Goal: Task Accomplishment & Management: Use online tool/utility

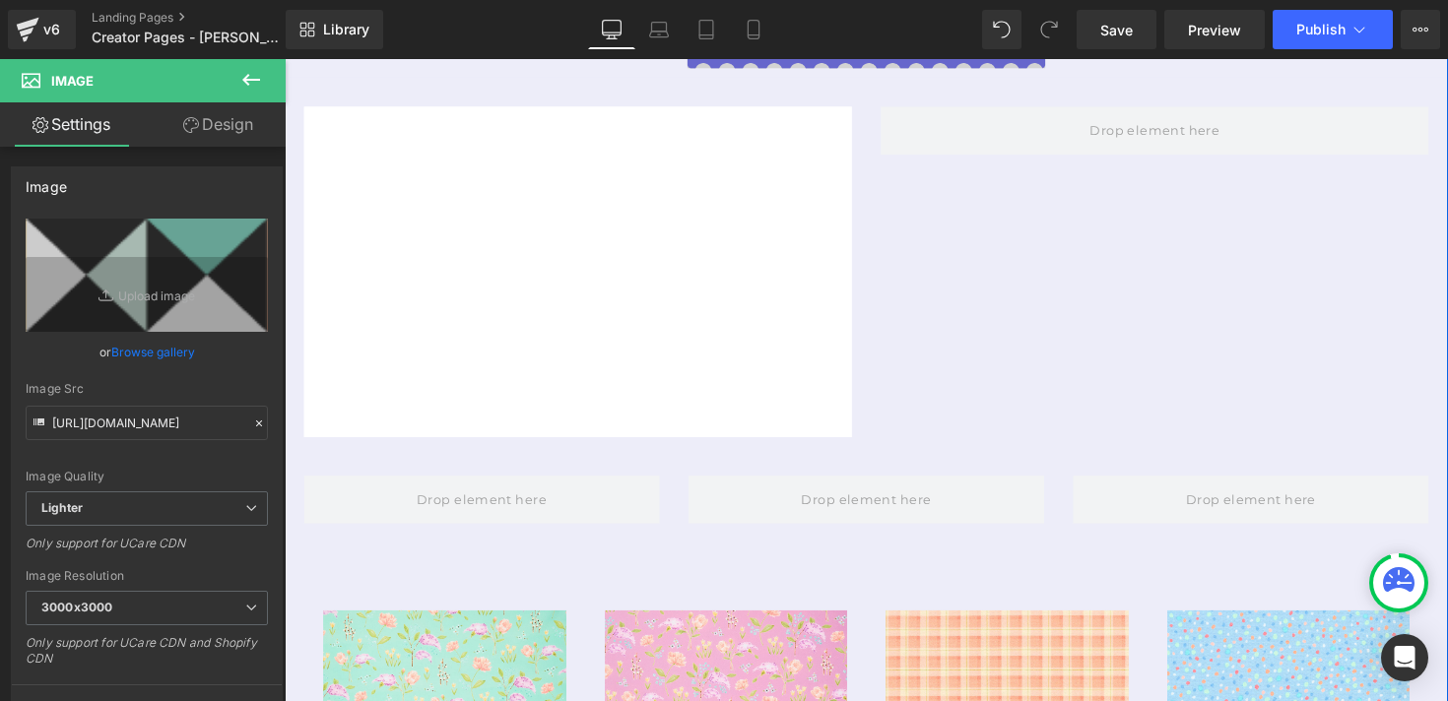
scroll to position [849, 0]
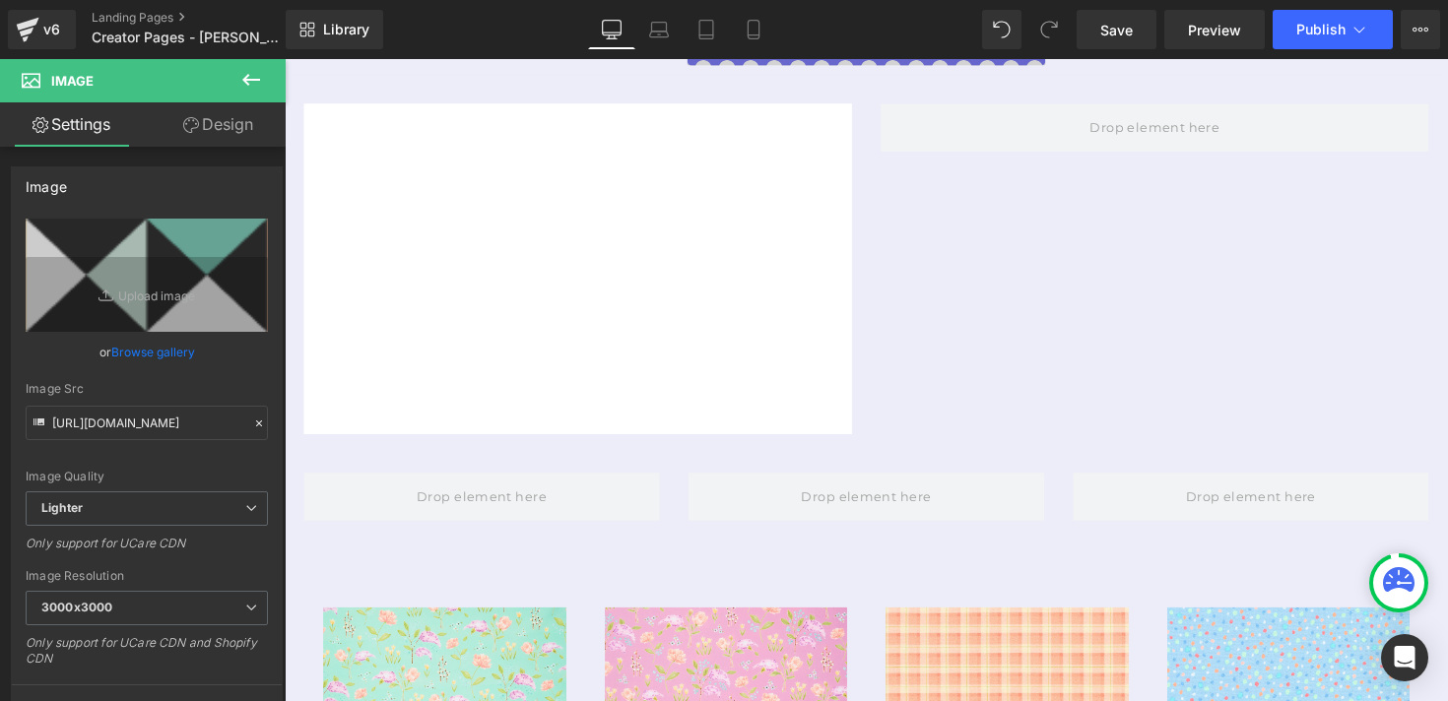
click at [246, 80] on icon at bounding box center [251, 80] width 18 height 12
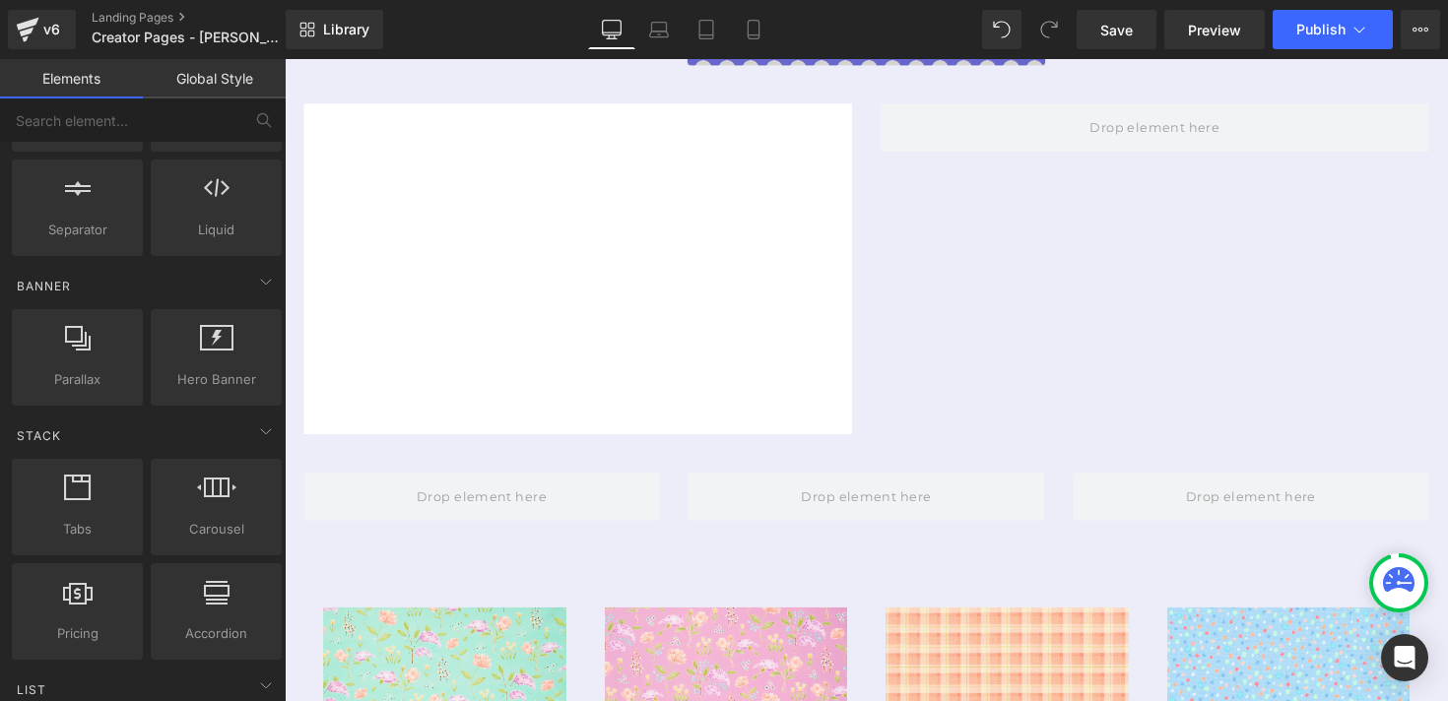
scroll to position [0, 0]
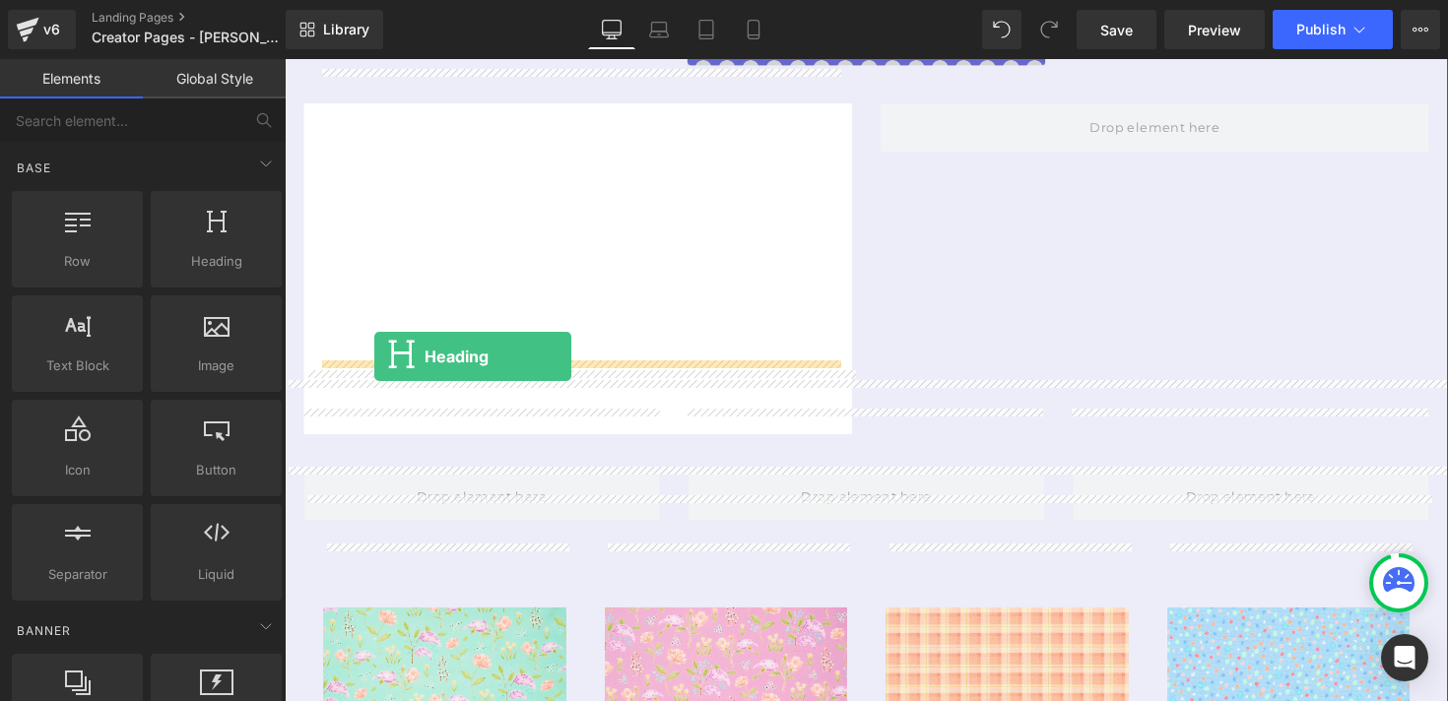
drag, startPoint x: 486, startPoint y: 313, endPoint x: 376, endPoint y: 364, distance: 120.4
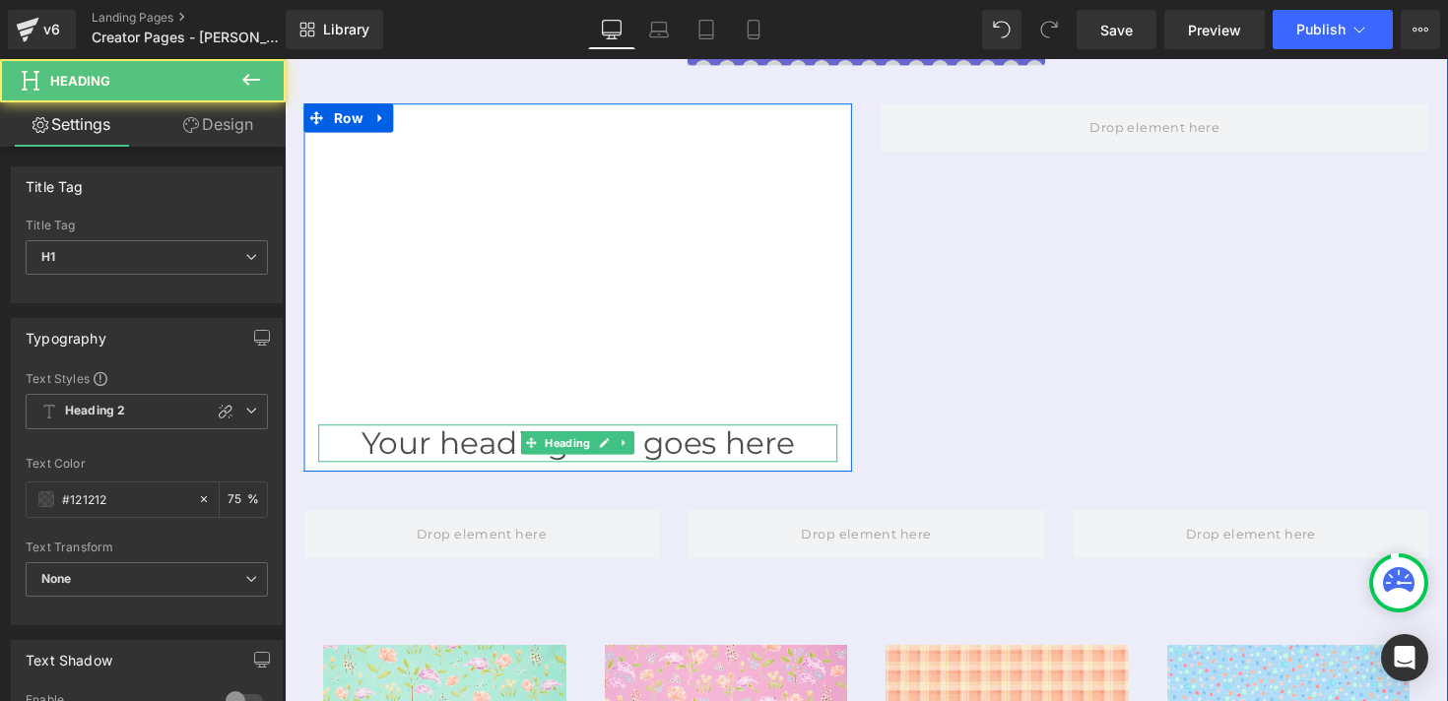
click at [421, 433] on h1 "Your heading text goes here" at bounding box center [585, 451] width 532 height 37
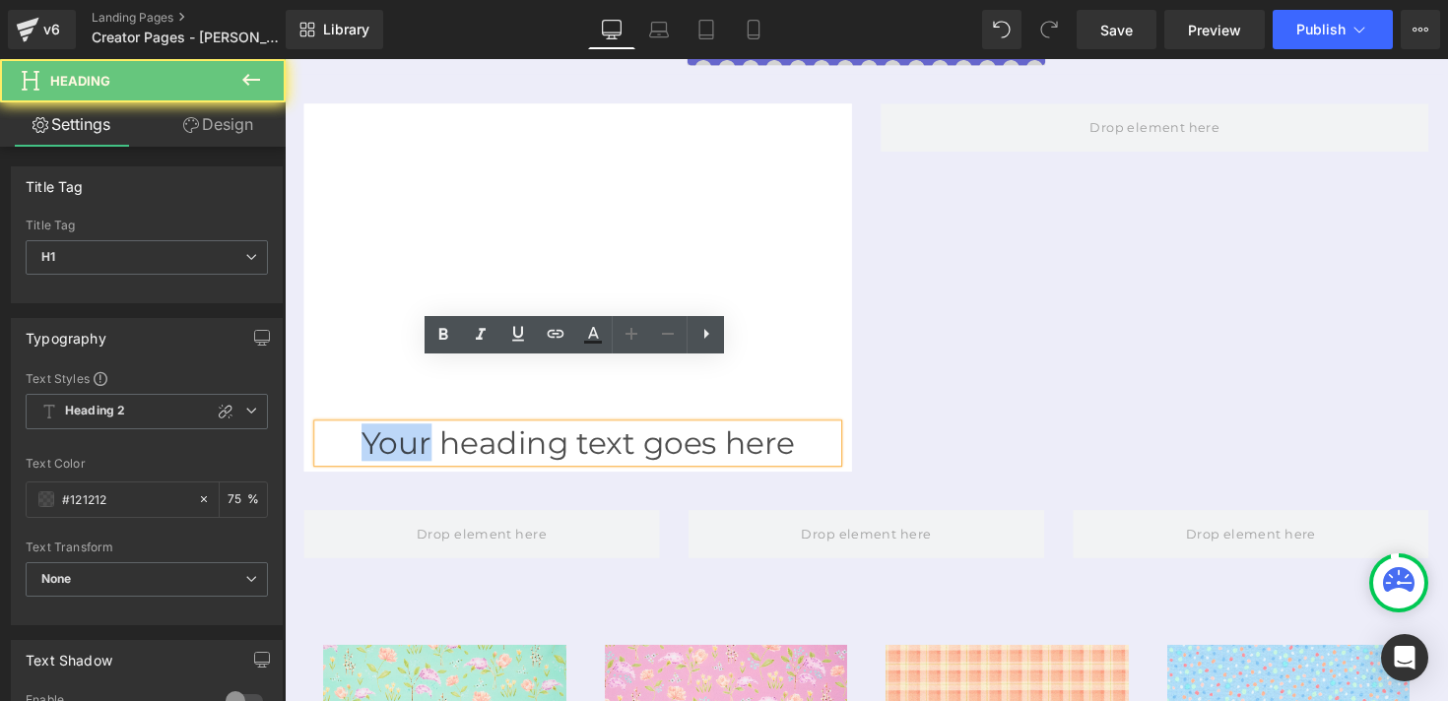
click at [421, 433] on h1 "Your heading text goes here" at bounding box center [585, 451] width 532 height 37
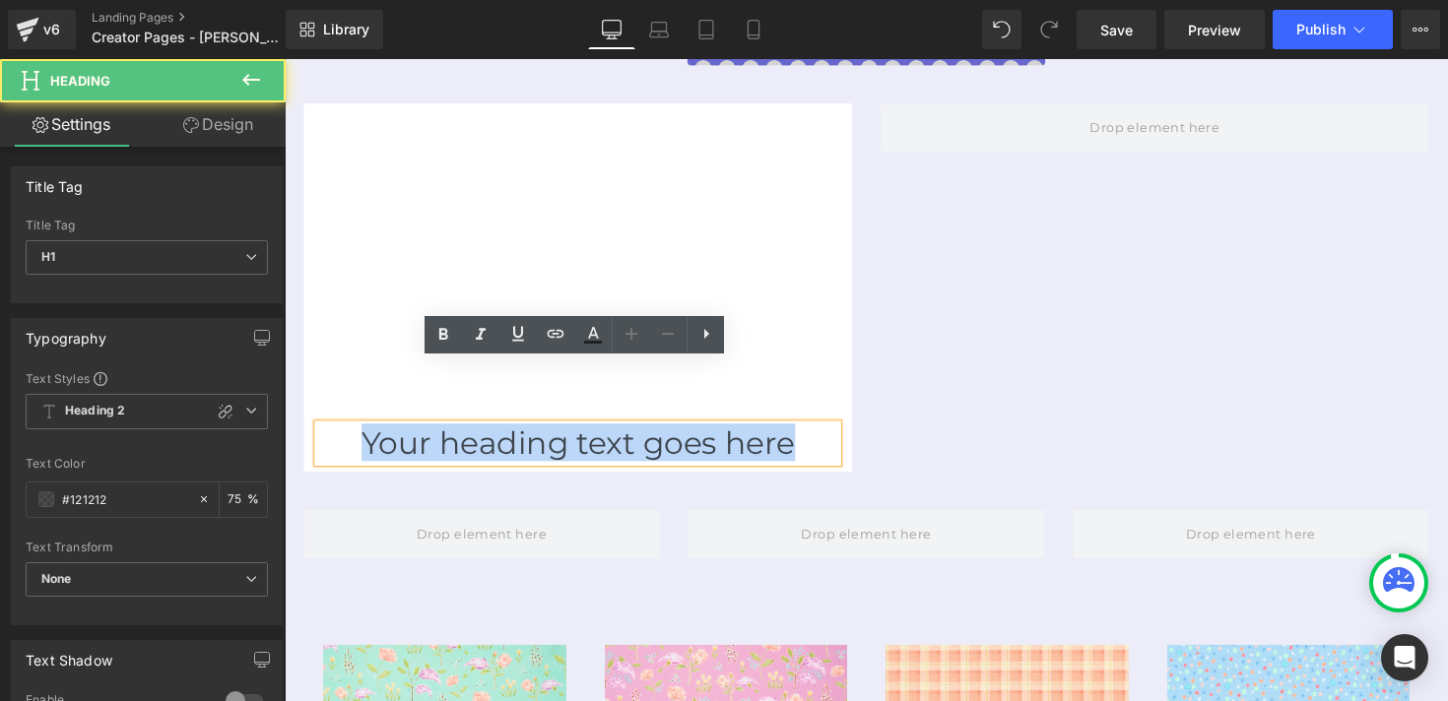
click at [421, 433] on h1 "Your heading text goes here" at bounding box center [585, 451] width 532 height 37
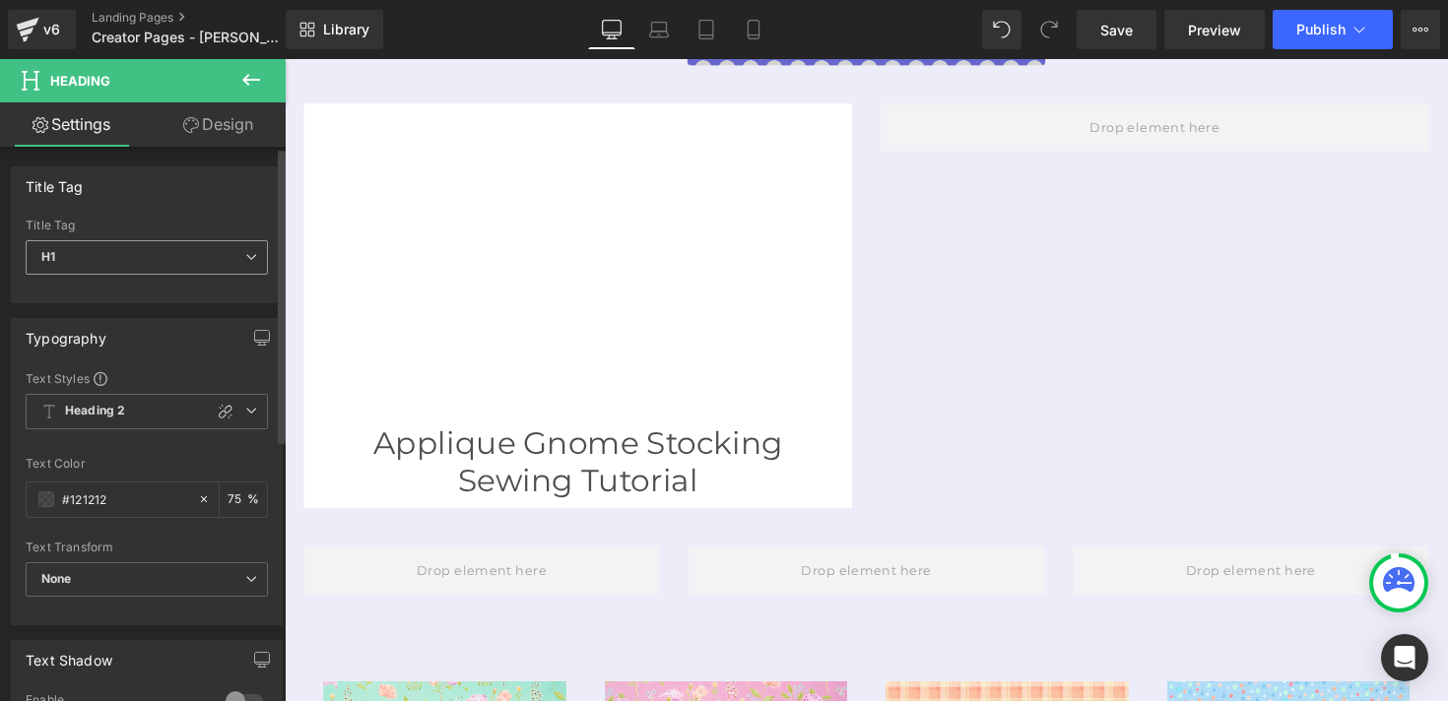
click at [158, 257] on span "H1" at bounding box center [147, 257] width 242 height 34
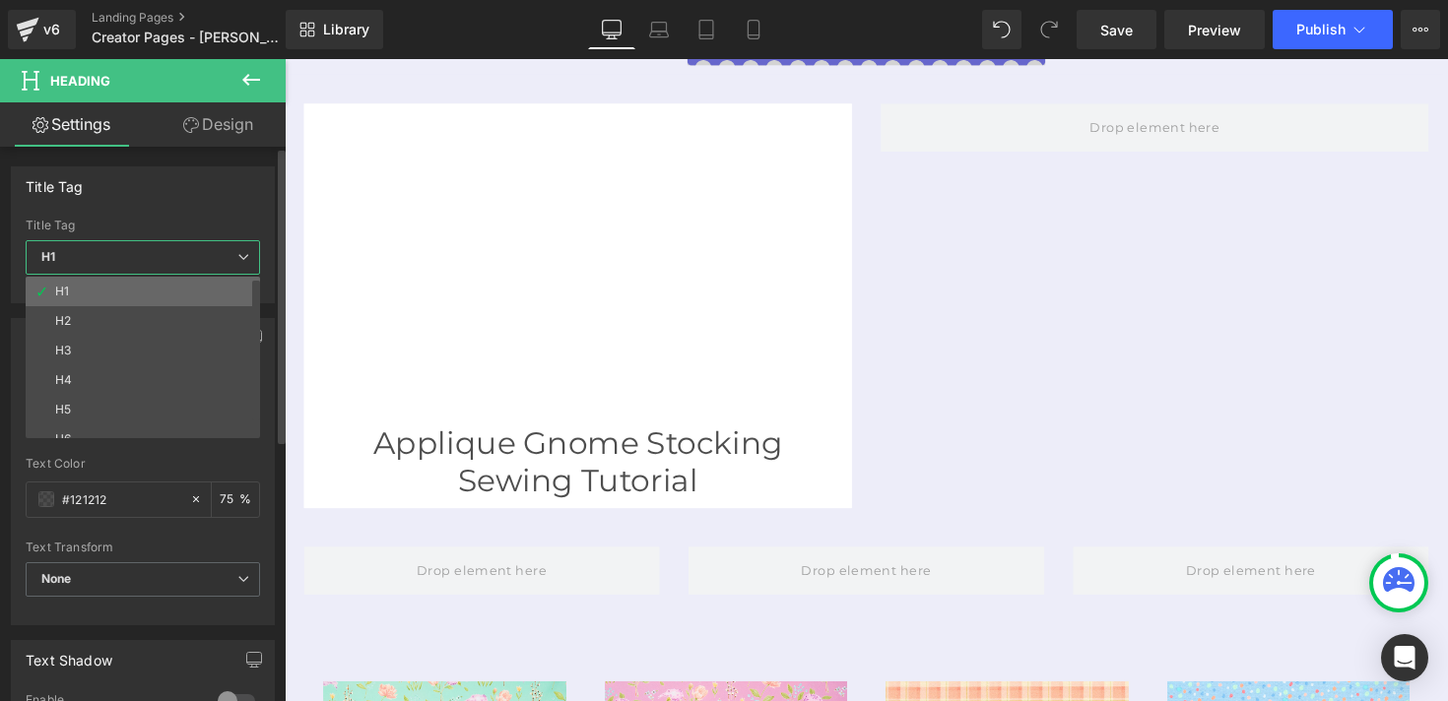
click at [146, 304] on li "H1" at bounding box center [147, 292] width 243 height 30
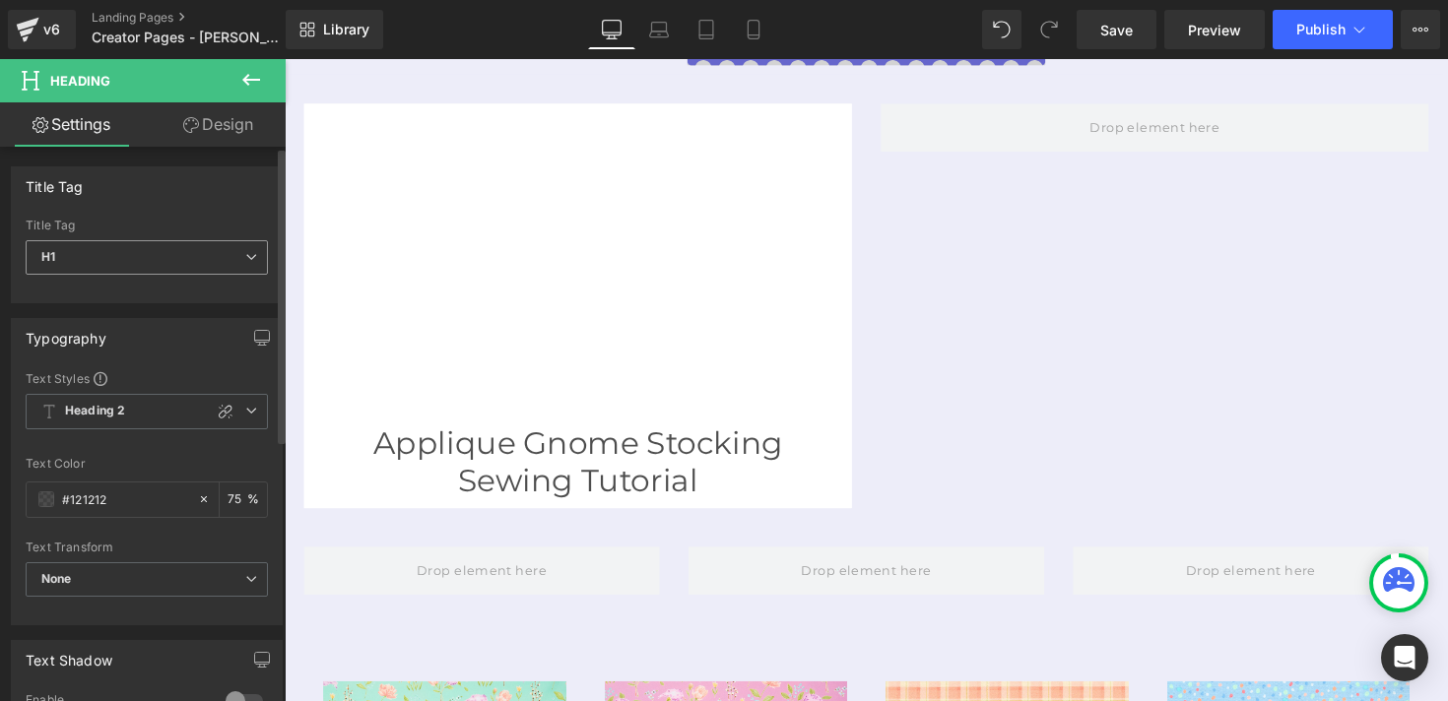
click at [143, 269] on span "H1" at bounding box center [147, 257] width 242 height 34
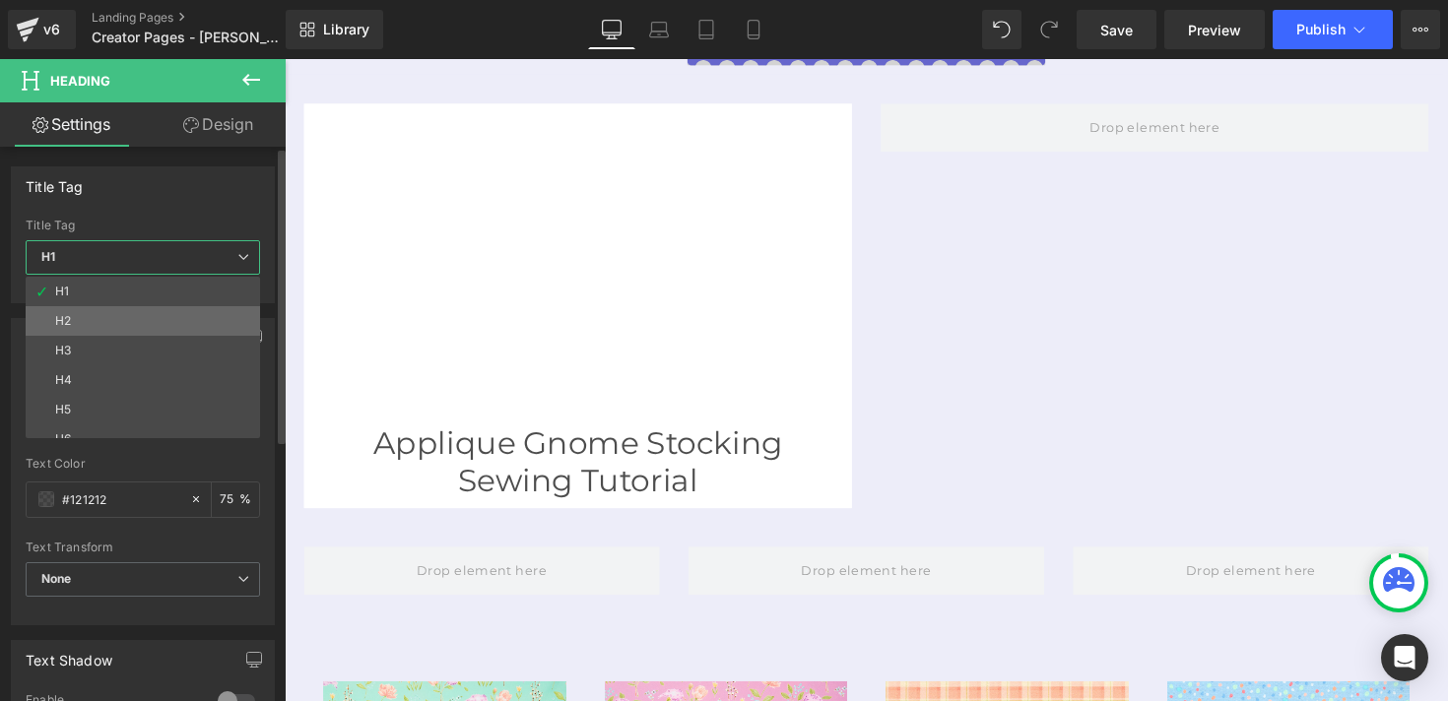
click at [138, 318] on li "H2" at bounding box center [147, 321] width 243 height 30
type input "75"
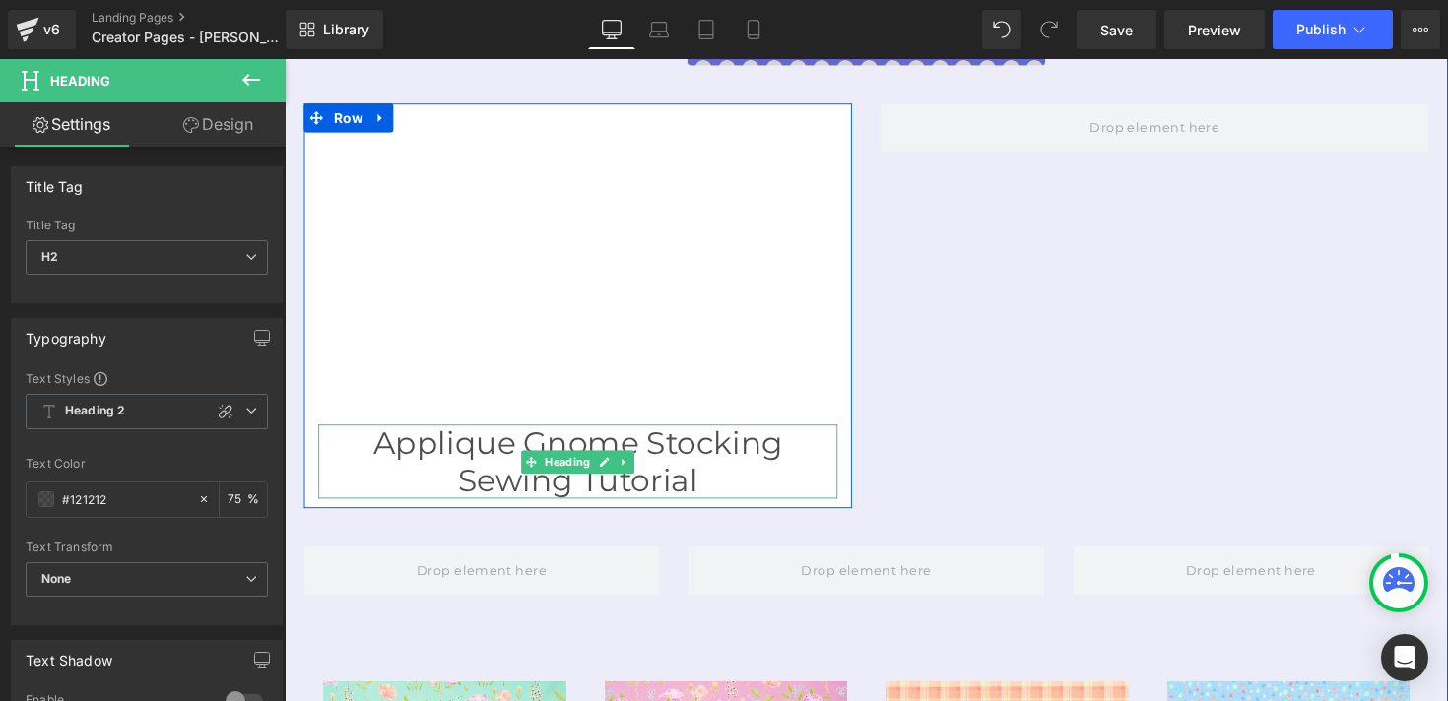
click at [475, 433] on h2 "Applique Gnome Stocking Sewing Tutorial" at bounding box center [585, 471] width 532 height 76
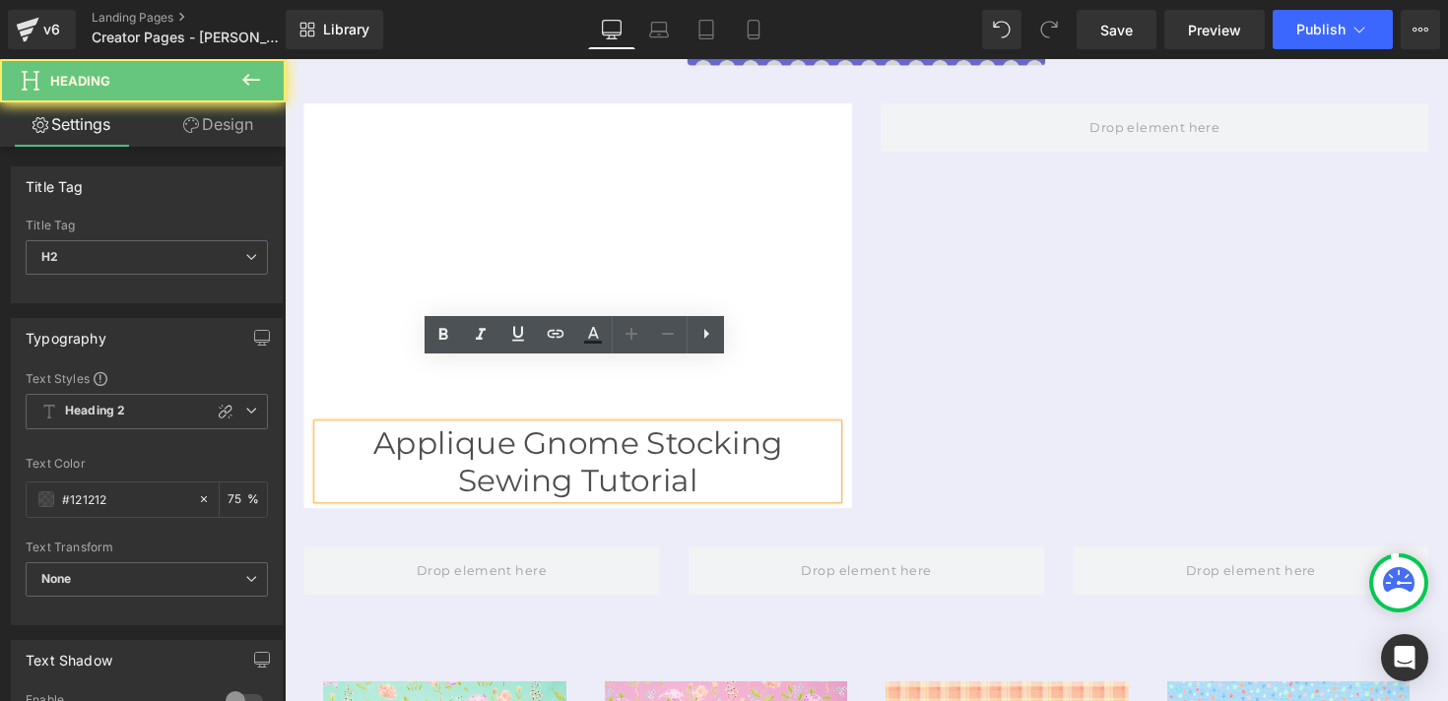
click at [475, 433] on h2 "Applique Gnome Stocking Sewing Tutorial" at bounding box center [585, 471] width 532 height 76
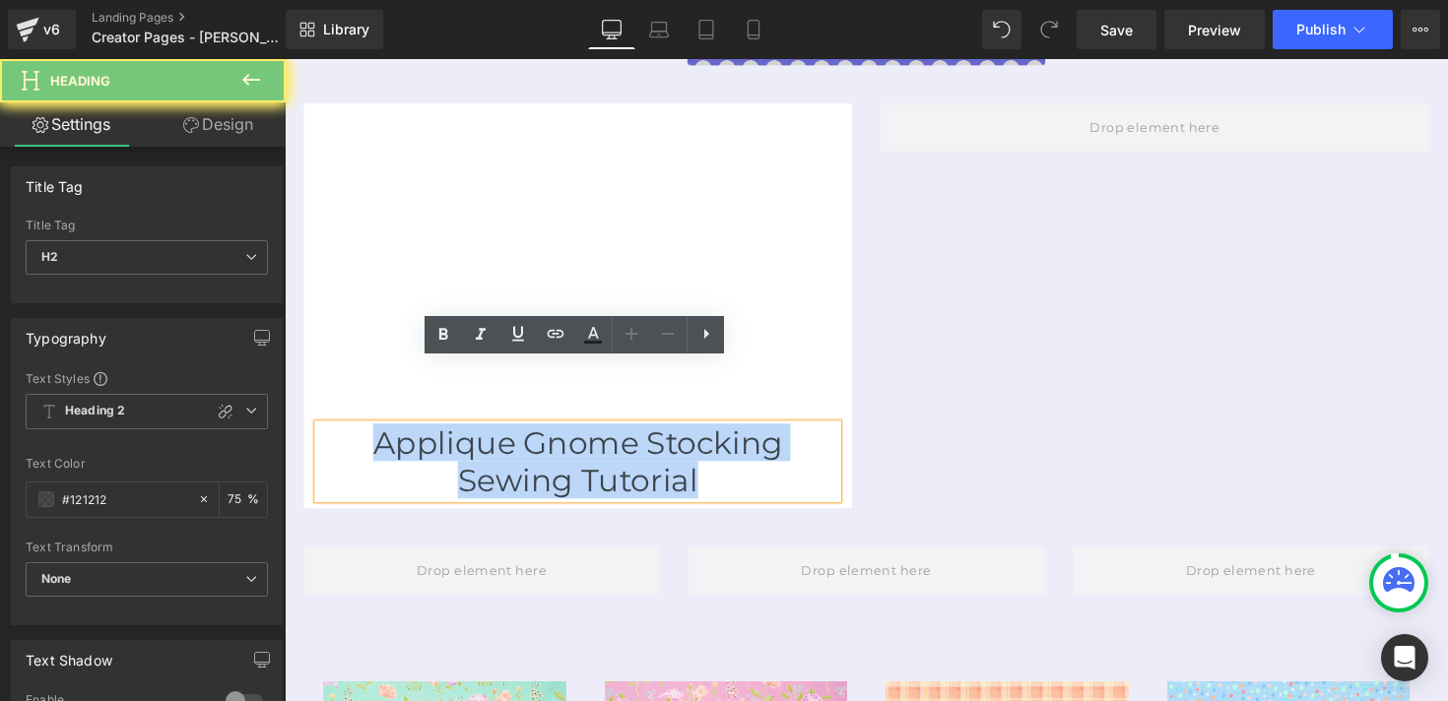
click at [475, 433] on h2 "Applique Gnome Stocking Sewing Tutorial" at bounding box center [585, 471] width 532 height 76
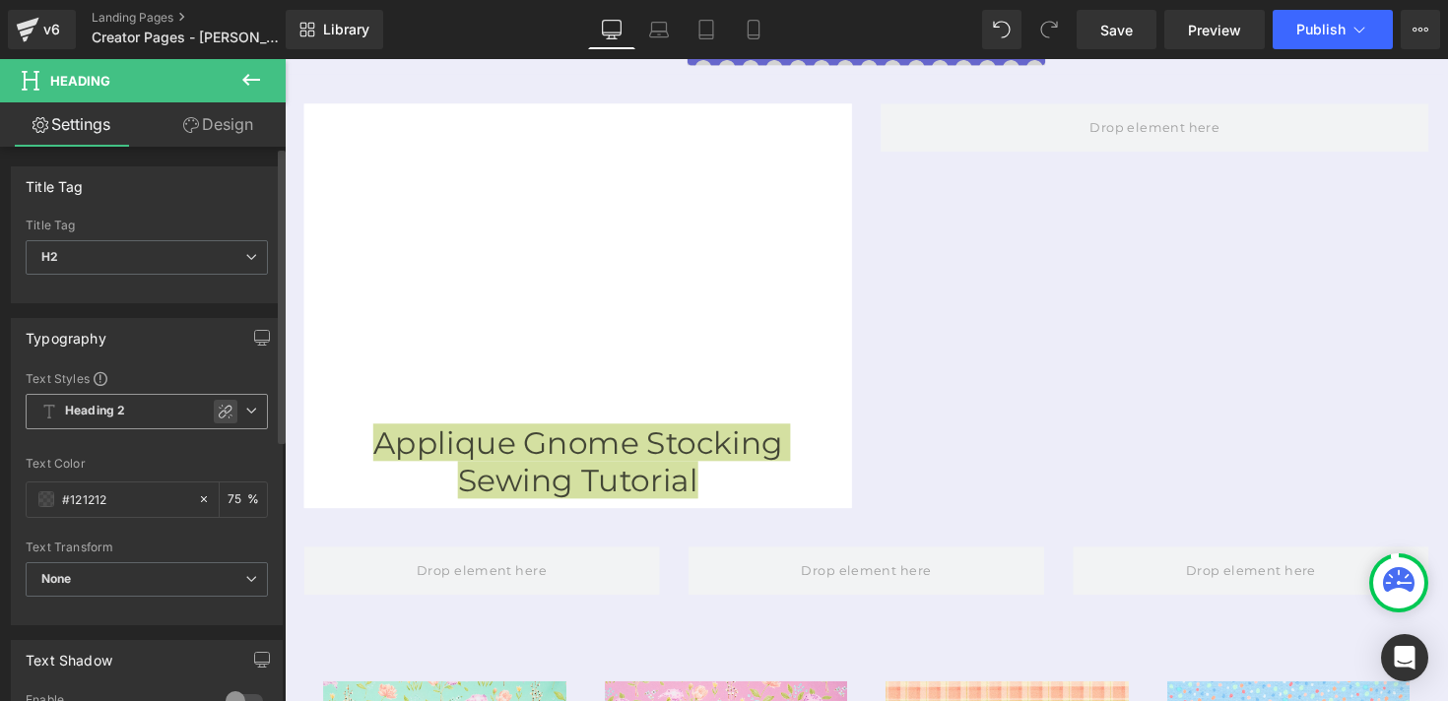
click at [224, 408] on icon at bounding box center [226, 412] width 16 height 16
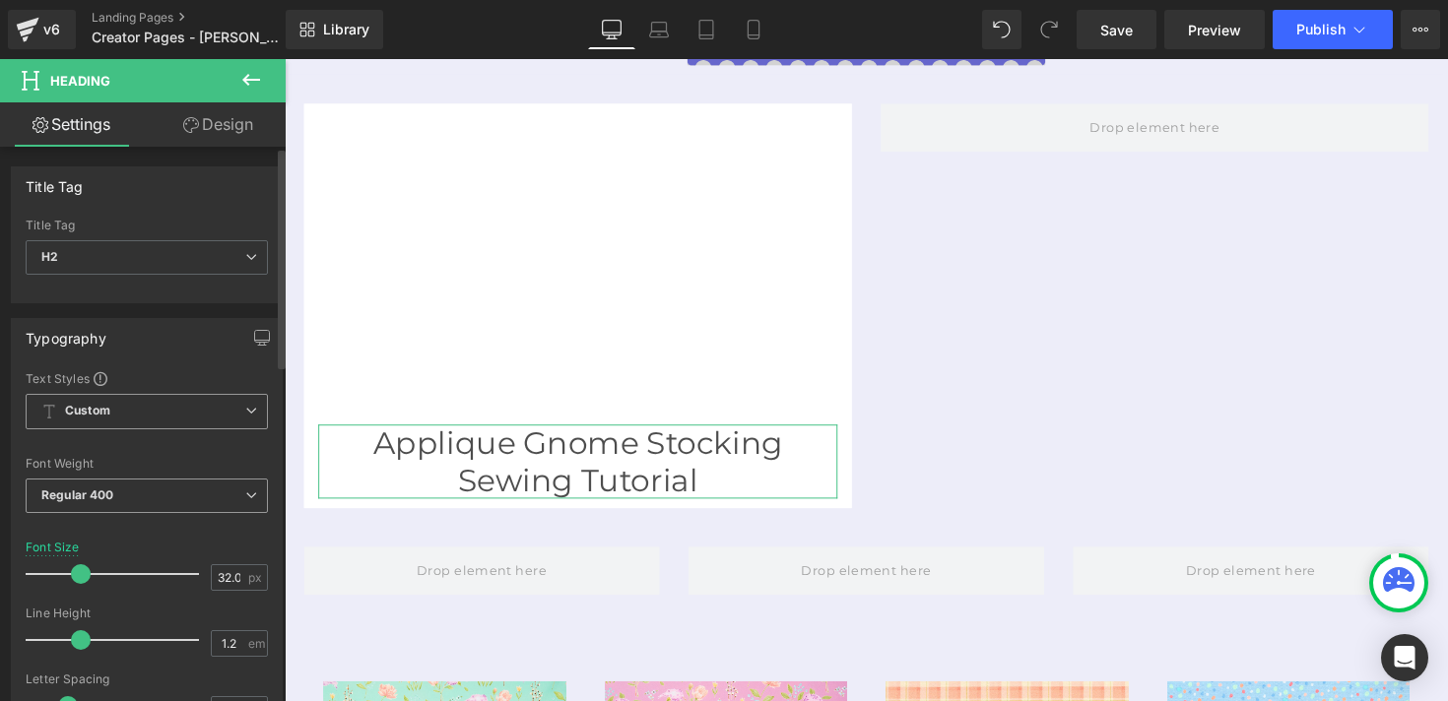
click at [158, 487] on span "Regular 400" at bounding box center [147, 496] width 242 height 34
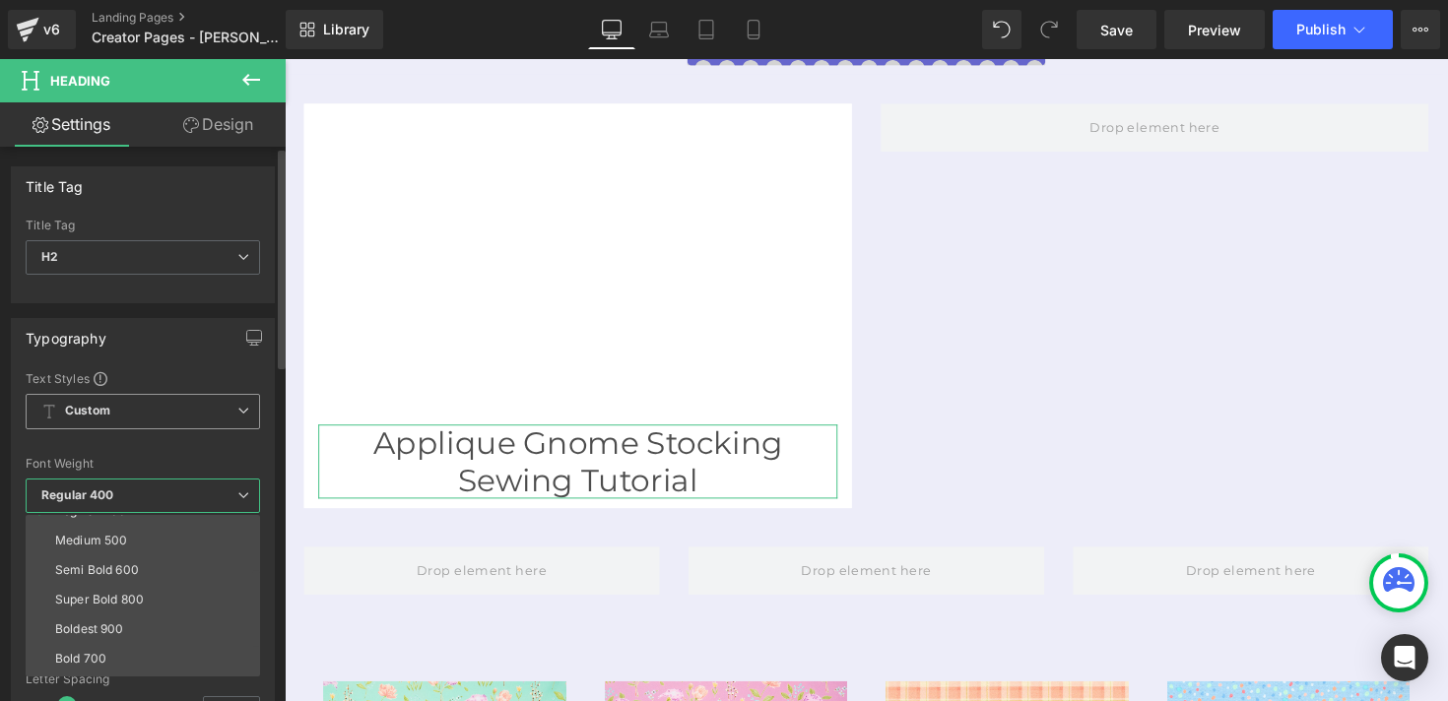
scroll to position [109, 0]
click at [144, 649] on li "Bold 700" at bounding box center [147, 657] width 243 height 30
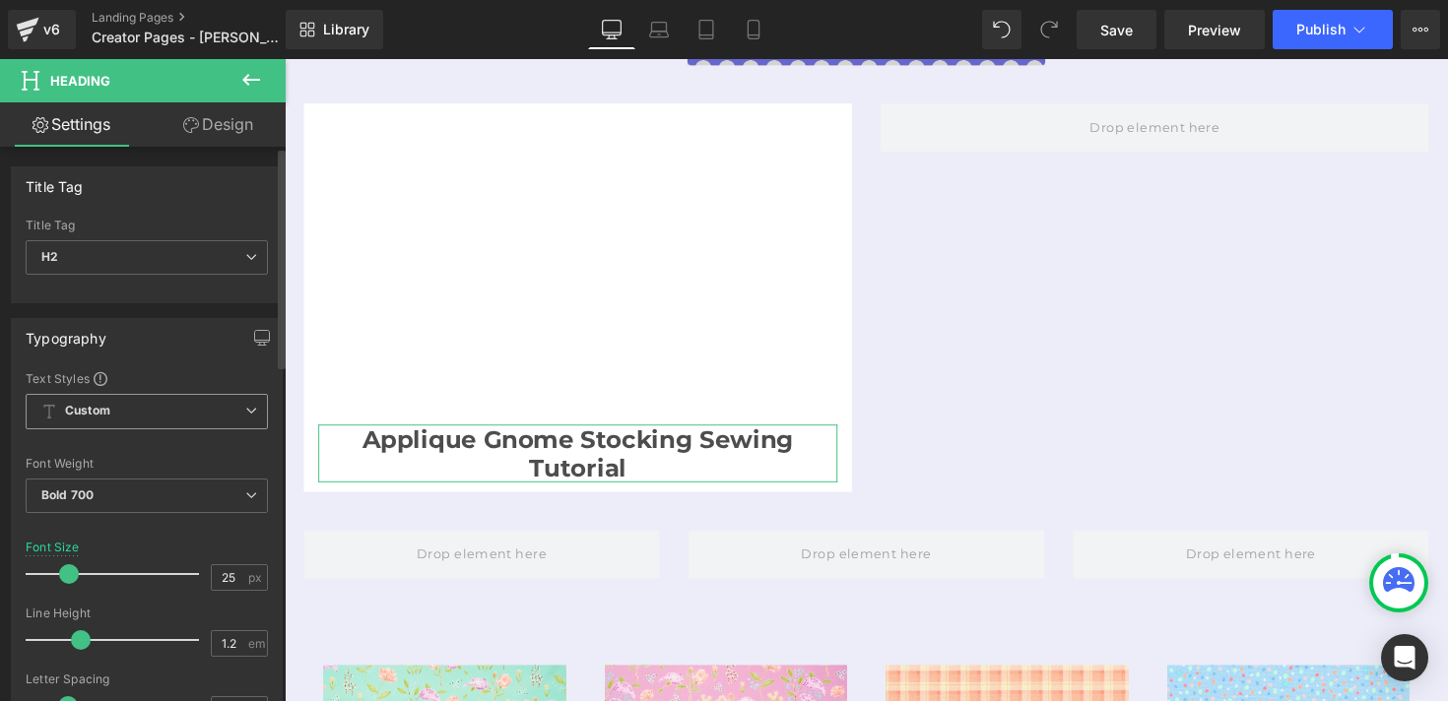
type input "24"
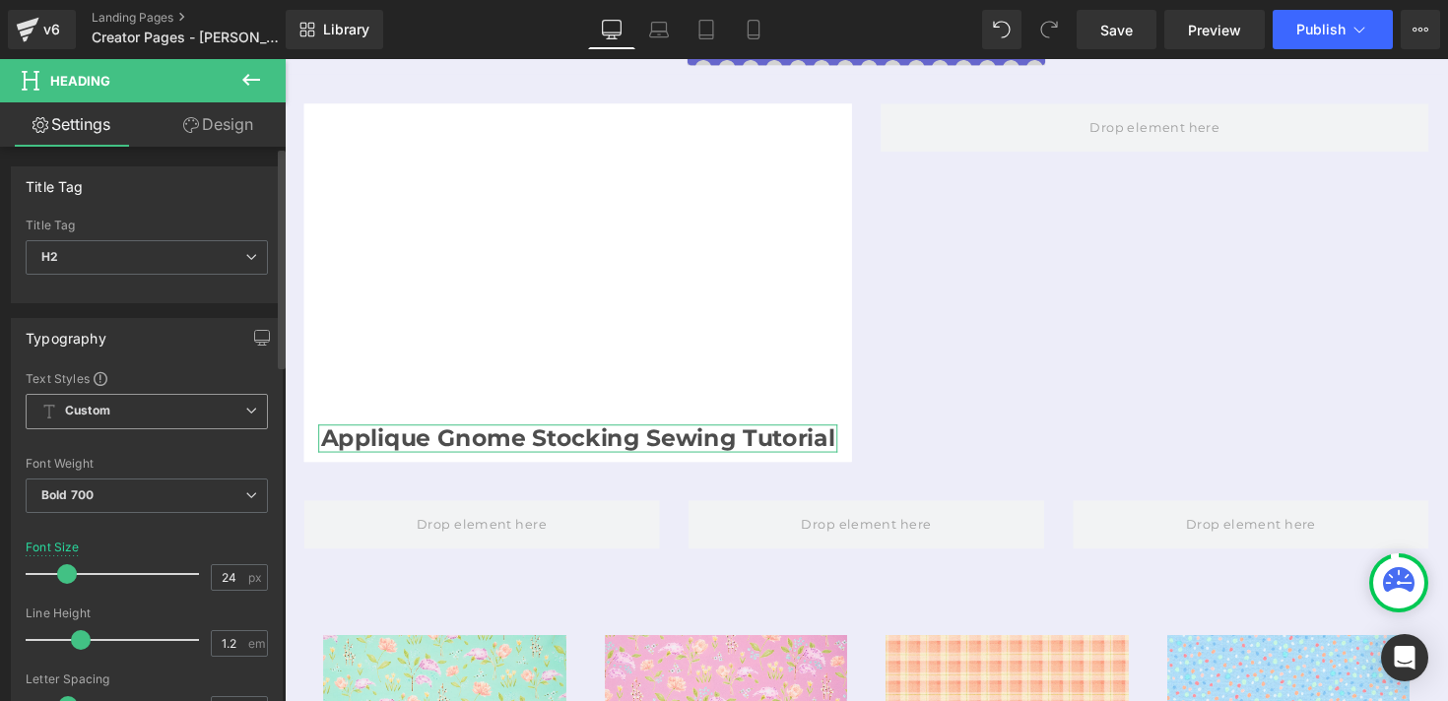
drag, startPoint x: 79, startPoint y: 581, endPoint x: 66, endPoint y: 577, distance: 13.4
click at [66, 577] on span at bounding box center [67, 575] width 20 height 20
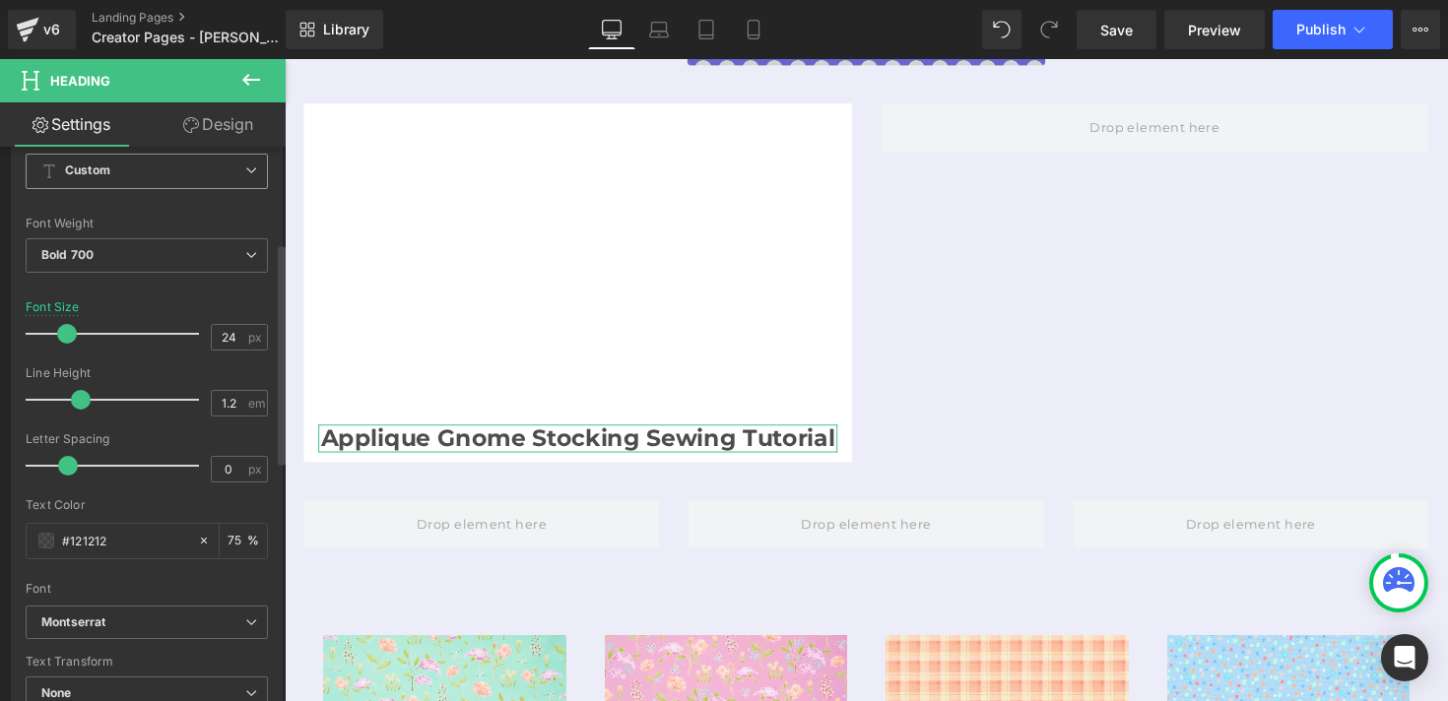
scroll to position [244, 0]
click at [197, 536] on icon at bounding box center [204, 537] width 14 height 14
type input "none"
type input "0"
click at [50, 537] on span at bounding box center [46, 537] width 16 height 16
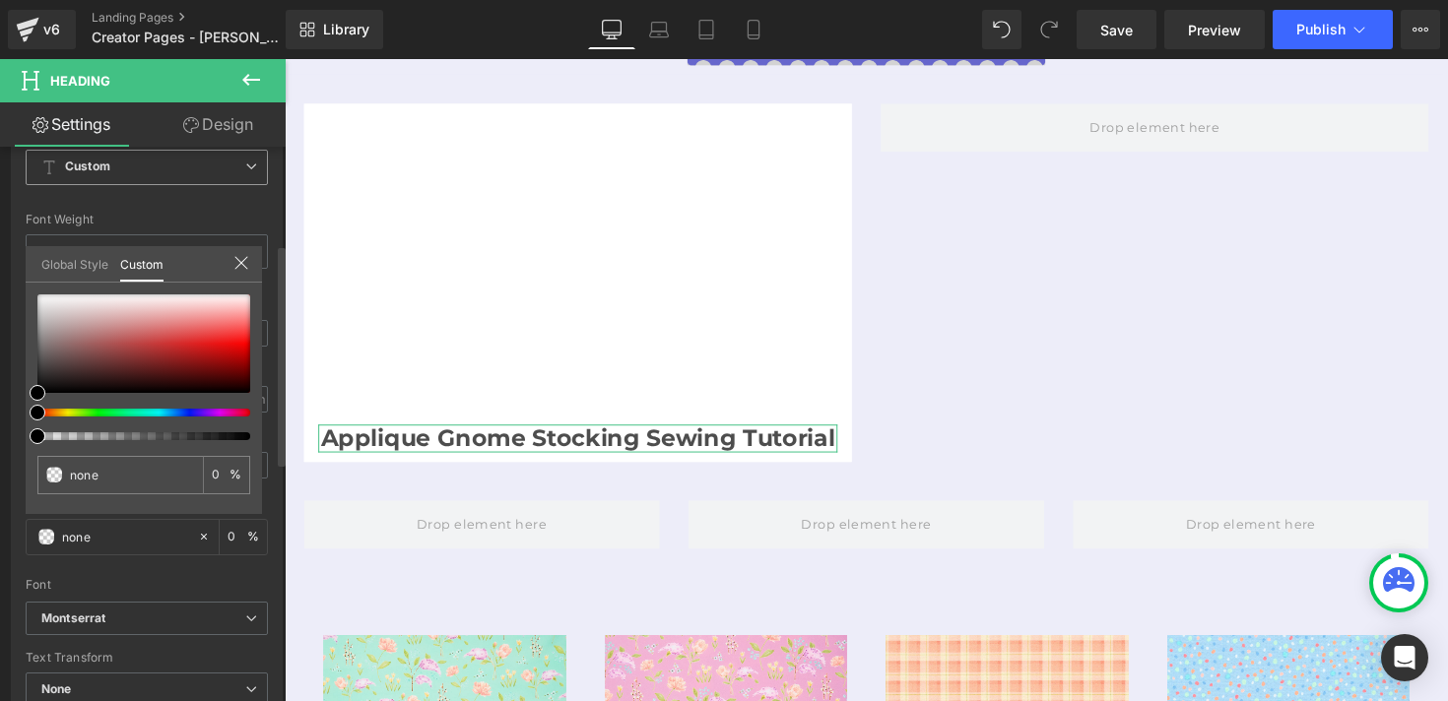
click at [50, 257] on link "Global Style" at bounding box center [74, 262] width 67 height 33
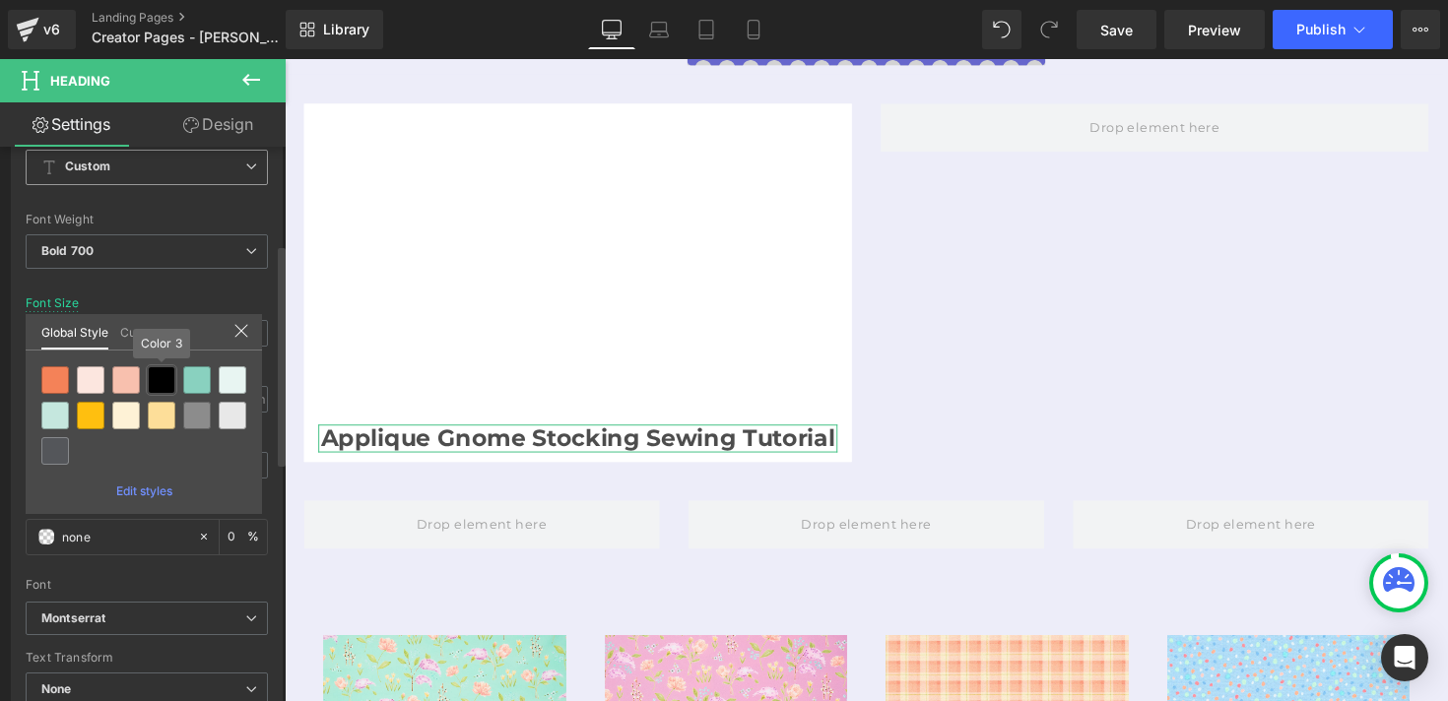
click at [159, 378] on div at bounding box center [162, 381] width 28 height 28
type input "Color 3"
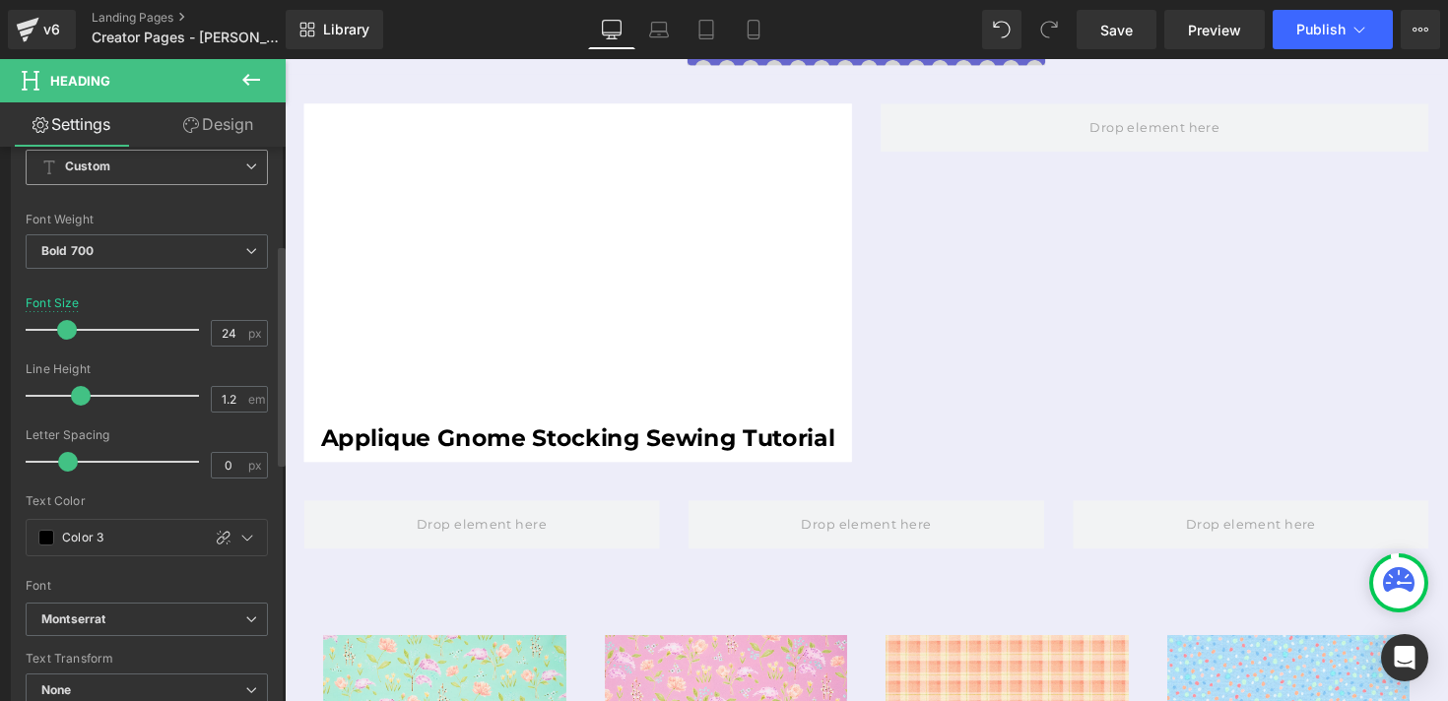
click at [233, 127] on link "Design" at bounding box center [218, 124] width 143 height 44
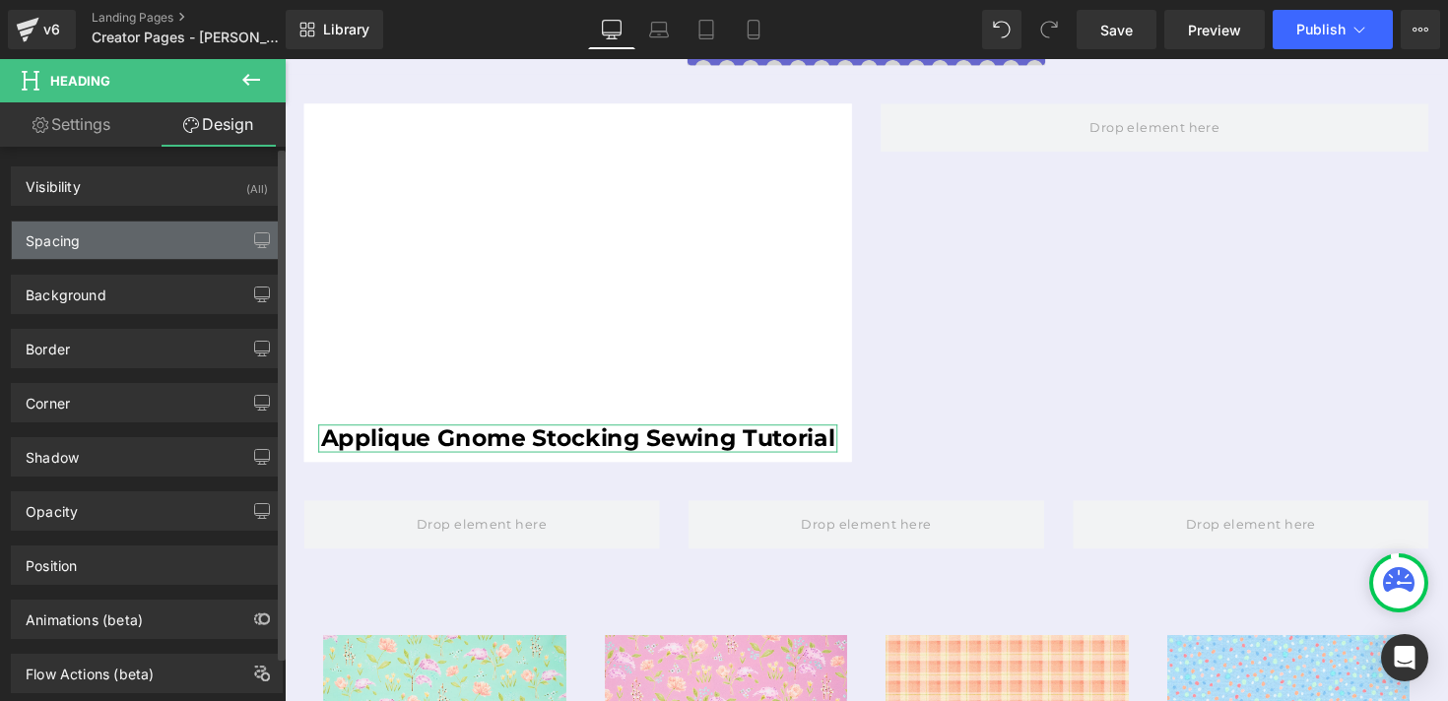
click at [133, 240] on div "Spacing" at bounding box center [147, 240] width 270 height 37
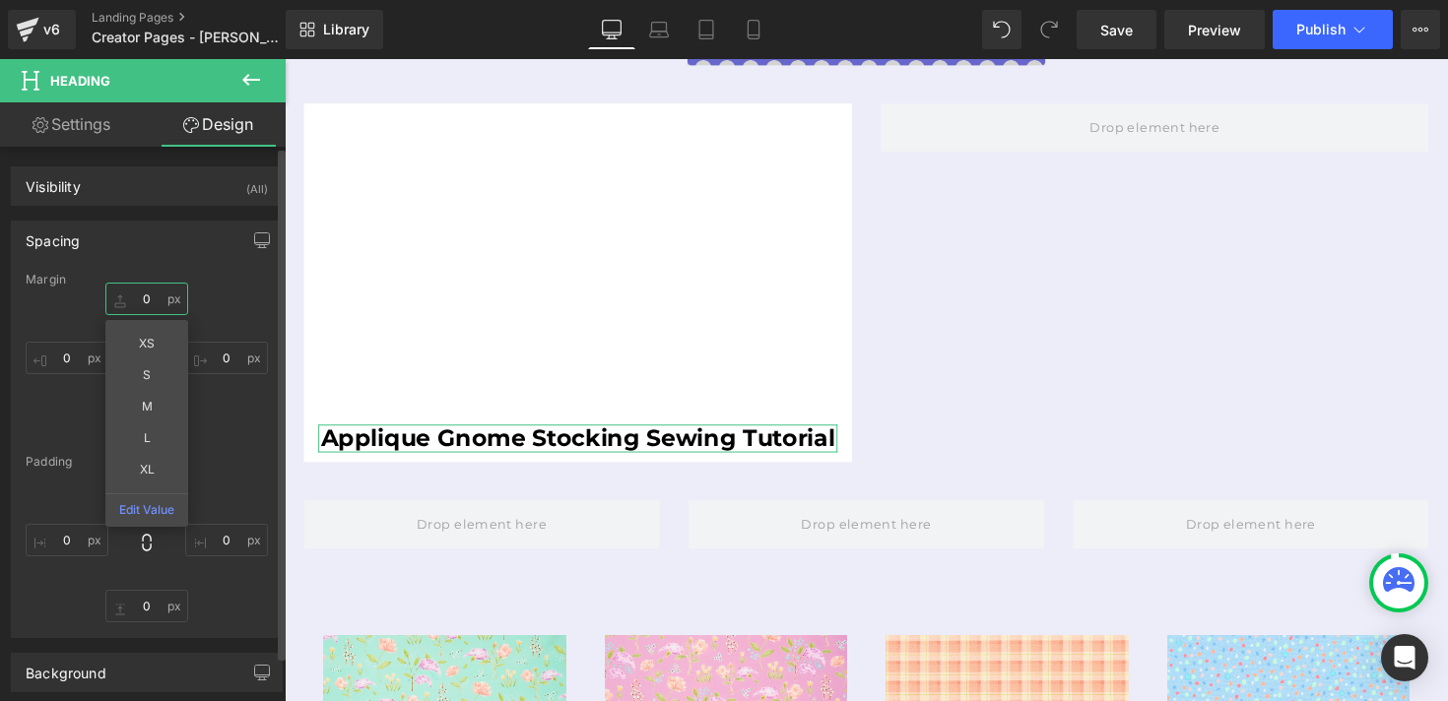
click at [138, 300] on input "0" at bounding box center [146, 299] width 83 height 33
type input "XS"
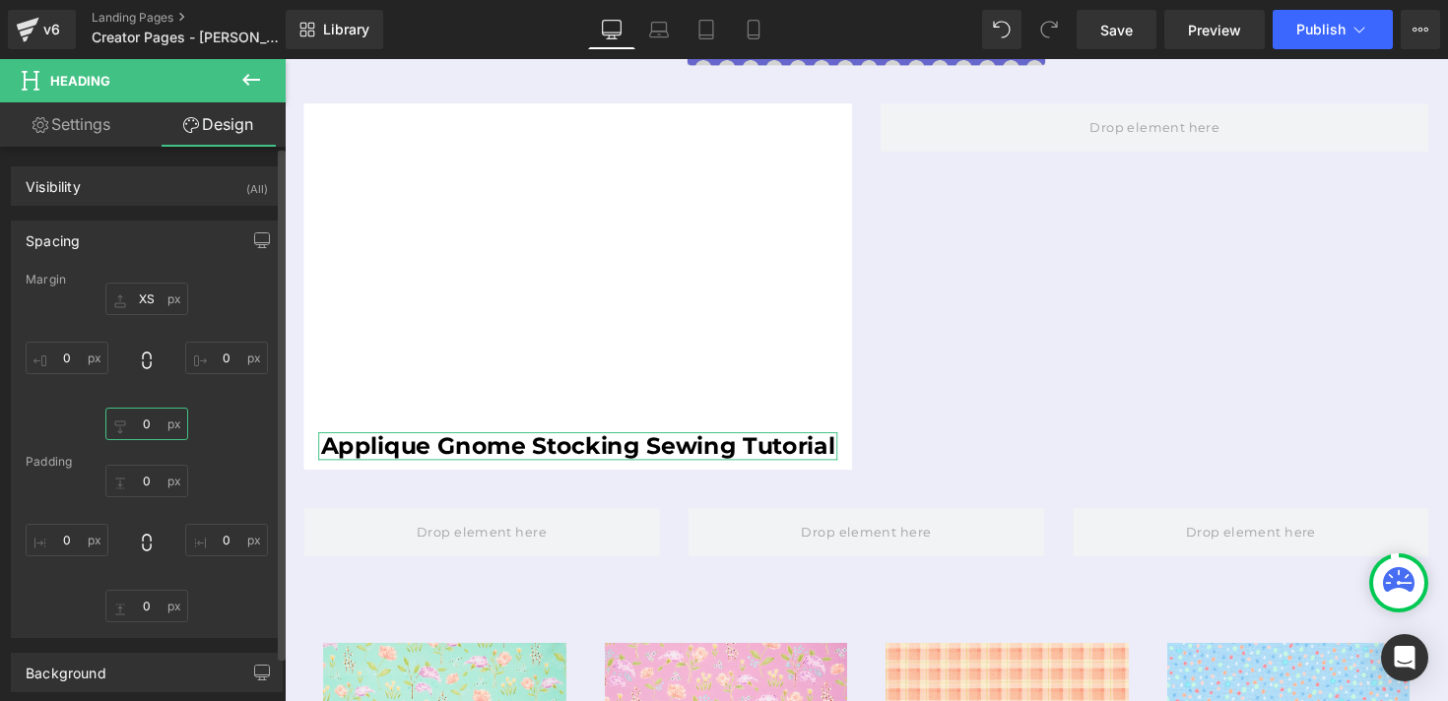
click at [140, 427] on input "0" at bounding box center [146, 424] width 83 height 33
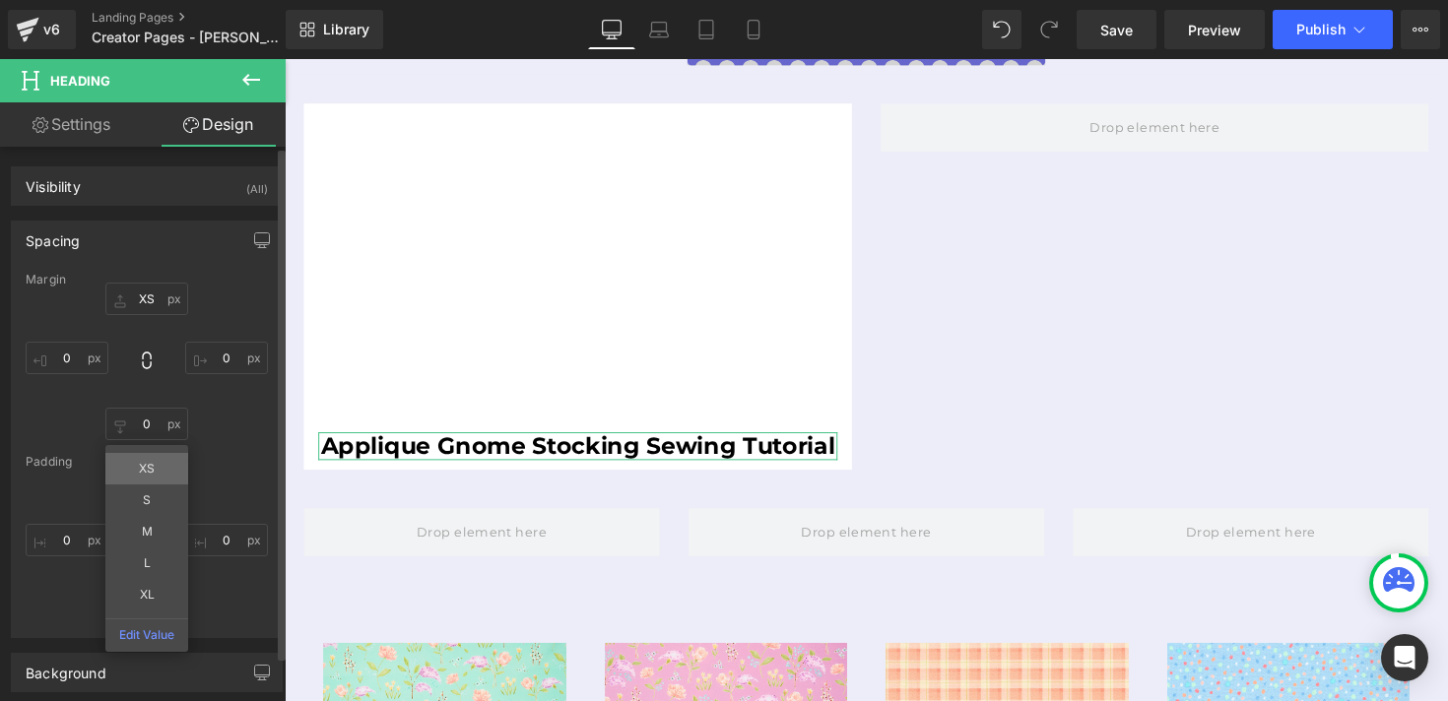
type input "XS"
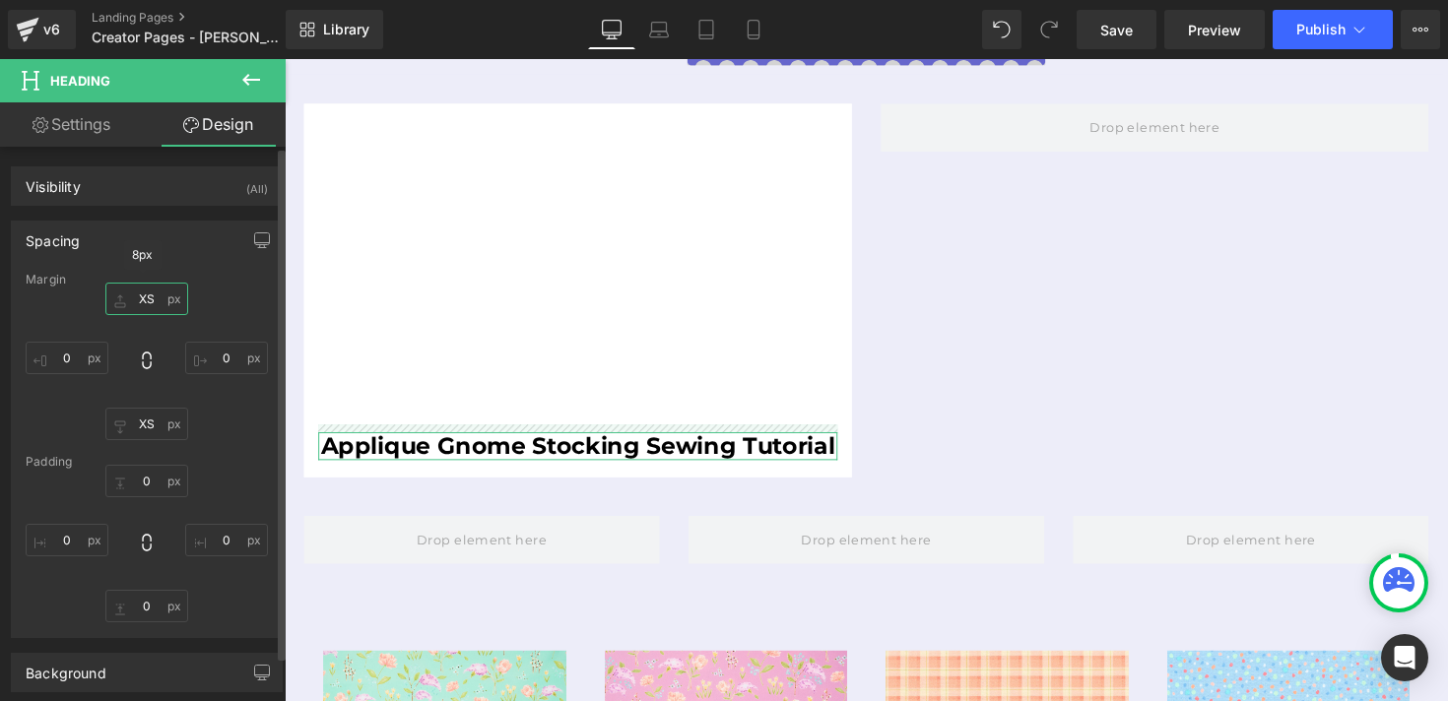
click at [145, 300] on input "XS" at bounding box center [146, 299] width 83 height 33
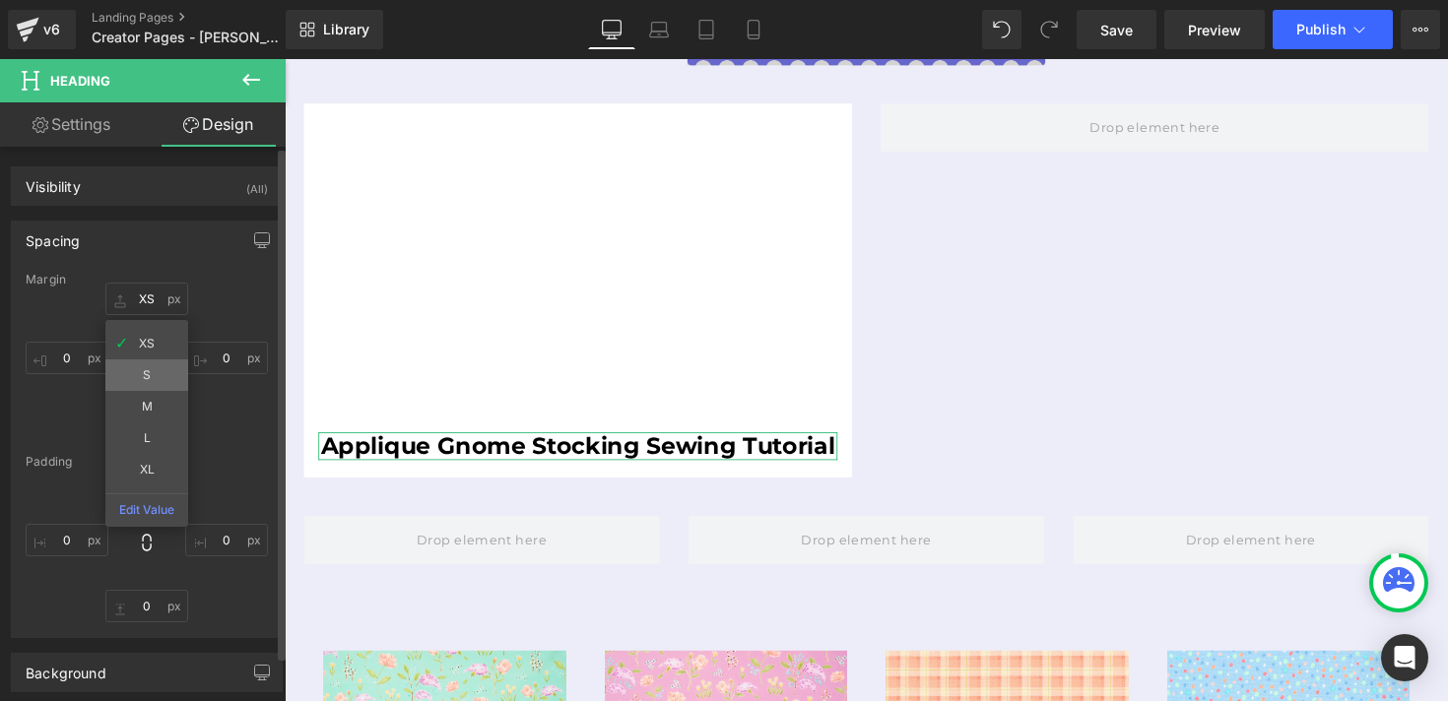
type input "S"
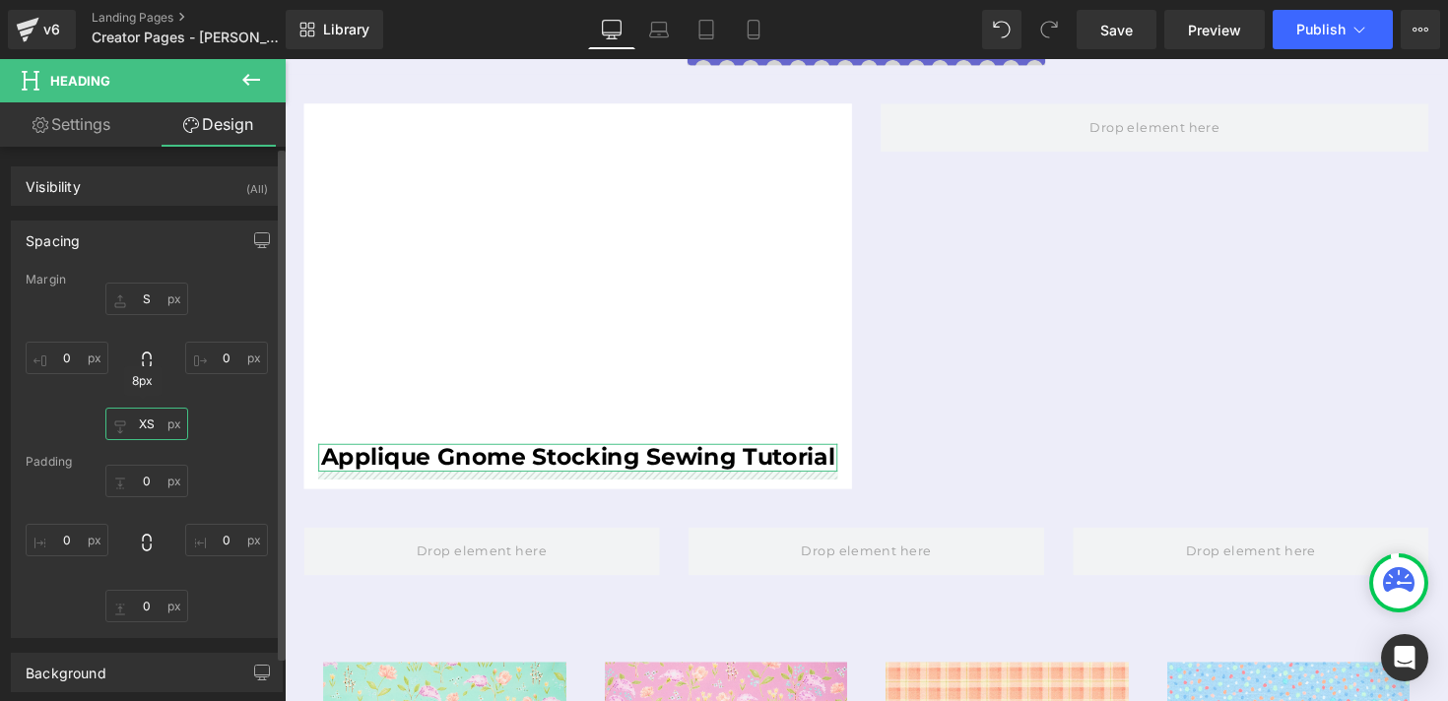
click at [144, 423] on input "XS" at bounding box center [146, 424] width 83 height 33
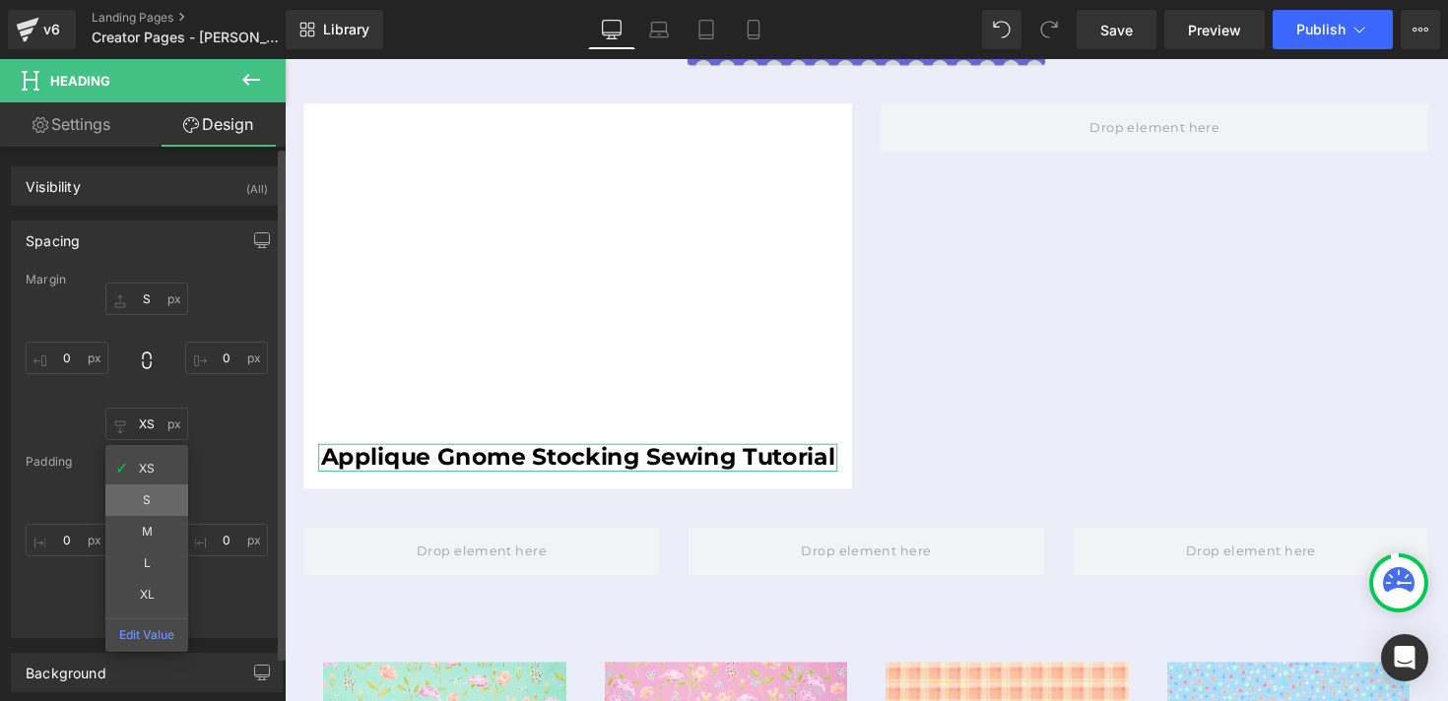
type input "S"
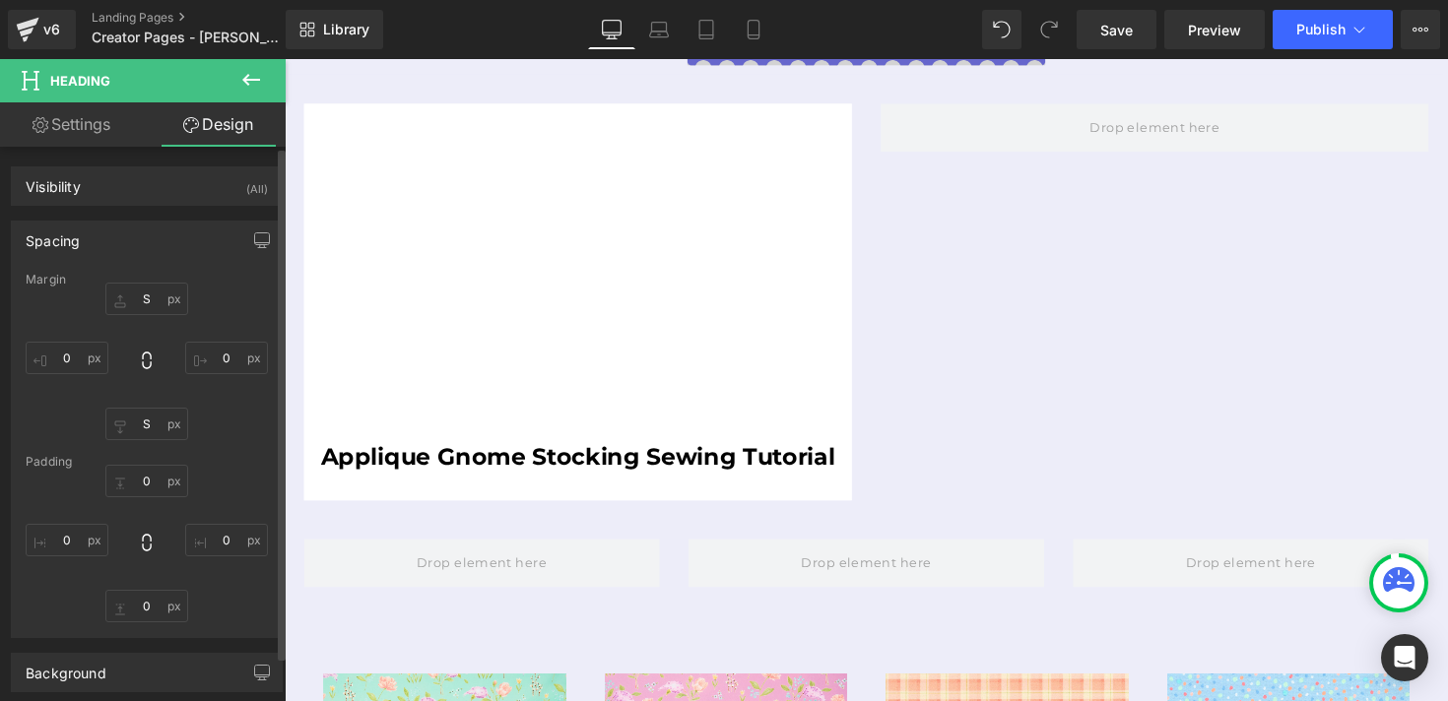
click at [246, 80] on icon at bounding box center [251, 80] width 18 height 12
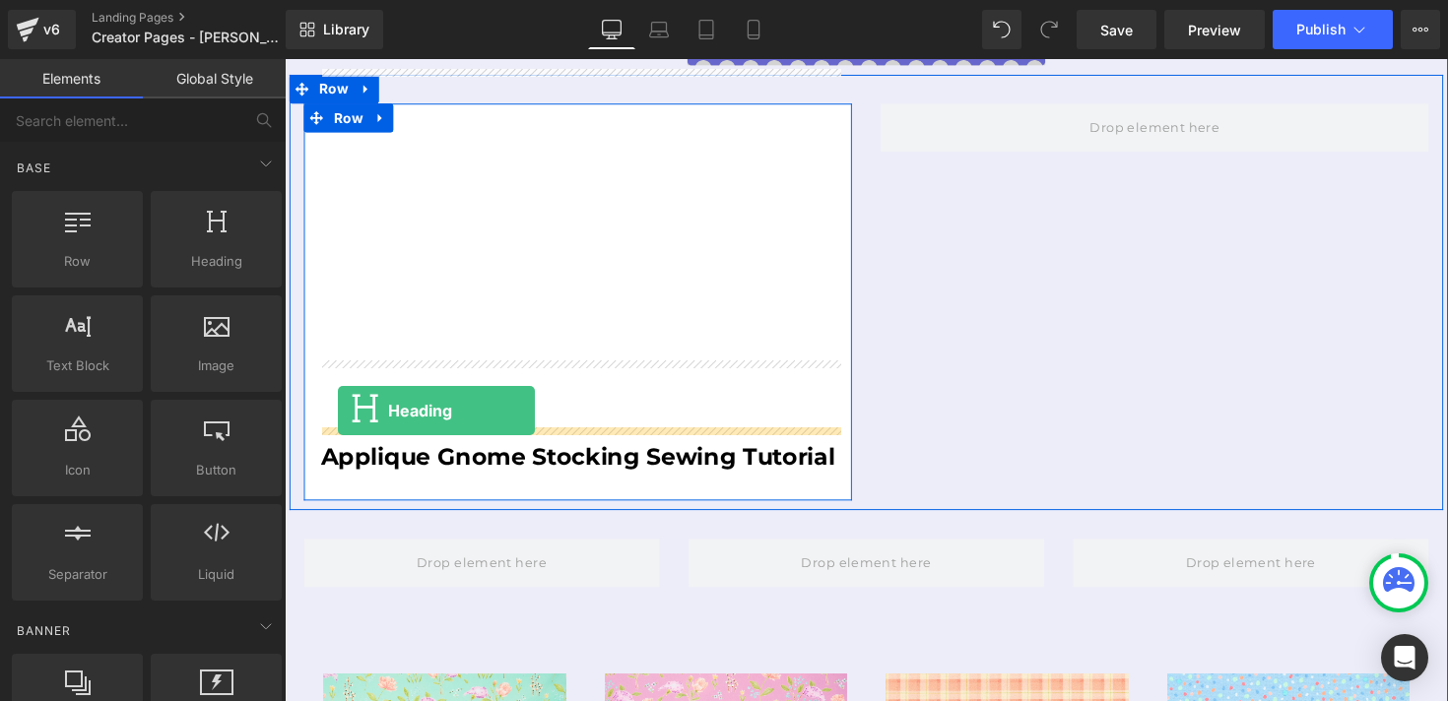
drag, startPoint x: 461, startPoint y: 320, endPoint x: 339, endPoint y: 420, distance: 157.6
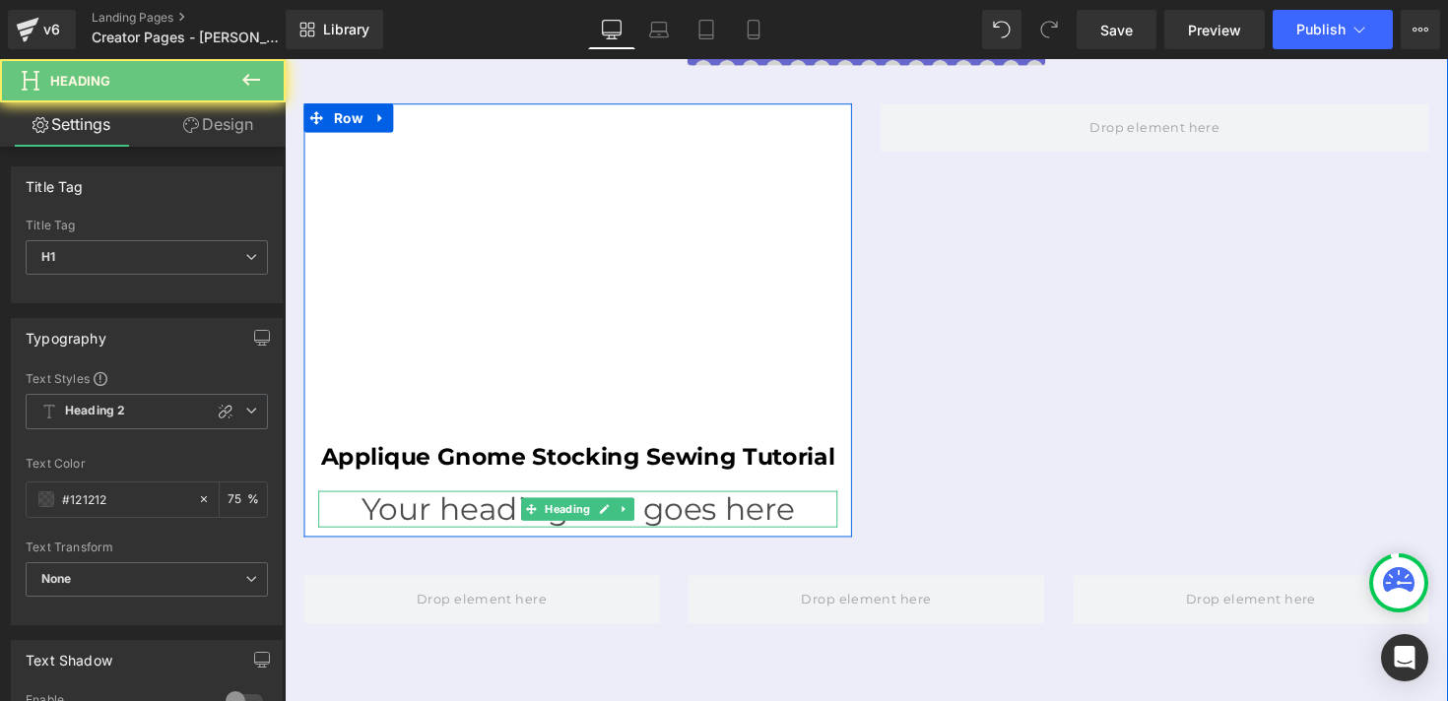
click at [383, 501] on h1 "Your heading text goes here" at bounding box center [585, 519] width 532 height 37
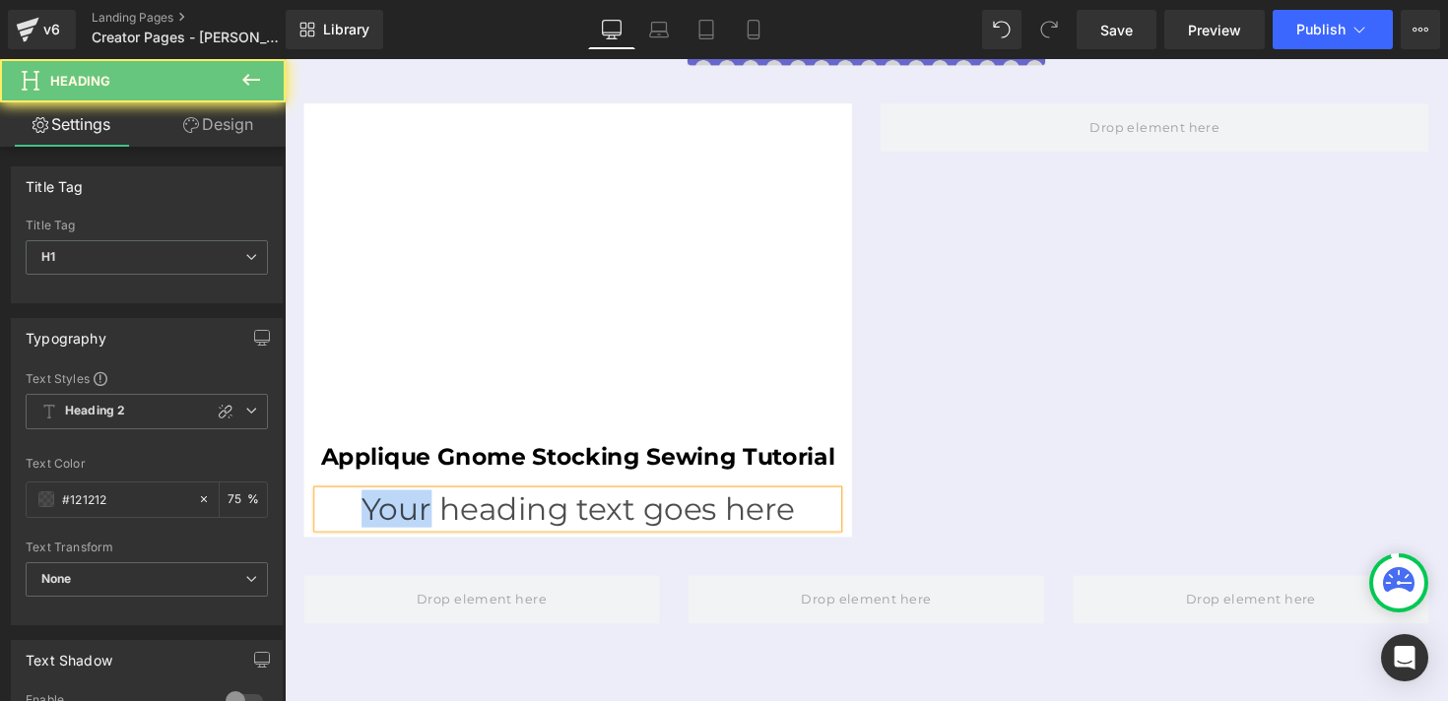
click at [383, 501] on h1 "Your heading text goes here" at bounding box center [585, 519] width 532 height 37
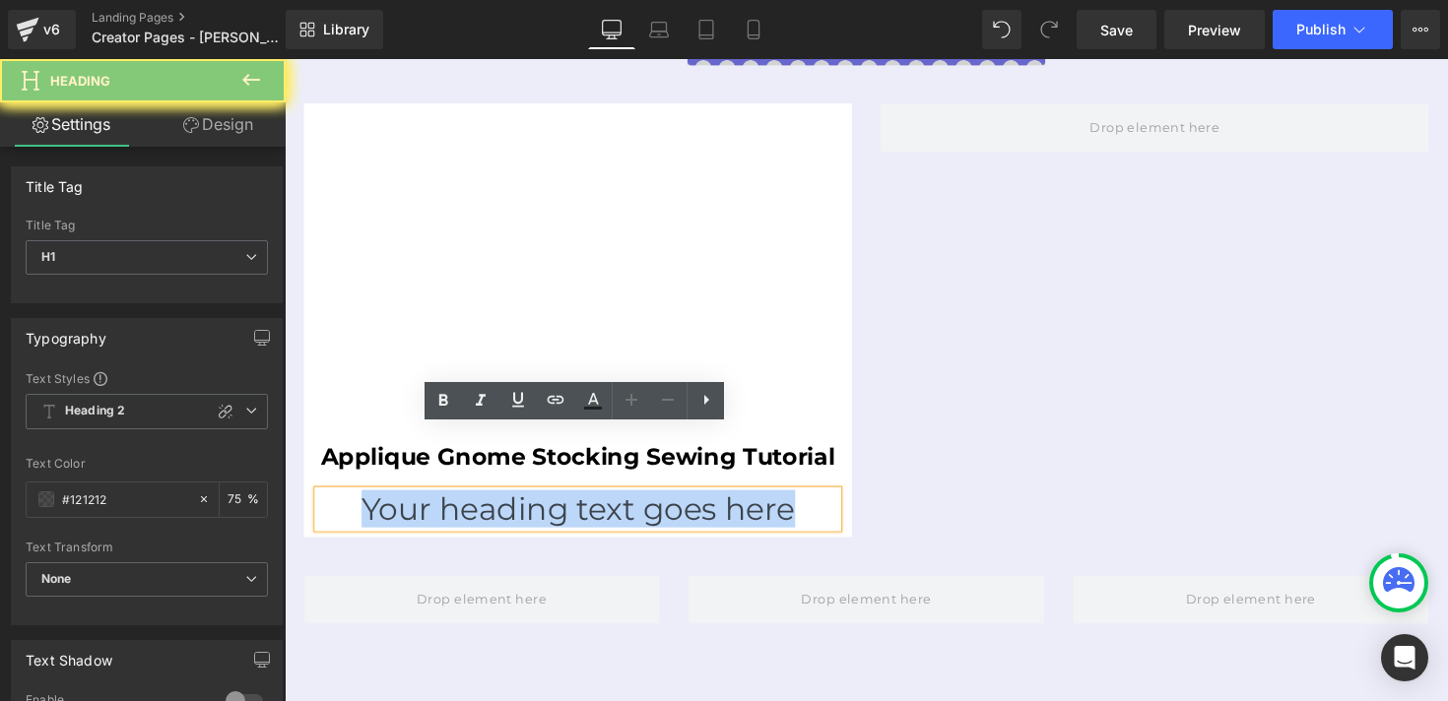
click at [383, 501] on h1 "Your heading text goes here" at bounding box center [585, 519] width 532 height 37
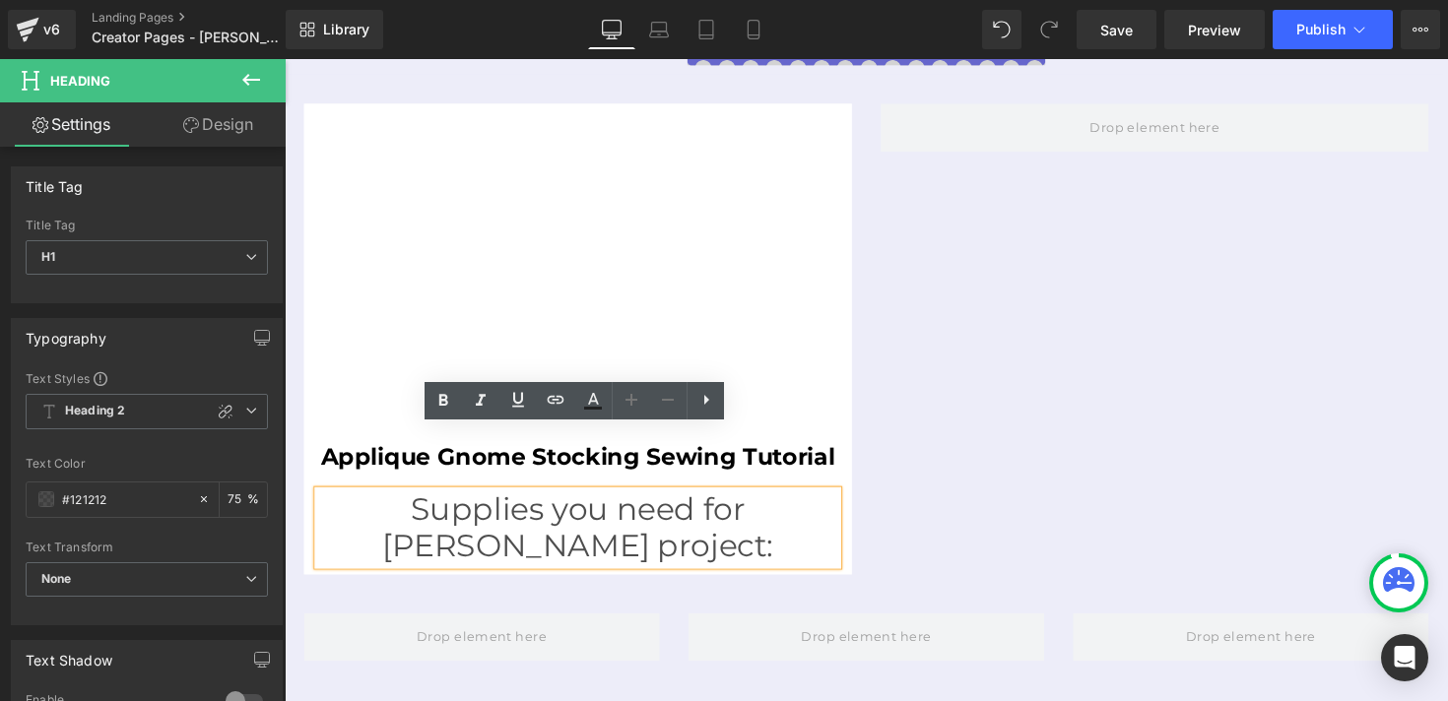
click at [574, 501] on h1 "Supplies you need for [PERSON_NAME] project:" at bounding box center [585, 539] width 532 height 76
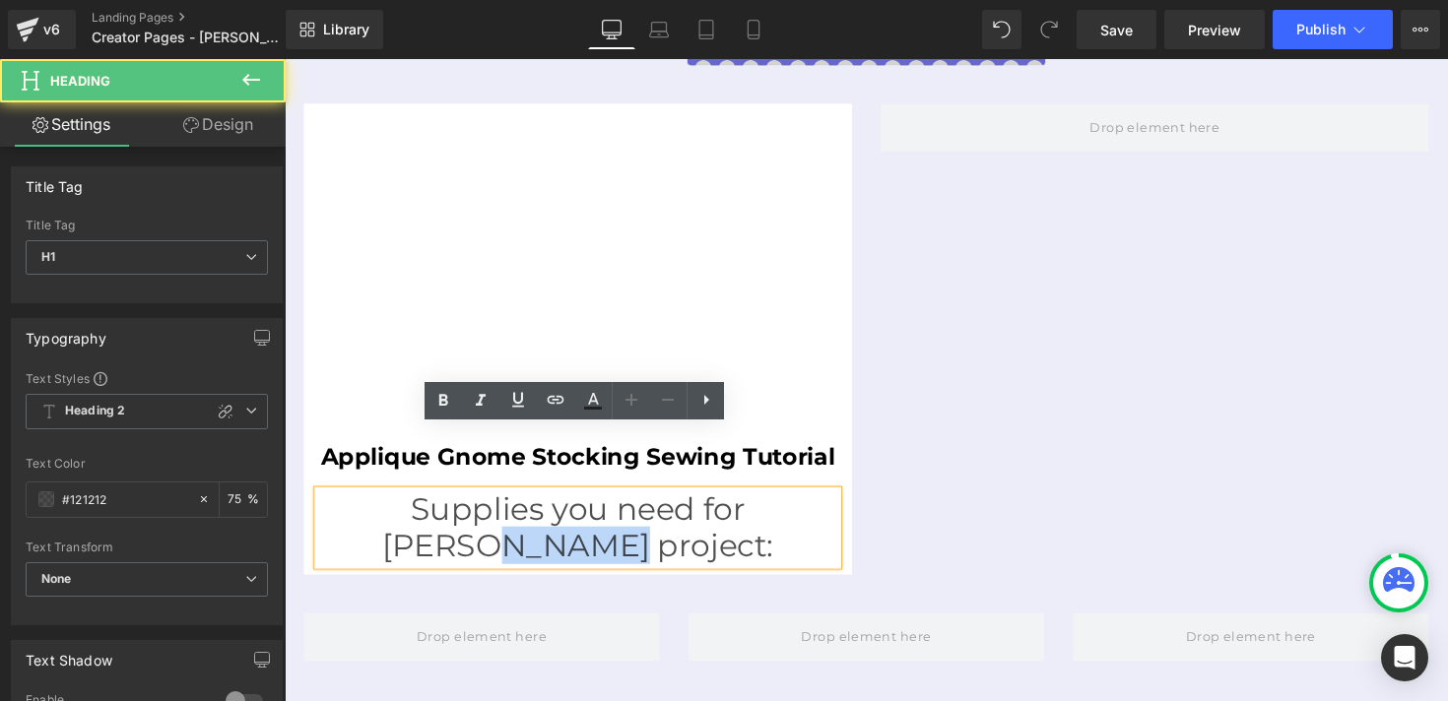
click at [574, 501] on h1 "Supplies you need for [PERSON_NAME] project:" at bounding box center [585, 539] width 532 height 76
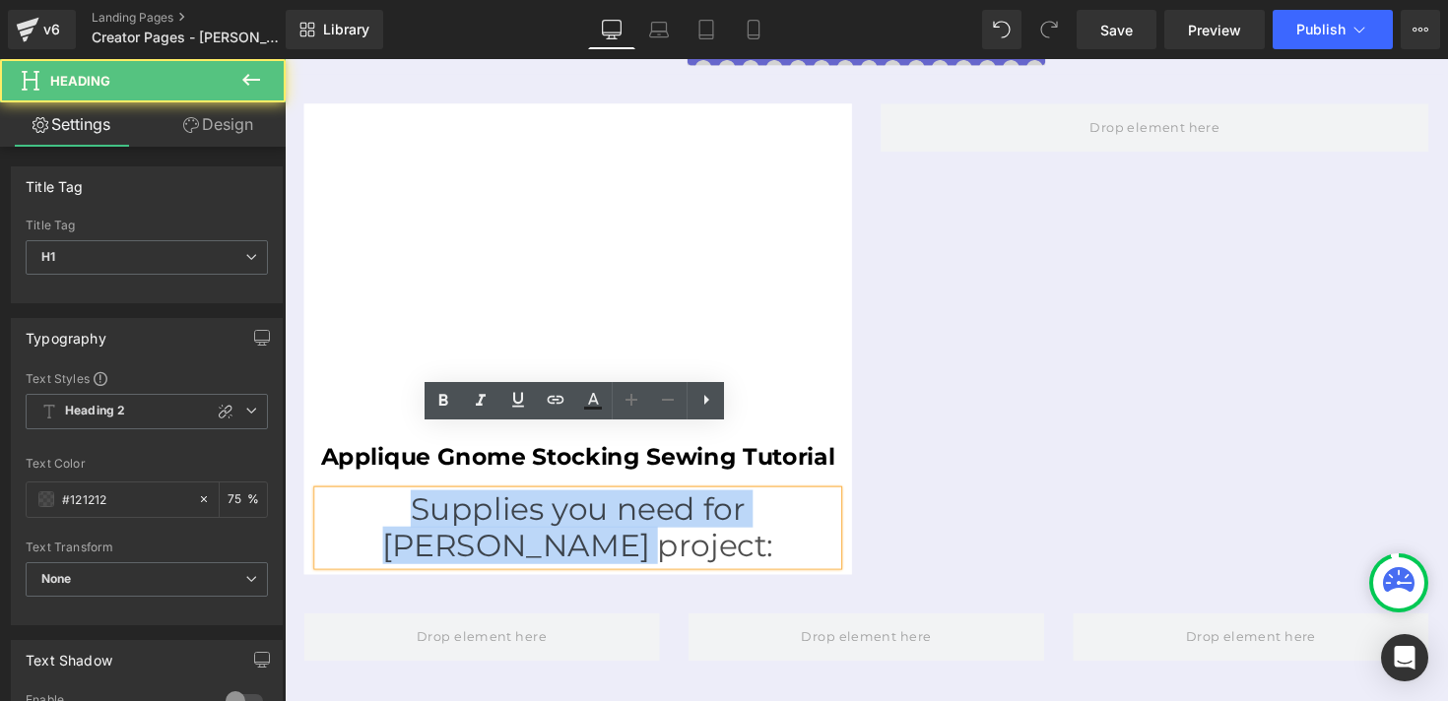
click at [574, 501] on h1 "Supplies you need for [PERSON_NAME] project:" at bounding box center [585, 539] width 532 height 76
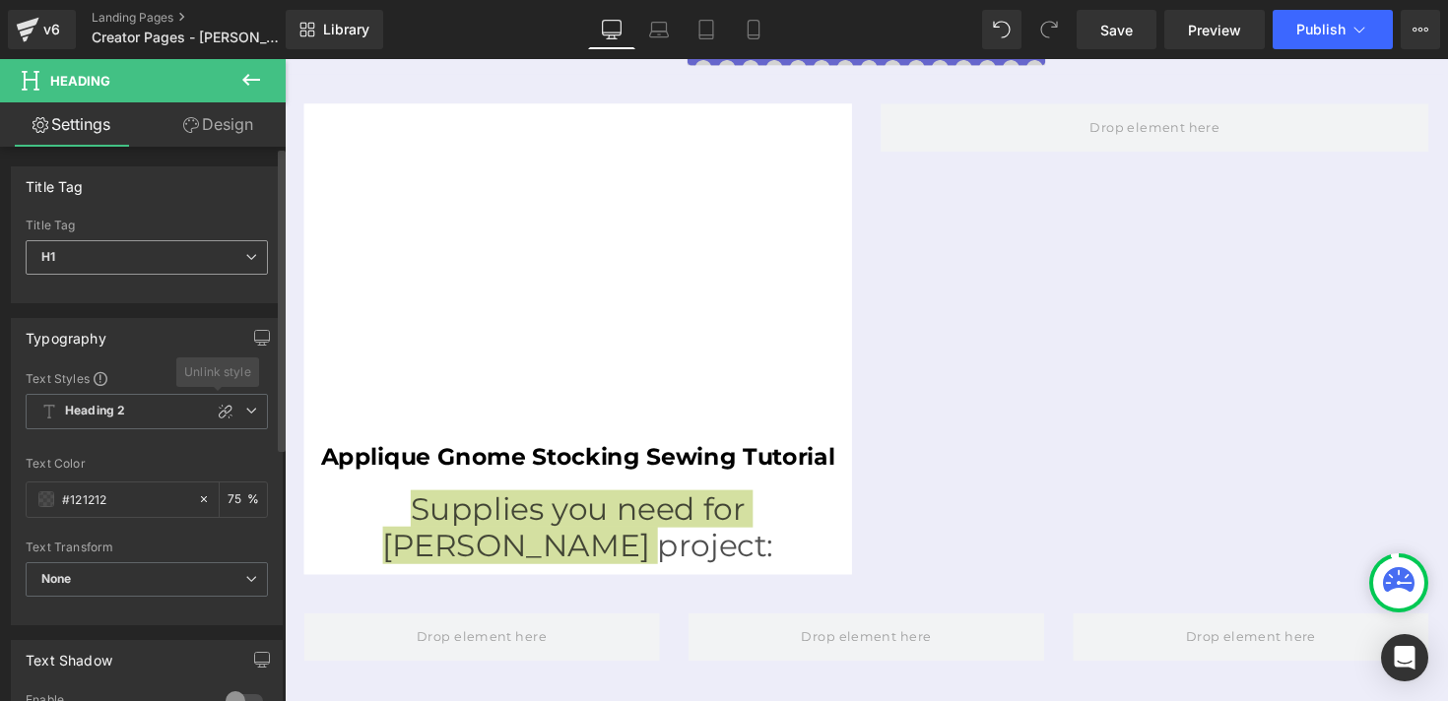
click at [124, 266] on span "H1" at bounding box center [147, 257] width 242 height 34
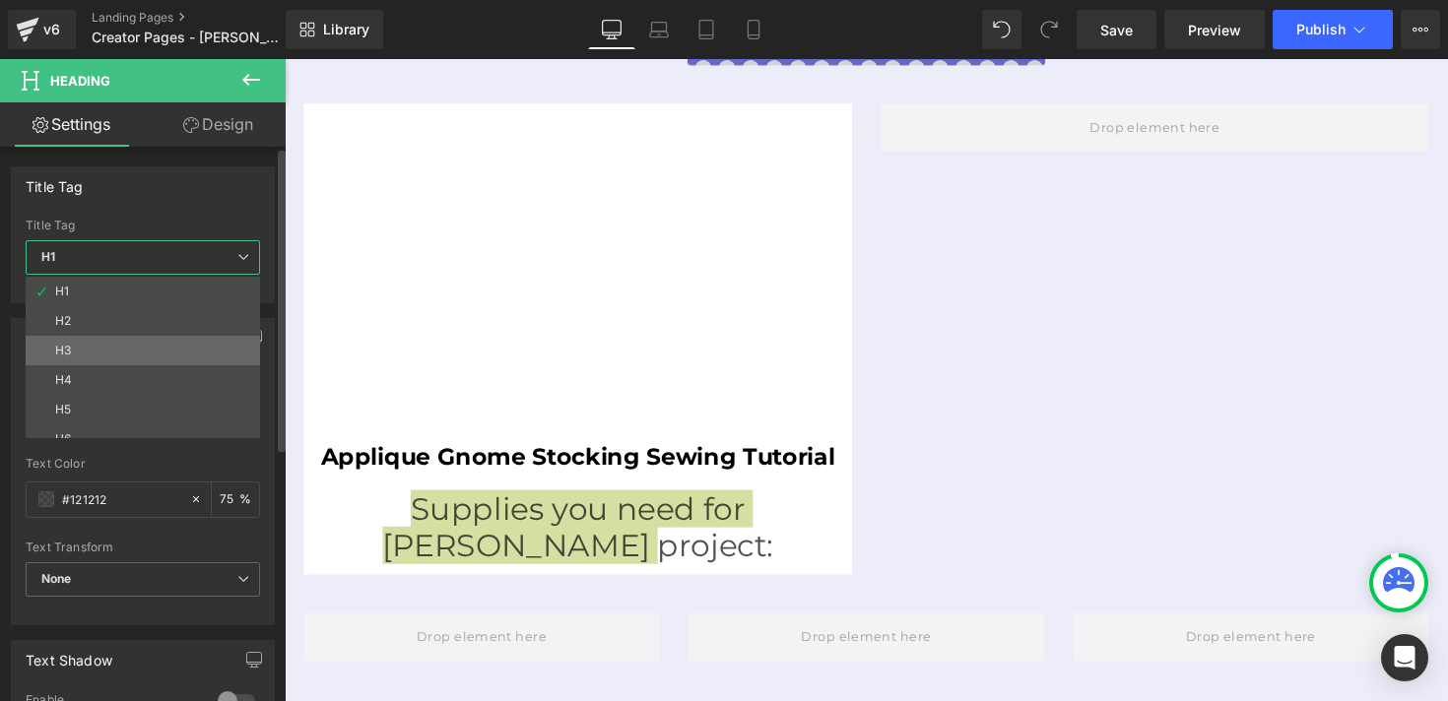
click at [120, 356] on li "H3" at bounding box center [147, 351] width 243 height 30
type input "75"
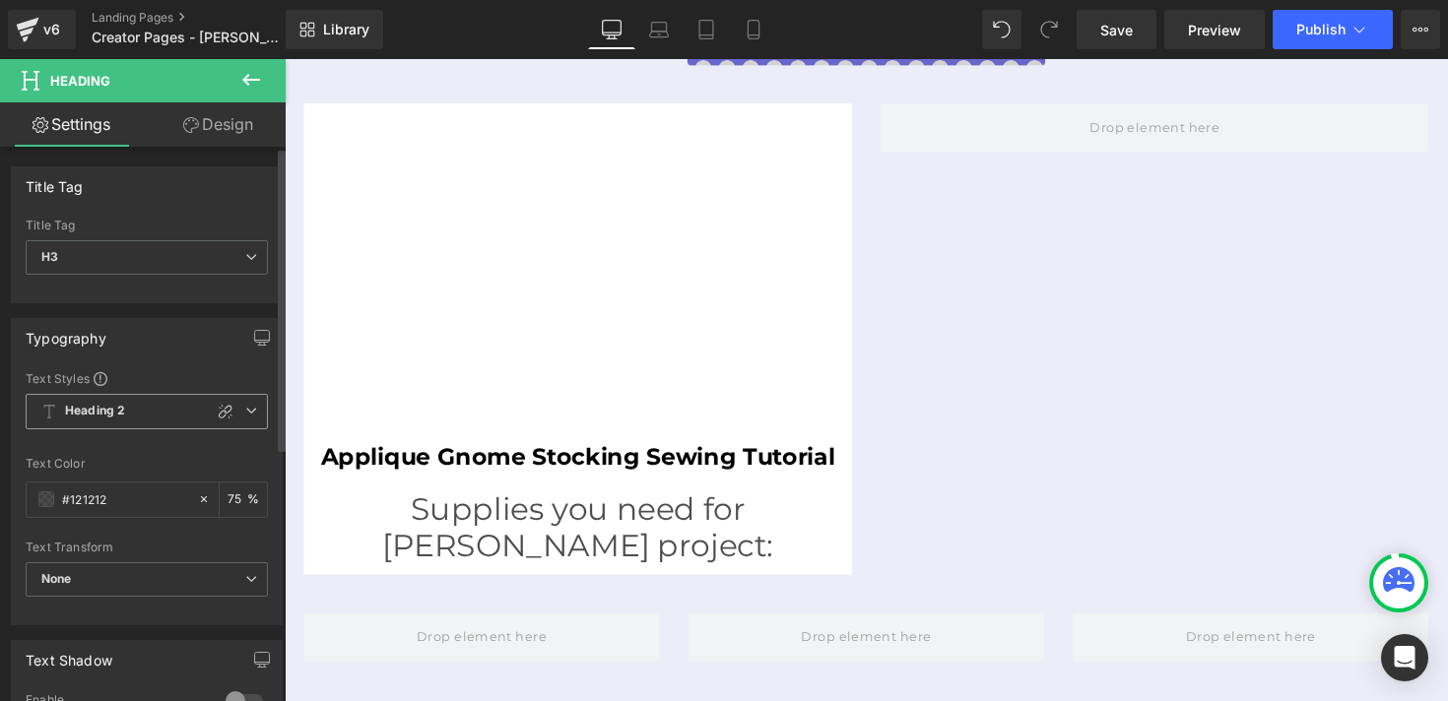
click at [167, 414] on span "Heading 2" at bounding box center [147, 411] width 242 height 35
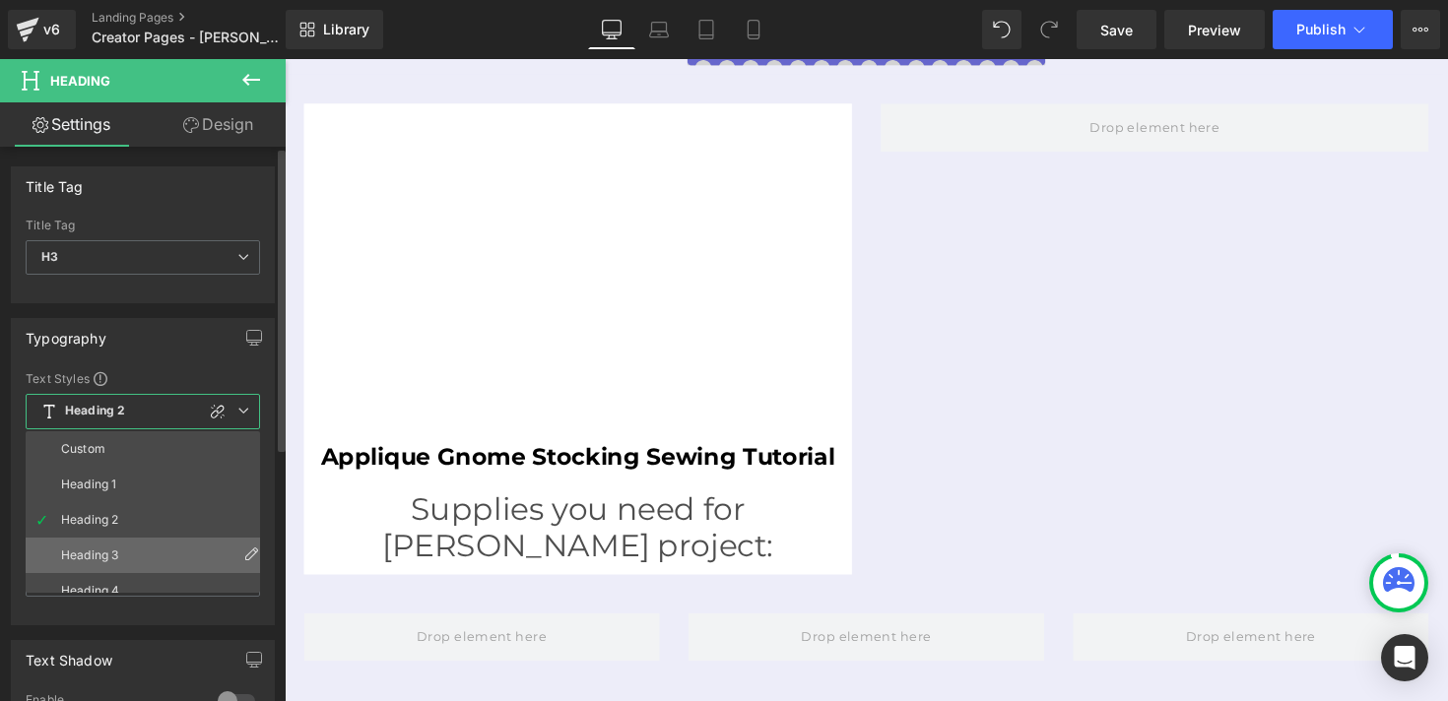
click at [166, 539] on li "Heading 3" at bounding box center [147, 555] width 243 height 35
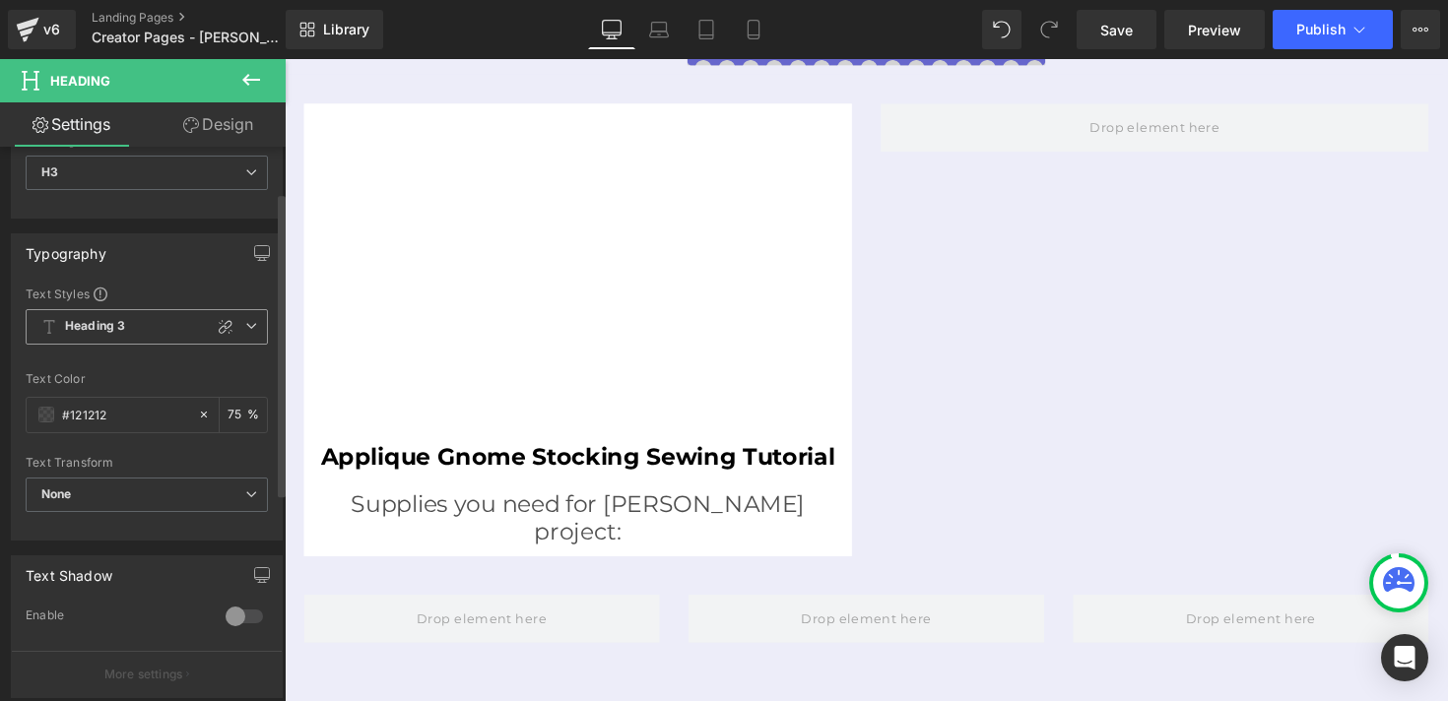
scroll to position [87, 0]
click at [124, 407] on input "#121212" at bounding box center [125, 413] width 126 height 22
type input "#6"
type input "0"
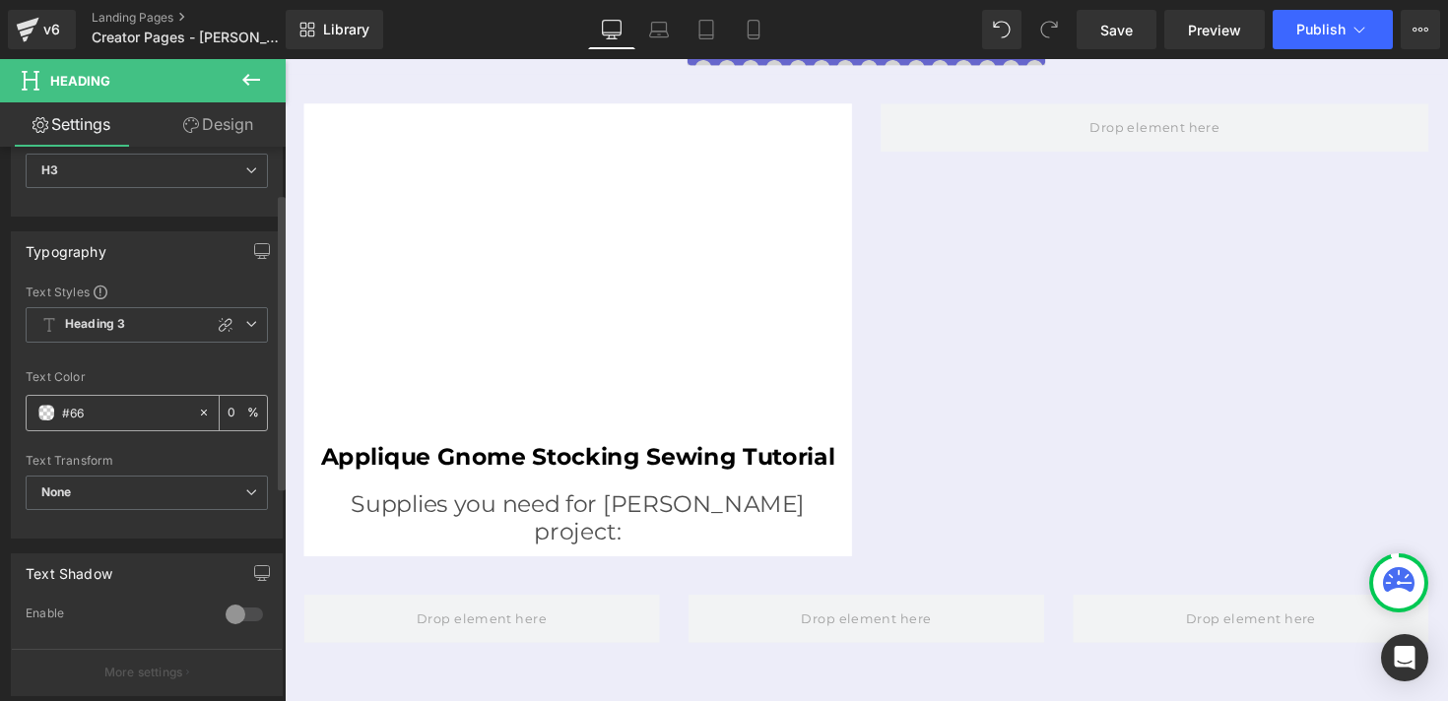
type input "#666"
type input "100"
type input "#6666"
type input "40"
type input "#66666"
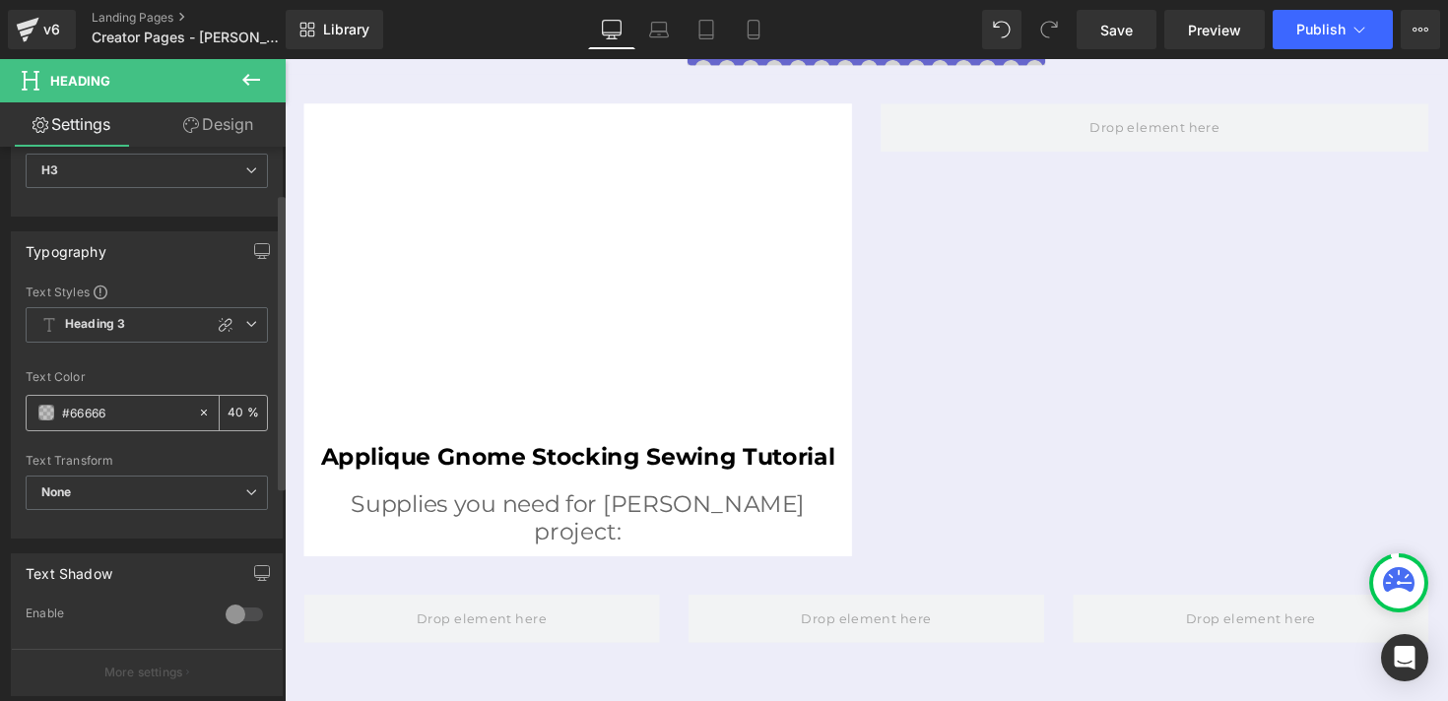
type input "0"
type input "#666666"
type input "100"
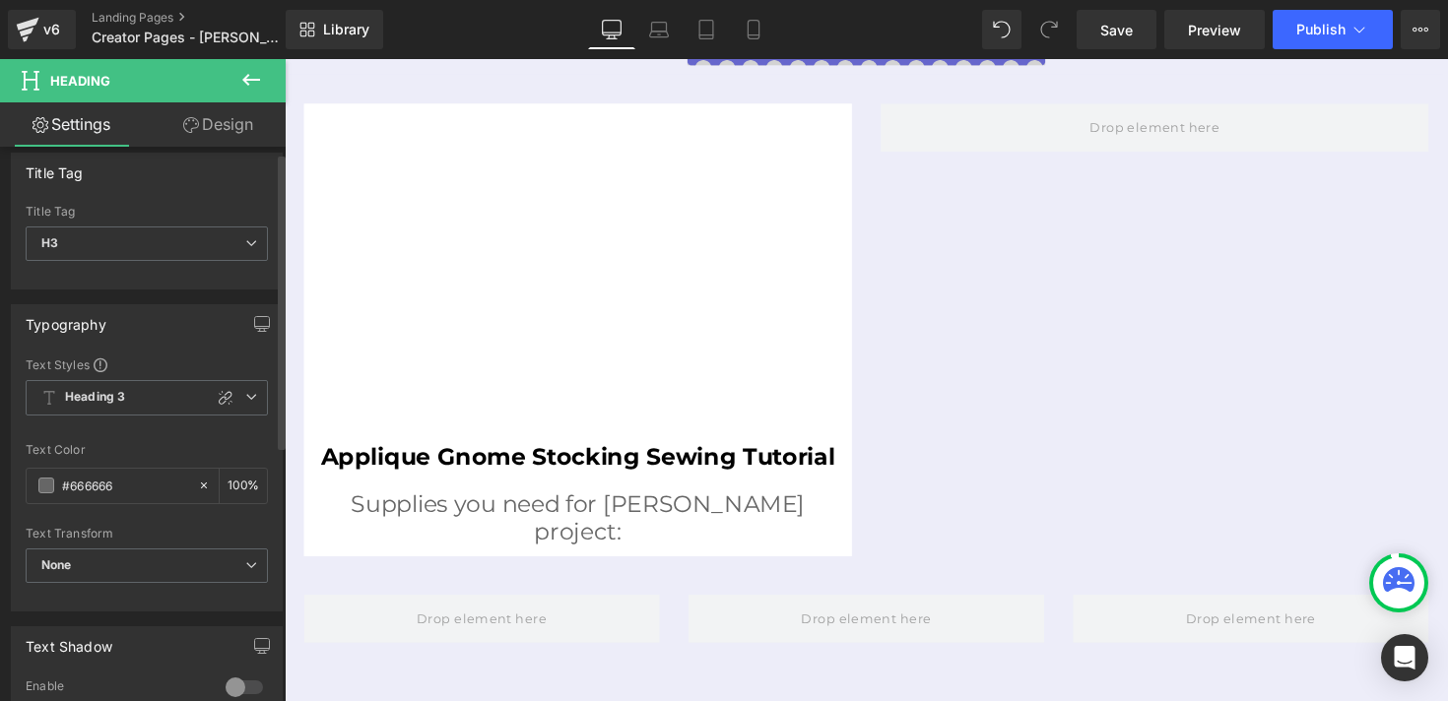
scroll to position [9, 0]
type input "#666666"
click at [218, 411] on div at bounding box center [226, 403] width 24 height 24
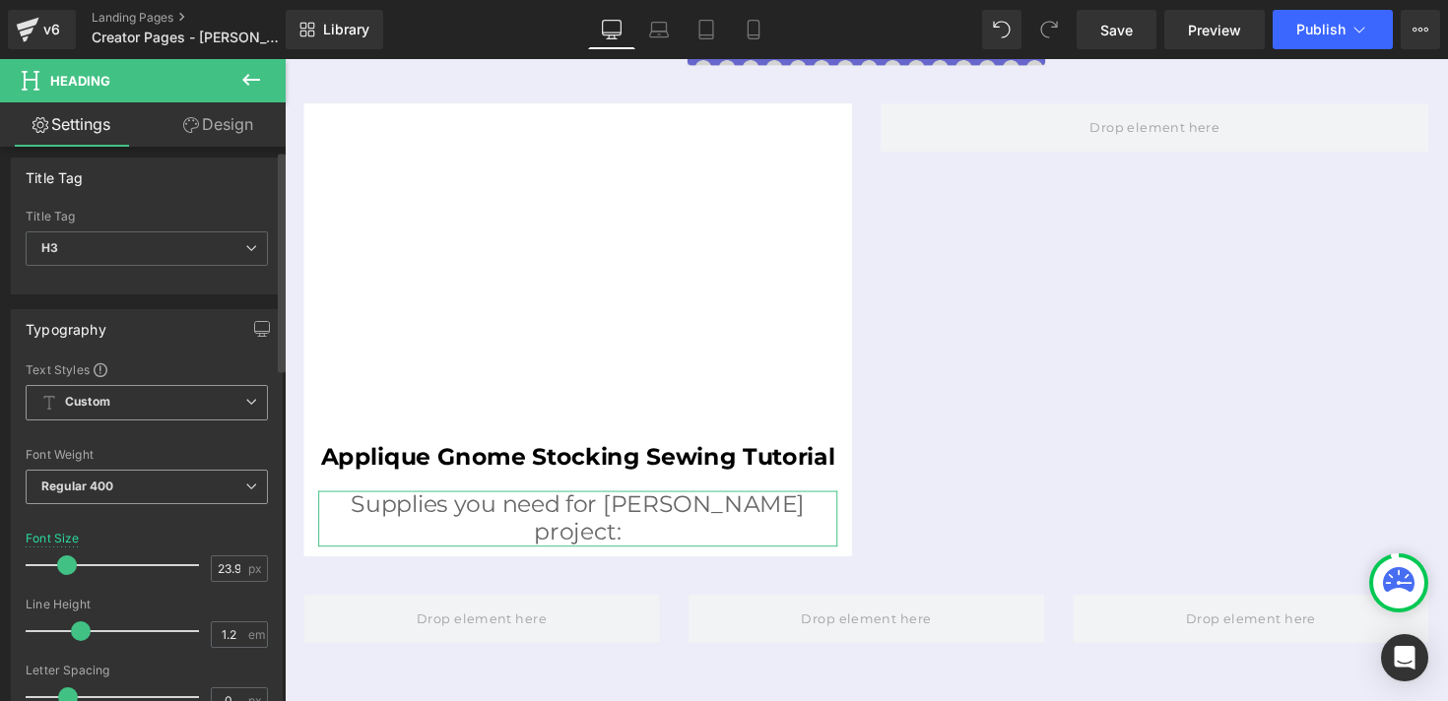
click at [120, 488] on span "Regular 400" at bounding box center [147, 487] width 242 height 34
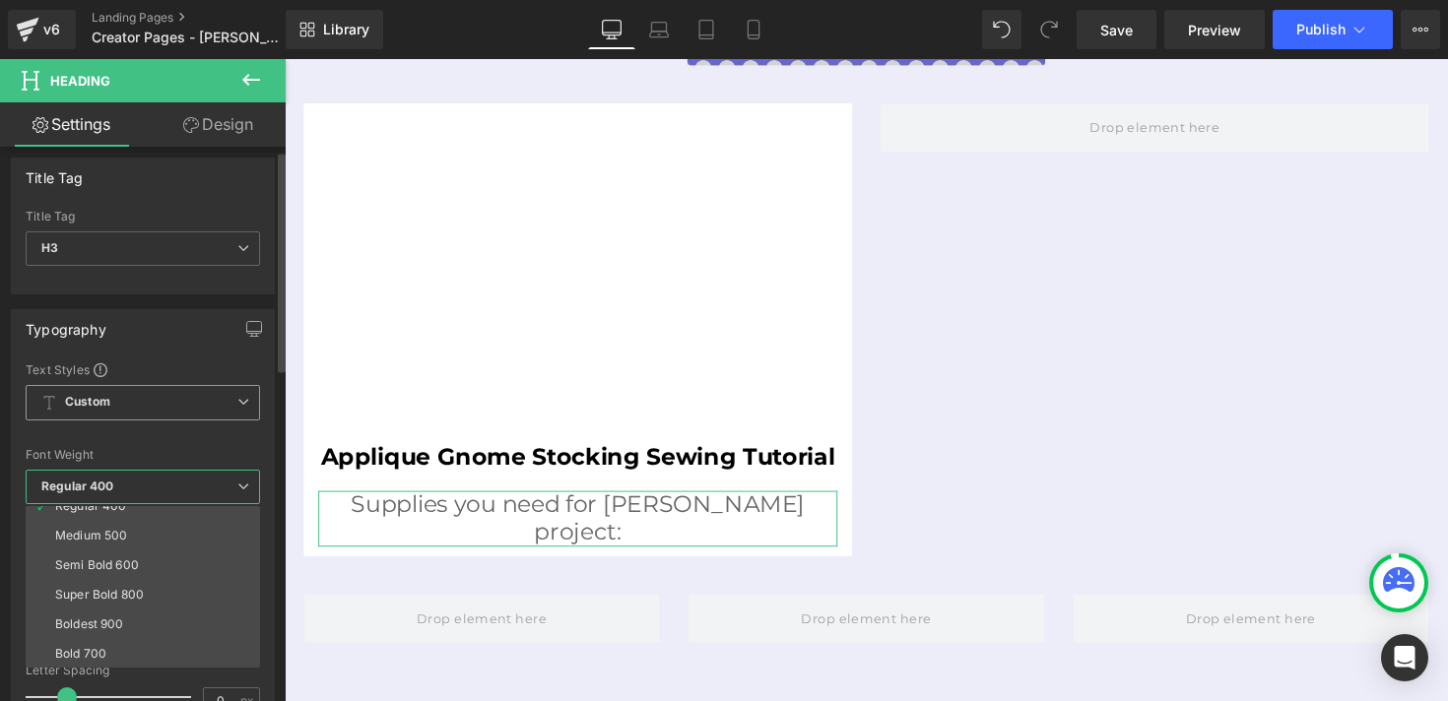
scroll to position [133, 0]
click at [159, 628] on li "Bold 700" at bounding box center [147, 625] width 243 height 30
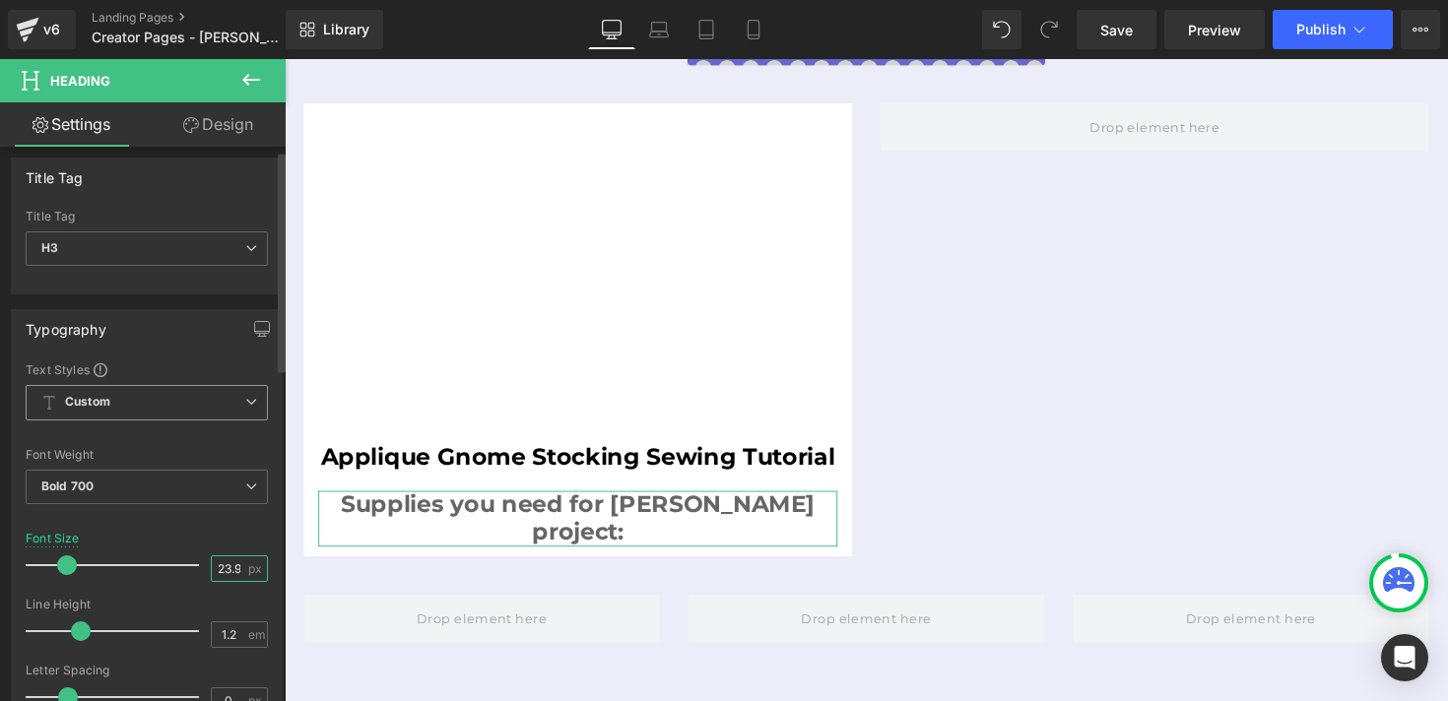
click at [217, 570] on input "23.99" at bounding box center [229, 569] width 34 height 25
click at [220, 572] on input "23.99" at bounding box center [229, 569] width 34 height 25
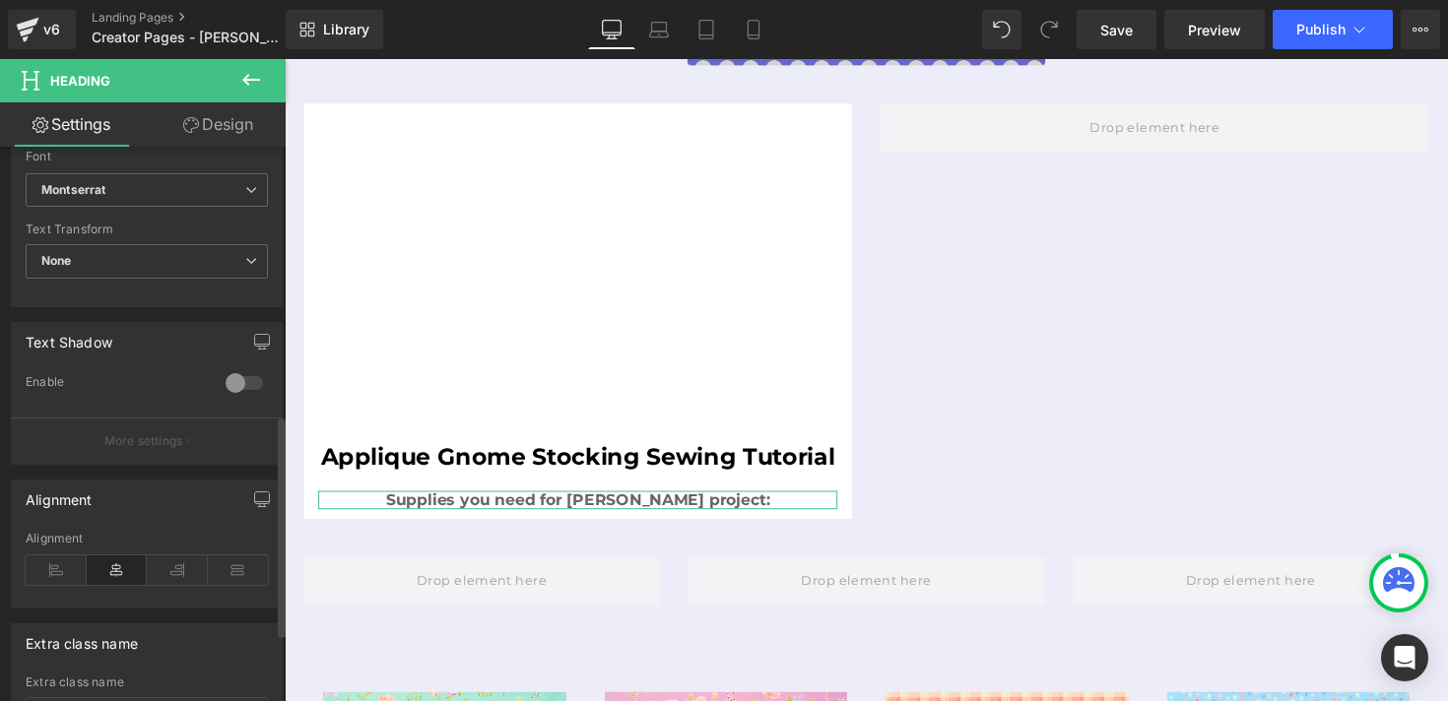
scroll to position [676, 0]
type input "16"
click at [65, 571] on icon at bounding box center [56, 568] width 61 height 30
click at [225, 128] on link "Design" at bounding box center [218, 124] width 143 height 44
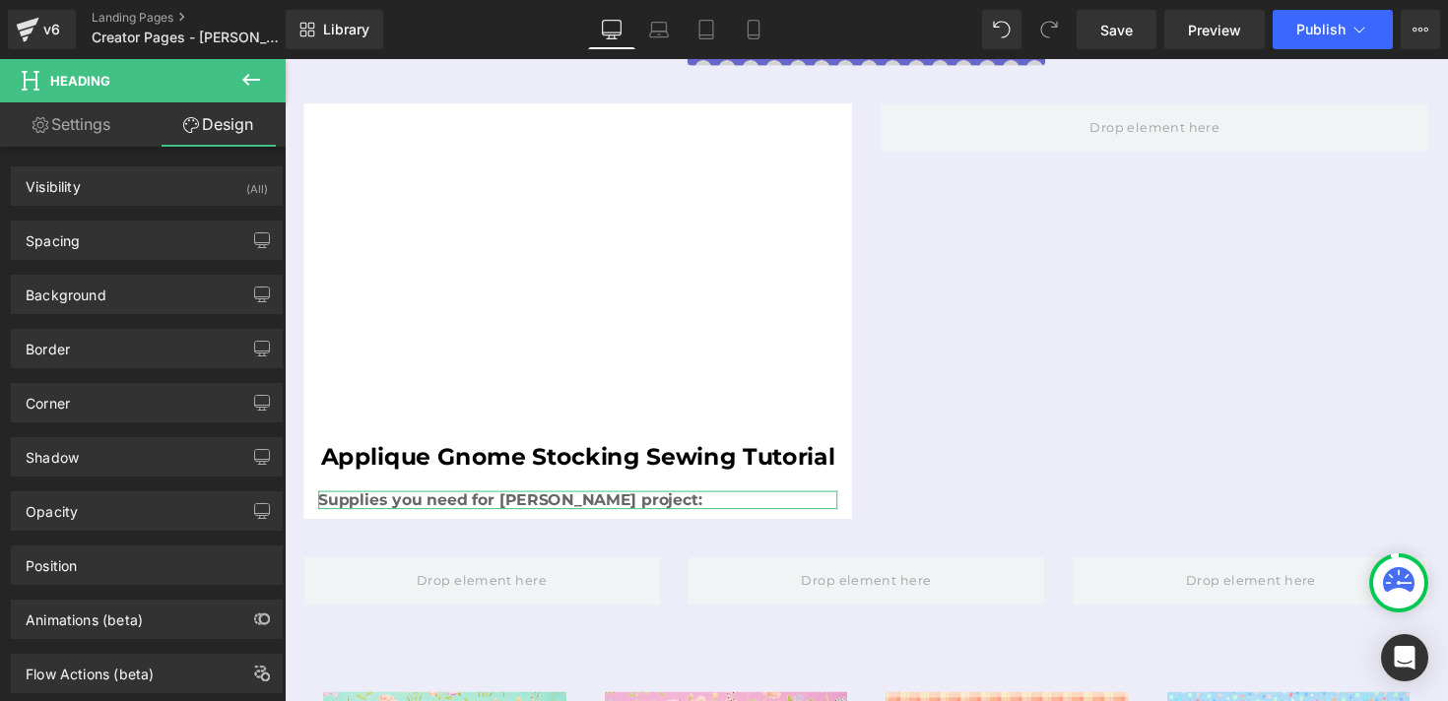
type input "#e5e7eb"
type input "100"
type input "0"
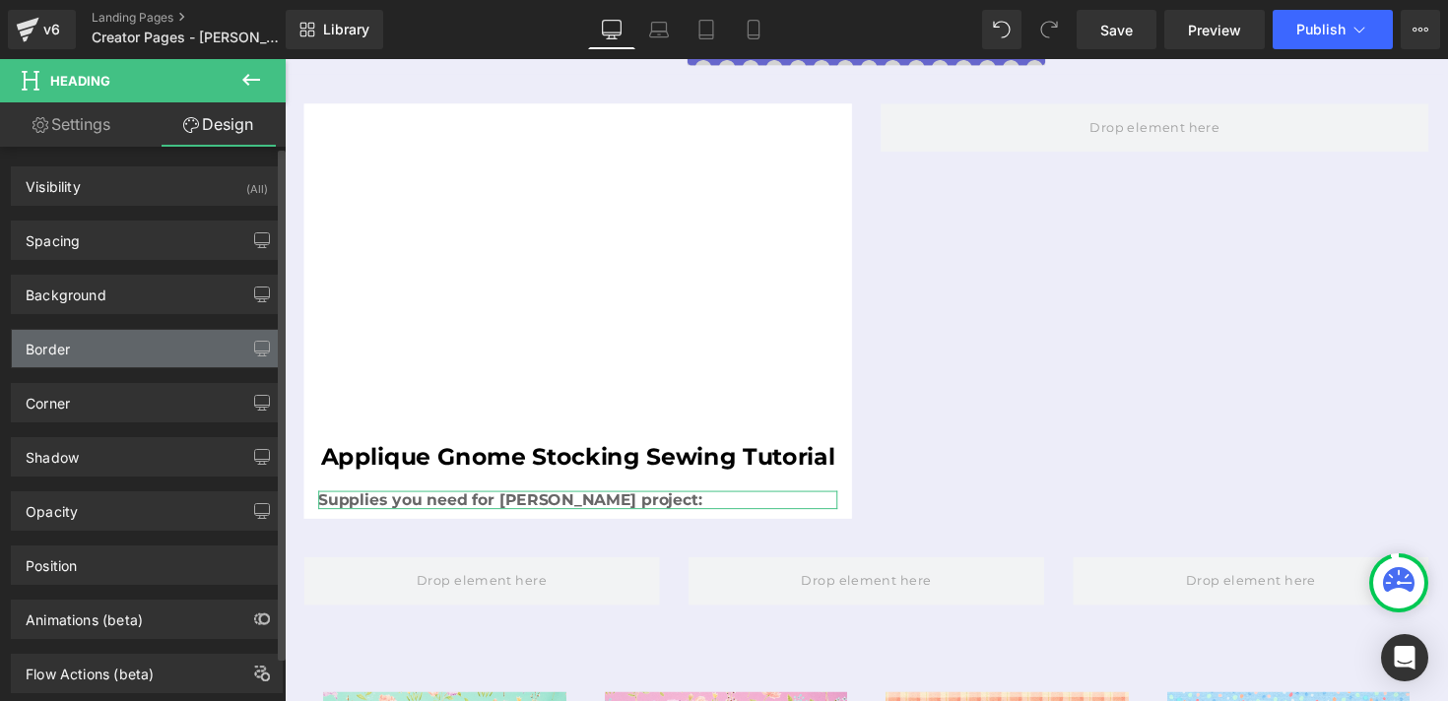
click at [138, 346] on div "Border" at bounding box center [147, 348] width 270 height 37
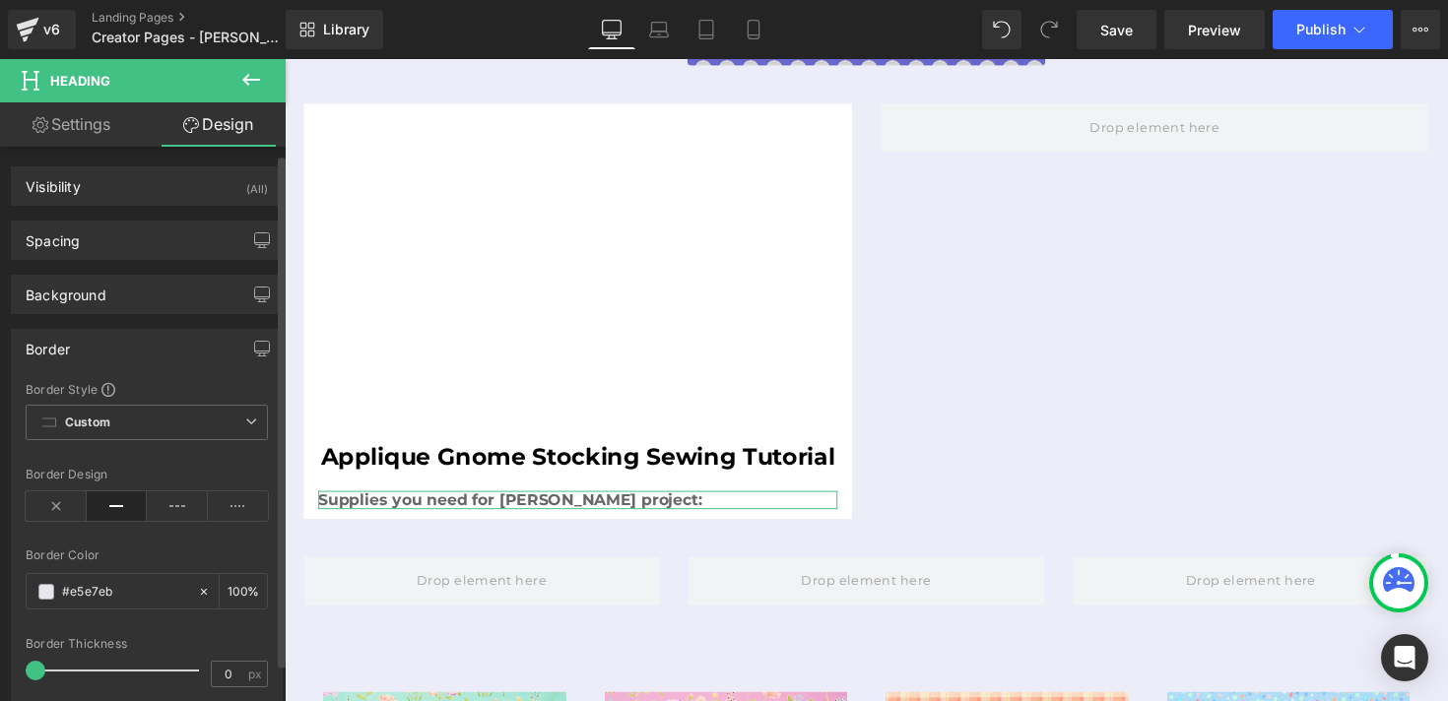
scroll to position [21, 0]
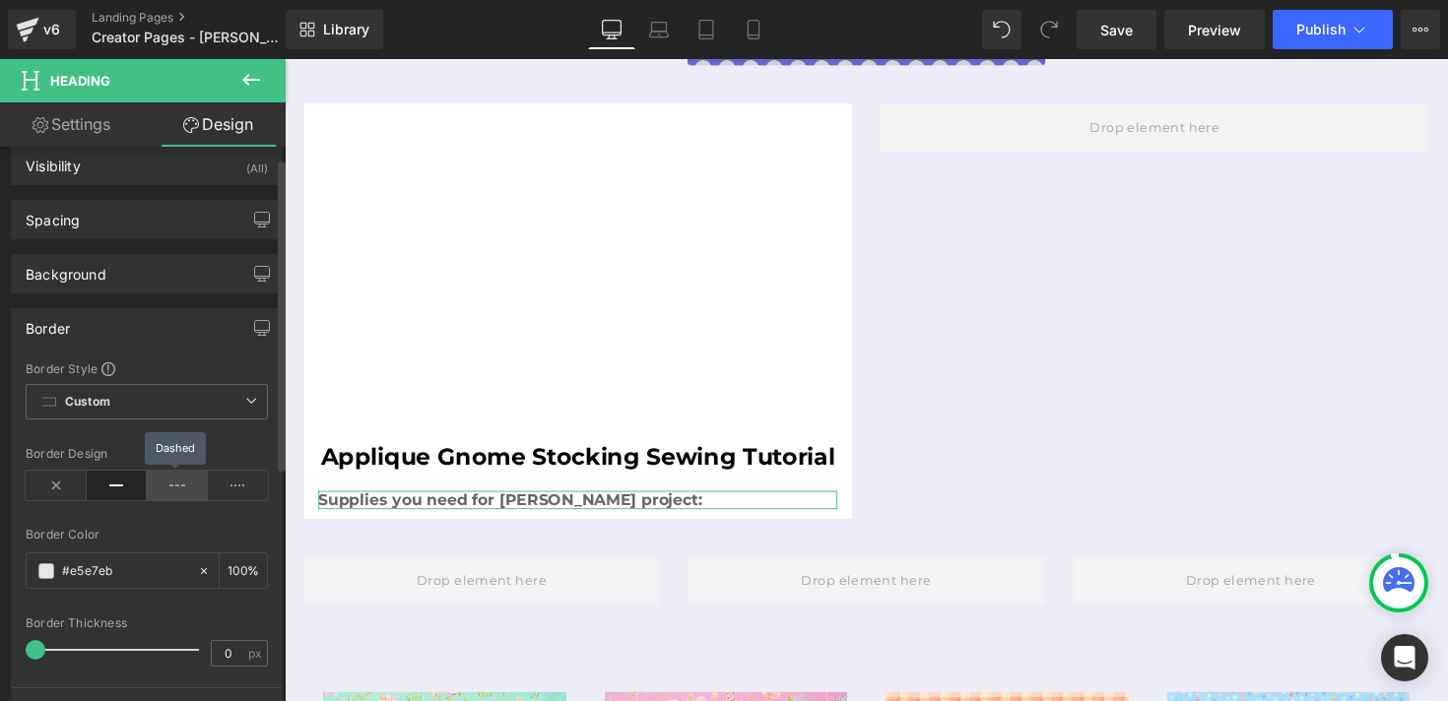
click at [169, 488] on icon at bounding box center [177, 486] width 61 height 30
click at [107, 569] on input "#e5e7eb" at bounding box center [125, 572] width 126 height 22
paste input "0AA88F"
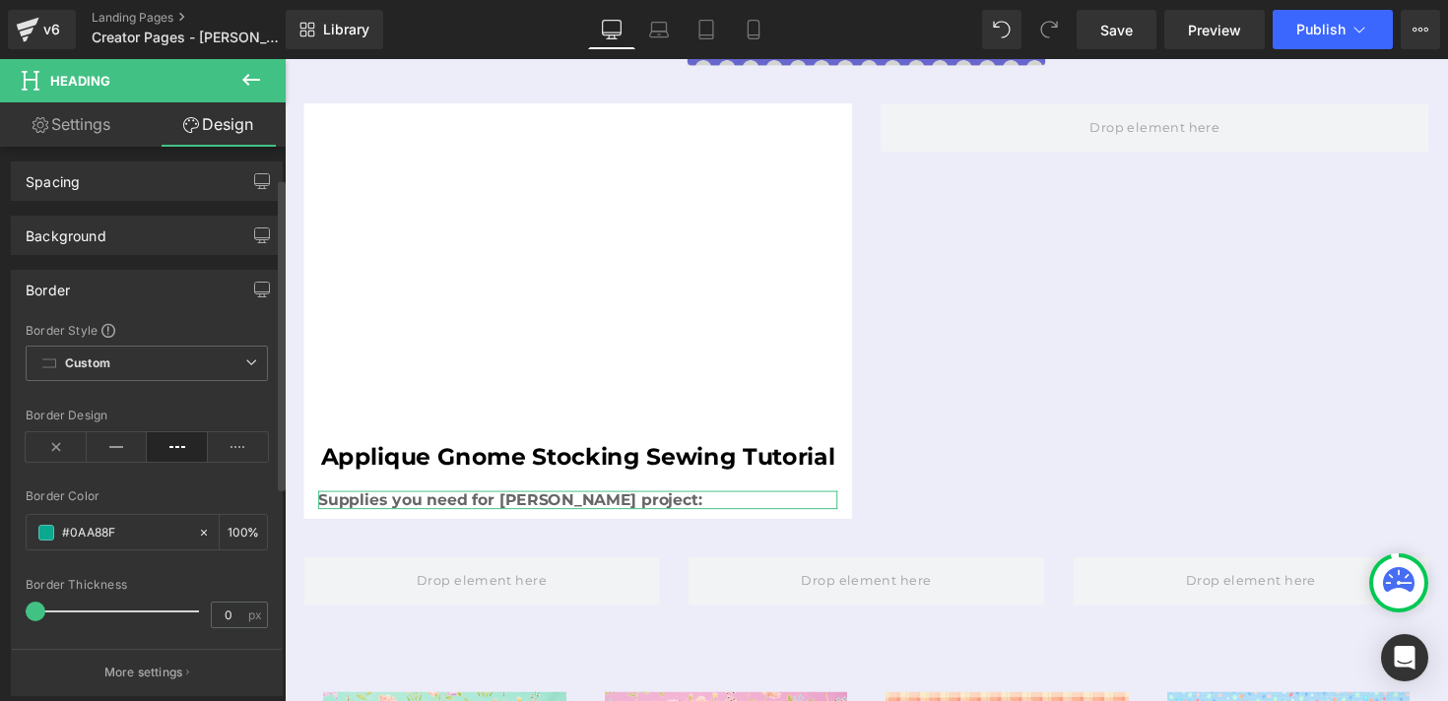
scroll to position [63, 0]
type input "#0aa88f"
click at [216, 618] on input "0" at bounding box center [229, 611] width 34 height 25
type input "1"
click at [222, 573] on div "Border Style Custom Sale Page DD Border Border Dashed Border Dotted Border 1 Bo…" at bounding box center [147, 504] width 270 height 373
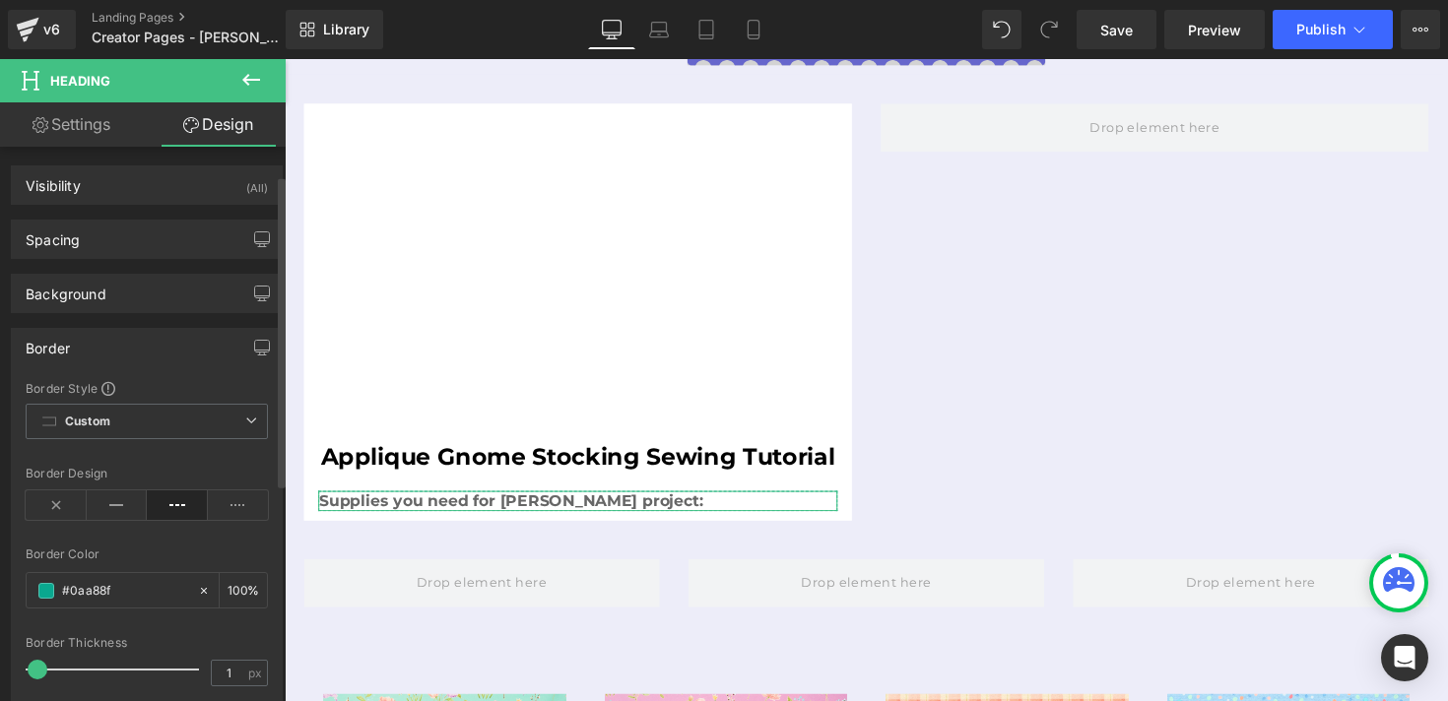
scroll to position [0, 0]
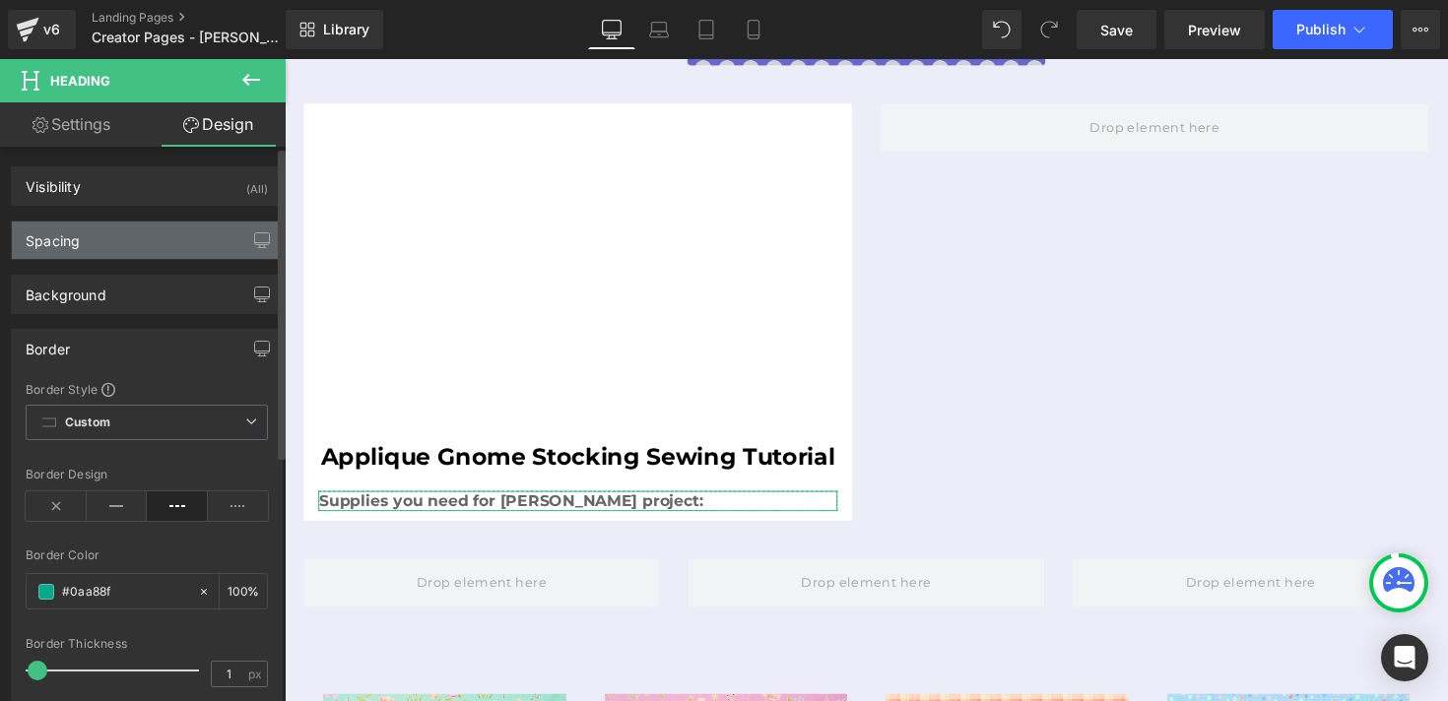
click at [186, 229] on div "Spacing" at bounding box center [147, 240] width 270 height 37
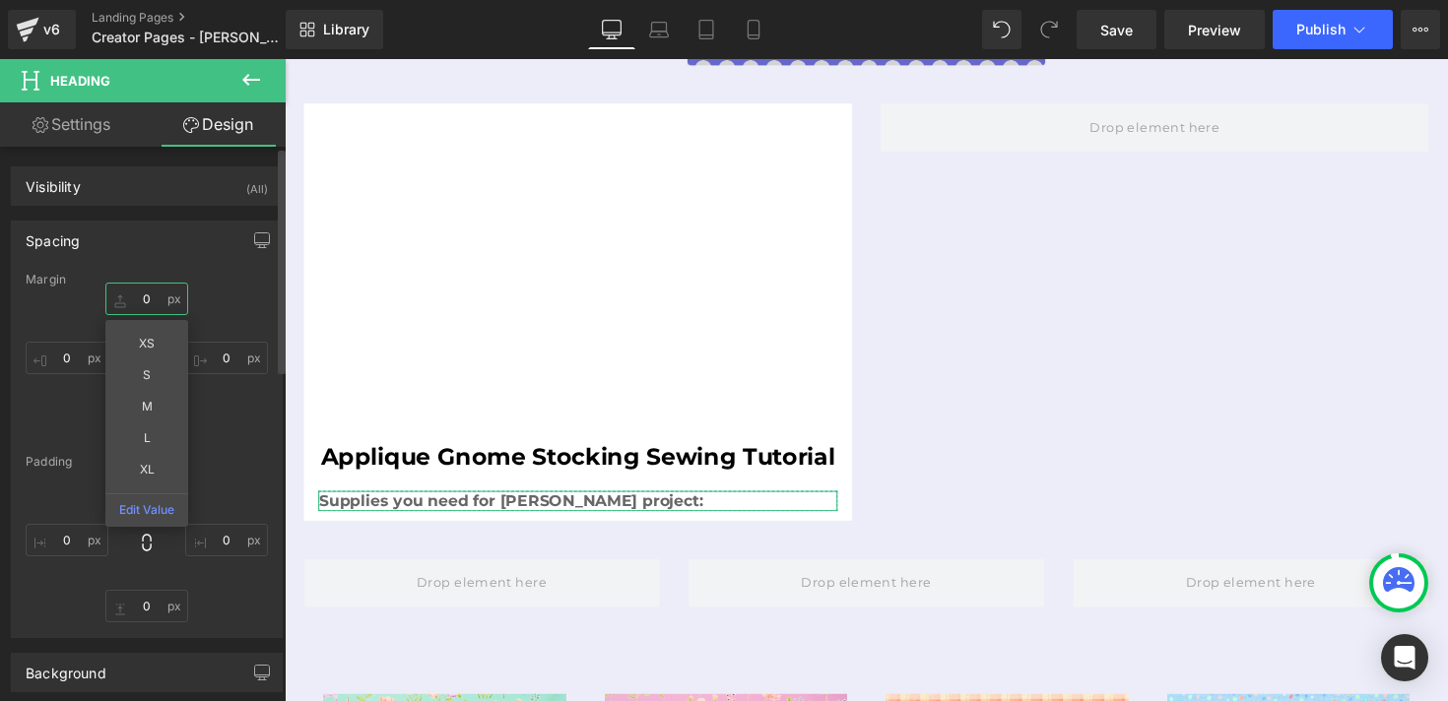
click at [150, 300] on input "0" at bounding box center [146, 299] width 83 height 33
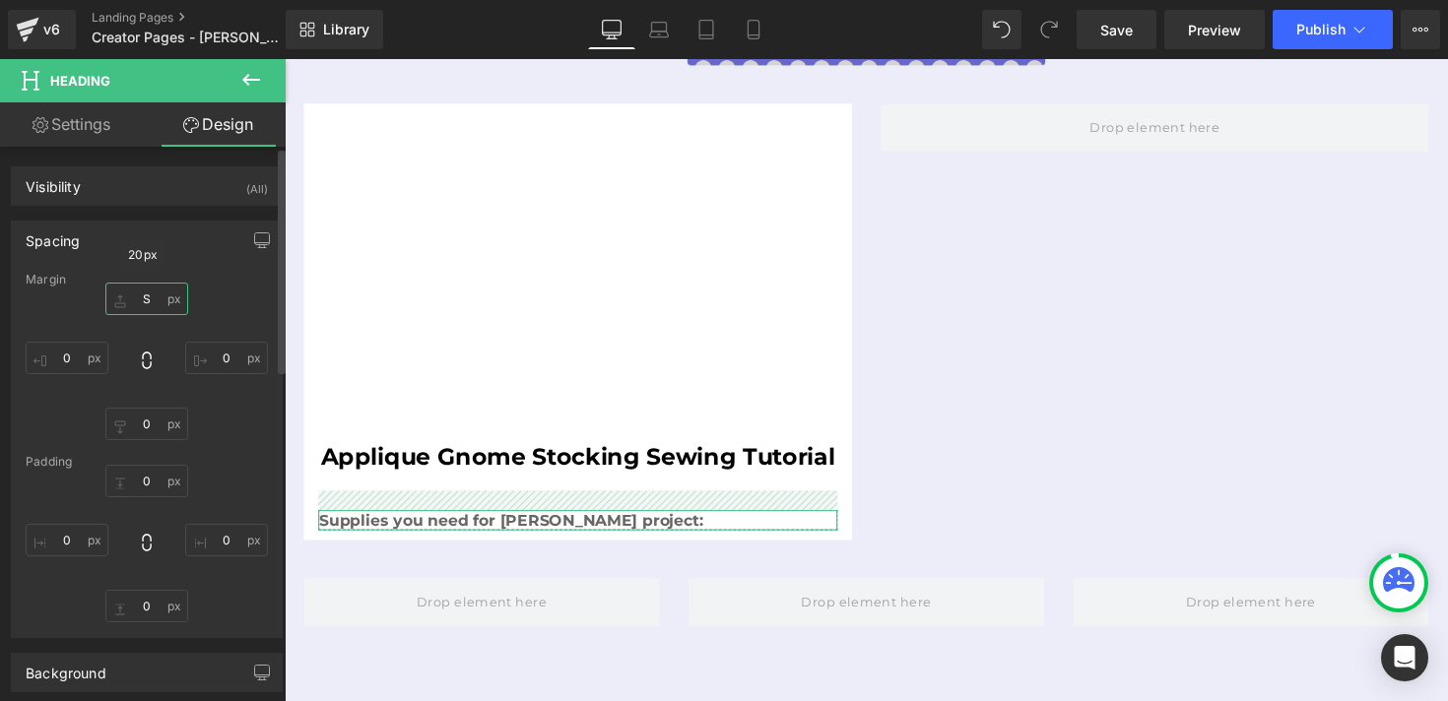
click at [144, 300] on input "S" at bounding box center [146, 299] width 83 height 33
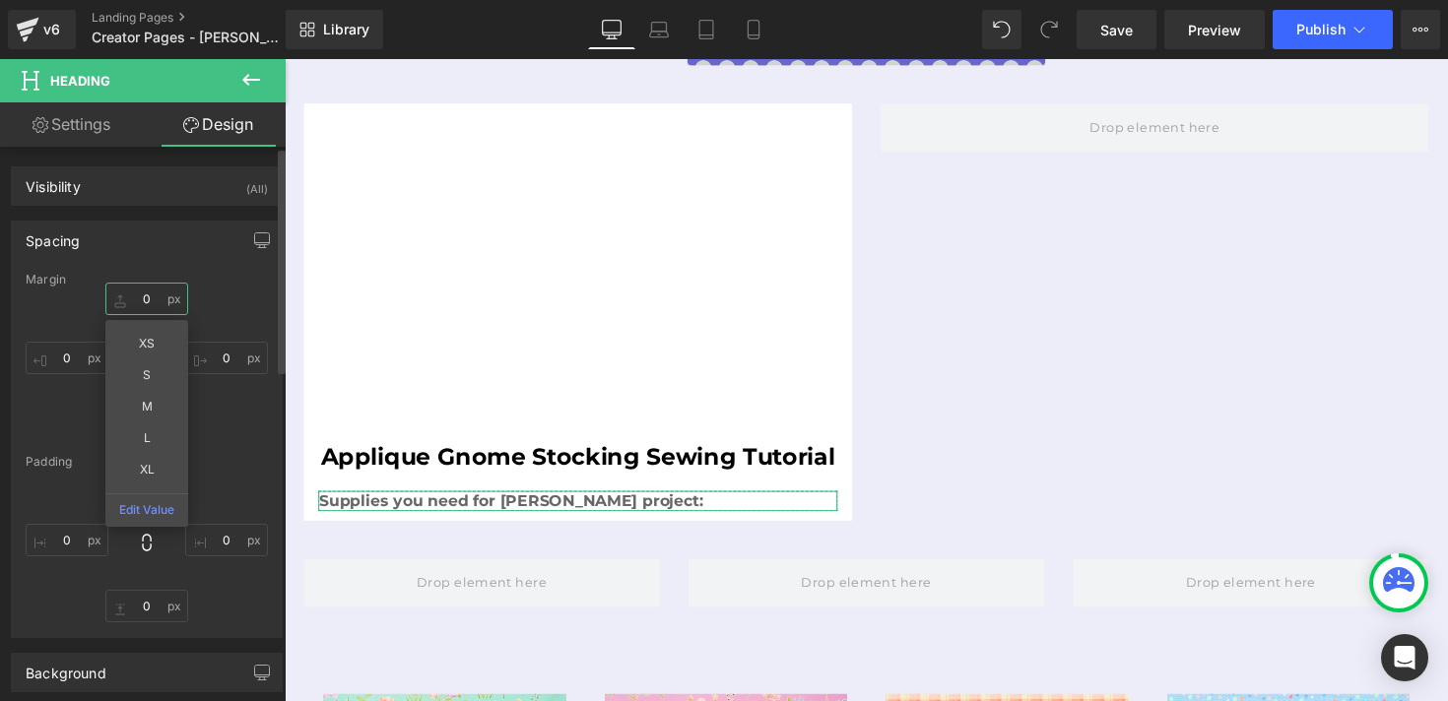
type input "0"
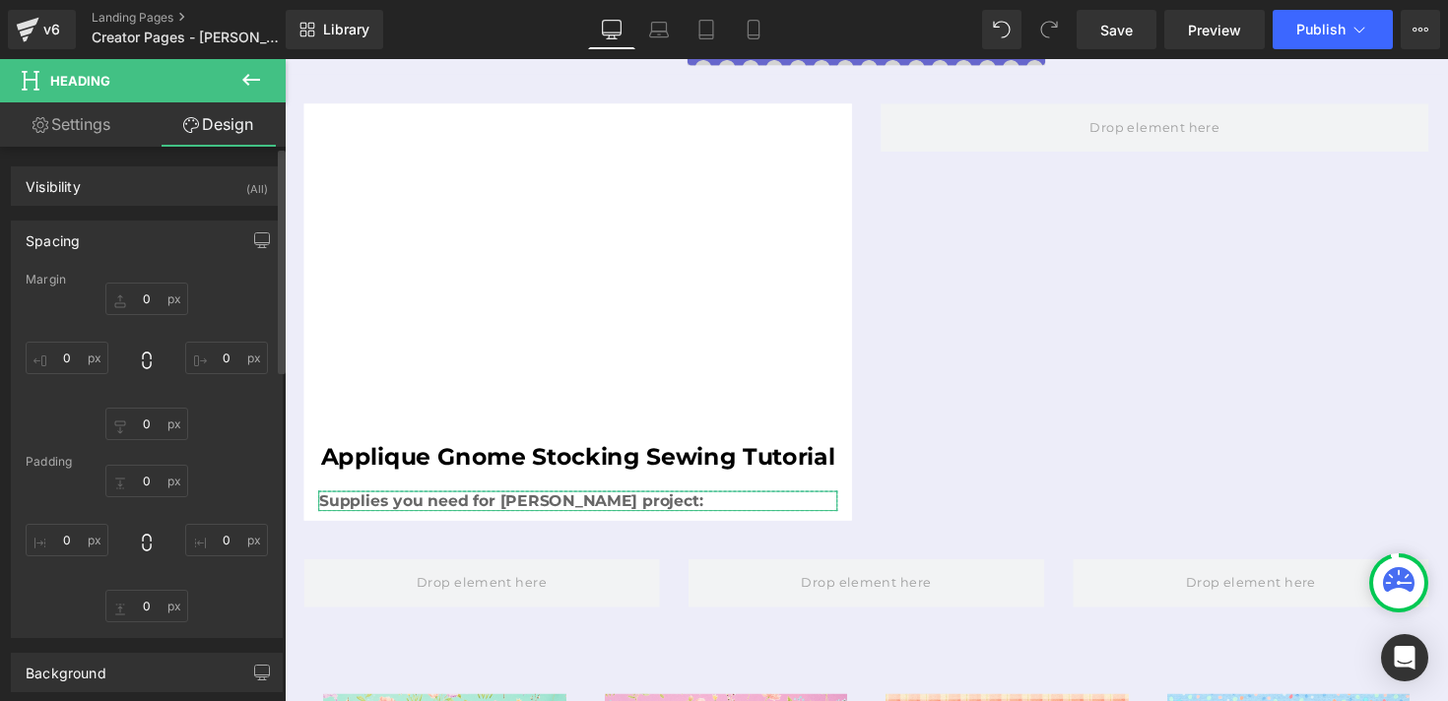
click at [223, 294] on div "0 0 0px 0 0px 0 0px 0" at bounding box center [147, 362] width 242 height 158
click at [140, 476] on input "0" at bounding box center [146, 481] width 83 height 33
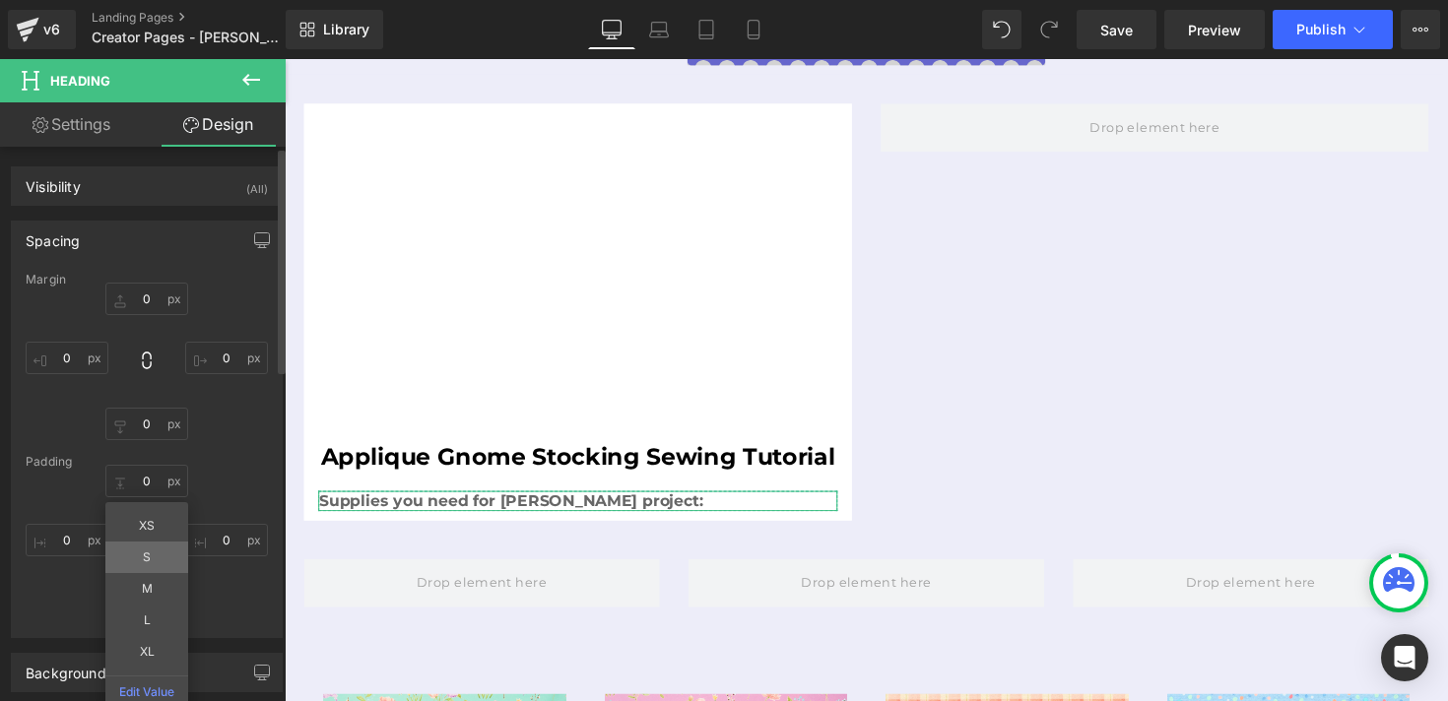
type input "S"
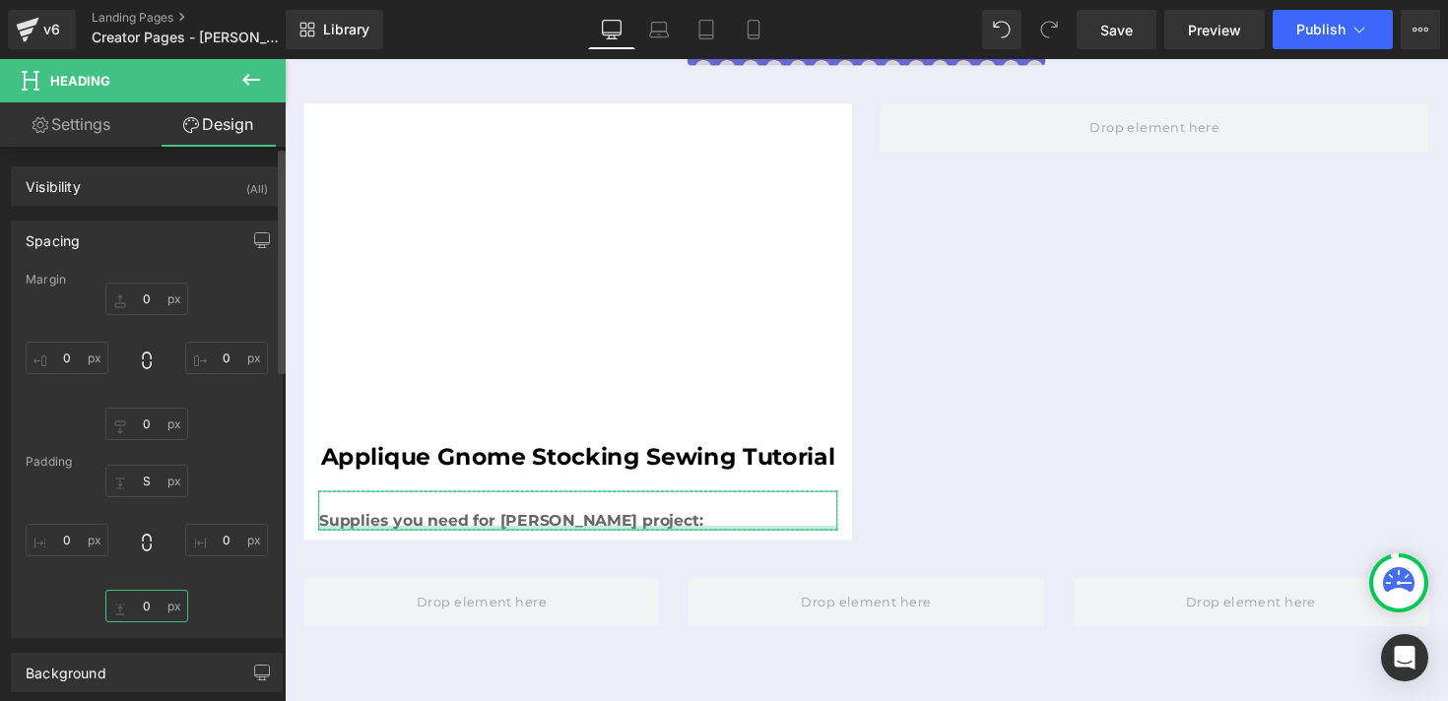
click at [145, 613] on input "0" at bounding box center [146, 606] width 83 height 33
type input "S"
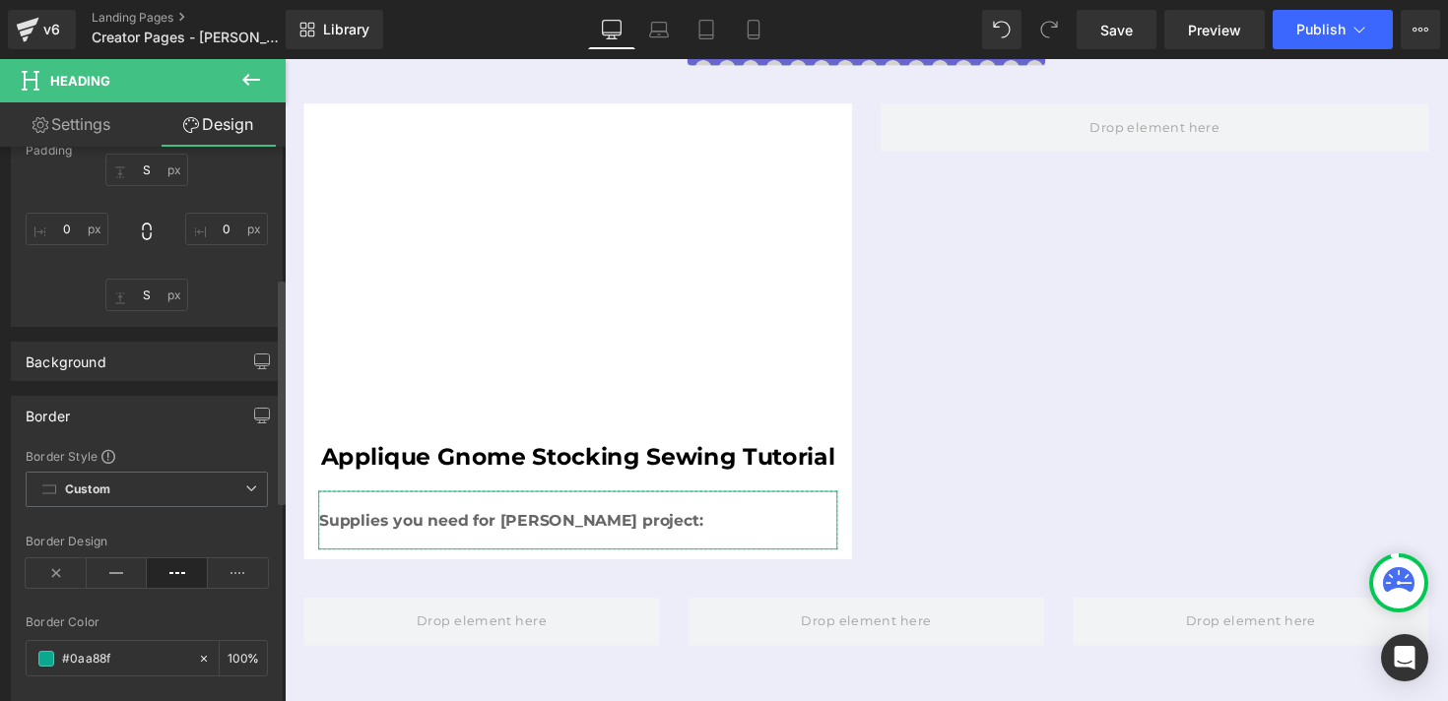
scroll to position [323, 0]
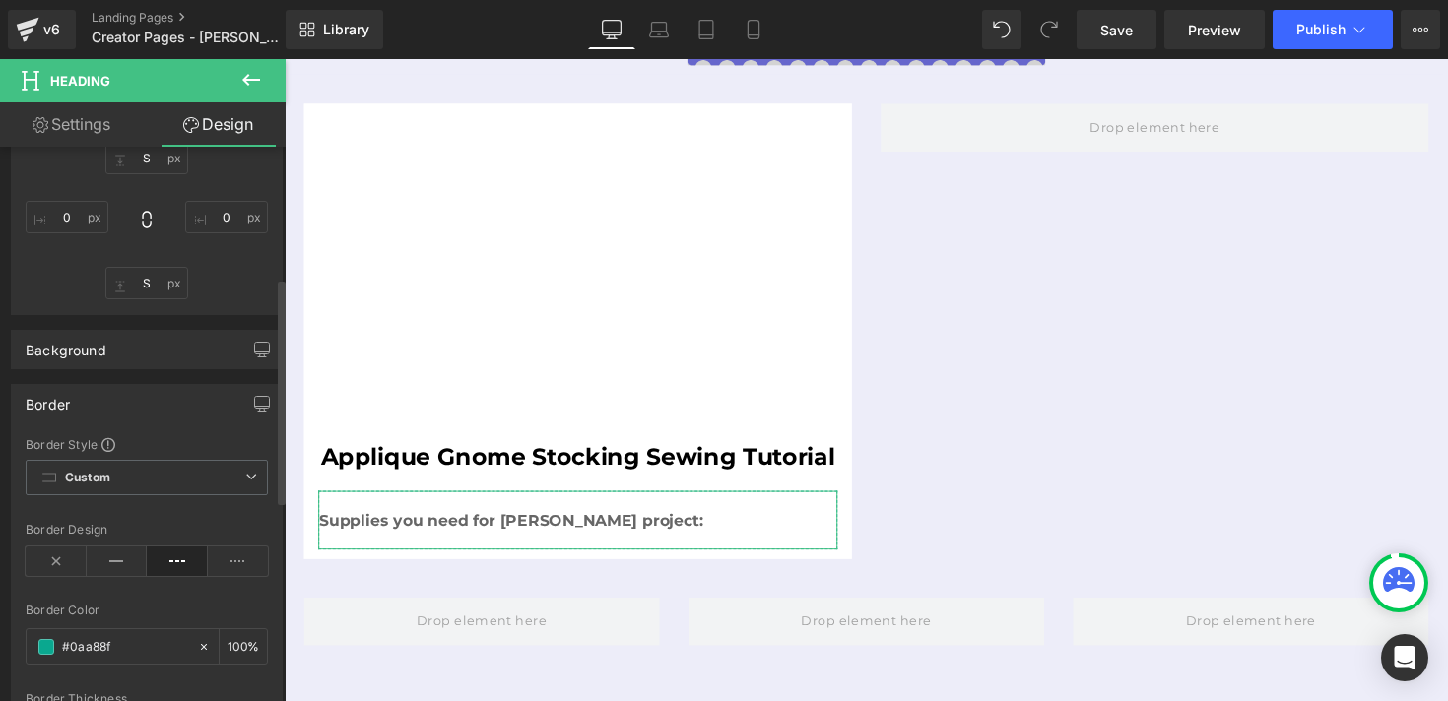
click at [209, 474] on span "Custom" at bounding box center [147, 477] width 242 height 35
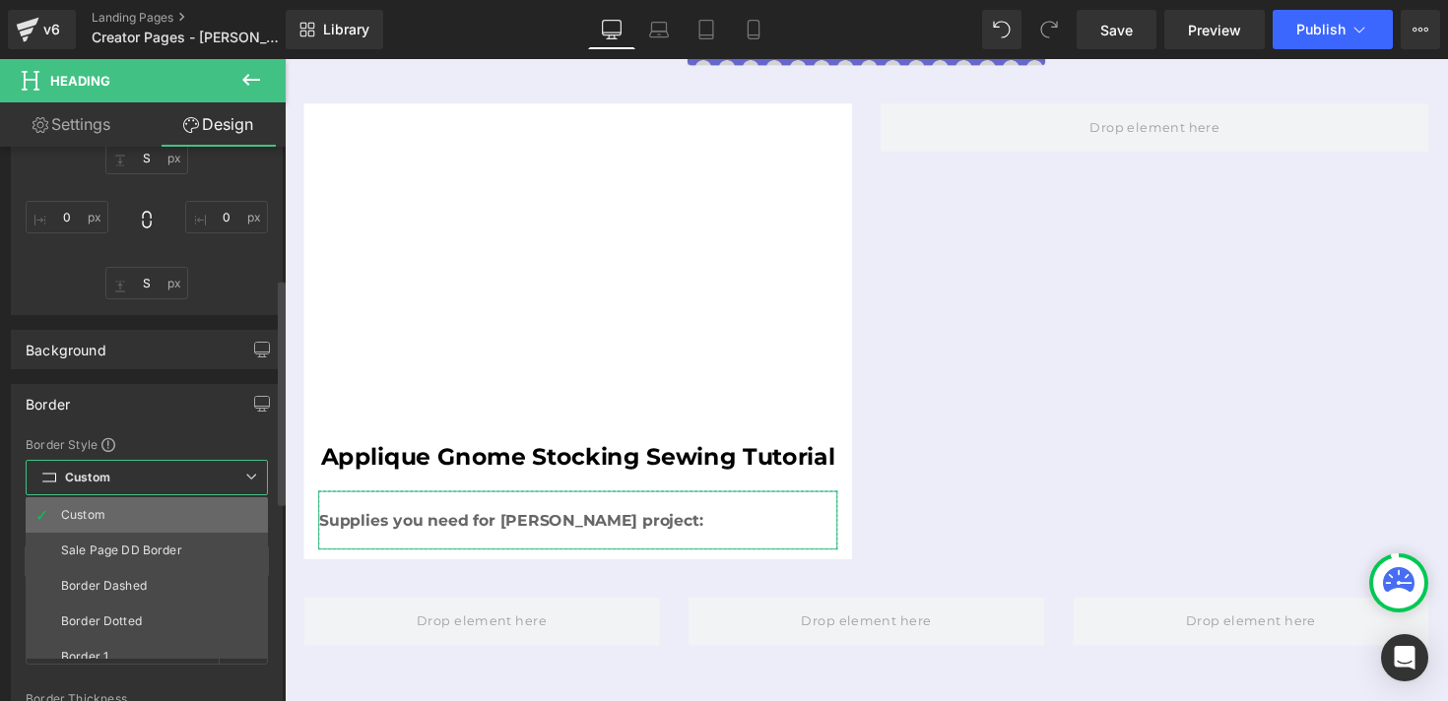
scroll to position [51, 0]
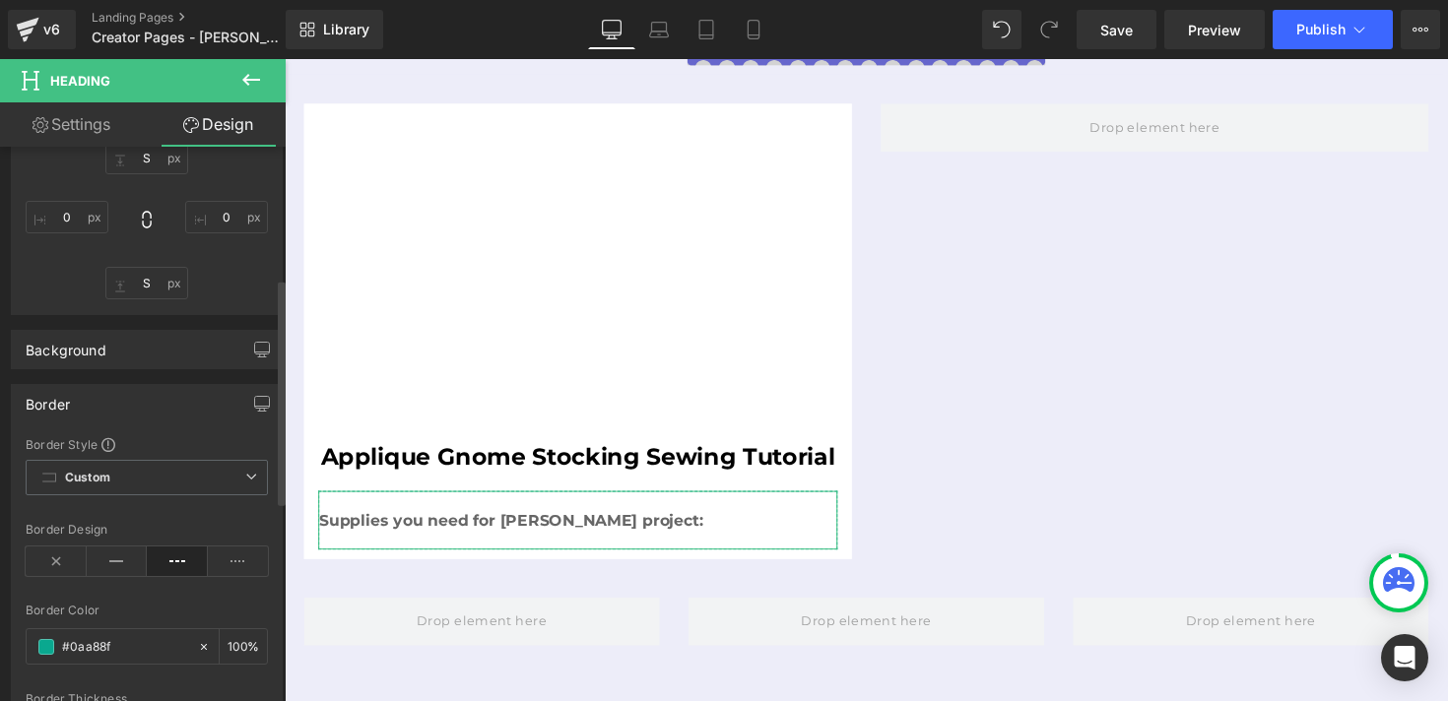
click at [168, 433] on div "Border Border Style Custom Sale Page DD Border Border Dashed Border Dotted Bord…" at bounding box center [147, 597] width 272 height 427
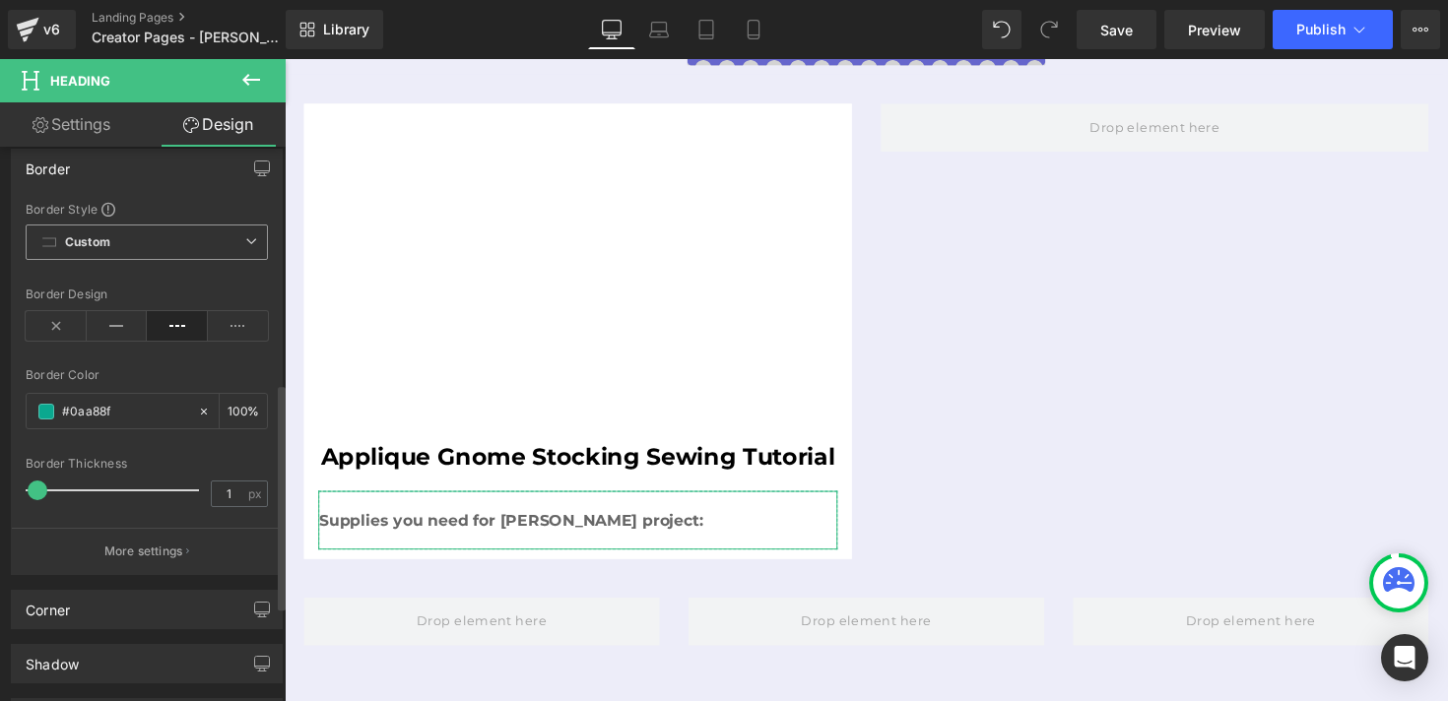
scroll to position [580, 0]
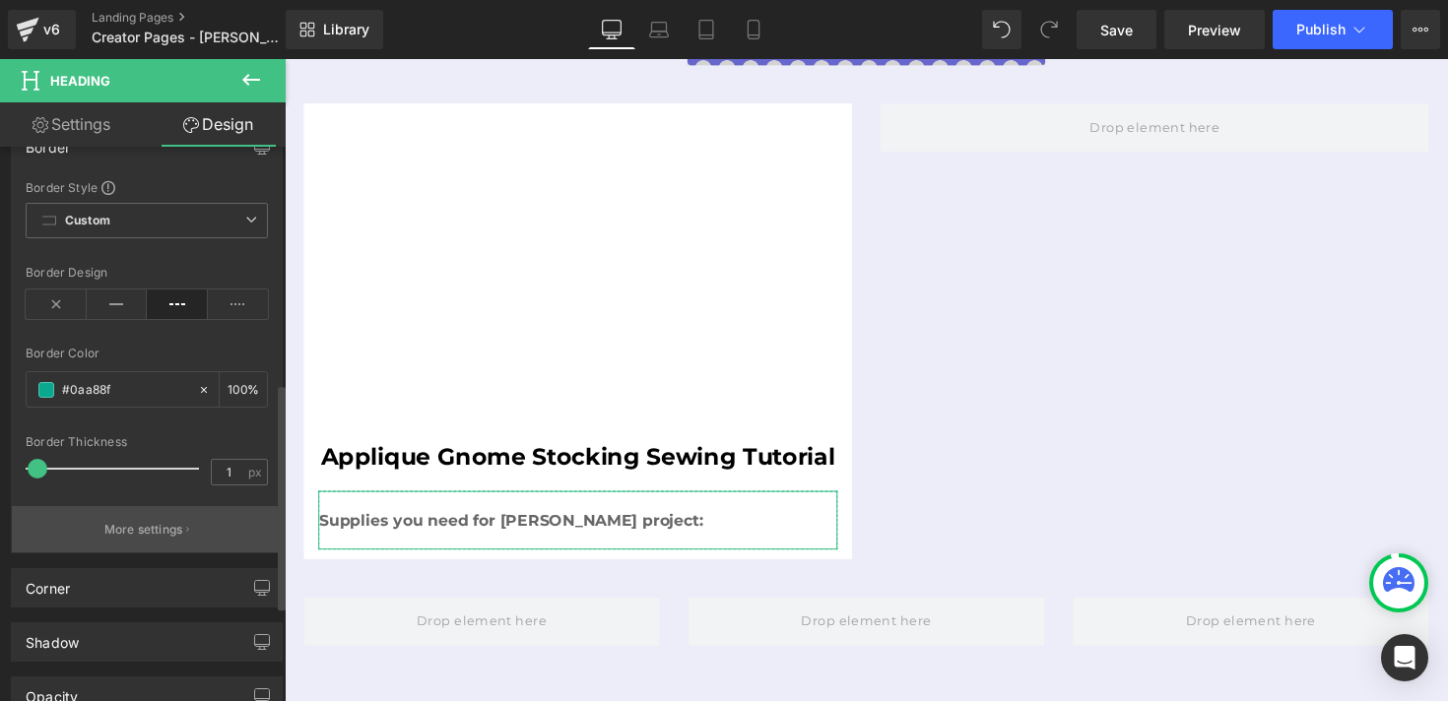
click at [151, 526] on p "More settings" at bounding box center [143, 530] width 79 height 18
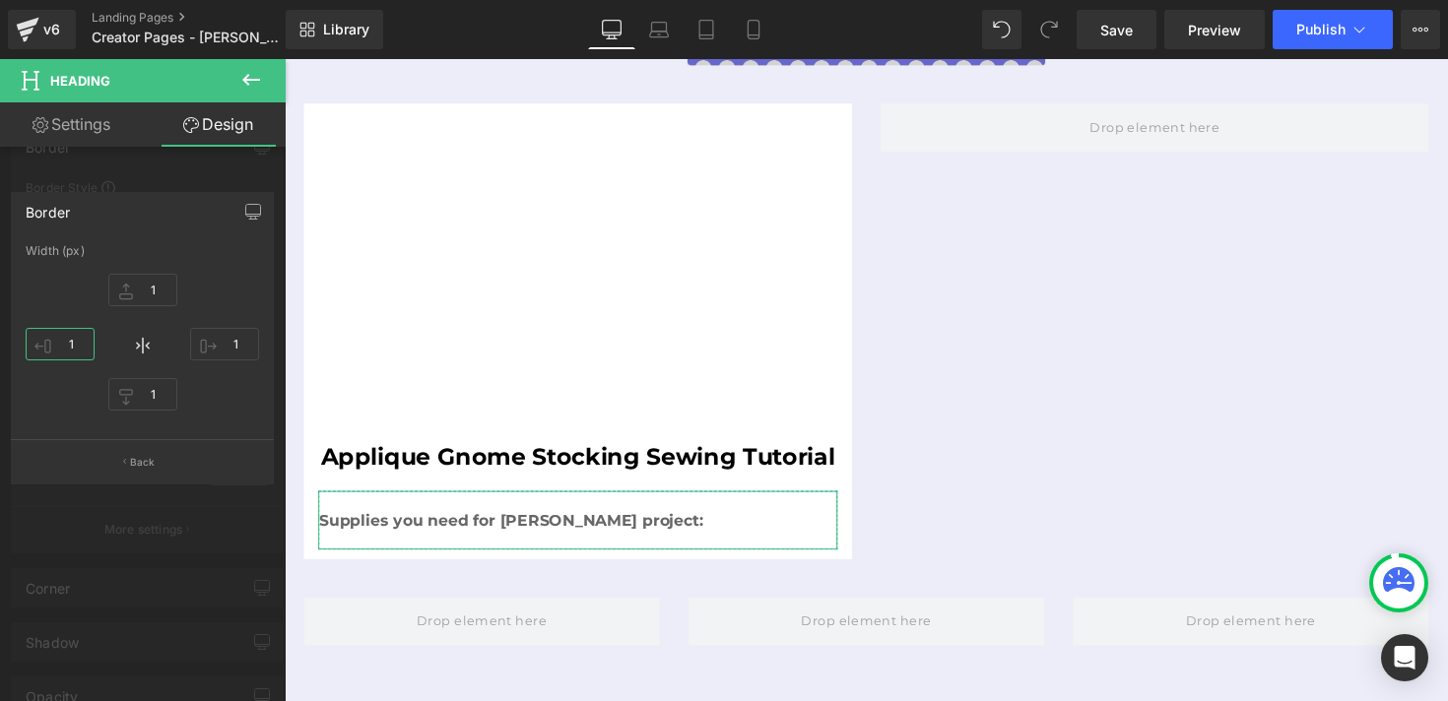
click at [71, 345] on input "1" at bounding box center [60, 344] width 69 height 33
type input "0"
click at [233, 341] on input "1" at bounding box center [224, 344] width 69 height 33
type input "0"
click at [253, 276] on div "1px 1 0px 0 1px 1 0px 0" at bounding box center [142, 345] width 233 height 158
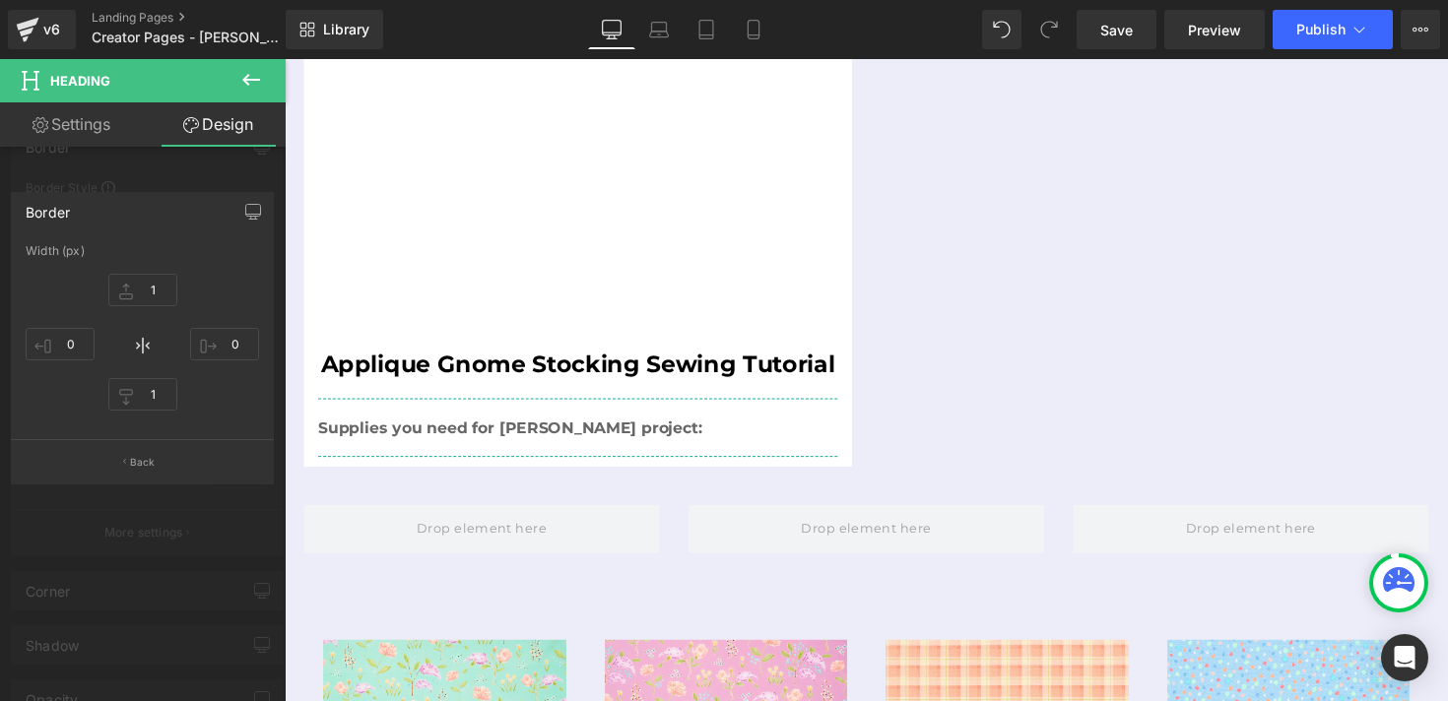
scroll to position [947, 0]
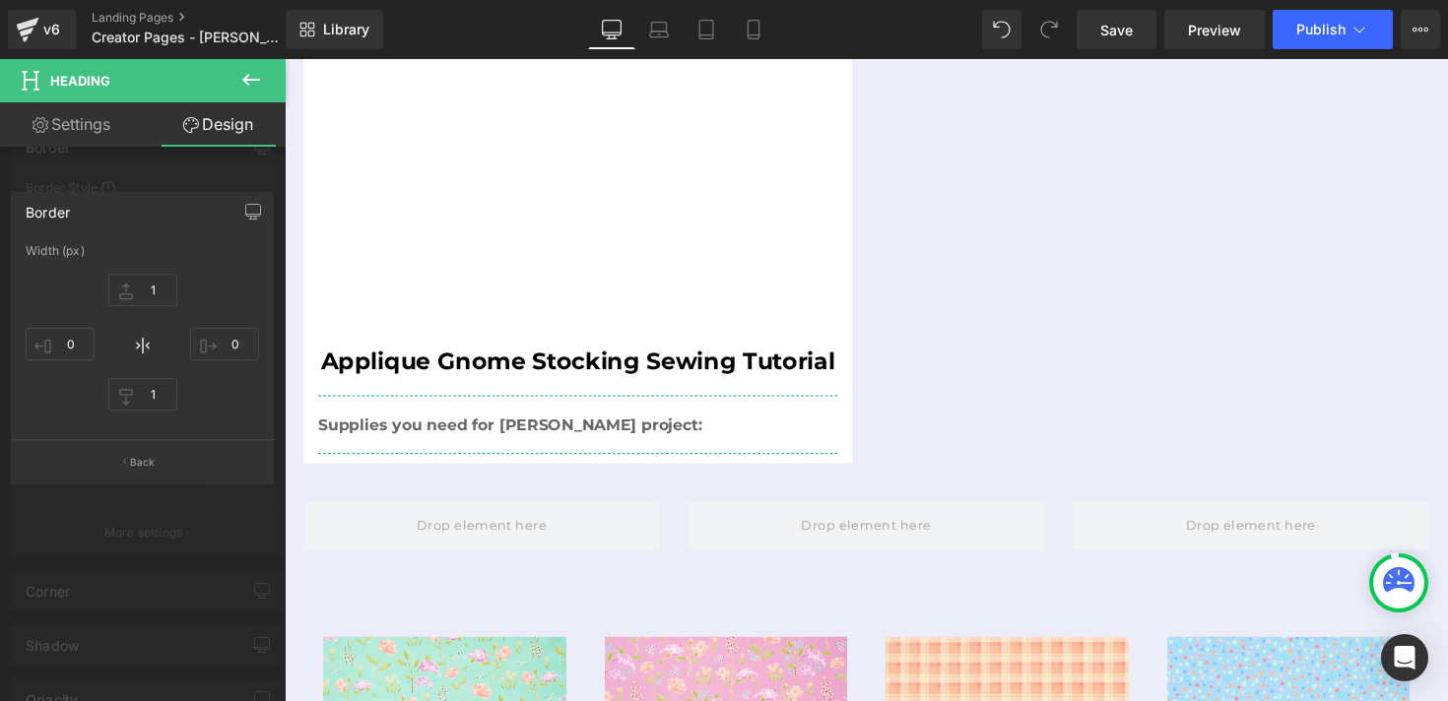
click at [248, 83] on icon at bounding box center [251, 80] width 24 height 24
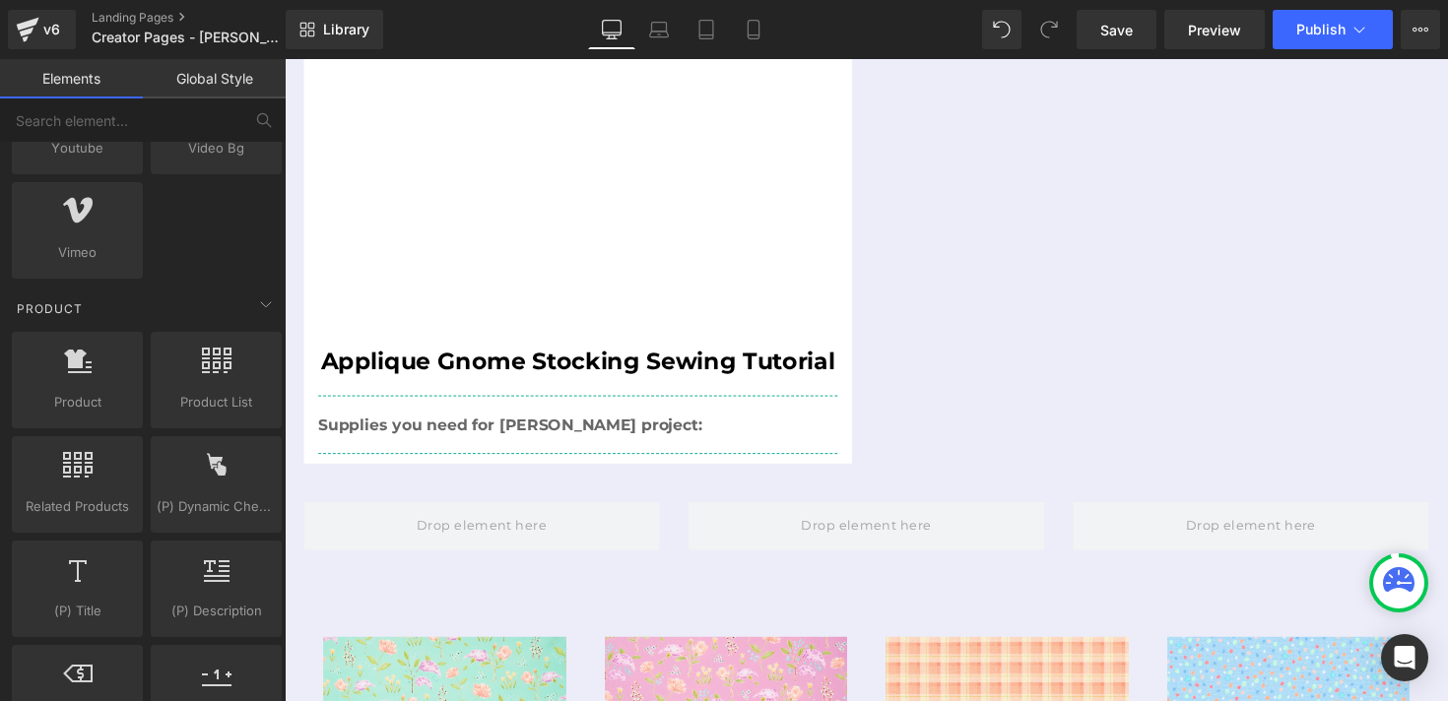
scroll to position [1532, 0]
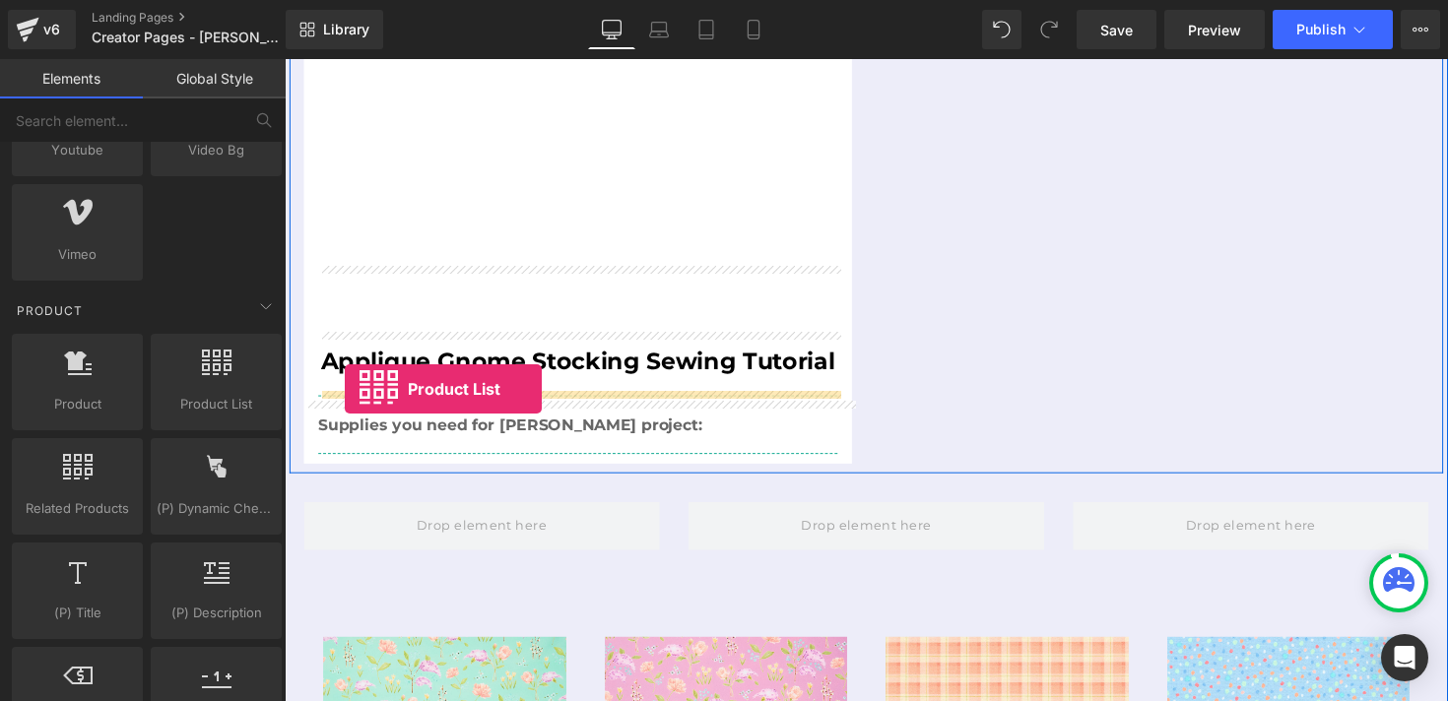
drag, startPoint x: 491, startPoint y: 449, endPoint x: 347, endPoint y: 397, distance: 153.0
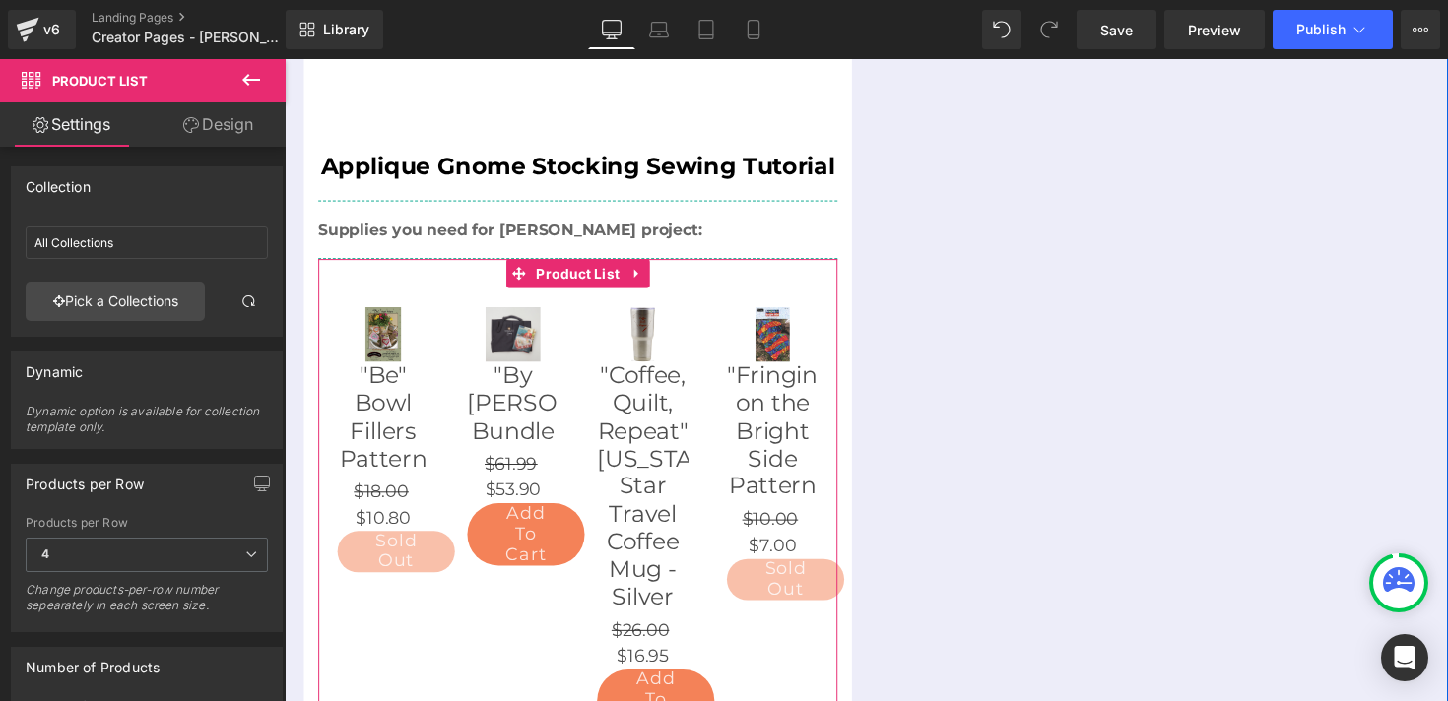
scroll to position [1076, 0]
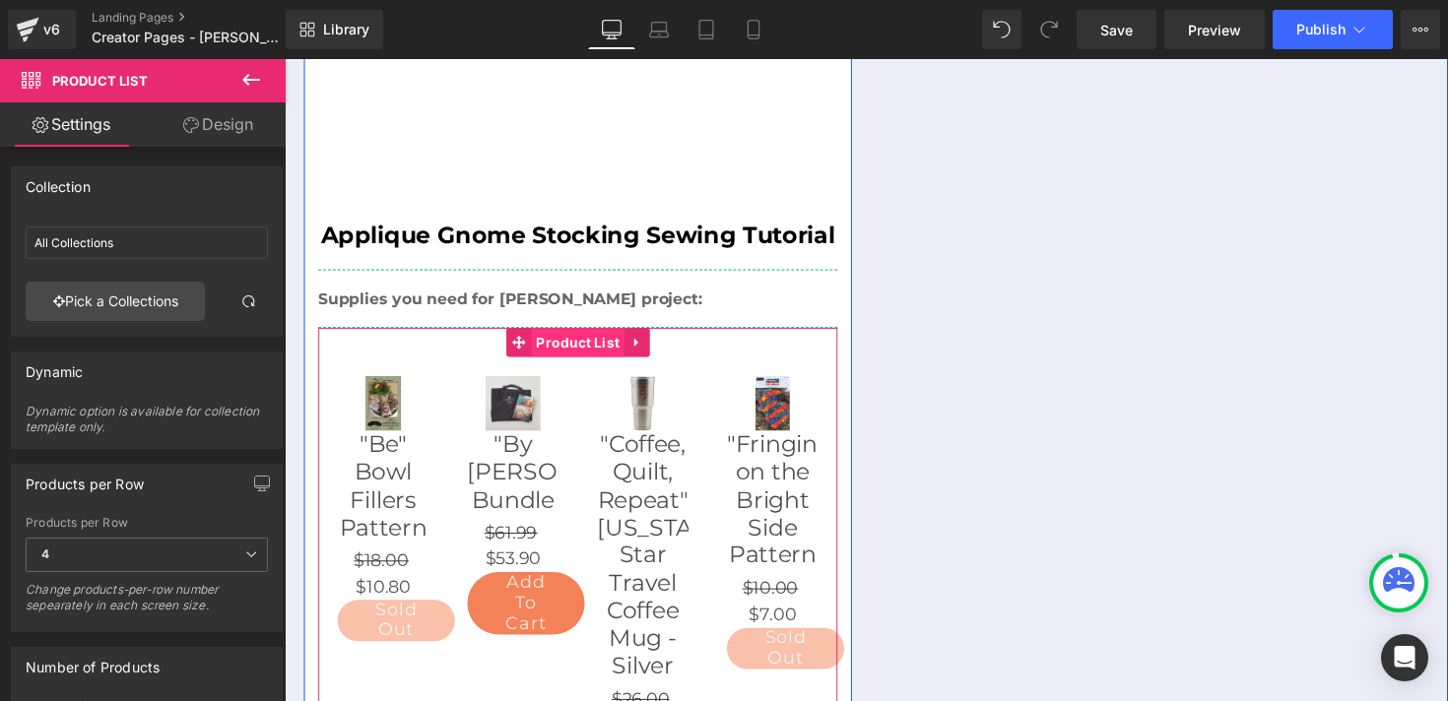
click at [596, 335] on span "Product List" at bounding box center [586, 350] width 96 height 30
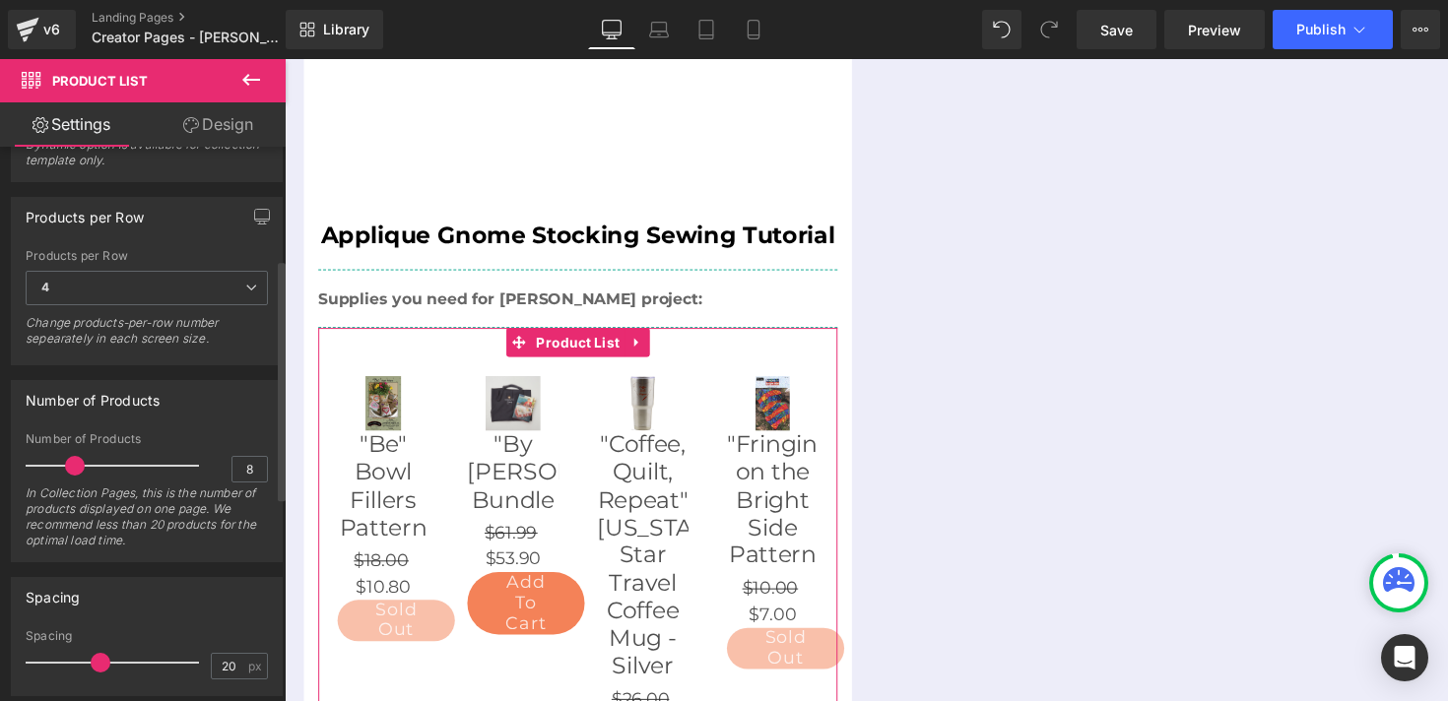
scroll to position [301, 0]
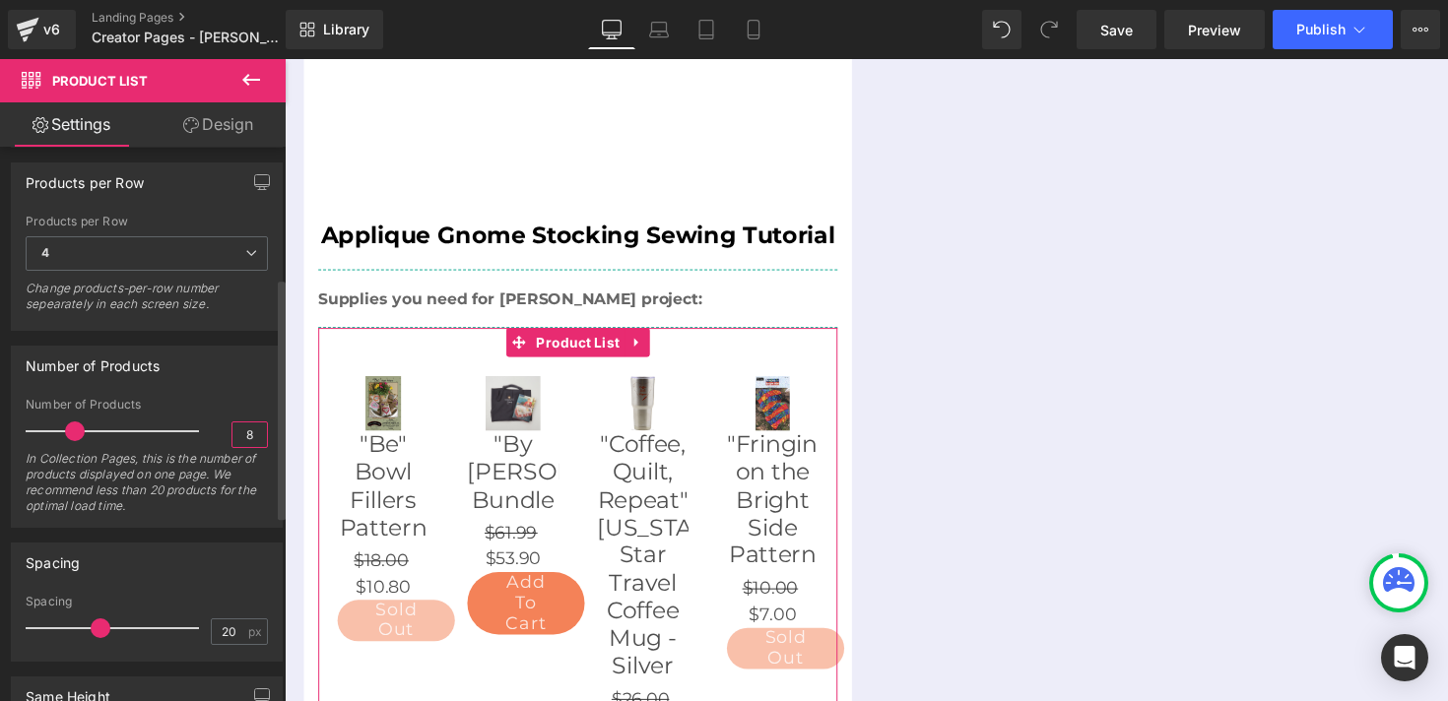
click at [235, 437] on input "8" at bounding box center [250, 435] width 34 height 25
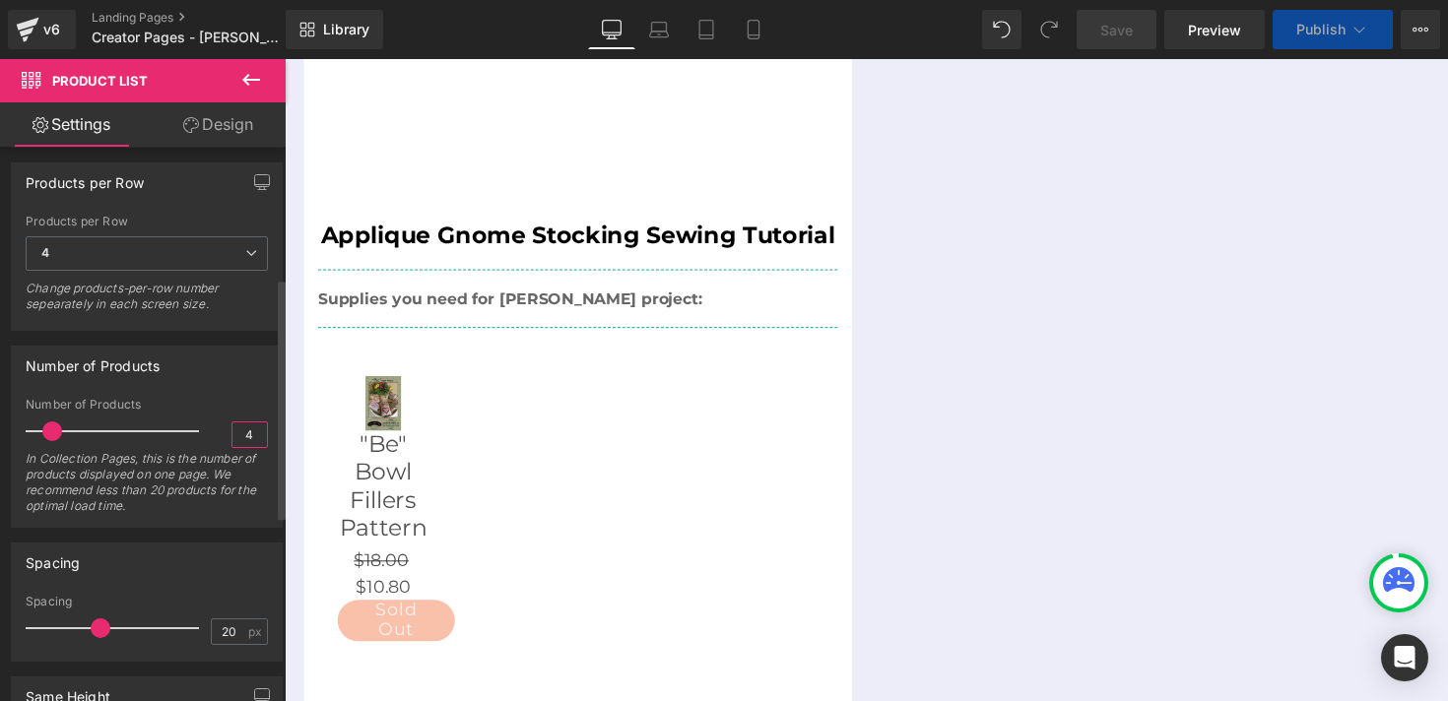
type input "4"
click at [196, 544] on div "Spacing" at bounding box center [147, 562] width 270 height 37
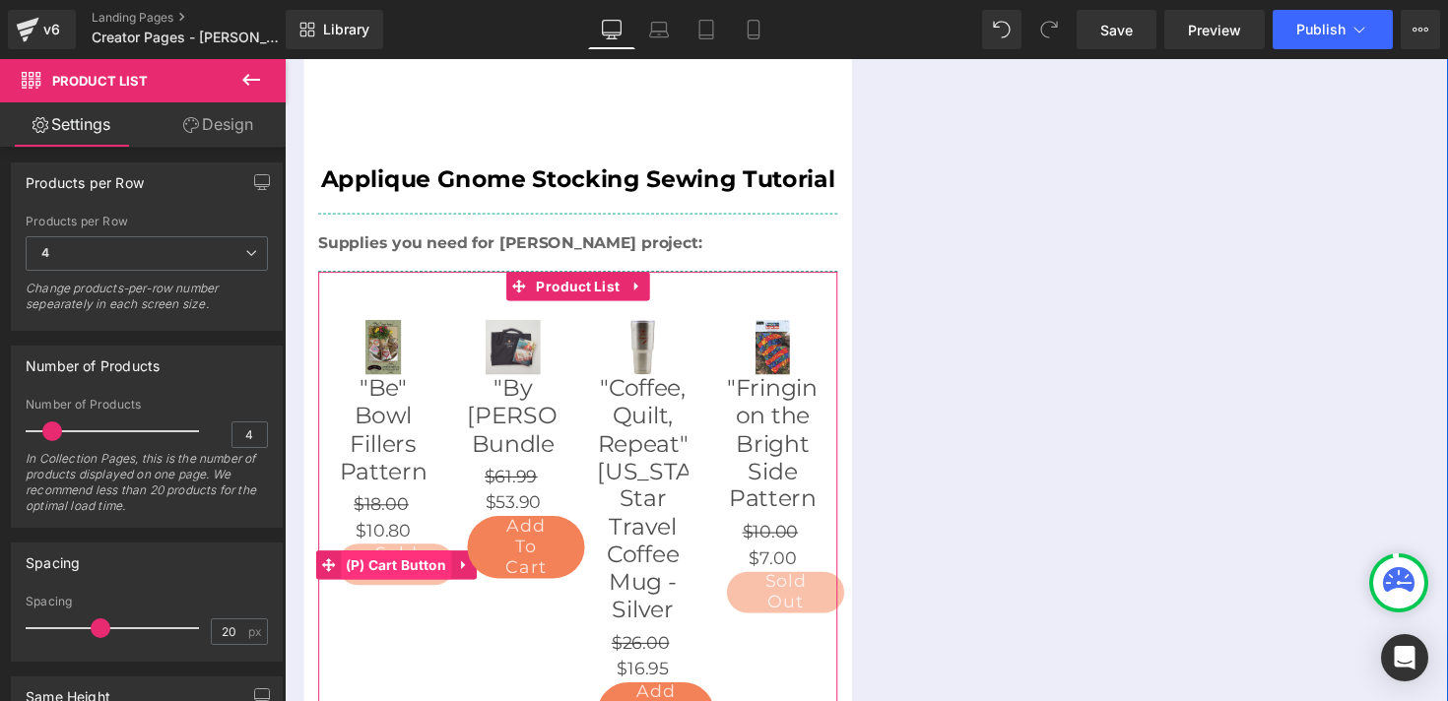
scroll to position [1145, 0]
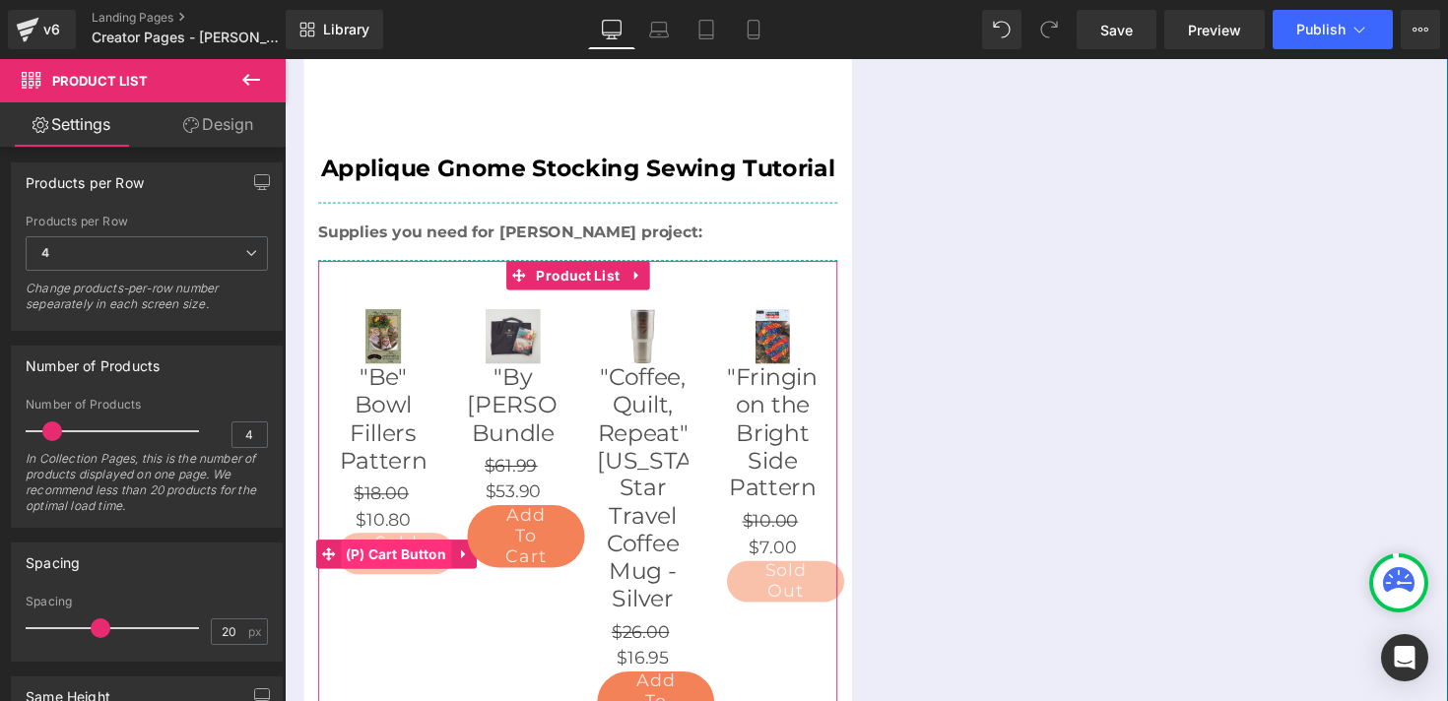
click at [401, 552] on span "(P) Cart Button" at bounding box center [399, 567] width 113 height 30
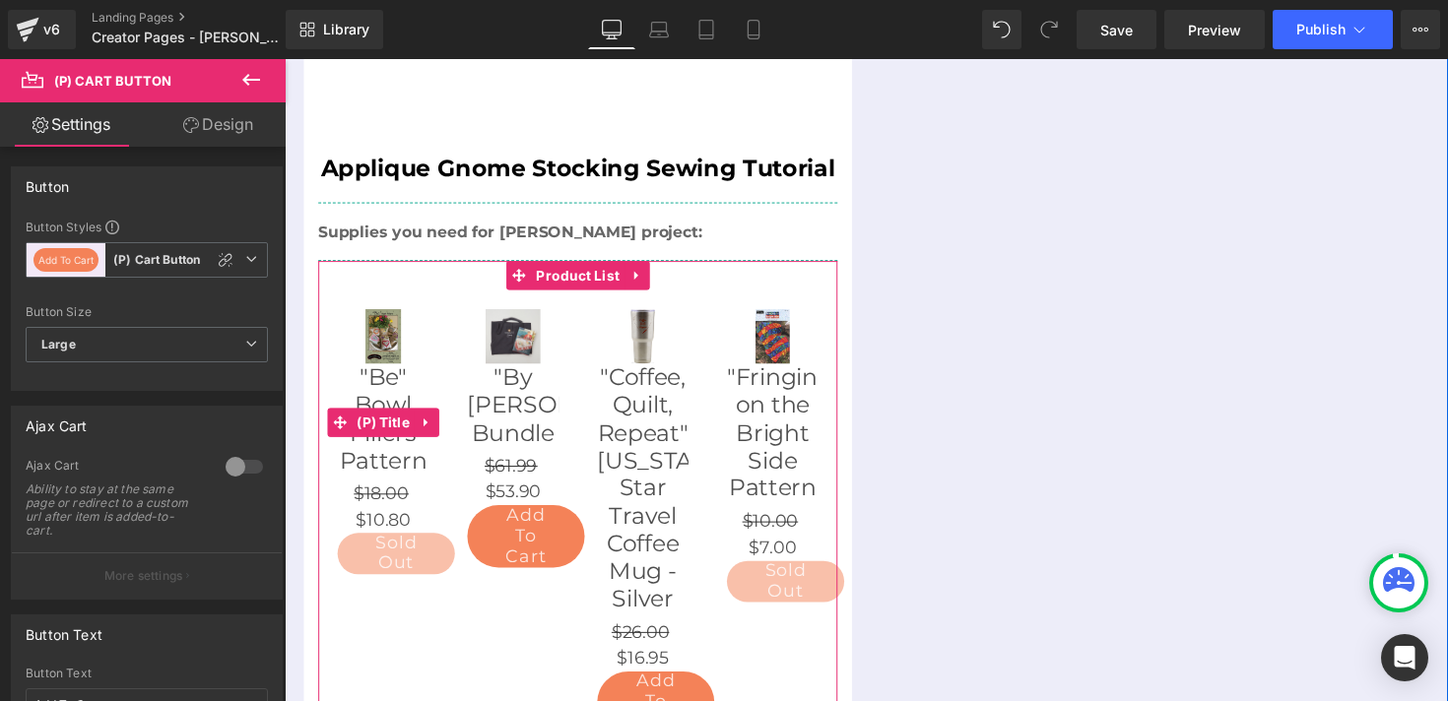
click at [377, 371] on link ""Be" Bowl Fillers Pattern" at bounding box center [386, 427] width 94 height 113
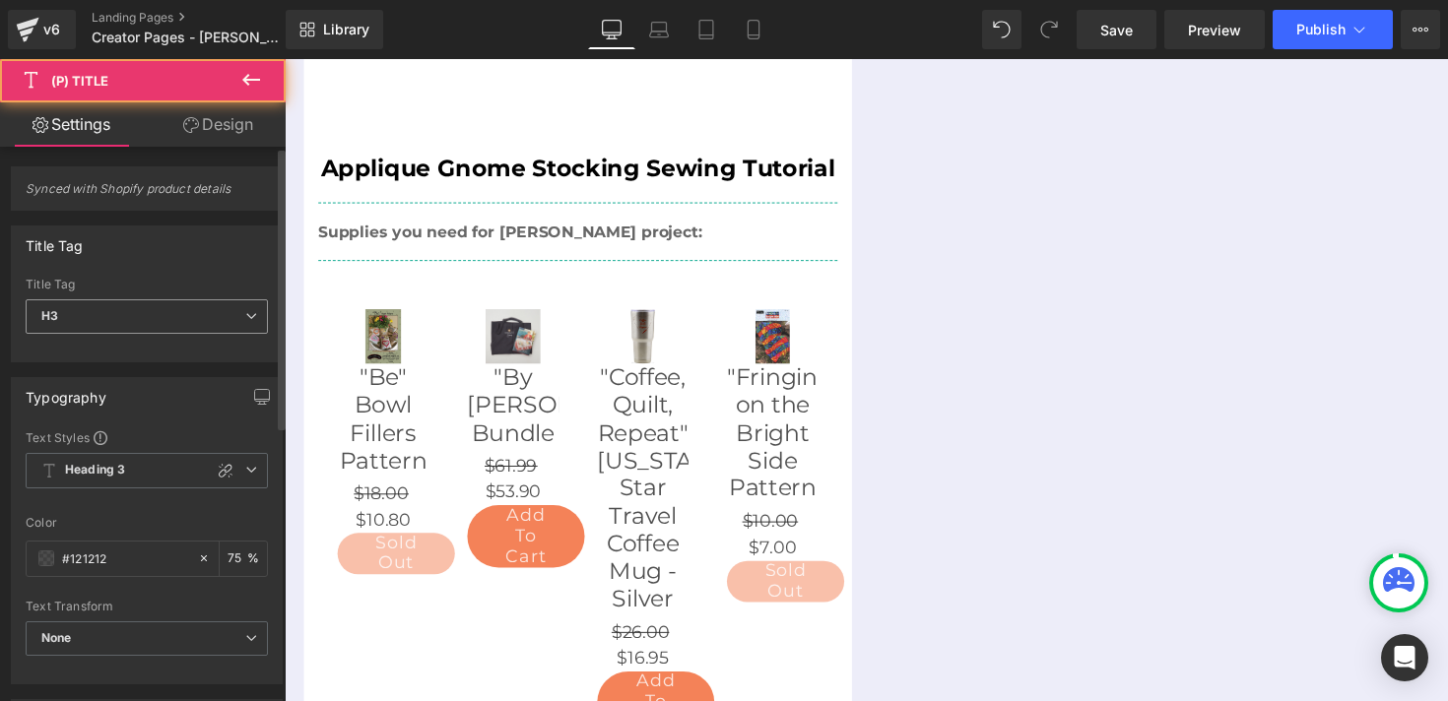
click at [94, 320] on span "H3" at bounding box center [147, 317] width 242 height 34
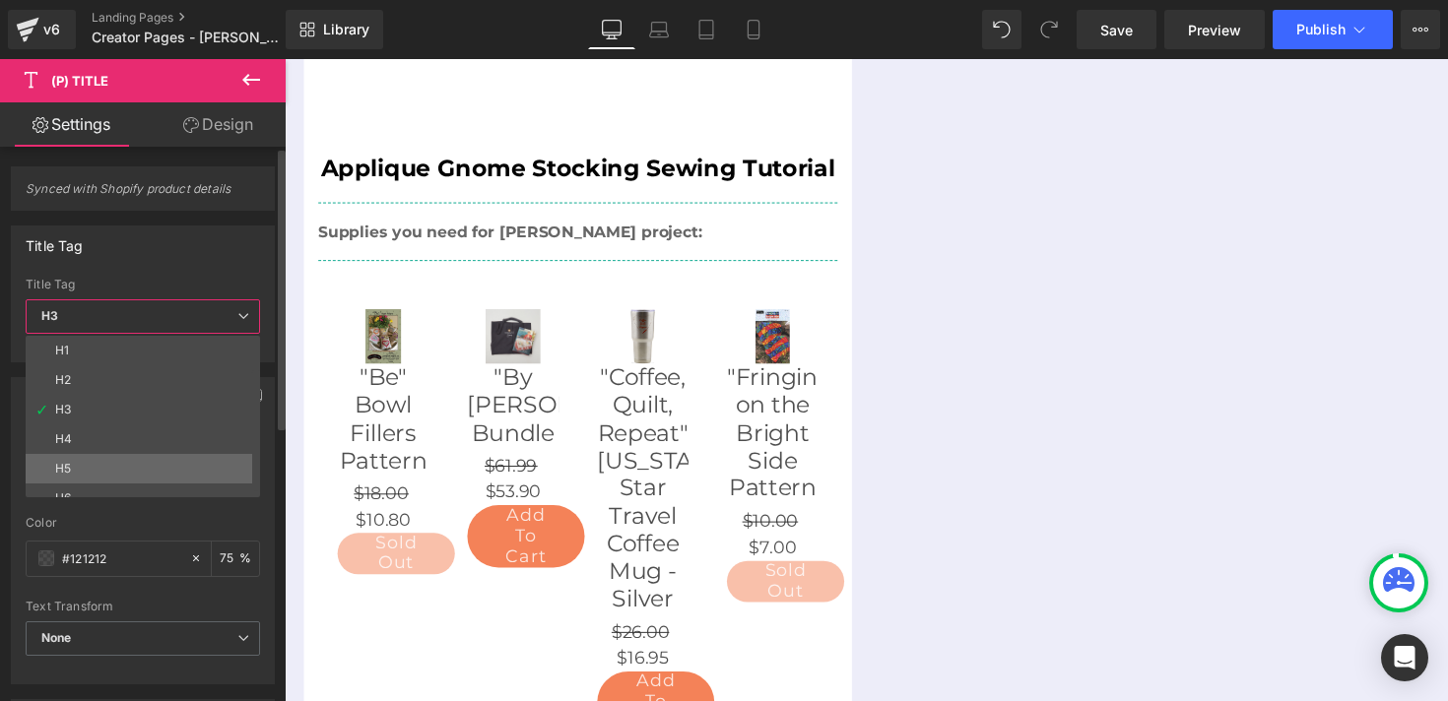
scroll to position [45, 0]
click at [103, 483] on div "Paragraph" at bounding box center [85, 483] width 60 height 14
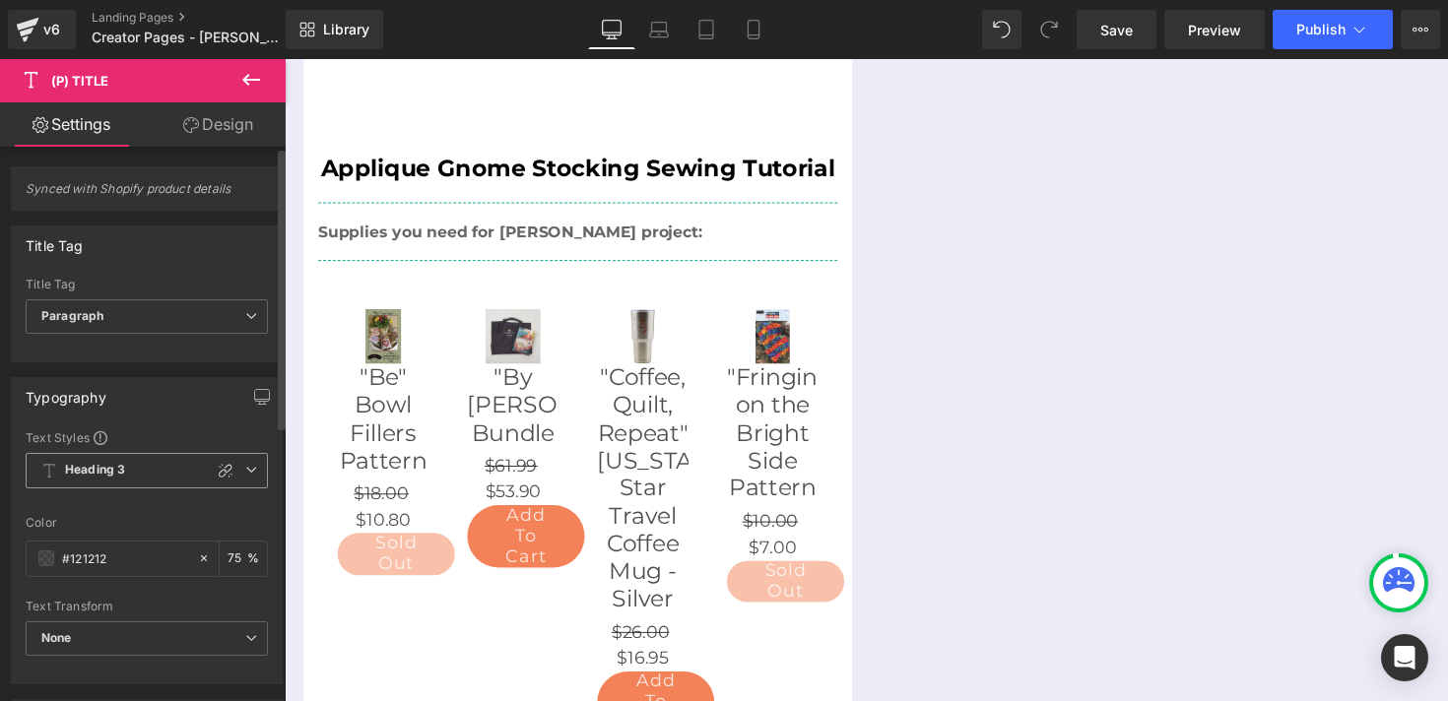
click at [108, 469] on b "Heading 3" at bounding box center [95, 470] width 60 height 17
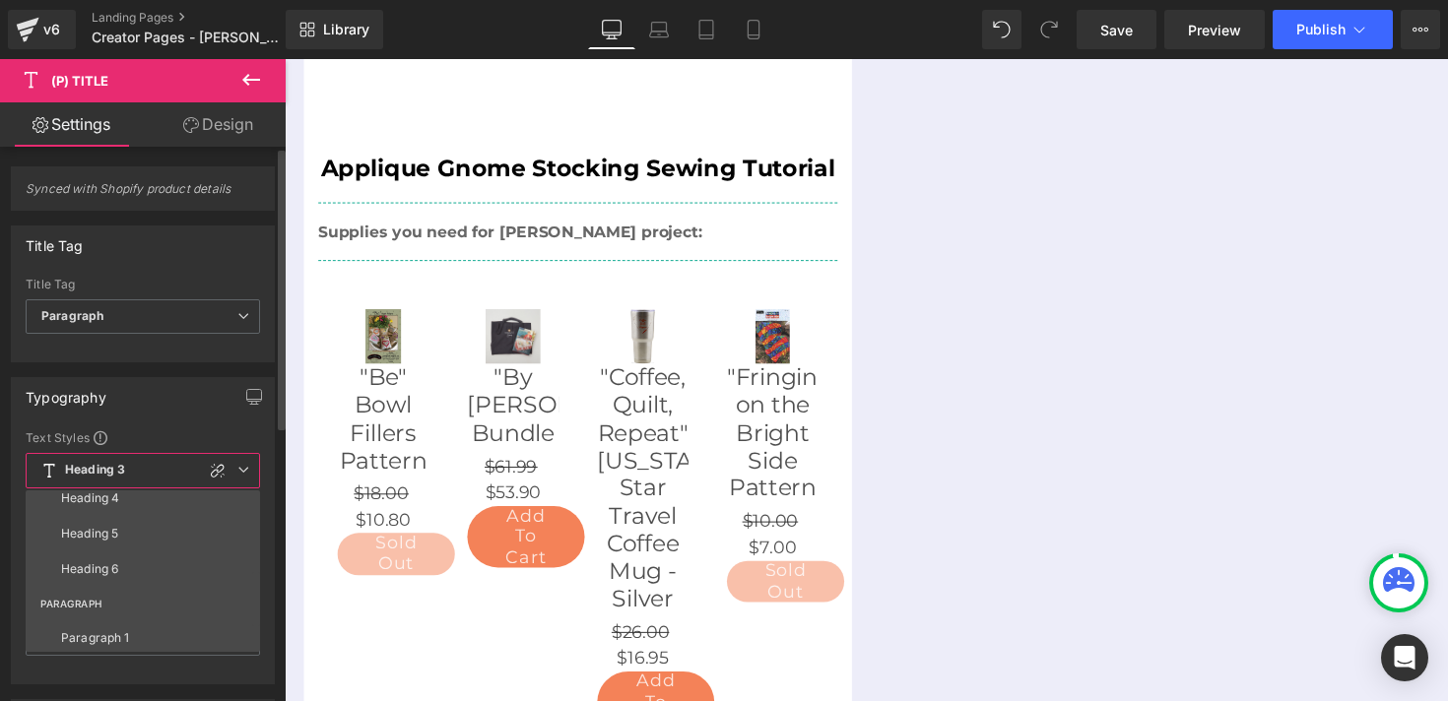
scroll to position [232, 0]
click at [107, 592] on div "Paragraph 1" at bounding box center [95, 592] width 69 height 14
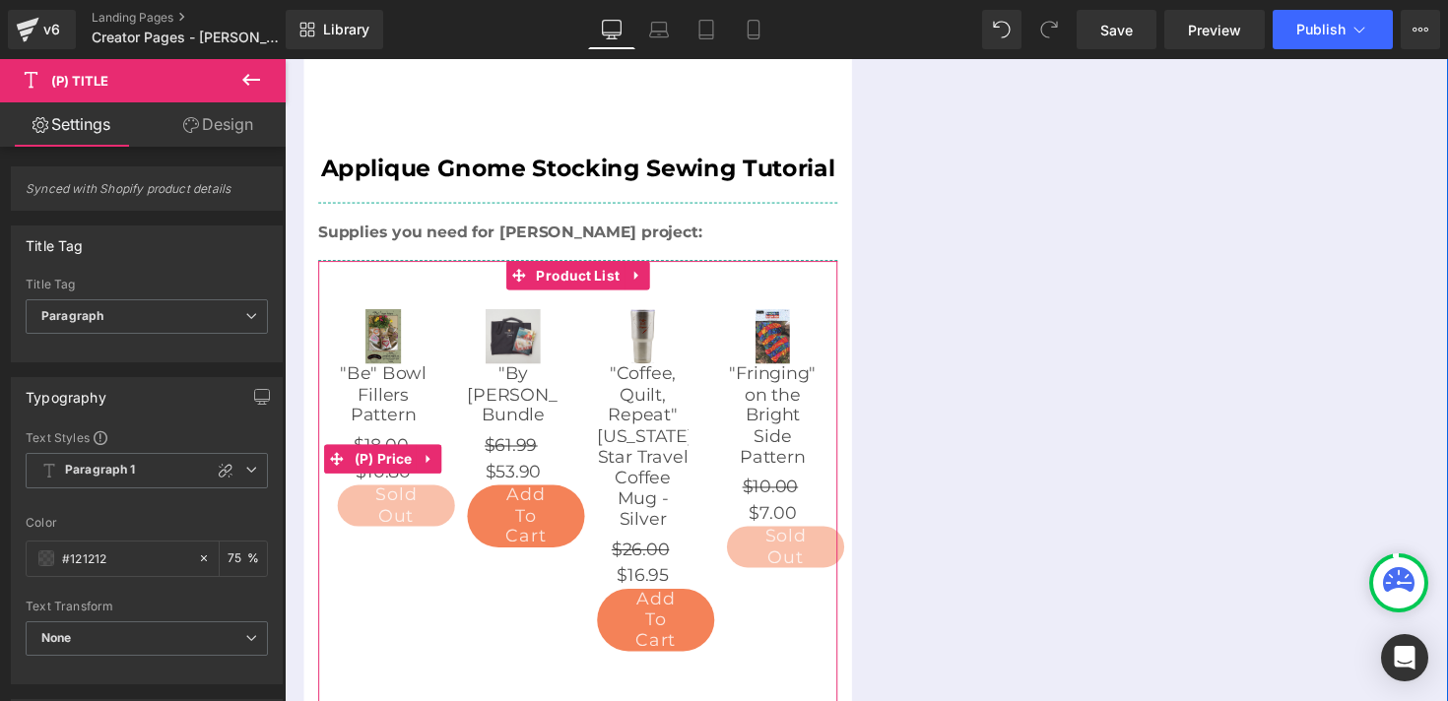
click at [388, 469] on span "$10.80" at bounding box center [386, 482] width 56 height 27
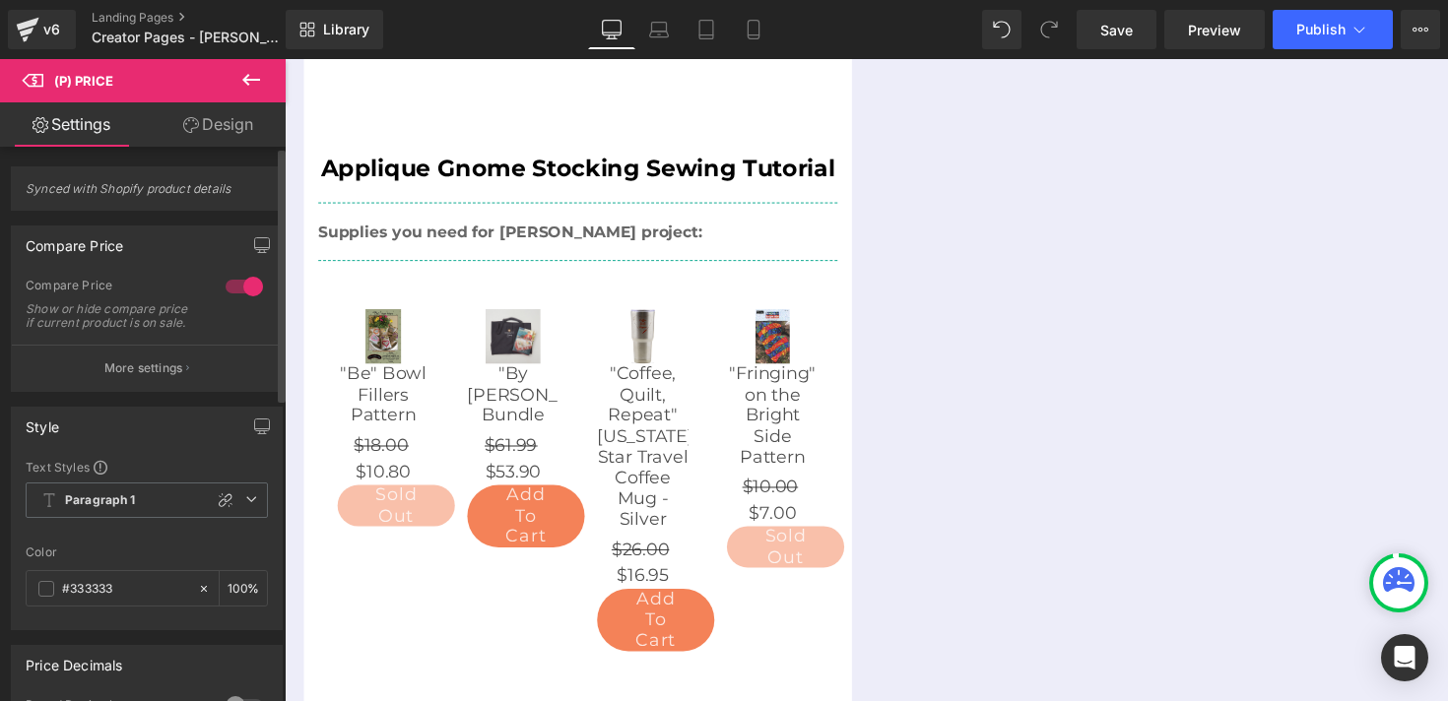
click at [241, 284] on div at bounding box center [244, 287] width 47 height 32
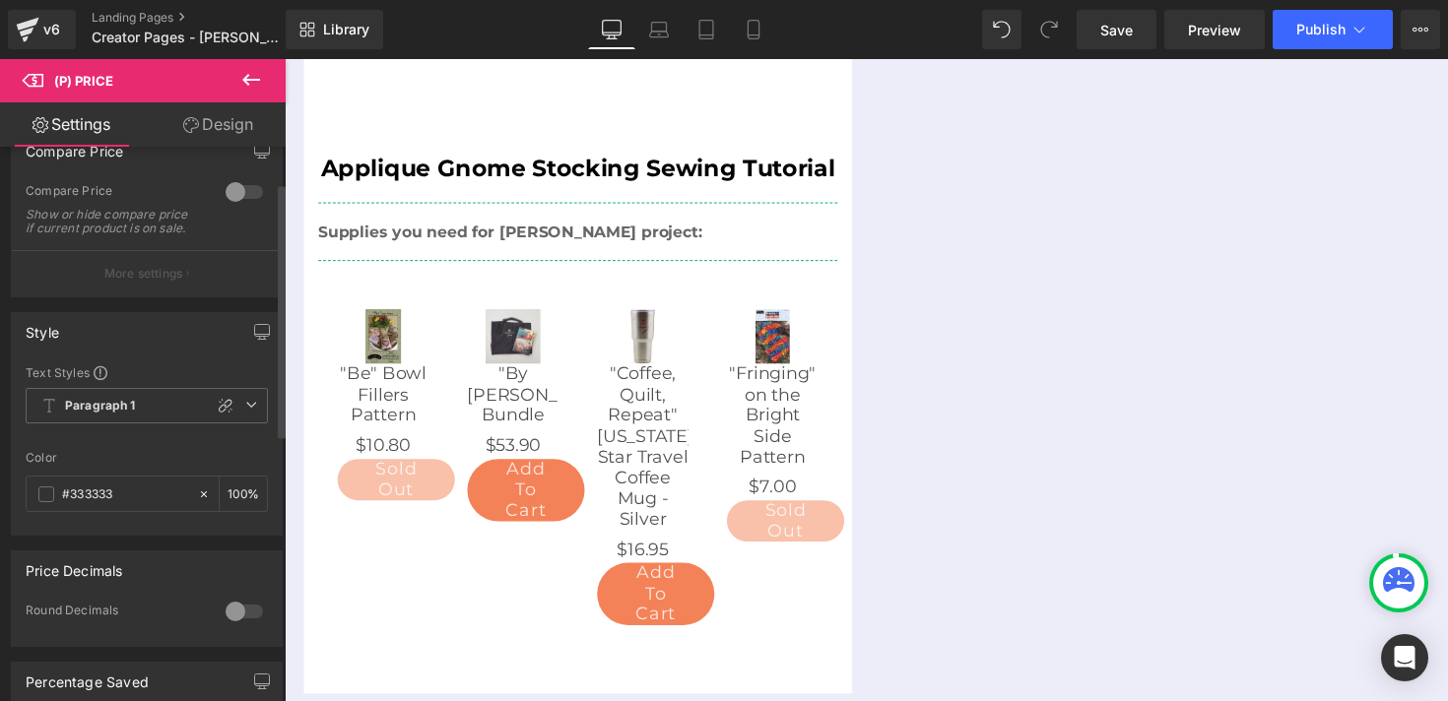
scroll to position [126, 0]
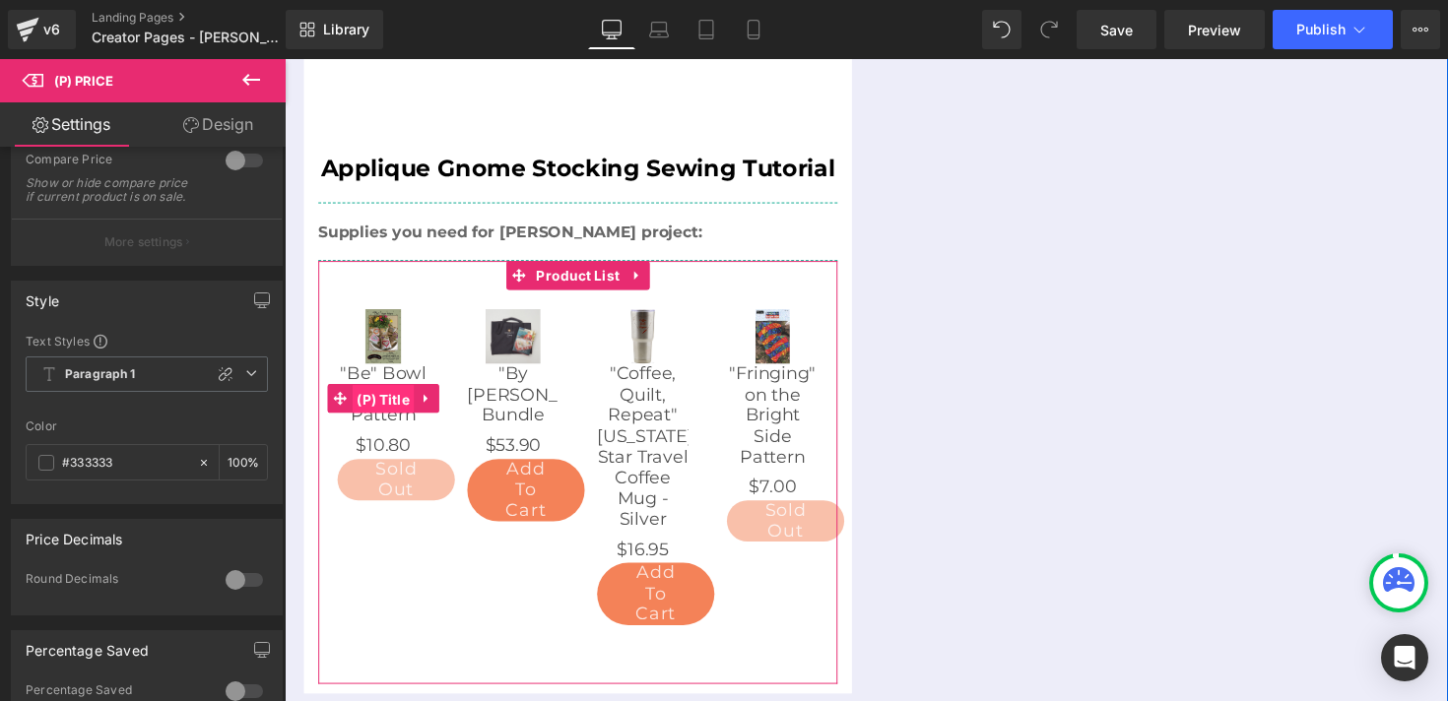
click at [381, 393] on span "(P) Title" at bounding box center [386, 408] width 64 height 30
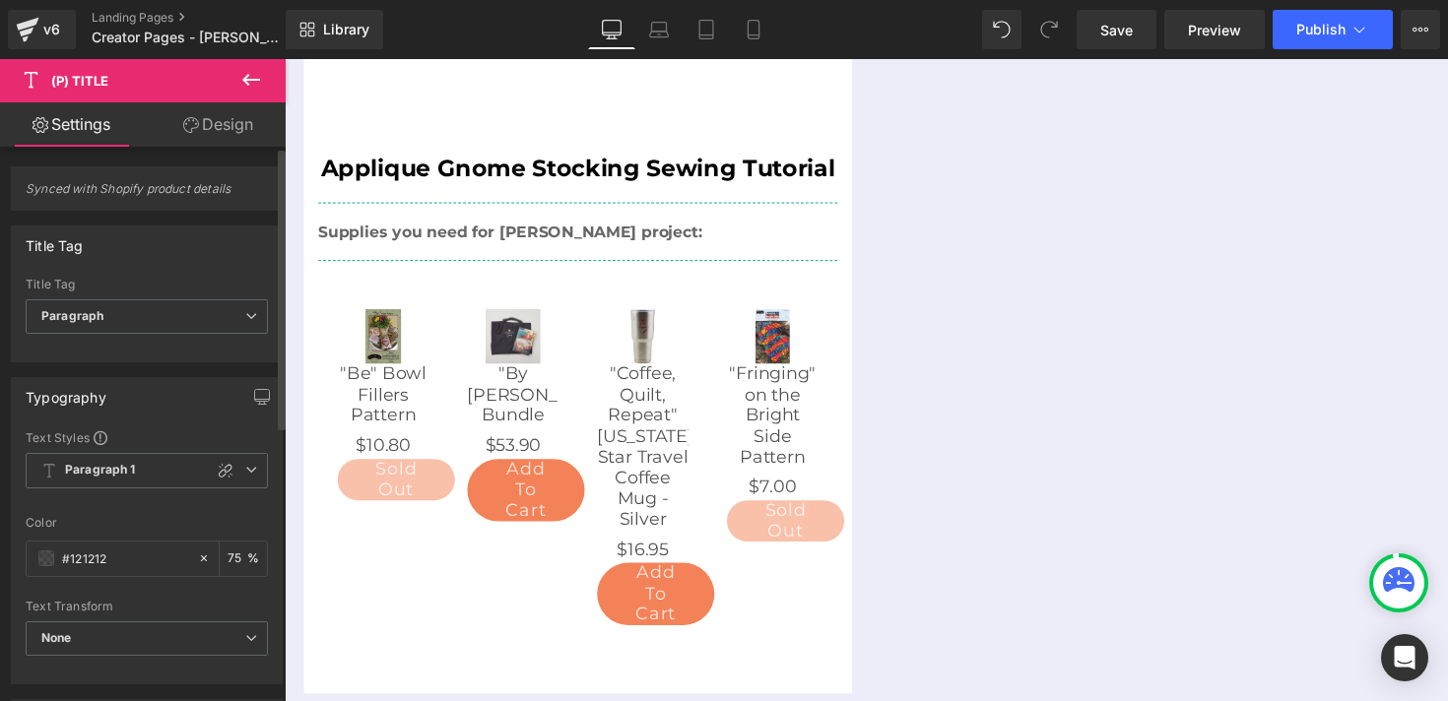
scroll to position [30, 0]
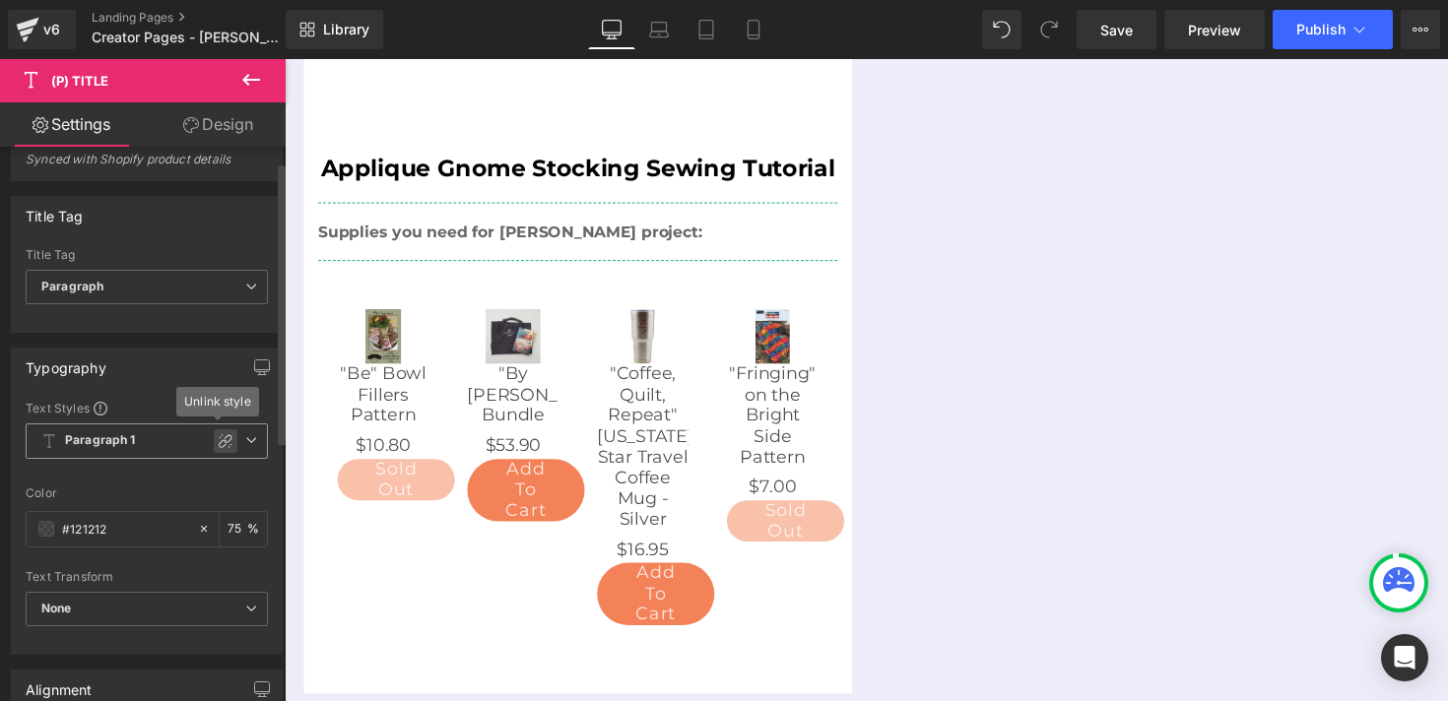
click at [221, 446] on icon at bounding box center [226, 441] width 14 height 14
type input "1.5"
type input "0"
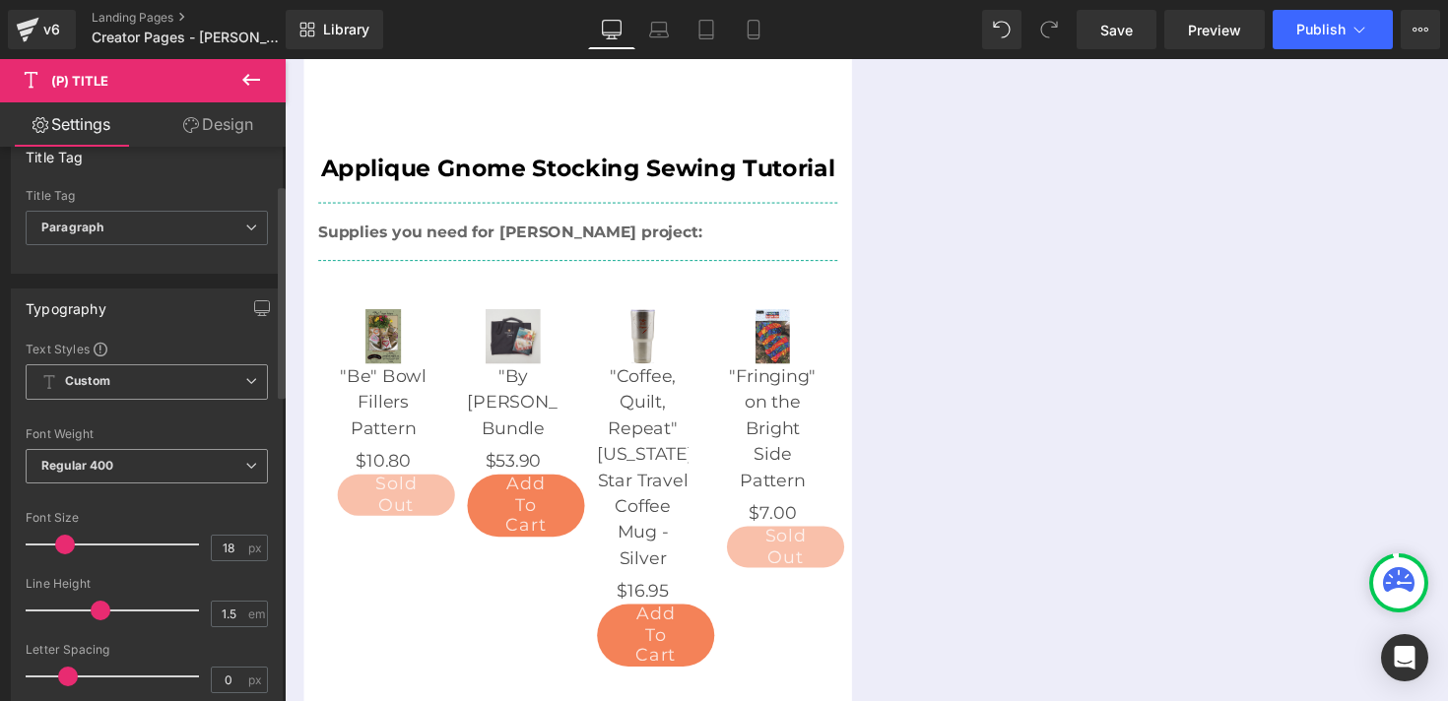
scroll to position [100, 0]
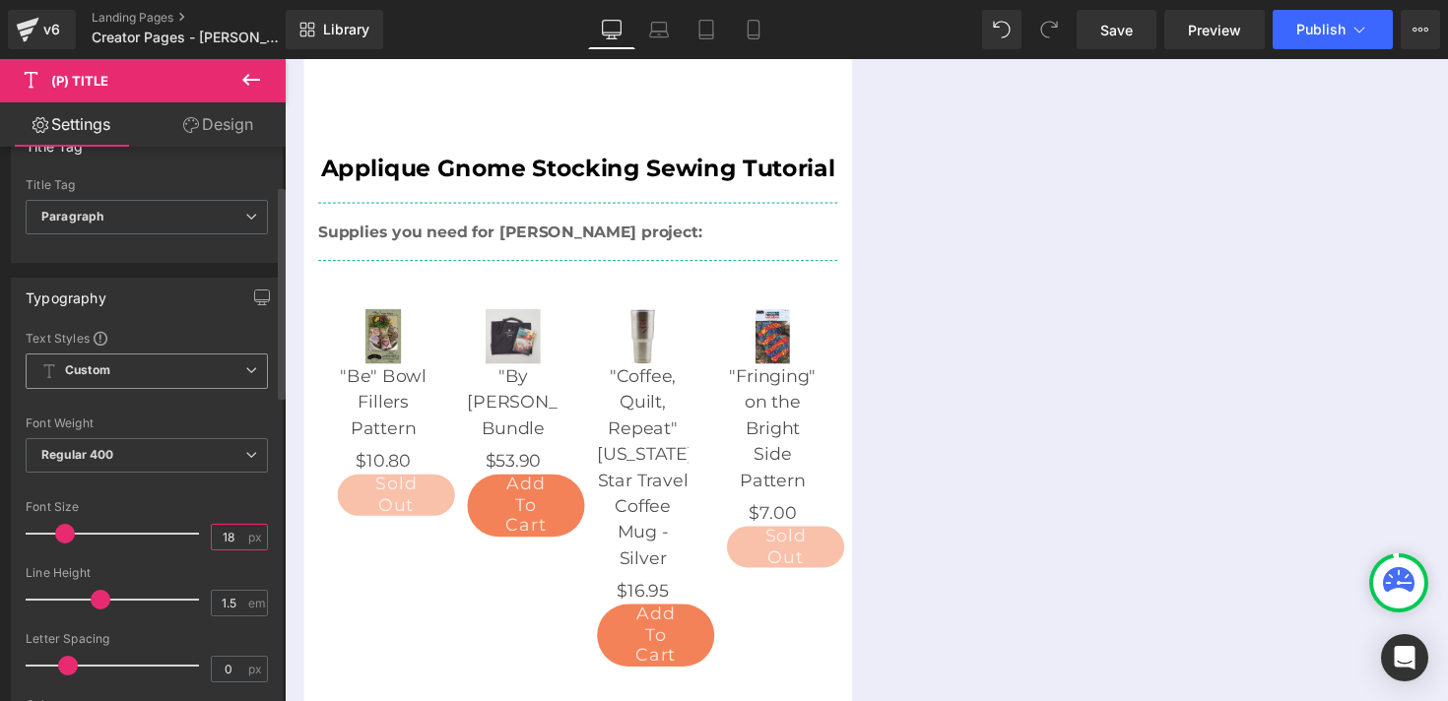
click at [212, 542] on input "18" at bounding box center [229, 537] width 34 height 25
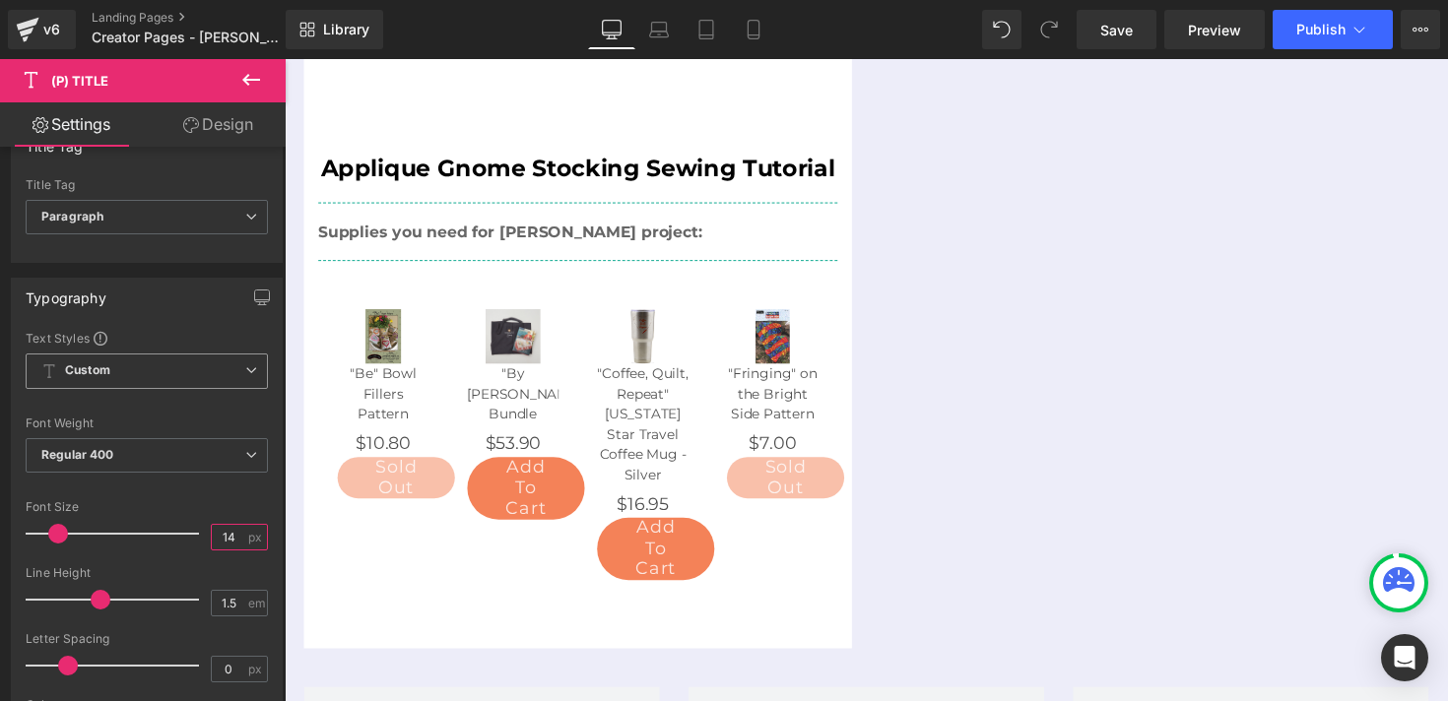
type input "14"
click at [254, 85] on icon at bounding box center [251, 80] width 24 height 24
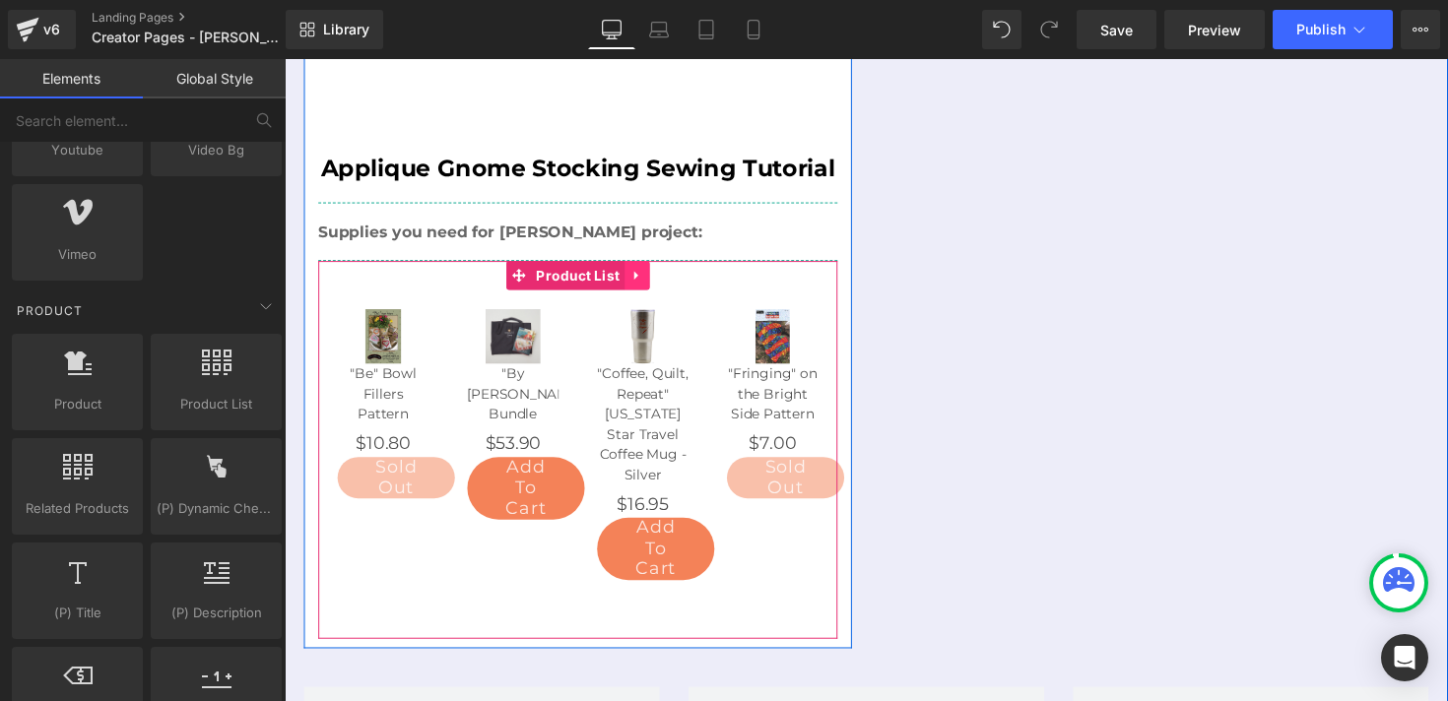
click at [645, 274] on icon at bounding box center [645, 281] width 14 height 15
click at [659, 274] on icon at bounding box center [658, 281] width 14 height 15
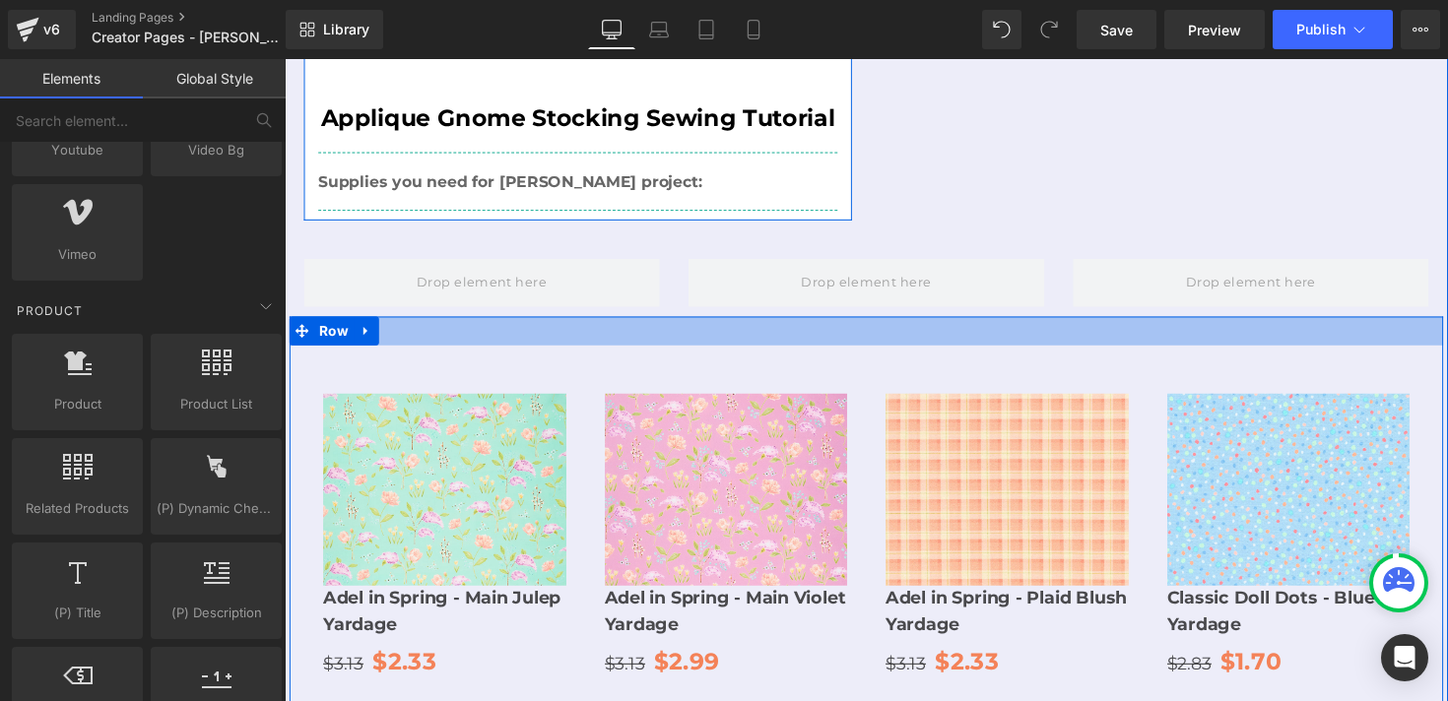
scroll to position [1277, 0]
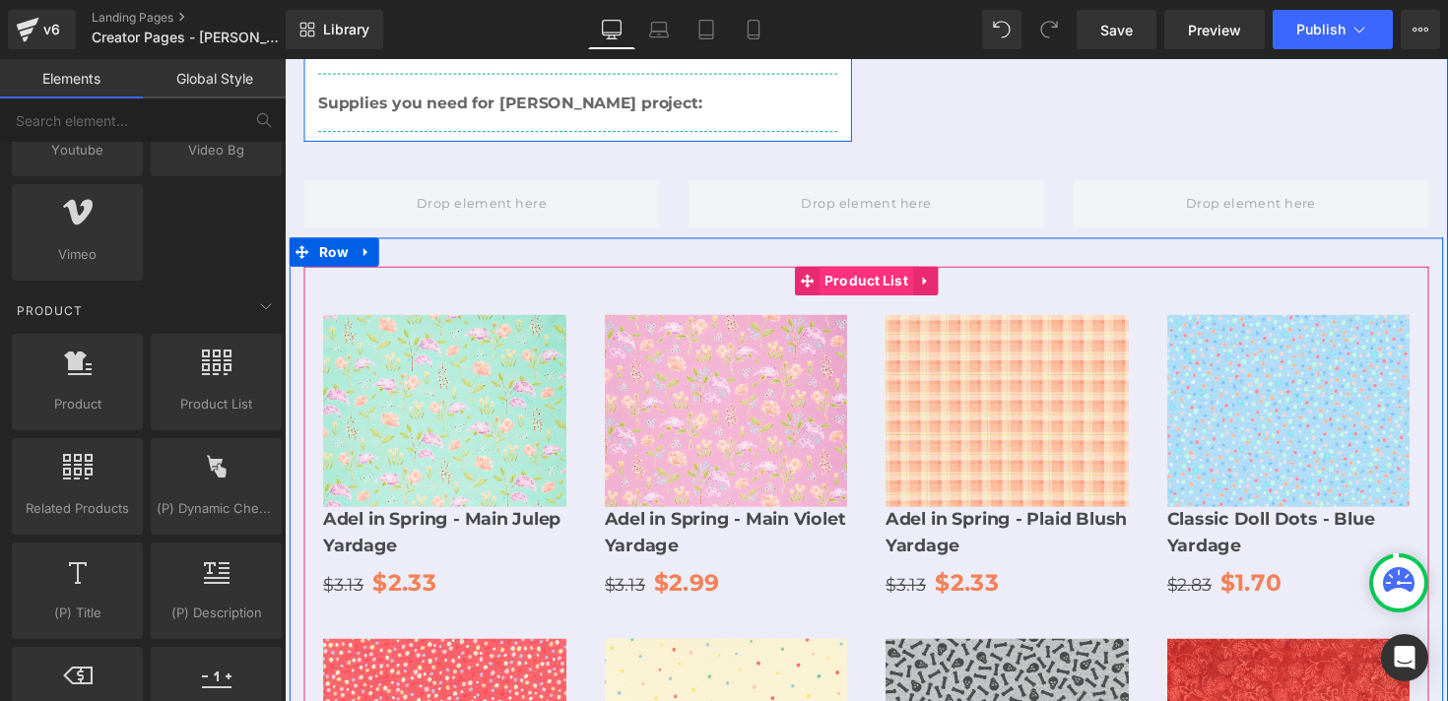
click at [876, 272] on span "Product List" at bounding box center [881, 287] width 96 height 30
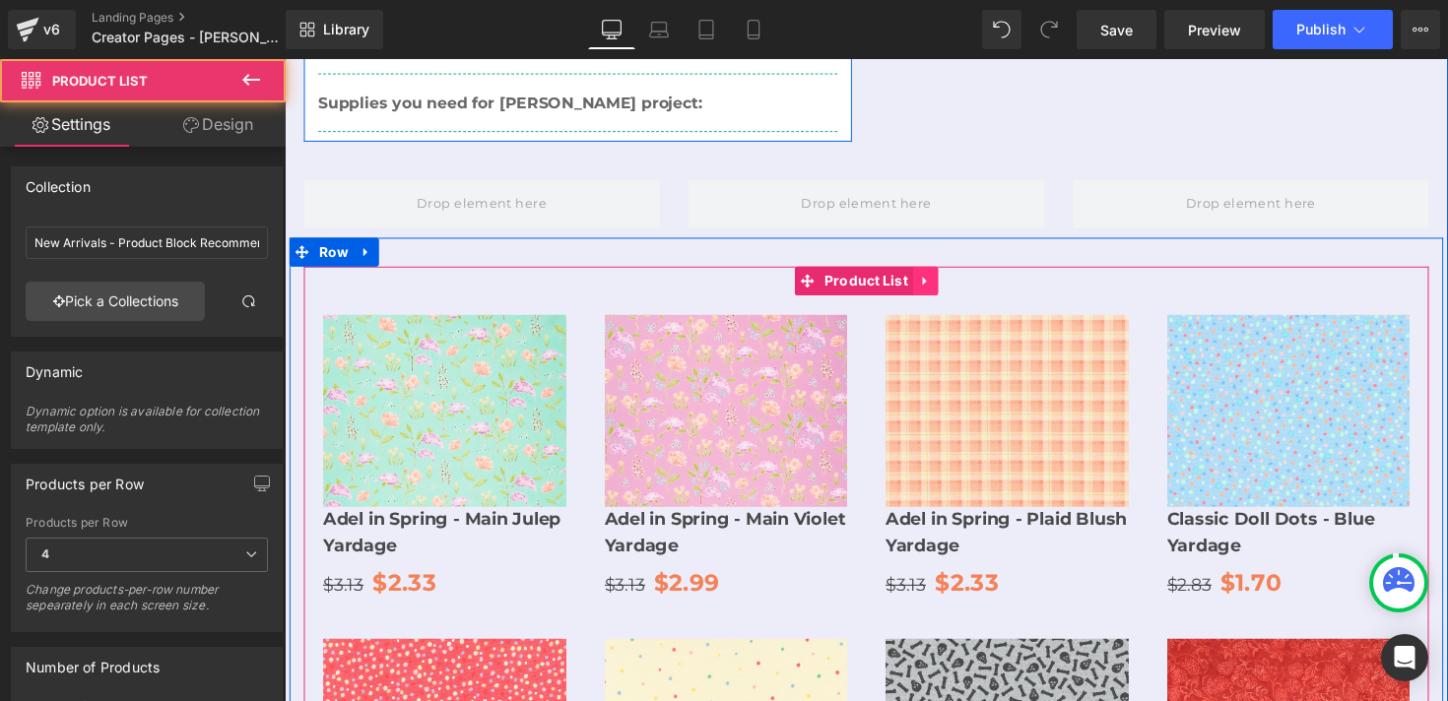
click at [940, 280] on icon at bounding box center [941, 287] width 14 height 15
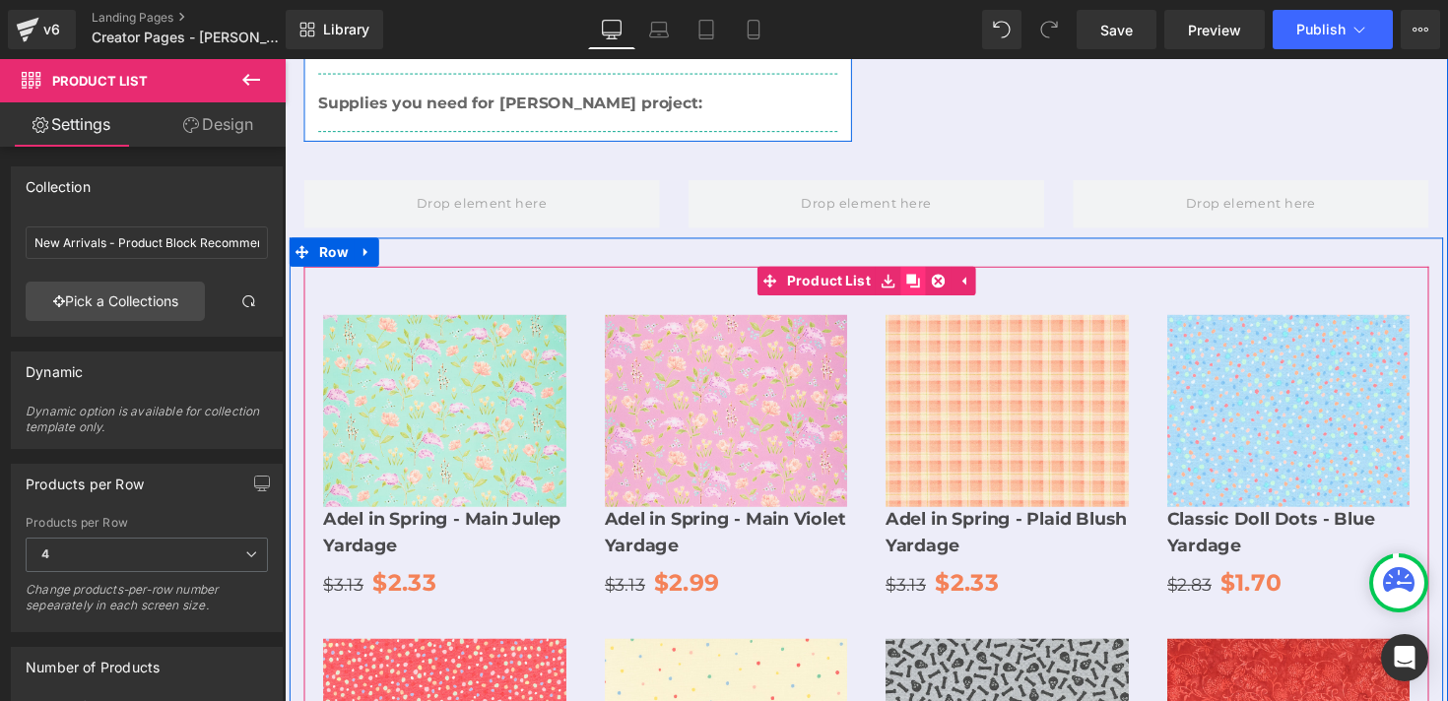
click at [930, 280] on icon at bounding box center [928, 287] width 14 height 14
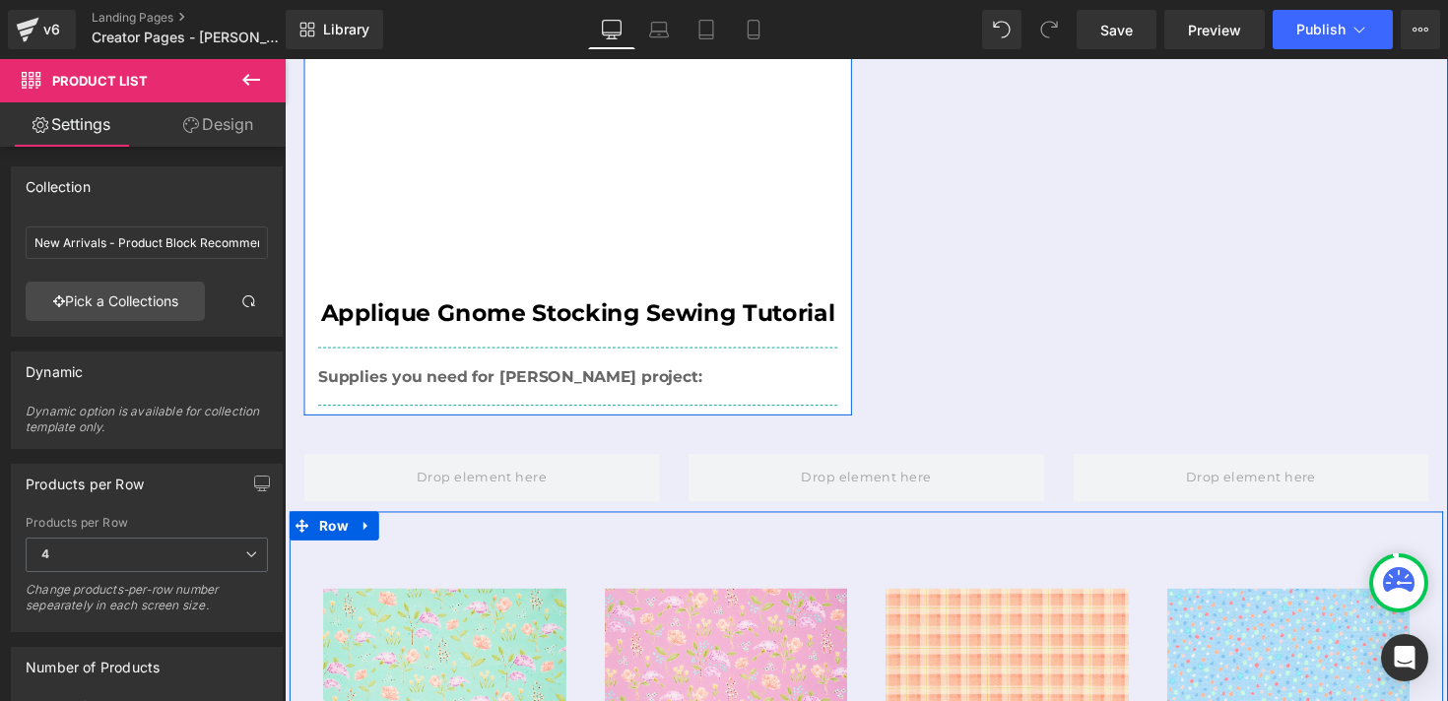
scroll to position [988, 0]
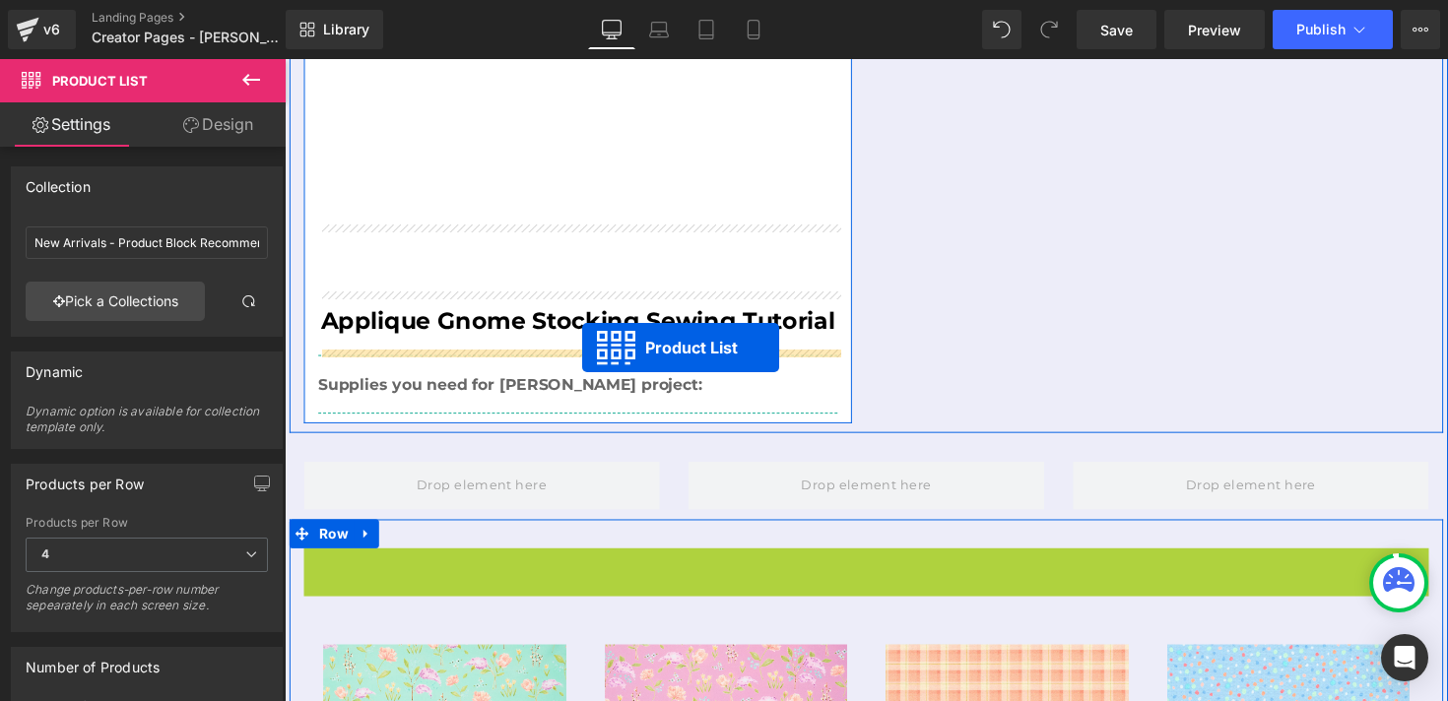
drag, startPoint x: 783, startPoint y: 509, endPoint x: 589, endPoint y: 355, distance: 248.2
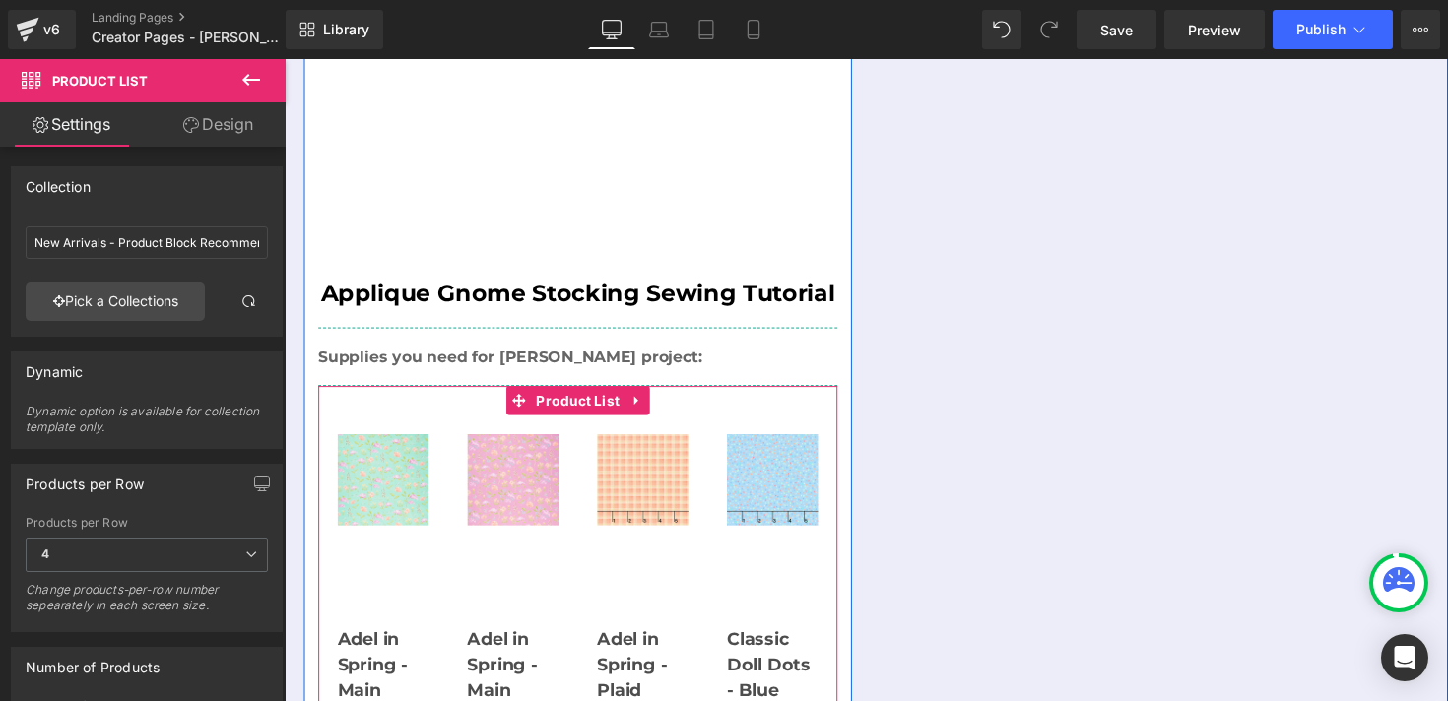
scroll to position [1021, 0]
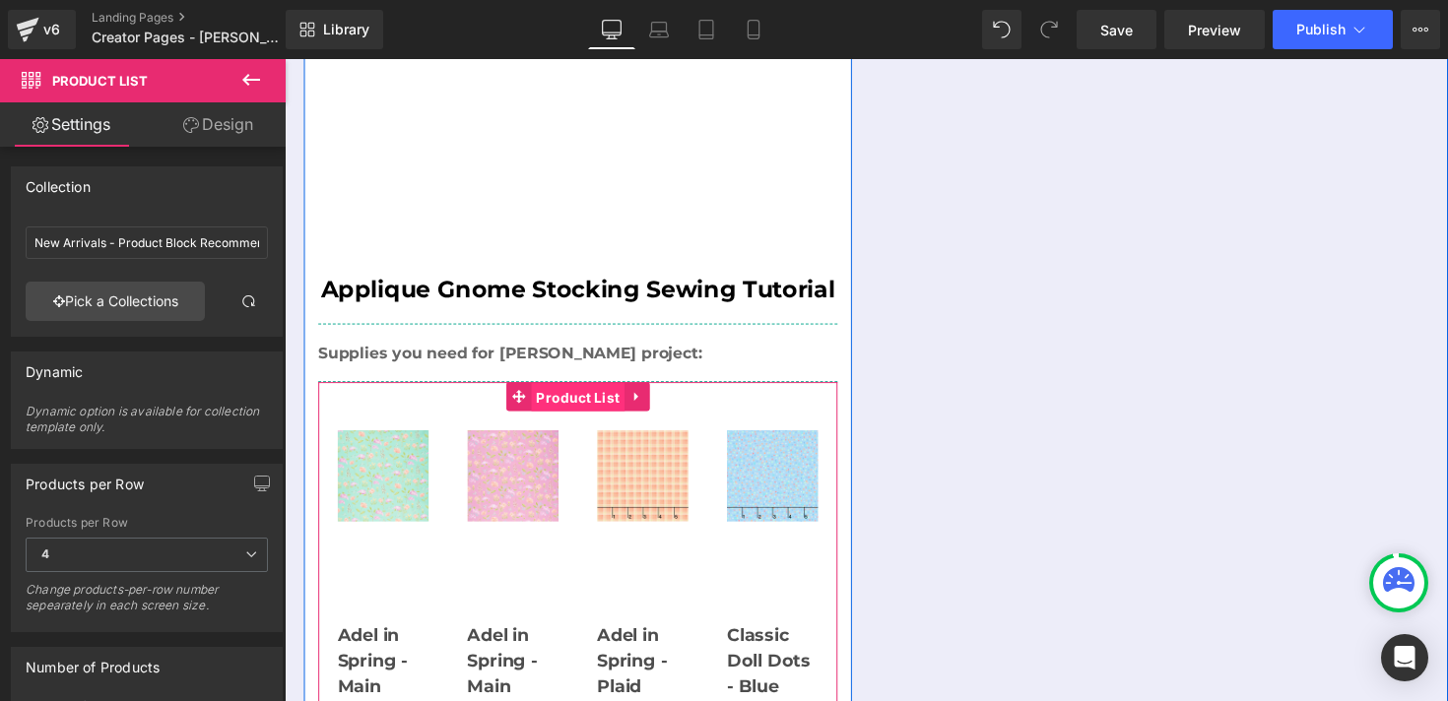
click at [564, 391] on span "Product List" at bounding box center [586, 406] width 96 height 30
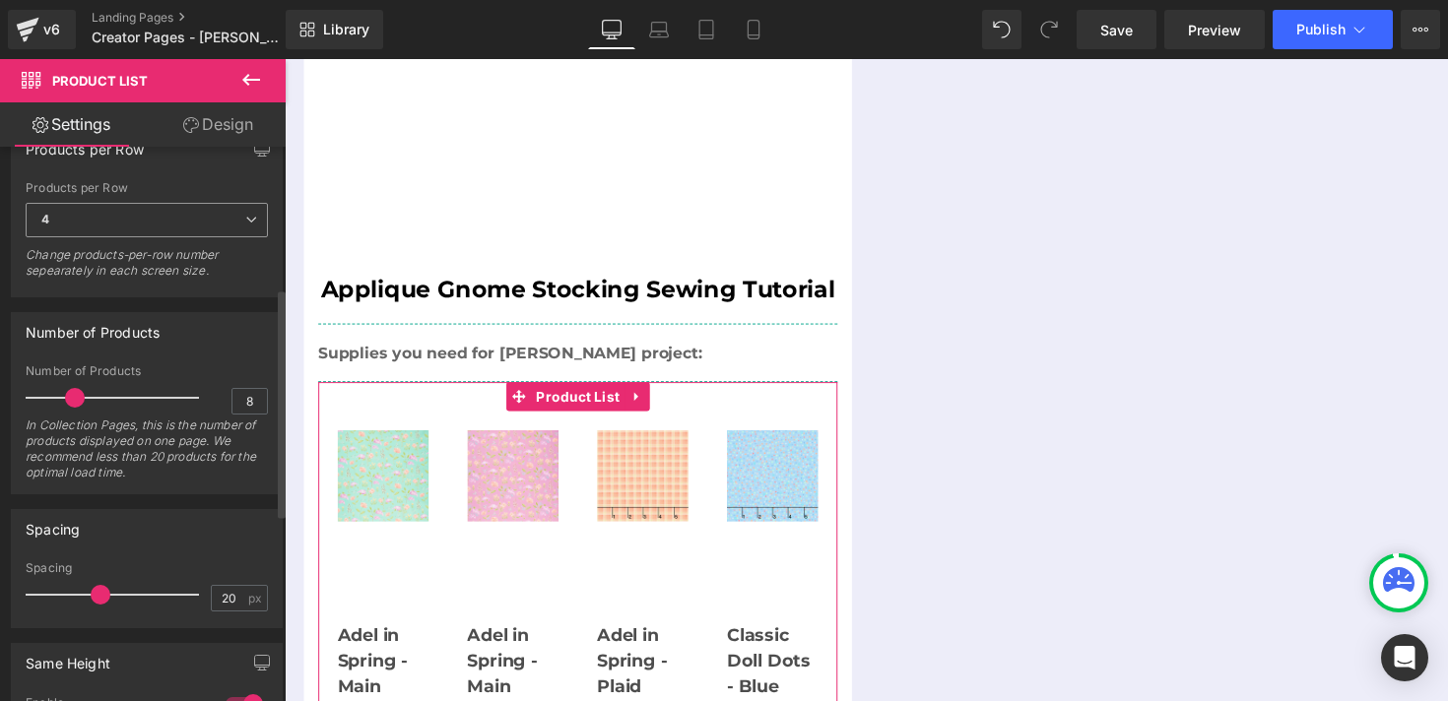
scroll to position [345, 0]
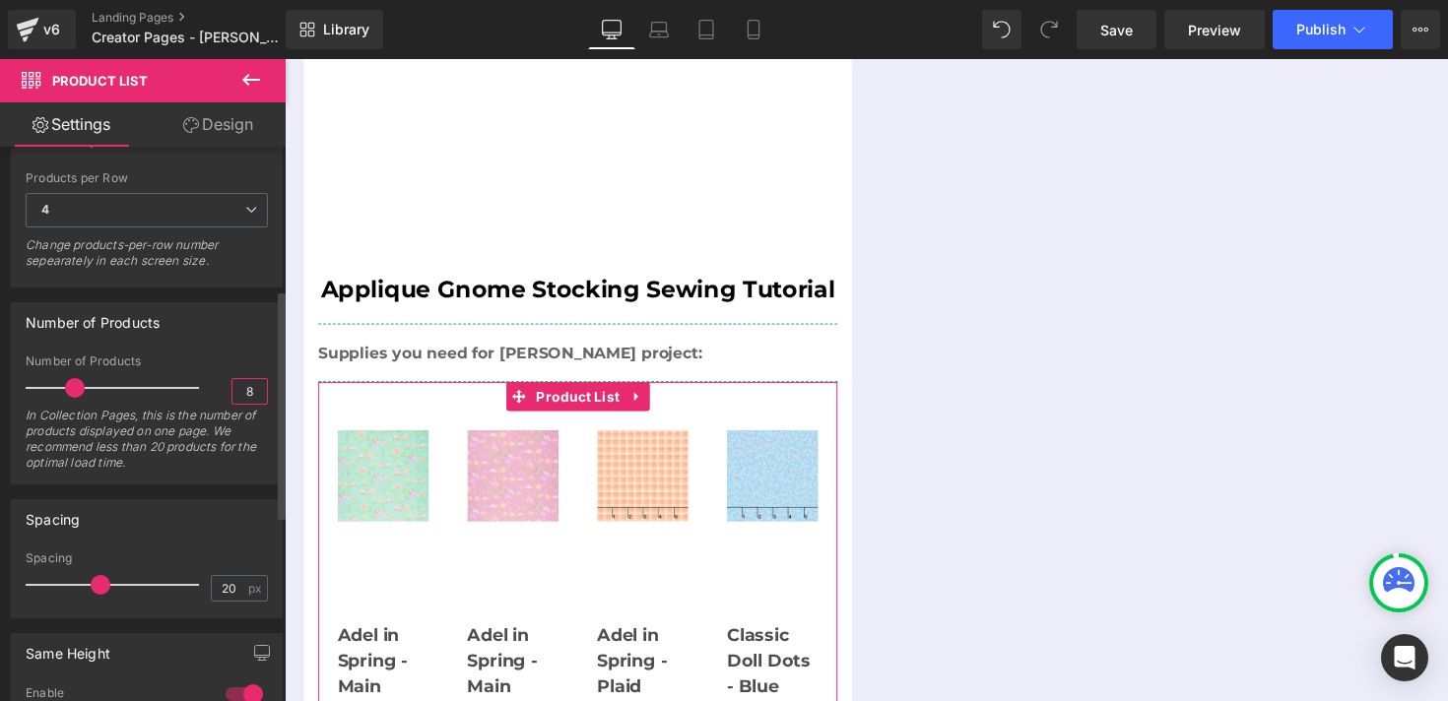
click at [233, 387] on input "8" at bounding box center [250, 391] width 34 height 25
type input "4"
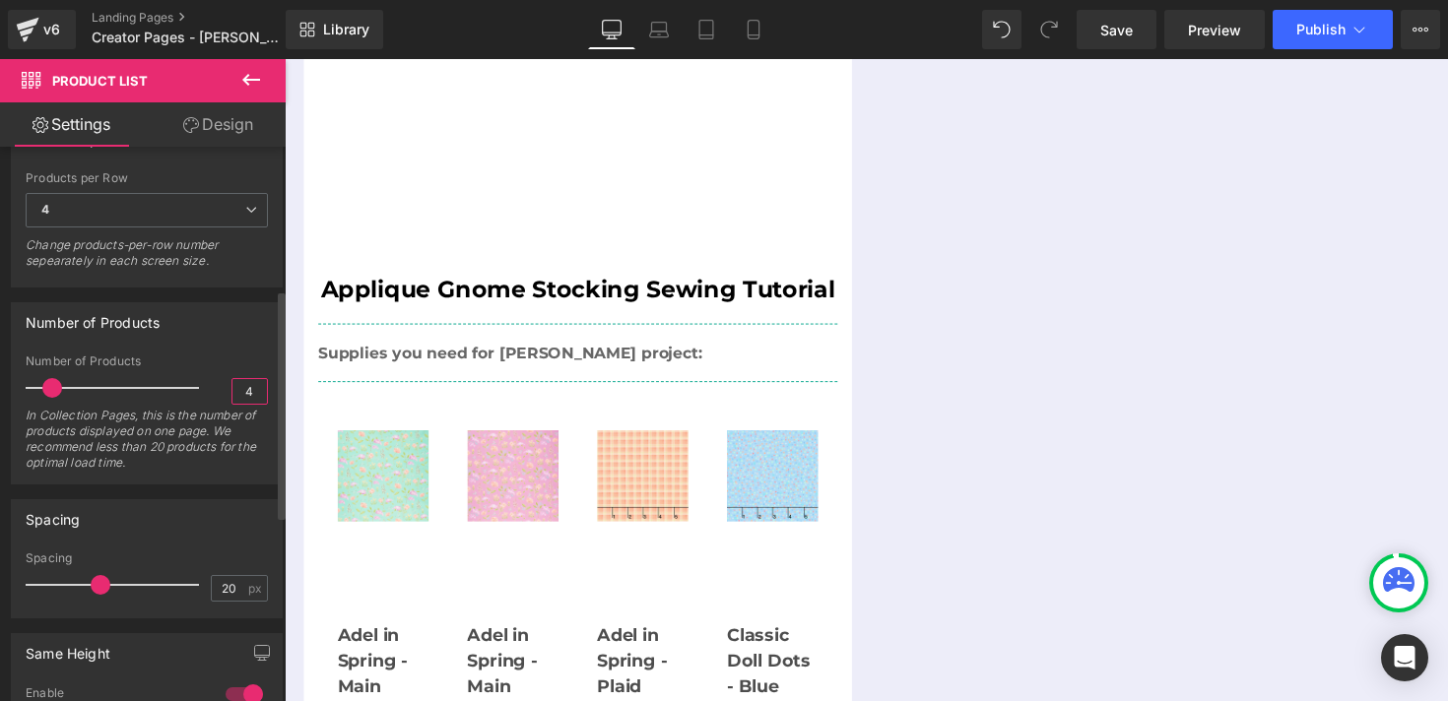
scroll to position [445, 0]
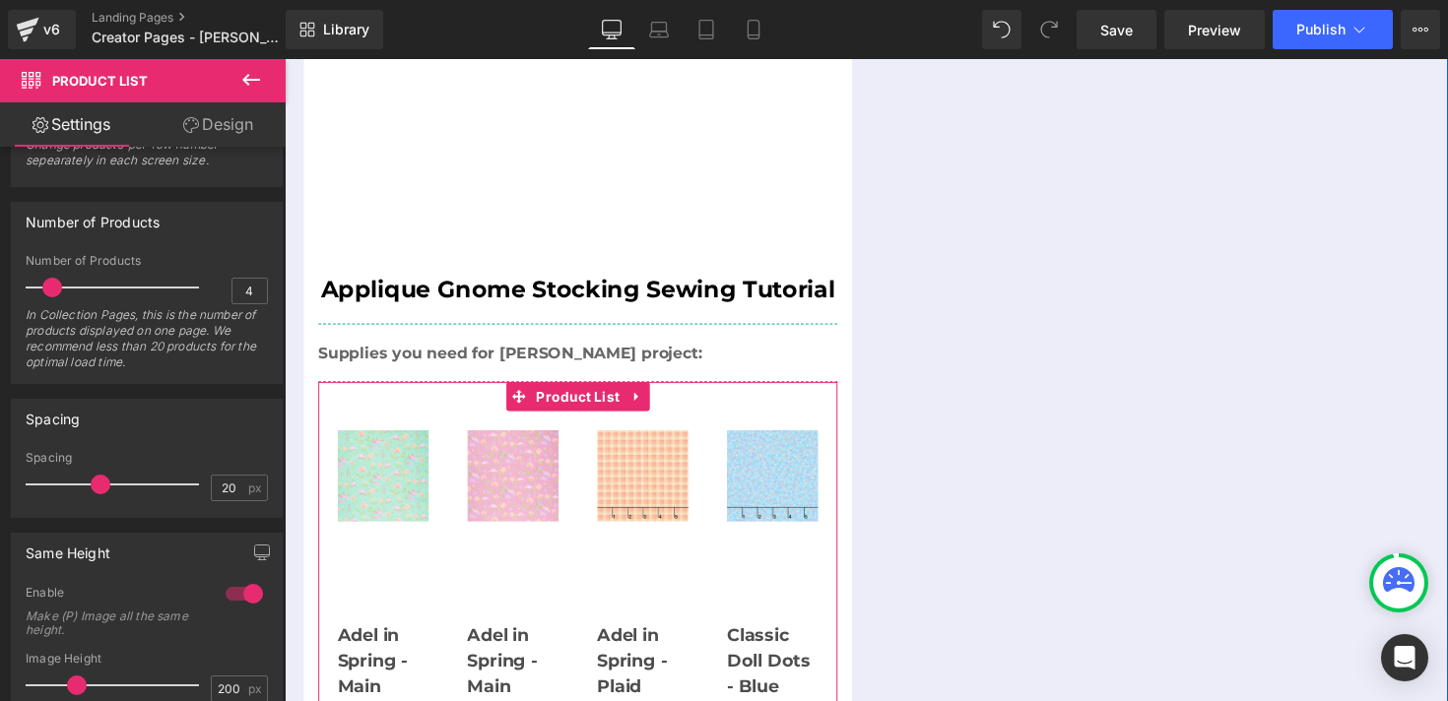
click at [372, 636] on link "Adel in Spring - Main Julep Yardage" at bounding box center [386, 702] width 94 height 133
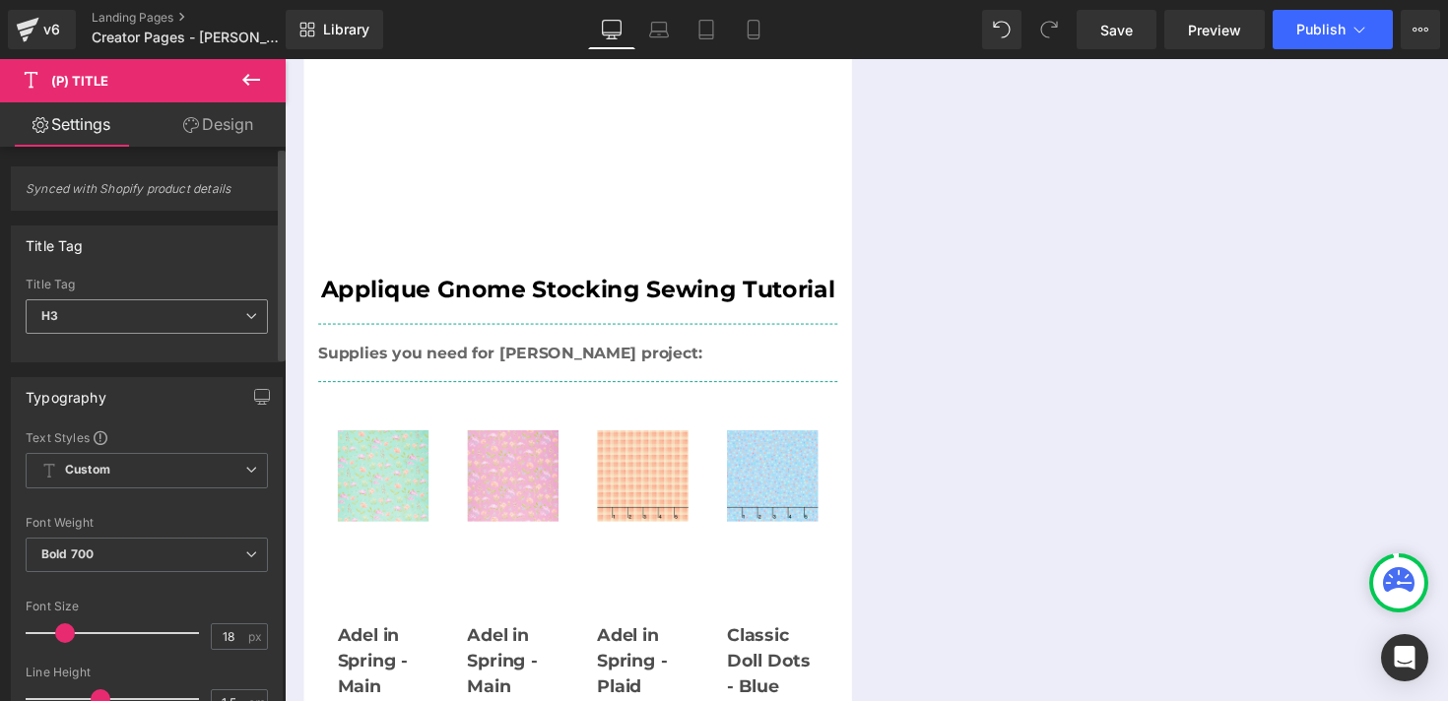
click at [113, 315] on span "H3" at bounding box center [147, 317] width 242 height 34
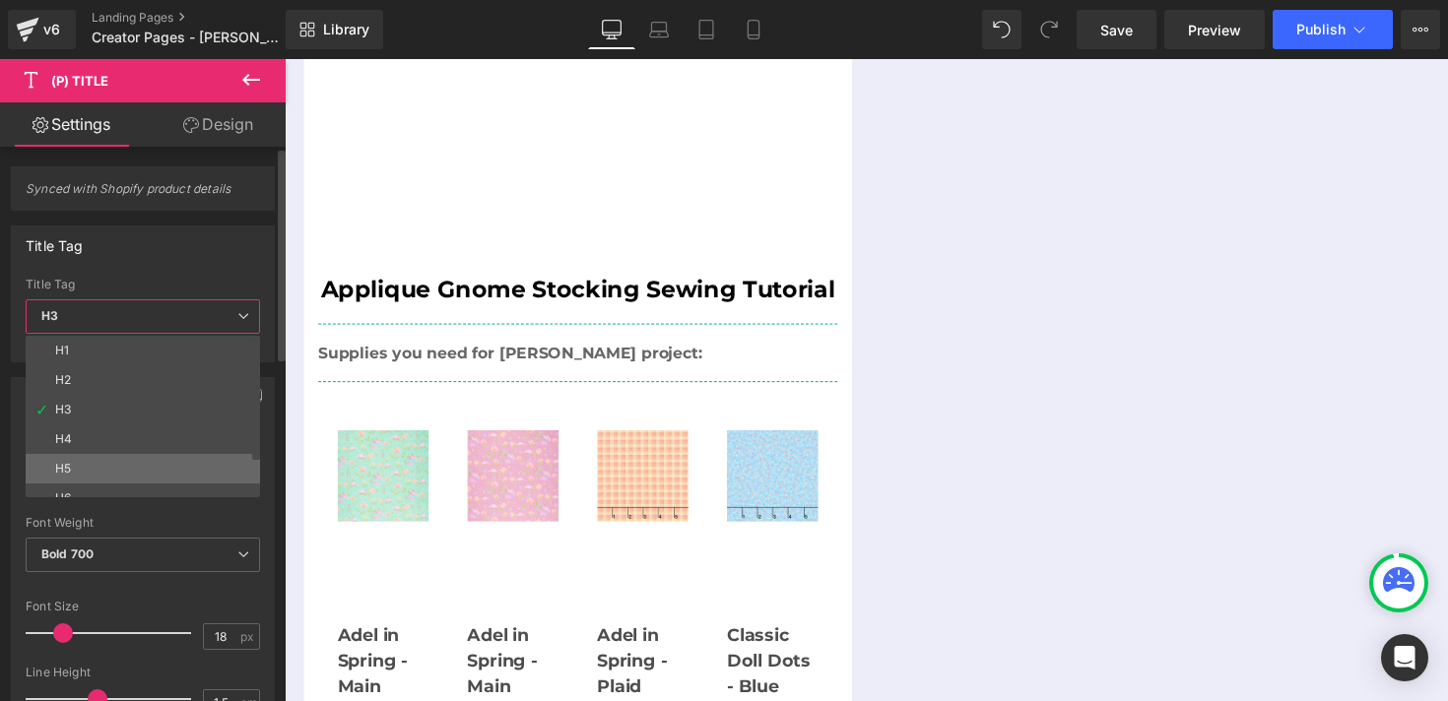
scroll to position [45, 0]
click at [126, 478] on li "Paragraph" at bounding box center [147, 483] width 243 height 30
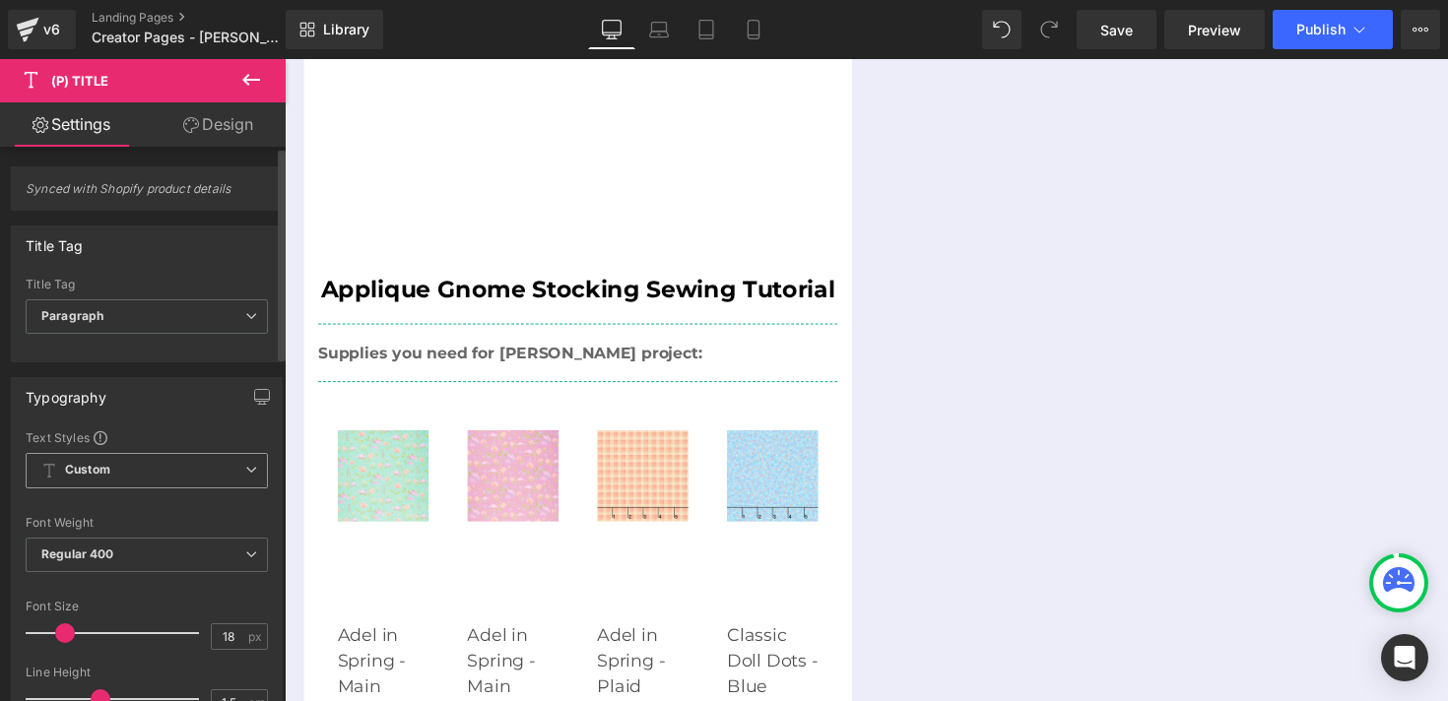
click at [123, 475] on span "Custom" at bounding box center [147, 470] width 242 height 35
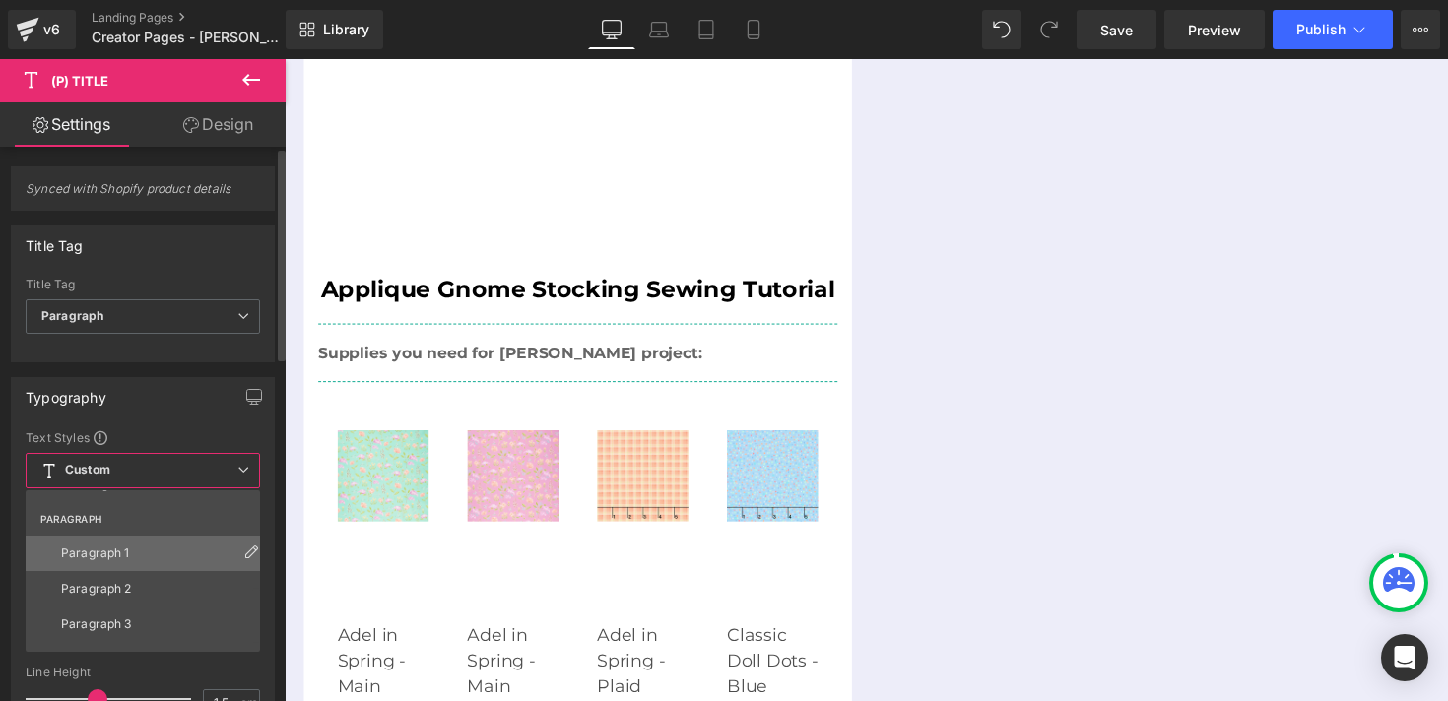
scroll to position [280, 0]
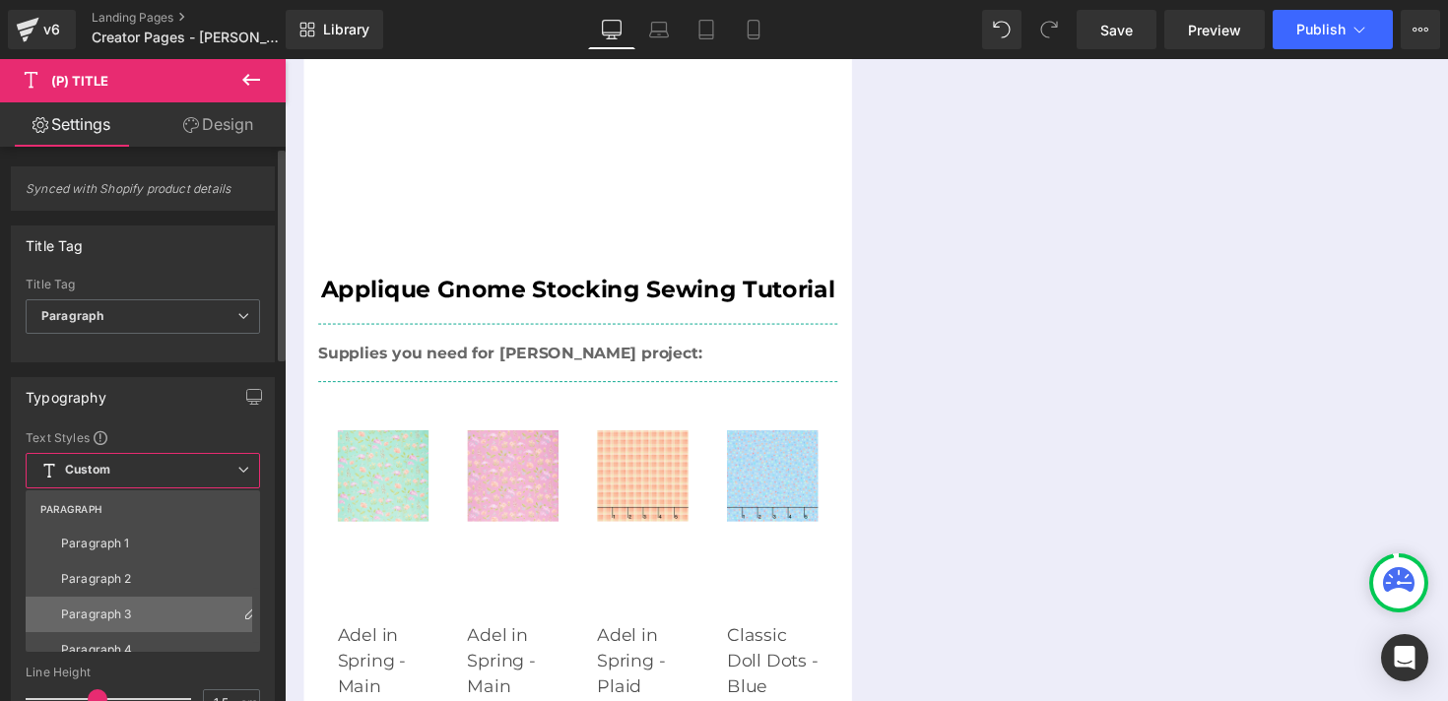
click at [122, 604] on li "Paragraph 3" at bounding box center [147, 614] width 243 height 35
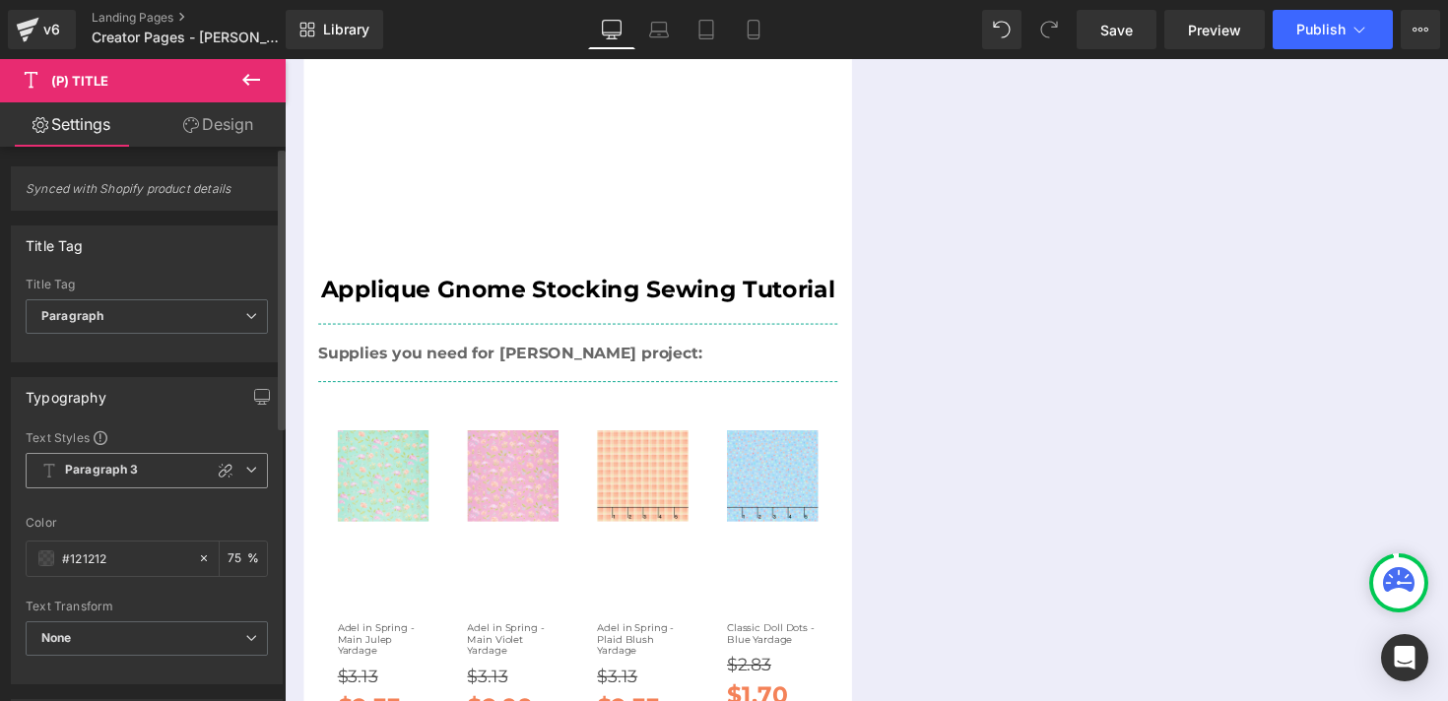
click at [160, 474] on span "Paragraph 3" at bounding box center [147, 470] width 242 height 35
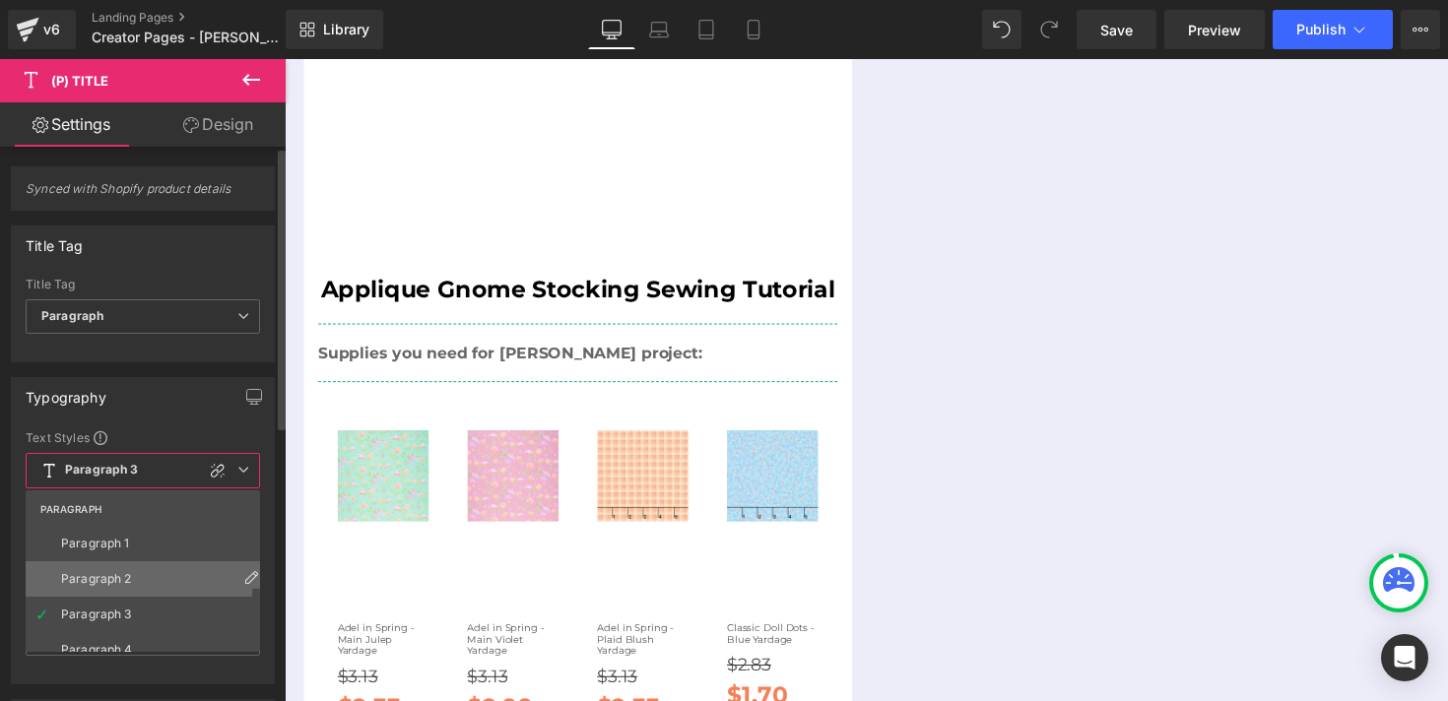
scroll to position [296, 0]
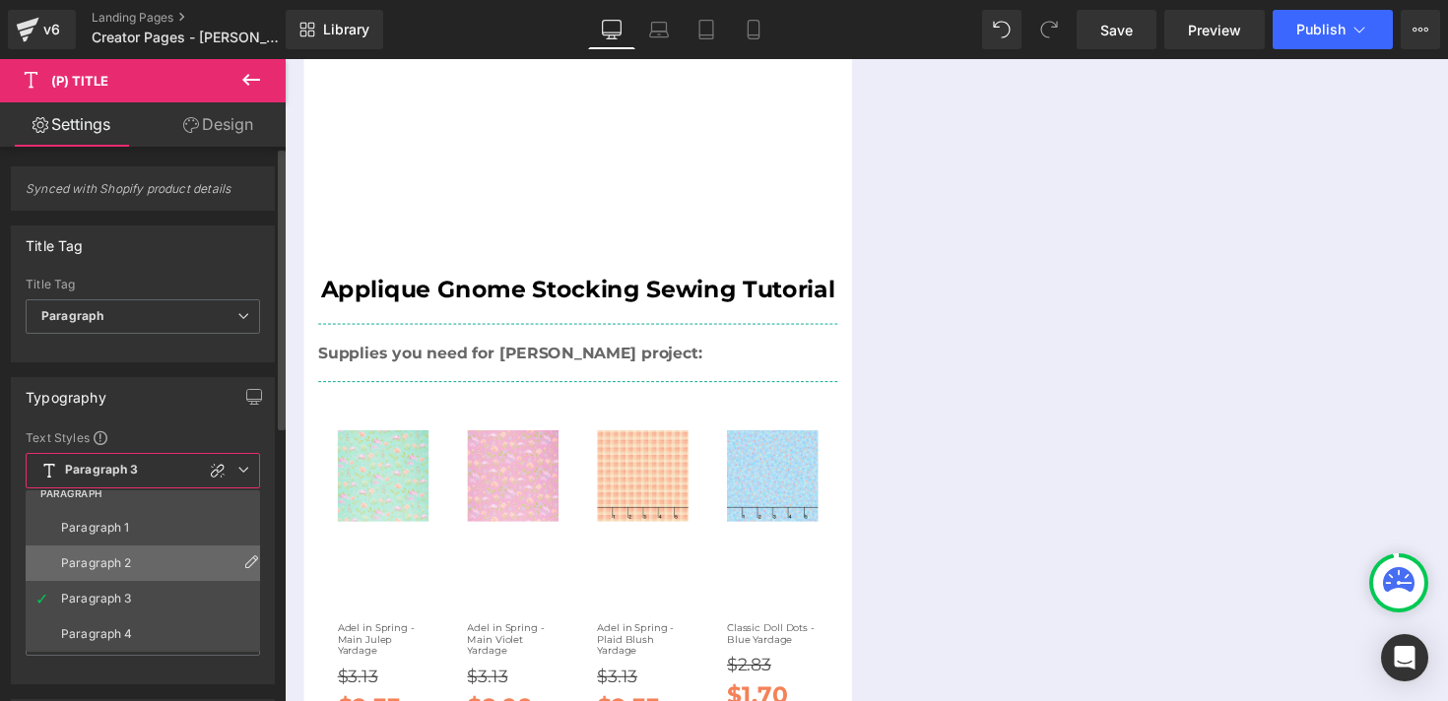
click at [154, 567] on li "Paragraph 2" at bounding box center [147, 563] width 243 height 35
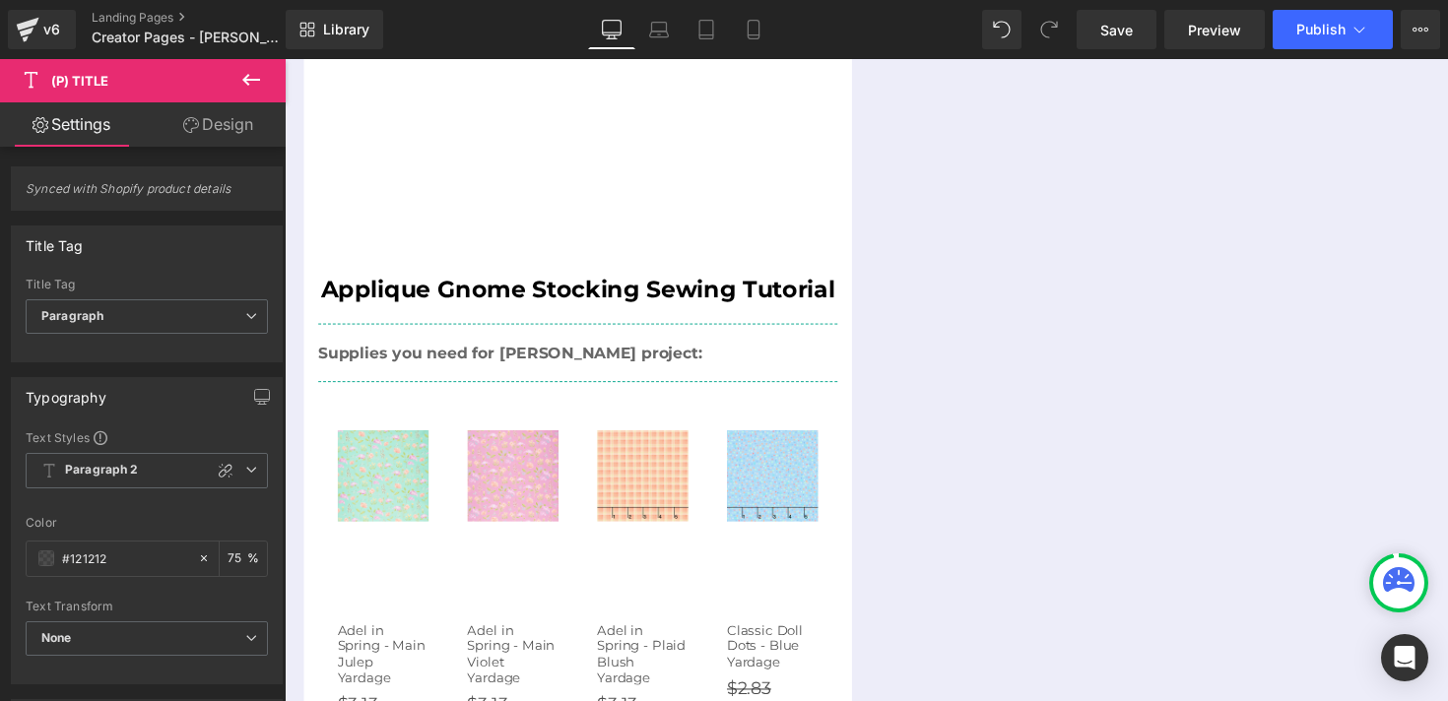
click at [205, 125] on link "Design" at bounding box center [218, 124] width 143 height 44
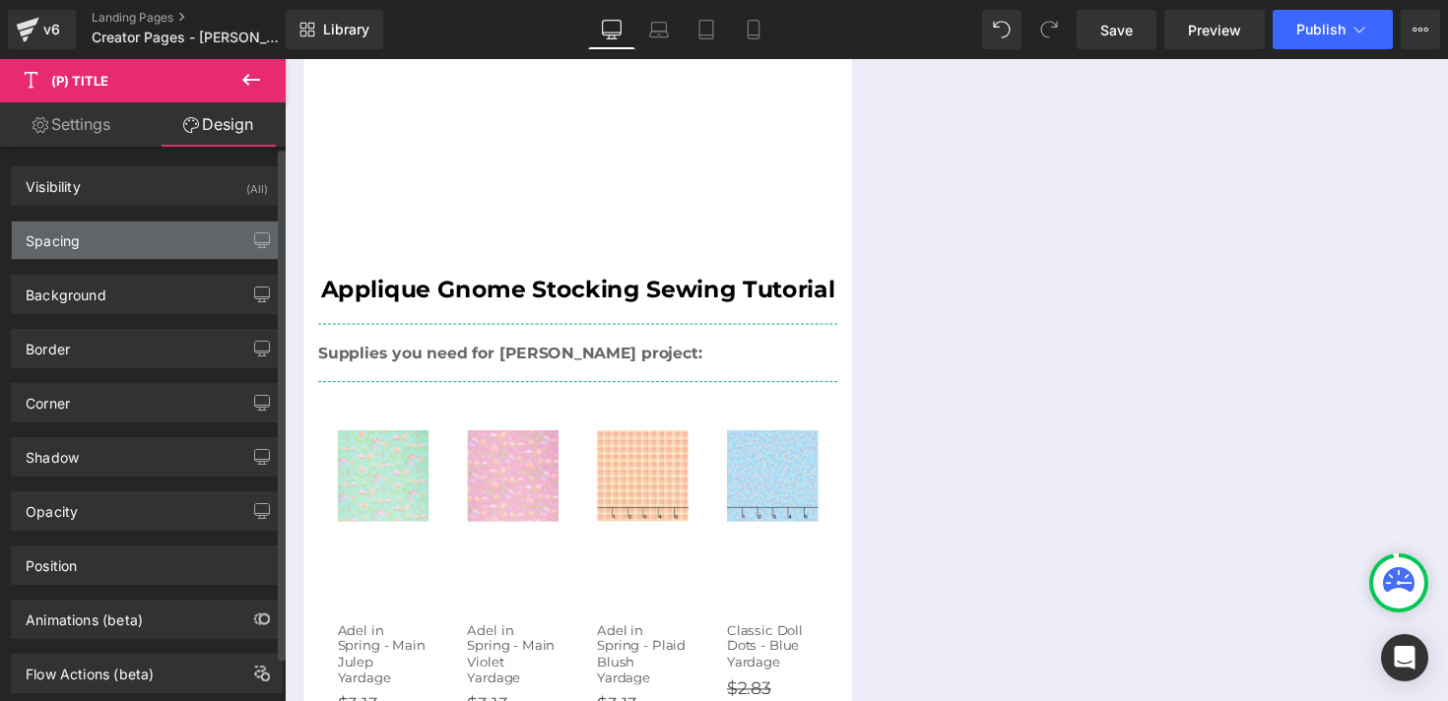
click at [133, 234] on div "Spacing" at bounding box center [147, 240] width 270 height 37
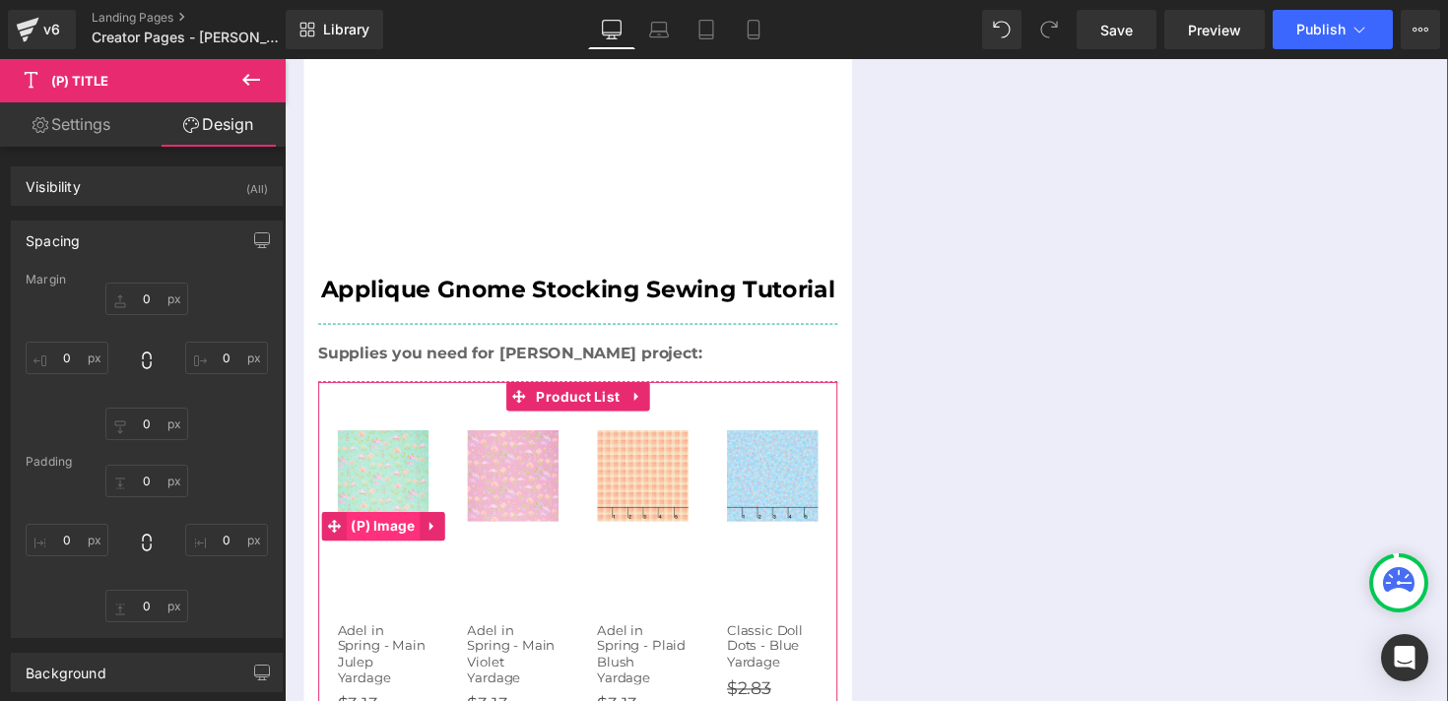
click at [388, 523] on span "(P) Image" at bounding box center [386, 538] width 76 height 30
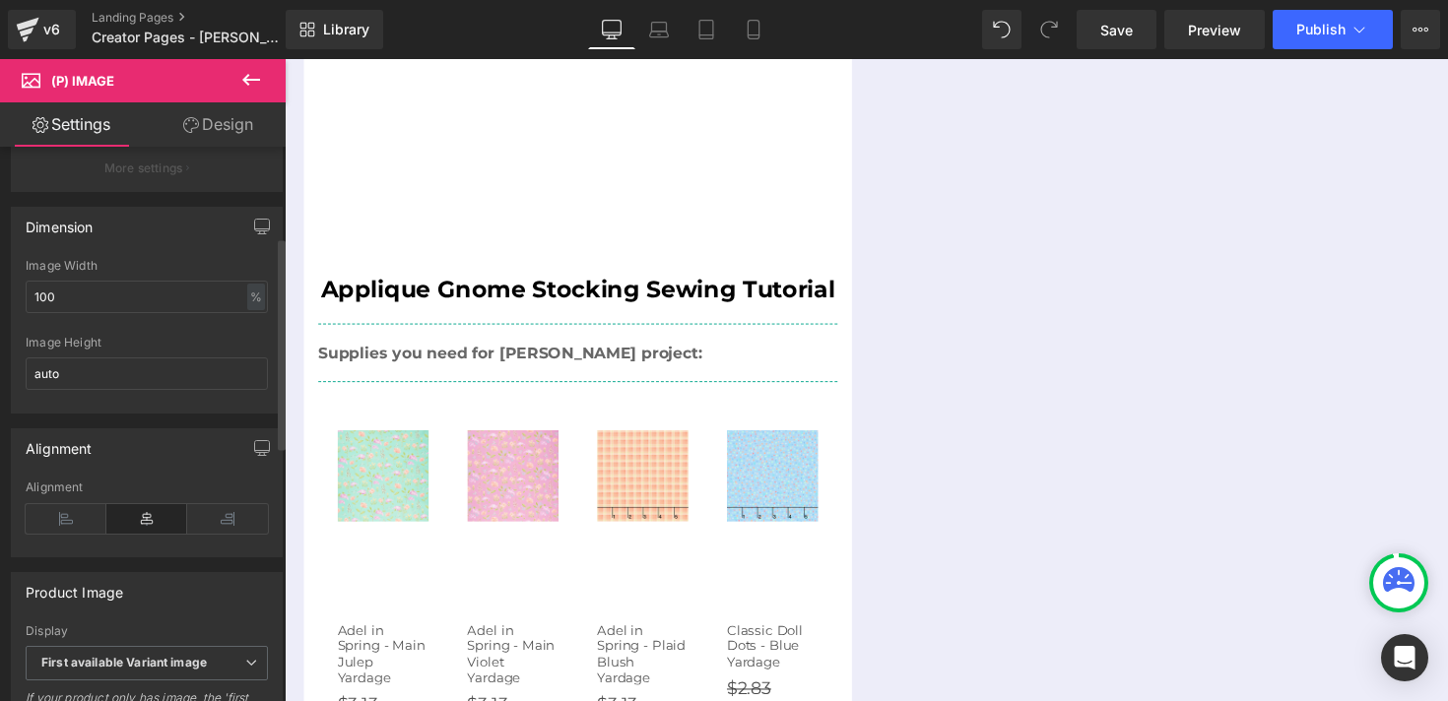
scroll to position [33, 0]
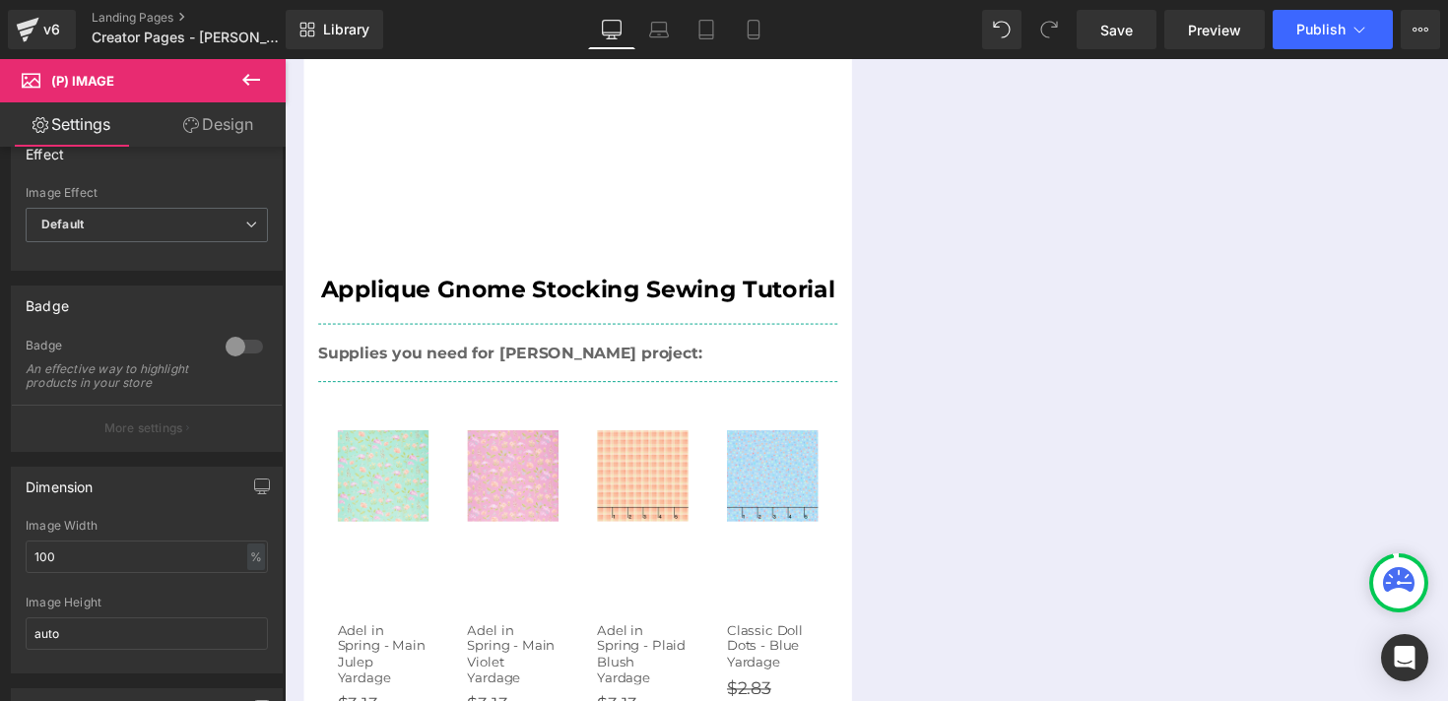
click at [218, 127] on link "Design" at bounding box center [218, 124] width 143 height 44
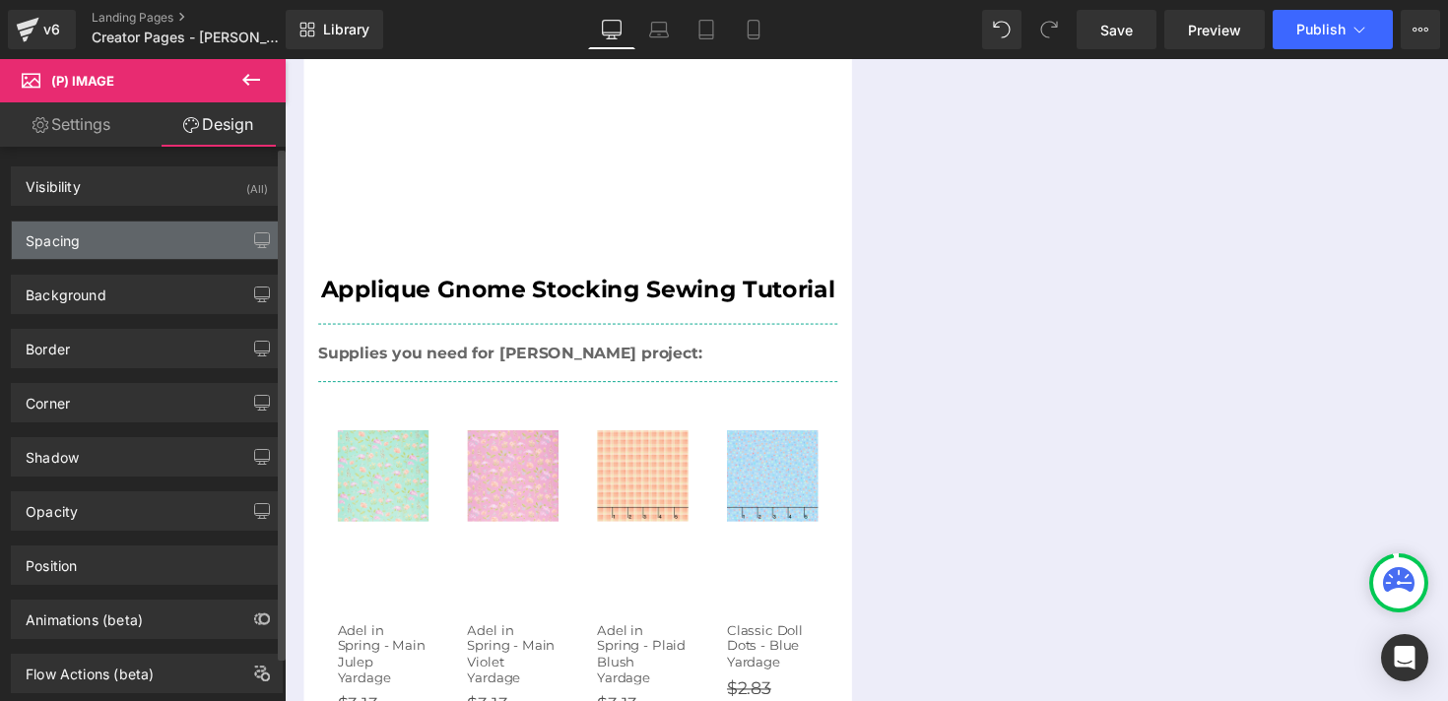
click at [140, 253] on div "Spacing" at bounding box center [147, 240] width 270 height 37
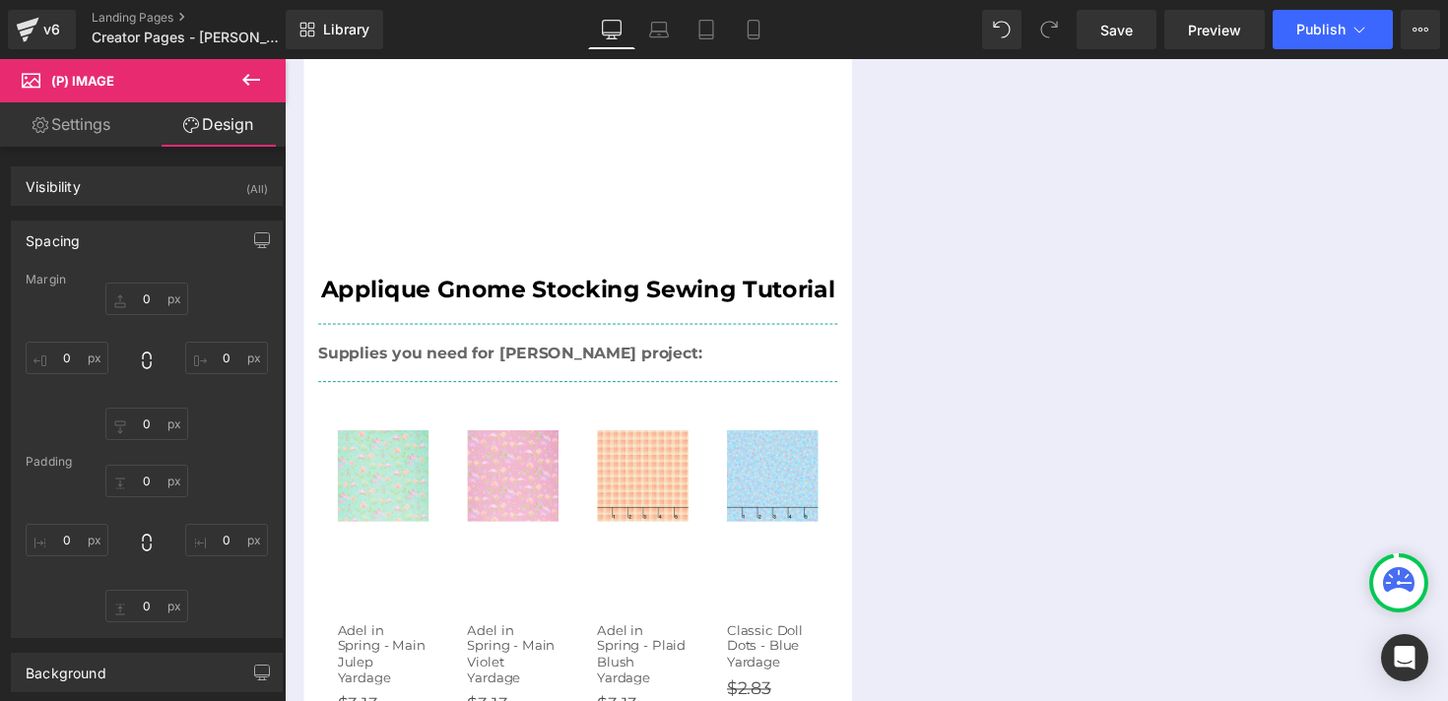
click at [100, 127] on link "Settings" at bounding box center [71, 124] width 143 height 44
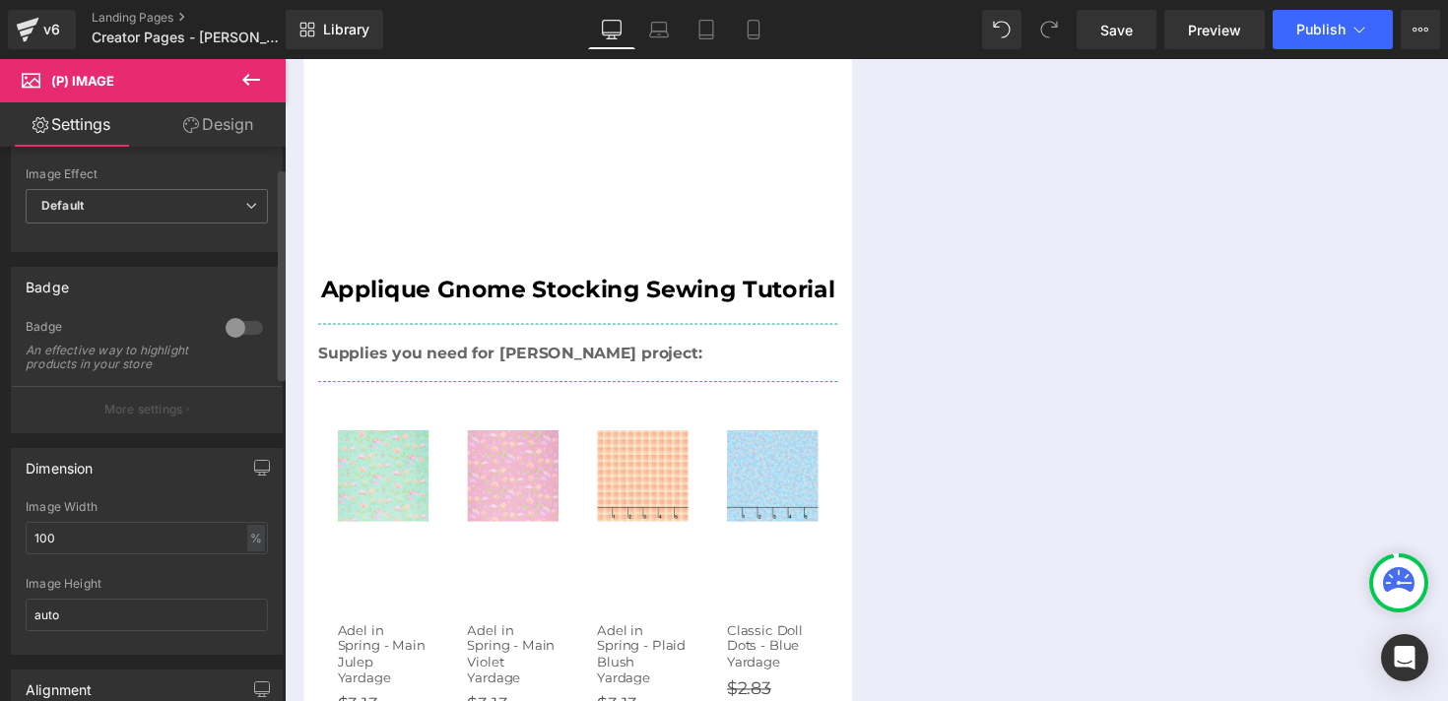
scroll to position [54, 0]
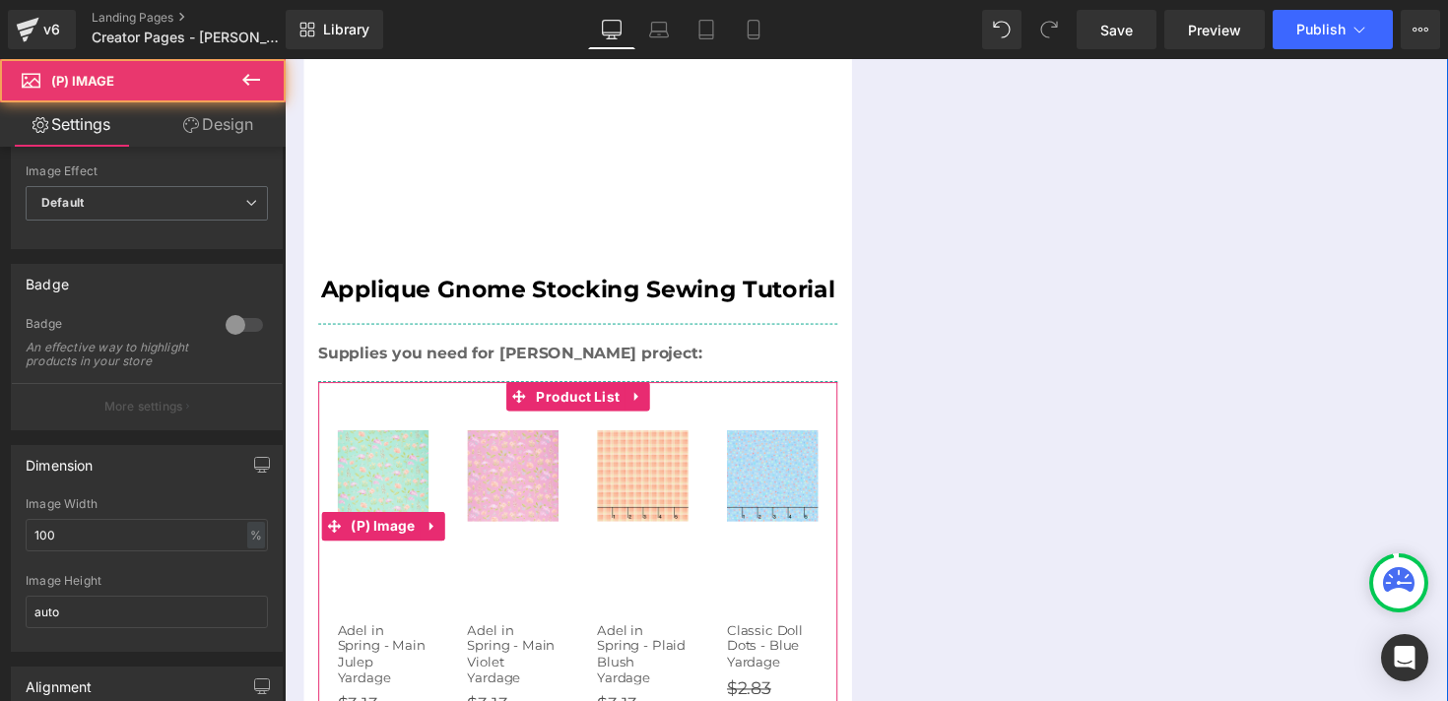
click at [404, 521] on div "Sale Off" at bounding box center [386, 537] width 94 height 197
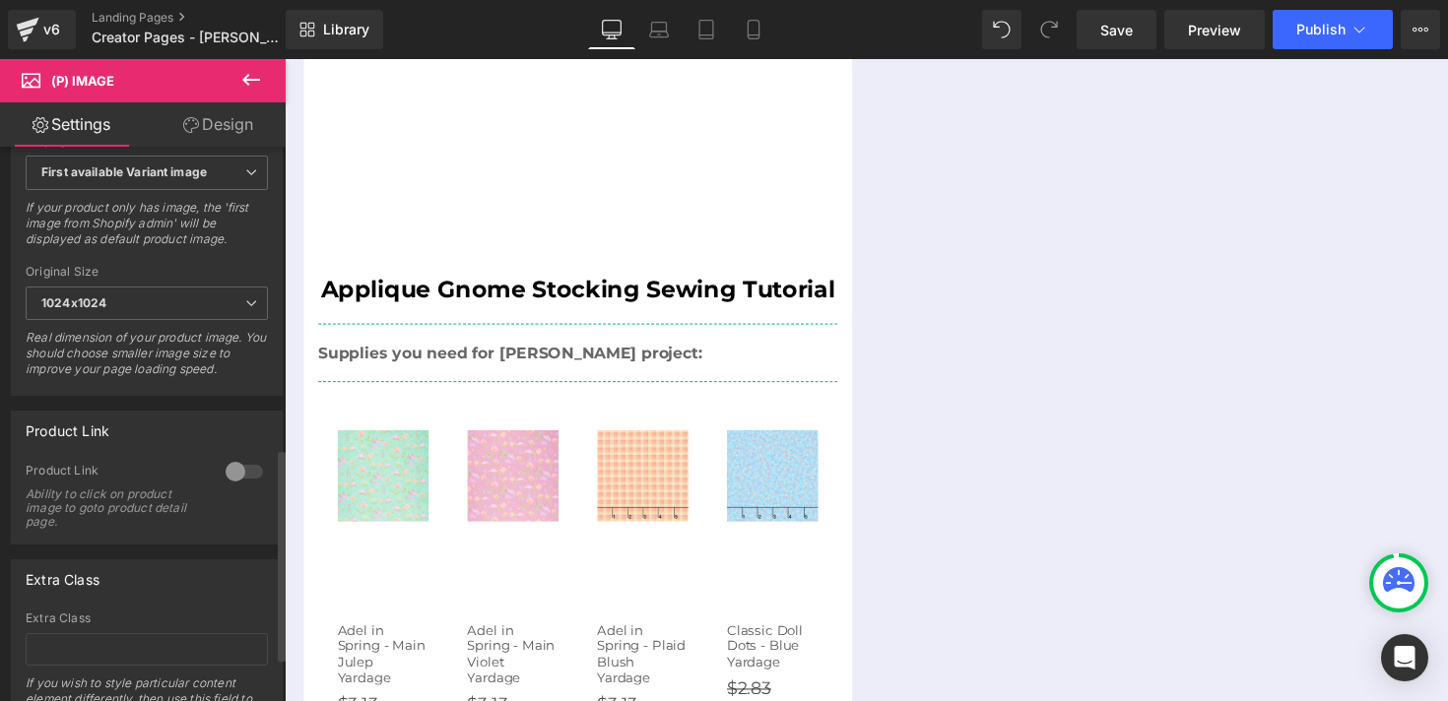
scroll to position [796, 0]
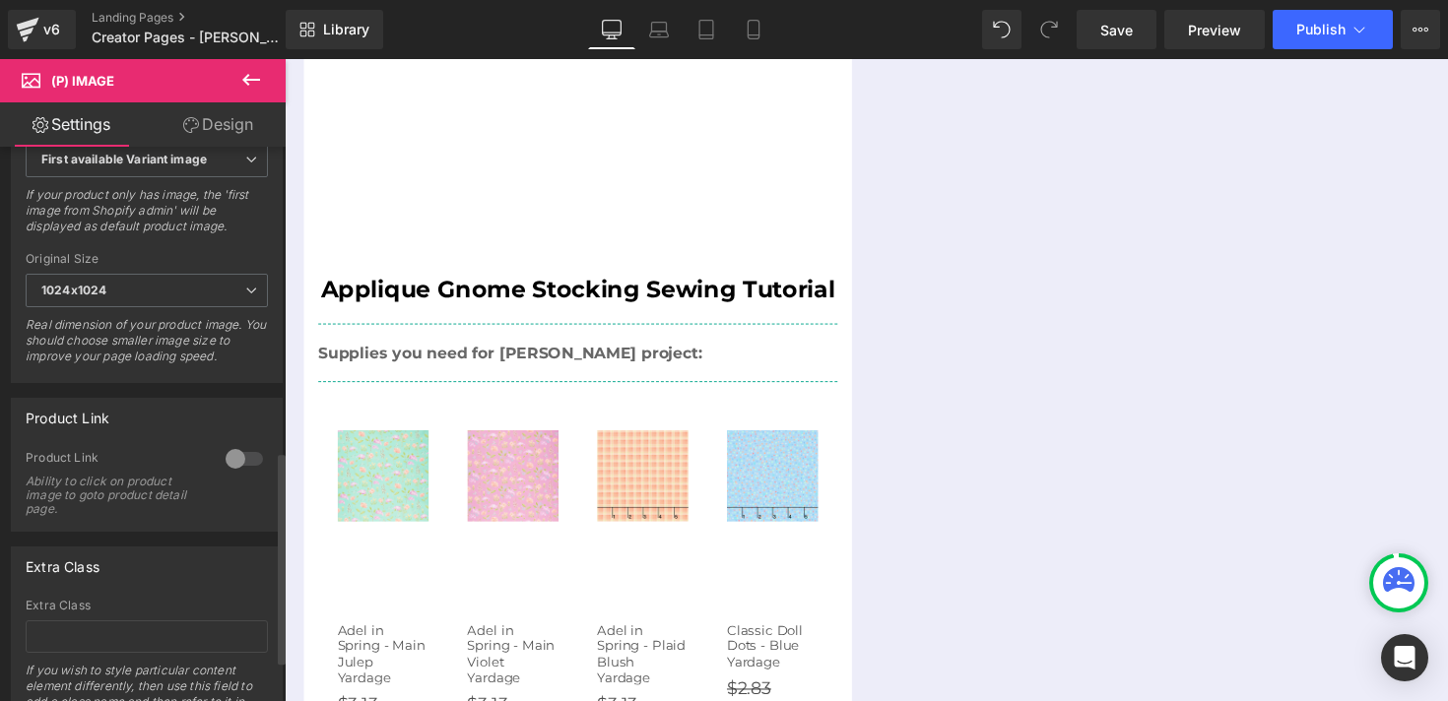
click at [235, 473] on div at bounding box center [244, 459] width 47 height 32
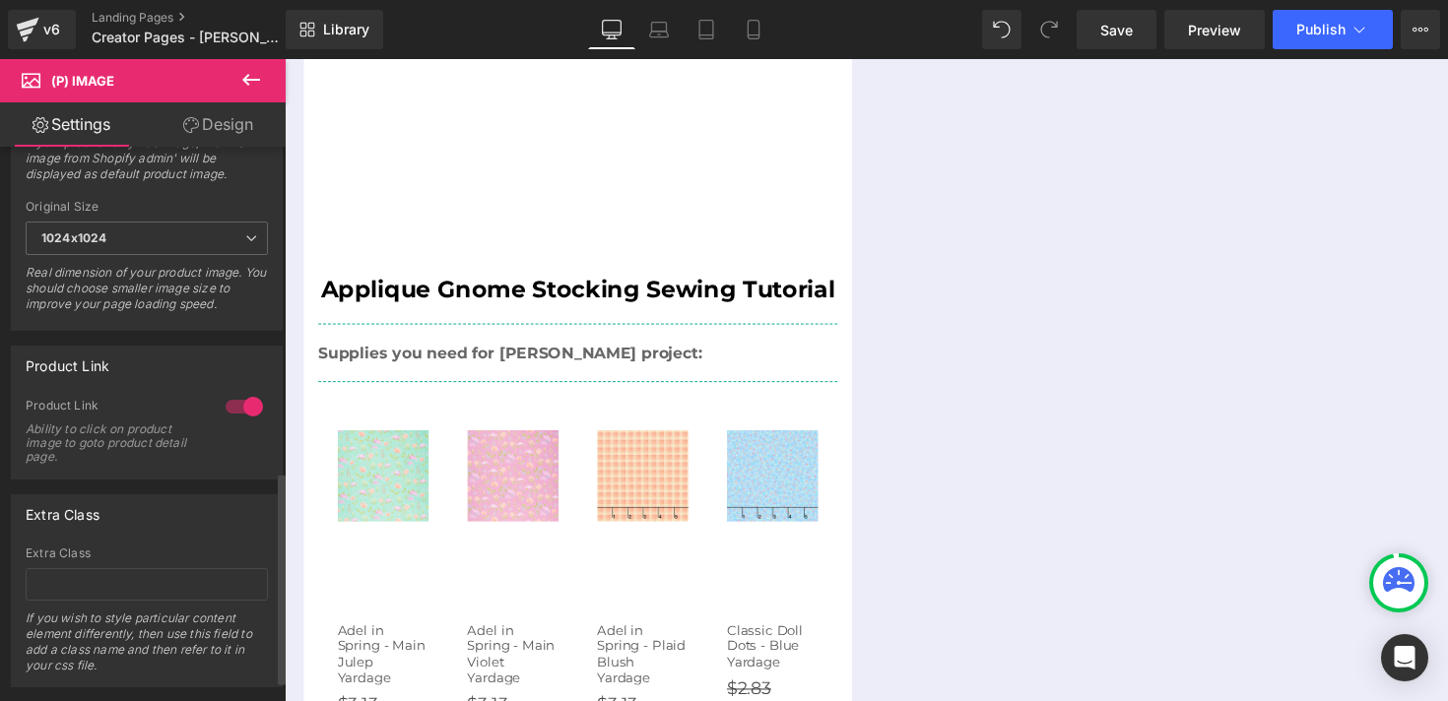
scroll to position [903, 0]
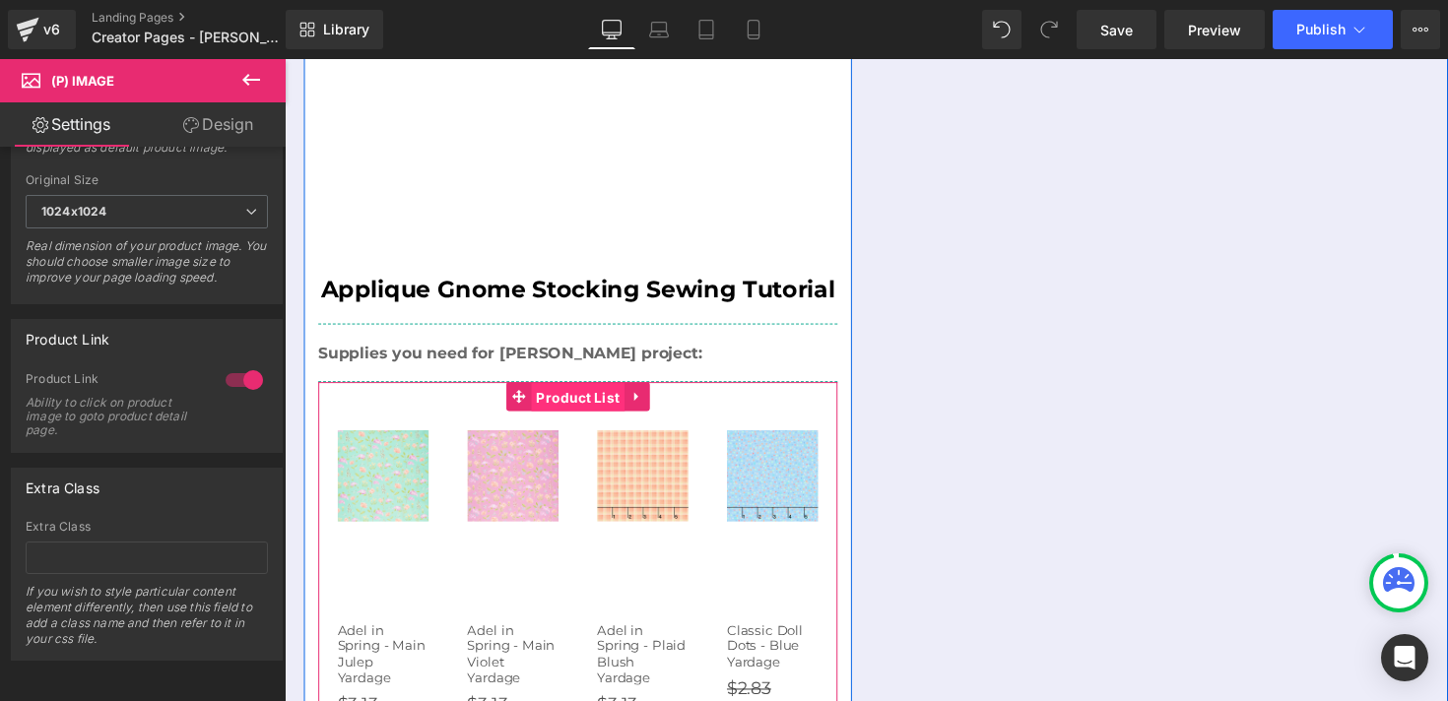
click at [575, 391] on span "Product List" at bounding box center [586, 406] width 96 height 30
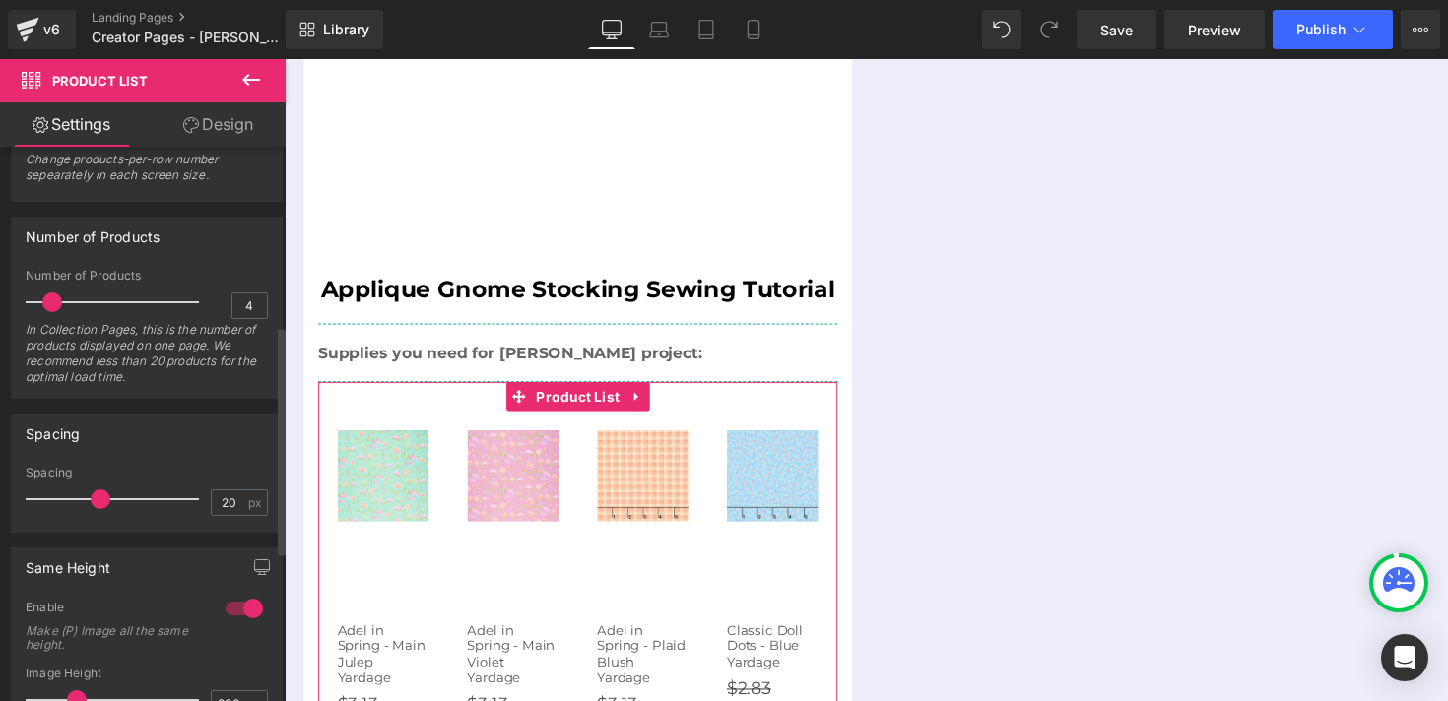
scroll to position [433, 0]
type input "11"
drag, startPoint x: 95, startPoint y: 500, endPoint x: 65, endPoint y: 498, distance: 29.6
click at [65, 498] on span at bounding box center [72, 497] width 20 height 20
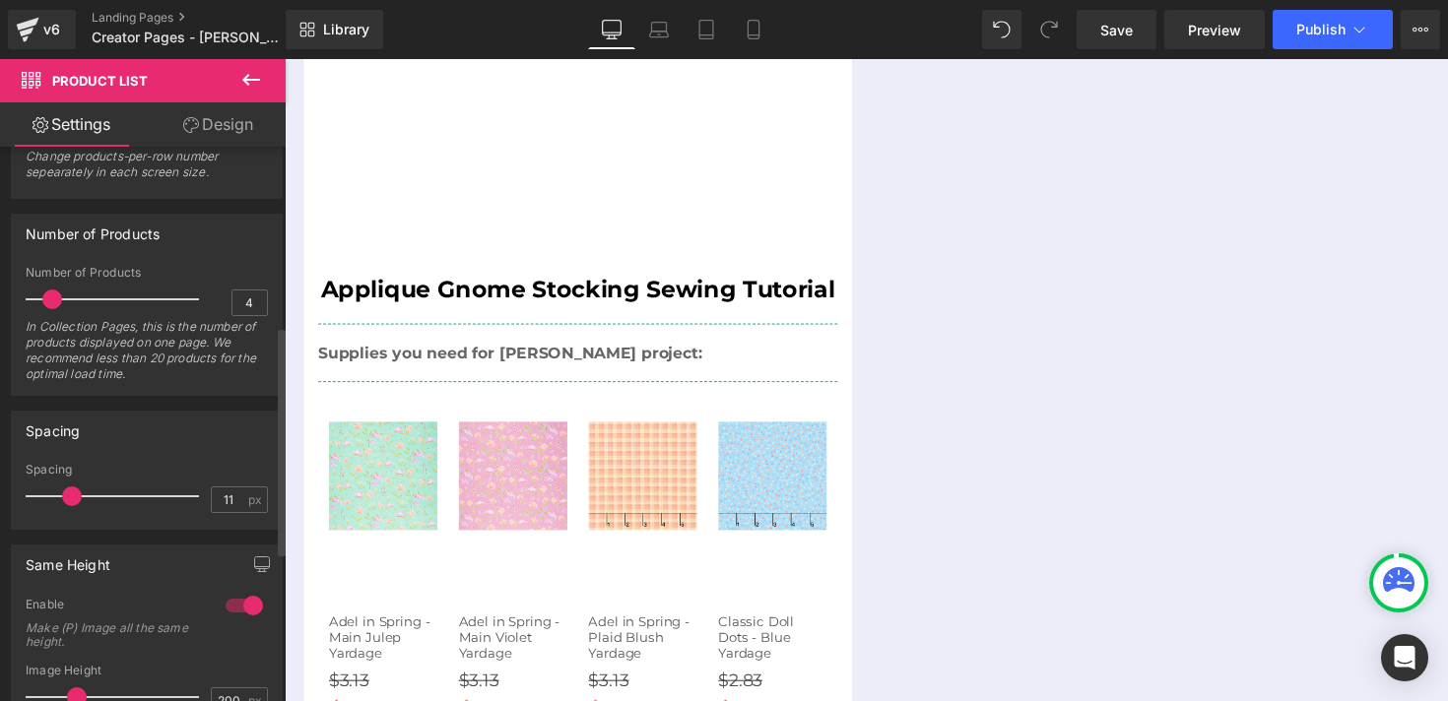
scroll to position [474, 0]
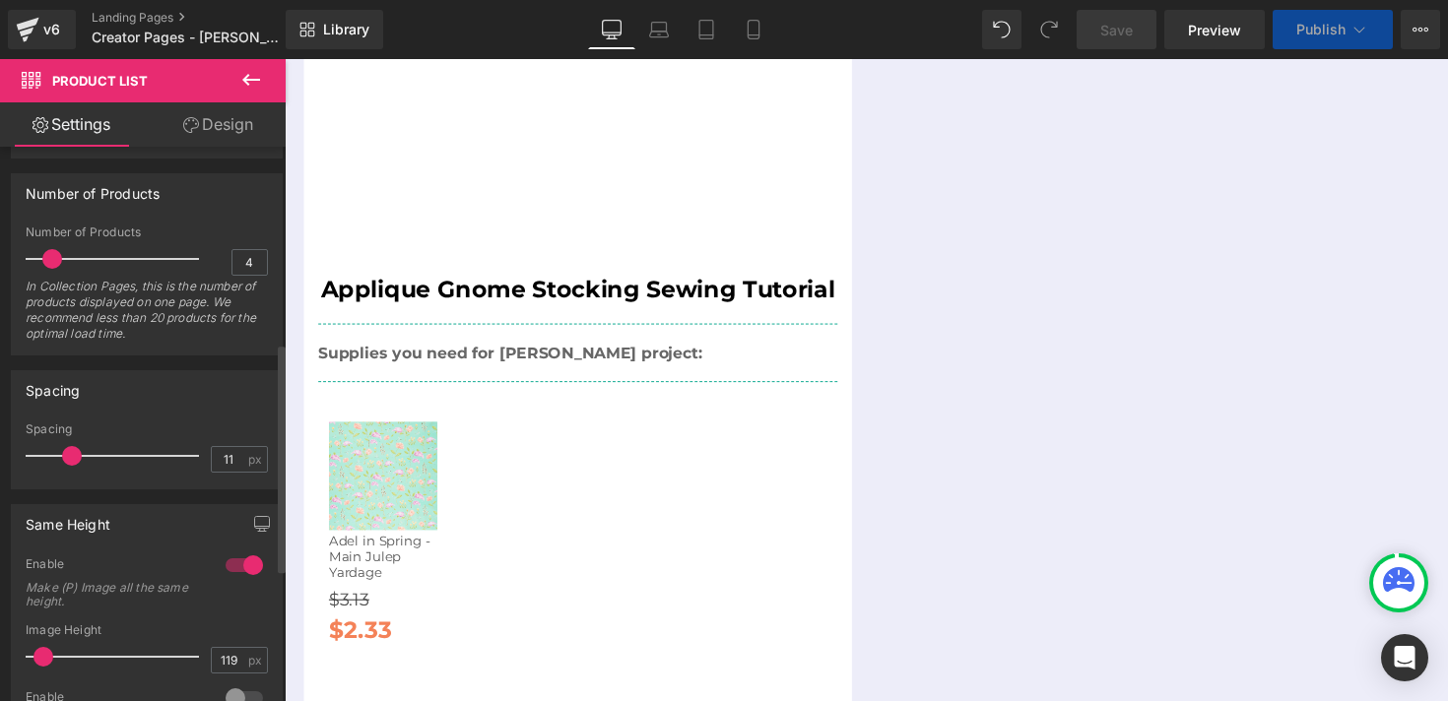
type input "122"
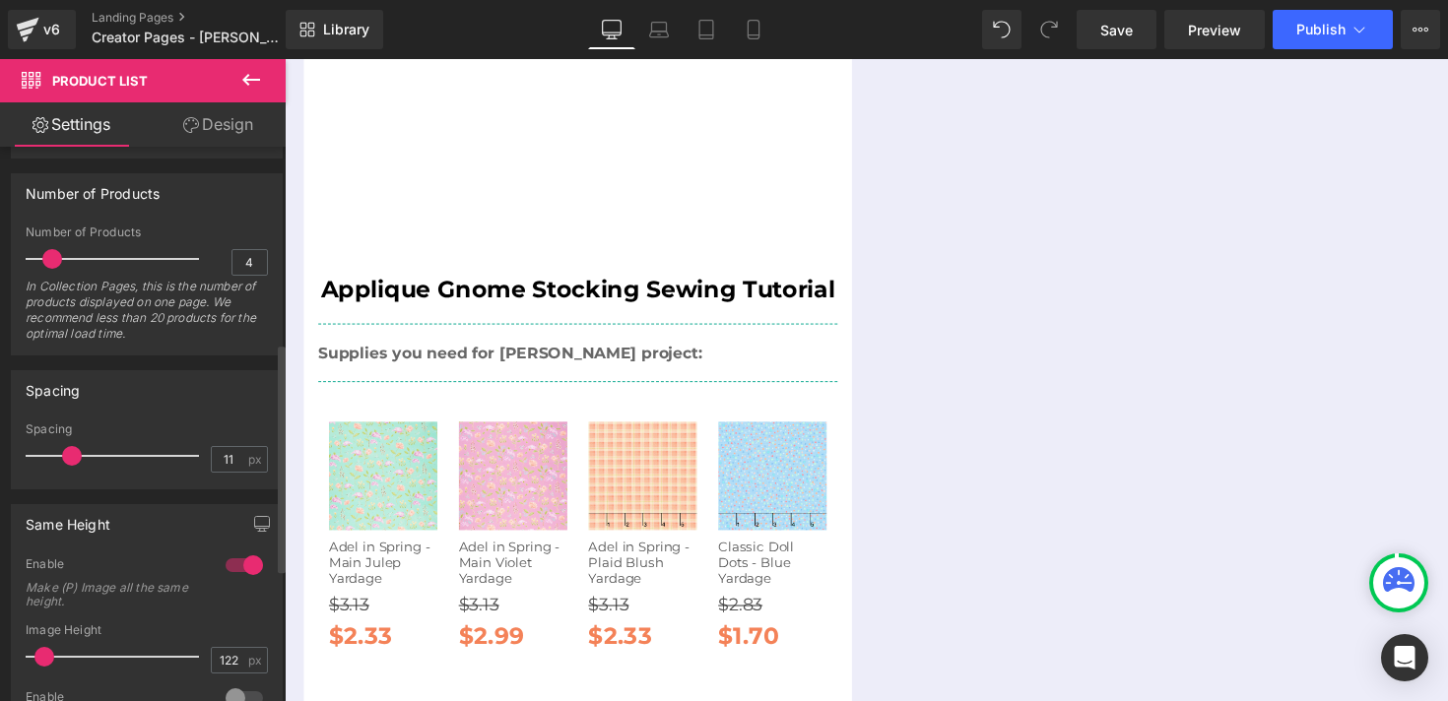
drag, startPoint x: 71, startPoint y: 654, endPoint x: 40, endPoint y: 653, distance: 30.6
click at [40, 653] on span at bounding box center [44, 657] width 20 height 20
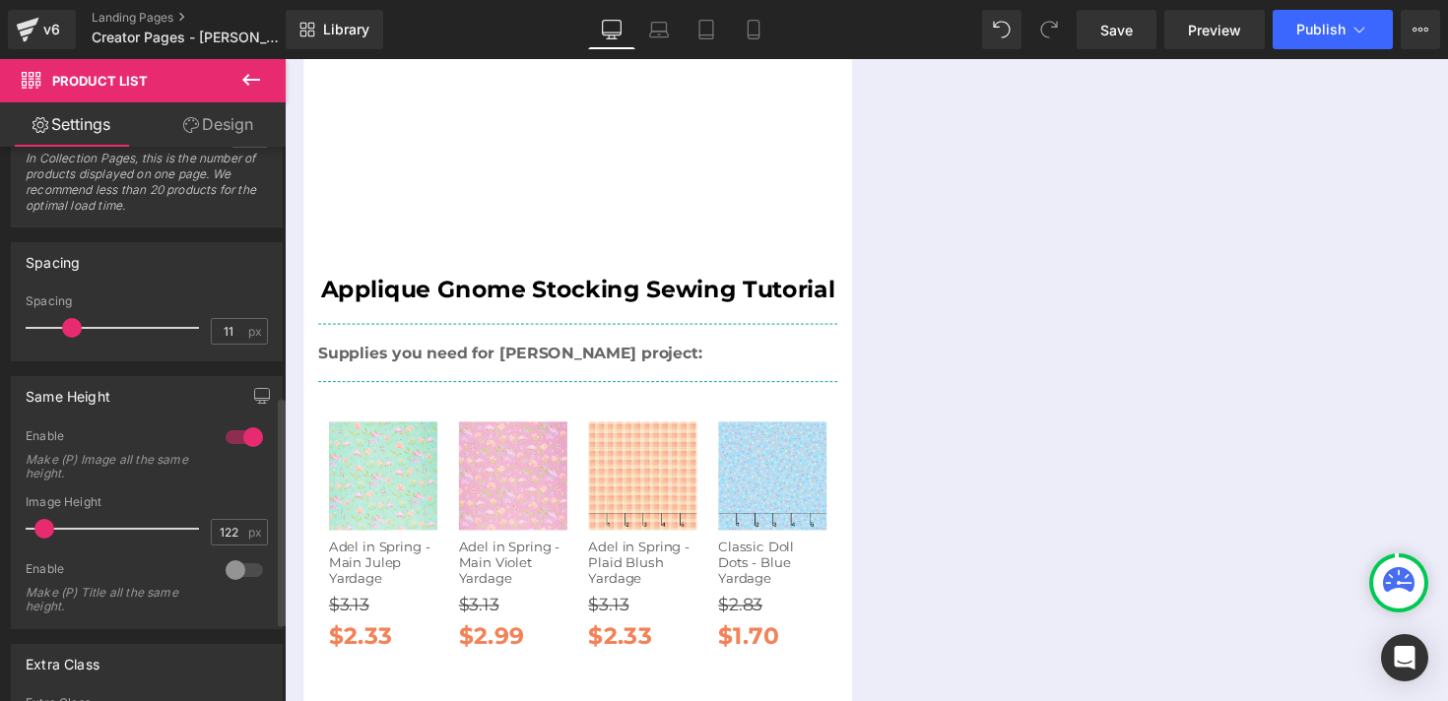
scroll to position [614, 0]
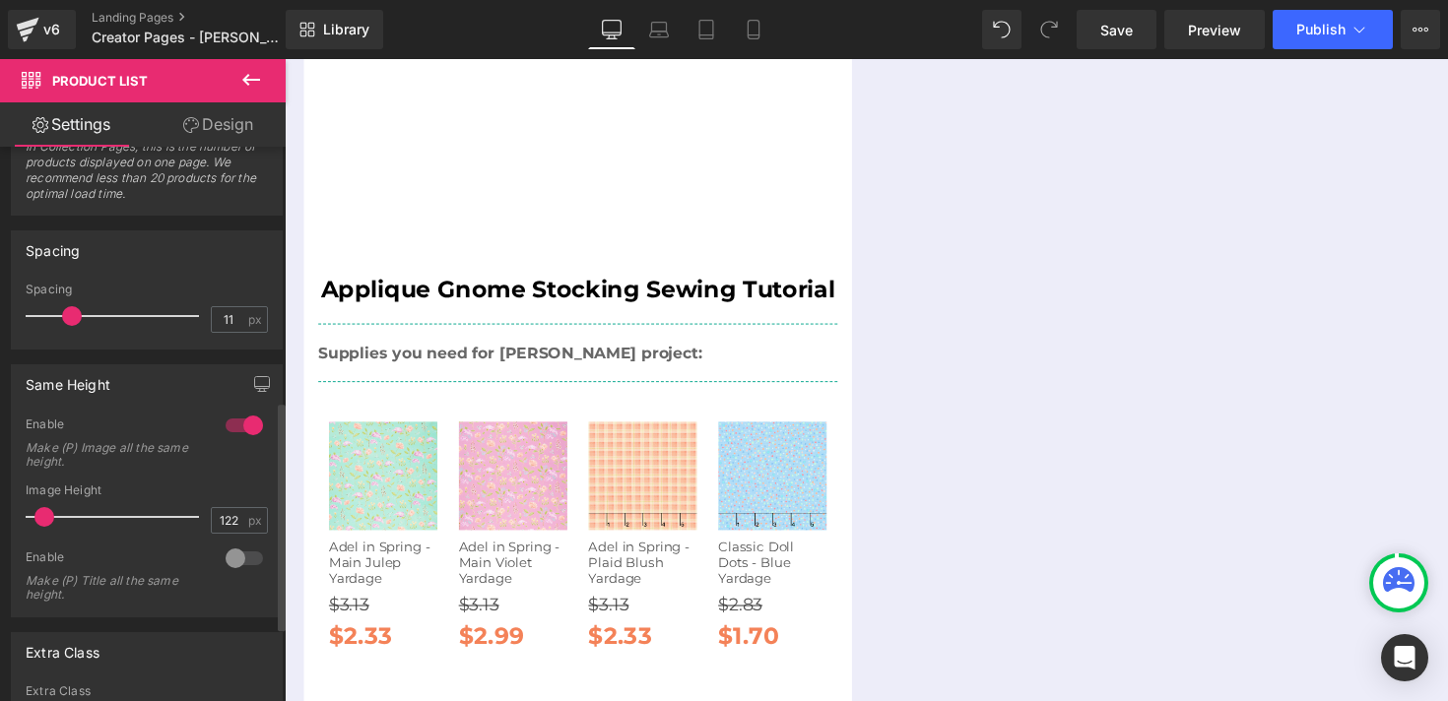
click at [230, 559] on div at bounding box center [244, 559] width 47 height 32
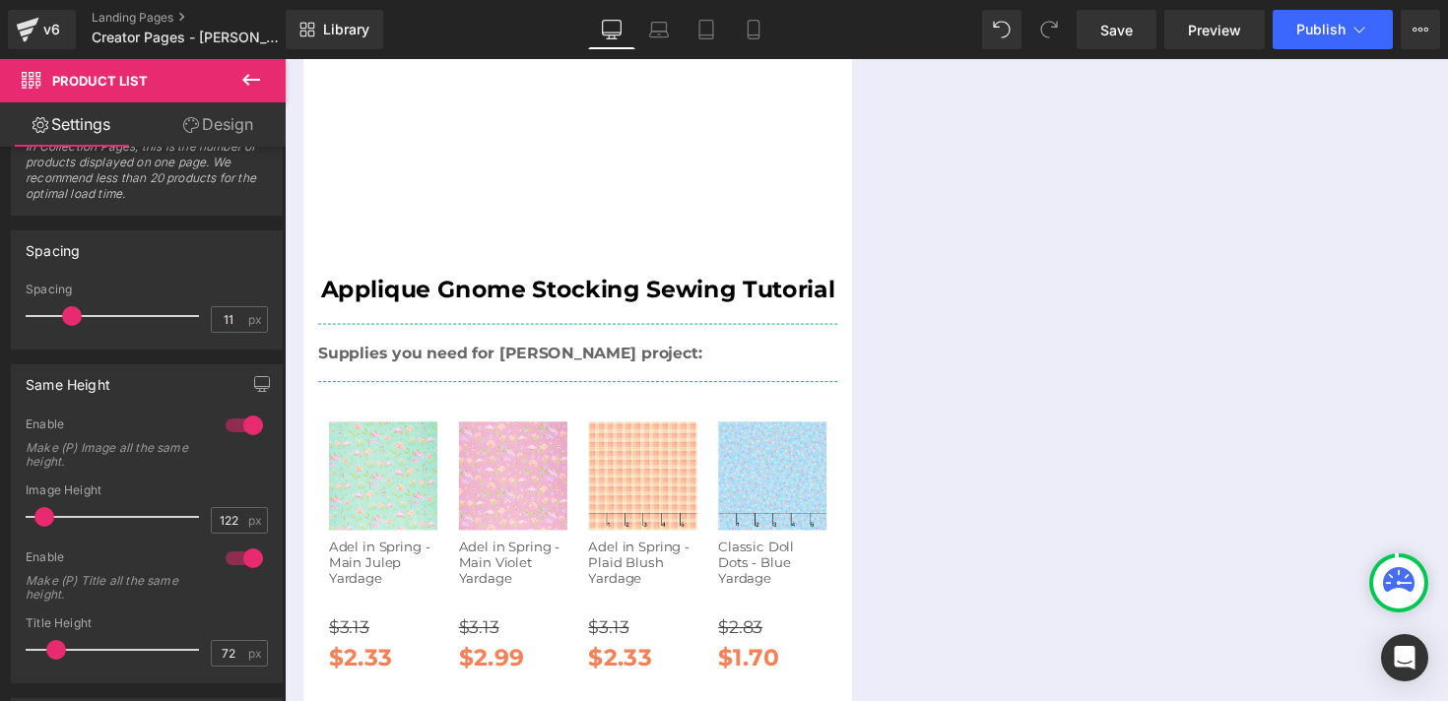
click at [252, 78] on icon at bounding box center [251, 80] width 24 height 24
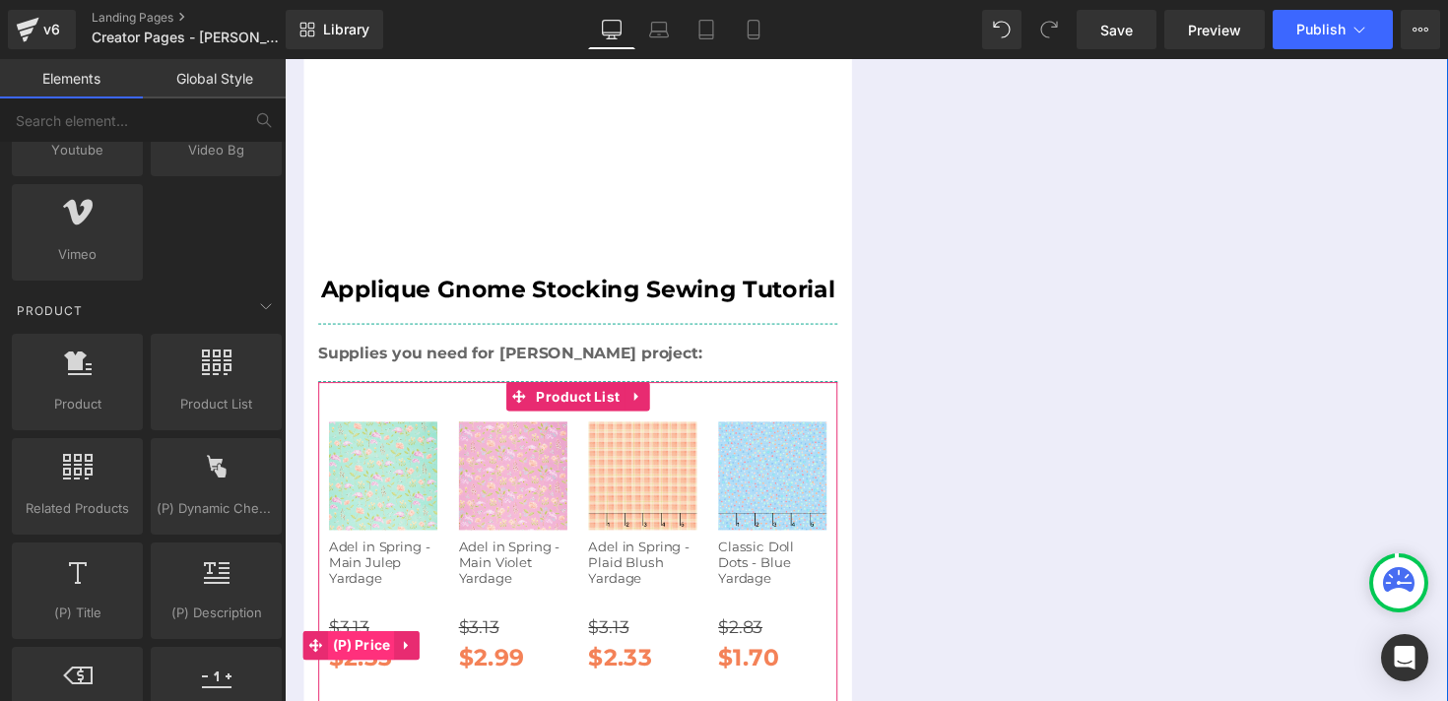
click at [360, 645] on span "(P) Price" at bounding box center [363, 660] width 69 height 30
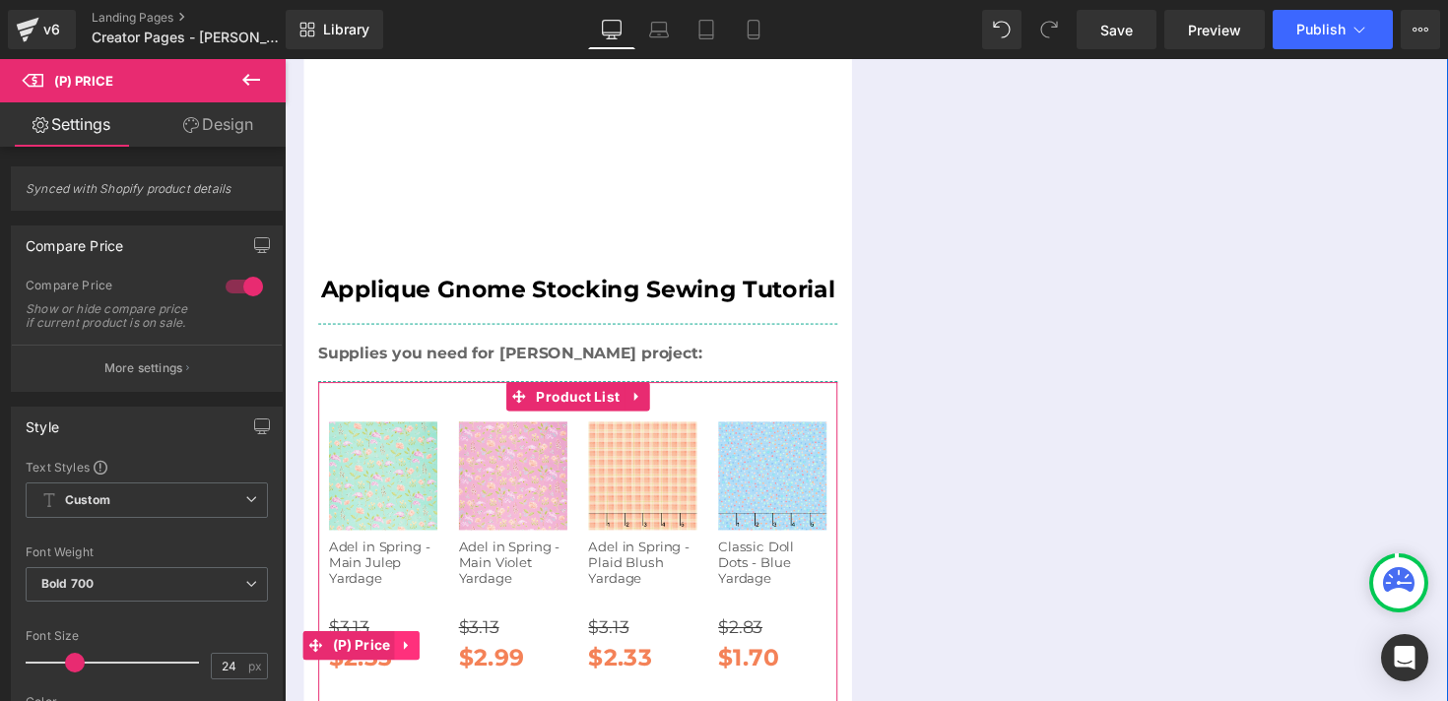
click at [412, 652] on icon at bounding box center [411, 659] width 14 height 15
click at [420, 653] on icon at bounding box center [424, 660] width 14 height 14
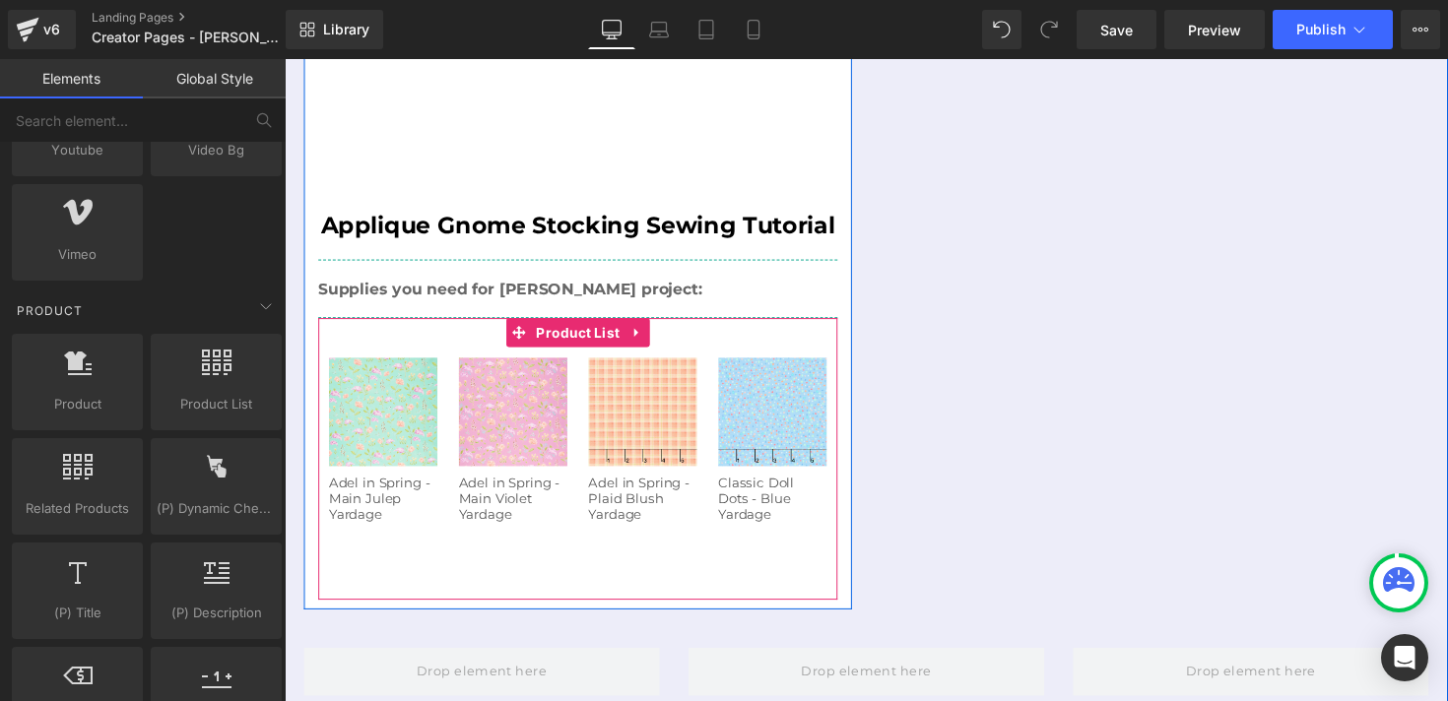
scroll to position [1089, 0]
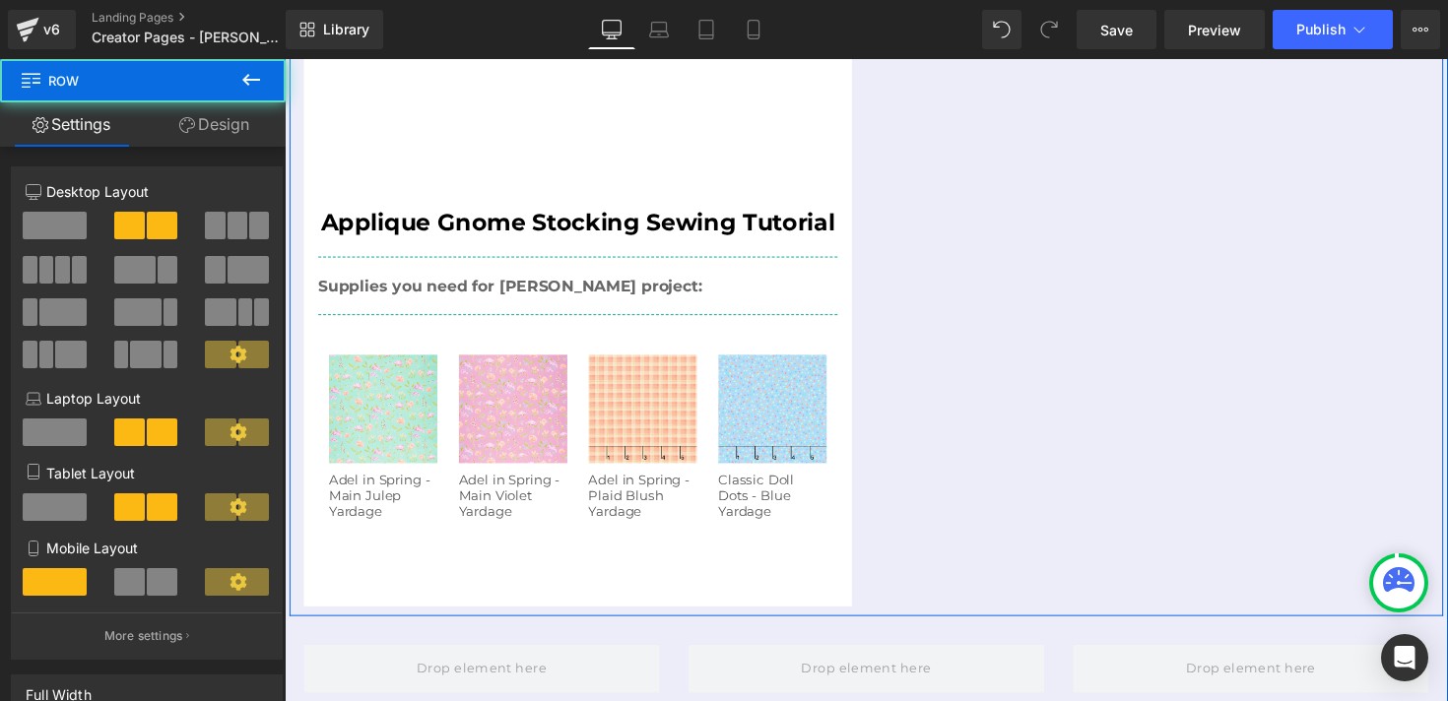
click at [939, 394] on div "Youtube Applique Gnome Stocking Sewing Tutorial Heading Supplies you need for t…" at bounding box center [881, 232] width 1182 height 795
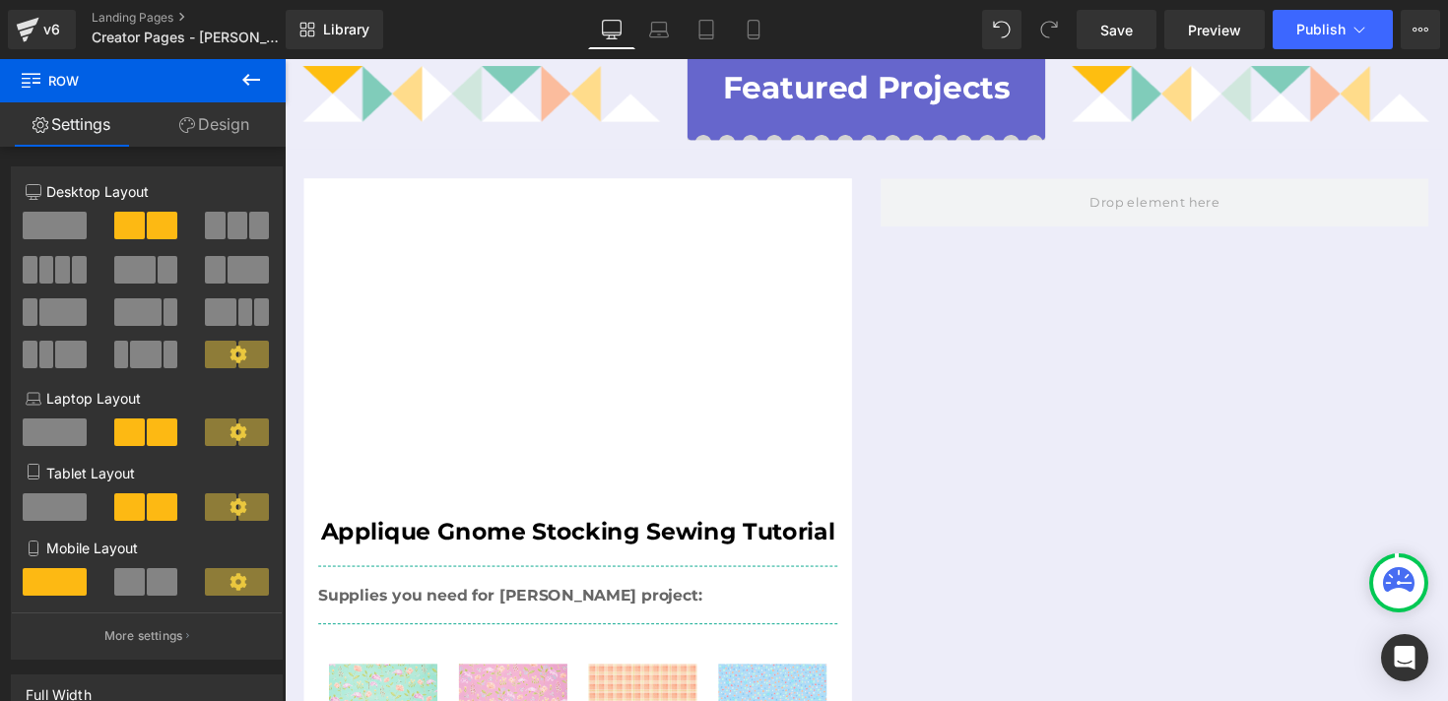
scroll to position [760, 0]
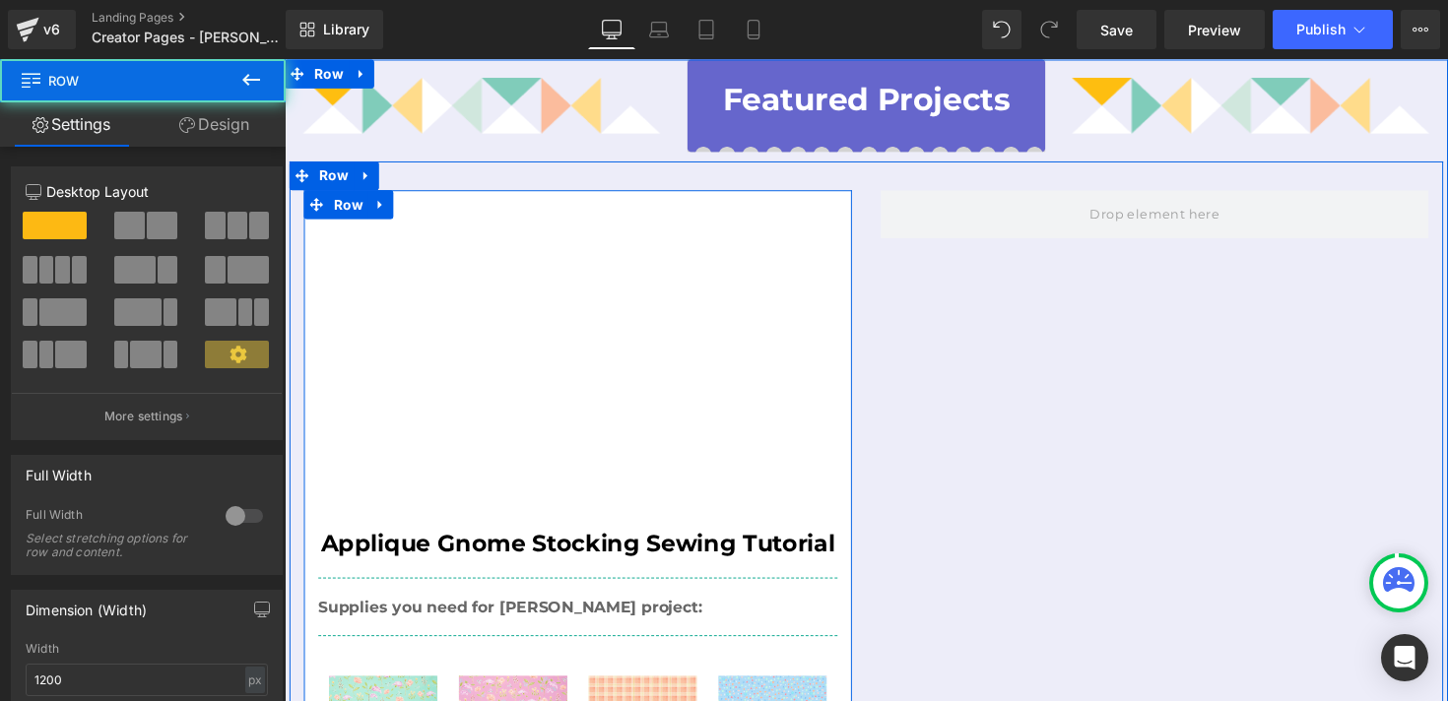
click at [806, 194] on div "Youtube Applique Gnome Stocking Sewing Tutorial Heading Supplies you need for t…" at bounding box center [585, 572] width 562 height 756
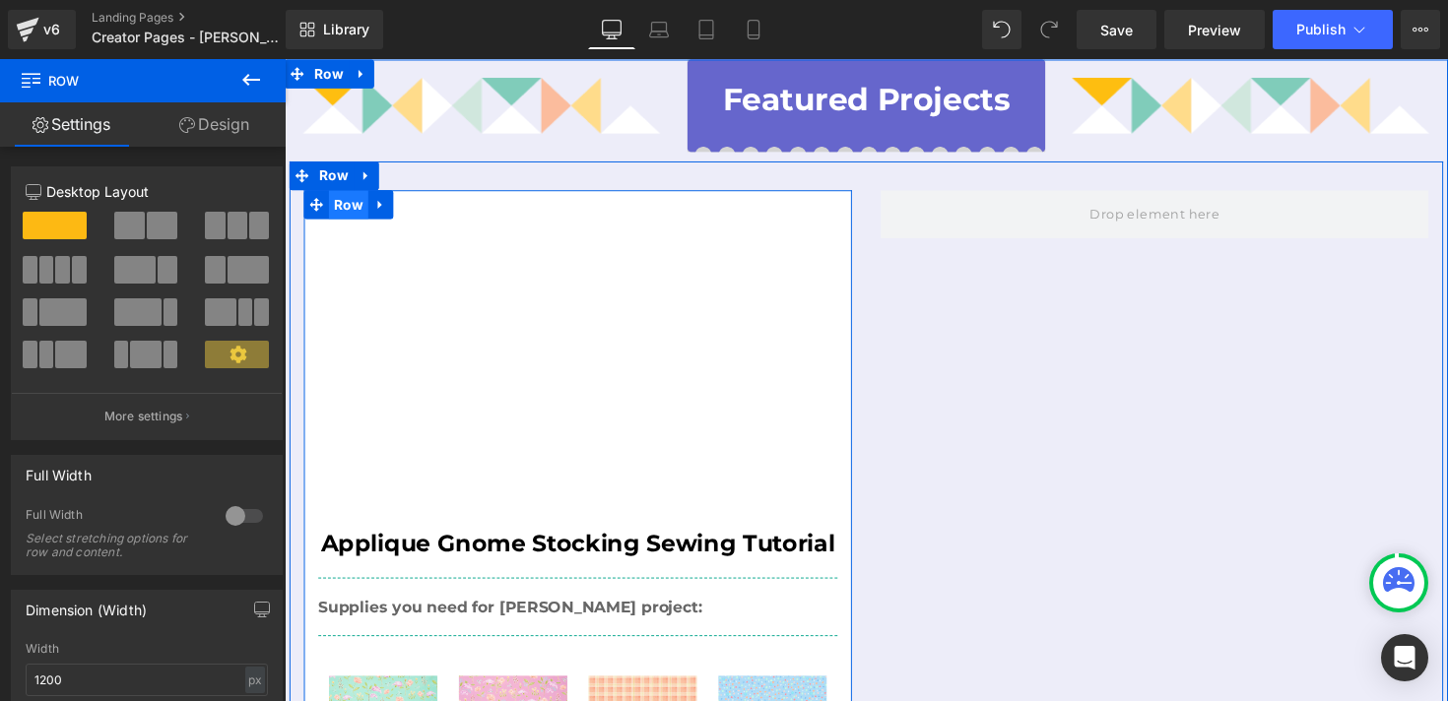
click at [350, 194] on span "Row" at bounding box center [350, 209] width 40 height 30
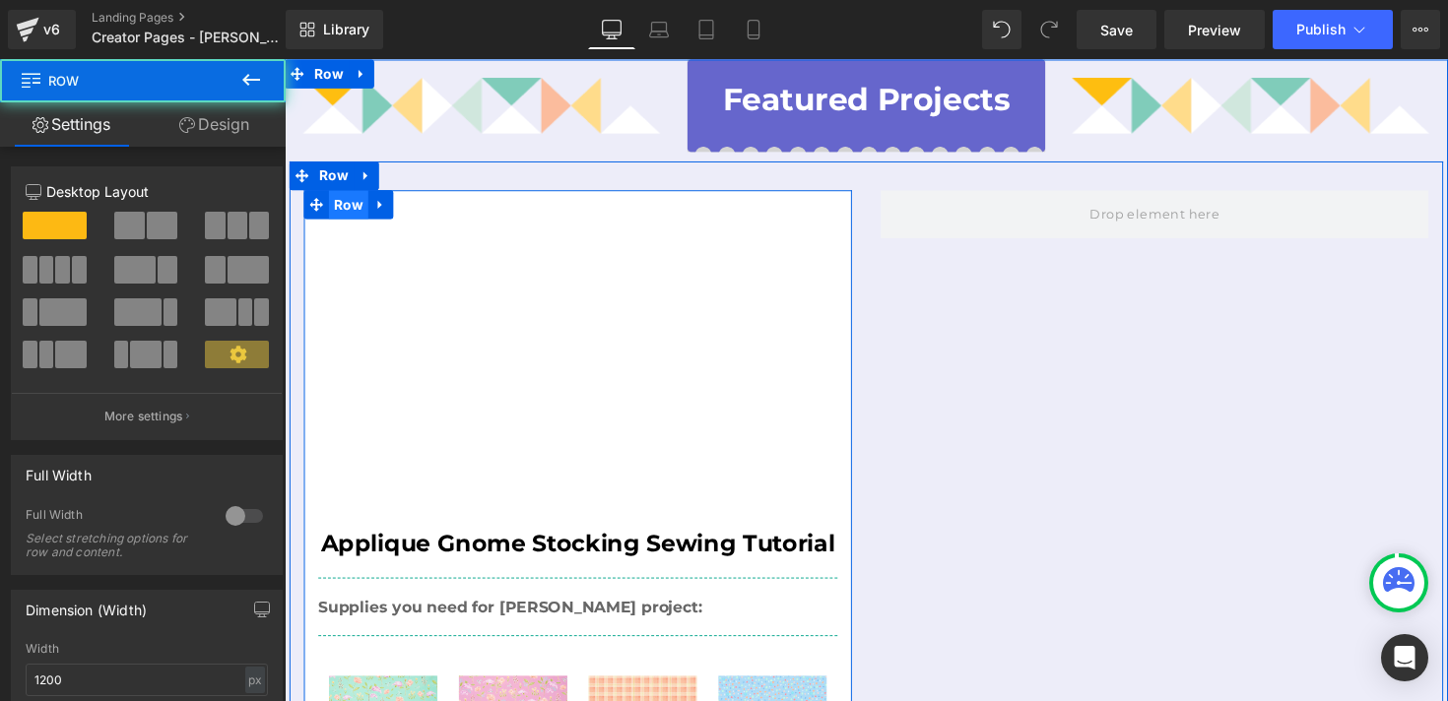
click at [350, 194] on span "Row" at bounding box center [350, 209] width 40 height 30
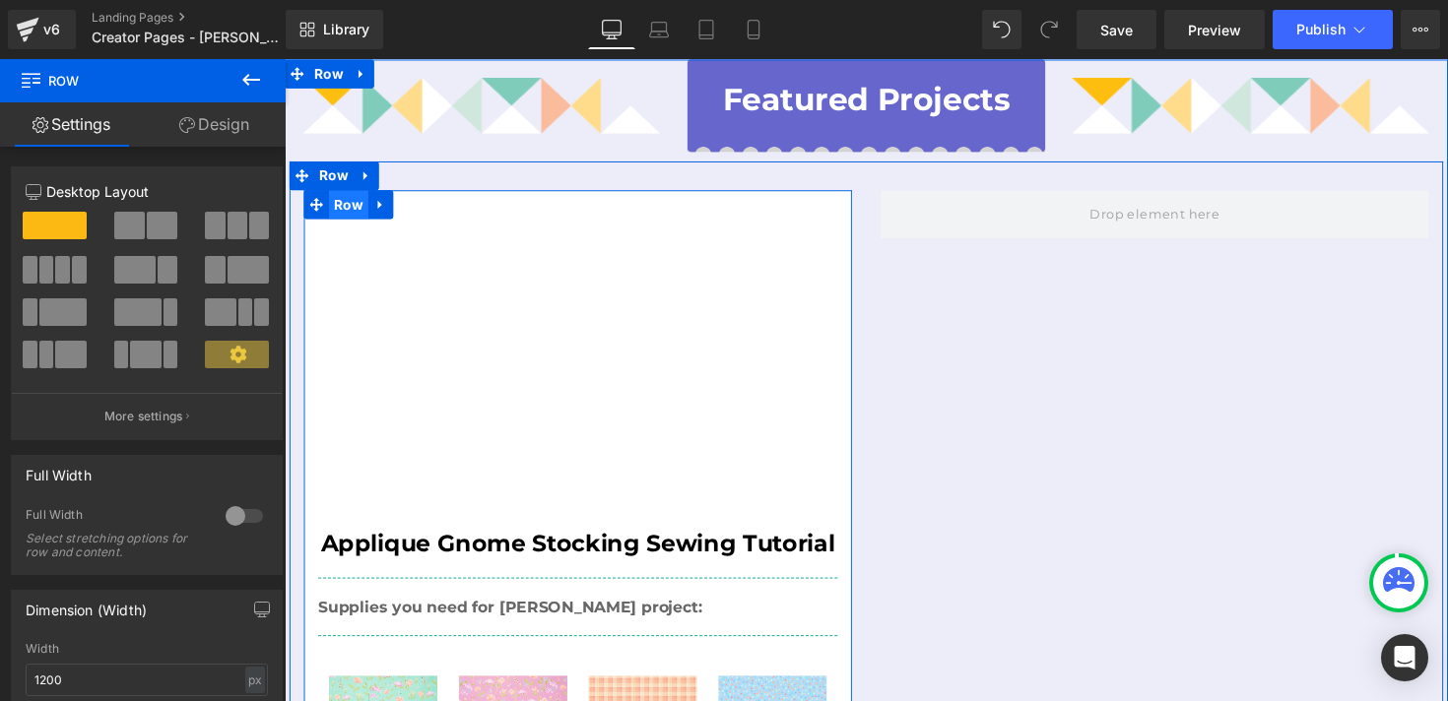
click at [350, 194] on span "Row" at bounding box center [350, 209] width 40 height 30
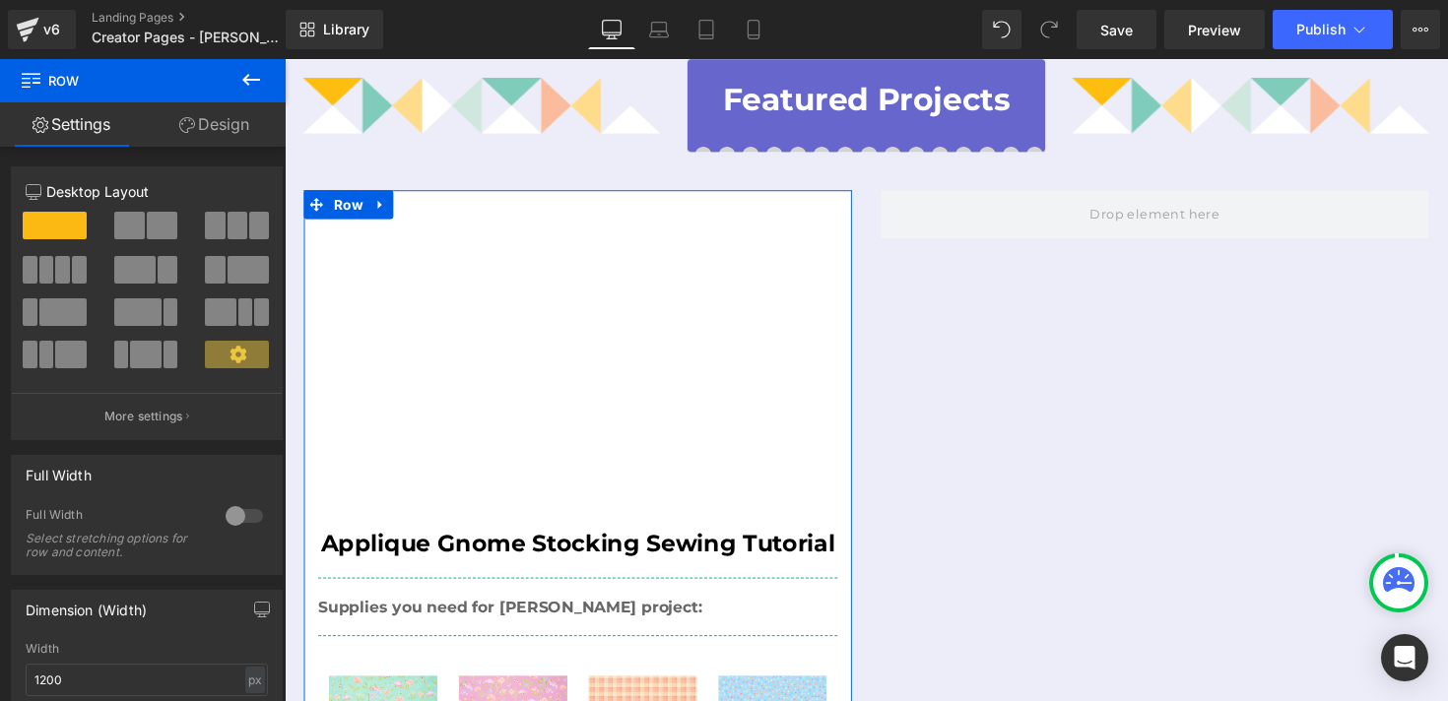
click at [208, 106] on link "Design" at bounding box center [214, 124] width 143 height 44
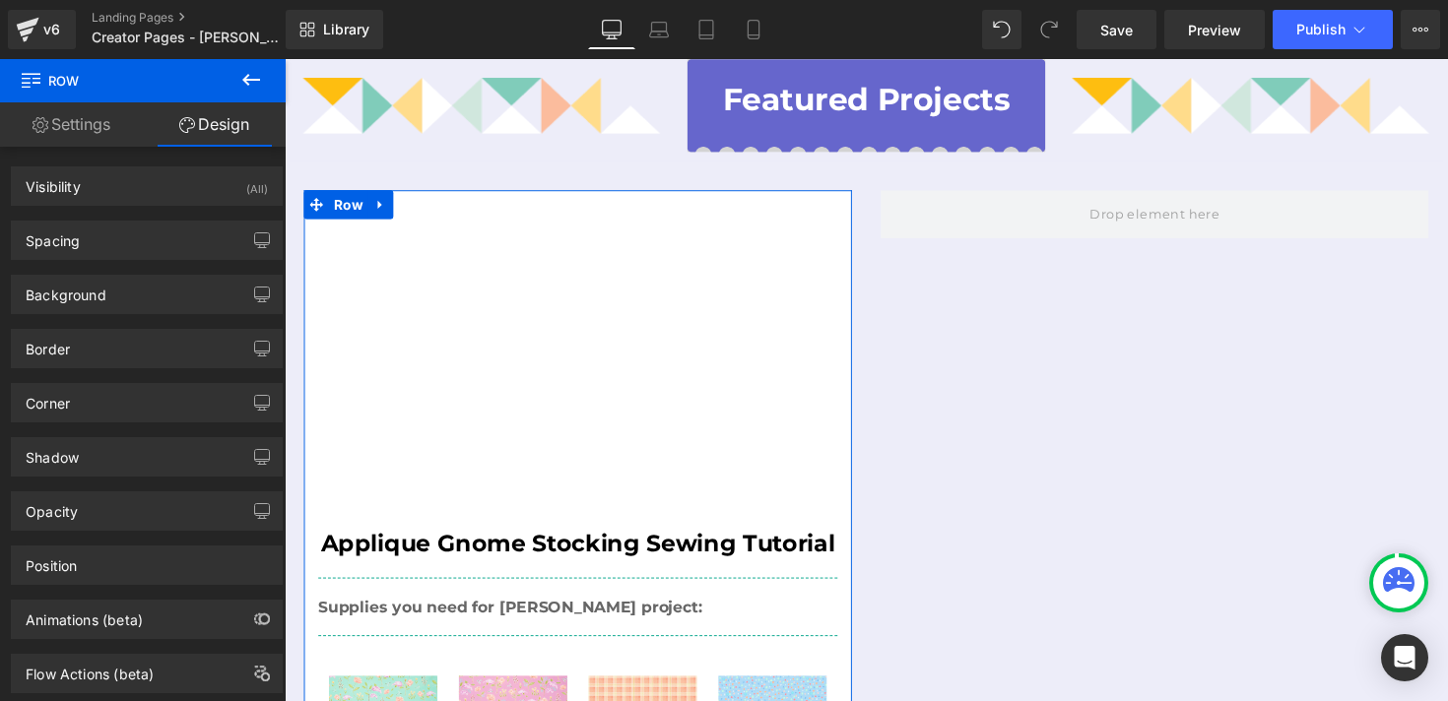
type input "0"
type input "30"
type input "0"
type input "10"
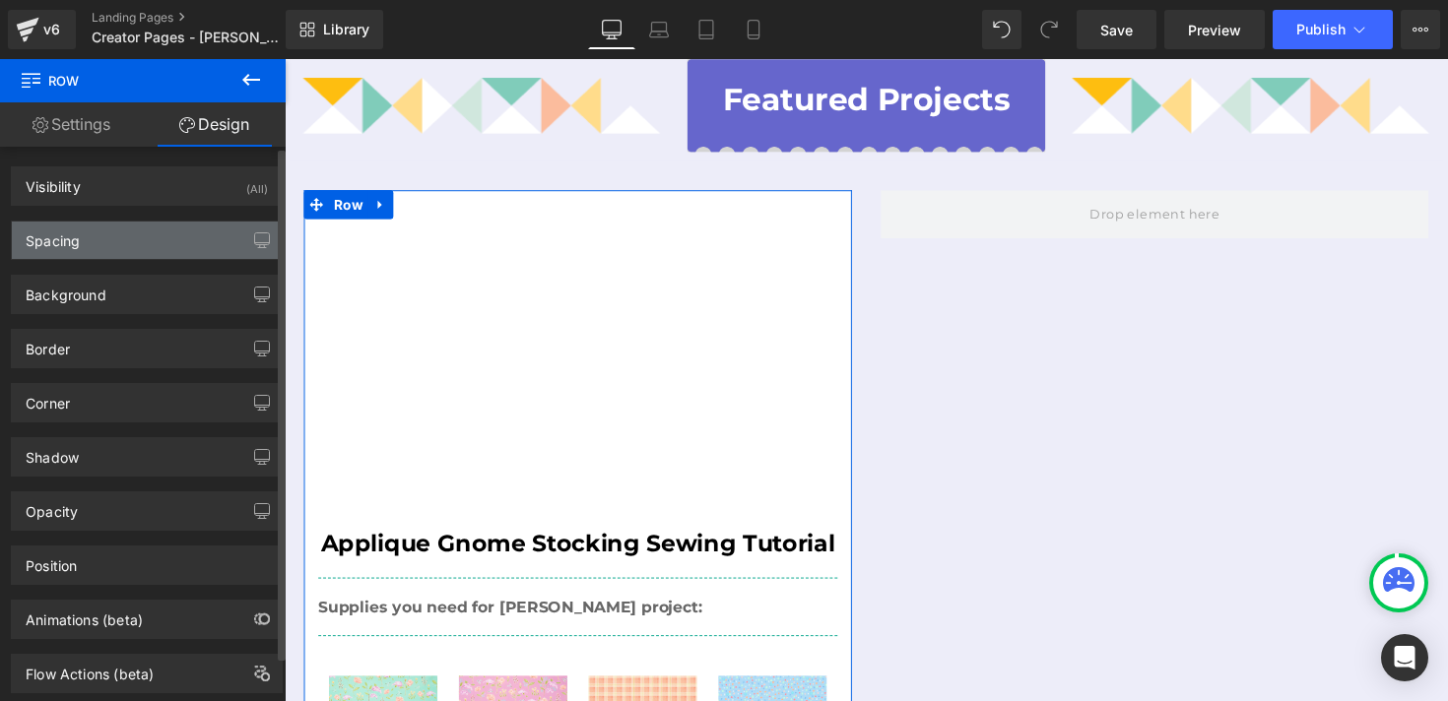
click at [166, 243] on div "Spacing" at bounding box center [147, 240] width 270 height 37
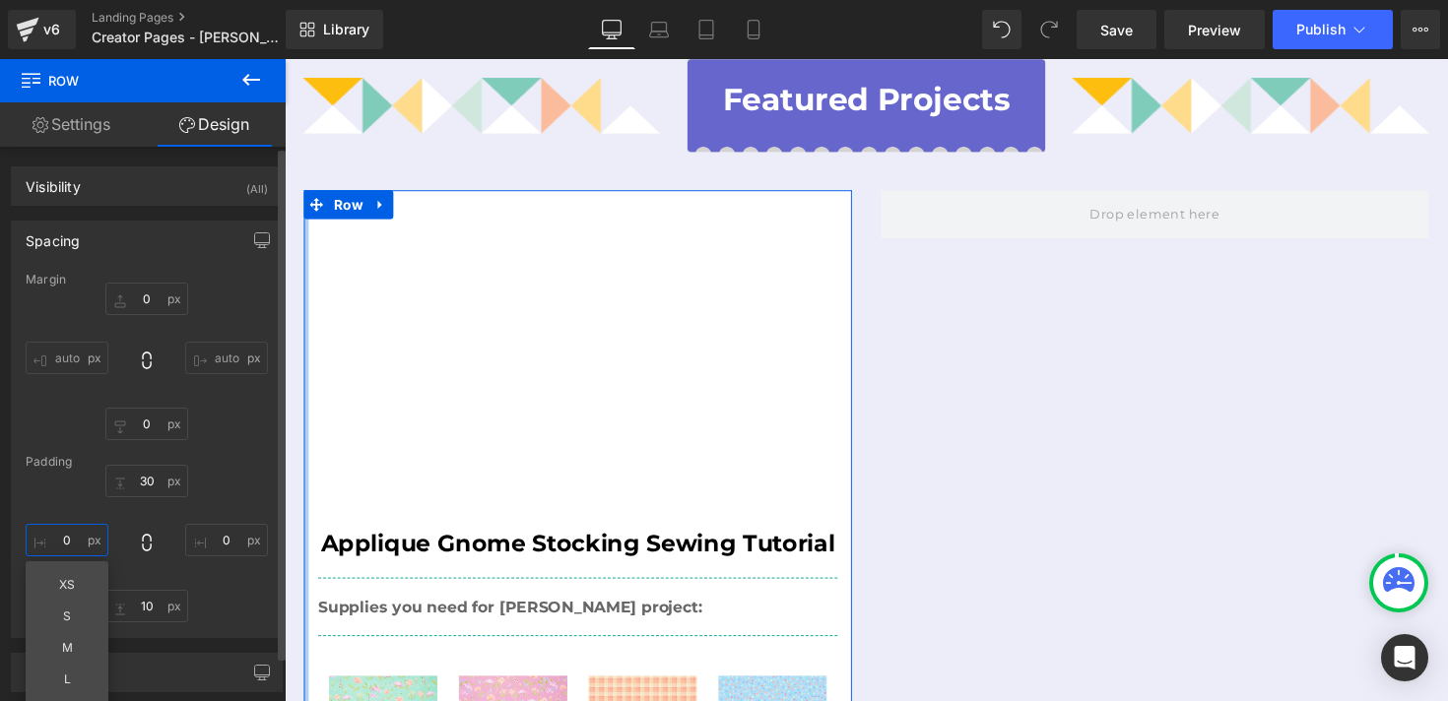
click at [63, 540] on input "0" at bounding box center [67, 540] width 83 height 33
type input "S"
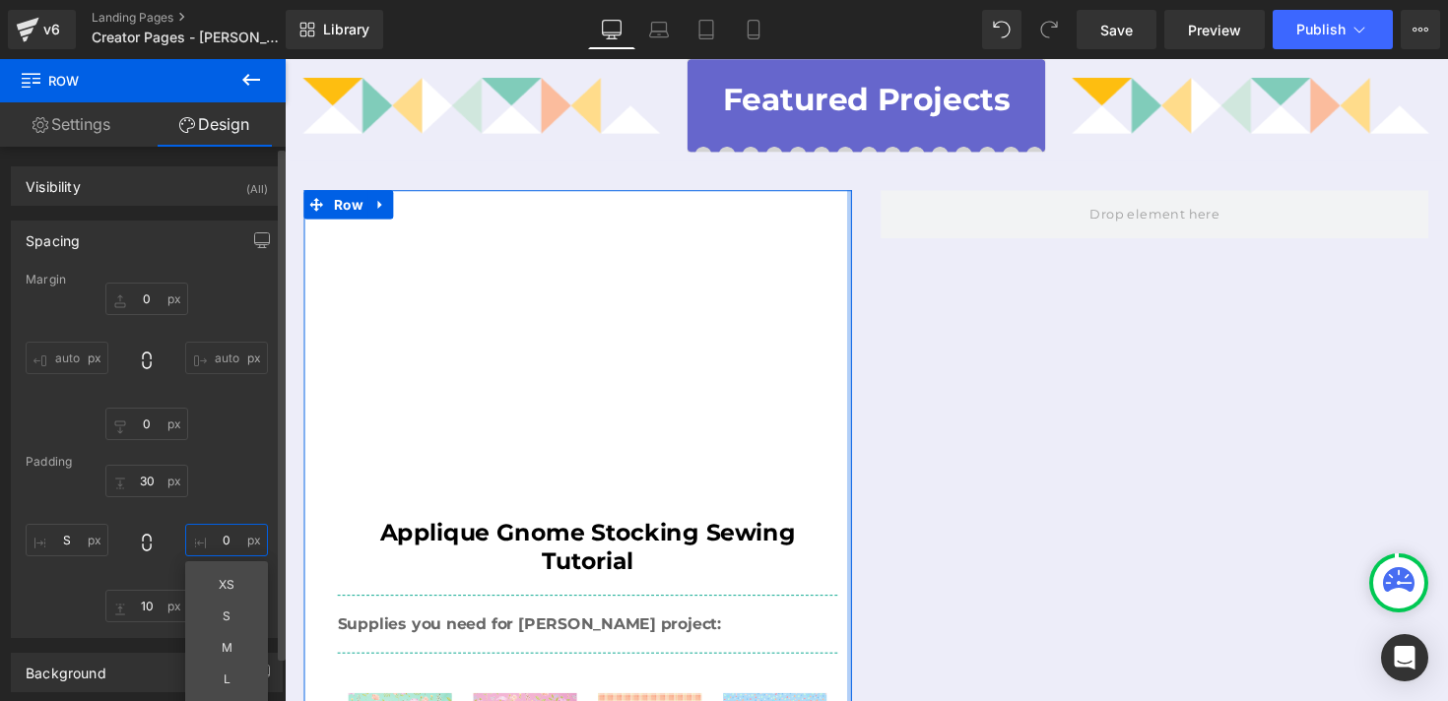
click at [218, 542] on input "0" at bounding box center [226, 540] width 83 height 33
type input "S"
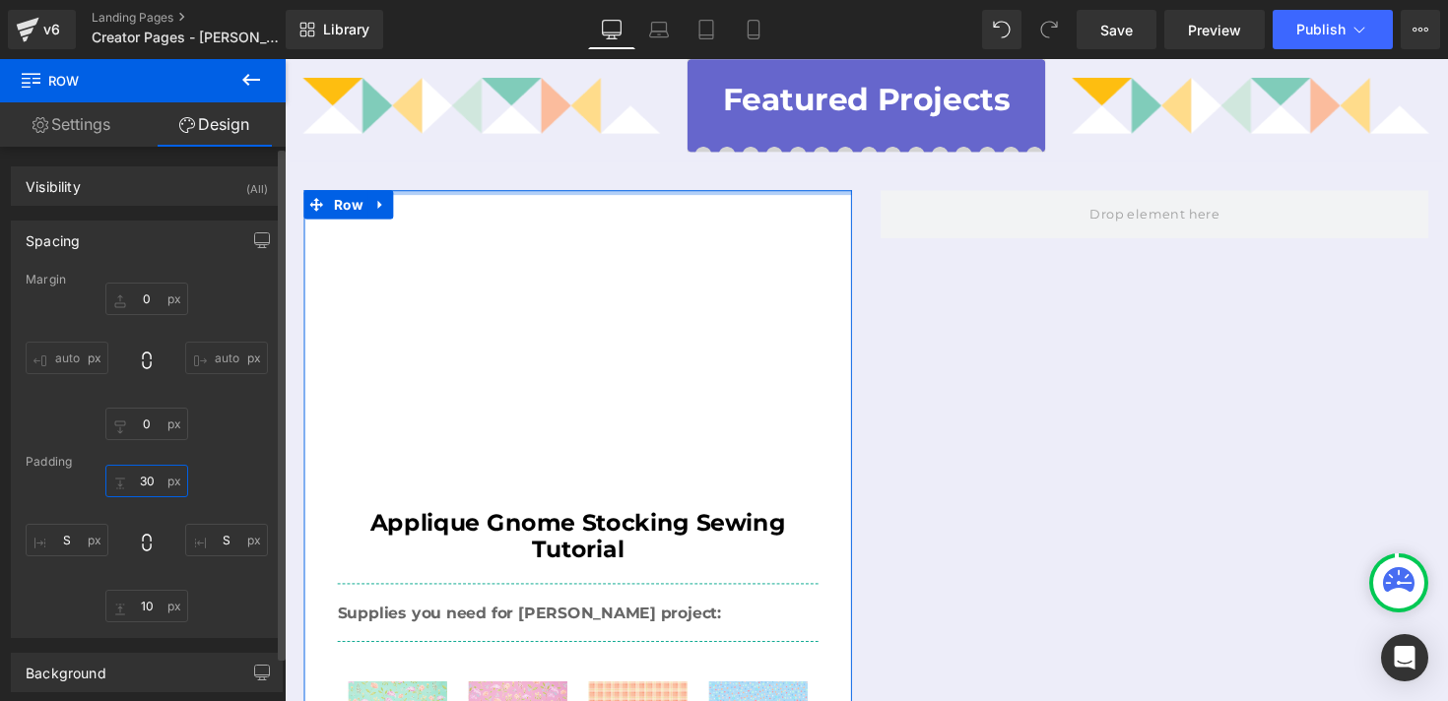
click at [139, 486] on input "30" at bounding box center [146, 481] width 83 height 33
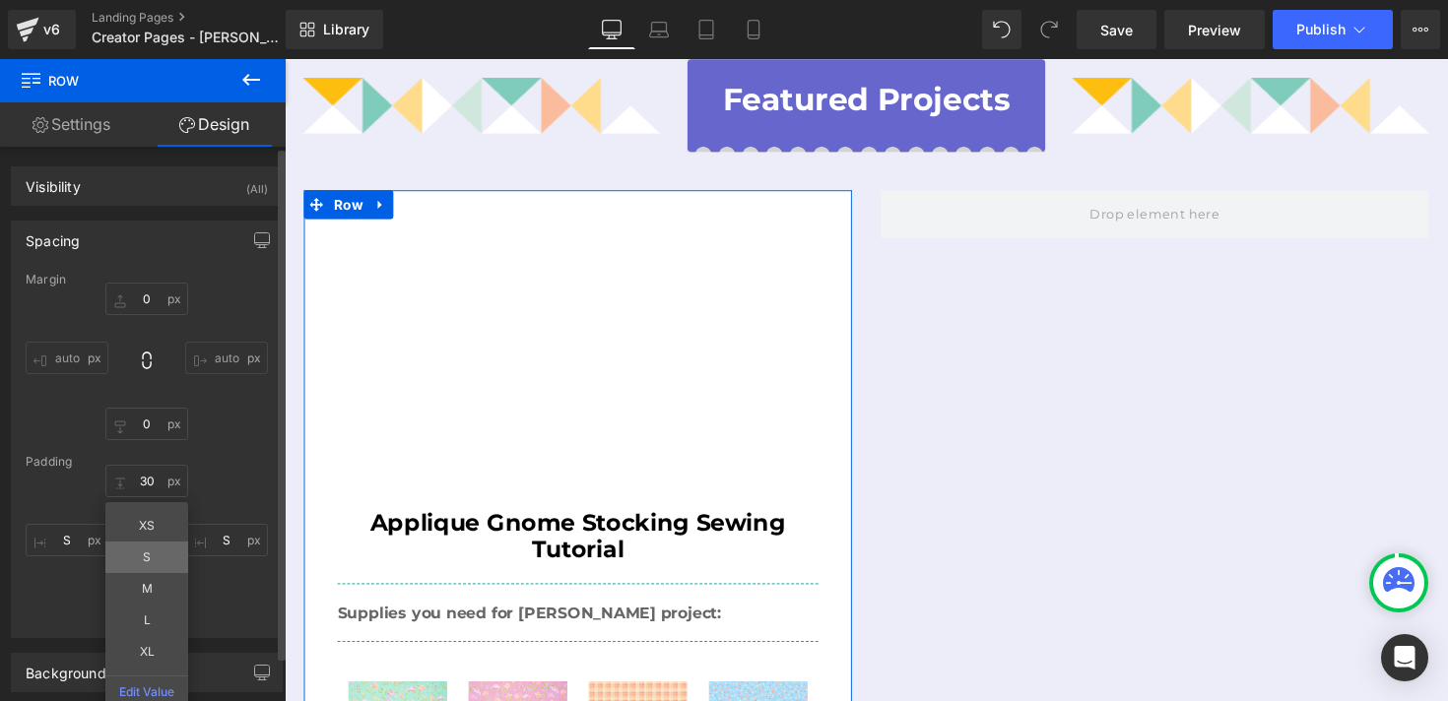
type input "S"
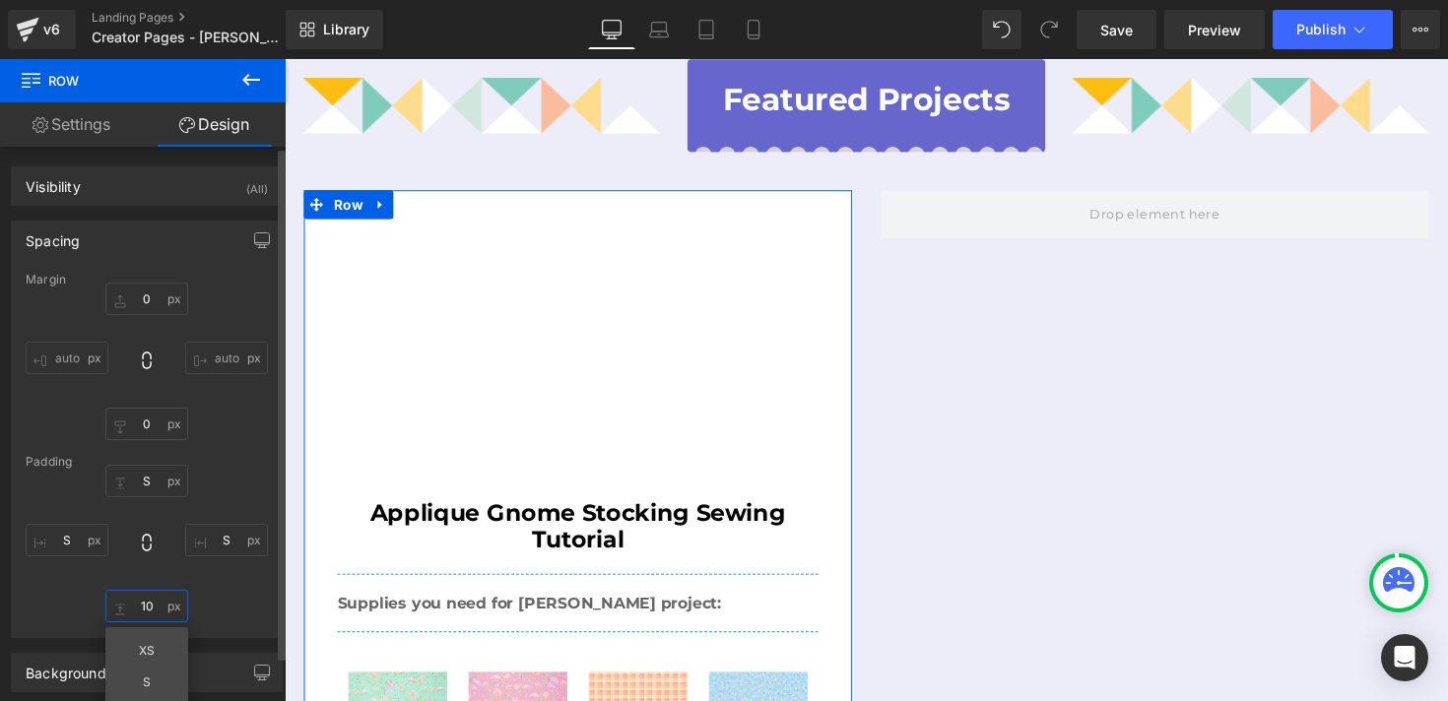
click at [144, 603] on input "10" at bounding box center [146, 606] width 83 height 33
type input "S"
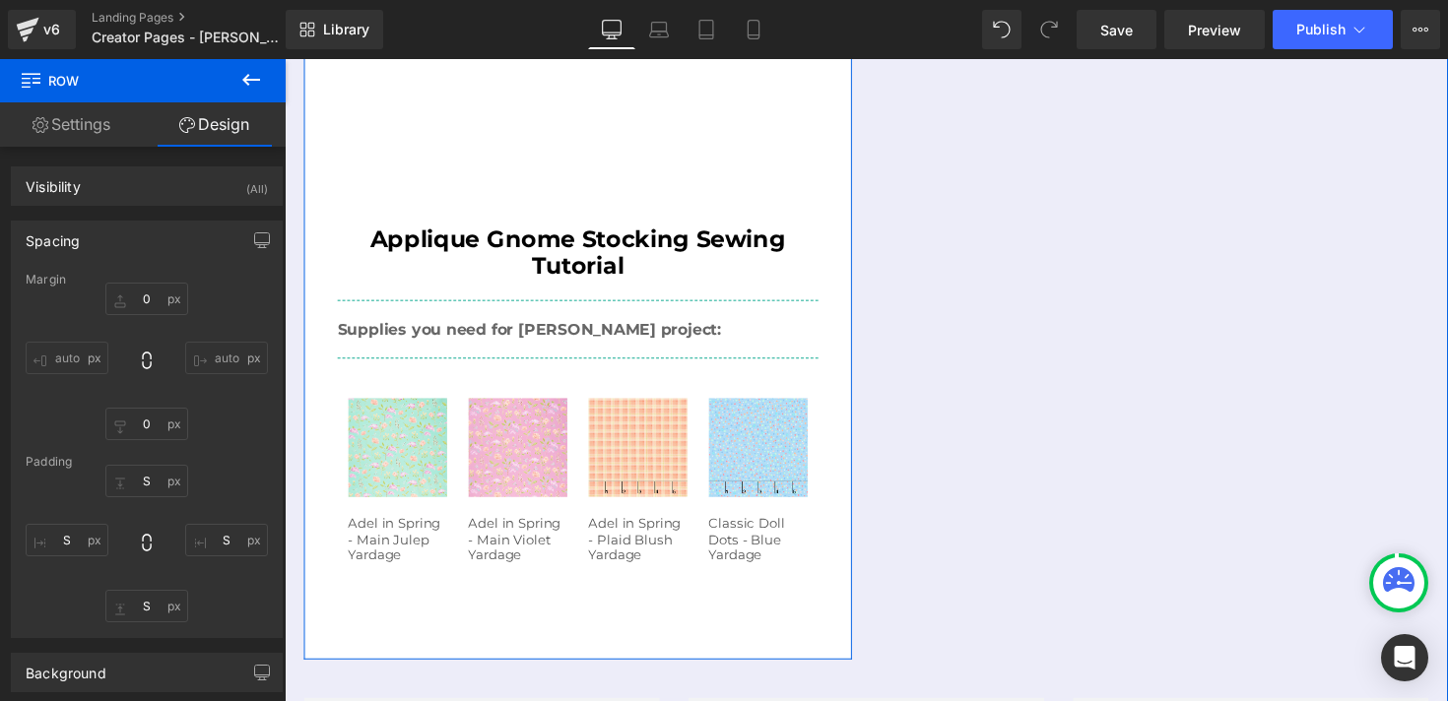
scroll to position [1036, 0]
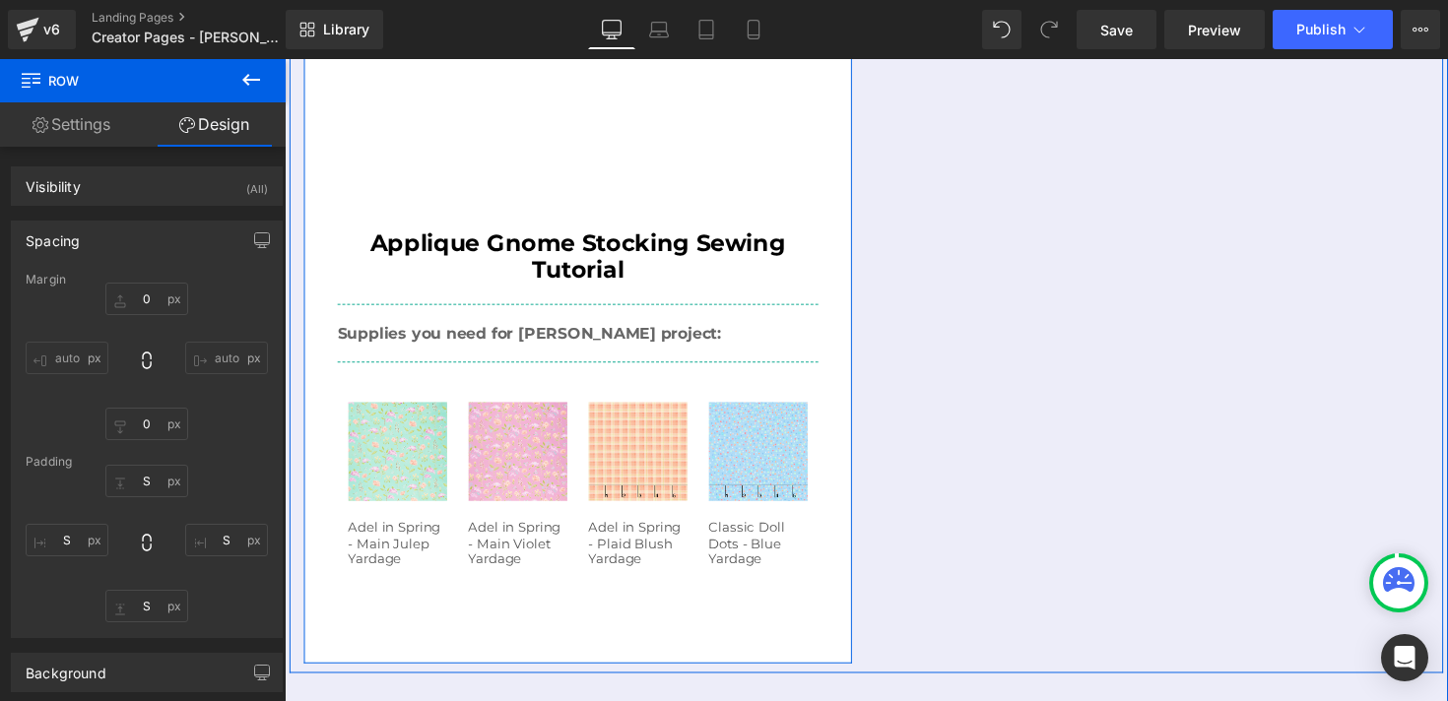
click at [843, 455] on div "Youtube Applique Gnome Stocking Sewing Tutorial Heading Supplies you need for t…" at bounding box center [585, 298] width 522 height 722
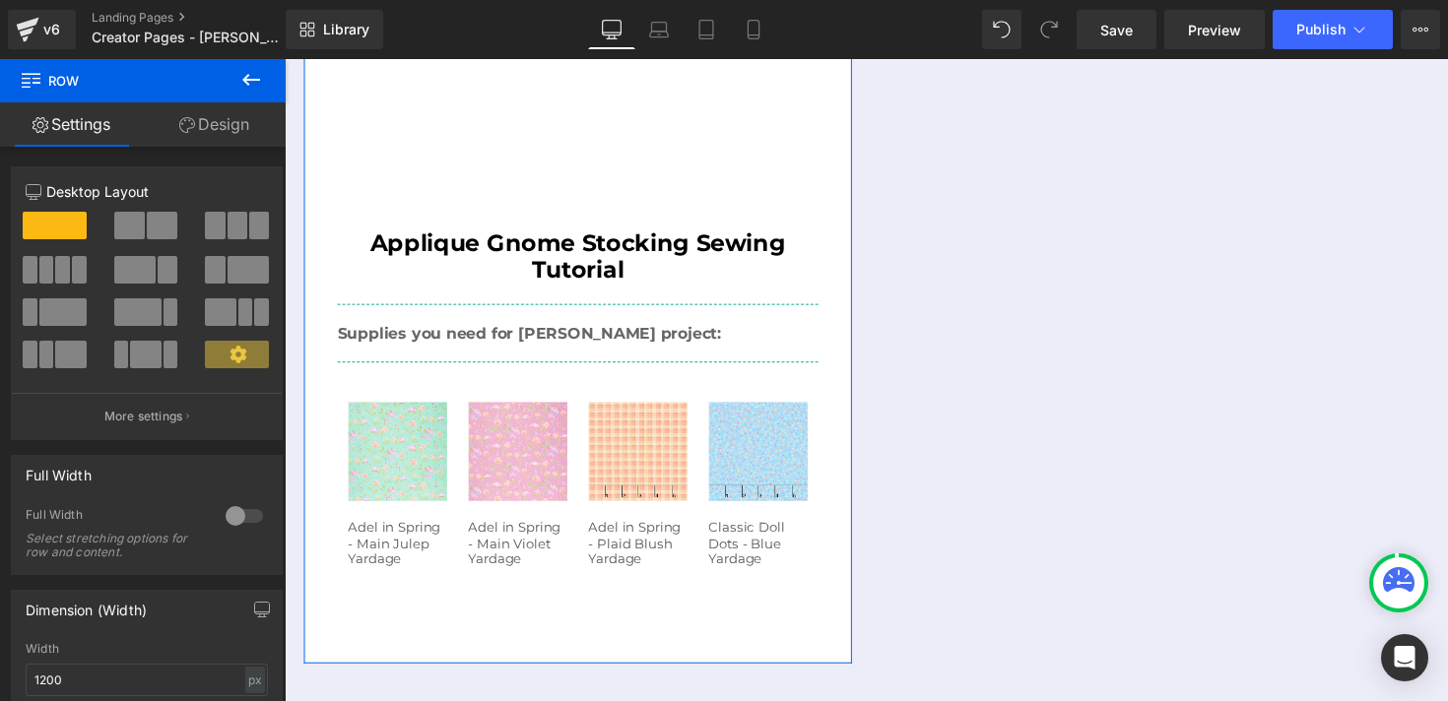
click at [224, 135] on link "Design" at bounding box center [214, 124] width 143 height 44
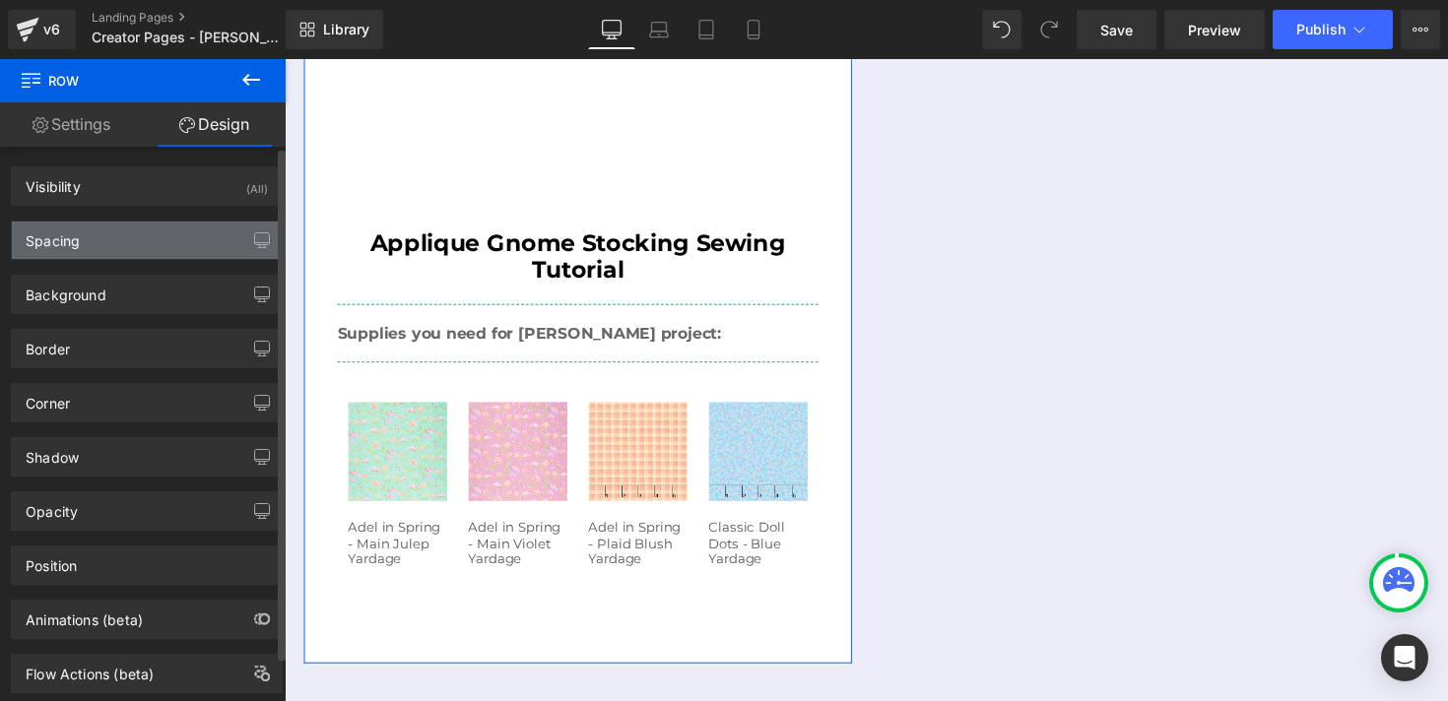
click at [177, 241] on div "Spacing" at bounding box center [147, 240] width 270 height 37
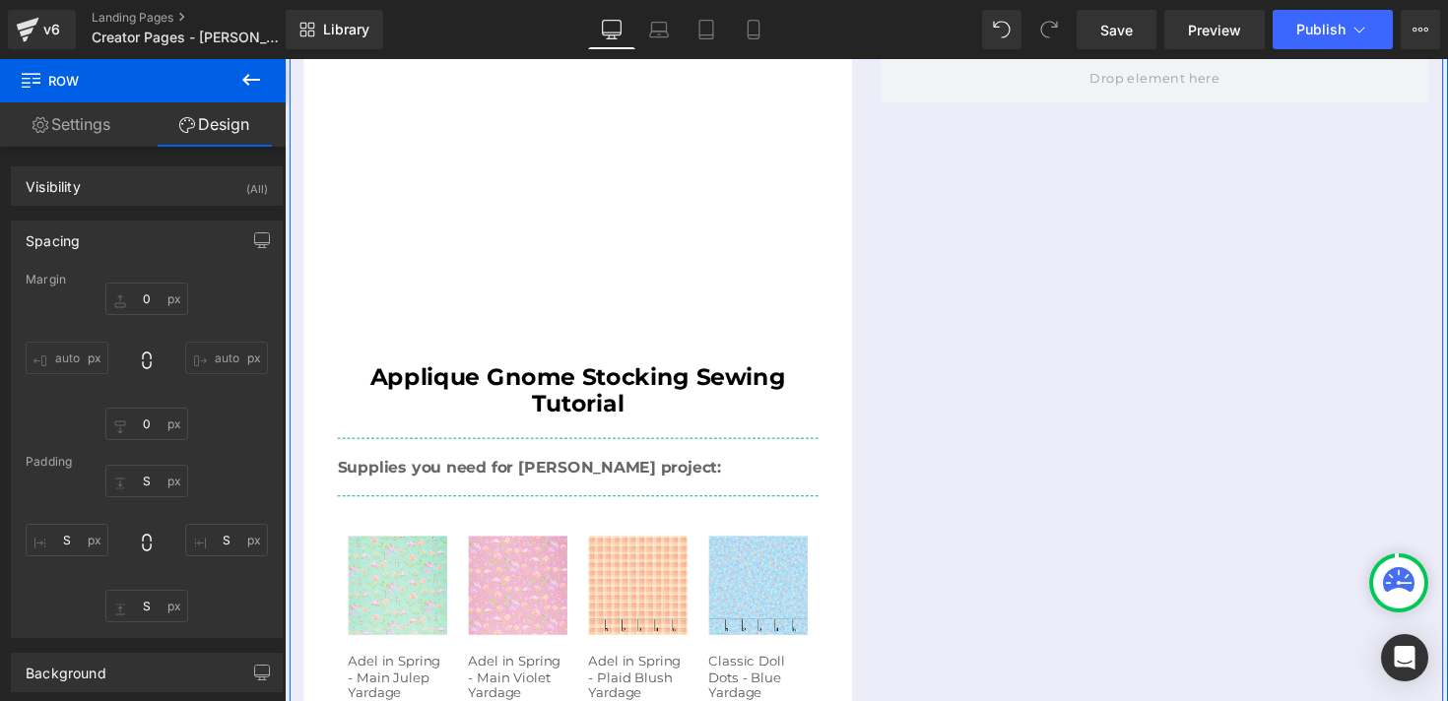
scroll to position [885, 0]
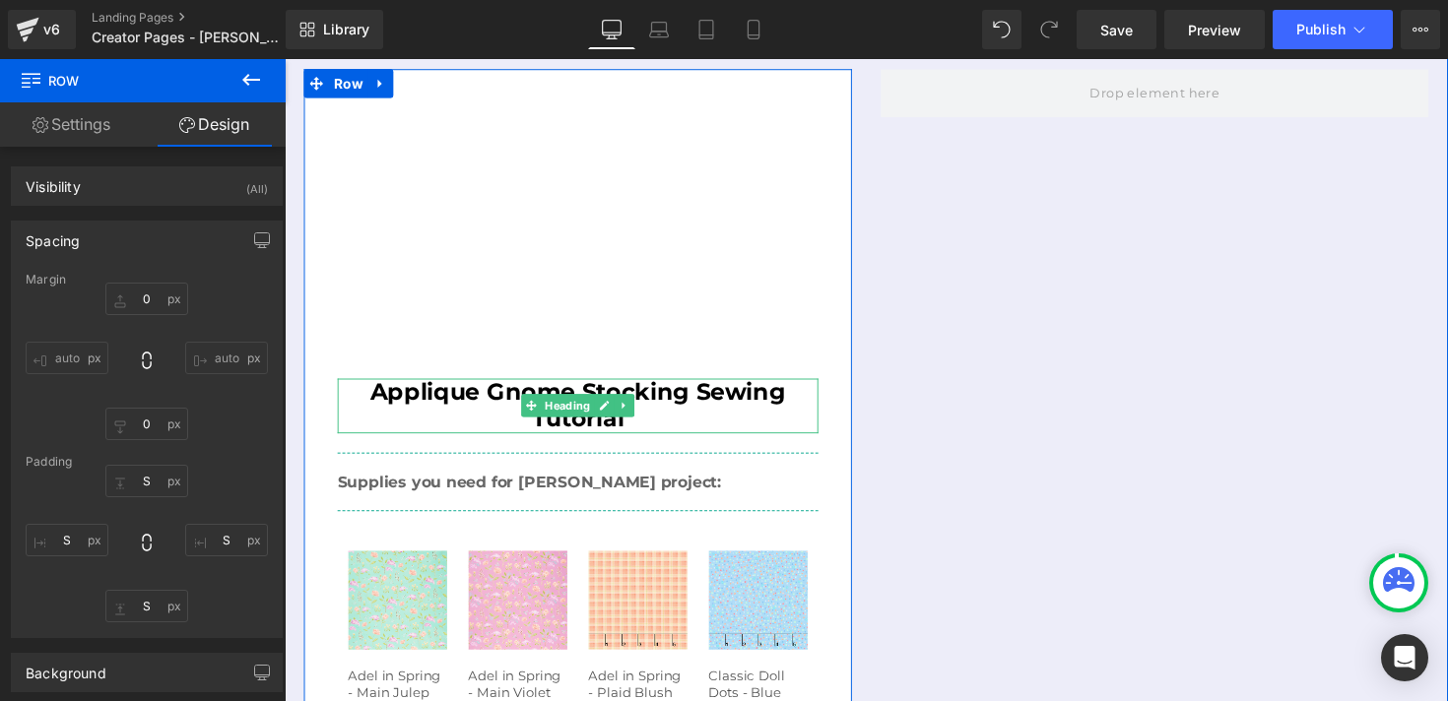
click at [716, 386] on h2 "Applique Gnome Stocking Sewing Tutorial" at bounding box center [585, 414] width 493 height 57
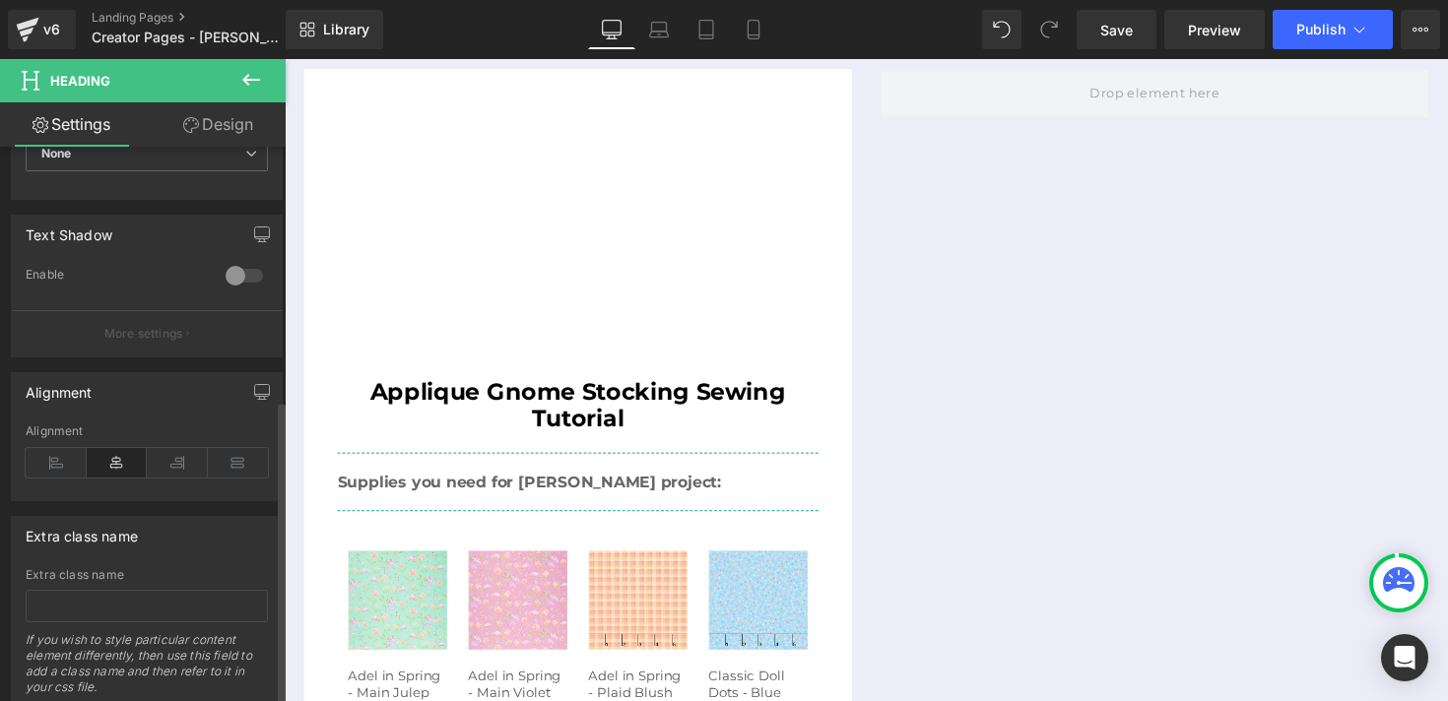
scroll to position [792, 0]
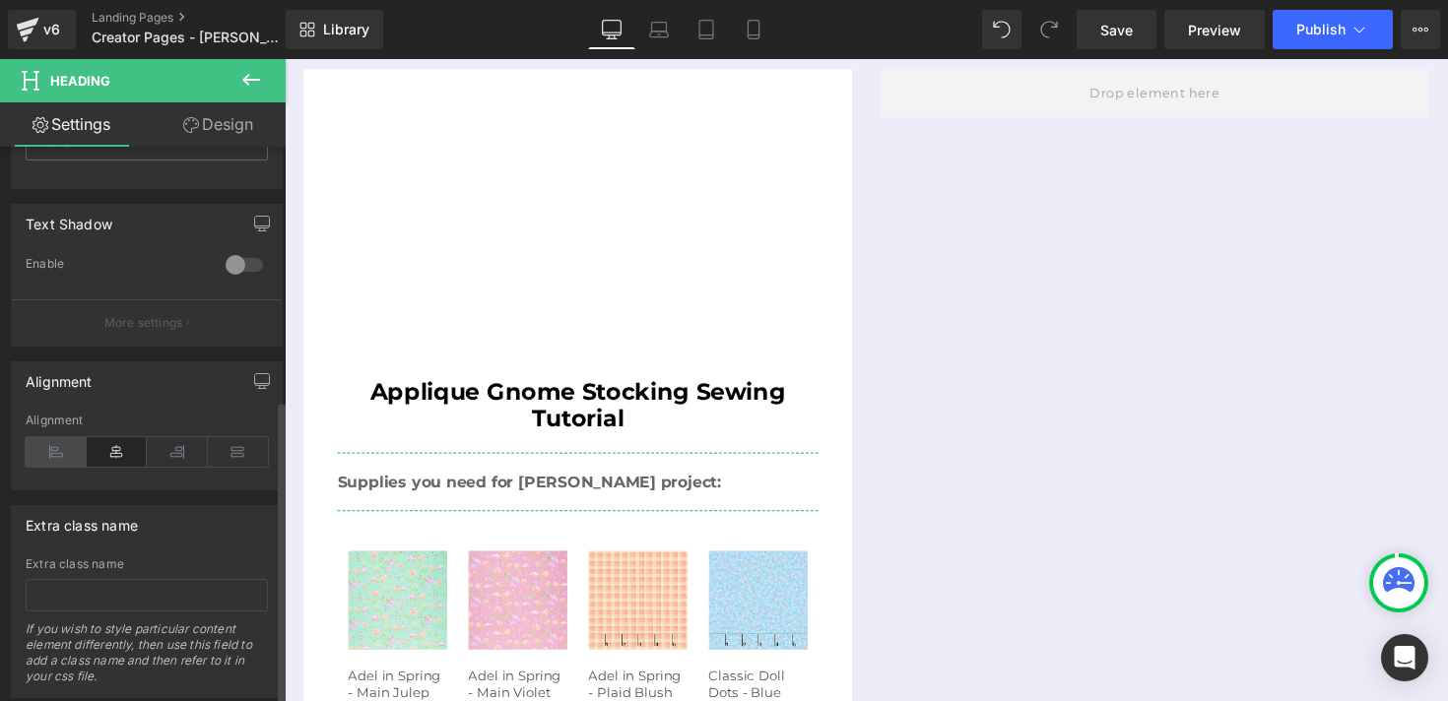
click at [60, 454] on icon at bounding box center [56, 452] width 61 height 30
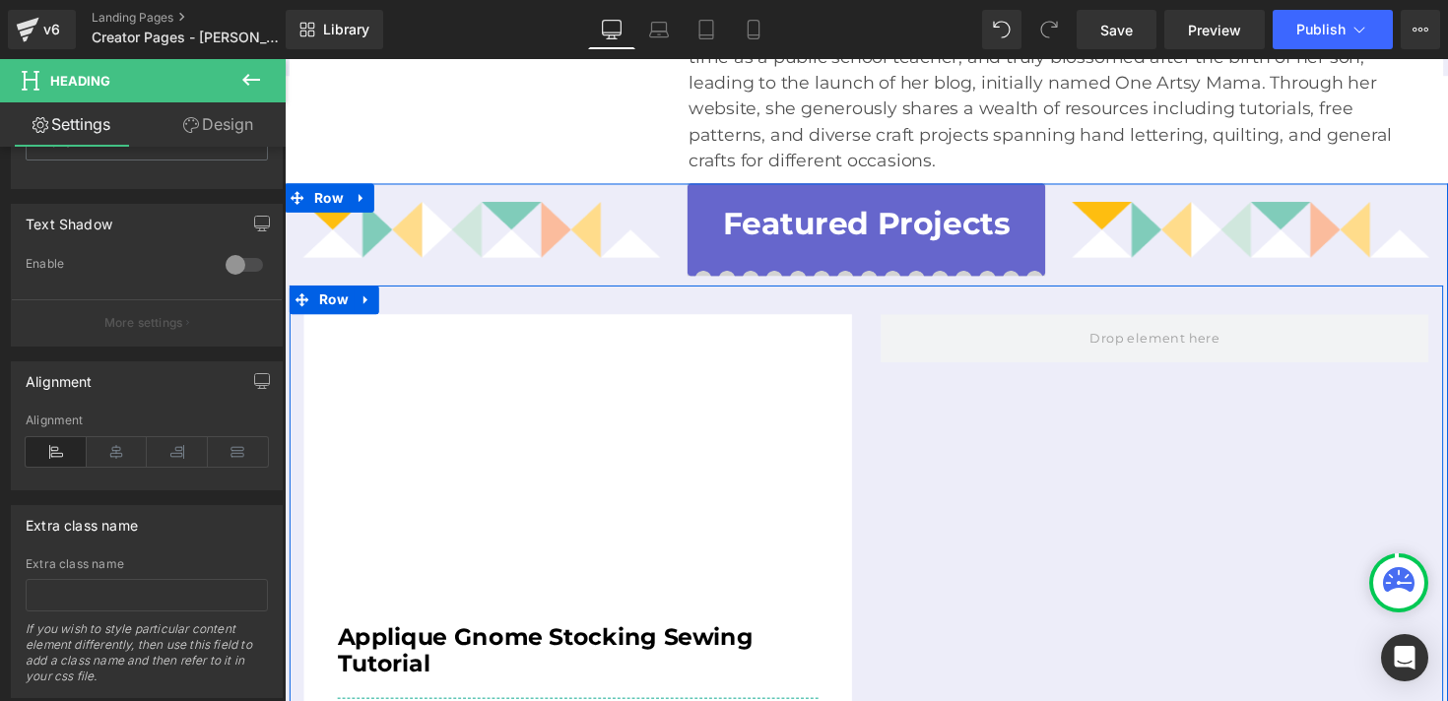
scroll to position [628, 0]
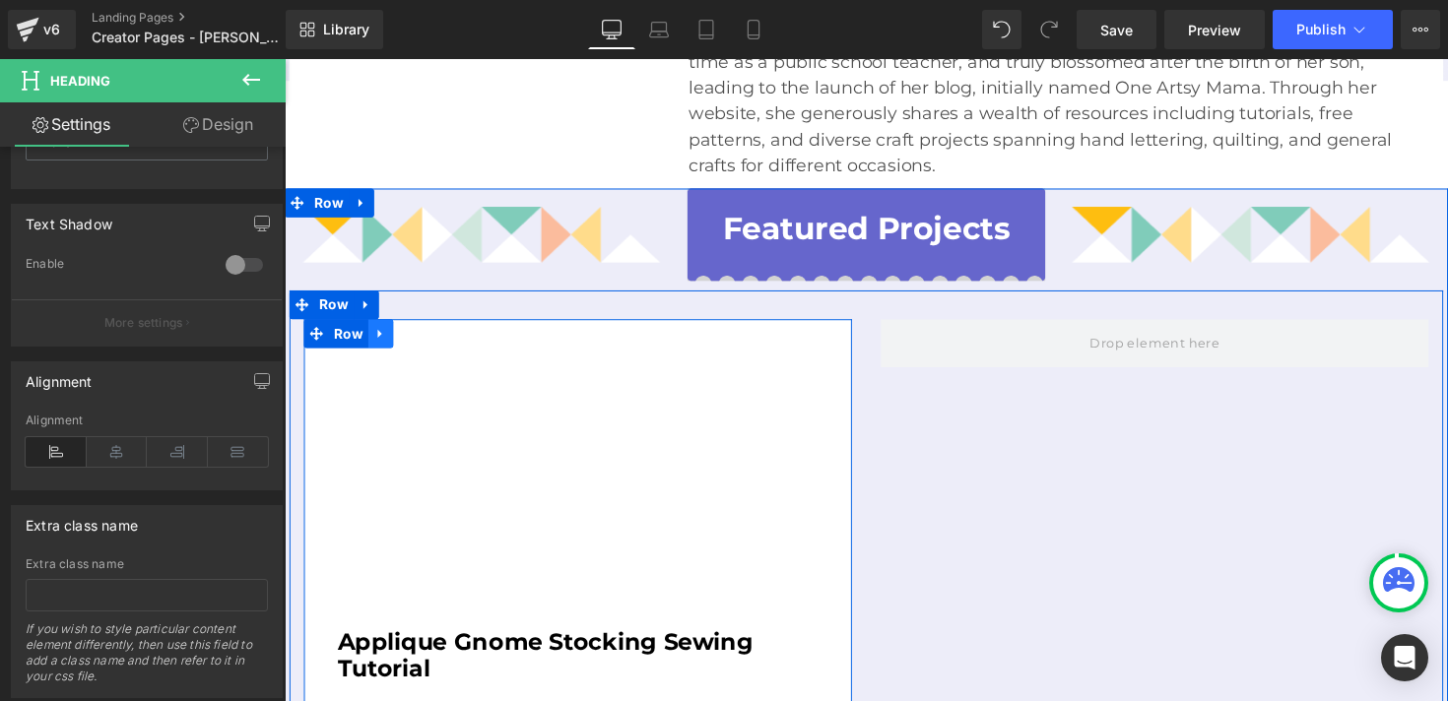
click at [383, 337] on icon at bounding box center [382, 341] width 4 height 9
click at [402, 334] on icon at bounding box center [409, 341] width 14 height 15
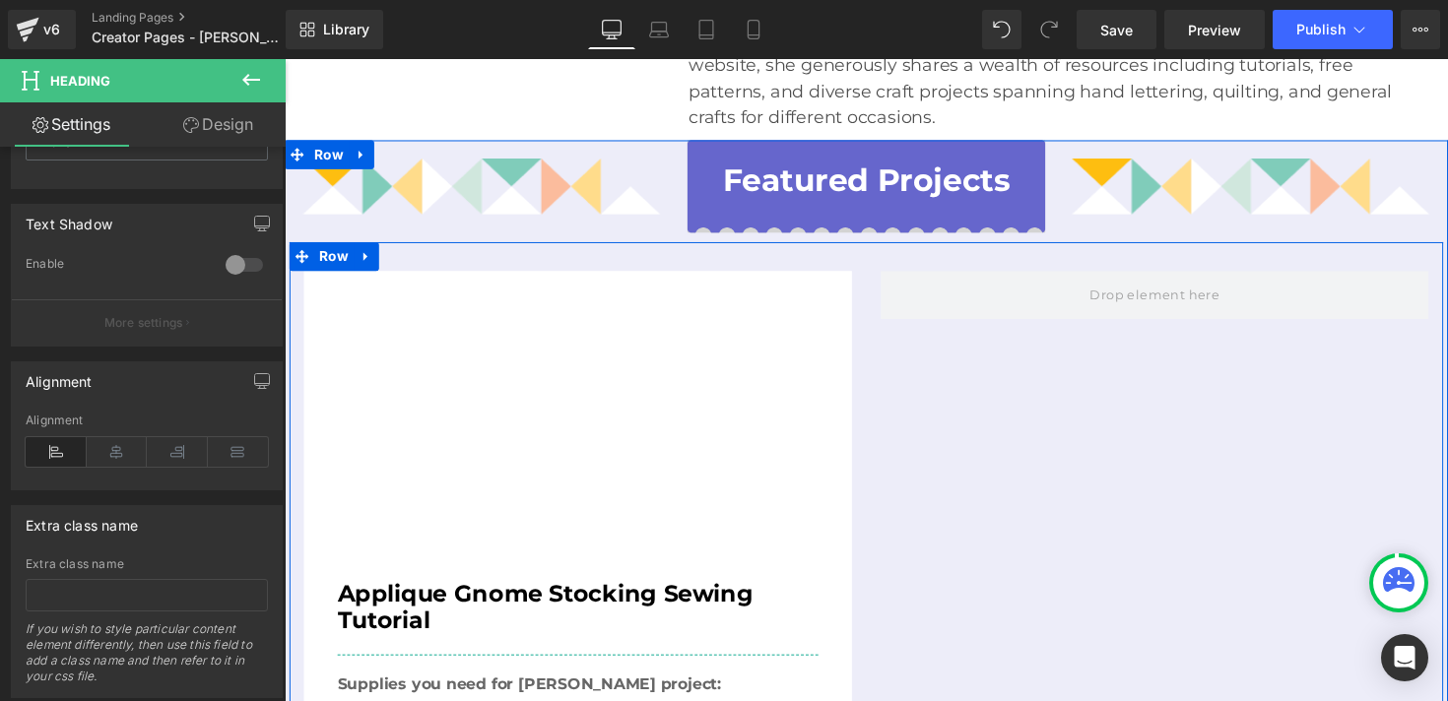
scroll to position [673, 0]
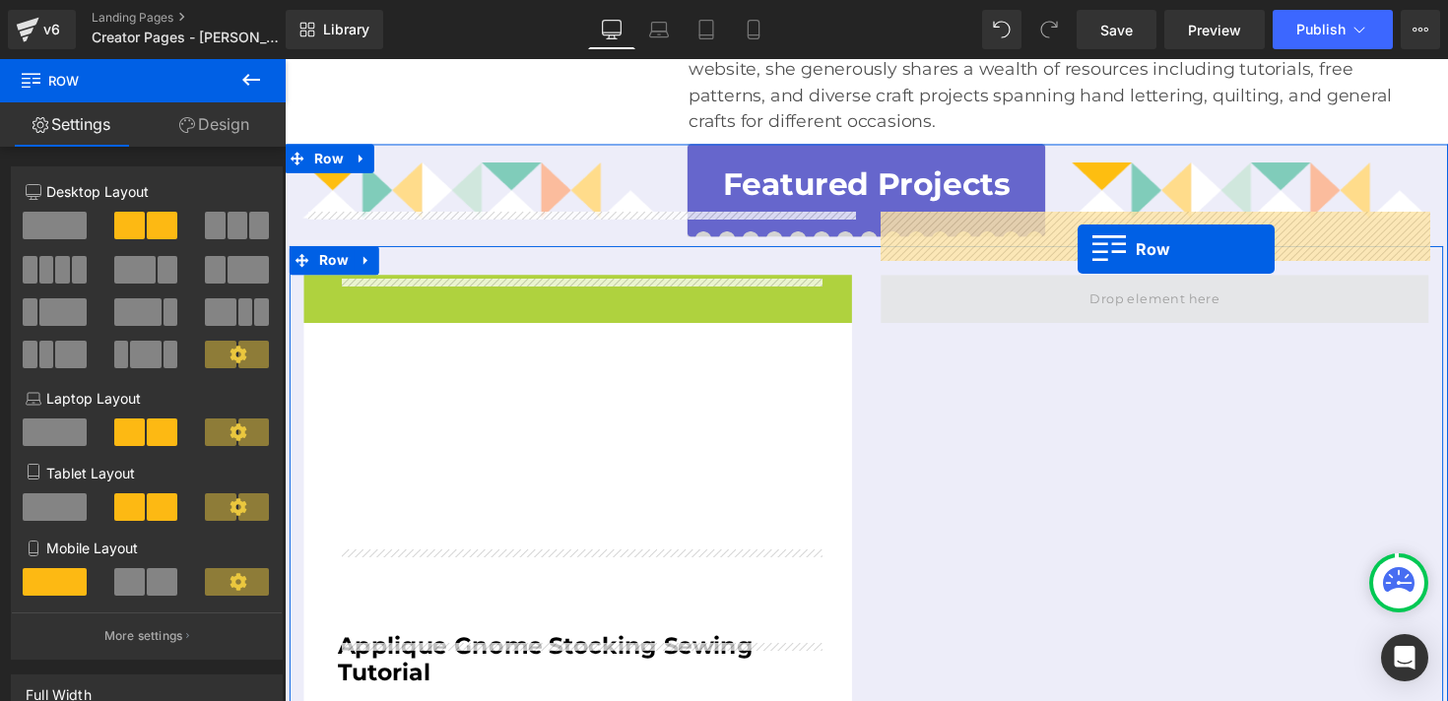
drag, startPoint x: 315, startPoint y: 234, endPoint x: 1098, endPoint y: 253, distance: 782.5
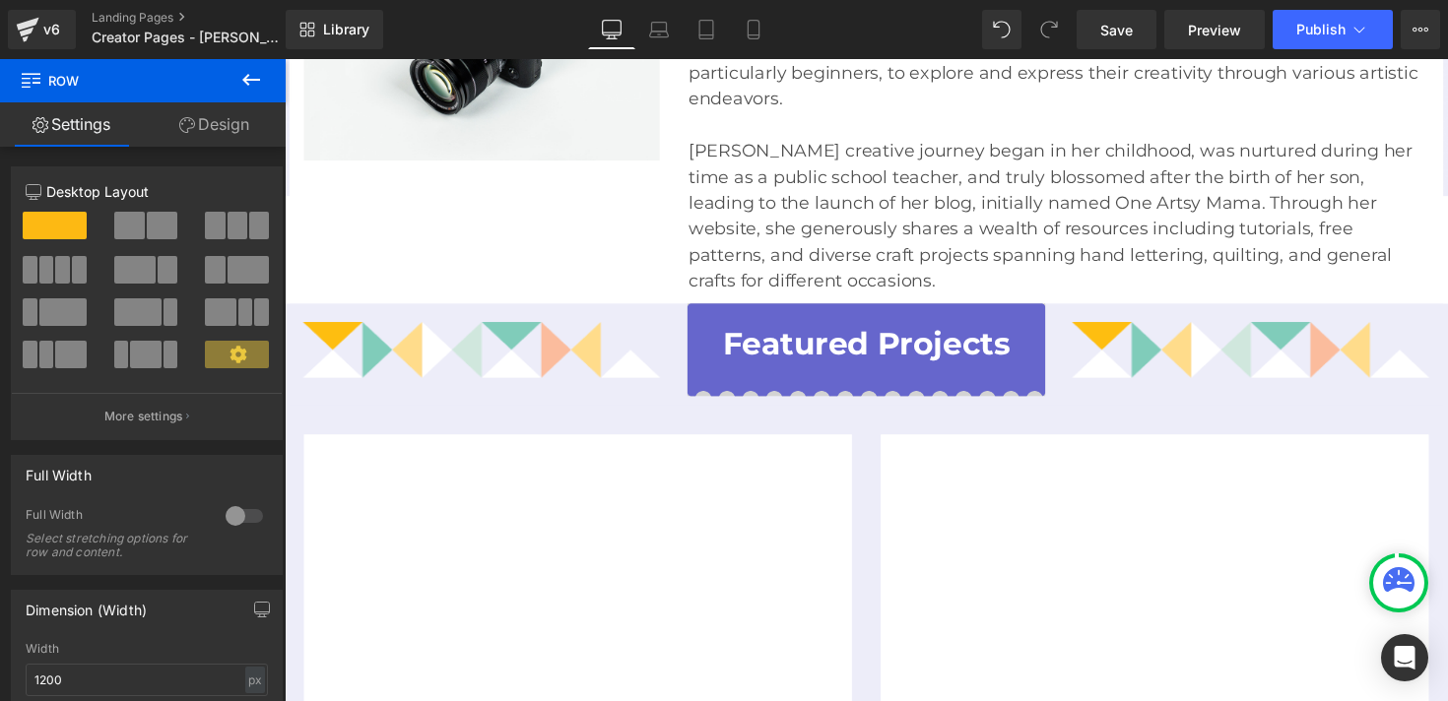
scroll to position [505, 0]
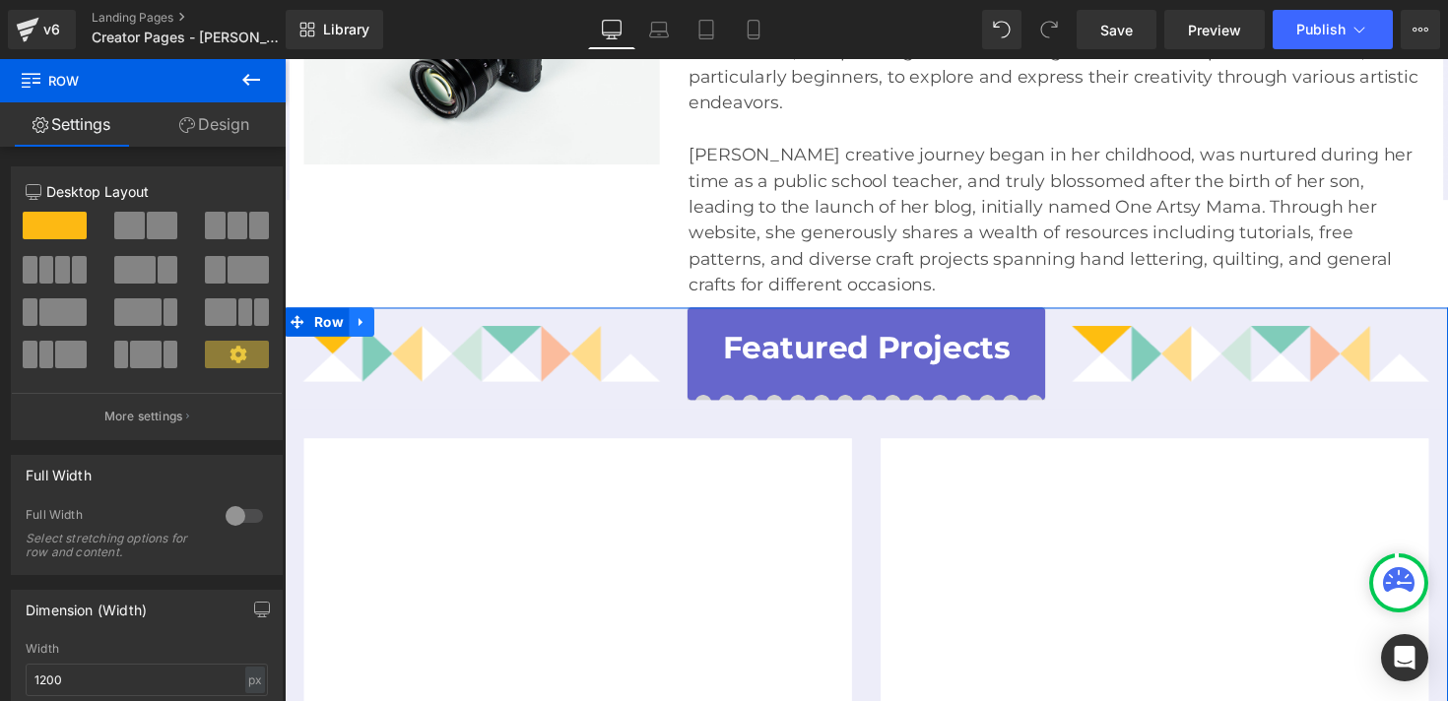
click at [361, 325] on icon at bounding box center [363, 329] width 4 height 9
click at [392, 321] on icon at bounding box center [389, 328] width 14 height 15
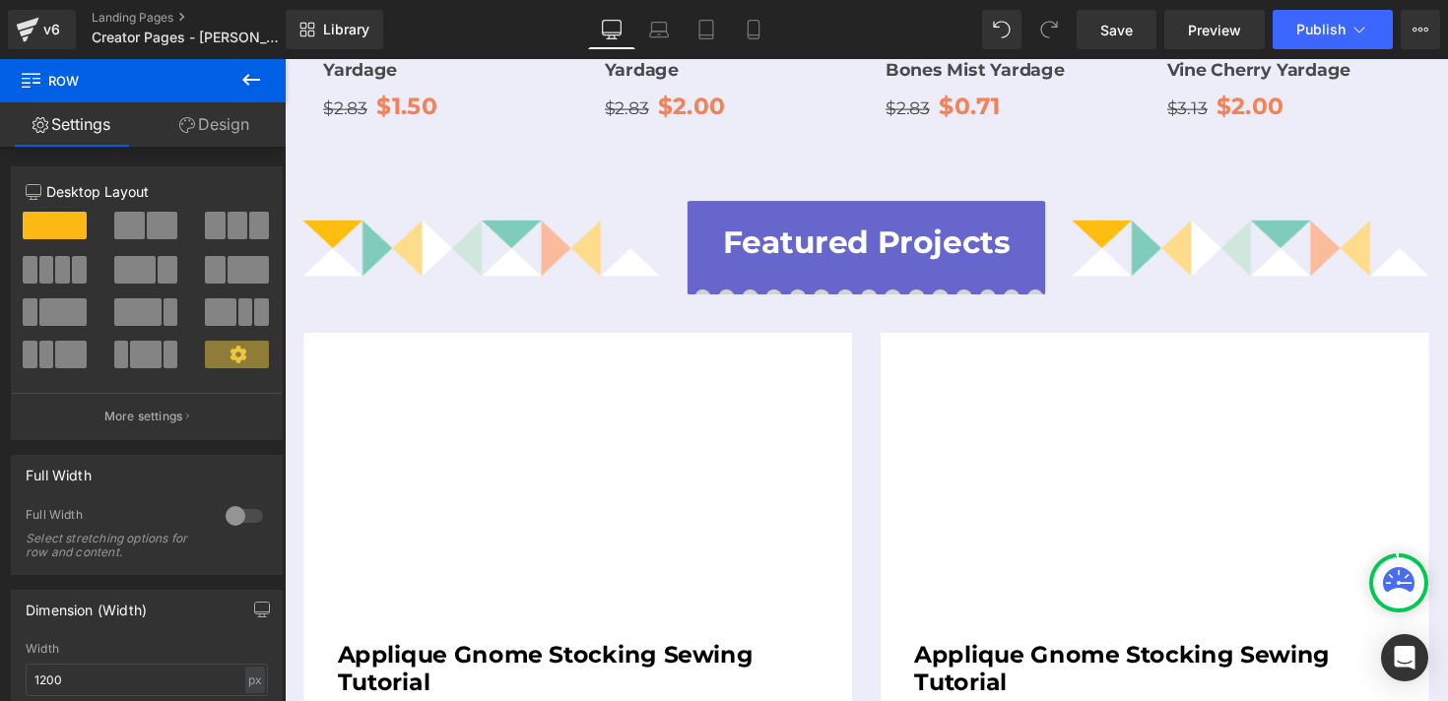
scroll to position [2391, 0]
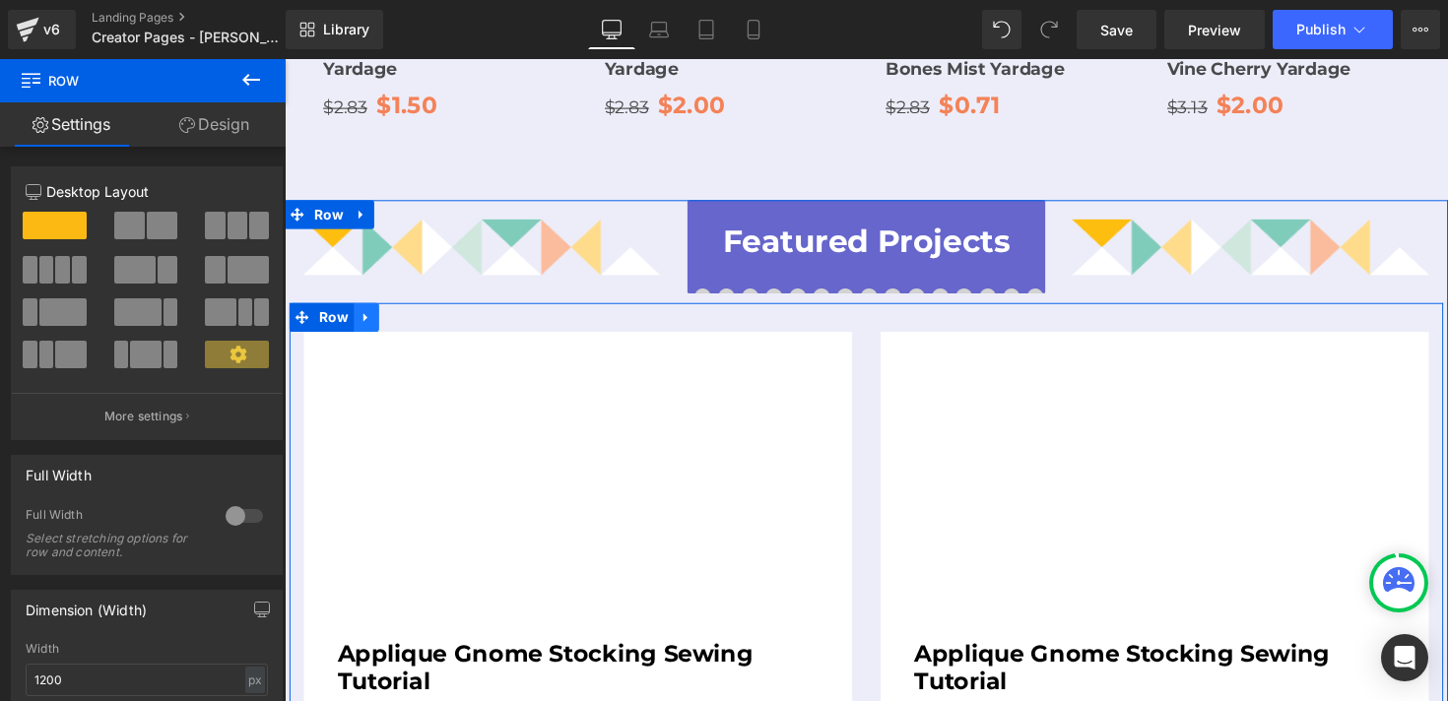
click at [372, 316] on icon at bounding box center [369, 323] width 14 height 15
click at [411, 309] on link at bounding box center [420, 324] width 26 height 30
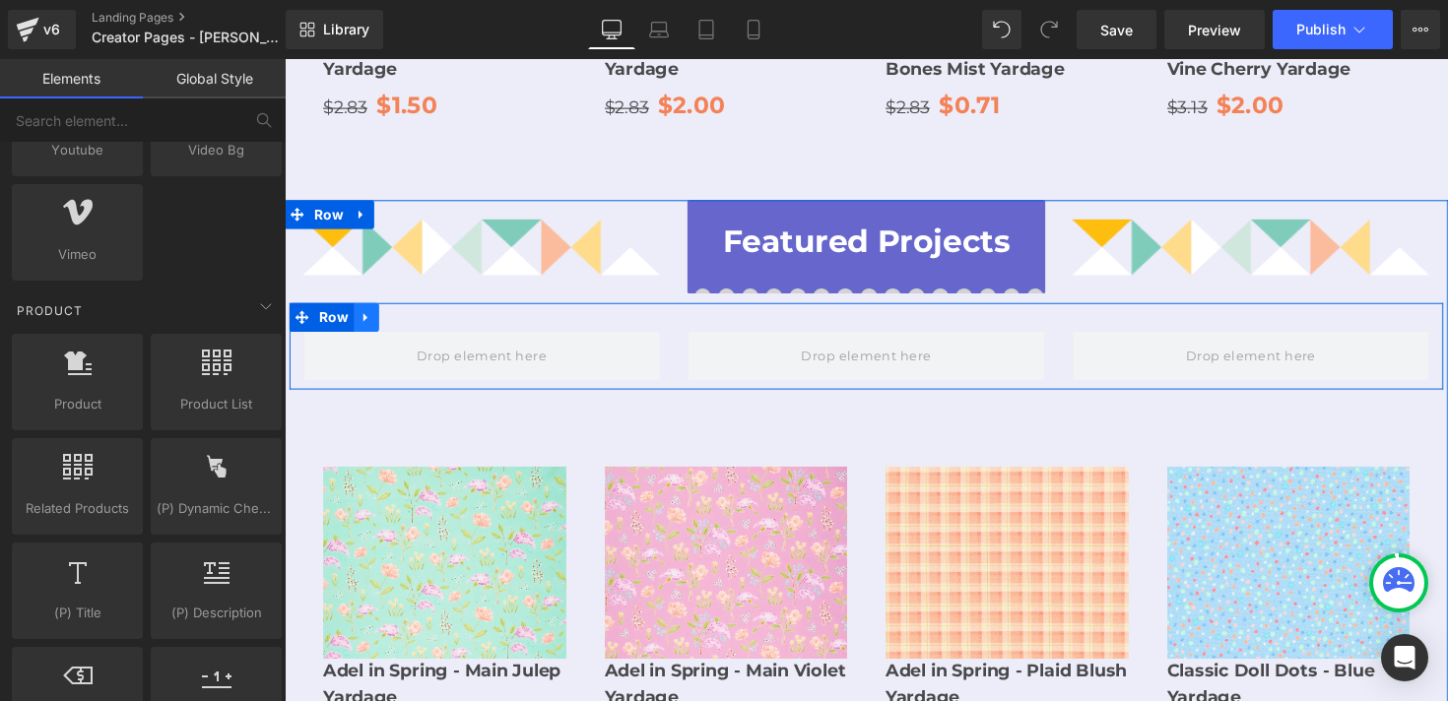
click at [370, 316] on icon at bounding box center [369, 323] width 14 height 15
click at [417, 317] on icon at bounding box center [420, 324] width 14 height 14
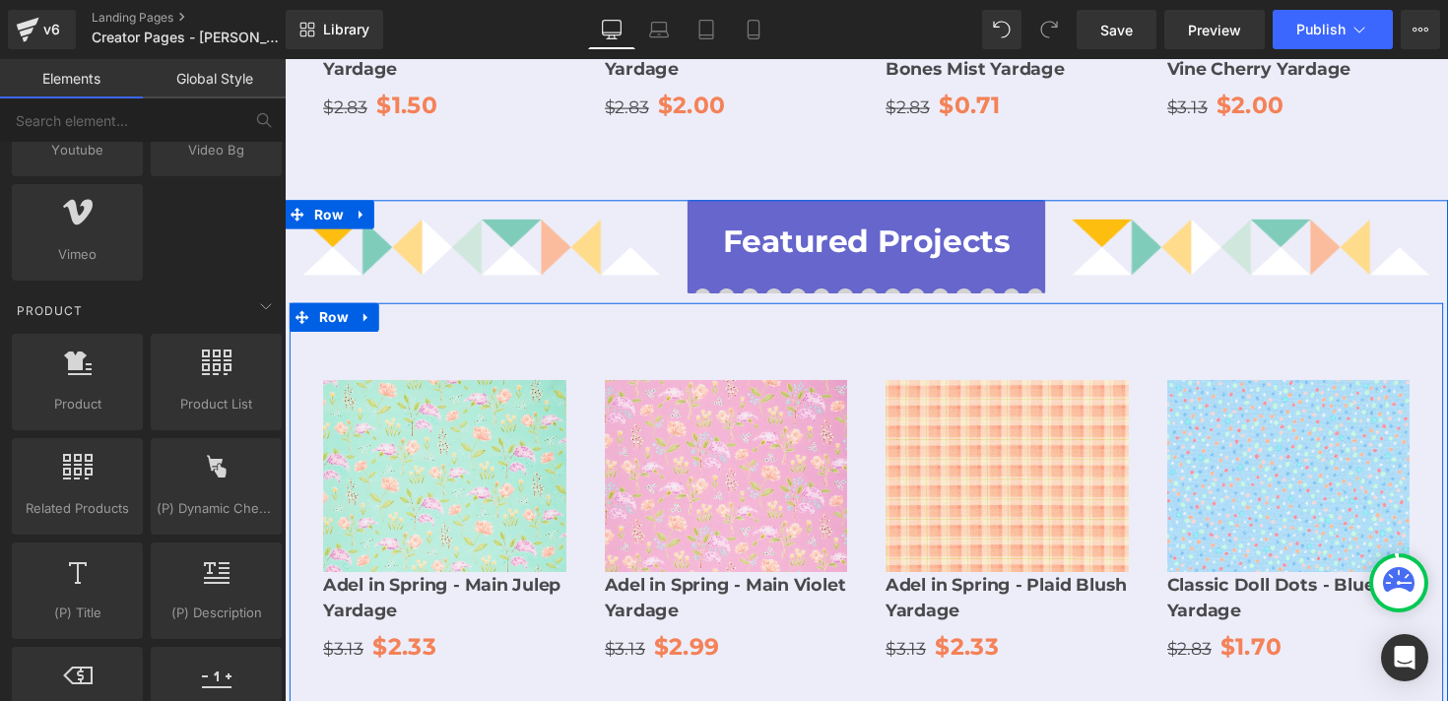
scroll to position [2361, 0]
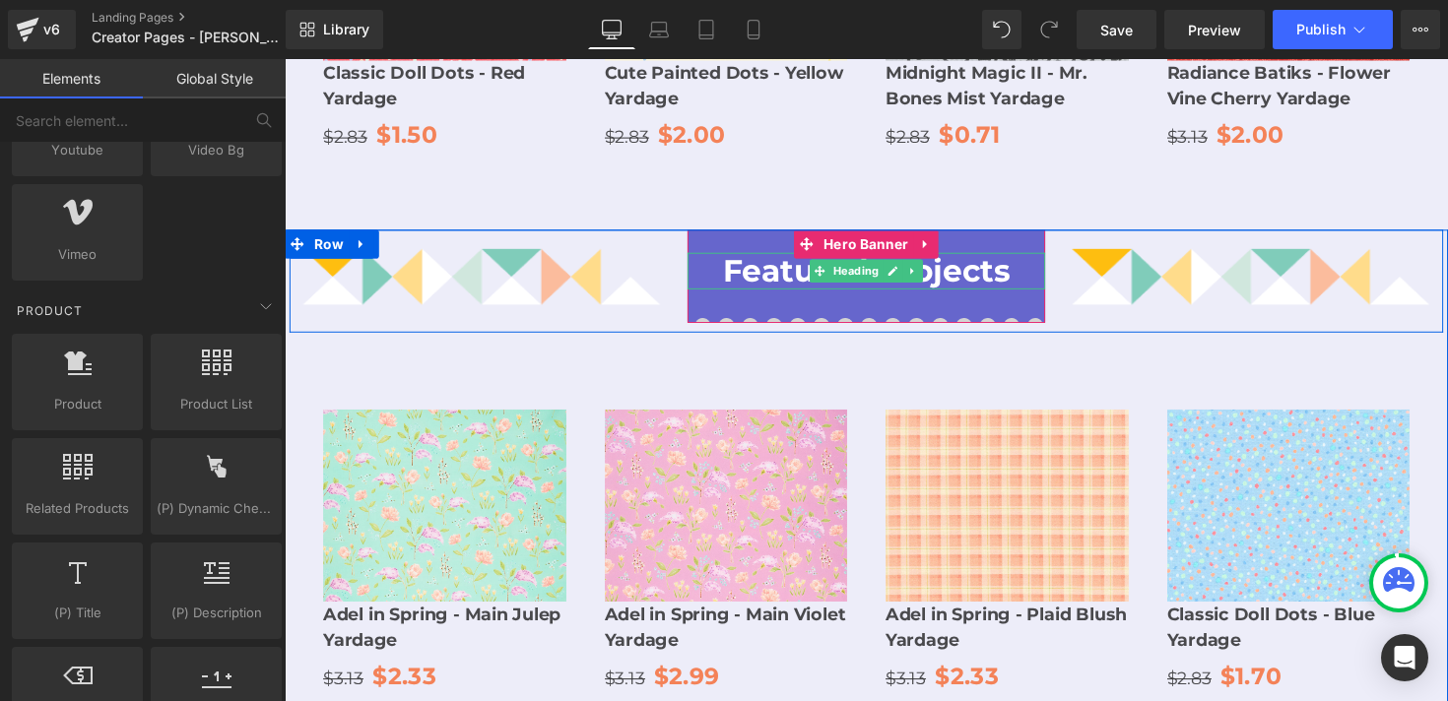
click at [794, 257] on strong "Featured Projects" at bounding box center [880, 276] width 295 height 38
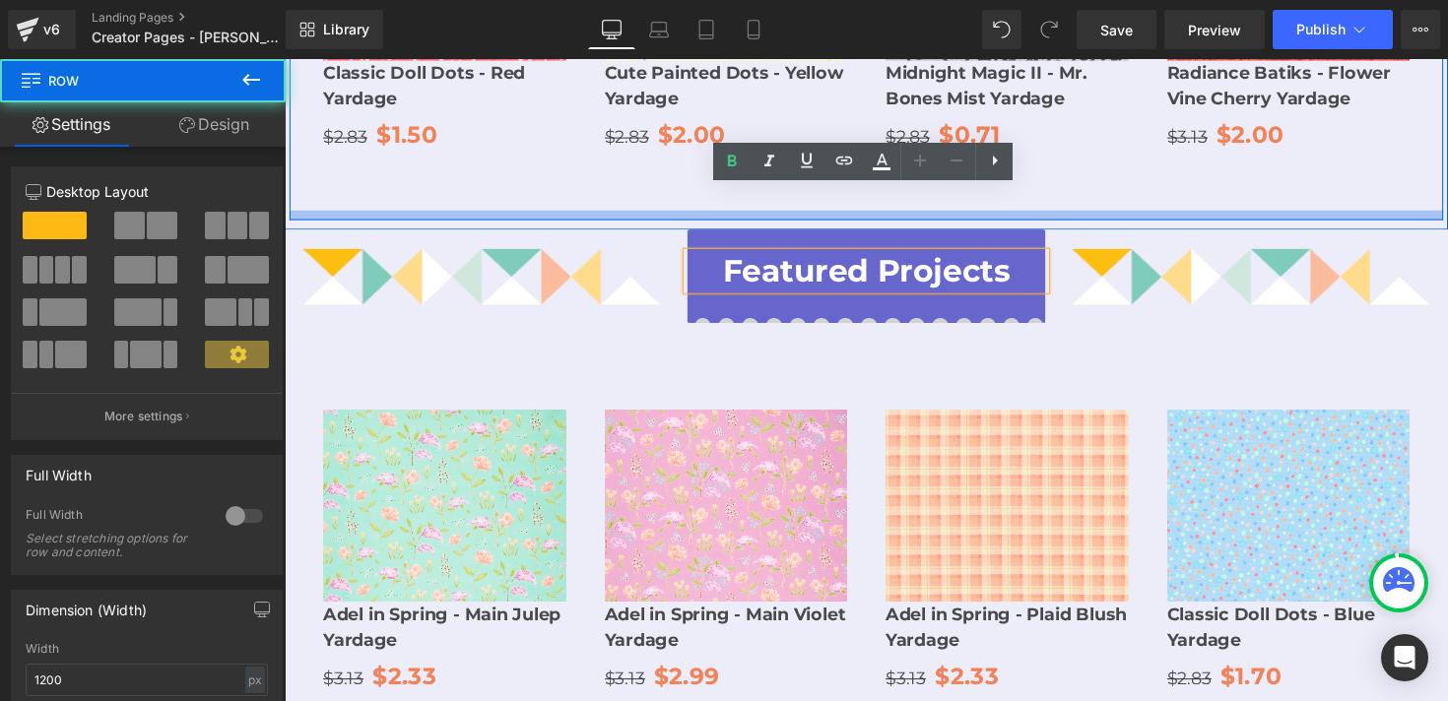
click at [1081, 215] on div at bounding box center [881, 220] width 1182 height 10
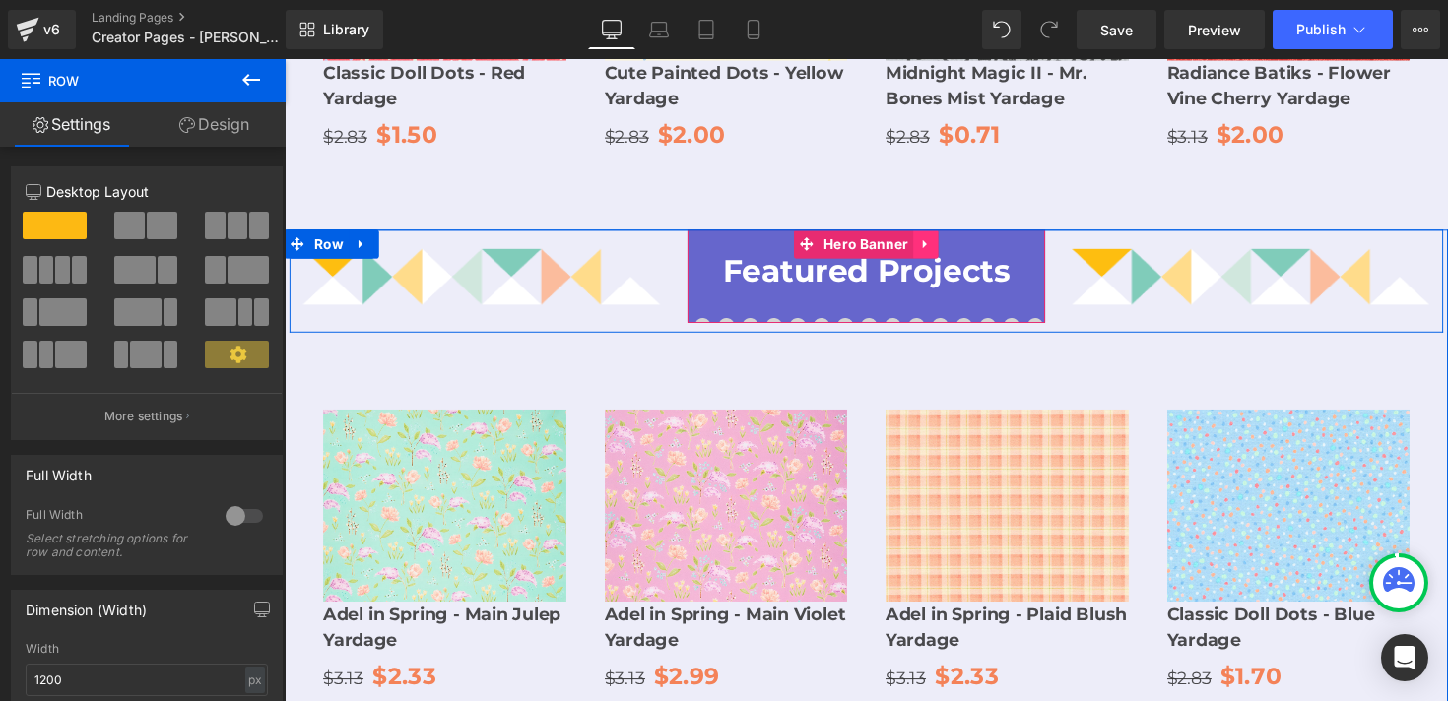
click at [937, 242] on icon at bounding box center [942, 249] width 14 height 15
click at [948, 242] on icon at bounding box center [955, 249] width 14 height 14
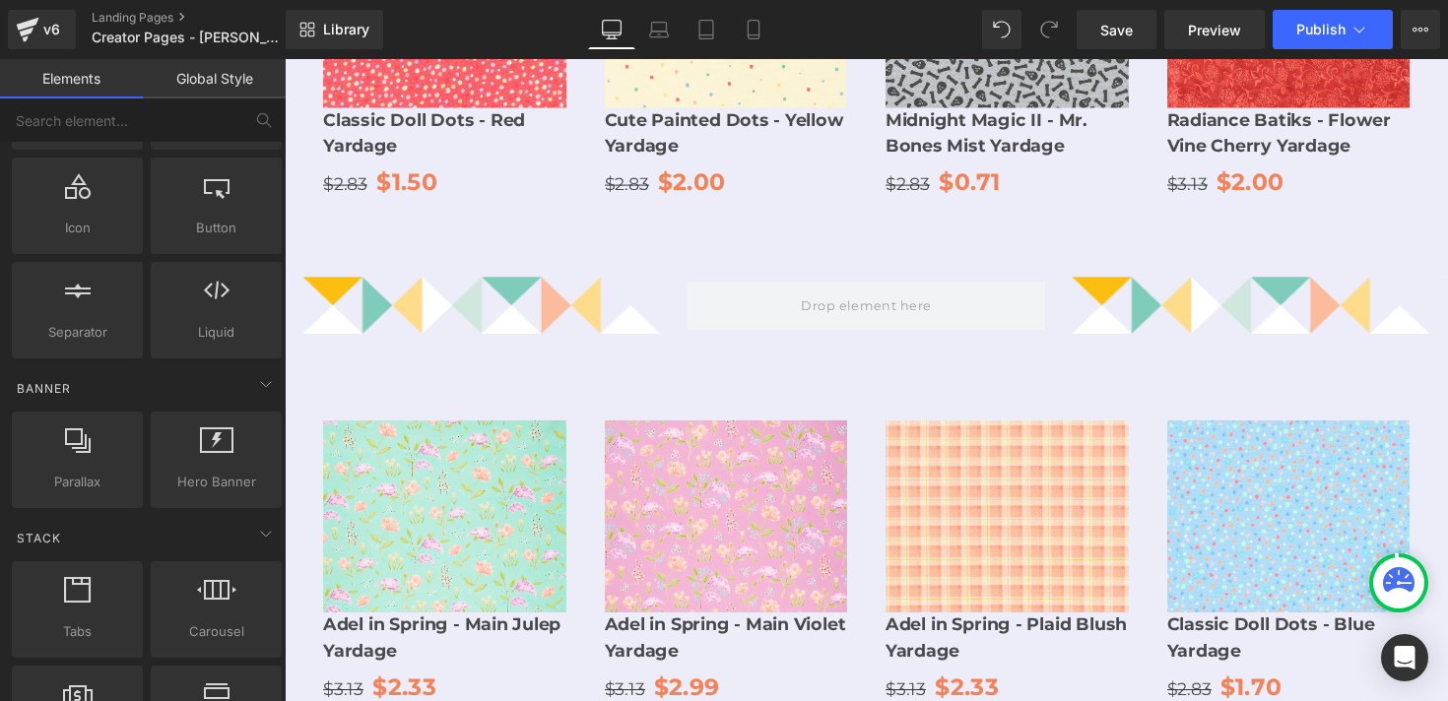
scroll to position [0, 0]
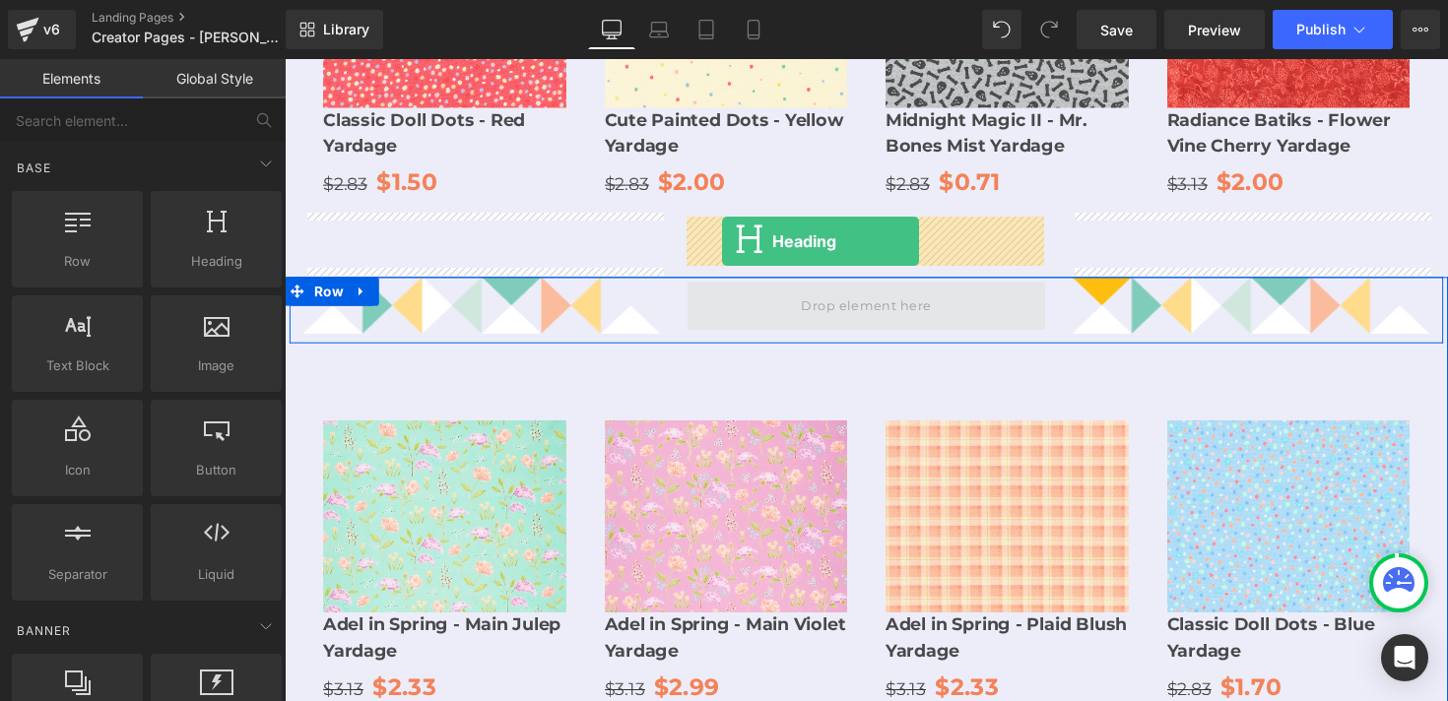
drag, startPoint x: 497, startPoint y: 316, endPoint x: 733, endPoint y: 245, distance: 246.9
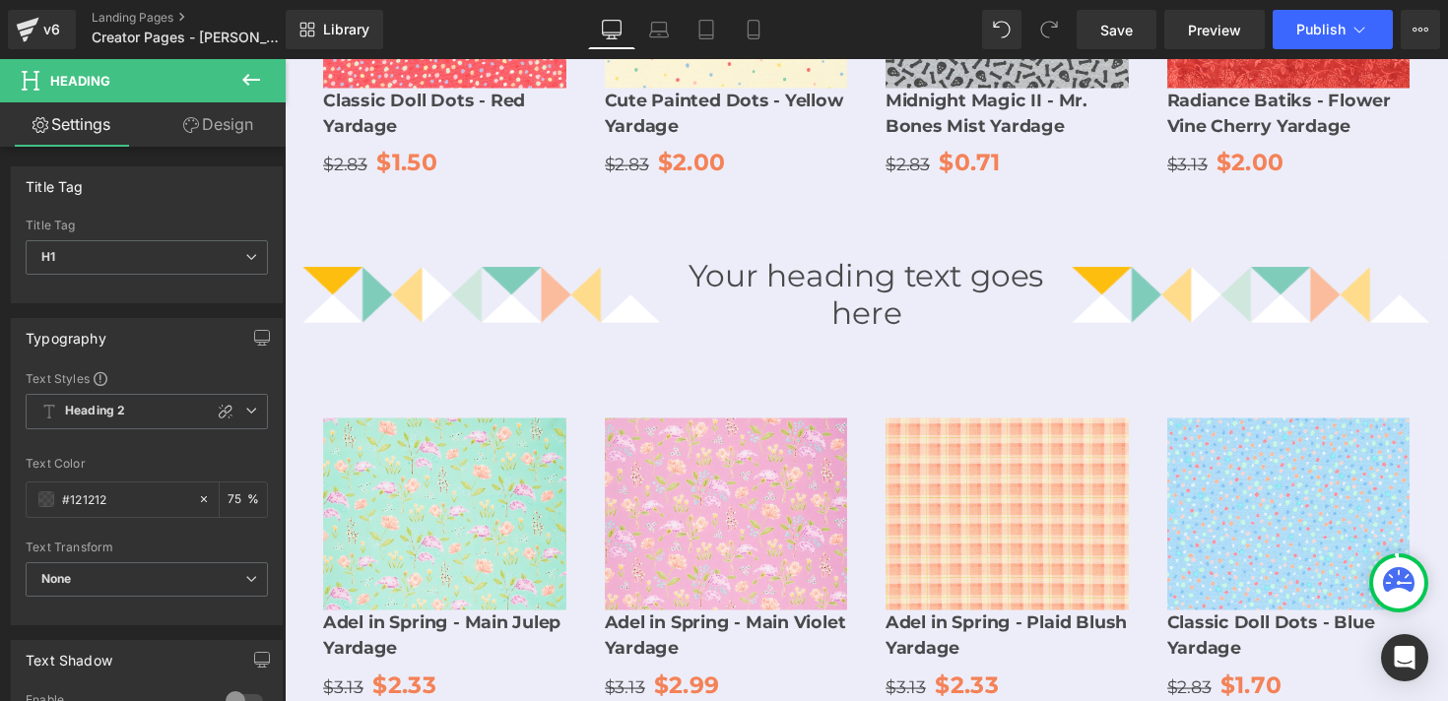
scroll to position [2341, 0]
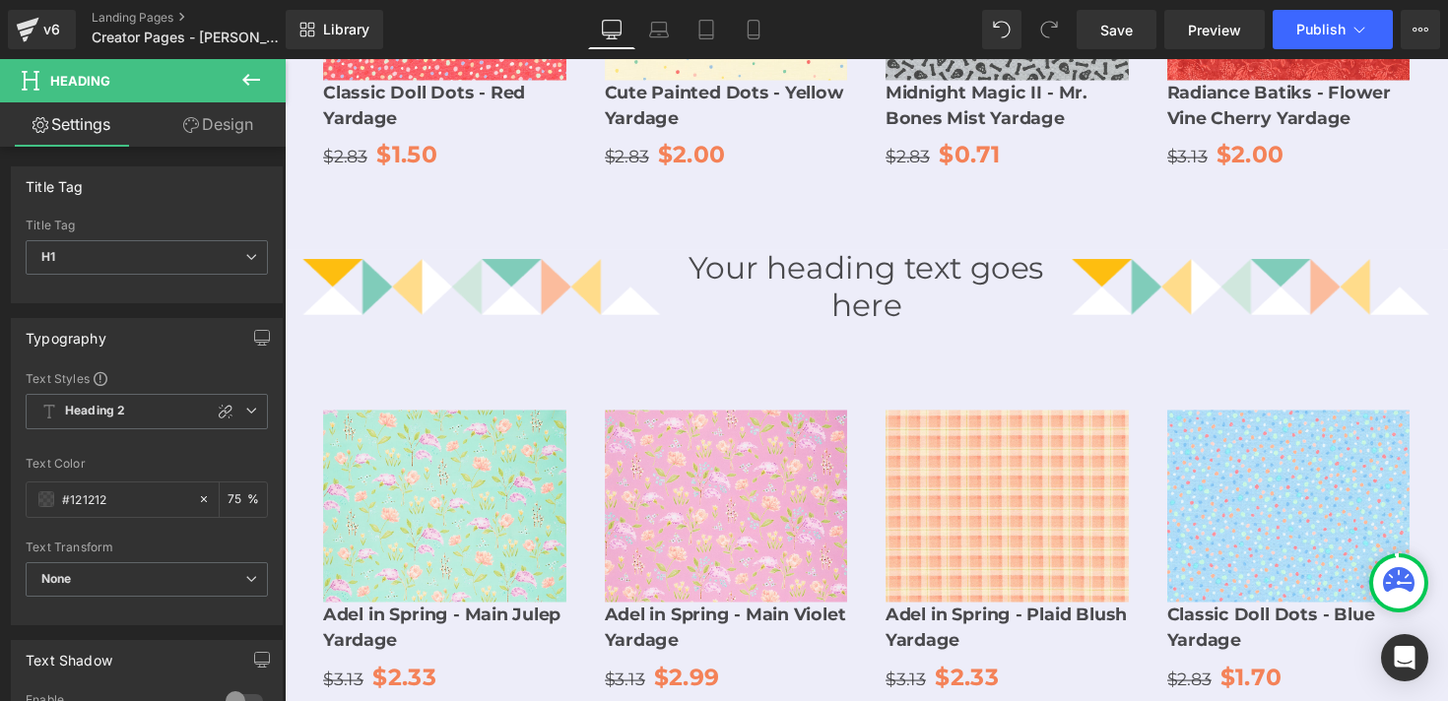
click at [760, 254] on h1 "Your heading text goes here" at bounding box center [881, 292] width 367 height 76
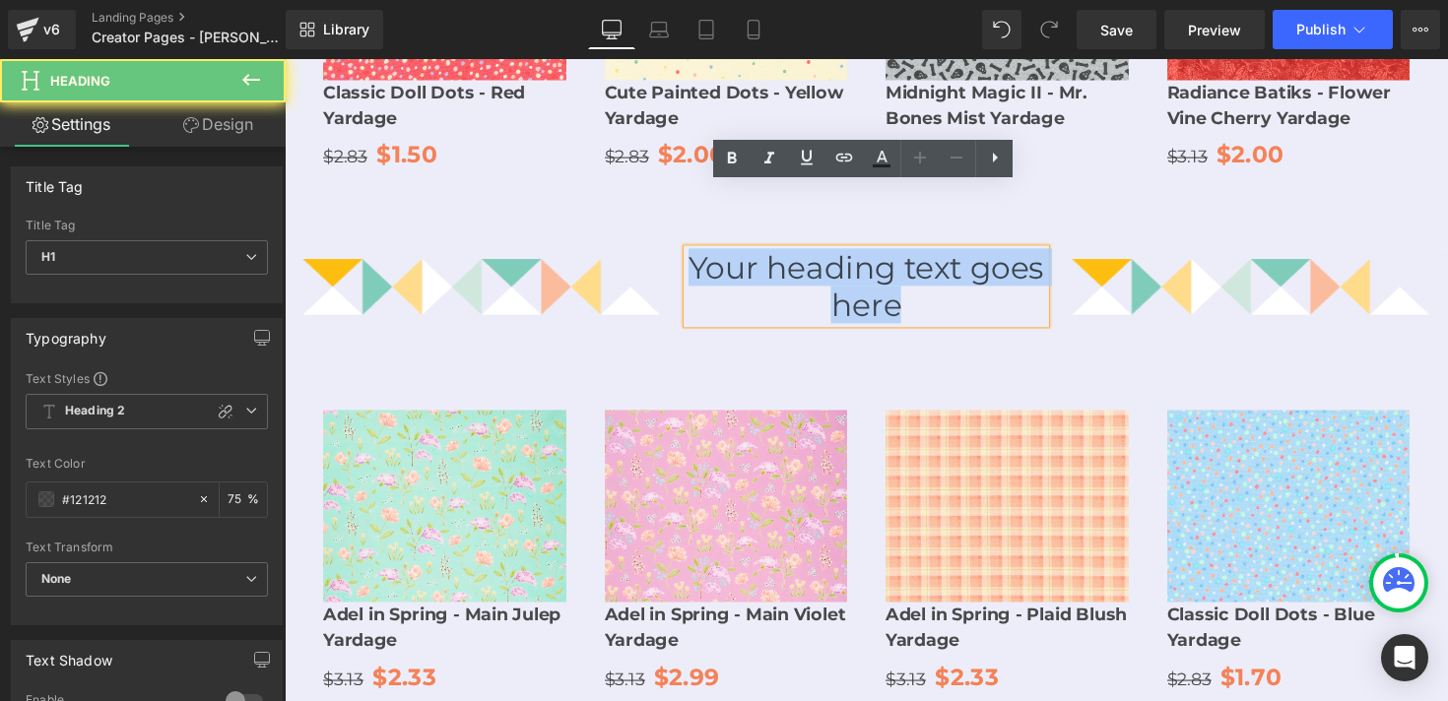
click at [760, 254] on h1 "Your heading text goes here" at bounding box center [881, 292] width 367 height 76
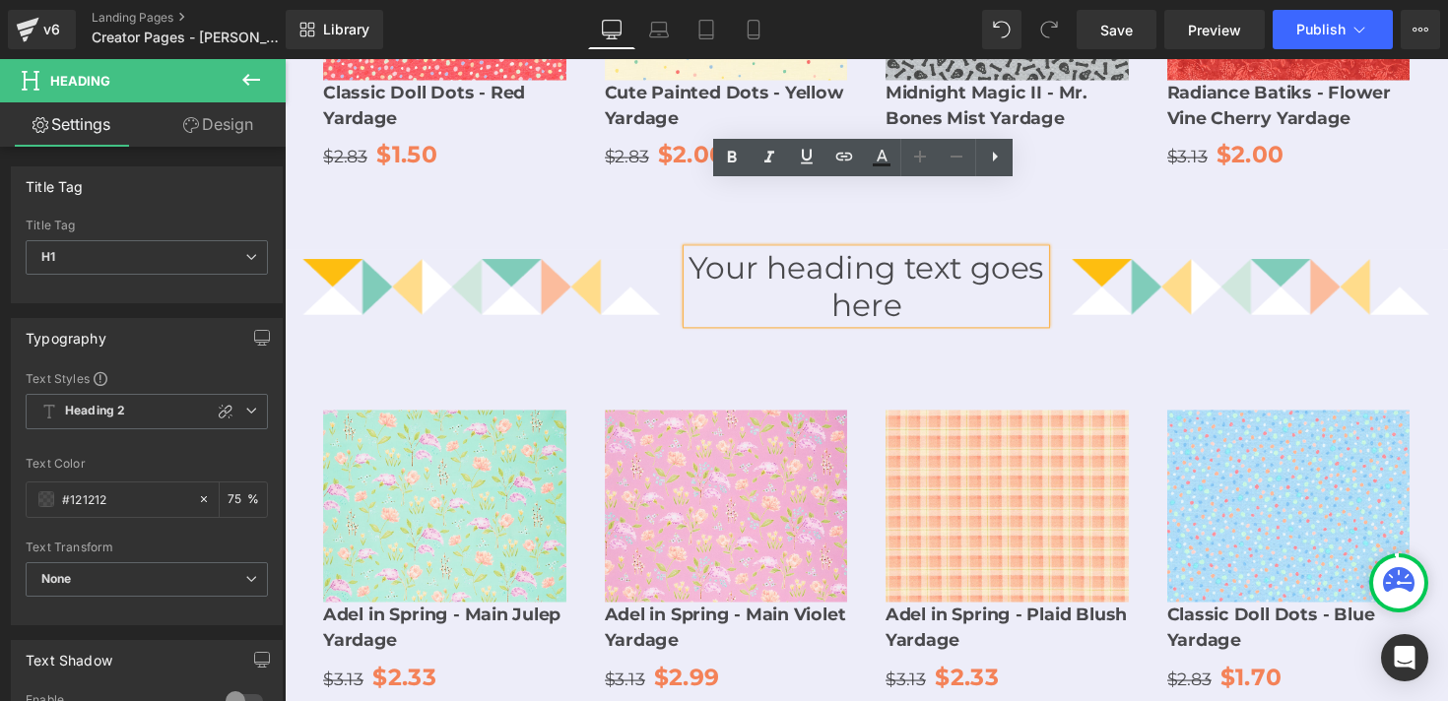
scroll to position [2351, 0]
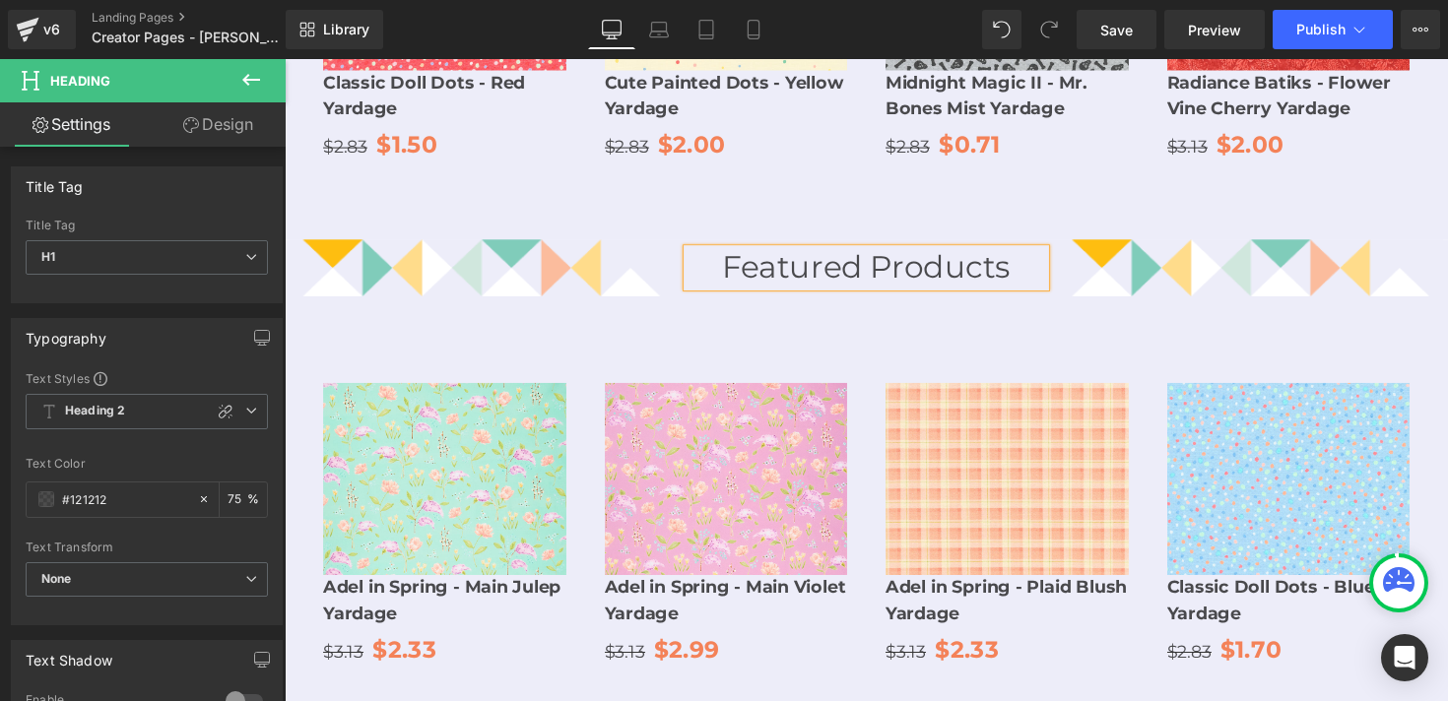
click at [793, 254] on h1 "Featured Products" at bounding box center [881, 272] width 367 height 37
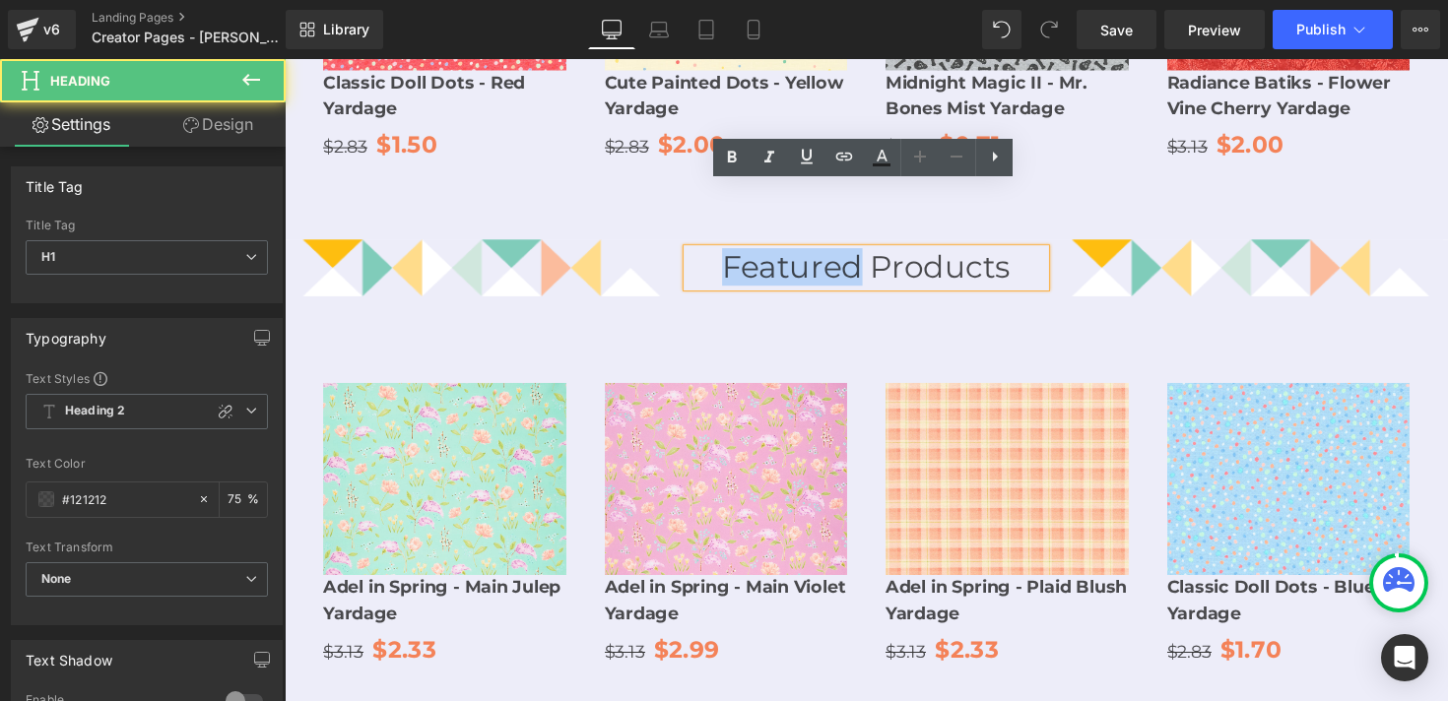
click at [793, 254] on h1 "Featured Products" at bounding box center [881, 272] width 367 height 37
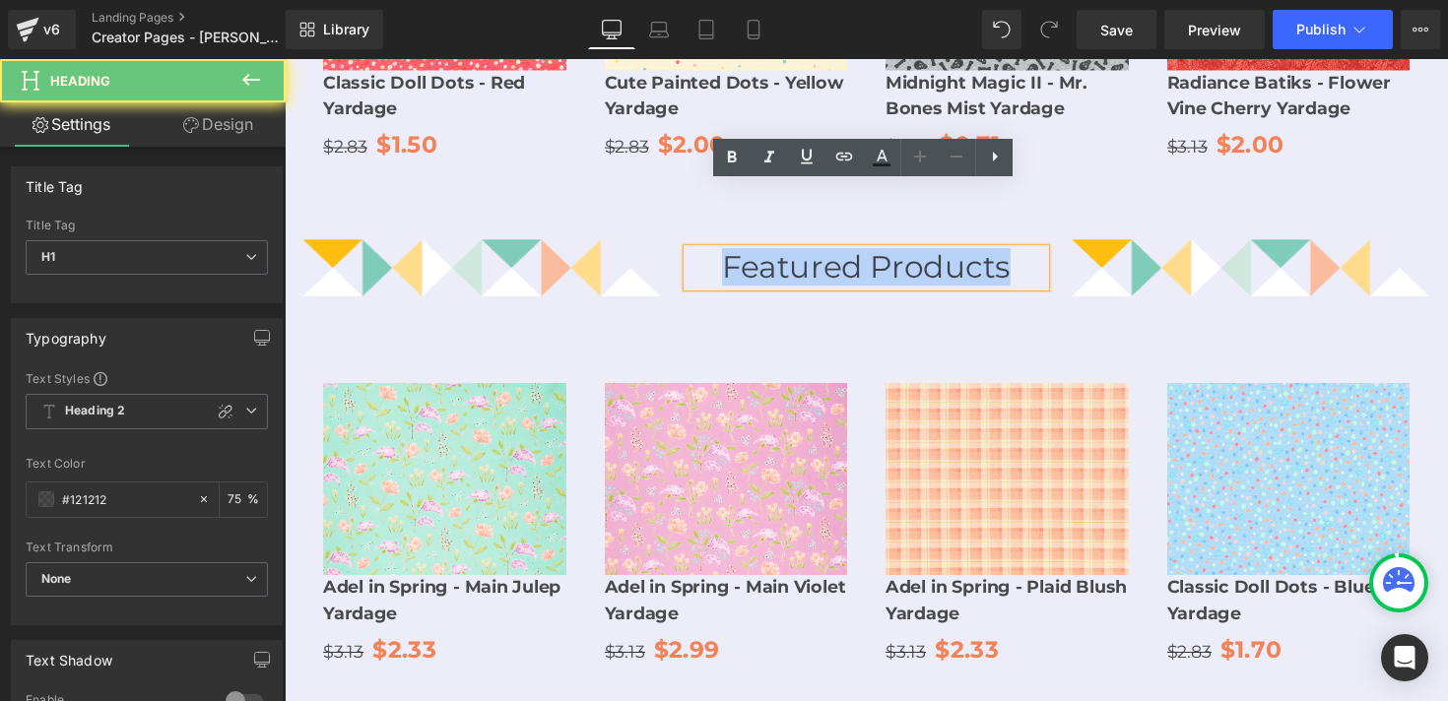
click at [793, 254] on h1 "Featured Products" at bounding box center [881, 272] width 367 height 37
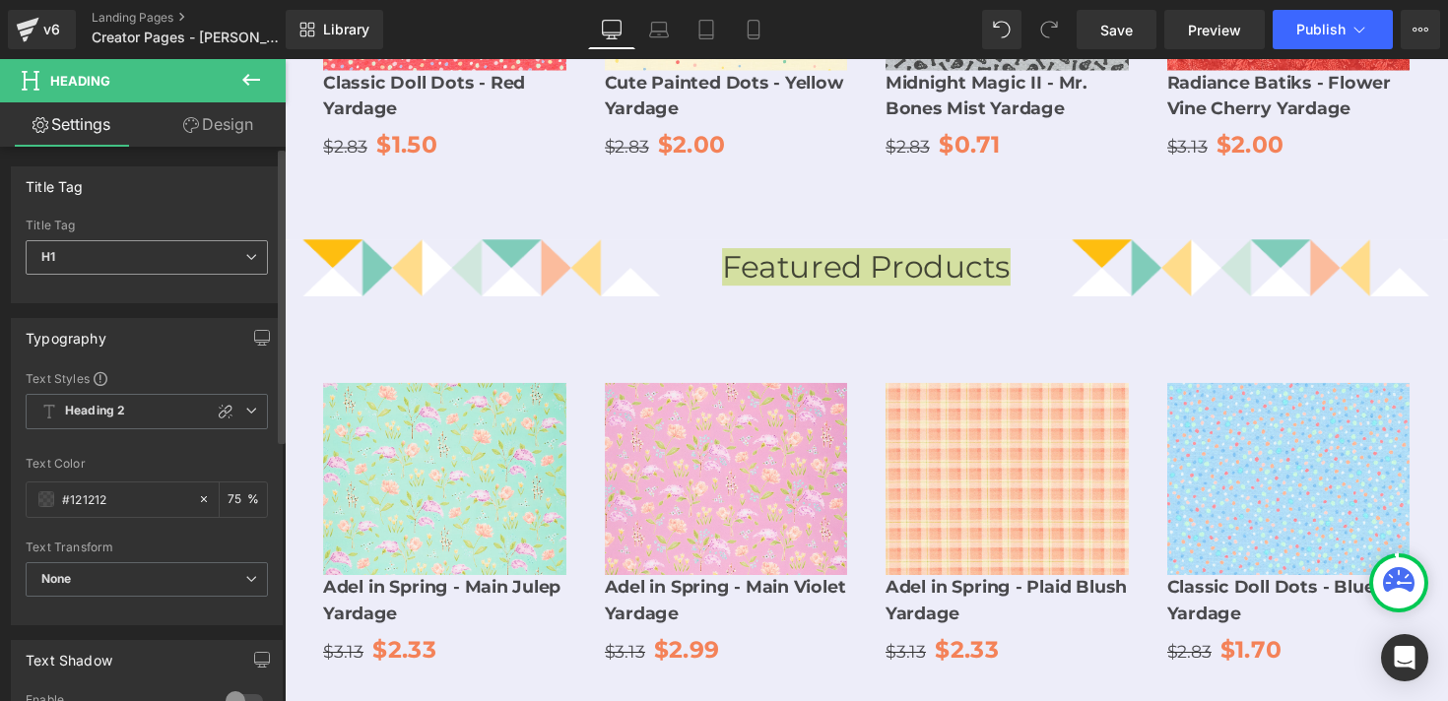
click at [151, 263] on span "H1" at bounding box center [147, 257] width 242 height 34
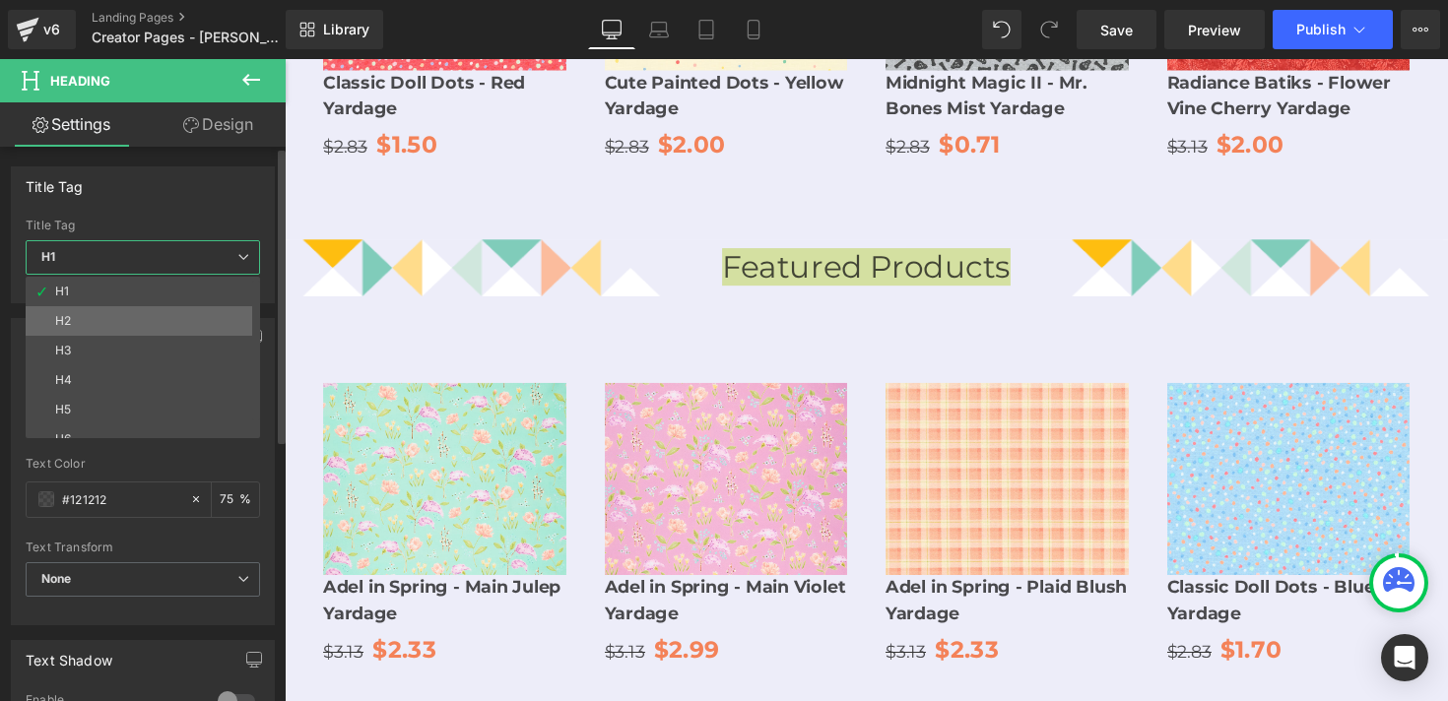
click at [134, 320] on li "H2" at bounding box center [147, 321] width 243 height 30
type input "75"
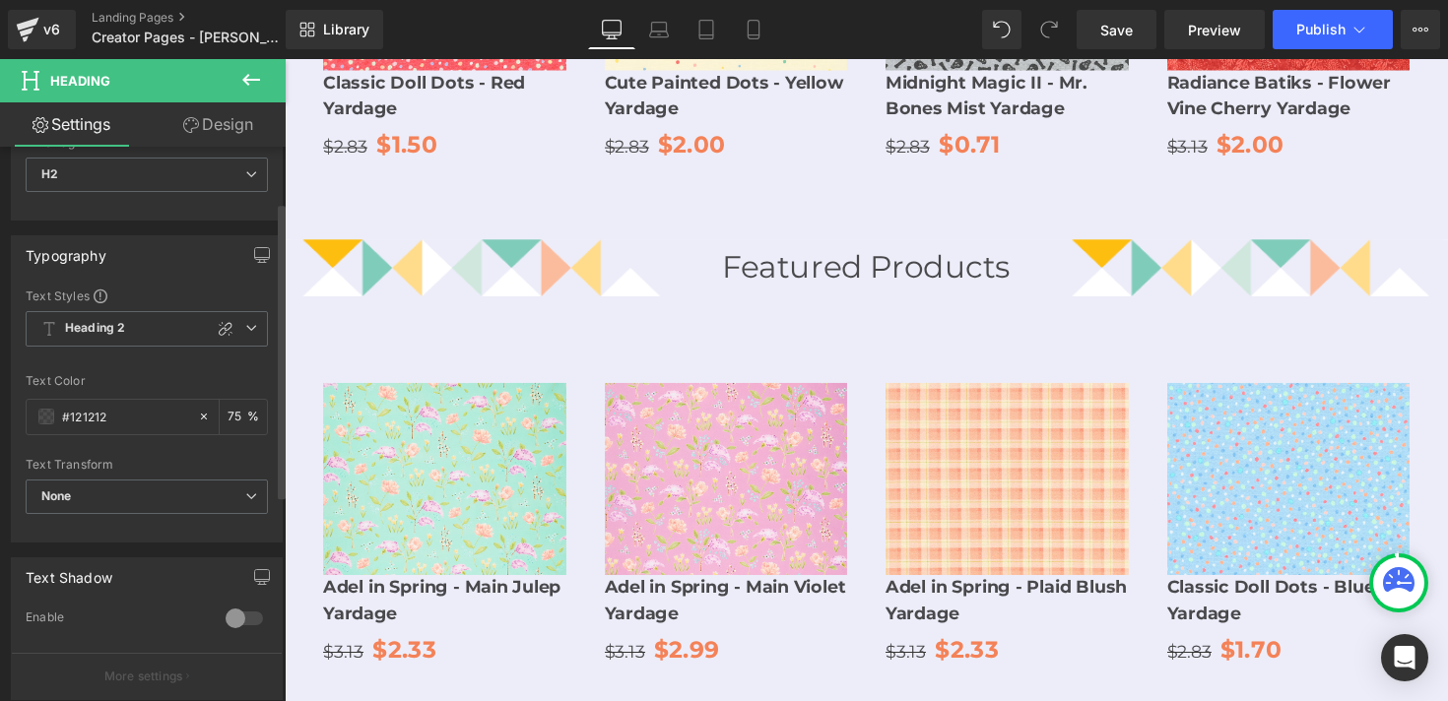
scroll to position [120, 0]
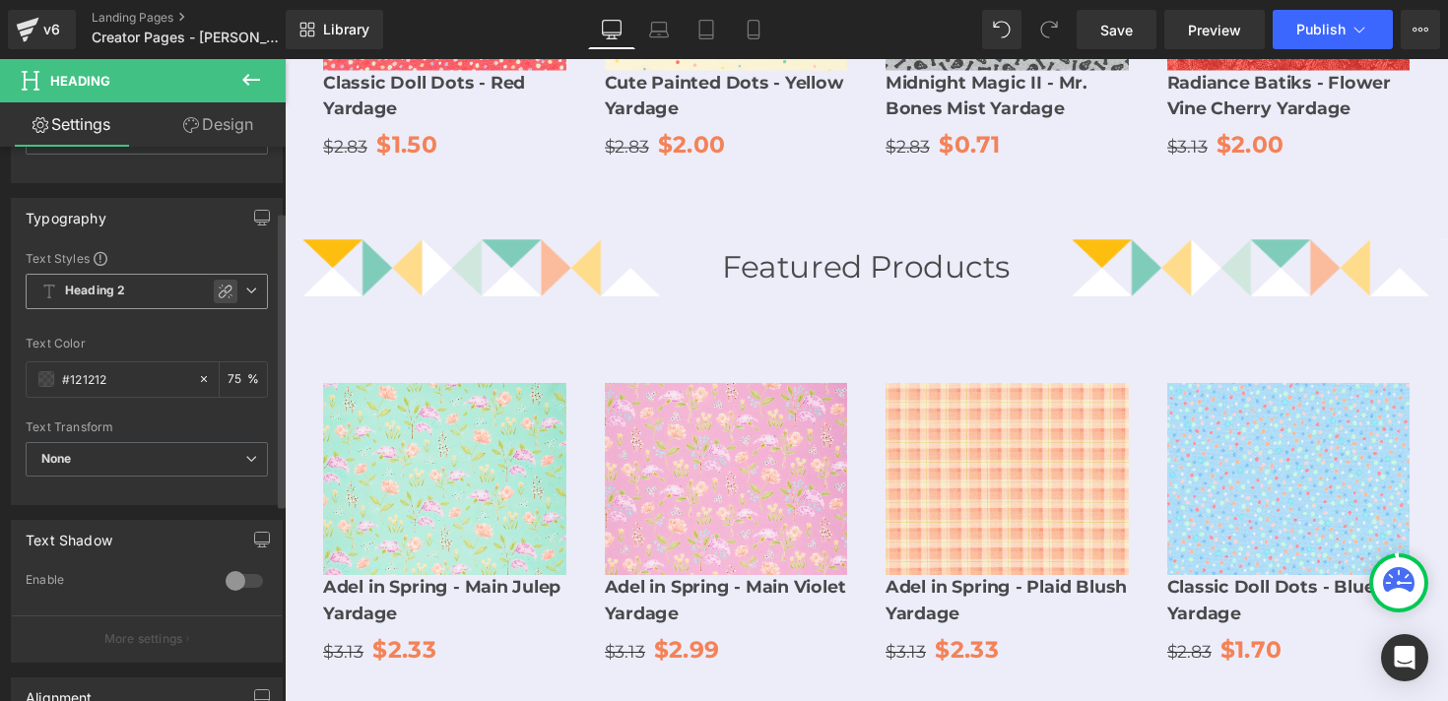
click at [218, 294] on icon at bounding box center [226, 292] width 16 height 16
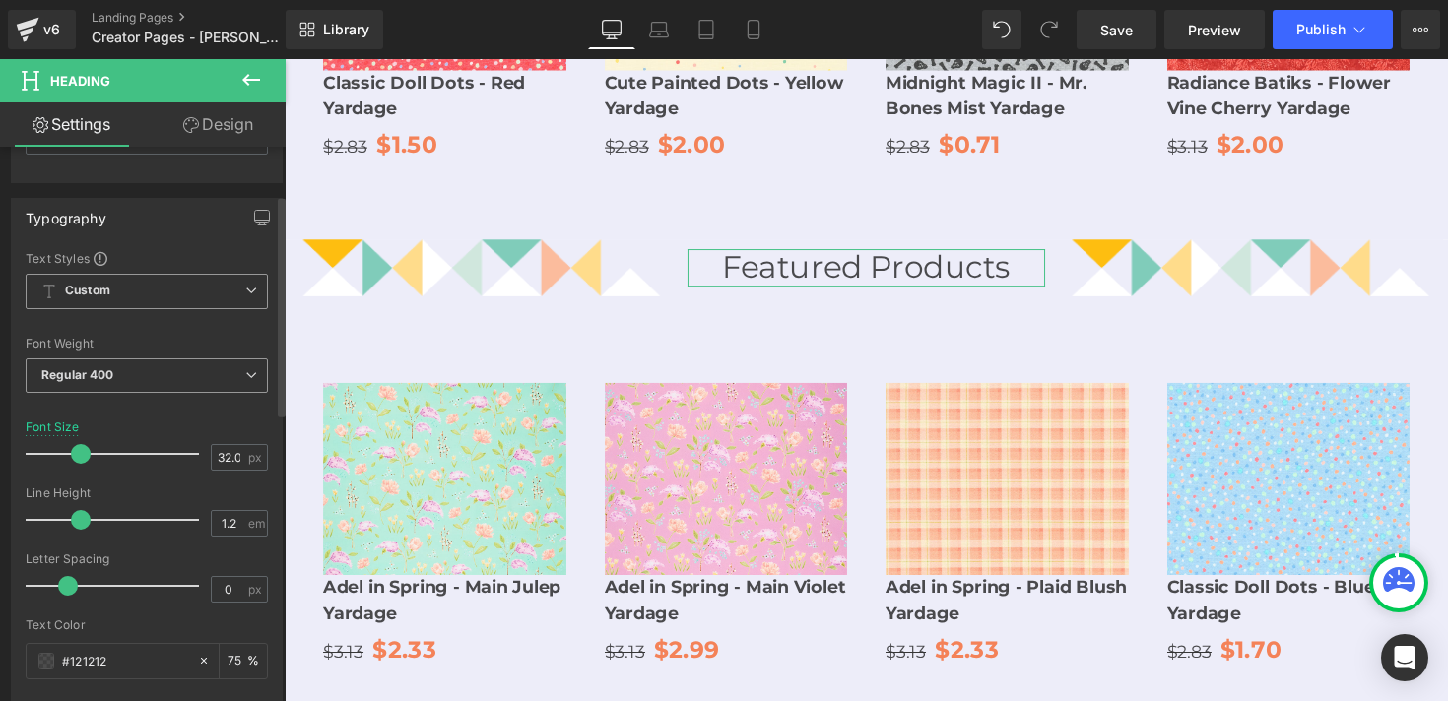
click at [117, 374] on span "Regular 400" at bounding box center [147, 376] width 242 height 34
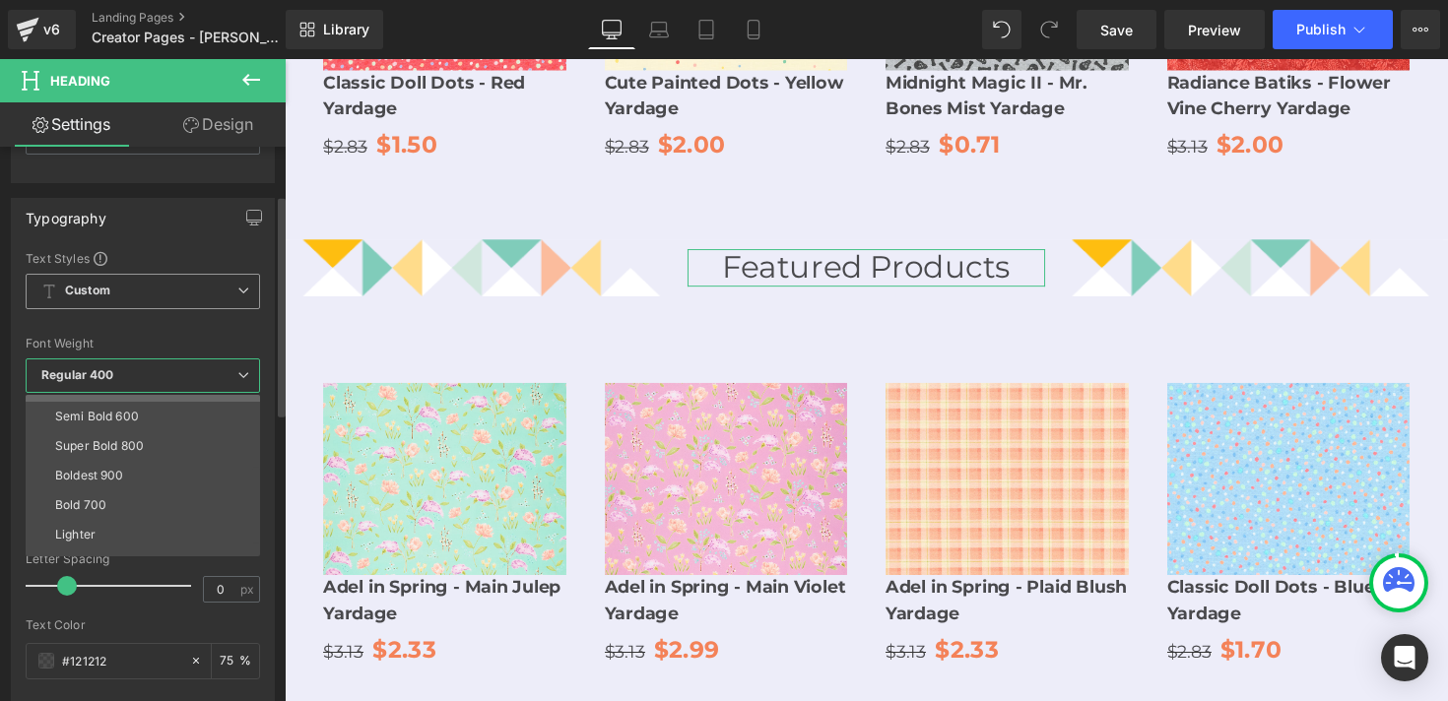
scroll to position [145, 0]
click at [104, 503] on div "Bold 700" at bounding box center [80, 502] width 51 height 14
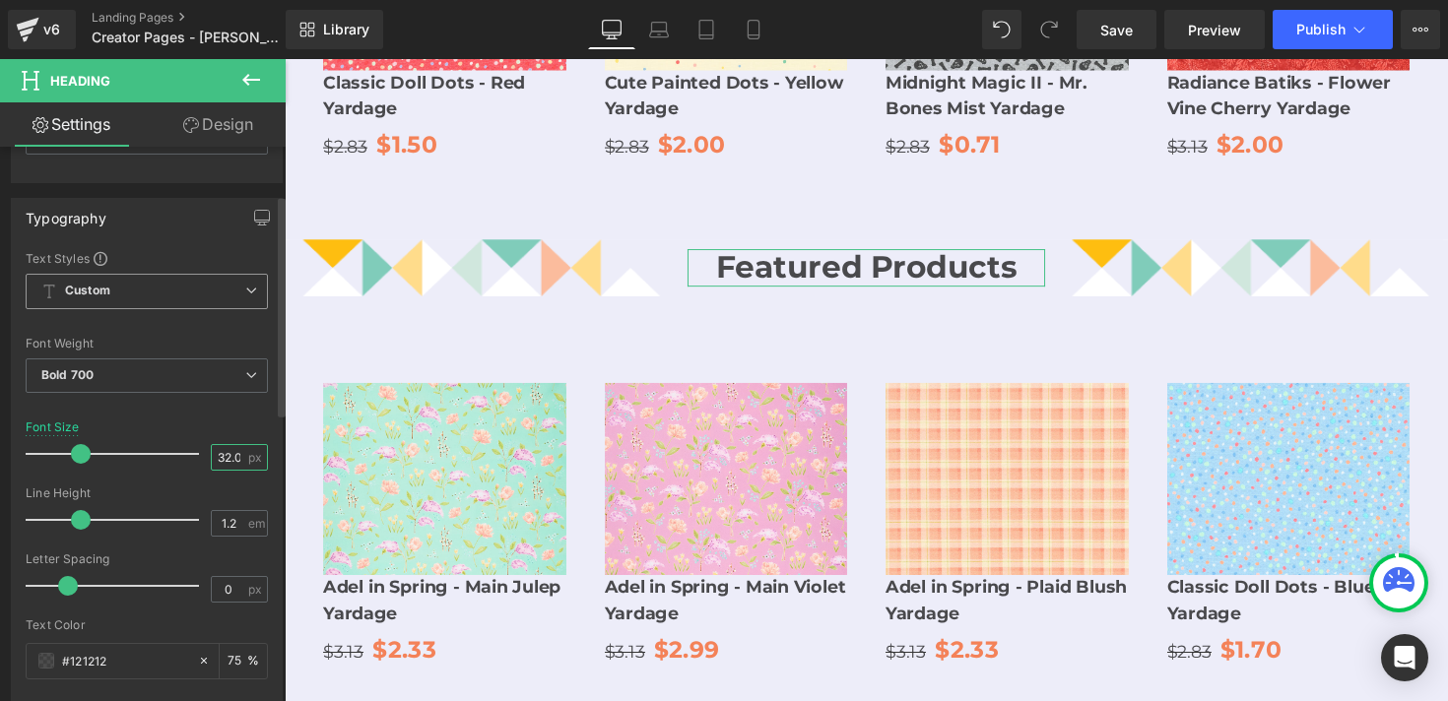
click at [219, 459] on input "32.04" at bounding box center [229, 457] width 34 height 25
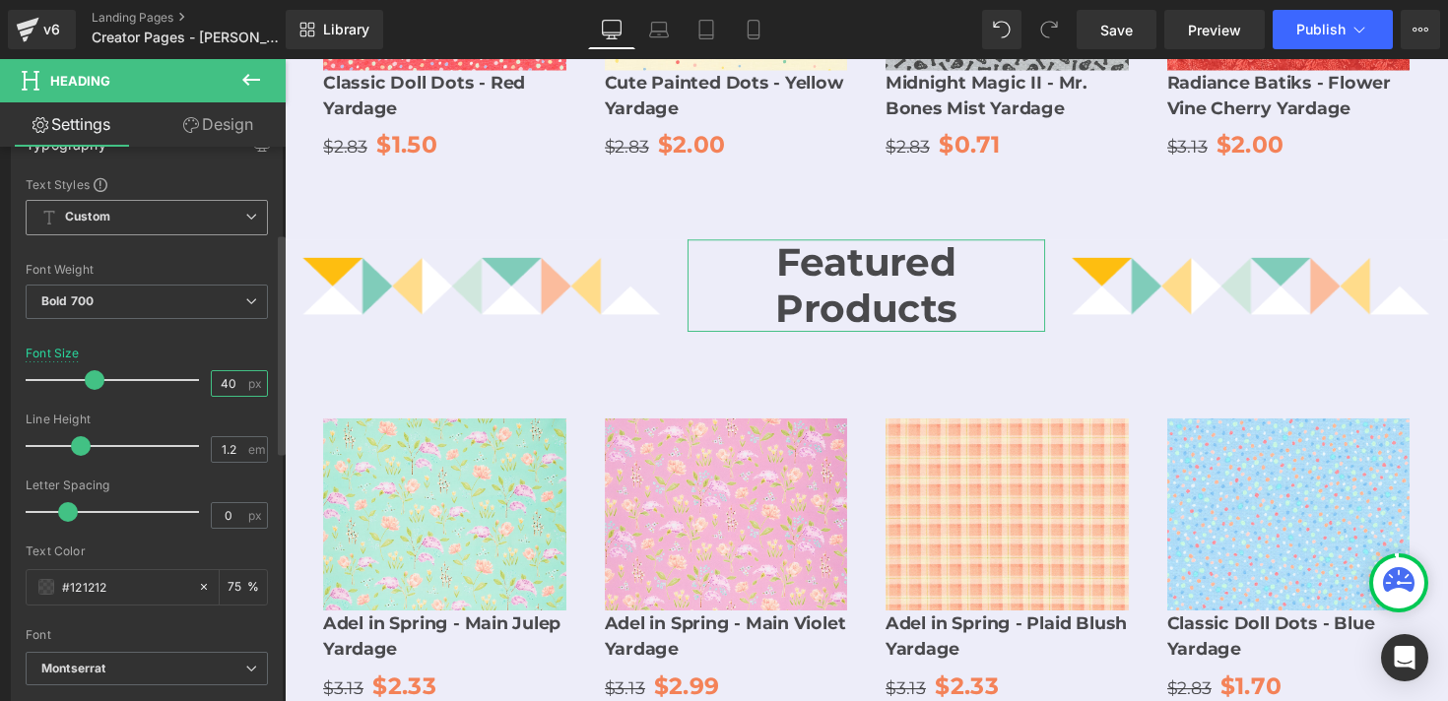
scroll to position [257, 0]
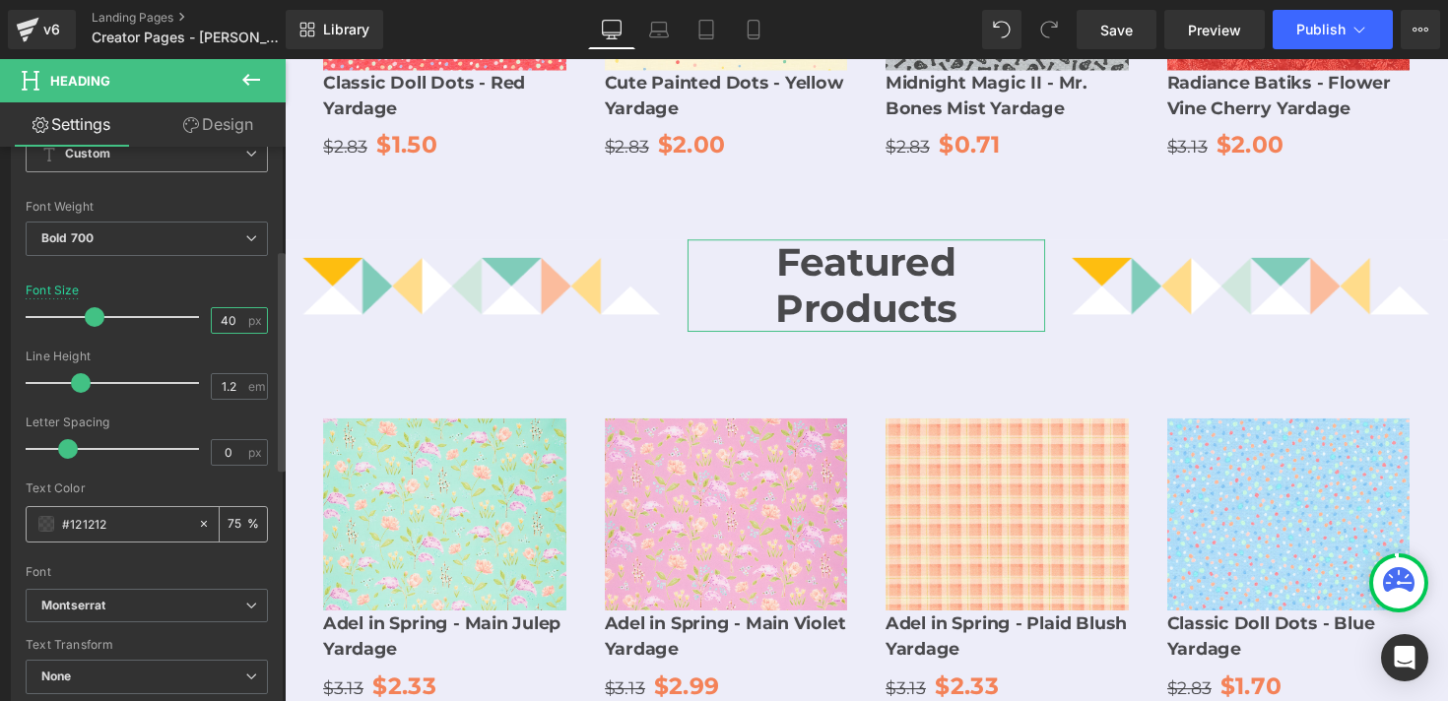
type input "40"
click at [137, 525] on input "#121212" at bounding box center [125, 524] width 126 height 22
paste input "6666CC"
type input "#6666CC"
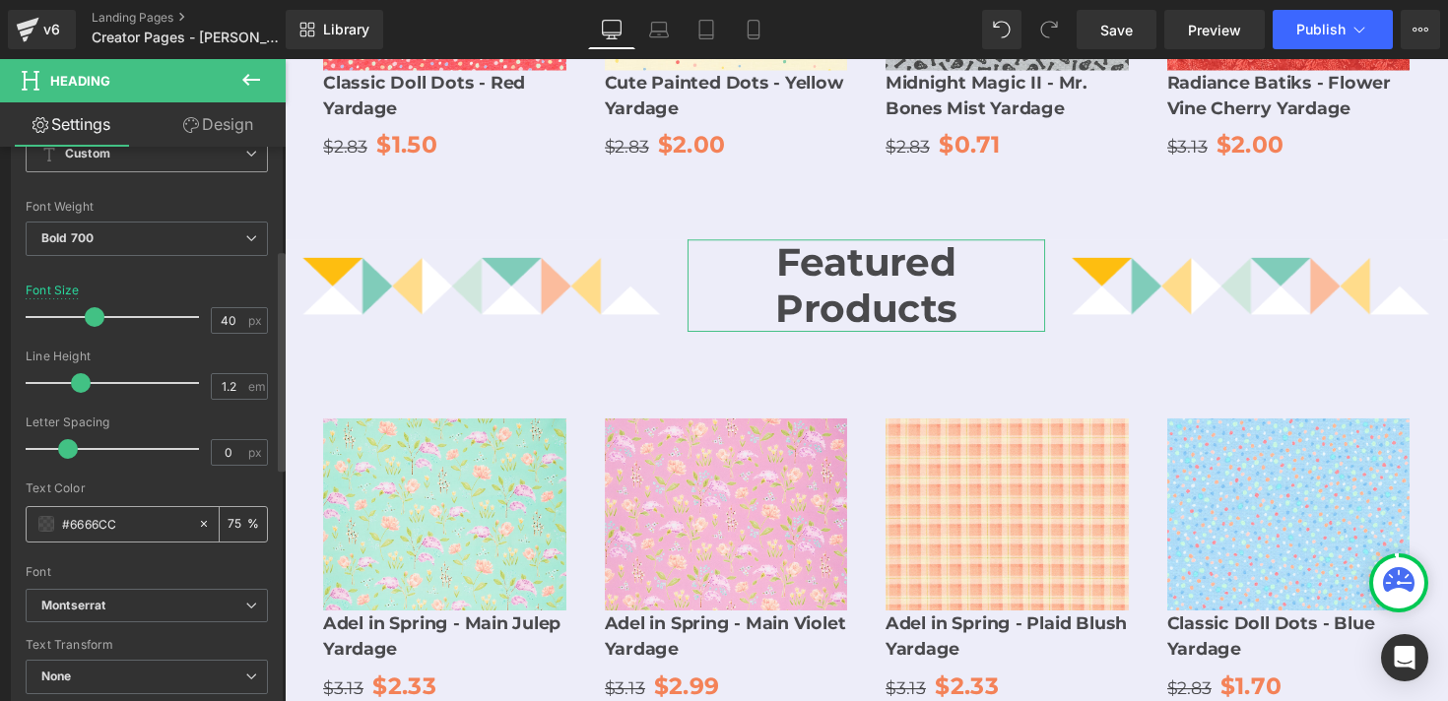
type input "100"
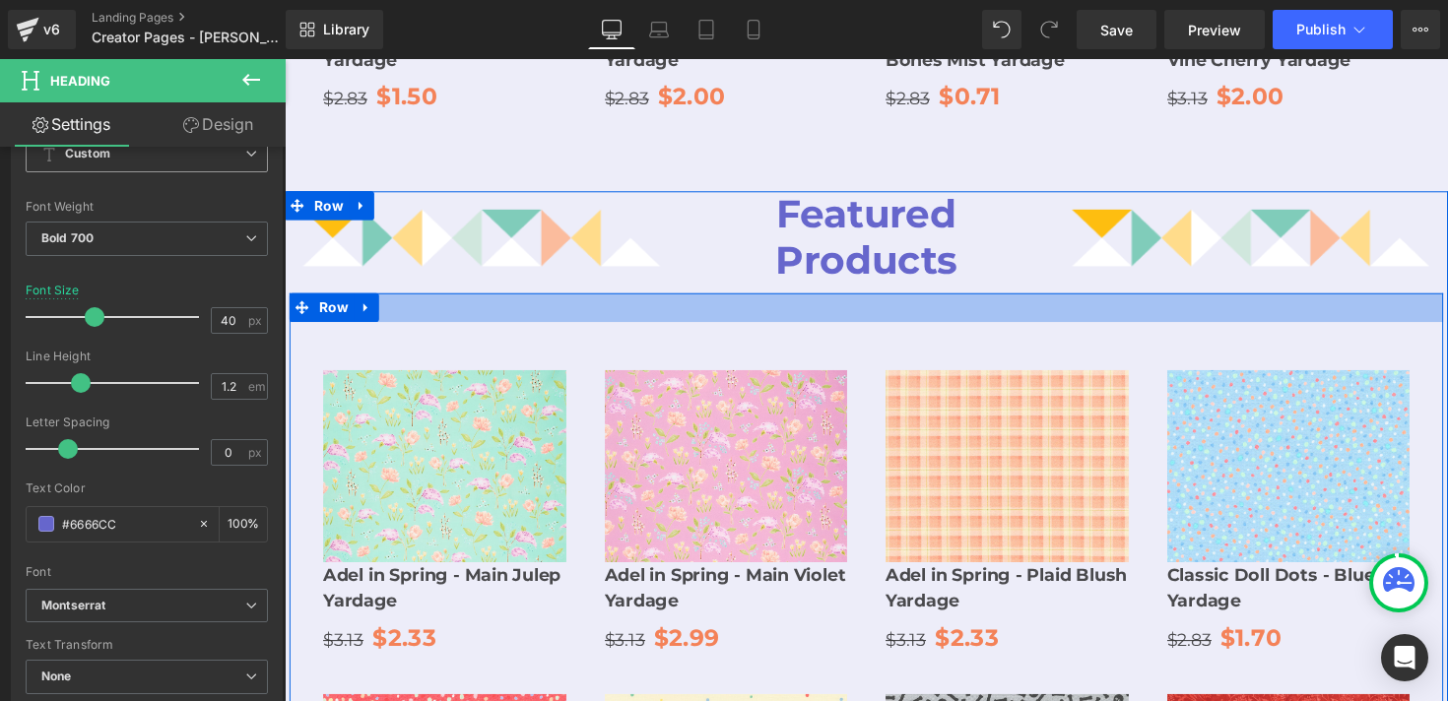
scroll to position [2404, 0]
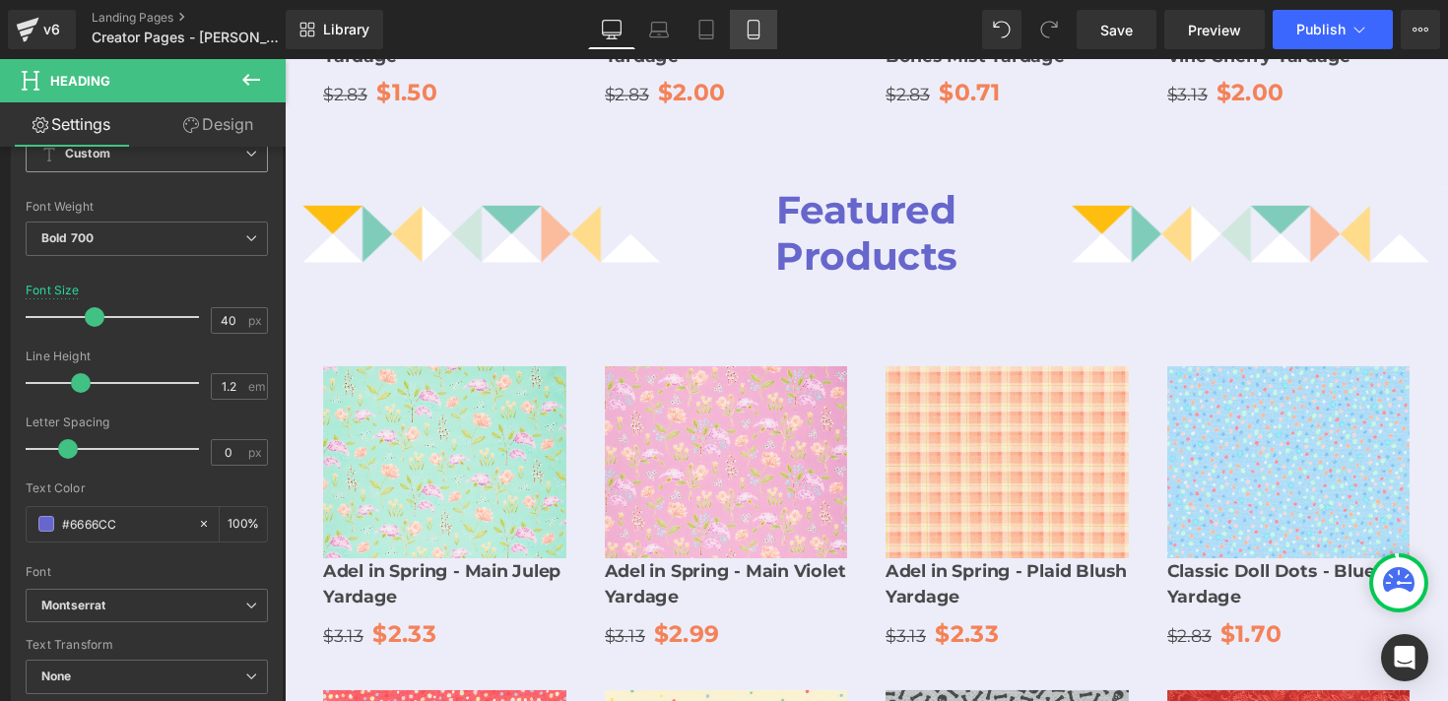
type input "#6666cc"
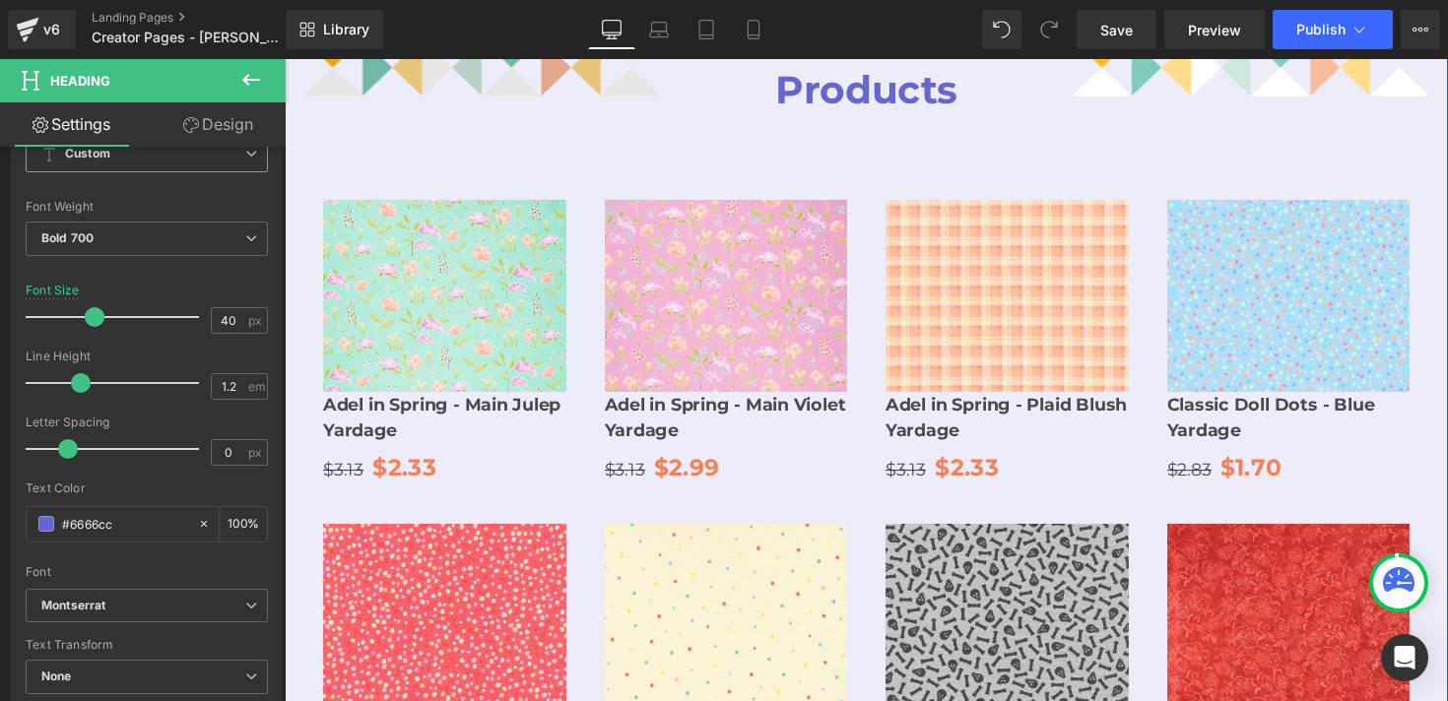
scroll to position [2600, 0]
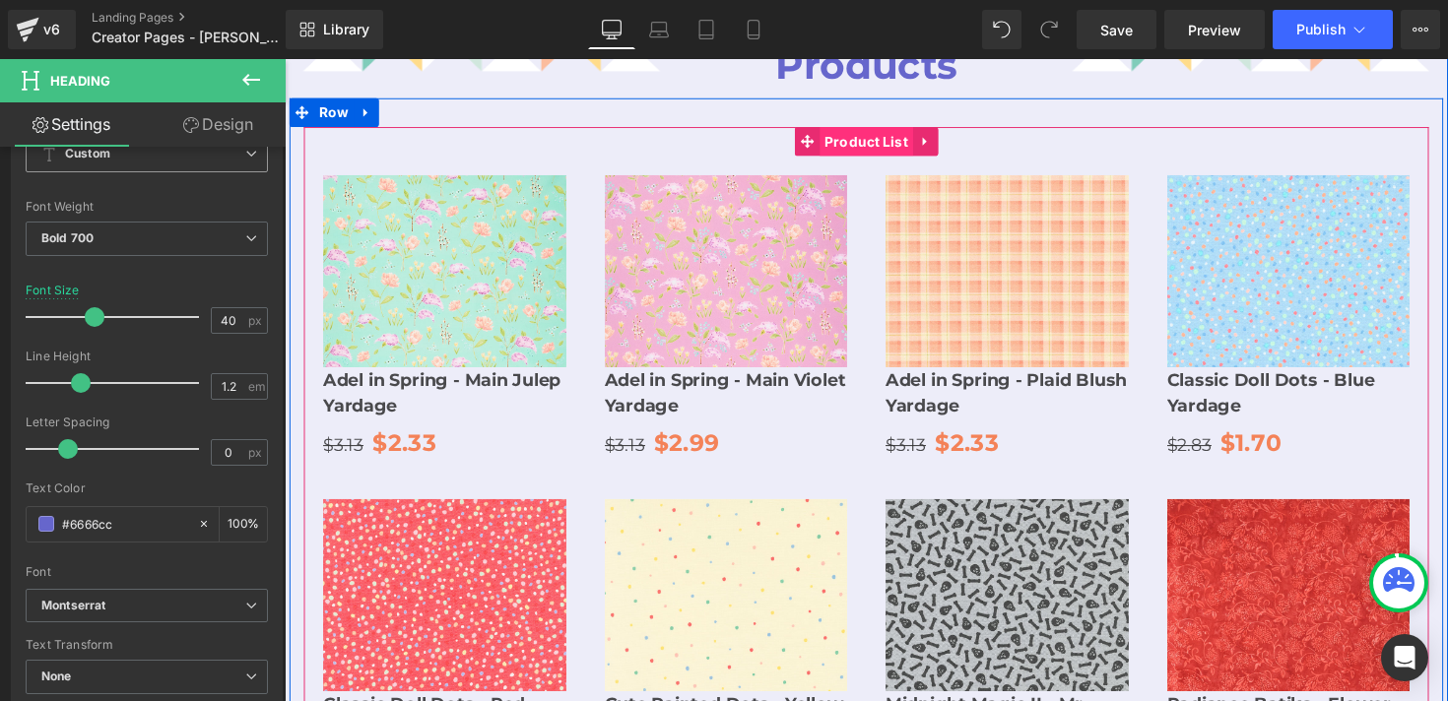
click at [851, 129] on span "Product List" at bounding box center [881, 144] width 96 height 30
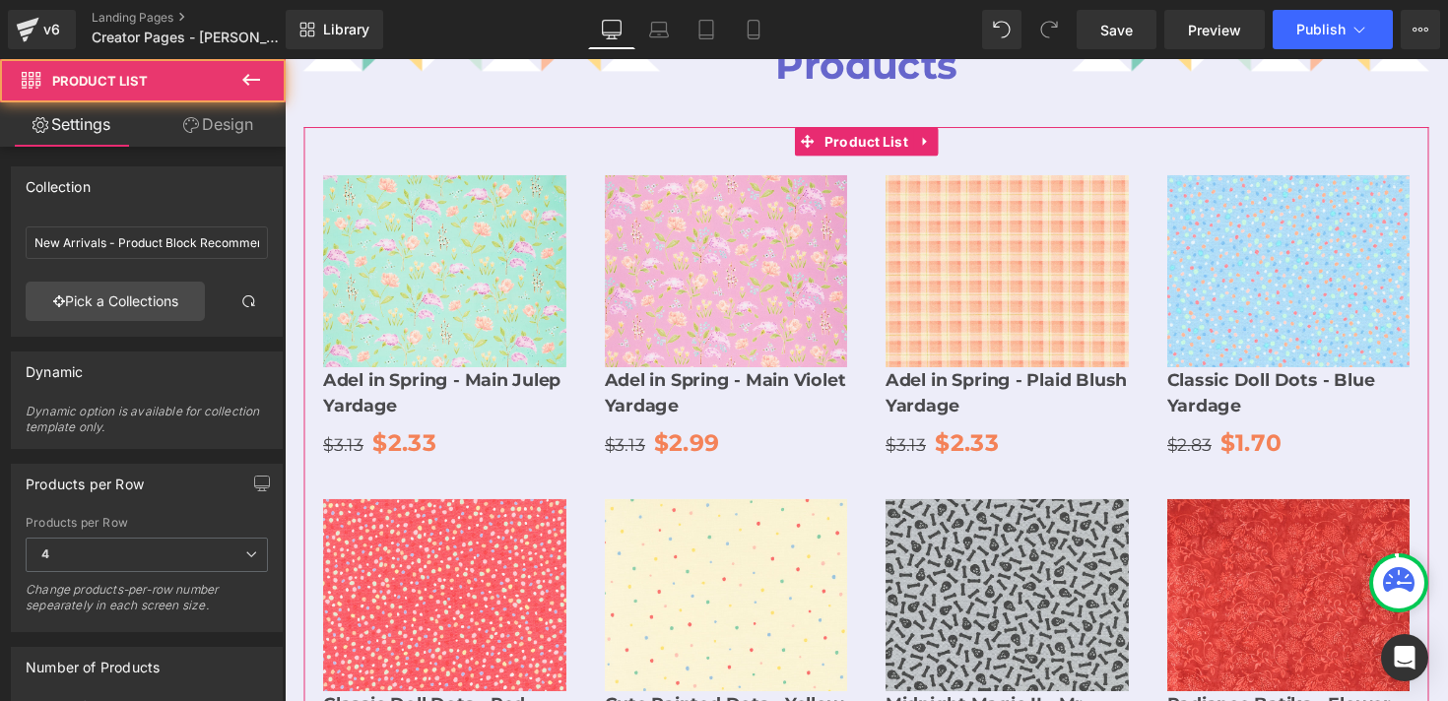
click at [213, 131] on link "Design" at bounding box center [218, 124] width 143 height 44
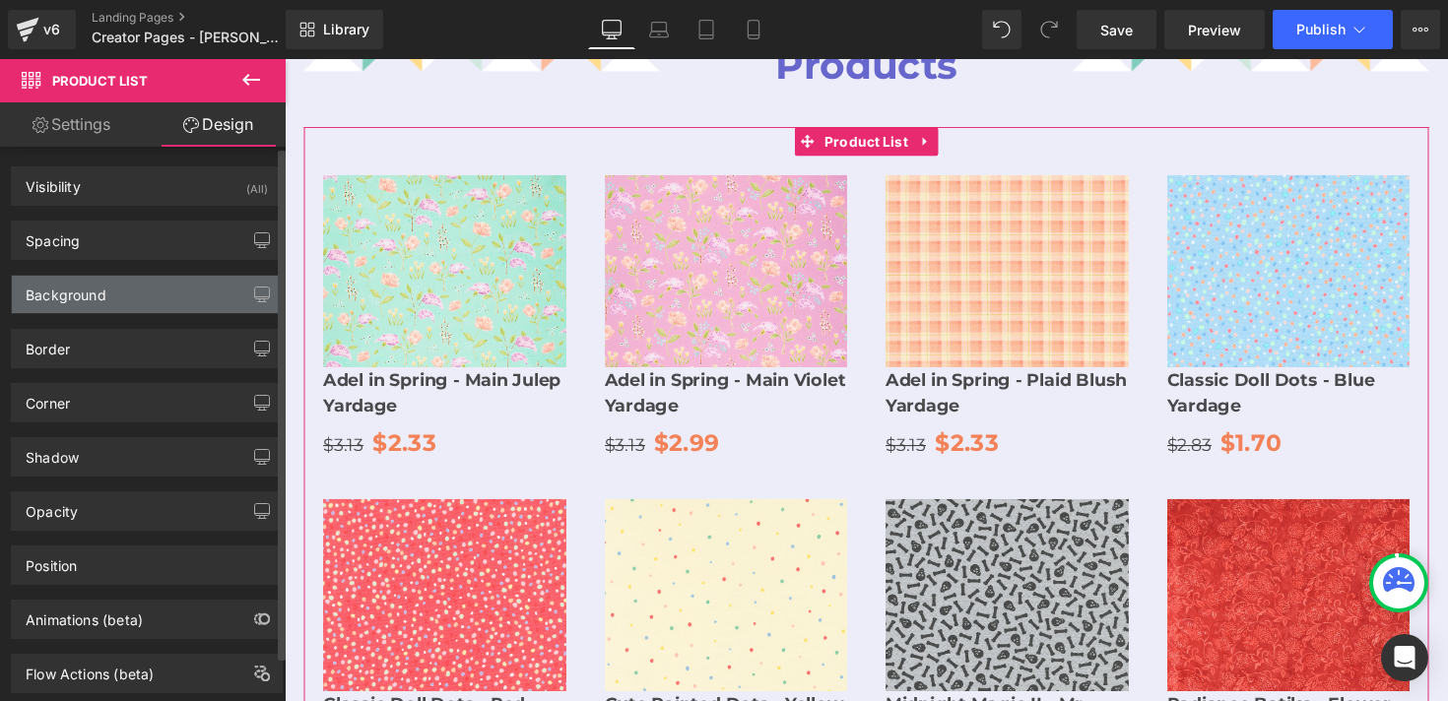
click at [145, 286] on div "Background" at bounding box center [147, 294] width 270 height 37
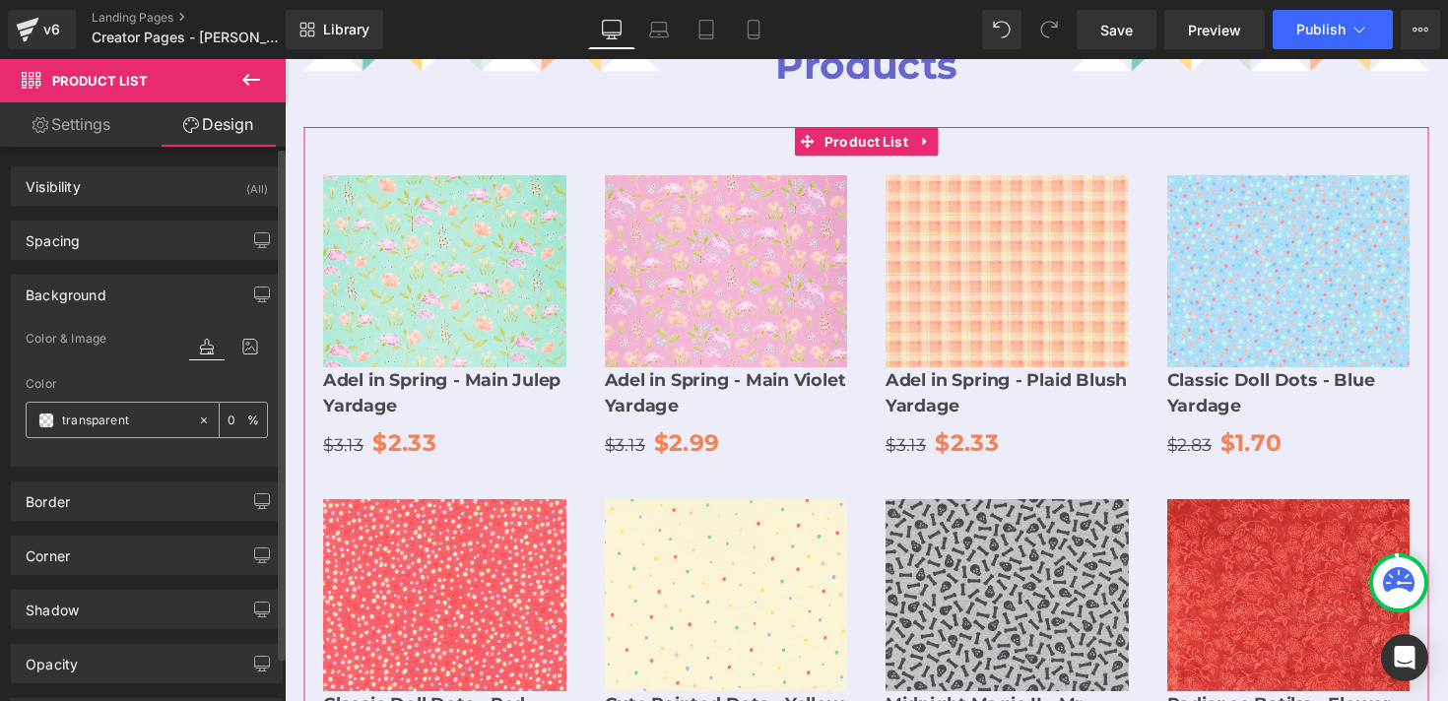
click at [53, 422] on span at bounding box center [46, 421] width 16 height 16
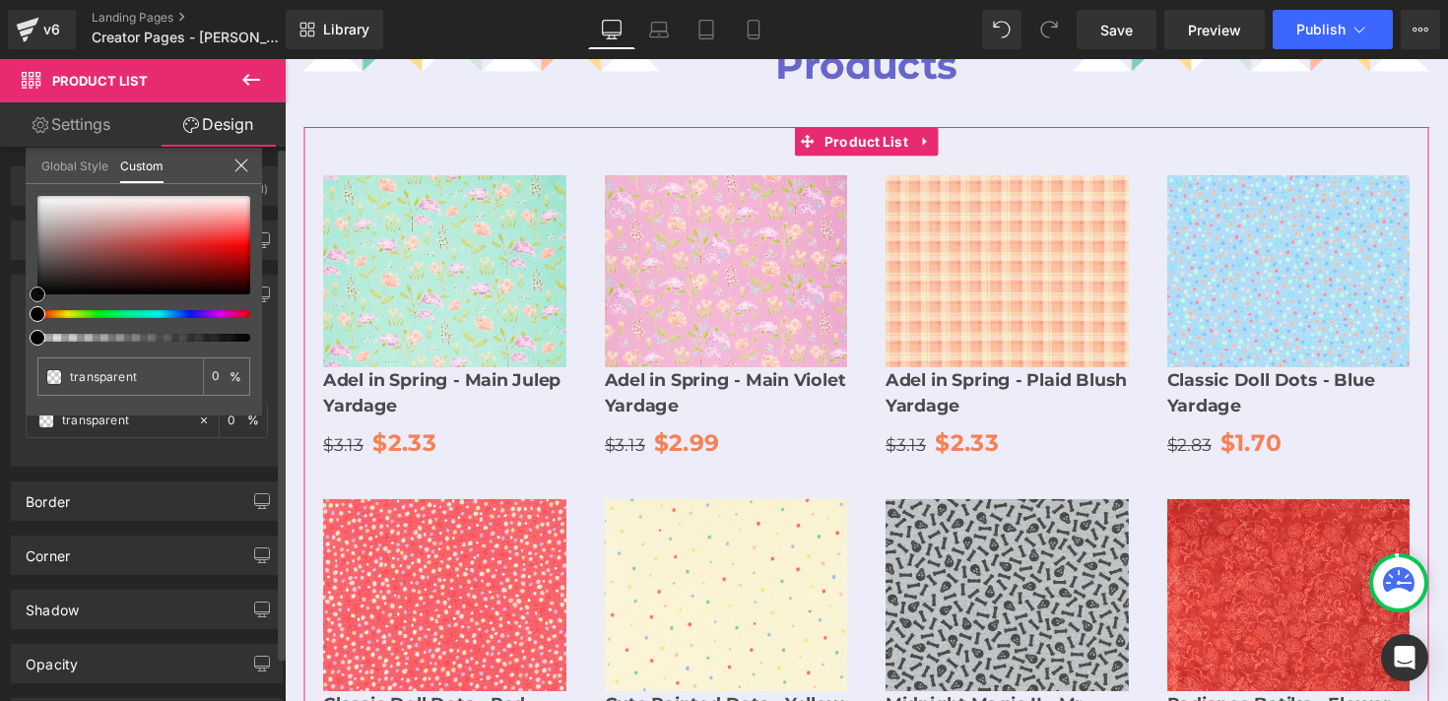
type input "#f0eaea"
type input "100"
type input "#f0eaea"
type input "100"
type input "#efeaea"
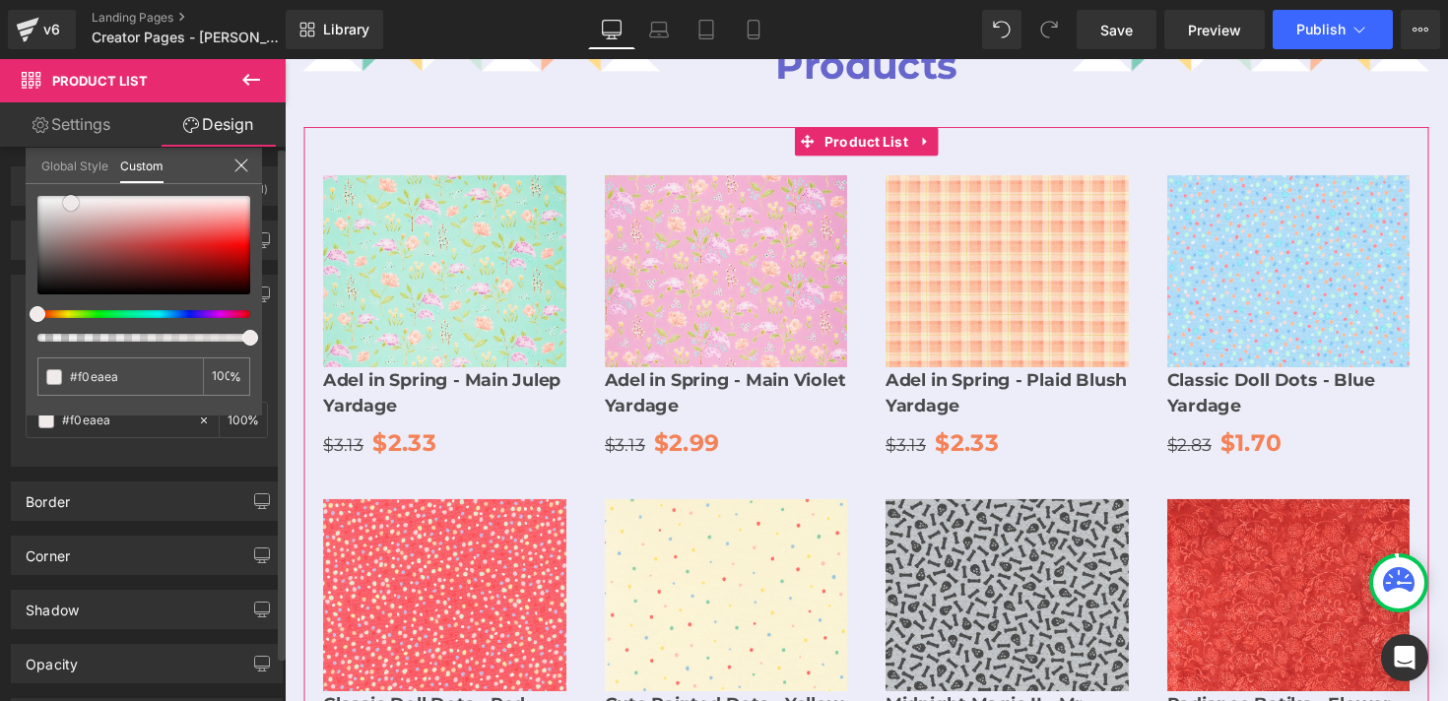
type input "#efeaea"
type input "#efebeb"
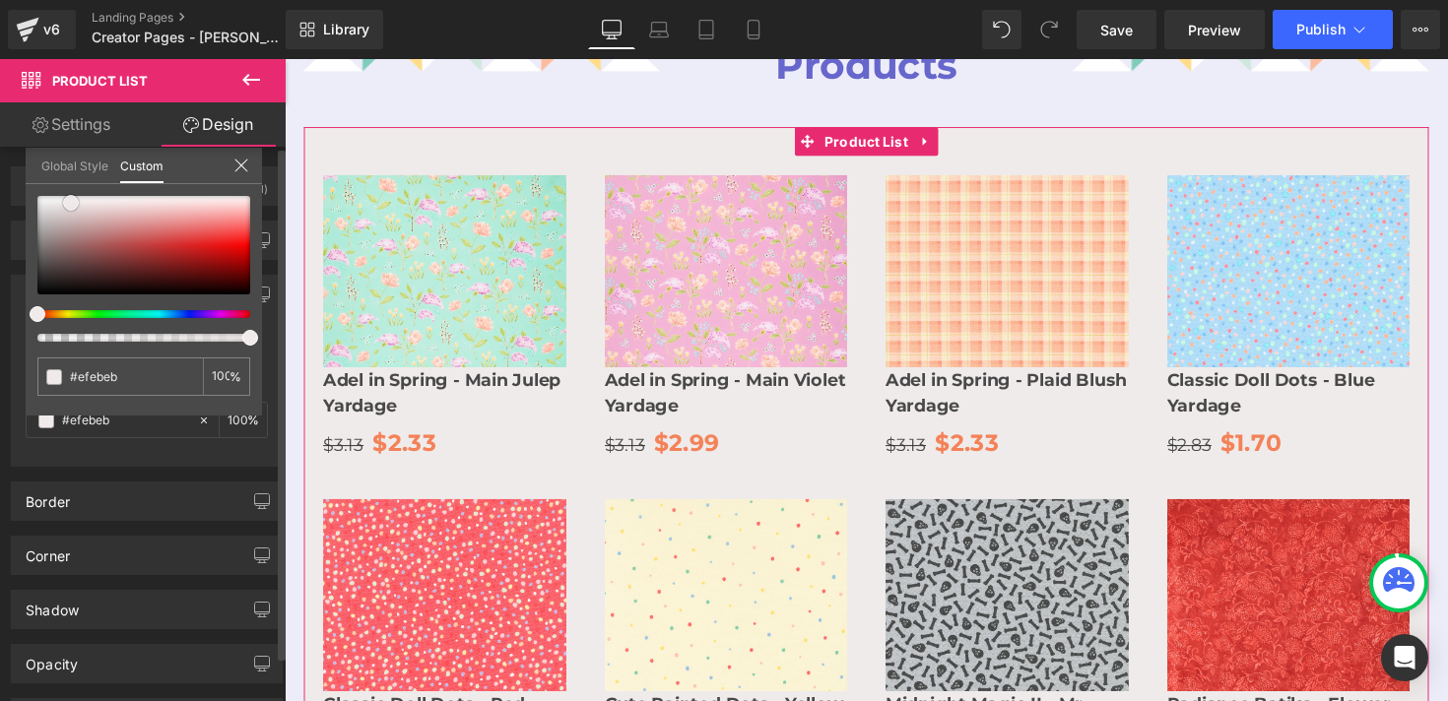
type input "#eeebeb"
type input "#f3f1f1"
type input "#faf9f9"
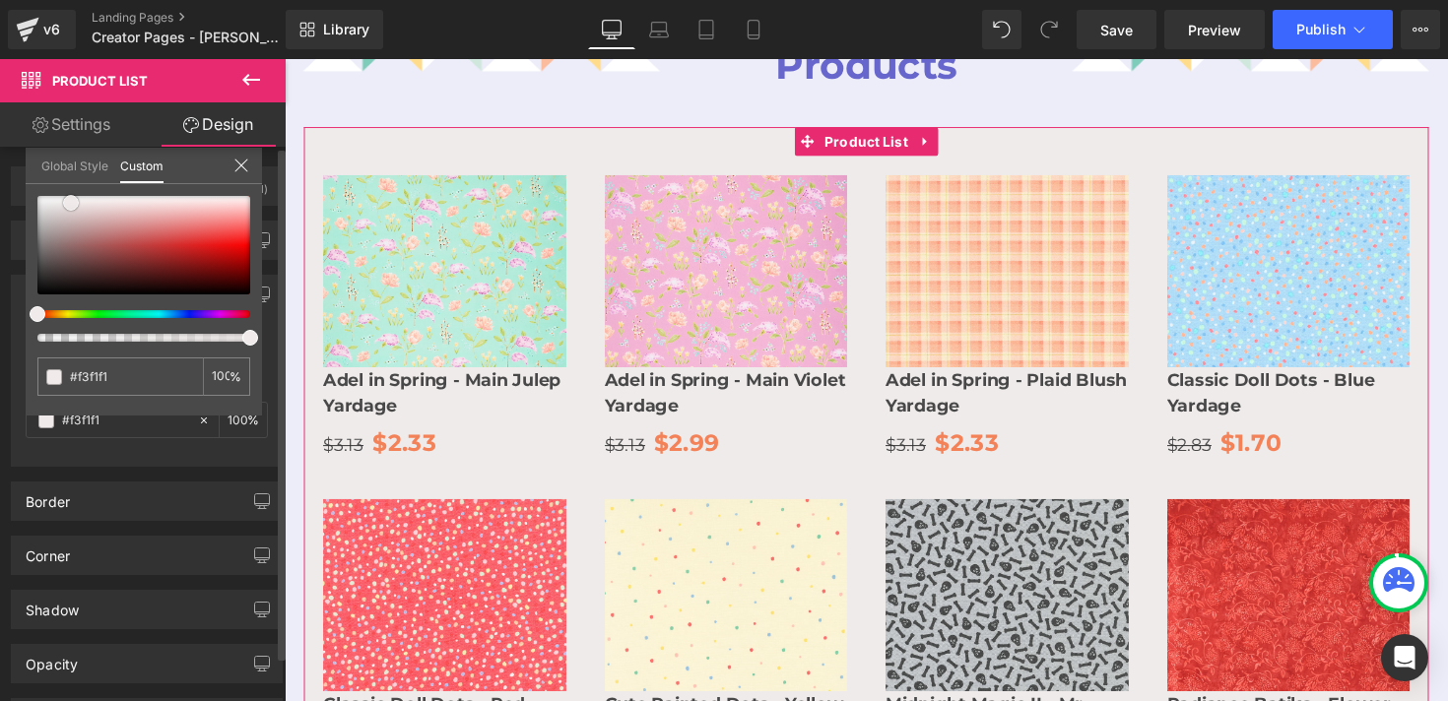
type input "#faf9f9"
type input "#ffffff"
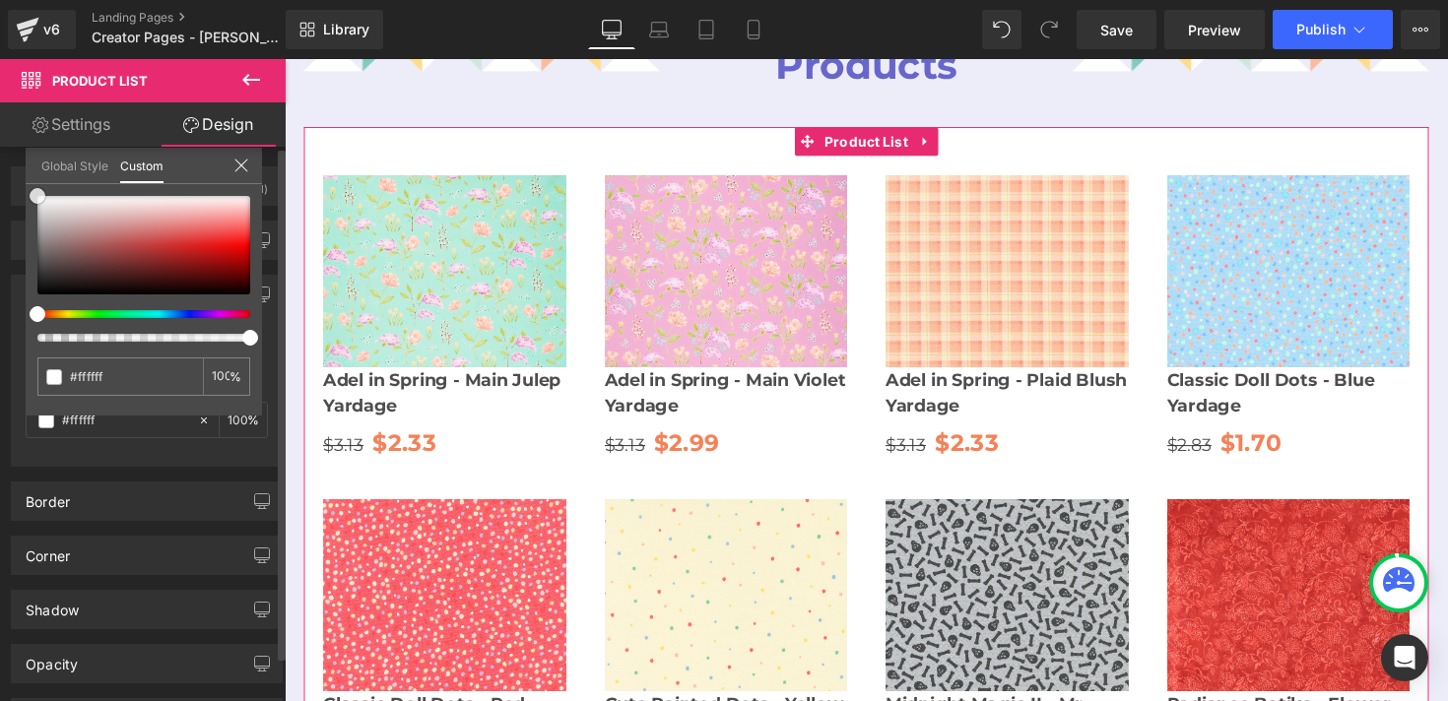
drag, startPoint x: 71, startPoint y: 203, endPoint x: 18, endPoint y: 180, distance: 57.8
click at [18, 260] on div "Background Color & Image color rgba(255, 255, 255, 1) Color #ffffff 100 % Image…" at bounding box center [147, 363] width 295 height 207
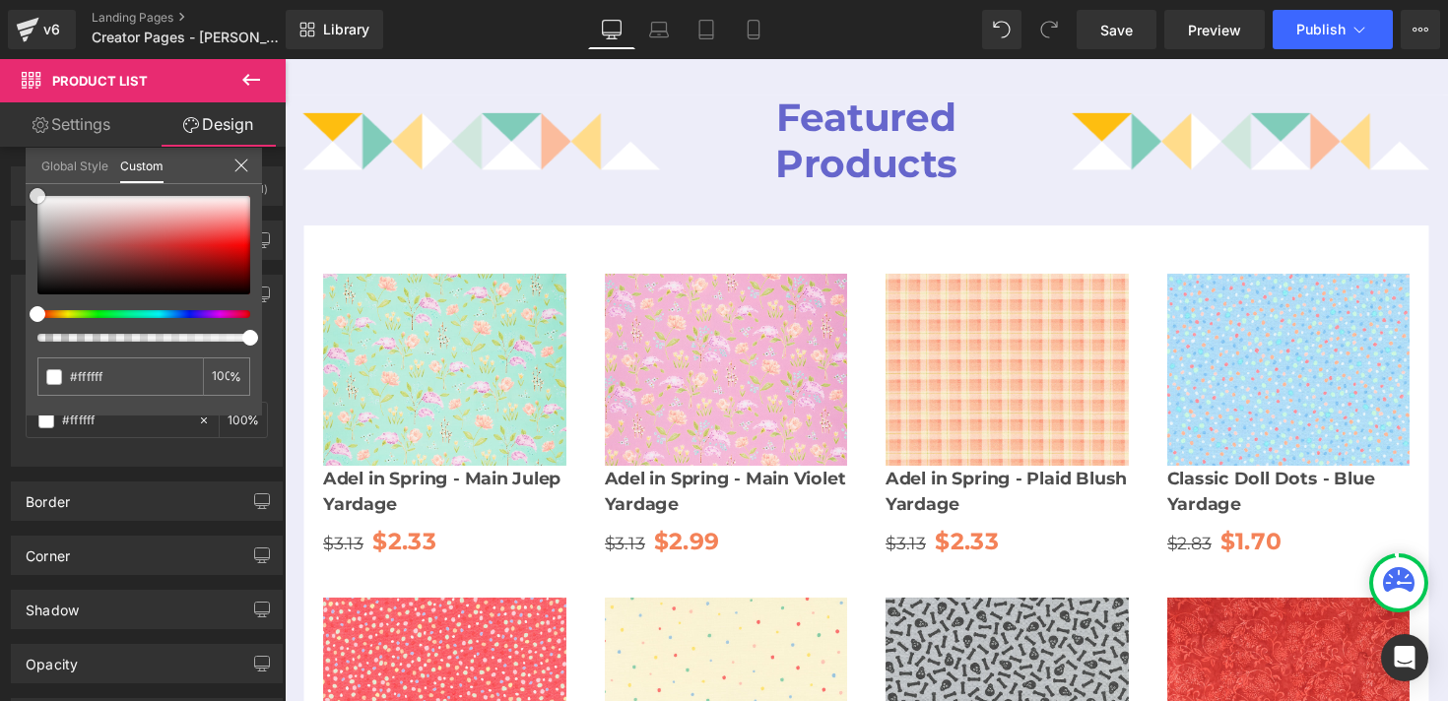
scroll to position [2504, 0]
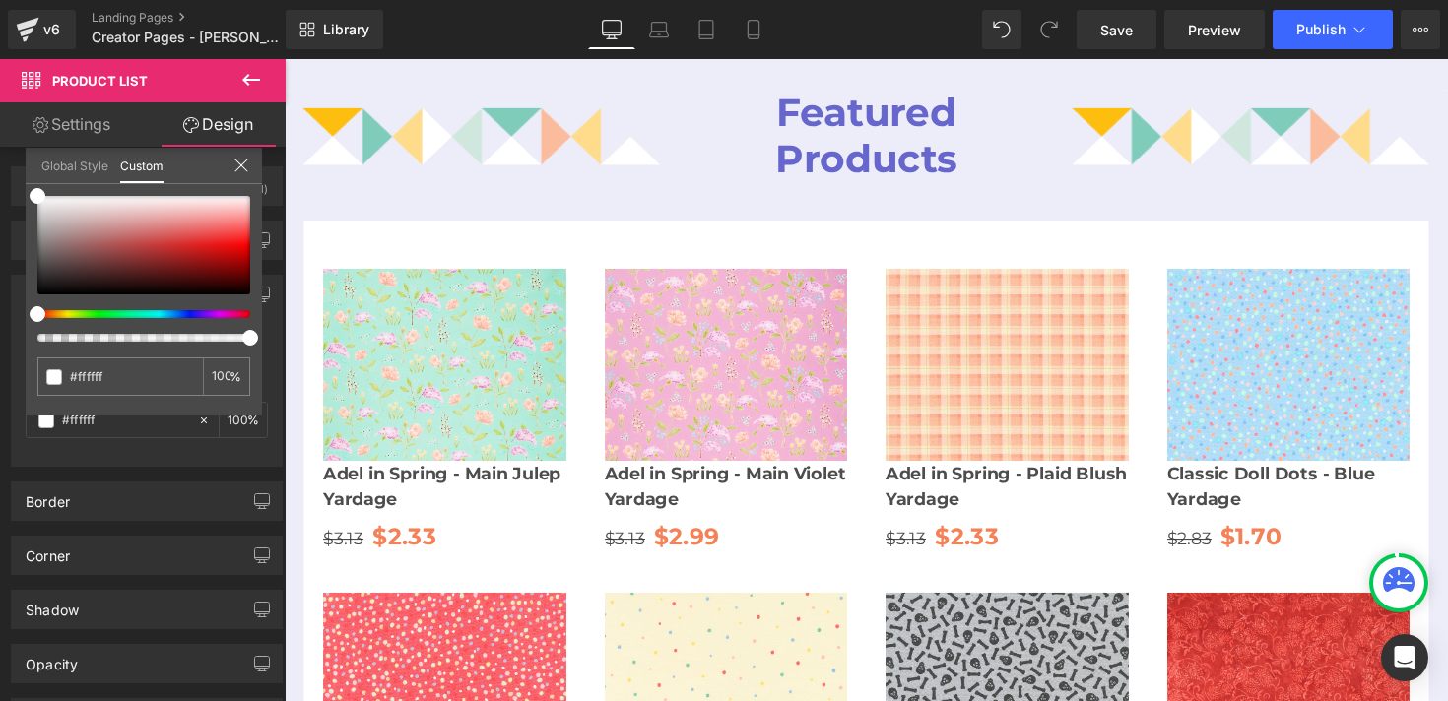
click at [533, 143] on body "Subtotal: You will earn Quilter's Cash Points View Cart Skip to content Daily D…" at bounding box center [881, 426] width 1192 height 5743
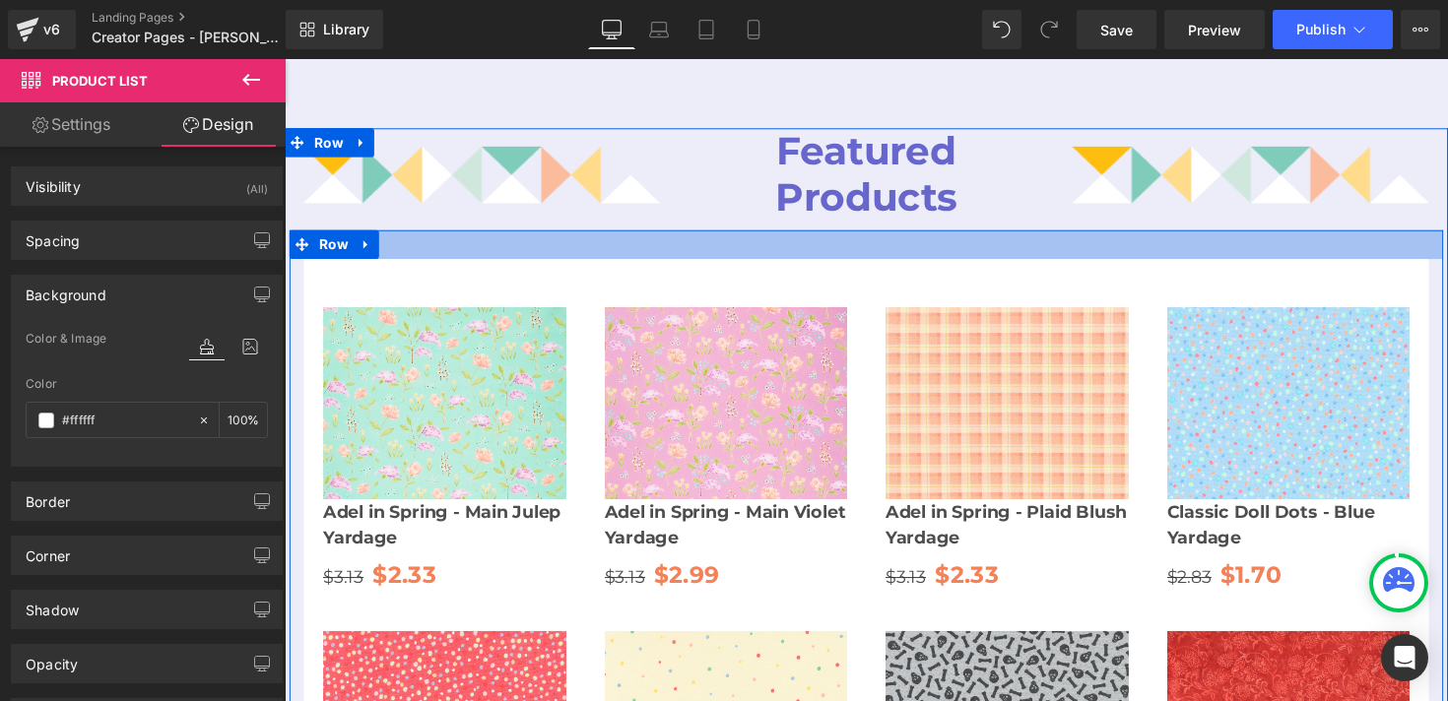
scroll to position [2464, 0]
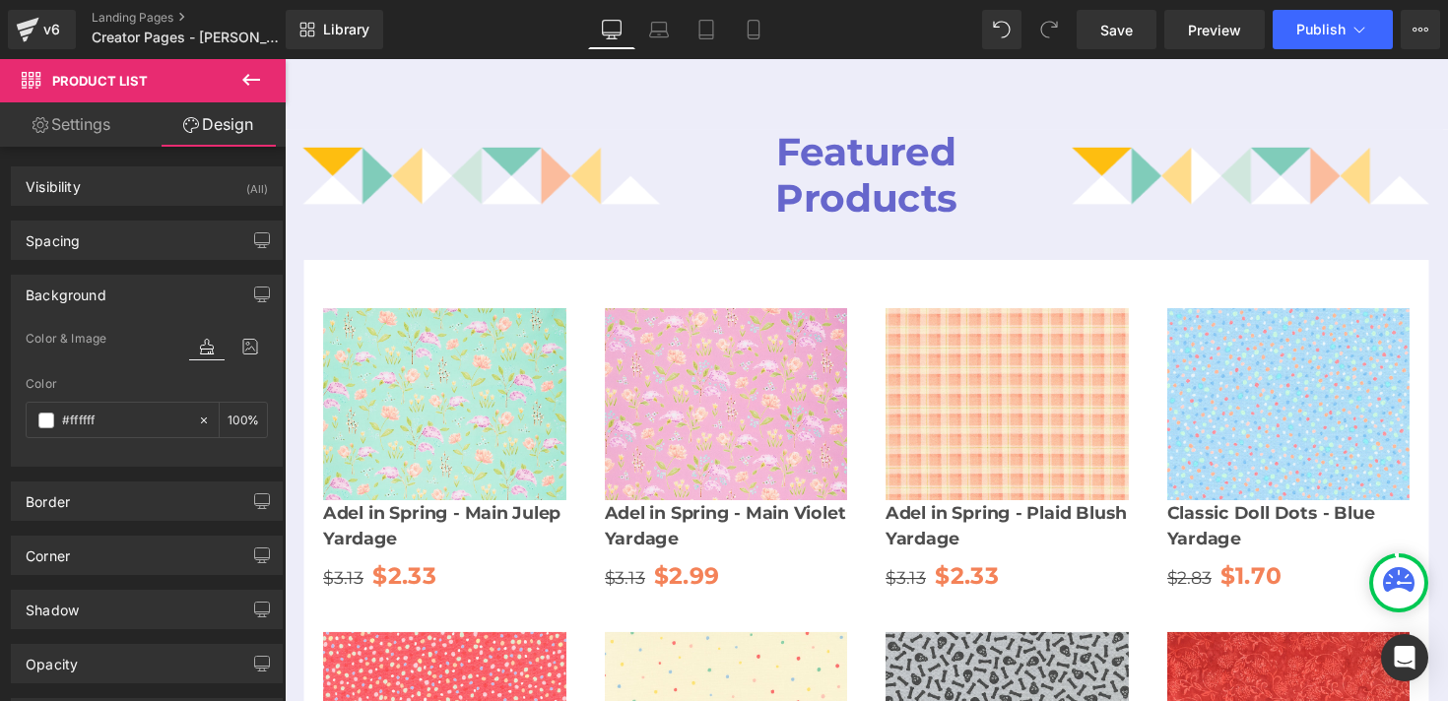
click at [251, 80] on icon at bounding box center [251, 80] width 18 height 12
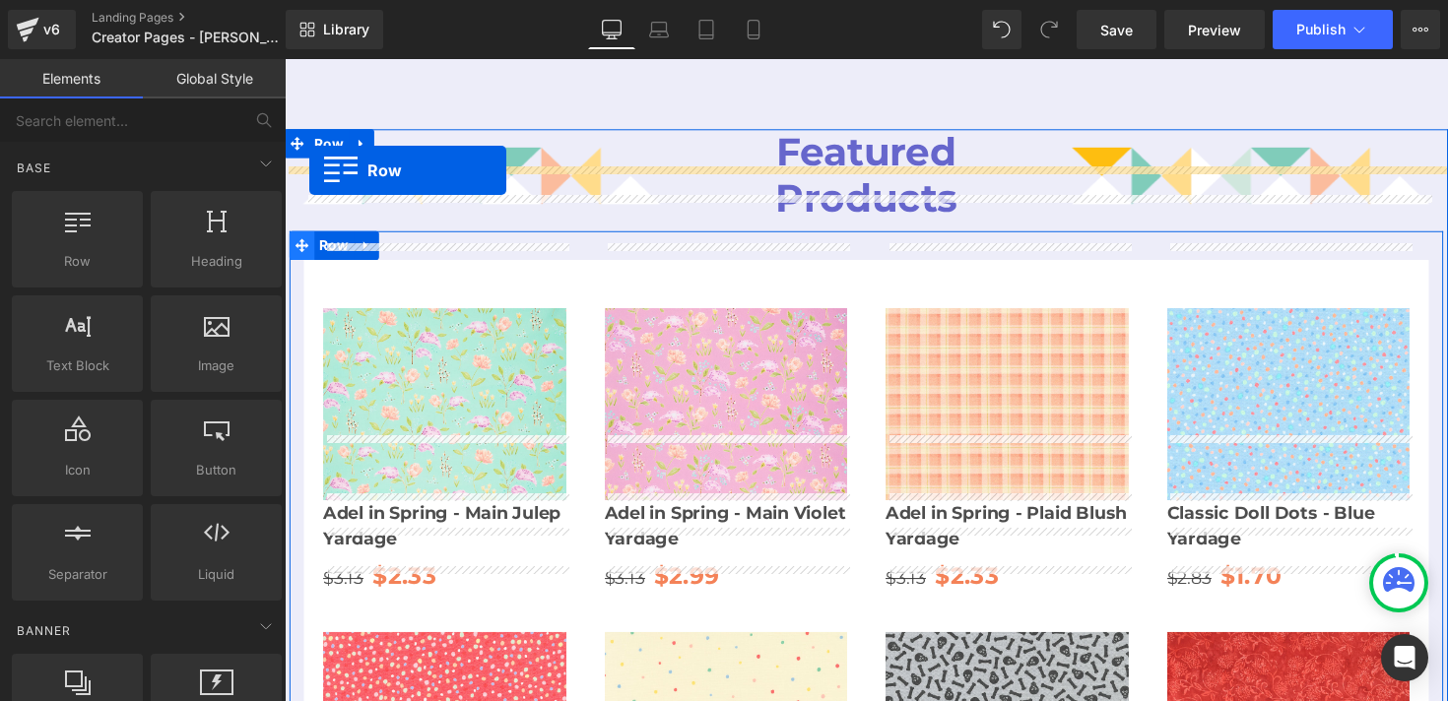
drag, startPoint x: 394, startPoint y: 280, endPoint x: 310, endPoint y: 172, distance: 136.2
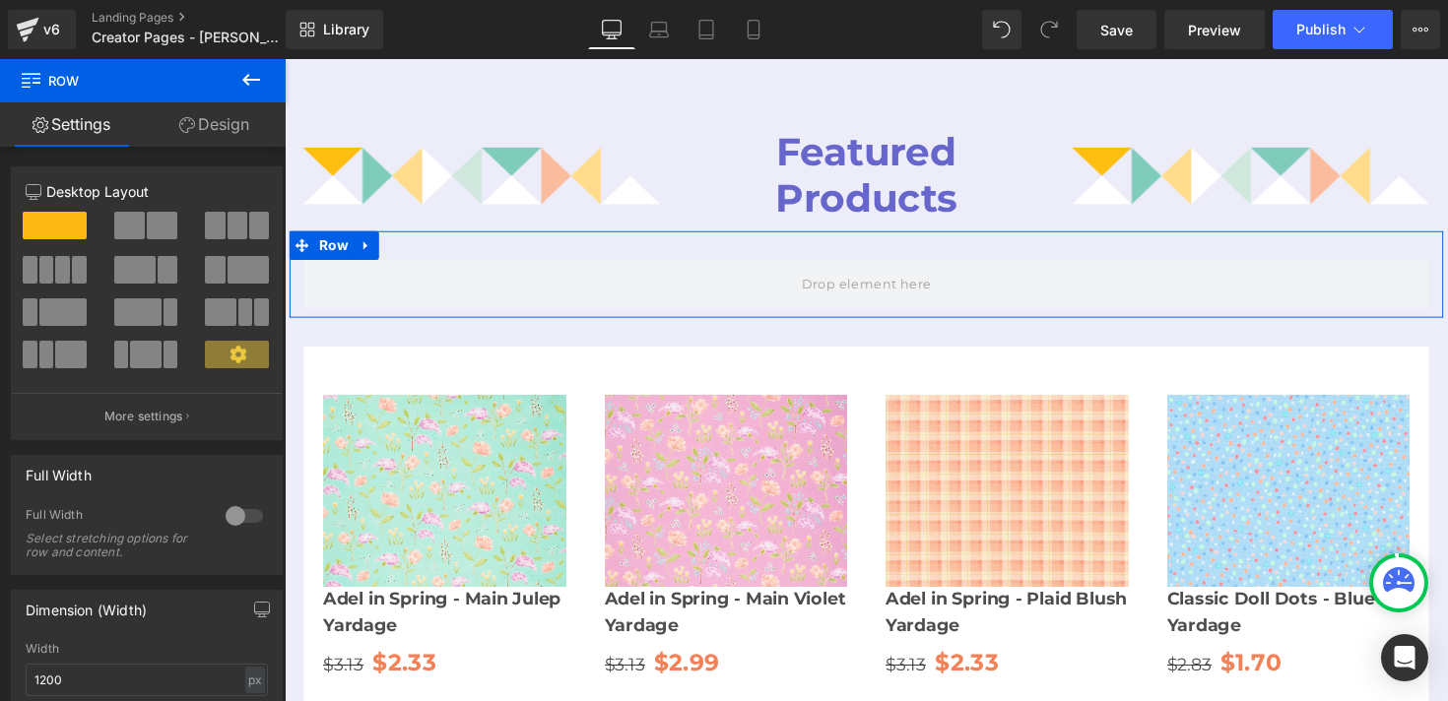
click at [234, 514] on div at bounding box center [244, 516] width 47 height 32
click at [201, 119] on link "Design" at bounding box center [214, 124] width 143 height 44
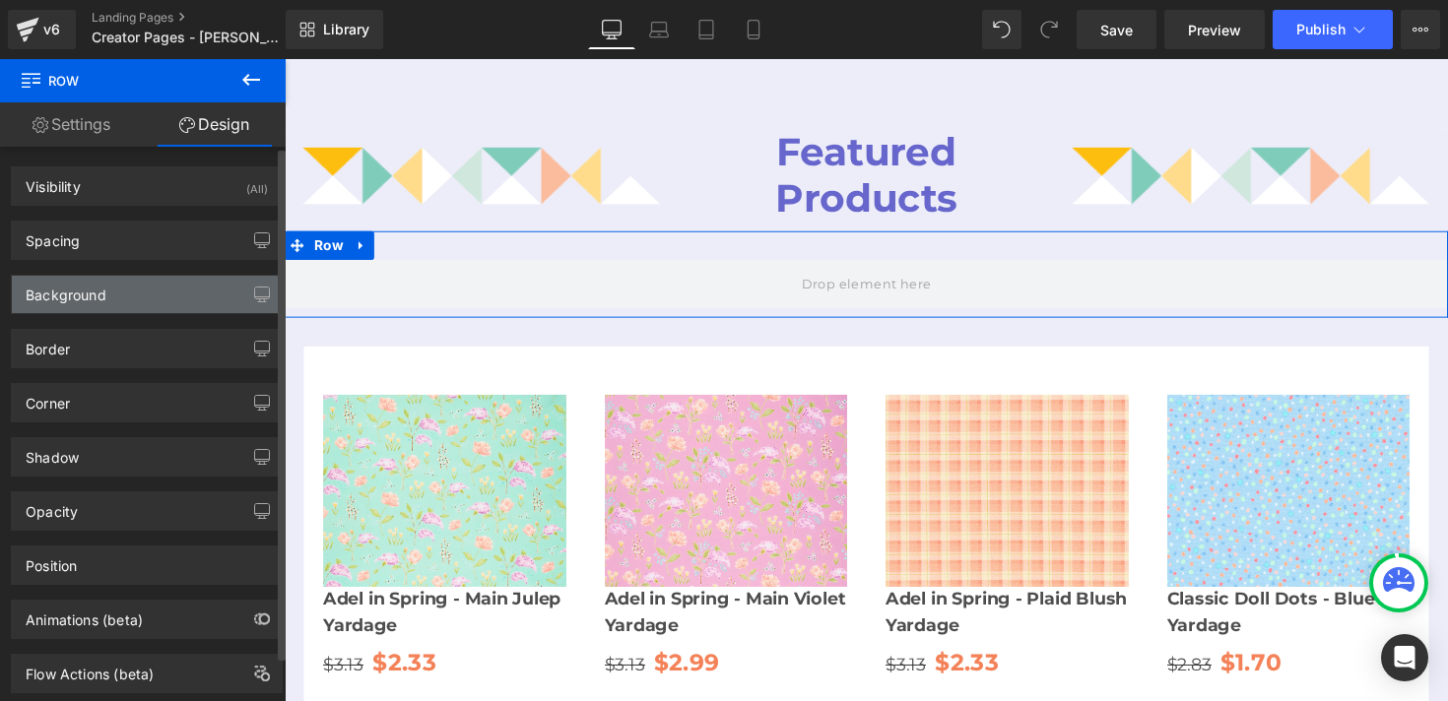
click at [88, 281] on div "Background" at bounding box center [66, 290] width 81 height 28
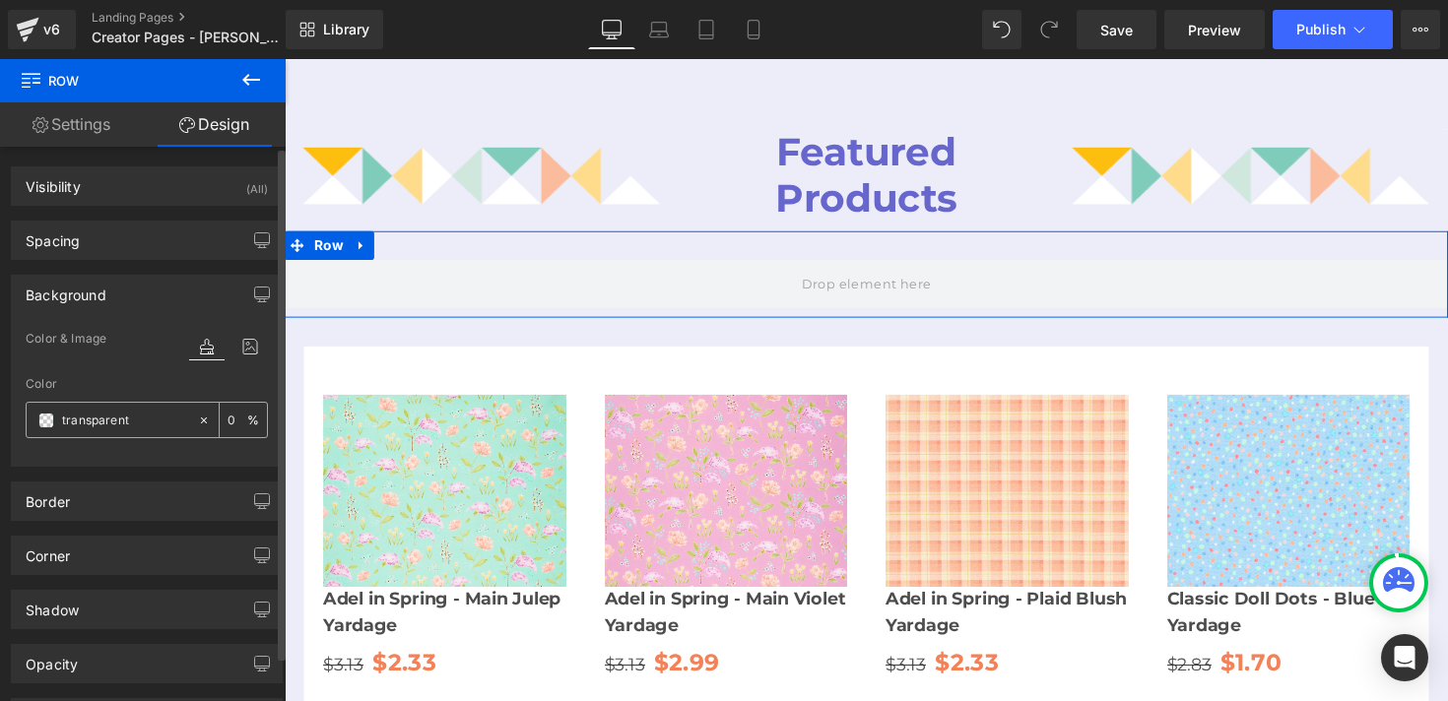
click at [47, 415] on span at bounding box center [46, 421] width 16 height 16
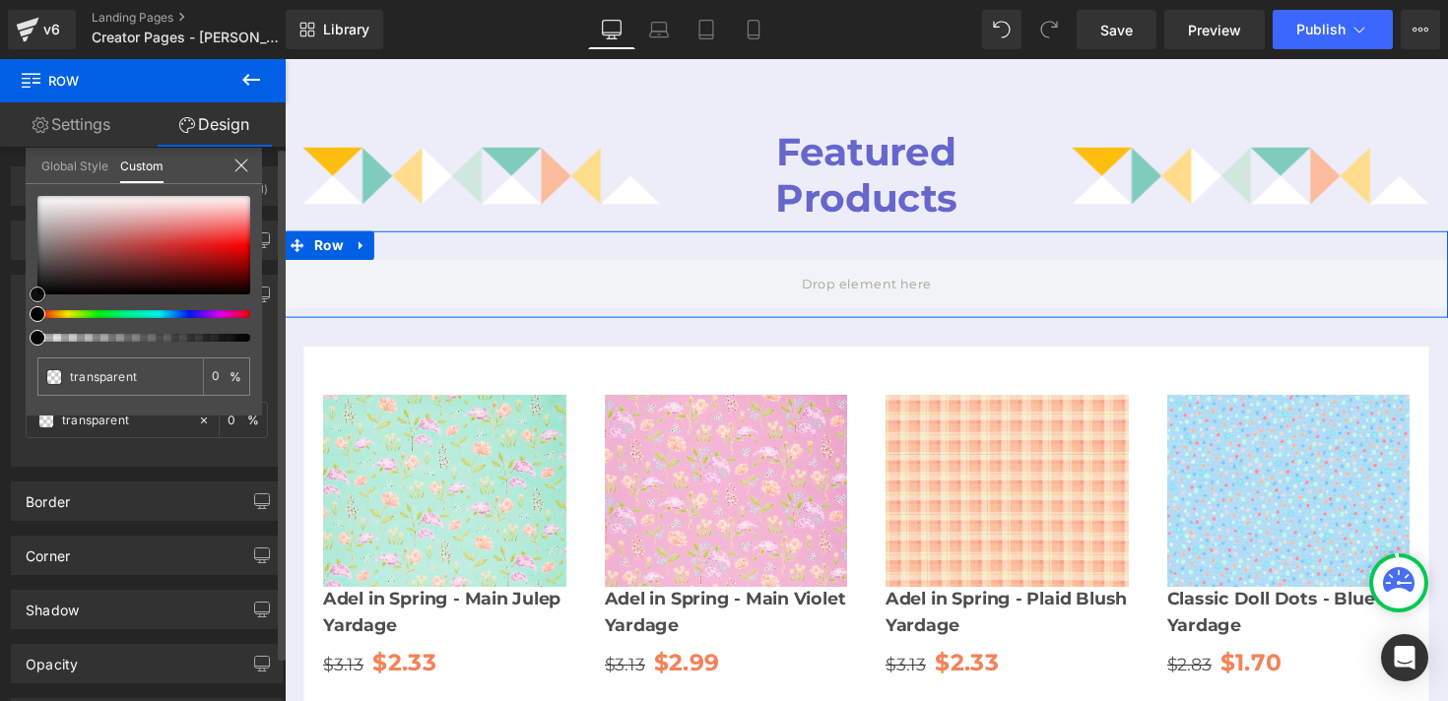
type input "#e1dfdf"
type input "100"
type input "#e1dfdf"
type input "100"
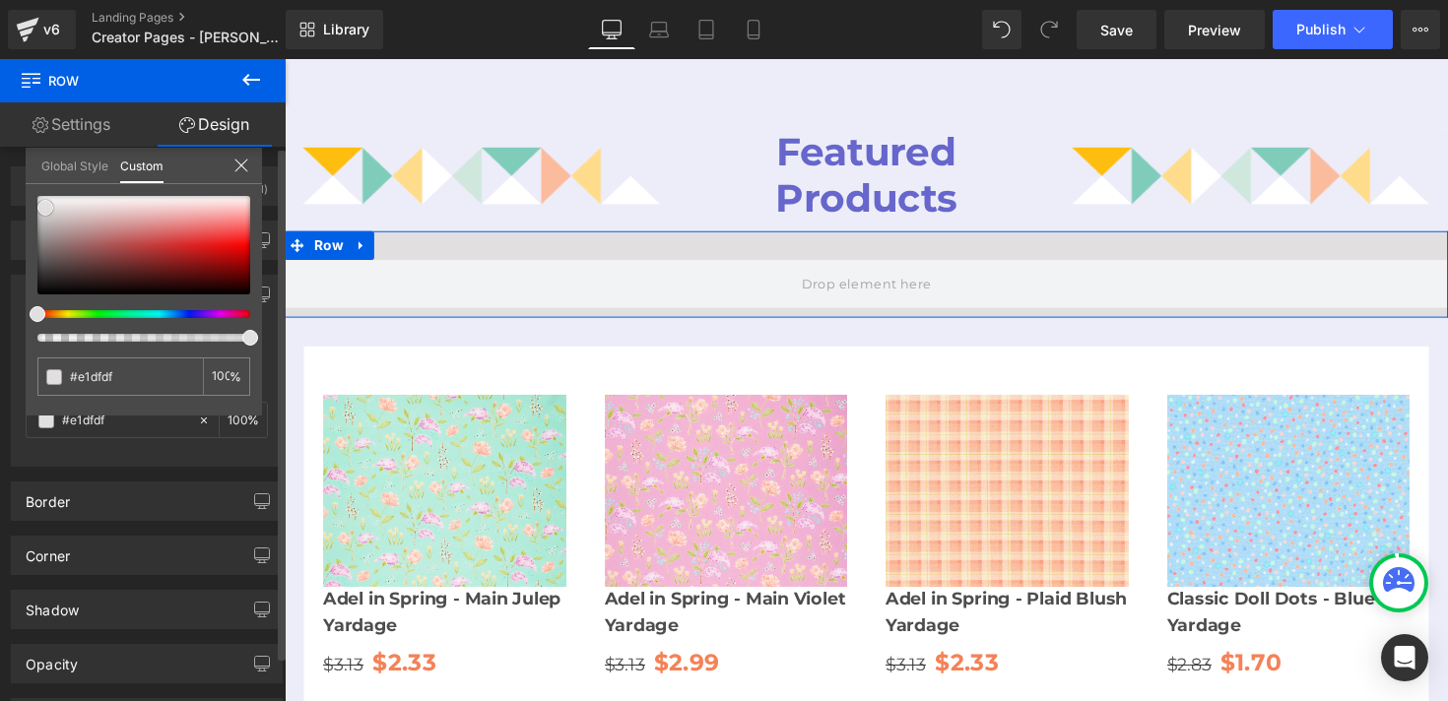
type input "#edecec"
type input "#fcfcfc"
type input "#ffffff"
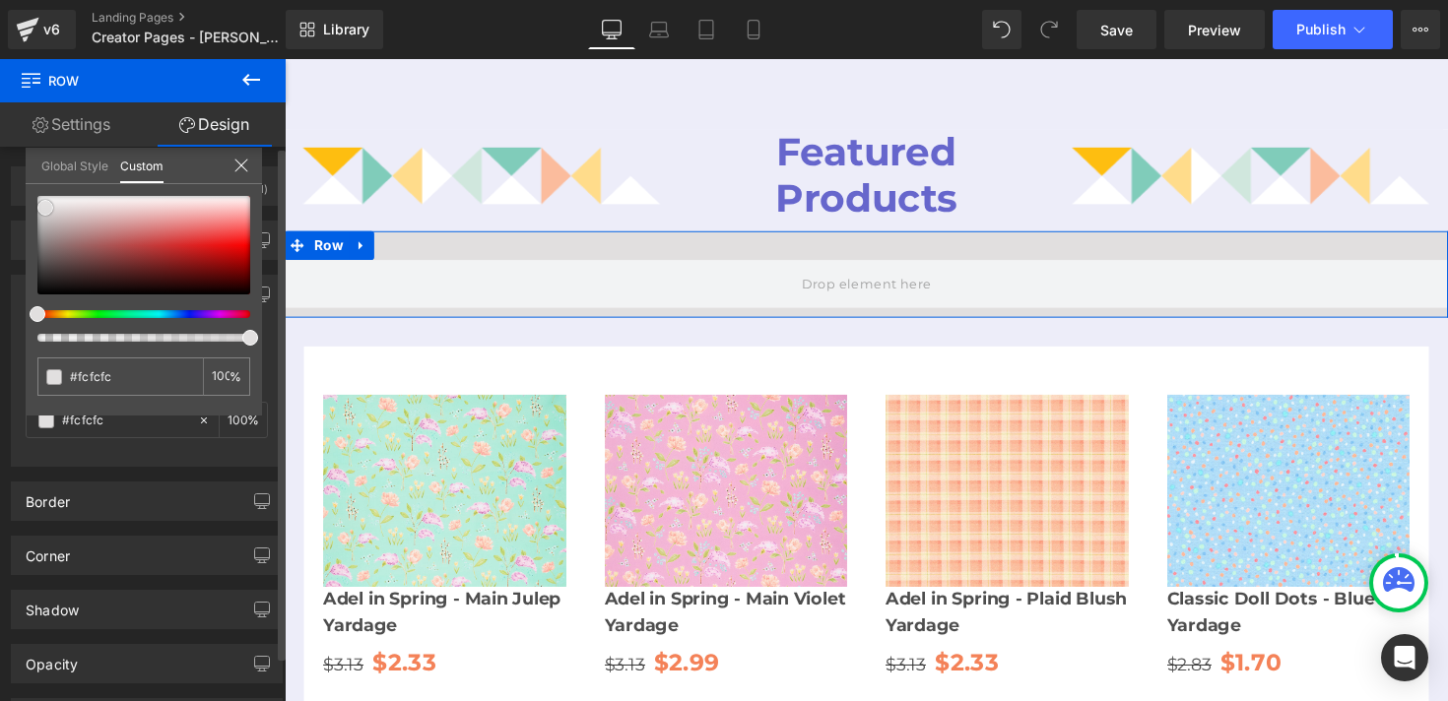
type input "#ffffff"
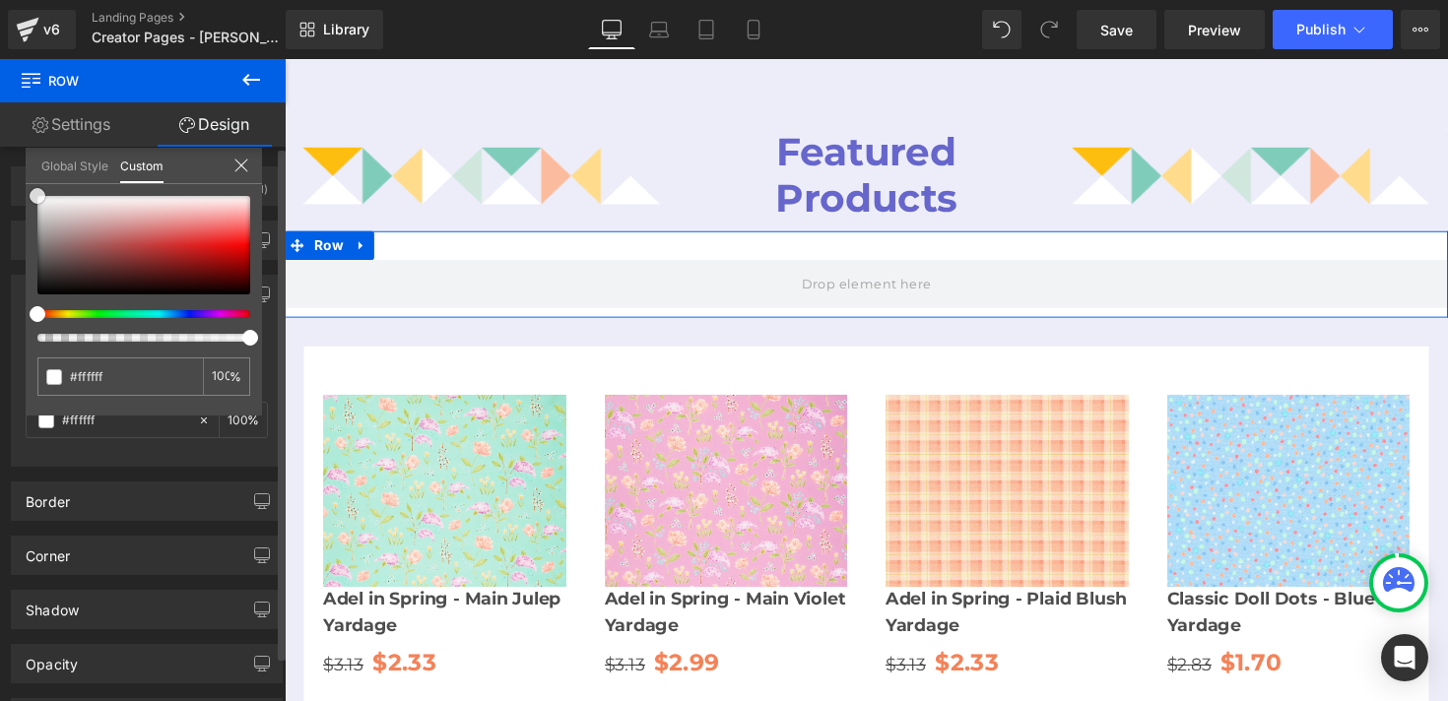
drag, startPoint x: 45, startPoint y: 208, endPoint x: 29, endPoint y: 189, distance: 25.1
click at [29, 189] on div "#ffffff 100 %" at bounding box center [144, 196] width 236 height 24
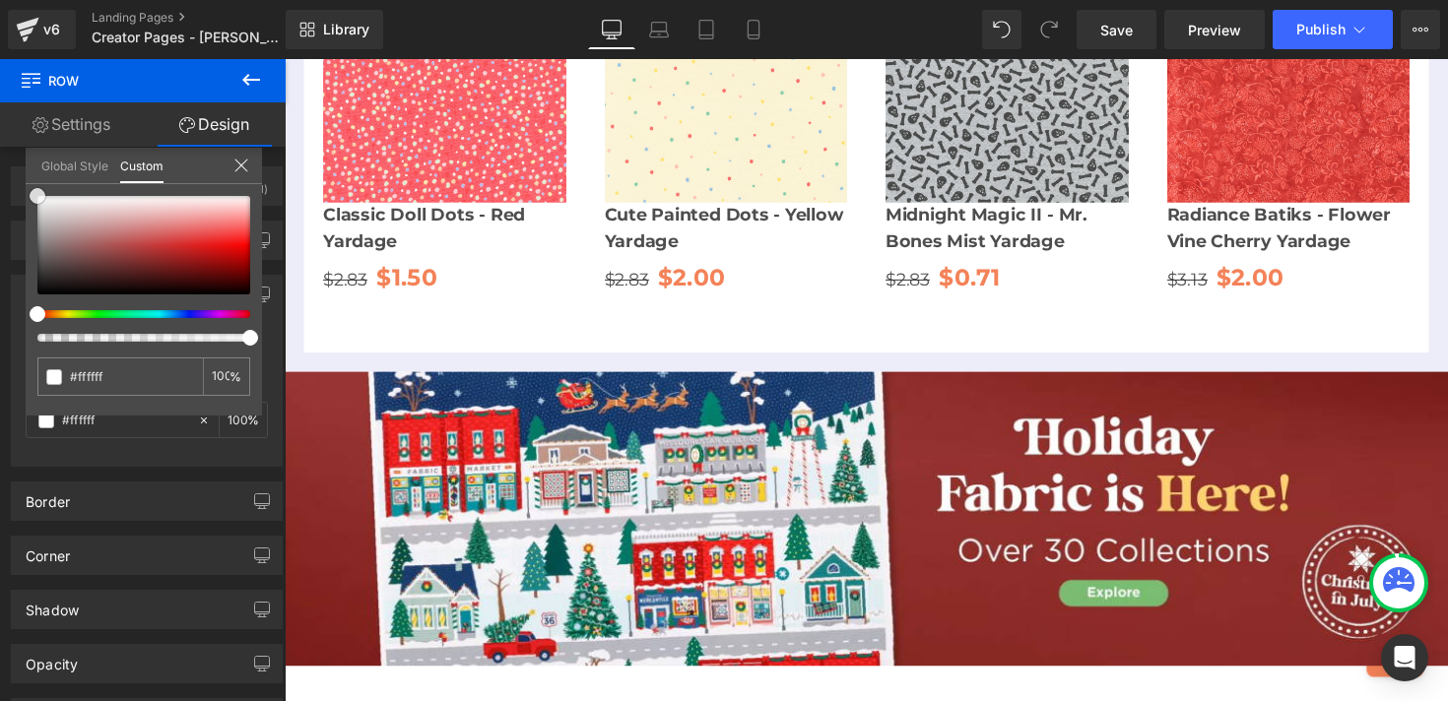
scroll to position [3236, 0]
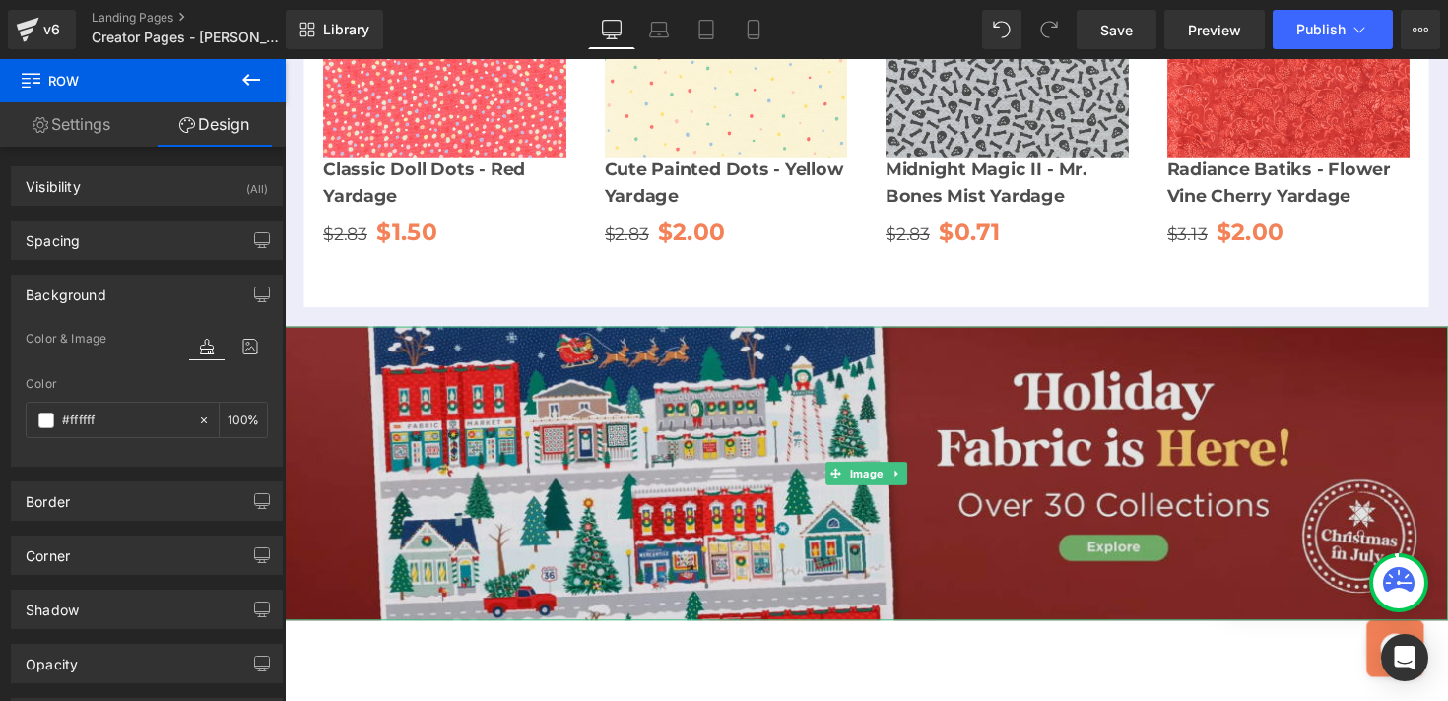
click at [344, 373] on img at bounding box center [881, 483] width 1192 height 301
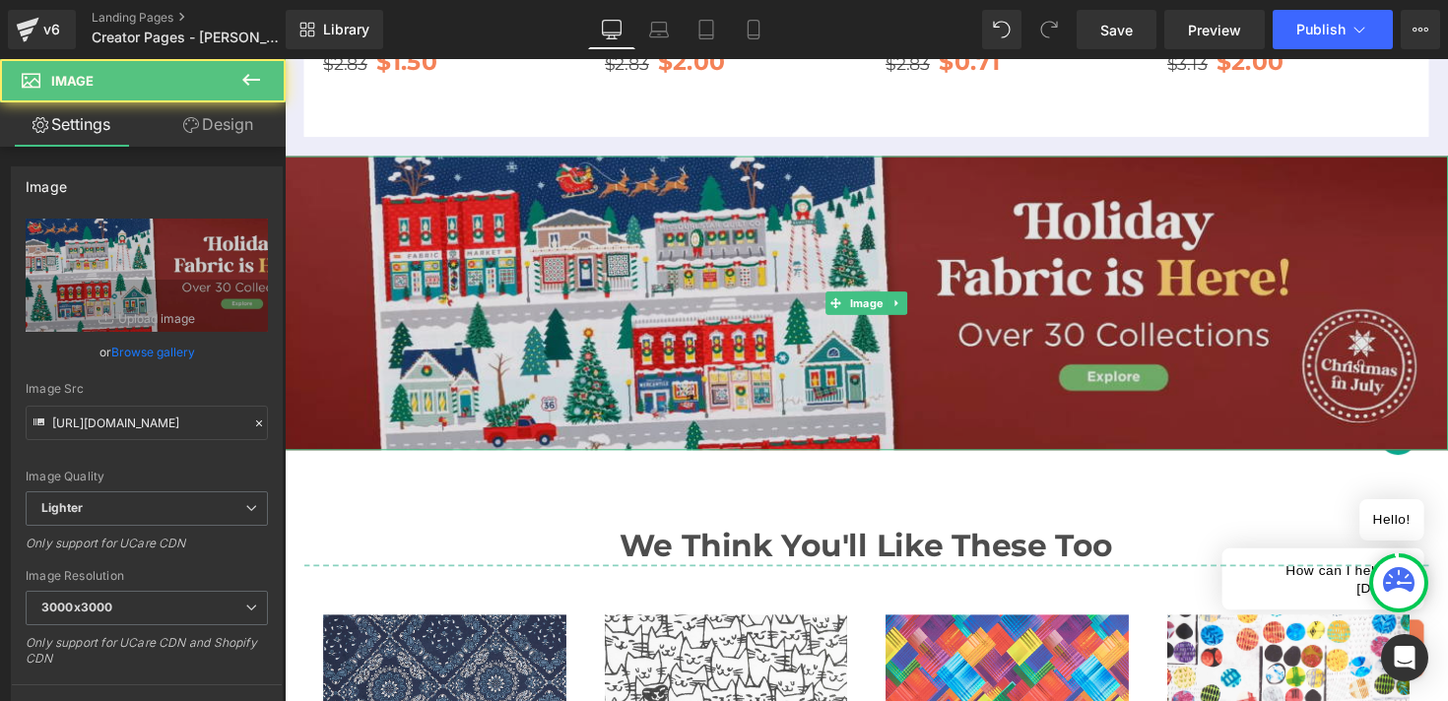
scroll to position [3444, 0]
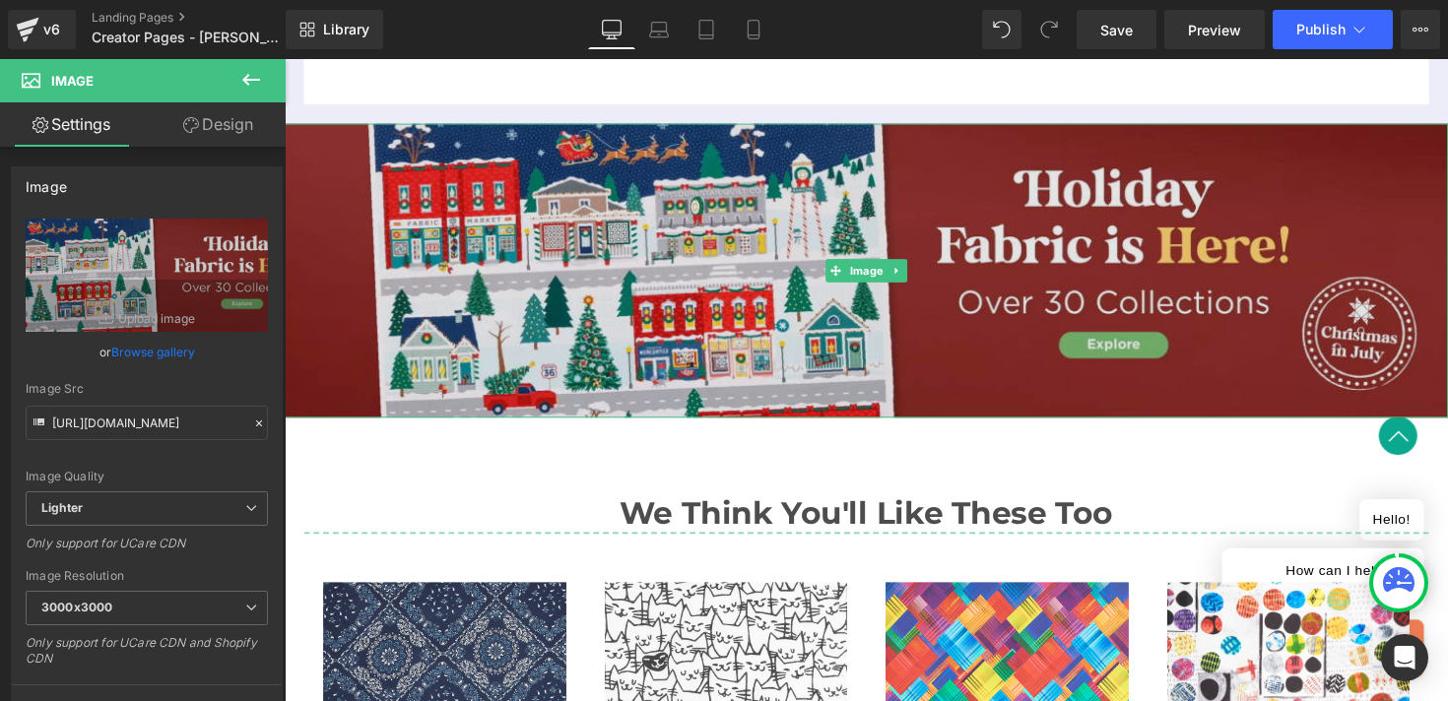
click at [841, 192] on img at bounding box center [881, 275] width 1192 height 301
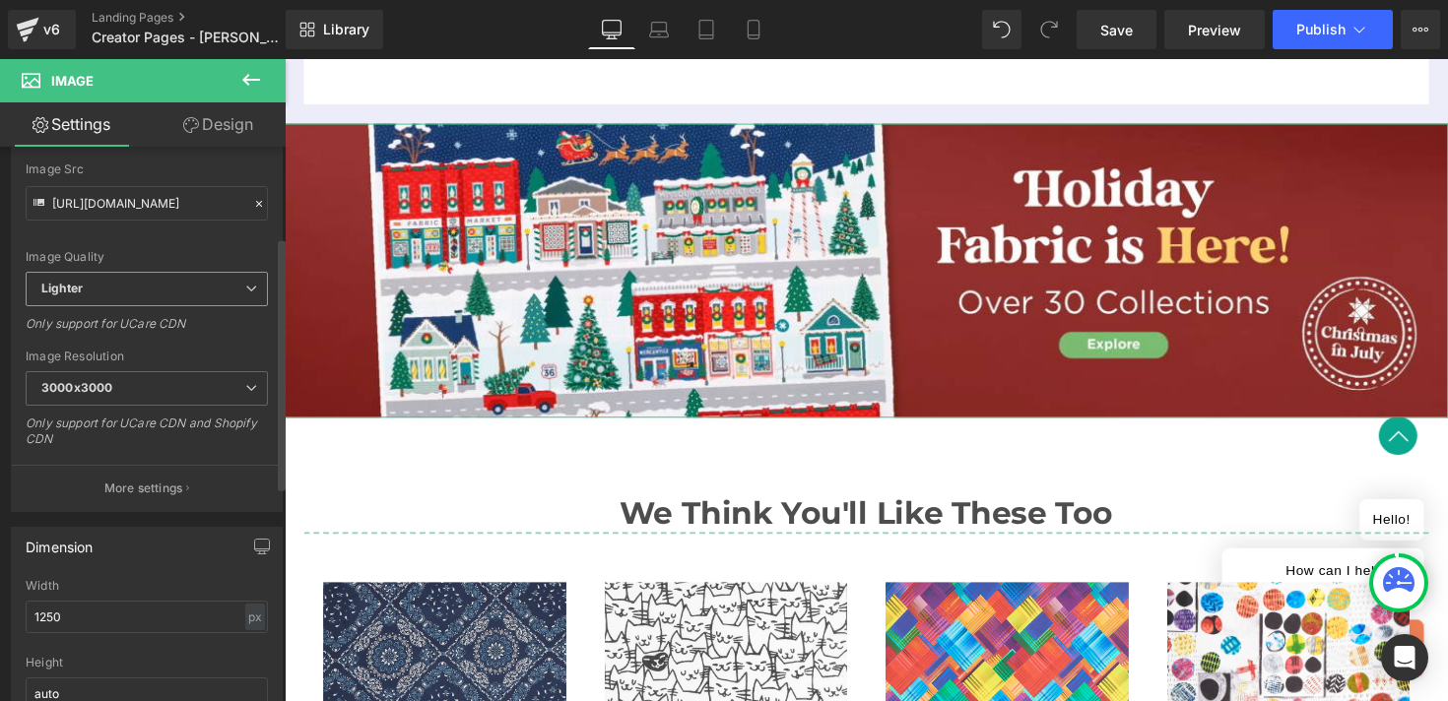
scroll to position [340, 0]
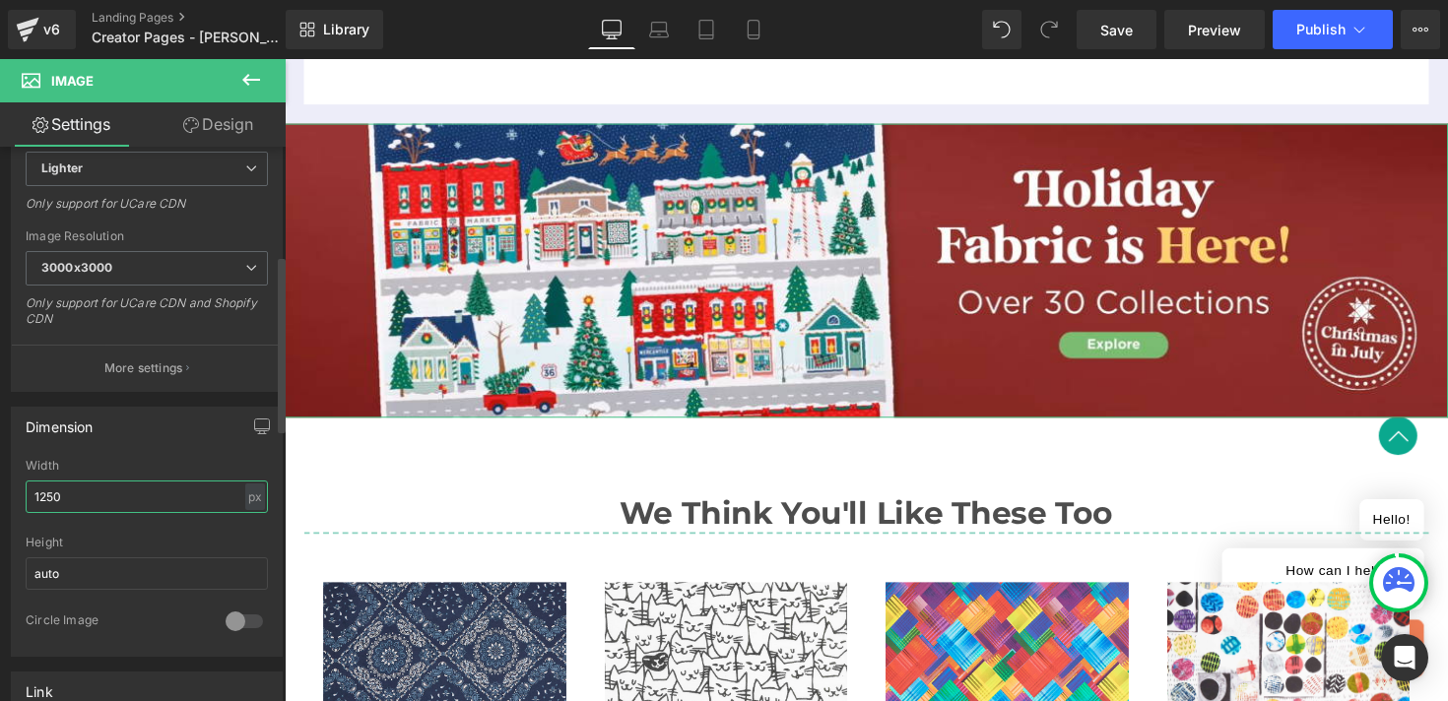
click at [184, 502] on input "1250" at bounding box center [147, 497] width 242 height 33
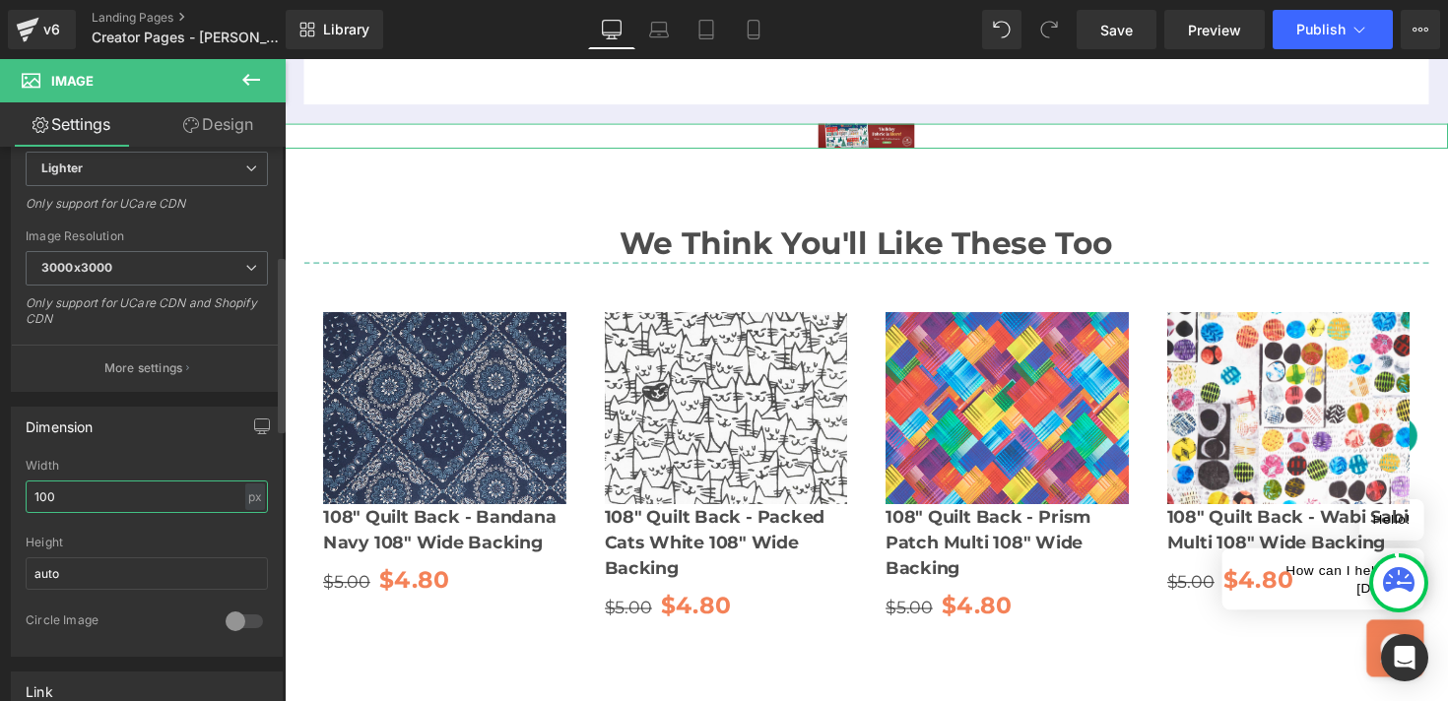
type input "1000"
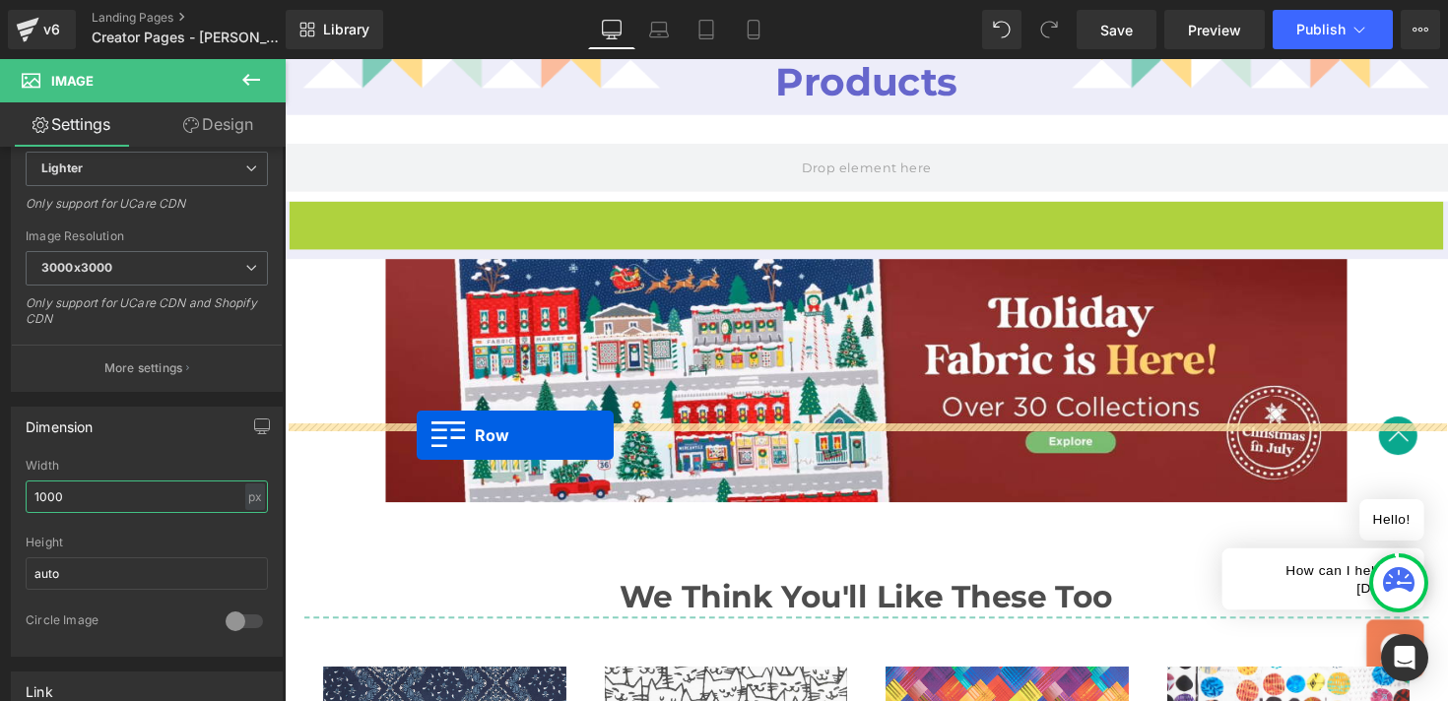
scroll to position [2579, 0]
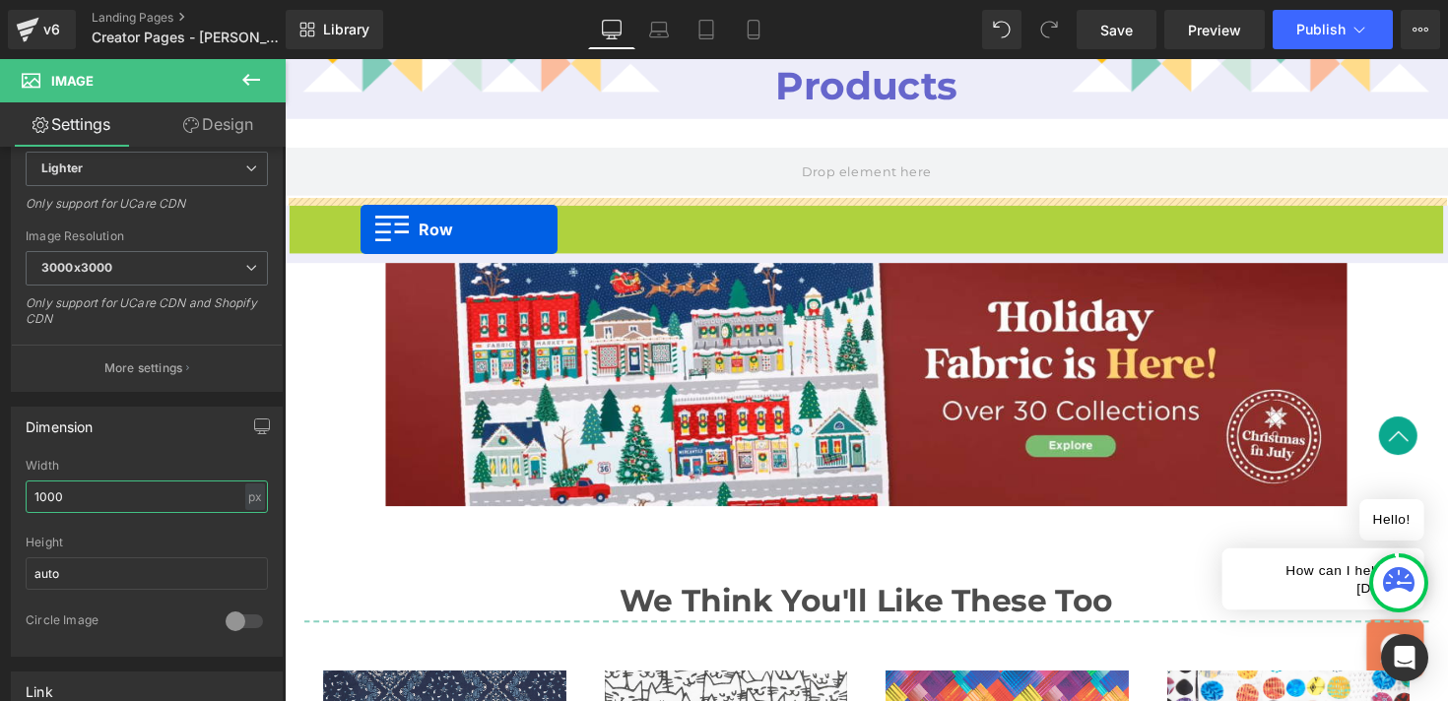
drag, startPoint x: 299, startPoint y: 441, endPoint x: 363, endPoint y: 234, distance: 216.6
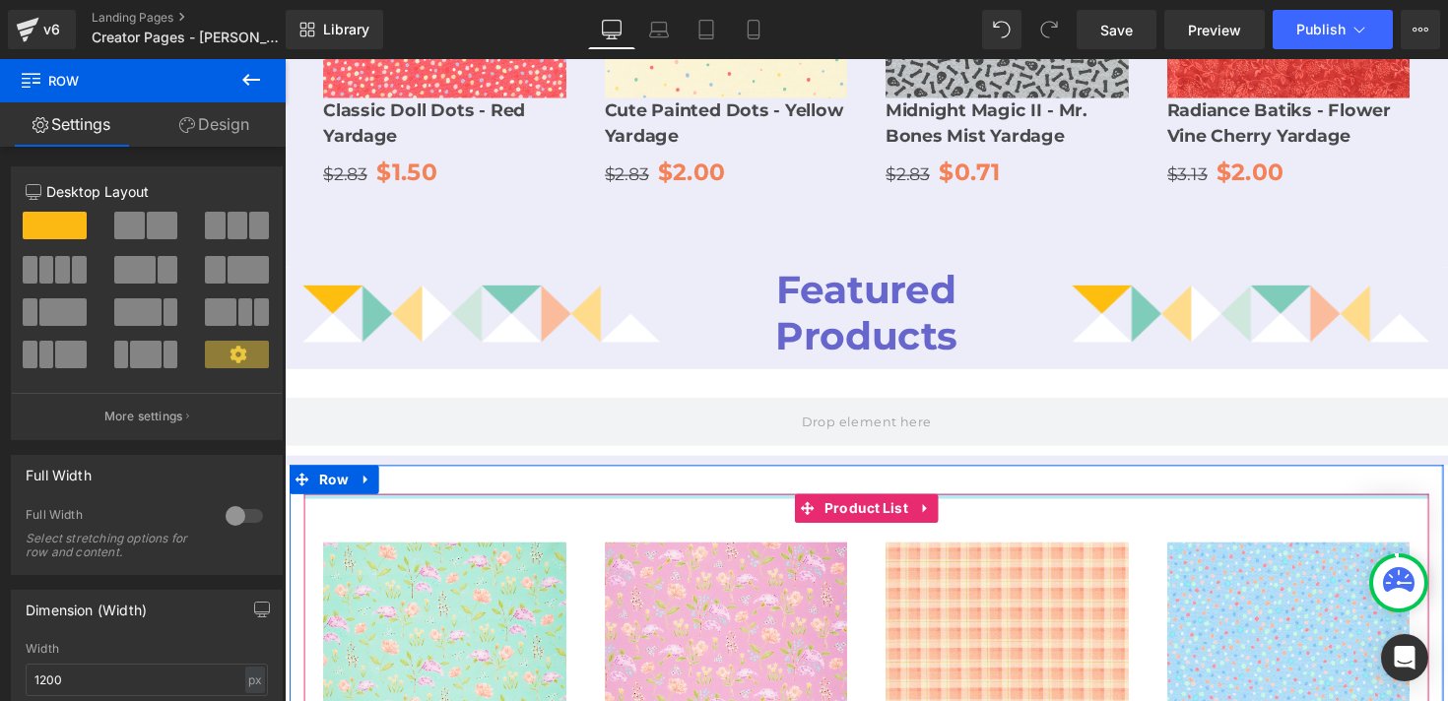
scroll to position [2317, 0]
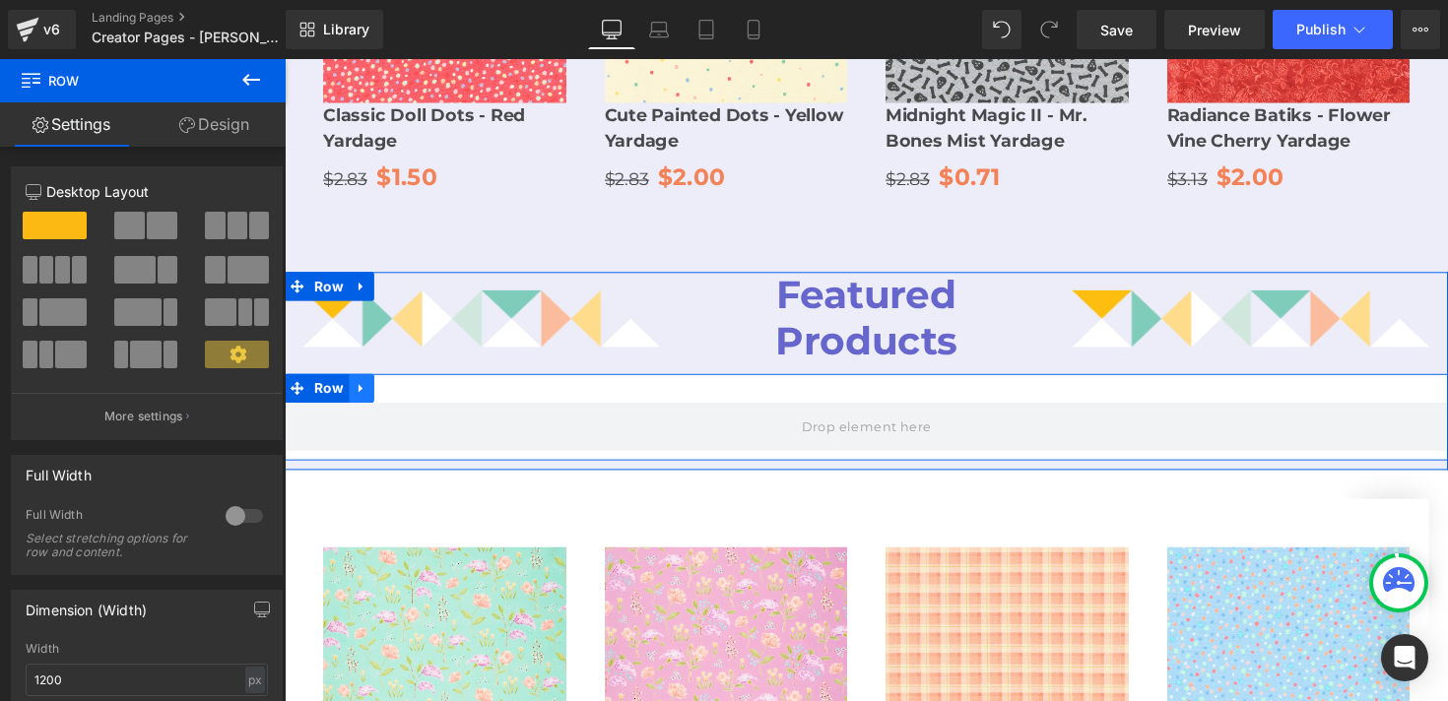
click at [361, 393] on icon at bounding box center [363, 397] width 4 height 9
click at [408, 390] on icon at bounding box center [415, 397] width 14 height 14
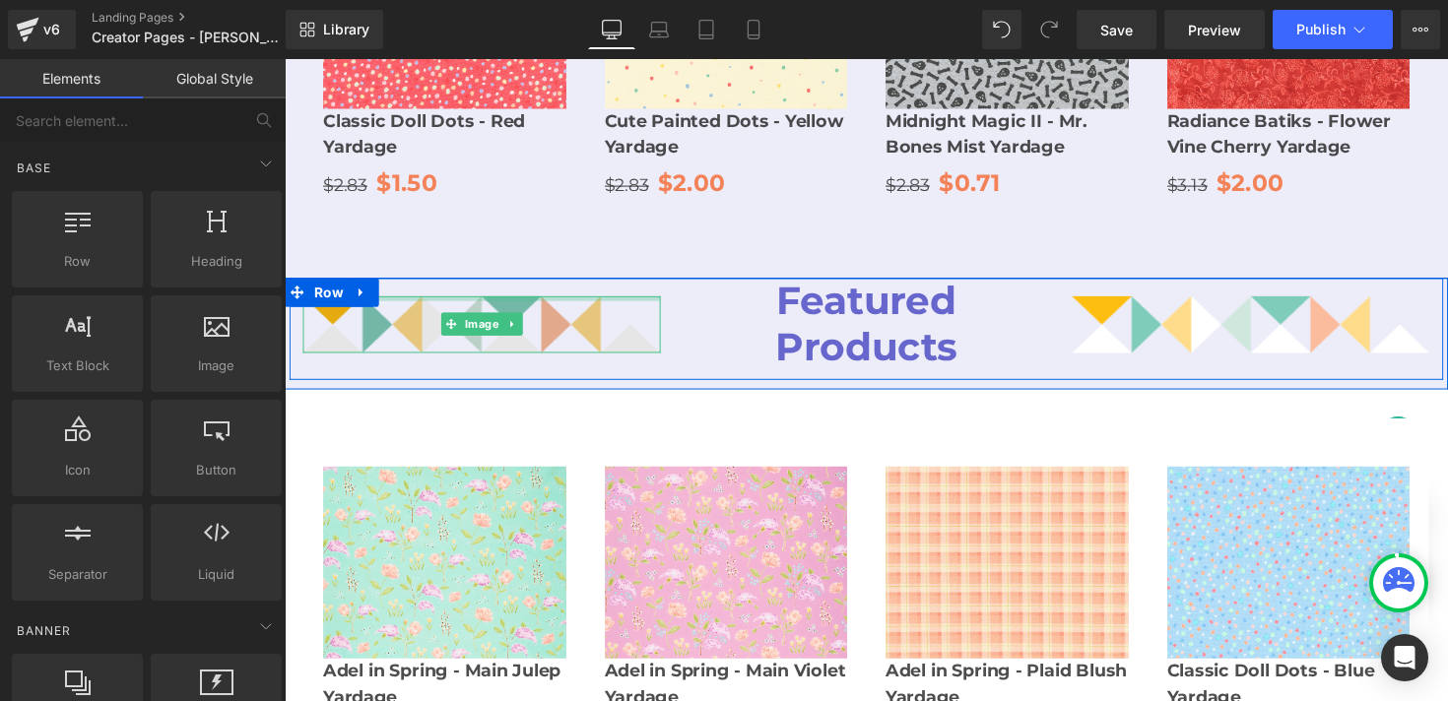
scroll to position [2308, 0]
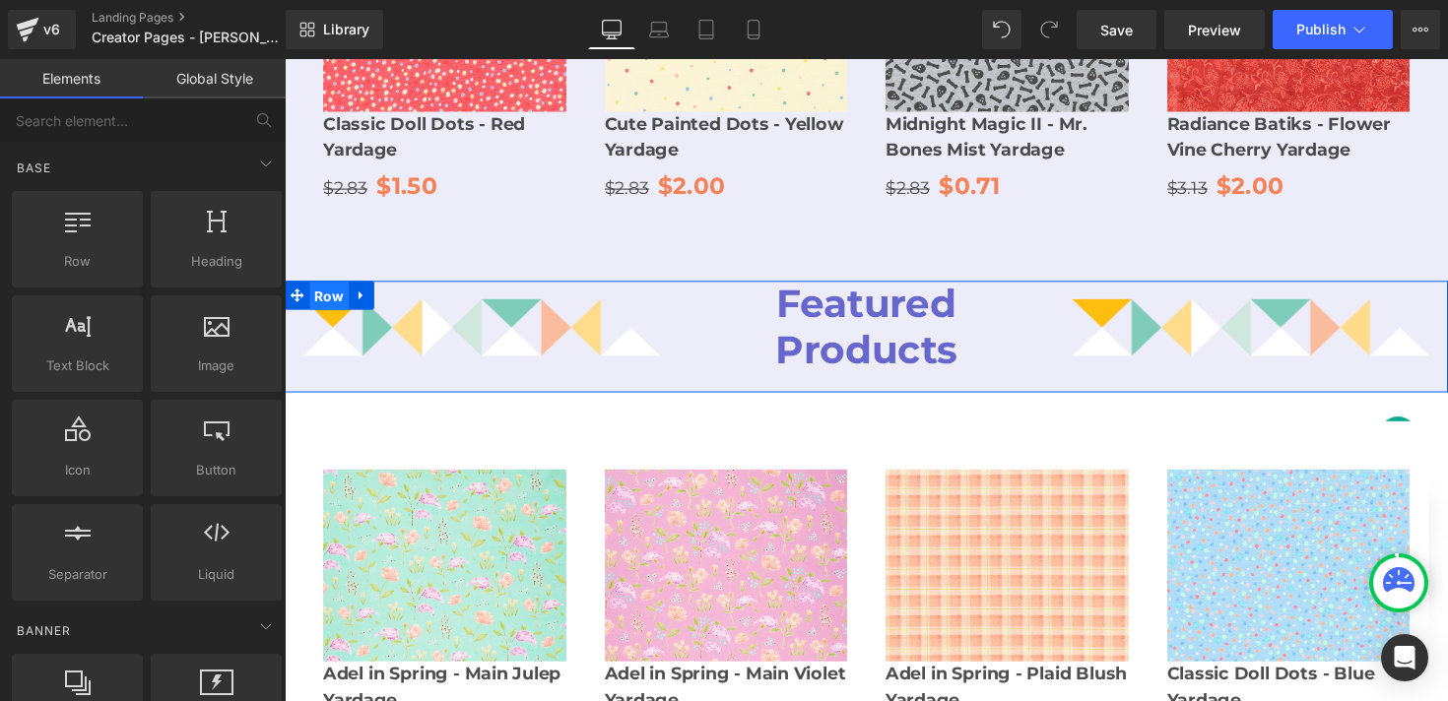
click at [323, 288] on span "Row" at bounding box center [330, 303] width 40 height 30
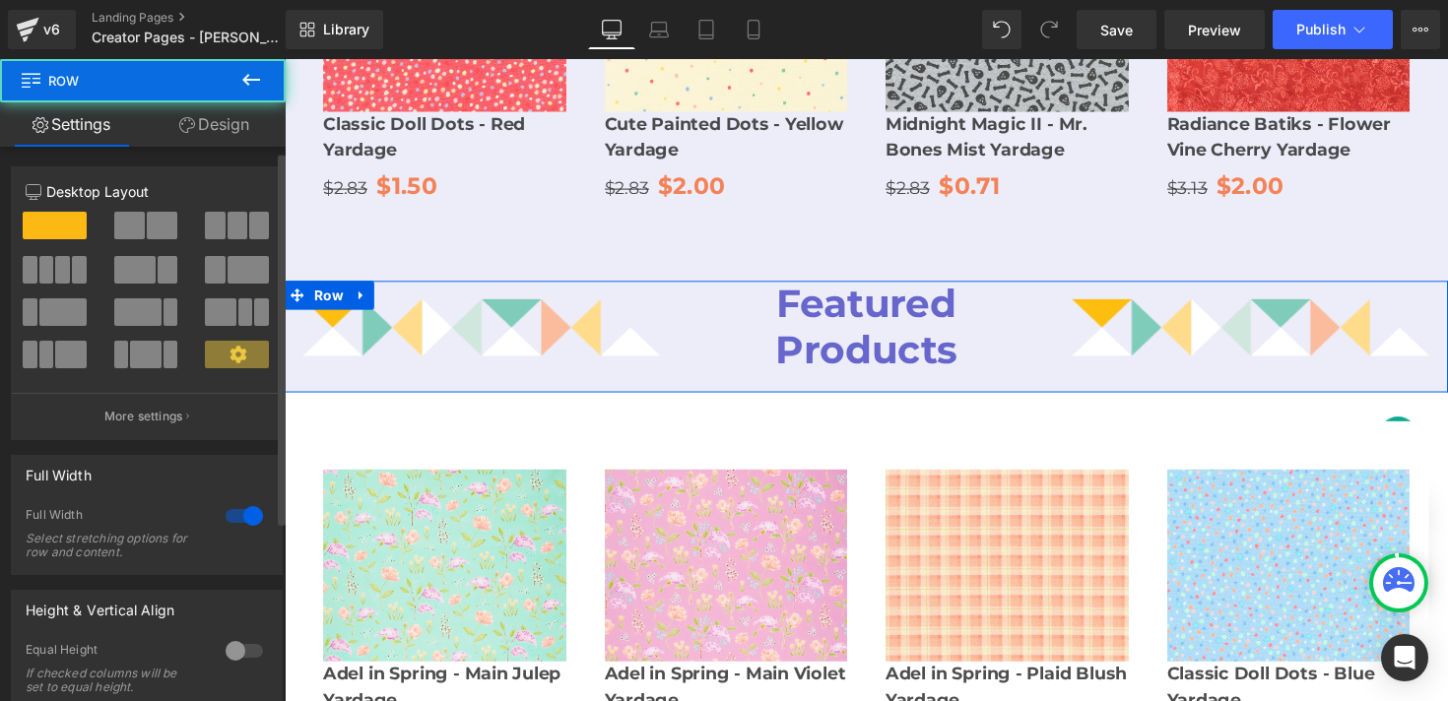
scroll to position [17, 0]
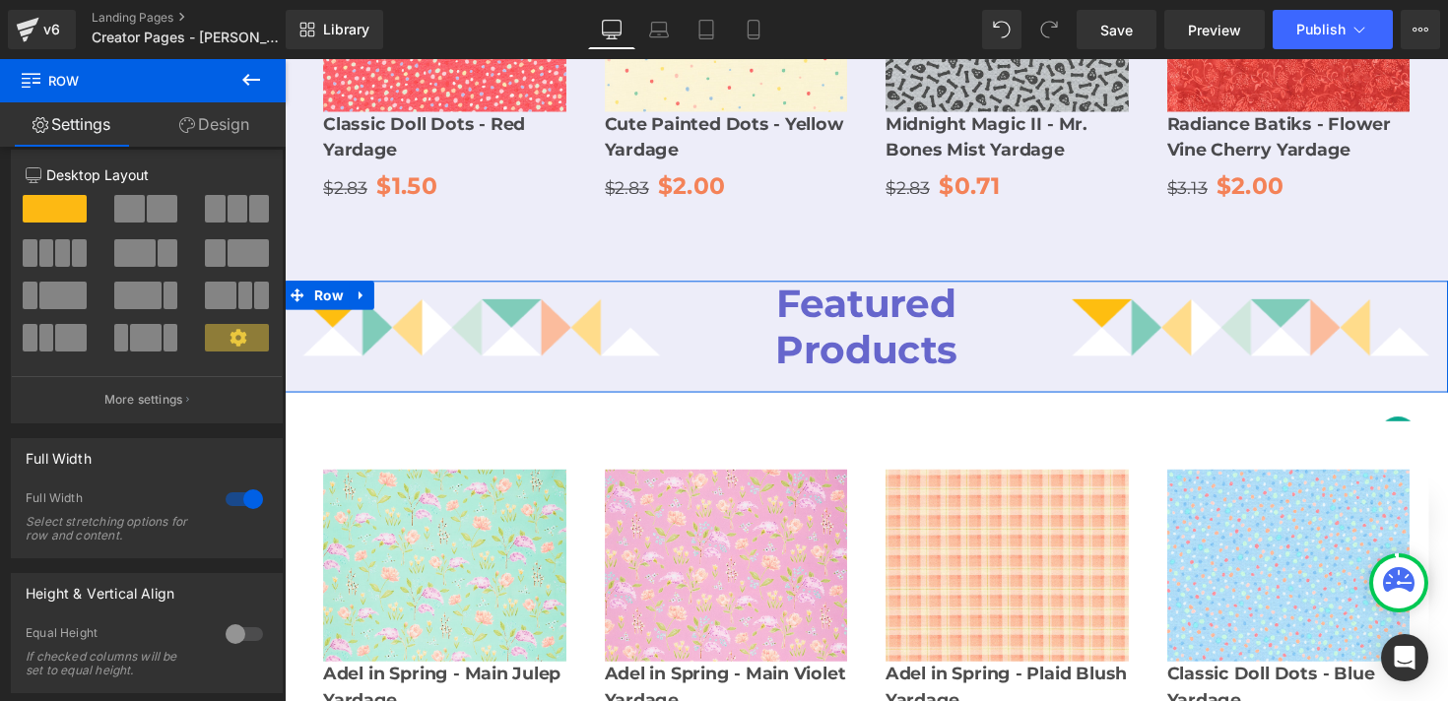
click at [216, 121] on link "Design" at bounding box center [214, 124] width 143 height 44
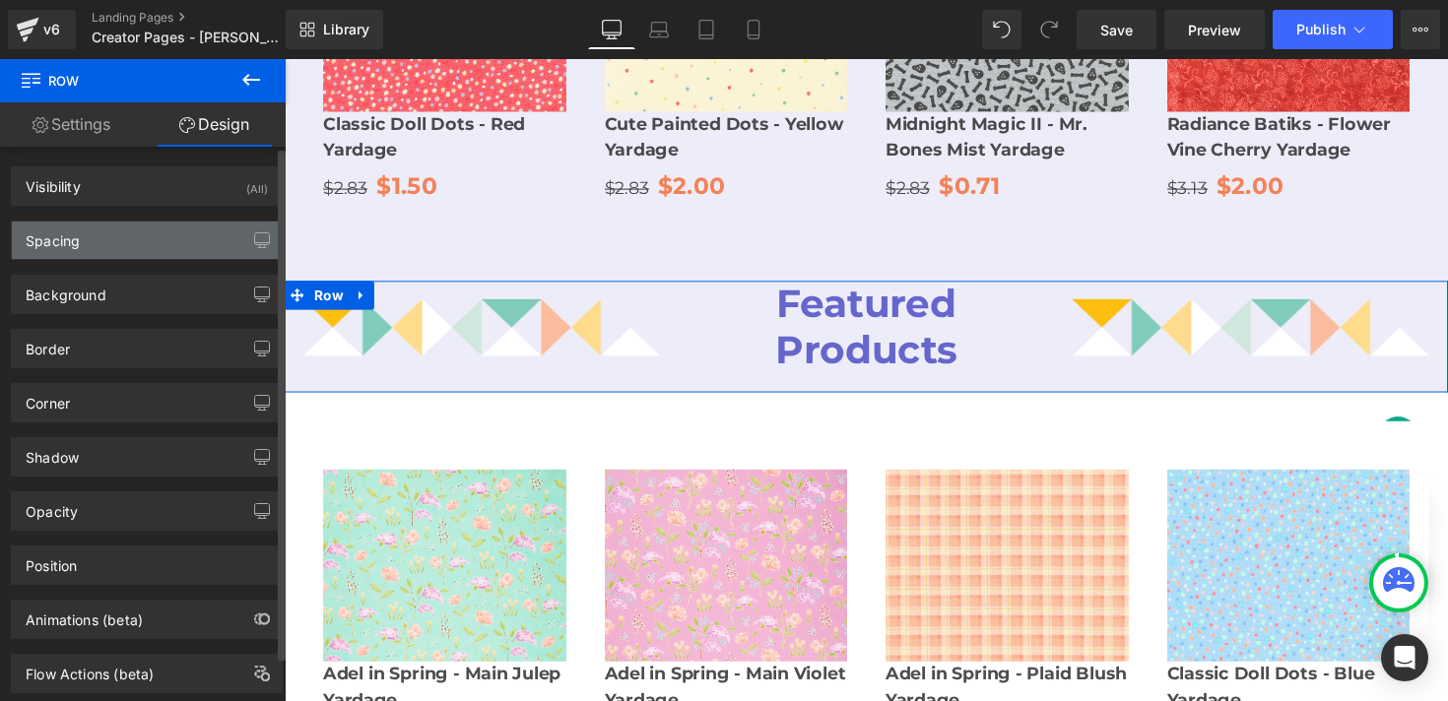
click at [130, 243] on div "Spacing" at bounding box center [147, 240] width 270 height 37
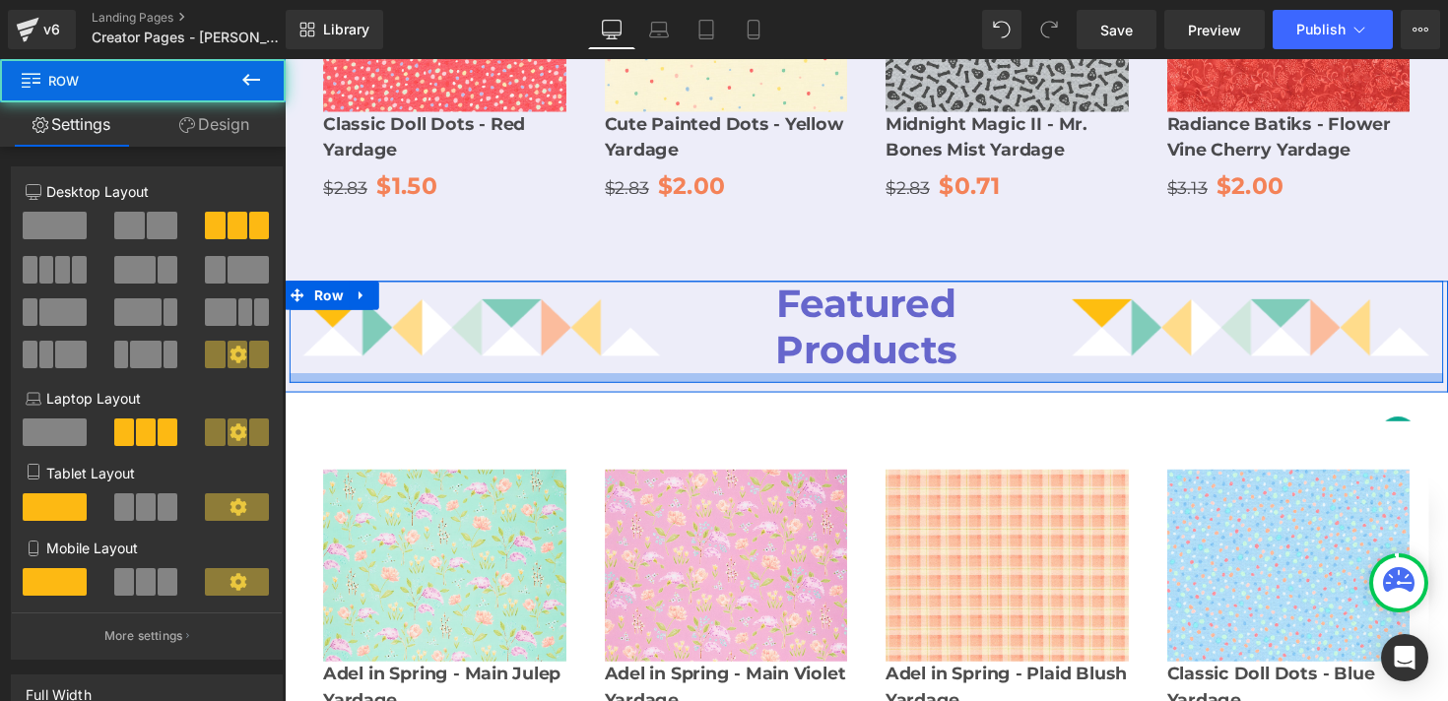
click at [648, 381] on div at bounding box center [881, 386] width 1182 height 10
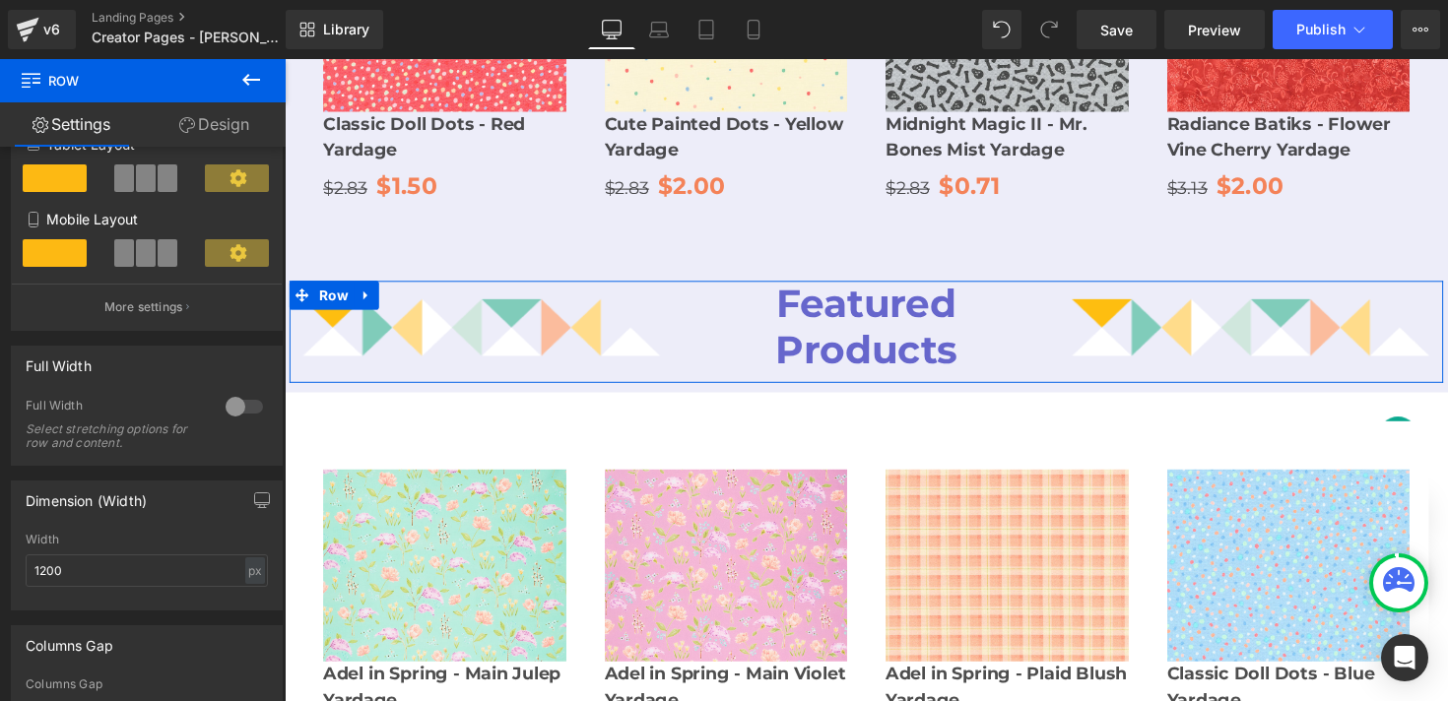
scroll to position [328, 0]
click at [233, 405] on div at bounding box center [244, 408] width 47 height 32
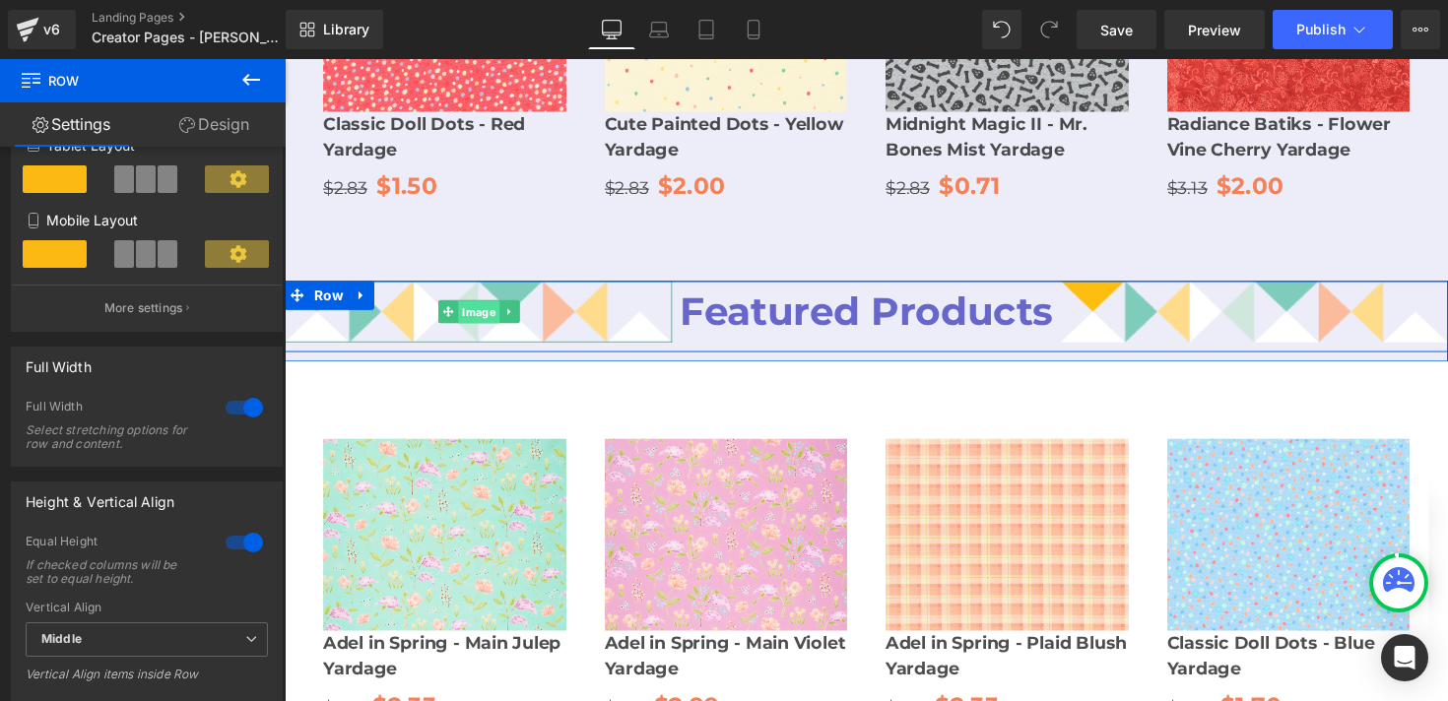
click at [488, 307] on span "Image" at bounding box center [483, 319] width 42 height 24
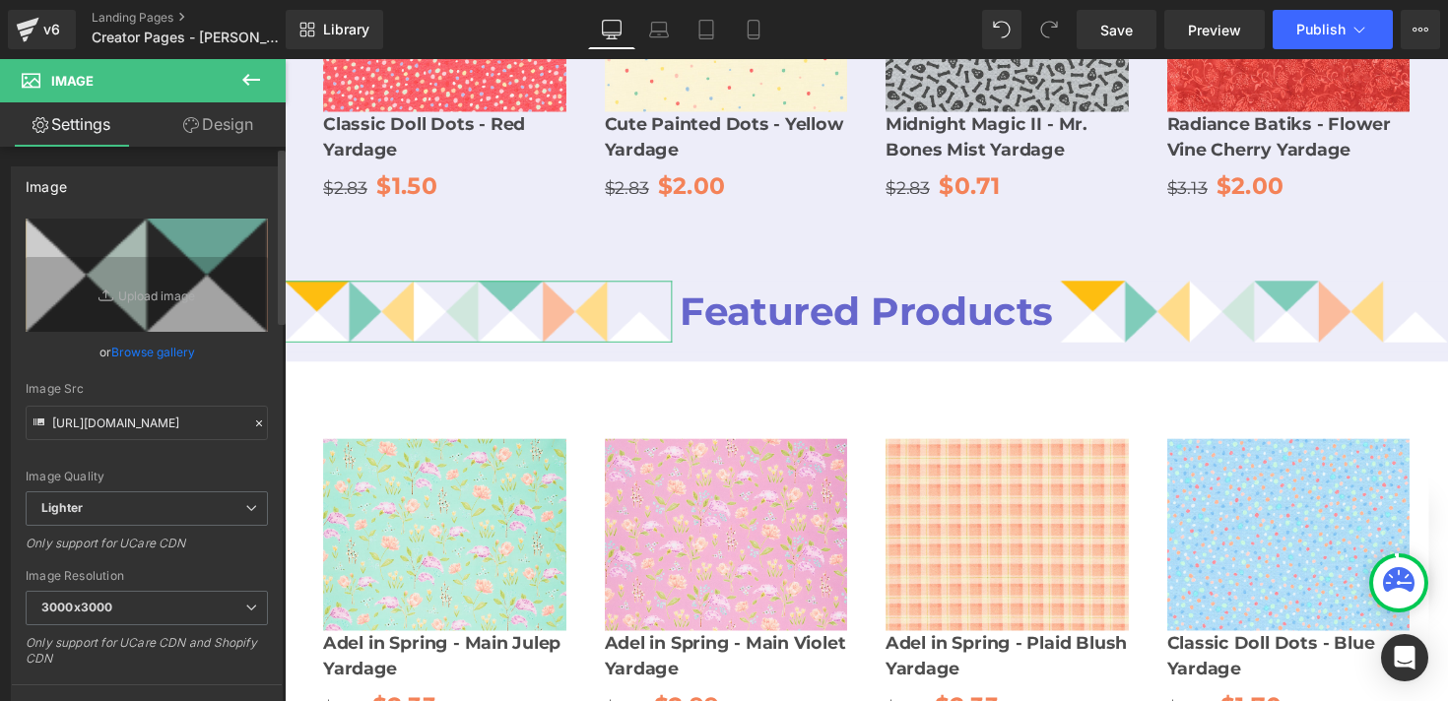
click at [163, 356] on link "Browse gallery" at bounding box center [153, 352] width 84 height 34
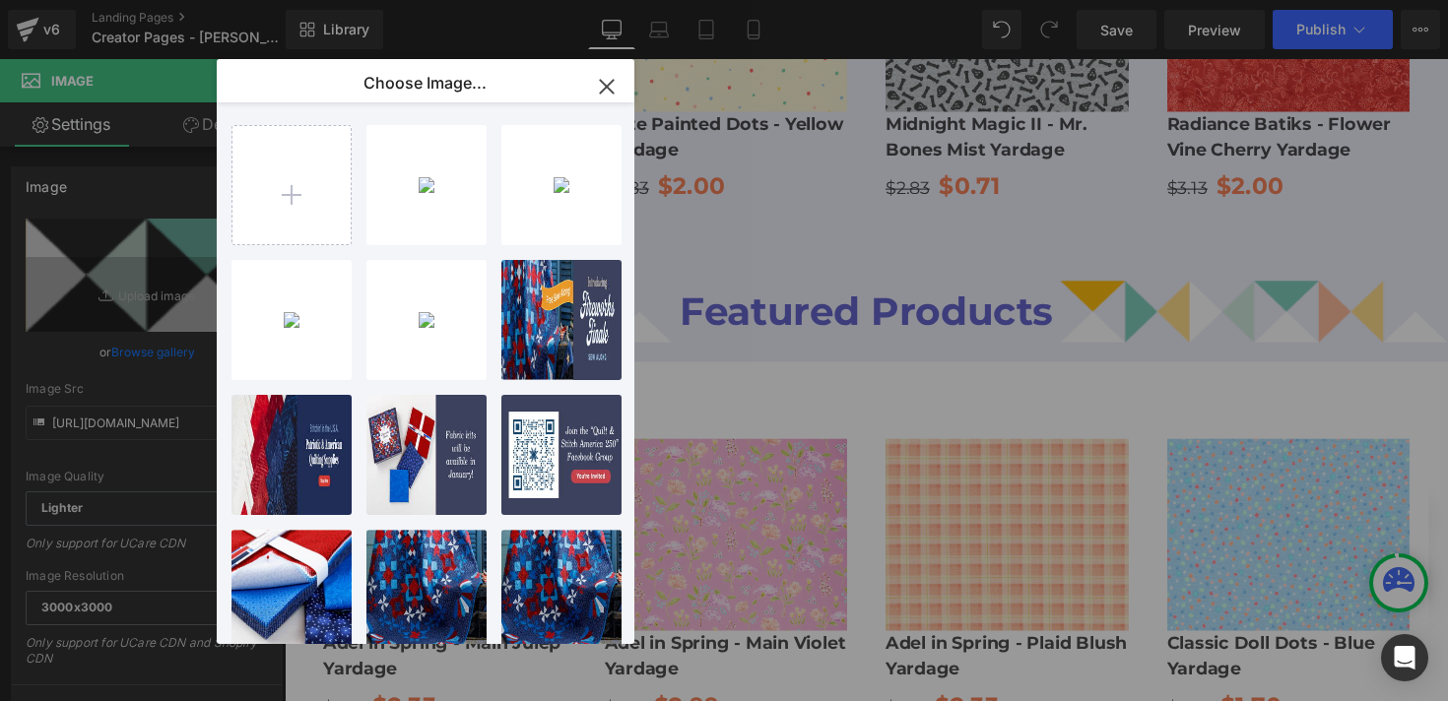
type input "C:\fakepath\left2.png"
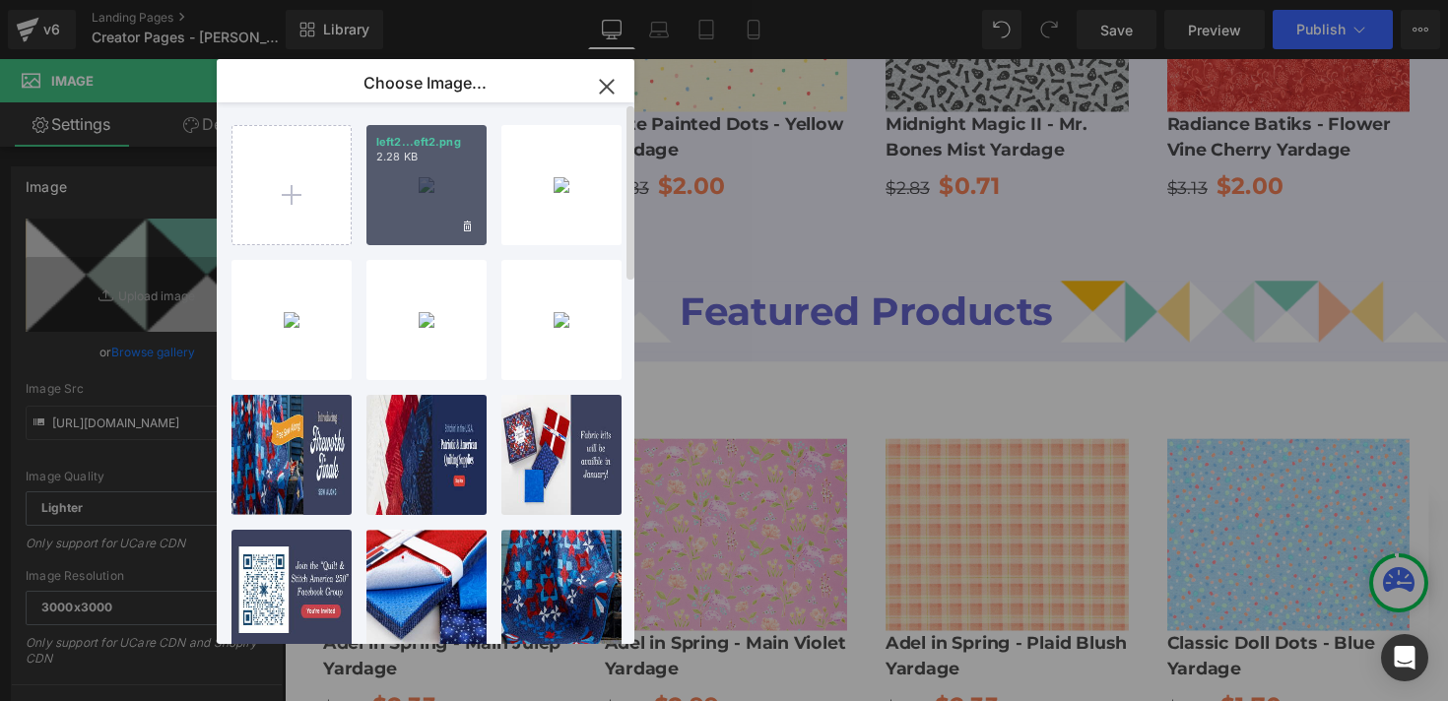
click at [412, 190] on div "left2...eft2.png 2.28 KB" at bounding box center [427, 185] width 120 height 120
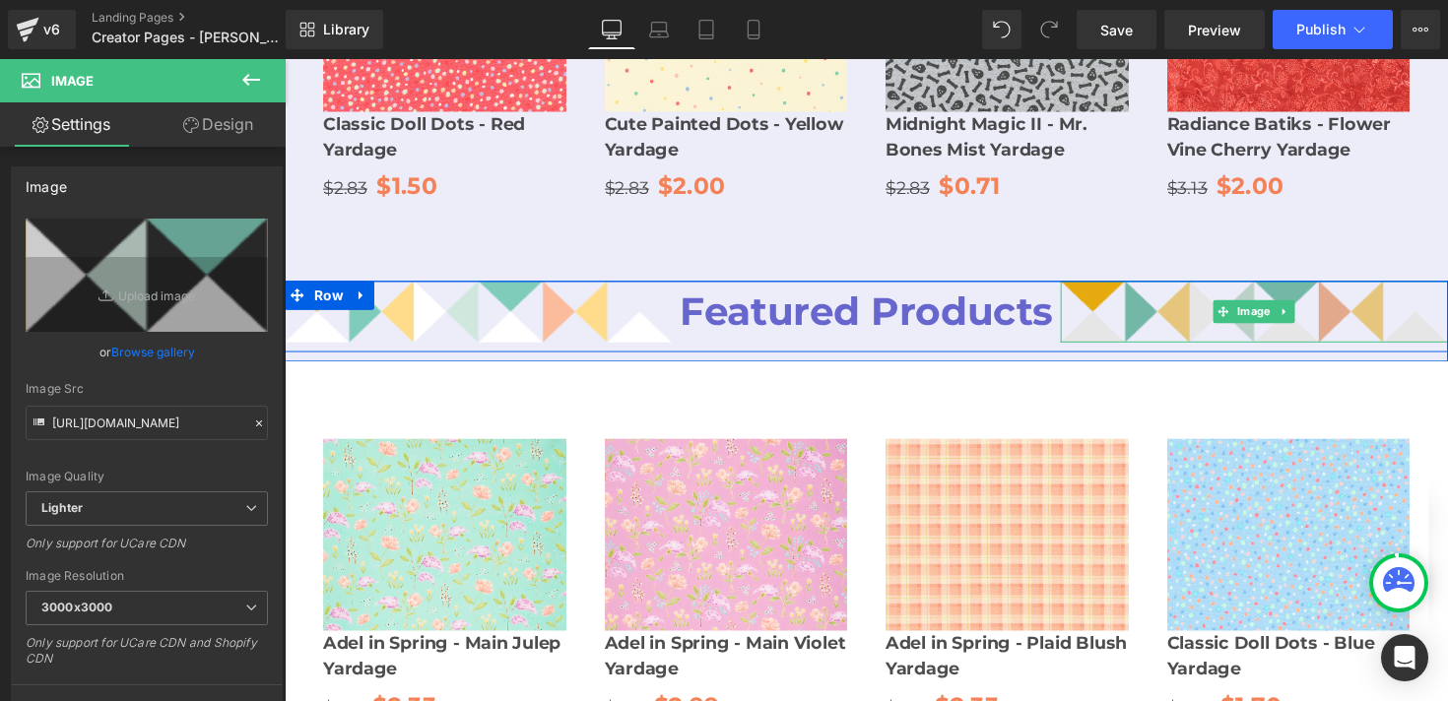
click at [1146, 287] on img at bounding box center [1278, 318] width 397 height 62
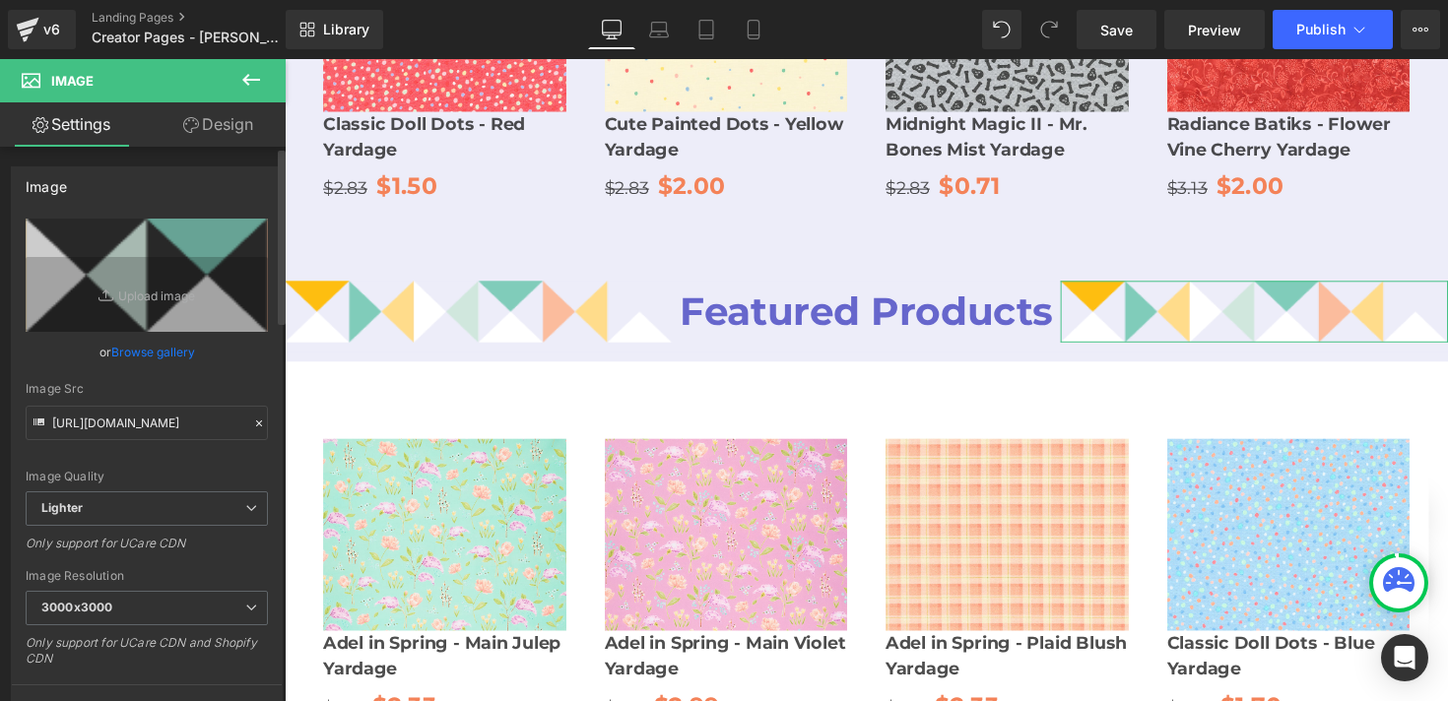
click at [161, 350] on link "Browse gallery" at bounding box center [153, 352] width 84 height 34
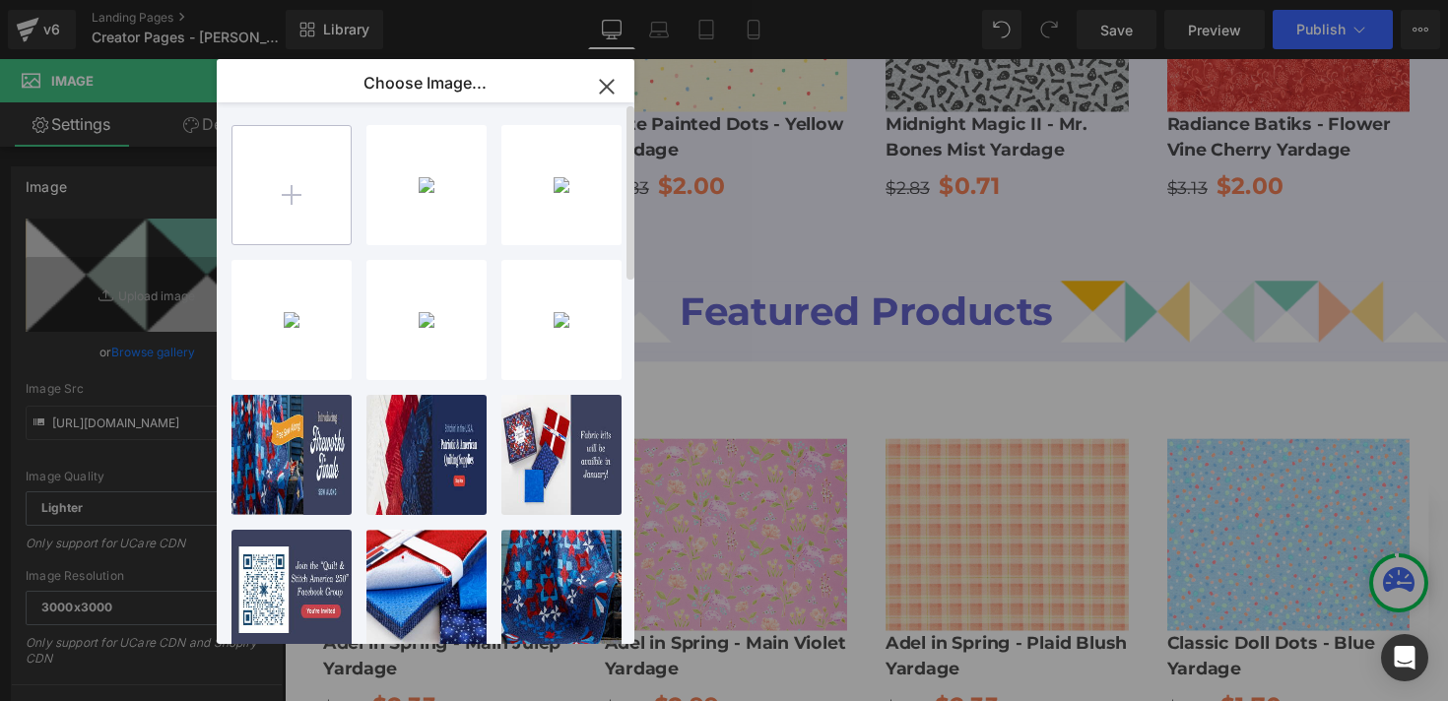
type input "C:\fakepath\778b375f-5bc7-4231-90c3-f95602324f71.png"
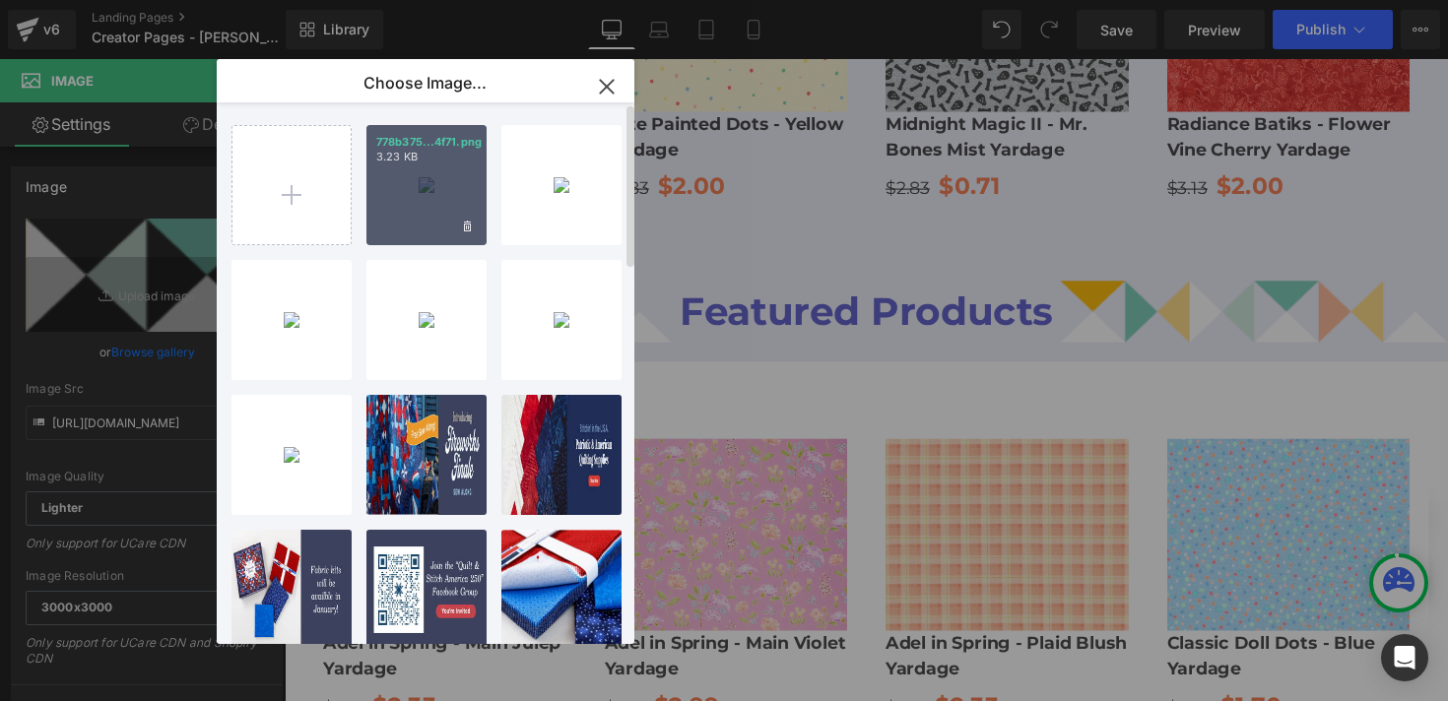
click at [454, 215] on div "778b375...4f71.png 3.23 KB" at bounding box center [427, 185] width 120 height 120
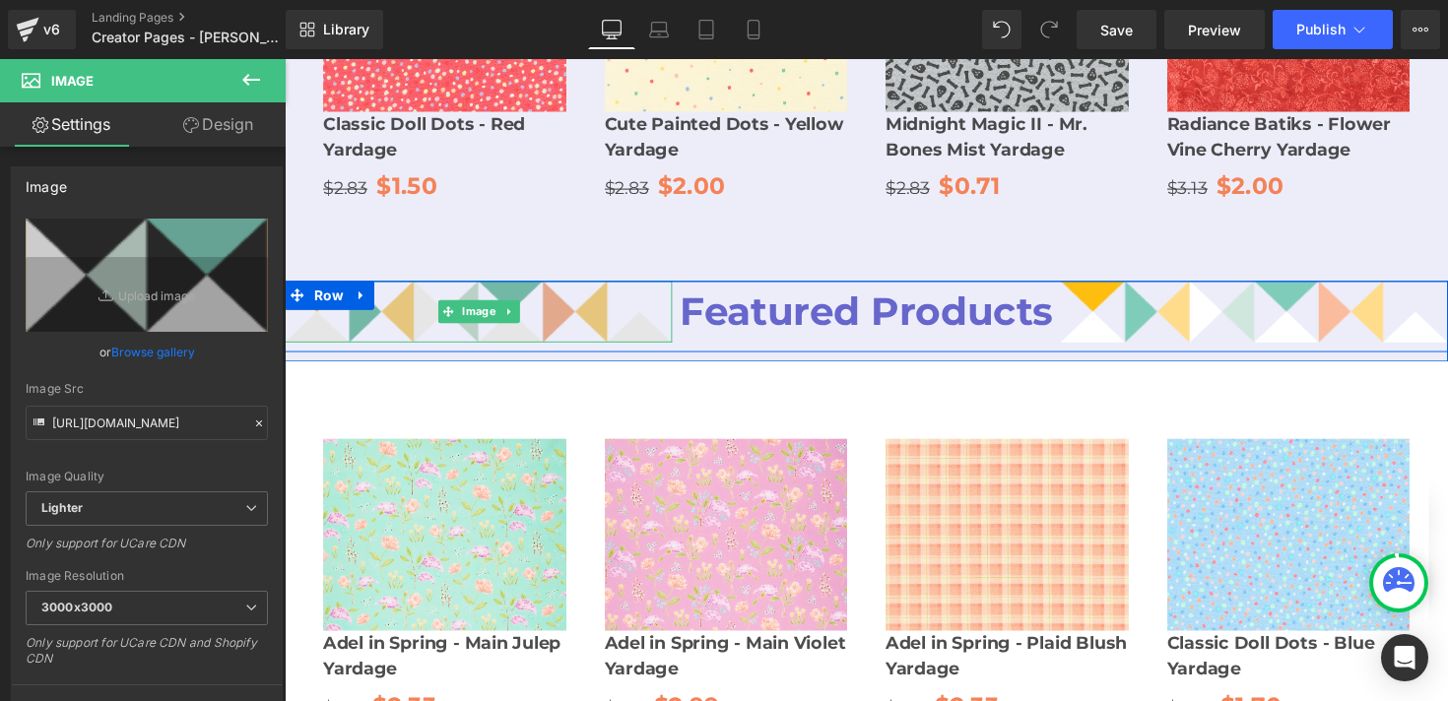
click at [424, 287] on img at bounding box center [483, 318] width 397 height 62
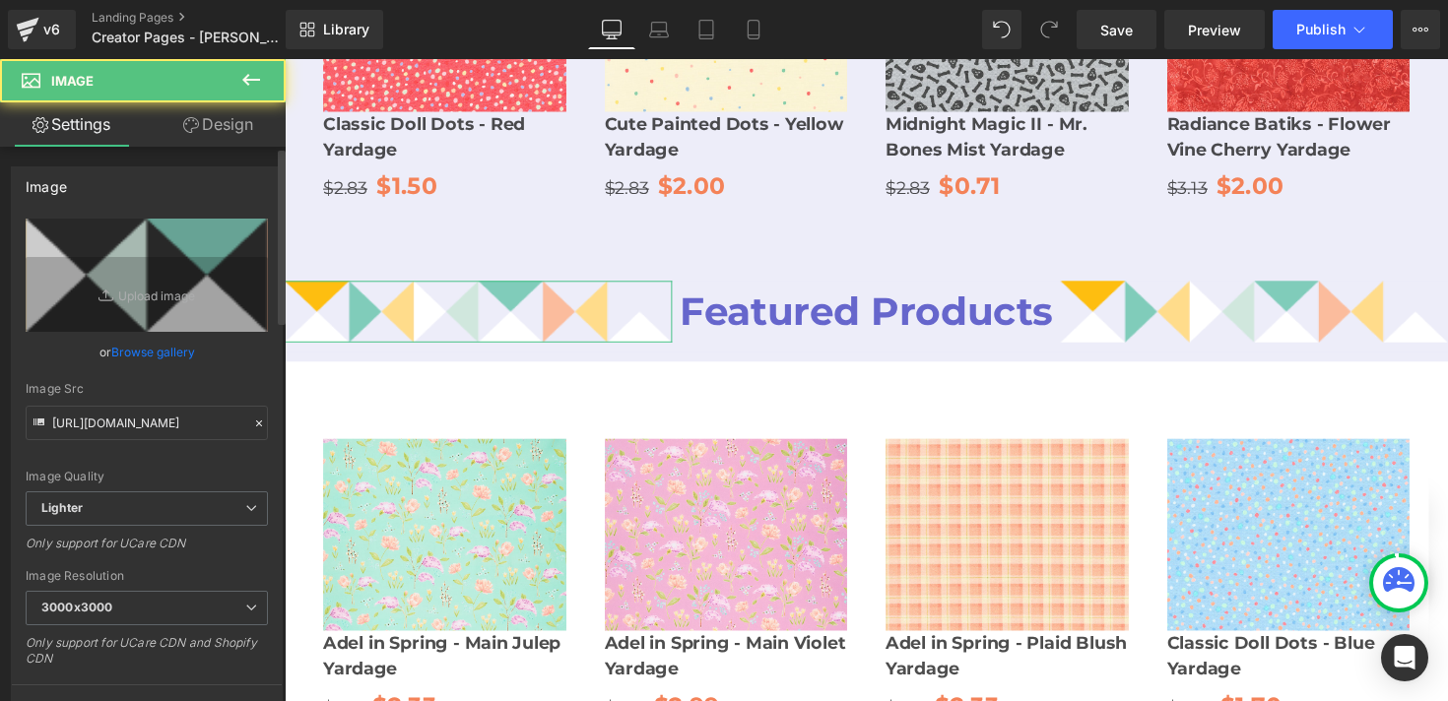
click at [134, 352] on link "Browse gallery" at bounding box center [153, 352] width 84 height 34
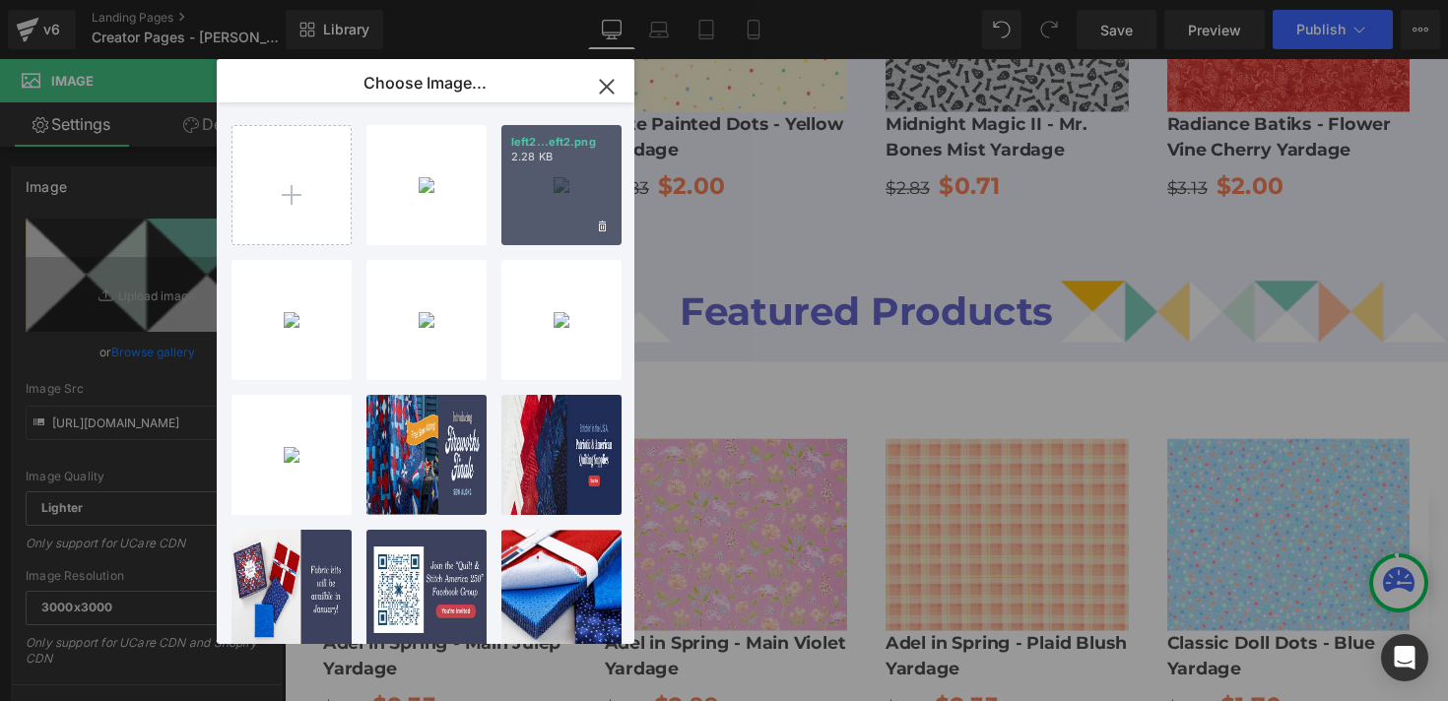
click at [537, 195] on div "left2...eft2.png 2.28 KB" at bounding box center [561, 185] width 120 height 120
type input "https://ucarecdn.com/49ebf47c-d7ae-41c7-a47c-849c6a9dc4df/-/format/auto/-/previ…"
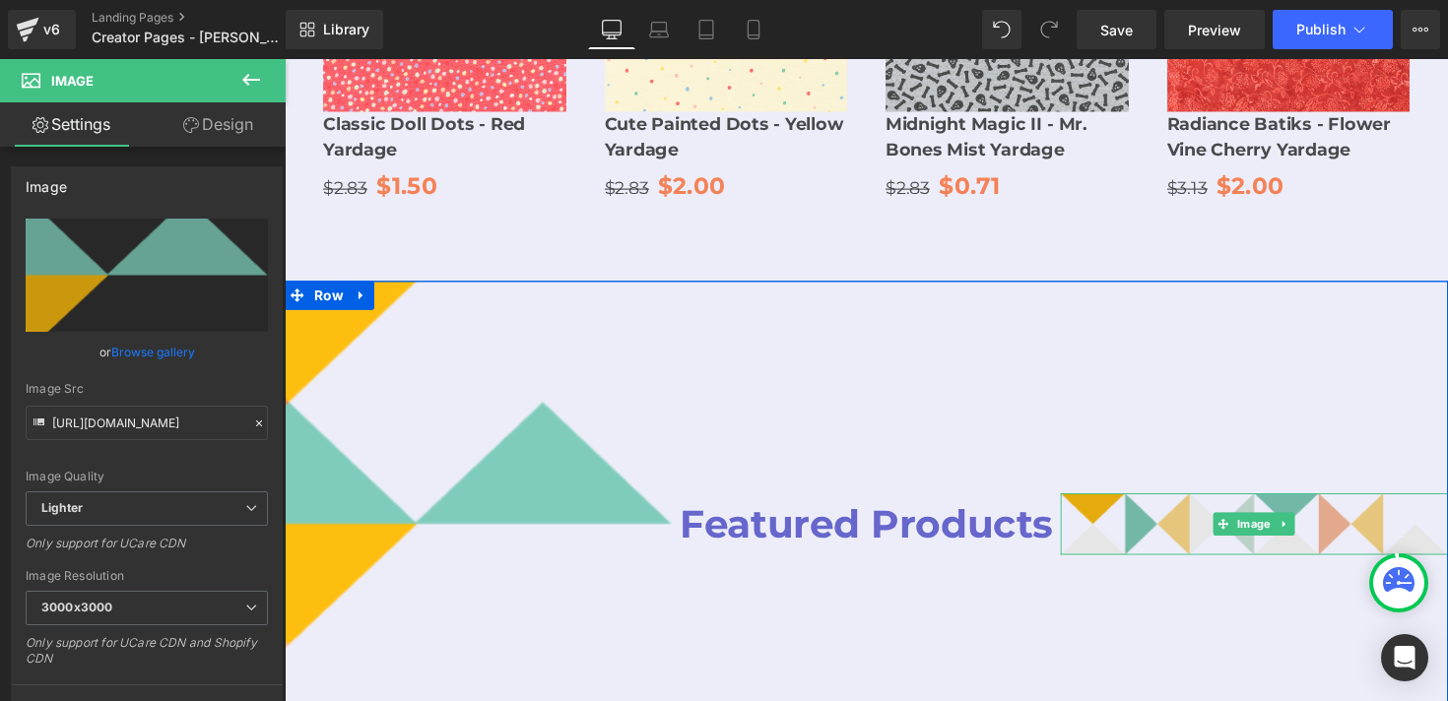
click at [1119, 504] on img at bounding box center [1278, 535] width 397 height 62
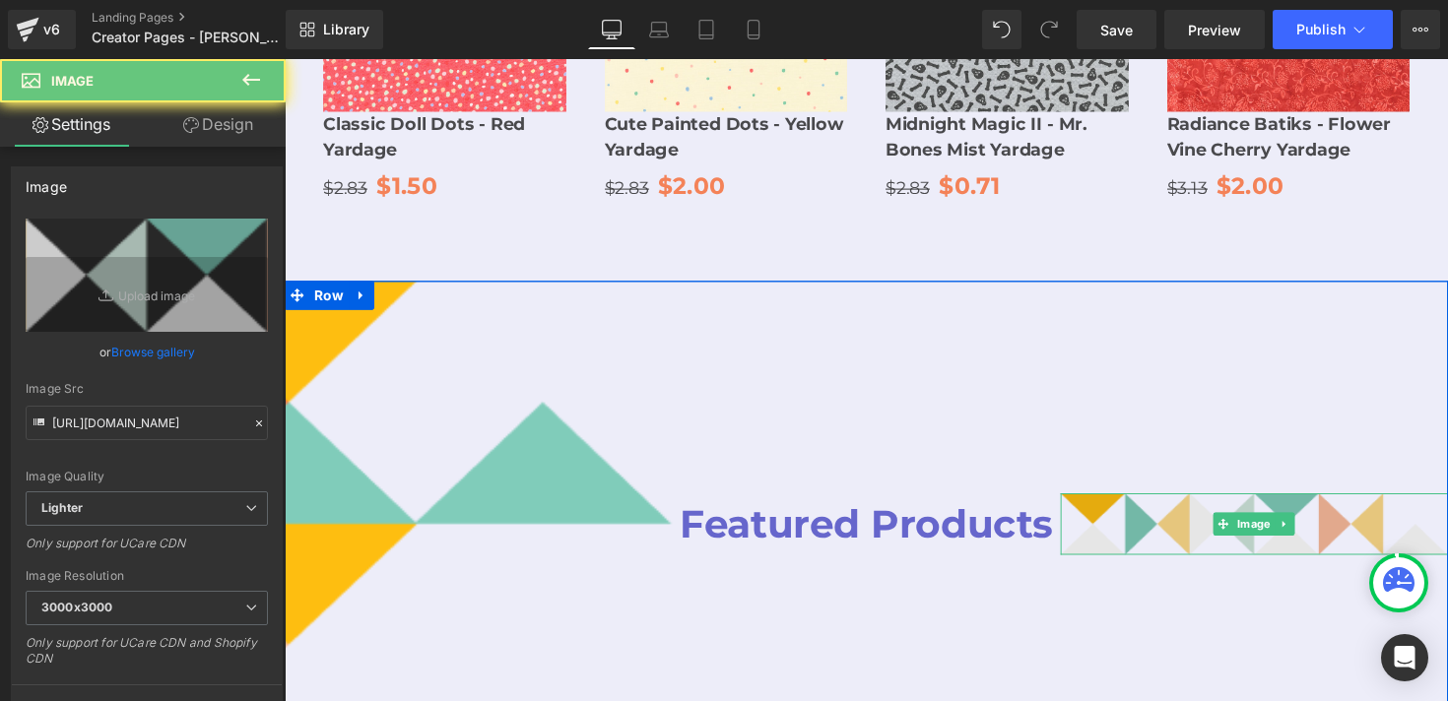
click at [1143, 504] on img at bounding box center [1278, 535] width 397 height 62
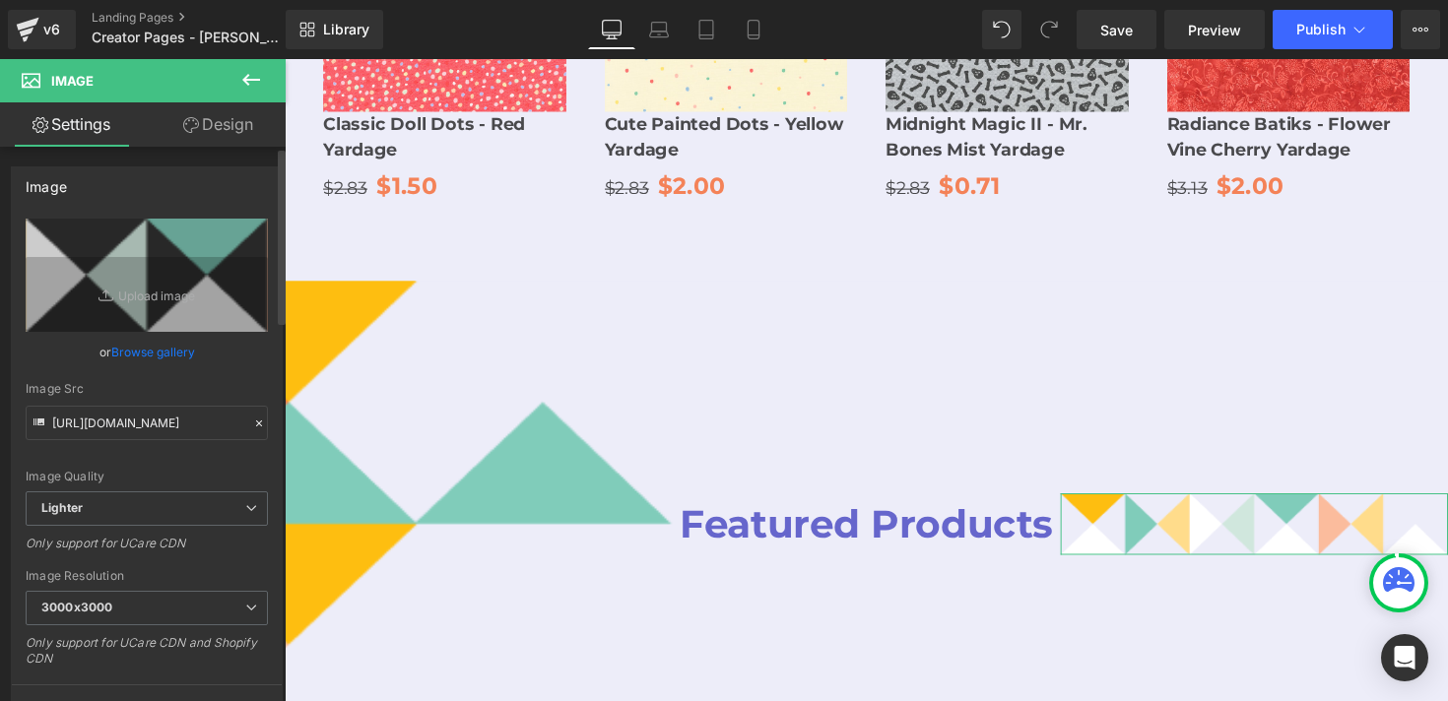
click at [163, 355] on link "Browse gallery" at bounding box center [153, 352] width 84 height 34
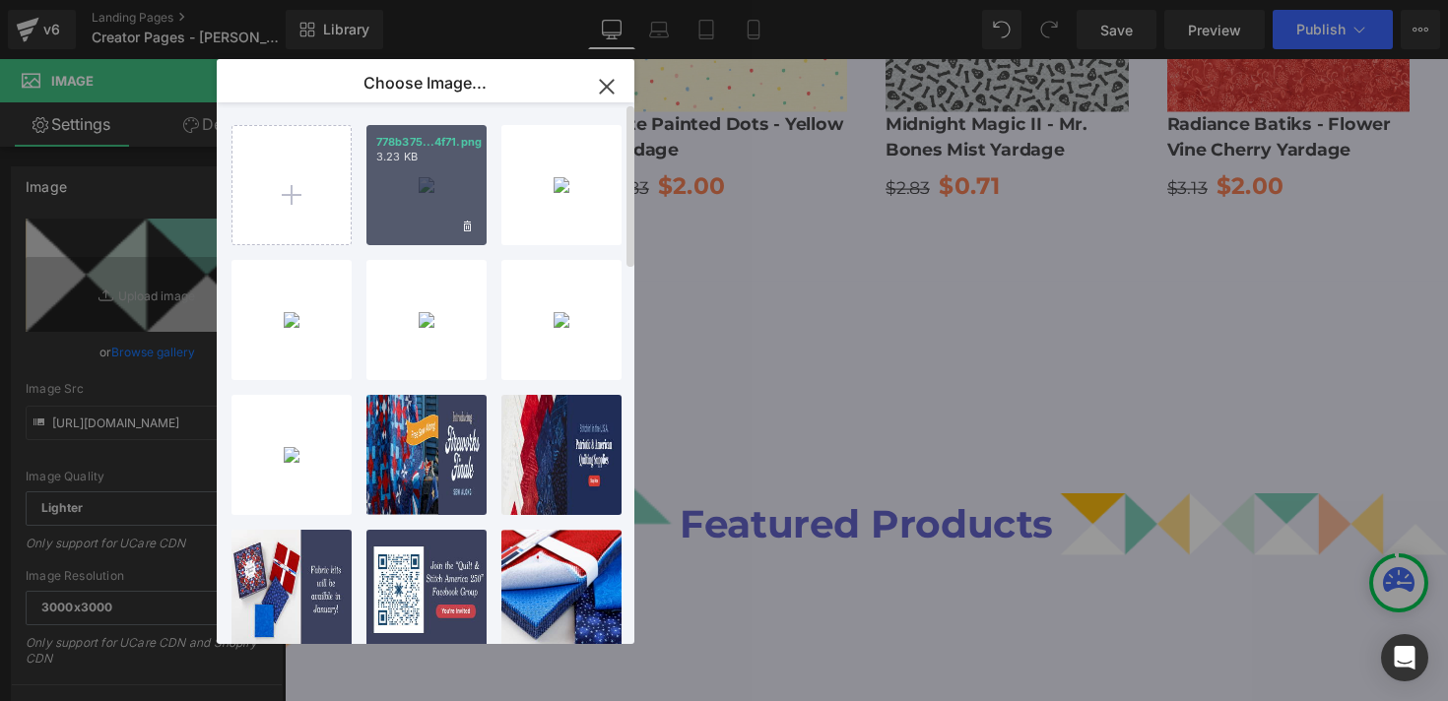
click at [399, 218] on div "778b375...4f71.png 3.23 KB" at bounding box center [427, 185] width 120 height 120
type input "https://ucarecdn.com/c9c457e3-ade4-4773-afdd-7608f8ddde58/-/format/auto/-/previ…"
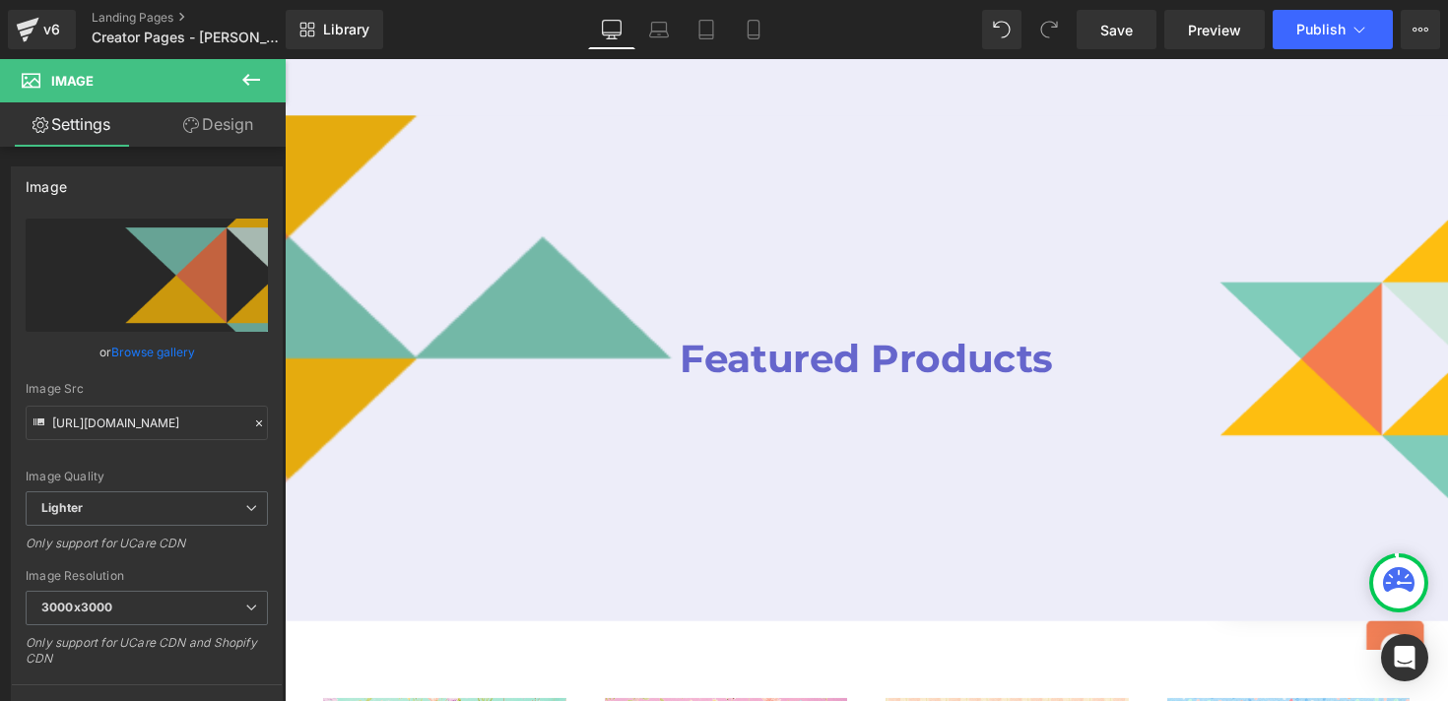
scroll to position [2472, 0]
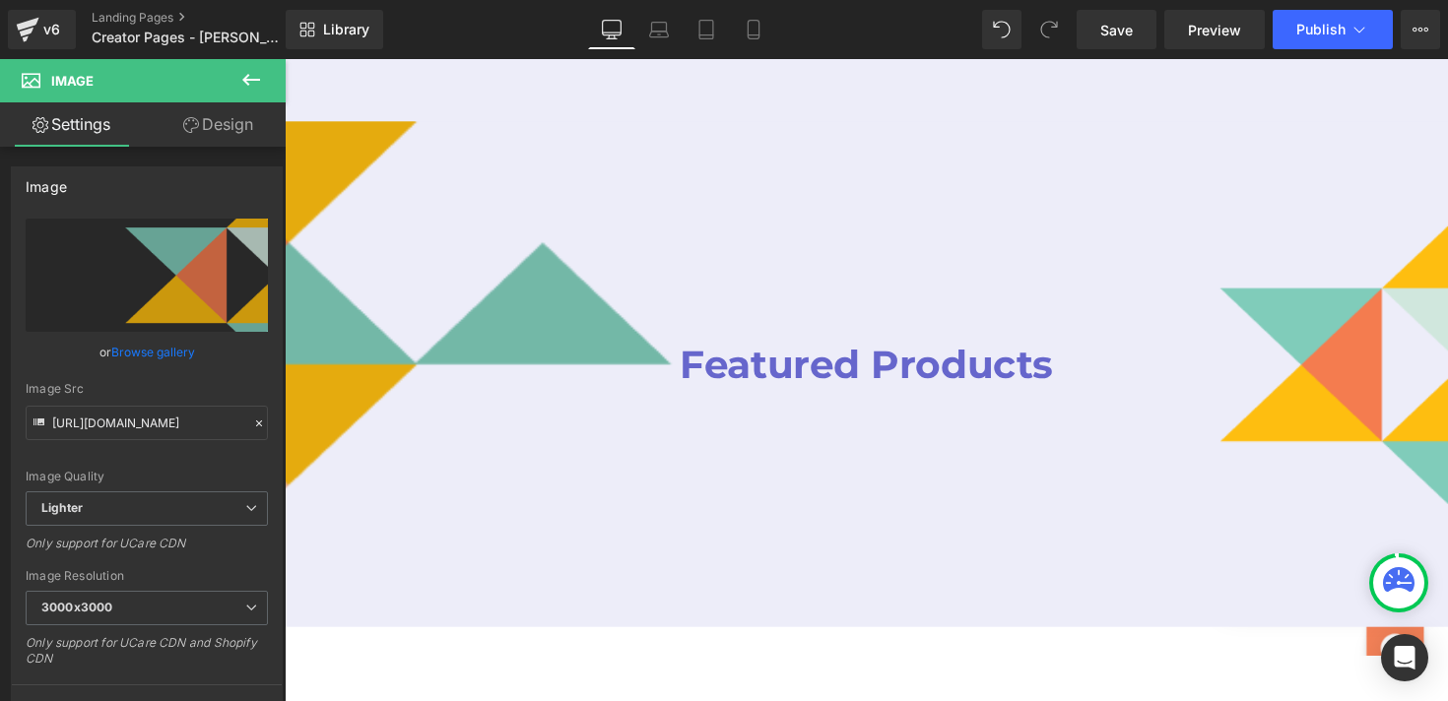
click at [559, 257] on img at bounding box center [483, 372] width 397 height 498
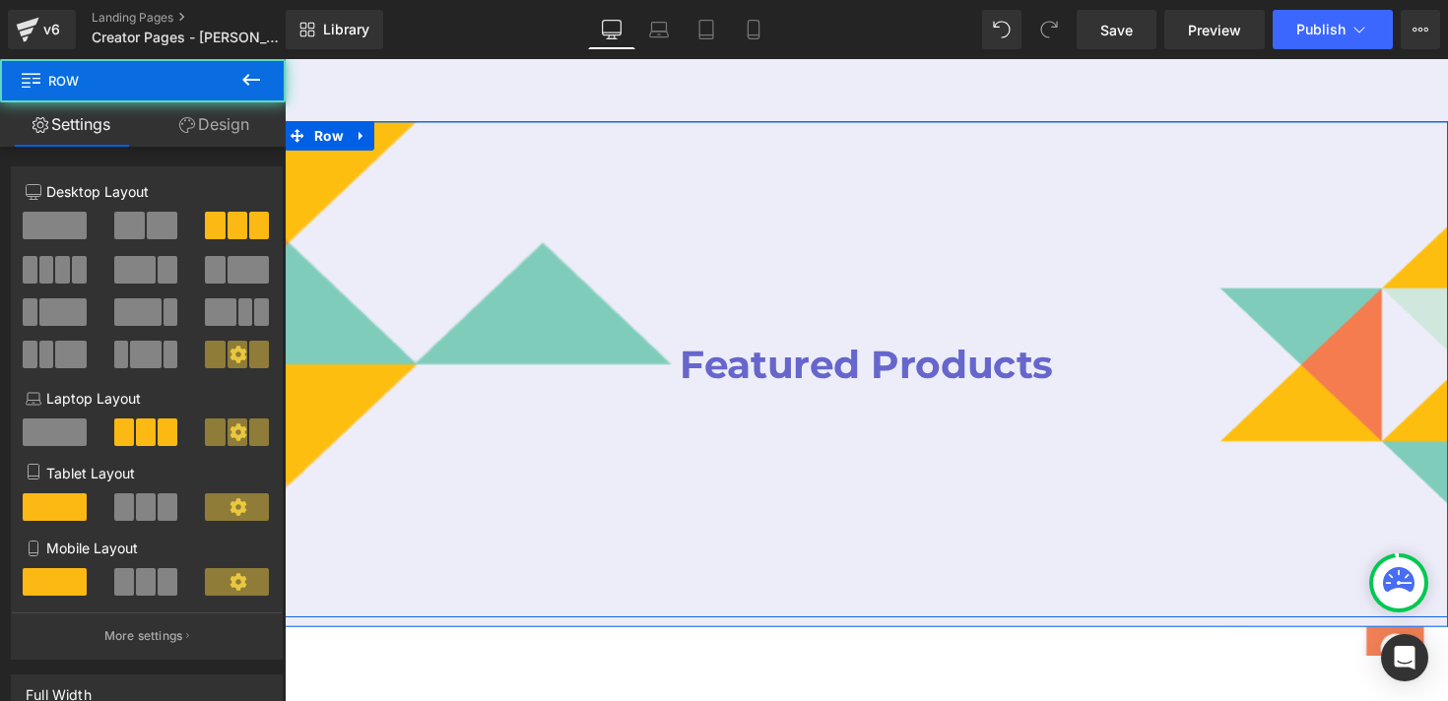
click at [741, 343] on div "Featured Products Heading" at bounding box center [880, 372] width 397 height 498
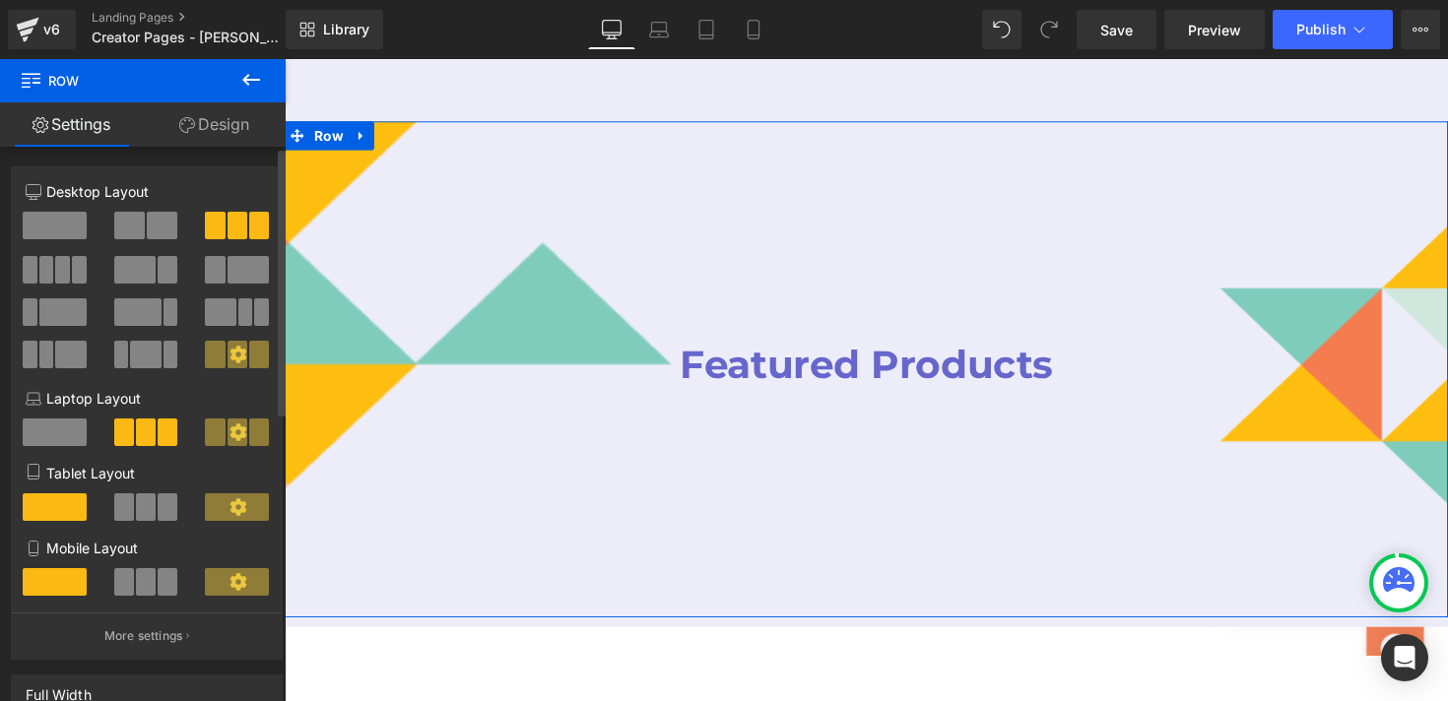
click at [143, 355] on span at bounding box center [145, 355] width 31 height 28
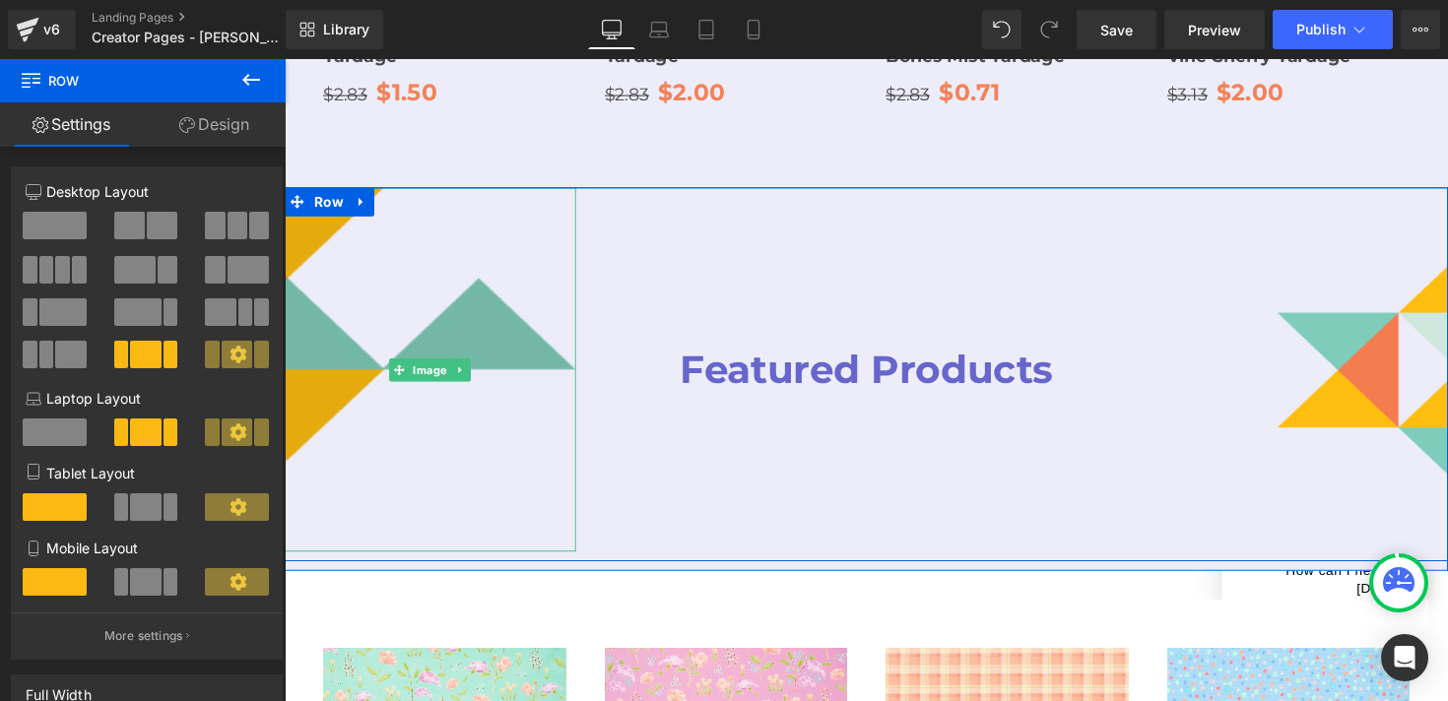
scroll to position [2392, 0]
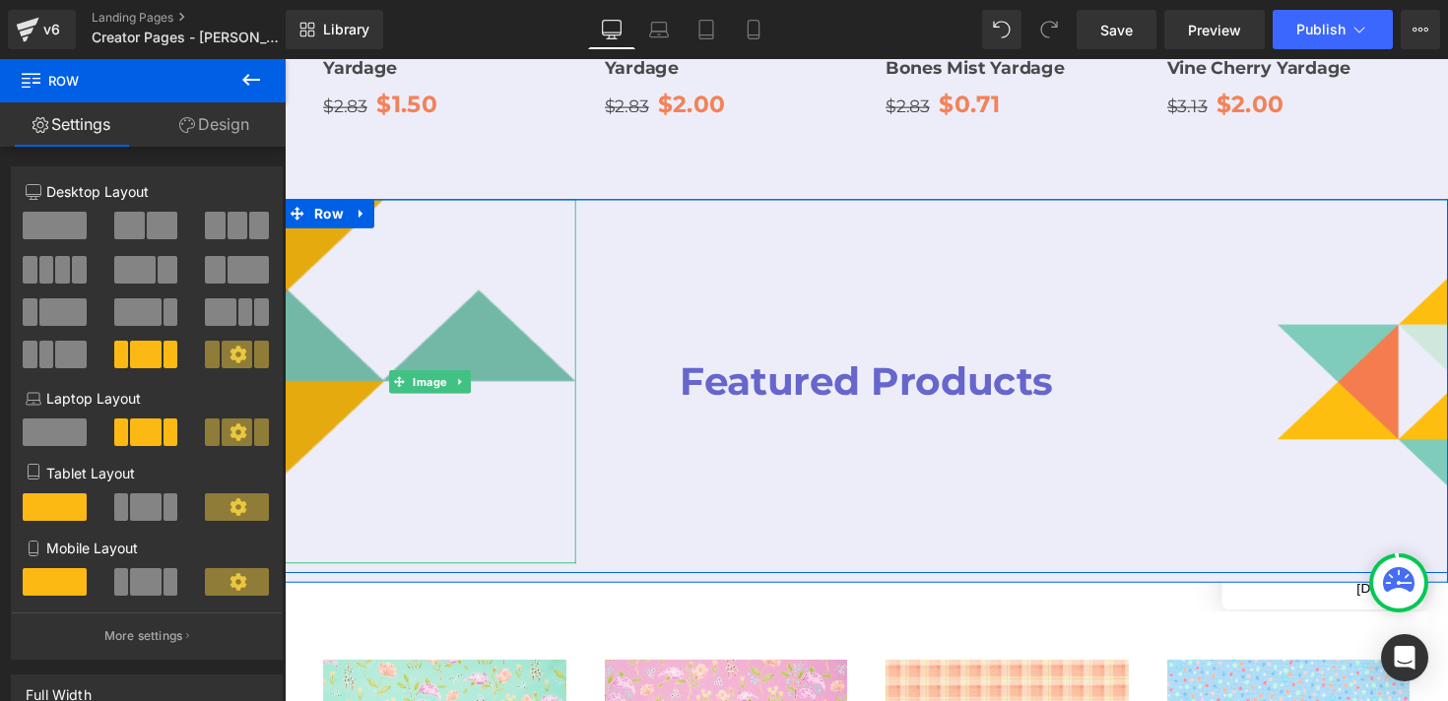
click at [527, 305] on img at bounding box center [434, 389] width 299 height 373
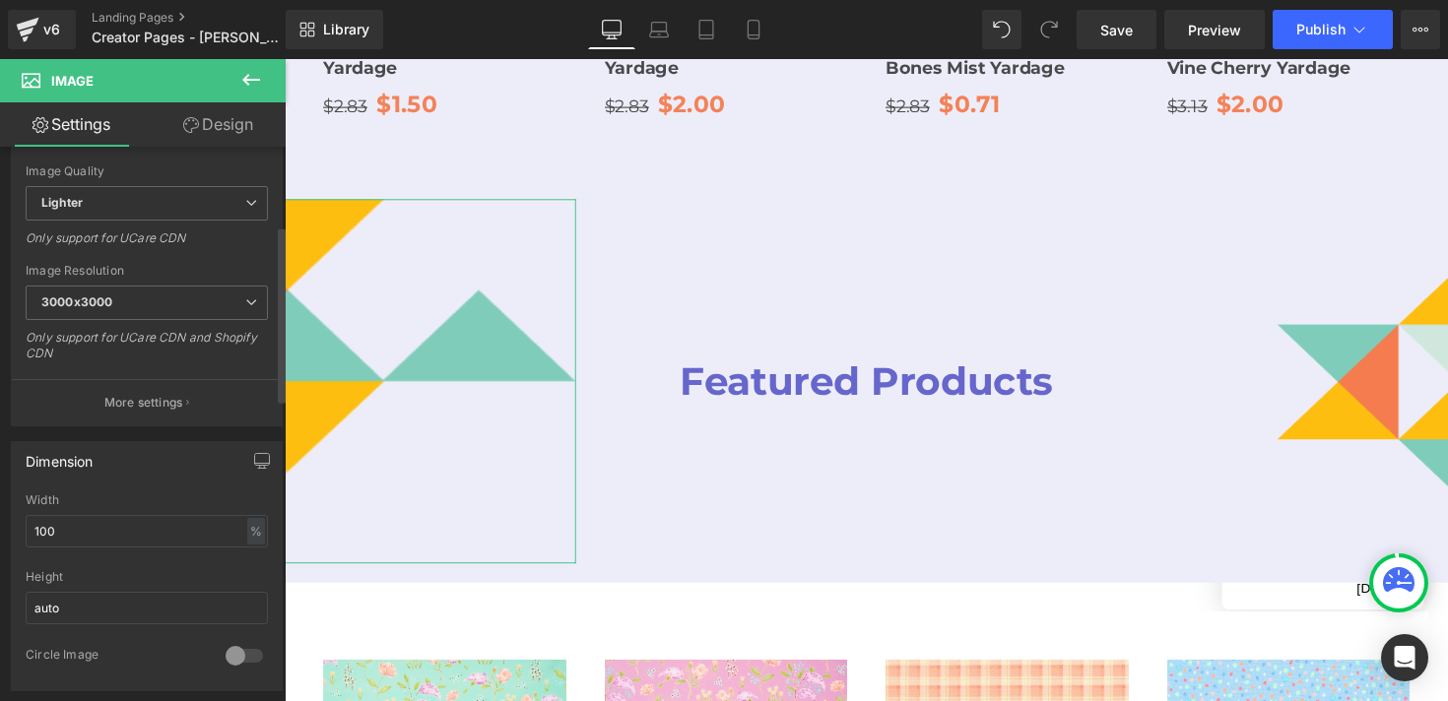
scroll to position [364, 0]
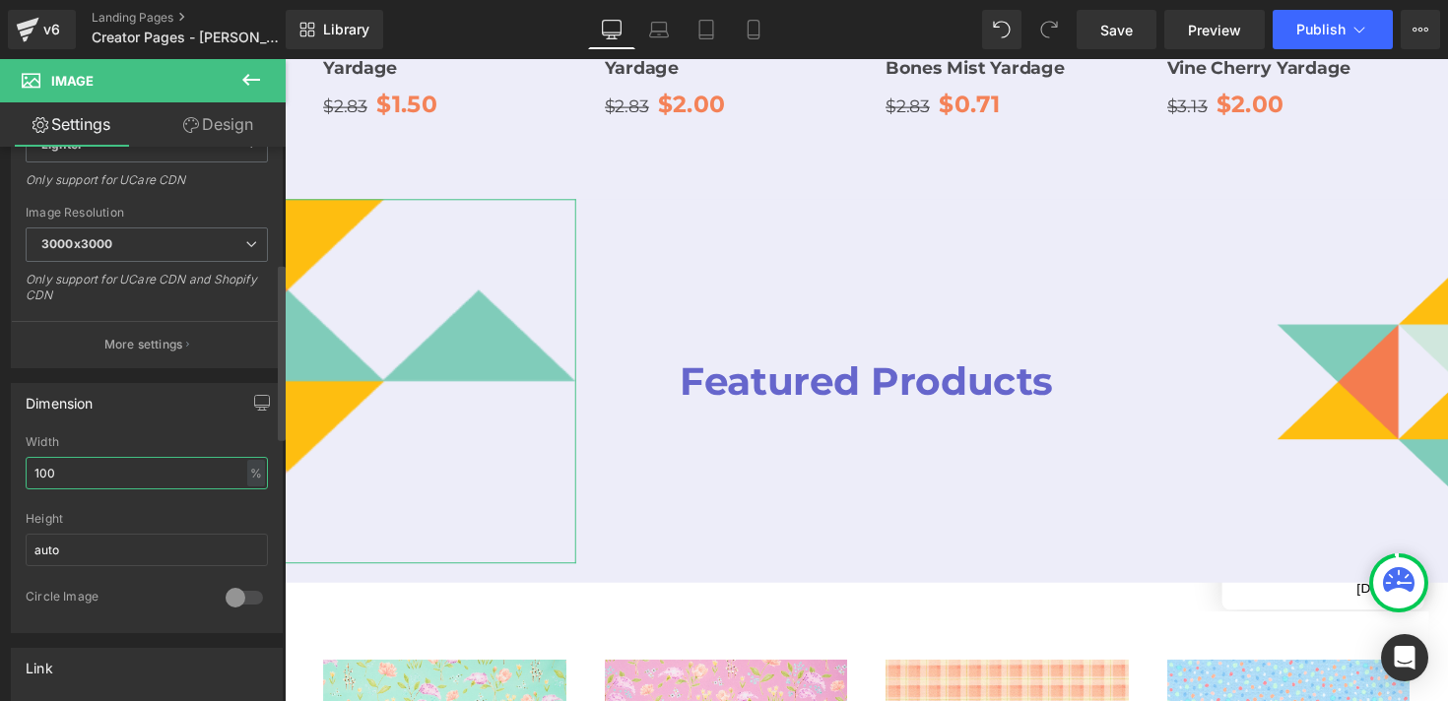
click at [172, 469] on input "100" at bounding box center [147, 473] width 242 height 33
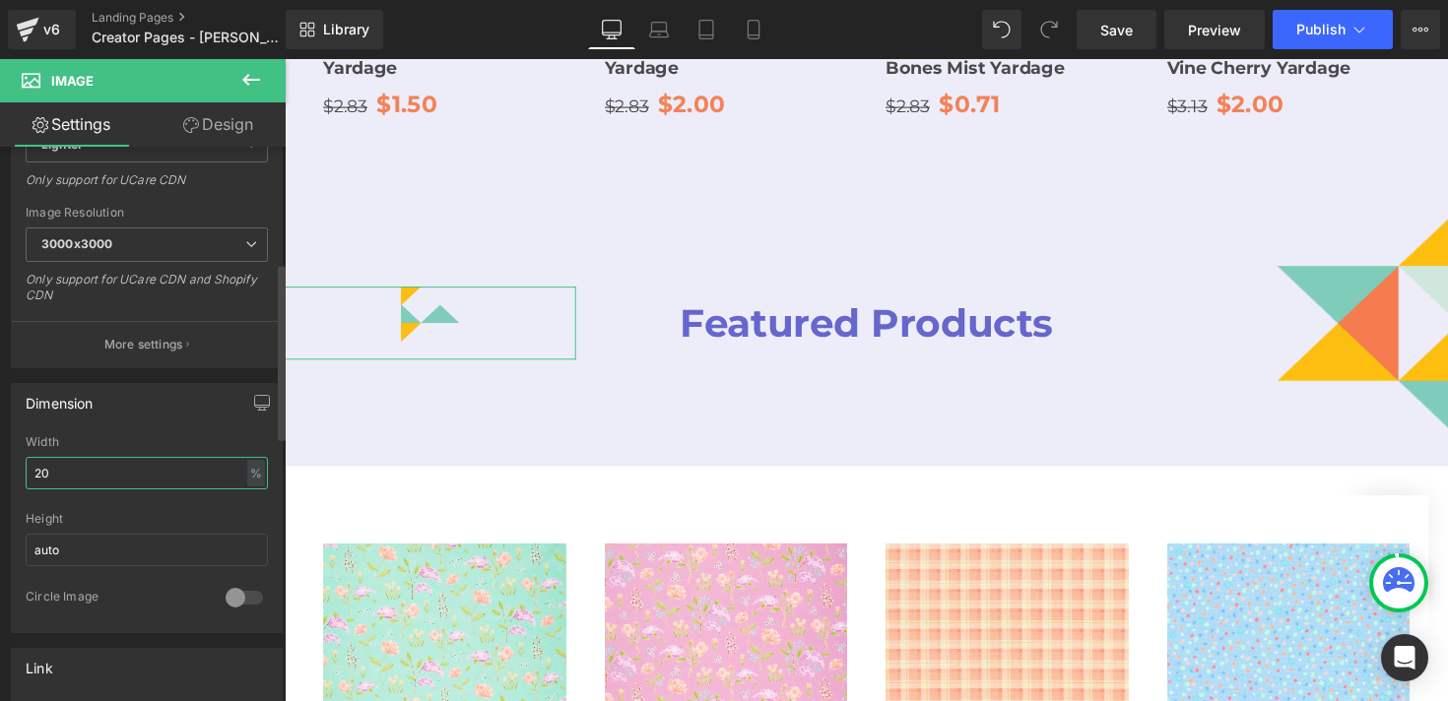
type input "2"
type input "3"
type input "4"
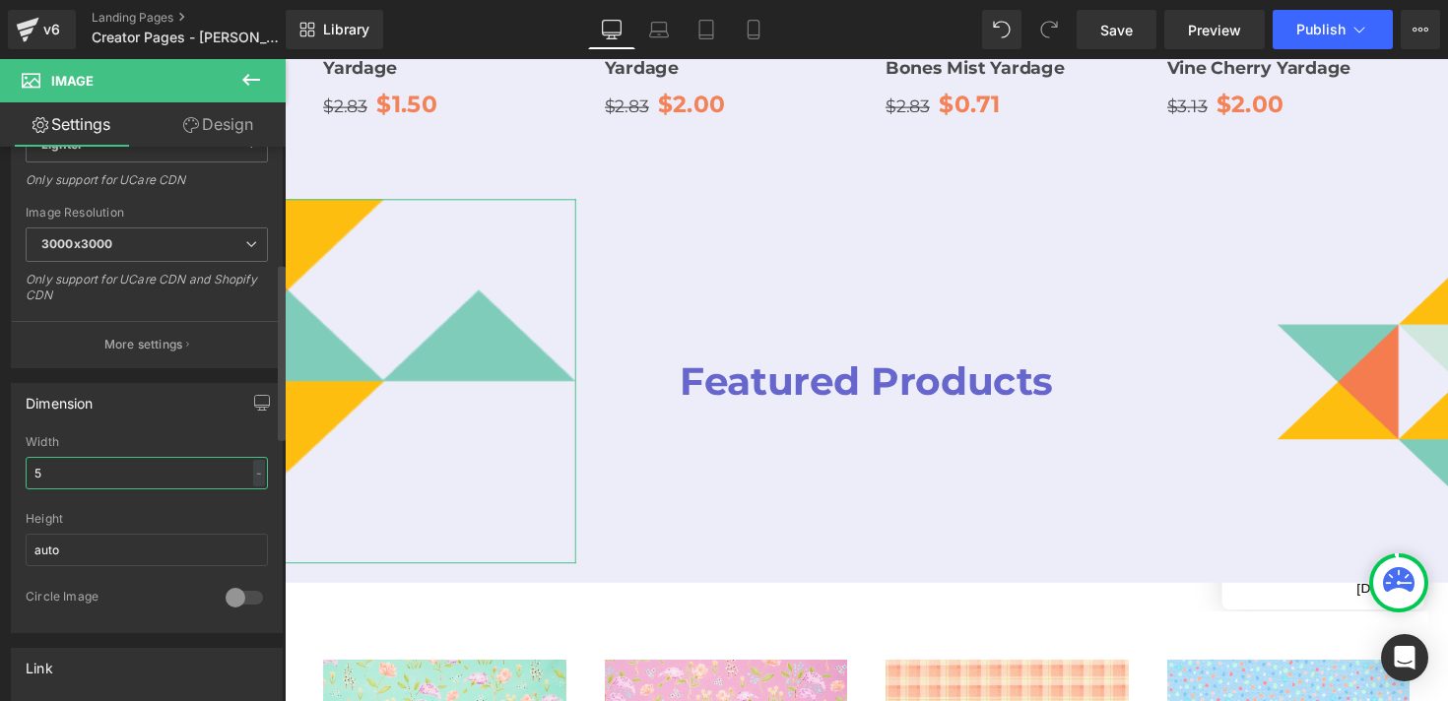
type input "50"
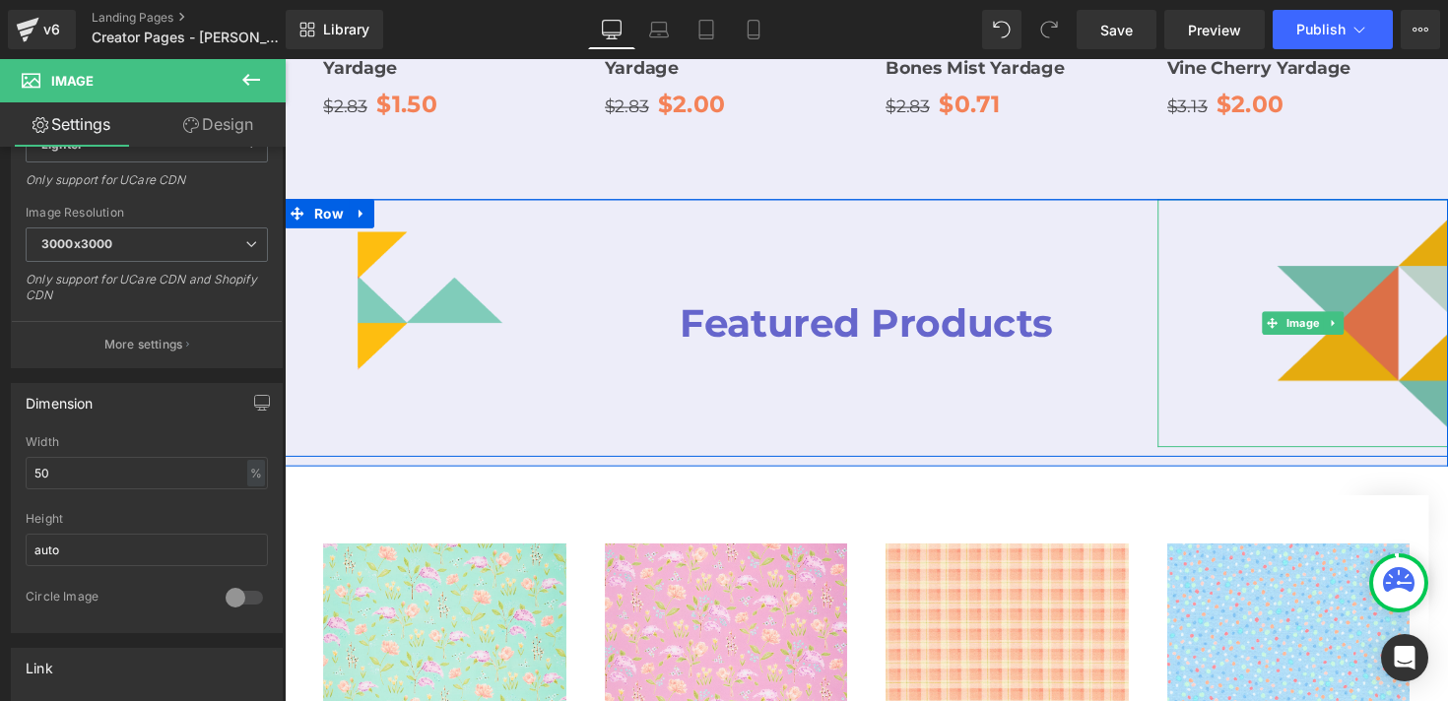
click at [1381, 298] on img at bounding box center [1328, 329] width 299 height 253
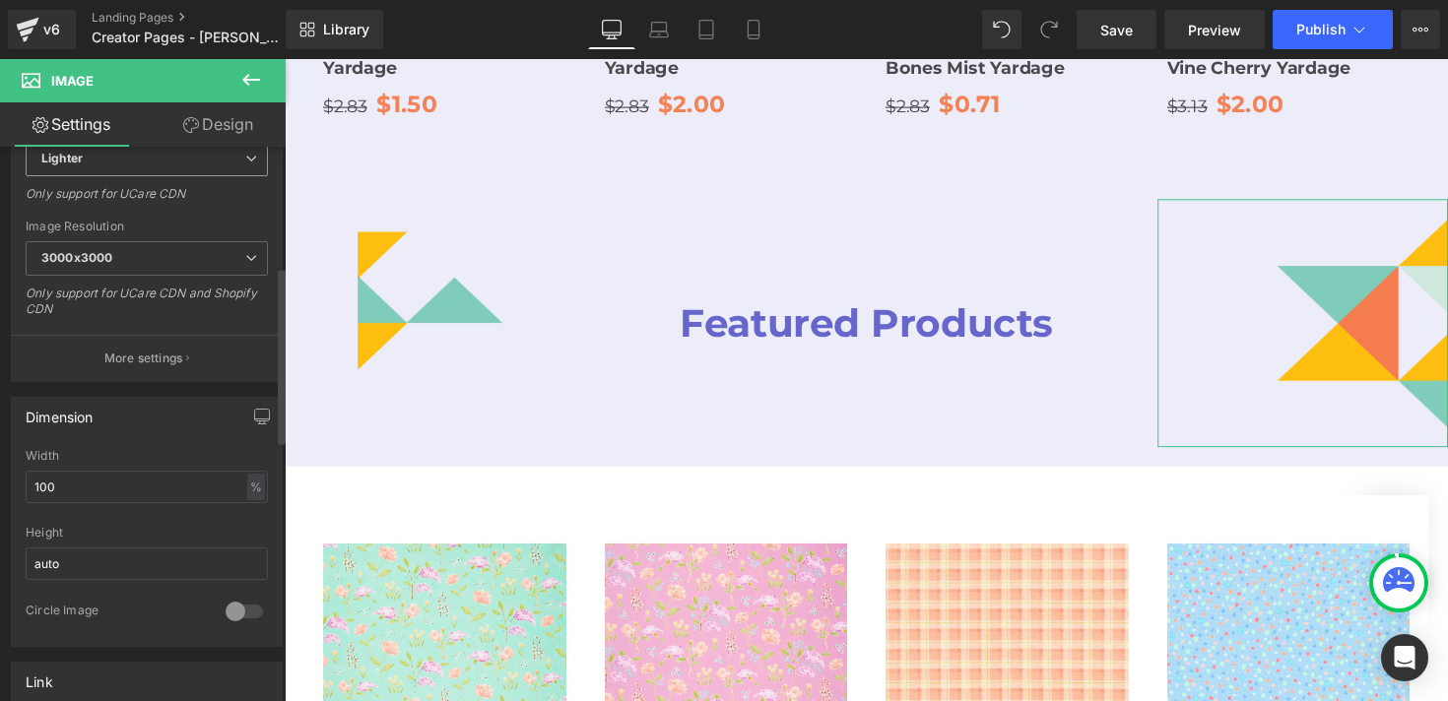
scroll to position [388, 0]
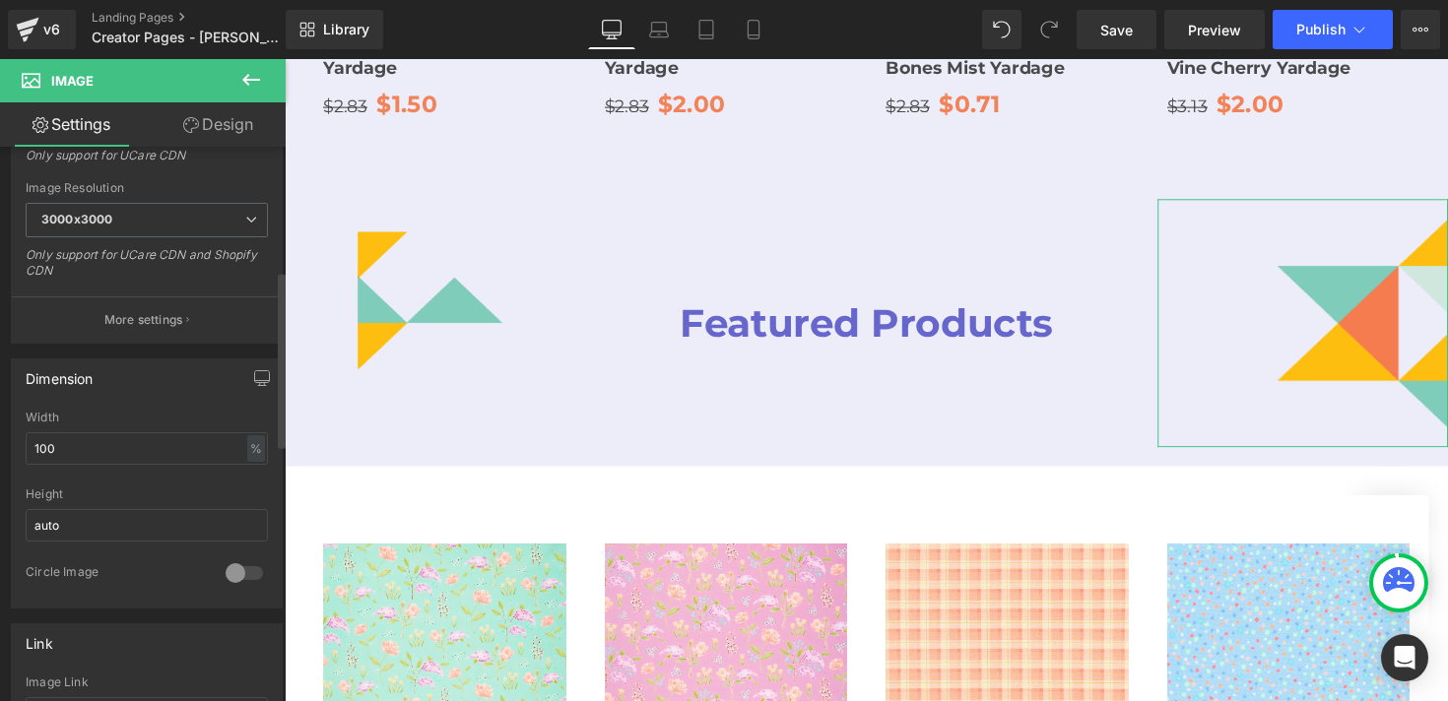
click at [98, 429] on div "Width 100 % % px" at bounding box center [147, 449] width 242 height 77
click at [98, 440] on input "100" at bounding box center [147, 449] width 242 height 33
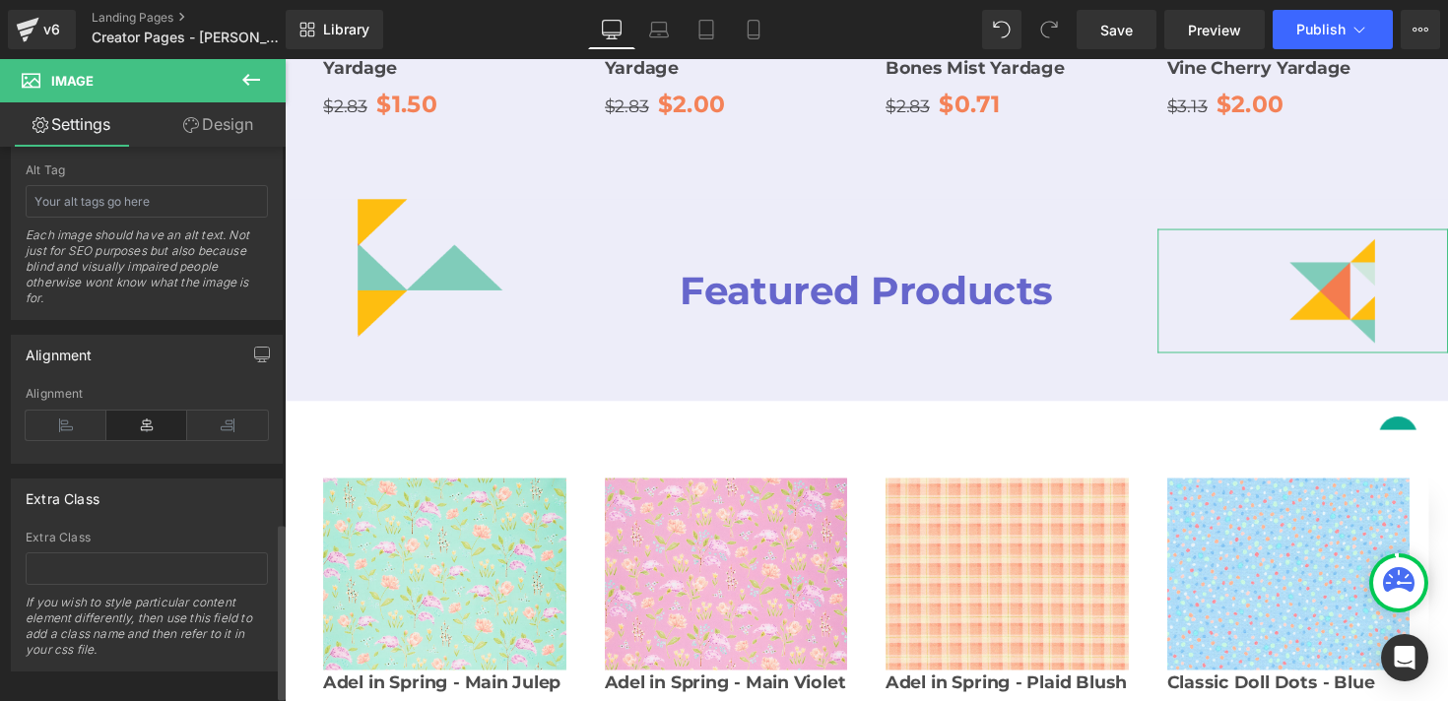
scroll to position [1194, 0]
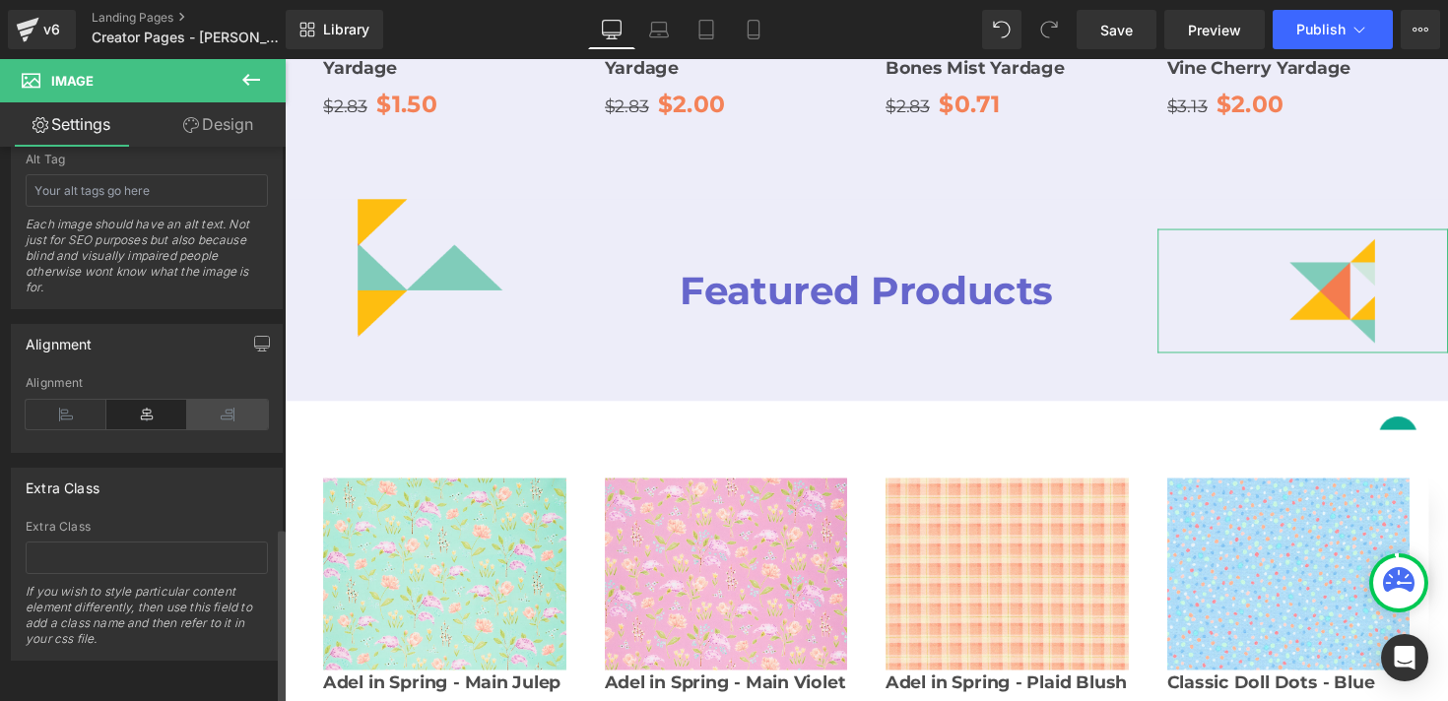
type input "50"
click at [228, 400] on icon at bounding box center [227, 415] width 81 height 30
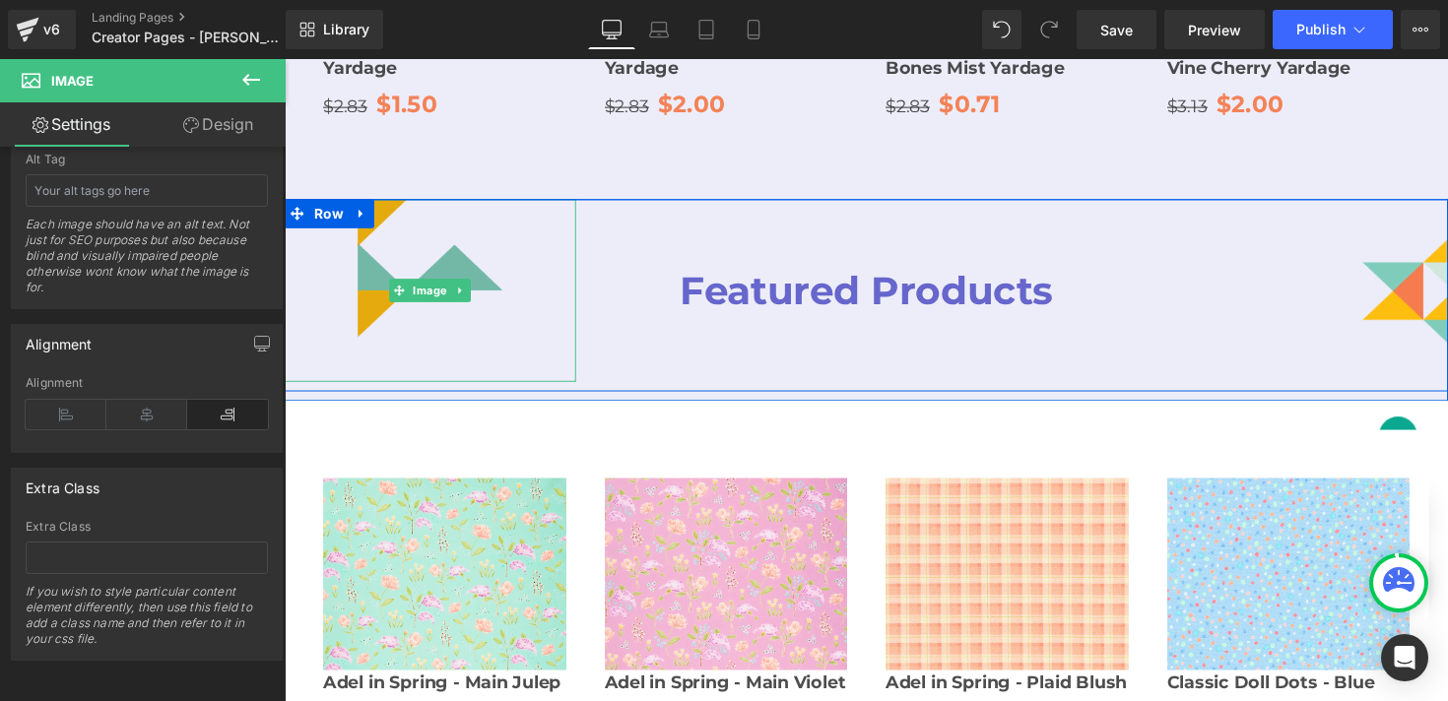
click at [372, 203] on img at bounding box center [434, 296] width 149 height 186
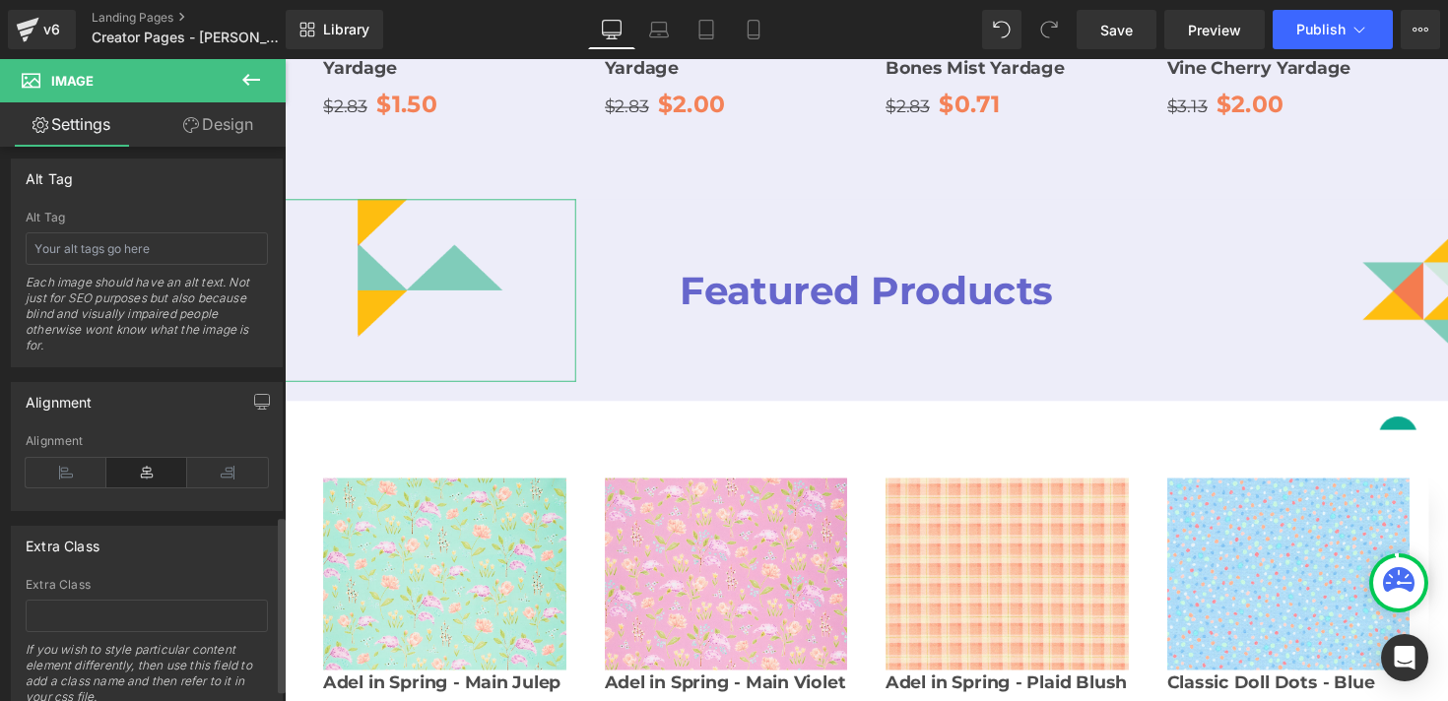
scroll to position [1164, 0]
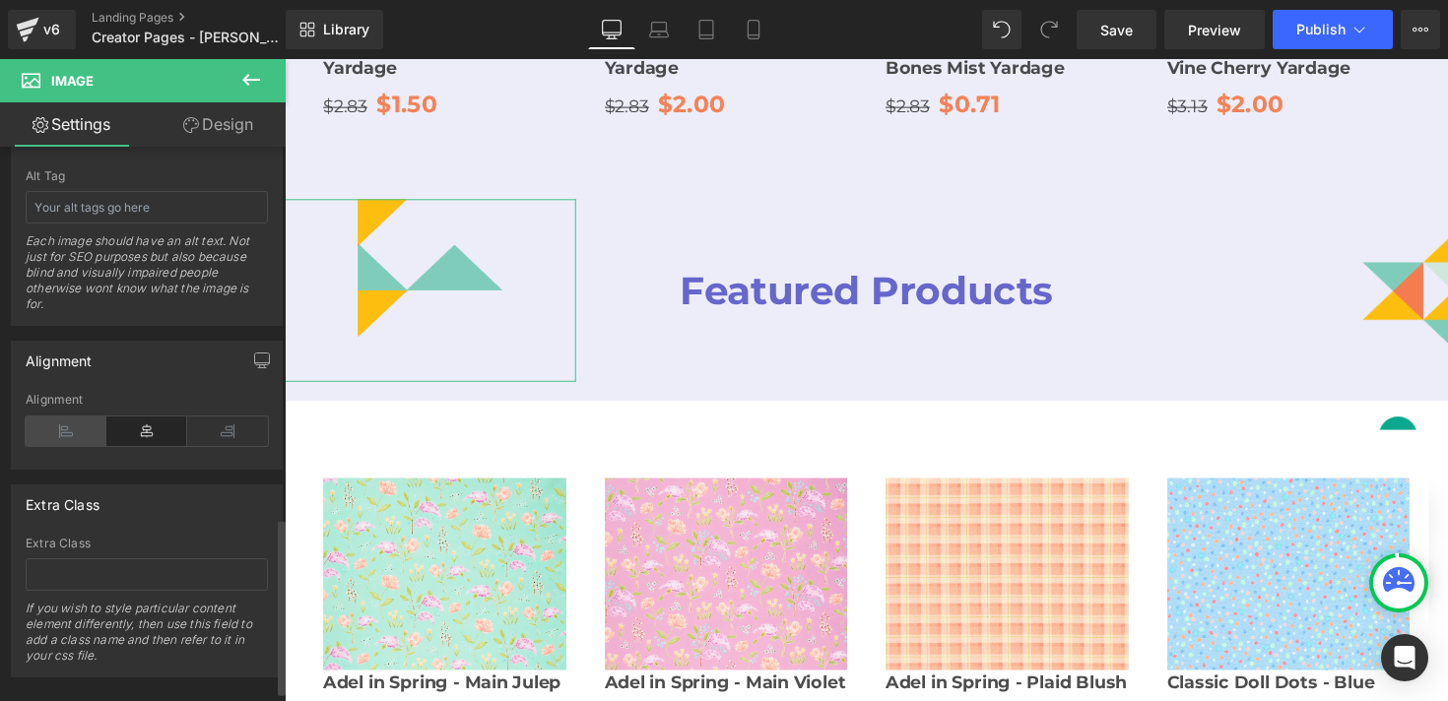
click at [68, 428] on icon at bounding box center [66, 432] width 81 height 30
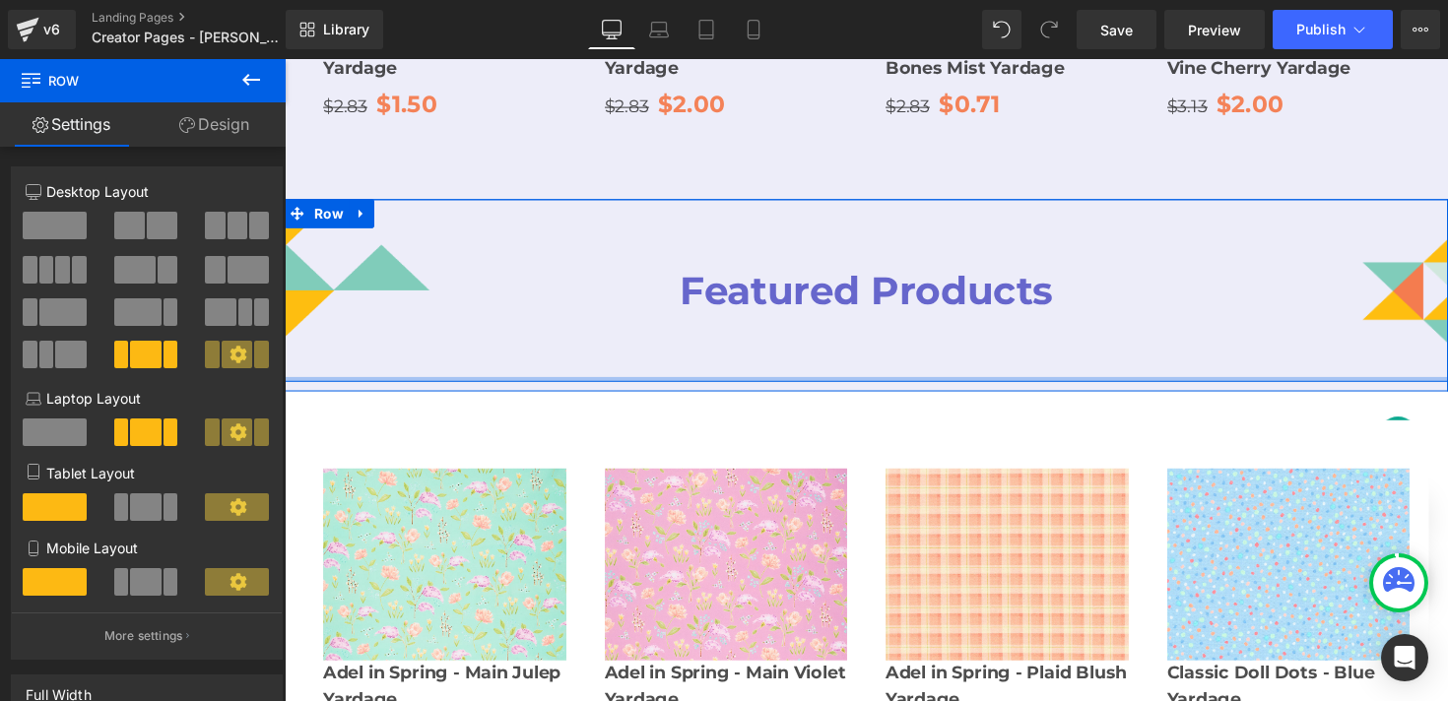
drag, startPoint x: 631, startPoint y: 328, endPoint x: 629, endPoint y: 298, distance: 30.6
click at [629, 298] on div "Image Featured Products Heading Image Row" at bounding box center [881, 296] width 1192 height 186
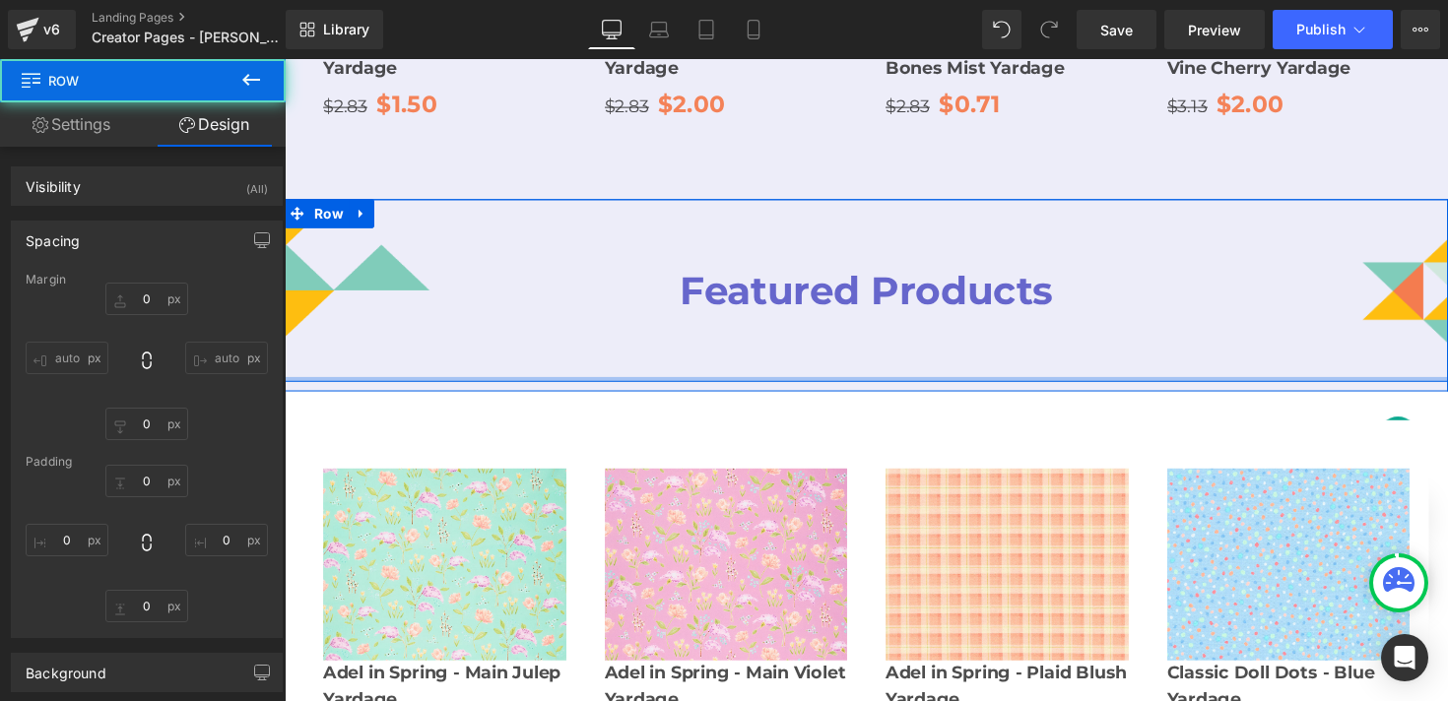
type input "0"
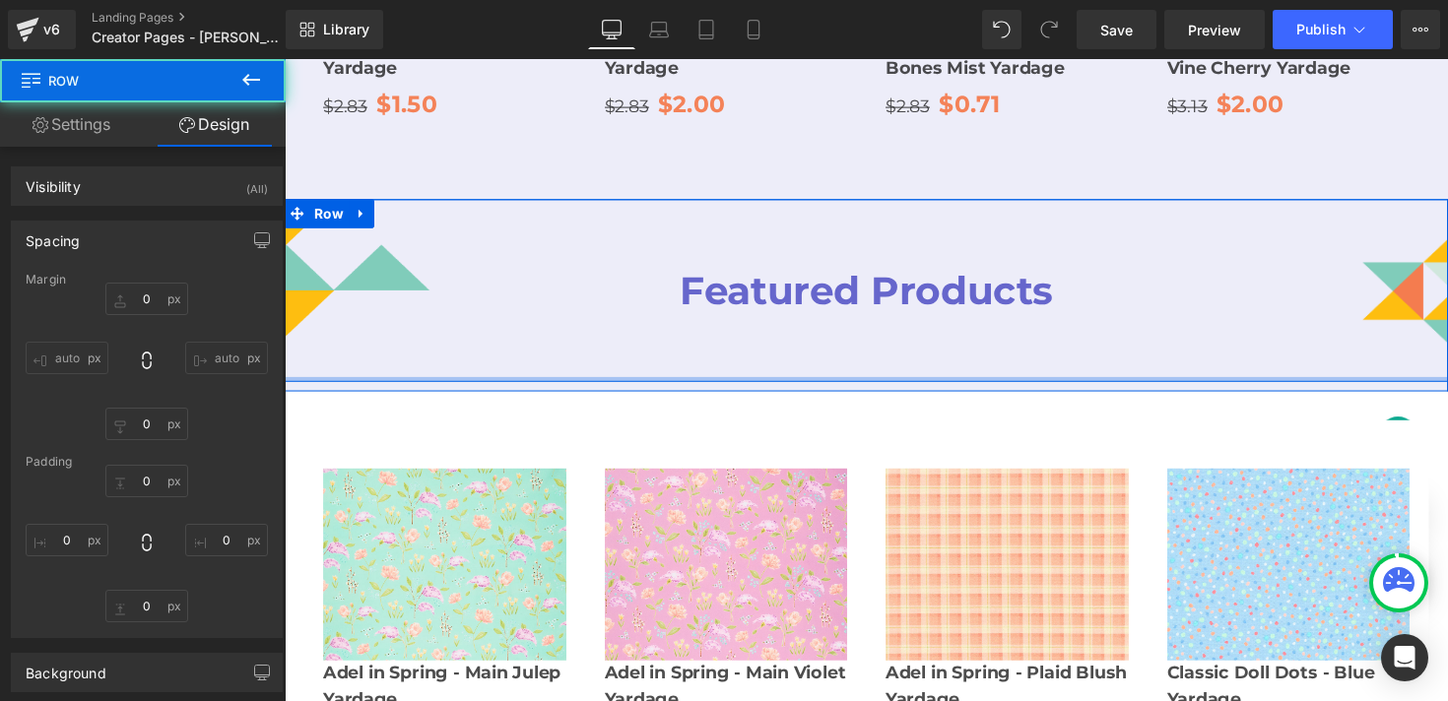
type input "0"
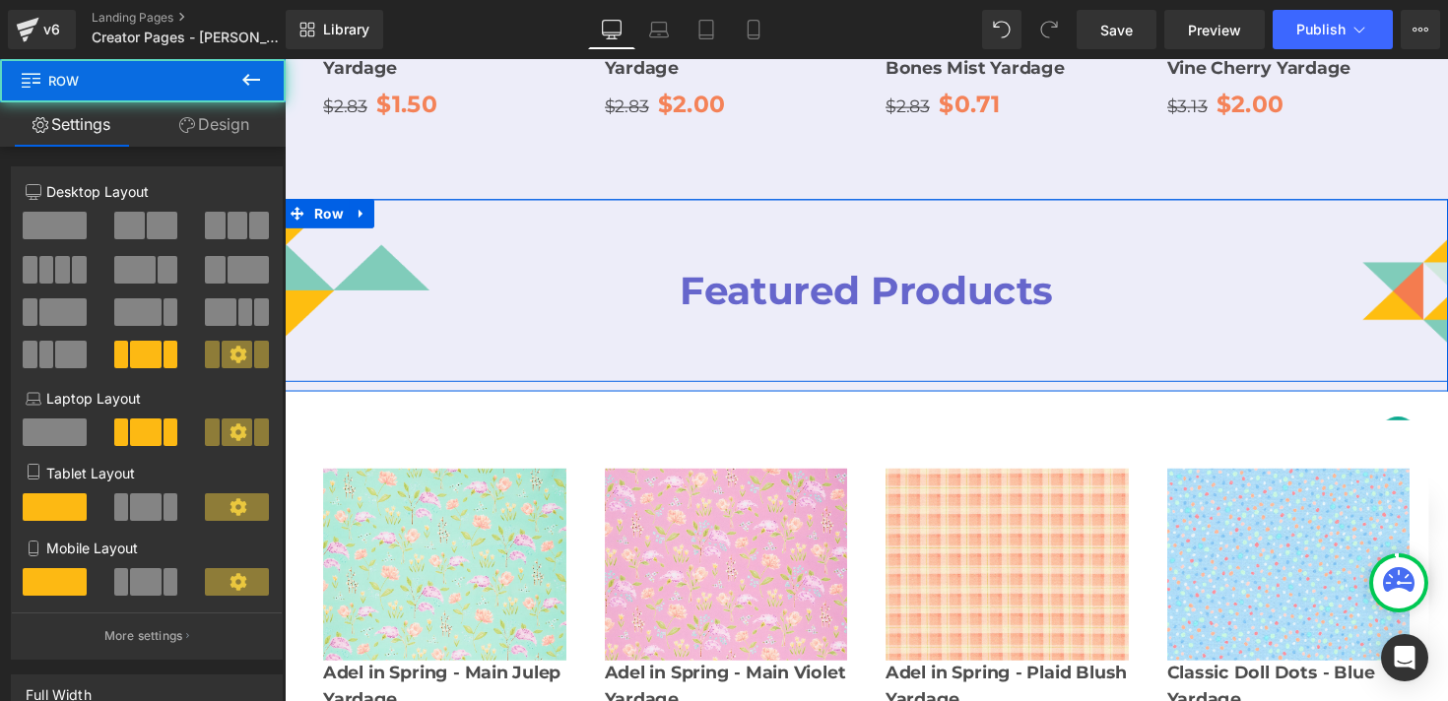
click at [690, 203] on div "Featured Products Heading" at bounding box center [881, 296] width 596 height 186
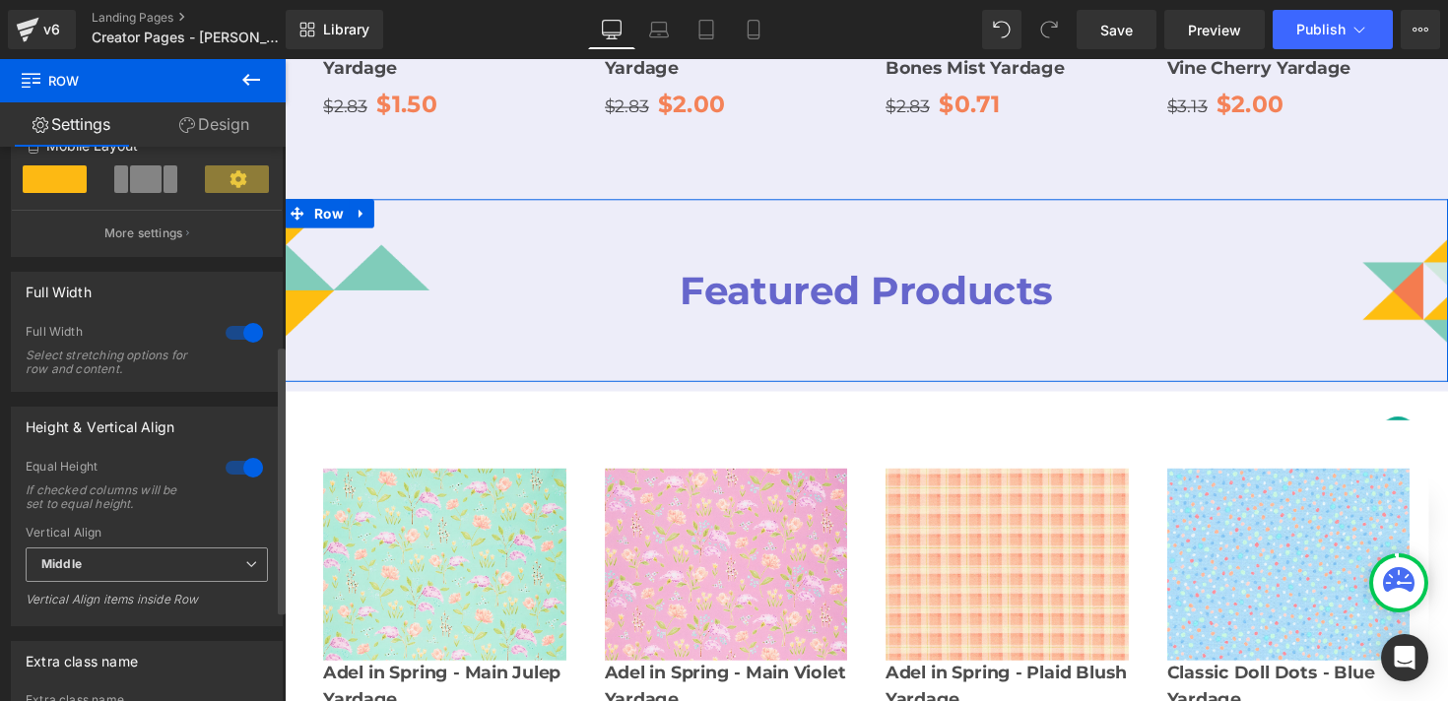
scroll to position [408, 0]
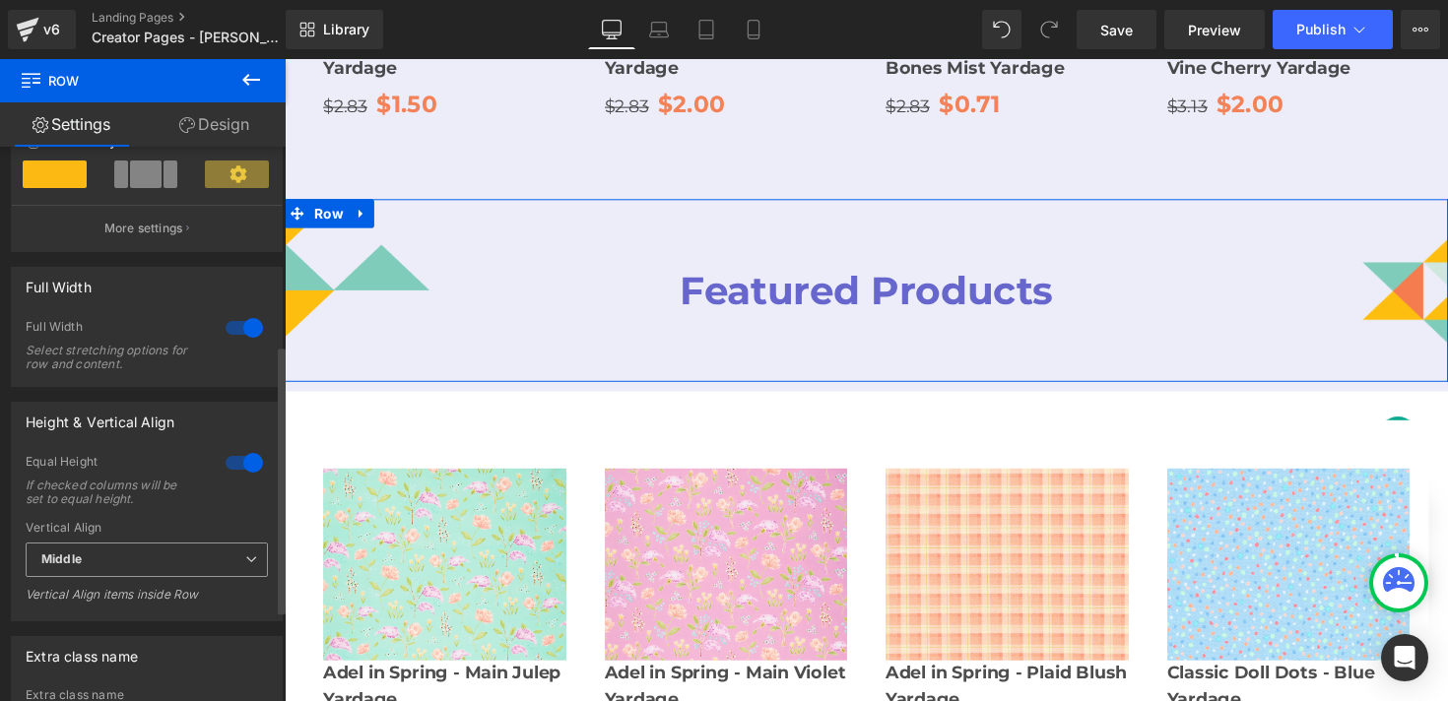
click at [162, 564] on span "Middle" at bounding box center [147, 560] width 242 height 34
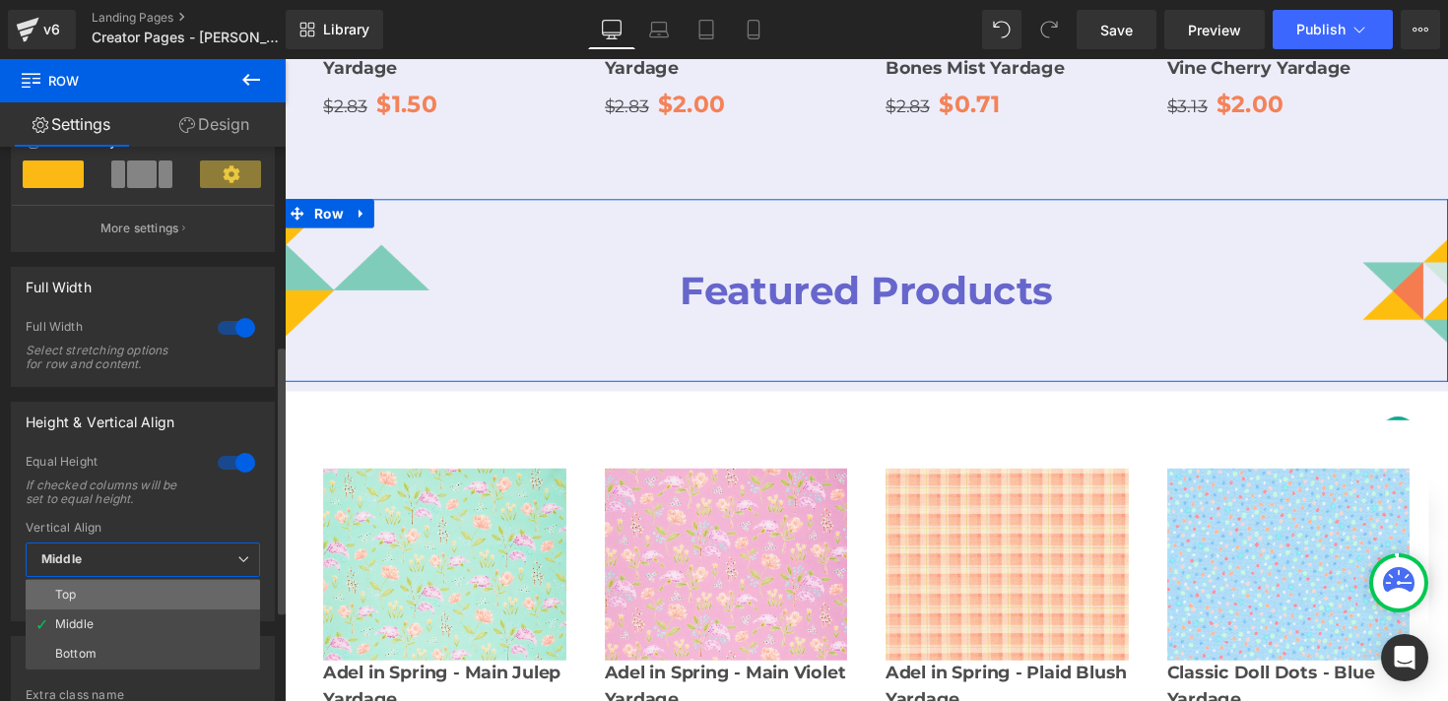
click at [162, 599] on li "Top" at bounding box center [143, 595] width 234 height 30
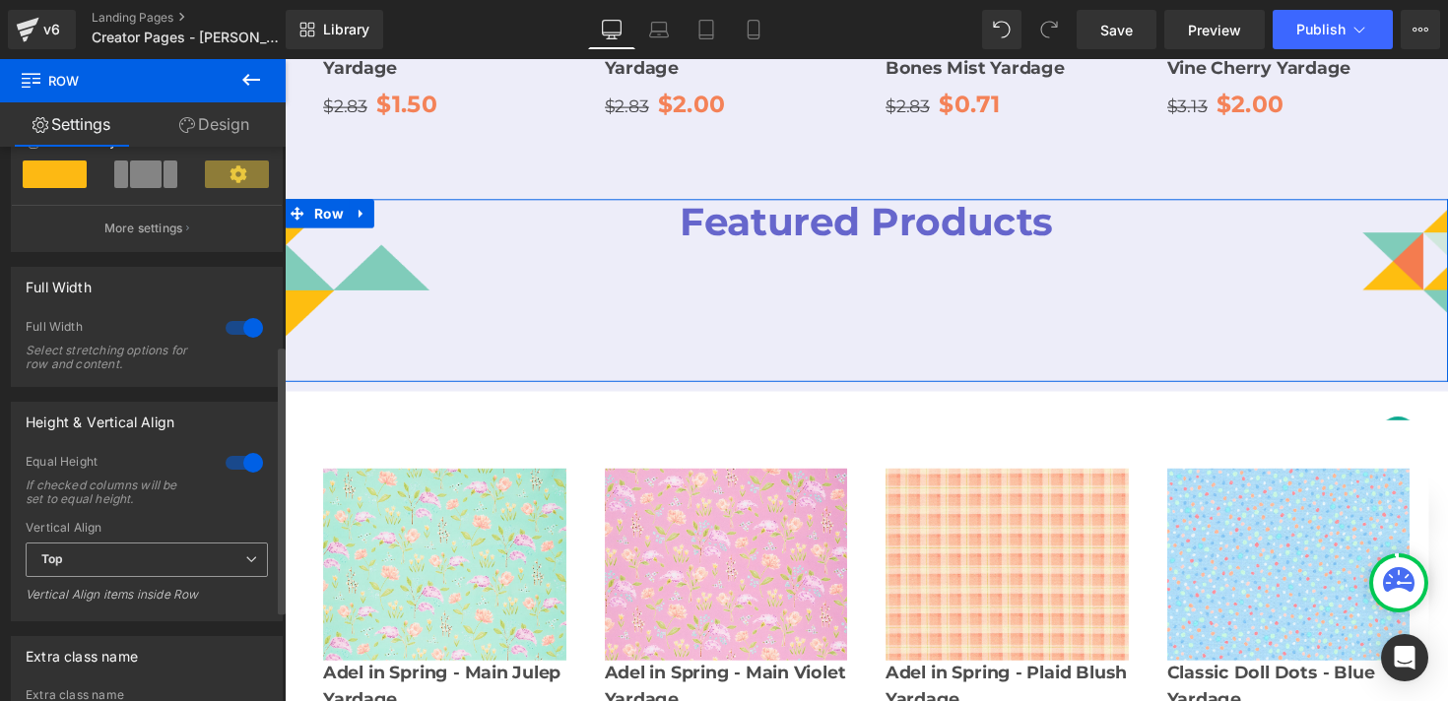
click at [156, 565] on span "Top" at bounding box center [147, 560] width 242 height 34
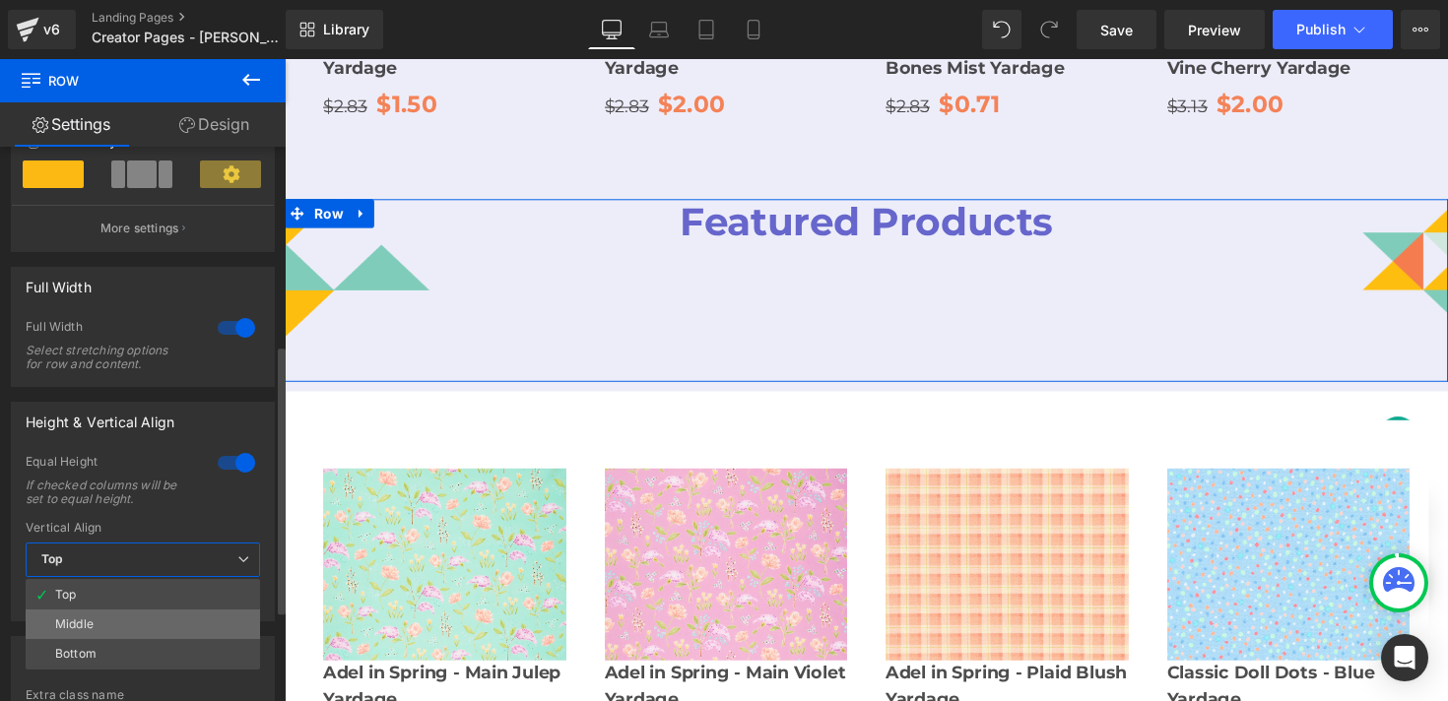
click at [156, 617] on li "Middle" at bounding box center [143, 625] width 234 height 30
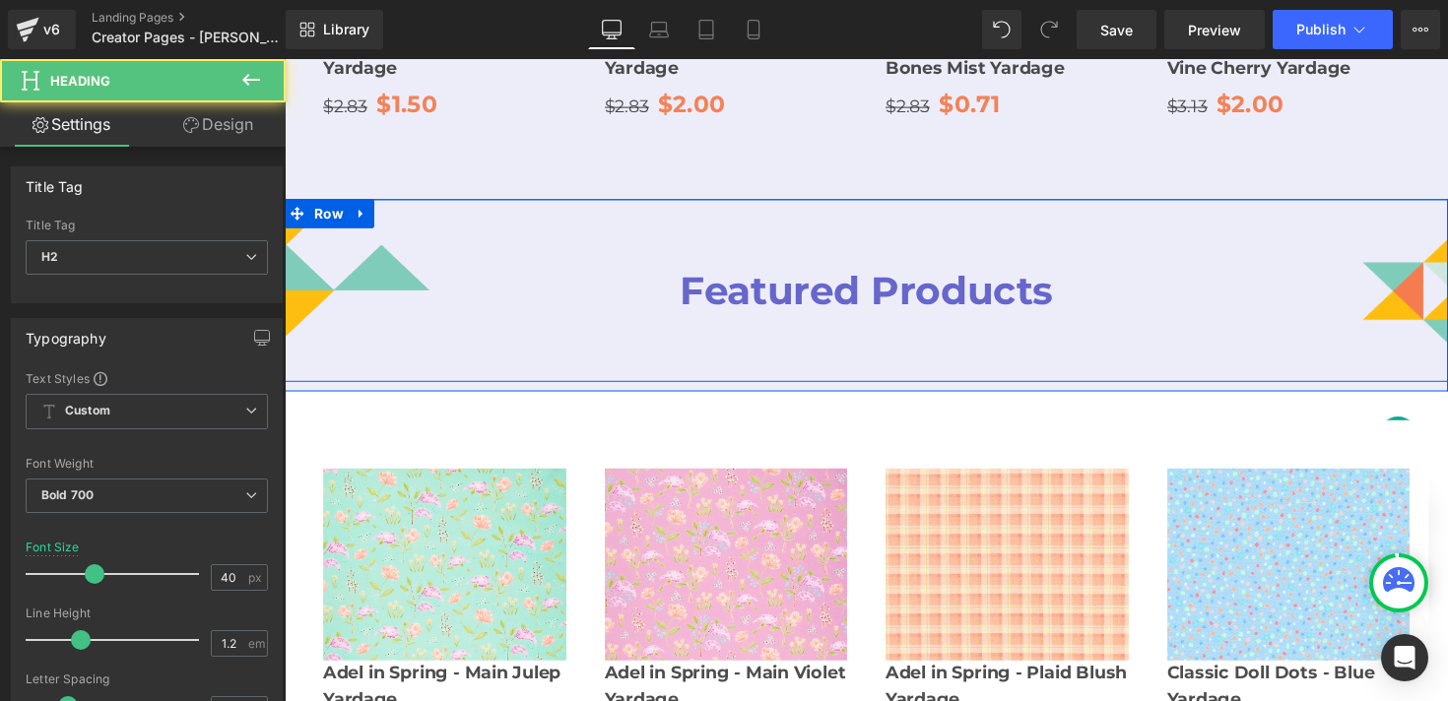
drag, startPoint x: 814, startPoint y: 210, endPoint x: 814, endPoint y: 193, distance: 16.7
click at [814, 203] on div "Featured Products Heading" at bounding box center [881, 296] width 596 height 186
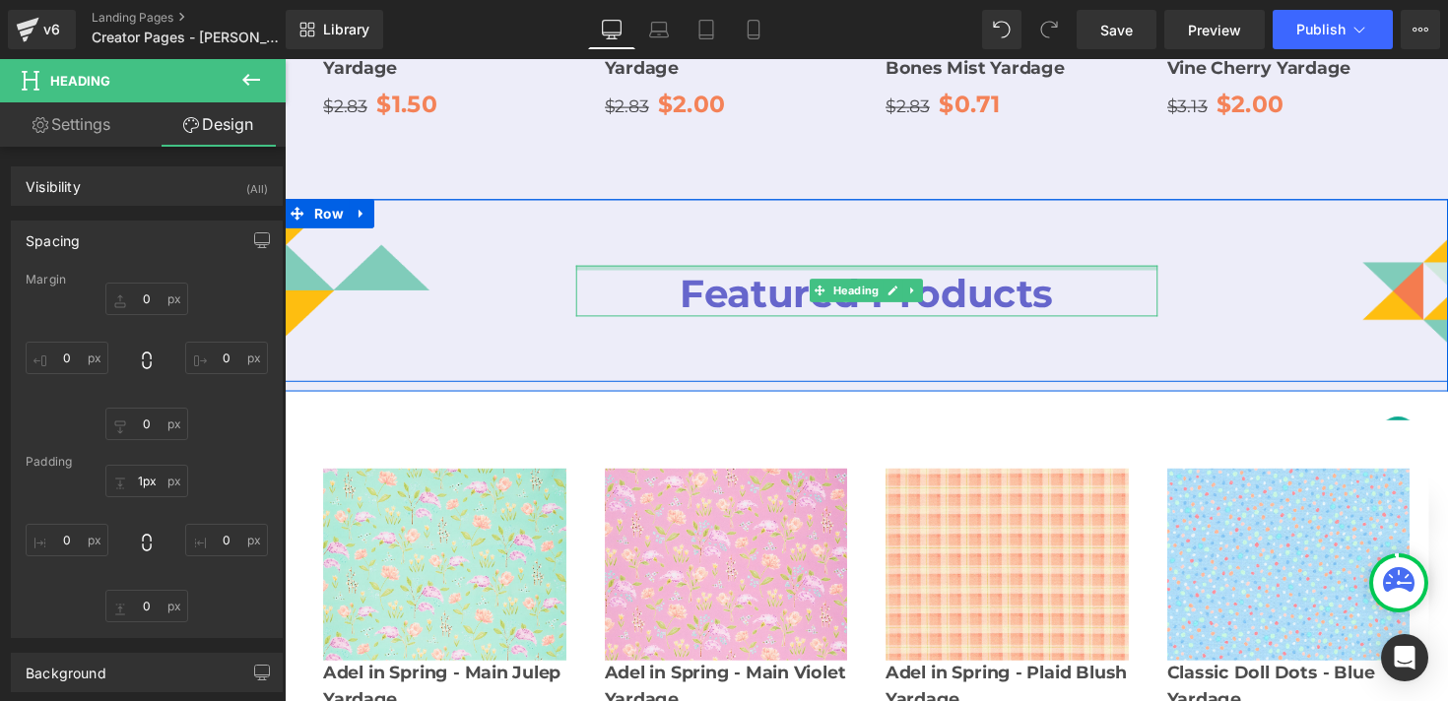
type input "0px"
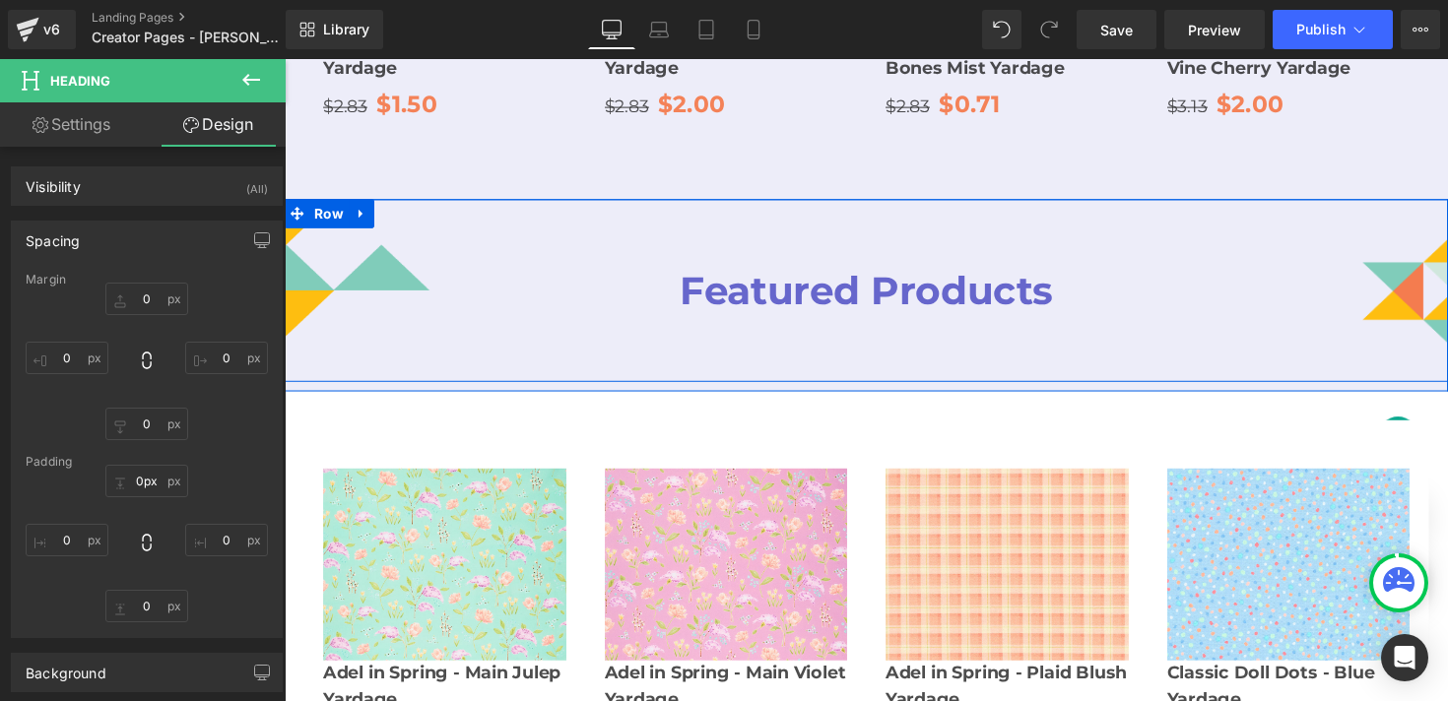
drag, startPoint x: 815, startPoint y: 209, endPoint x: 816, endPoint y: 188, distance: 20.7
click at [816, 203] on div "Featured Products Heading" at bounding box center [881, 296] width 596 height 186
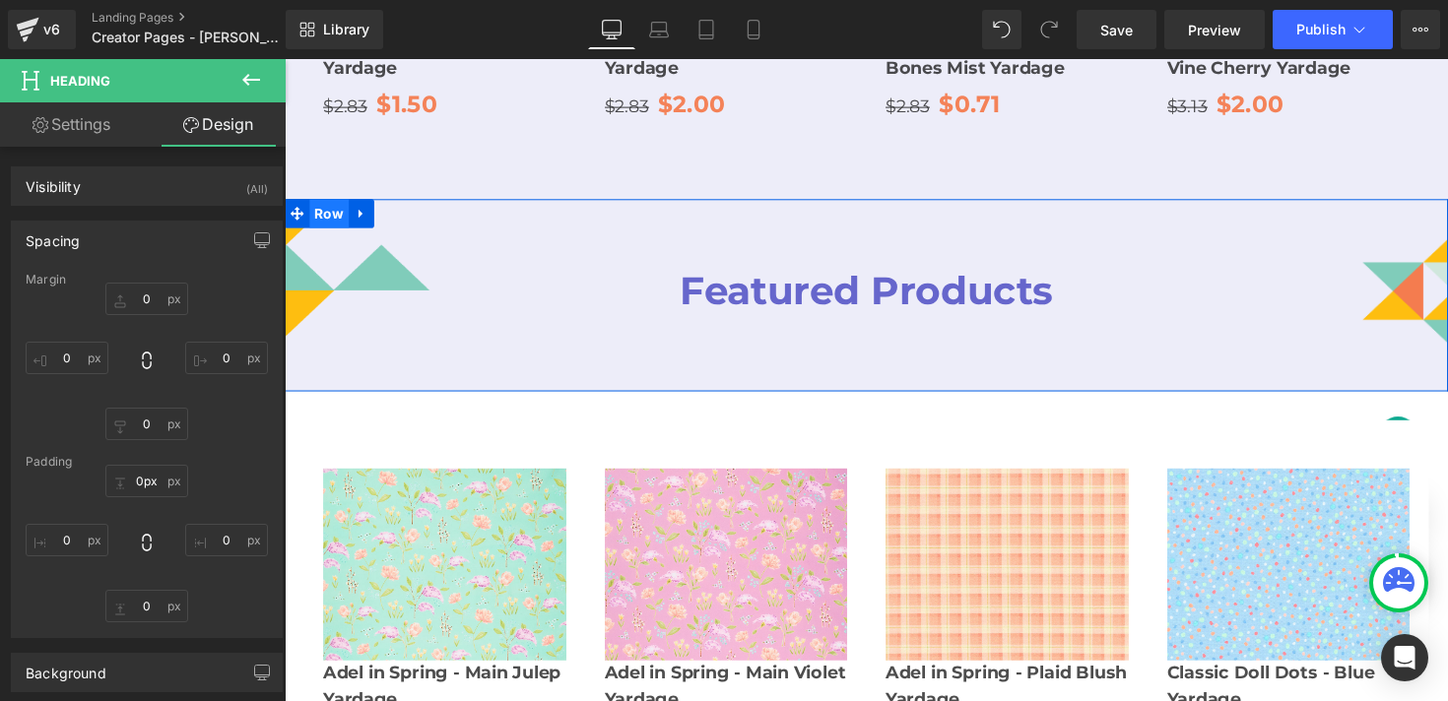
click at [333, 203] on span "Row" at bounding box center [330, 218] width 40 height 30
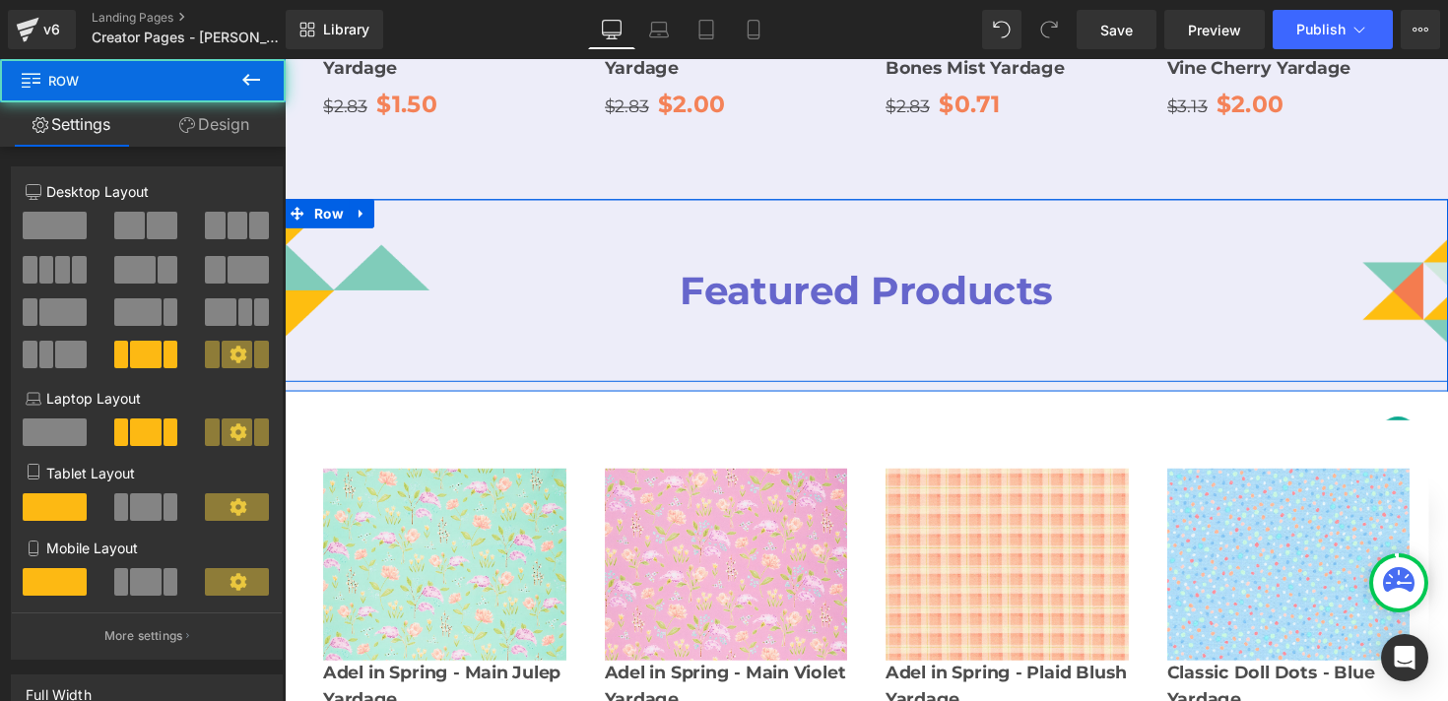
click at [594, 316] on div "Featured Products Heading" at bounding box center [881, 296] width 596 height 186
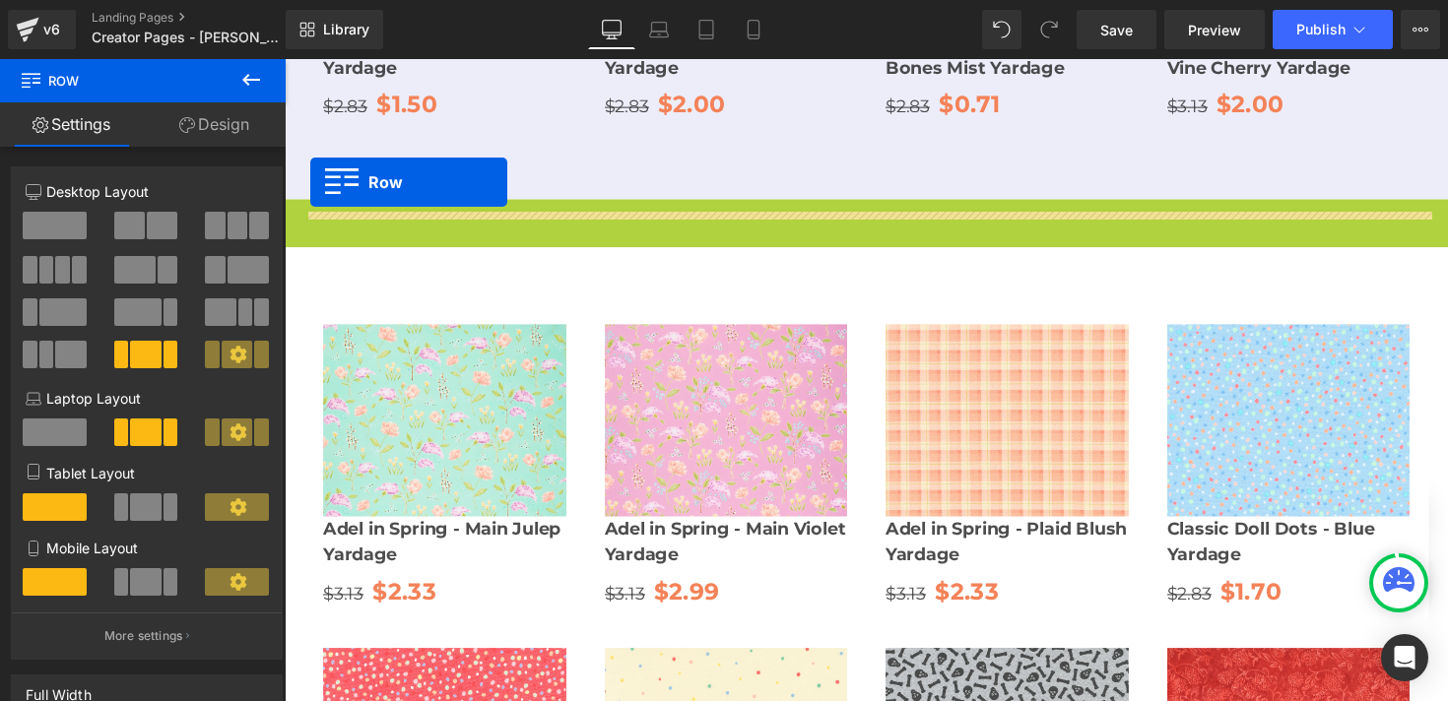
drag, startPoint x: 298, startPoint y: 152, endPoint x: 311, endPoint y: 186, distance: 37.1
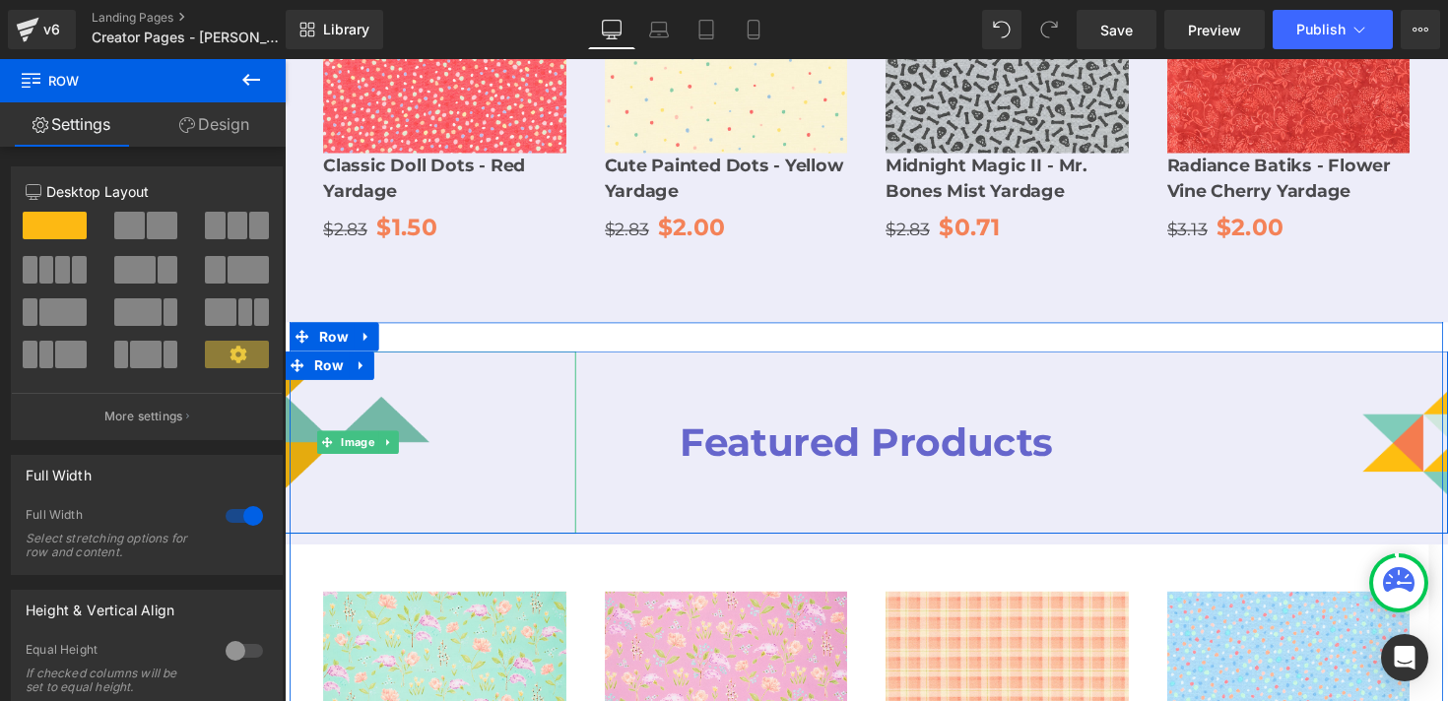
scroll to position [2227, 0]
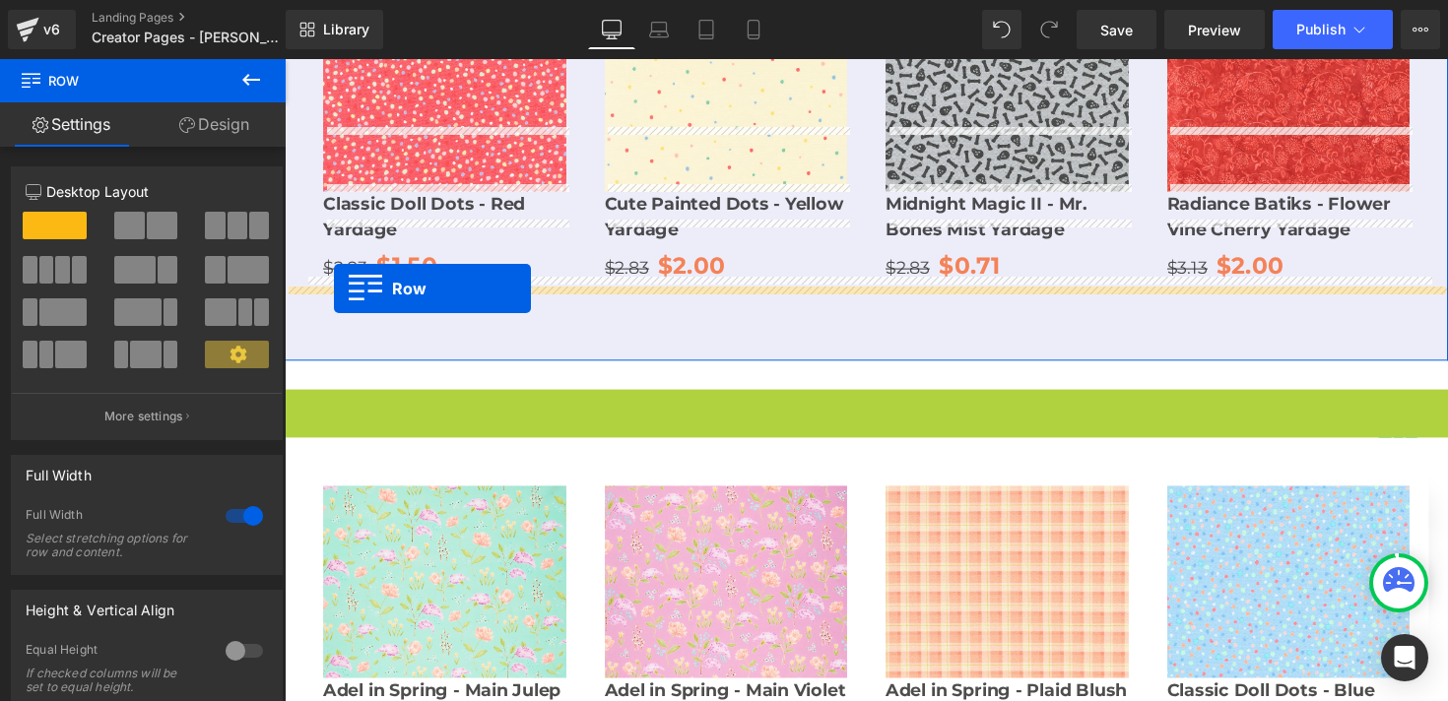
drag, startPoint x: 298, startPoint y: 345, endPoint x: 335, endPoint y: 294, distance: 63.5
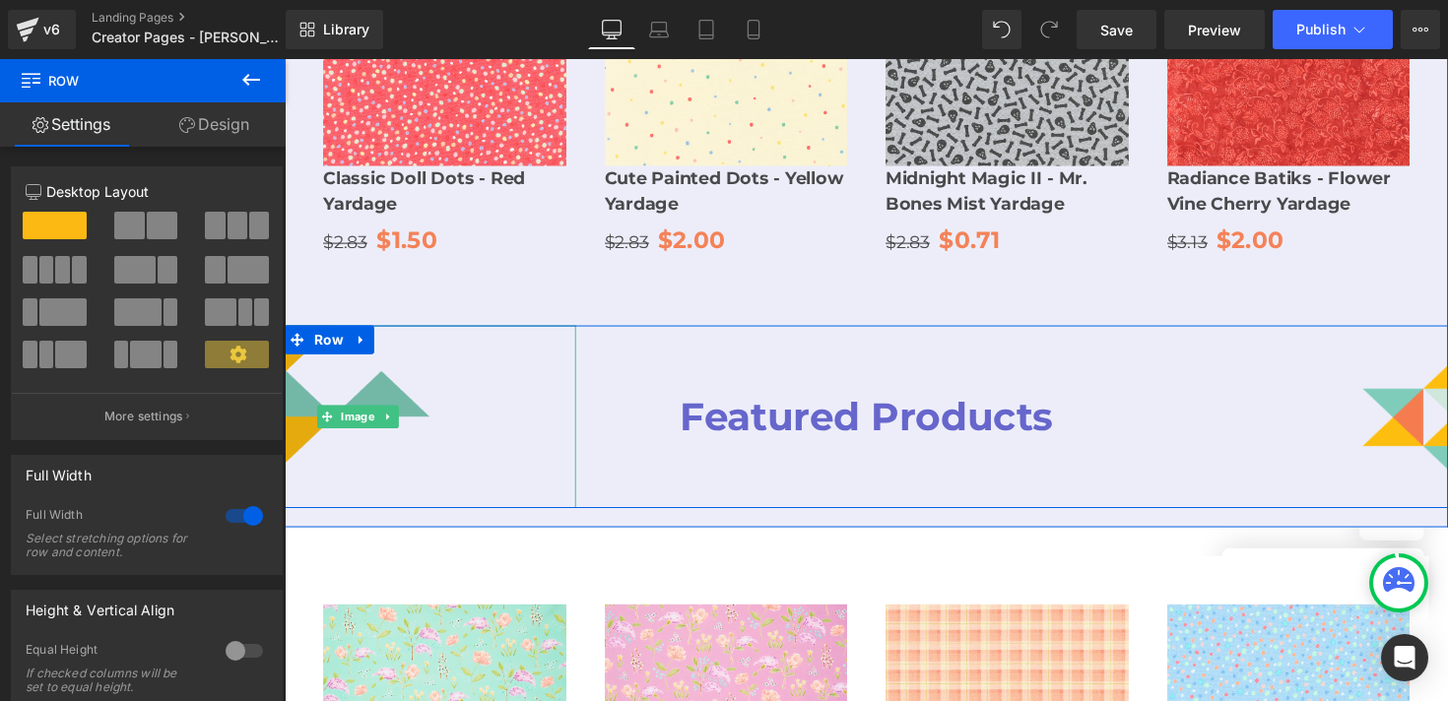
scroll to position [2255, 0]
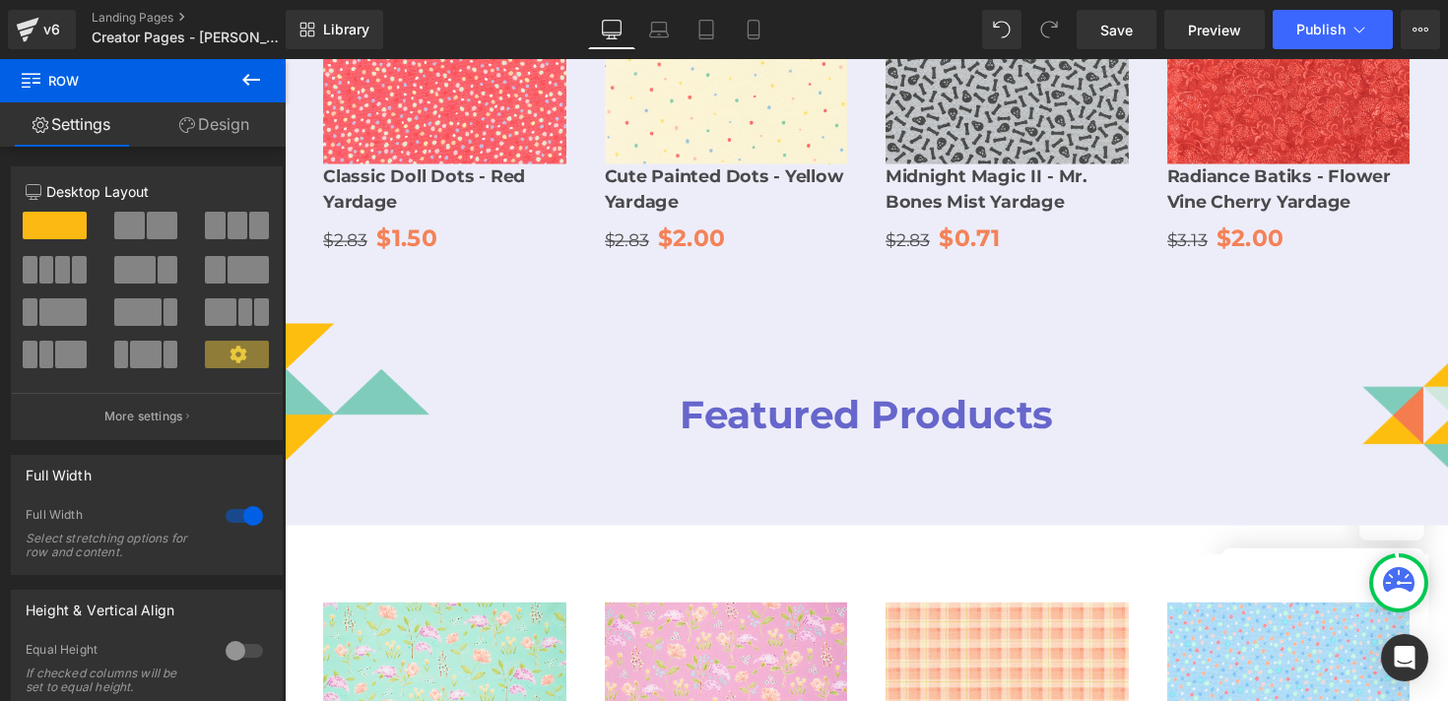
click at [242, 81] on icon at bounding box center [251, 80] width 24 height 24
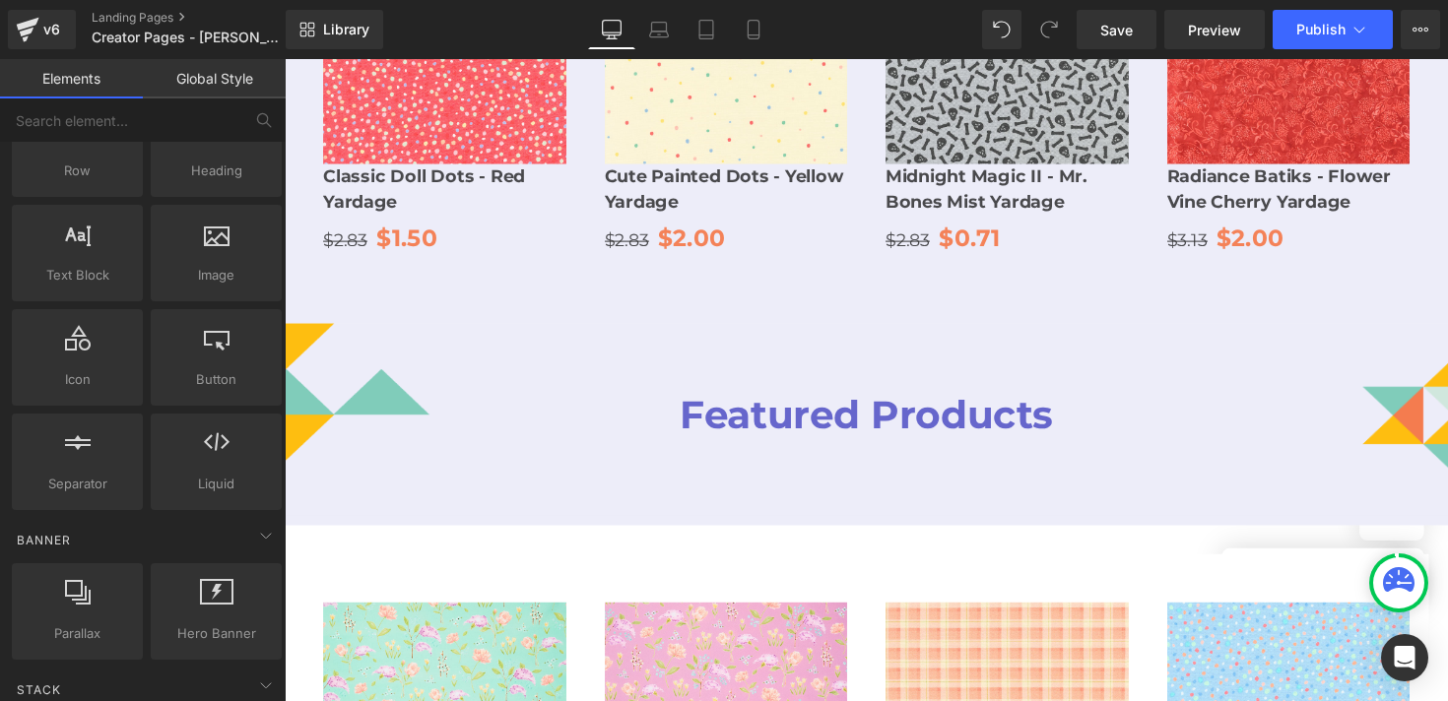
scroll to position [0, 0]
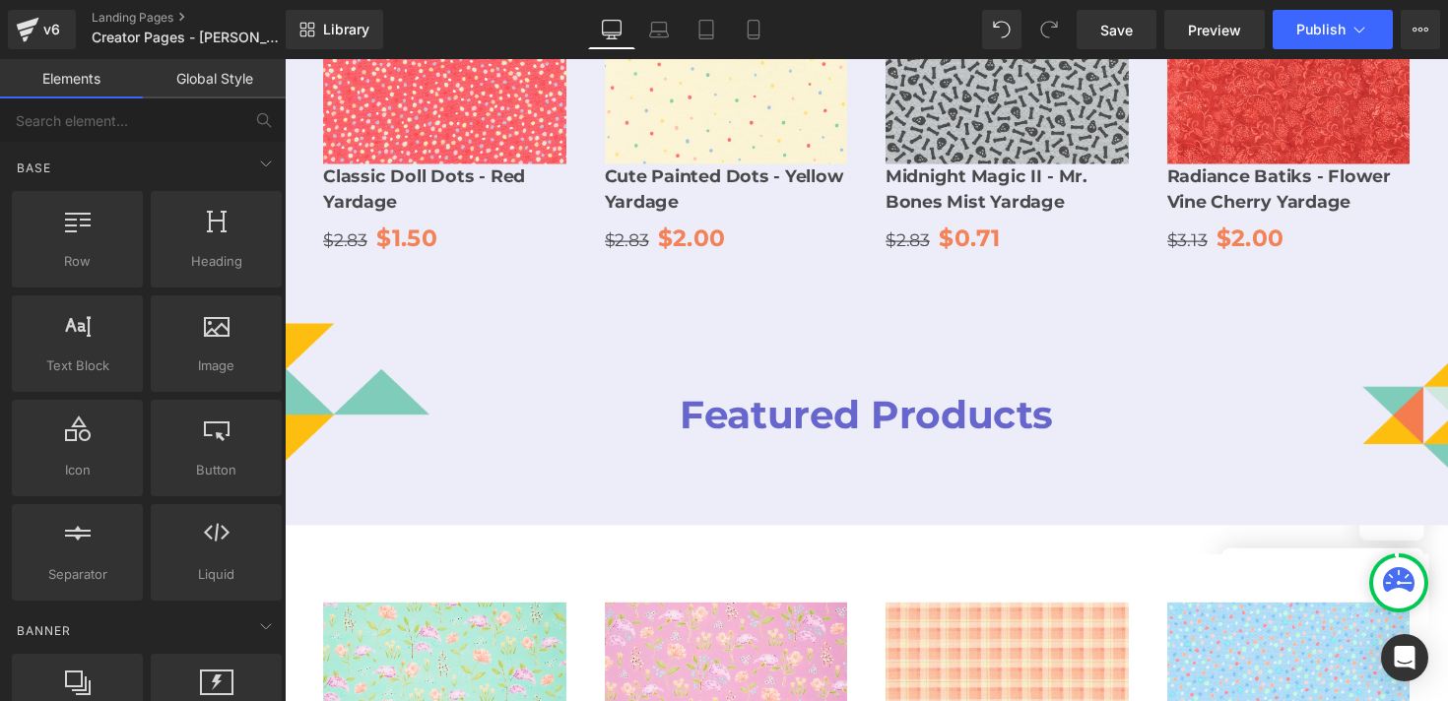
click at [194, 74] on link "Global Style" at bounding box center [214, 78] width 143 height 39
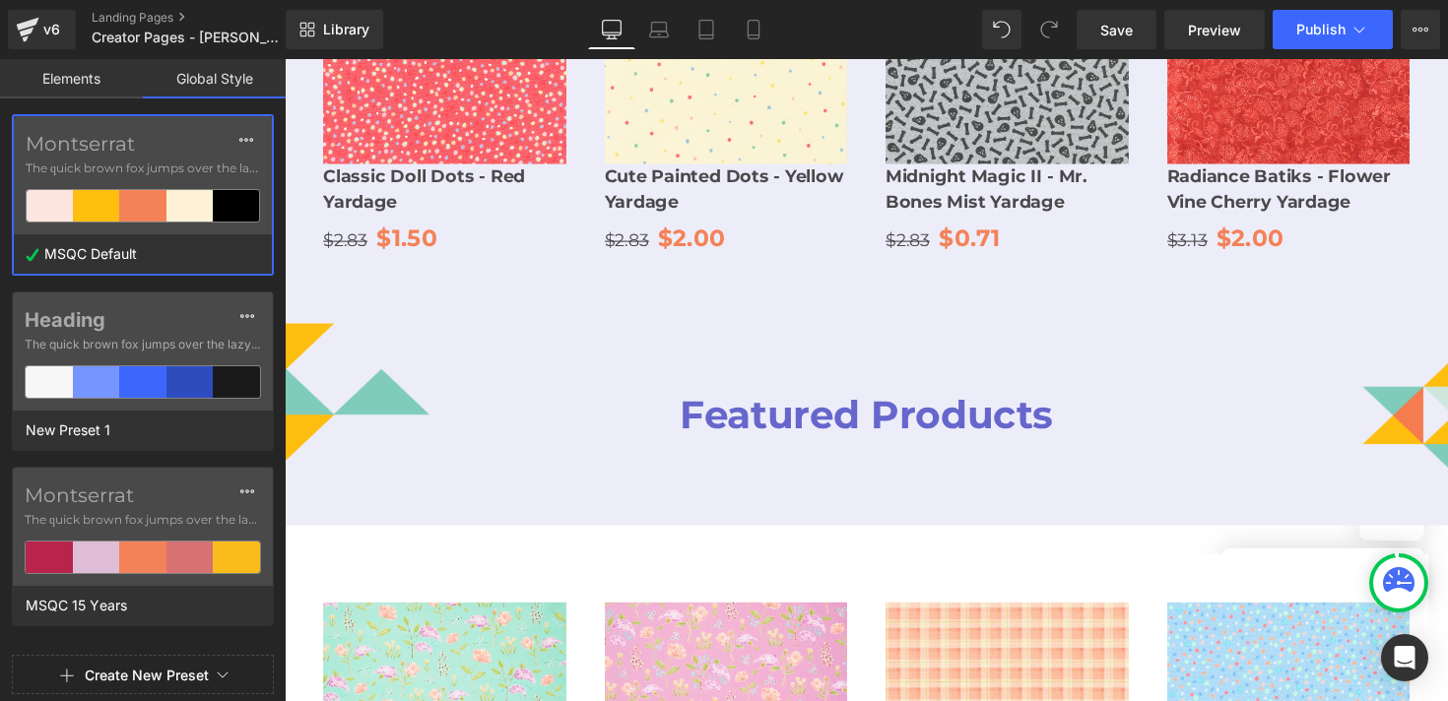
click at [100, 79] on link "Elements" at bounding box center [71, 78] width 143 height 39
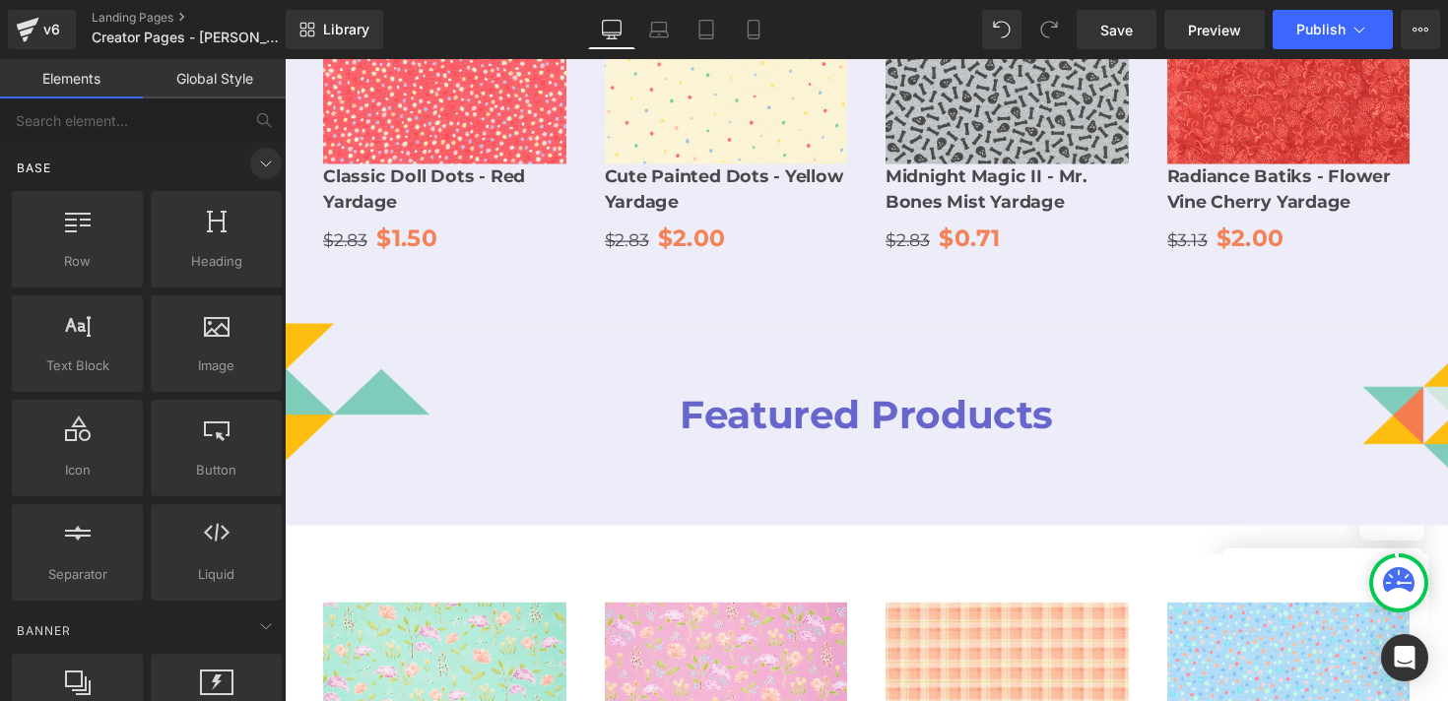
click at [254, 167] on icon at bounding box center [266, 164] width 24 height 24
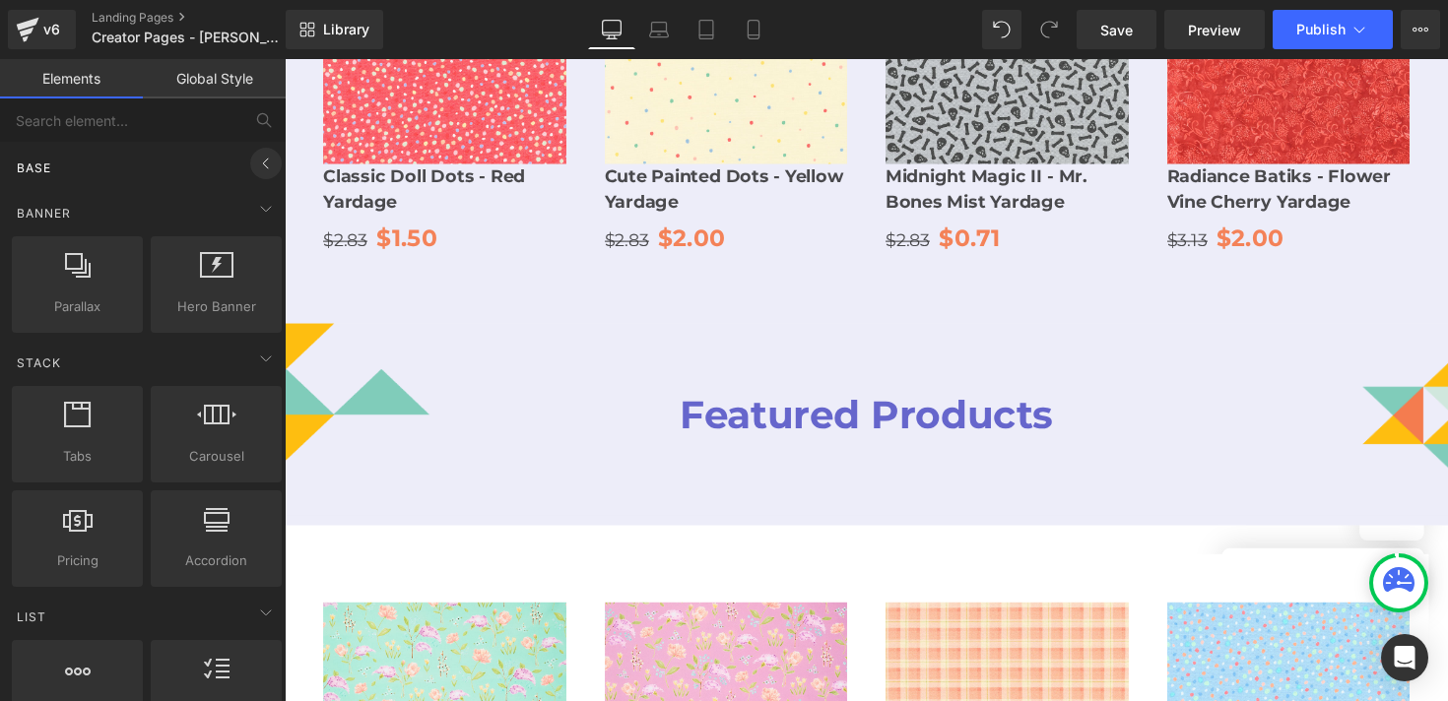
click at [260, 164] on icon at bounding box center [266, 164] width 24 height 24
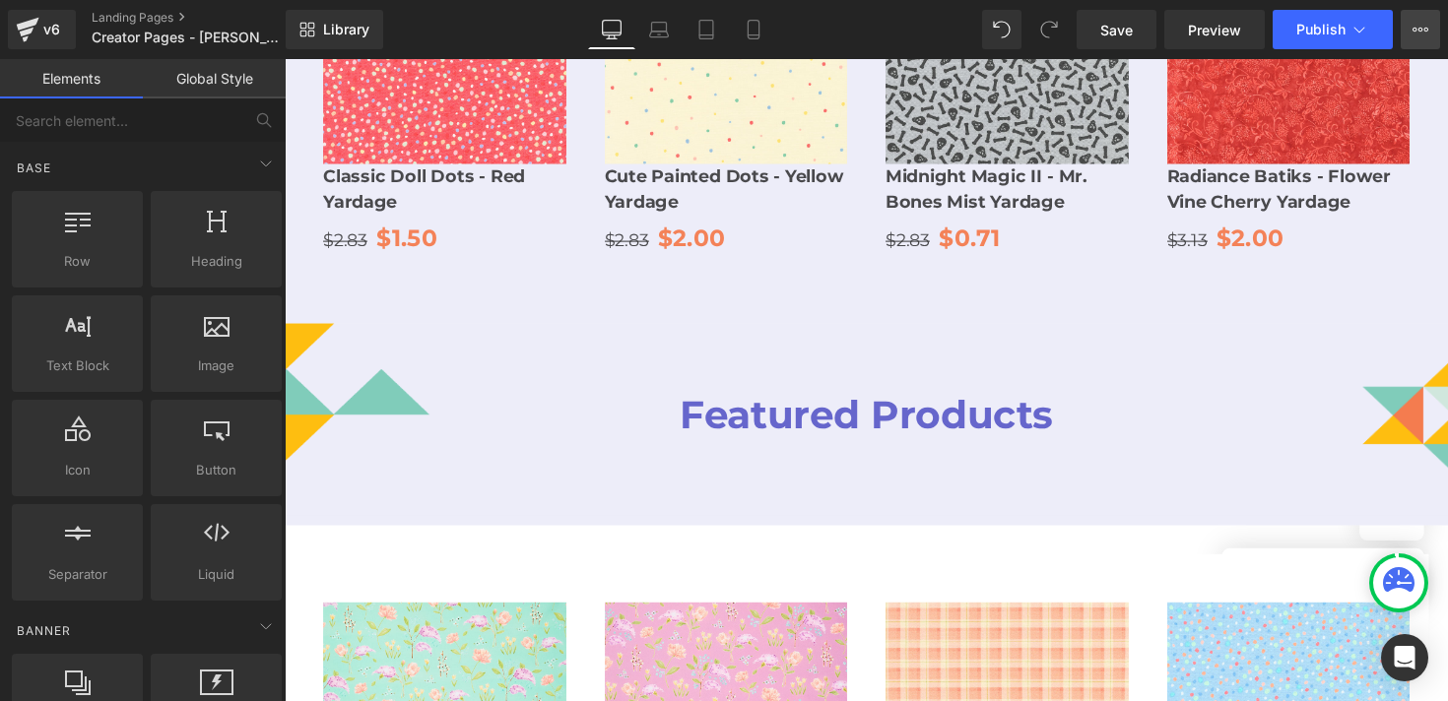
click at [1411, 23] on button "View Live Page View with current Template Save Template to Library Schedule Pub…" at bounding box center [1420, 29] width 39 height 39
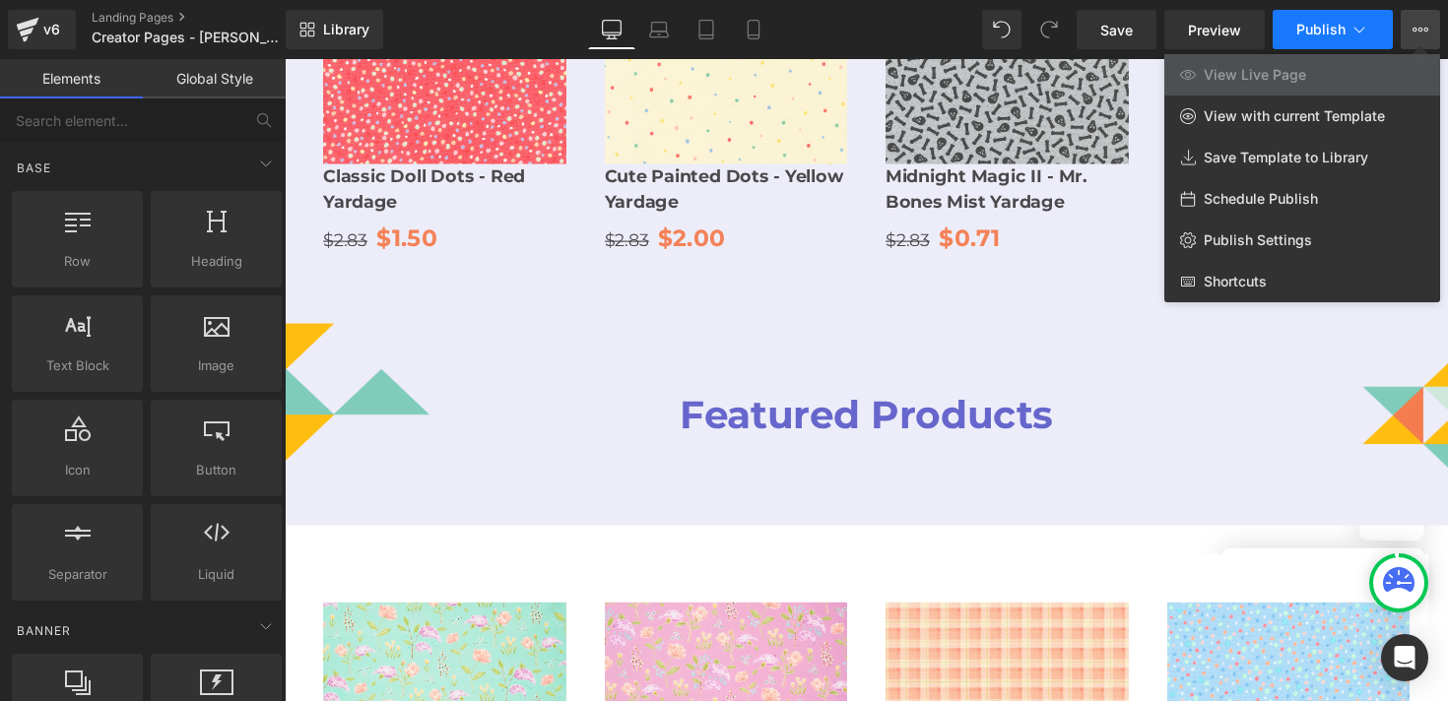
click at [1366, 30] on icon at bounding box center [1360, 30] width 20 height 20
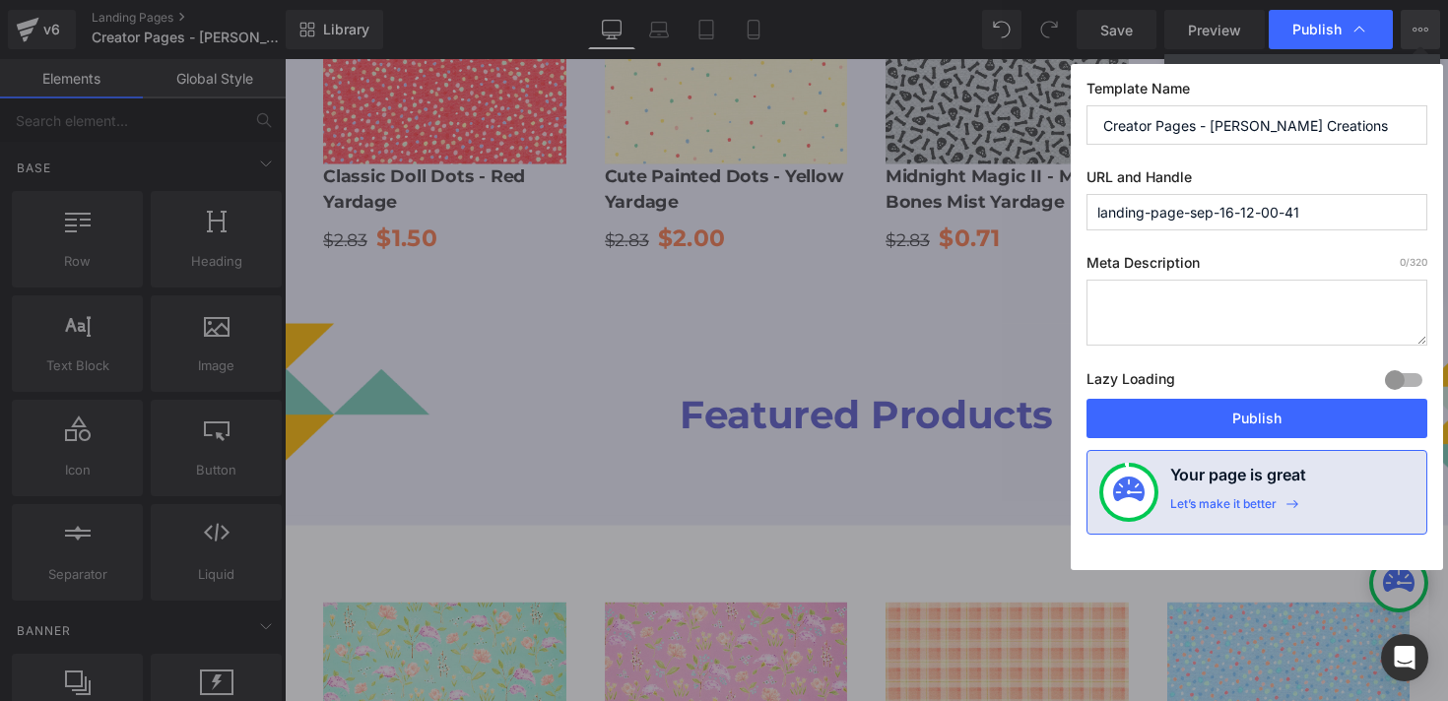
click at [1366, 30] on icon at bounding box center [1360, 30] width 20 height 20
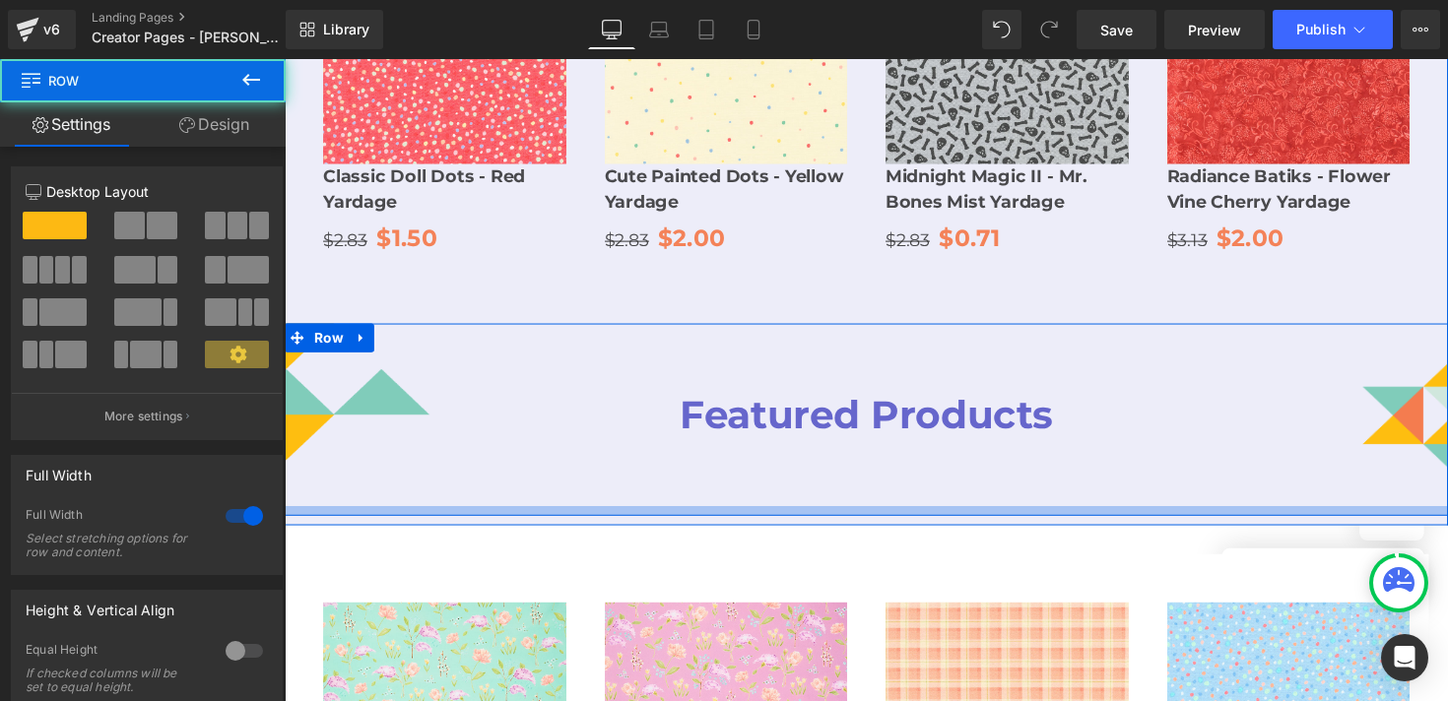
click at [581, 517] on div at bounding box center [881, 522] width 1192 height 10
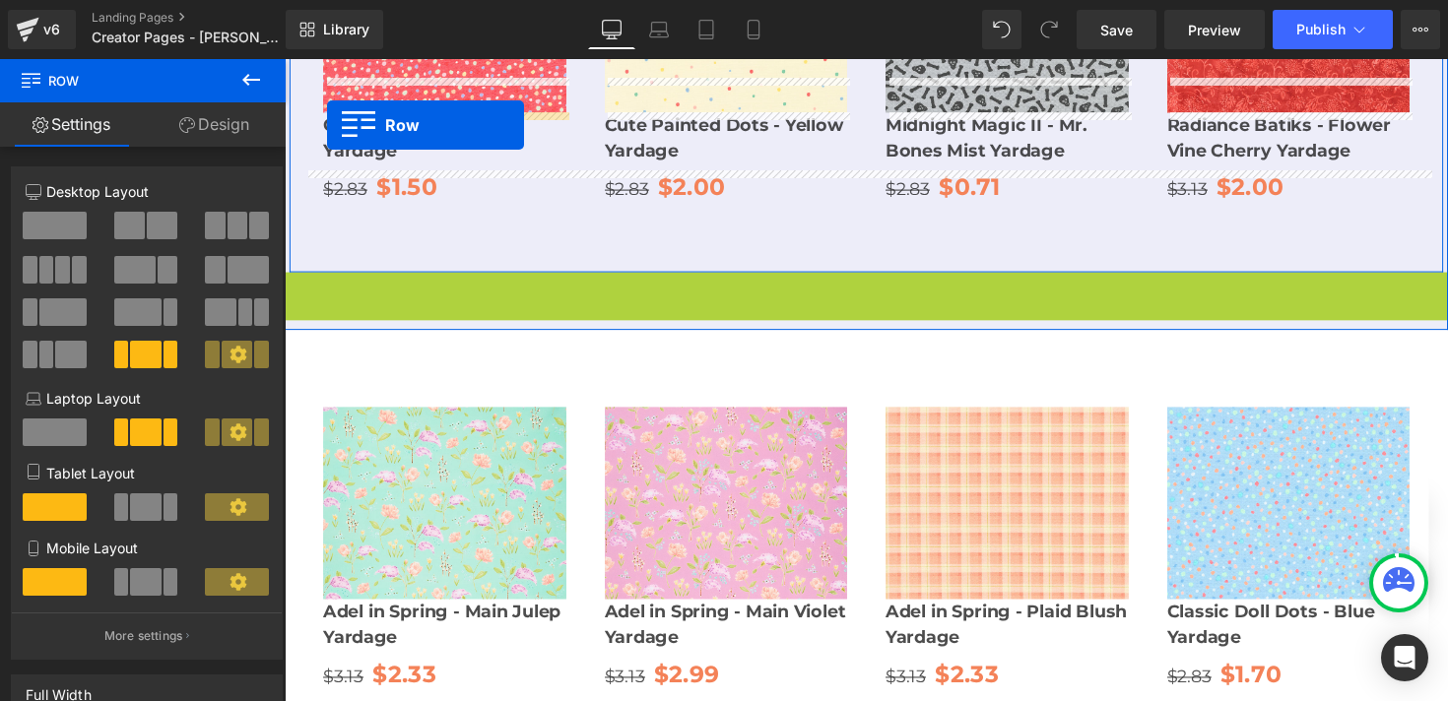
scroll to position [2280, 0]
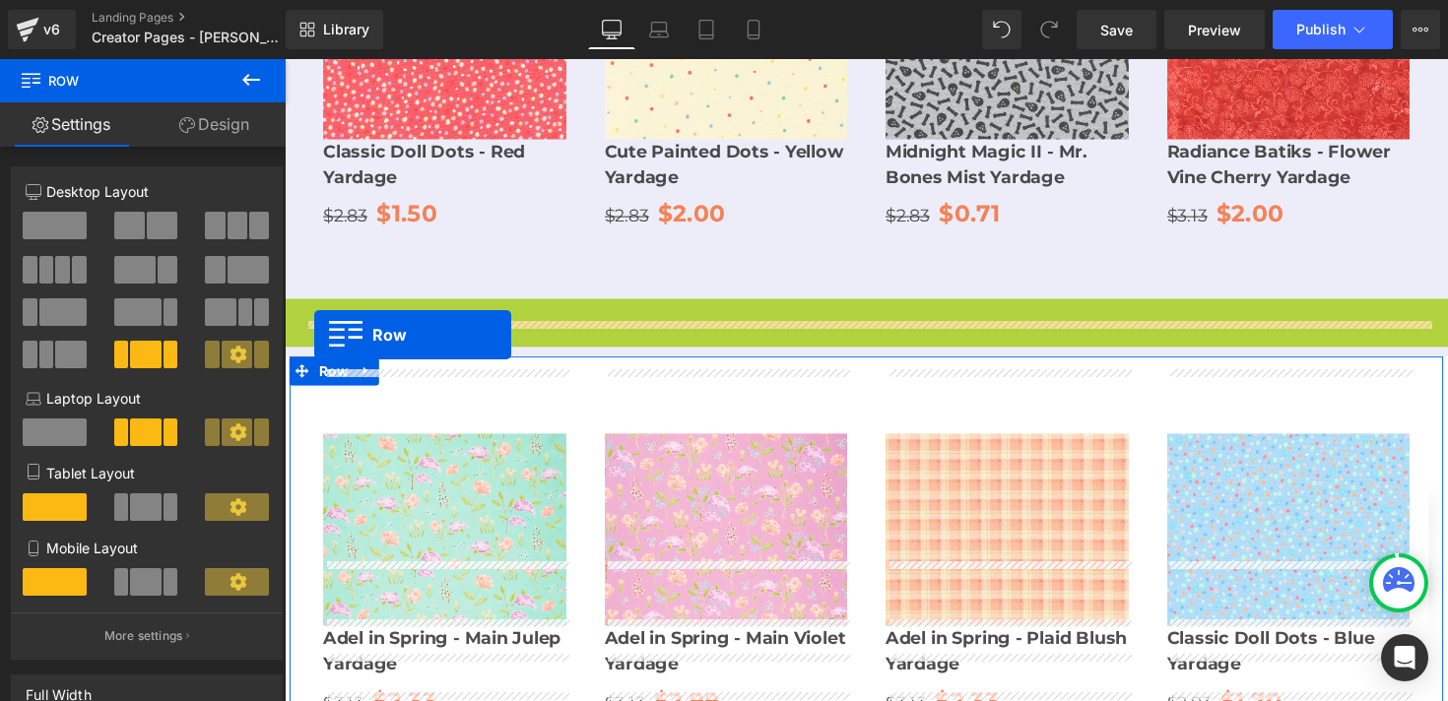
drag, startPoint x: 303, startPoint y: 156, endPoint x: 315, endPoint y: 342, distance: 186.6
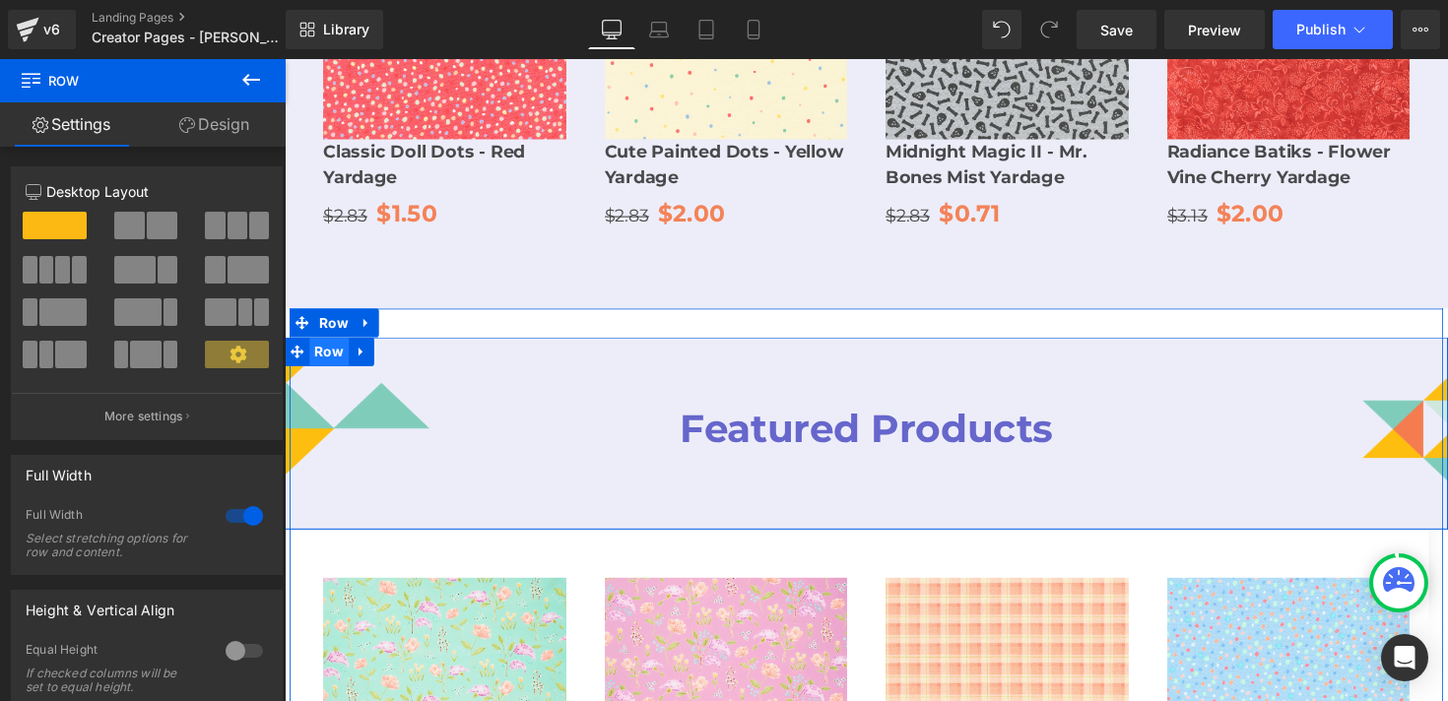
click at [338, 345] on span "Row" at bounding box center [330, 360] width 40 height 30
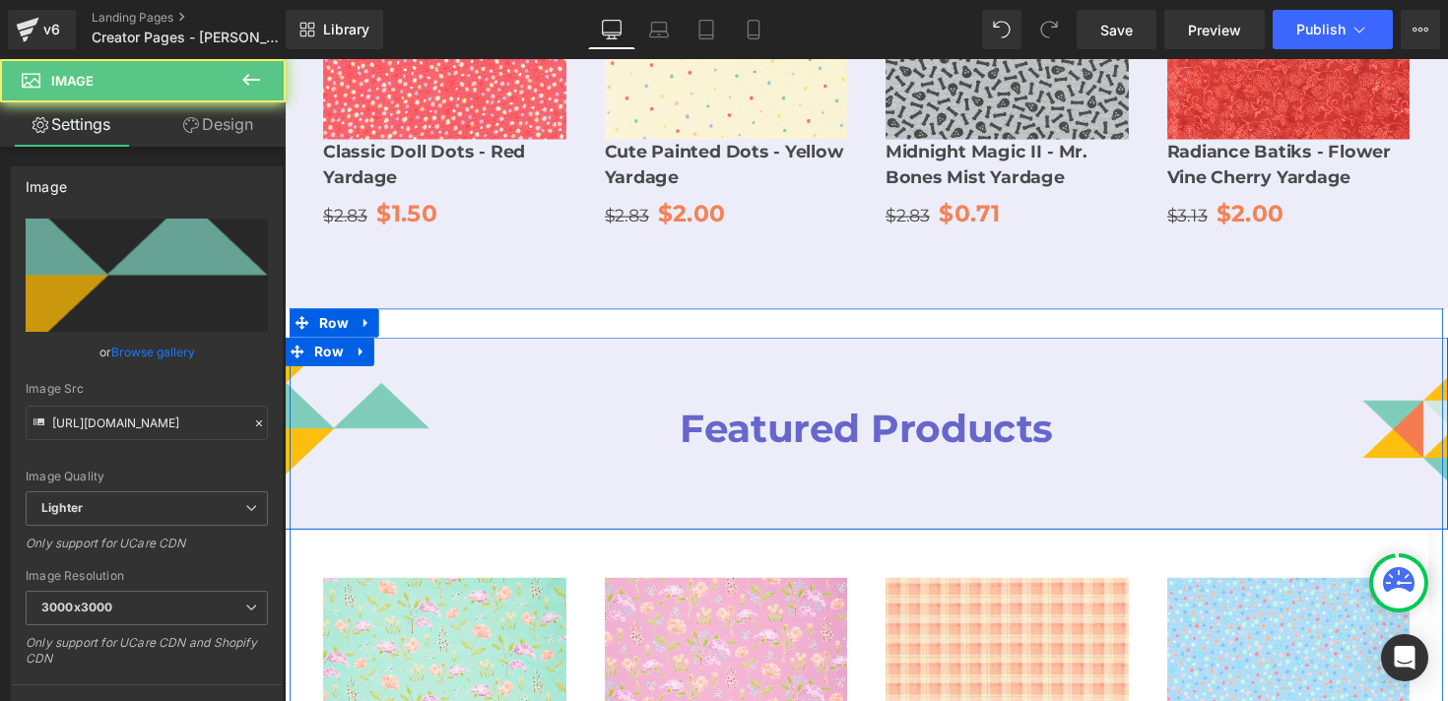
click at [450, 345] on div at bounding box center [434, 438] width 299 height 186
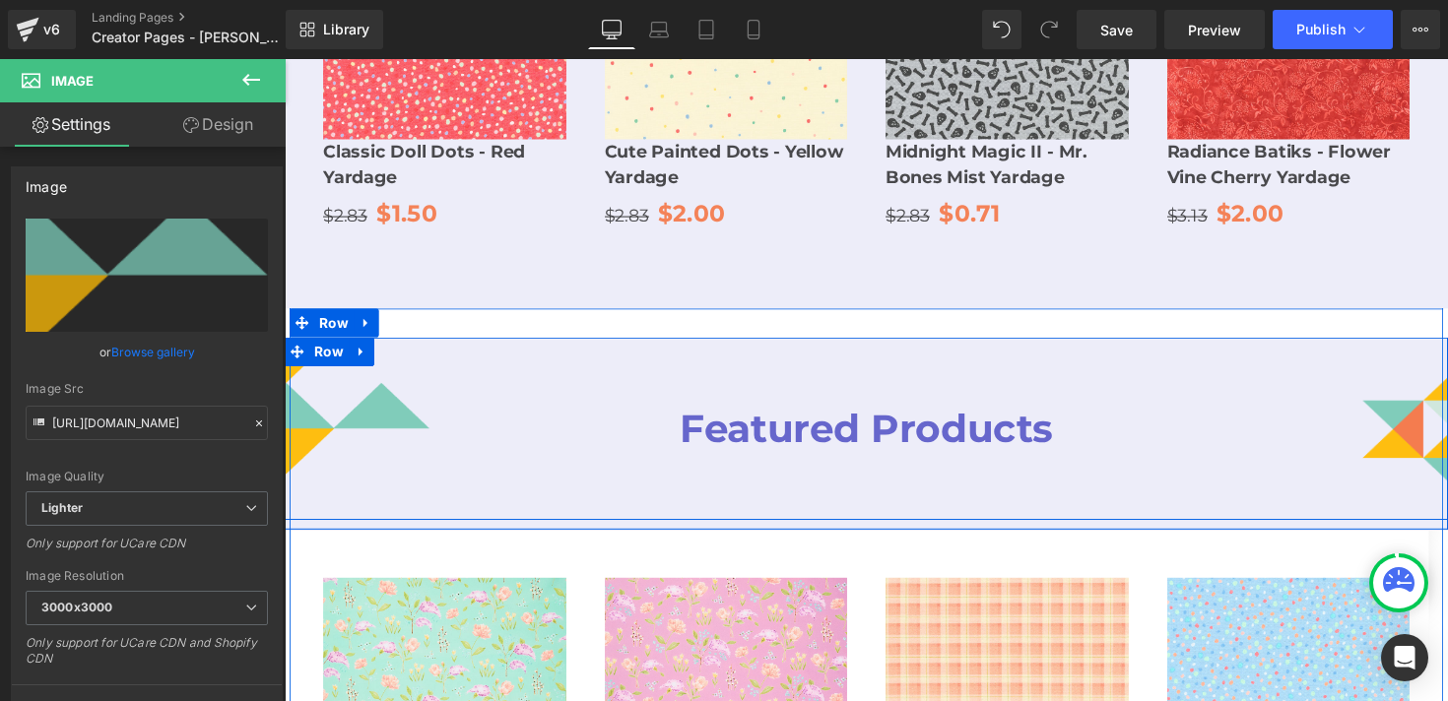
click at [605, 432] on div "Featured Products Heading" at bounding box center [881, 438] width 596 height 186
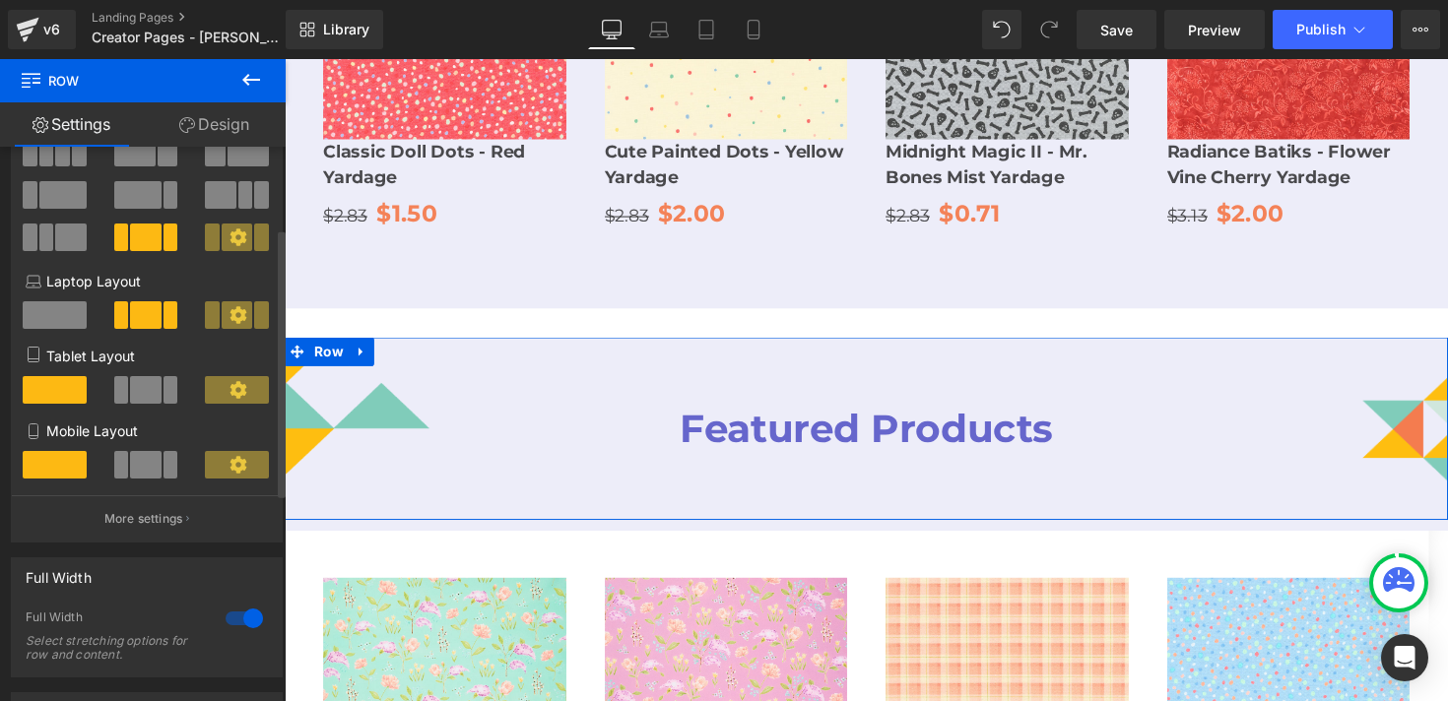
scroll to position [203, 0]
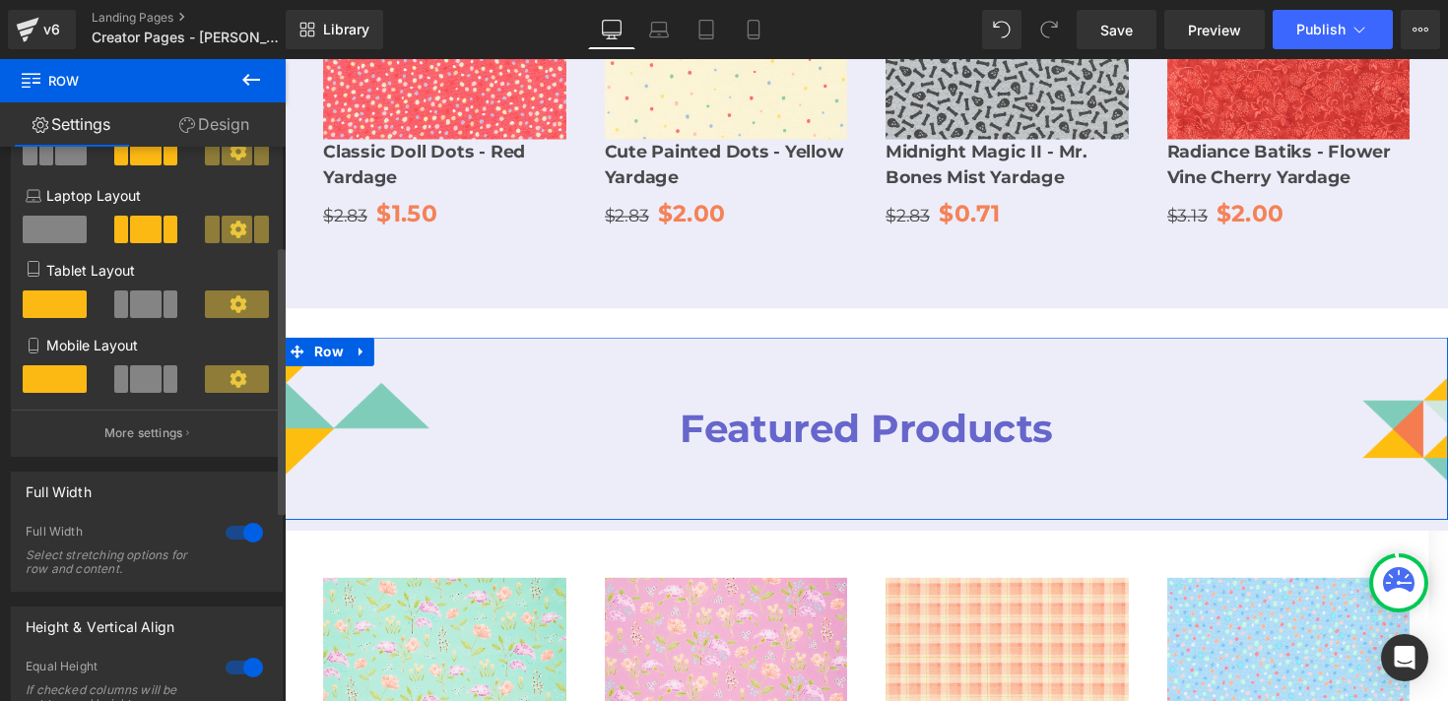
click at [245, 532] on div at bounding box center [244, 533] width 47 height 32
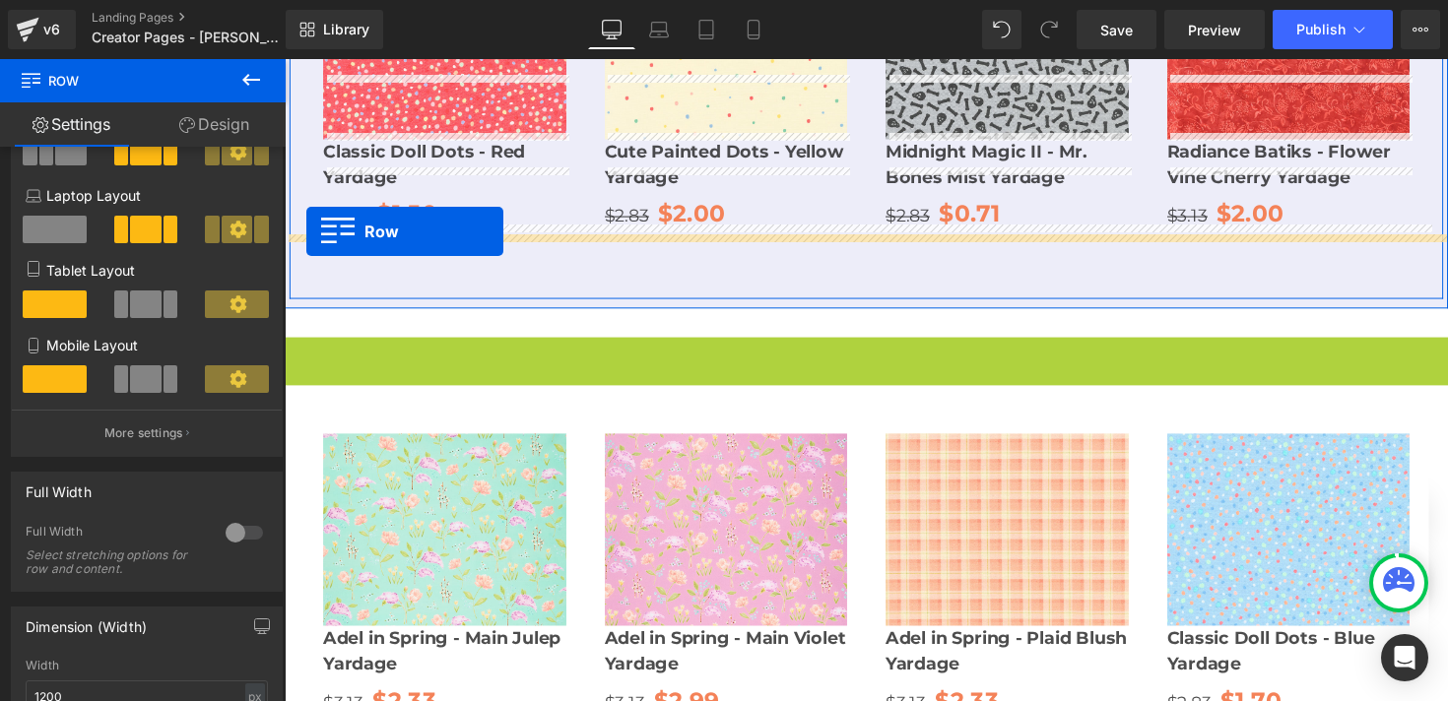
drag, startPoint x: 300, startPoint y: 300, endPoint x: 307, endPoint y: 236, distance: 64.5
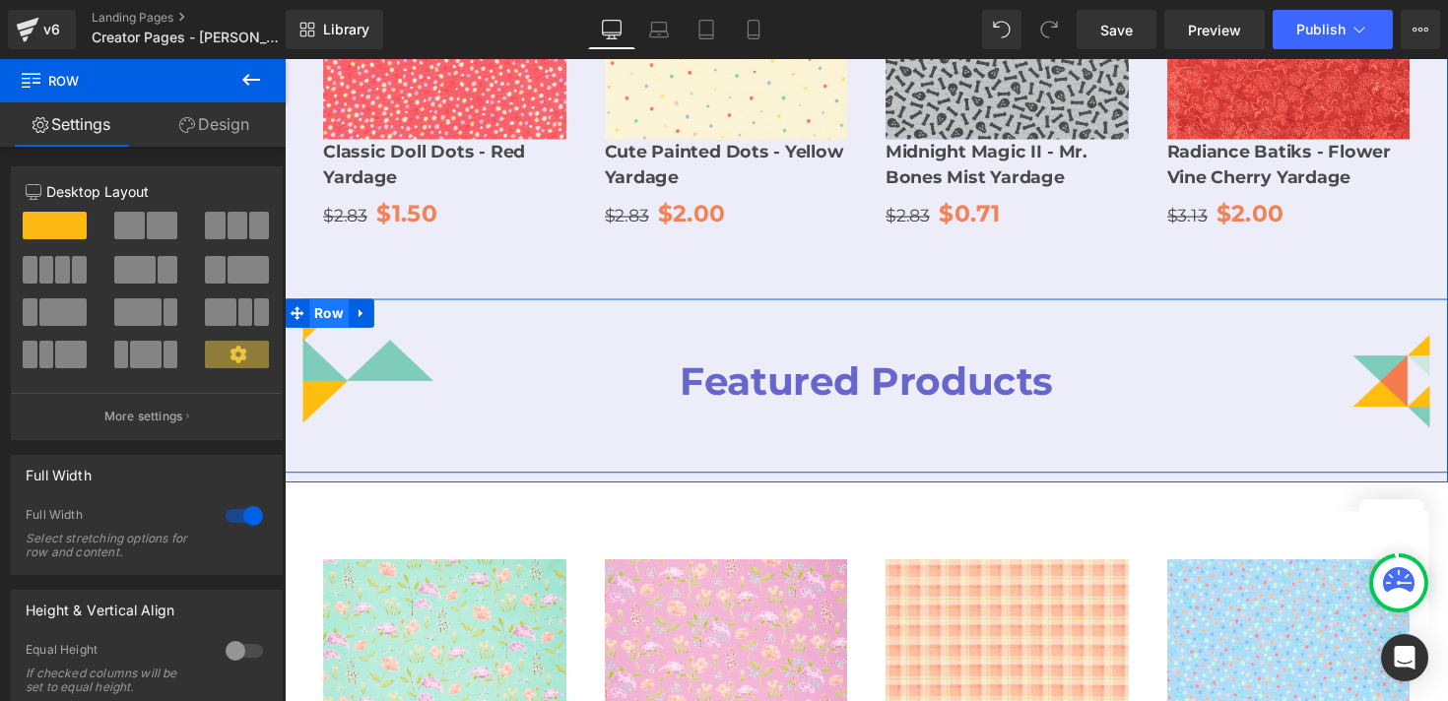
click at [332, 305] on span "Row" at bounding box center [330, 320] width 40 height 30
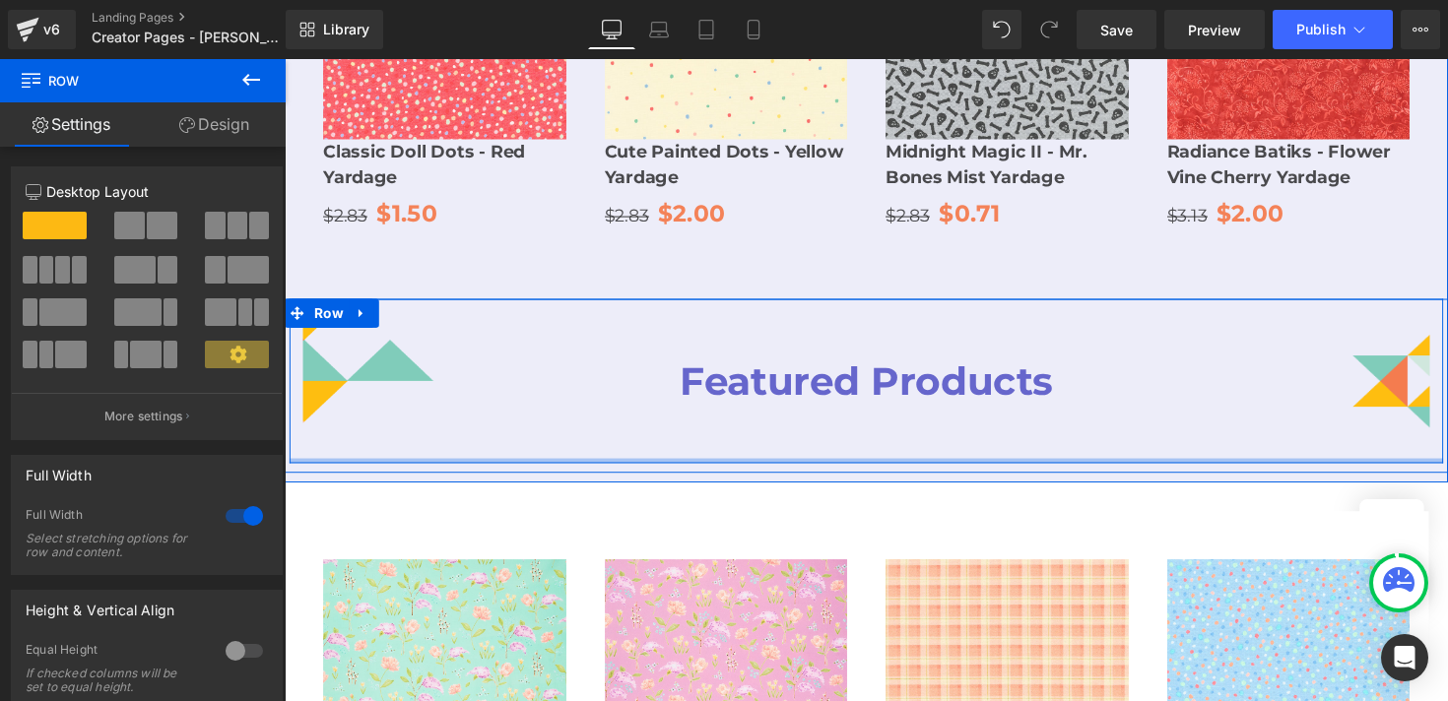
click at [540, 469] on div at bounding box center [881, 471] width 1182 height 5
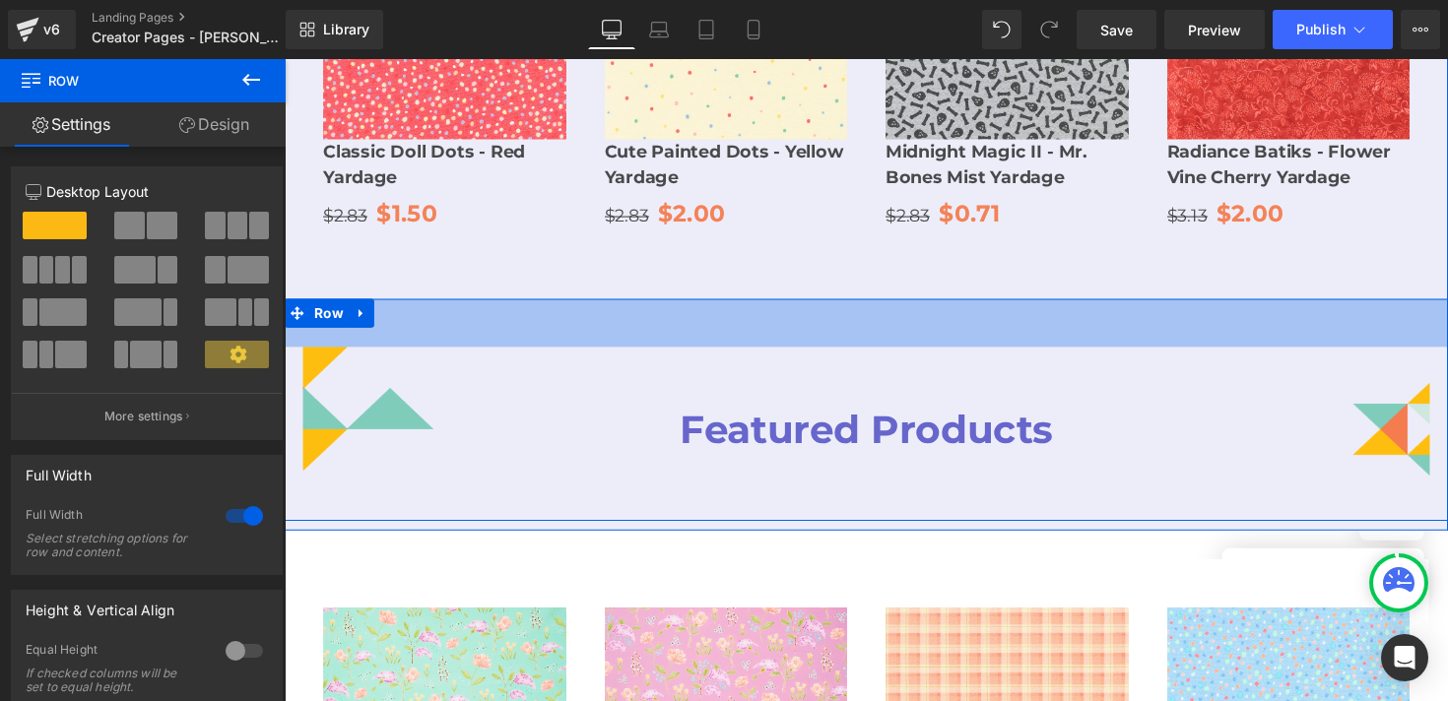
drag, startPoint x: 594, startPoint y: 241, endPoint x: 596, endPoint y: 291, distance: 49.3
click at [596, 305] on div "Image Featured Products Heading Image Row Row 50px" at bounding box center [881, 418] width 1192 height 227
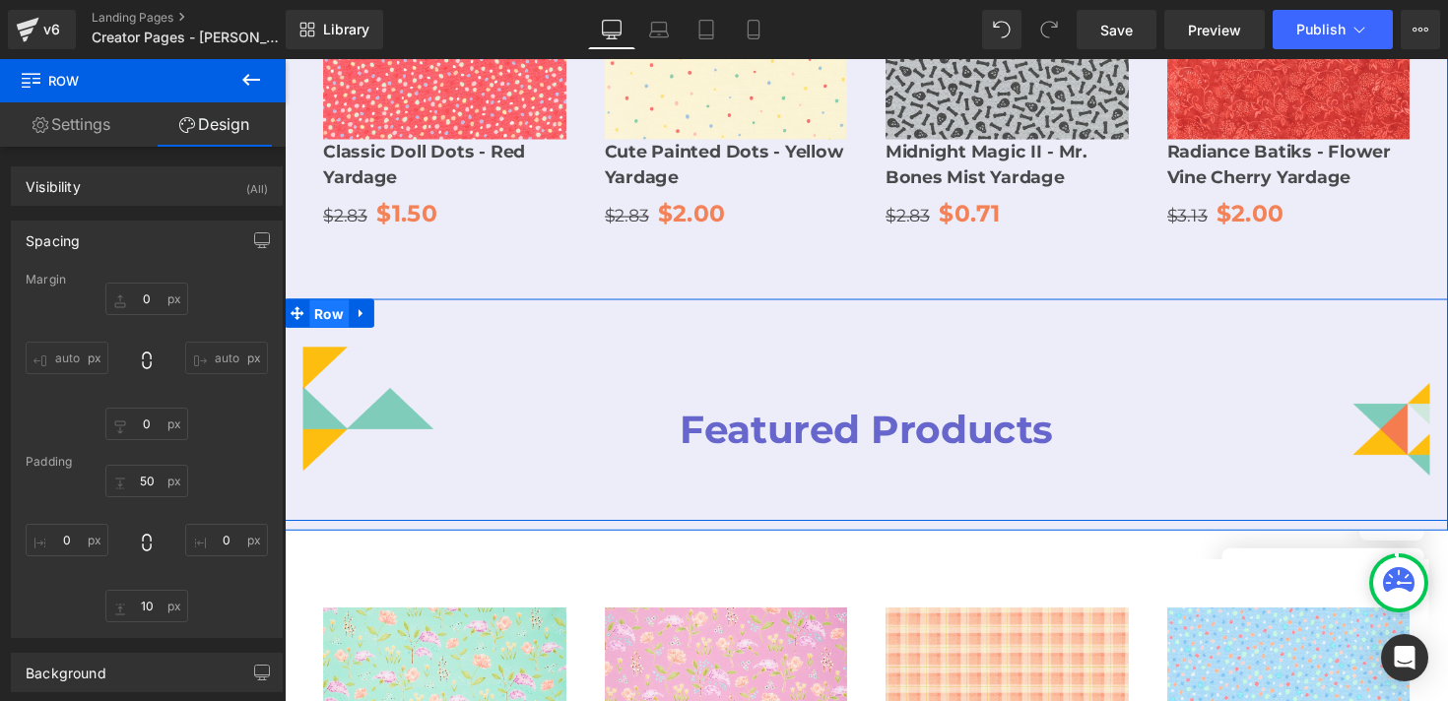
click at [327, 306] on span "Row" at bounding box center [330, 321] width 40 height 30
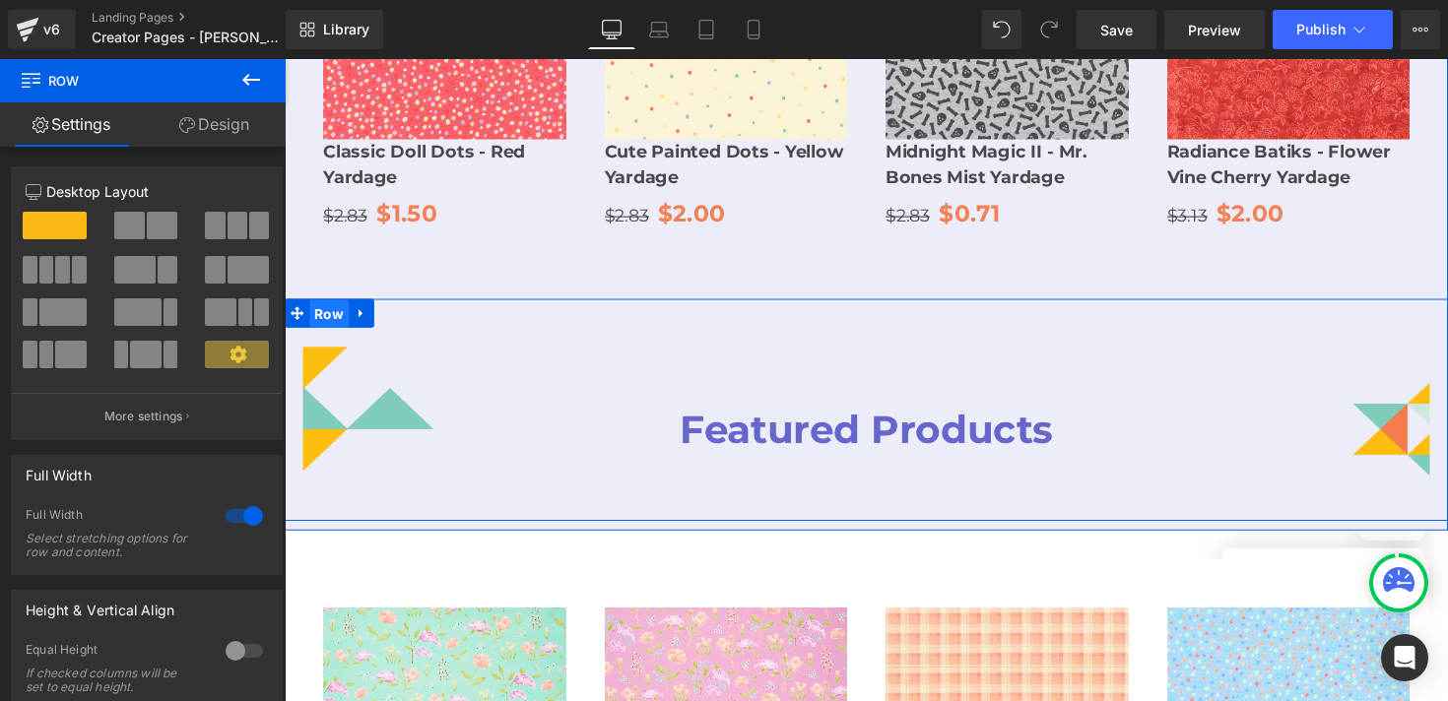
click at [327, 306] on span "Row" at bounding box center [330, 321] width 40 height 30
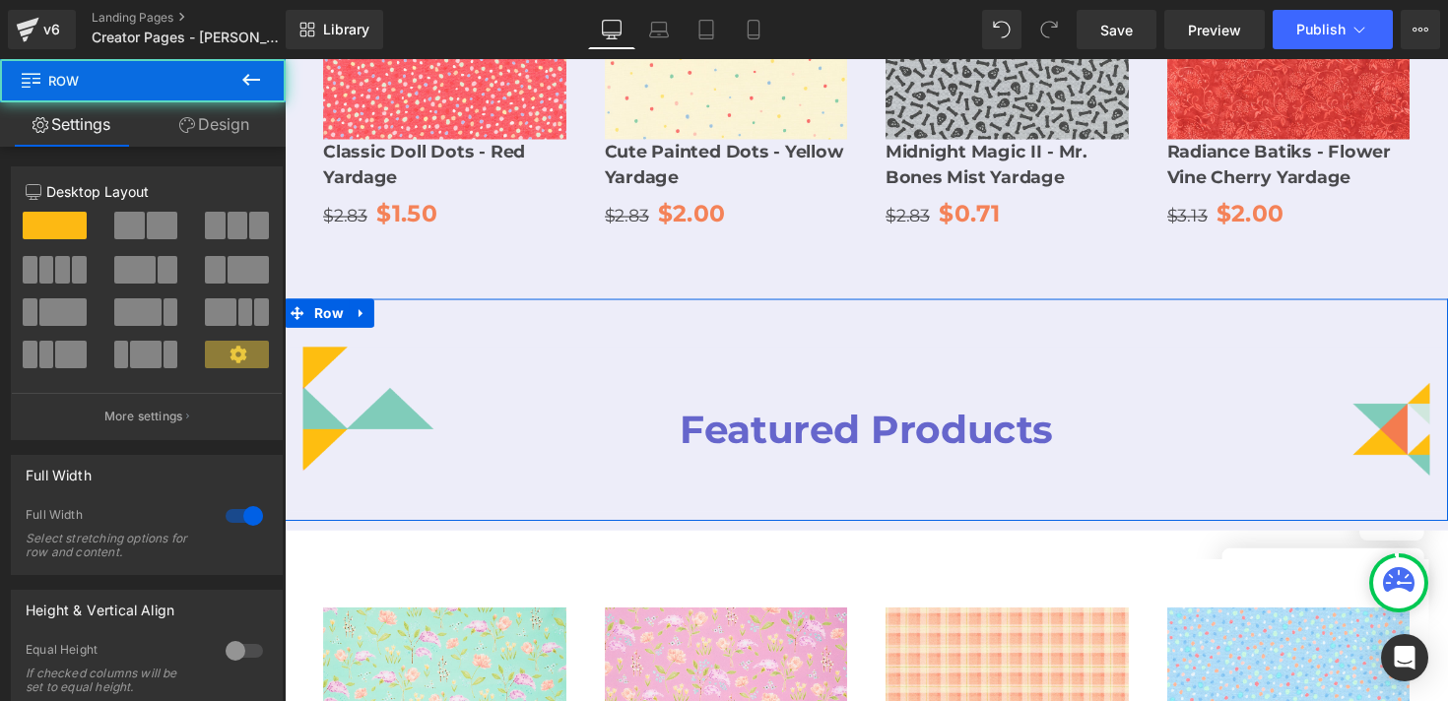
click at [219, 132] on link "Design" at bounding box center [214, 124] width 143 height 44
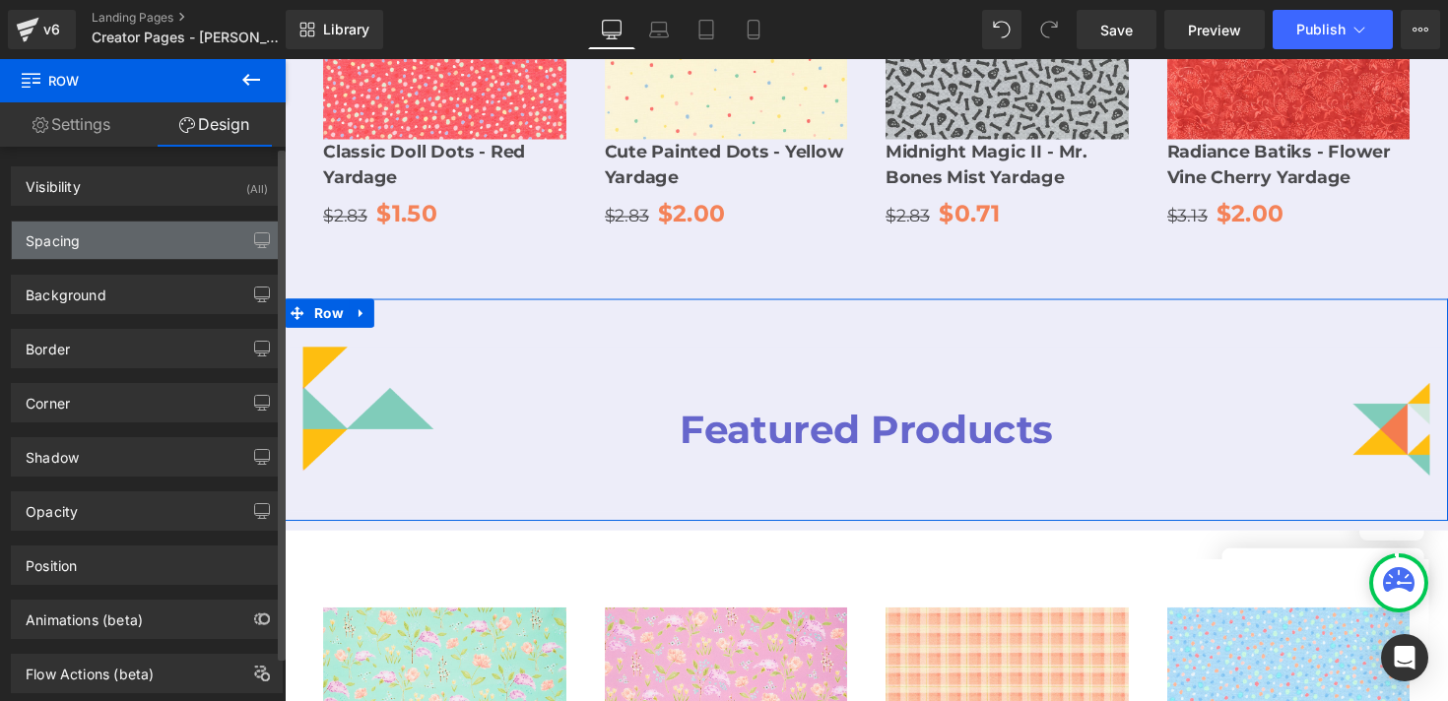
click at [200, 252] on div "Spacing" at bounding box center [147, 240] width 270 height 37
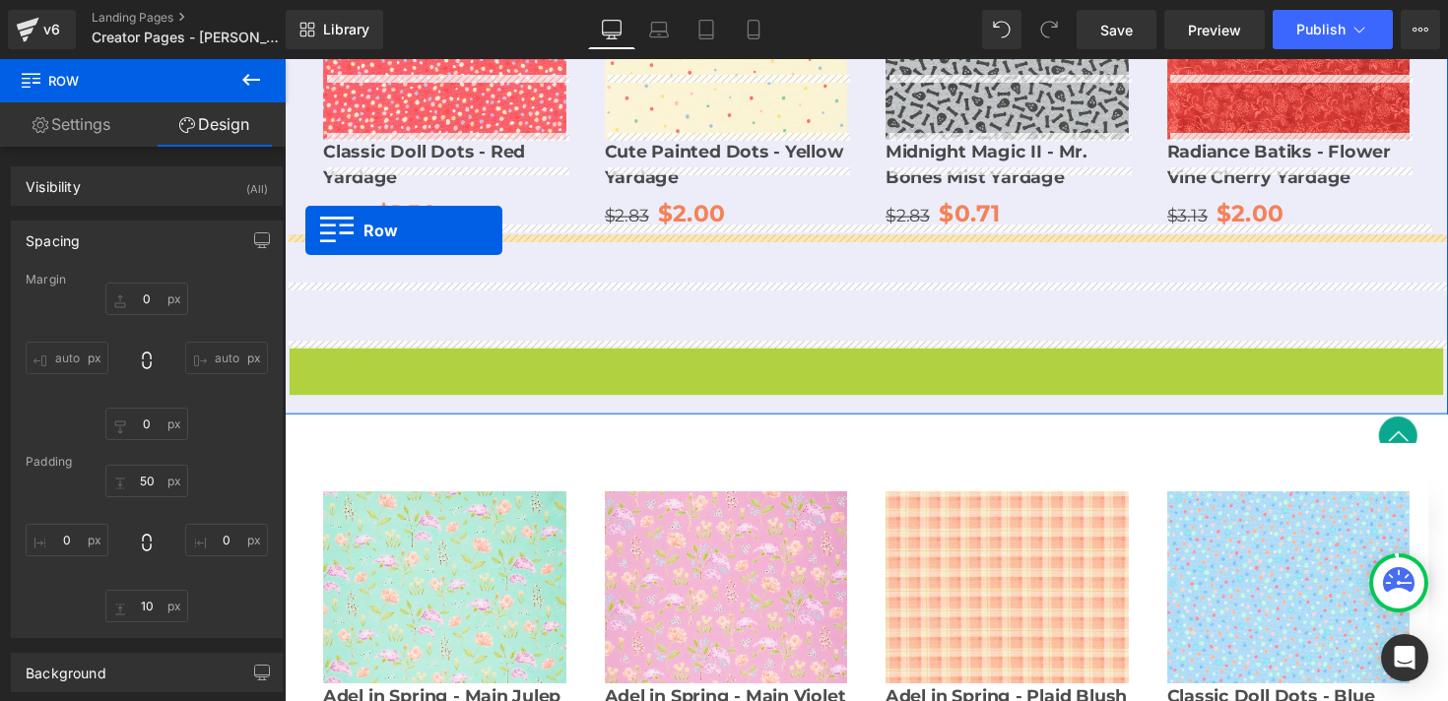
drag, startPoint x: 299, startPoint y: 305, endPoint x: 306, endPoint y: 234, distance: 71.4
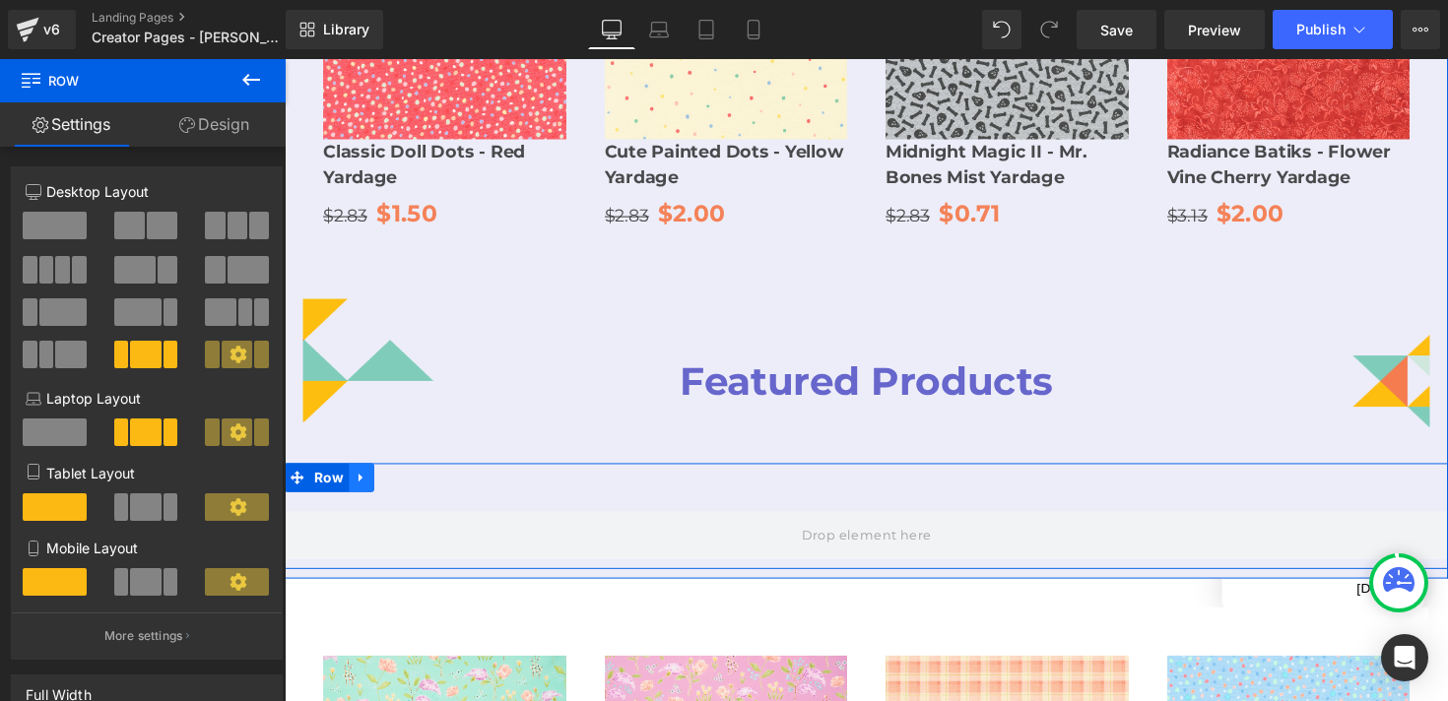
click at [359, 481] on icon at bounding box center [364, 488] width 14 height 15
click at [412, 482] on icon at bounding box center [415, 489] width 14 height 14
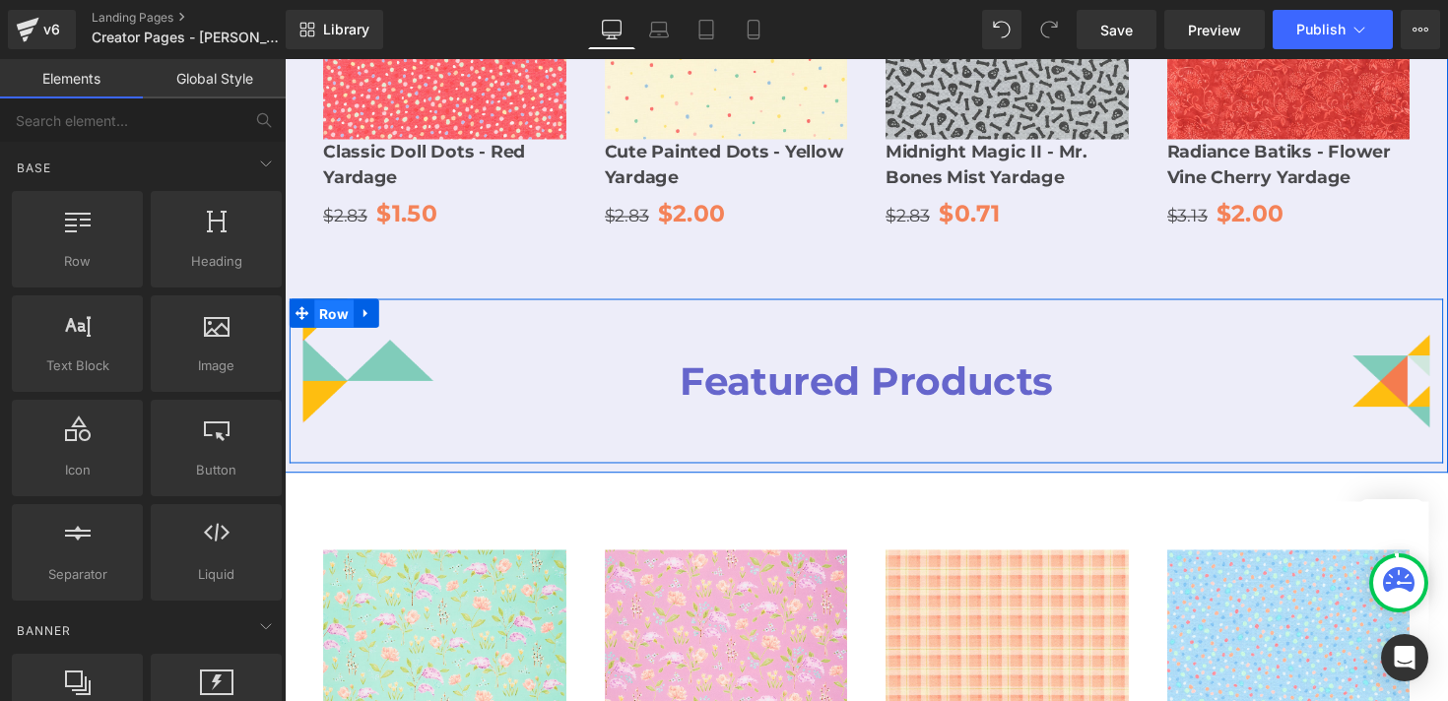
click at [324, 306] on span "Row" at bounding box center [335, 321] width 40 height 30
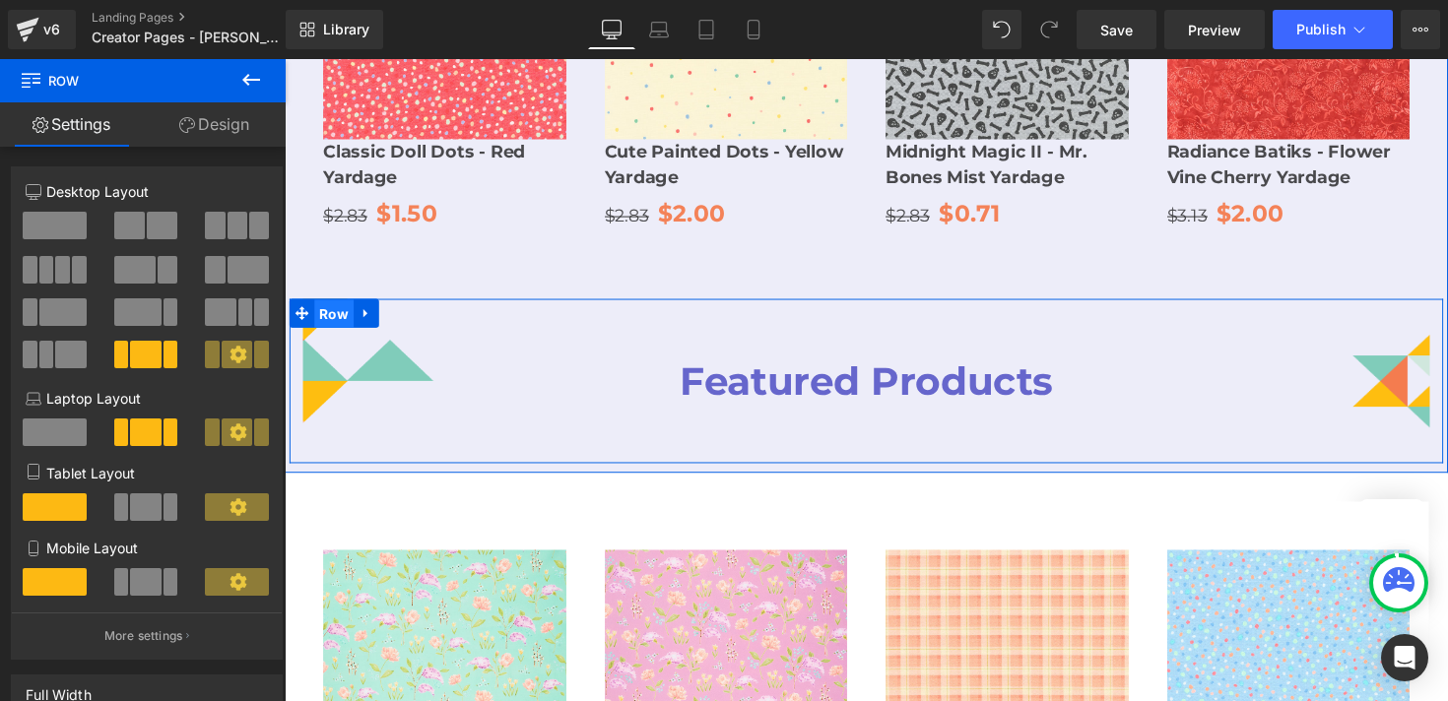
click at [331, 306] on span "Row" at bounding box center [335, 321] width 40 height 30
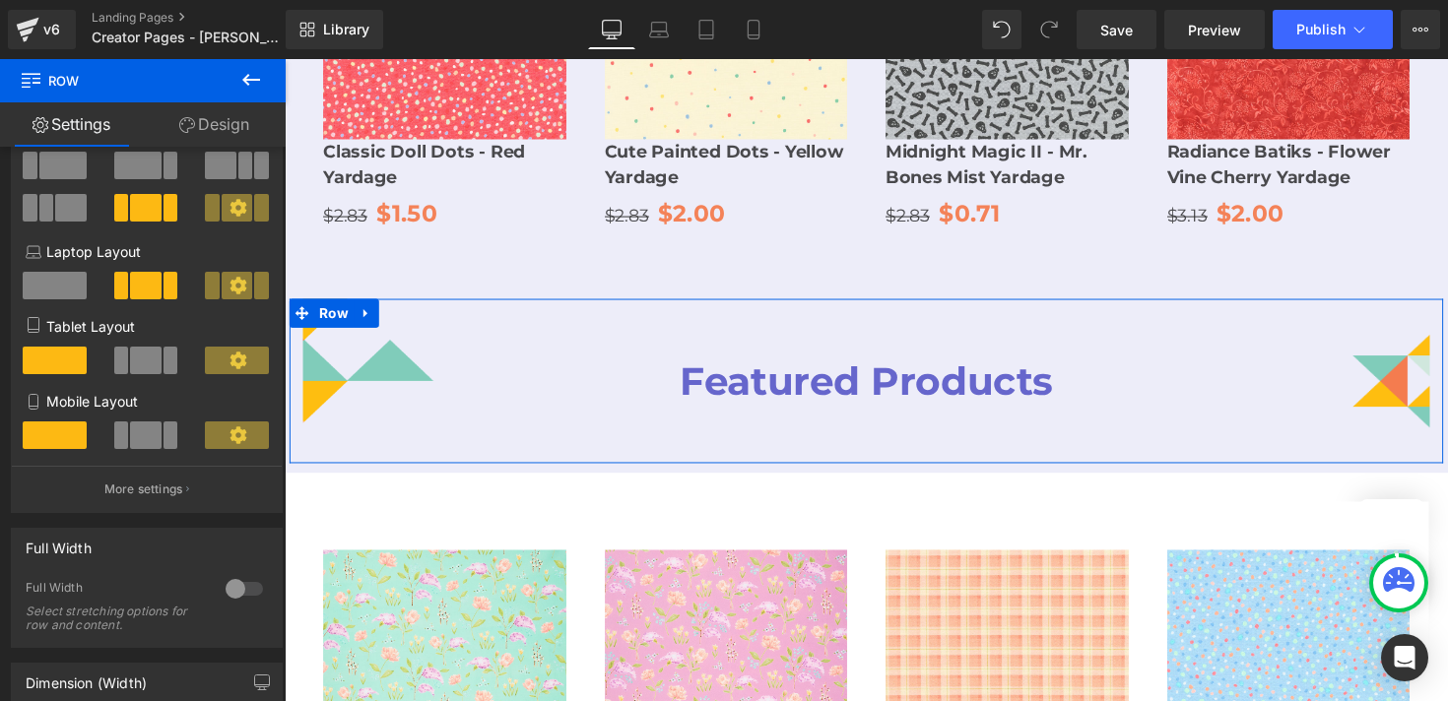
scroll to position [150, 0]
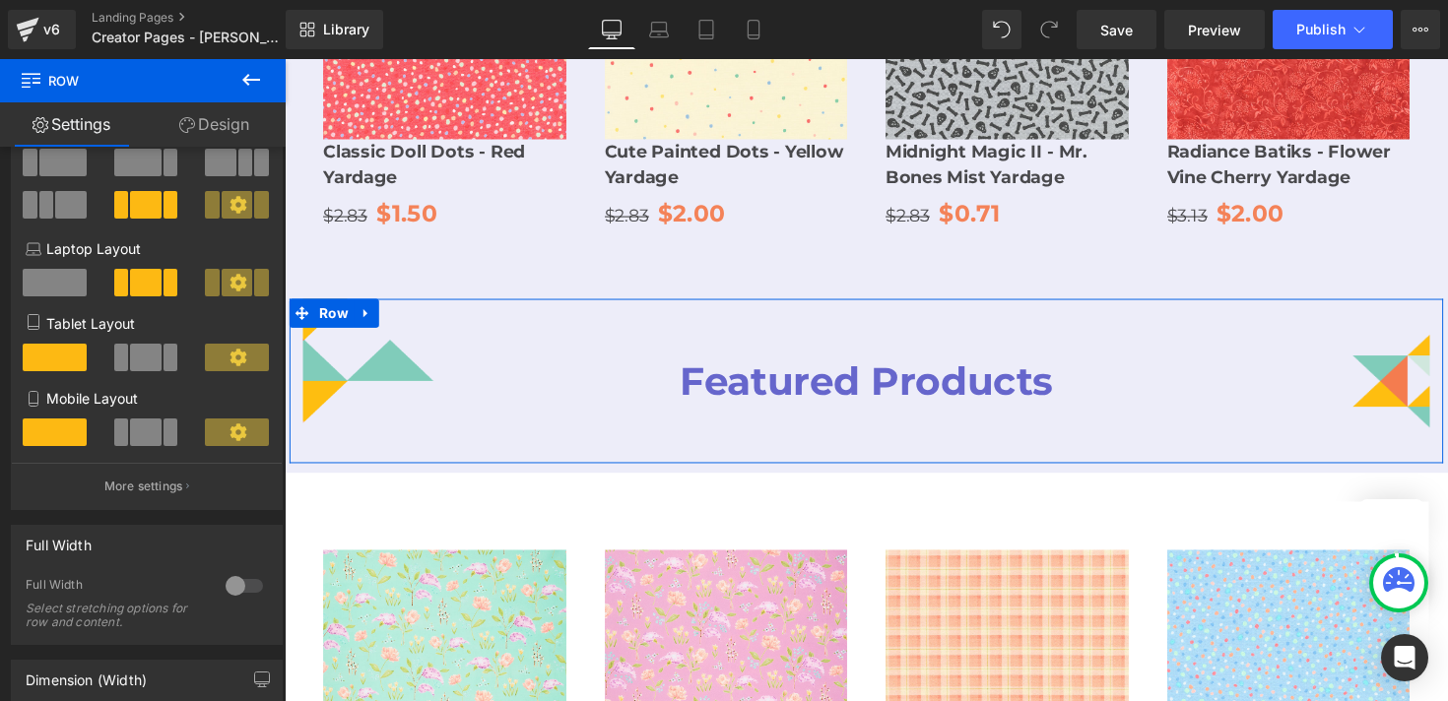
click at [234, 583] on div at bounding box center [244, 586] width 47 height 32
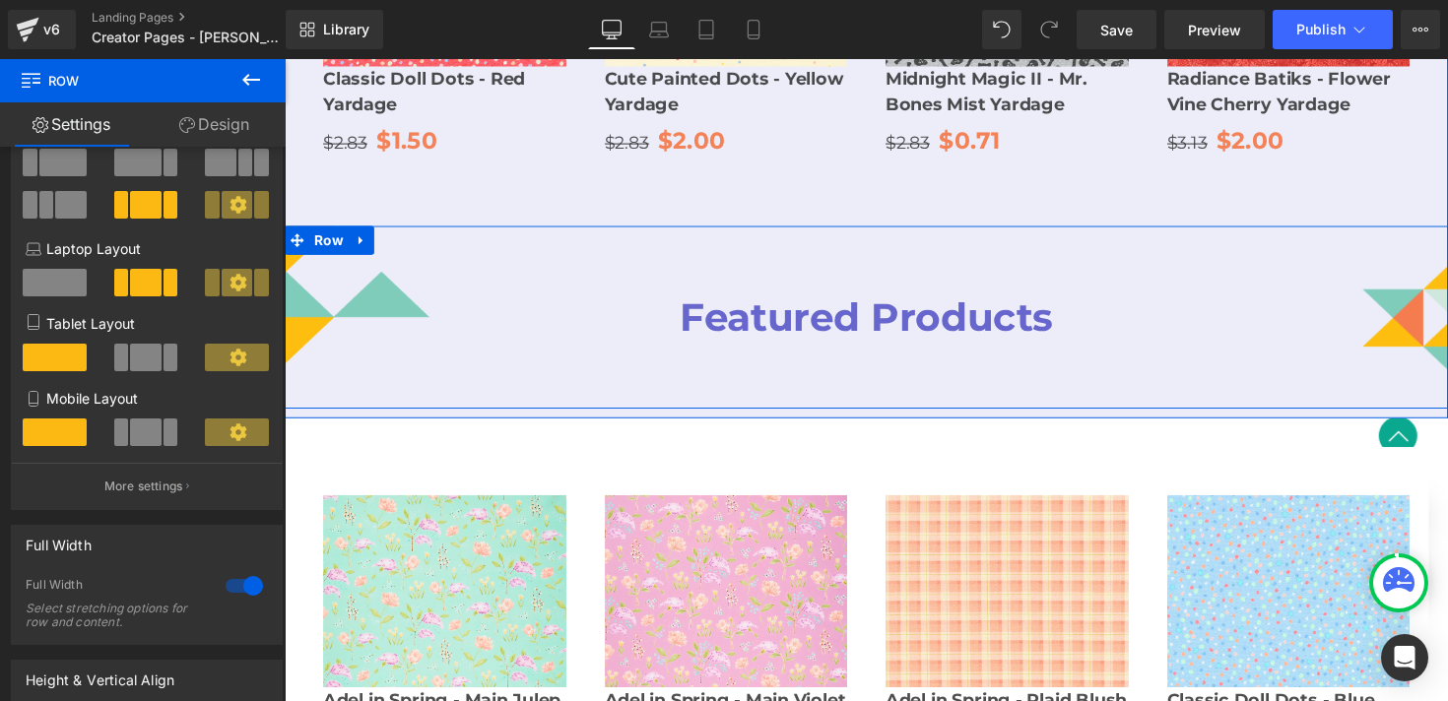
scroll to position [2356, 0]
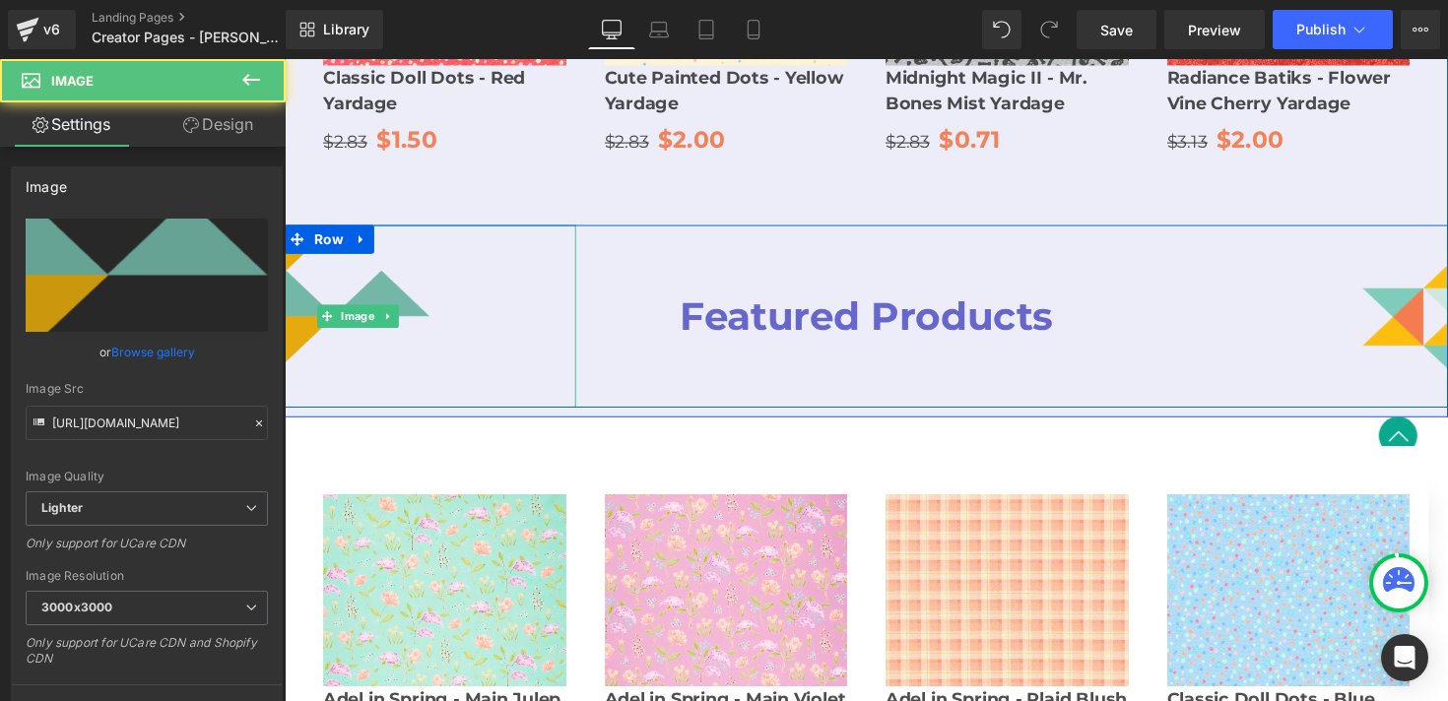
click at [412, 241] on img at bounding box center [359, 323] width 149 height 186
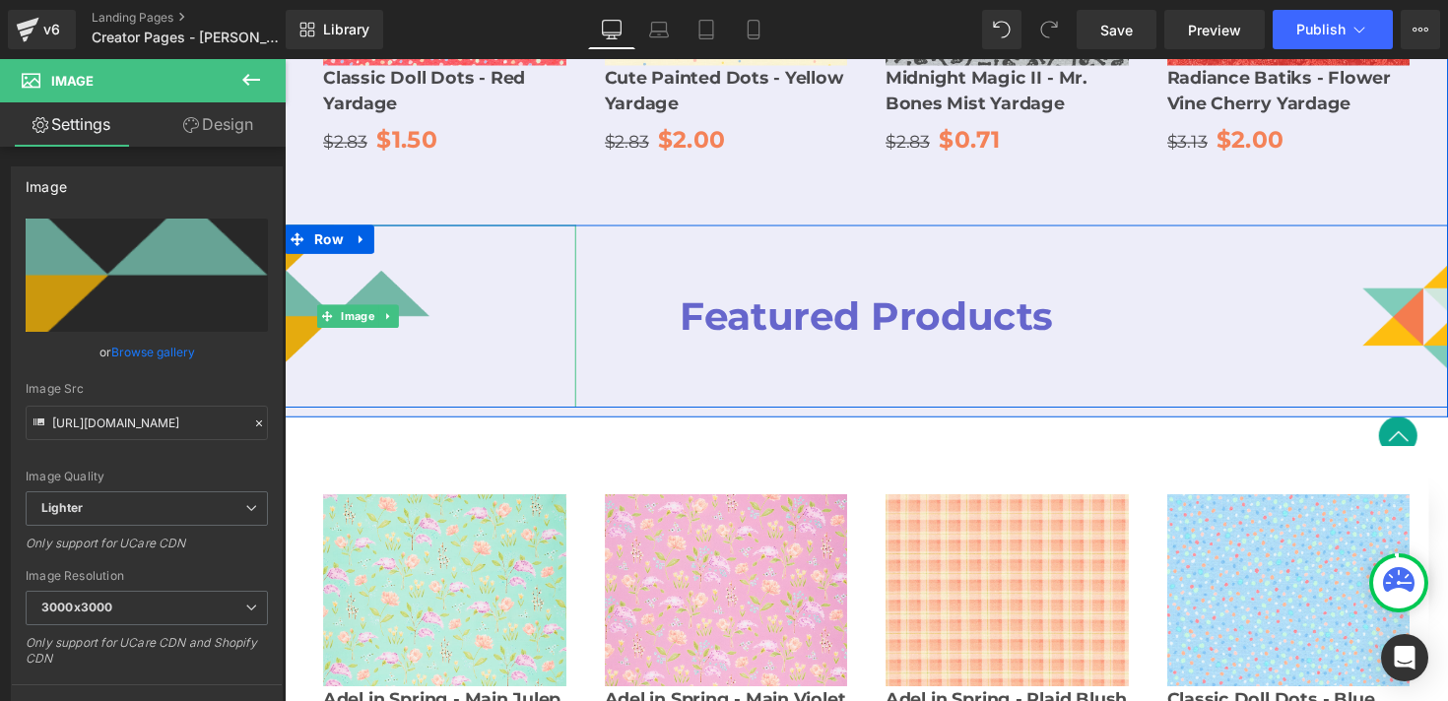
click at [390, 243] on img at bounding box center [359, 323] width 149 height 186
click at [367, 312] on span "Image" at bounding box center [359, 324] width 42 height 24
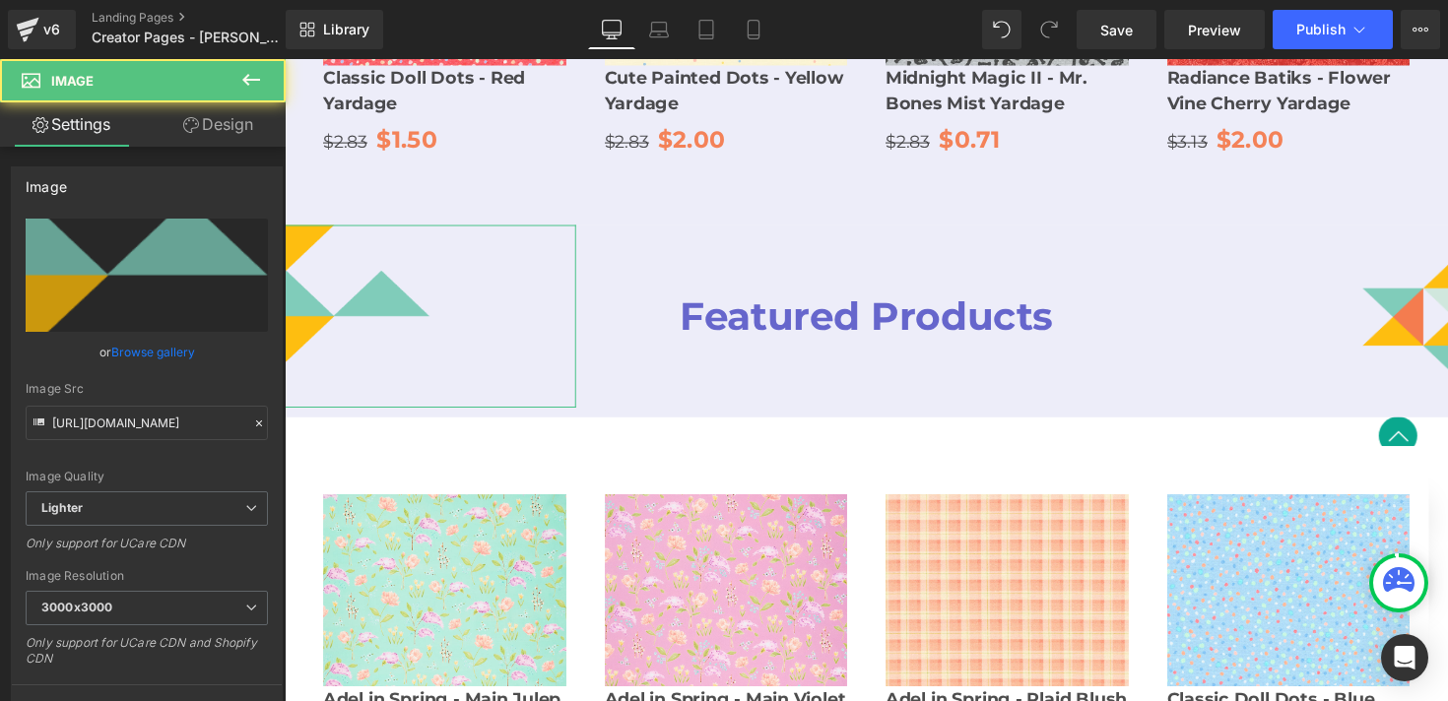
click at [208, 128] on link "Design" at bounding box center [218, 124] width 143 height 44
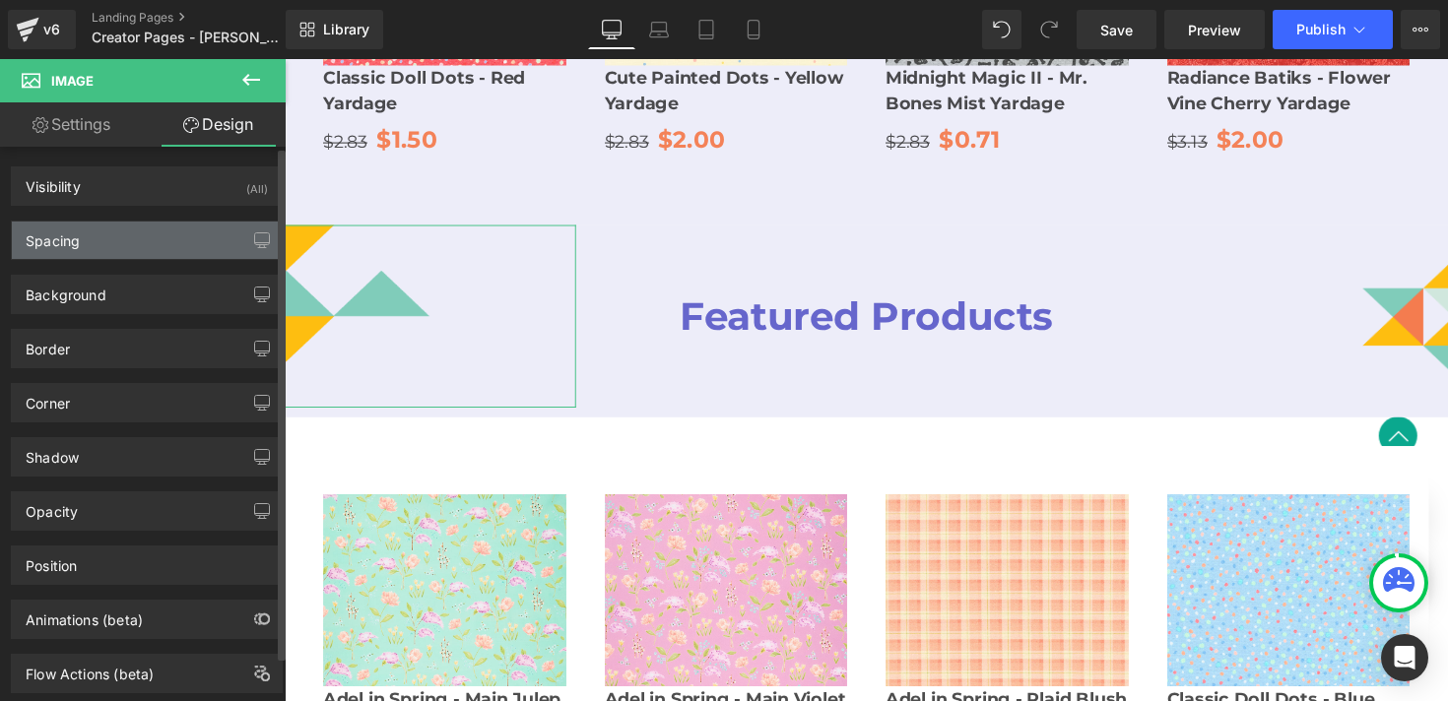
click at [131, 250] on div "Spacing" at bounding box center [147, 240] width 270 height 37
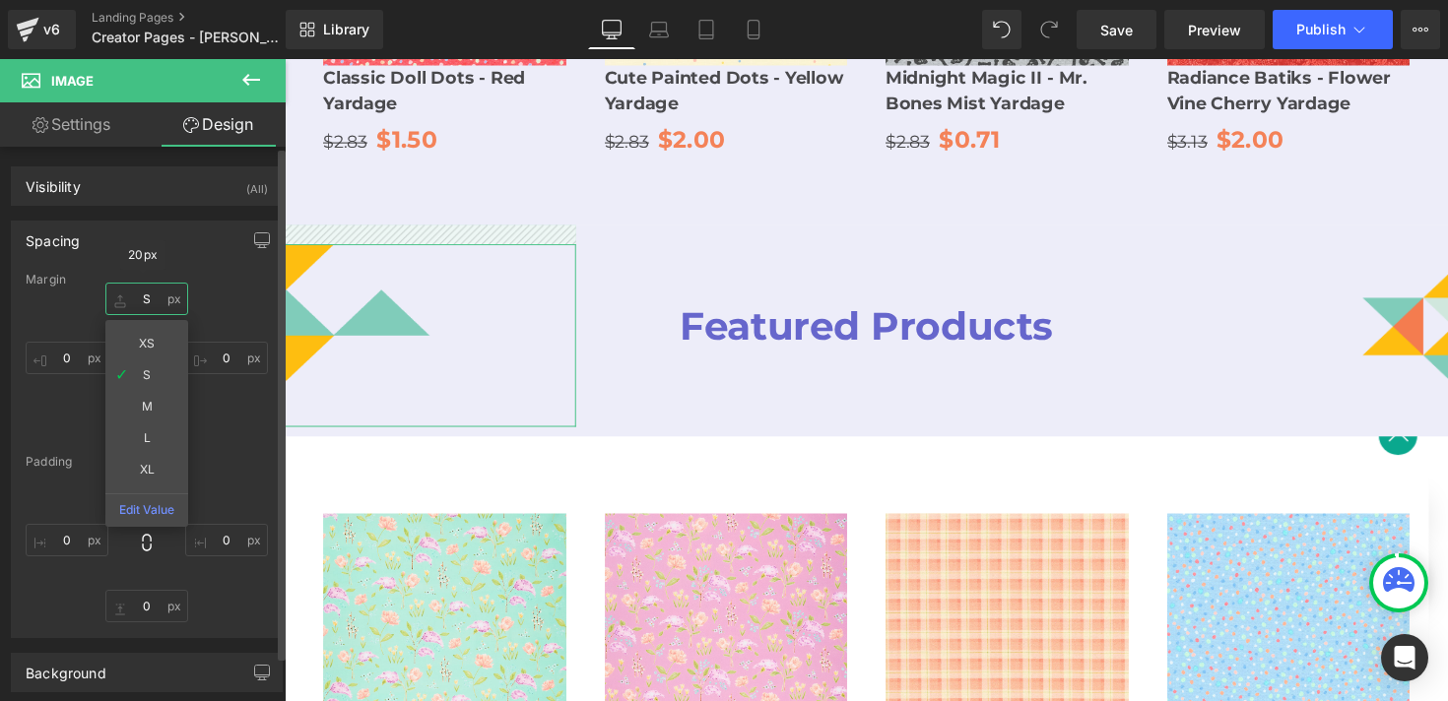
click at [143, 301] on input "S" at bounding box center [146, 299] width 83 height 33
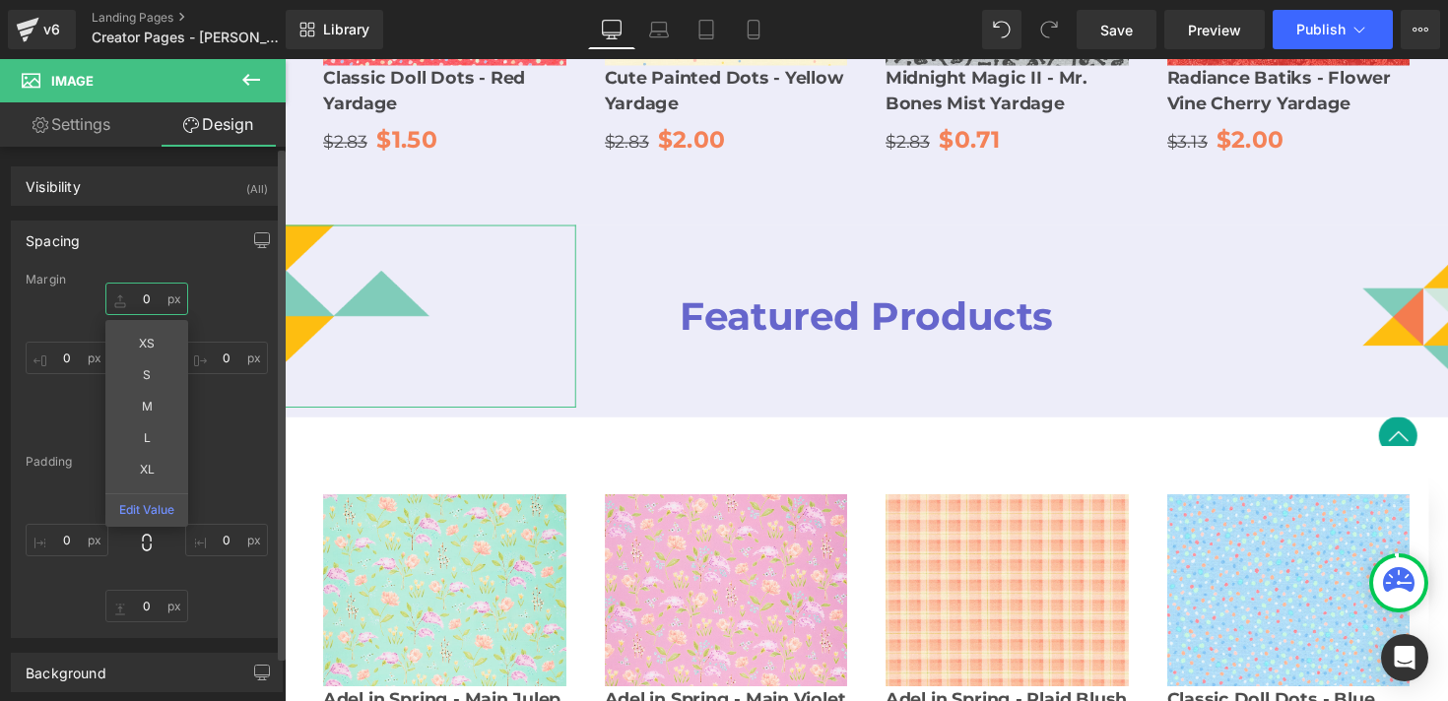
type input "0"
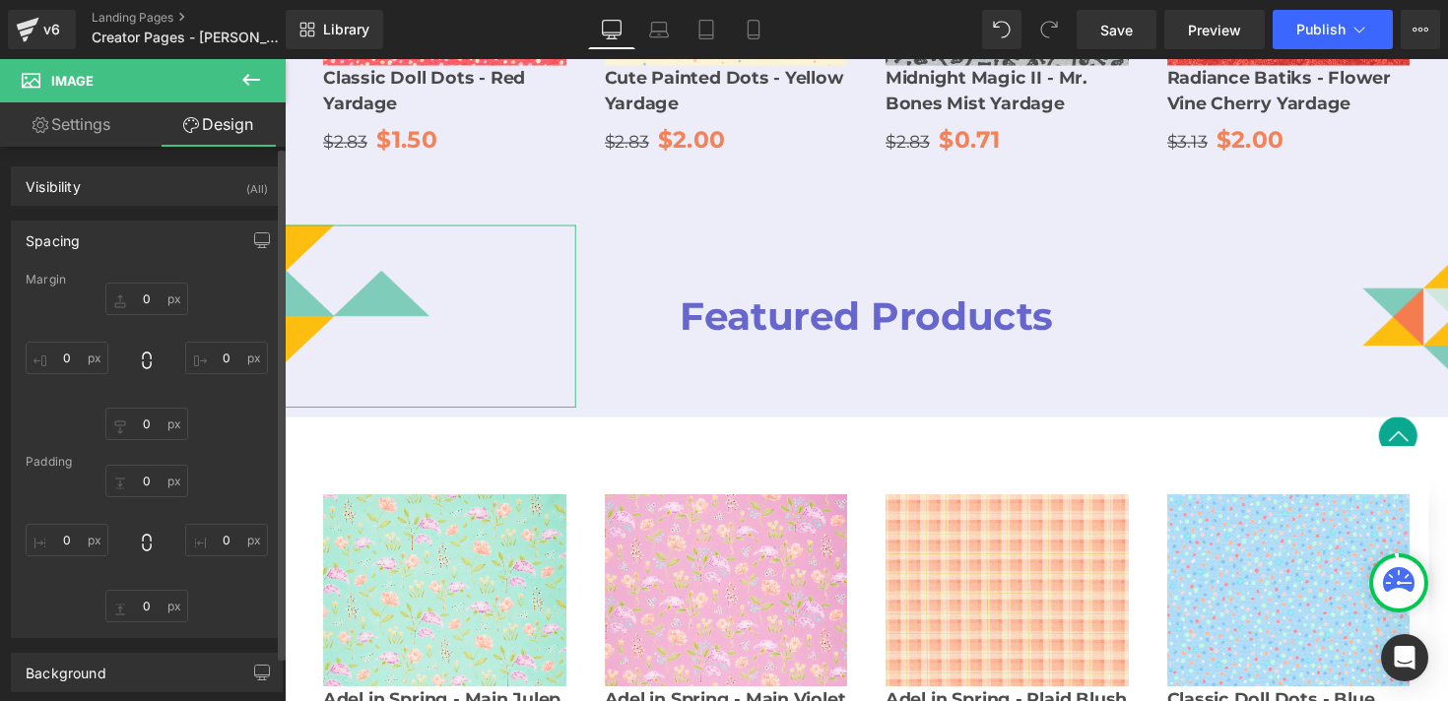
click at [219, 310] on div "0 0 0px 0 0px 0 0px 0" at bounding box center [147, 362] width 242 height 158
click at [146, 488] on input "0" at bounding box center [146, 481] width 83 height 33
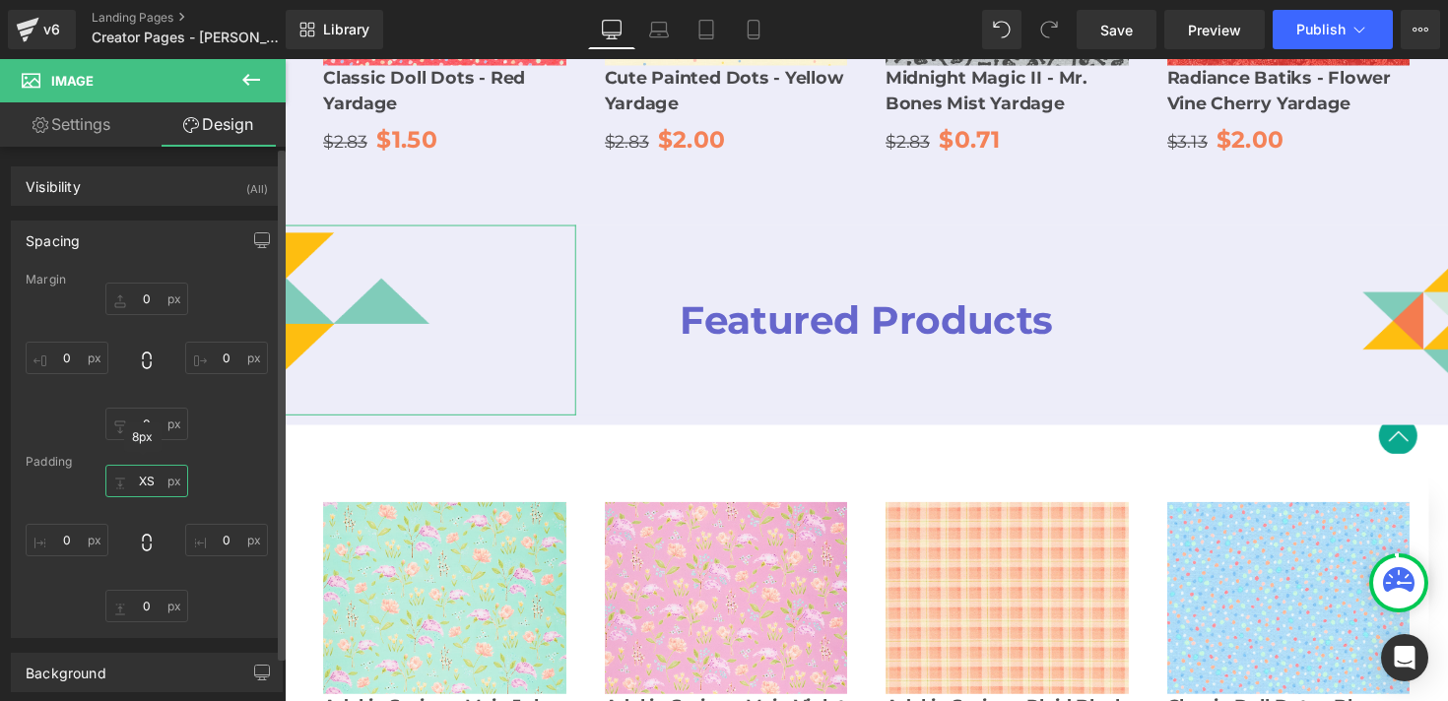
click at [140, 492] on input "XS" at bounding box center [146, 481] width 83 height 33
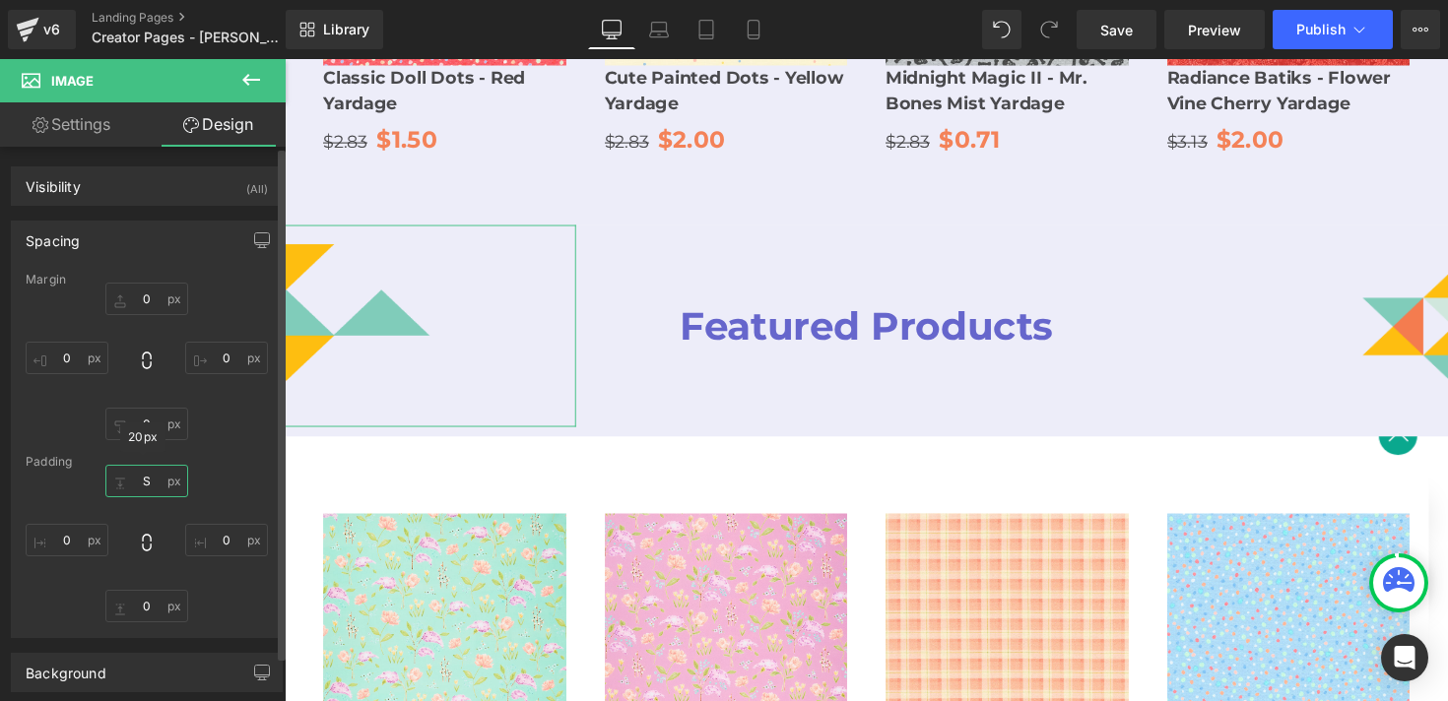
click at [141, 489] on input "S" at bounding box center [146, 481] width 83 height 33
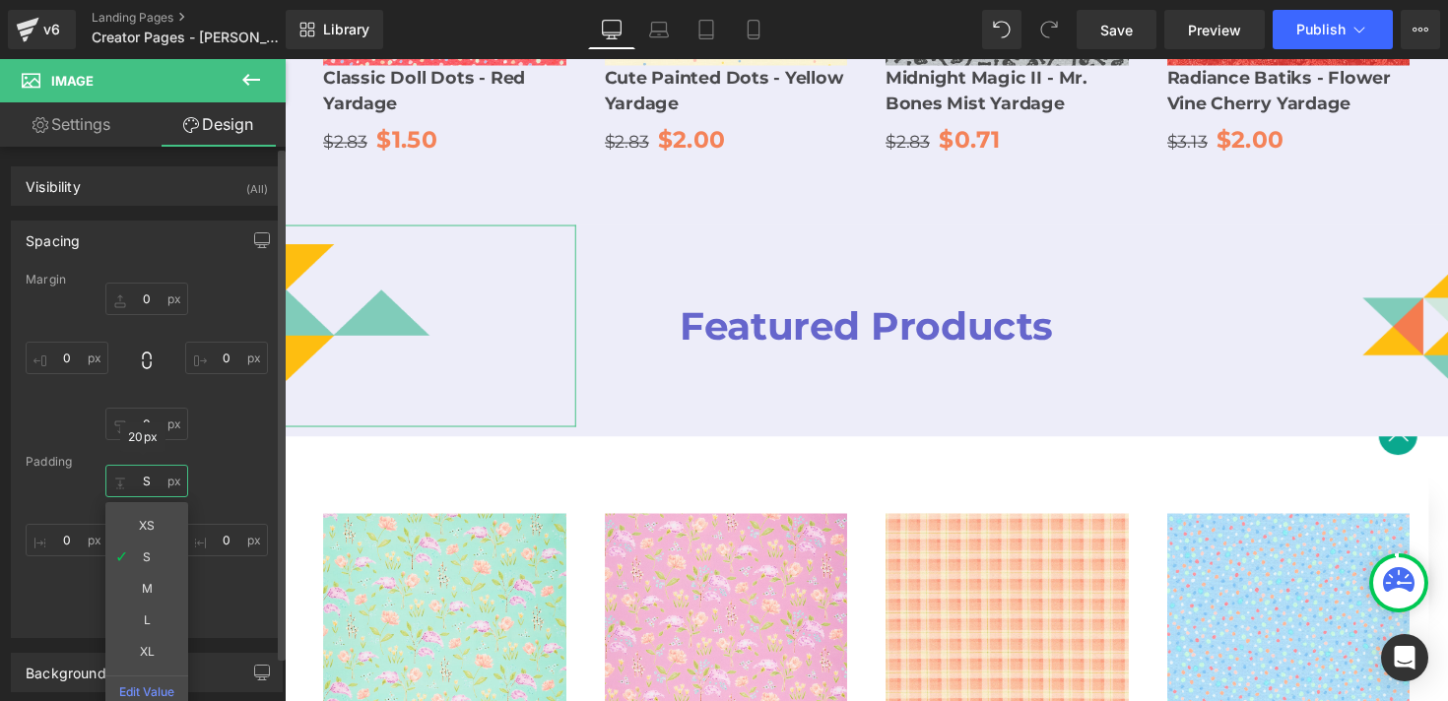
type input "0"
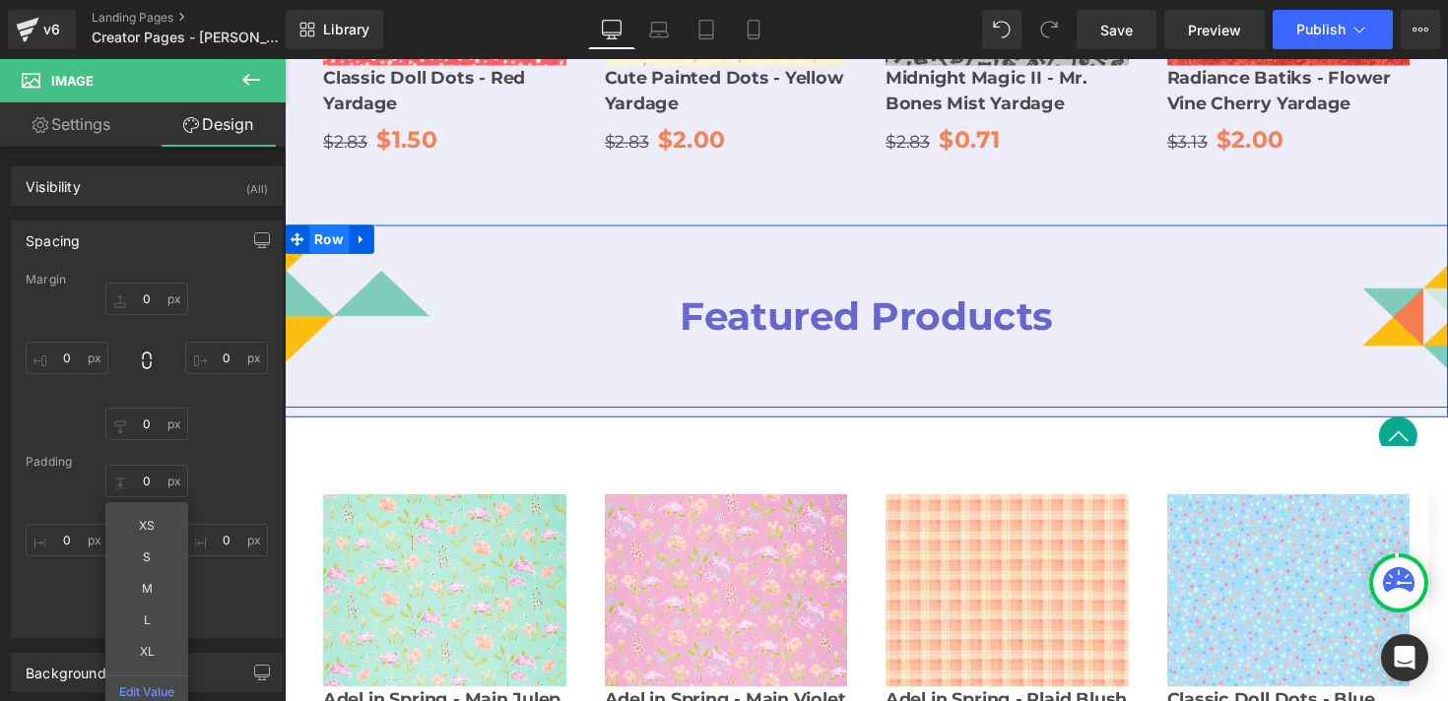
click at [332, 230] on span "Row" at bounding box center [330, 245] width 40 height 30
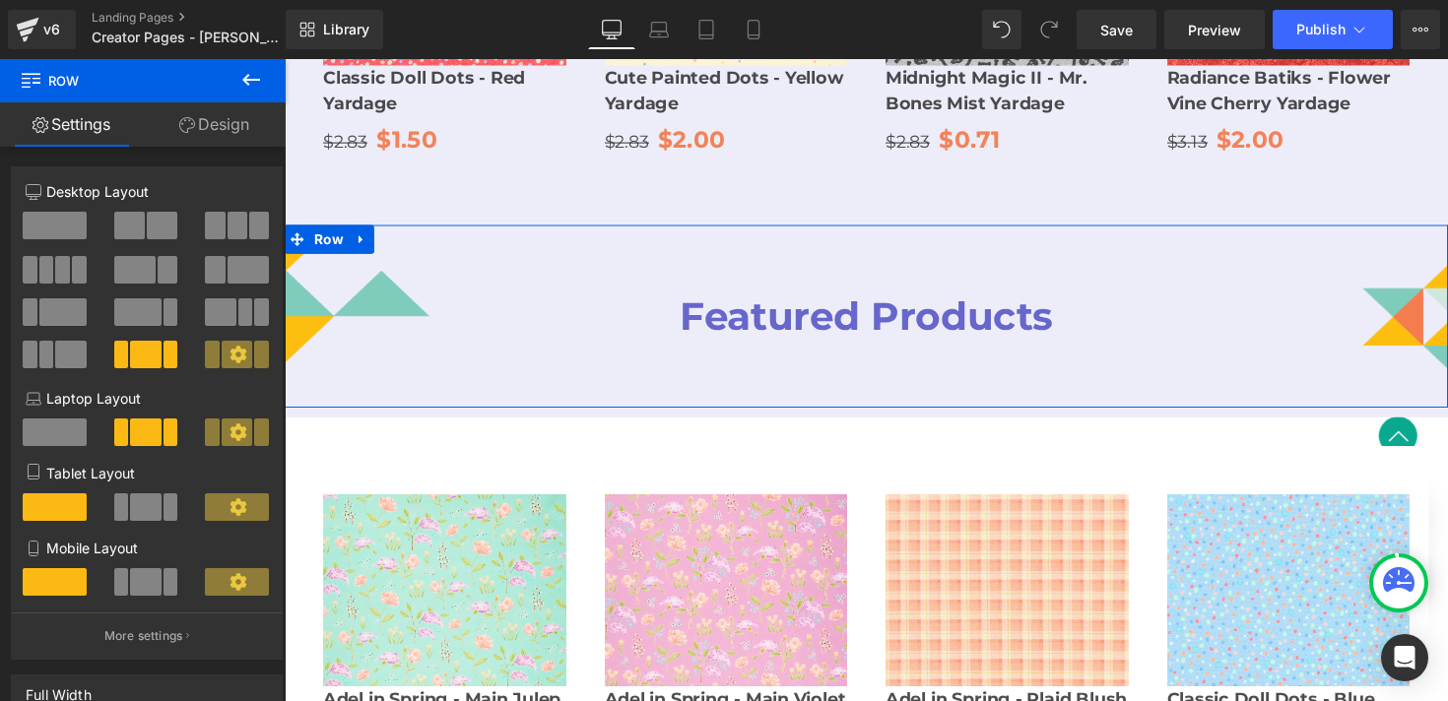
click at [224, 126] on link "Design" at bounding box center [214, 124] width 143 height 44
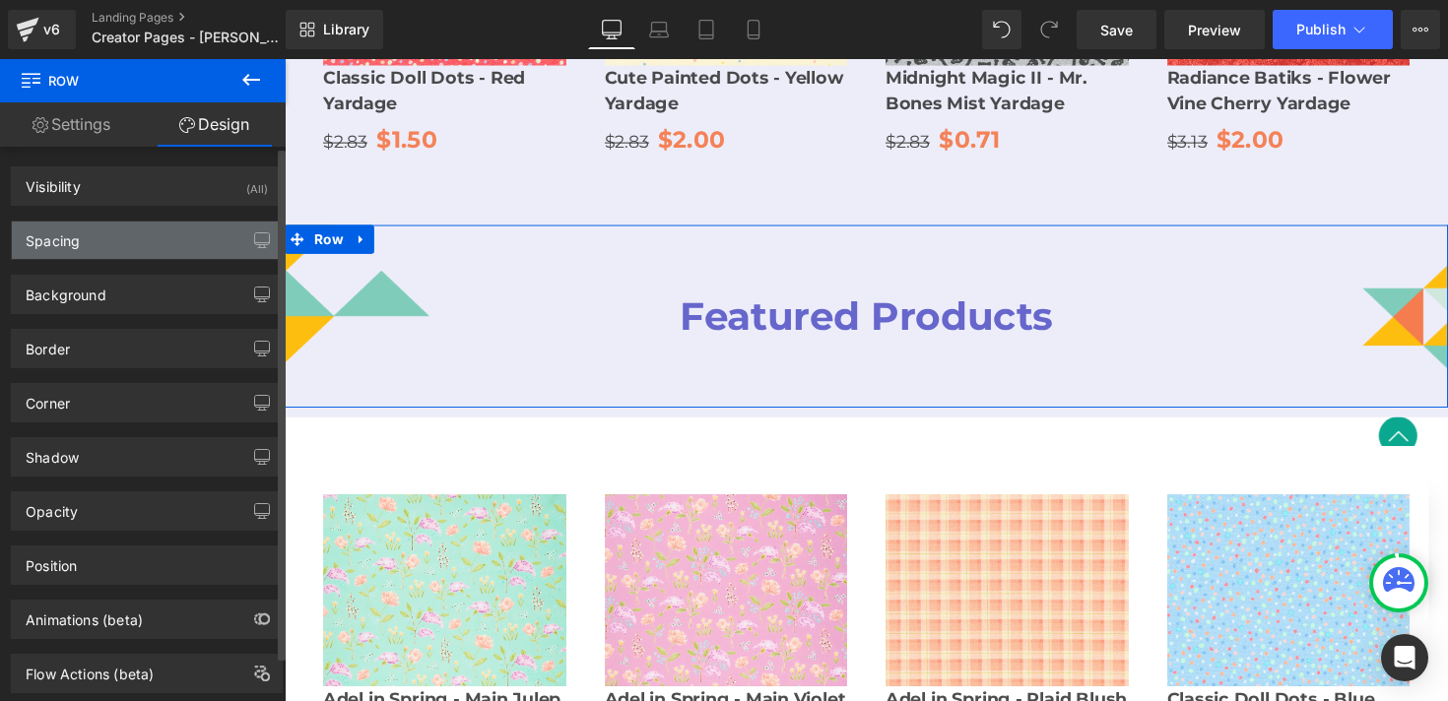
click at [127, 256] on div "Spacing" at bounding box center [147, 240] width 270 height 37
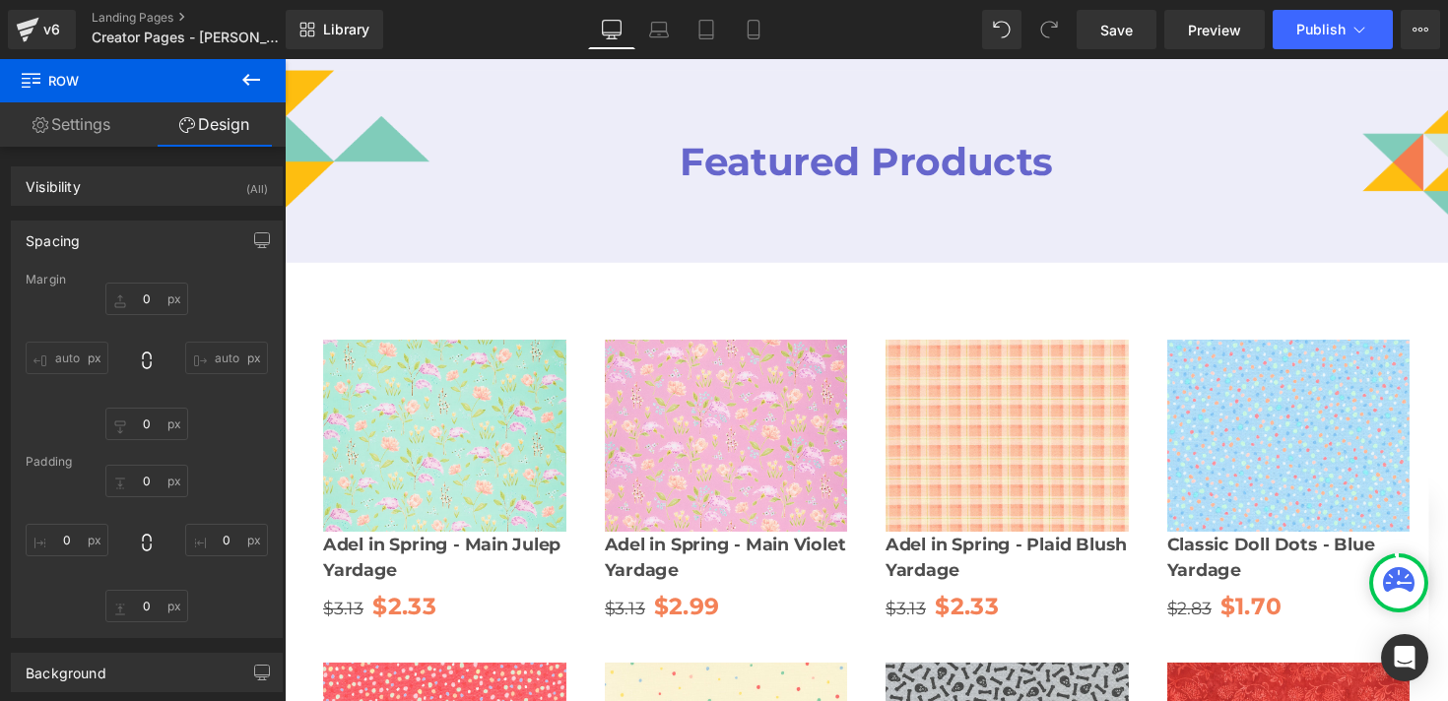
scroll to position [2509, 0]
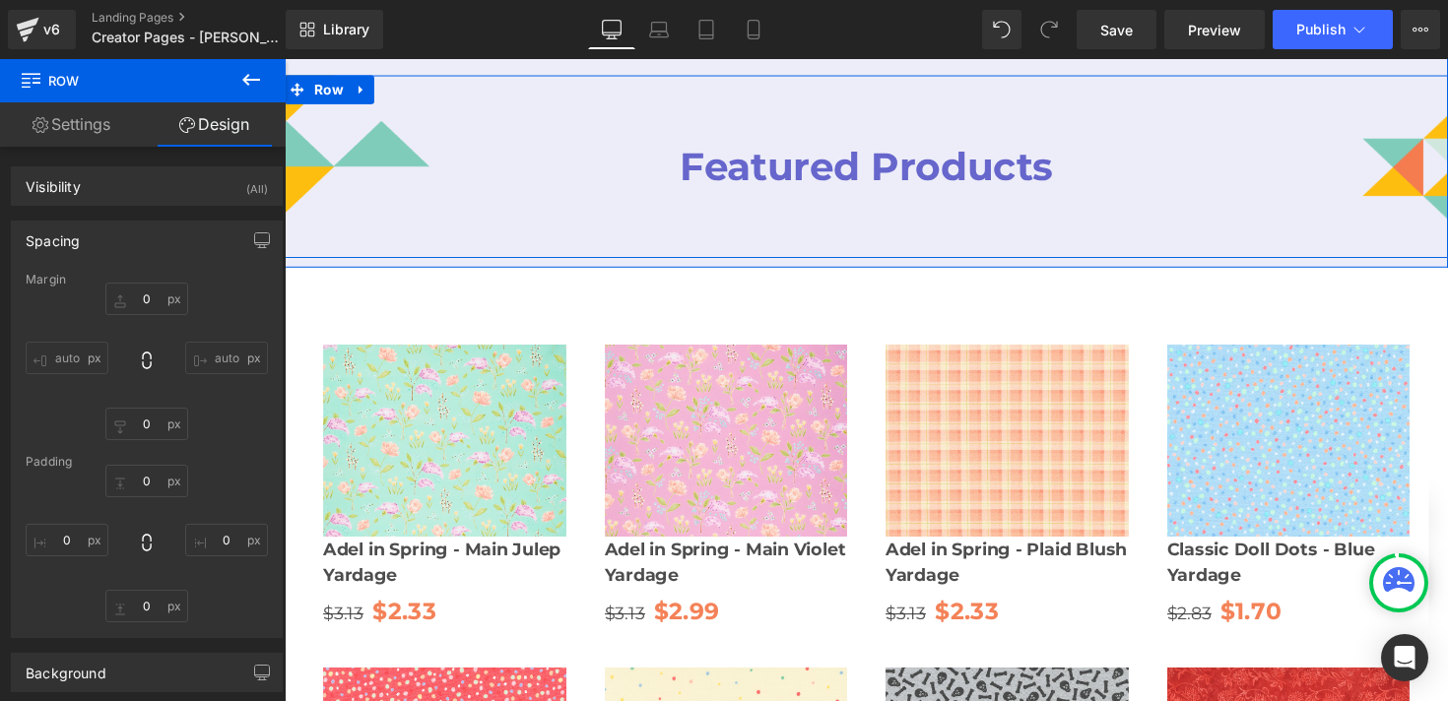
click at [671, 175] on div "Featured Products Heading" at bounding box center [881, 169] width 596 height 186
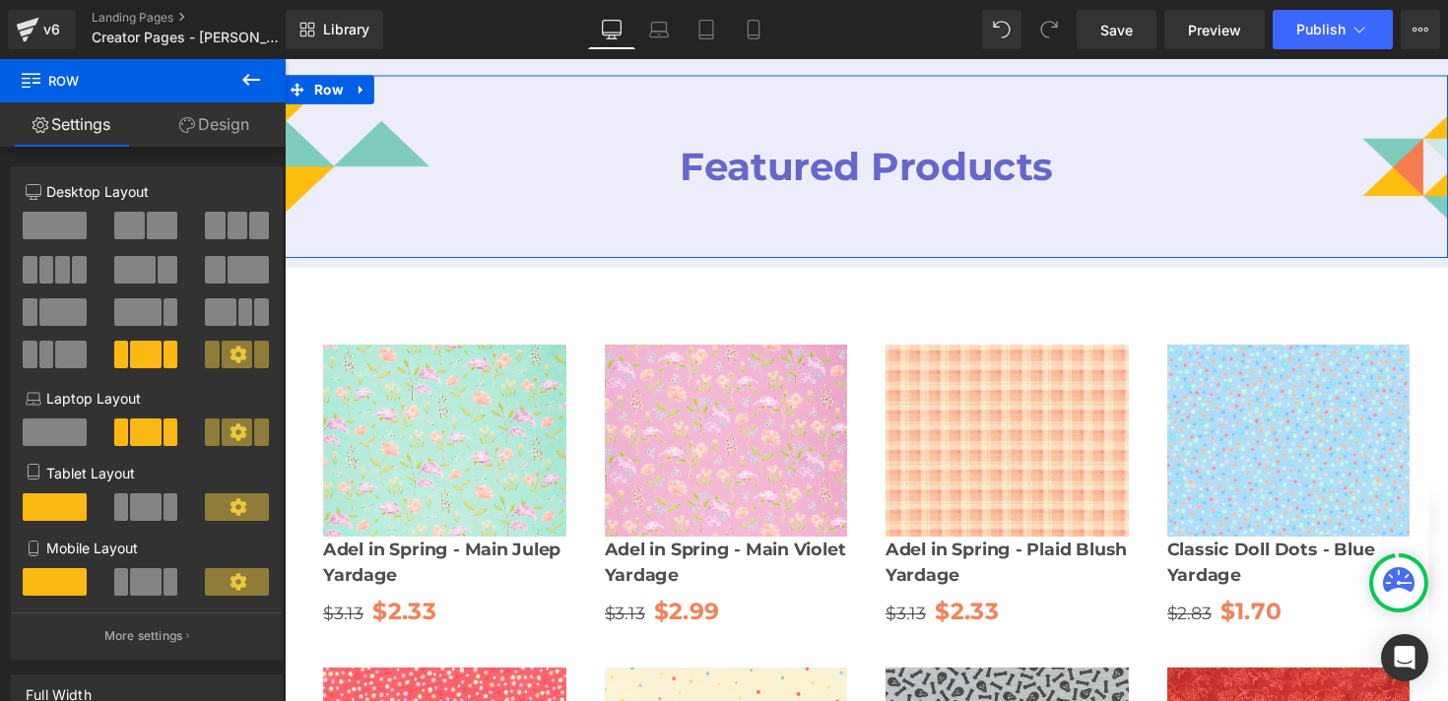
click at [225, 119] on link "Design" at bounding box center [214, 124] width 143 height 44
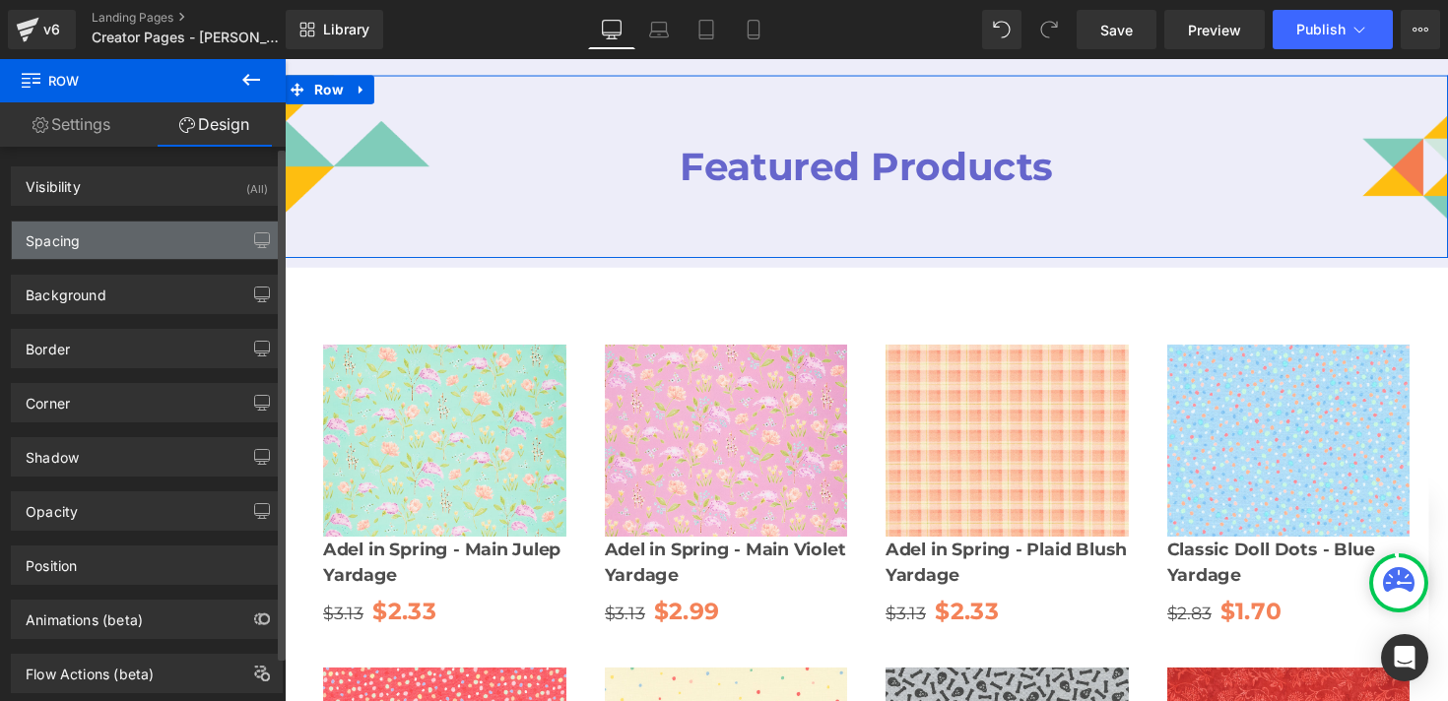
click at [150, 251] on div "Spacing" at bounding box center [147, 240] width 270 height 37
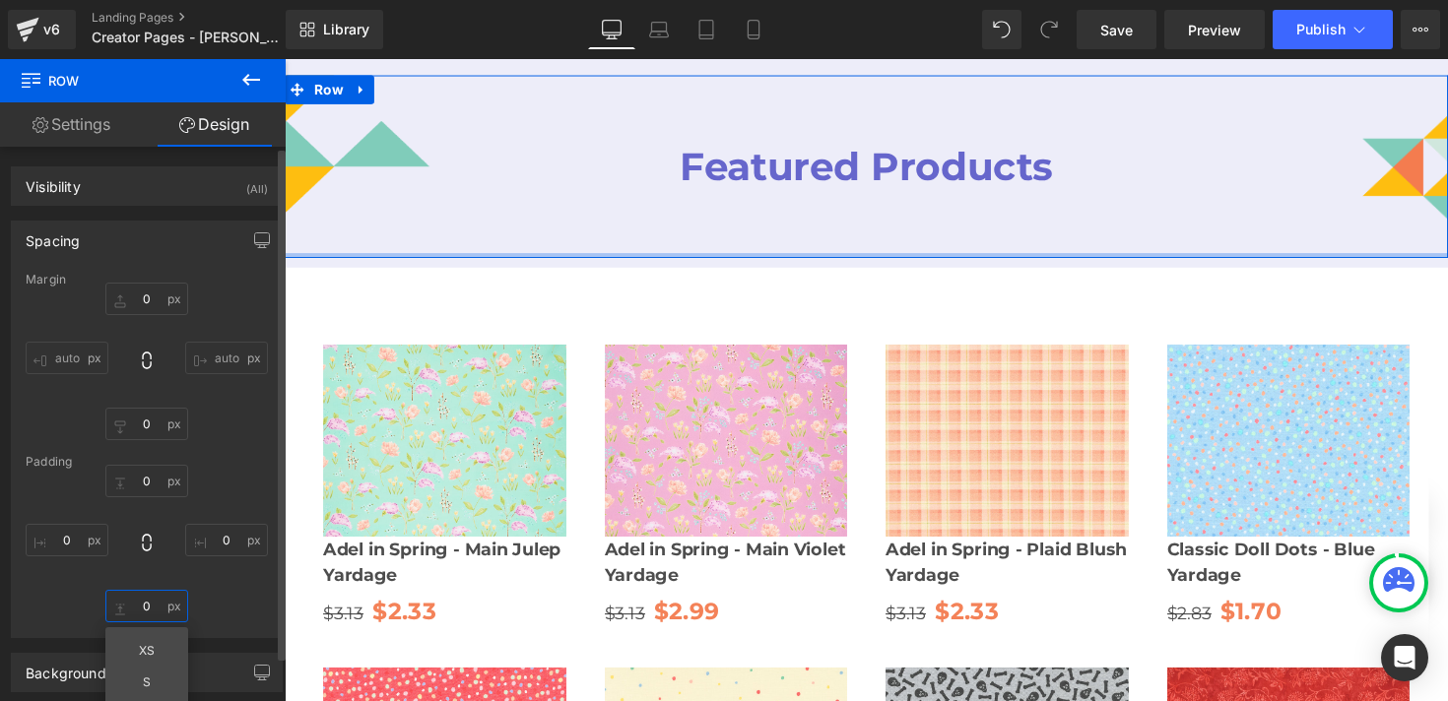
click at [140, 607] on input "0" at bounding box center [146, 606] width 83 height 33
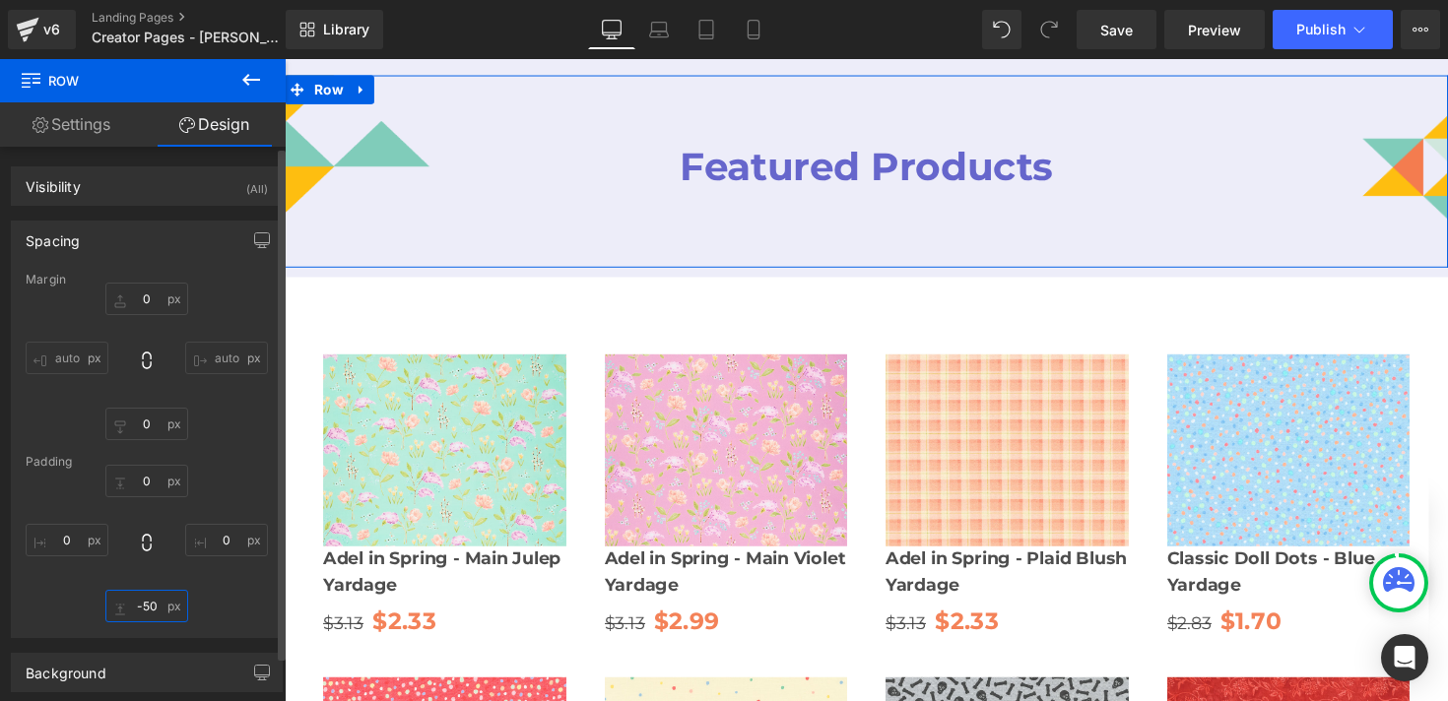
click at [145, 608] on input "-50" at bounding box center [146, 606] width 83 height 33
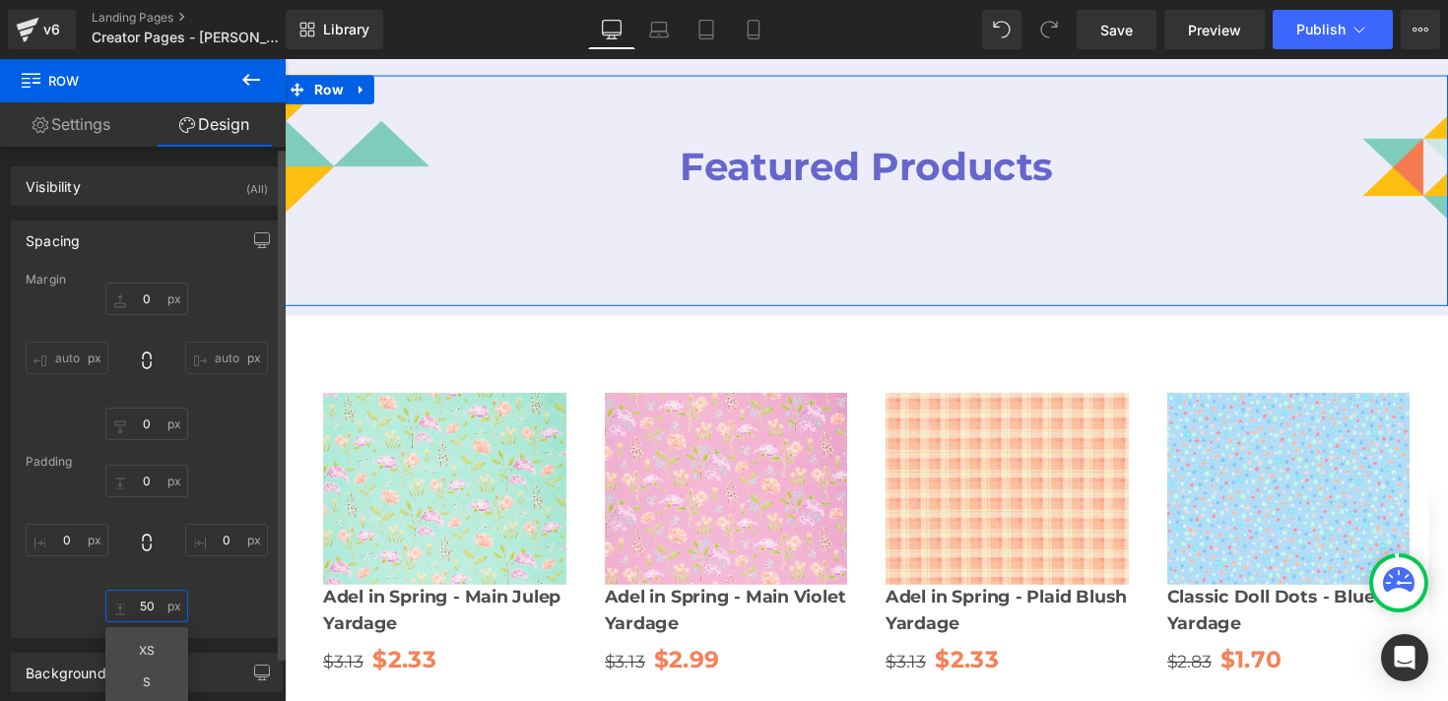
type input "5"
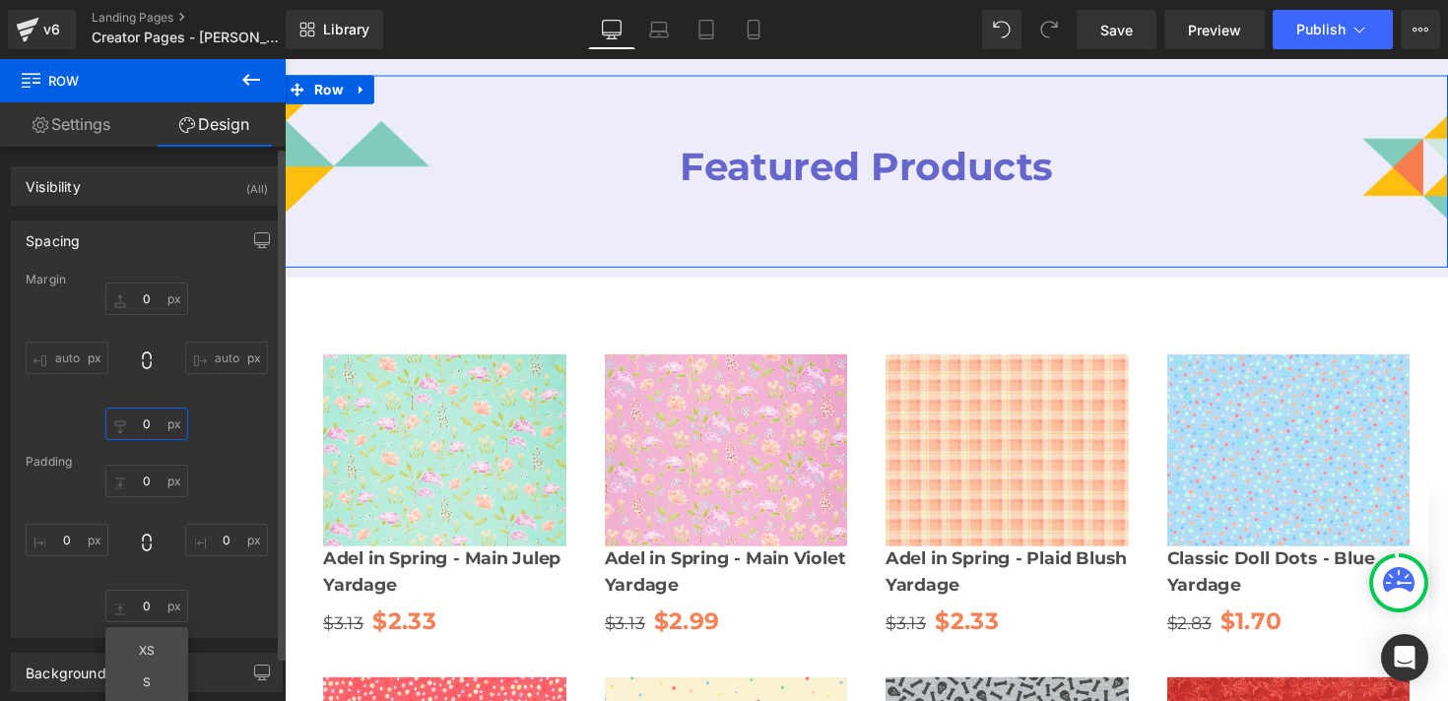
click at [137, 425] on input "0" at bounding box center [146, 424] width 83 height 33
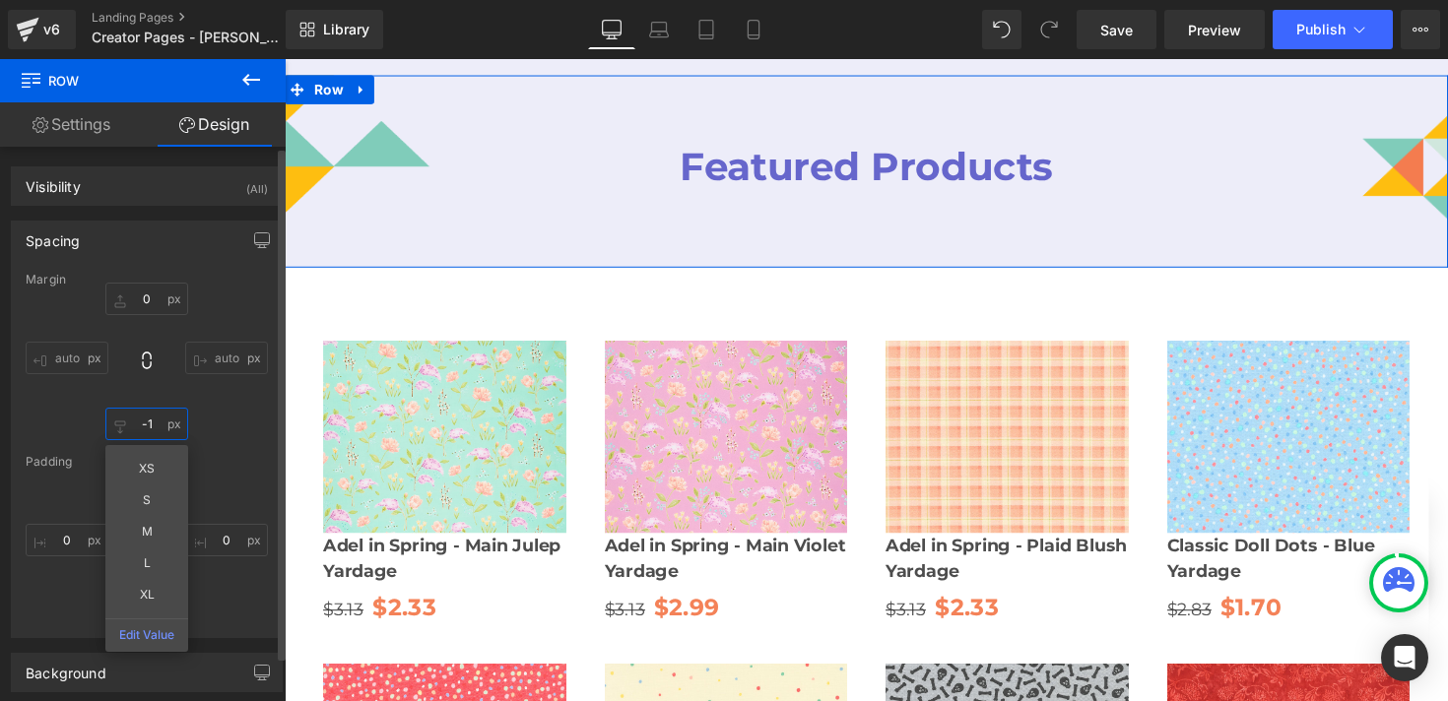
type input "-"
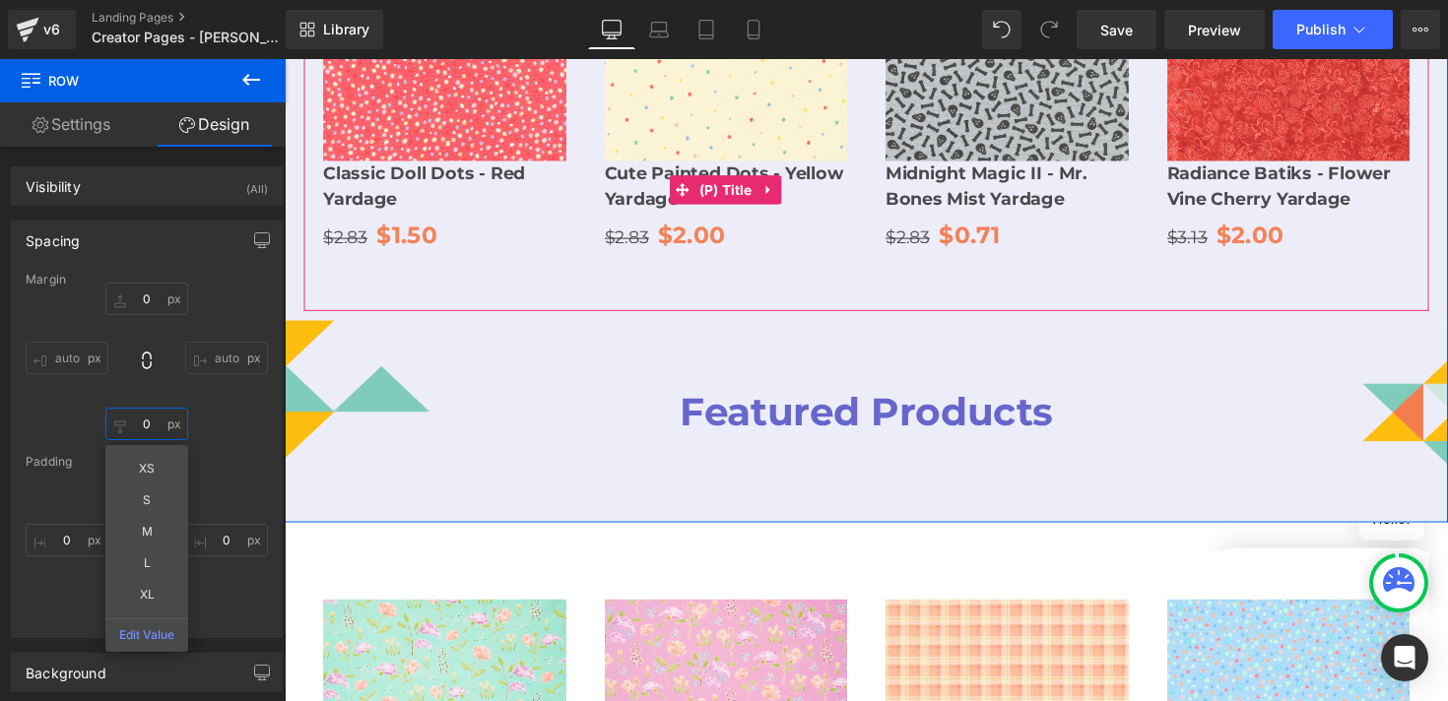
scroll to position [2262, 0]
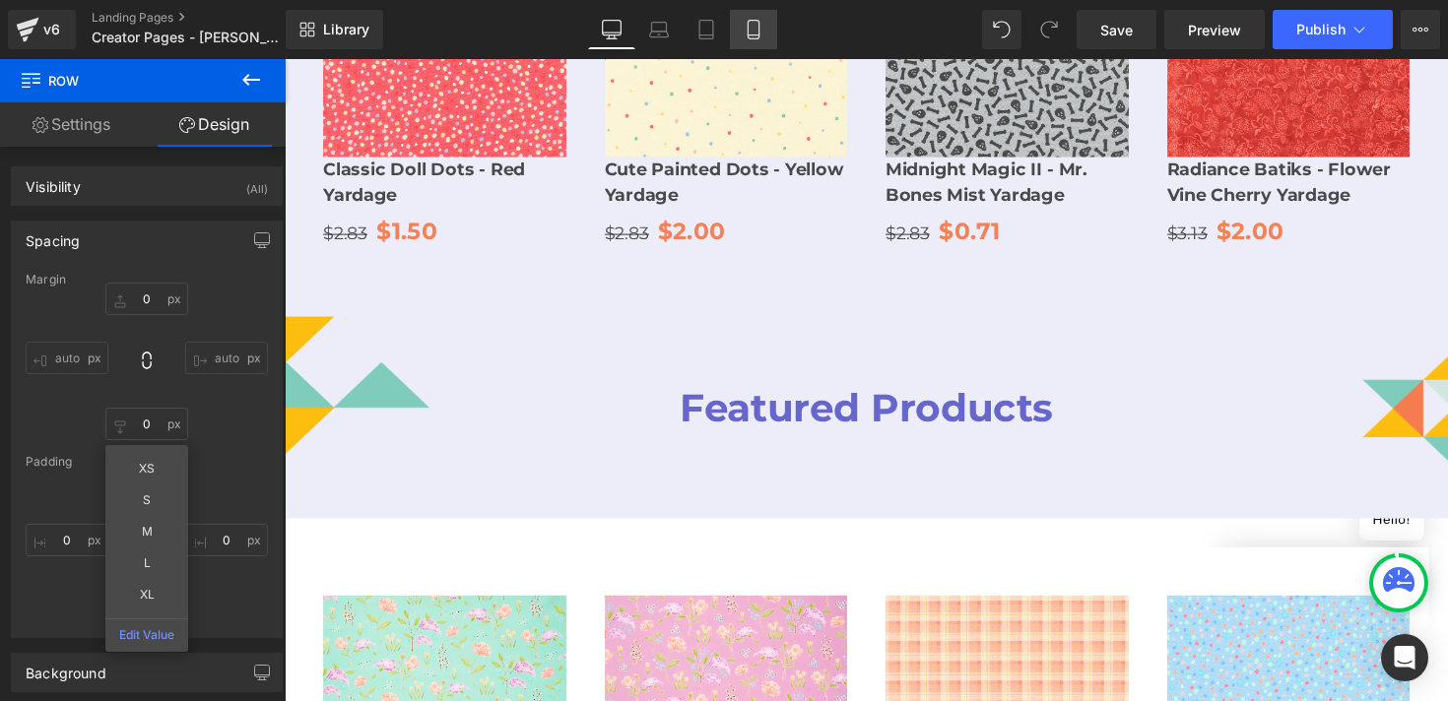
click at [758, 25] on icon at bounding box center [754, 30] width 20 height 20
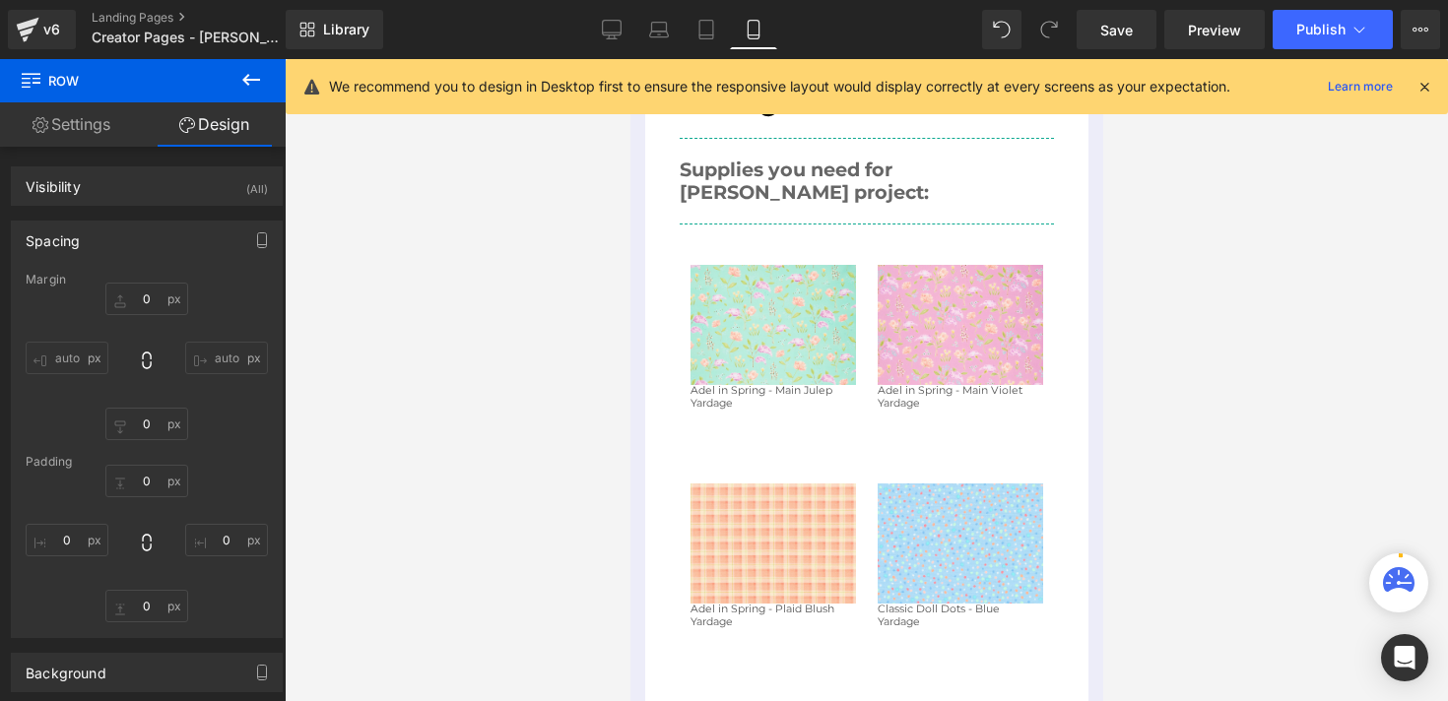
type input "0"
type input "10"
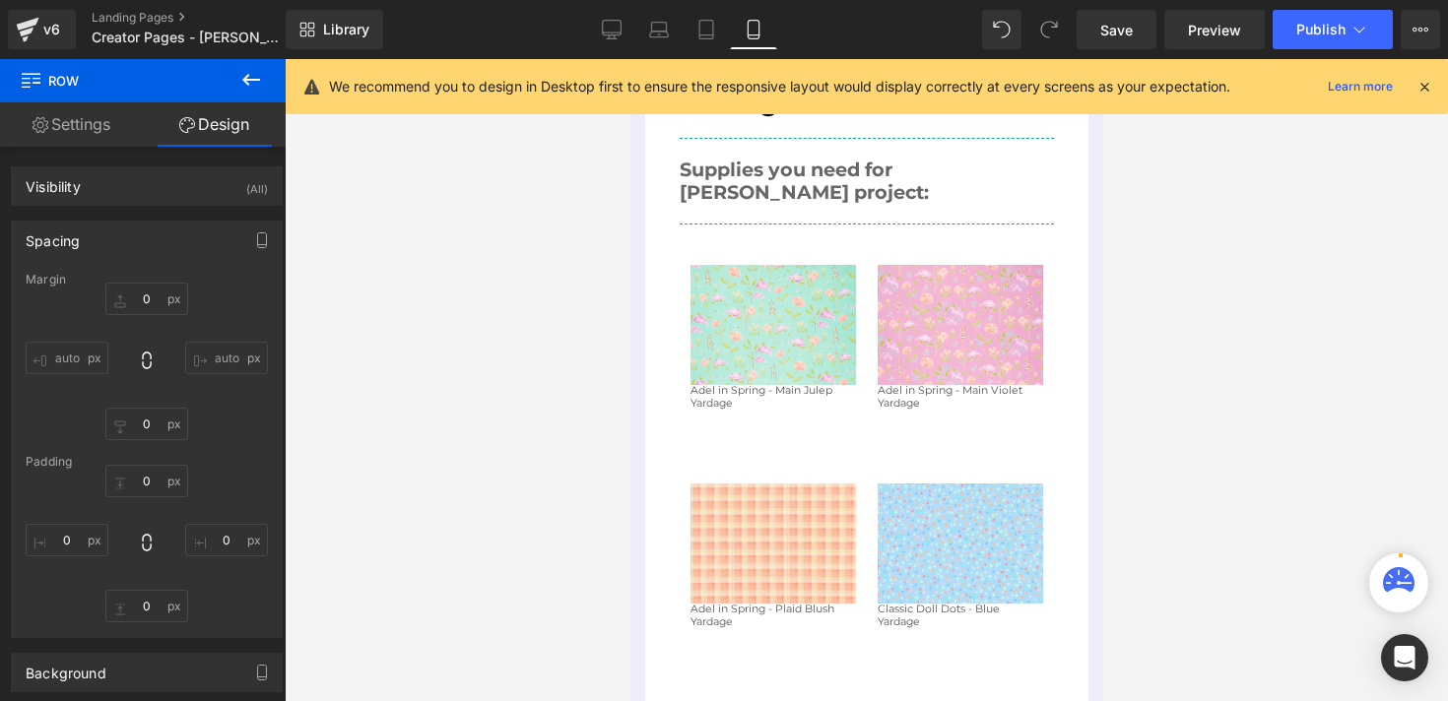
type input "0"
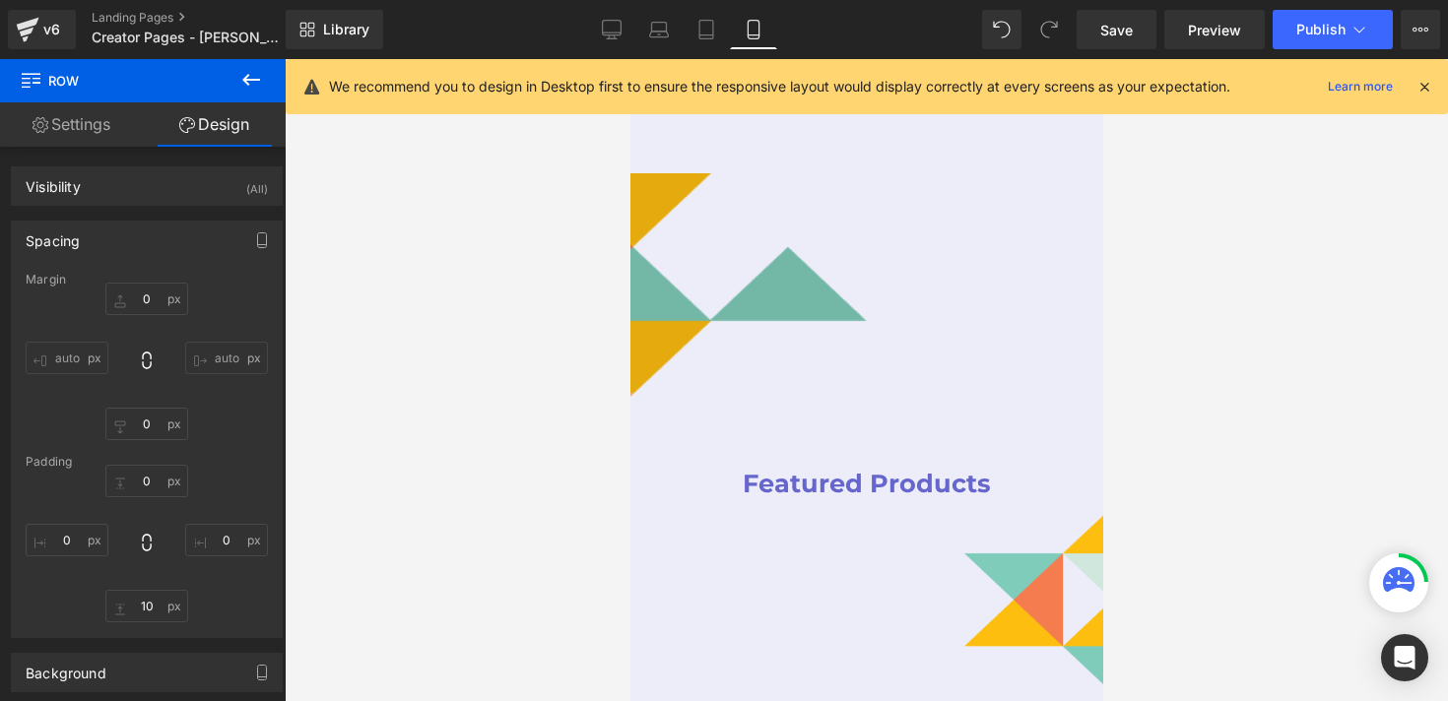
scroll to position [4375, 0]
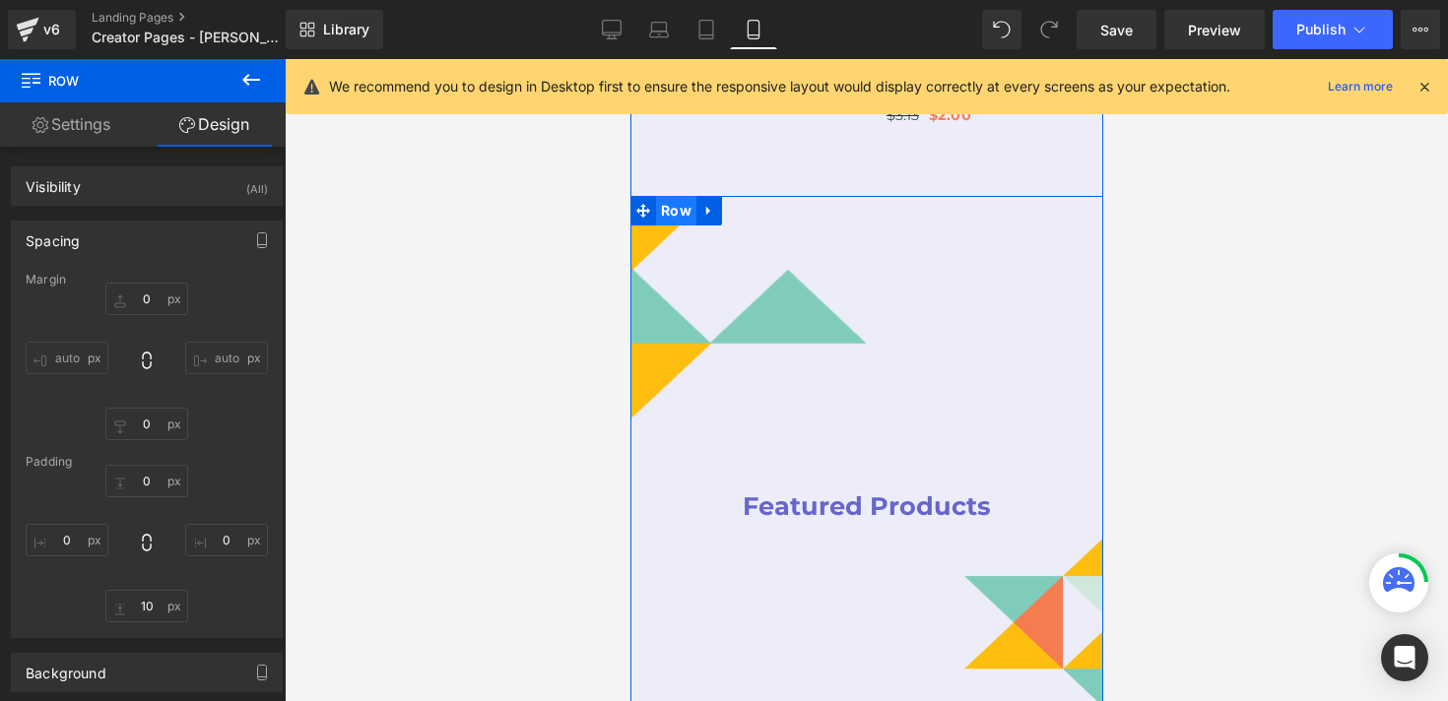
click at [670, 196] on span "Row" at bounding box center [675, 211] width 40 height 30
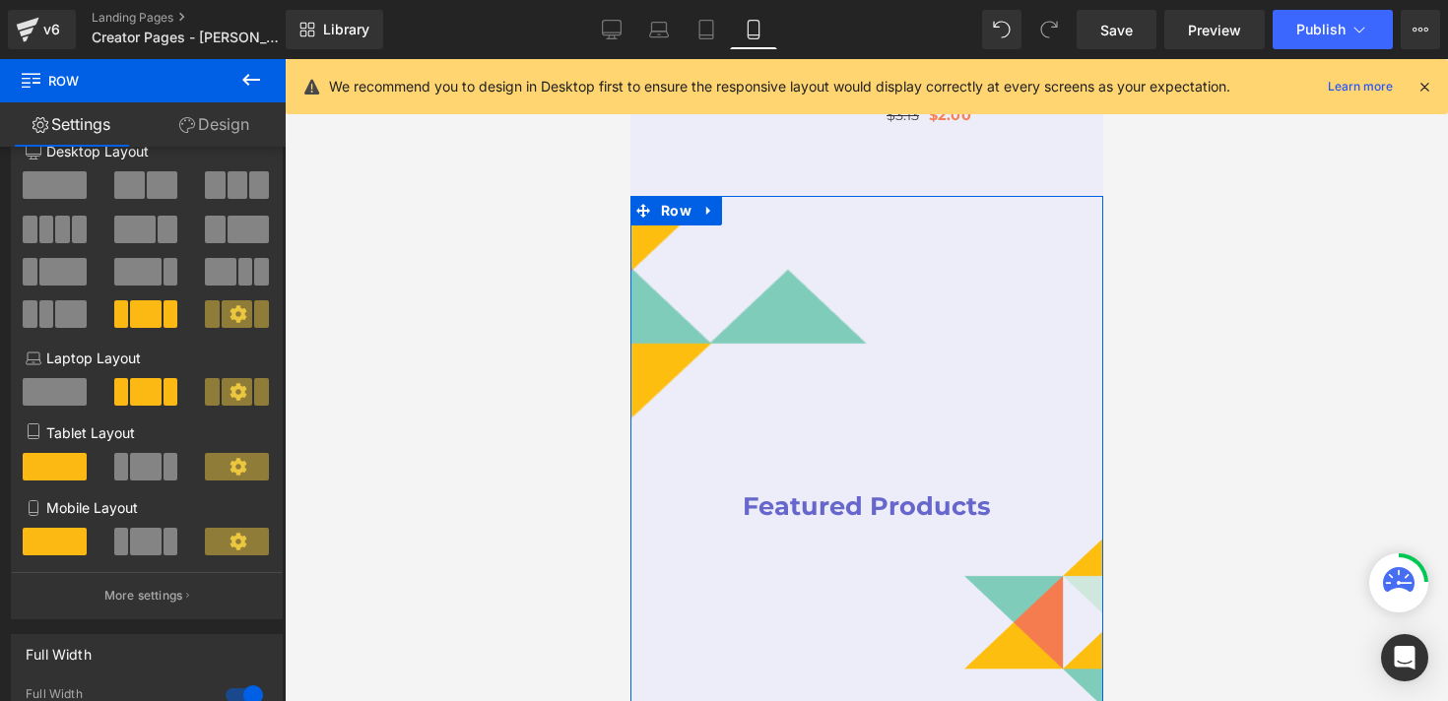
scroll to position [50, 0]
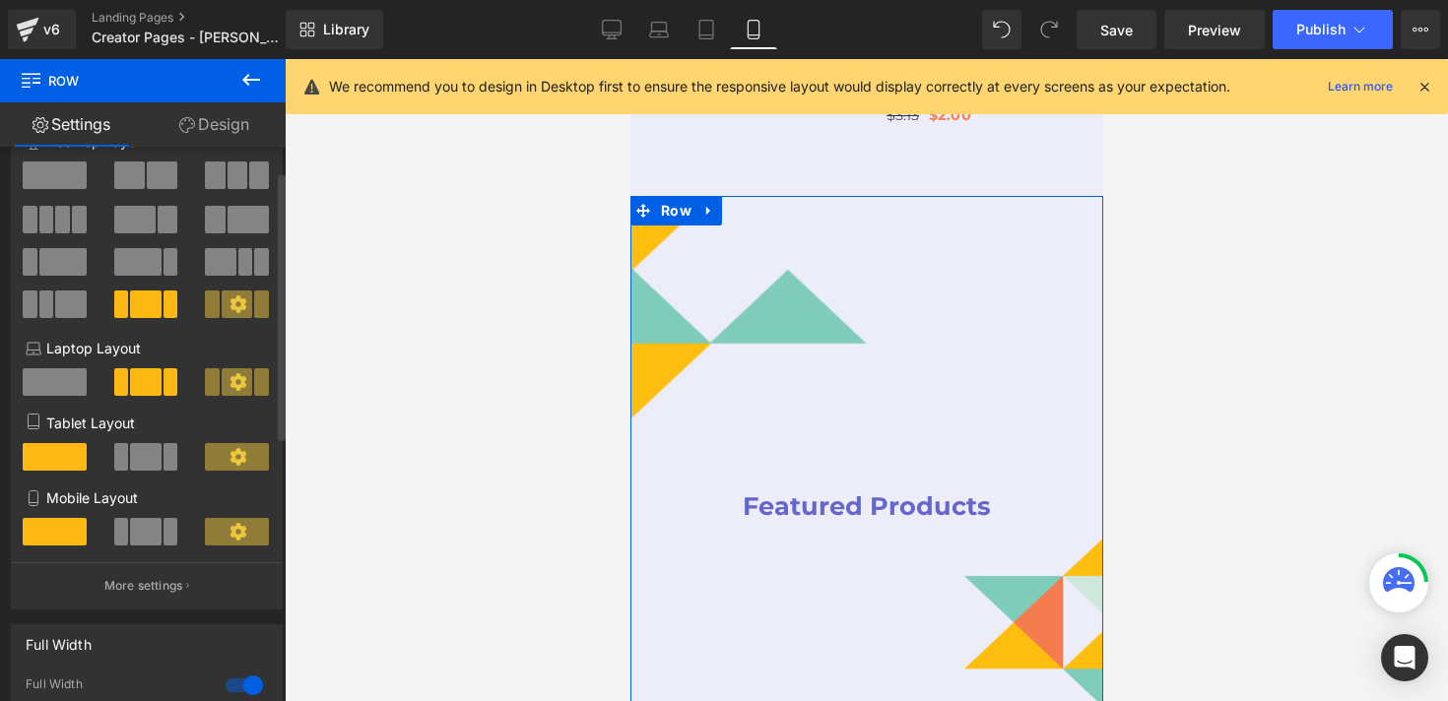
click at [151, 535] on span at bounding box center [145, 532] width 31 height 28
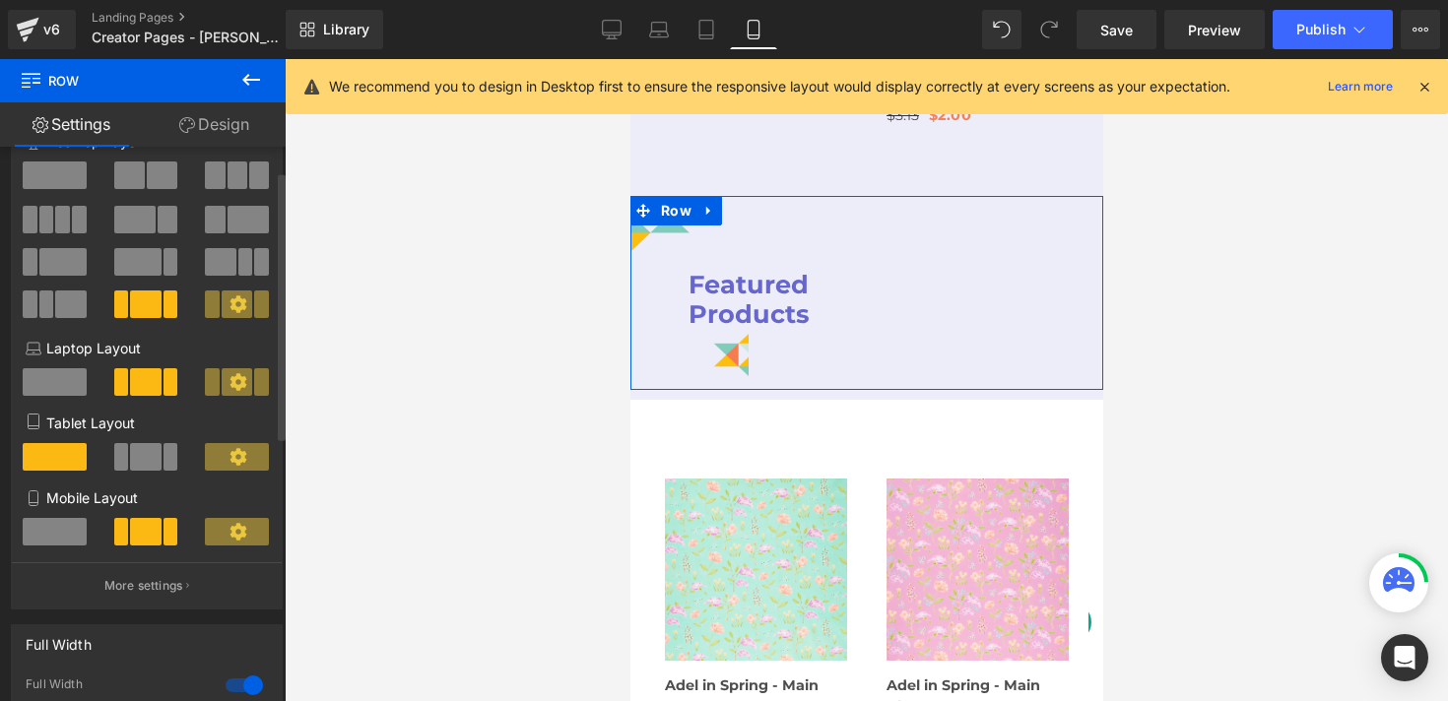
click at [149, 463] on span at bounding box center [145, 457] width 31 height 28
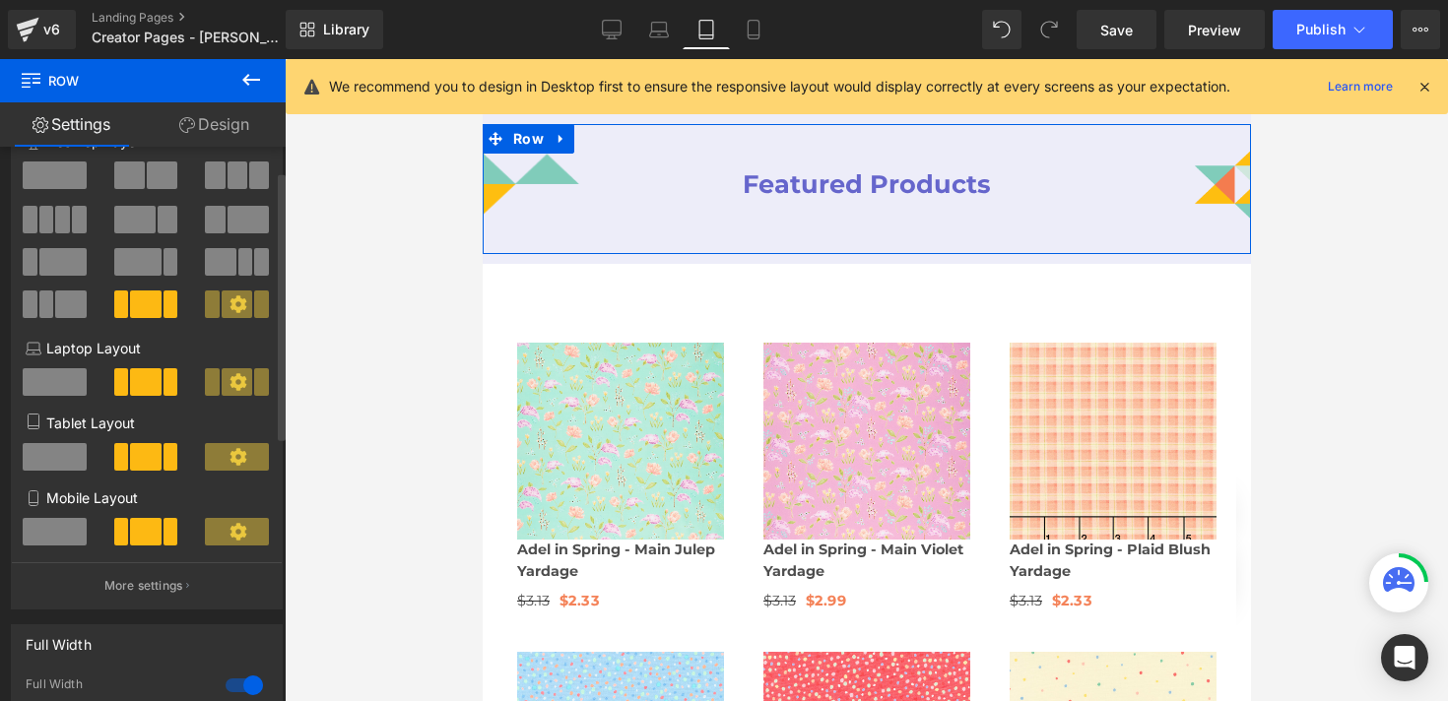
scroll to position [3086, 0]
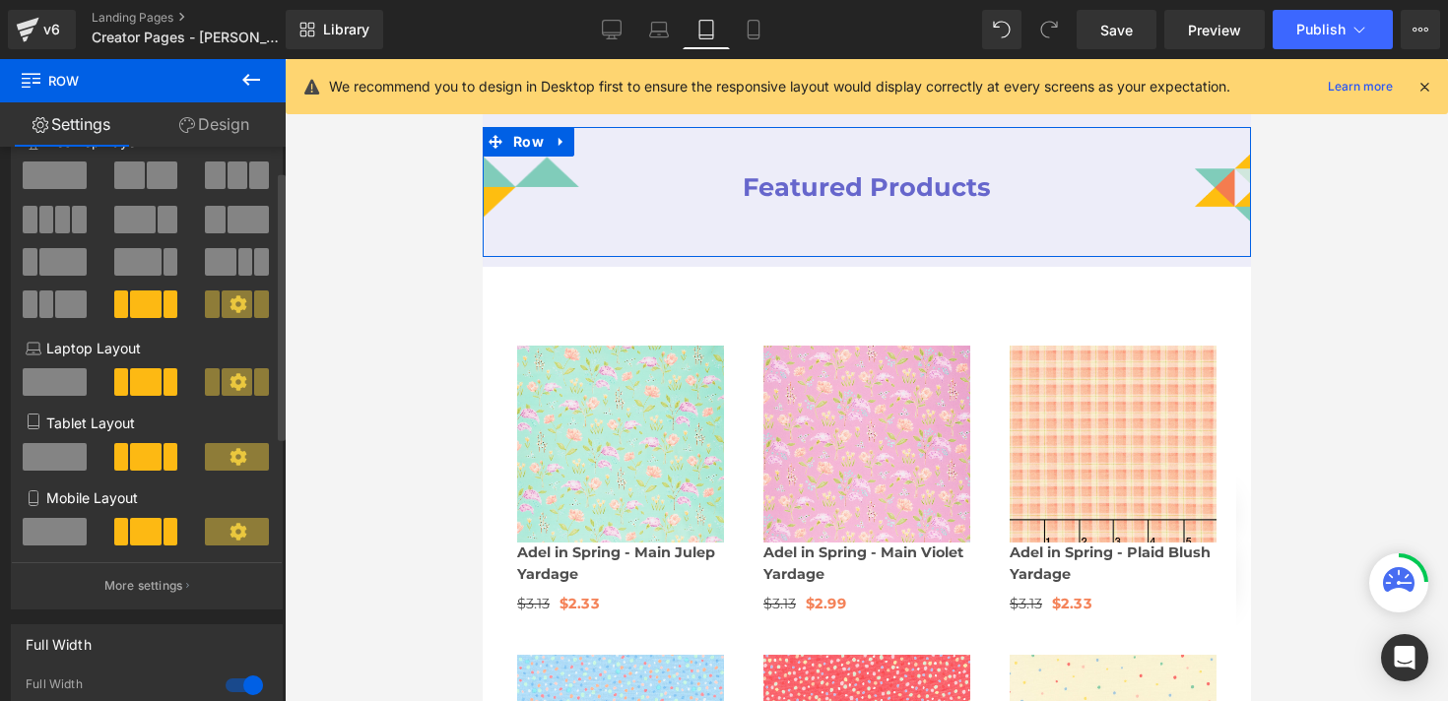
click at [219, 538] on span at bounding box center [237, 532] width 64 height 28
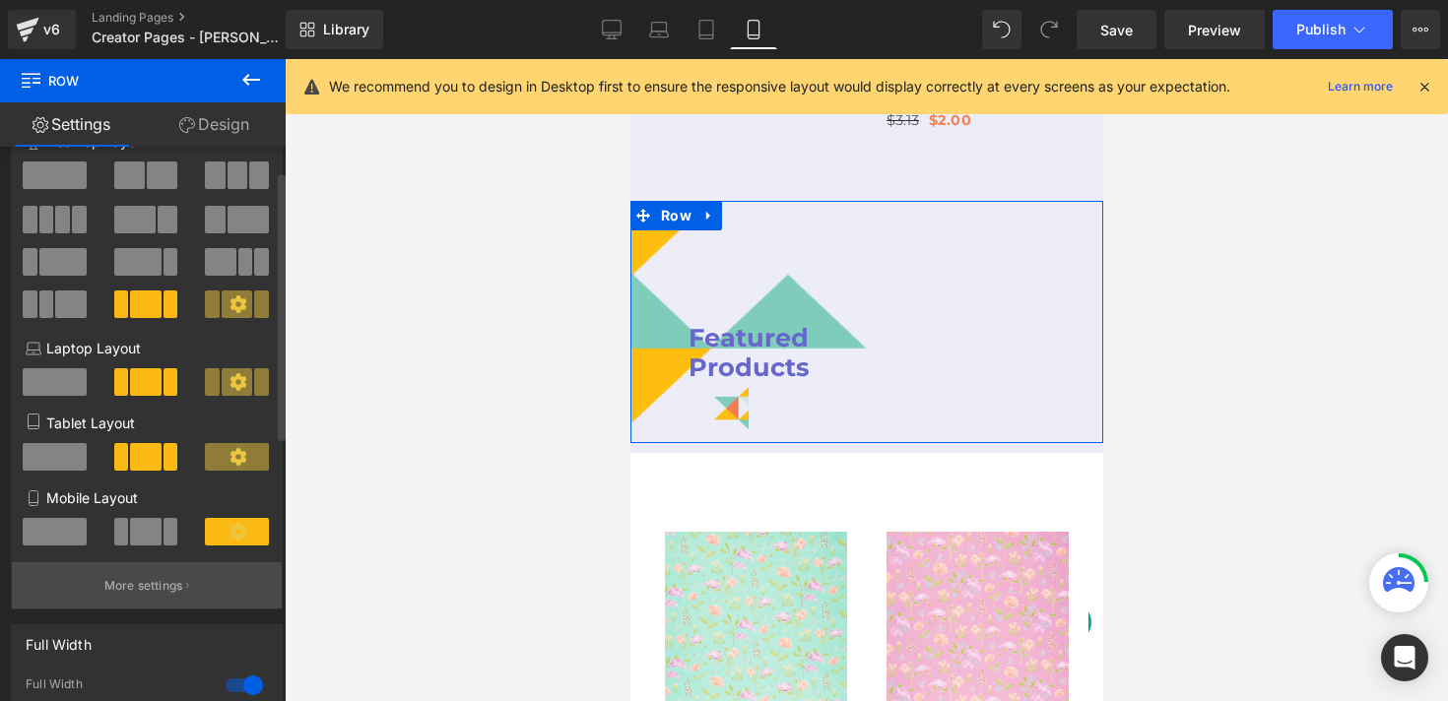
scroll to position [4375, 0]
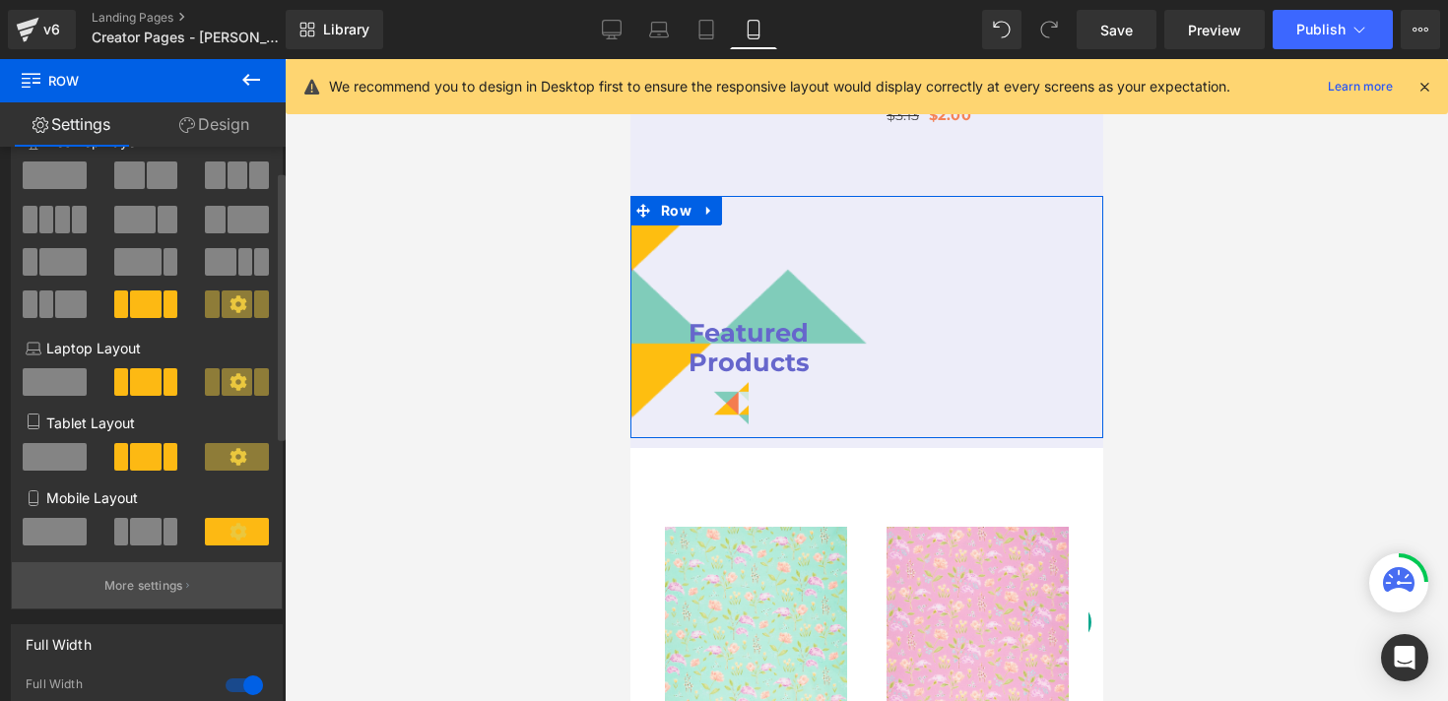
click at [174, 590] on p "More settings" at bounding box center [143, 586] width 79 height 18
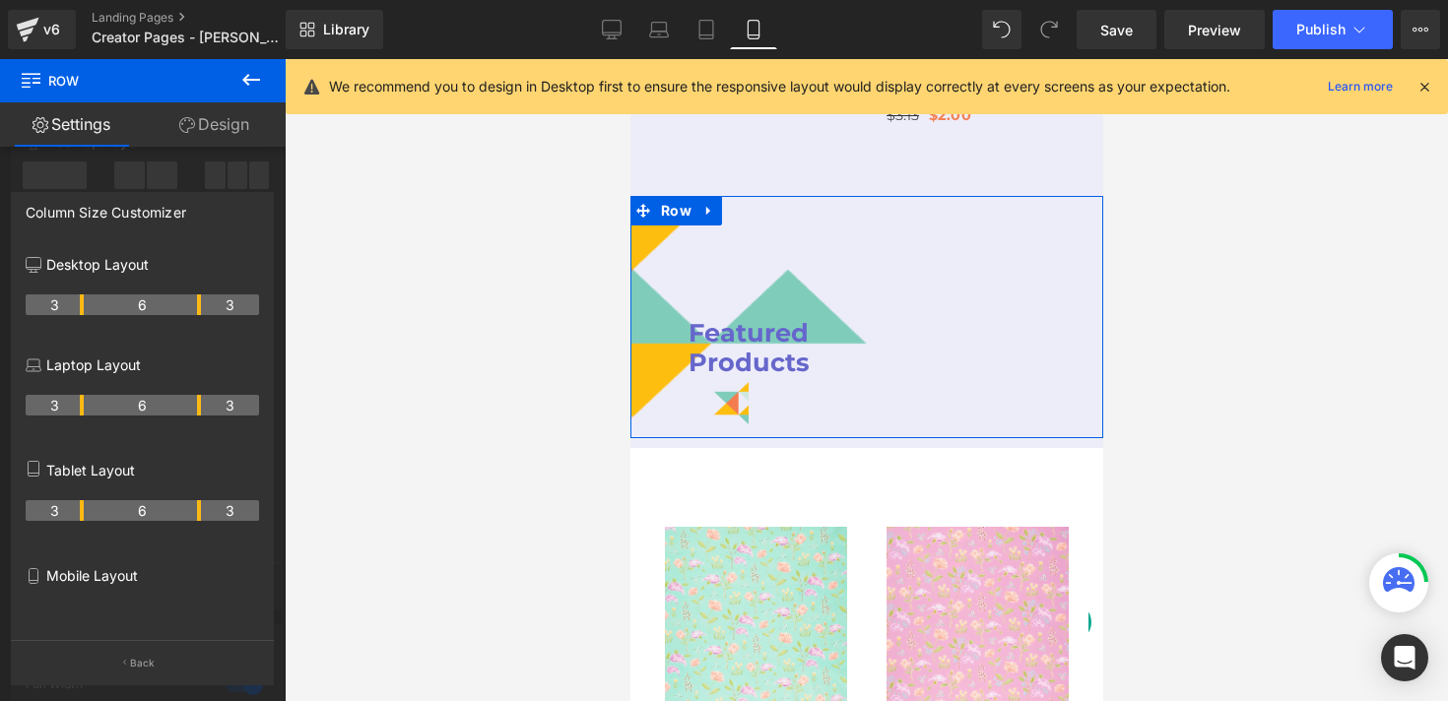
click at [95, 574] on p "Mobile Layout" at bounding box center [142, 576] width 233 height 21
click at [48, 577] on p "Mobile Layout" at bounding box center [142, 576] width 233 height 21
click at [48, 597] on div "Mobile Layout" at bounding box center [142, 598] width 233 height 85
click at [133, 597] on div at bounding box center [142, 613] width 233 height 34
click at [133, 571] on p "Mobile Layout" at bounding box center [142, 576] width 233 height 21
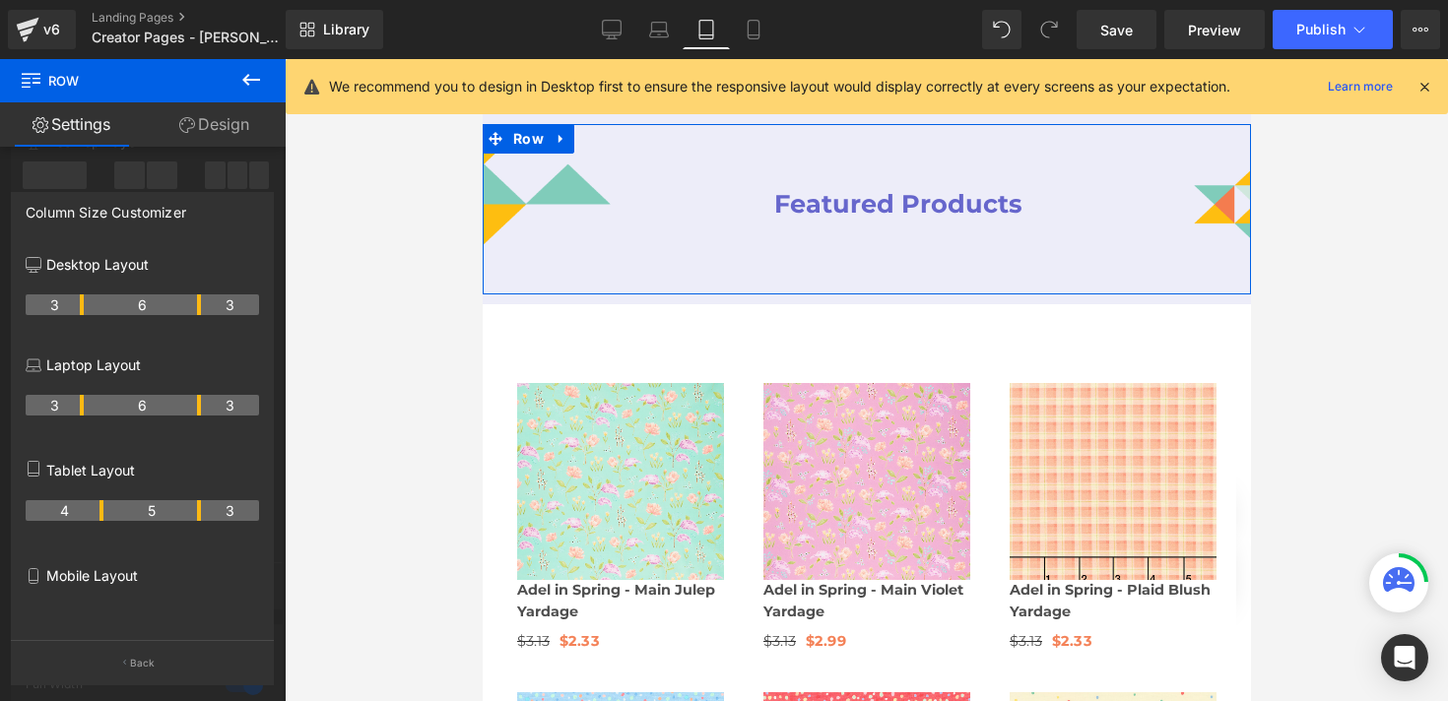
scroll to position [3086, 0]
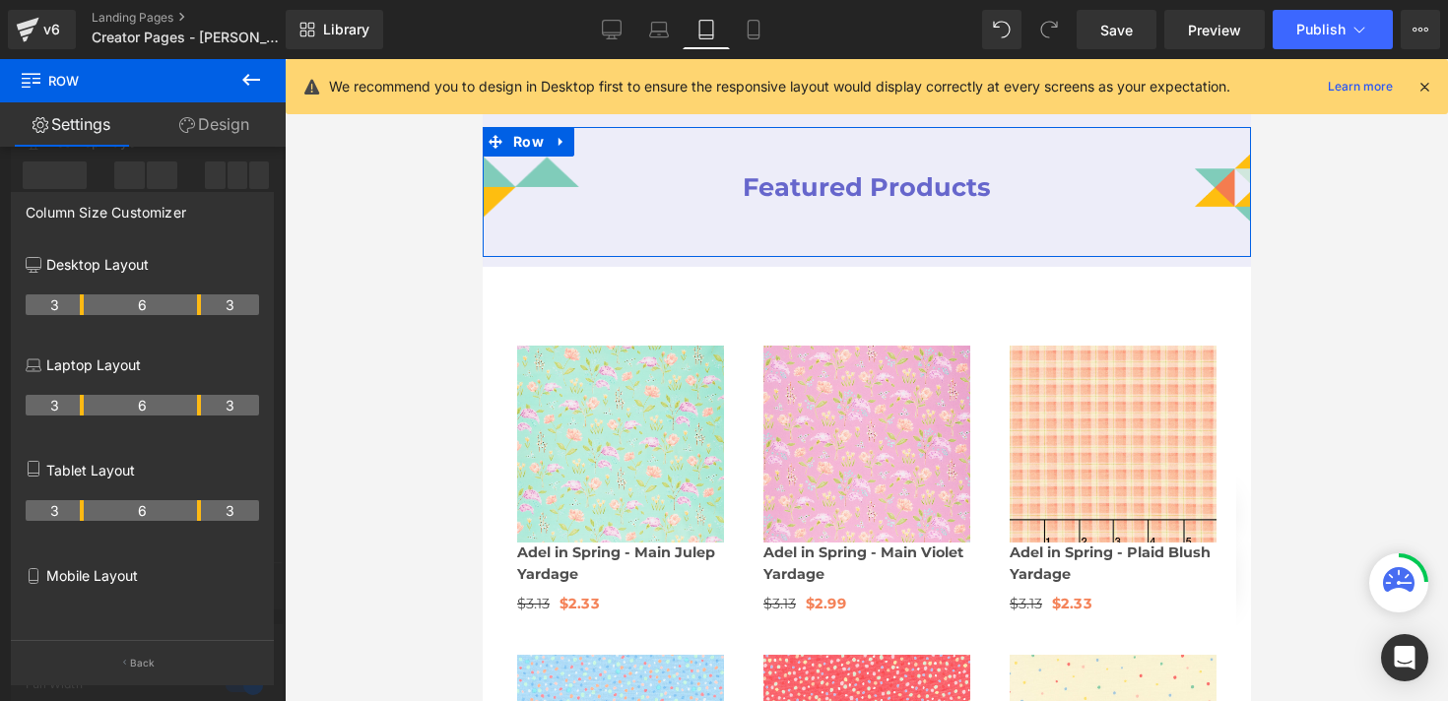
click at [86, 515] on tr "3 6 3" at bounding box center [142, 510] width 233 height 21
click at [126, 661] on icon "button" at bounding box center [124, 663] width 3 height 10
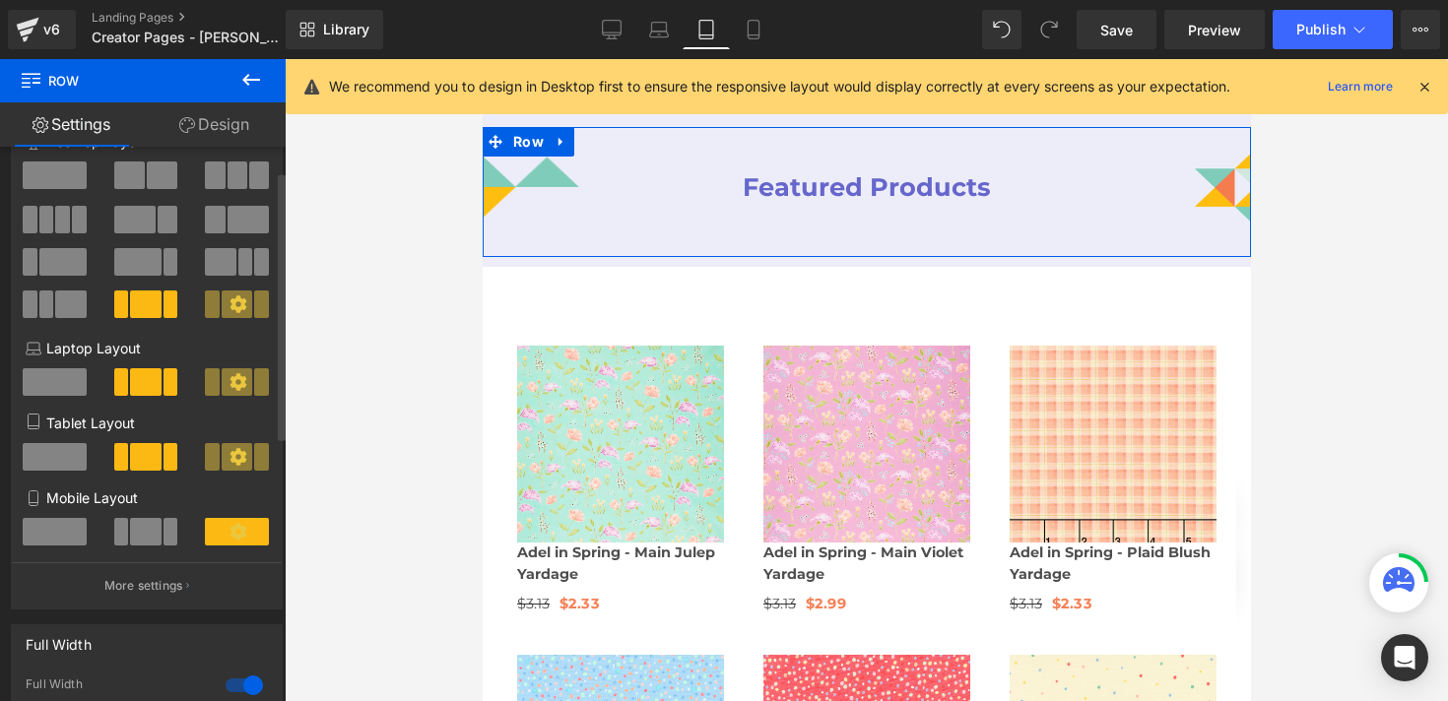
click at [134, 536] on span at bounding box center [145, 532] width 31 height 28
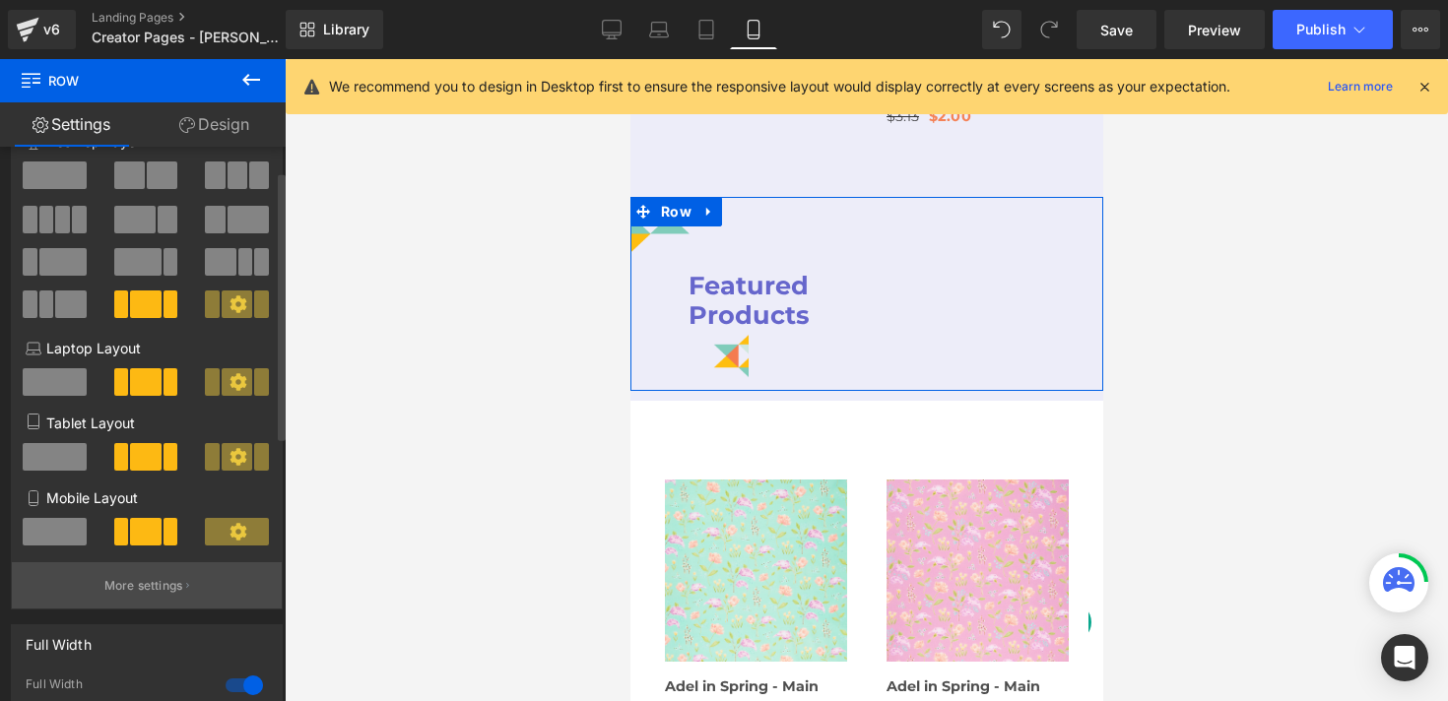
scroll to position [4375, 0]
click at [167, 589] on p "More settings" at bounding box center [143, 586] width 79 height 18
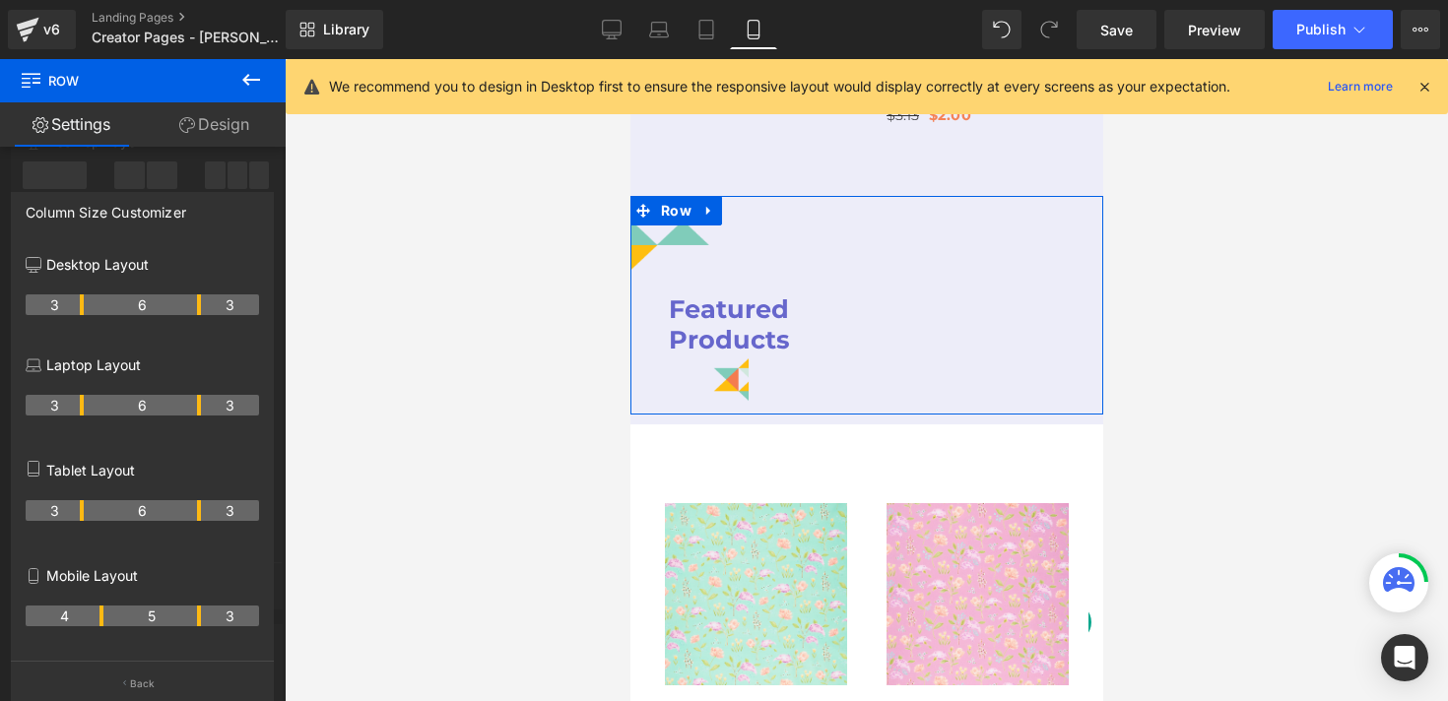
drag, startPoint x: 80, startPoint y: 619, endPoint x: 92, endPoint y: 620, distance: 11.9
click at [92, 620] on th "4" at bounding box center [65, 616] width 78 height 21
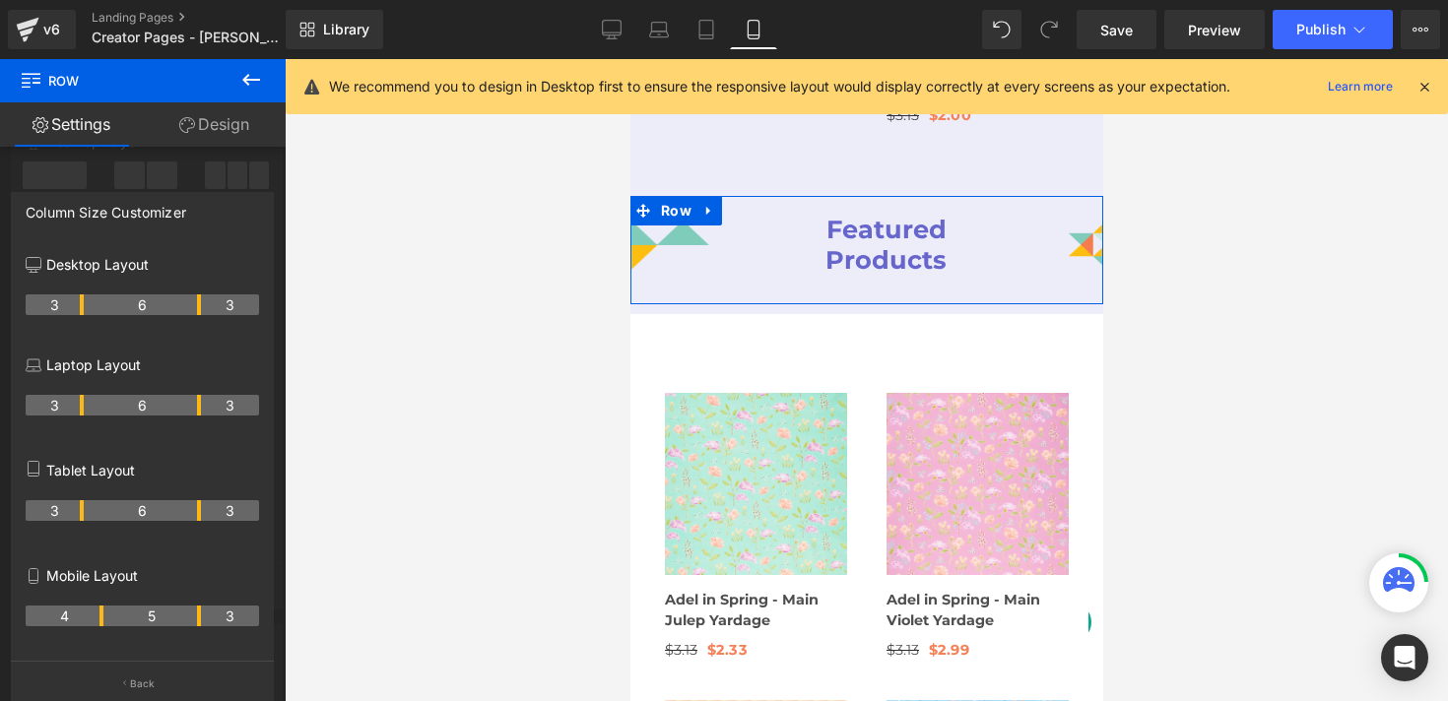
click at [195, 617] on th "5" at bounding box center [152, 616] width 98 height 21
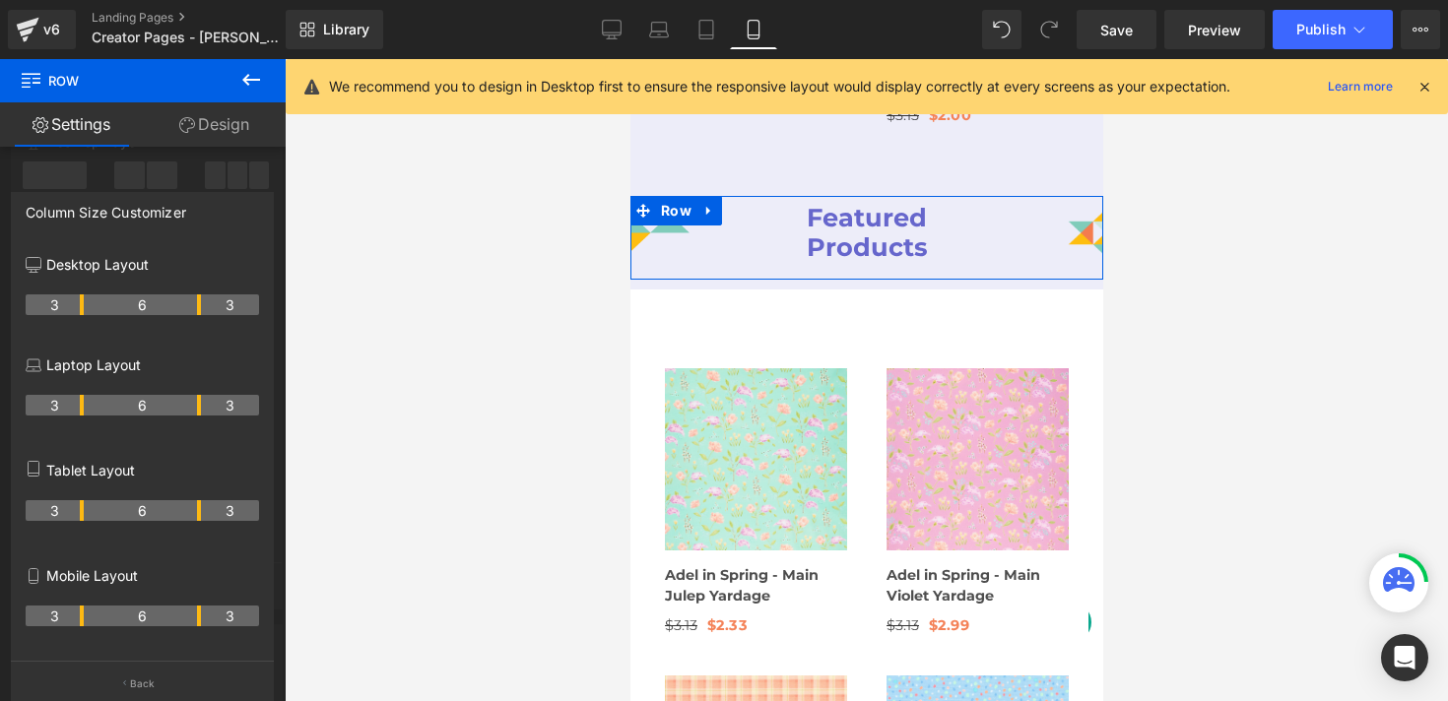
drag, startPoint x: 100, startPoint y: 621, endPoint x: 86, endPoint y: 621, distance: 14.8
click at [86, 621] on tr "3 6 3" at bounding box center [142, 616] width 233 height 21
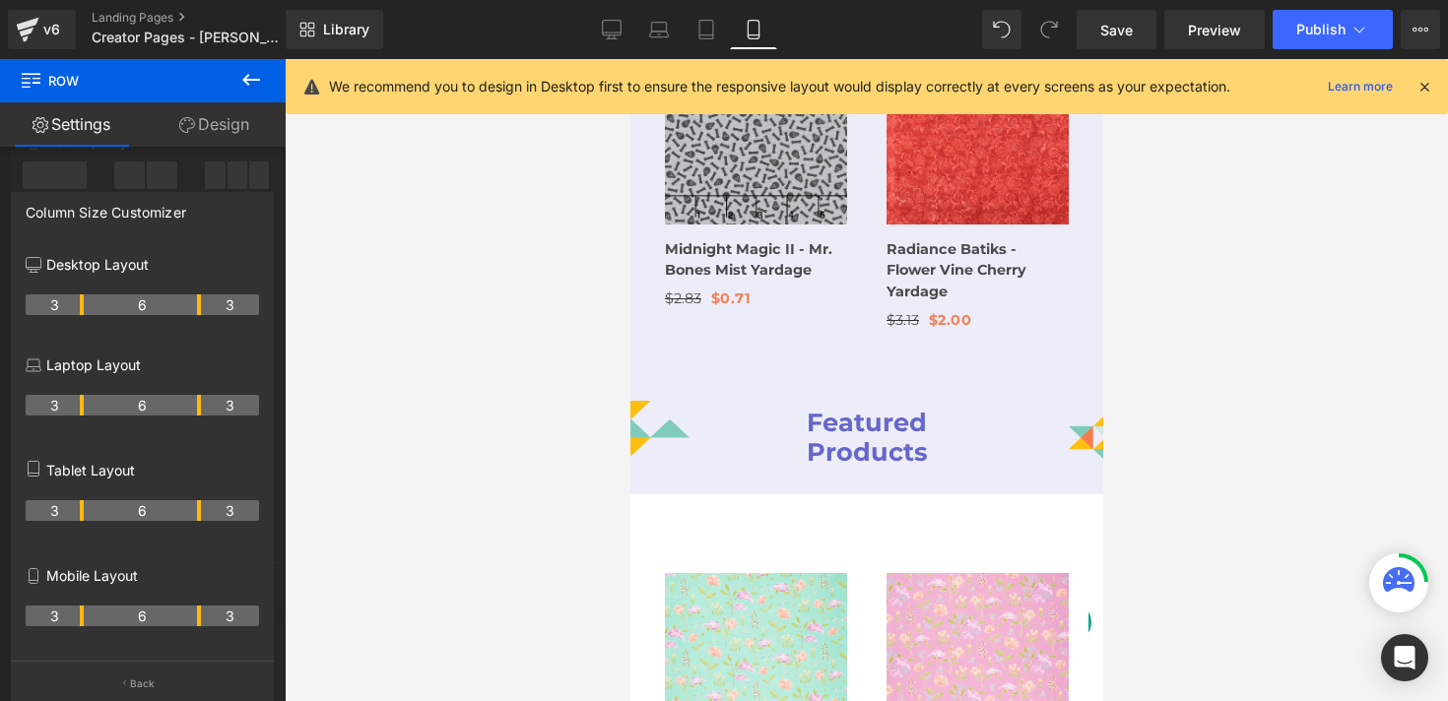
scroll to position [4164, 0]
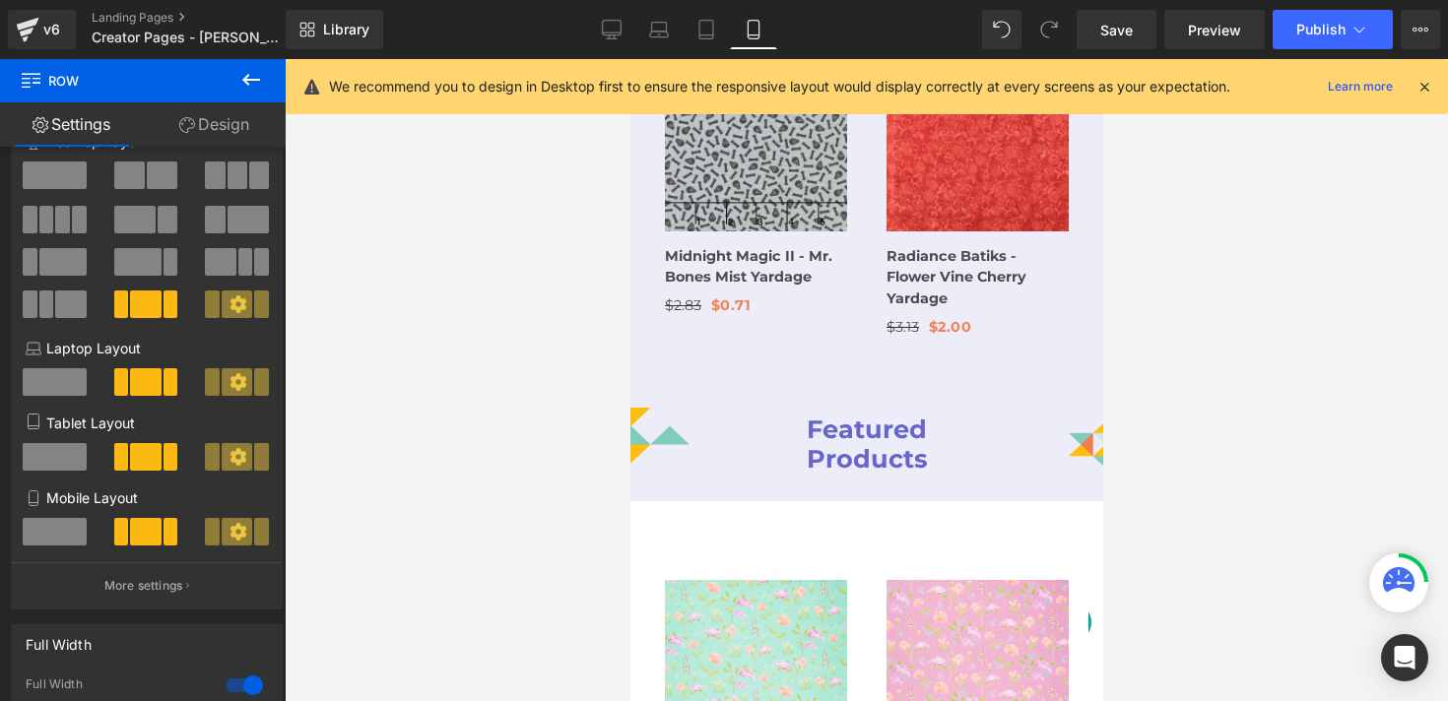
click at [647, 379] on body "Subtotal: You will earn Quilter's Cash Points View Cart Skip to content Daily D…" at bounding box center [866, 343] width 473 height 8895
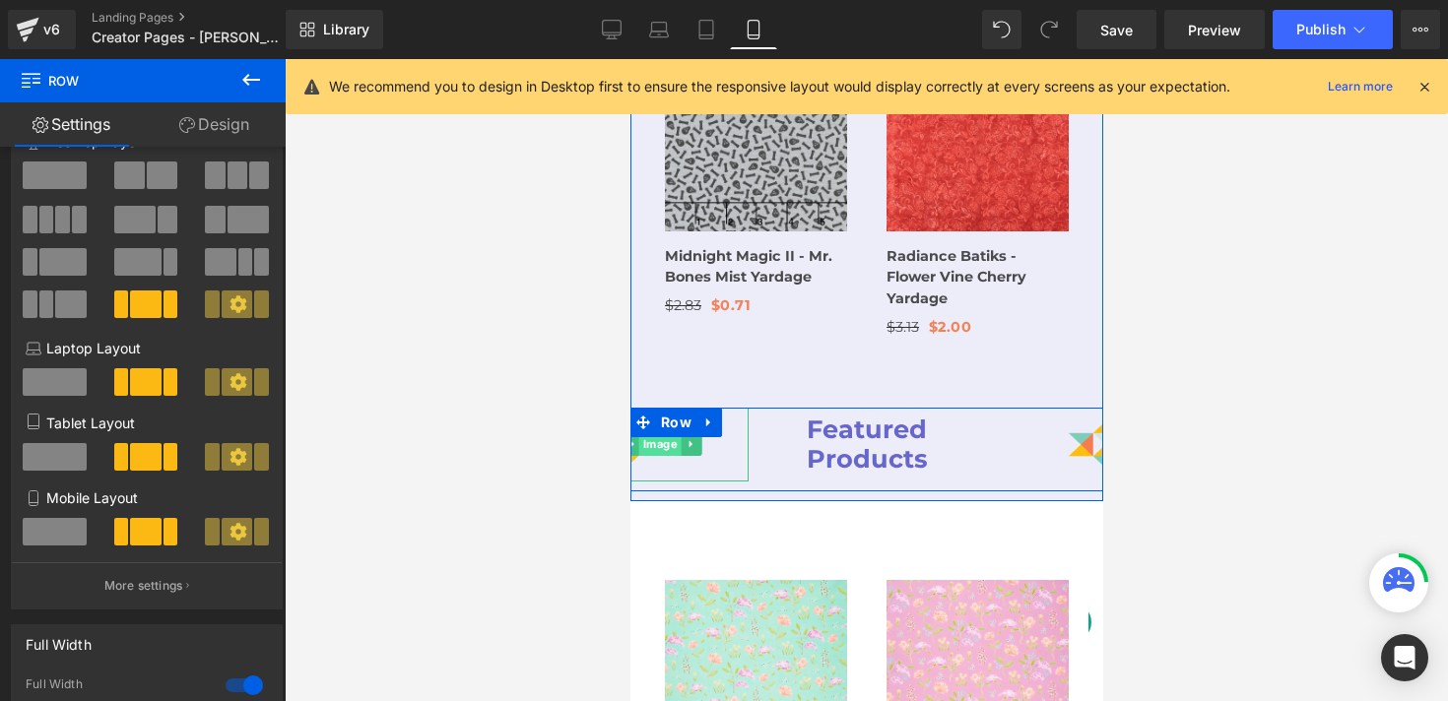
click at [655, 433] on span "Image" at bounding box center [659, 445] width 42 height 24
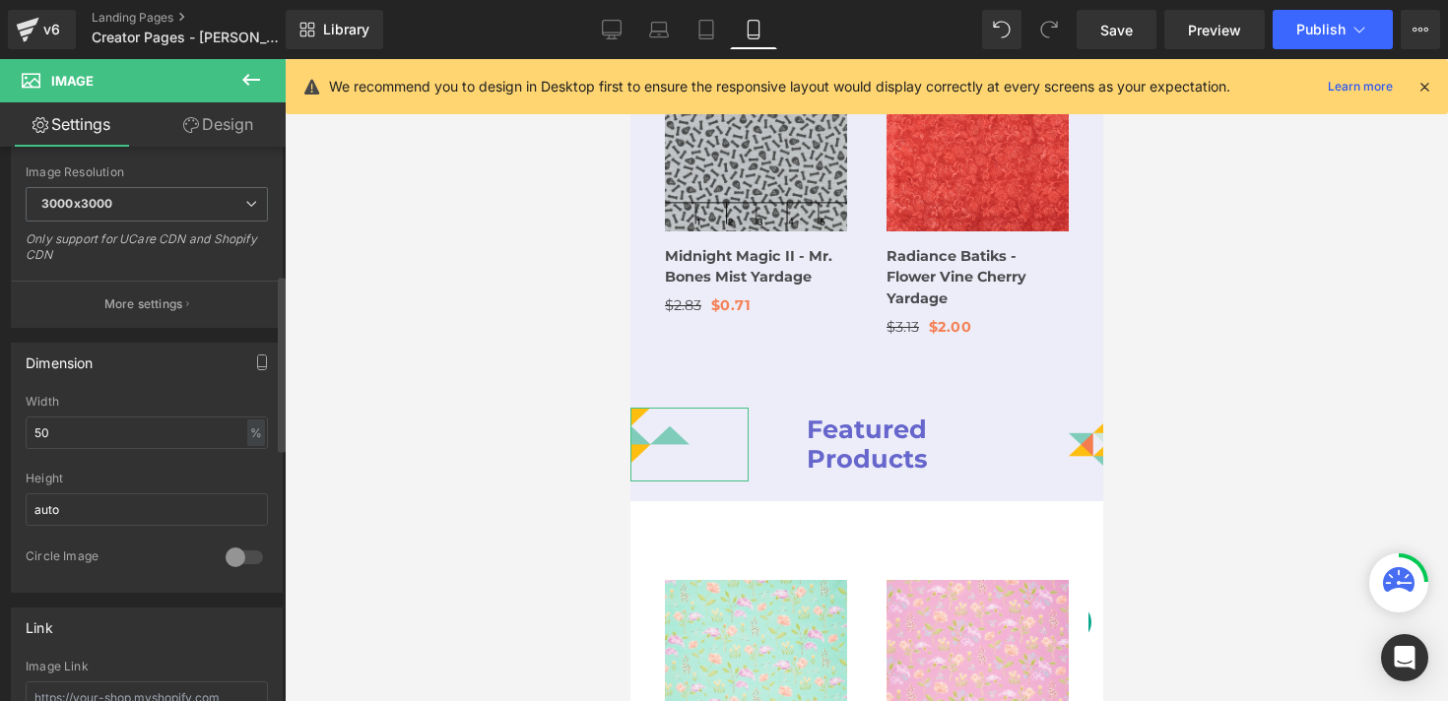
scroll to position [411, 0]
click at [136, 423] on input "50" at bounding box center [147, 426] width 242 height 33
type input "75"
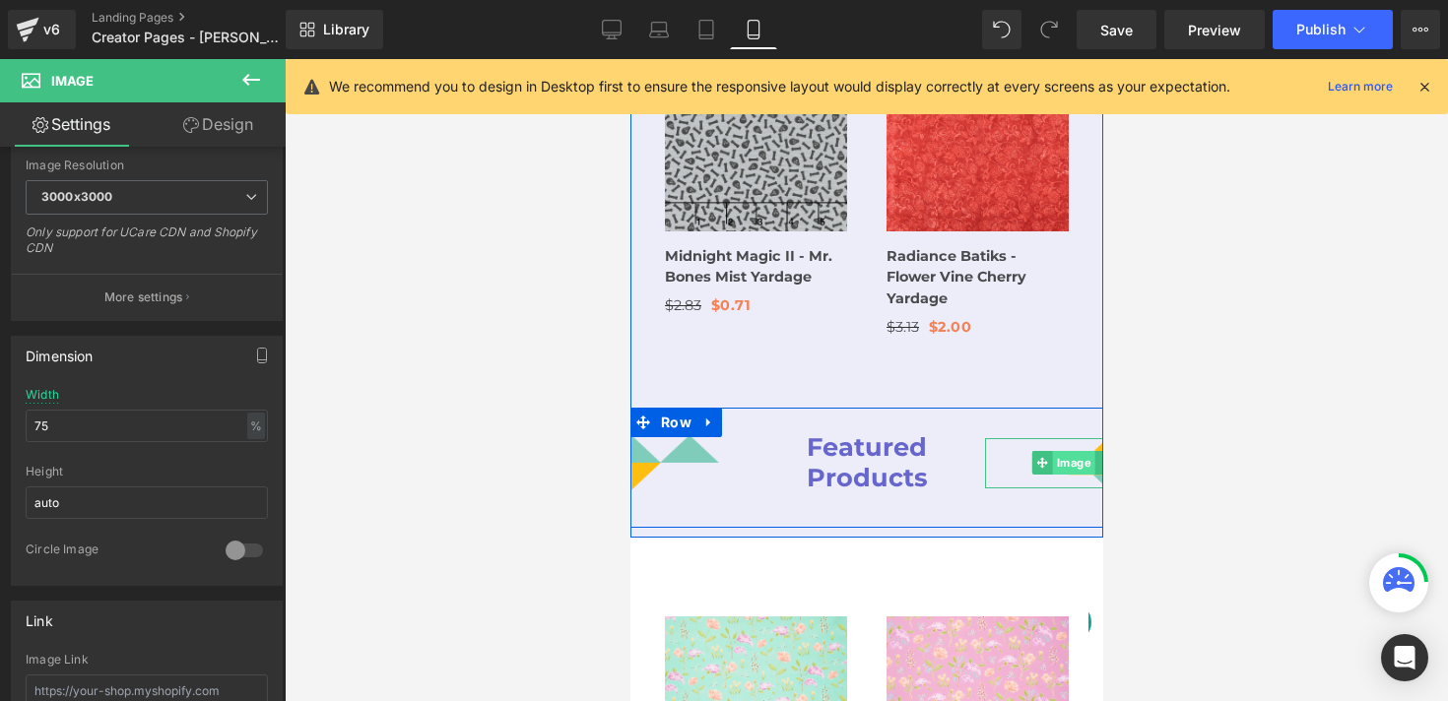
click at [1082, 451] on span "Image" at bounding box center [1073, 463] width 42 height 24
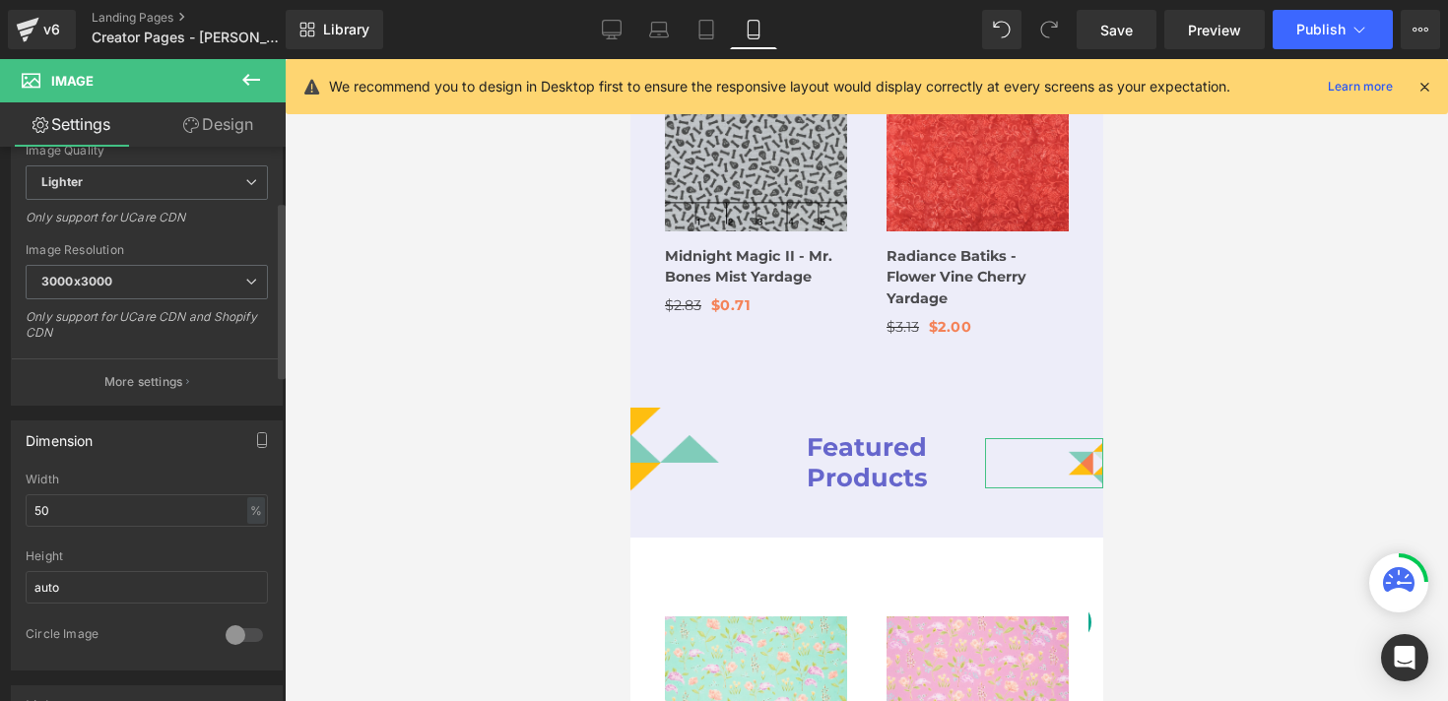
scroll to position [428, 0]
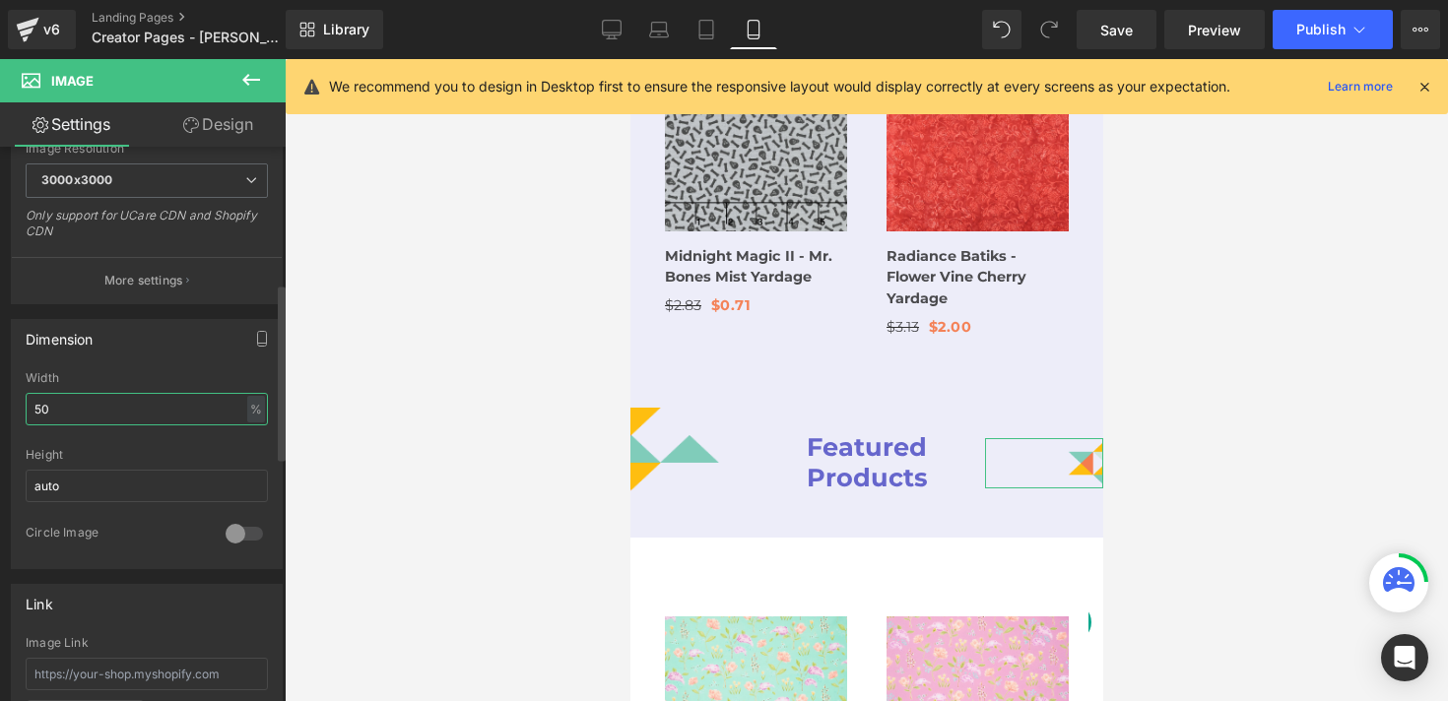
click at [83, 413] on input "50" at bounding box center [147, 409] width 242 height 33
type input "7"
type input "9"
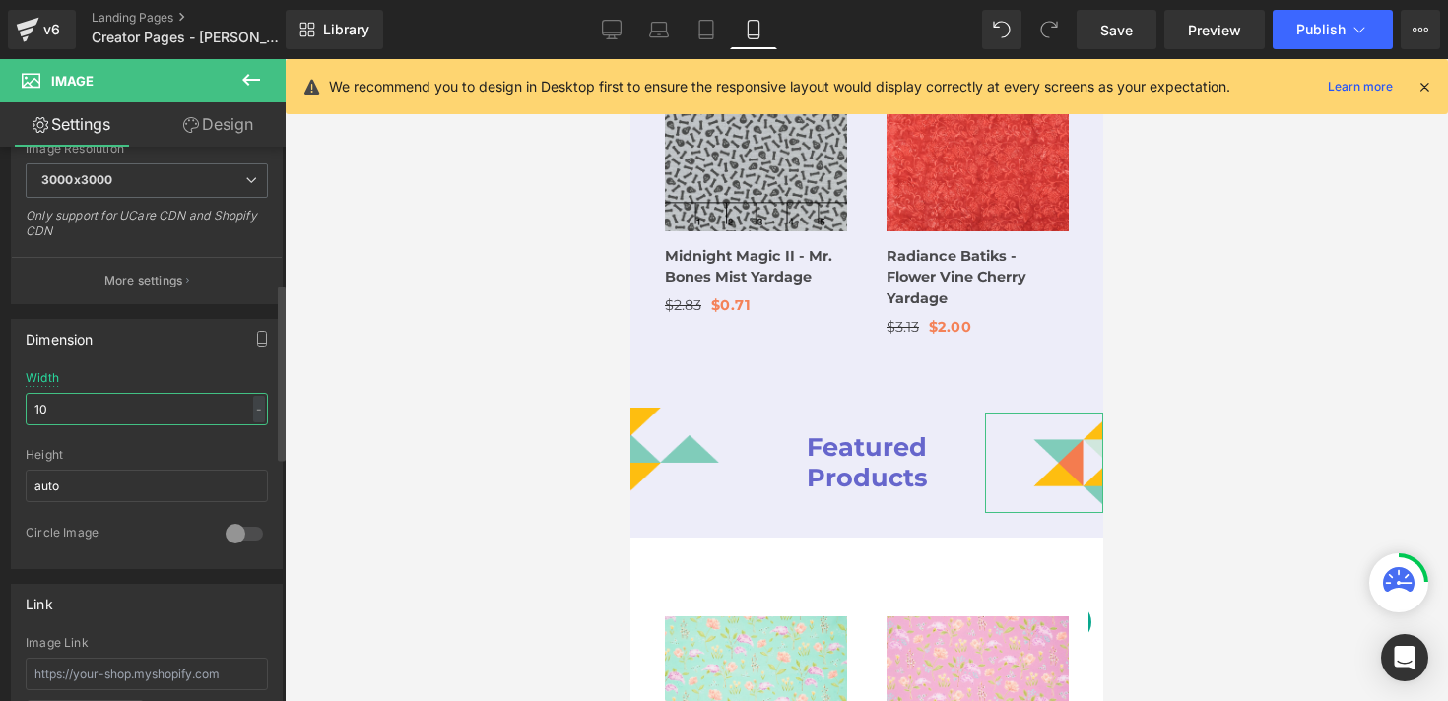
type input "100"
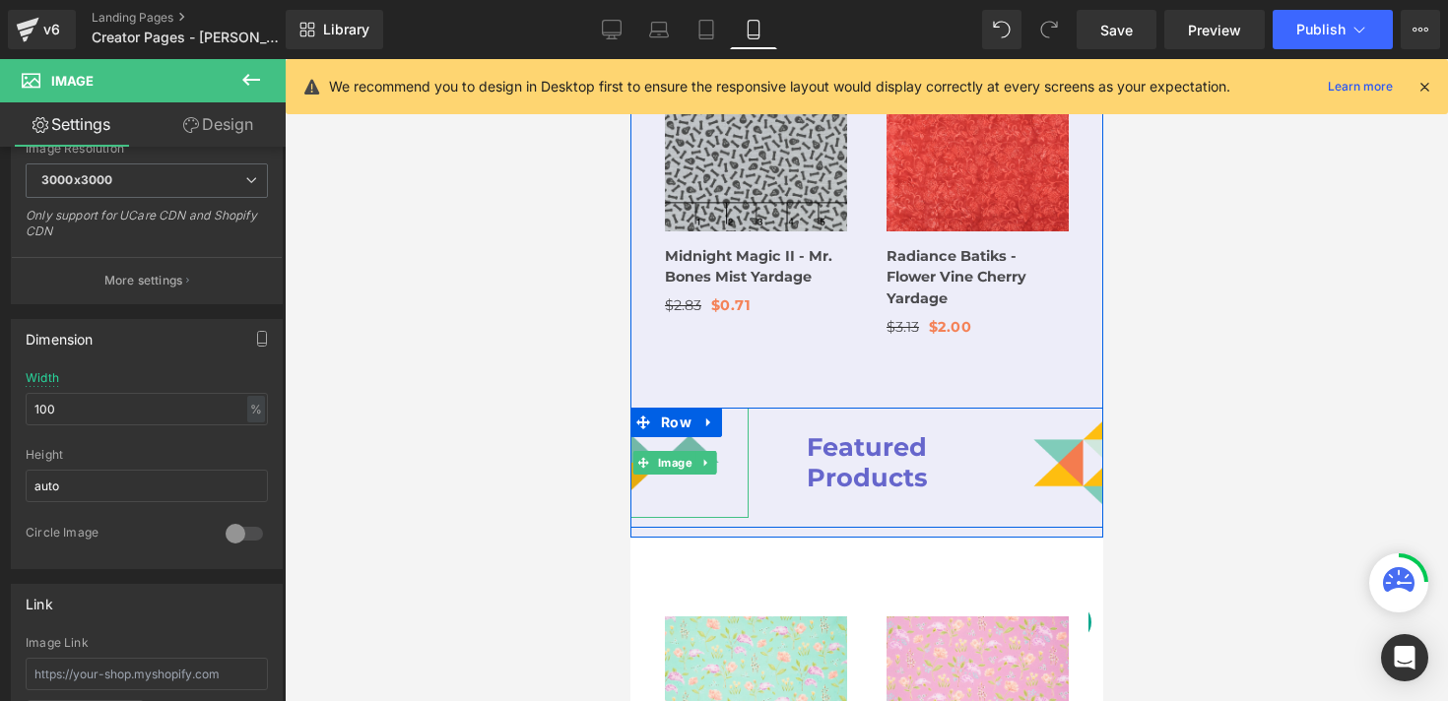
click at [657, 408] on img at bounding box center [674, 463] width 89 height 111
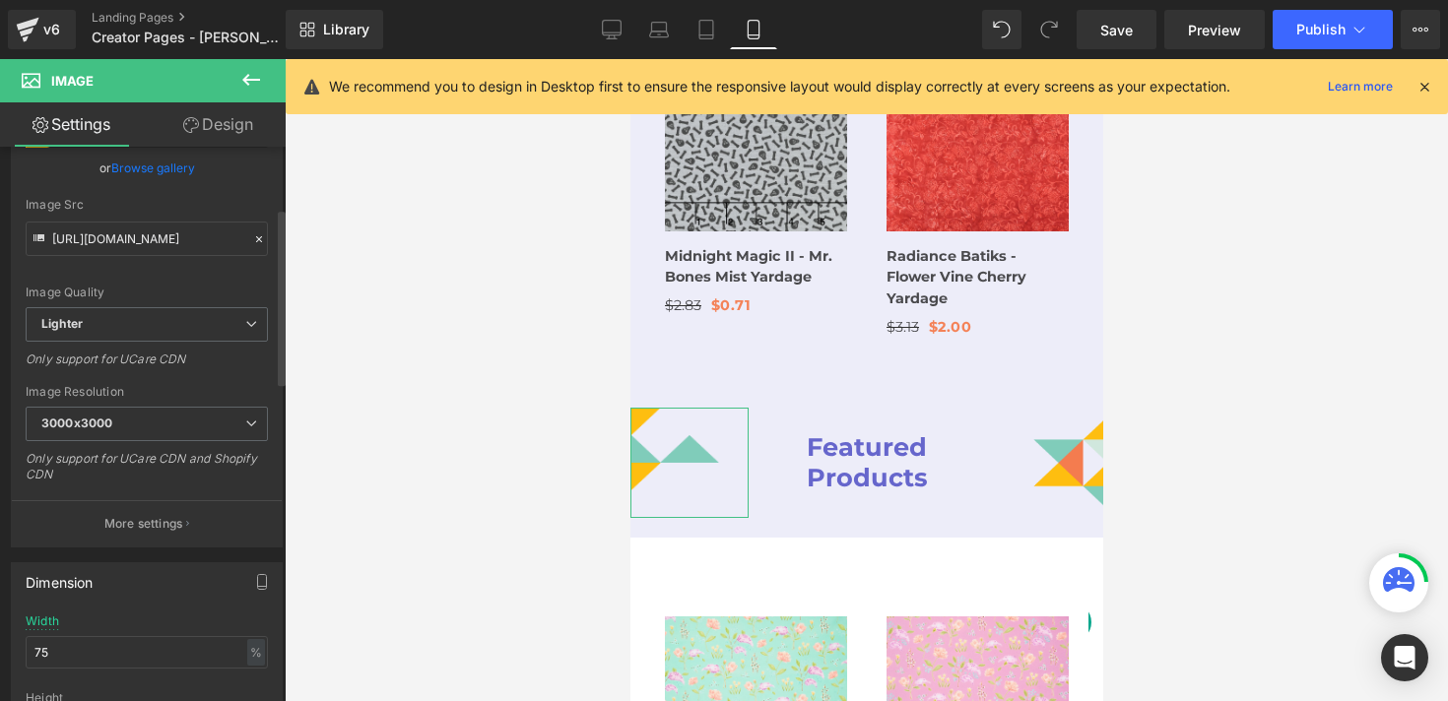
scroll to position [208, 0]
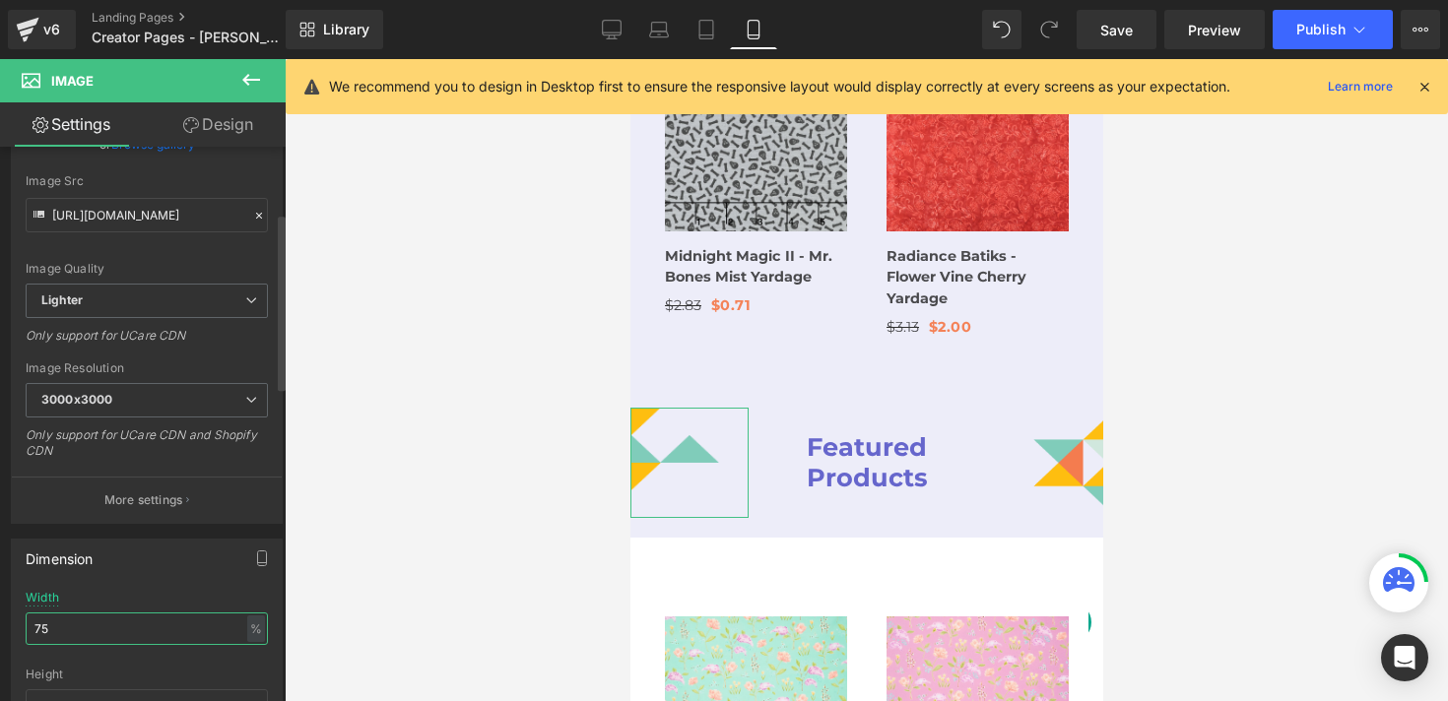
click at [132, 622] on input "75" at bounding box center [147, 629] width 242 height 33
type input "100"
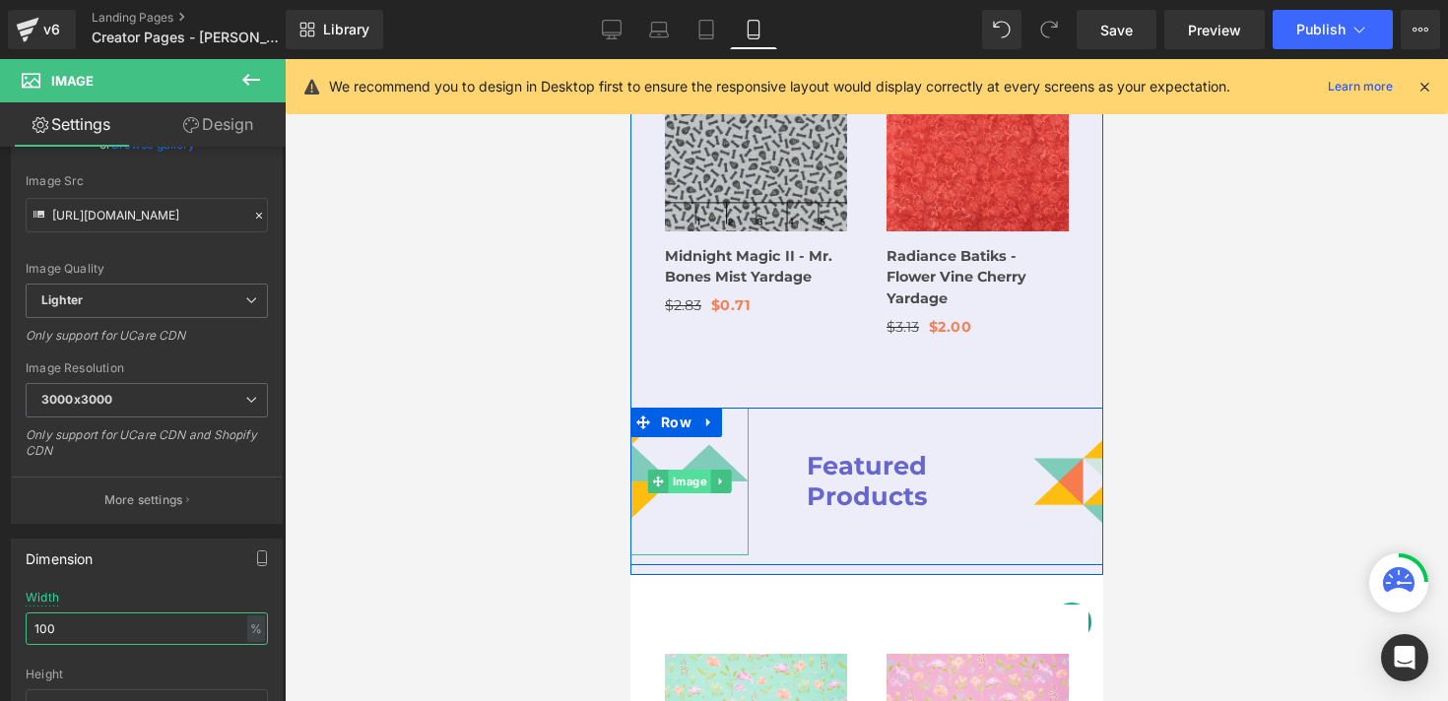
click at [686, 470] on span "Image" at bounding box center [689, 482] width 42 height 24
click at [851, 453] on div "Featured Products Heading" at bounding box center [866, 482] width 236 height 148
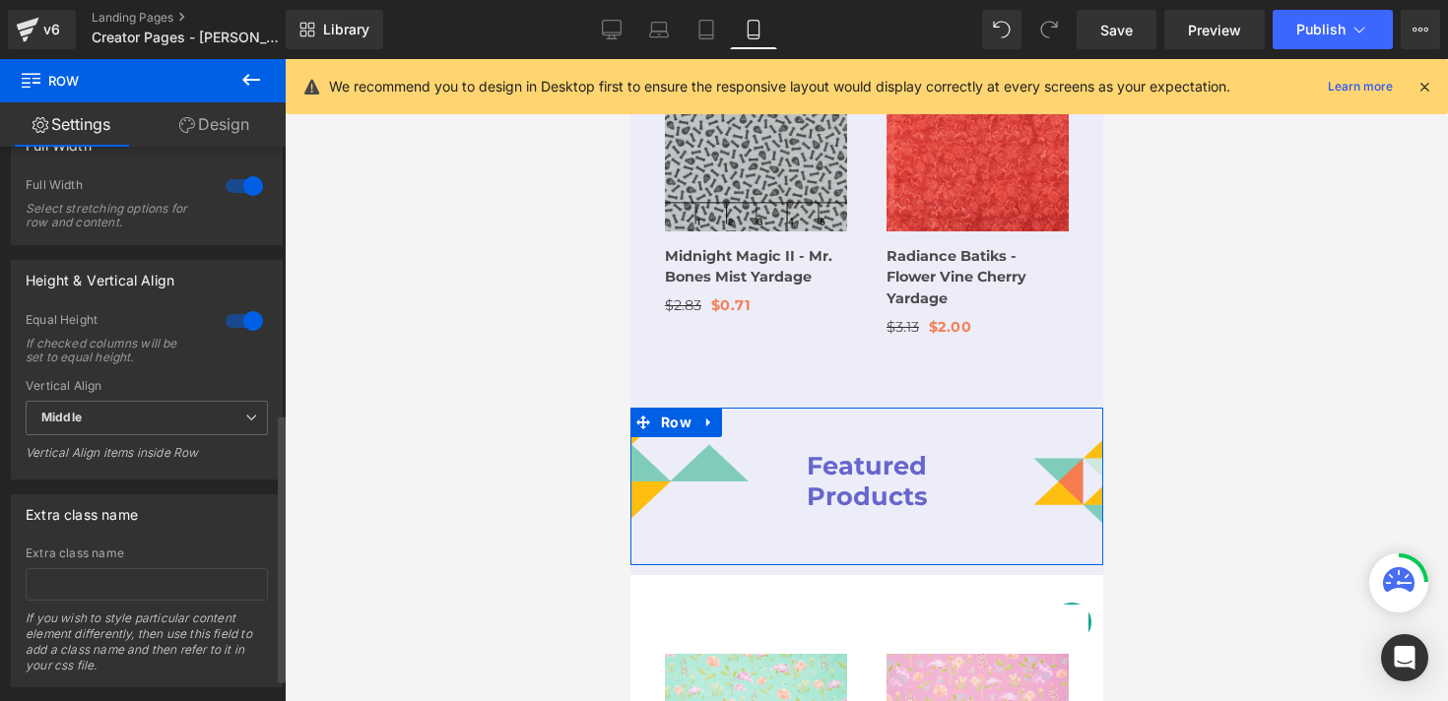
scroll to position [538, 0]
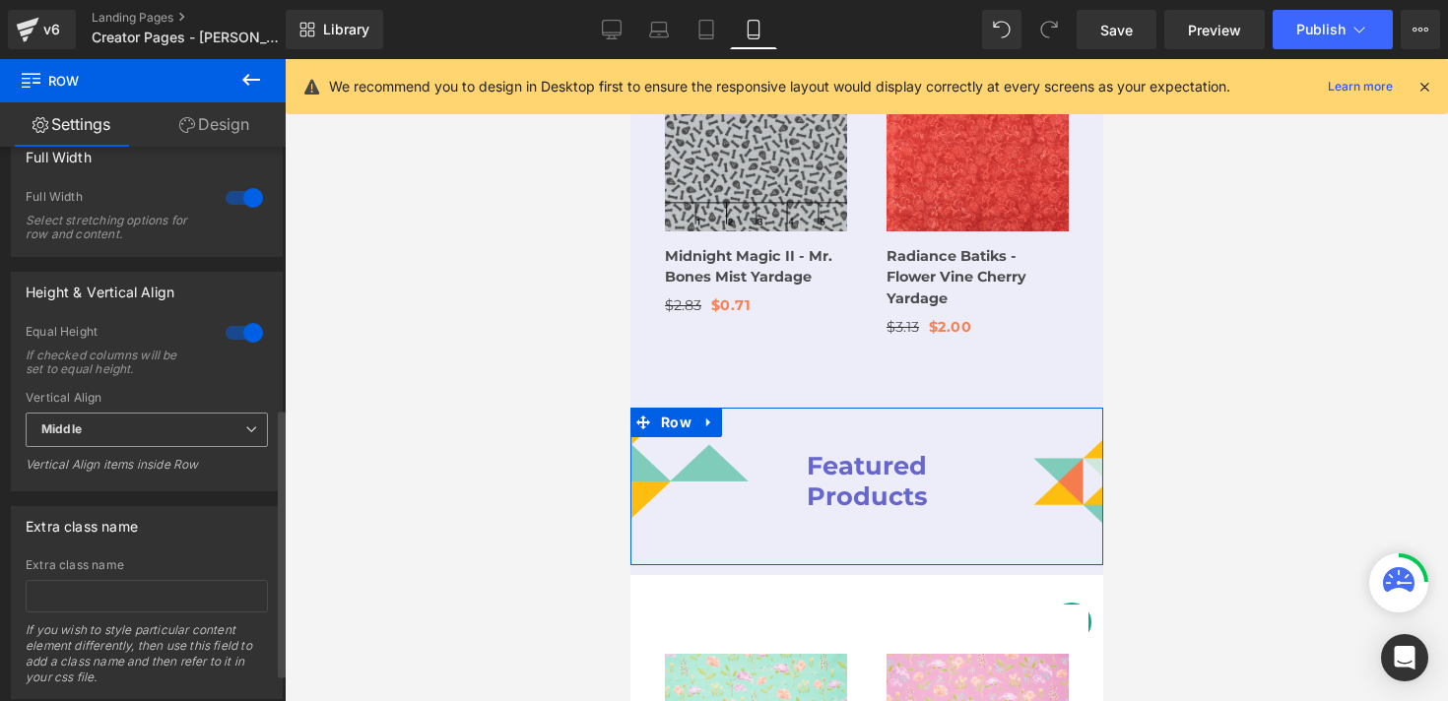
click at [182, 427] on span "Middle" at bounding box center [147, 430] width 242 height 34
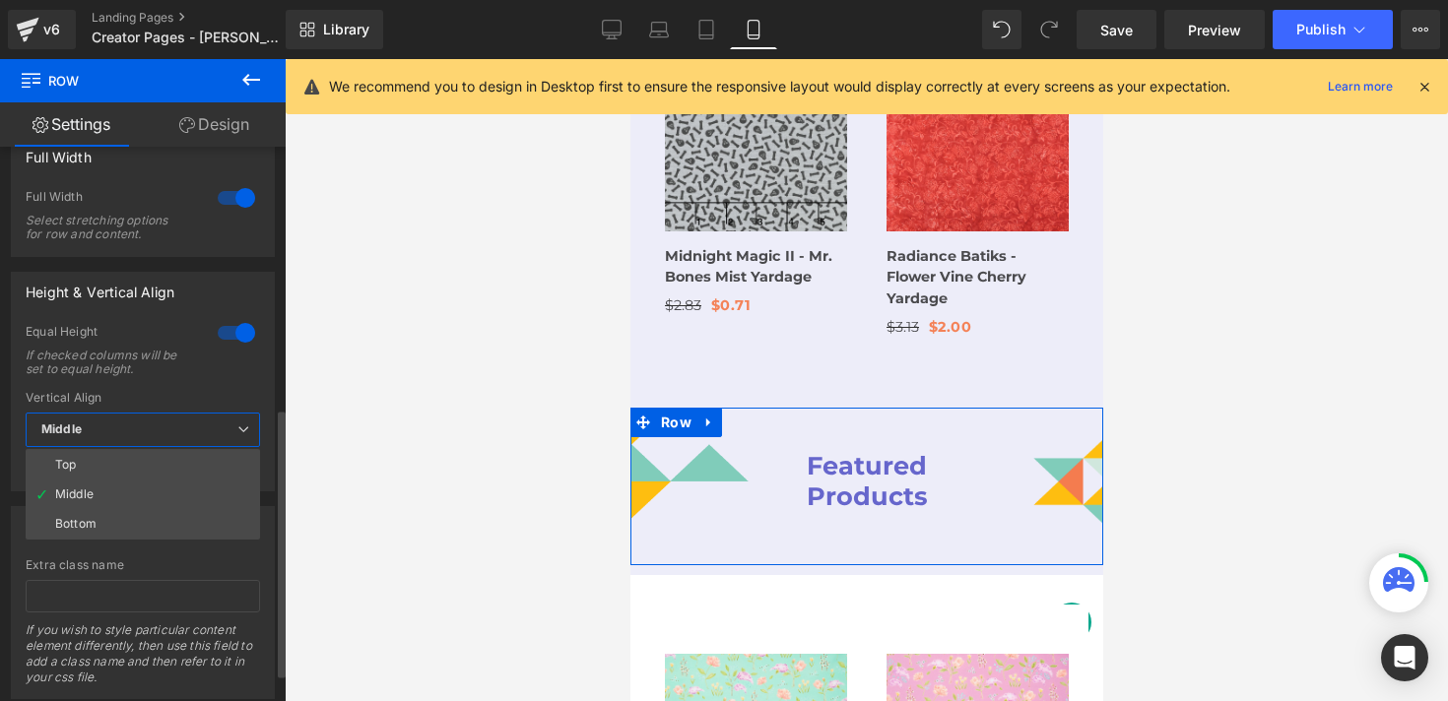
click at [240, 332] on div at bounding box center [236, 333] width 47 height 32
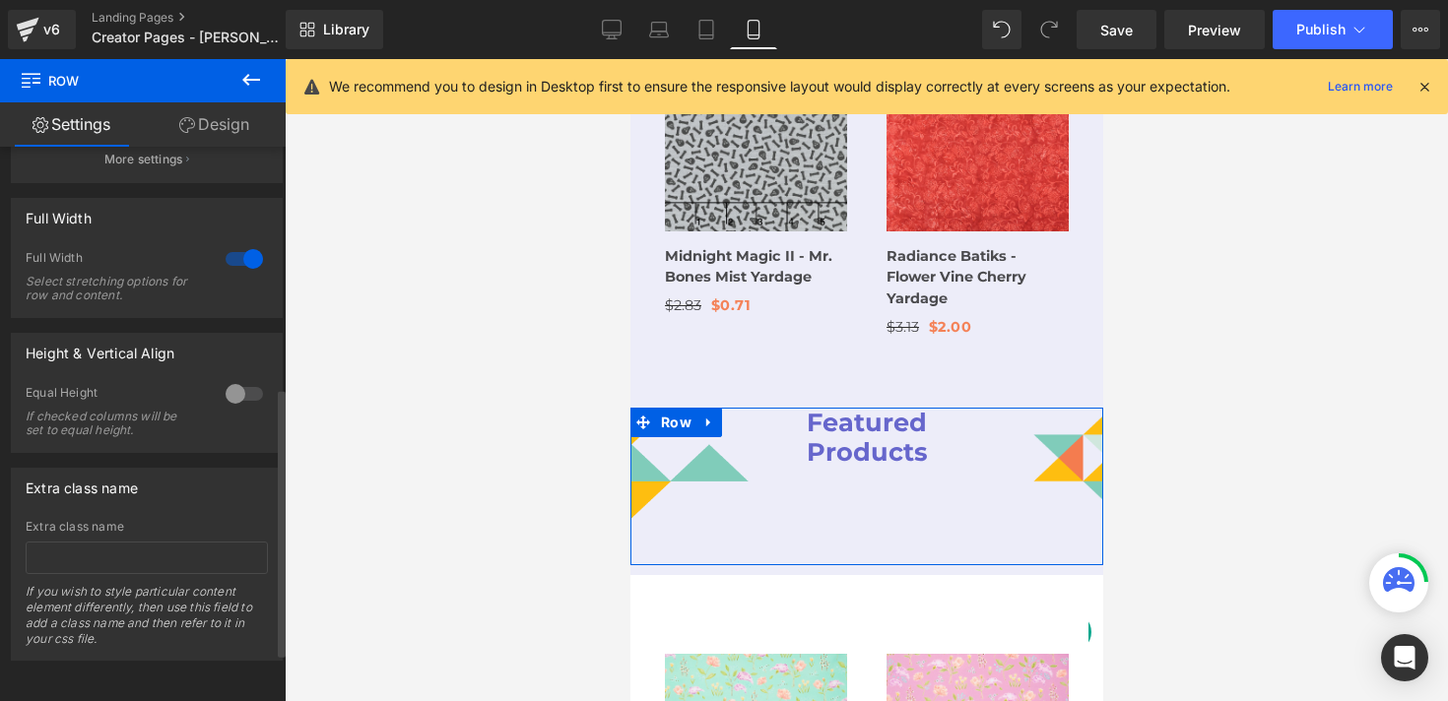
scroll to position [496, 0]
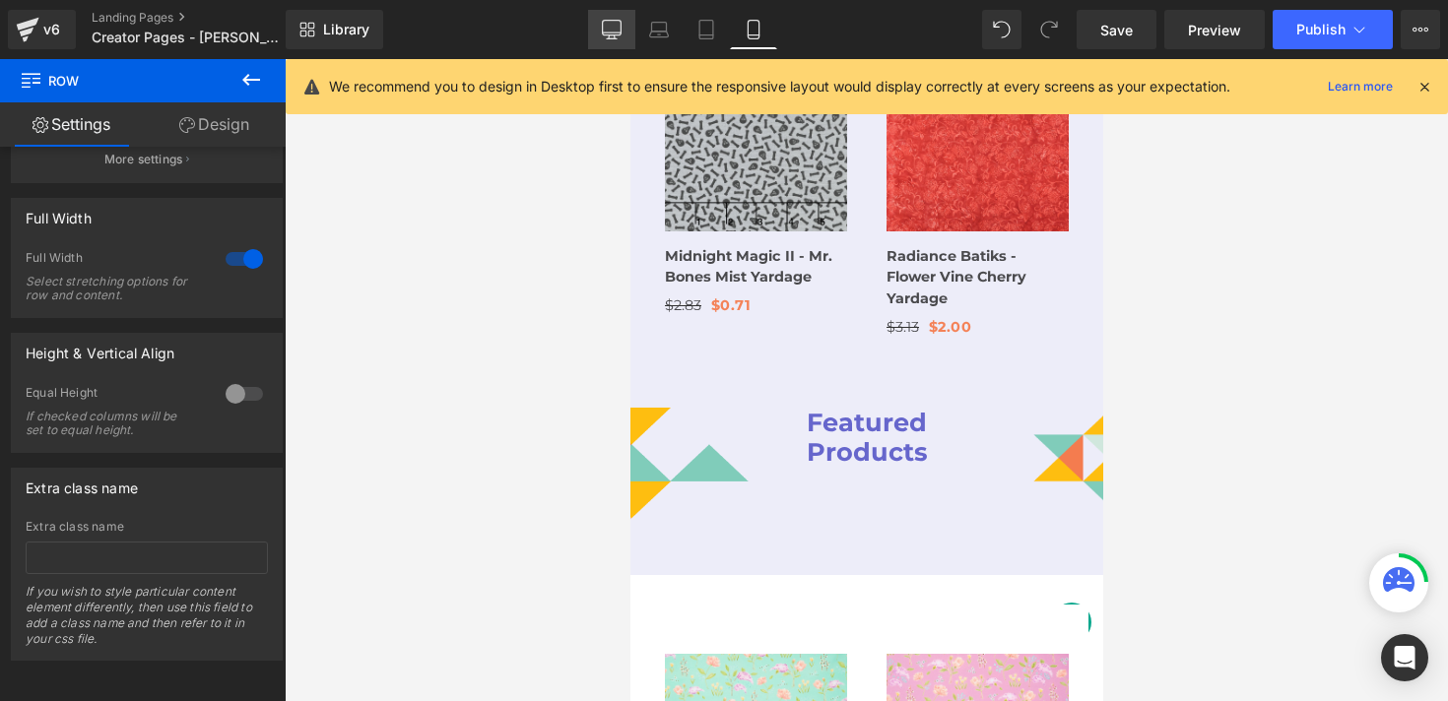
click at [614, 30] on icon at bounding box center [612, 30] width 20 height 20
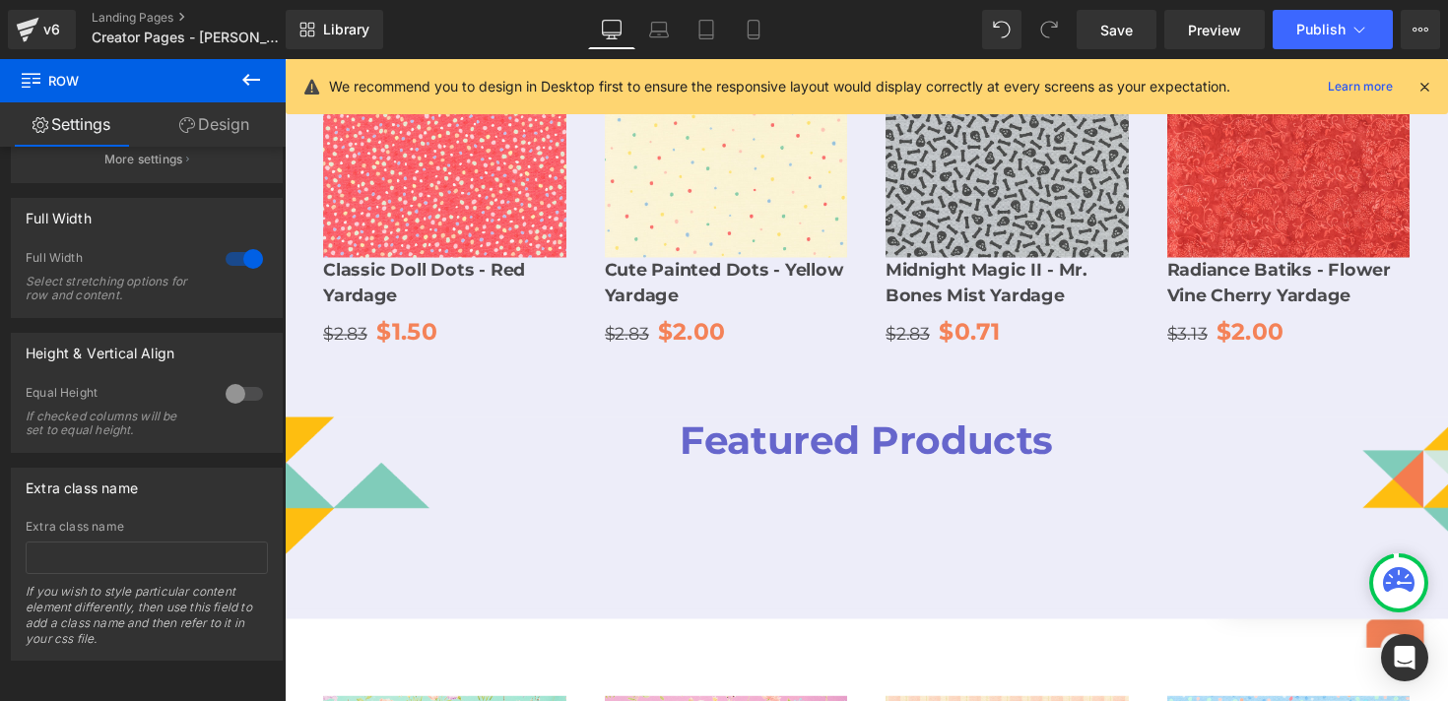
scroll to position [2155, 0]
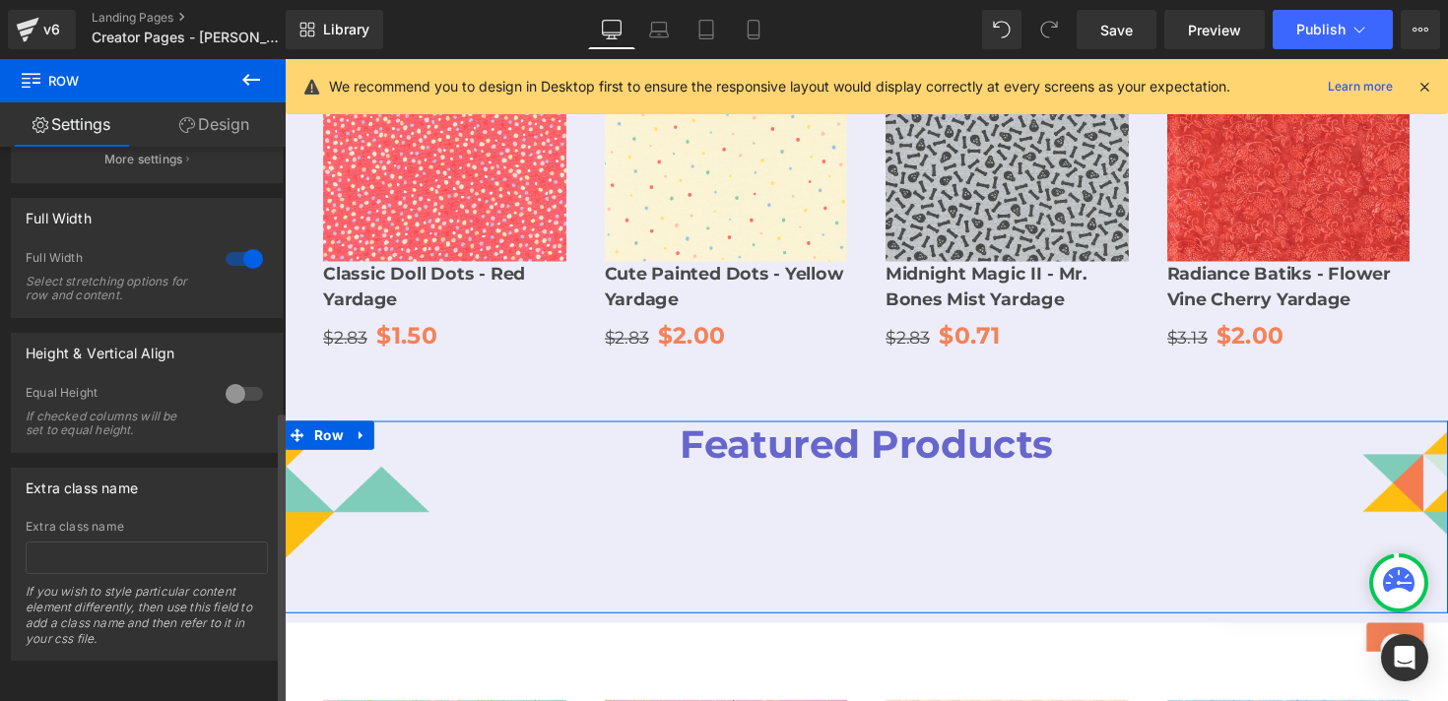
click at [244, 245] on div at bounding box center [244, 259] width 47 height 32
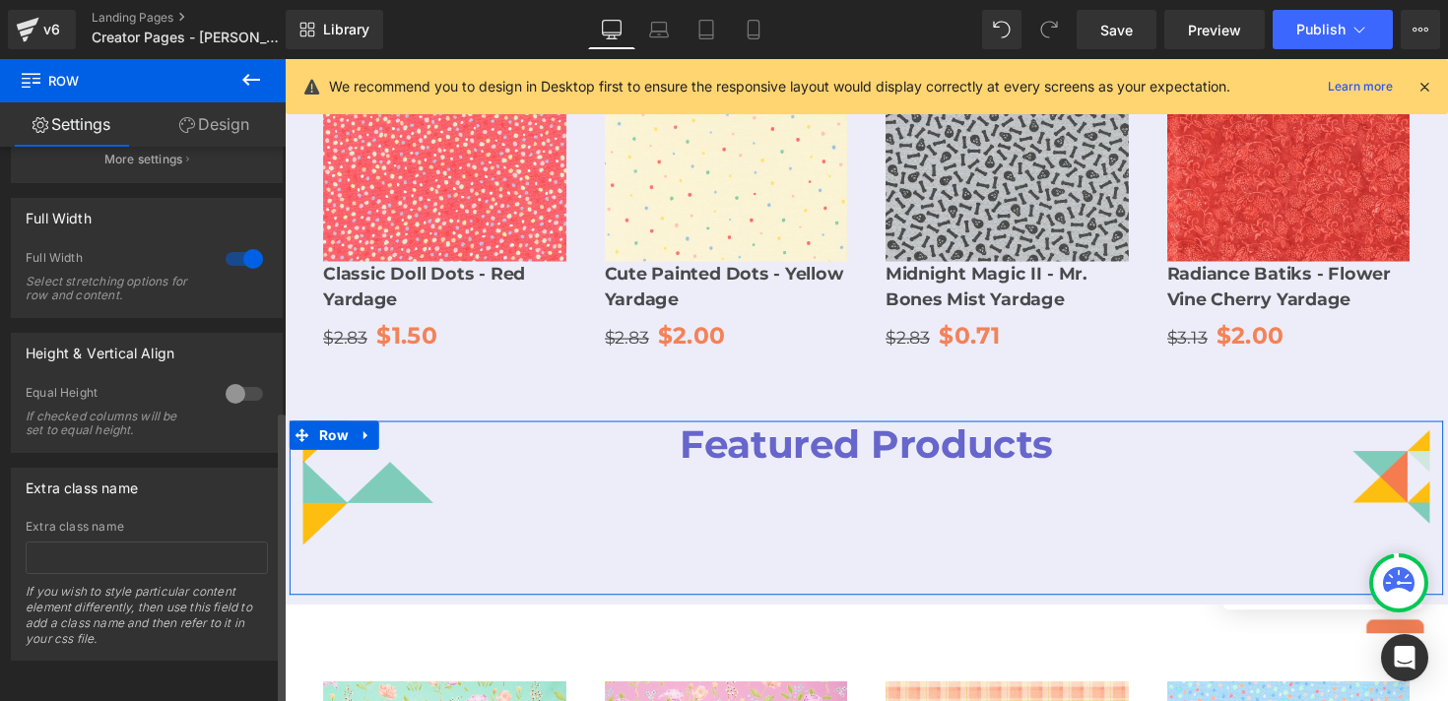
scroll to position [538, 0]
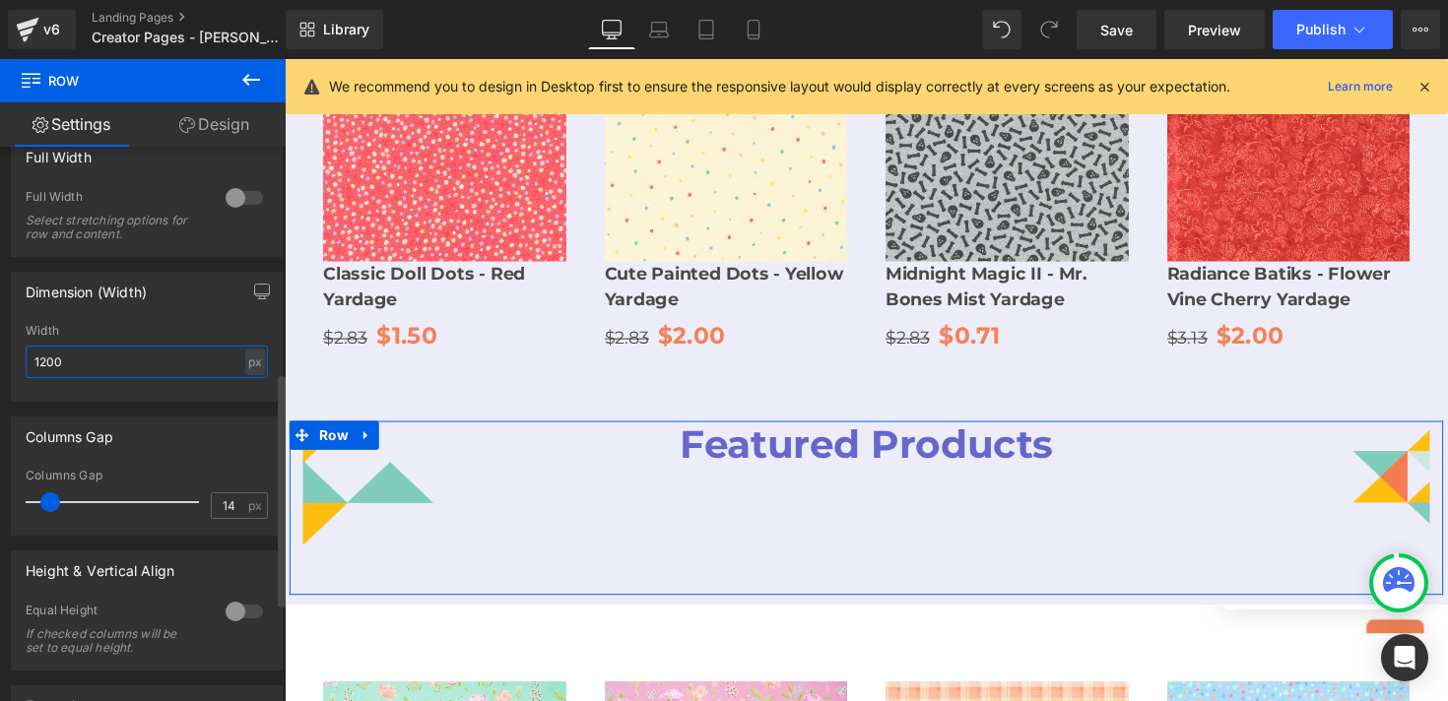
click at [131, 369] on input "1200" at bounding box center [147, 362] width 242 height 33
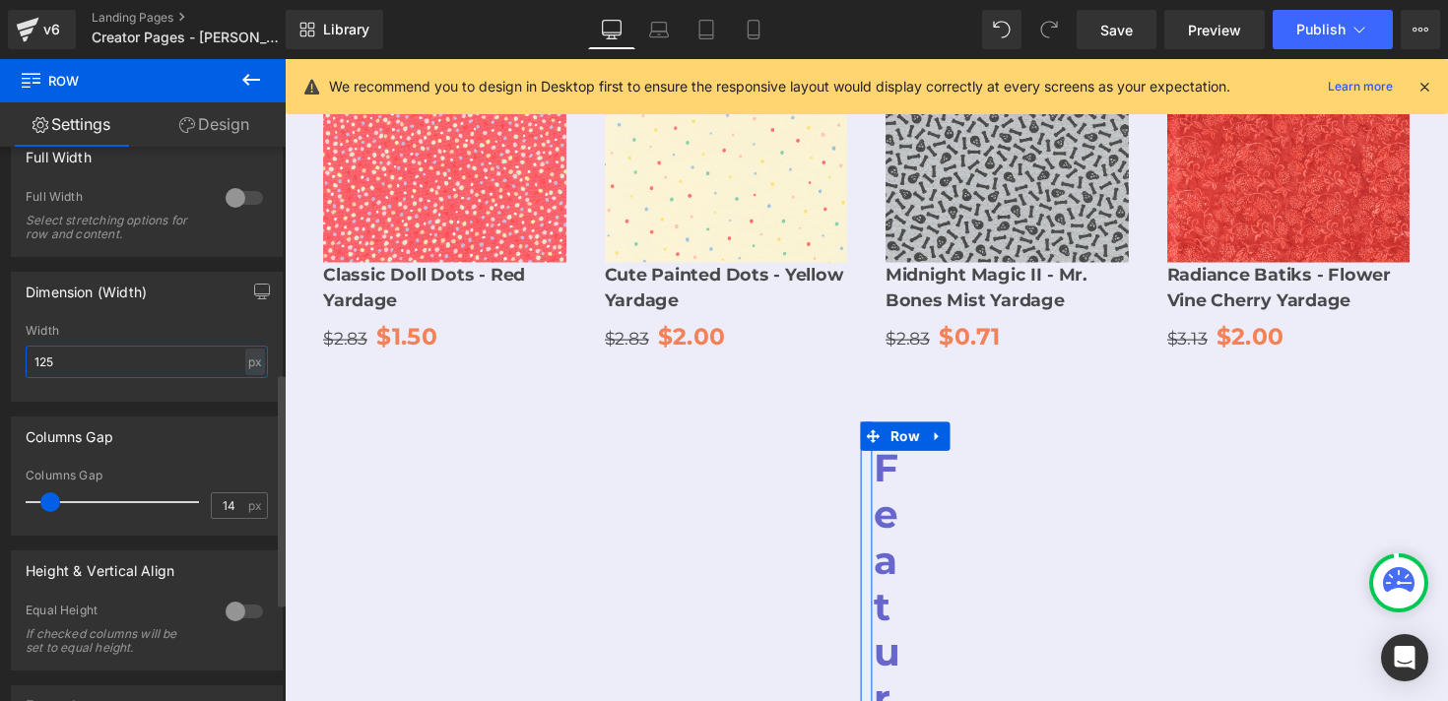
type input "1250"
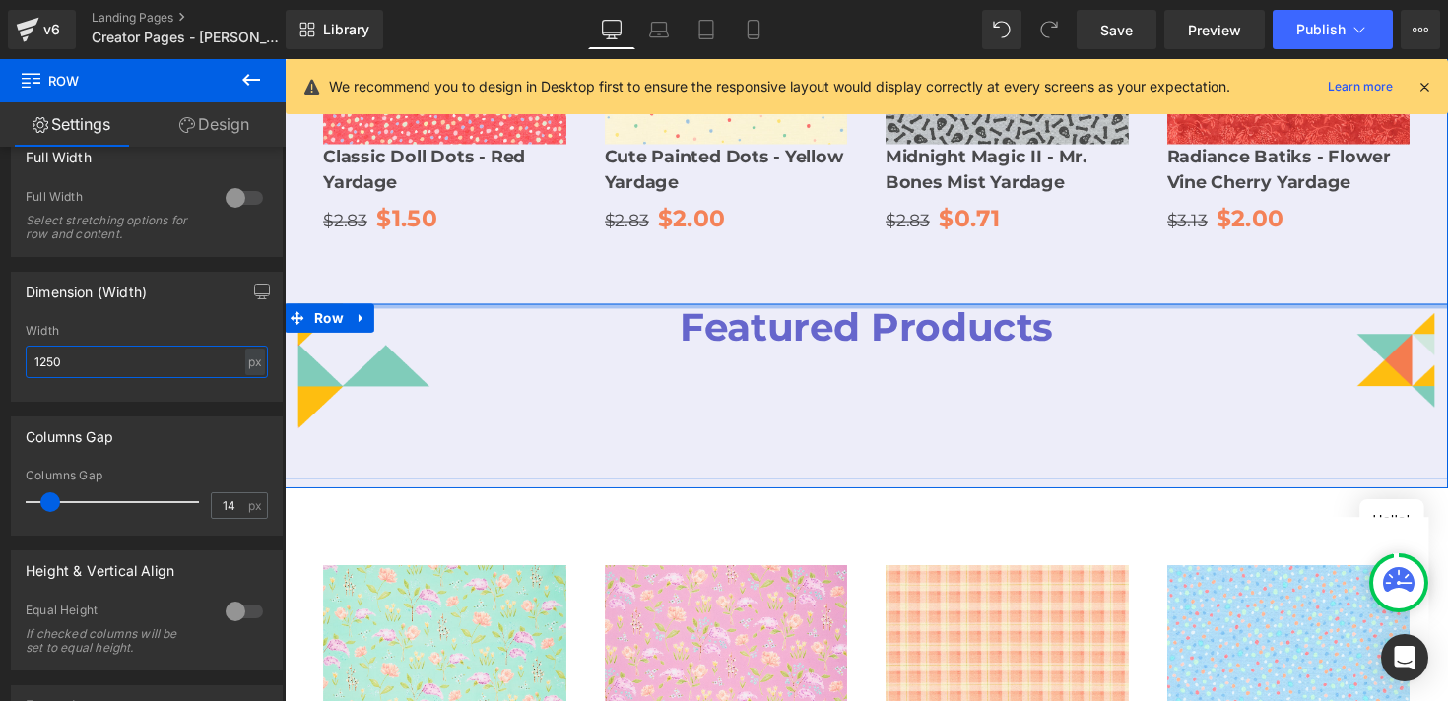
scroll to position [2289, 0]
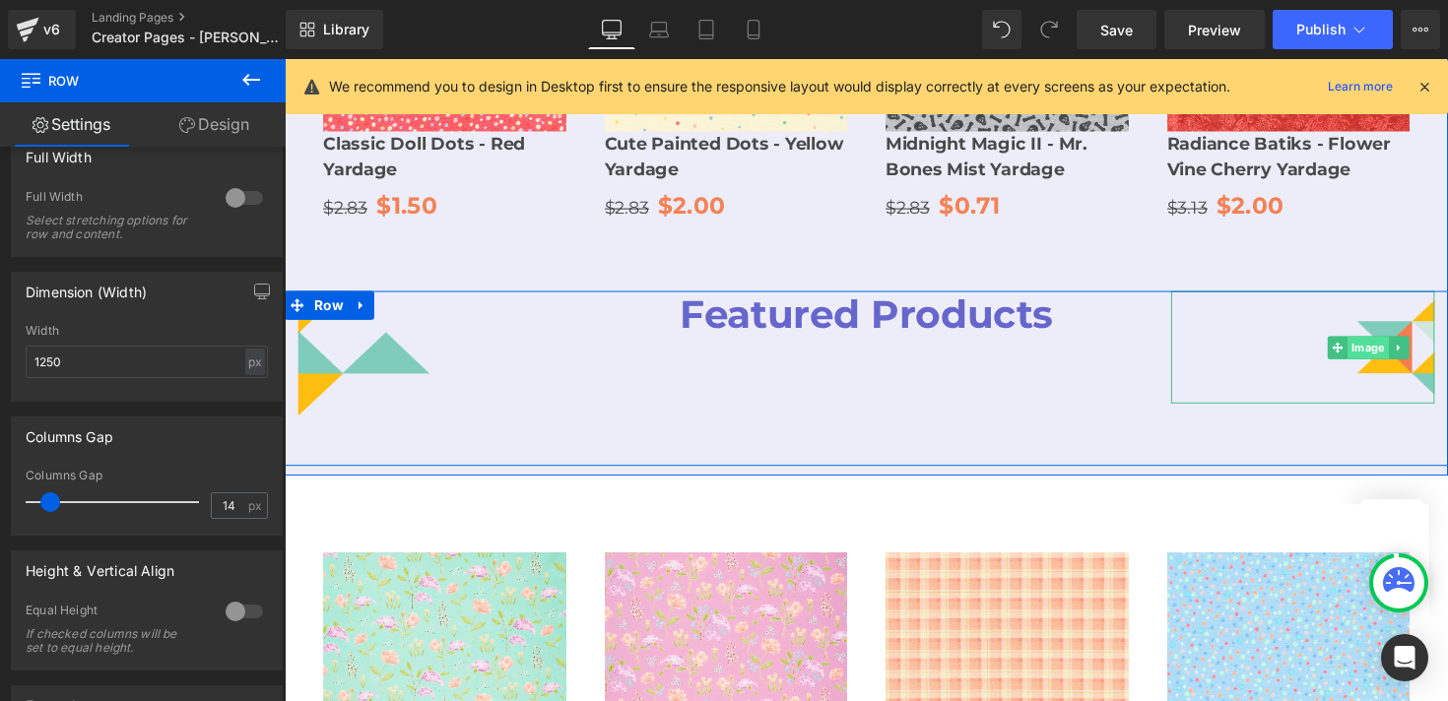
click at [1406, 343] on span "Image" at bounding box center [1395, 355] width 42 height 24
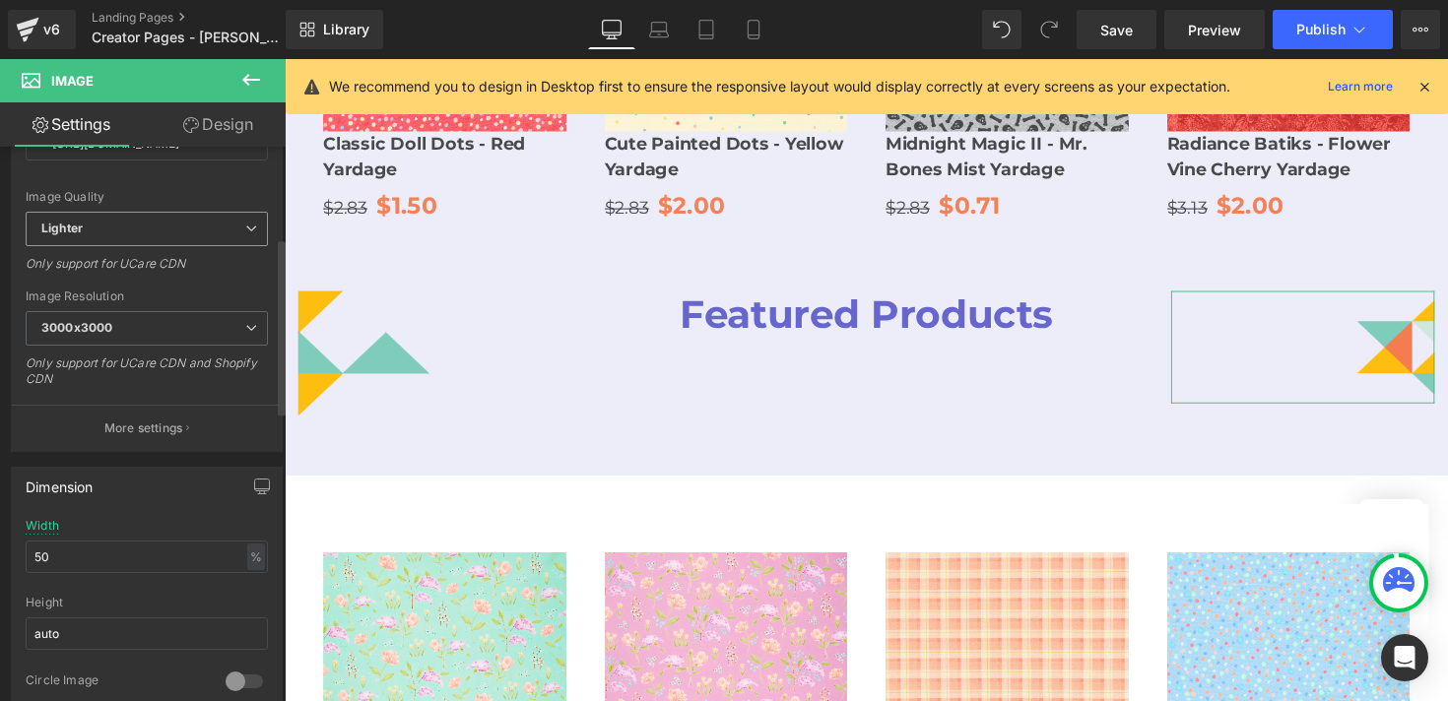
scroll to position [288, 0]
click at [186, 557] on input "50" at bounding box center [147, 549] width 242 height 33
type input "75"
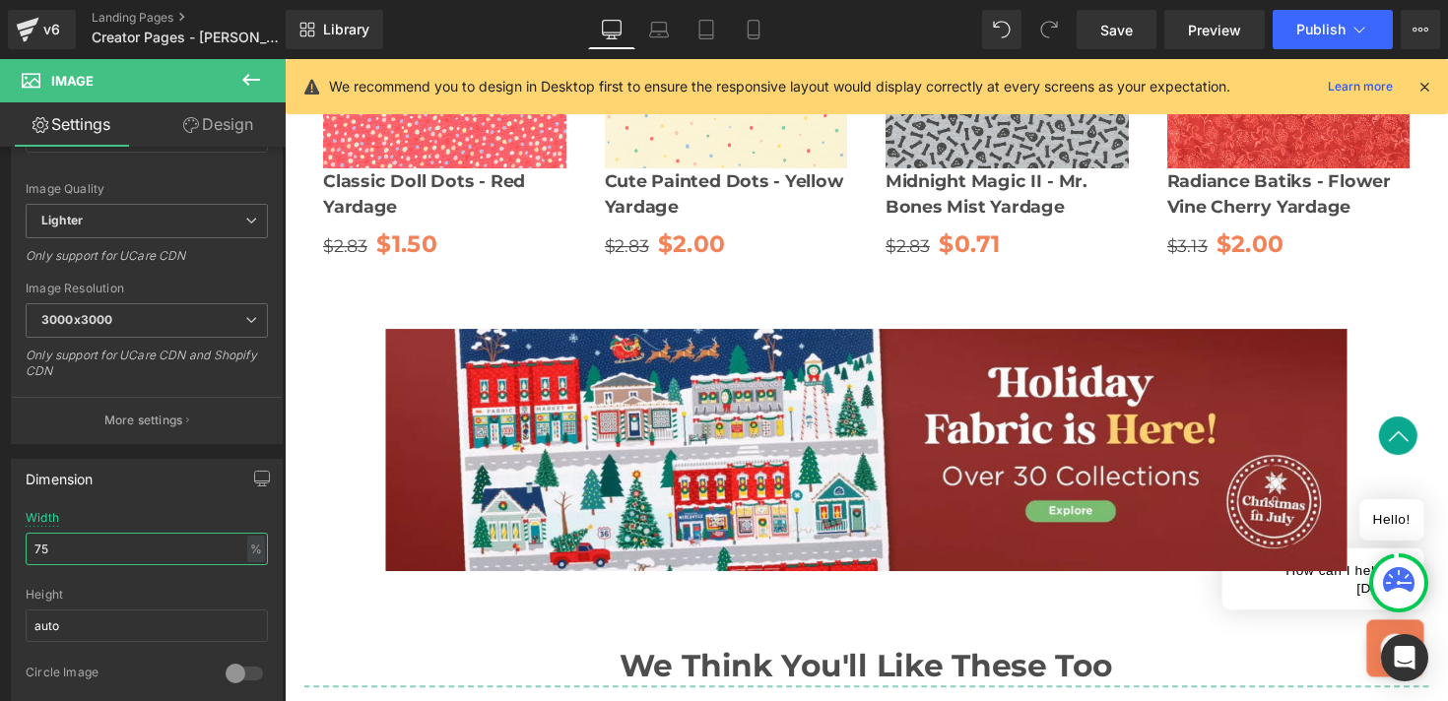
scroll to position [3234, 0]
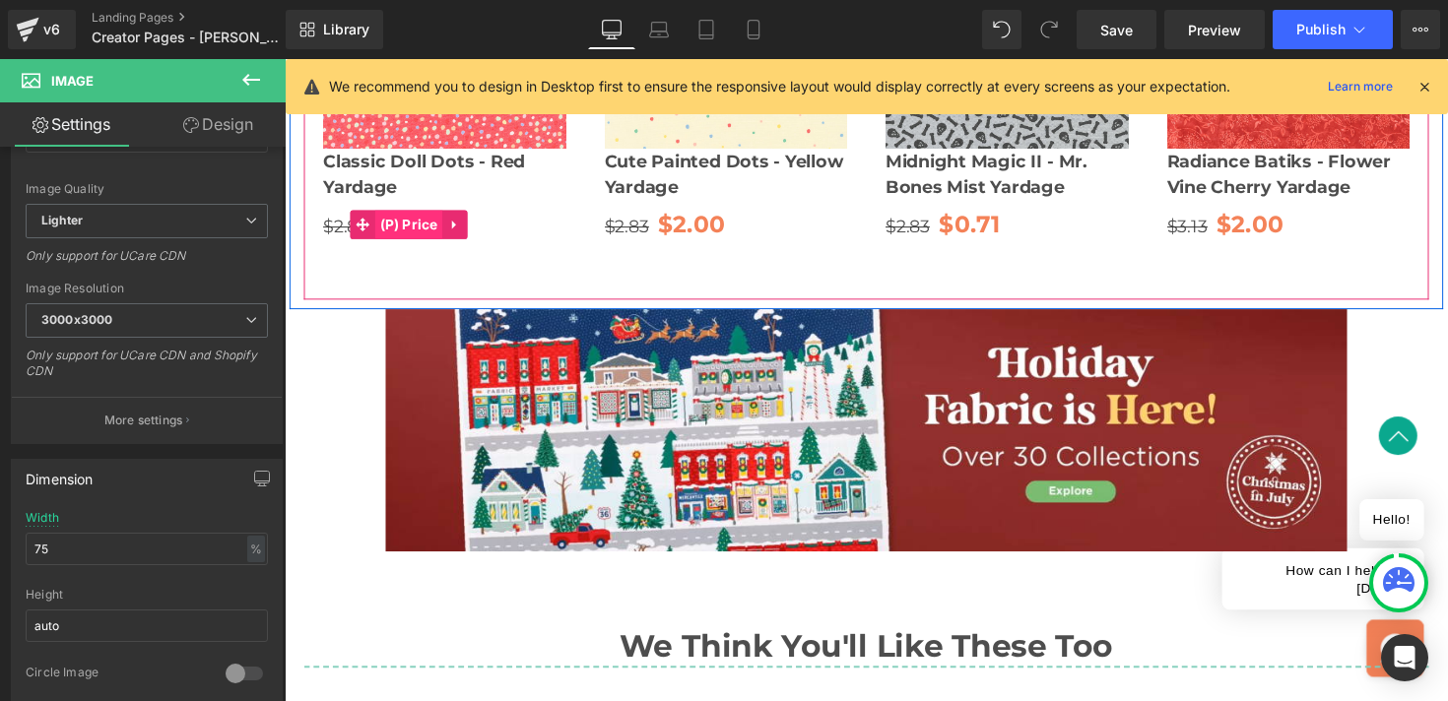
click at [393, 214] on span "(P) Price" at bounding box center [411, 229] width 69 height 30
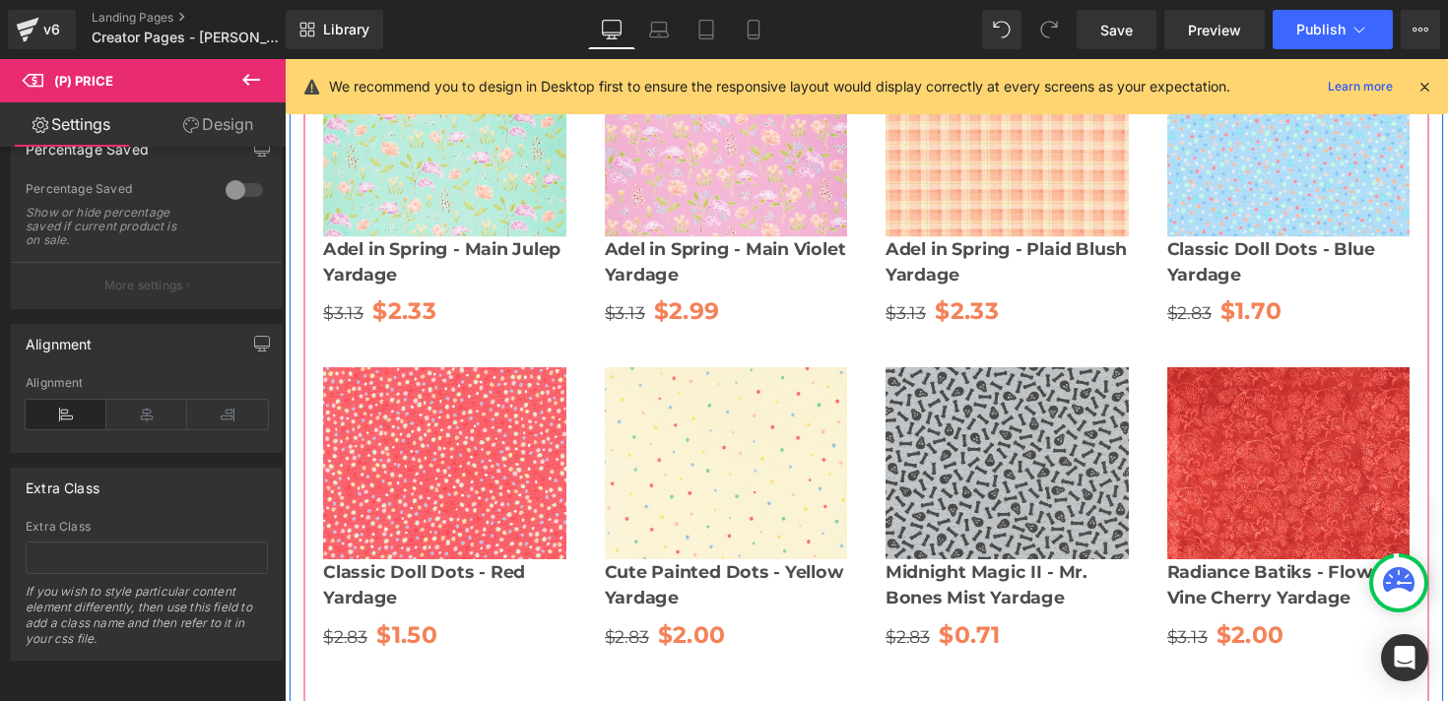
scroll to position [2812, 0]
click at [414, 304] on span "(P) Price" at bounding box center [407, 319] width 69 height 30
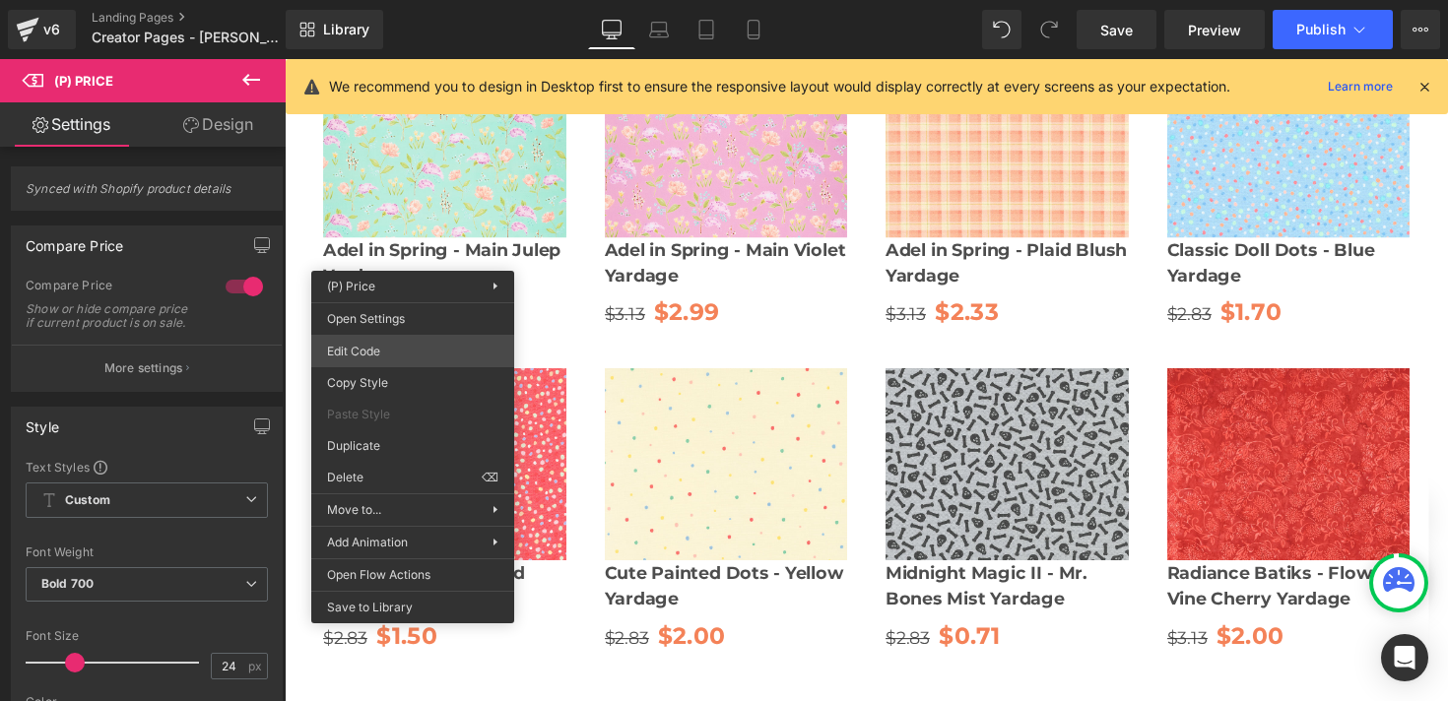
click at [403, 0] on div "(P) Price You are previewing how the MSQC Default will restyle your page. You c…" at bounding box center [724, 0] width 1448 height 0
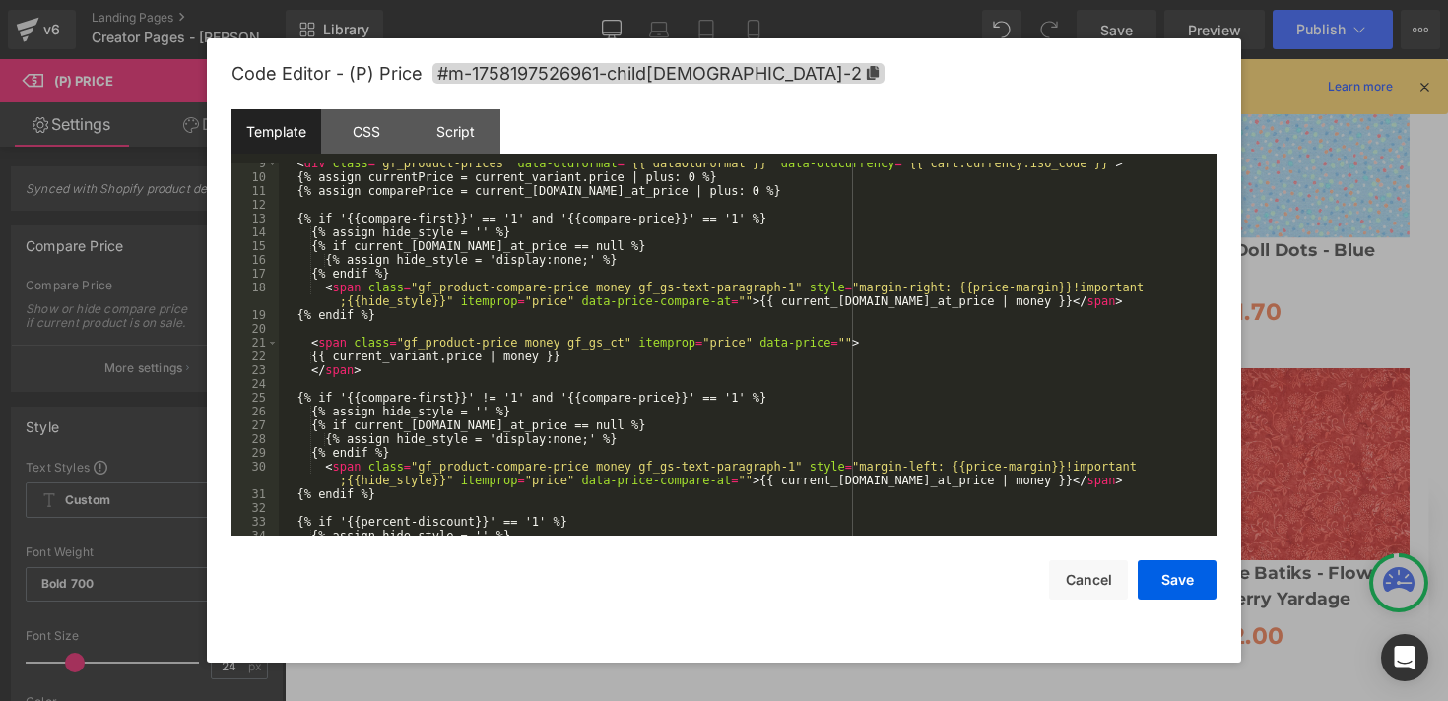
scroll to position [148, 0]
click at [1092, 563] on button "Cancel" at bounding box center [1088, 580] width 79 height 39
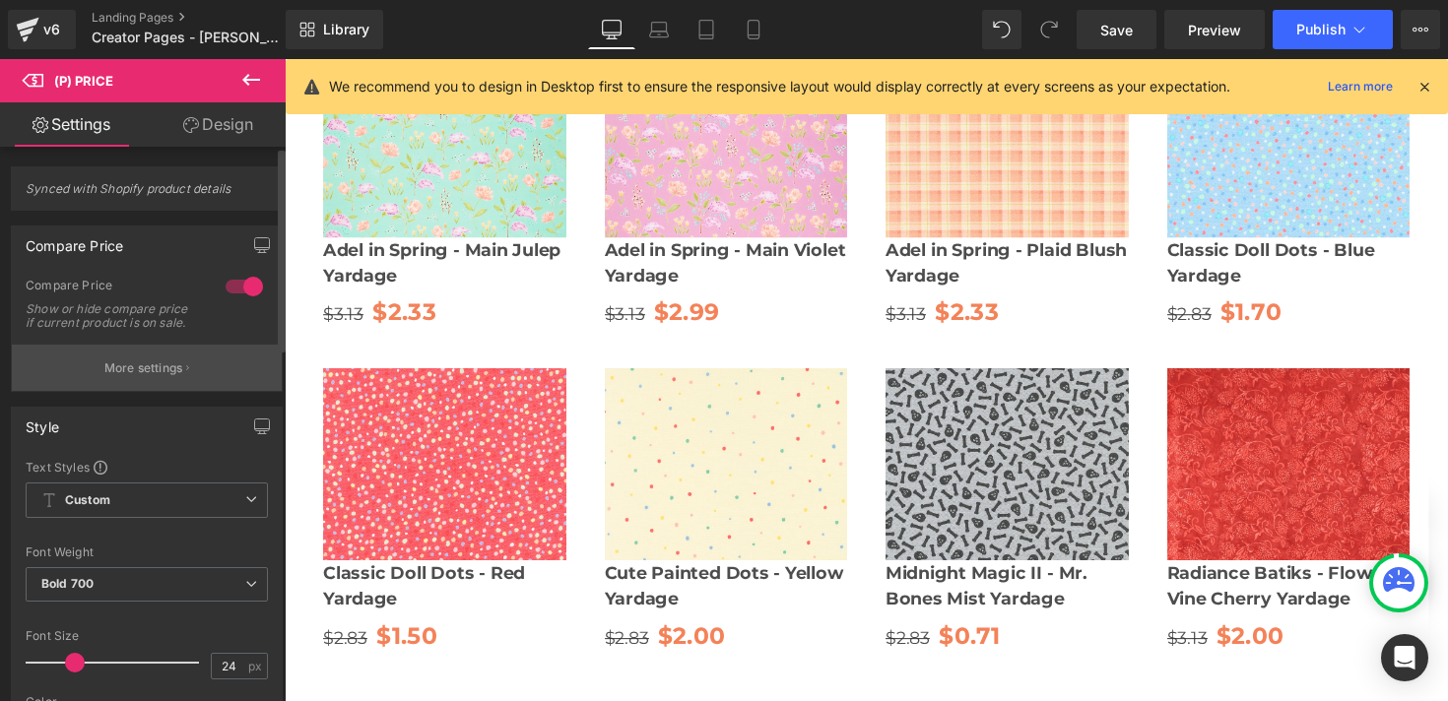
click at [195, 380] on button "More settings" at bounding box center [147, 368] width 270 height 46
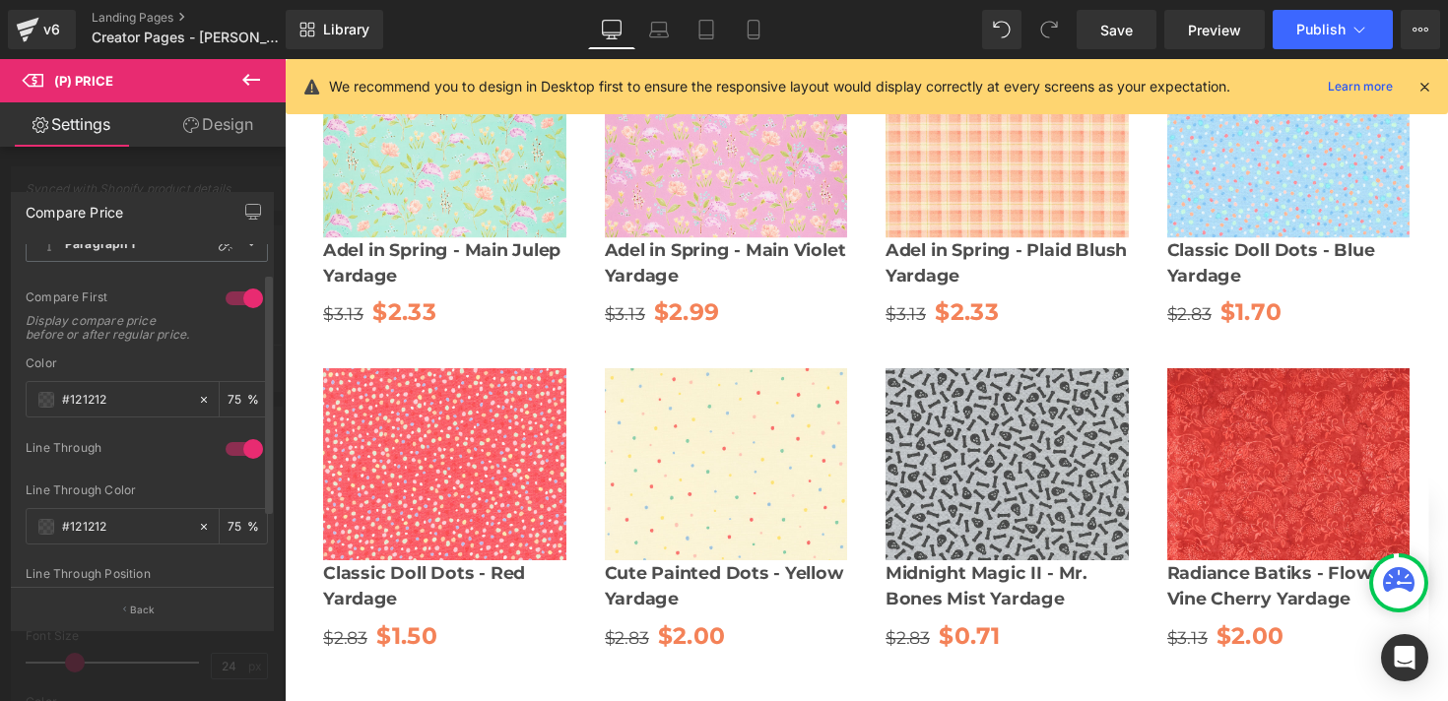
scroll to position [39, 0]
click at [237, 303] on div at bounding box center [244, 301] width 47 height 32
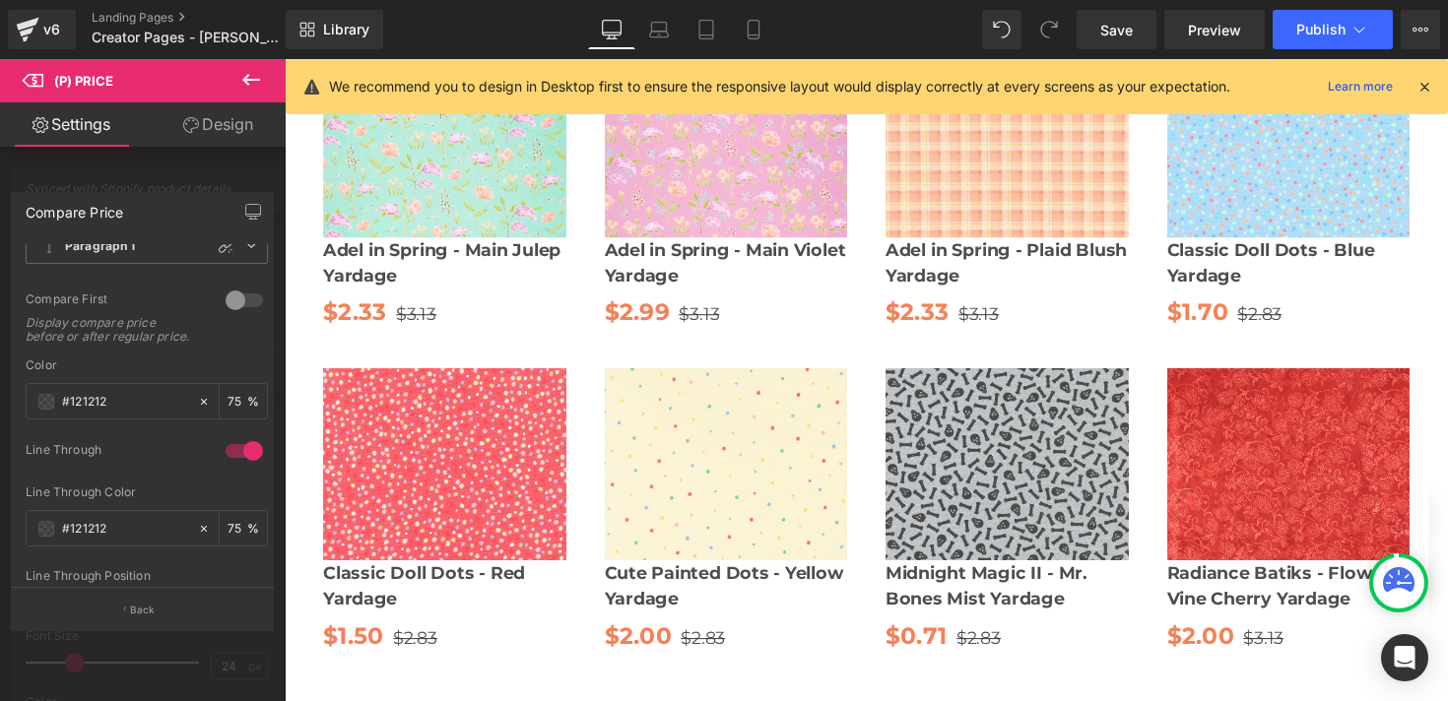
click at [243, 87] on icon at bounding box center [251, 80] width 24 height 24
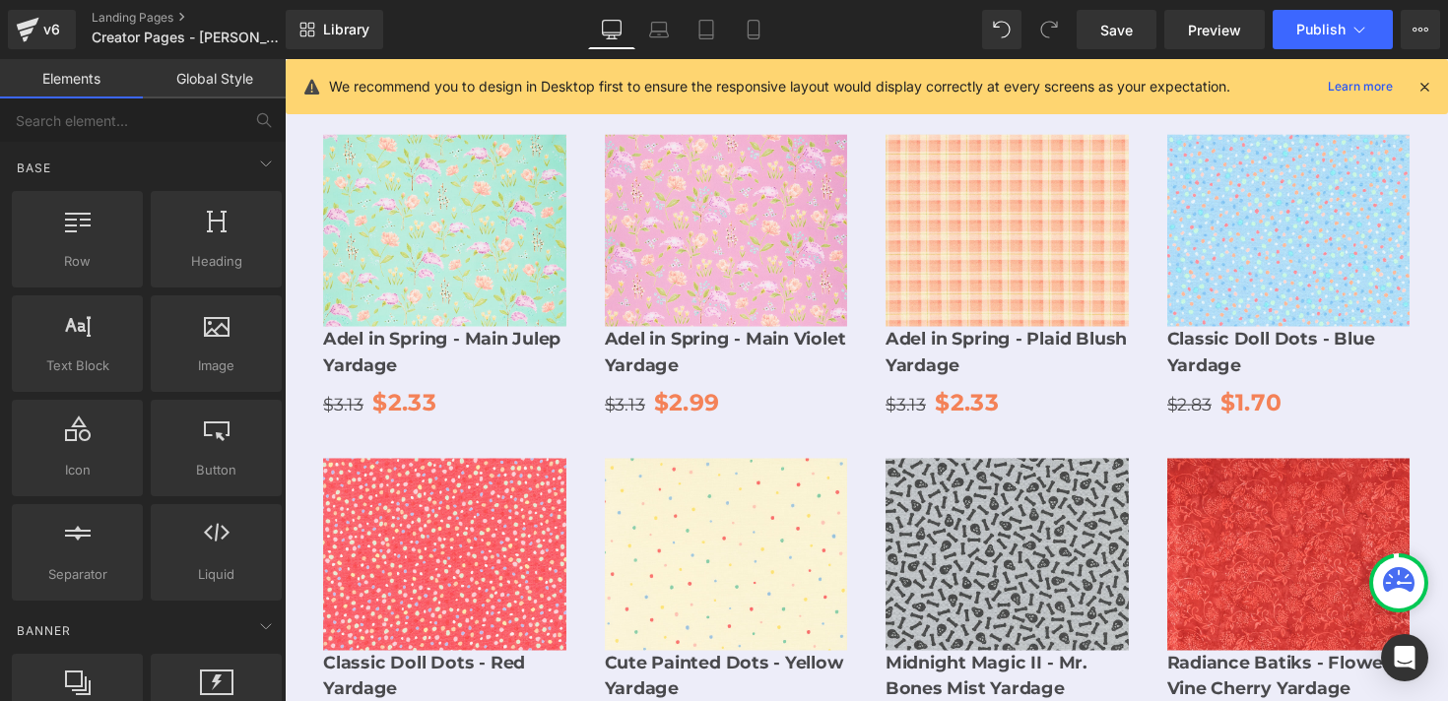
scroll to position [1759, 0]
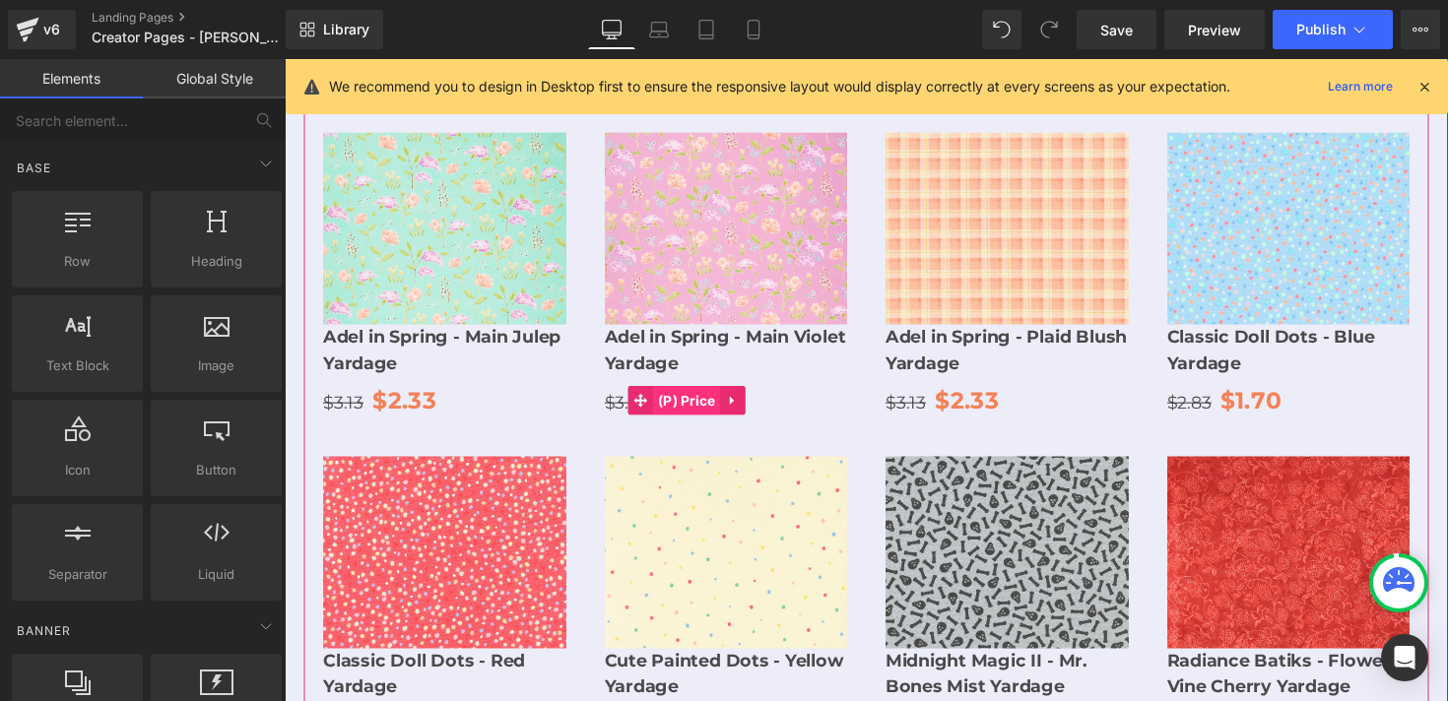
click at [701, 394] on span "(P) Price" at bounding box center [697, 409] width 69 height 30
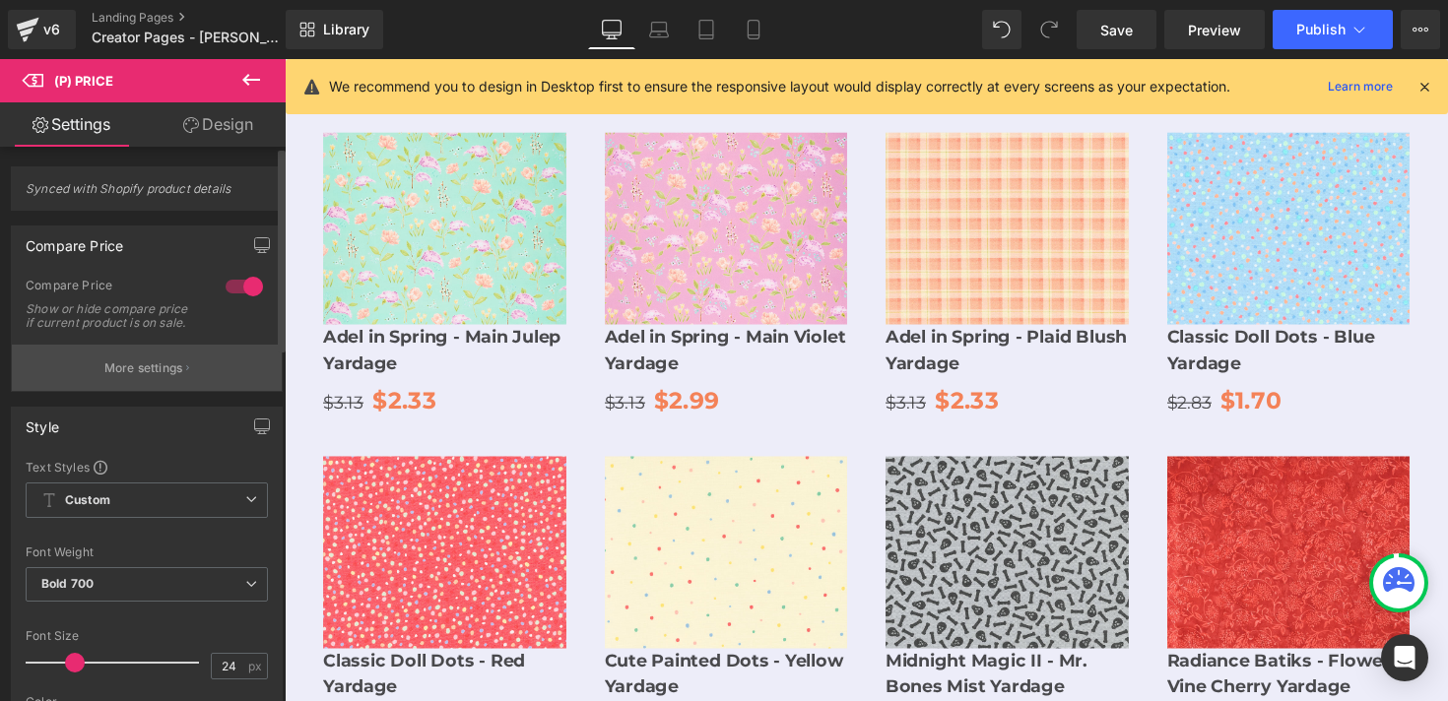
click at [139, 377] on p "More settings" at bounding box center [143, 369] width 79 height 18
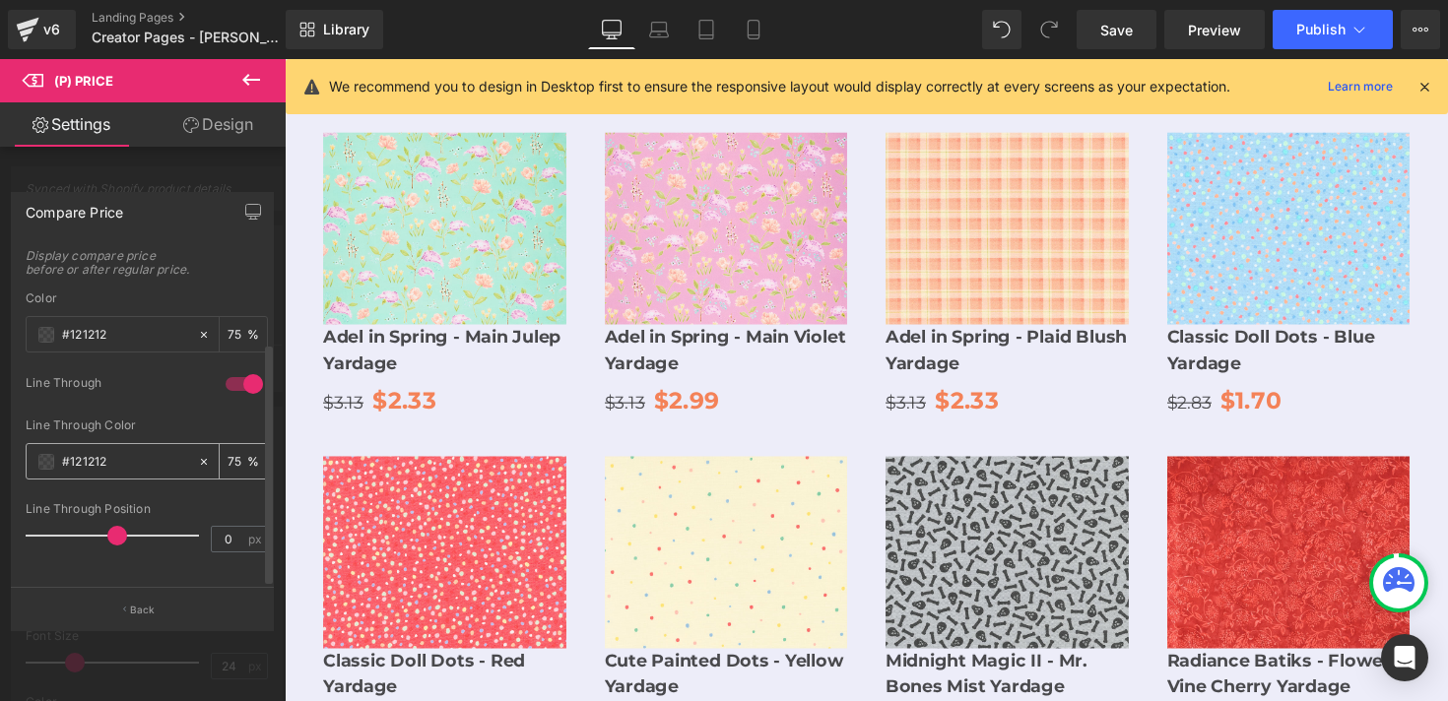
scroll to position [0, 0]
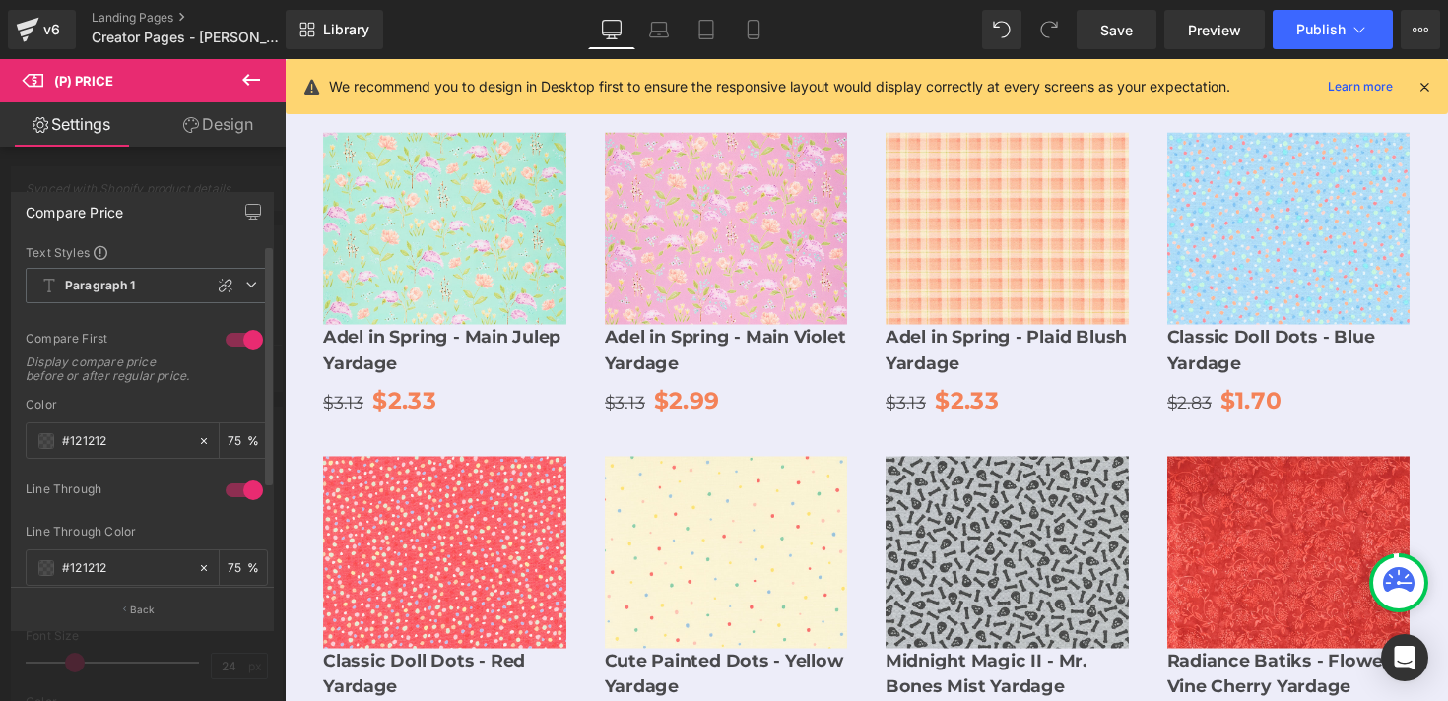
click at [238, 339] on div at bounding box center [244, 340] width 47 height 32
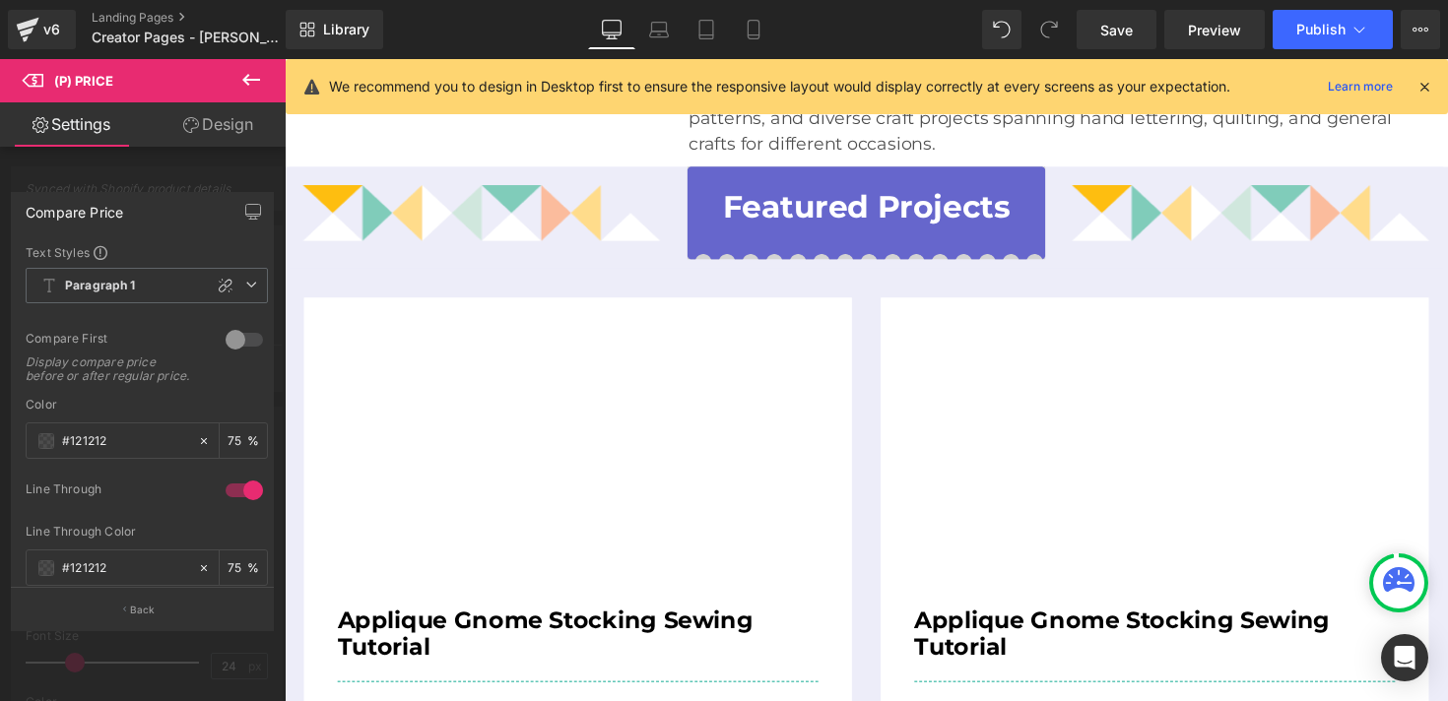
scroll to position [656, 0]
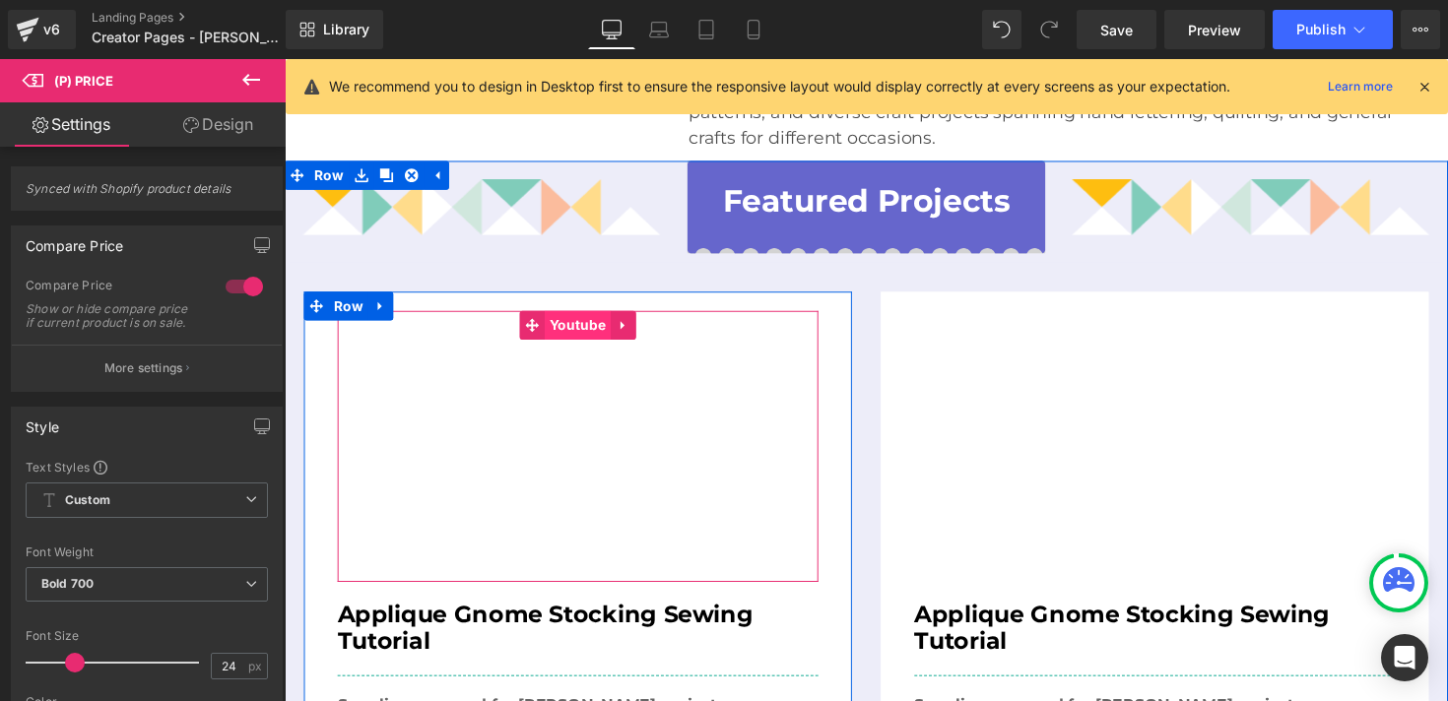
click at [576, 317] on span "Youtube" at bounding box center [585, 332] width 68 height 30
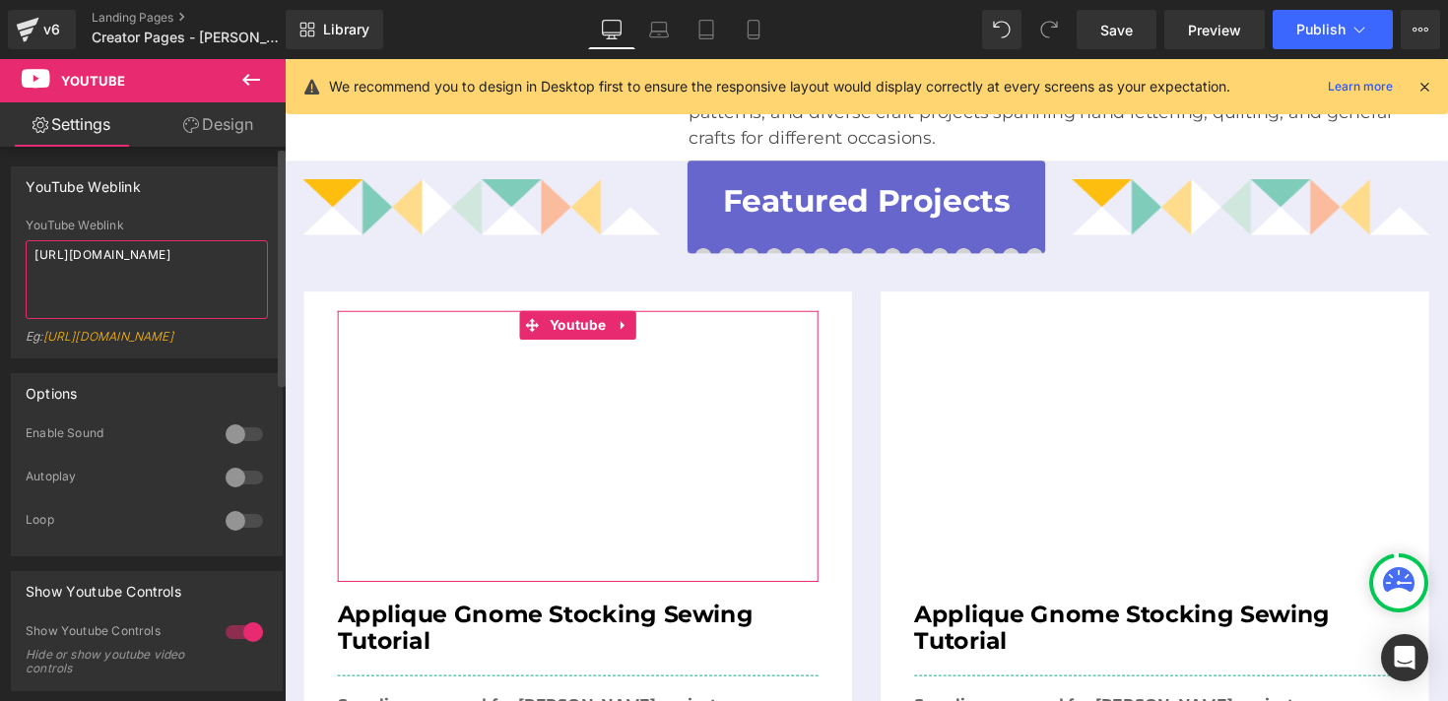
click at [112, 261] on textarea "https://www.youtube.com/watch?v=OQBlWco72c4" at bounding box center [147, 279] width 242 height 79
paste textarea "embed/eKxfyt2dLsI"
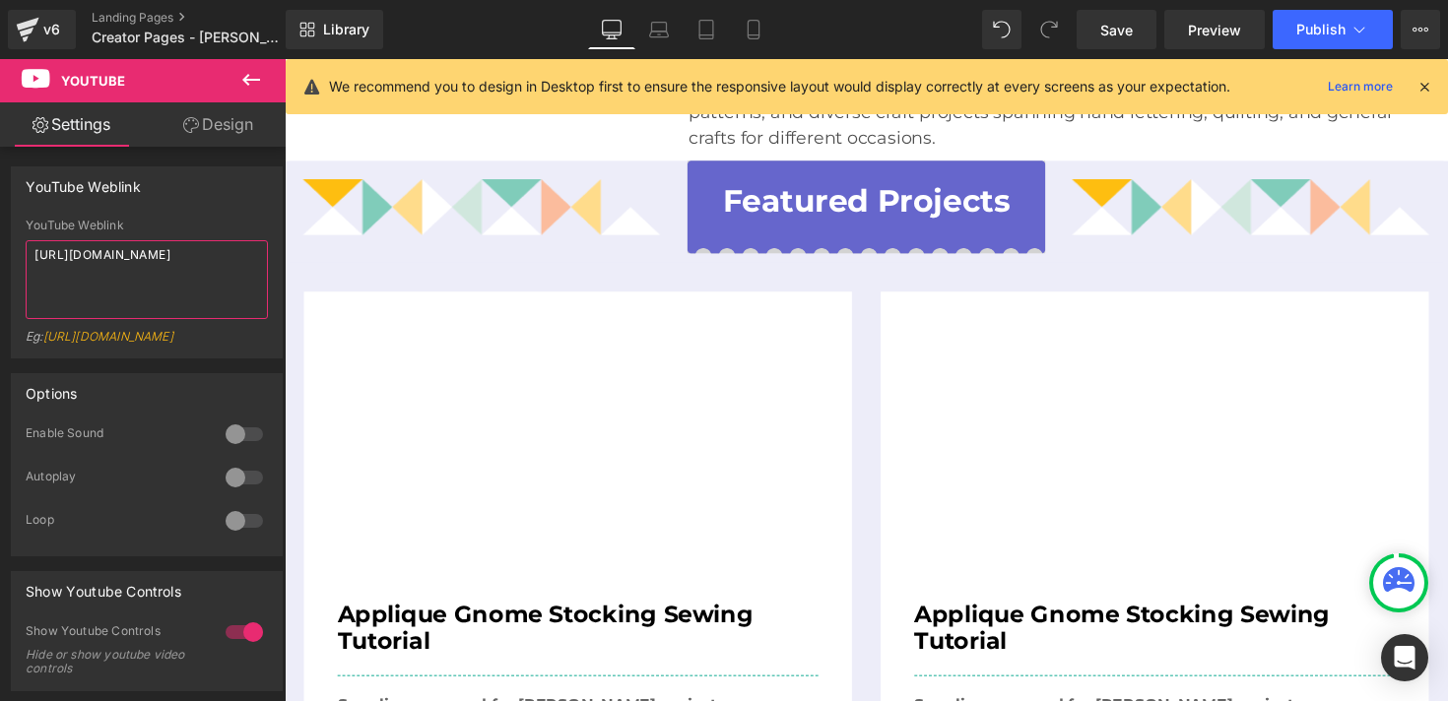
type textarea "https://www.youtube.com/embed/eKxfyt2dLsI"
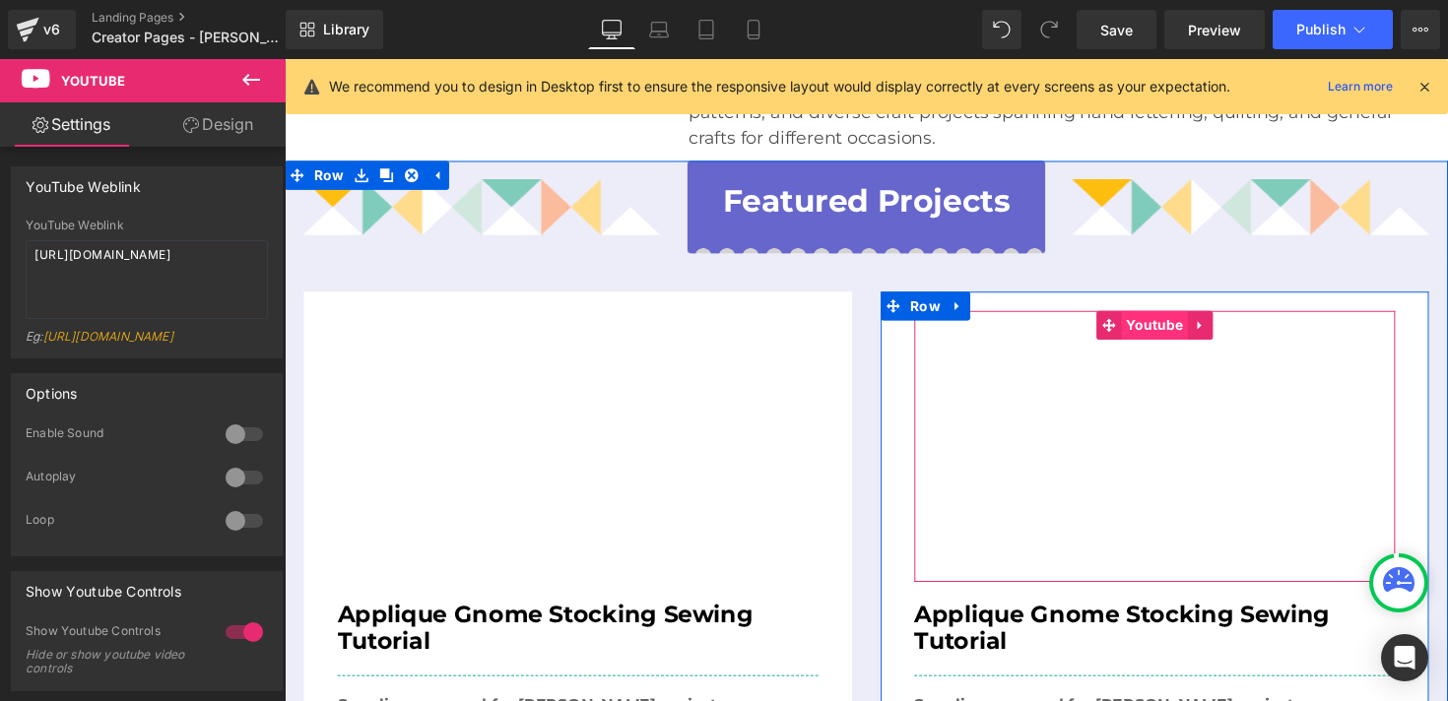
click at [1168, 317] on span "Youtube" at bounding box center [1176, 332] width 68 height 30
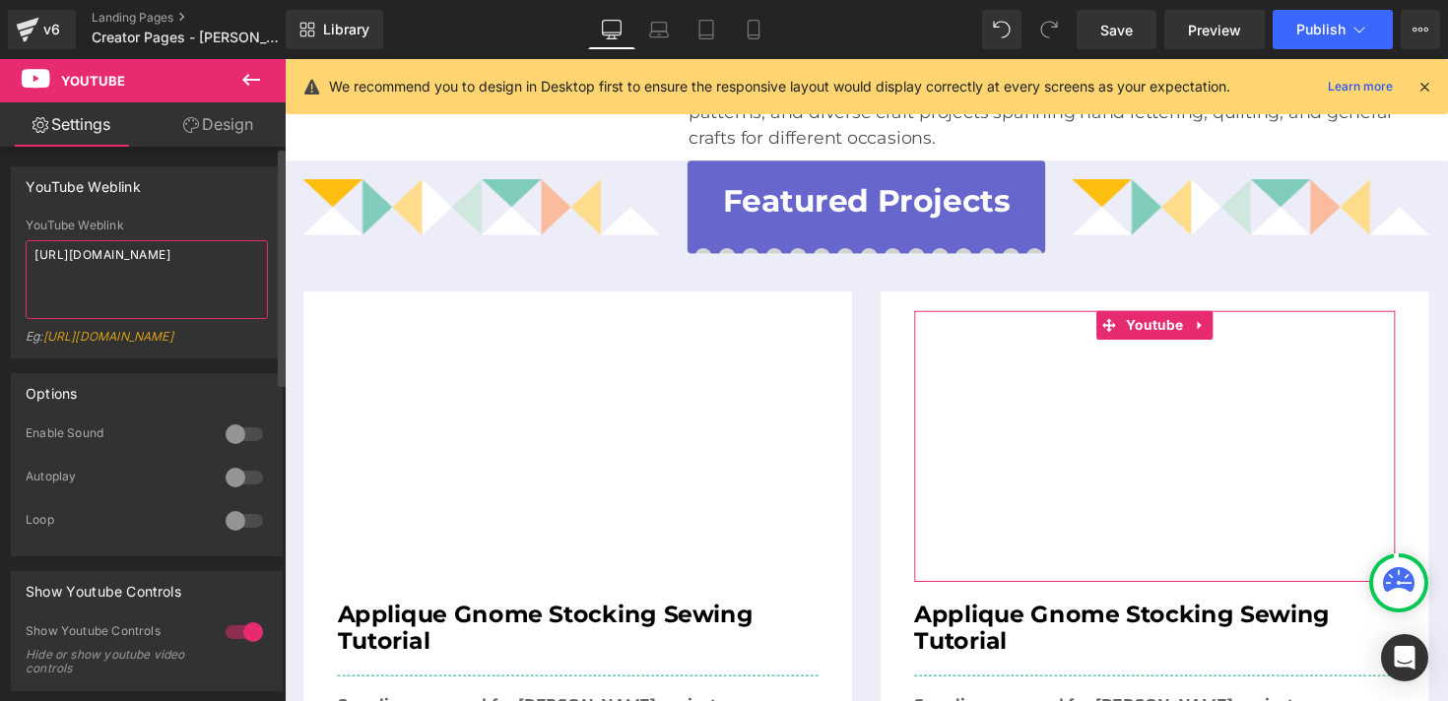
click at [147, 261] on textarea "https://www.youtube.com/watch?v=OQBlWco72c4" at bounding box center [147, 279] width 242 height 79
paste textarea "amylattacreations.com/2025/07/english-paper-pieced-star-ornament.html"
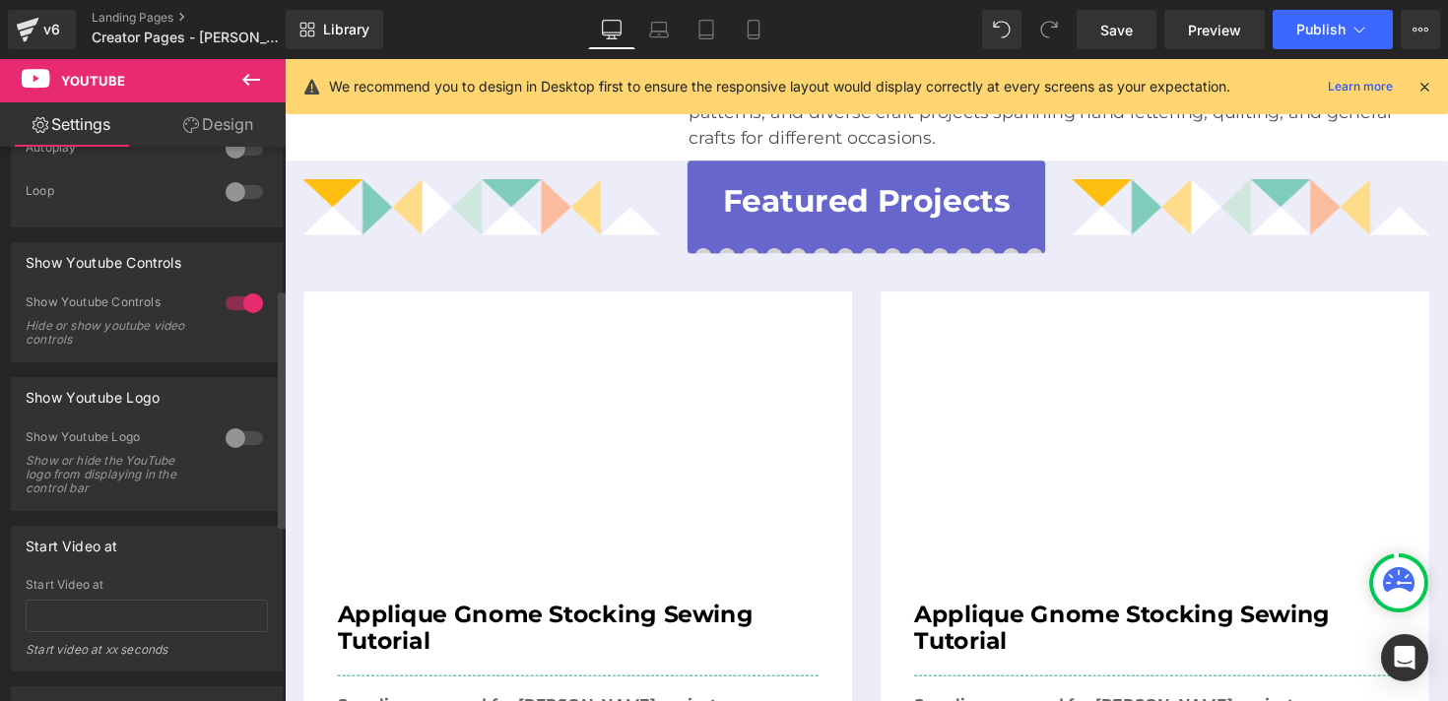
scroll to position [345, 0]
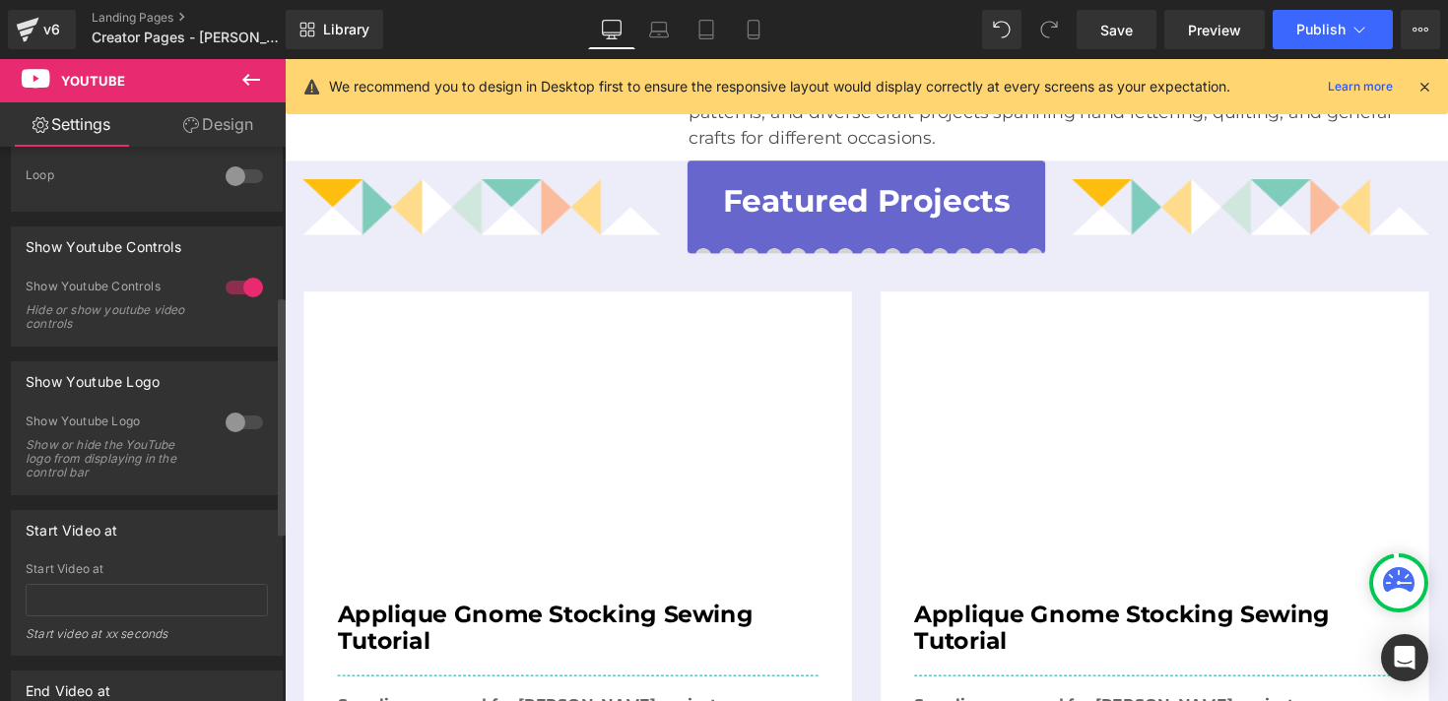
type textarea "https://www.amylattacreations.com/2025/07/english-paper-pieced-star-ornament.ht…"
click at [236, 438] on div at bounding box center [244, 423] width 47 height 32
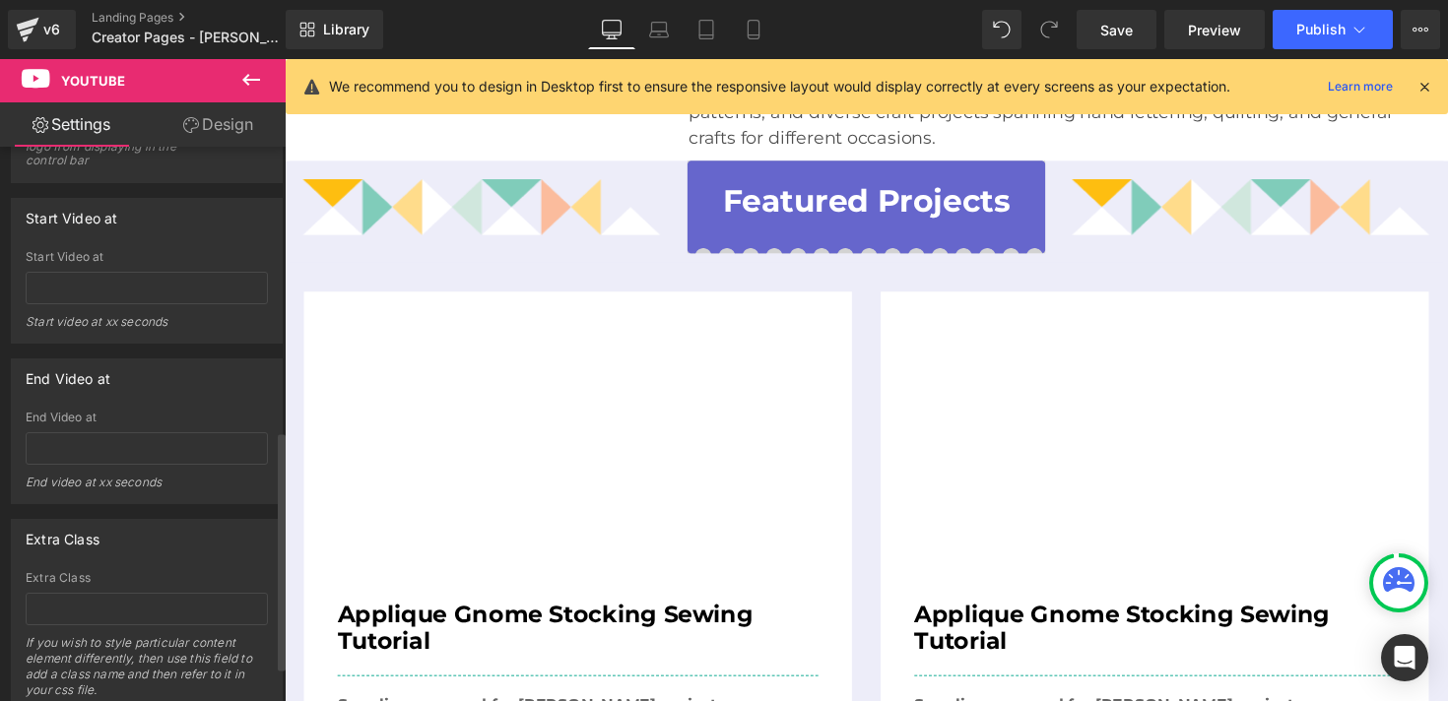
scroll to position [663, 0]
click at [1115, 33] on span "Save" at bounding box center [1116, 30] width 33 height 21
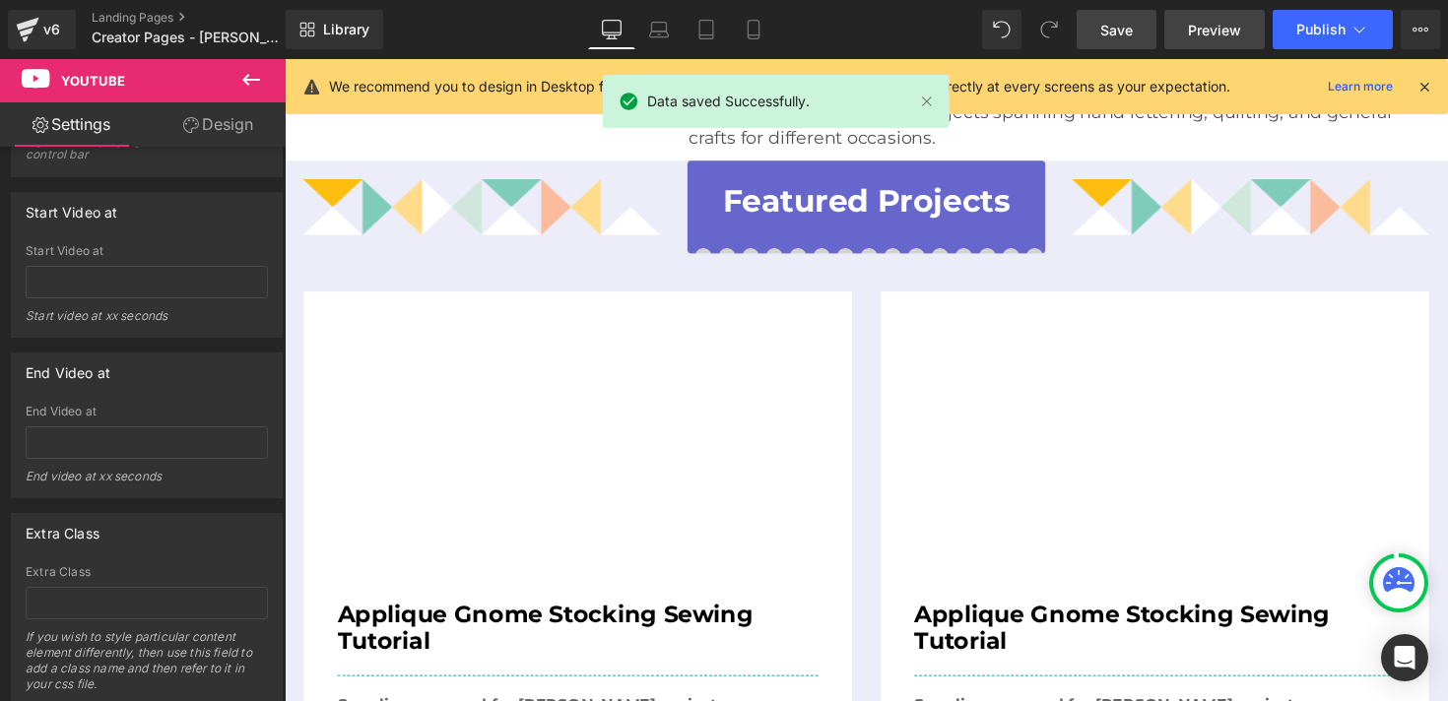
click at [1190, 25] on span "Preview" at bounding box center [1214, 30] width 53 height 21
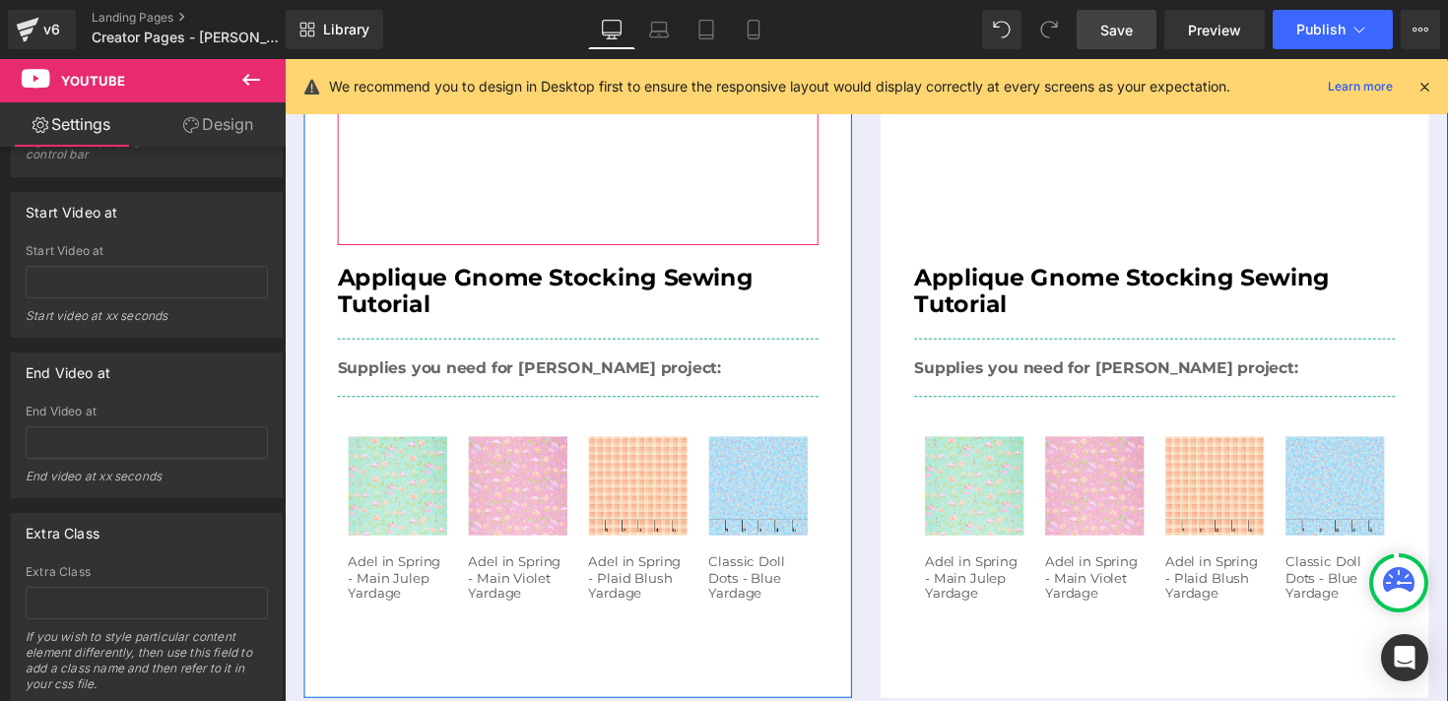
scroll to position [1011, 0]
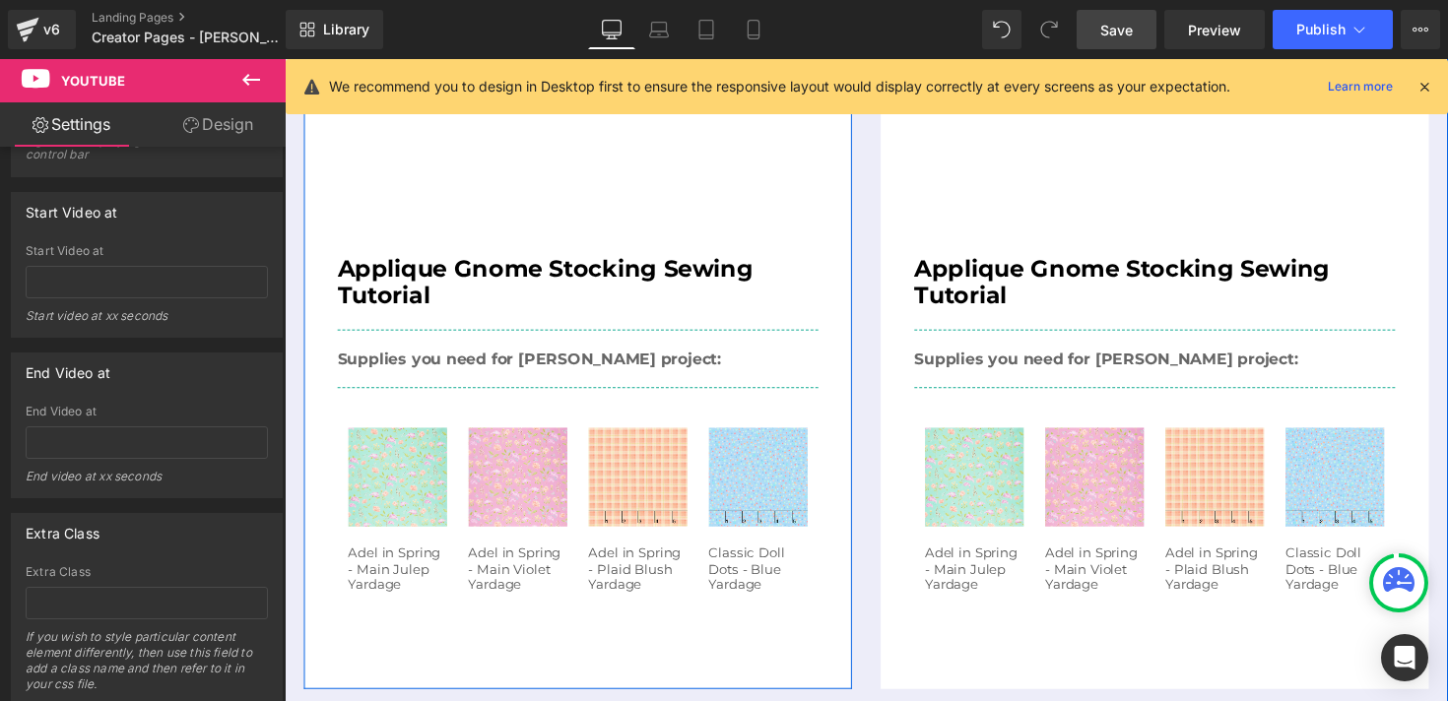
click at [319, 630] on div "Youtube Applique Gnome Stocking Sewing Tutorial Heading Supplies you need for t…" at bounding box center [585, 324] width 562 height 762
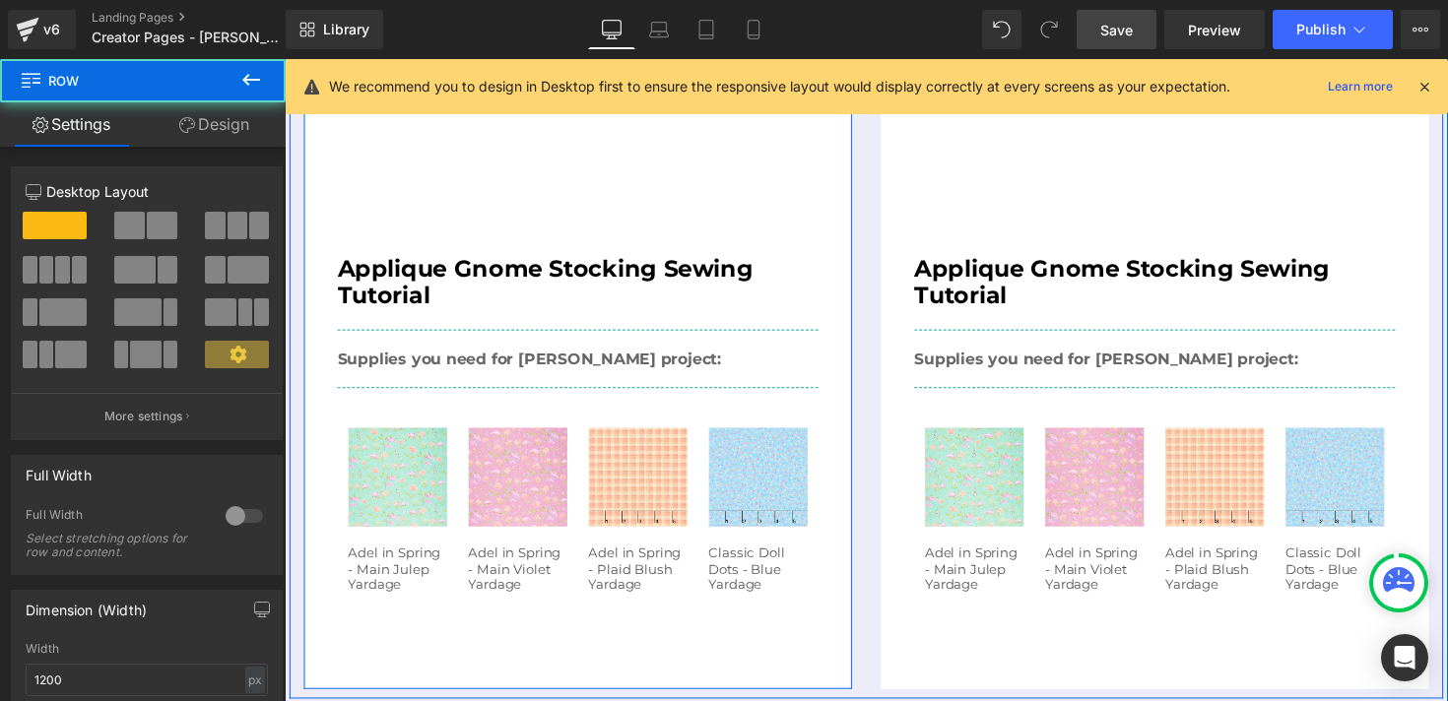
click at [314, 630] on div "Youtube Applique Gnome Stocking Sewing Tutorial Heading Supplies you need for t…" at bounding box center [585, 324] width 562 height 762
click at [312, 628] on div "Youtube Applique Gnome Stocking Sewing Tutorial Heading Supplies you need for t…" at bounding box center [585, 324] width 562 height 762
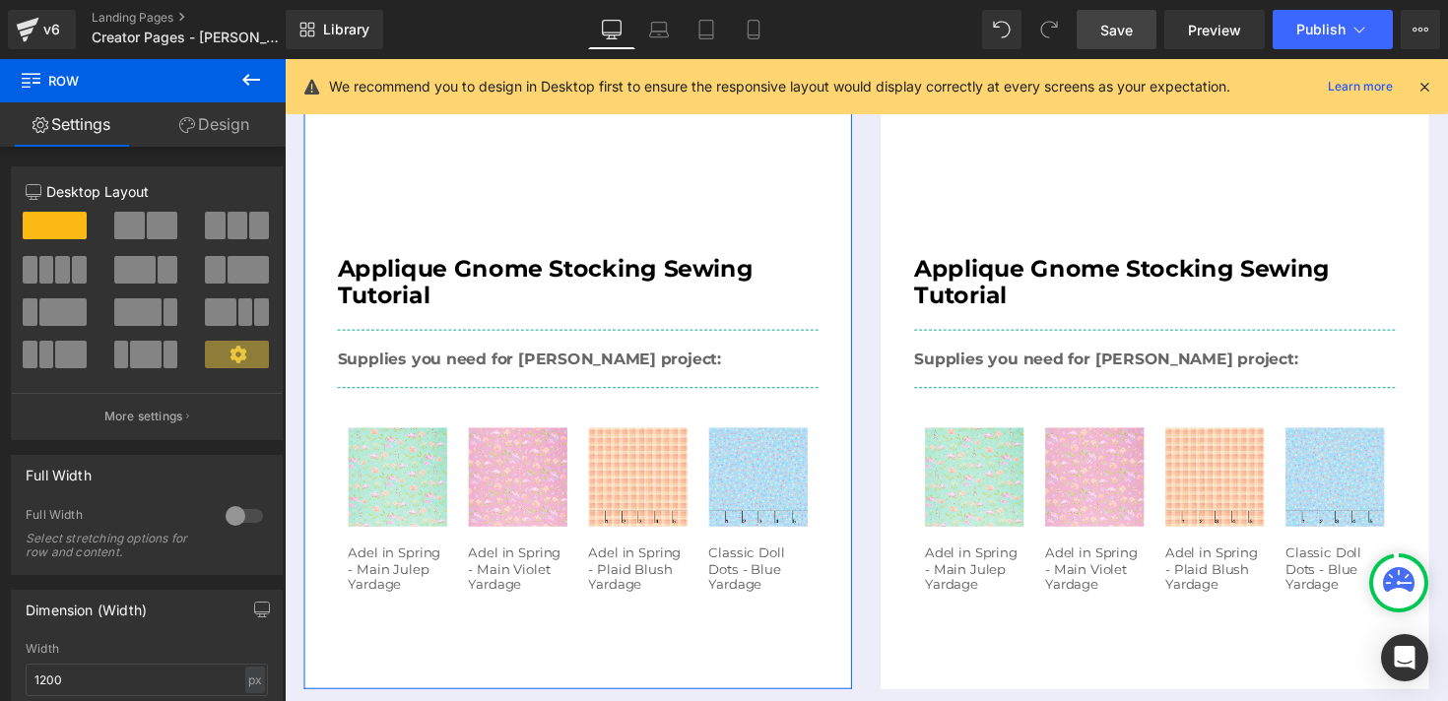
click at [226, 118] on link "Design" at bounding box center [214, 124] width 143 height 44
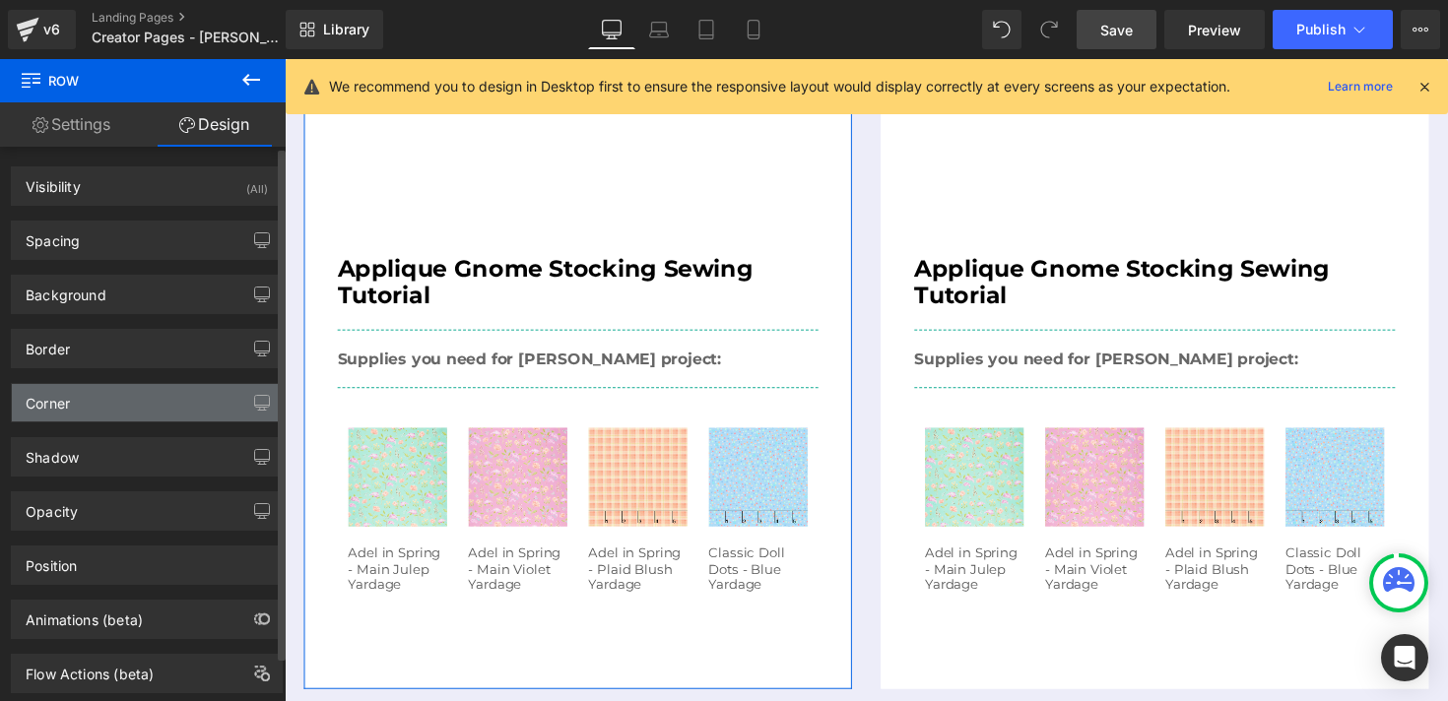
click at [134, 393] on div "Corner" at bounding box center [147, 402] width 270 height 37
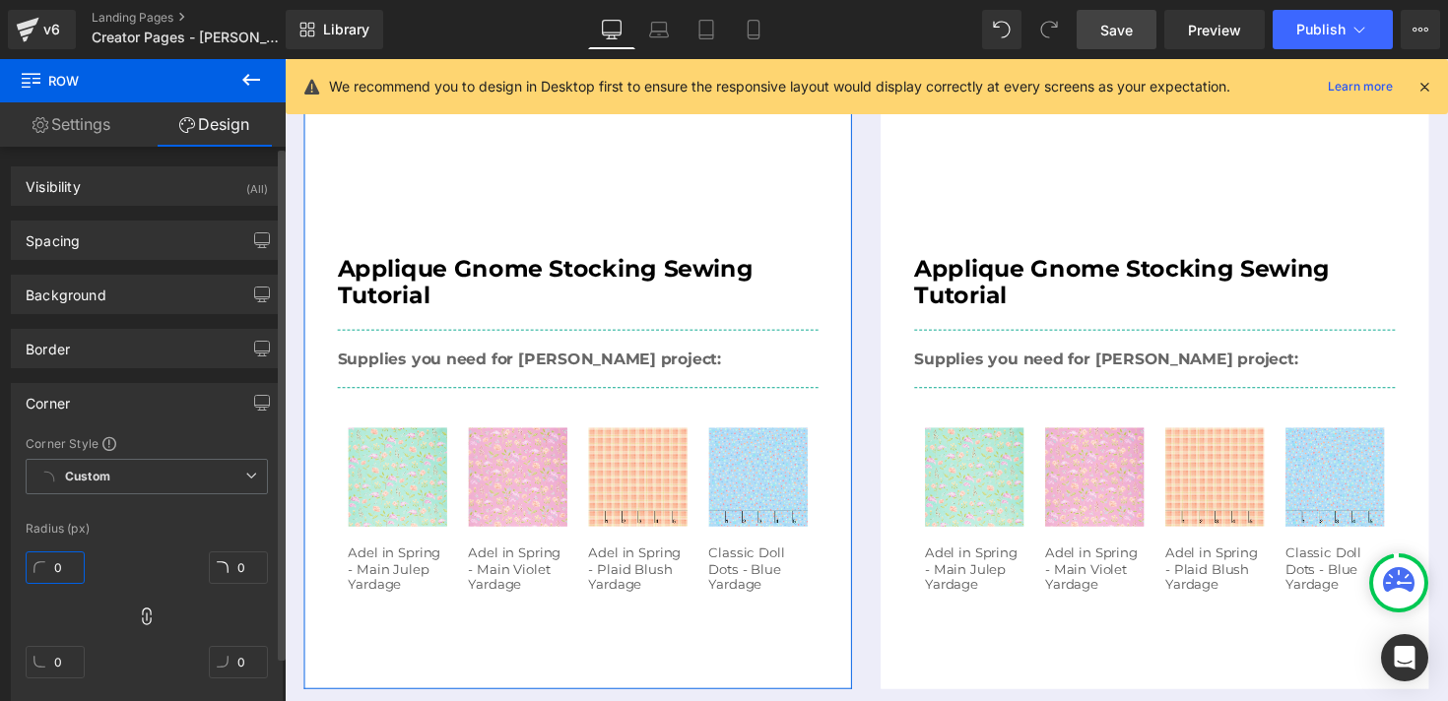
click at [59, 570] on input "0" at bounding box center [55, 568] width 59 height 33
type input "6"
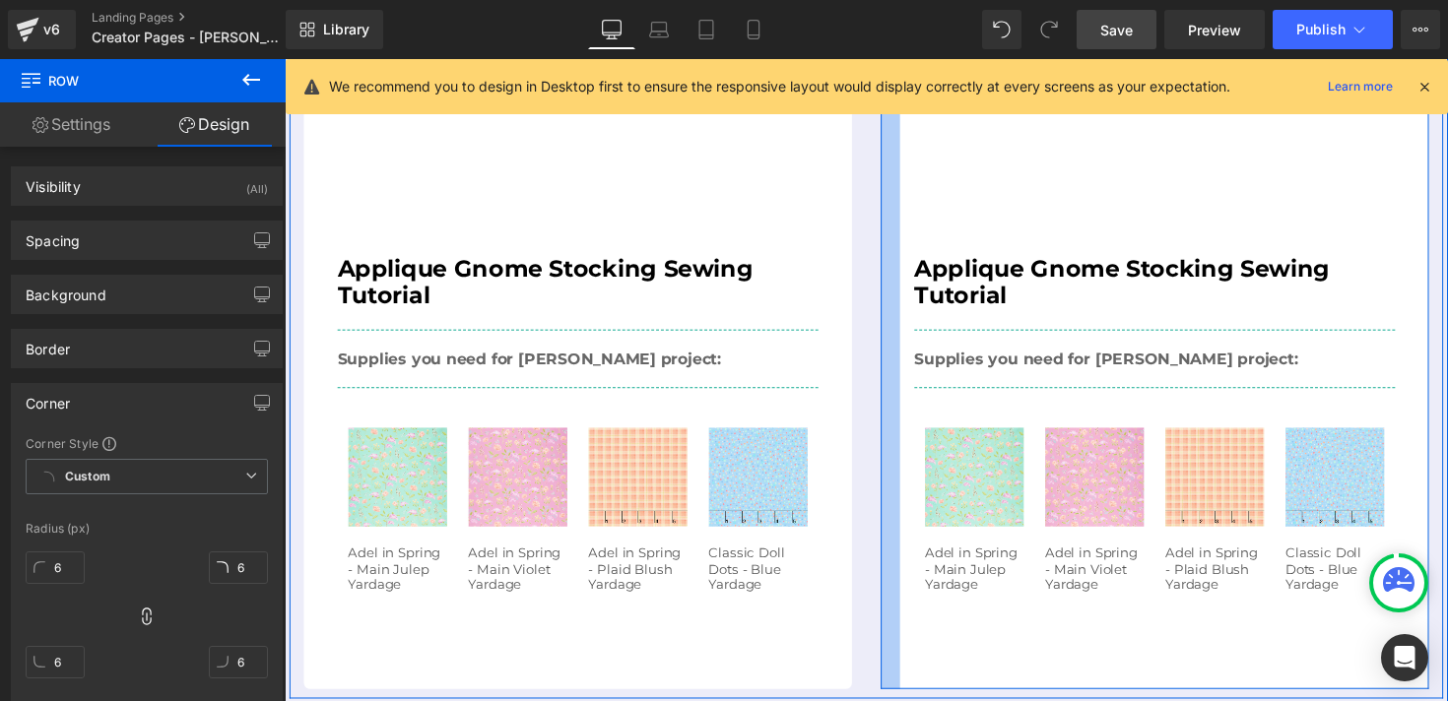
click at [902, 632] on div at bounding box center [906, 324] width 20 height 762
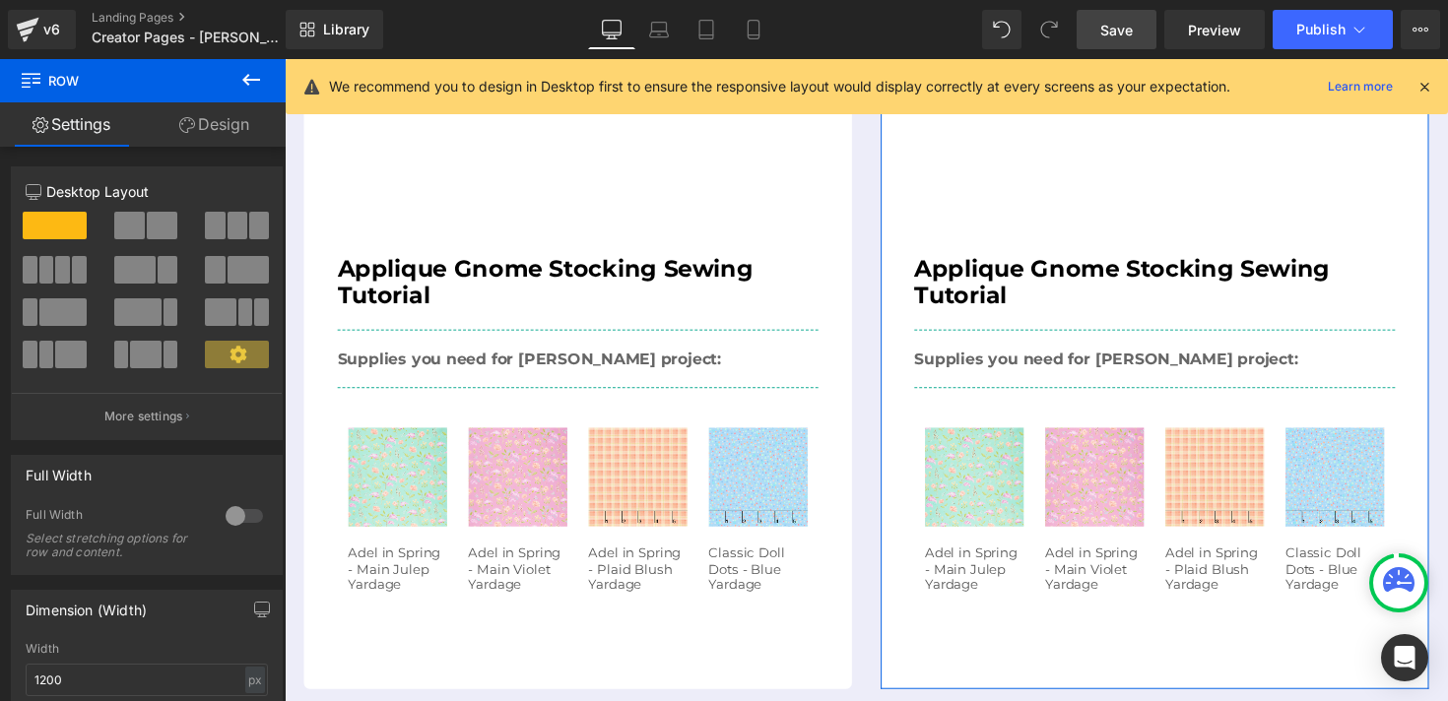
click at [208, 130] on link "Design" at bounding box center [214, 124] width 143 height 44
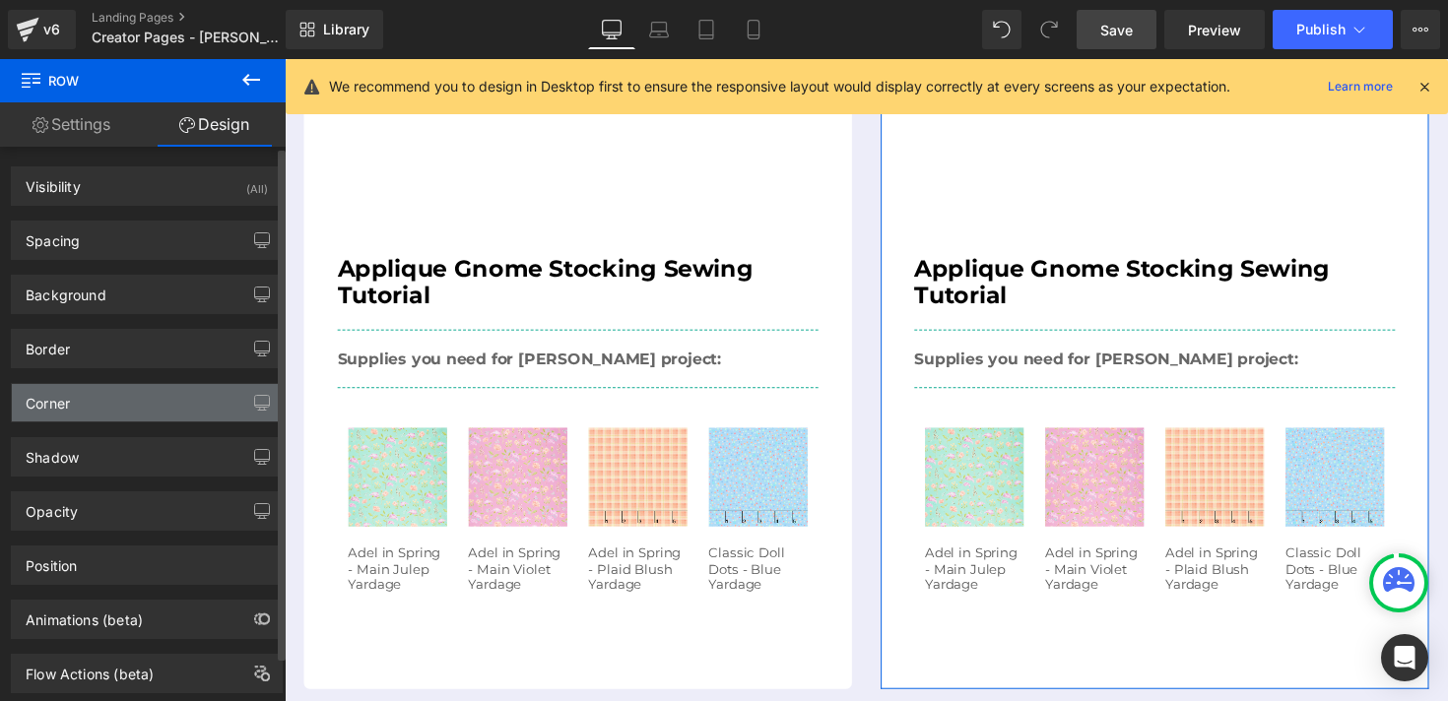
click at [162, 396] on div "Corner" at bounding box center [147, 402] width 270 height 37
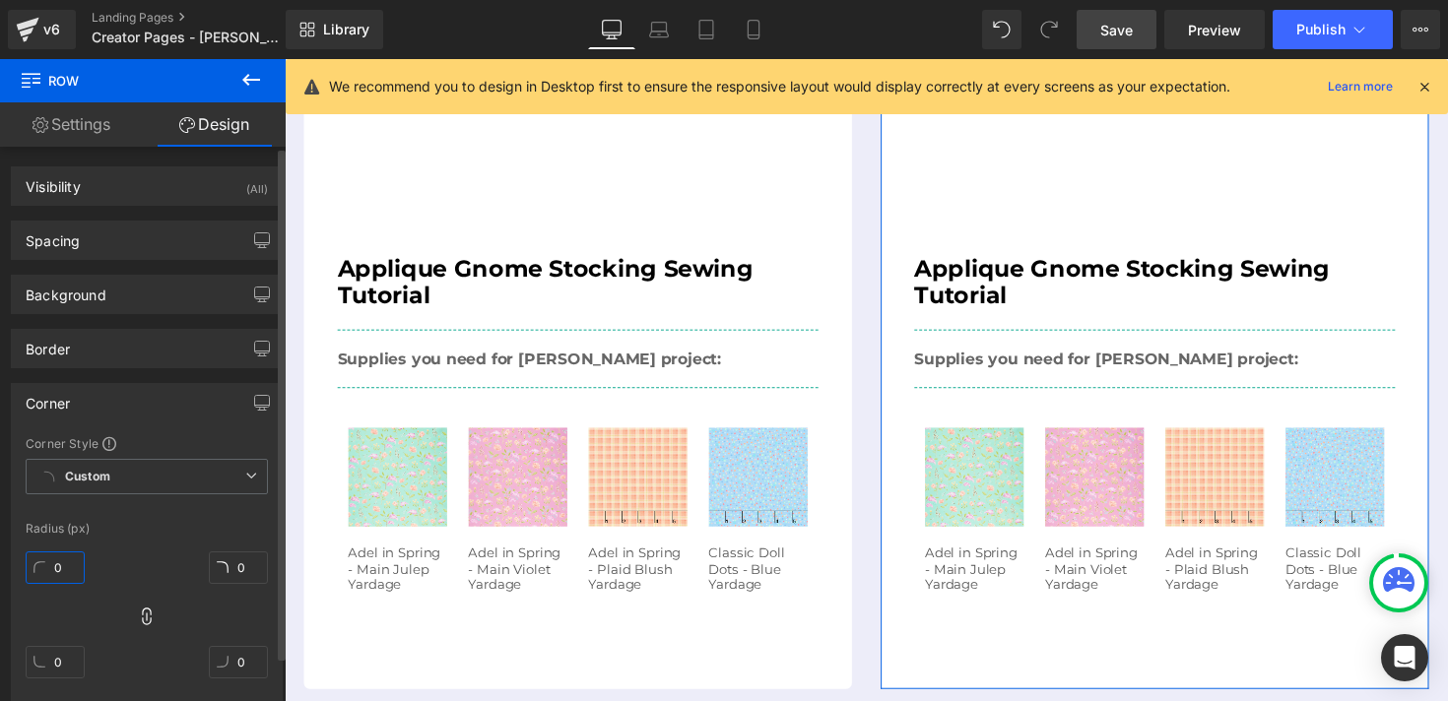
click at [58, 565] on input "0" at bounding box center [55, 568] width 59 height 33
type input "6"
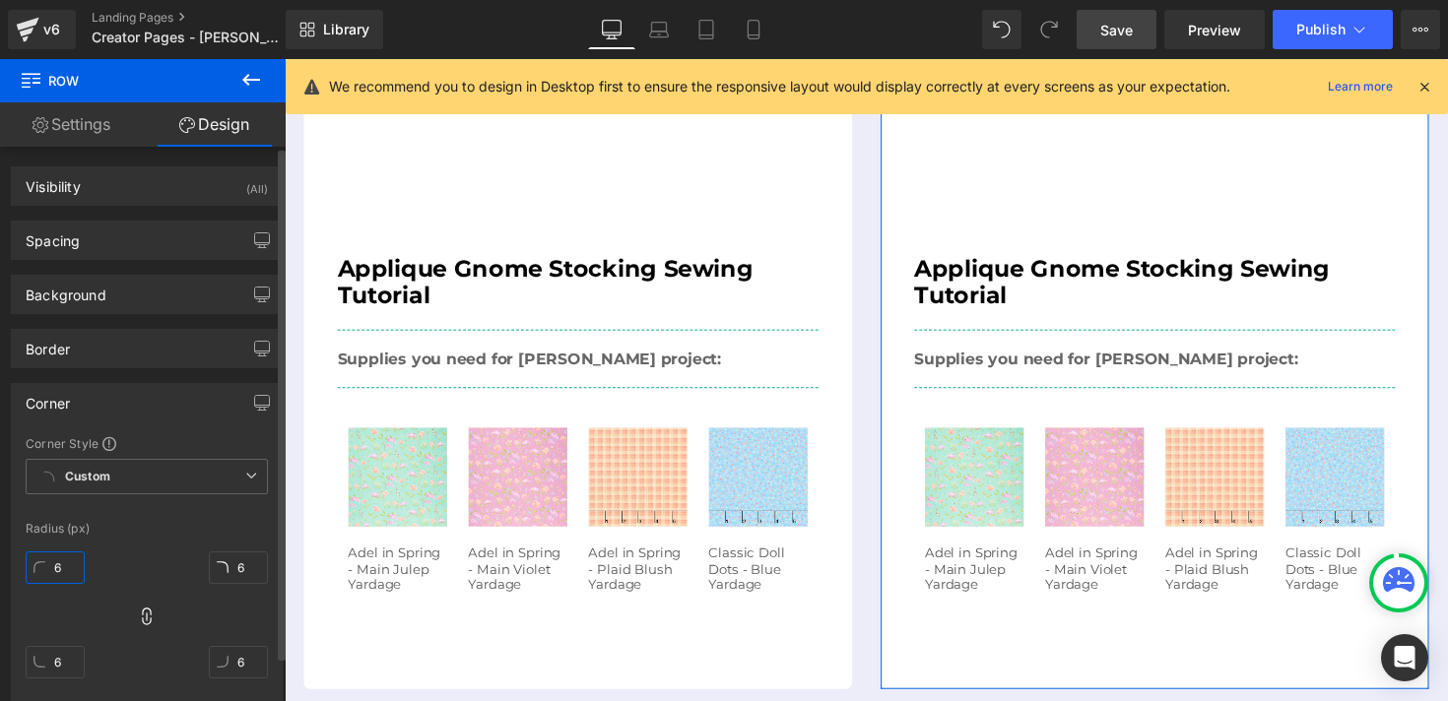
type input "6"
click at [155, 537] on div "Corner Style Custom Default Corner Custom Custom Default Corner Radius (px) 6px…" at bounding box center [147, 568] width 270 height 266
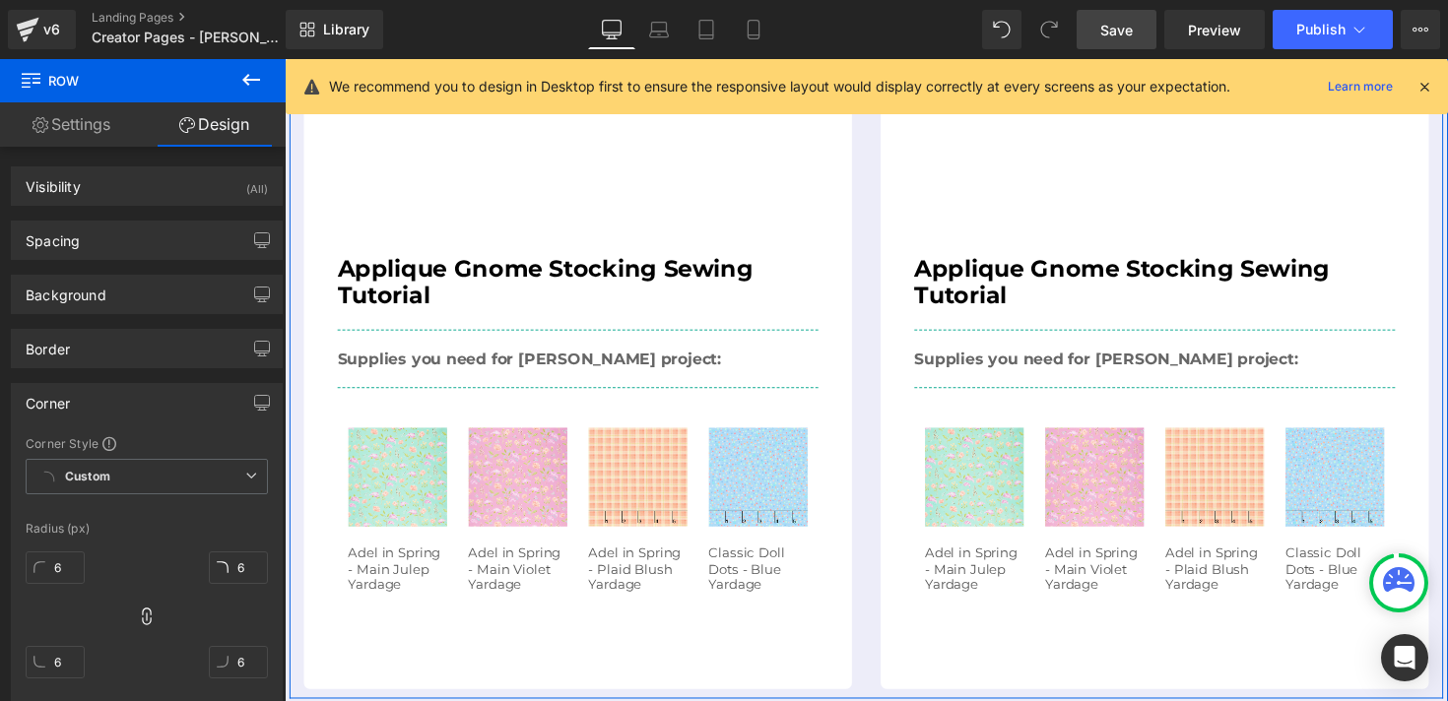
click at [881, 638] on div "Youtube Applique Gnome Stocking Sewing Tutorial Heading Supplies you need for t…" at bounding box center [1176, 324] width 591 height 762
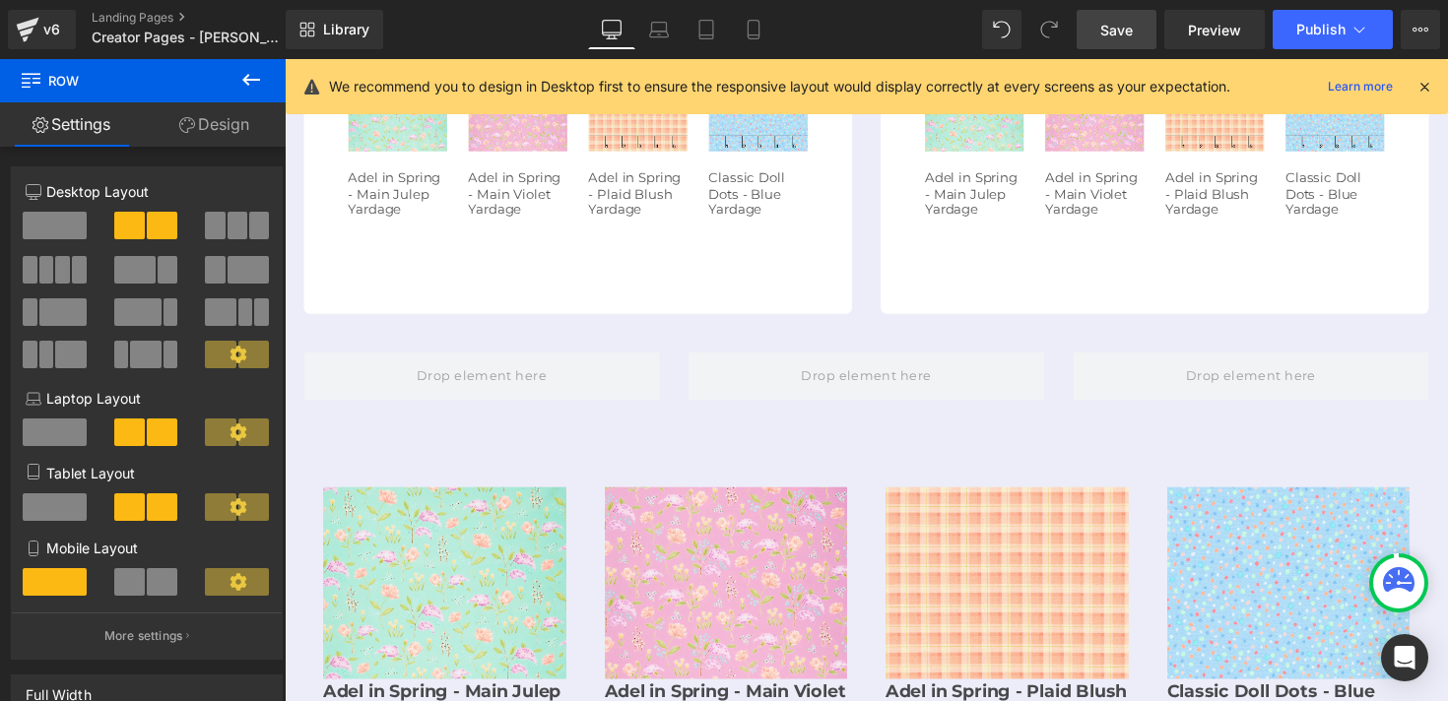
scroll to position [1393, 0]
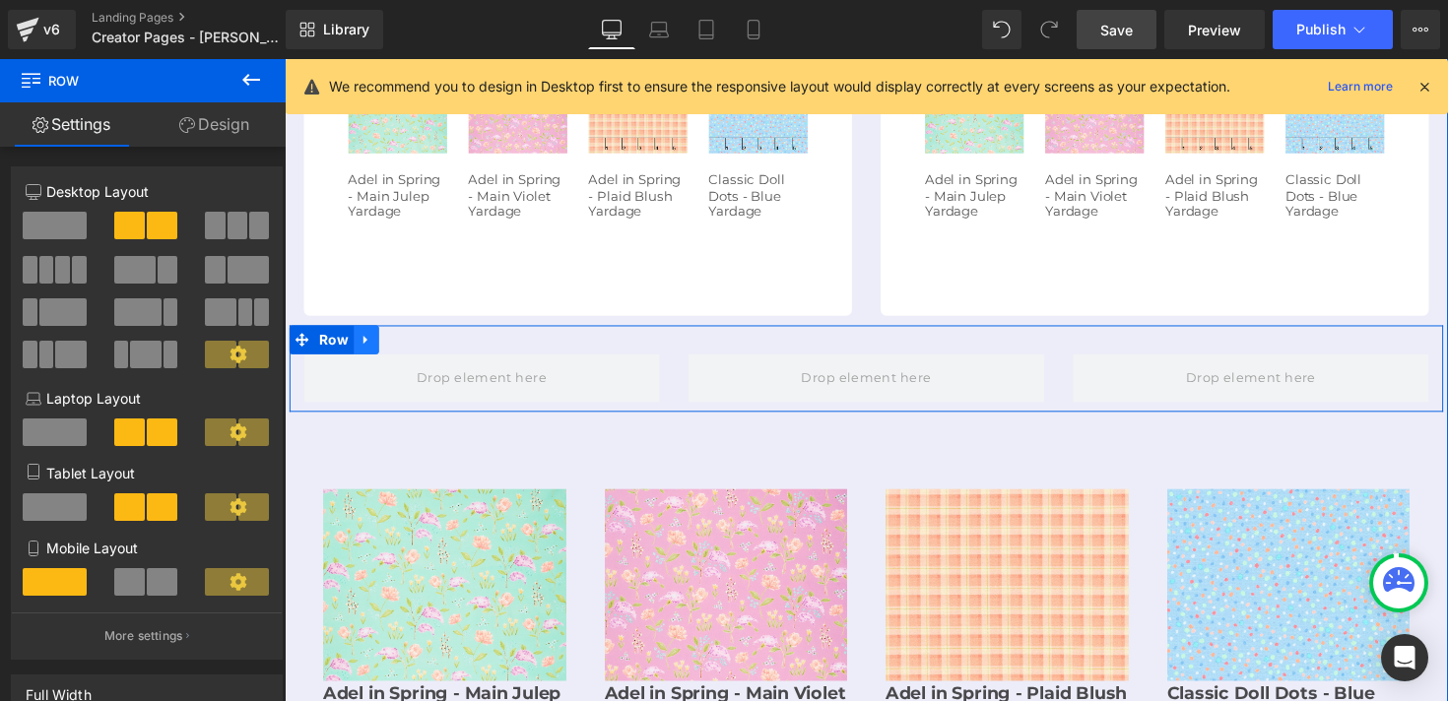
click at [367, 340] on icon at bounding box center [369, 347] width 14 height 15
click at [421, 340] on icon at bounding box center [420, 347] width 14 height 14
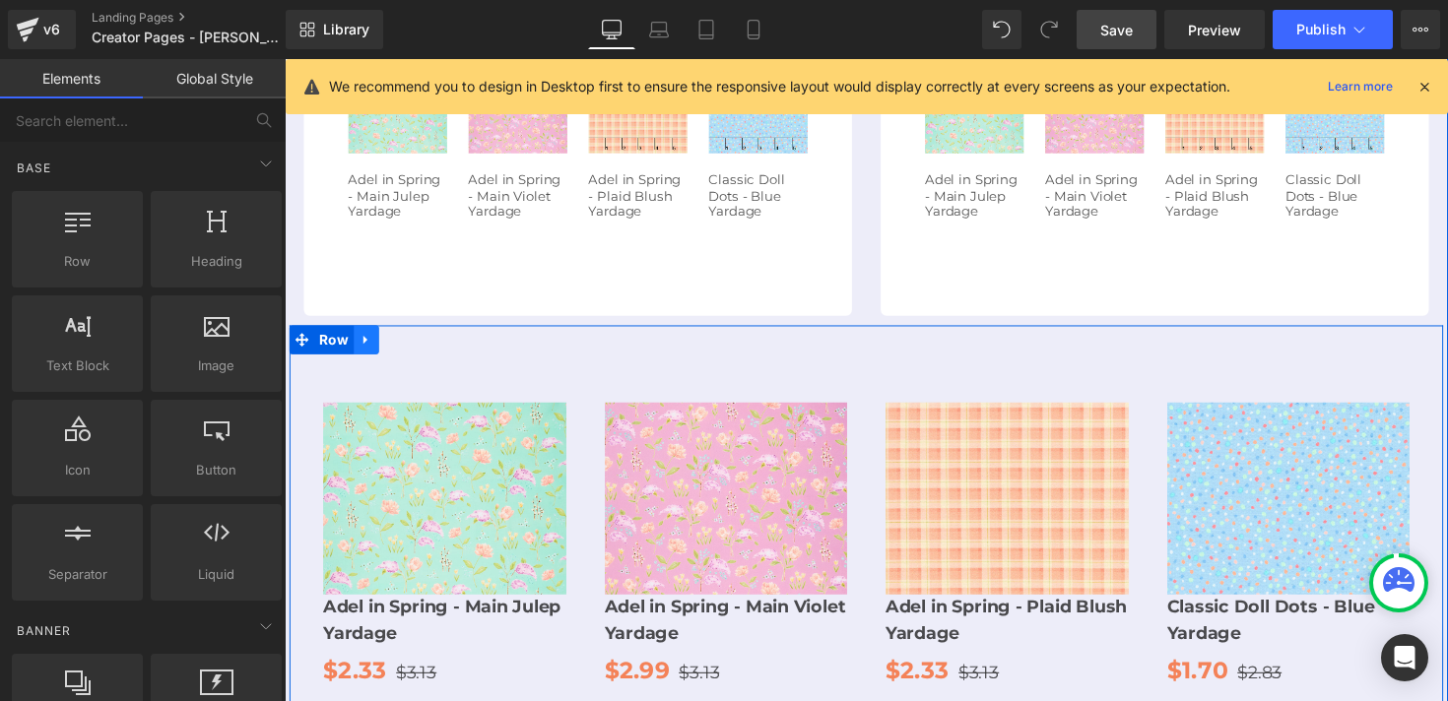
click at [366, 340] on icon at bounding box center [369, 347] width 14 height 15
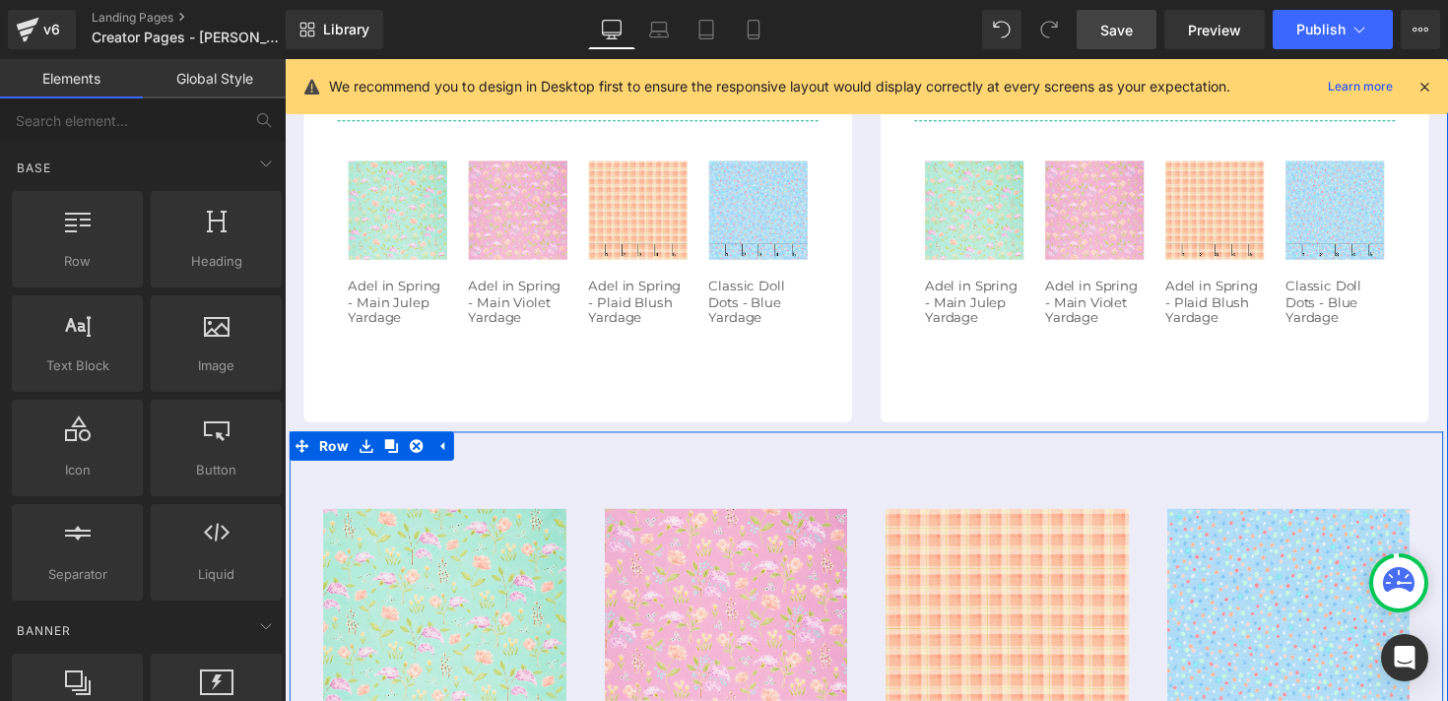
scroll to position [1174, 0]
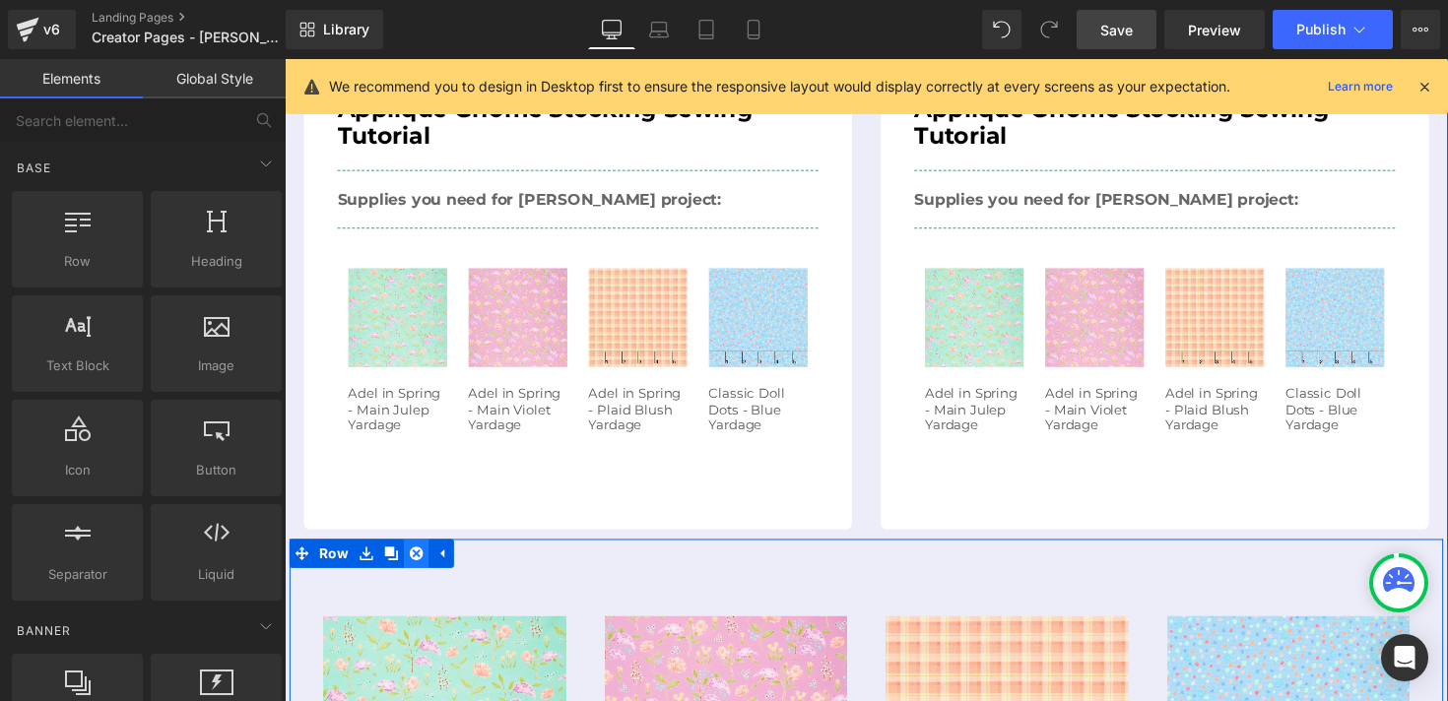
click at [419, 559] on icon at bounding box center [420, 566] width 14 height 15
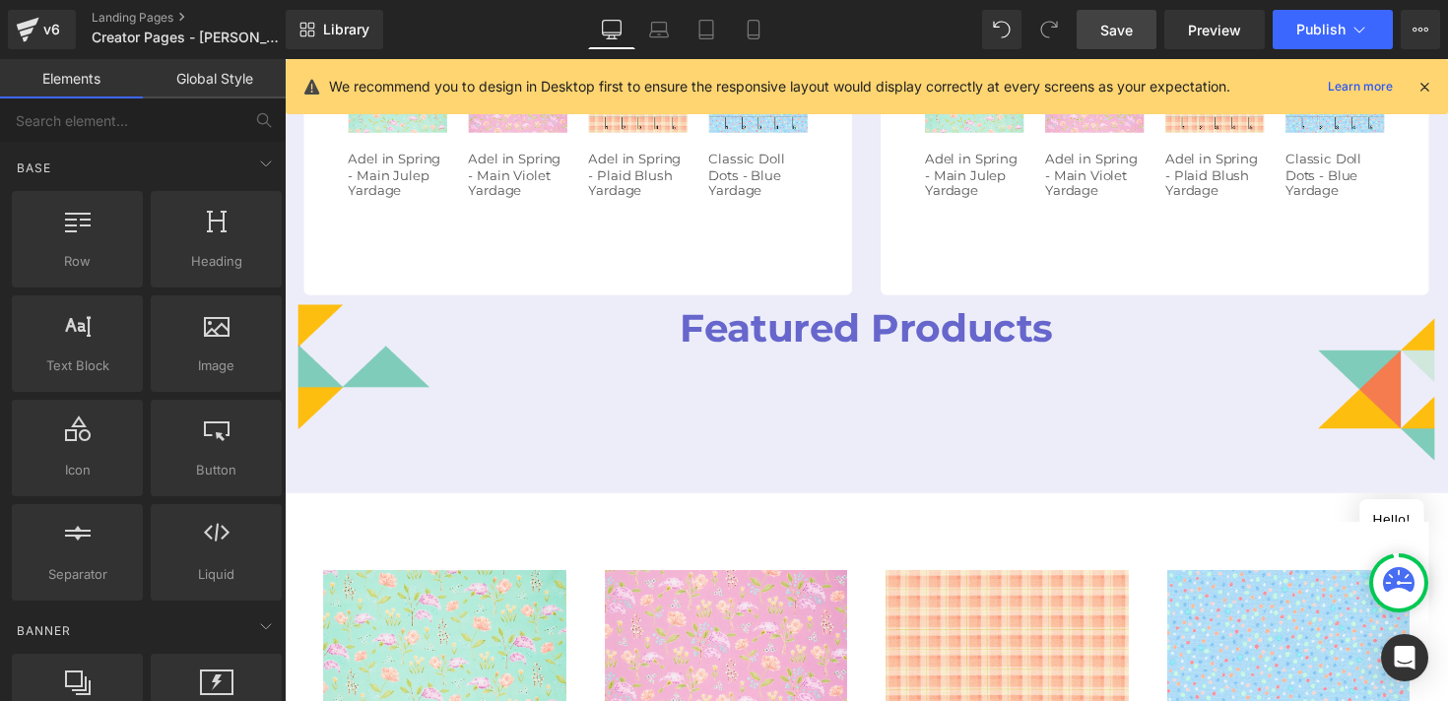
scroll to position [1419, 0]
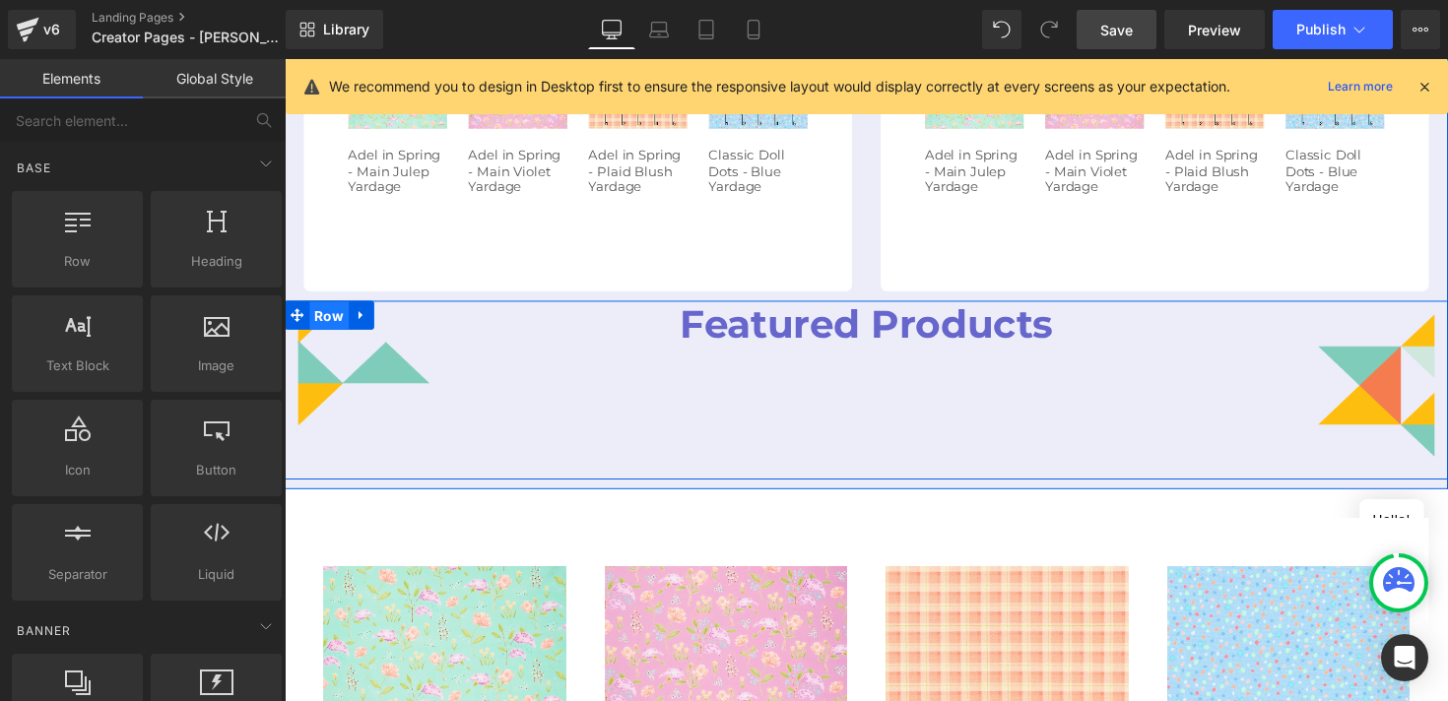
click at [331, 307] on span "Row" at bounding box center [330, 322] width 40 height 30
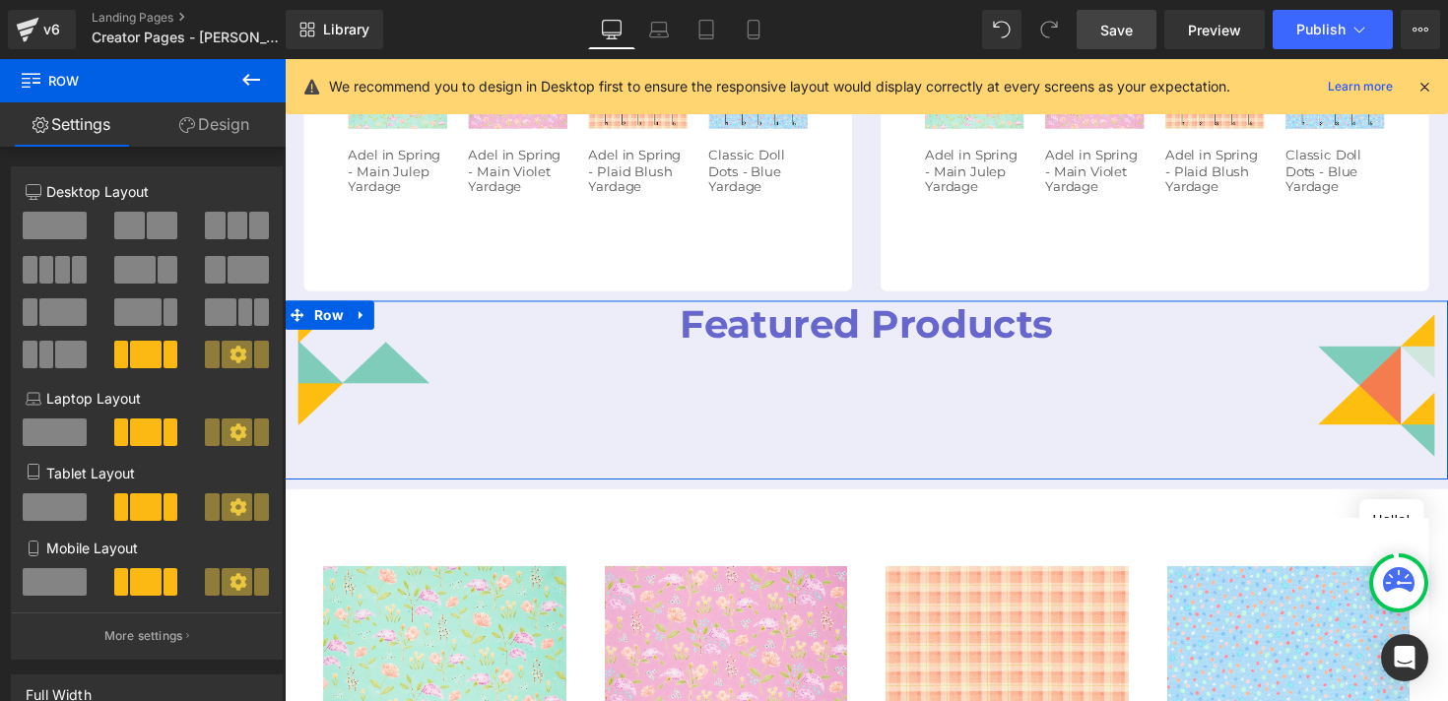
click at [210, 104] on link "Design" at bounding box center [214, 124] width 143 height 44
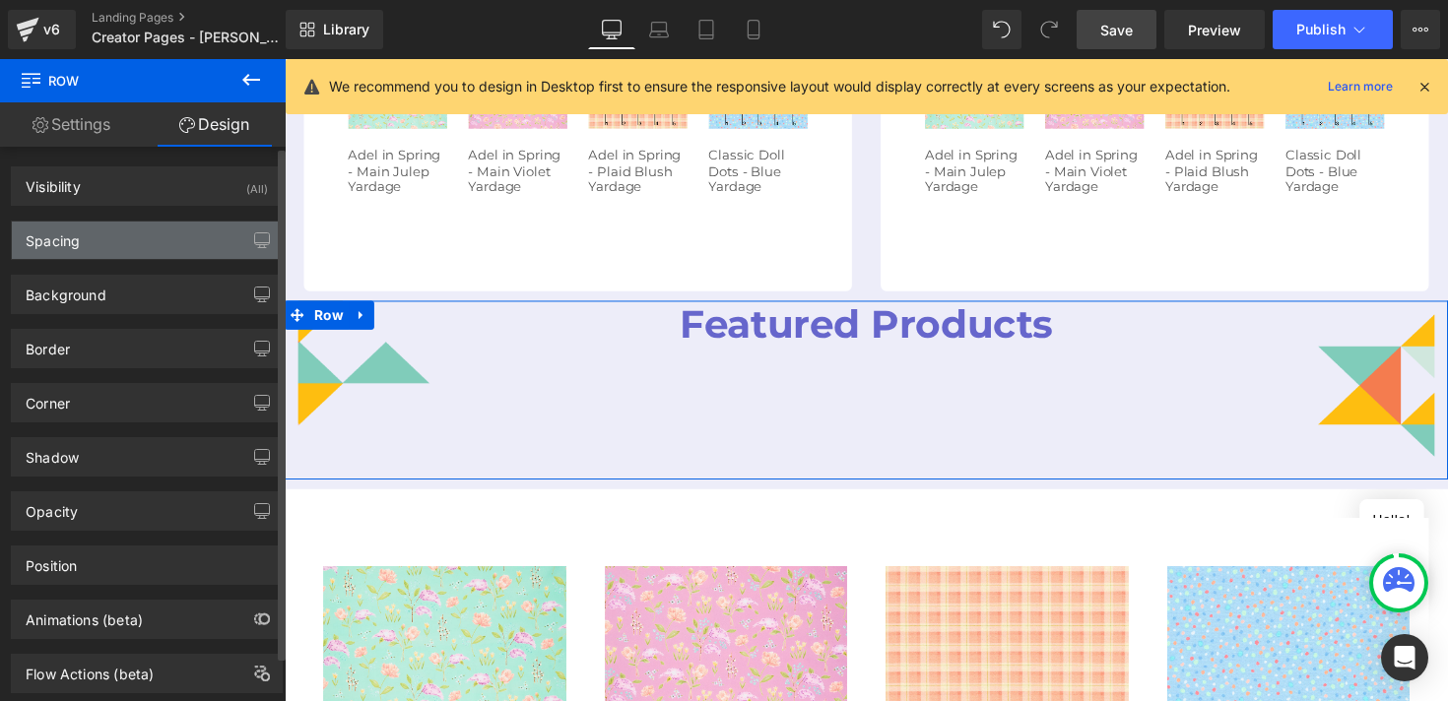
click at [132, 250] on div "Spacing" at bounding box center [147, 240] width 270 height 37
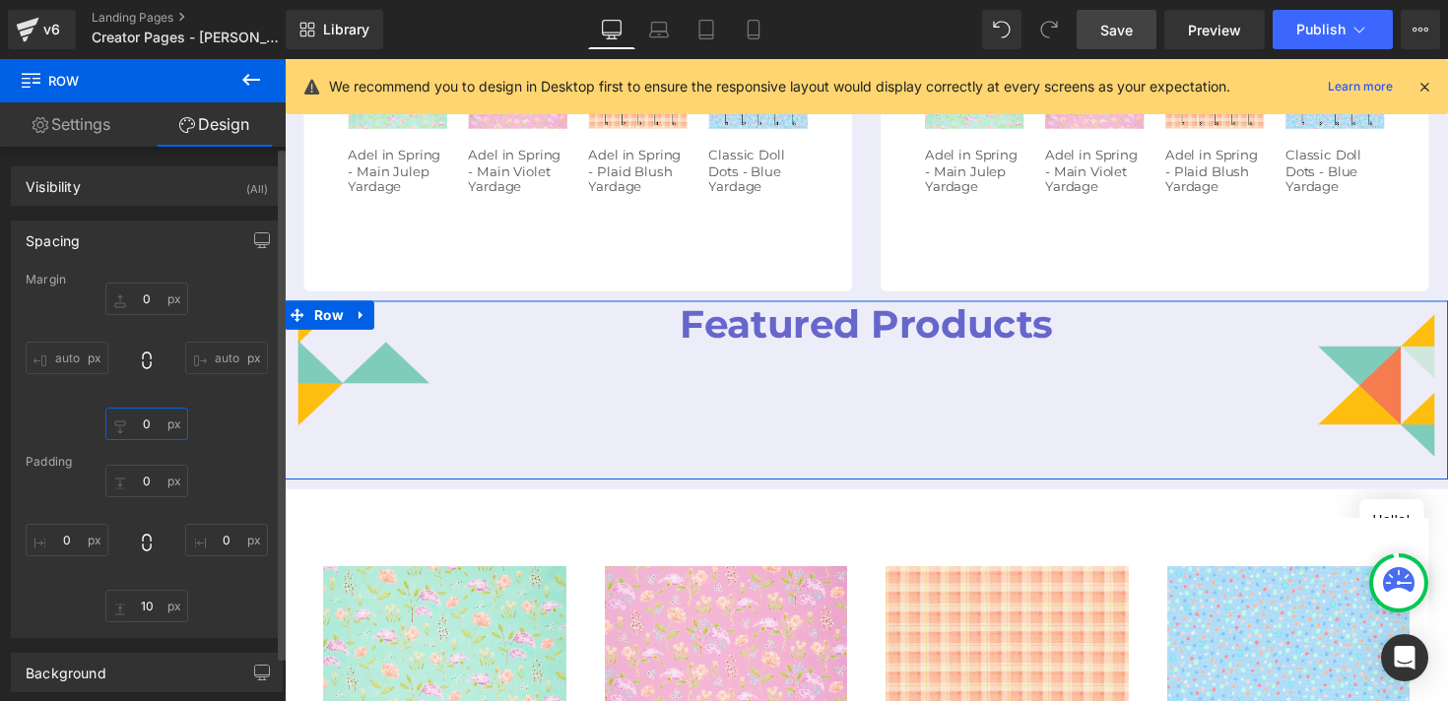
click at [140, 421] on input "0" at bounding box center [146, 424] width 83 height 33
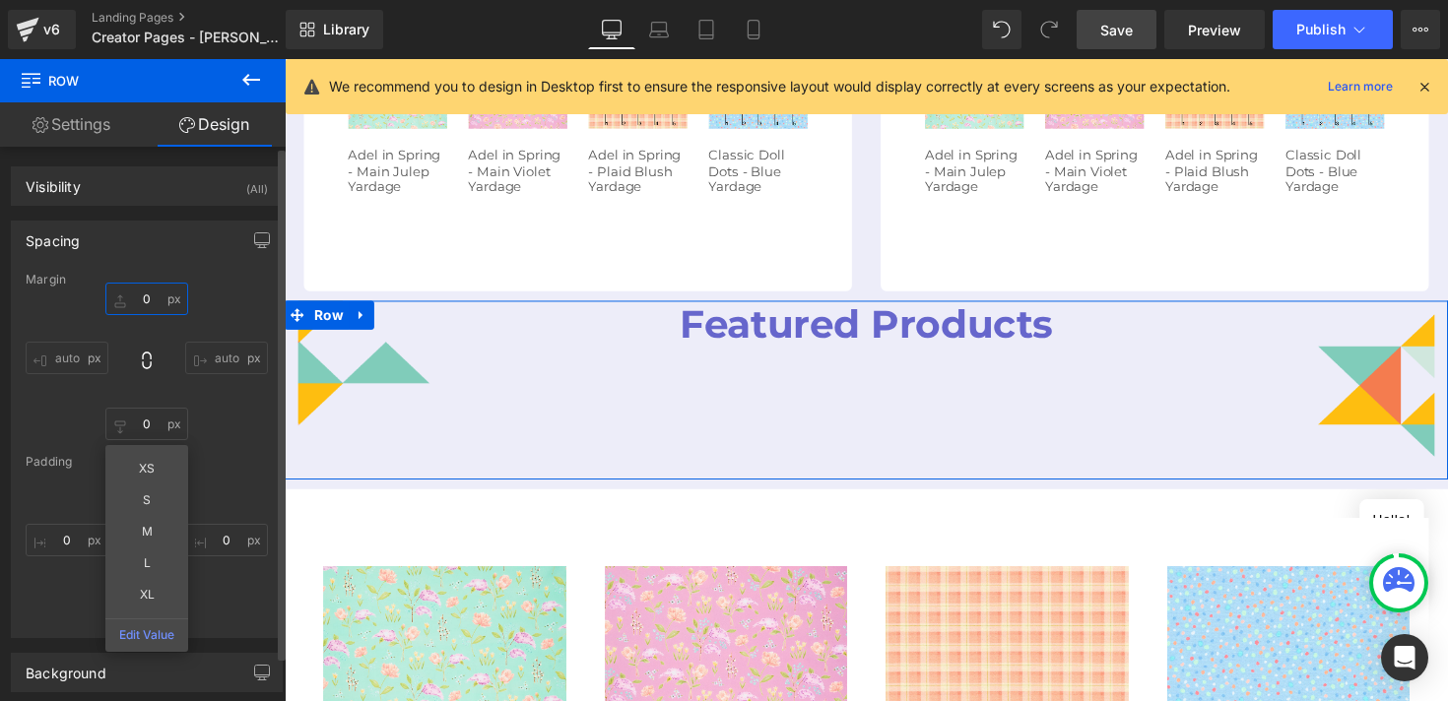
click at [142, 298] on input "0" at bounding box center [146, 299] width 83 height 33
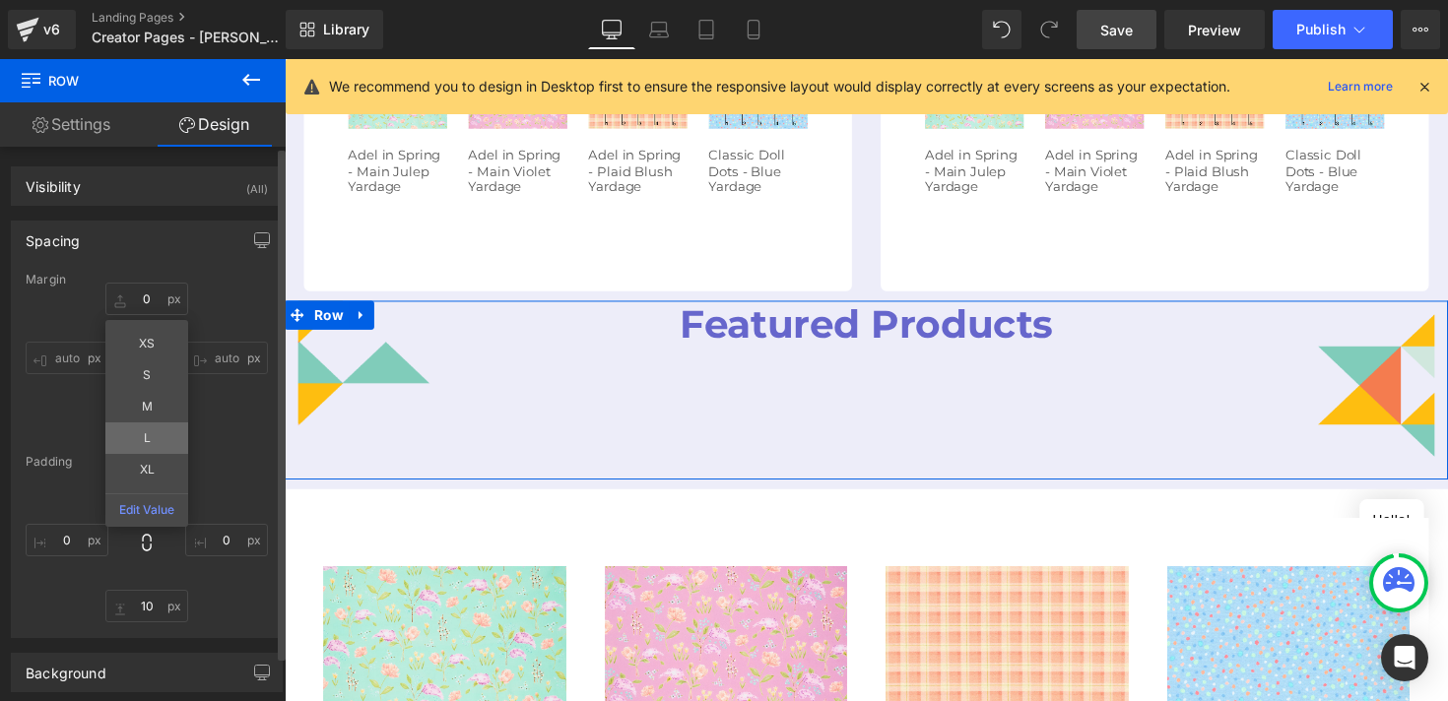
type input "L"
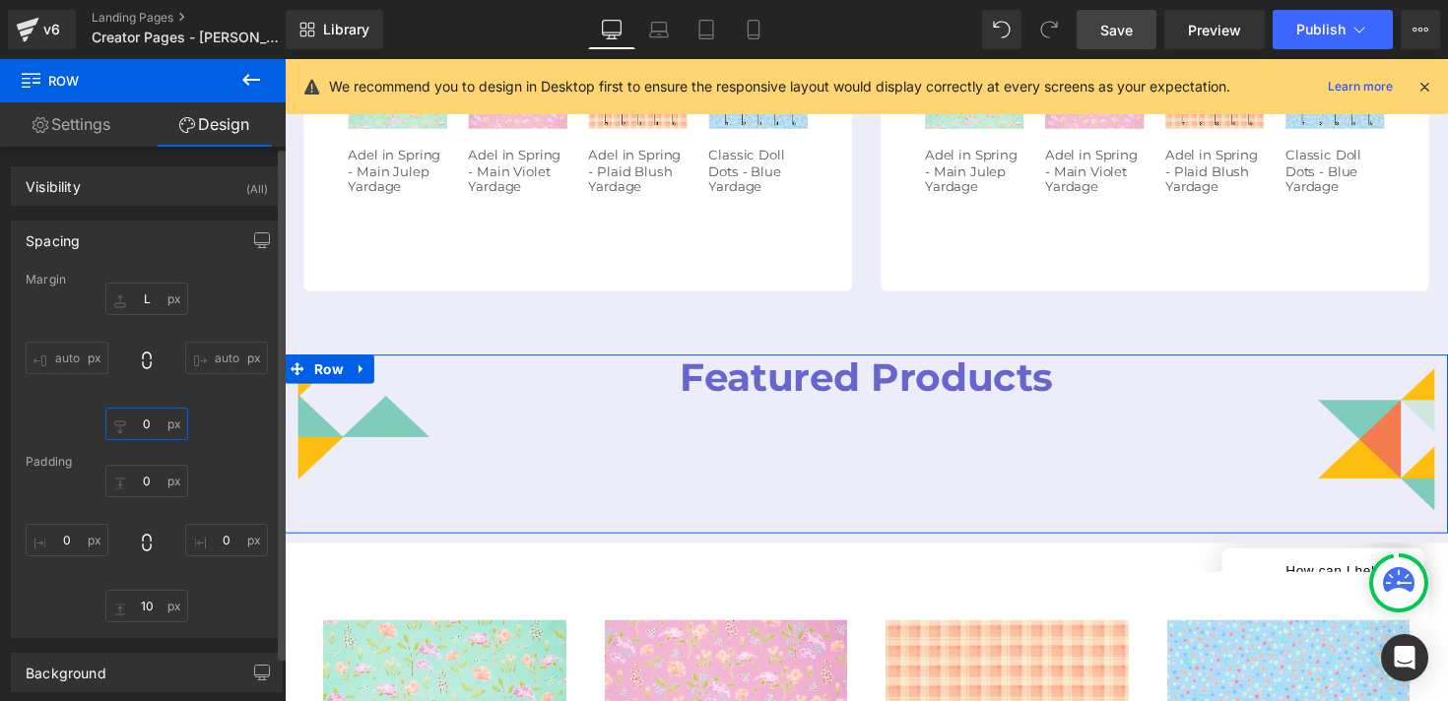
click at [142, 431] on input "0" at bounding box center [146, 424] width 83 height 33
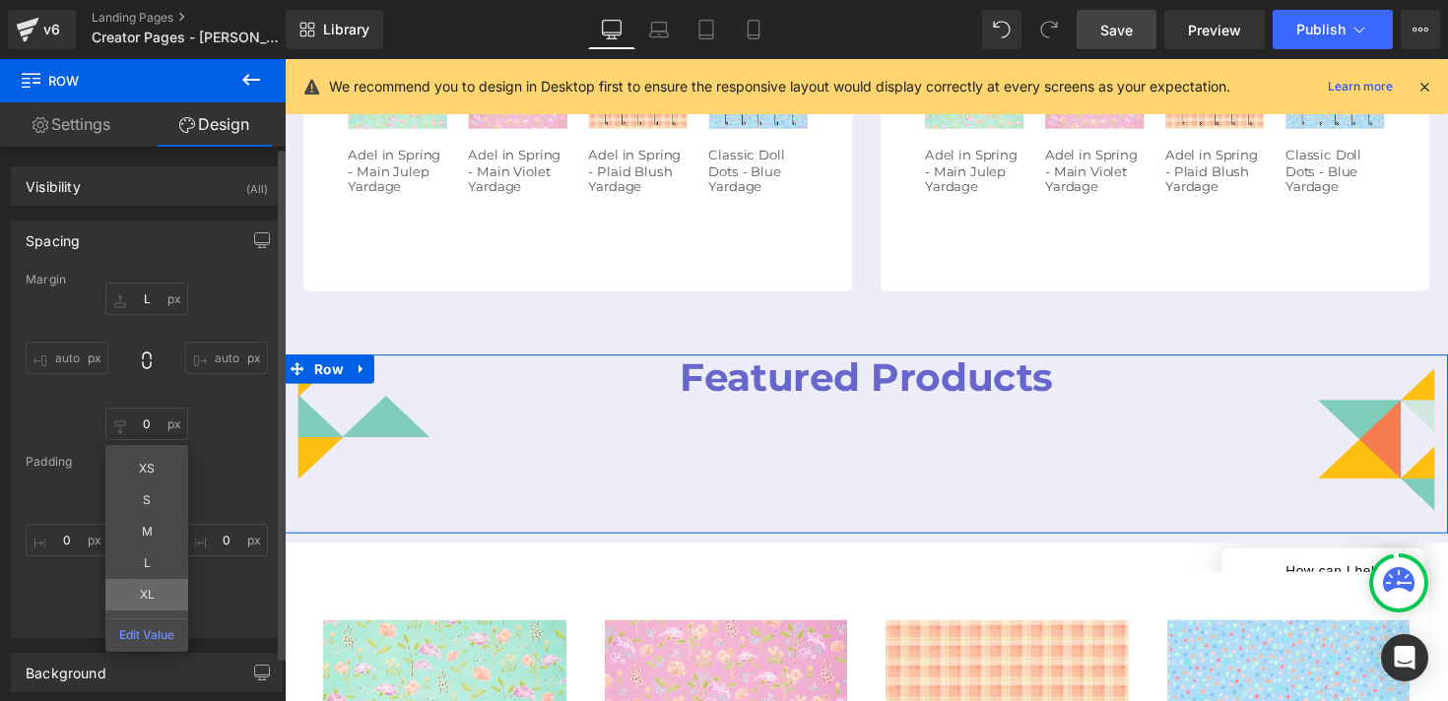
type input "XL"
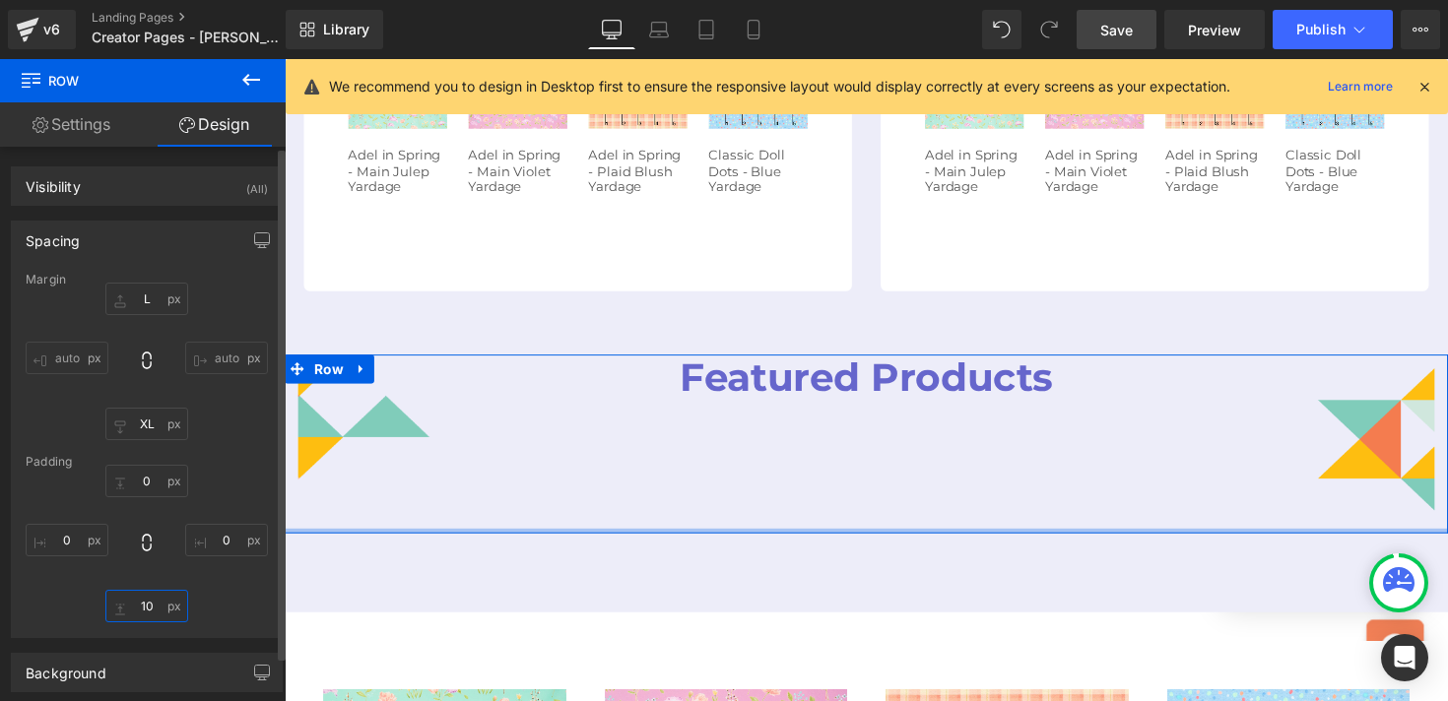
click at [147, 601] on input "10" at bounding box center [146, 606] width 83 height 33
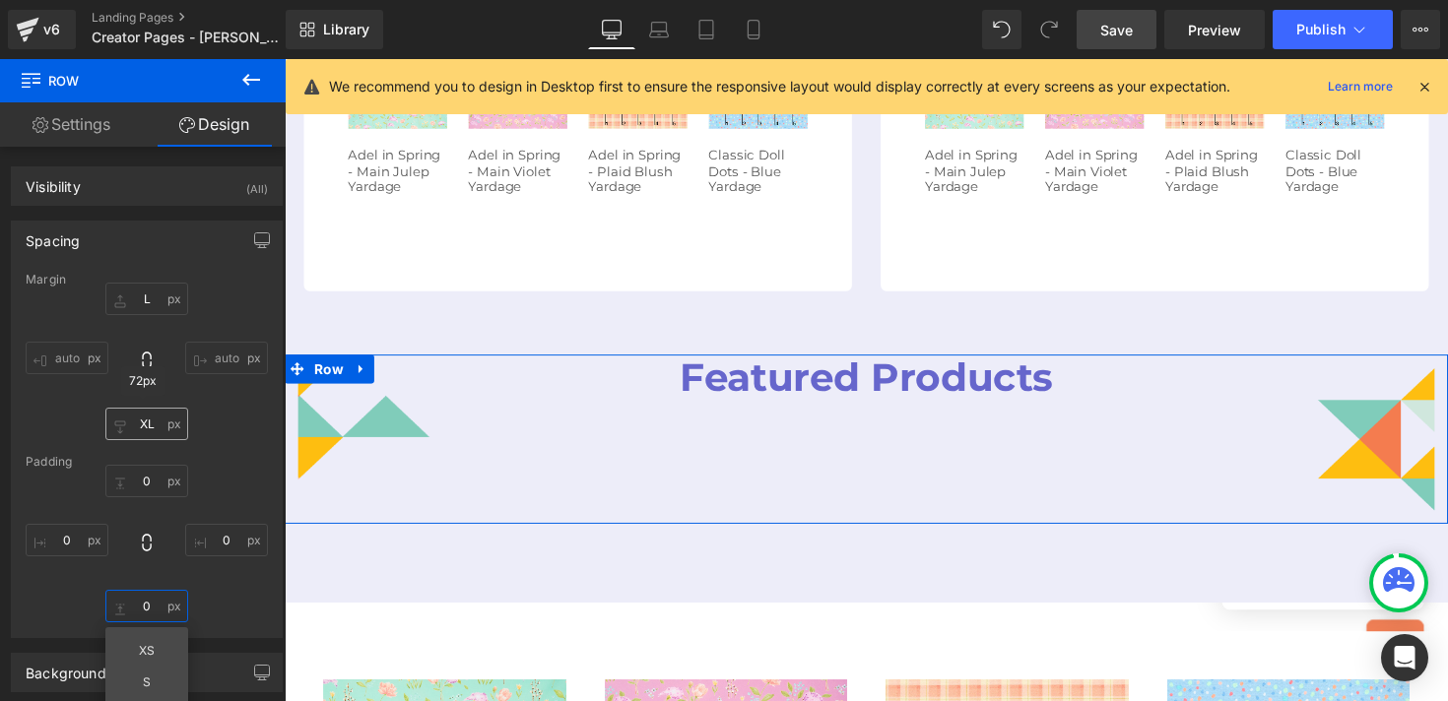
type input "0"
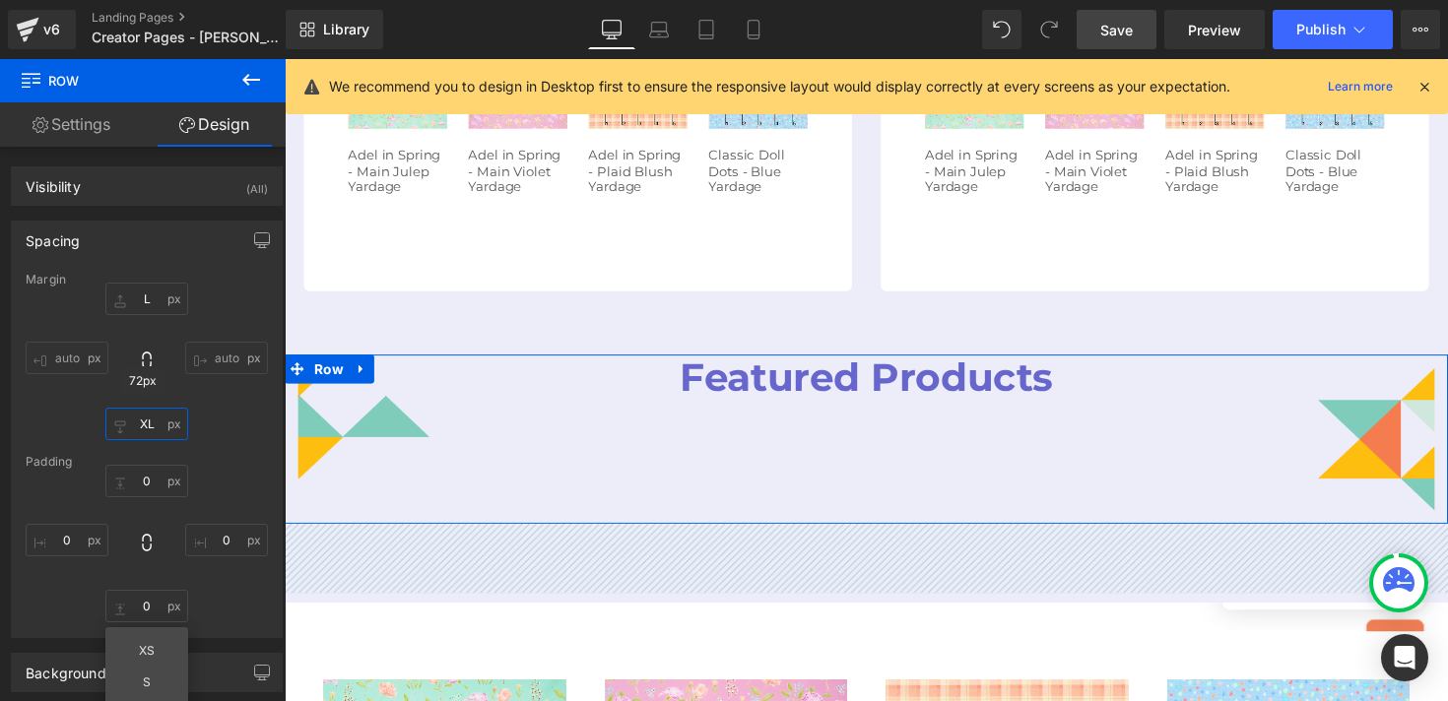
click at [141, 431] on input "XL" at bounding box center [146, 424] width 83 height 33
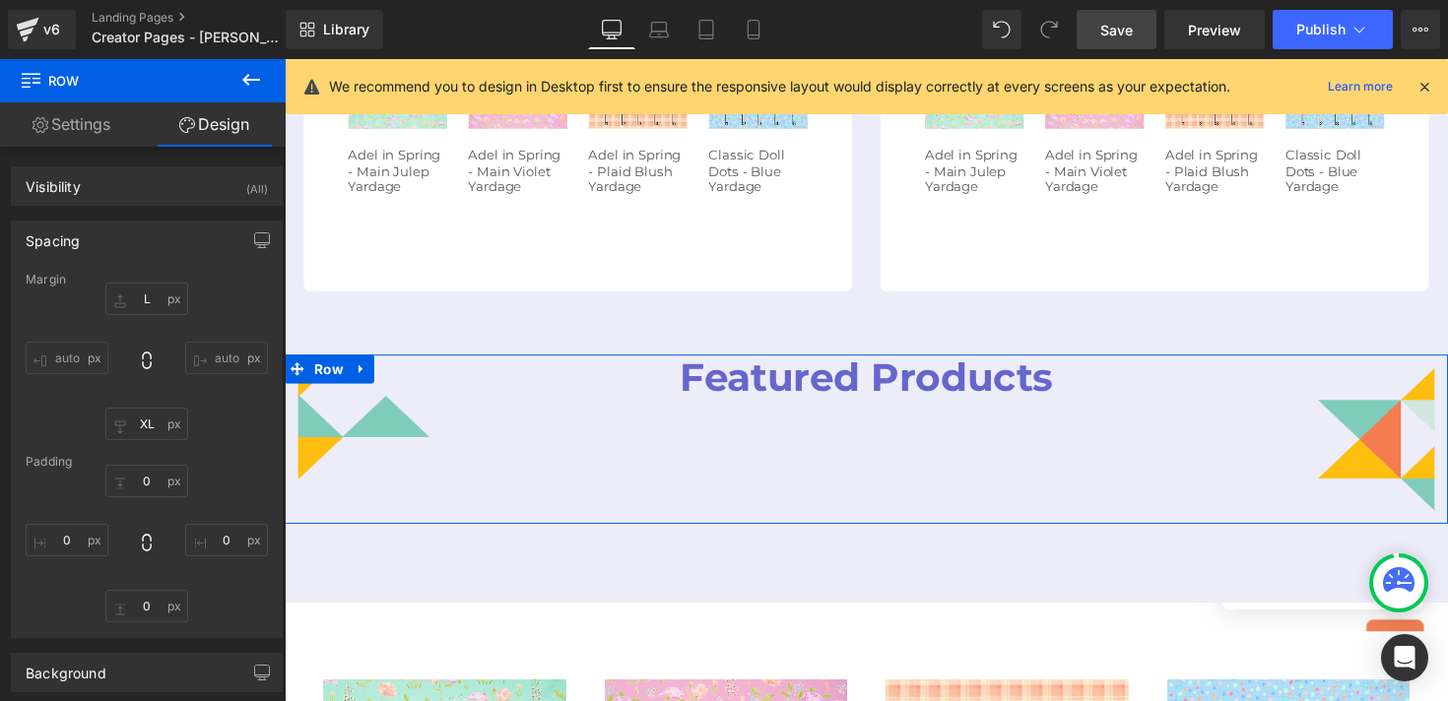
click at [223, 427] on div "56px L auto auto 72px XL auto auto" at bounding box center [147, 362] width 242 height 158
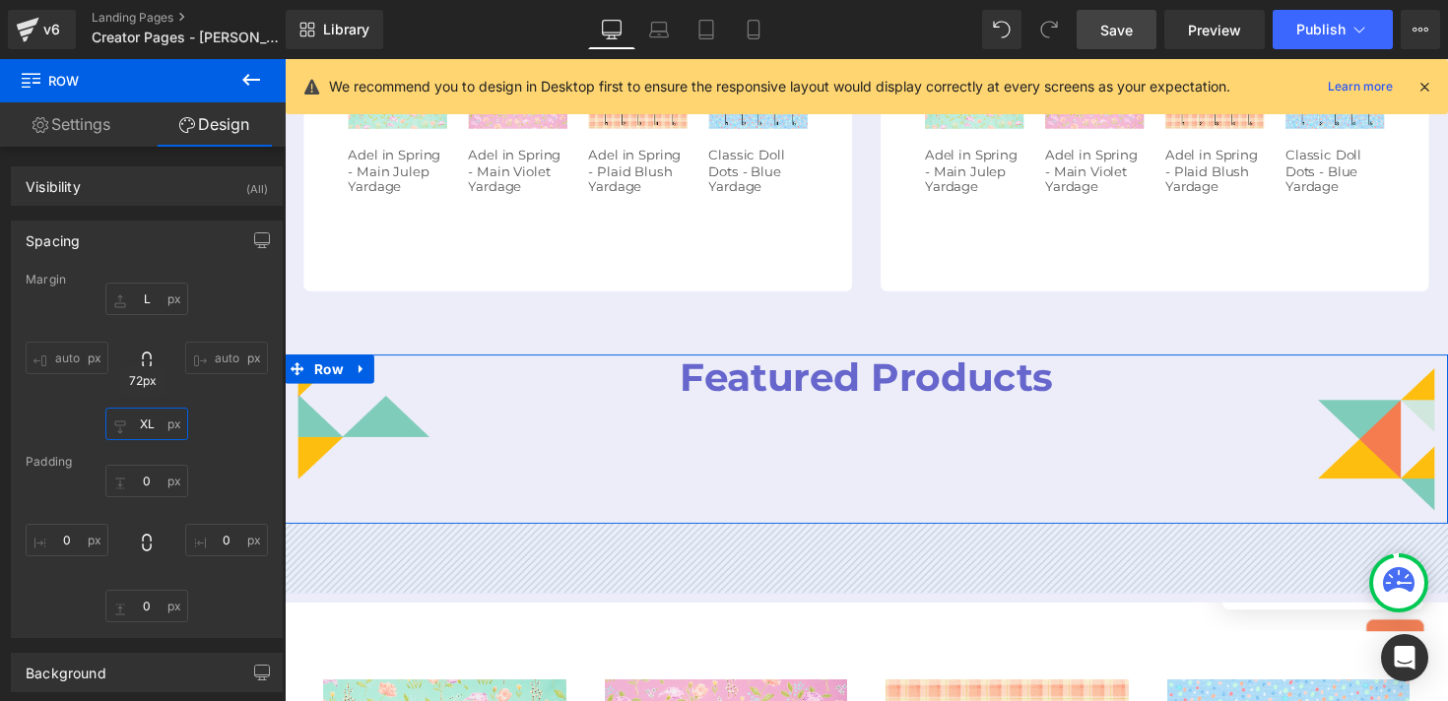
click at [145, 428] on input "XL" at bounding box center [146, 424] width 83 height 33
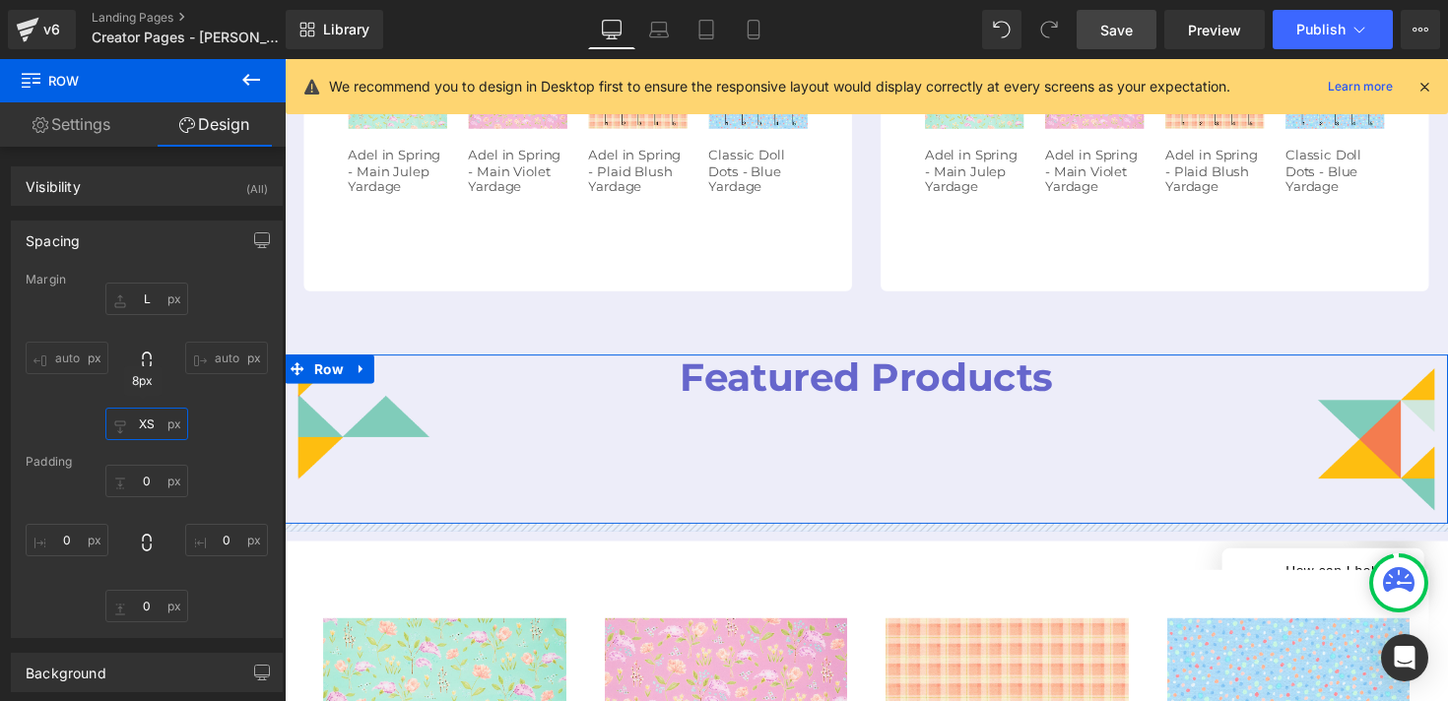
click at [135, 424] on input "XS" at bounding box center [146, 424] width 83 height 33
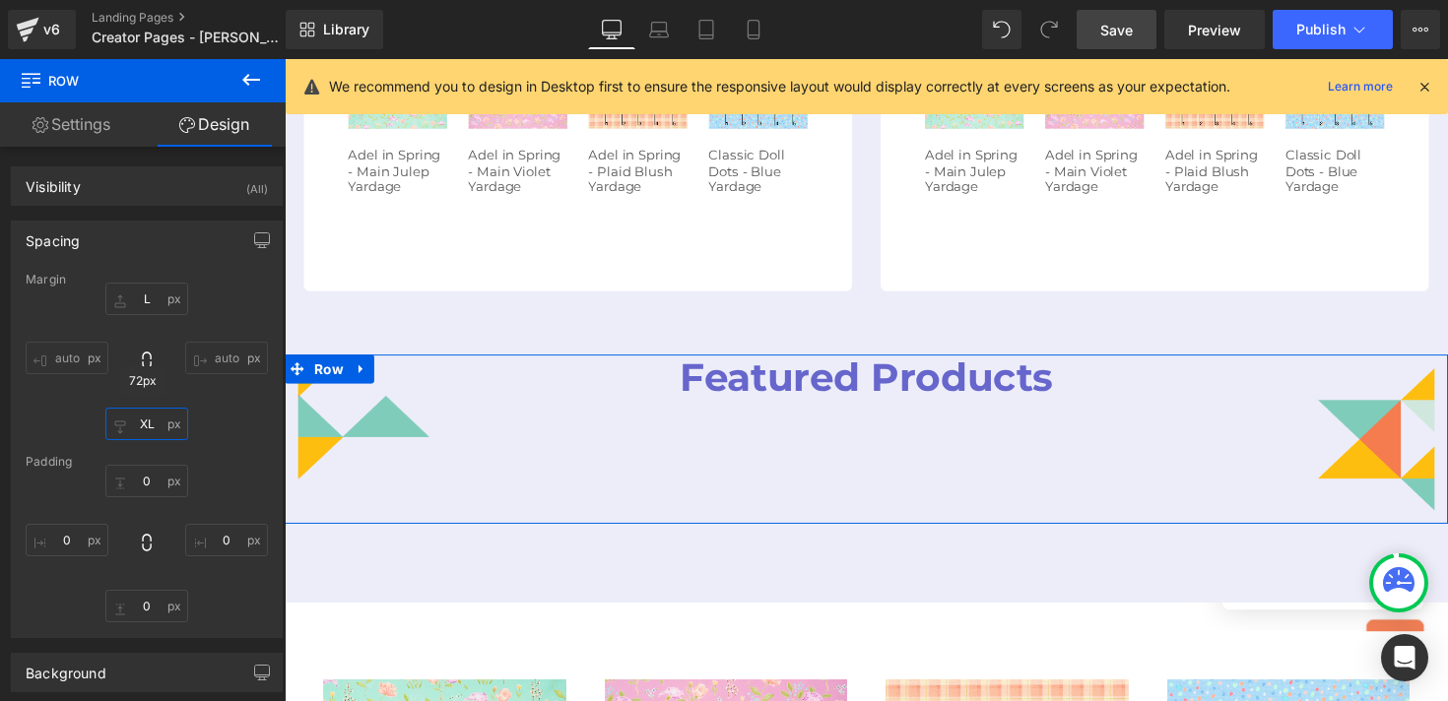
click at [142, 430] on input "XL" at bounding box center [146, 424] width 83 height 33
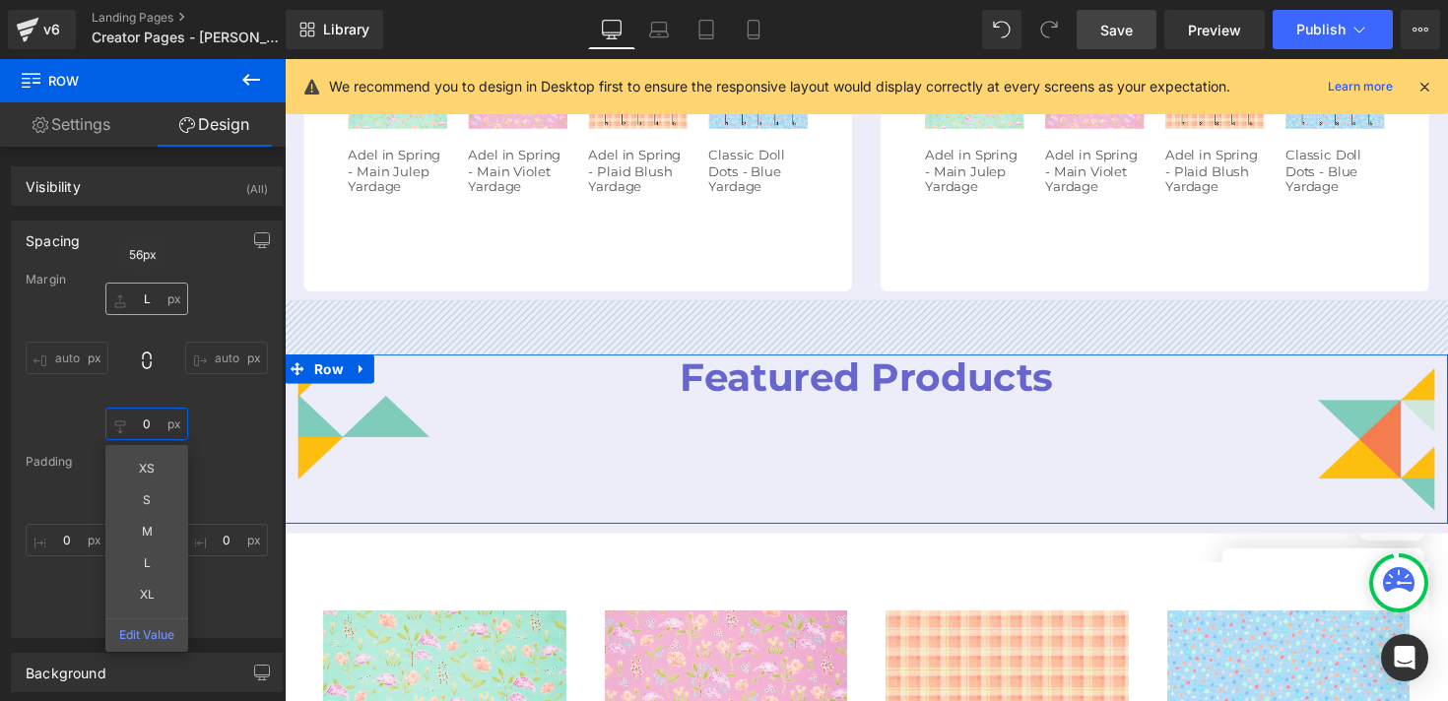
type input "0"
click at [143, 300] on input "L" at bounding box center [146, 299] width 83 height 33
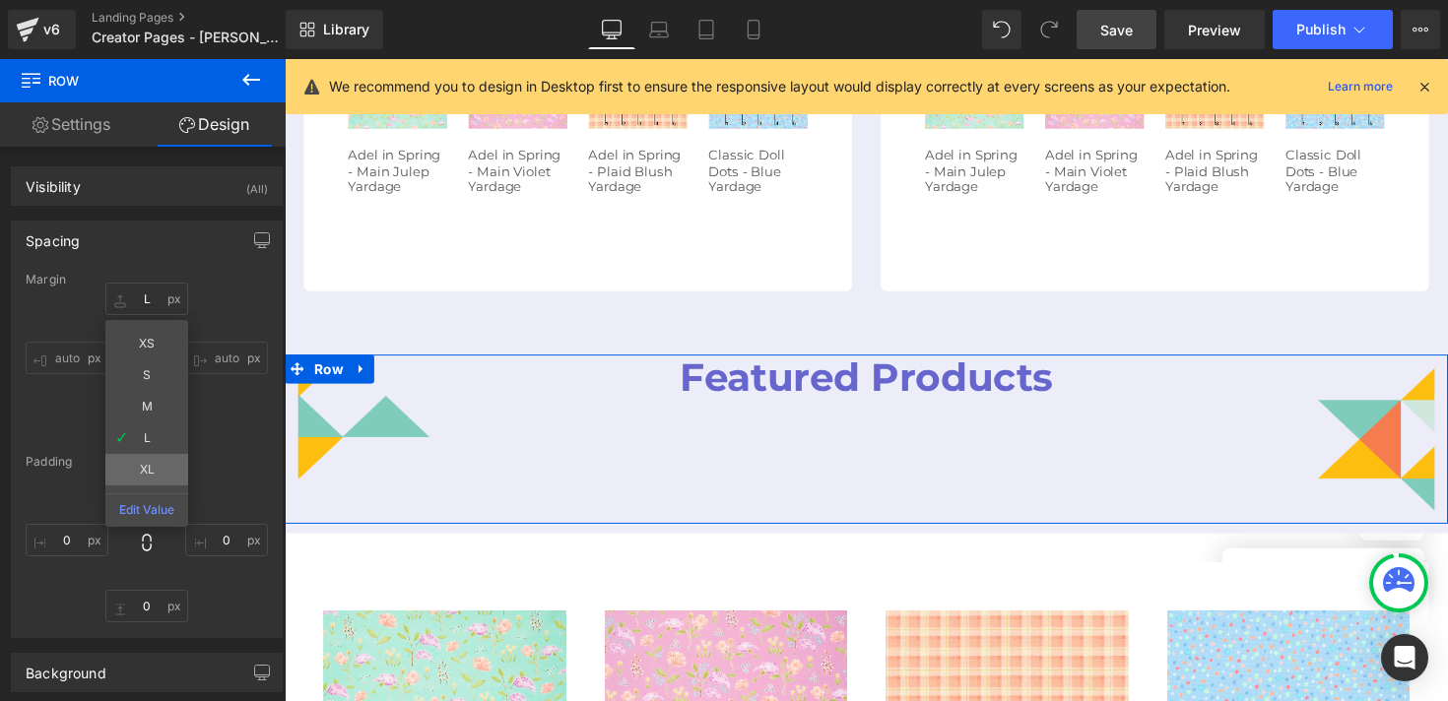
type input "XL"
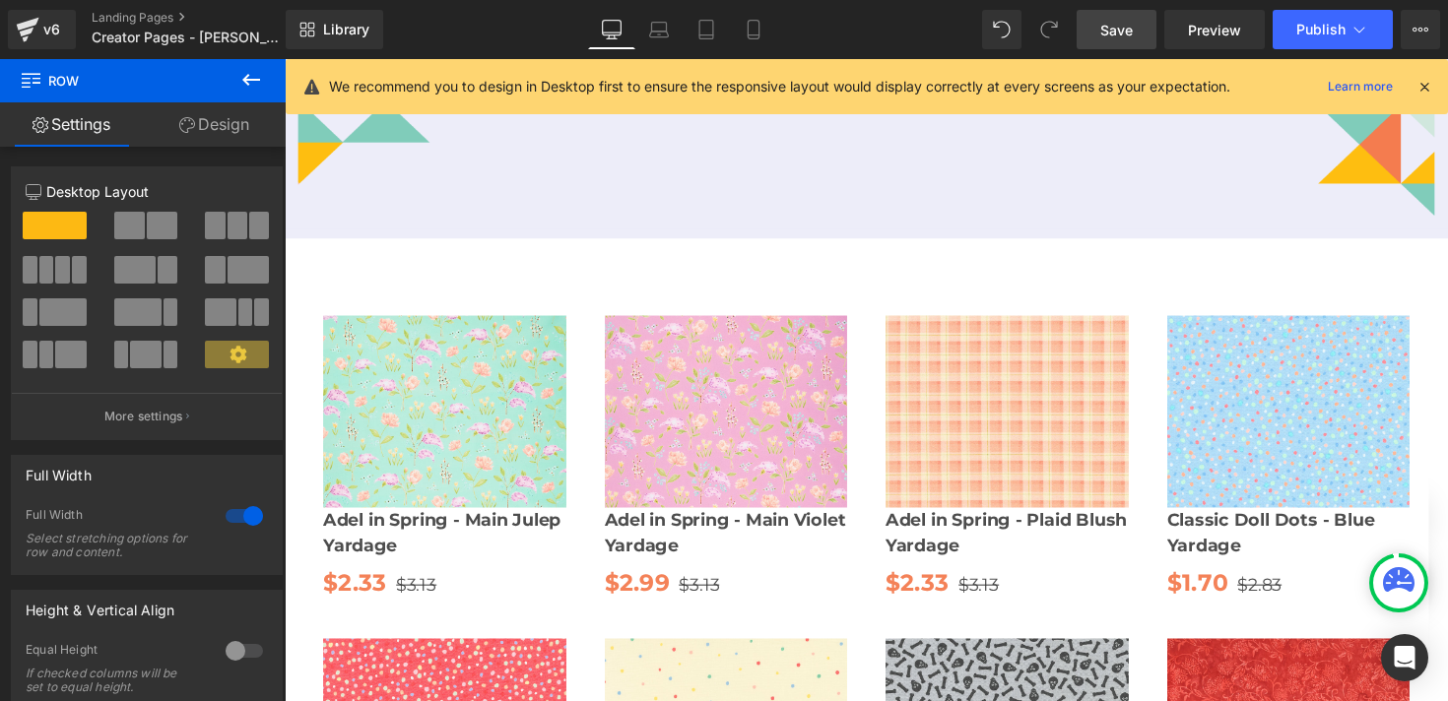
scroll to position [1738, 0]
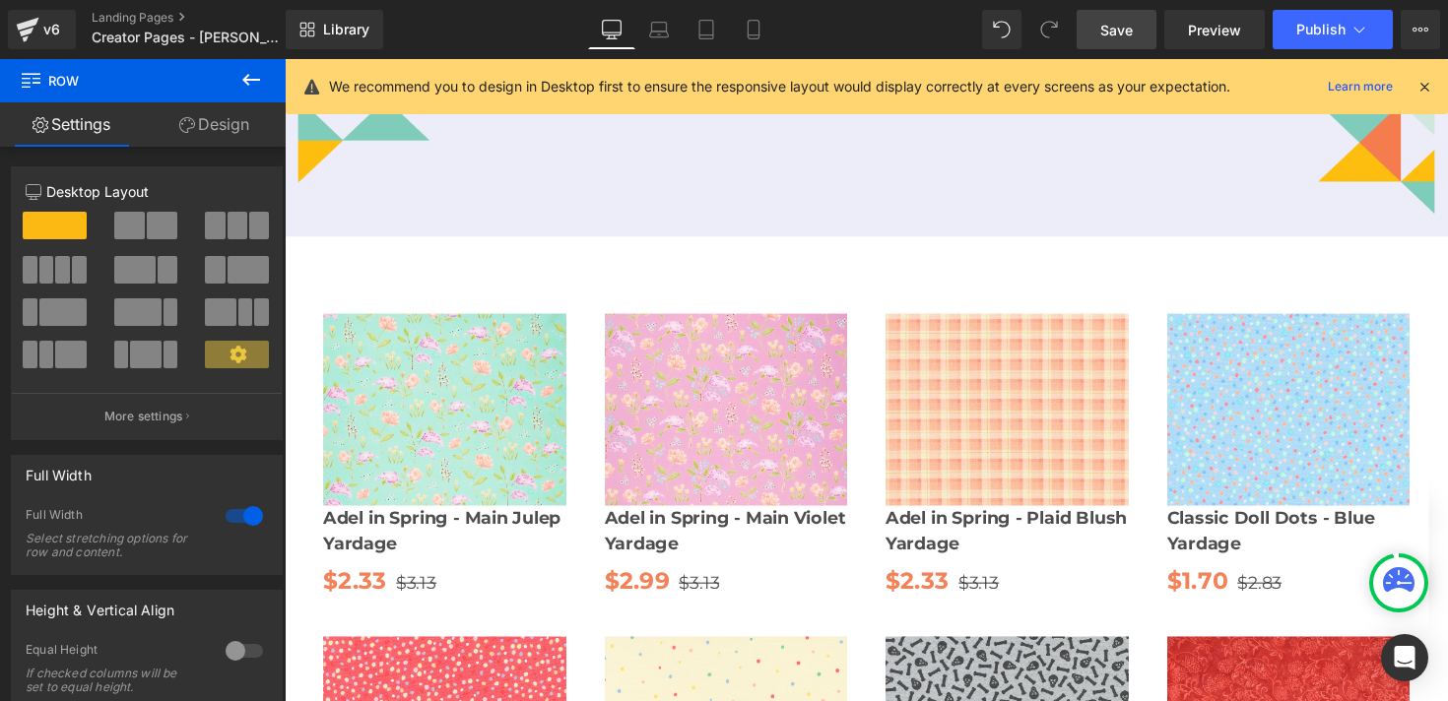
click at [1123, 36] on span "Save" at bounding box center [1116, 30] width 33 height 21
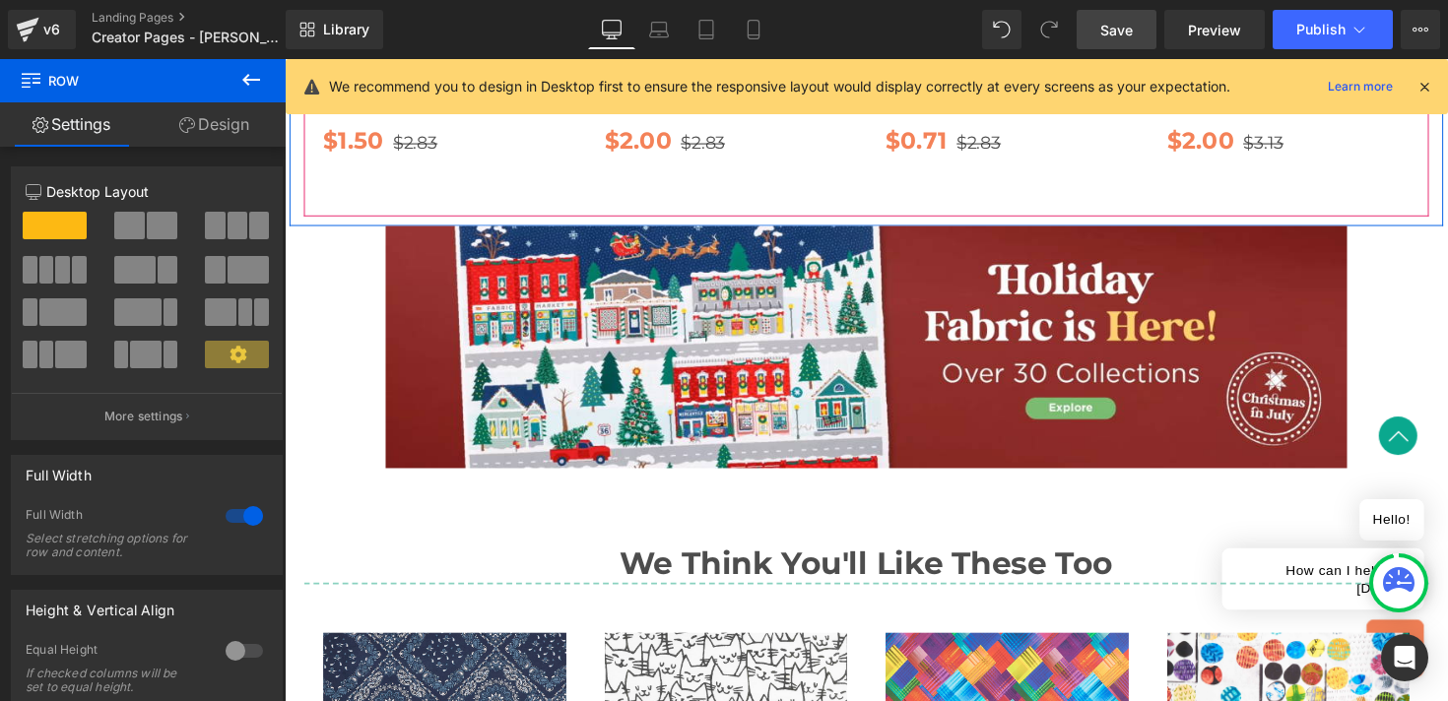
scroll to position [2526, 0]
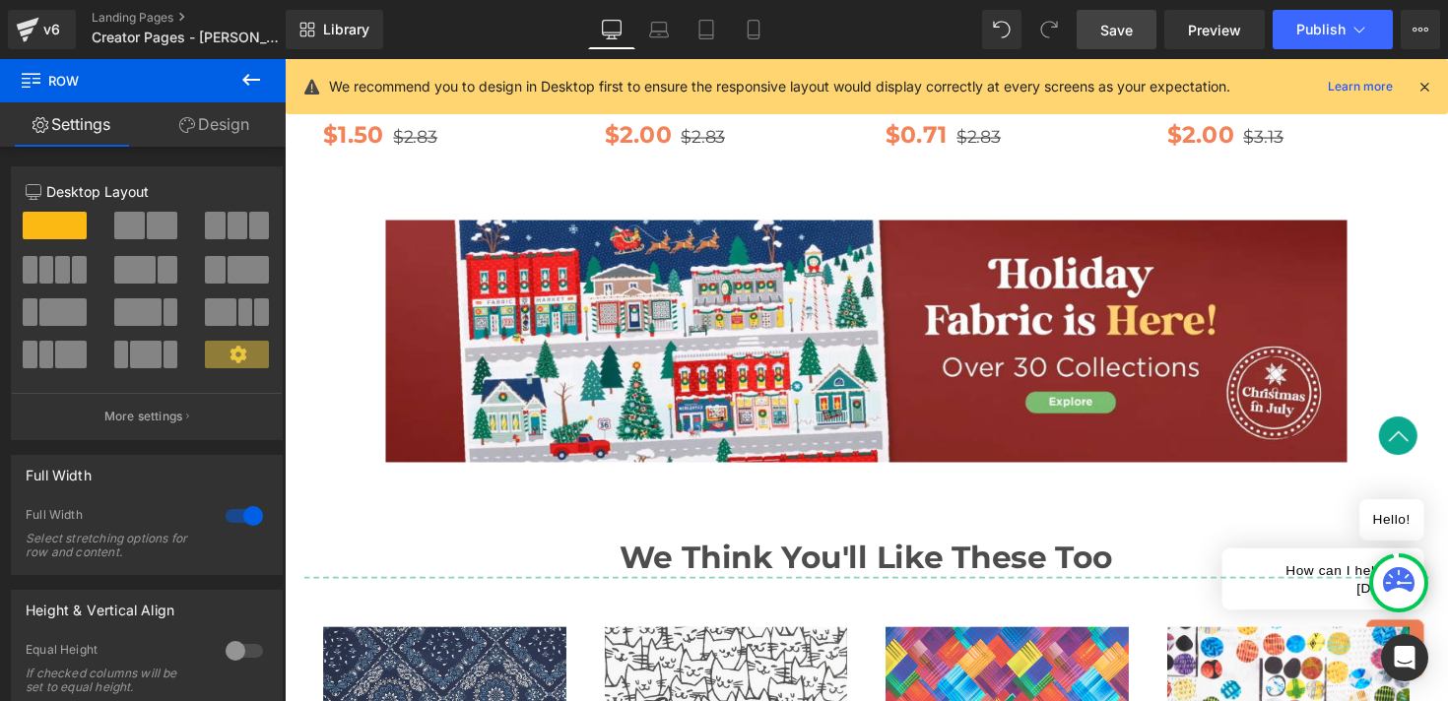
click at [461, 302] on img at bounding box center [880, 349] width 985 height 249
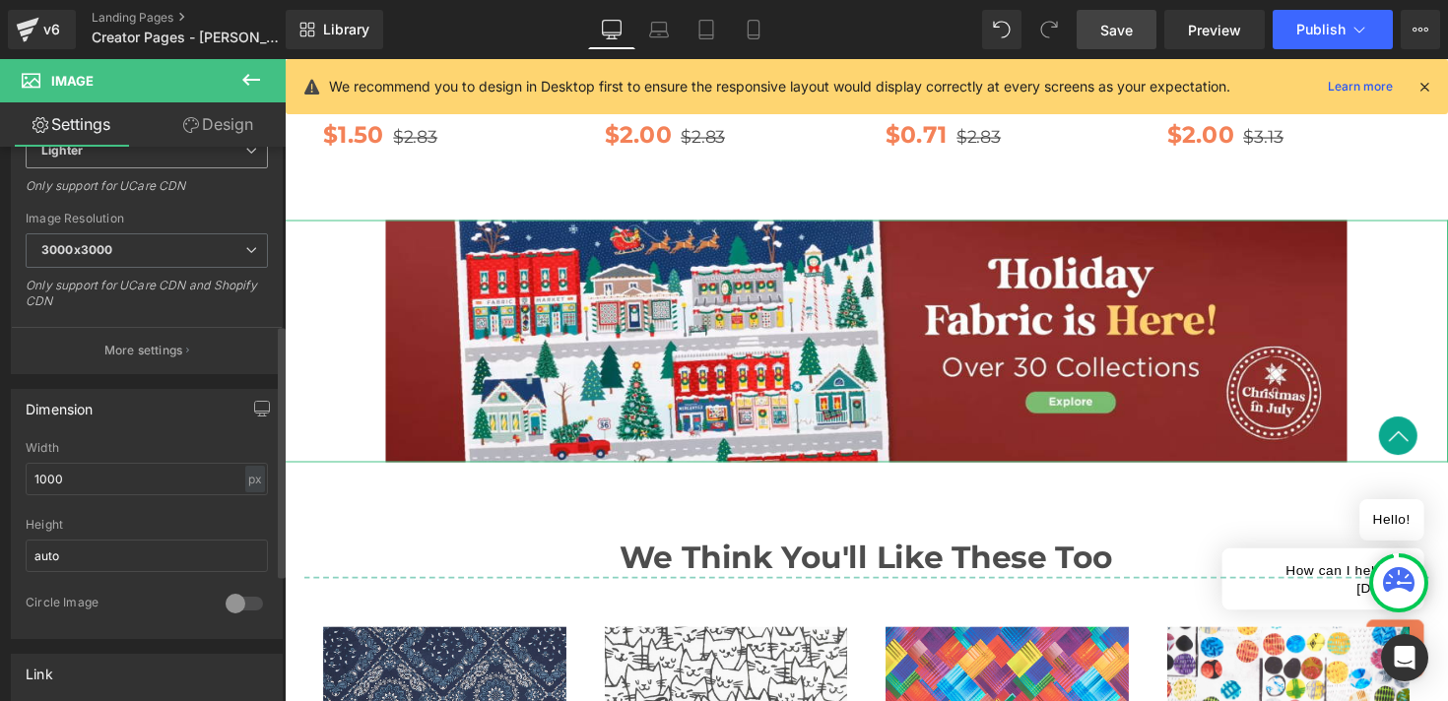
scroll to position [389, 0]
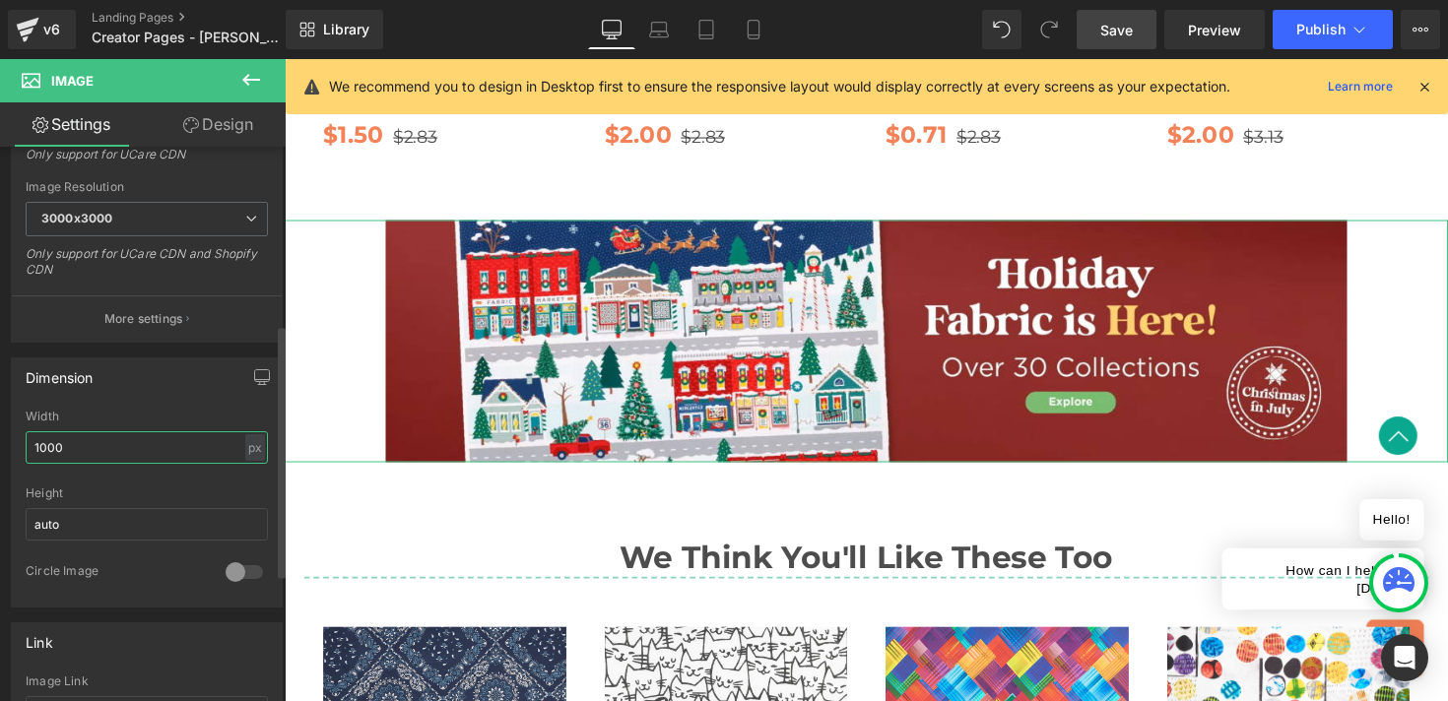
click at [127, 450] on input "1000" at bounding box center [147, 448] width 242 height 33
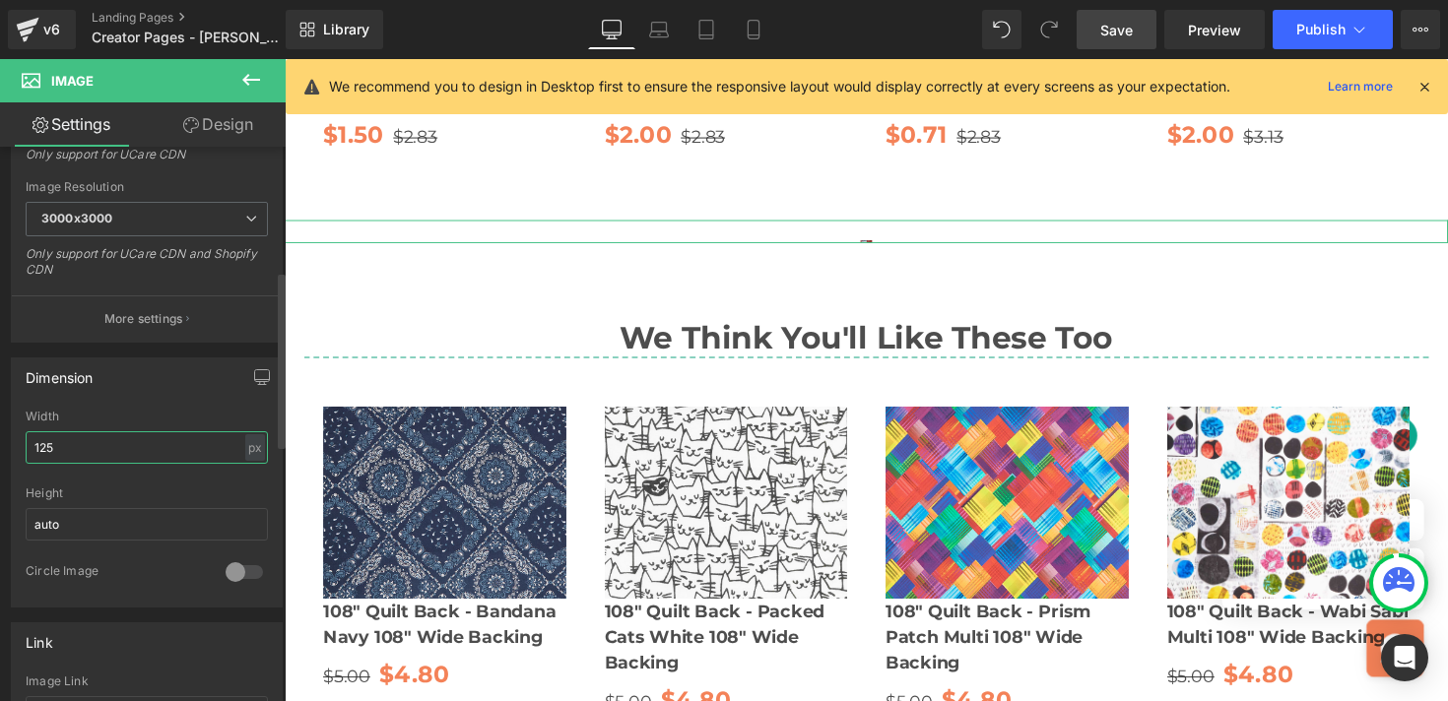
type input "1250"
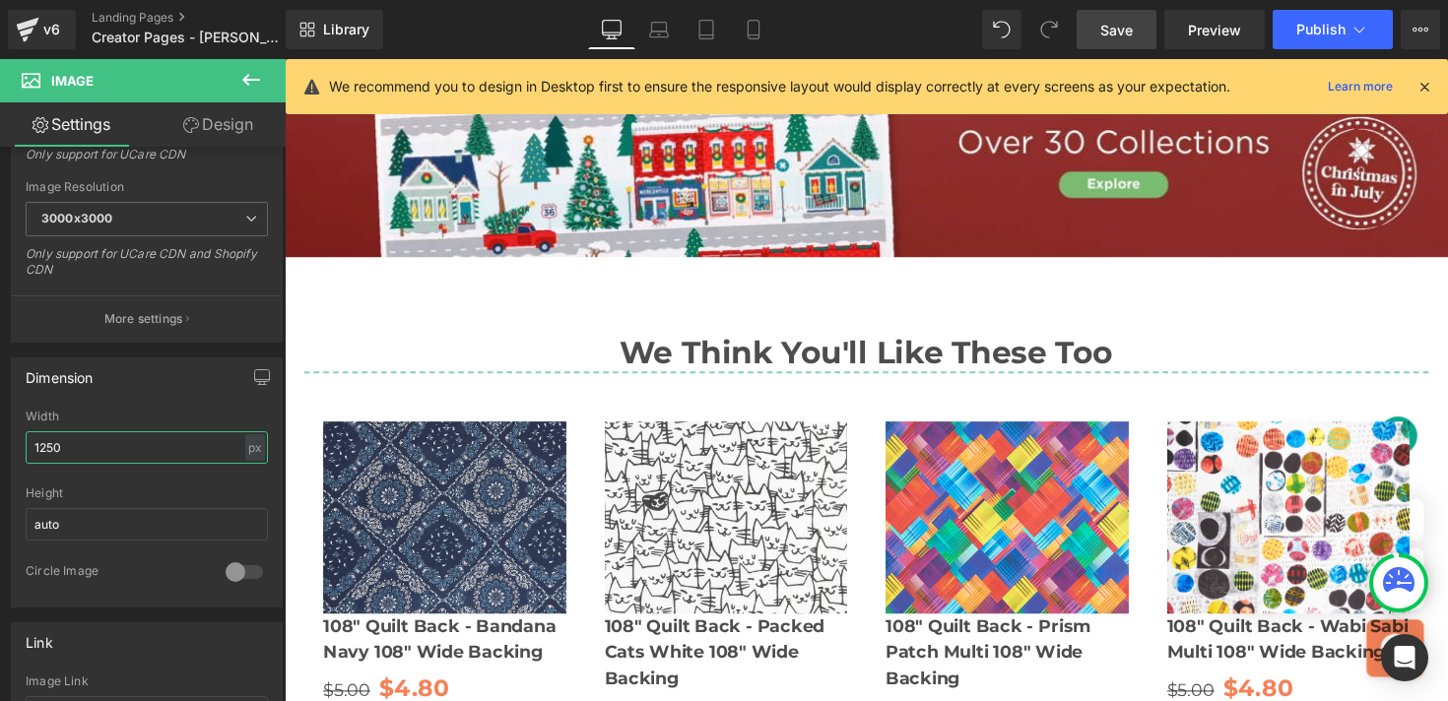
scroll to position [2793, 0]
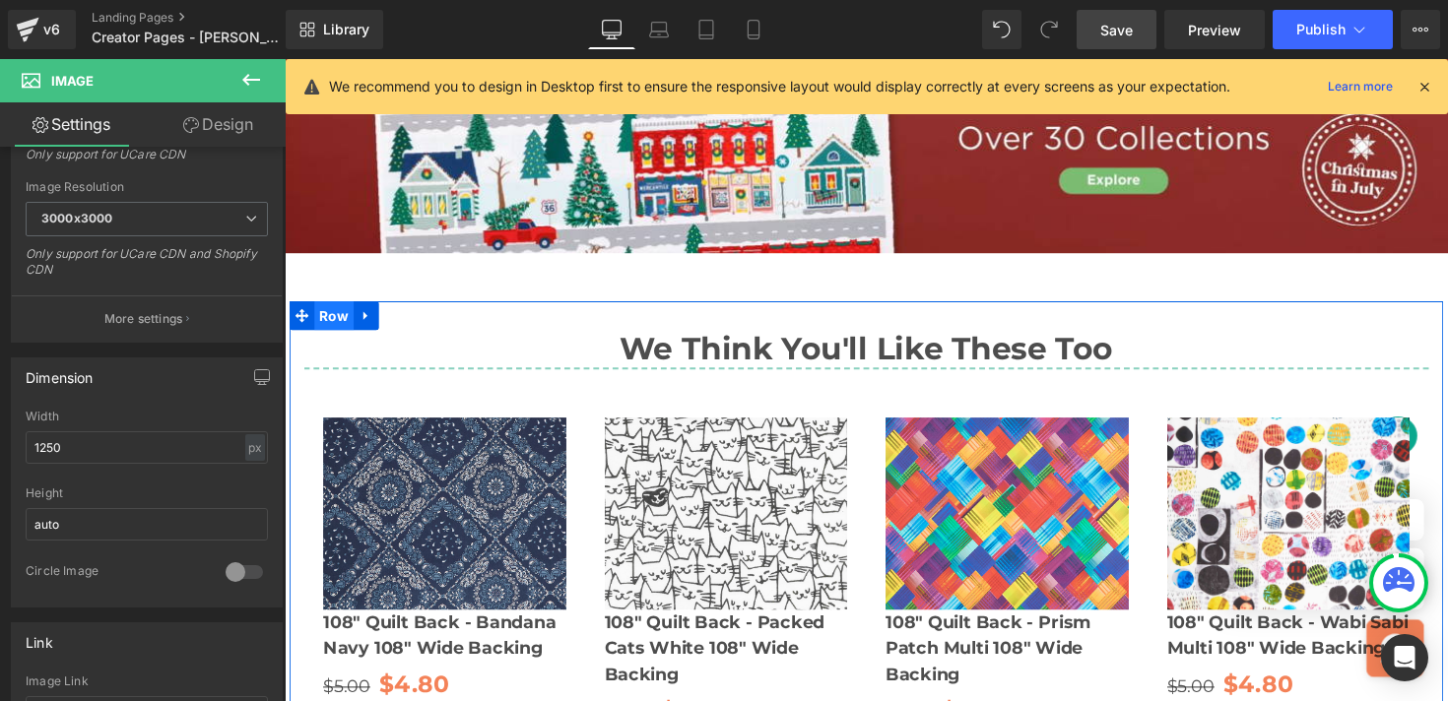
click at [326, 307] on span "Row" at bounding box center [335, 322] width 40 height 30
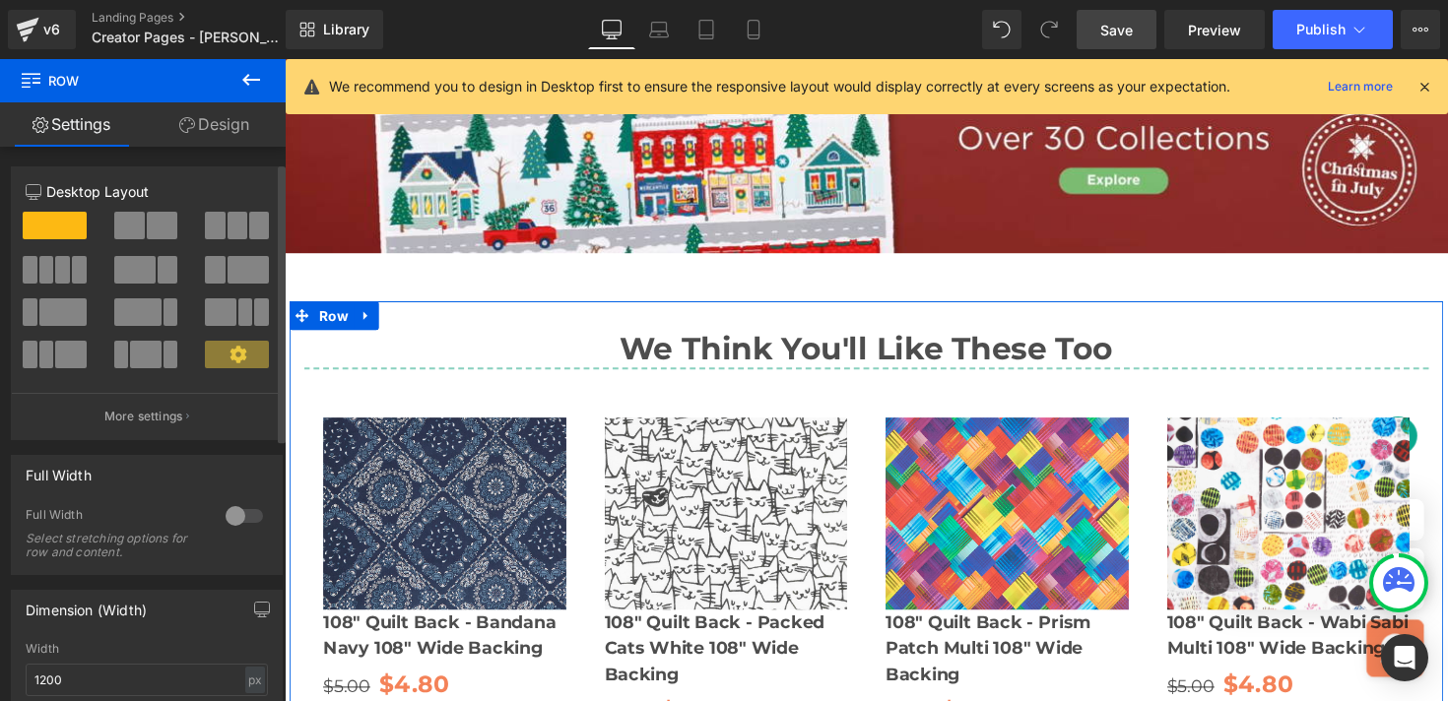
scroll to position [86, 0]
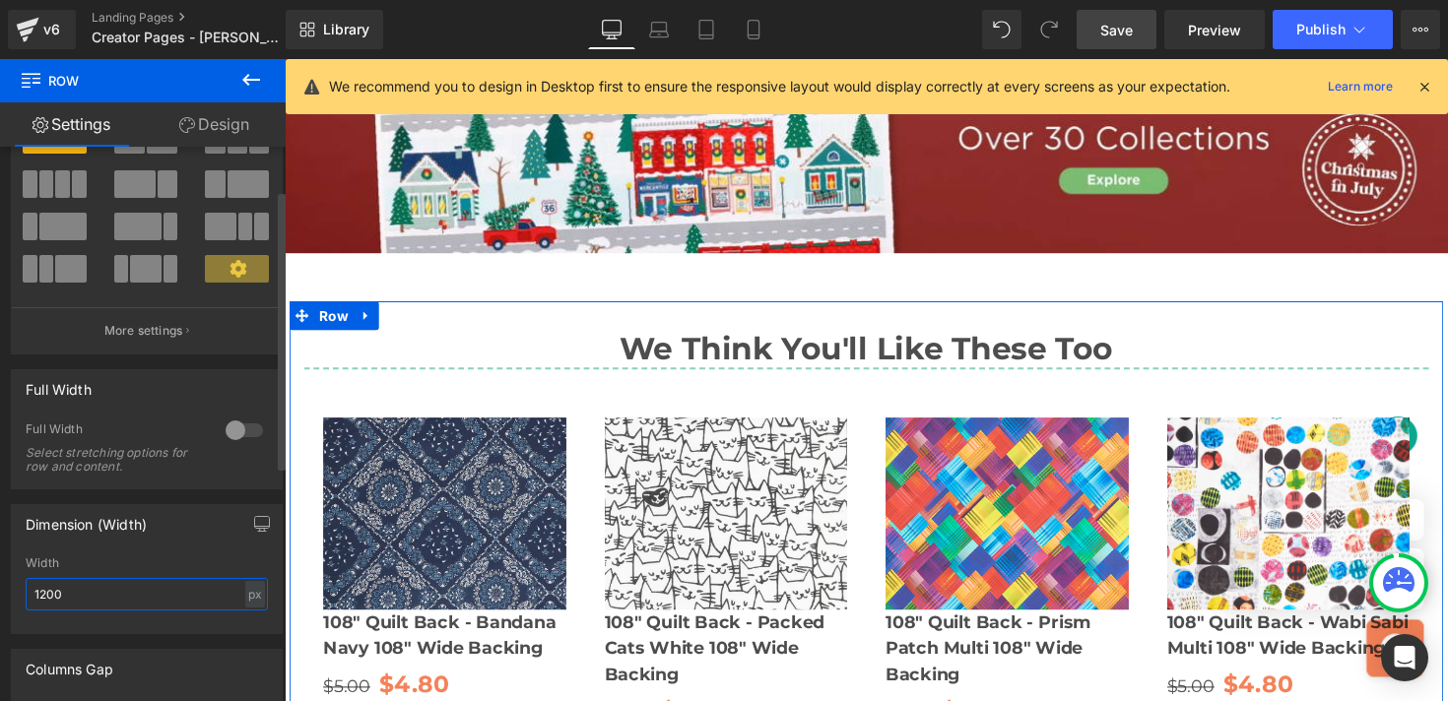
click at [94, 609] on input "1200" at bounding box center [147, 594] width 242 height 33
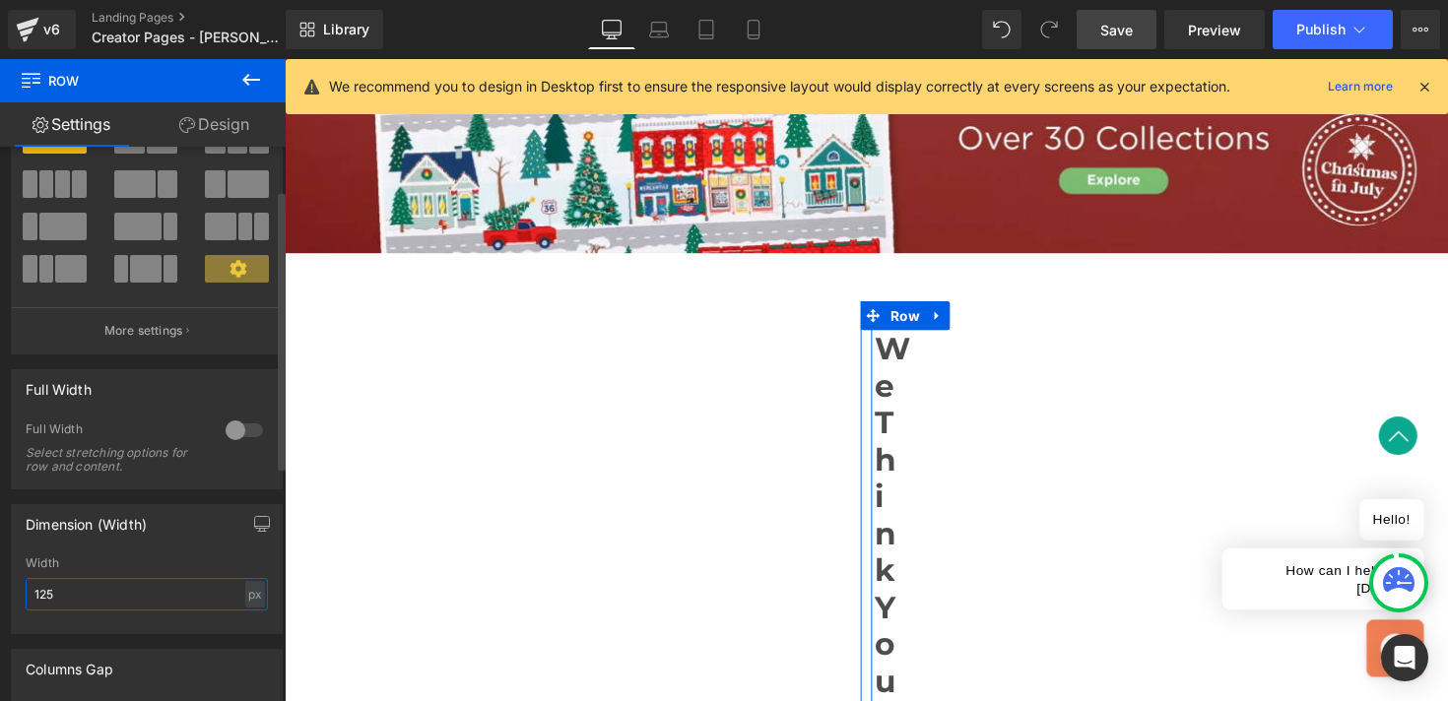
type input "1250"
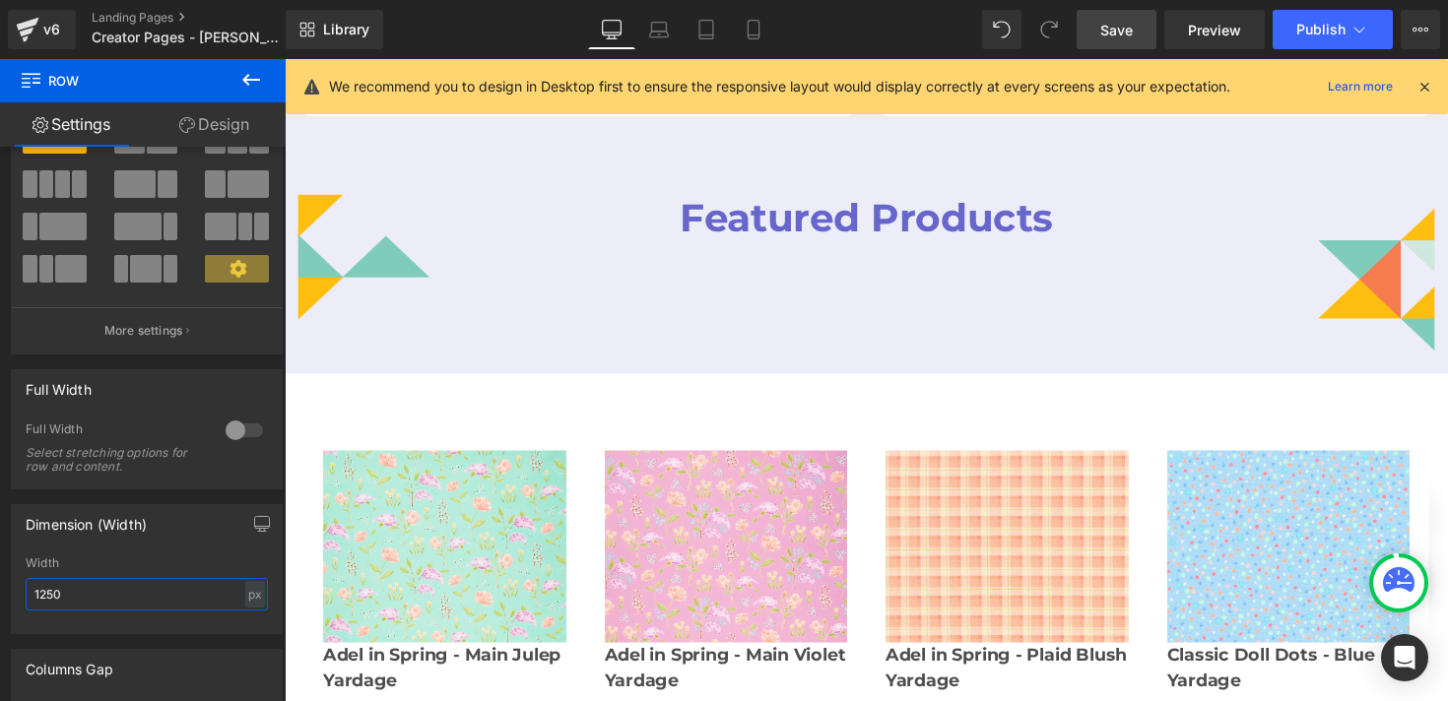
scroll to position [1534, 0]
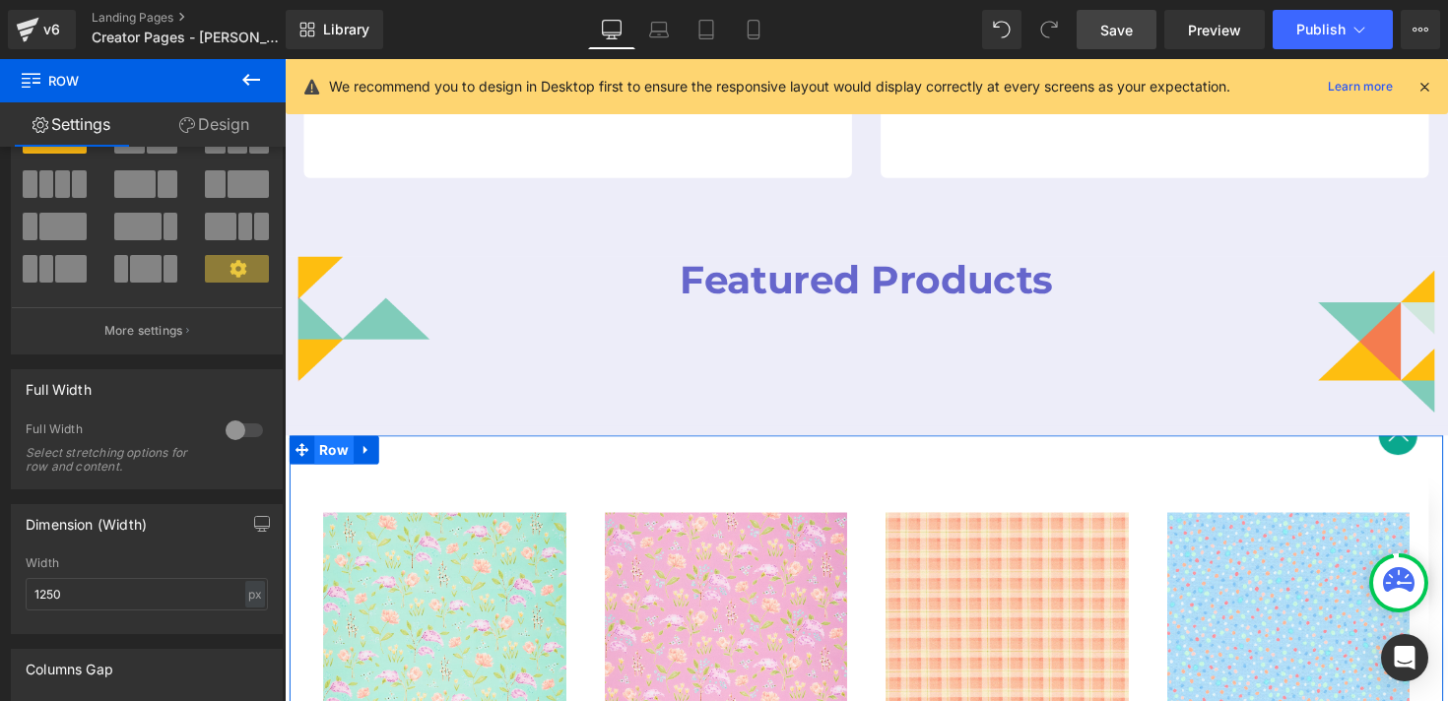
click at [324, 445] on span "Row" at bounding box center [335, 460] width 40 height 30
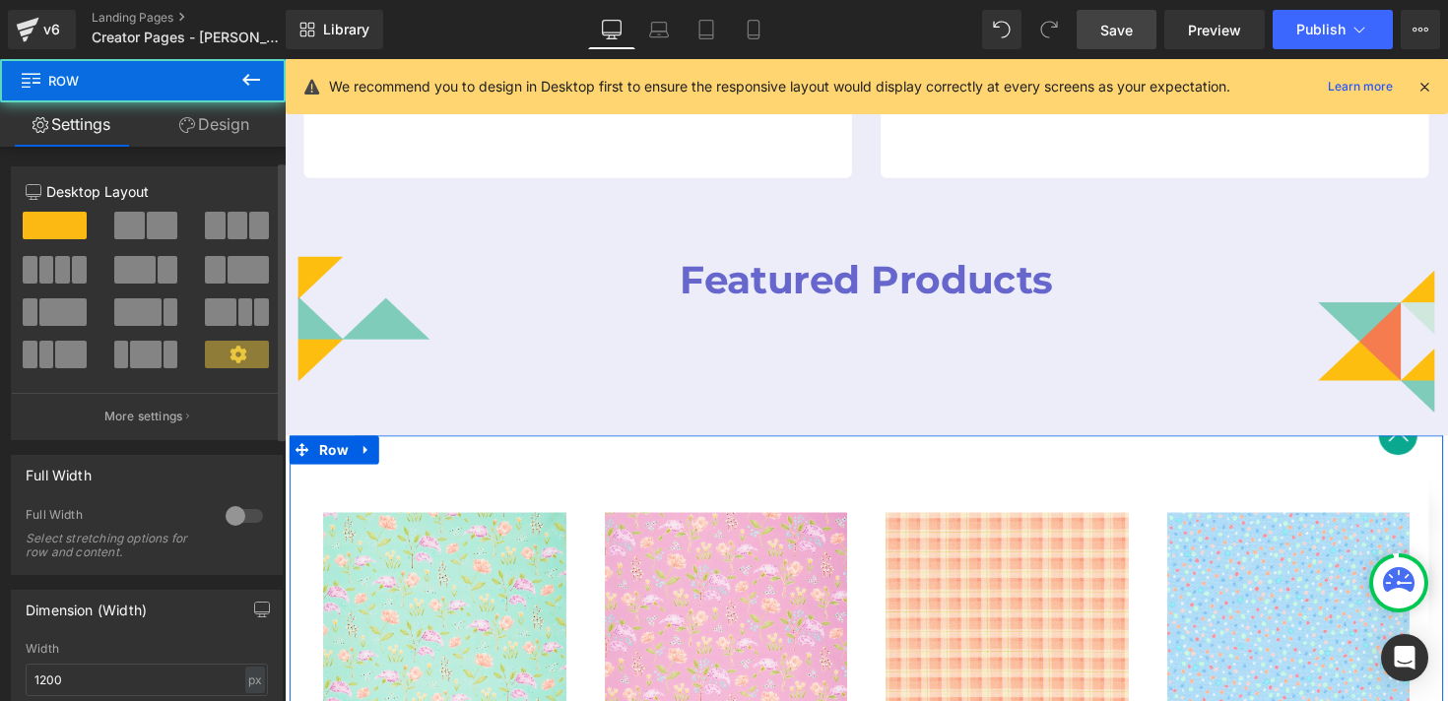
scroll to position [161, 0]
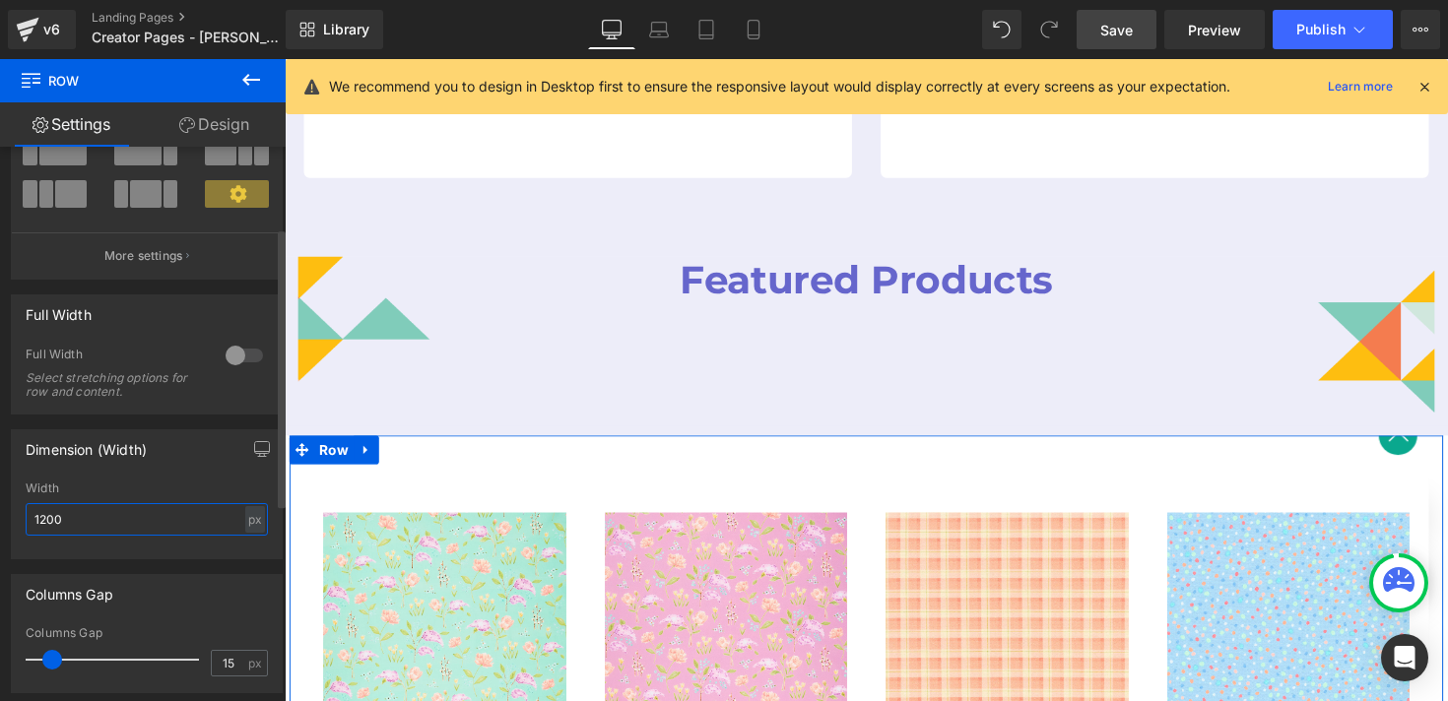
click at [105, 522] on input "1200" at bounding box center [147, 519] width 242 height 33
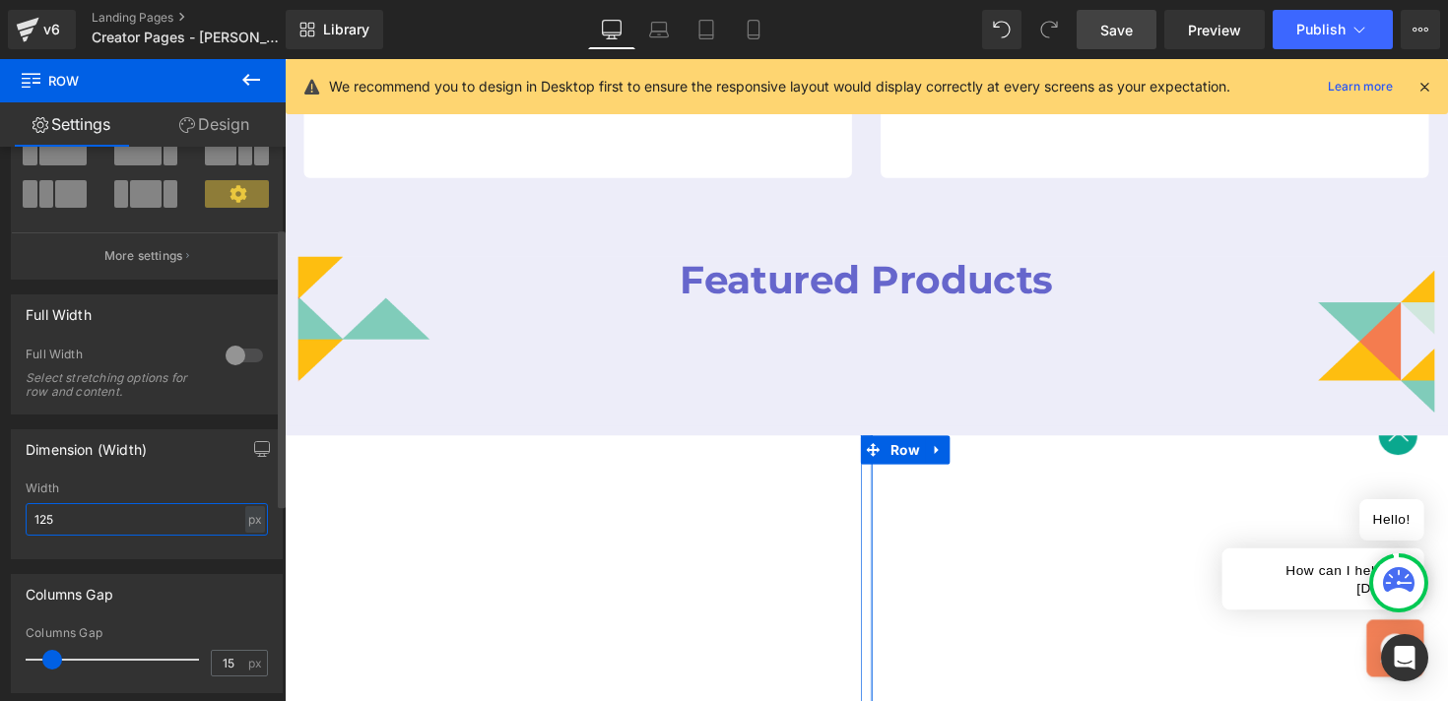
type input "1250"
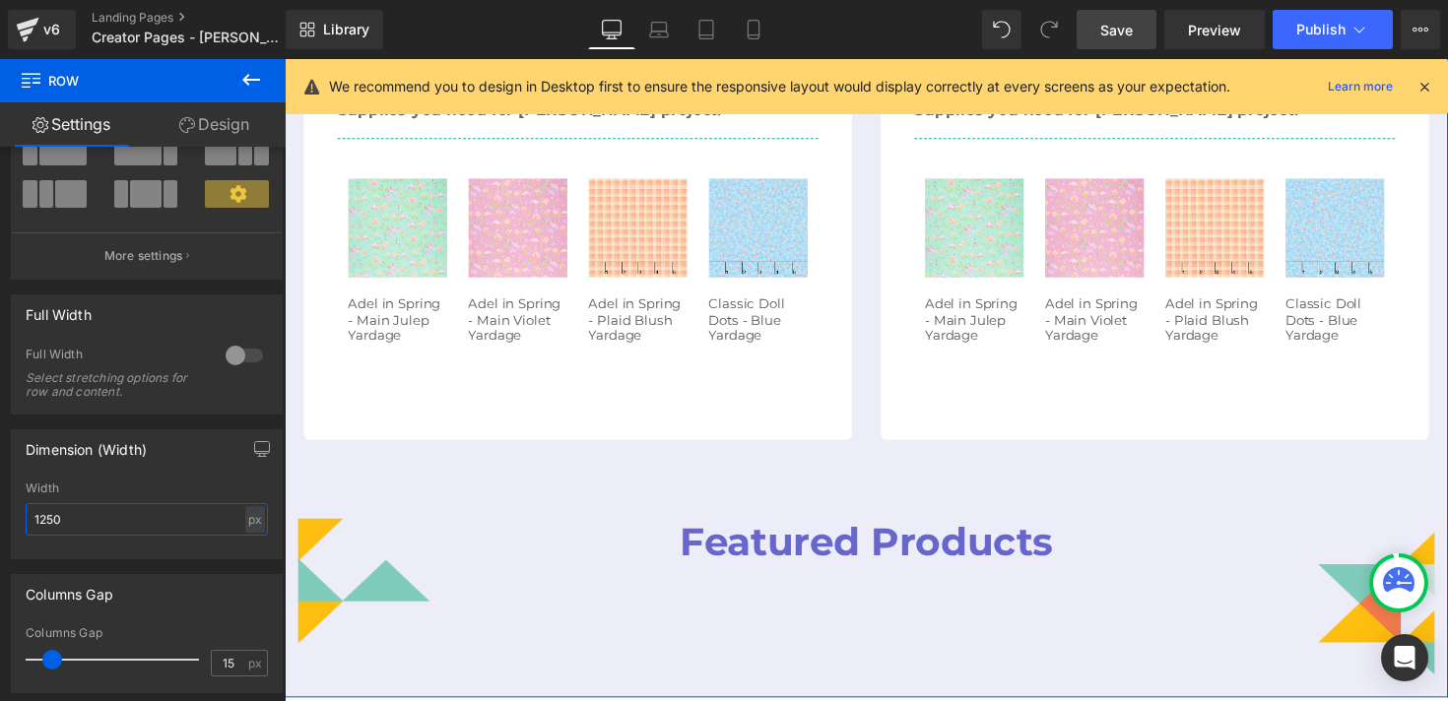
scroll to position [1206, 0]
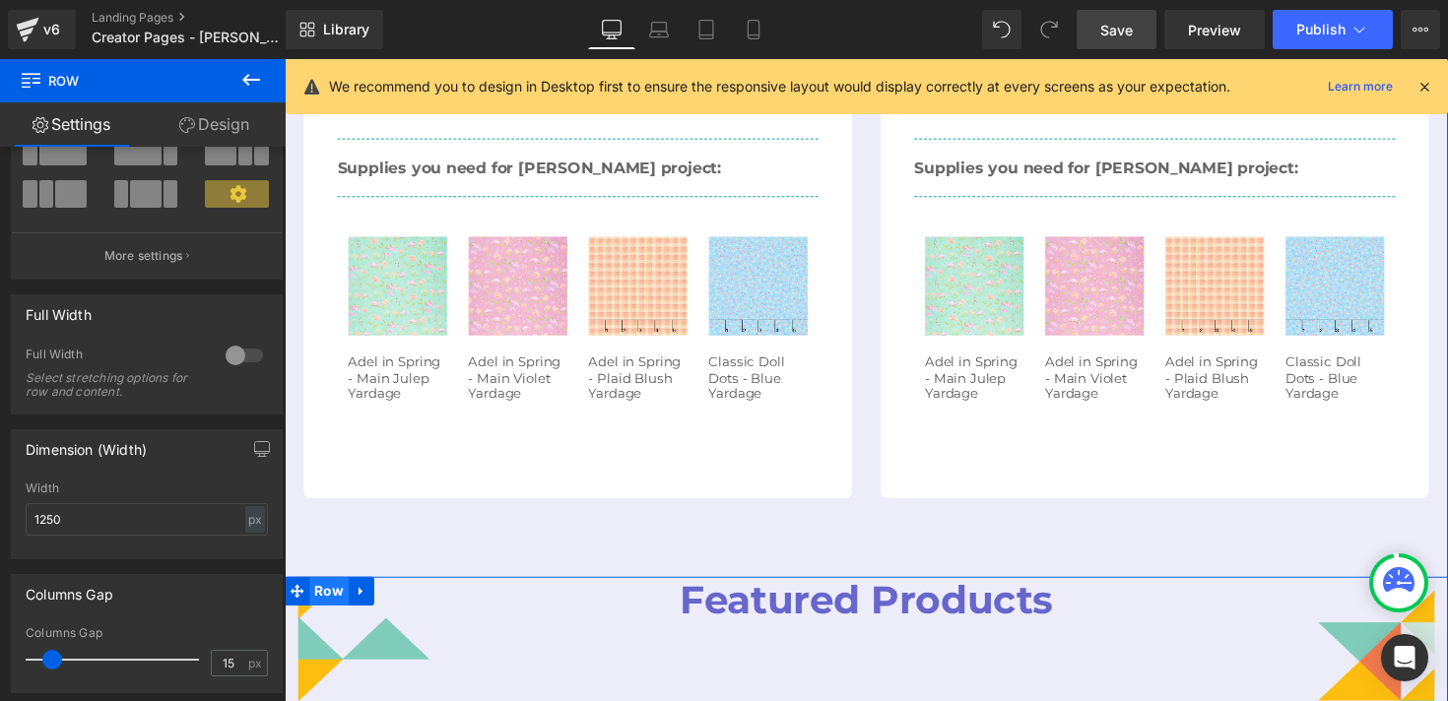
click at [327, 590] on span "Row" at bounding box center [330, 605] width 40 height 30
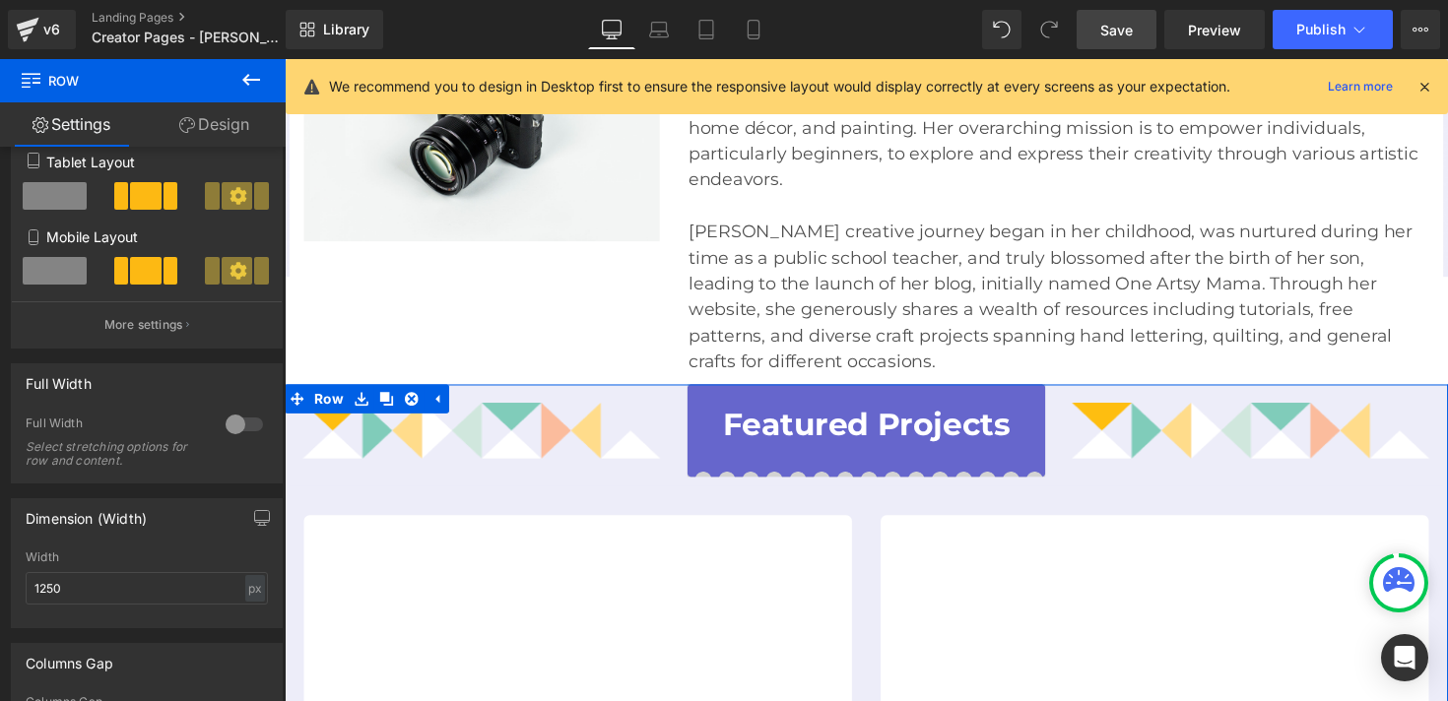
scroll to position [426, 0]
click at [329, 394] on span "Row" at bounding box center [330, 409] width 40 height 30
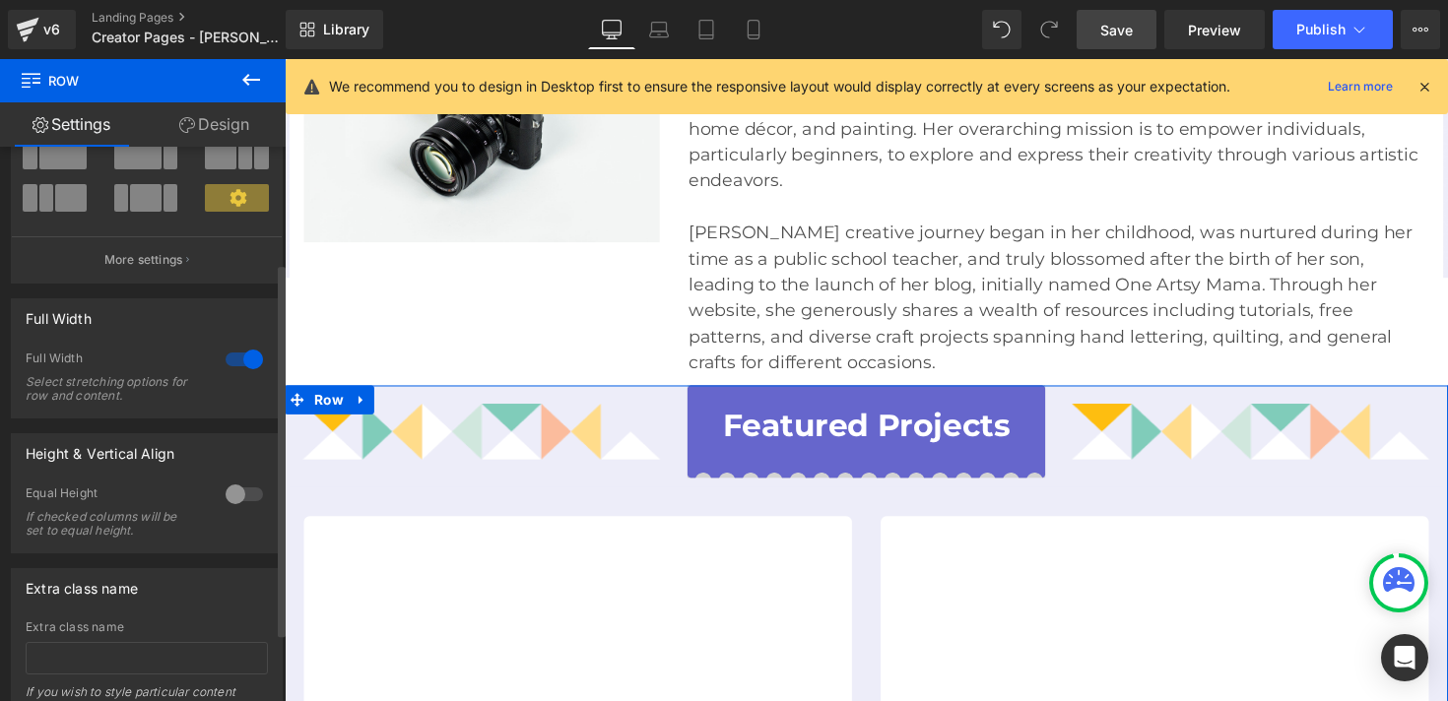
scroll to position [172, 0]
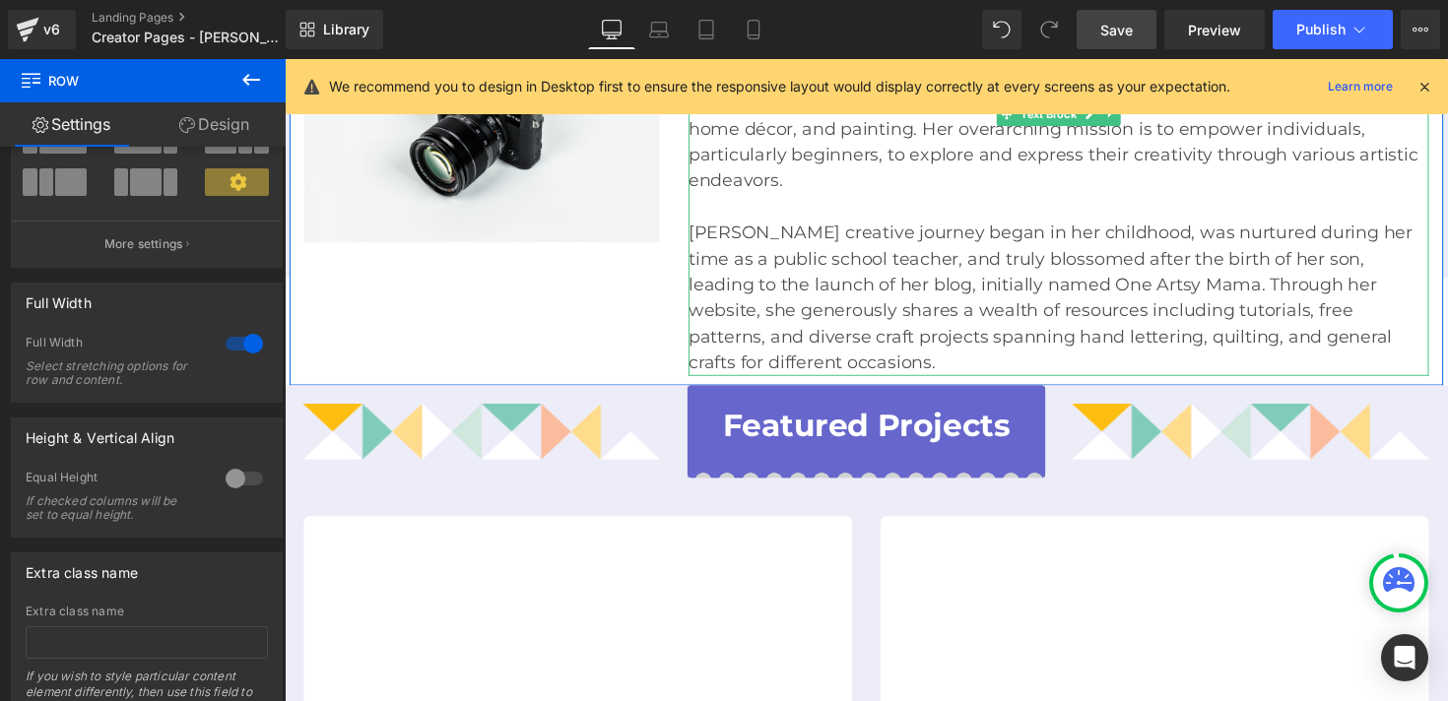
click at [801, 233] on p "[PERSON_NAME] creative journey began in her childhood, was nurtured during her …" at bounding box center [1078, 305] width 759 height 160
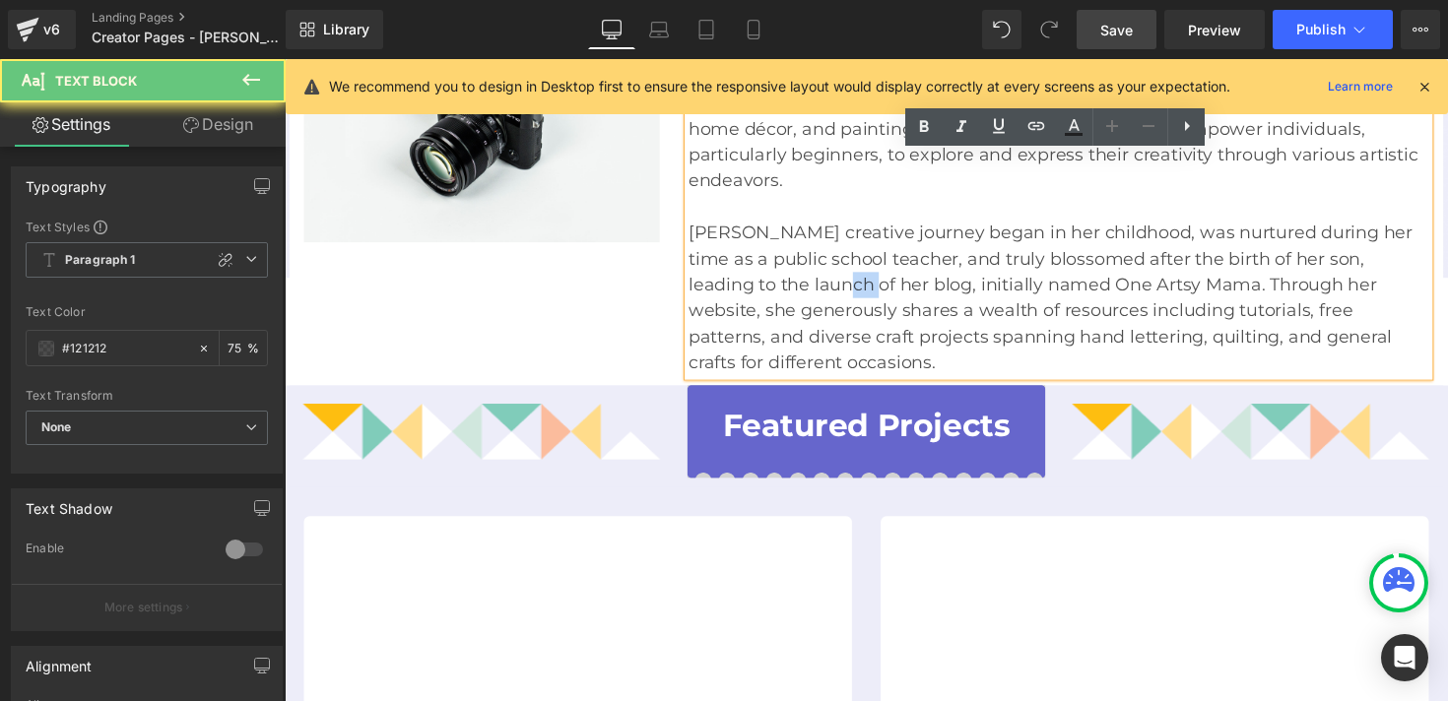
click at [801, 233] on p "[PERSON_NAME] creative journey began in her childhood, was nurtured during her …" at bounding box center [1078, 305] width 759 height 160
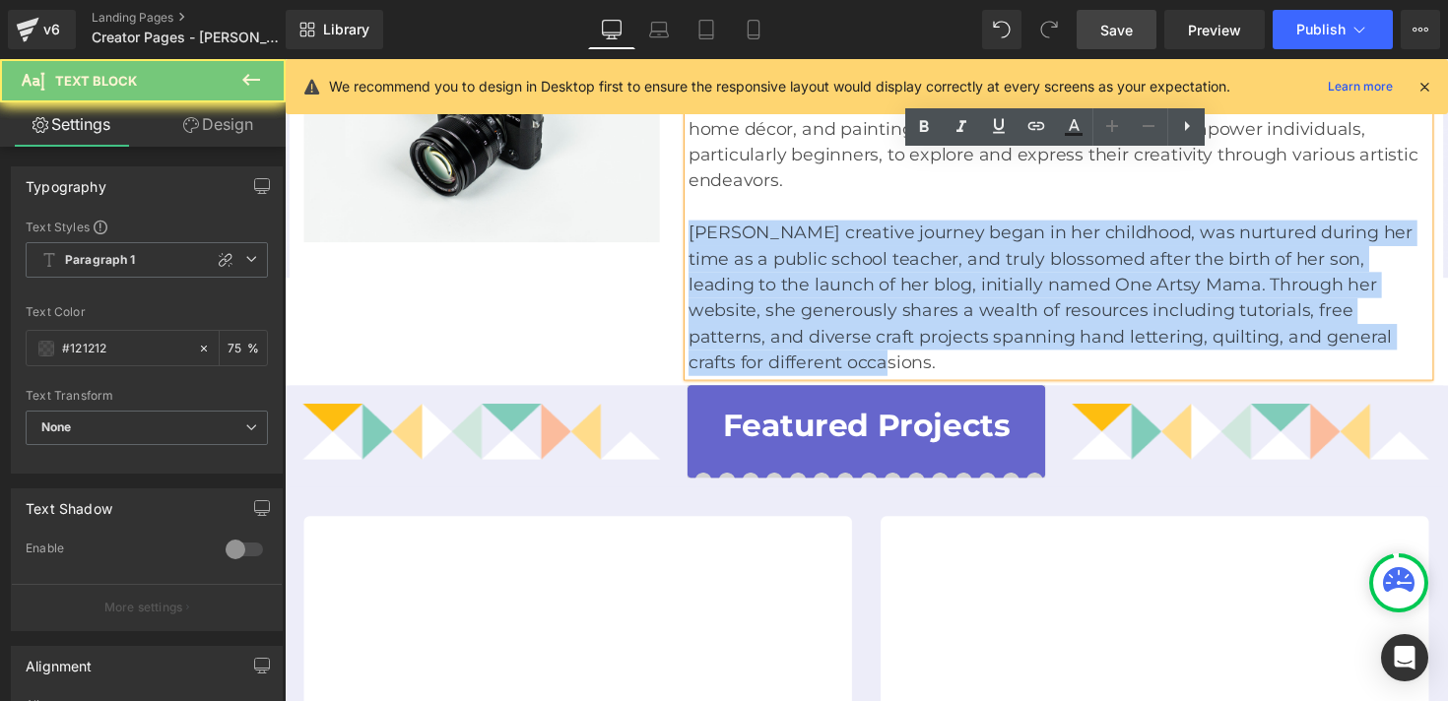
click at [801, 233] on p "[PERSON_NAME] creative journey began in her childhood, was nurtured during her …" at bounding box center [1078, 305] width 759 height 160
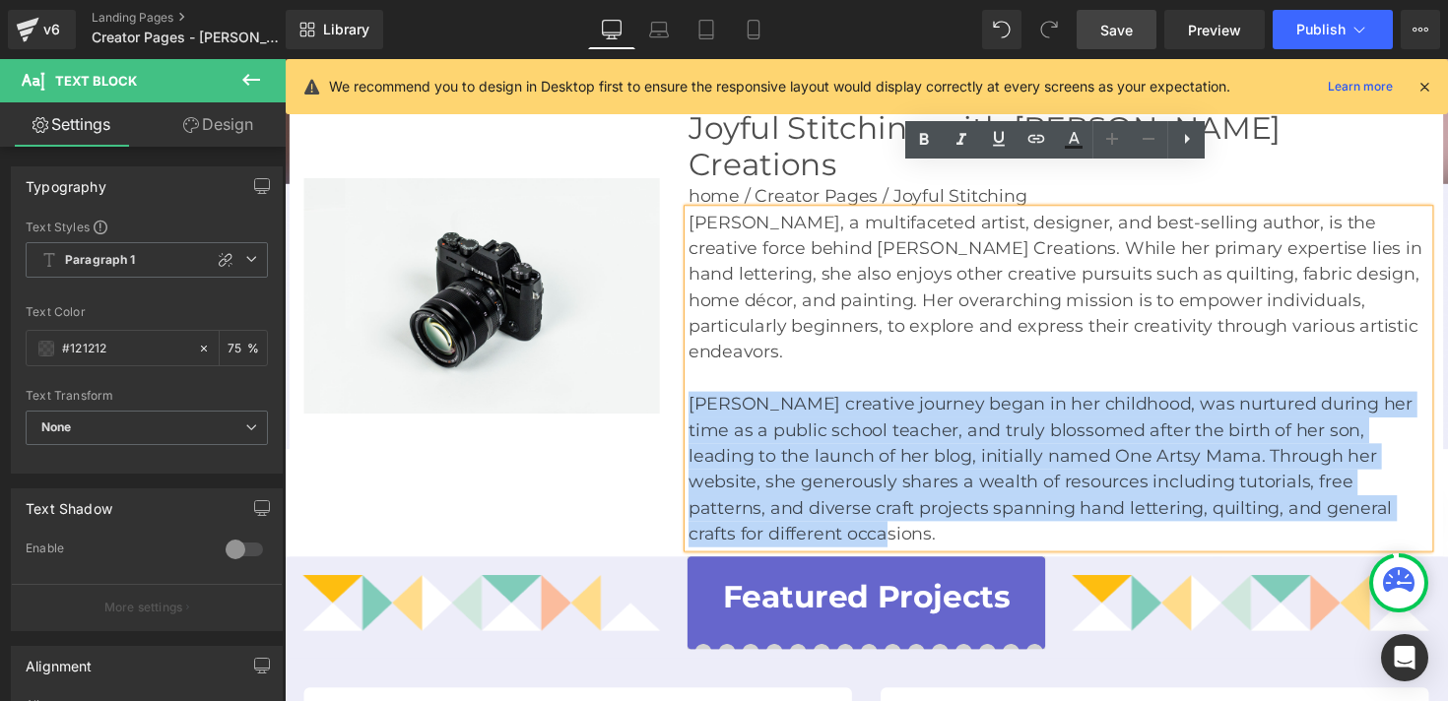
scroll to position [238, 0]
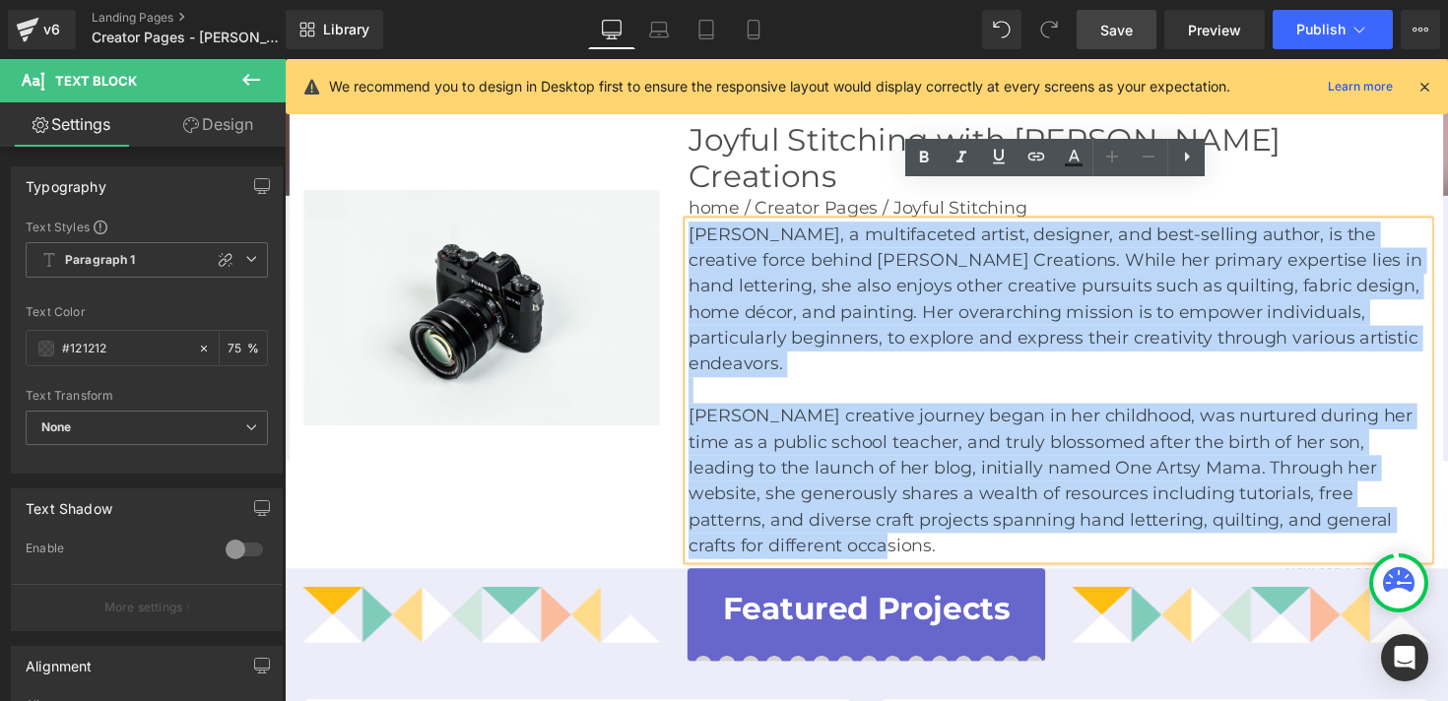
click at [701, 226] on p "[PERSON_NAME], a multifaceted artist, designer, and best-selling author, is the…" at bounding box center [1078, 306] width 759 height 160
copy div "Amy Latta, a multifaceted artist, designer, and best-selling author, is the cre…"
click at [772, 412] on p "[PERSON_NAME] creative journey began in her childhood, was nurtured during her …" at bounding box center [1078, 492] width 759 height 160
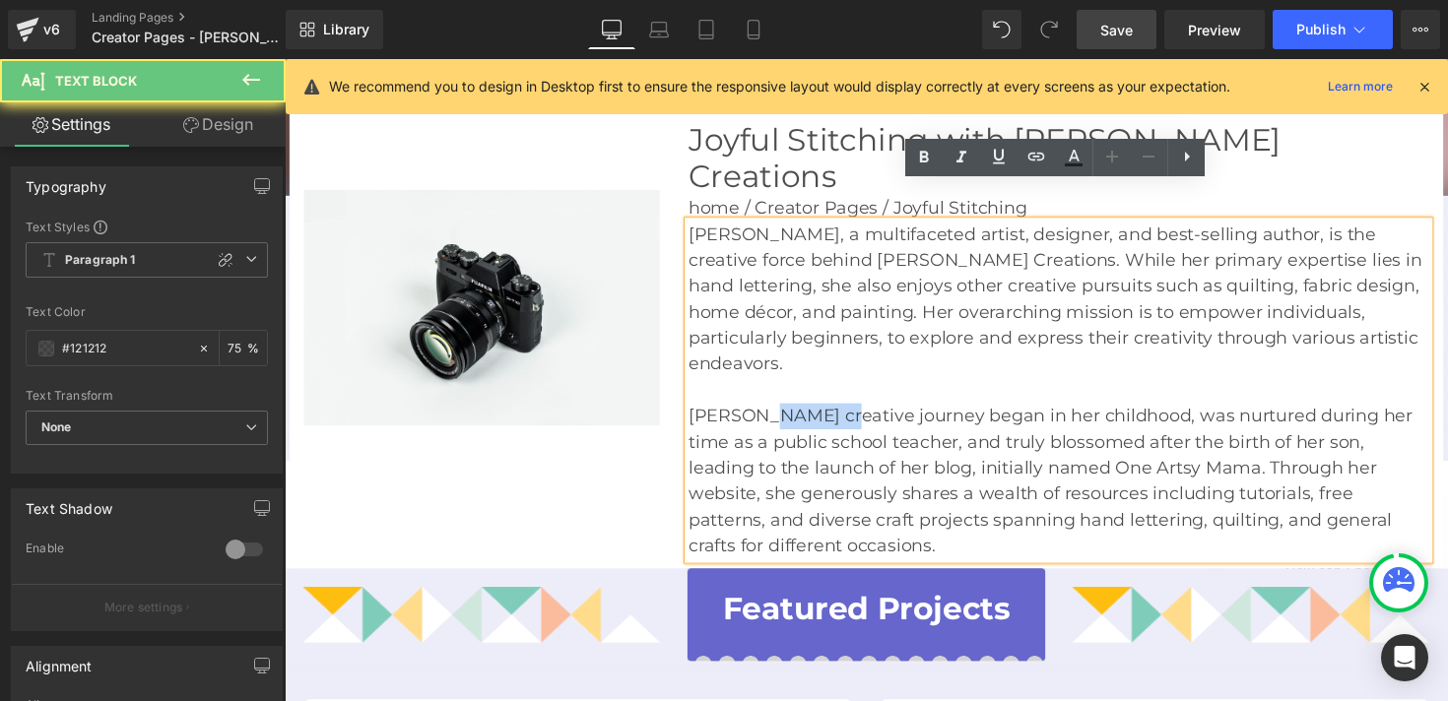
click at [772, 412] on p "[PERSON_NAME] creative journey began in her childhood, was nurtured during her …" at bounding box center [1078, 492] width 759 height 160
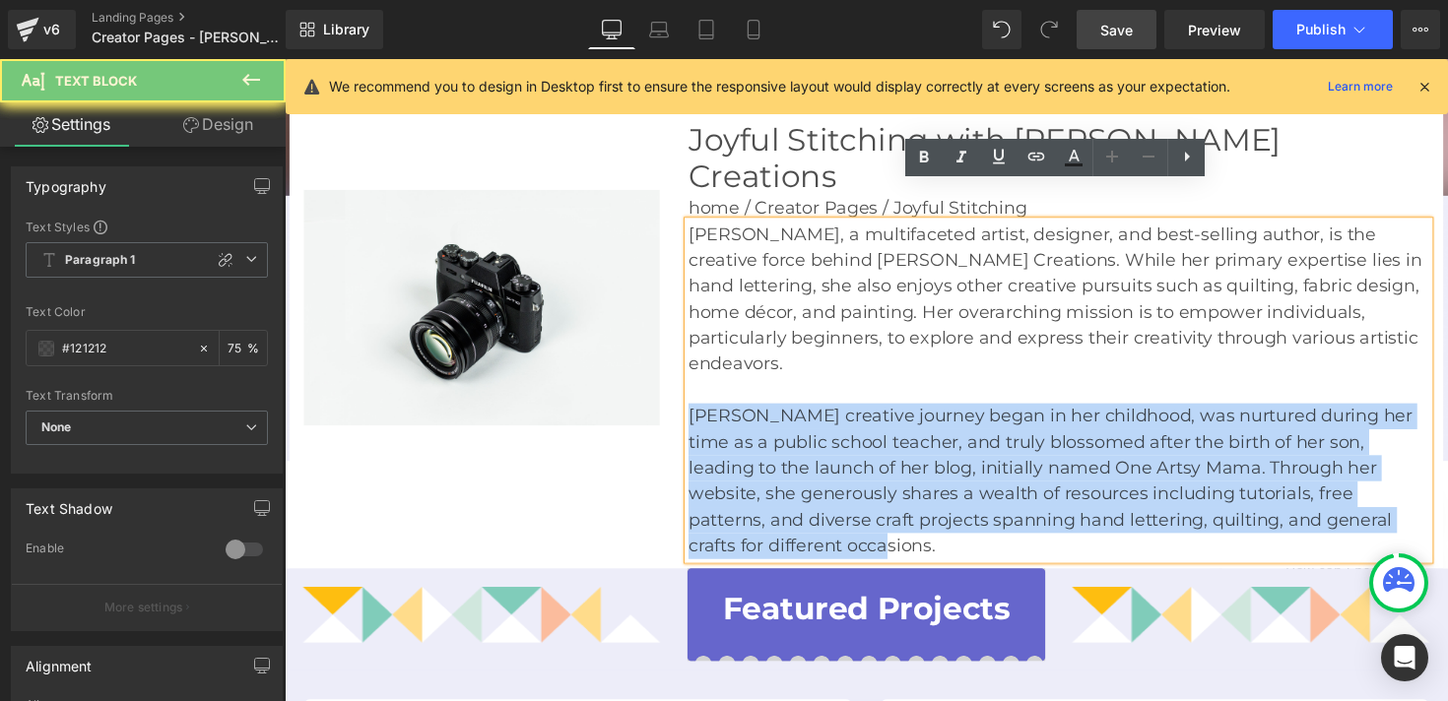
click at [772, 412] on p "[PERSON_NAME] creative journey began in her childhood, was nurtured during her …" at bounding box center [1078, 492] width 759 height 160
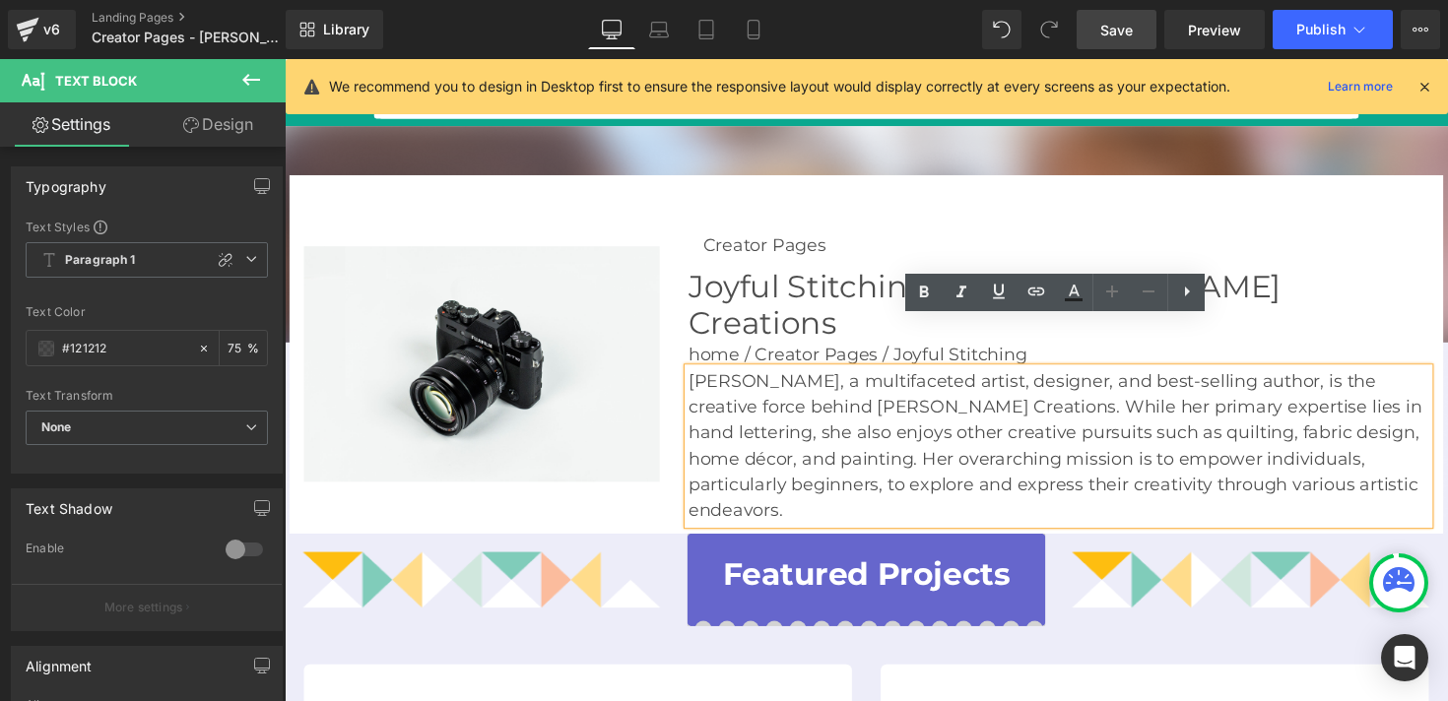
scroll to position [75, 0]
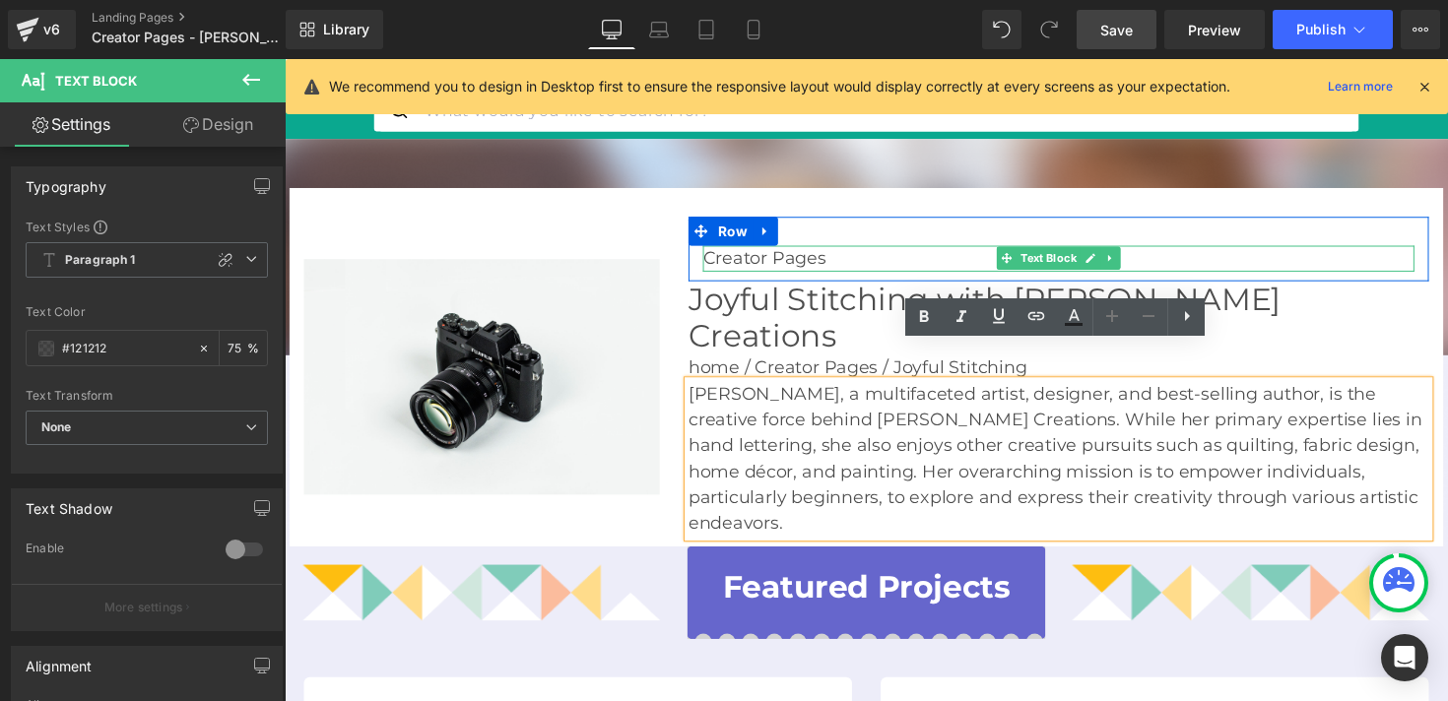
click at [717, 268] on p "Creator Pages" at bounding box center [1077, 263] width 729 height 27
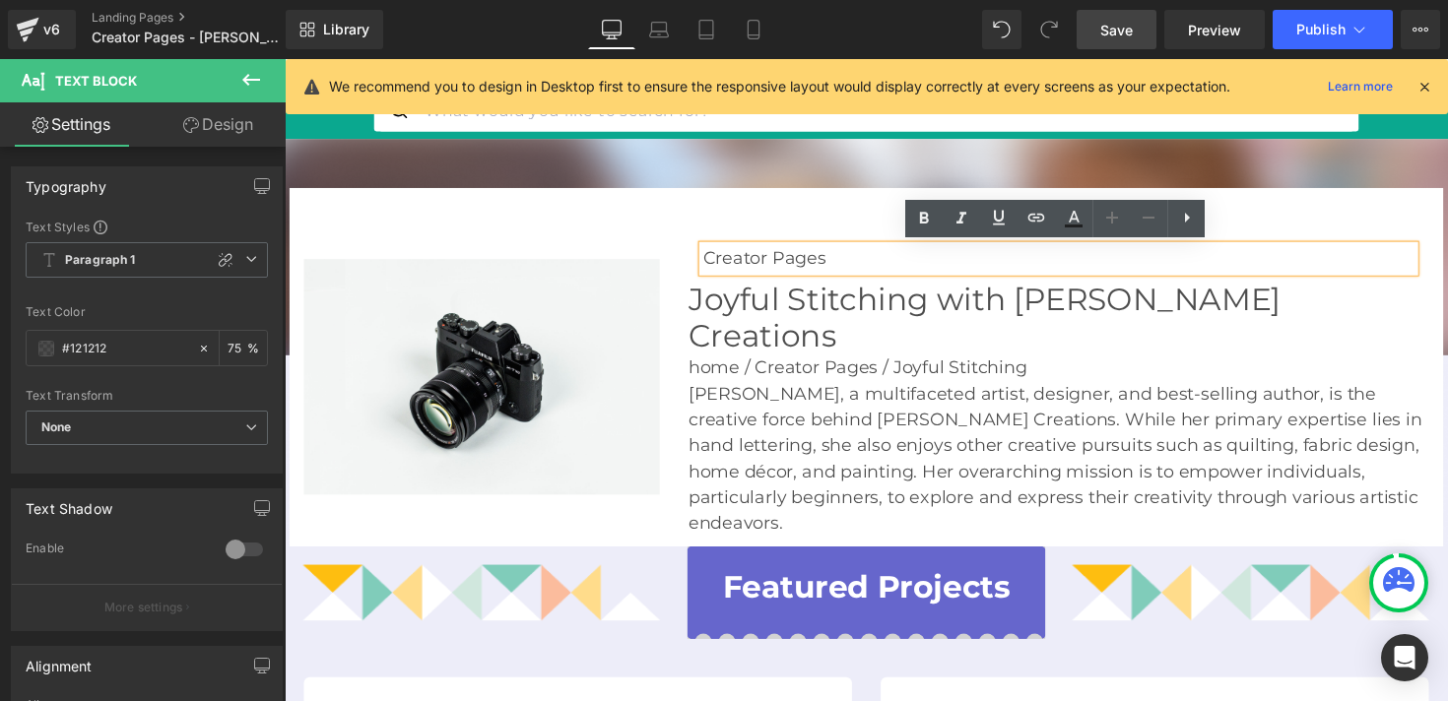
click at [718, 213] on div "Image Creator Pages Text Block Row Joyful Stitching with Amy Latta Creations He…" at bounding box center [881, 374] width 1182 height 367
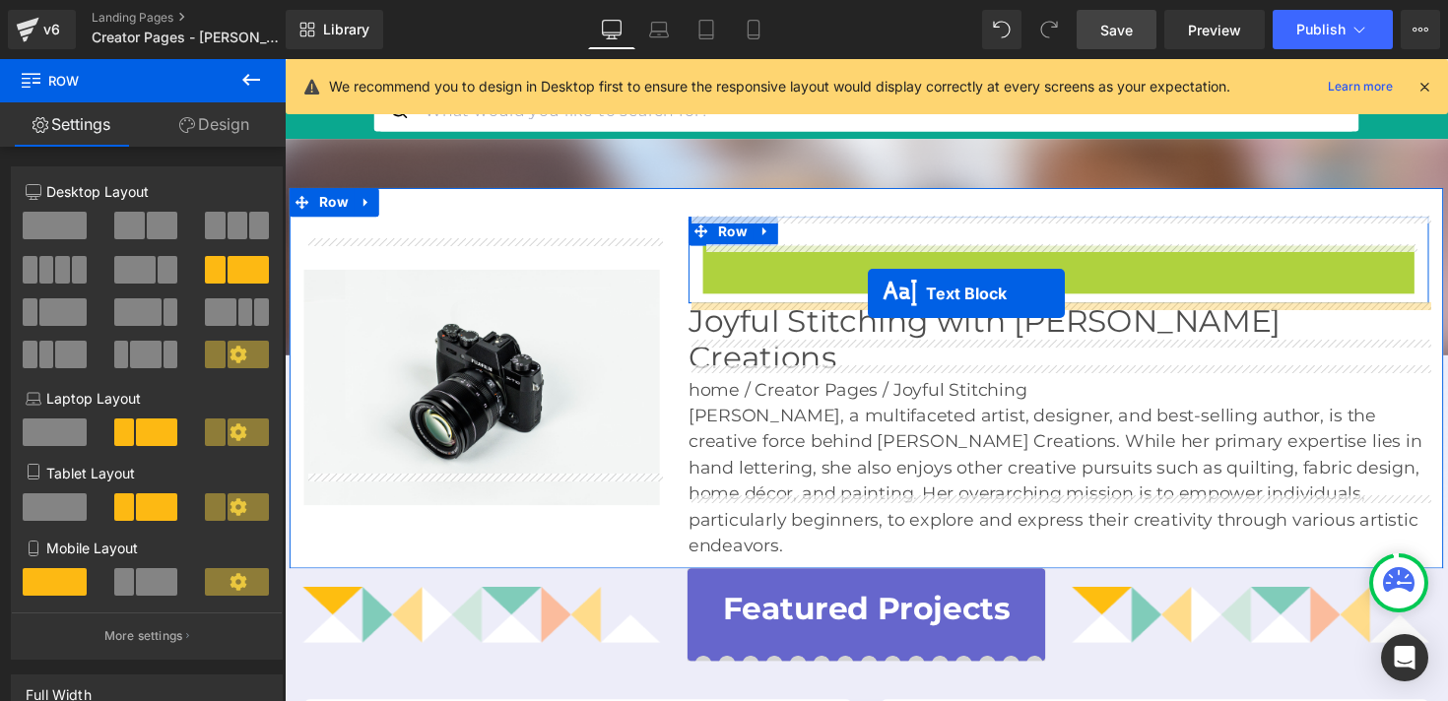
drag, startPoint x: 1019, startPoint y: 267, endPoint x: 883, endPoint y: 300, distance: 139.8
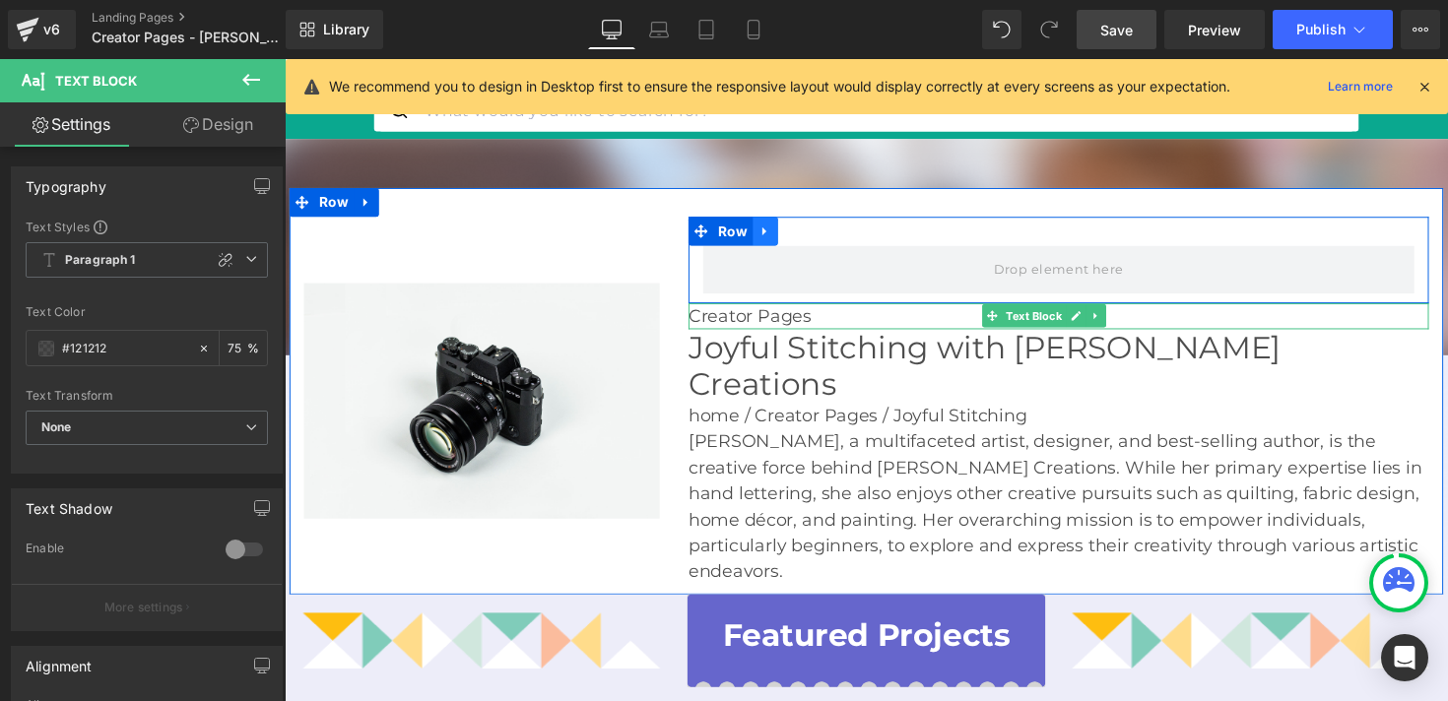
click at [775, 236] on icon at bounding box center [776, 236] width 4 height 9
click at [829, 238] on icon at bounding box center [829, 236] width 14 height 14
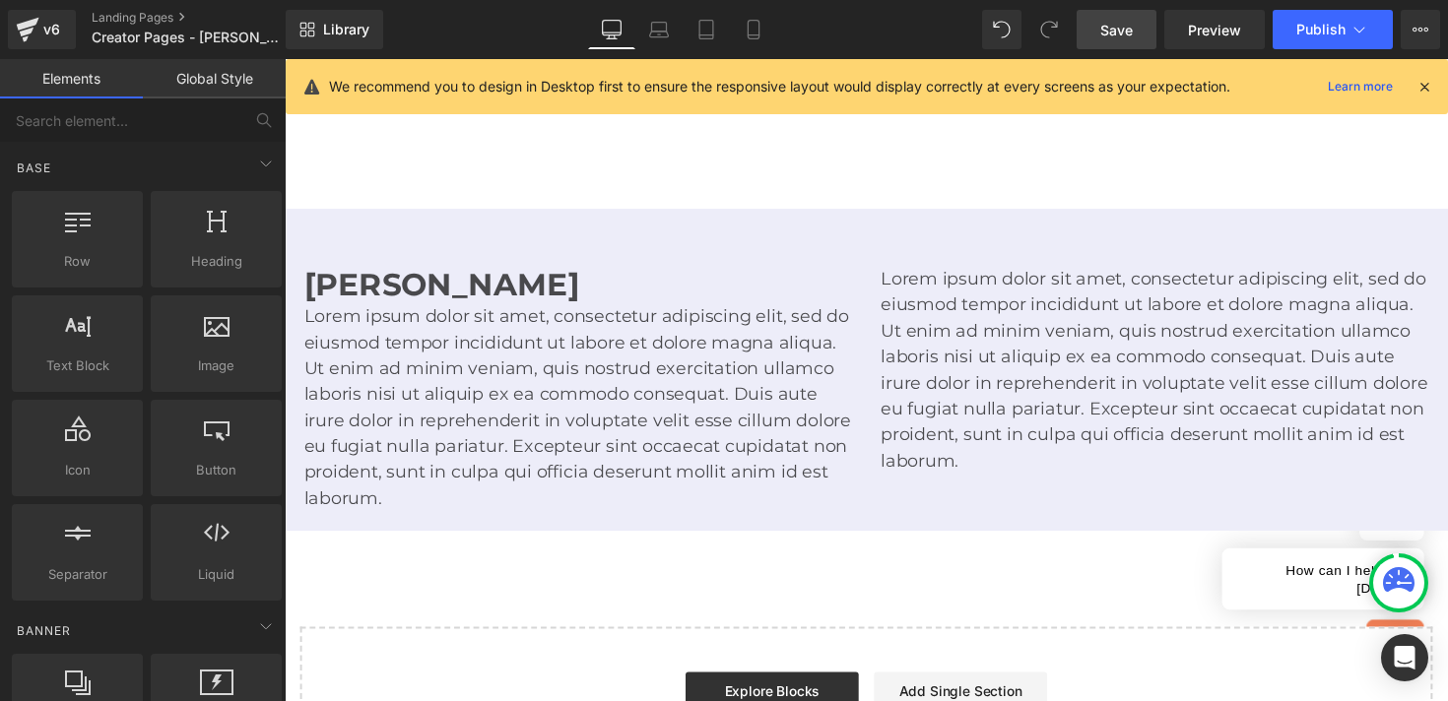
scroll to position [3224, 0]
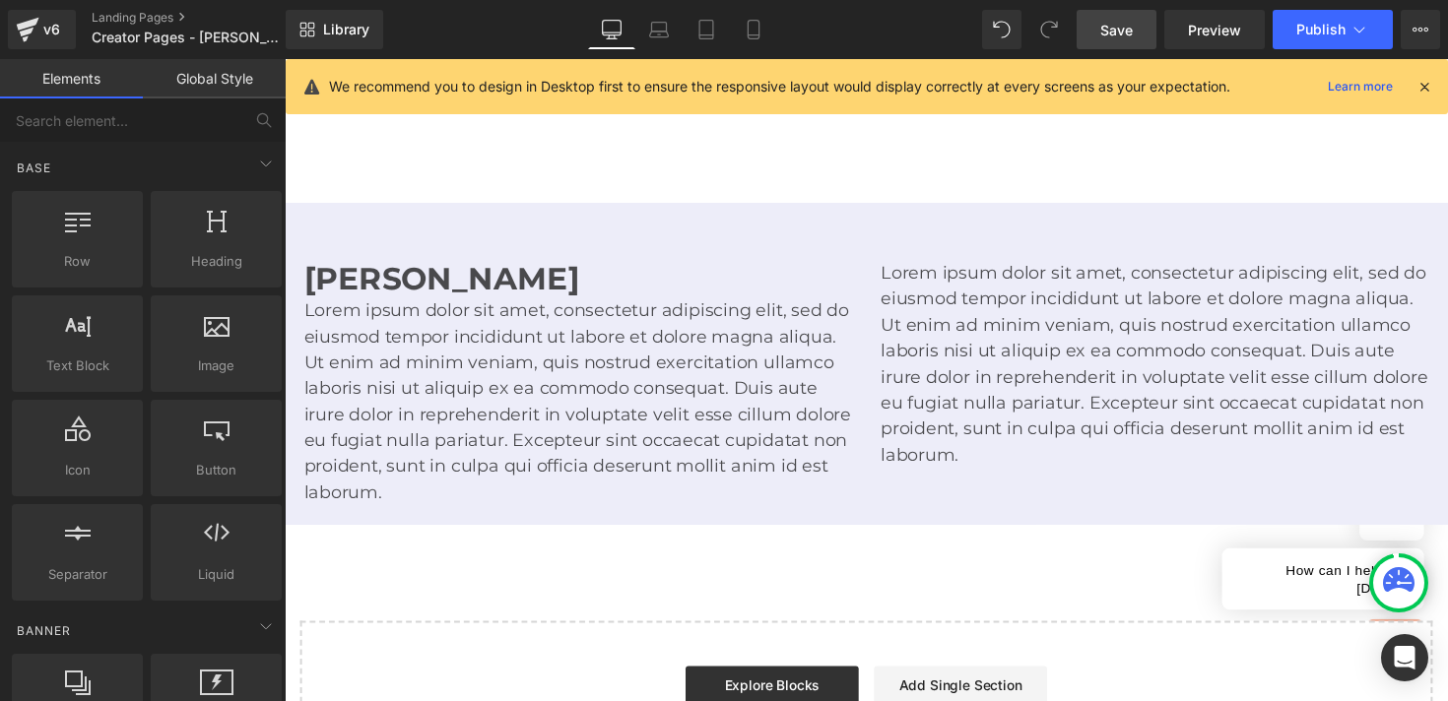
click at [730, 383] on p "Lorem ipsum dolor sit amet, consectetur adipiscing elit, sed do eiusmod tempor …" at bounding box center [585, 410] width 562 height 213
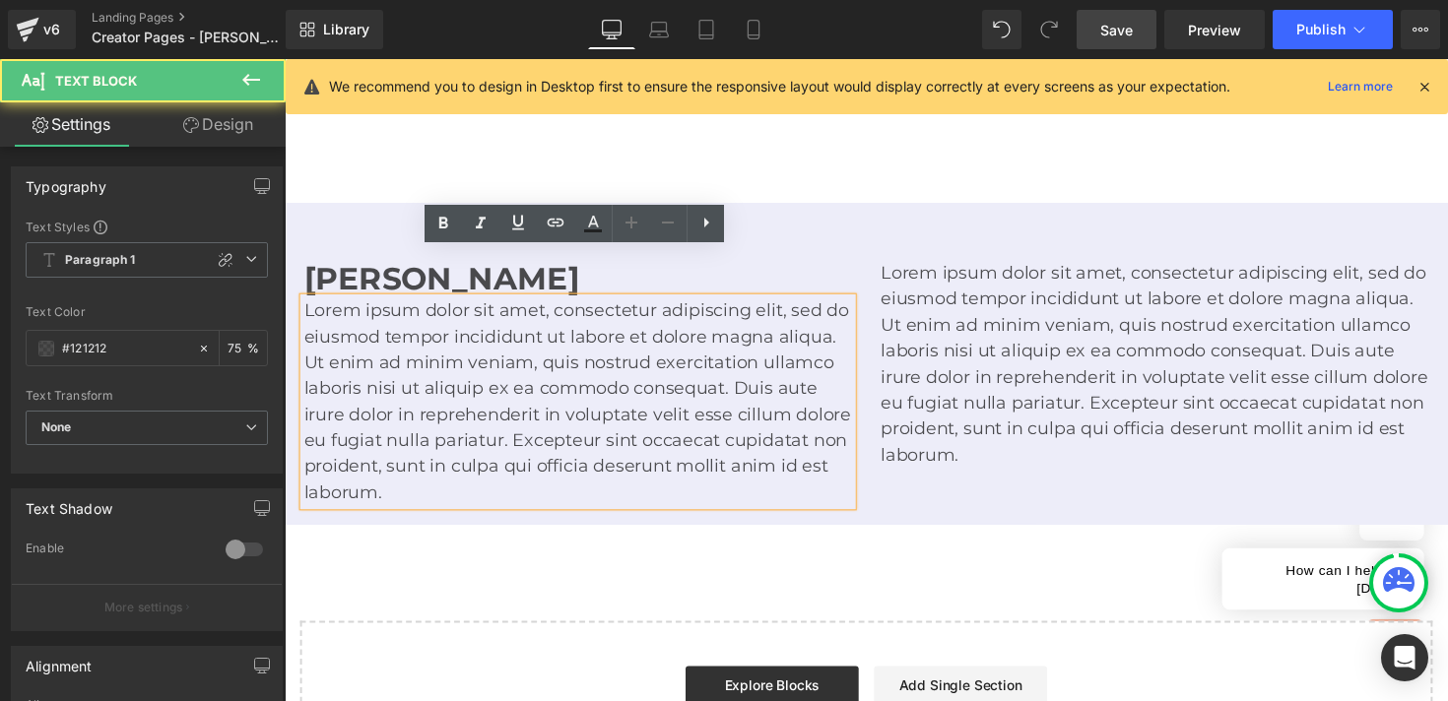
click at [710, 377] on p "Lorem ipsum dolor sit amet, consectetur adipiscing elit, sed do eiusmod tempor …" at bounding box center [585, 410] width 562 height 213
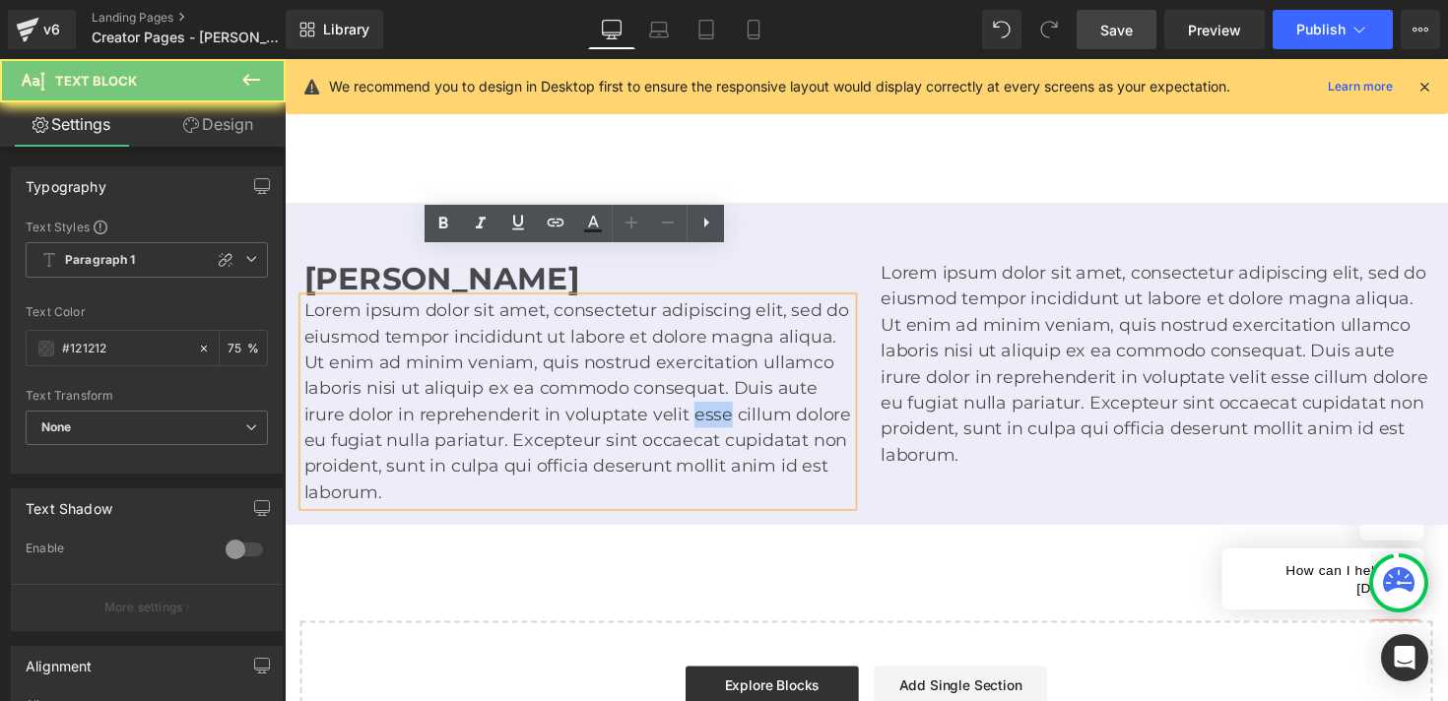
click at [710, 377] on p "Lorem ipsum dolor sit amet, consectetur adipiscing elit, sed do eiusmod tempor …" at bounding box center [585, 410] width 562 height 213
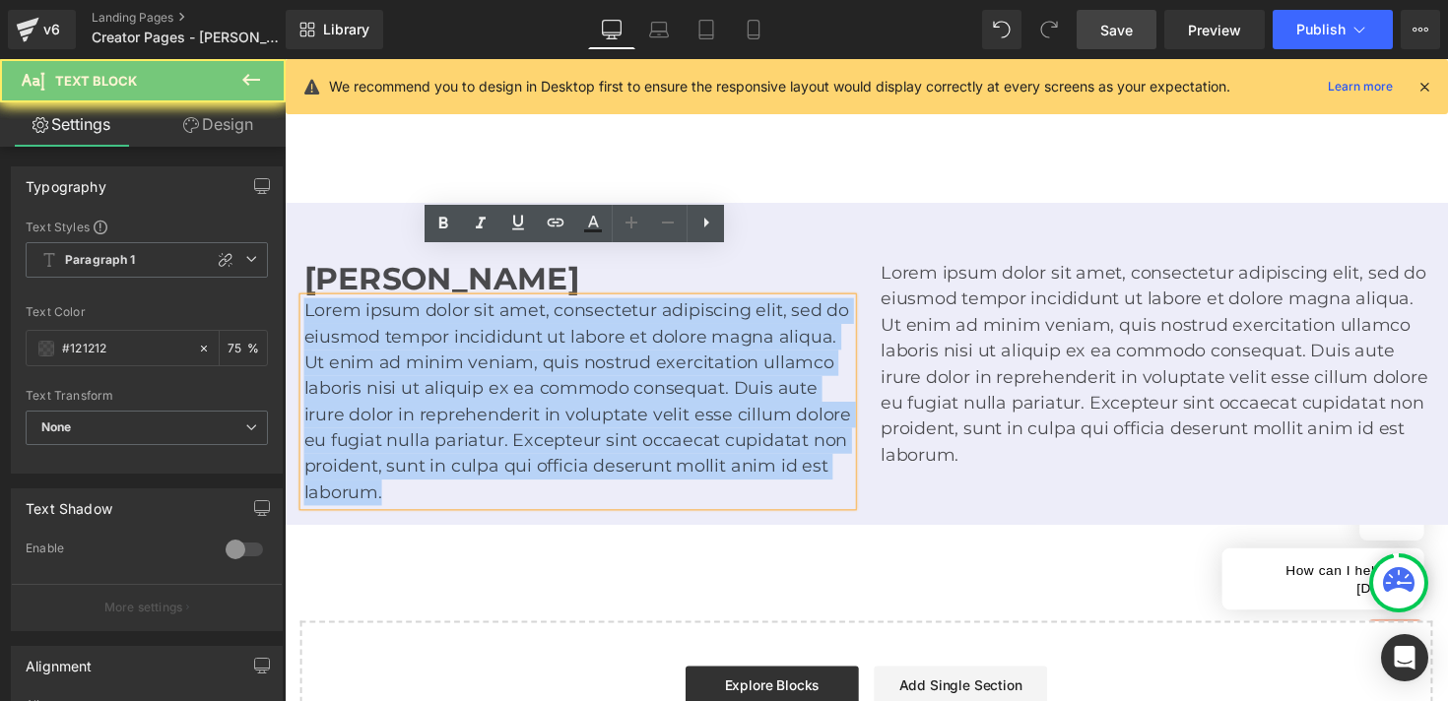
click at [710, 377] on p "Lorem ipsum dolor sit amet, consectetur adipiscing elit, sed do eiusmod tempor …" at bounding box center [585, 410] width 562 height 213
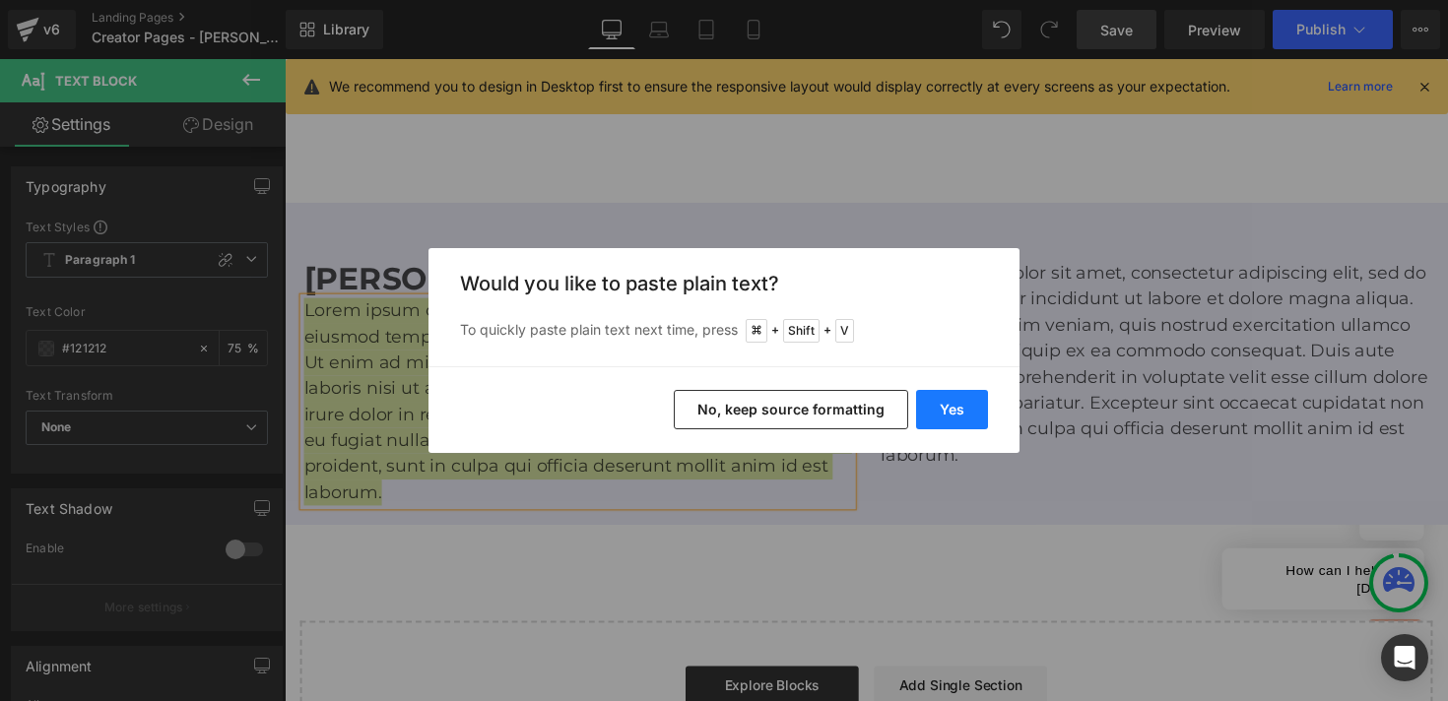
click at [974, 401] on button "Yes" at bounding box center [952, 409] width 72 height 39
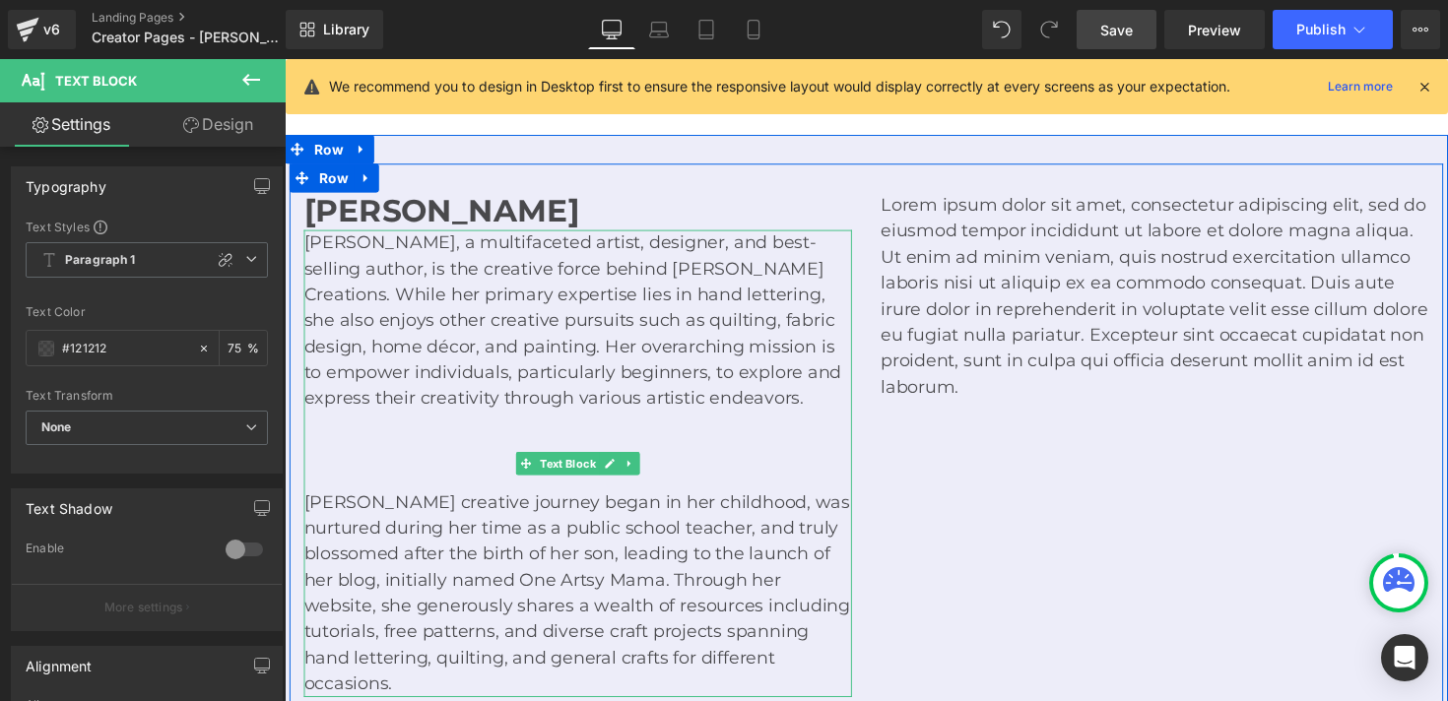
scroll to position [3300, 0]
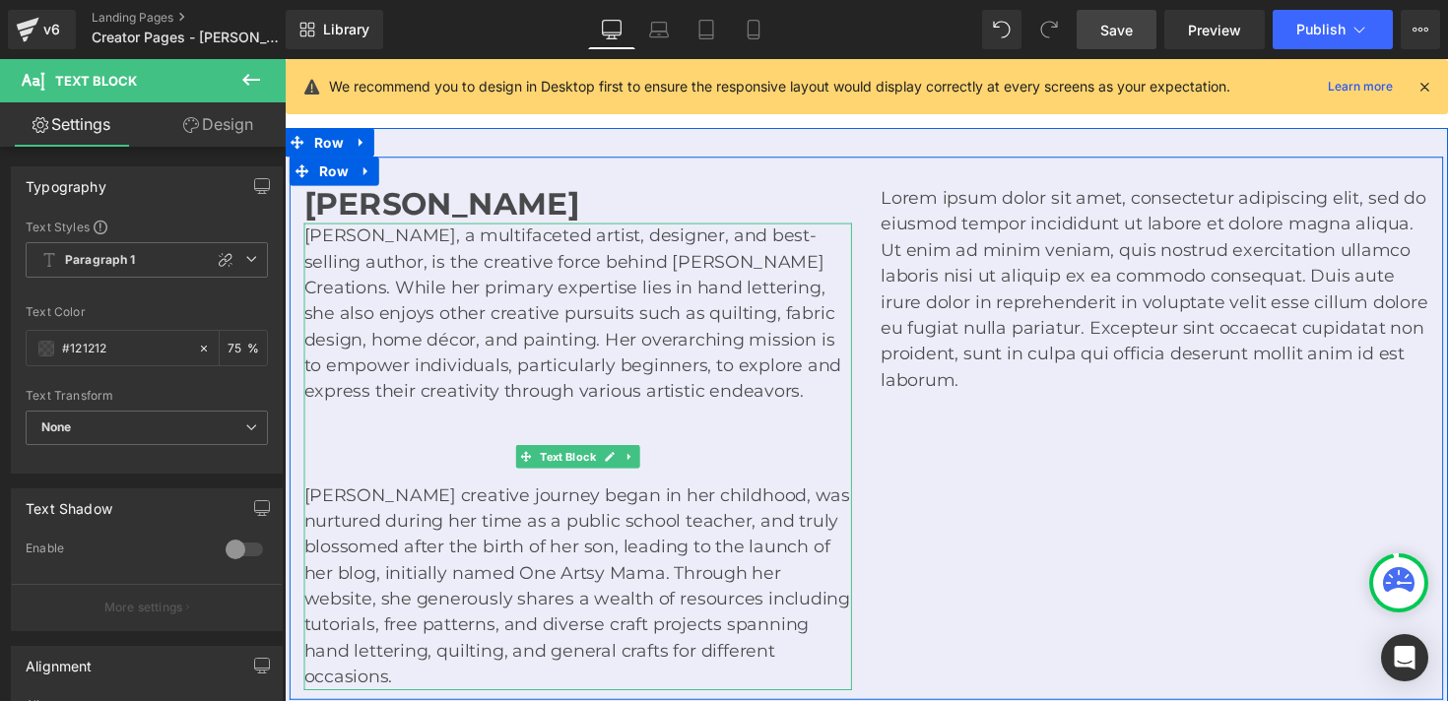
click at [738, 499] on p "[PERSON_NAME] creative journey began in her childhood, was nurtured during her …" at bounding box center [585, 600] width 562 height 213
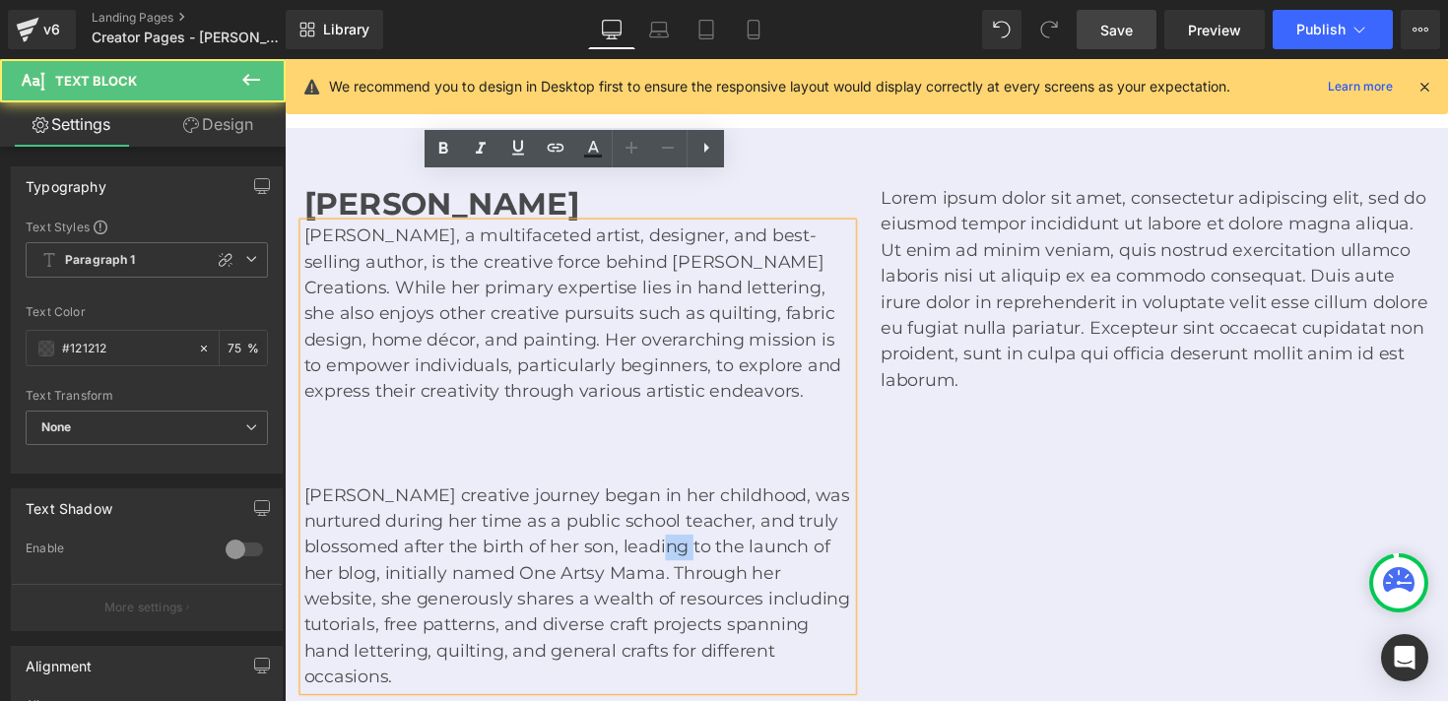
click at [738, 499] on p "[PERSON_NAME] creative journey began in her childhood, was nurtured during her …" at bounding box center [585, 600] width 562 height 213
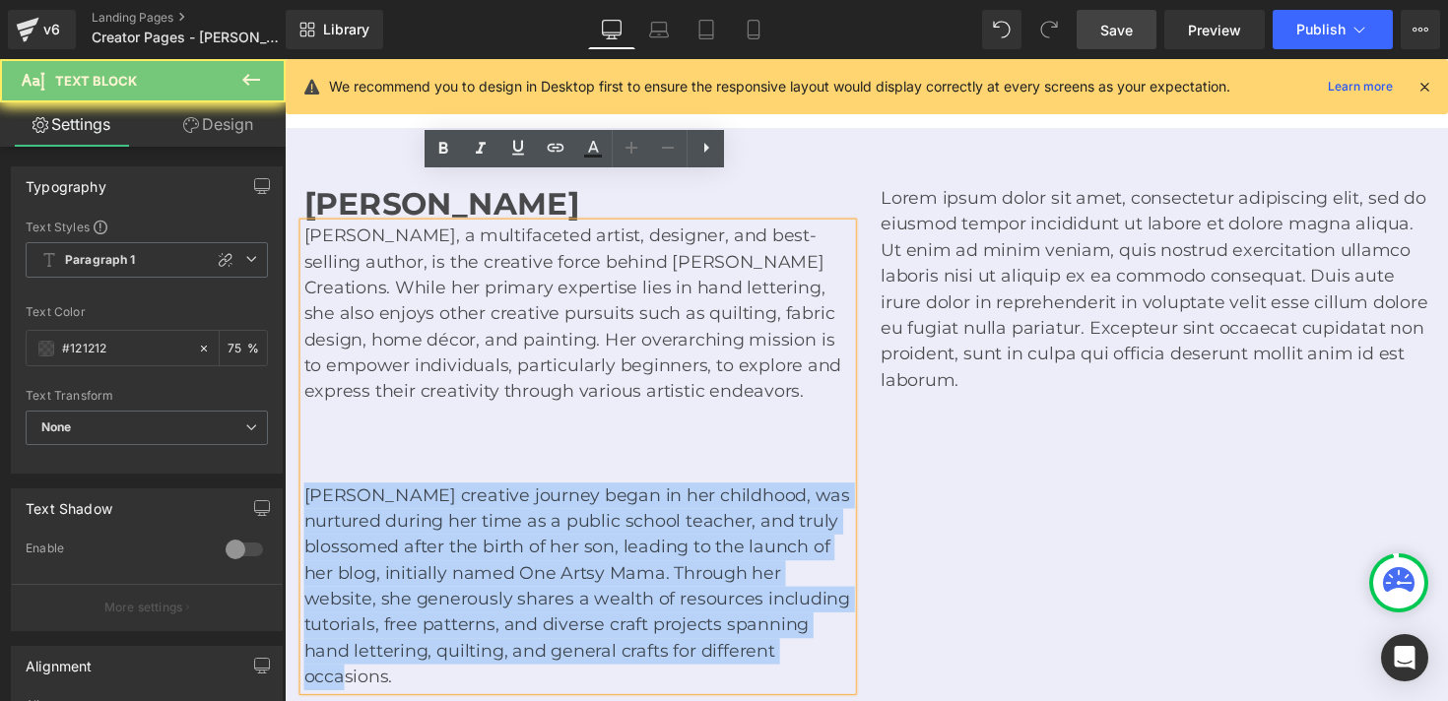
click at [738, 499] on p "[PERSON_NAME] creative journey began in her childhood, was nurtured during her …" at bounding box center [585, 600] width 562 height 213
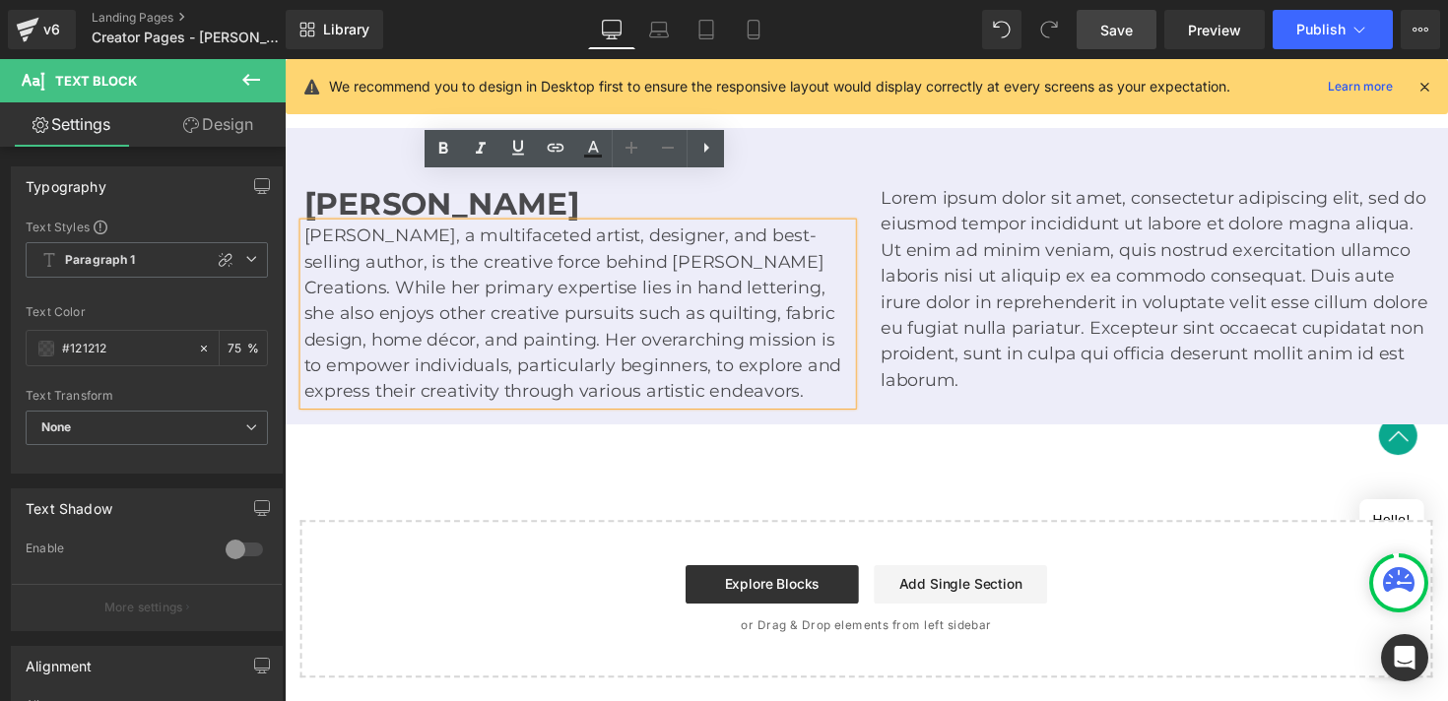
click at [1031, 289] on p "Lorem ipsum dolor sit amet, consectetur adipiscing elit, sed do eiusmod tempor …" at bounding box center [1177, 295] width 562 height 213
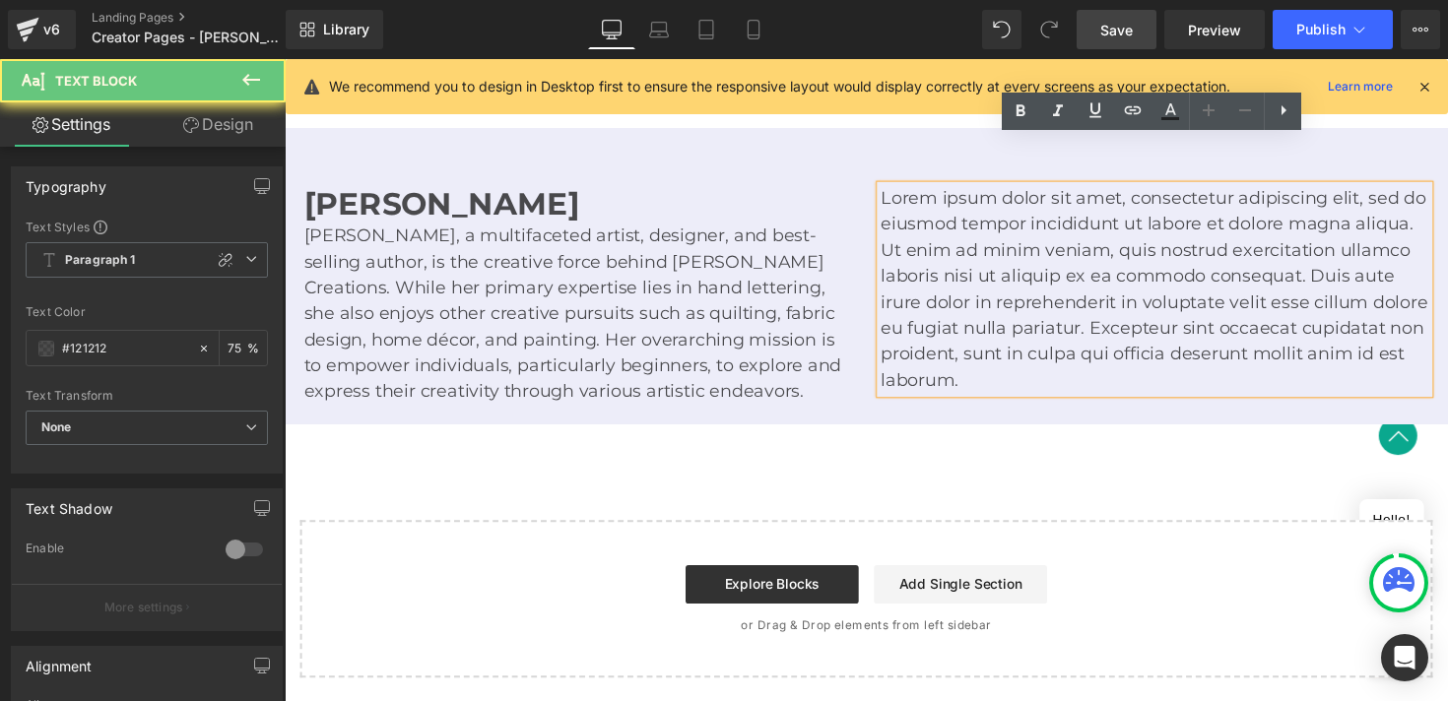
click at [1010, 285] on p "Lorem ipsum dolor sit amet, consectetur adipiscing elit, sed do eiusmod tempor …" at bounding box center [1177, 295] width 562 height 213
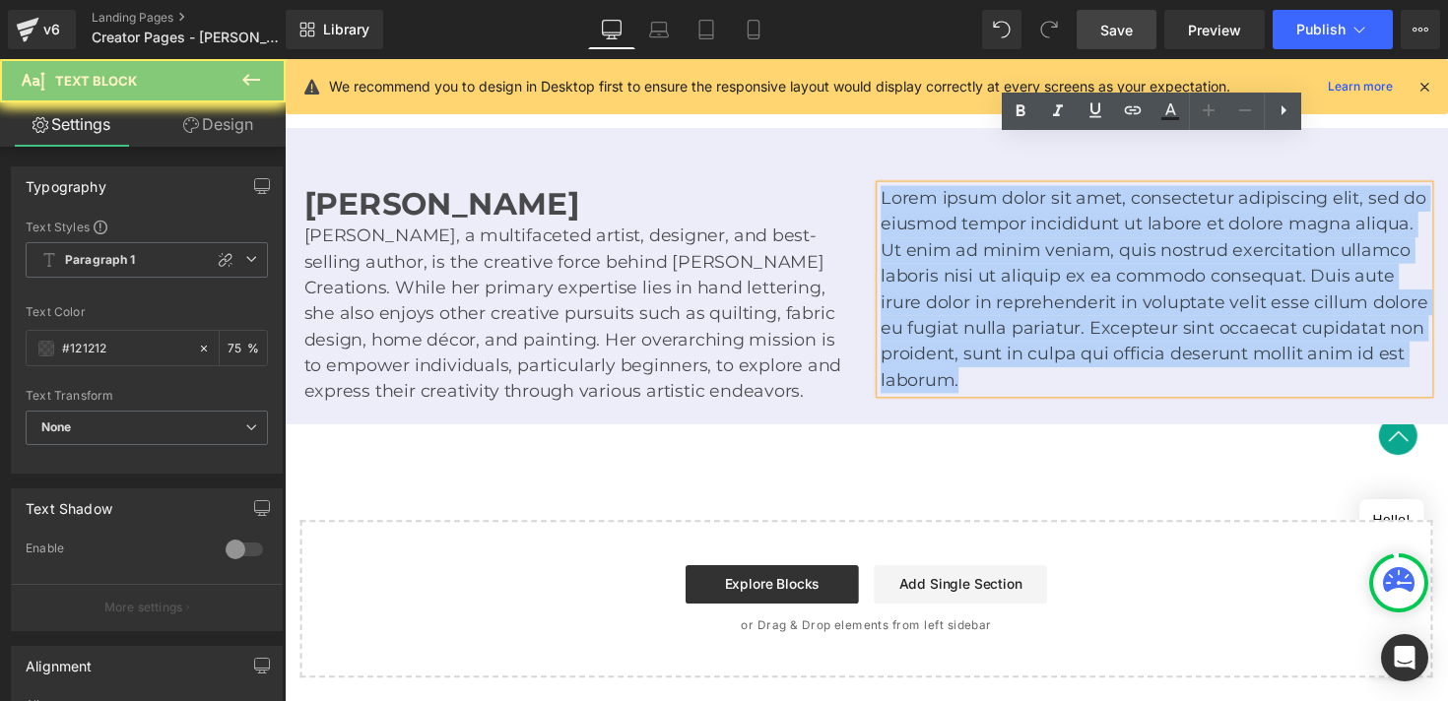
click at [1010, 285] on p "Lorem ipsum dolor sit amet, consectetur adipiscing elit, sed do eiusmod tempor …" at bounding box center [1177, 295] width 562 height 213
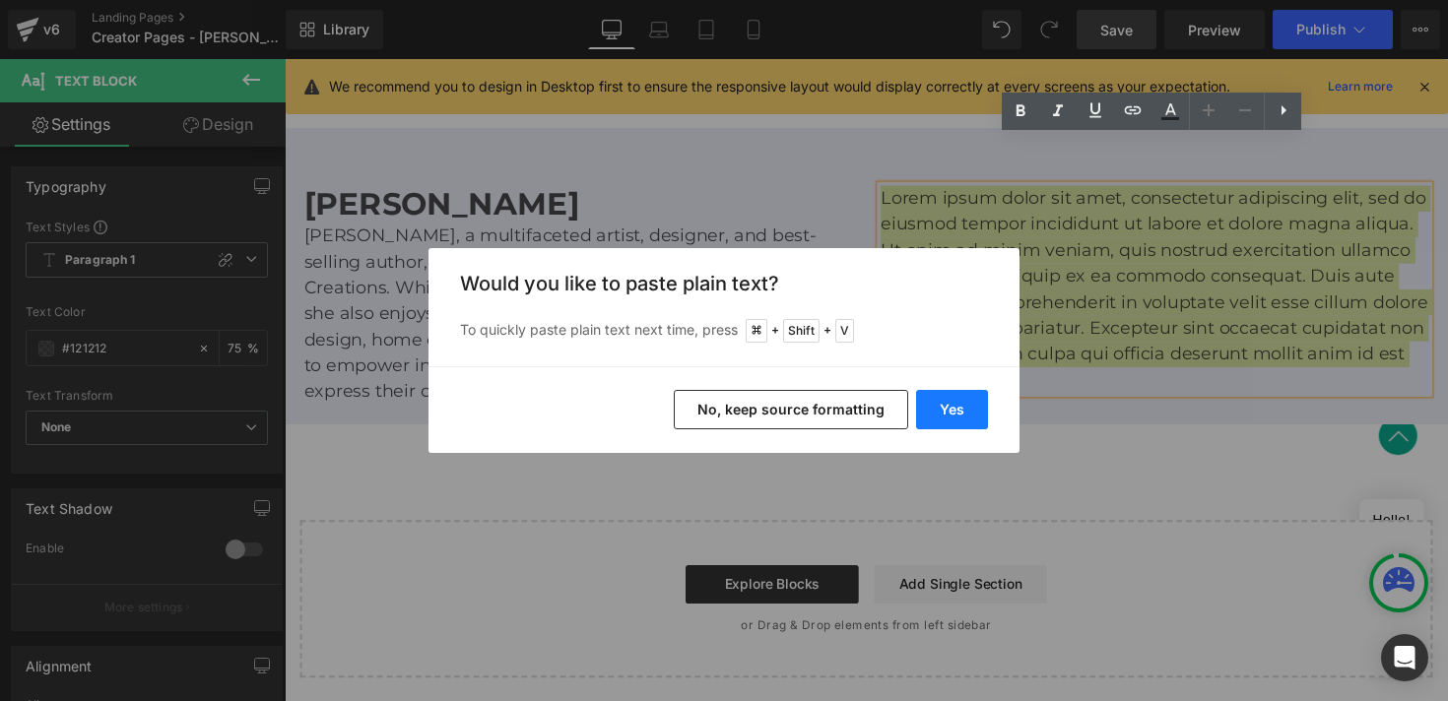
click at [935, 406] on button "Yes" at bounding box center [952, 409] width 72 height 39
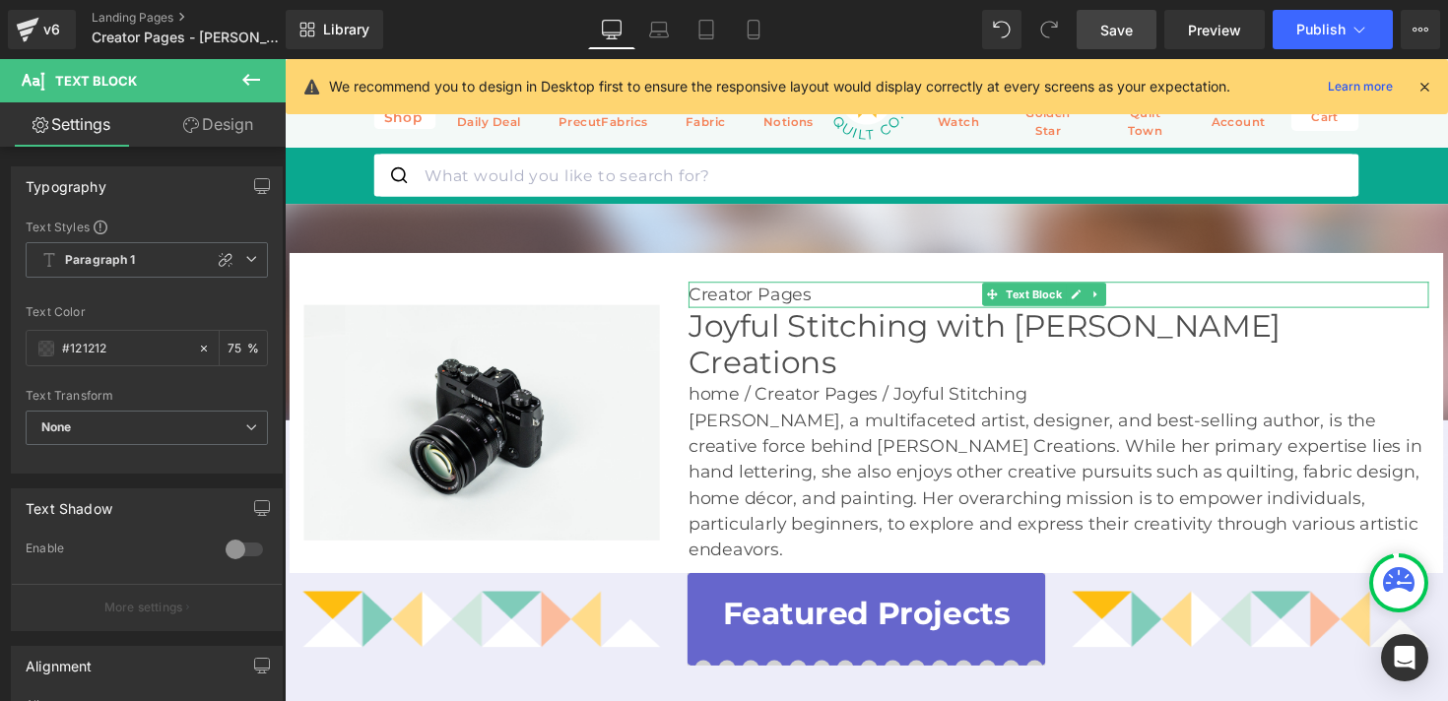
scroll to position [0, 0]
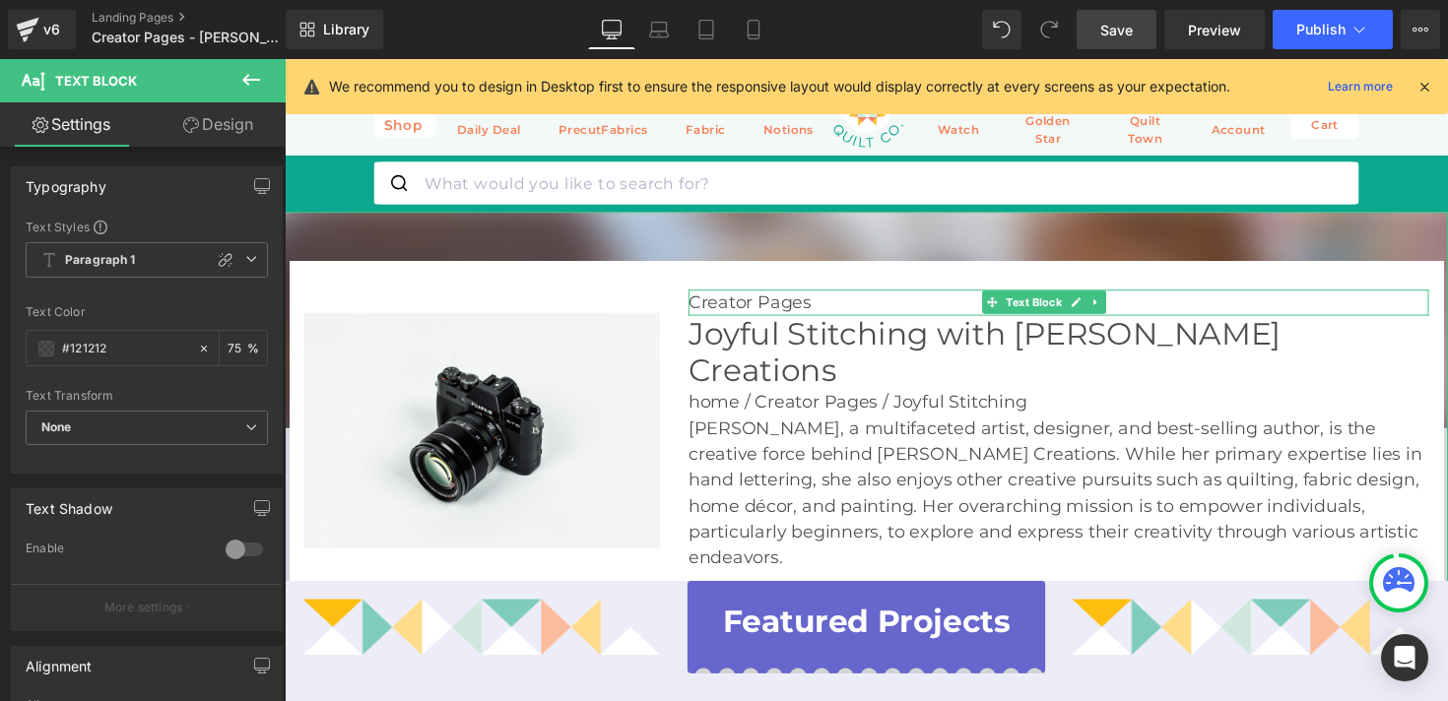
click at [320, 224] on img at bounding box center [881, 463] width 1192 height 494
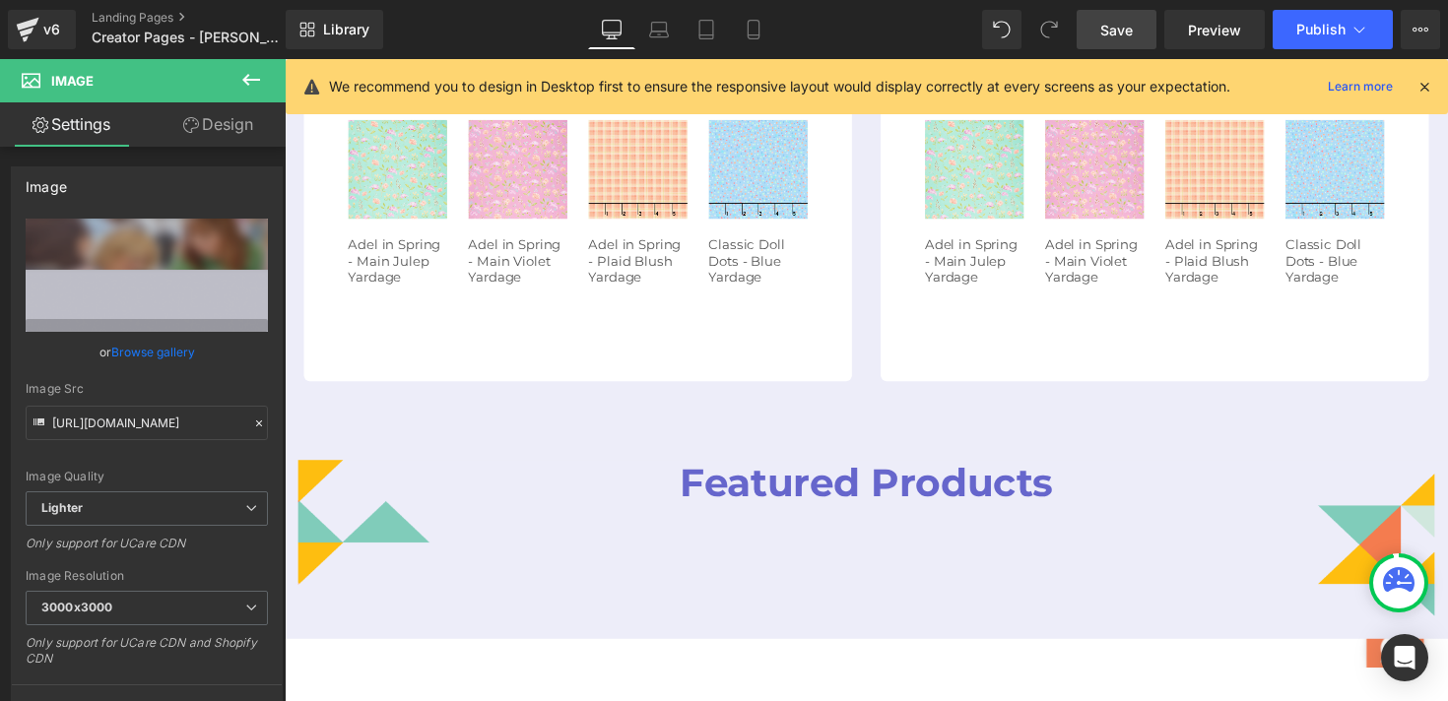
scroll to position [1139, 0]
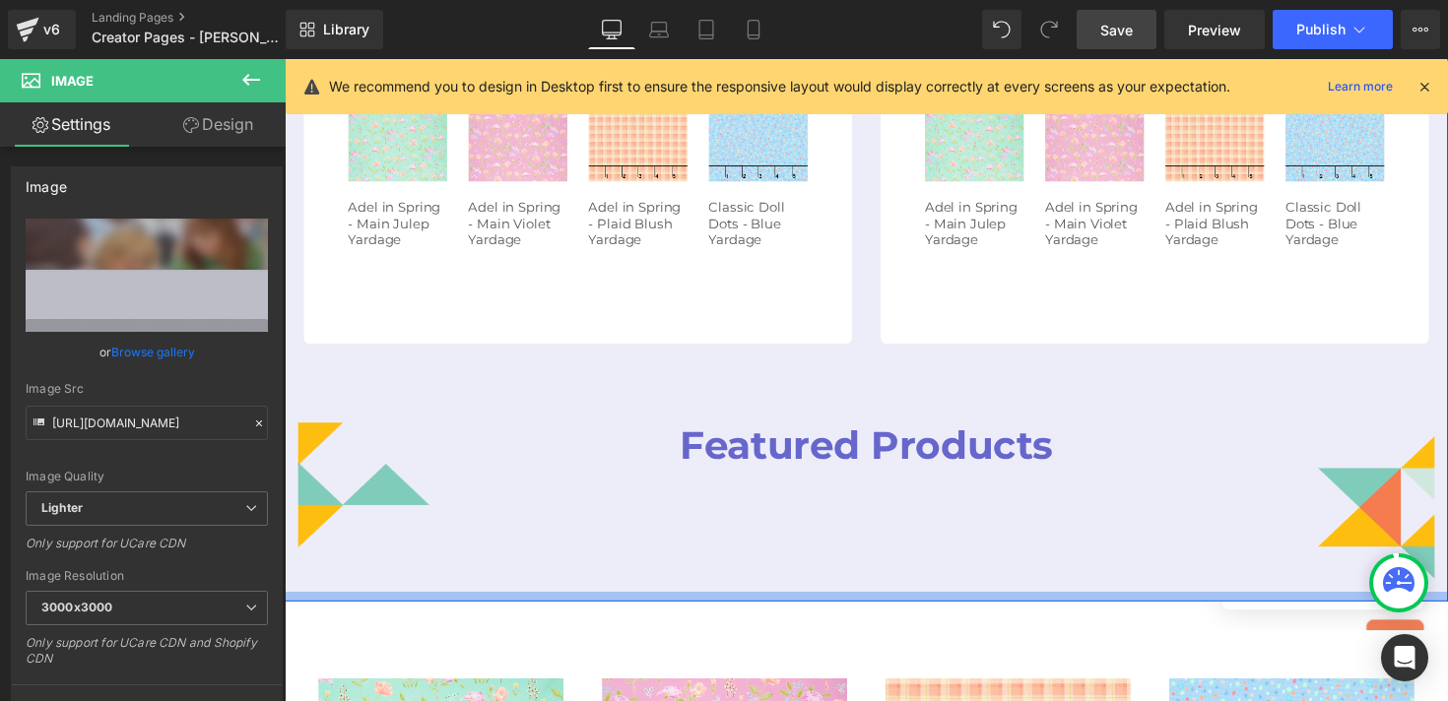
click at [301, 605] on div at bounding box center [881, 610] width 1192 height 10
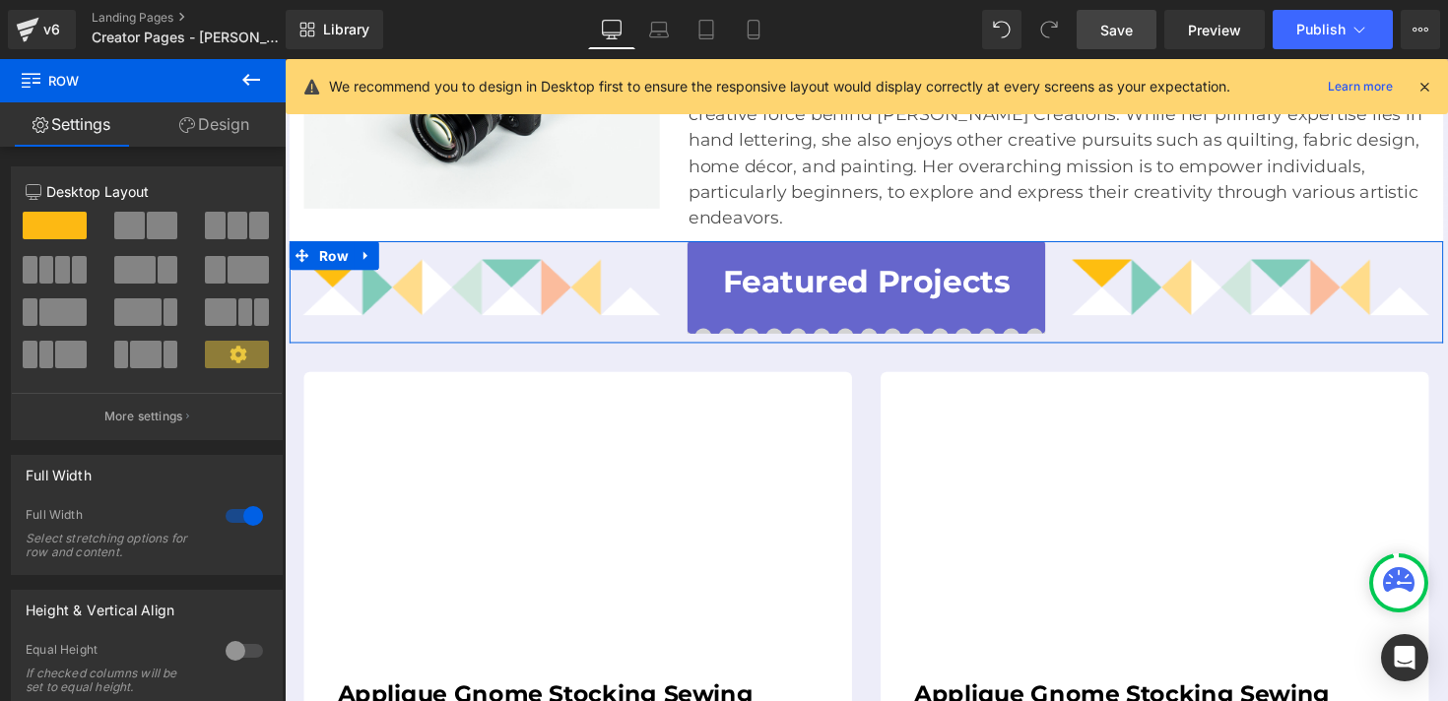
scroll to position [0, 0]
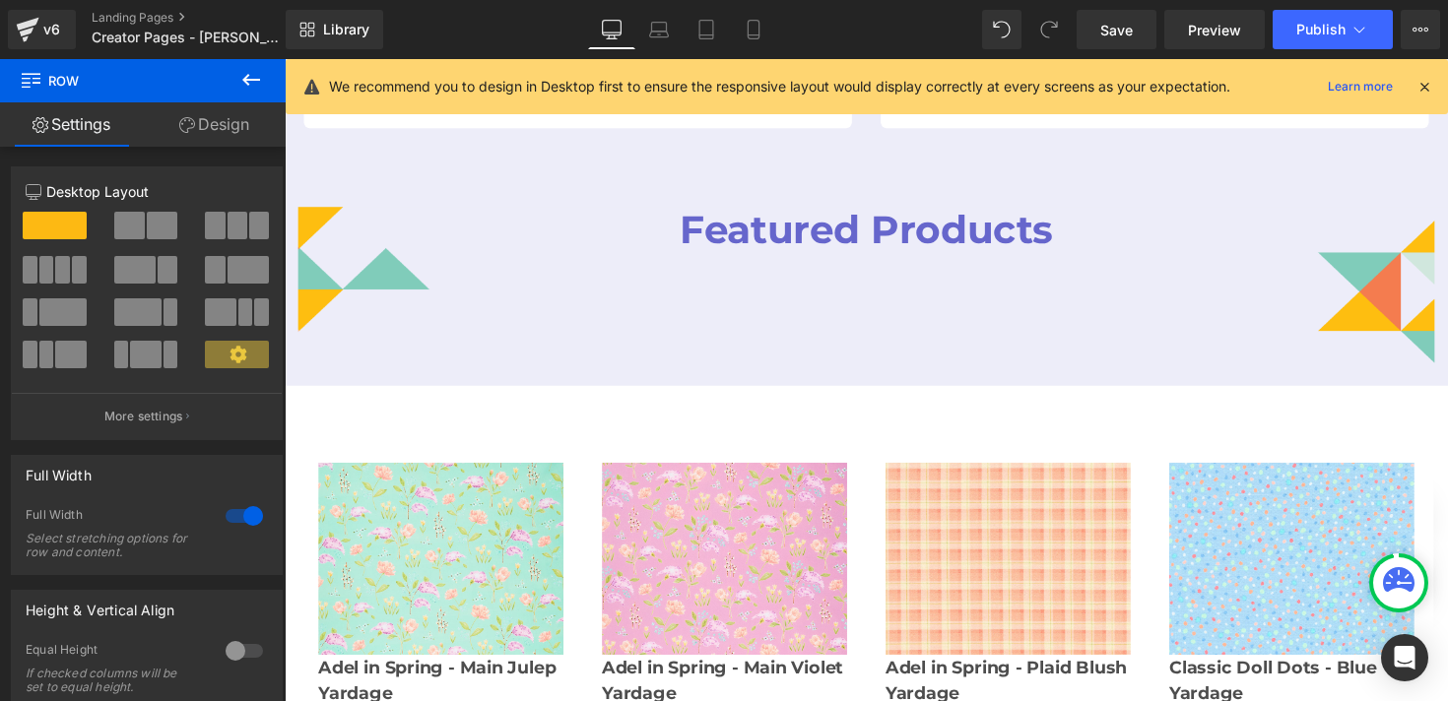
scroll to position [1363, 0]
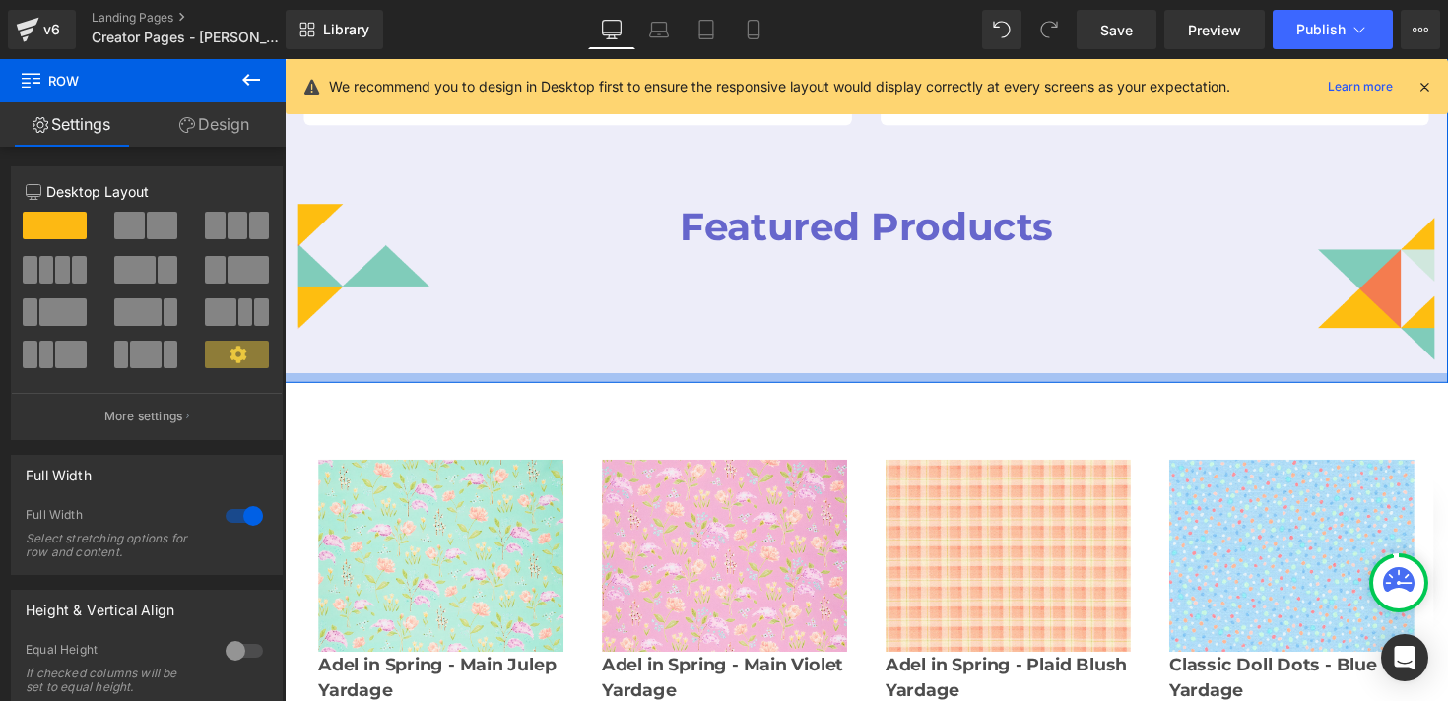
click at [518, 381] on div at bounding box center [881, 386] width 1192 height 10
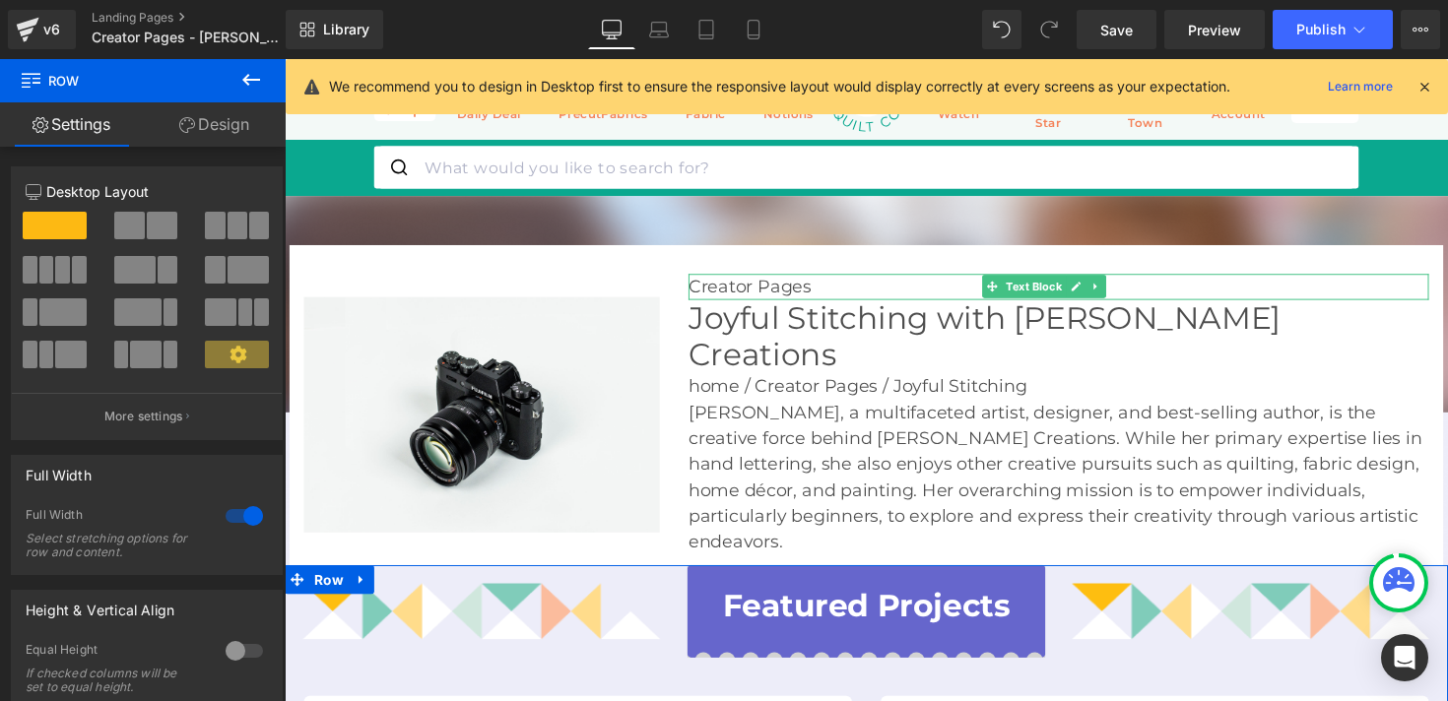
scroll to position [0, 0]
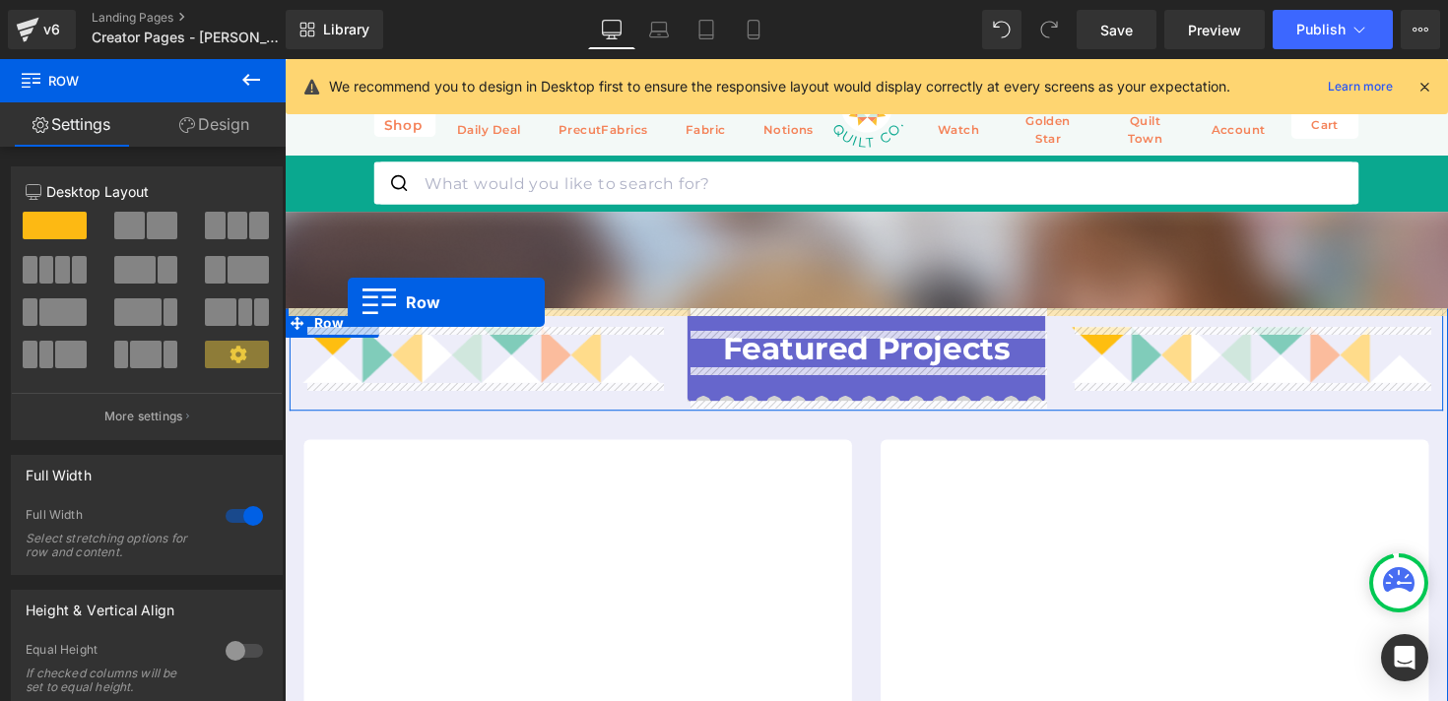
drag, startPoint x: 304, startPoint y: 280, endPoint x: 350, endPoint y: 308, distance: 53.6
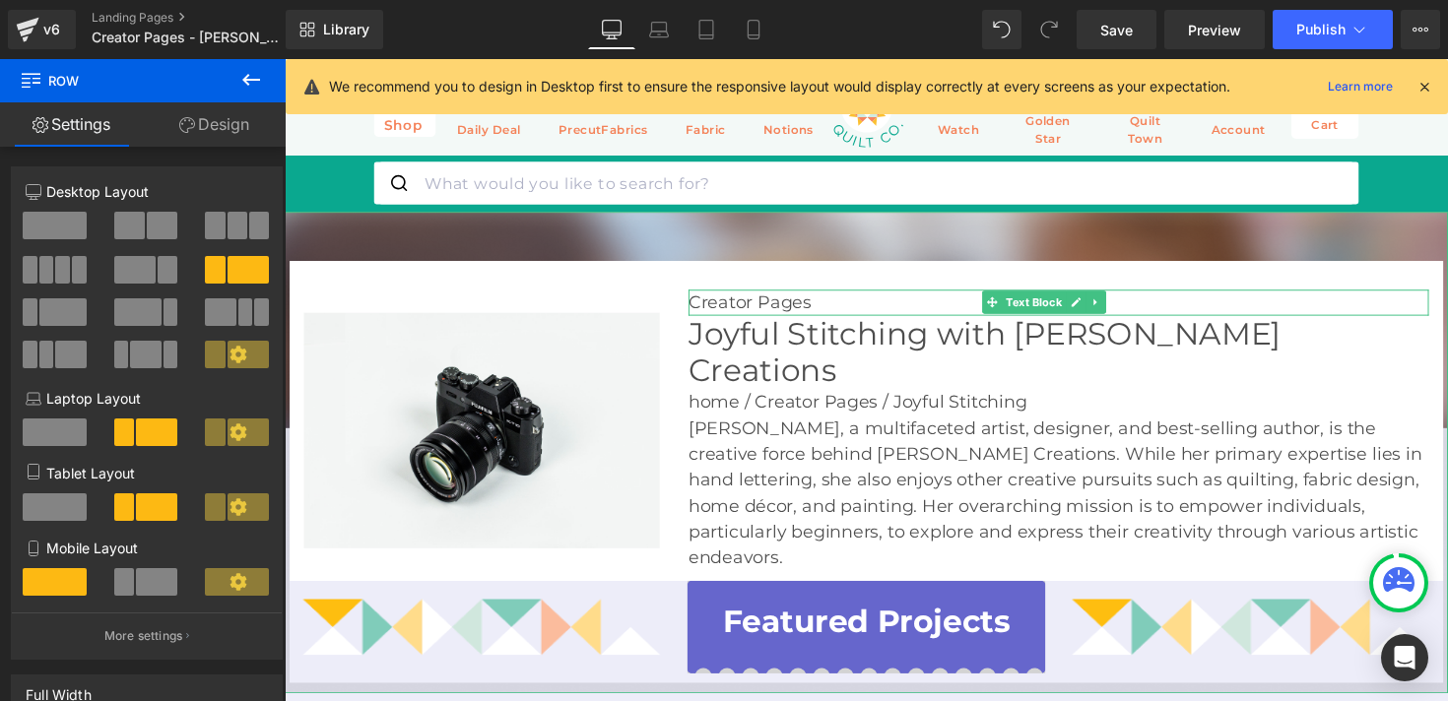
click at [541, 241] on img at bounding box center [881, 463] width 1192 height 494
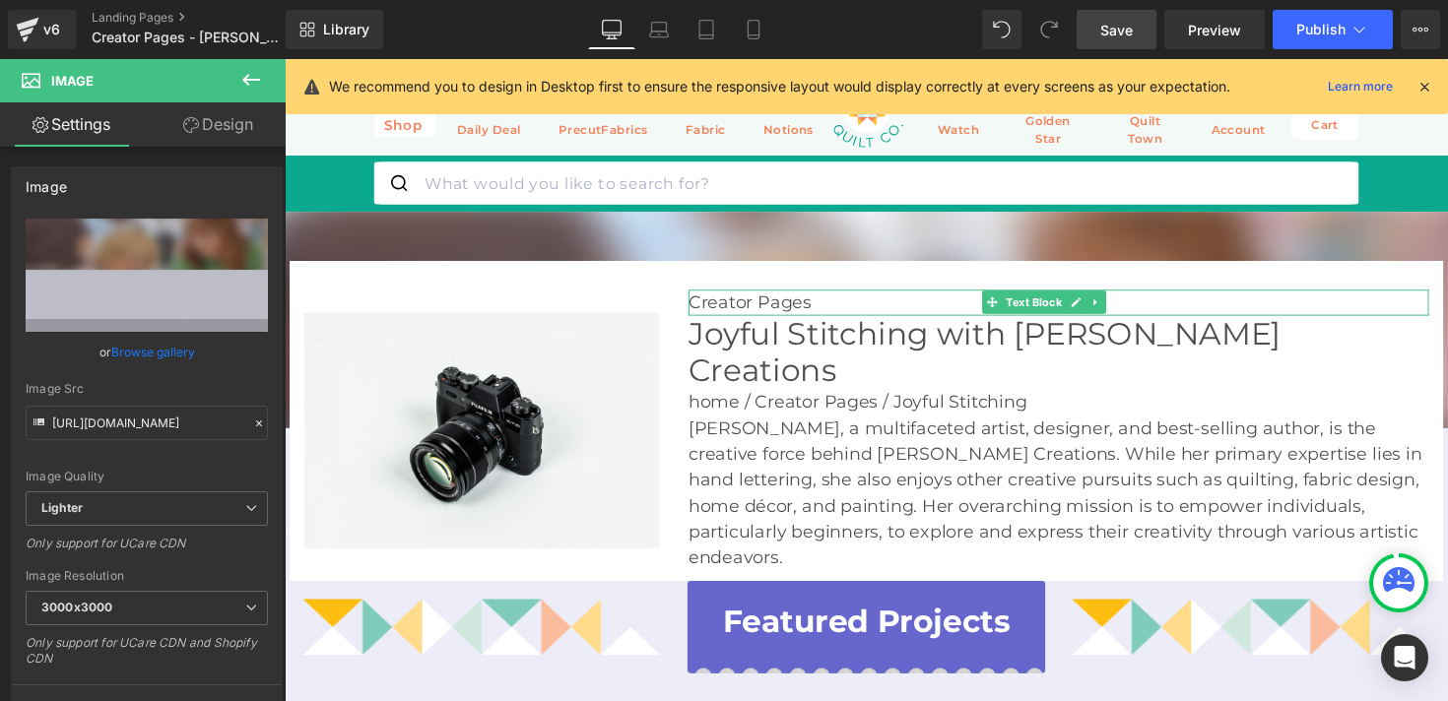
click at [1106, 43] on link "Save" at bounding box center [1117, 29] width 80 height 39
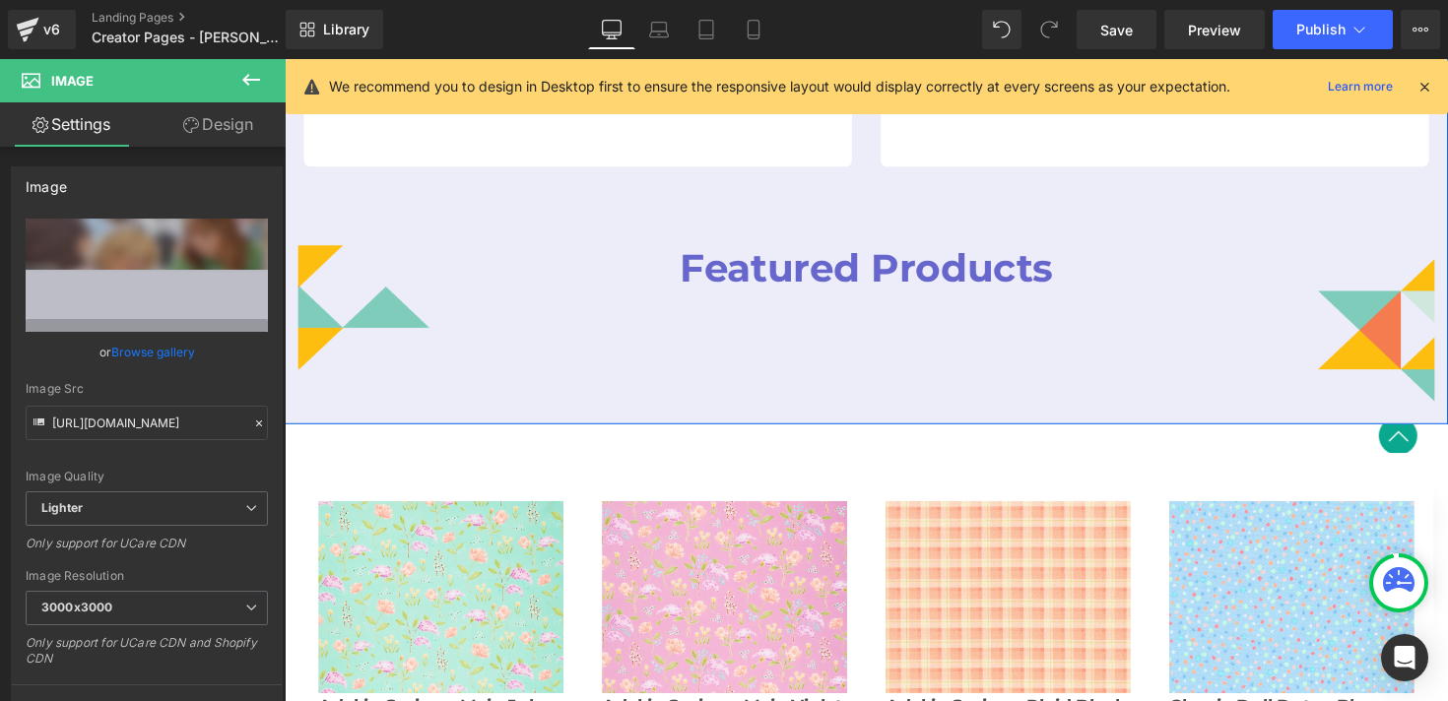
scroll to position [1353, 0]
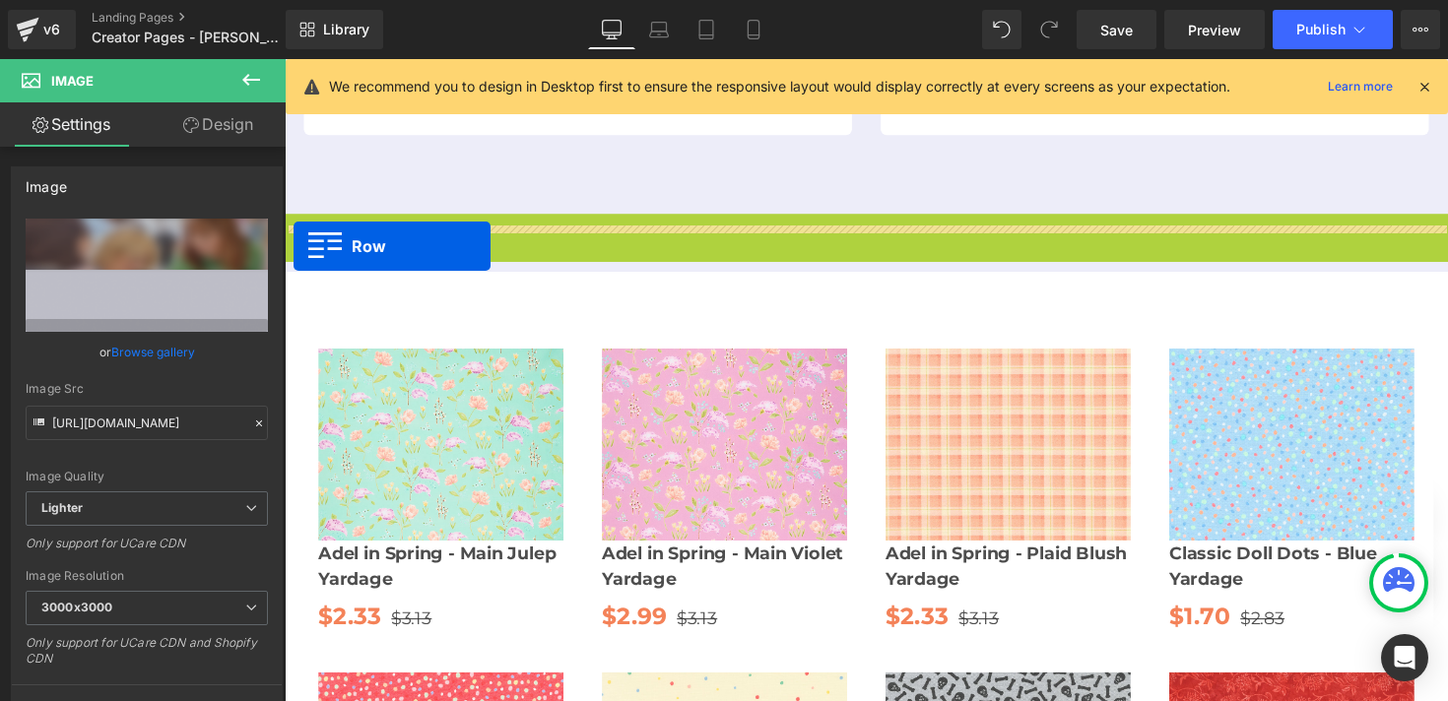
drag, startPoint x: 296, startPoint y: 182, endPoint x: 294, endPoint y: 251, distance: 69.0
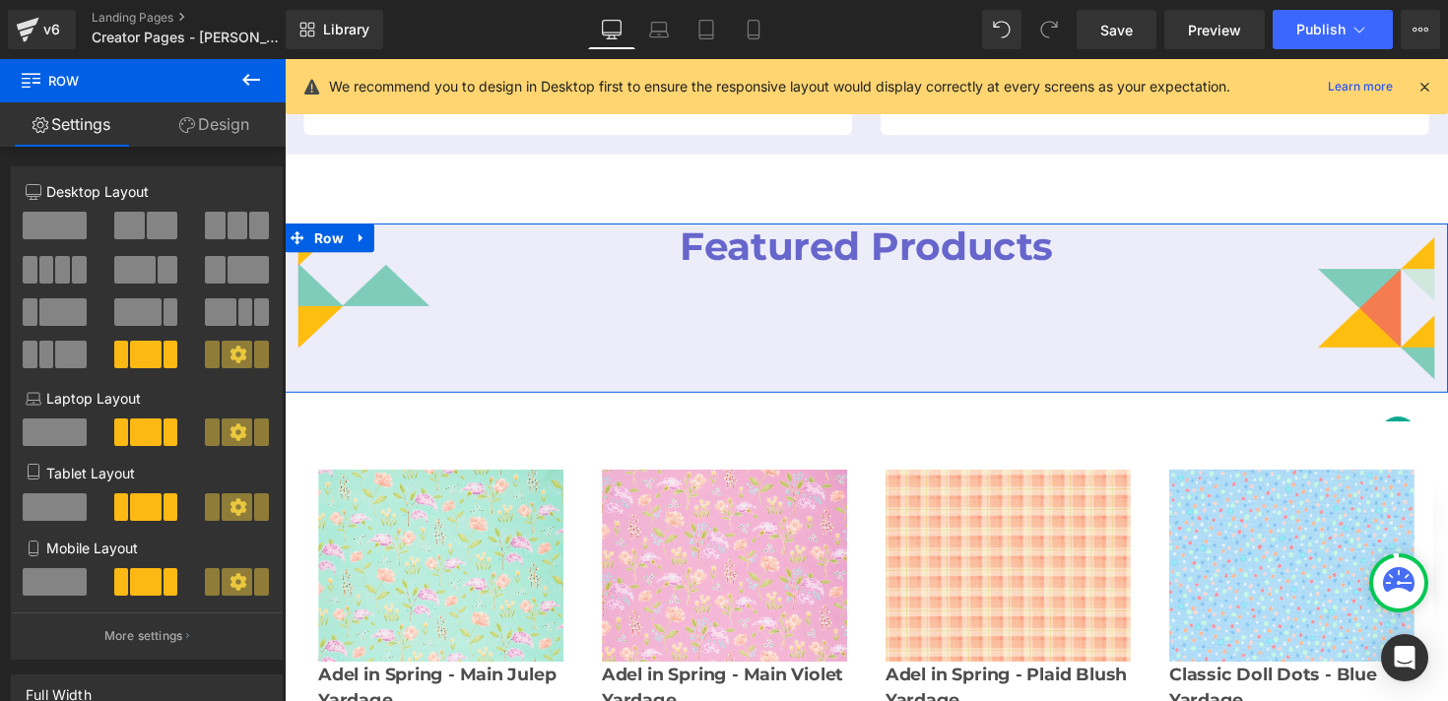
click at [296, 344] on div "Image" at bounding box center [434, 312] width 299 height 169
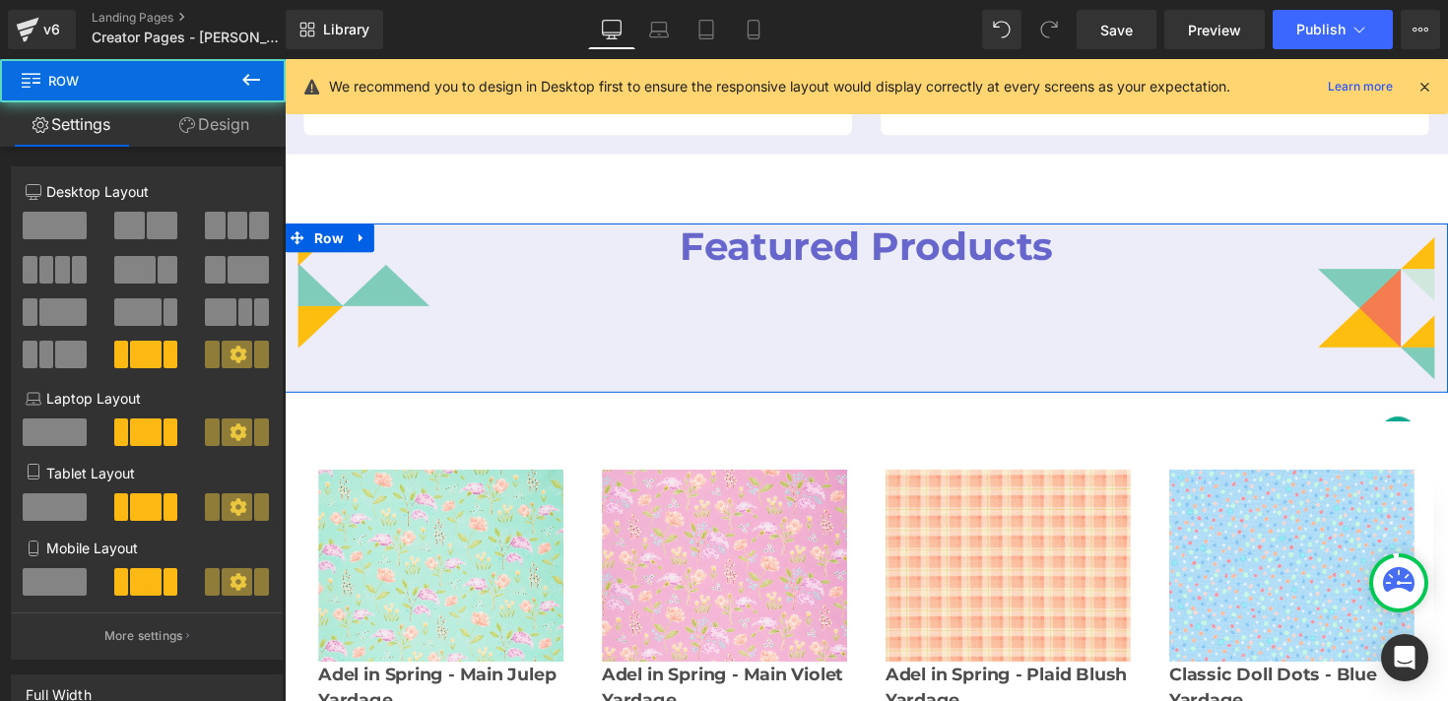
click at [199, 130] on link "Design" at bounding box center [214, 124] width 143 height 44
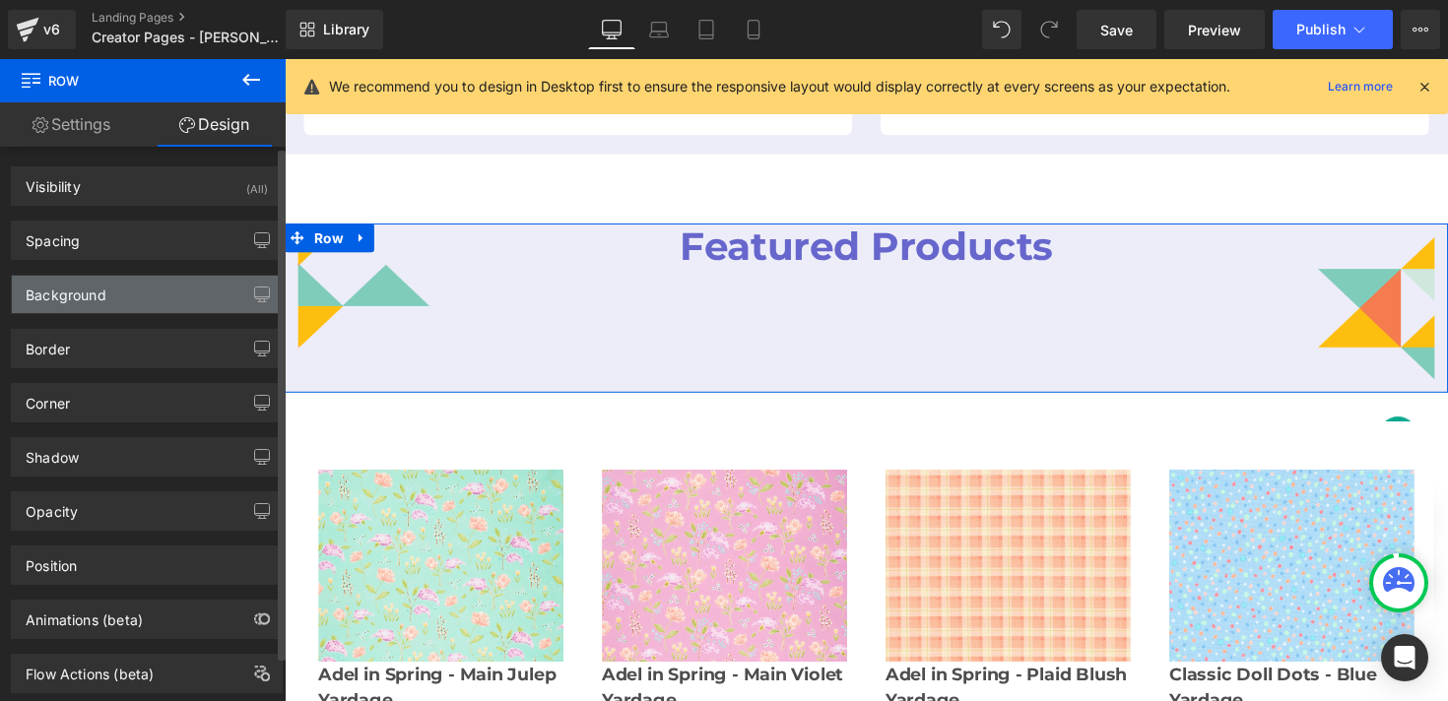
click at [144, 288] on div "Background" at bounding box center [147, 294] width 270 height 37
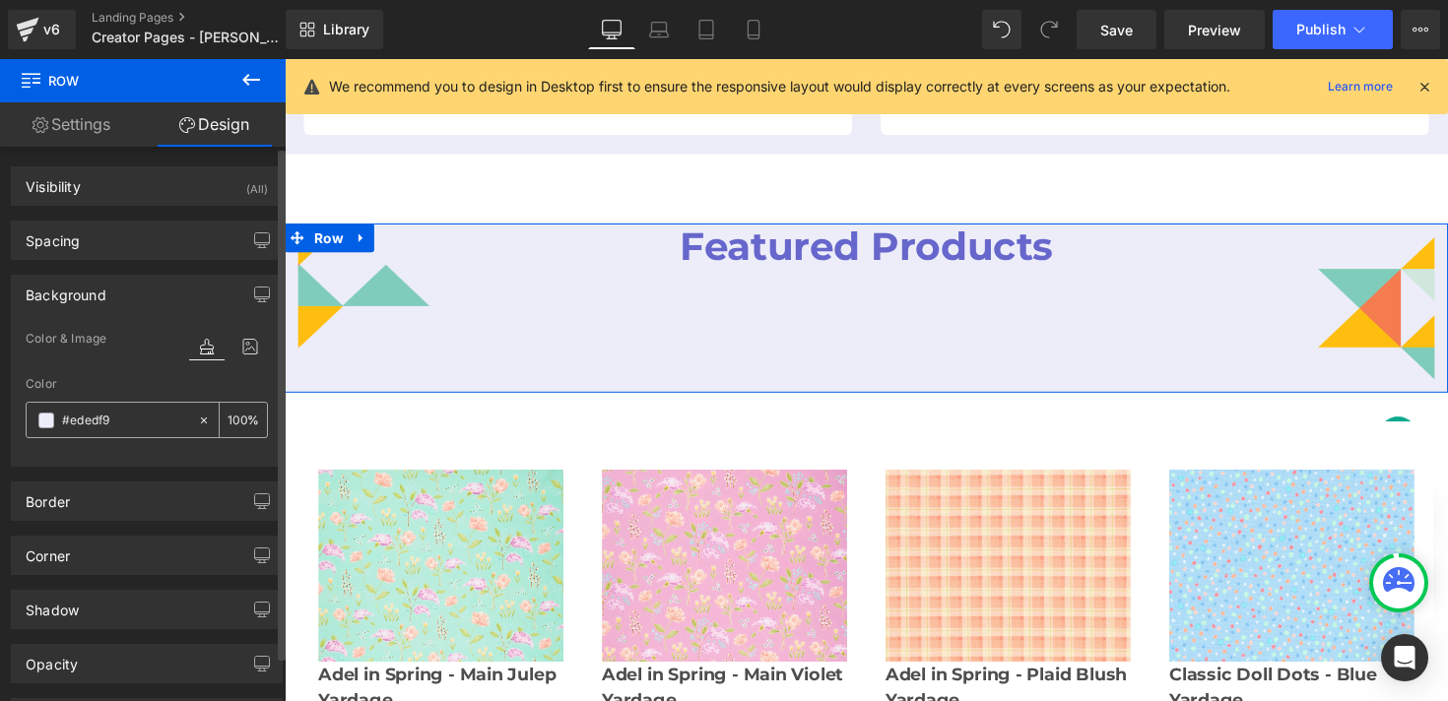
click at [197, 416] on icon at bounding box center [204, 421] width 14 height 14
type input "none"
type input "0"
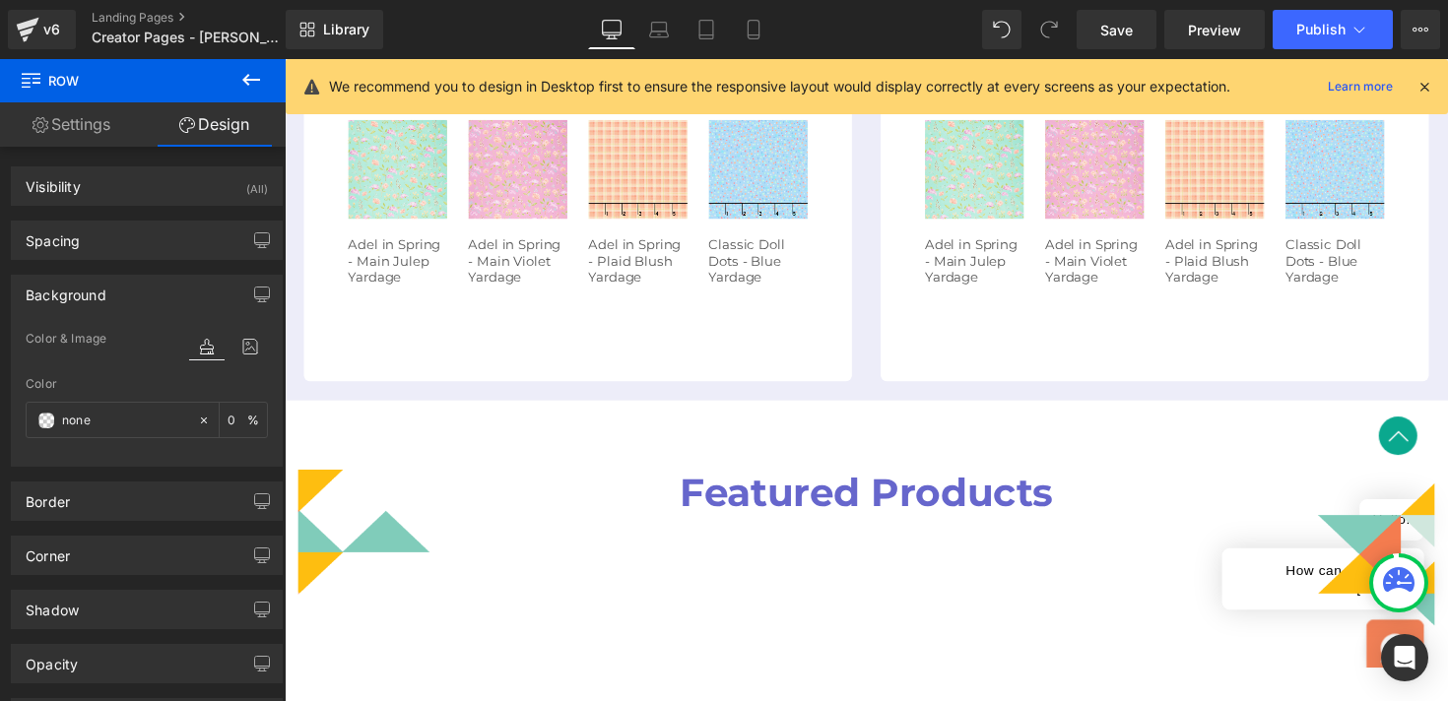
scroll to position [1102, 0]
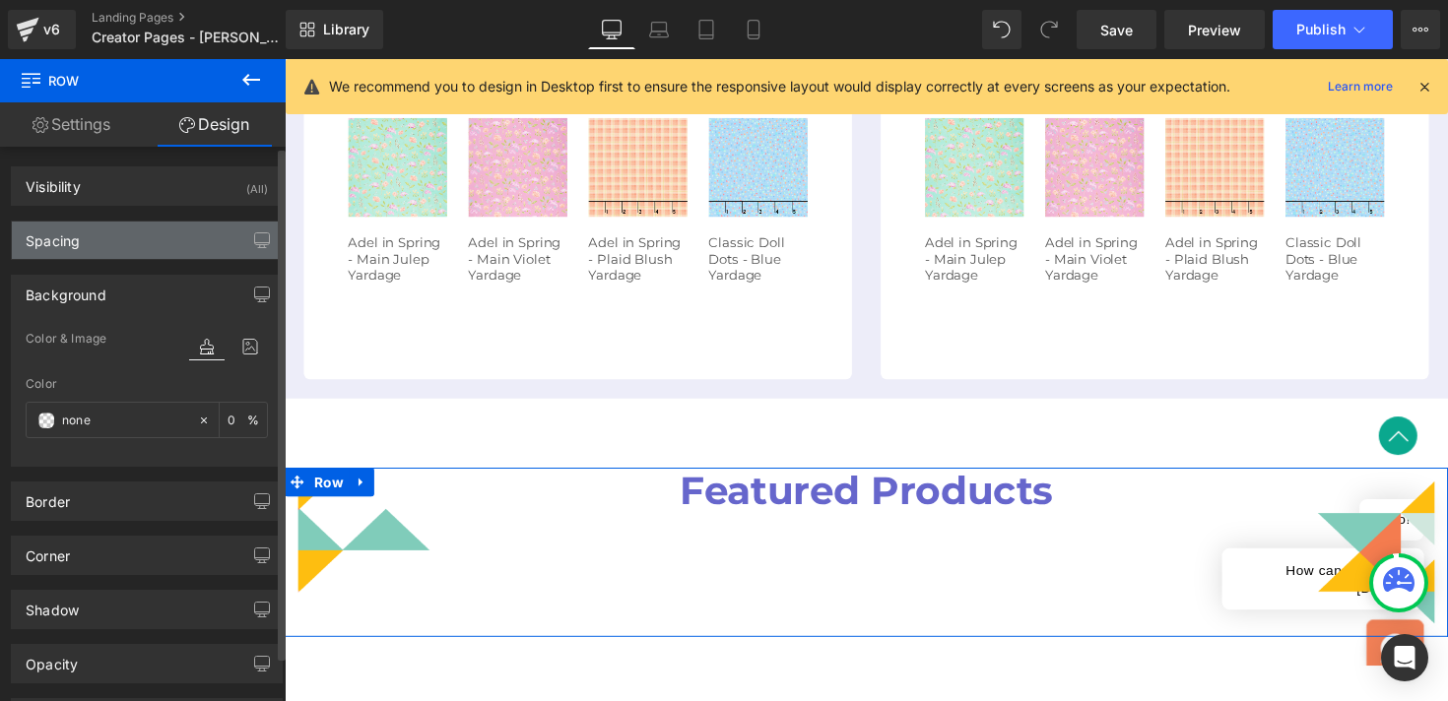
click at [140, 253] on div "Spacing" at bounding box center [147, 240] width 270 height 37
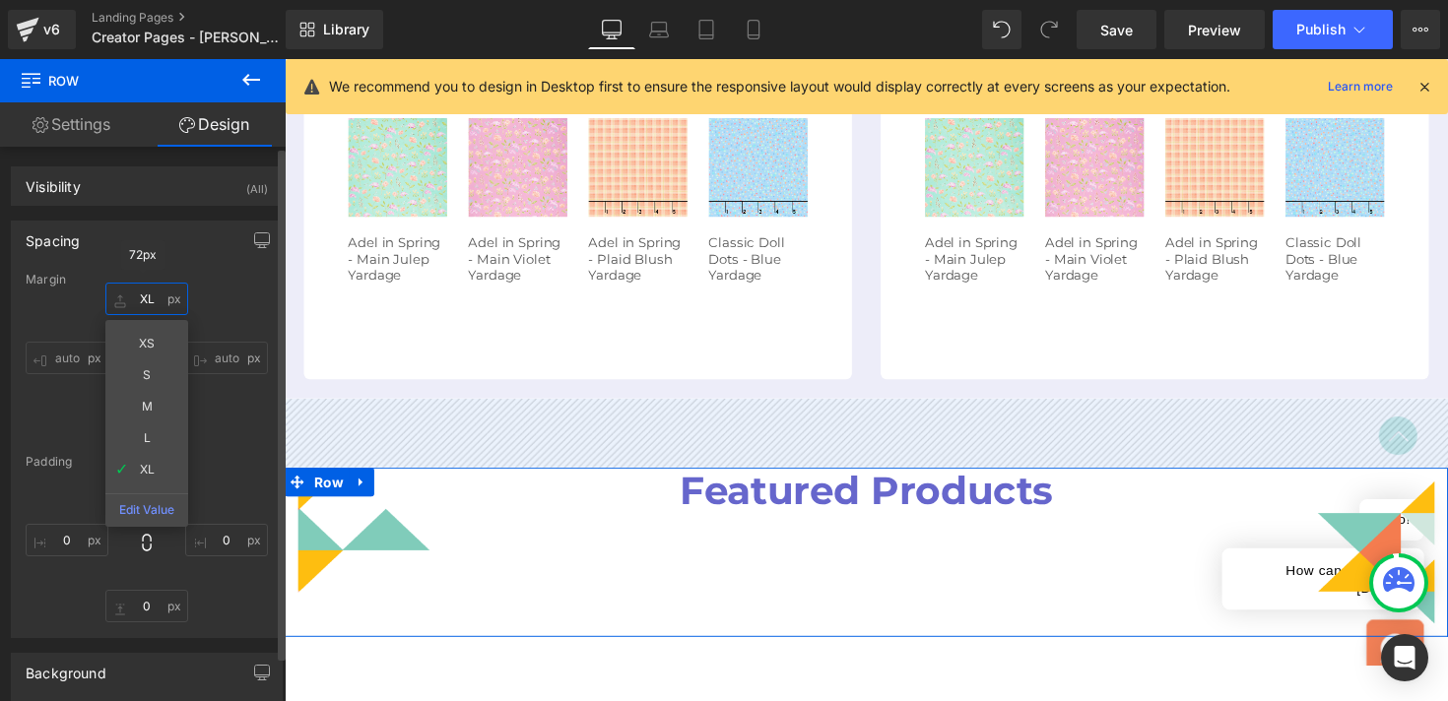
click at [143, 303] on input "XL" at bounding box center [146, 299] width 83 height 33
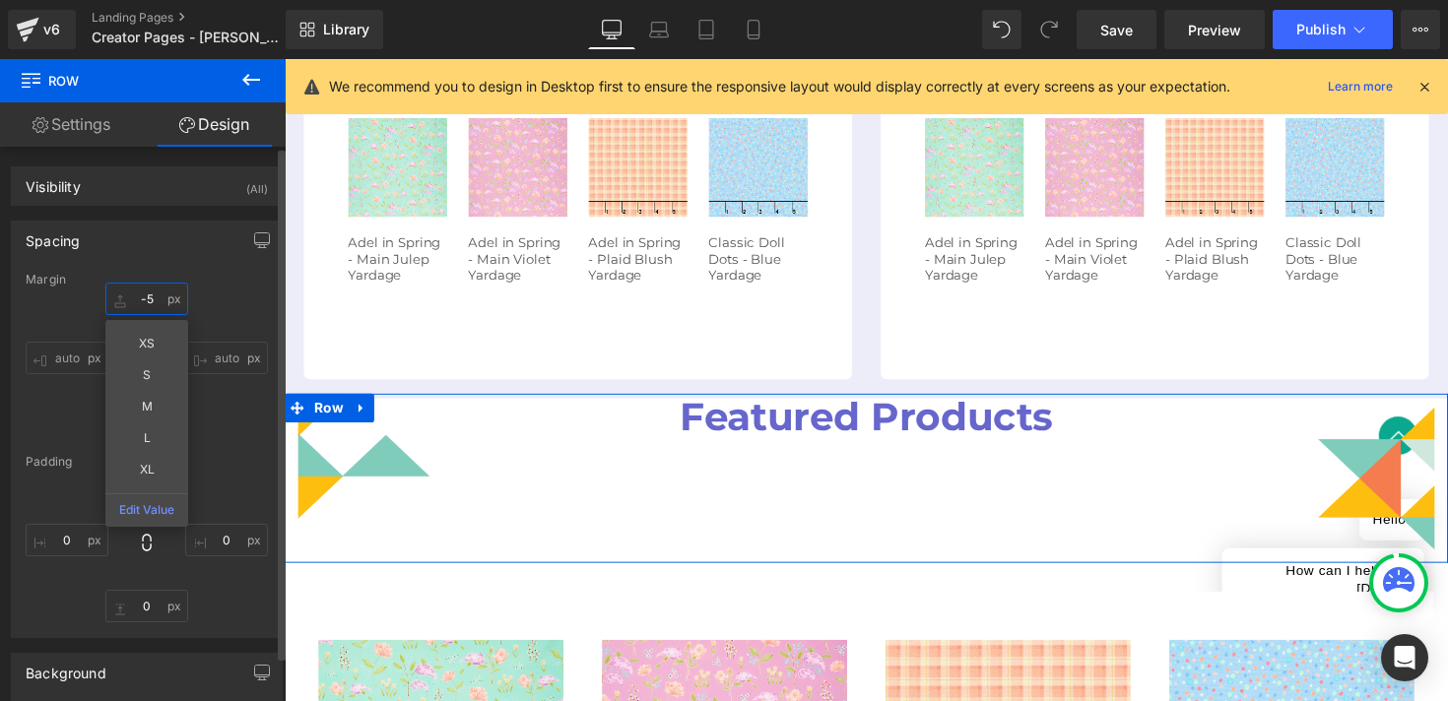
type input "-"
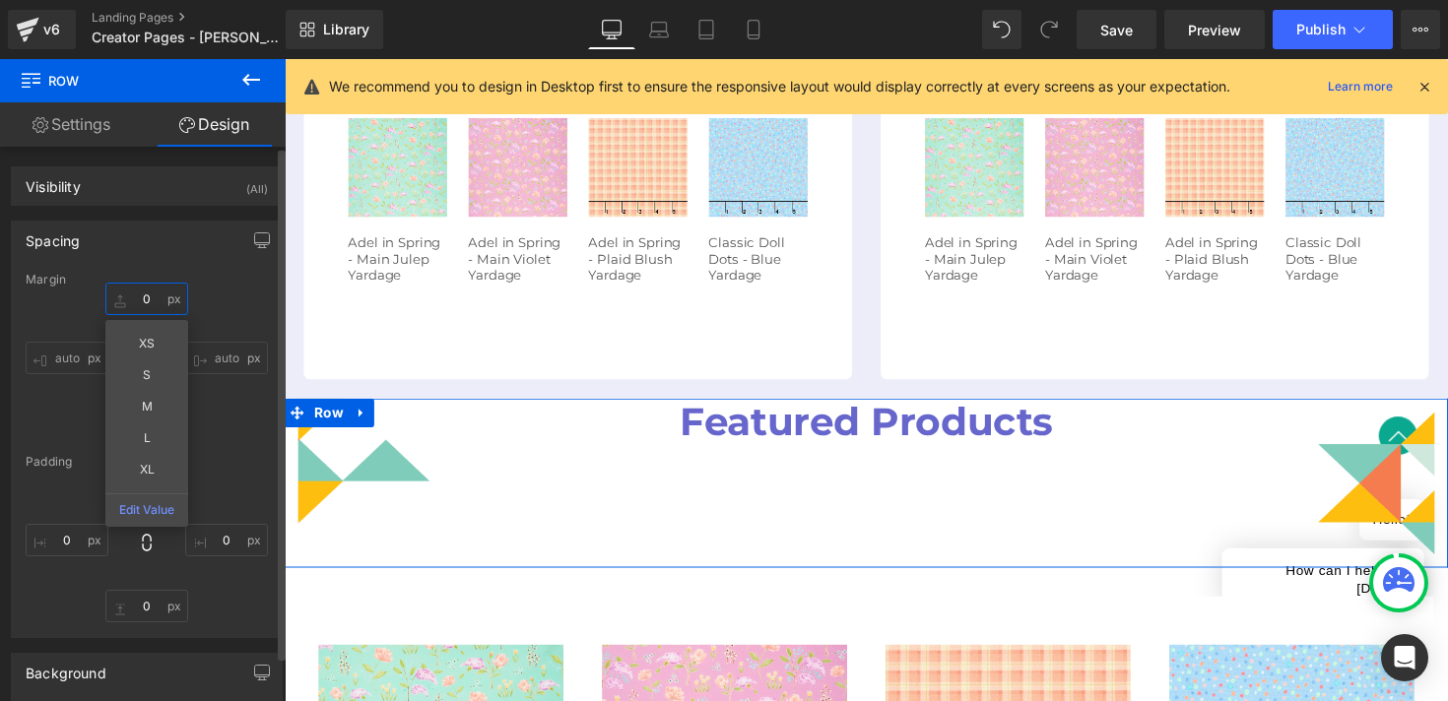
type input "0"
click at [176, 258] on div "Spacing" at bounding box center [147, 240] width 270 height 37
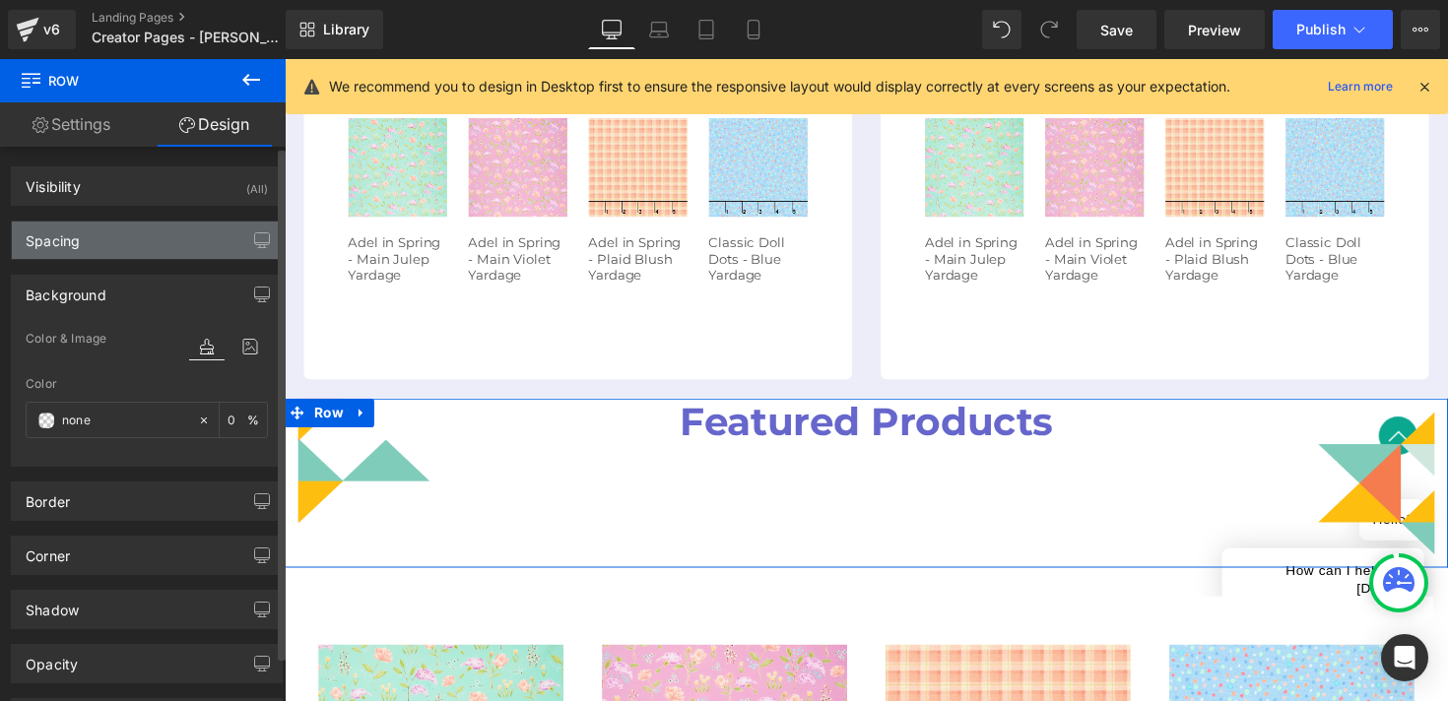
click at [134, 251] on div "Spacing" at bounding box center [147, 240] width 270 height 37
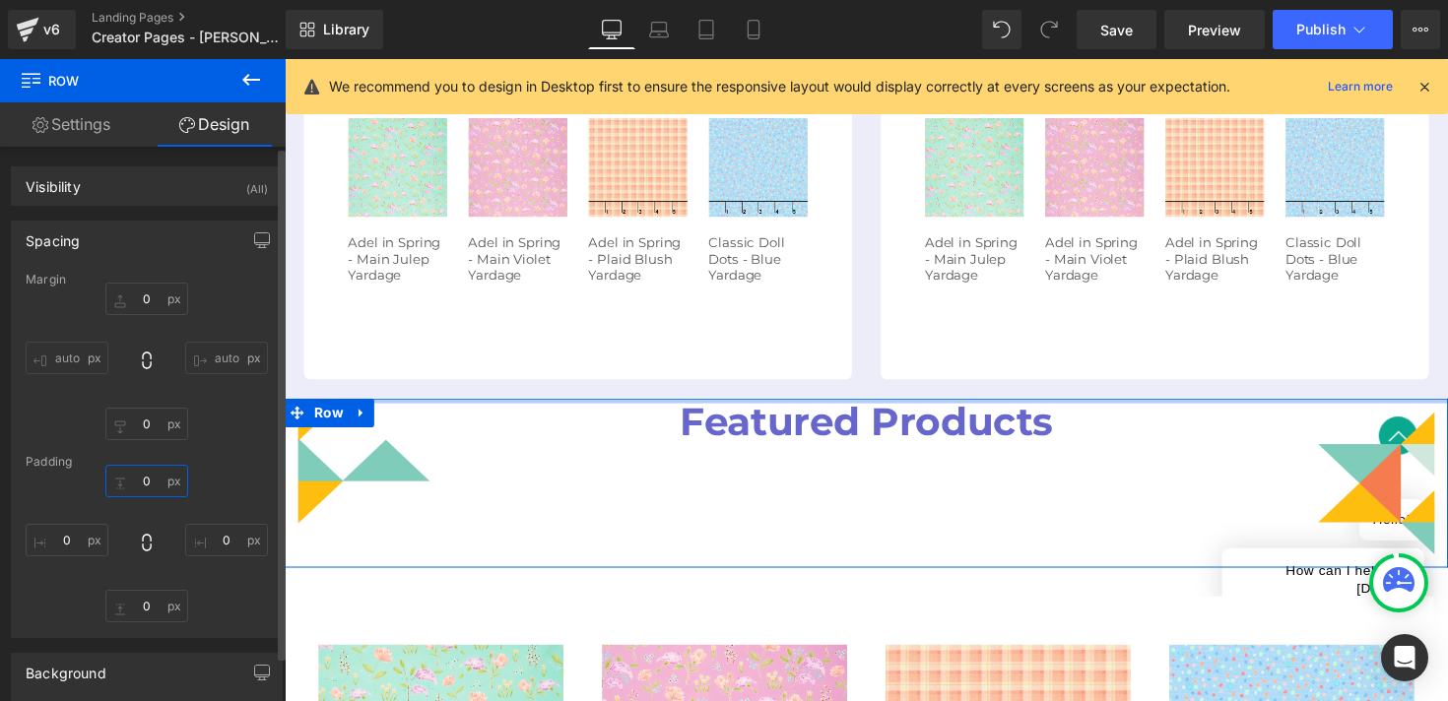
click at [141, 480] on input "0" at bounding box center [146, 481] width 83 height 33
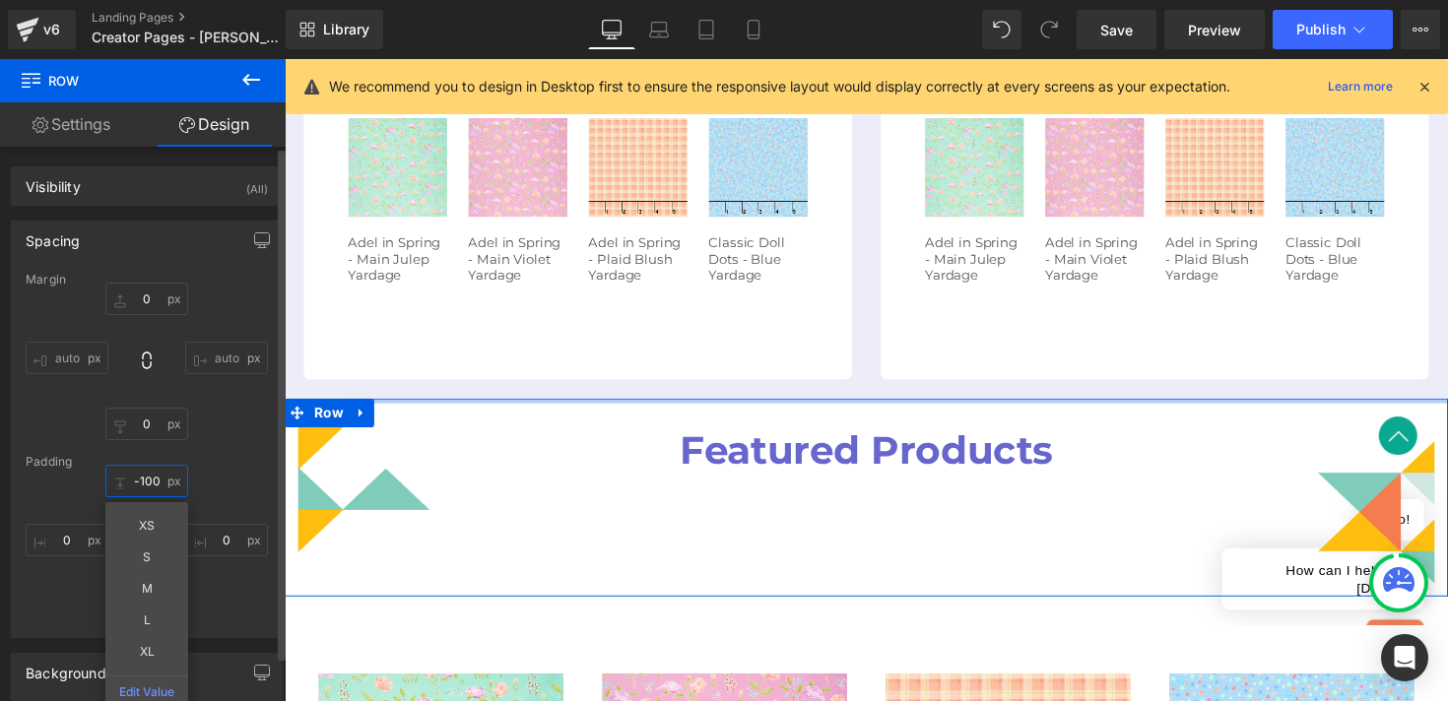
click at [144, 480] on input "-100" at bounding box center [146, 481] width 83 height 33
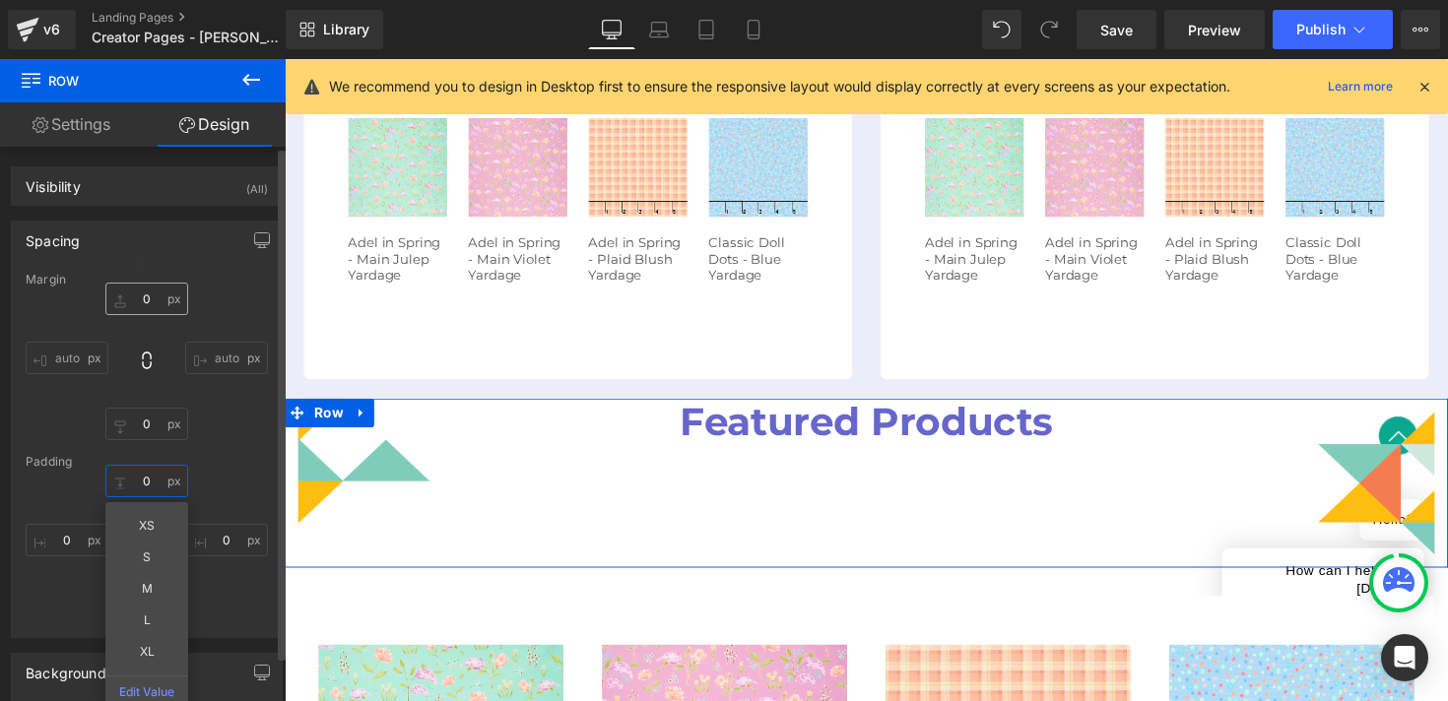
type input "0"
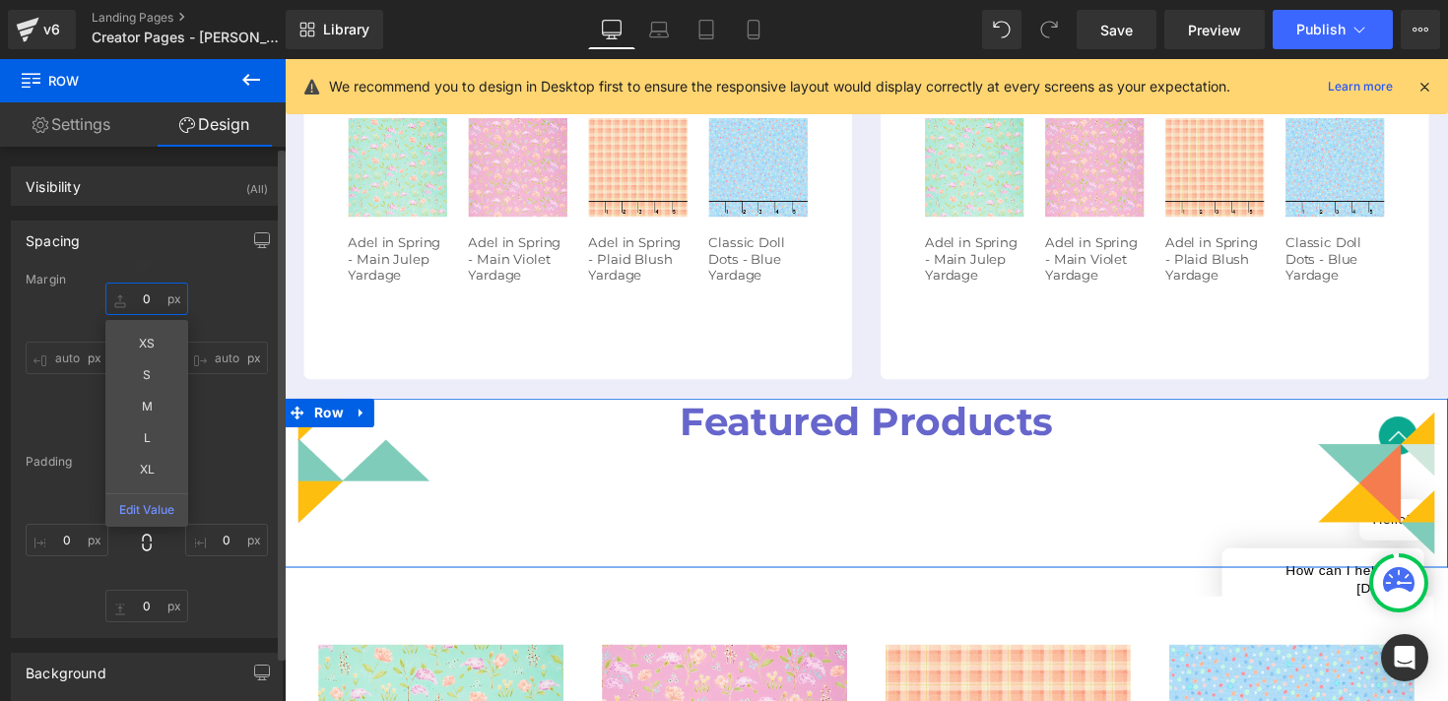
click at [145, 300] on input "0" at bounding box center [146, 299] width 83 height 33
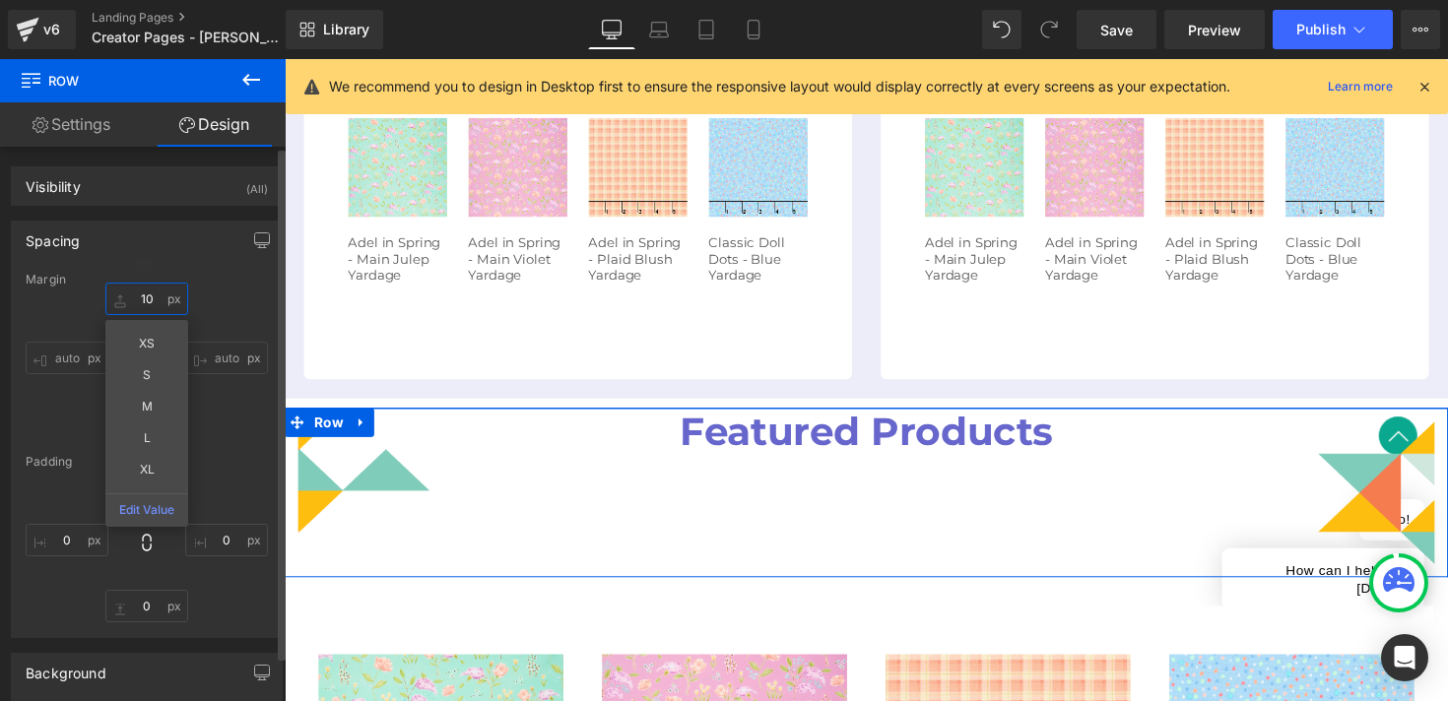
type input "1"
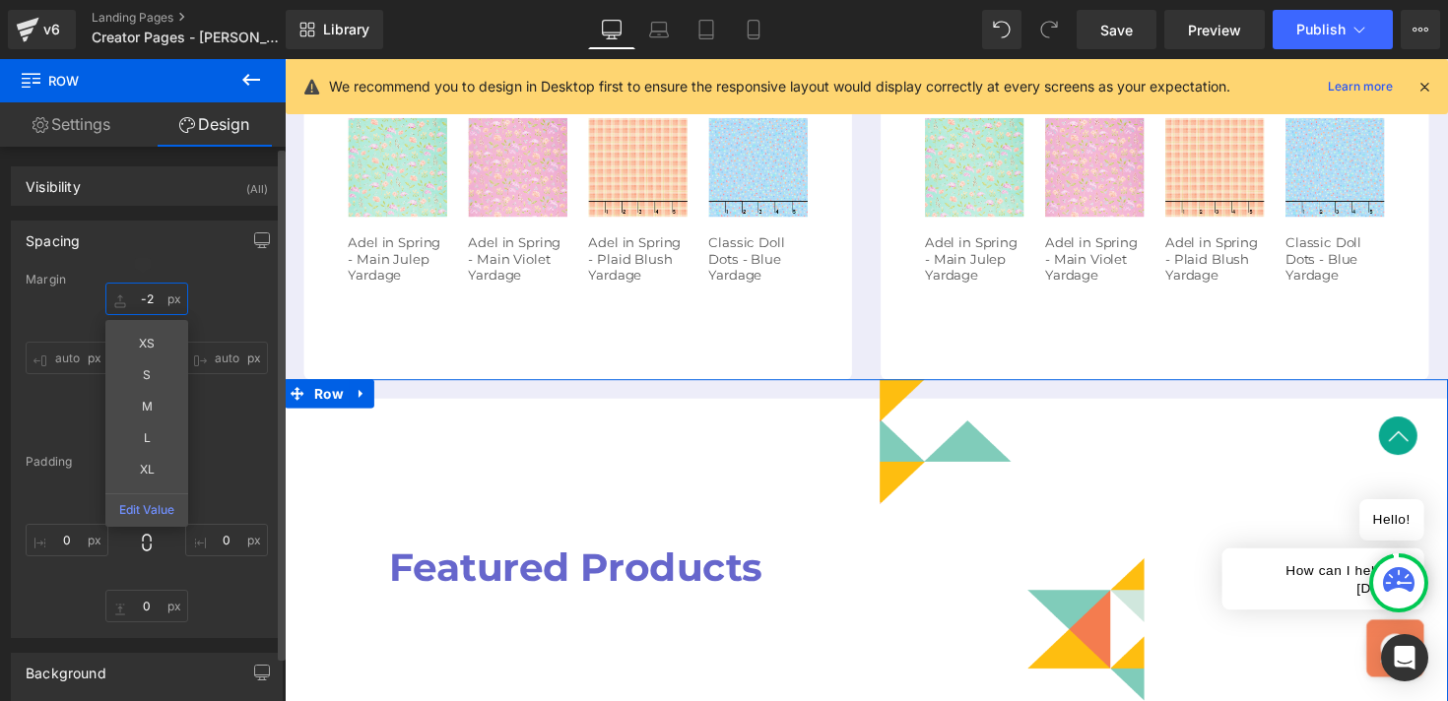
type input "-"
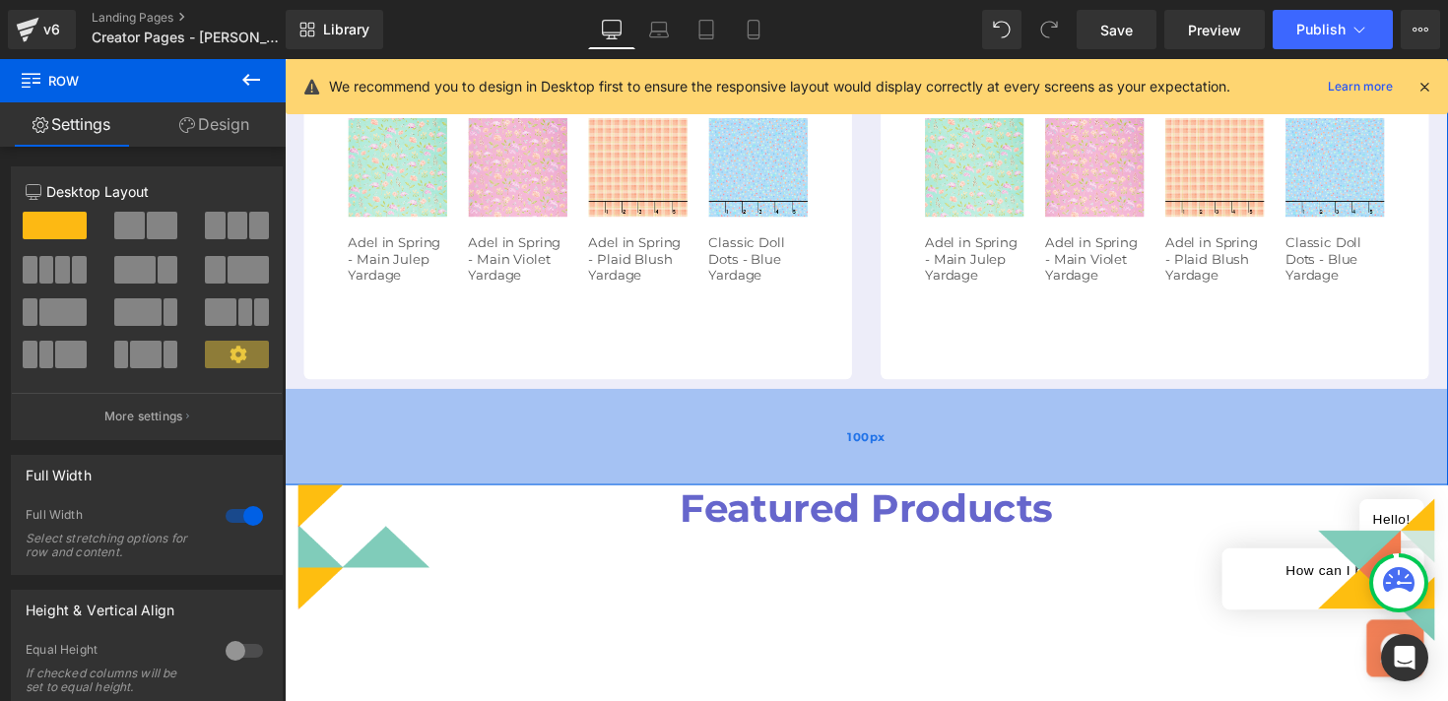
drag, startPoint x: 292, startPoint y: 355, endPoint x: 293, endPoint y: 443, distance: 88.7
click at [293, 443] on div "100px" at bounding box center [881, 446] width 1192 height 99
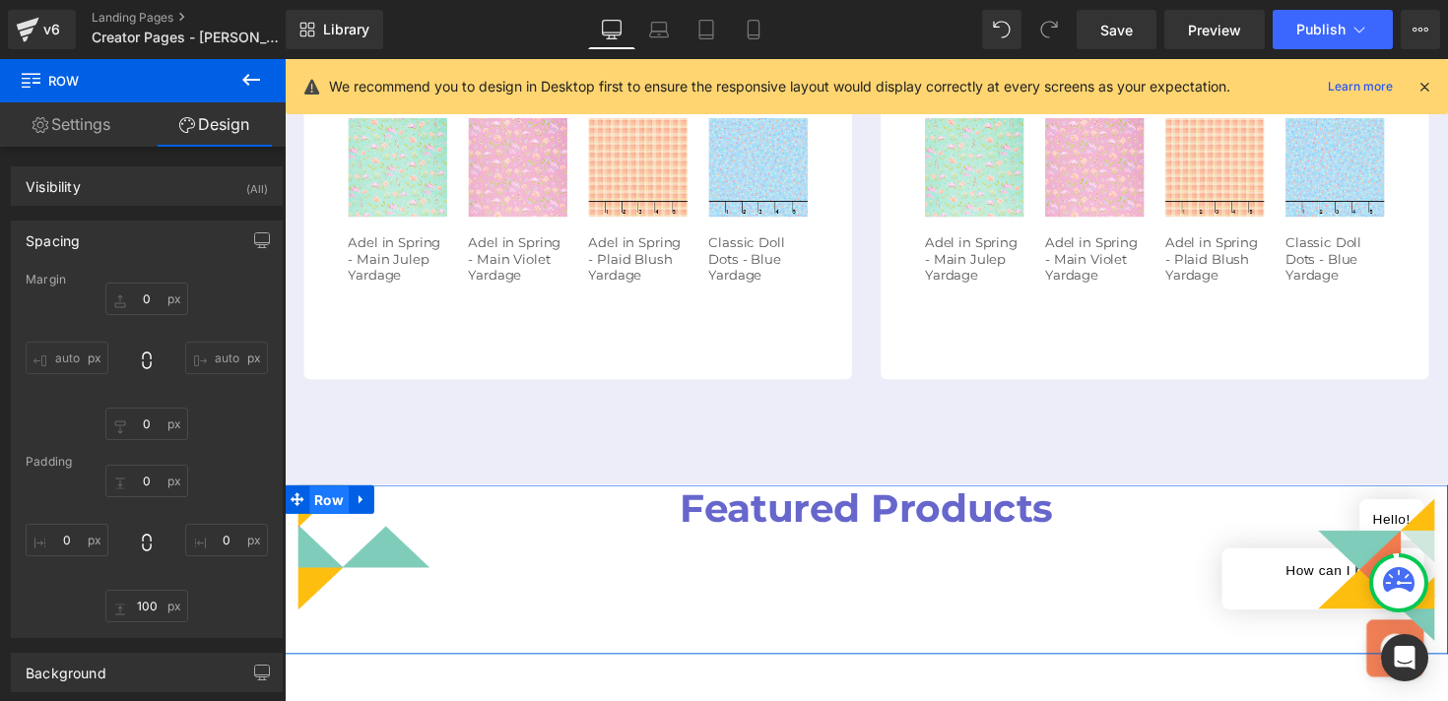
click at [339, 497] on span "Row" at bounding box center [330, 512] width 40 height 30
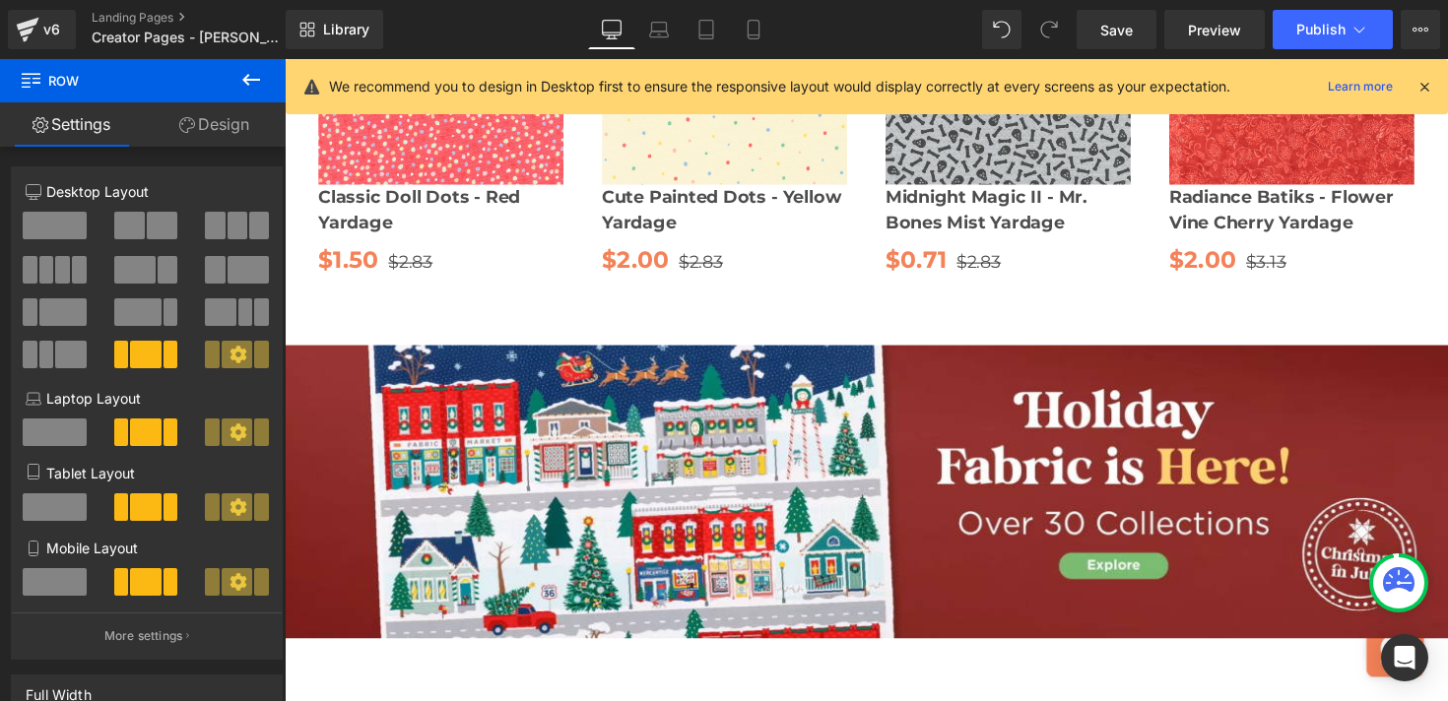
scroll to position [2181, 0]
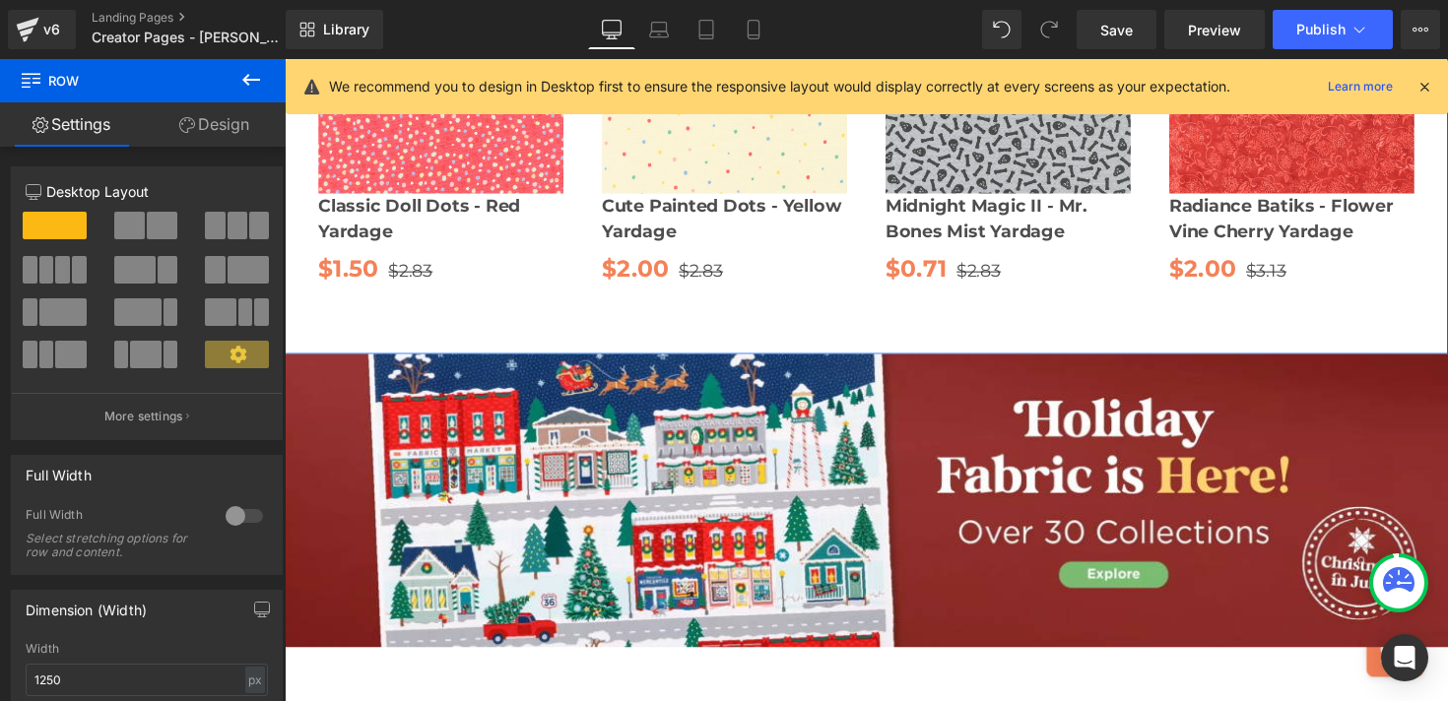
click at [217, 128] on link "Design" at bounding box center [214, 124] width 143 height 44
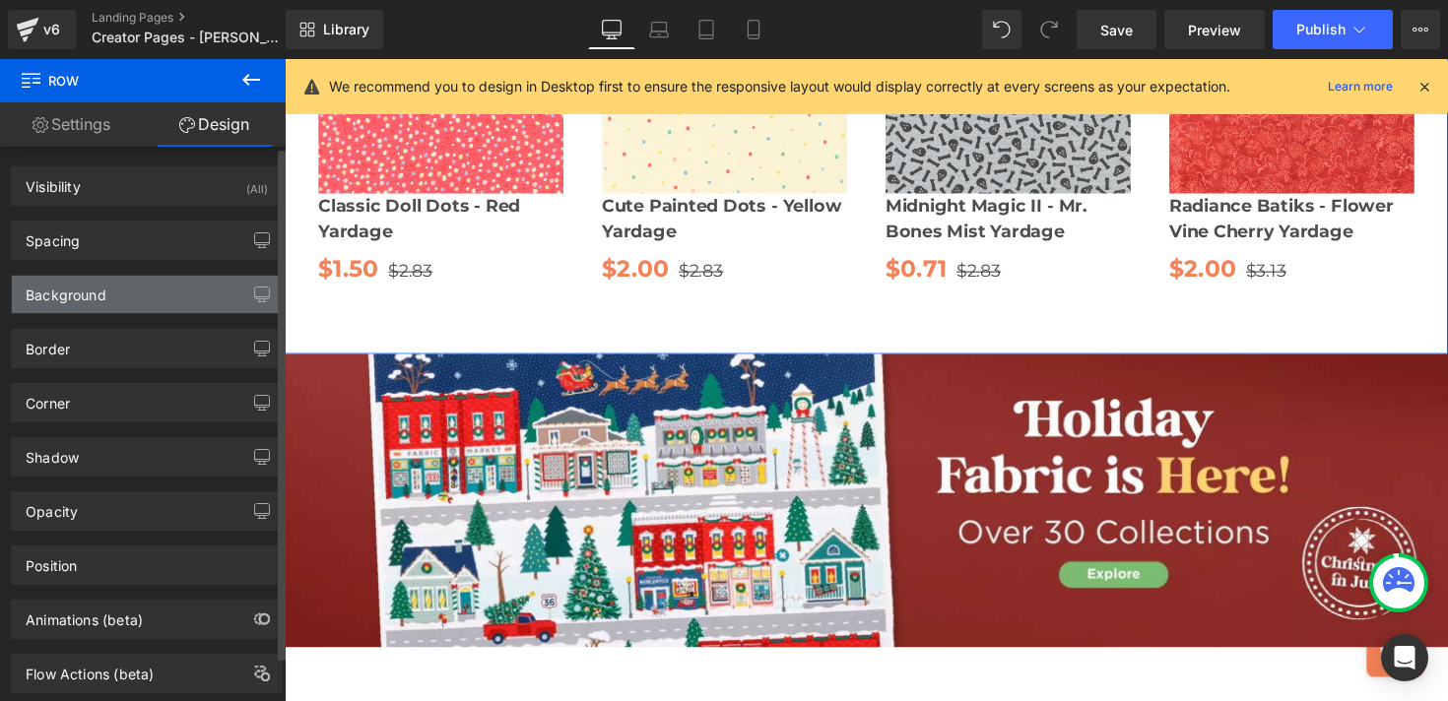
click at [170, 294] on div "Background" at bounding box center [147, 294] width 270 height 37
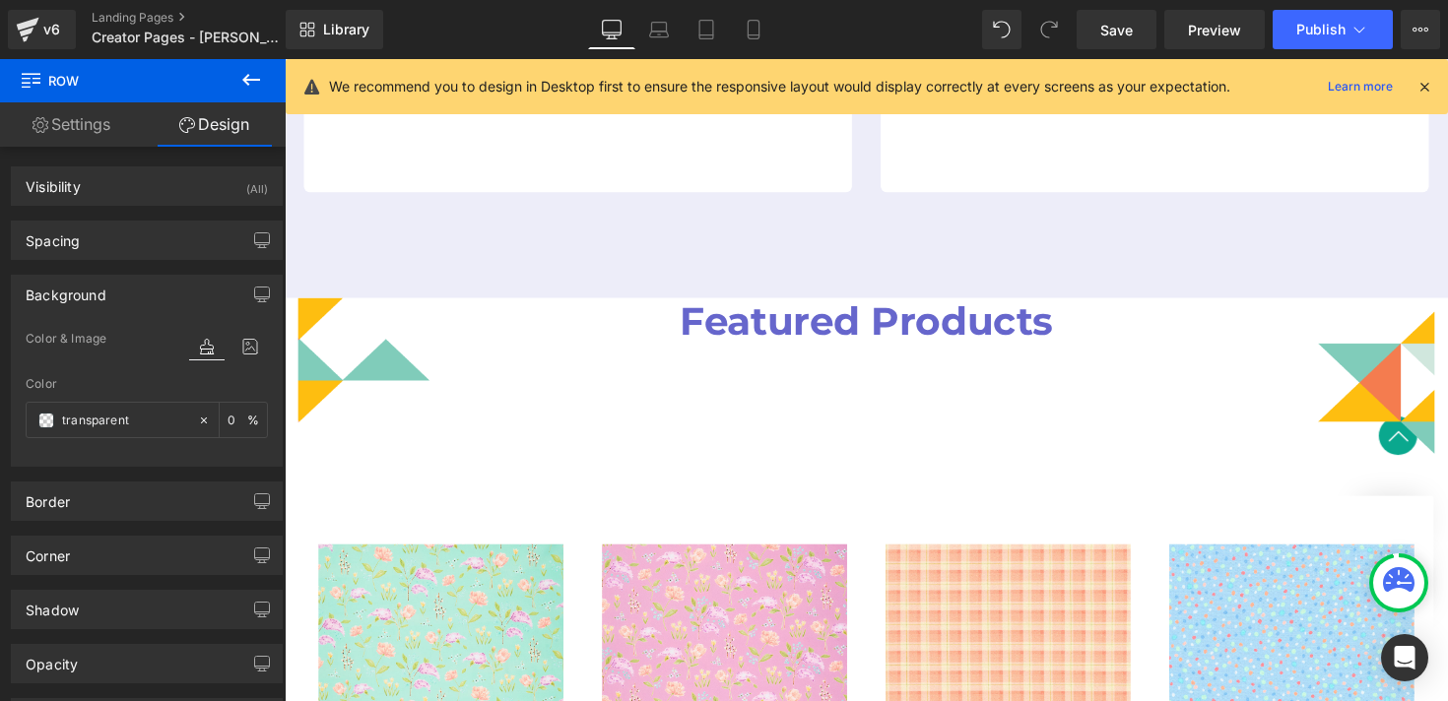
scroll to position [1267, 0]
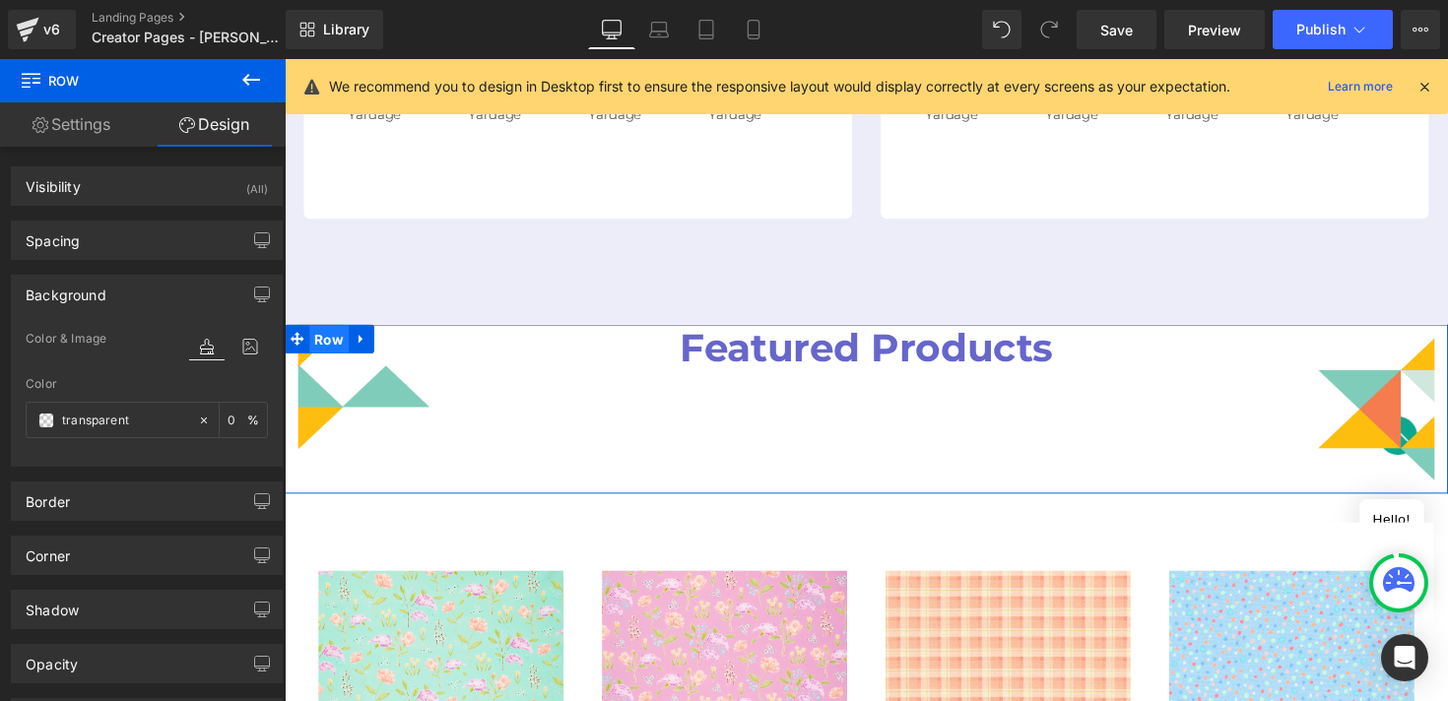
click at [325, 332] on span "Row" at bounding box center [330, 347] width 40 height 30
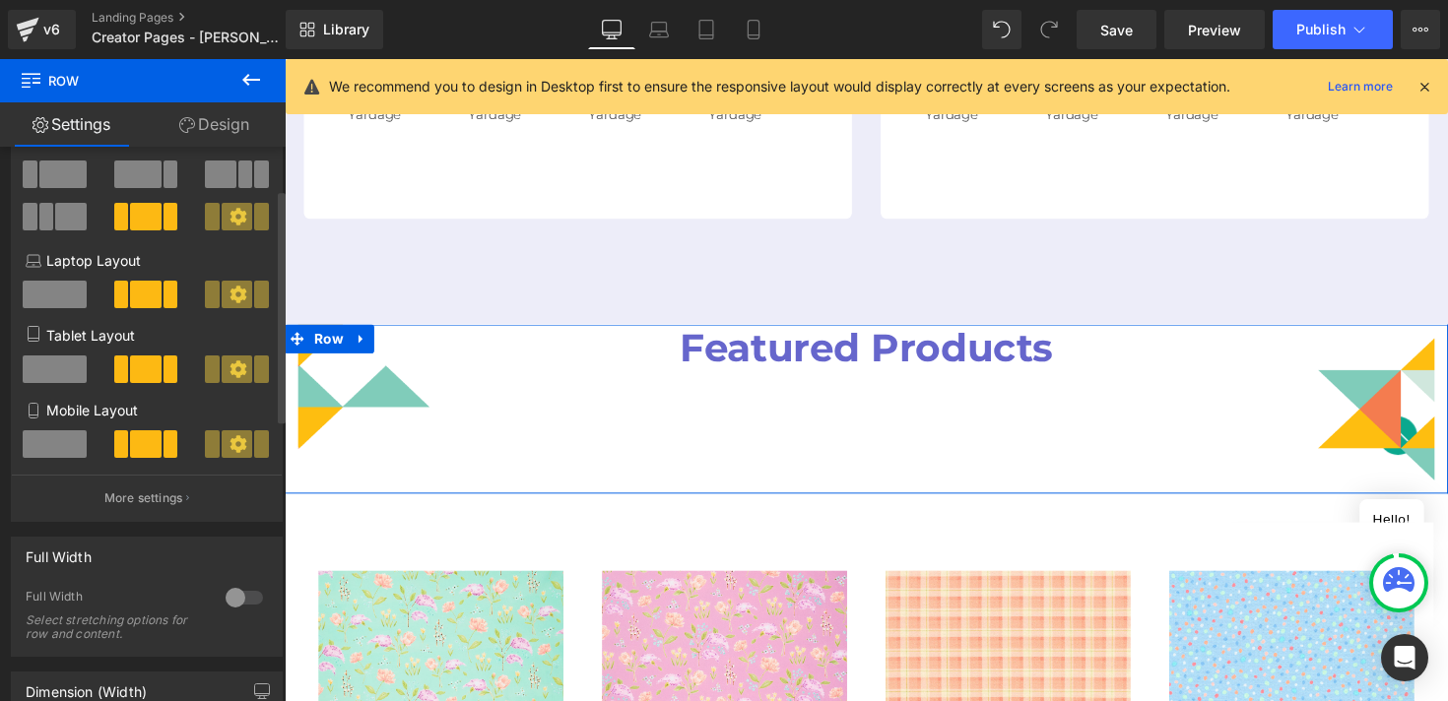
scroll to position [0, 0]
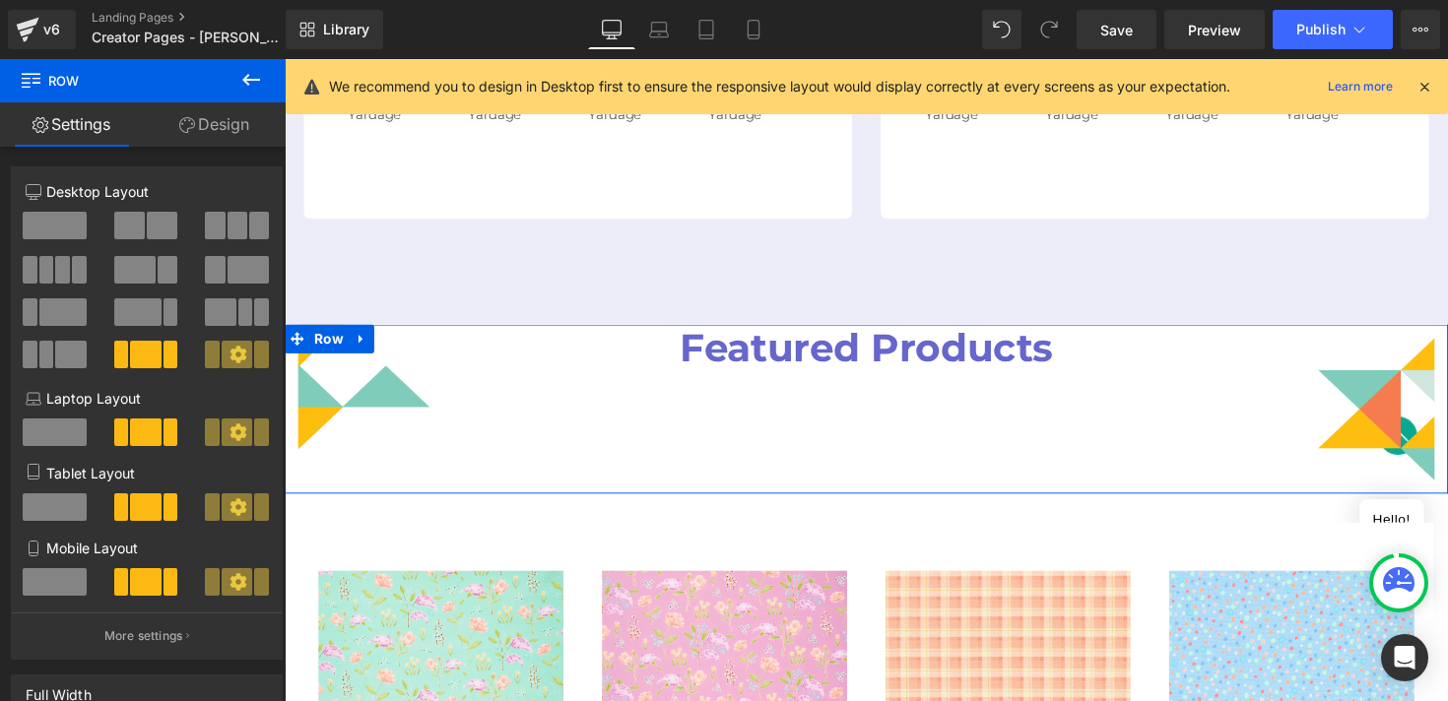
drag, startPoint x: 193, startPoint y: 126, endPoint x: 136, endPoint y: 292, distance: 175.1
click at [193, 126] on link "Design" at bounding box center [214, 124] width 143 height 44
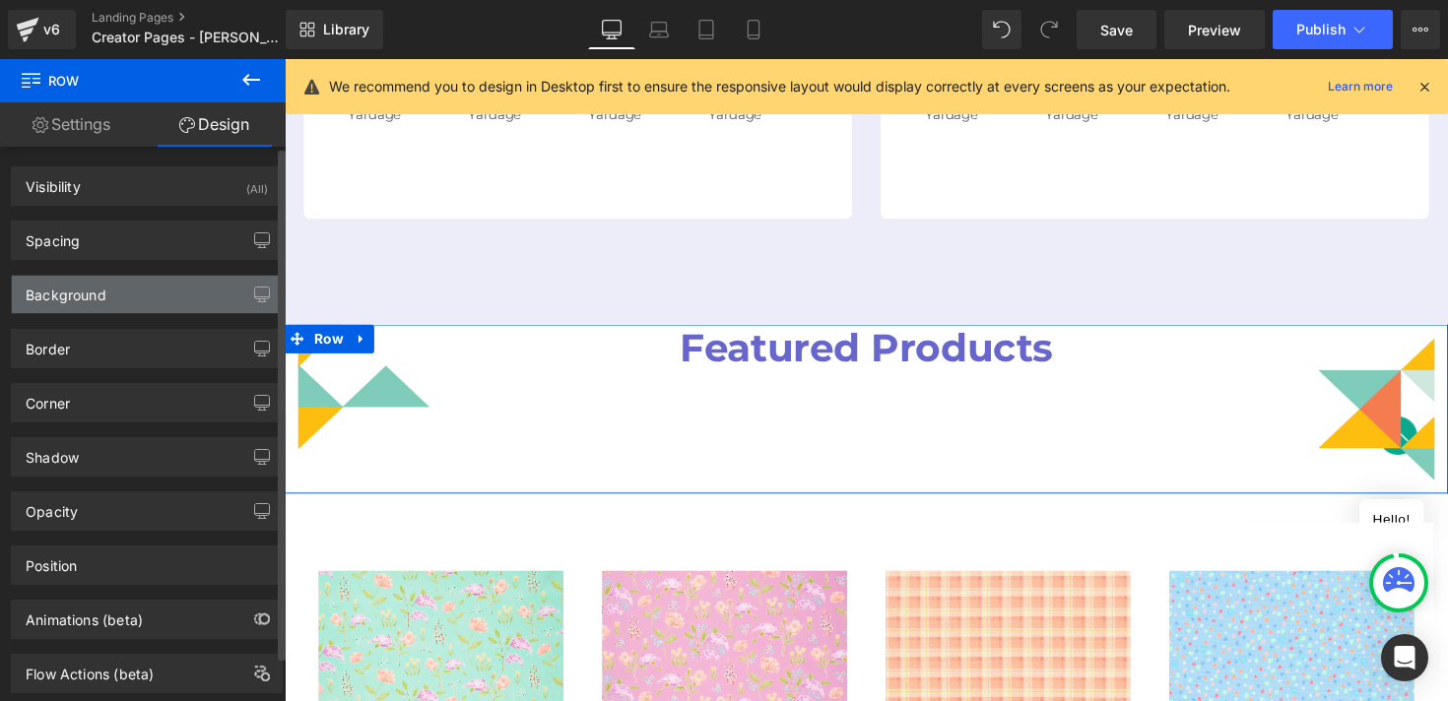
type input "none"
type input "0"
click at [116, 295] on div "Background" at bounding box center [147, 294] width 270 height 37
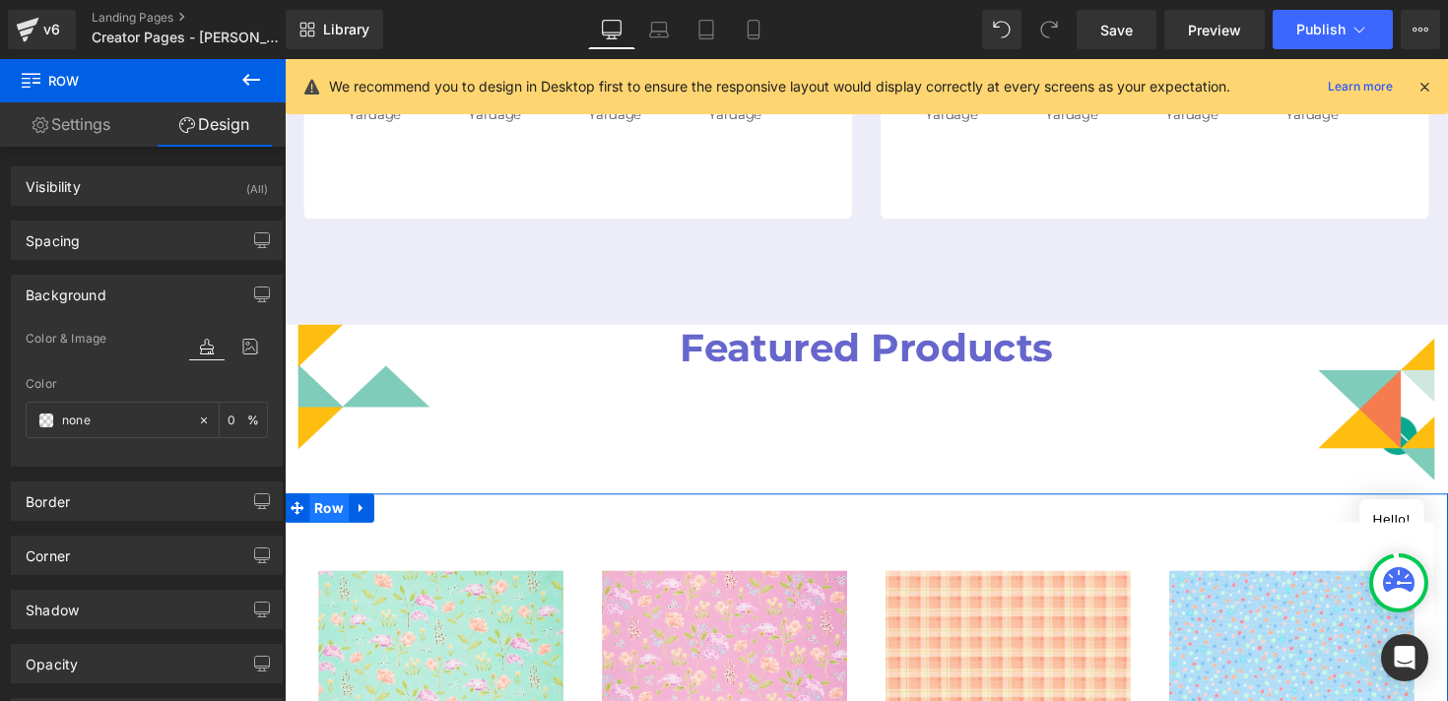
click at [311, 504] on span "Row" at bounding box center [330, 519] width 40 height 30
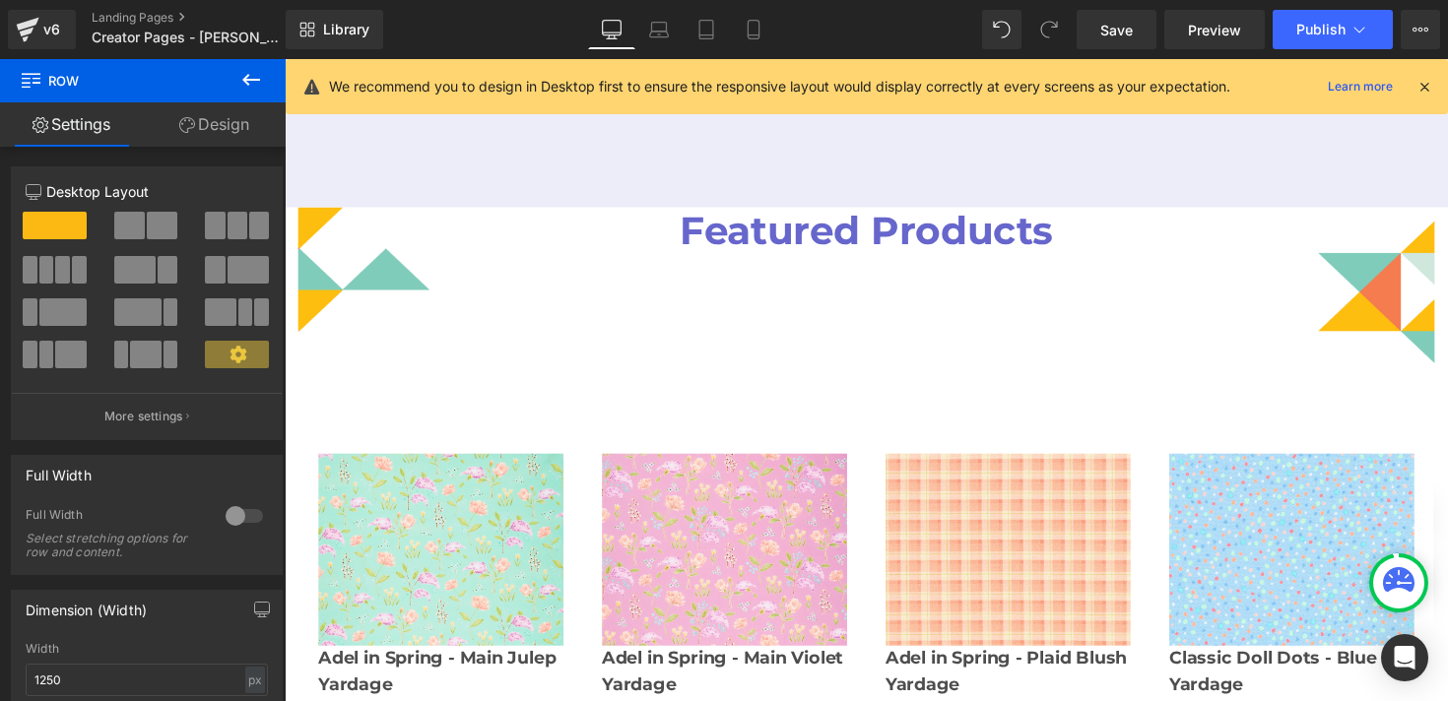
scroll to position [1385, 0]
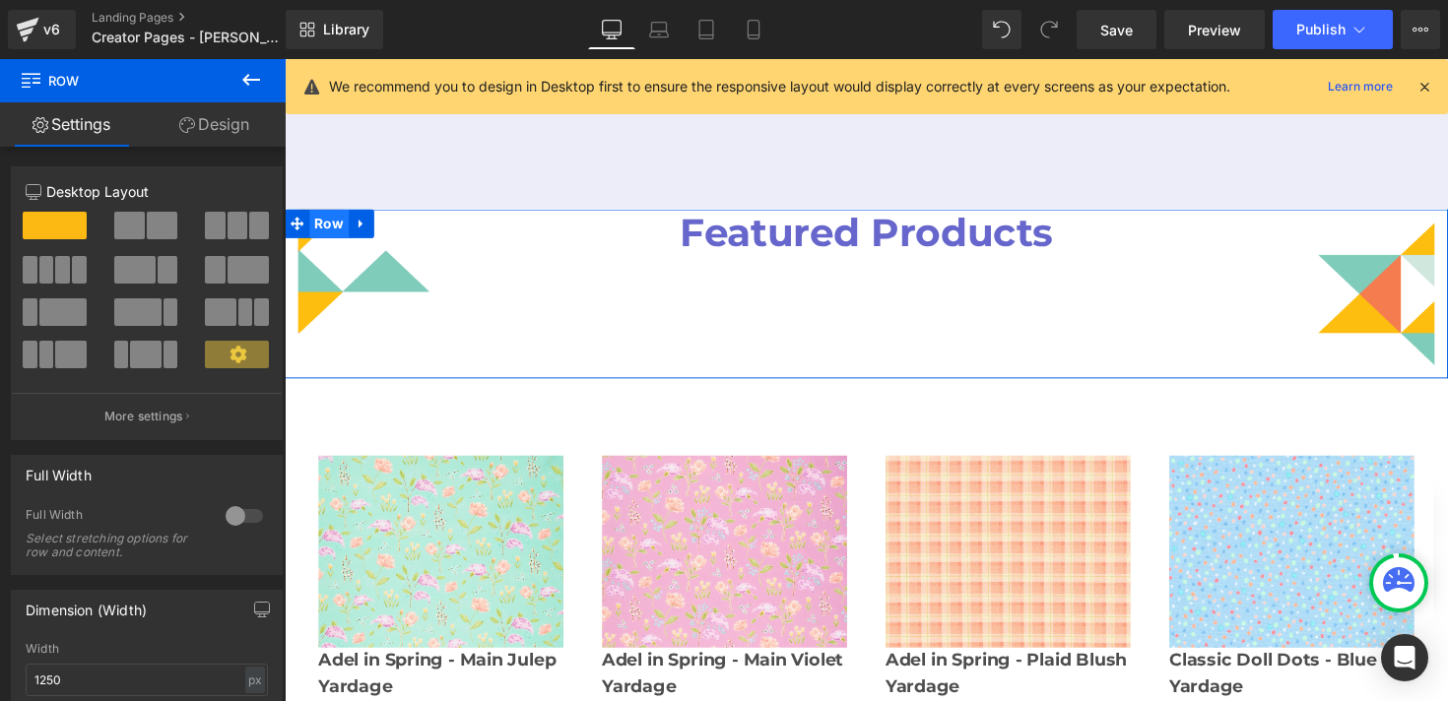
click at [324, 213] on span "Row" at bounding box center [330, 228] width 40 height 30
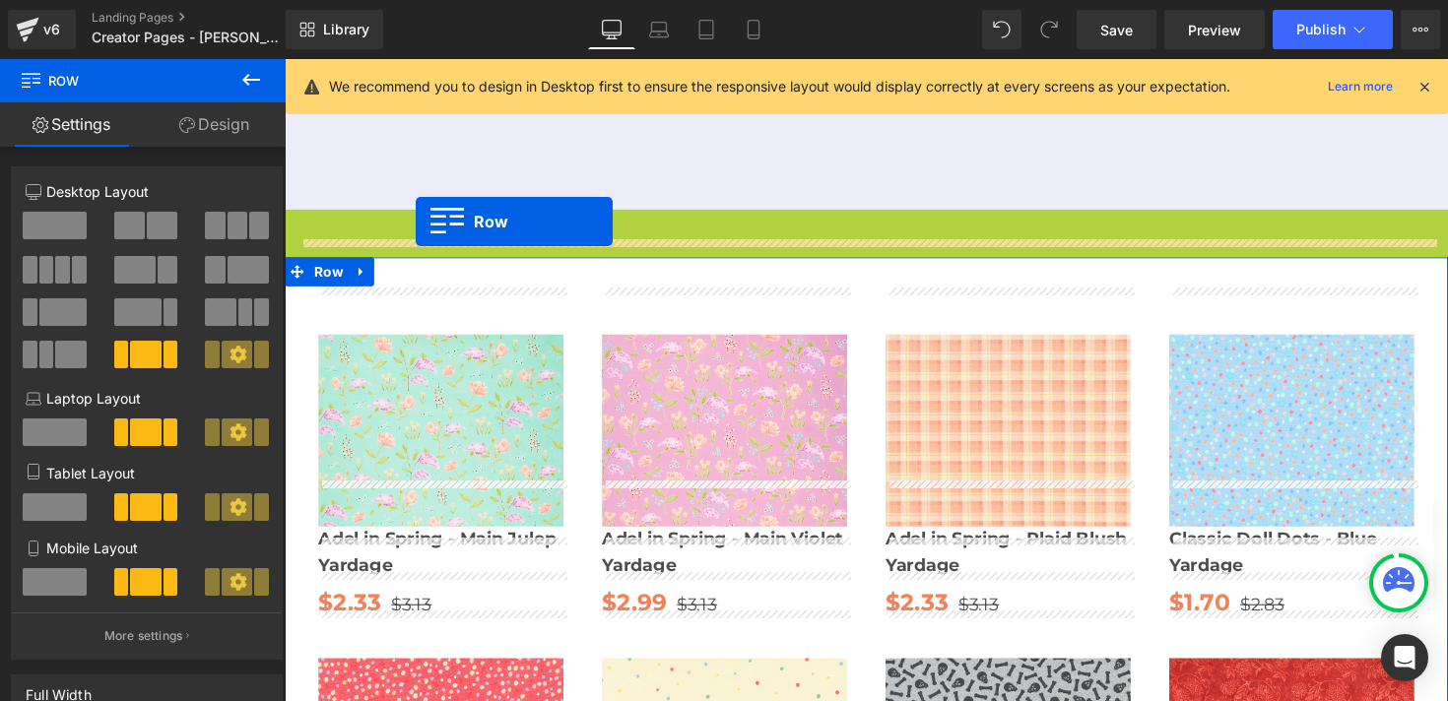
drag, startPoint x: 295, startPoint y: 180, endPoint x: 419, endPoint y: 226, distance: 132.2
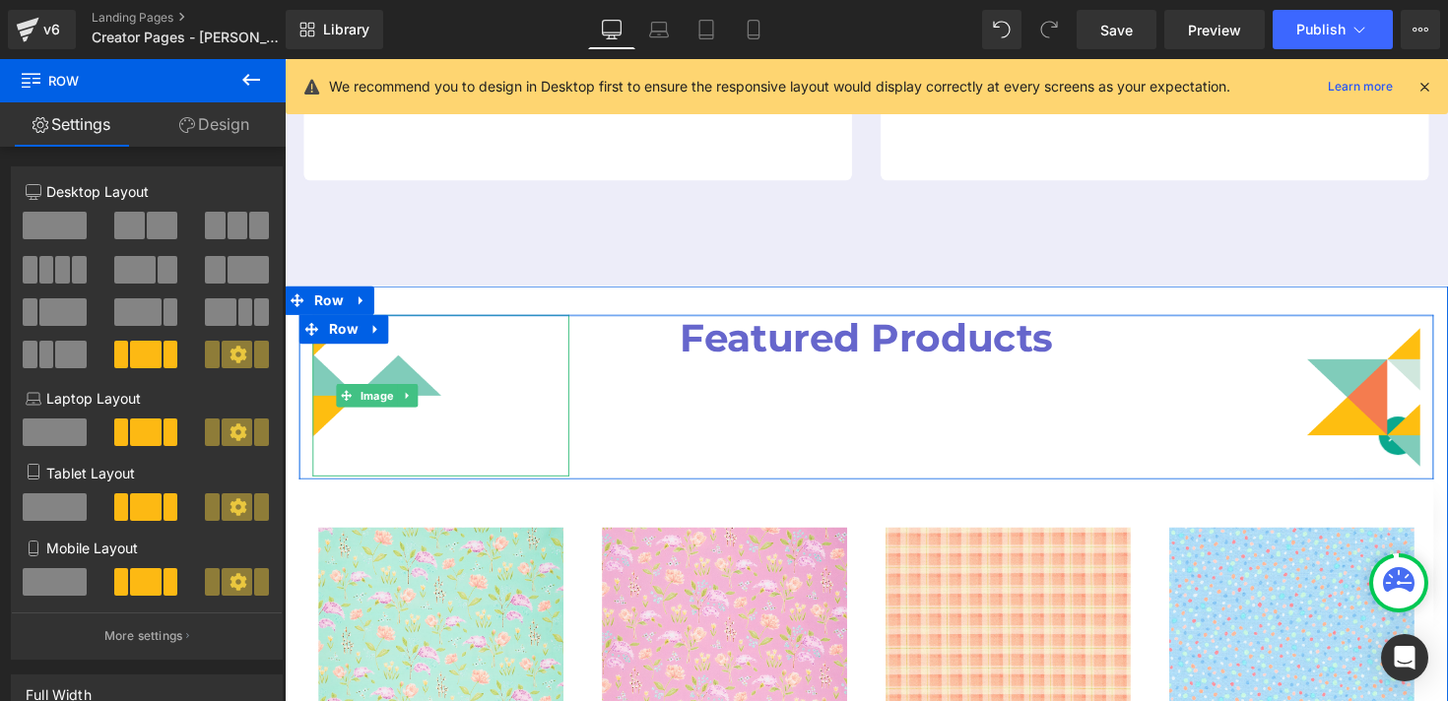
scroll to position [1287, 0]
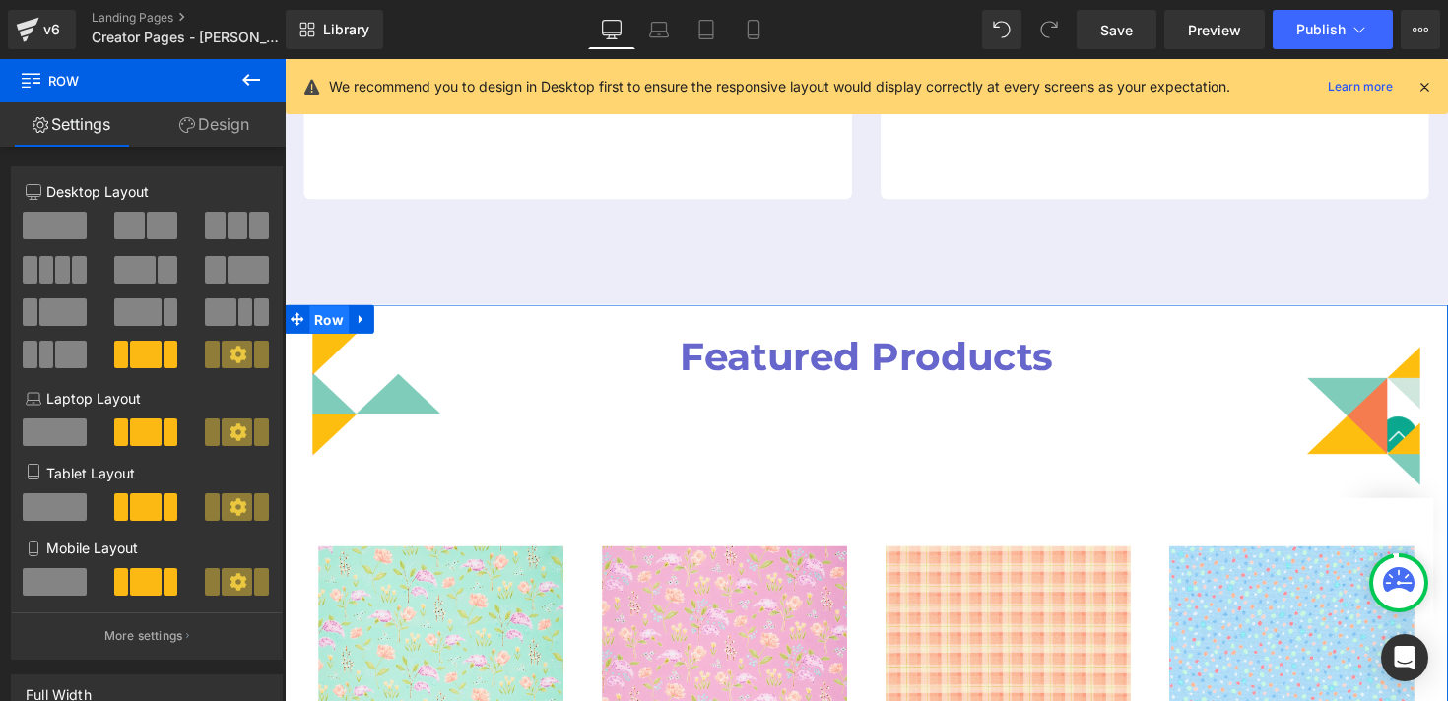
click at [328, 312] on span "Row" at bounding box center [330, 327] width 40 height 30
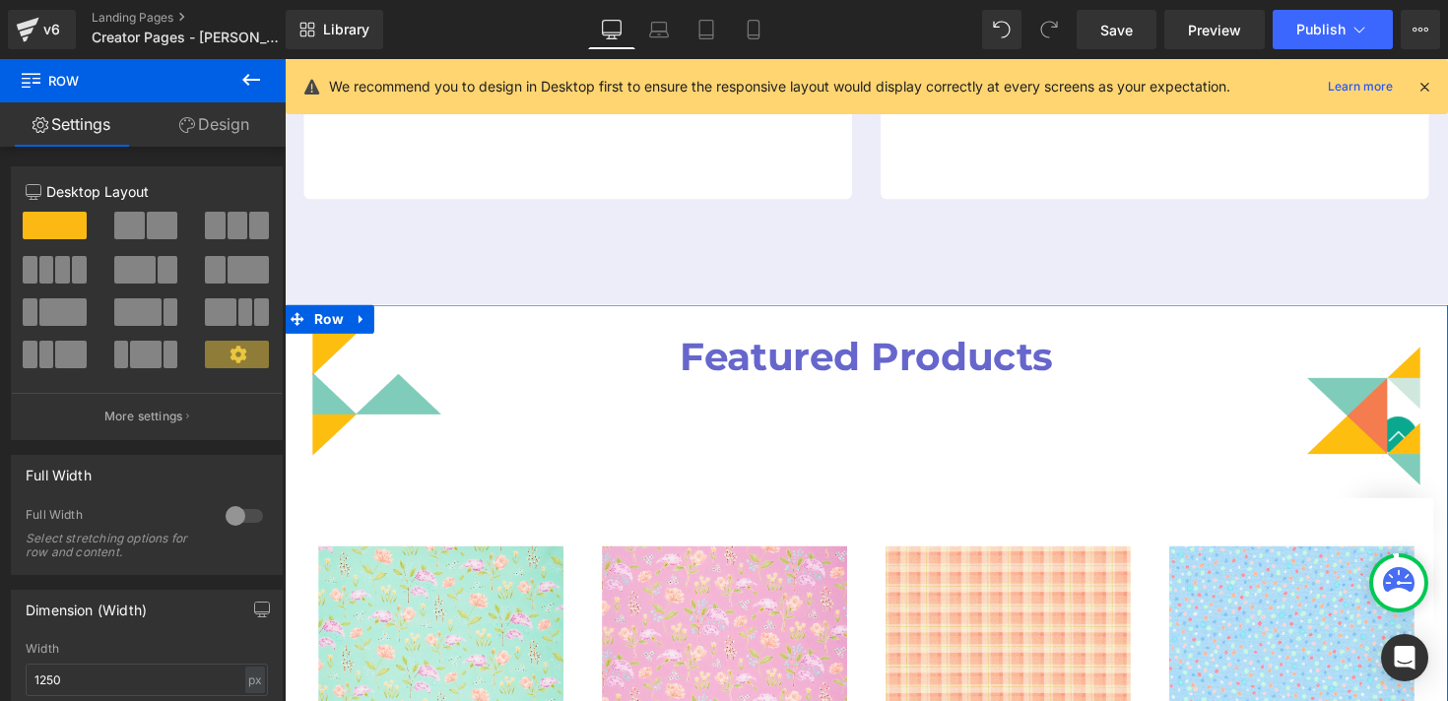
click at [218, 127] on link "Design" at bounding box center [214, 124] width 143 height 44
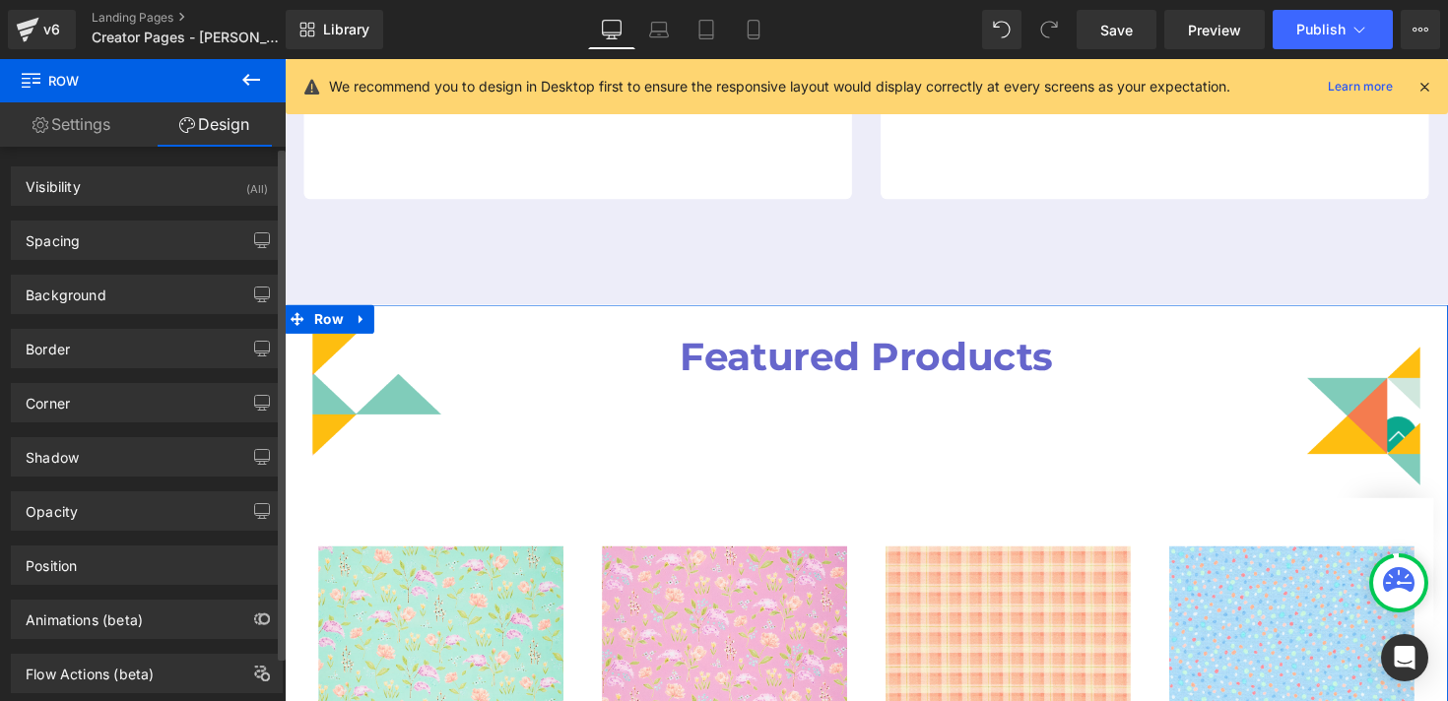
type input "0"
type input "30"
type input "0"
type input "10"
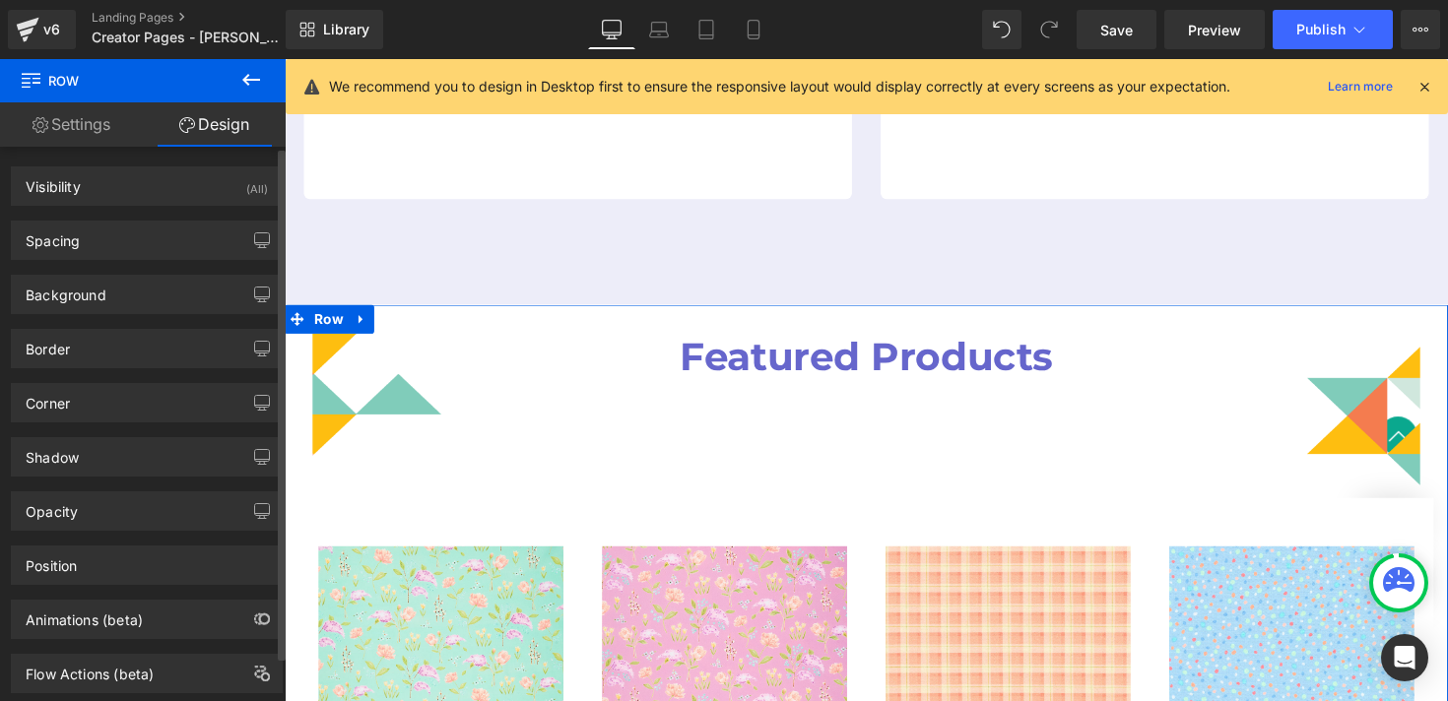
type input "0"
type input "transparent"
type input "0"
click at [138, 293] on div "Background" at bounding box center [147, 294] width 270 height 37
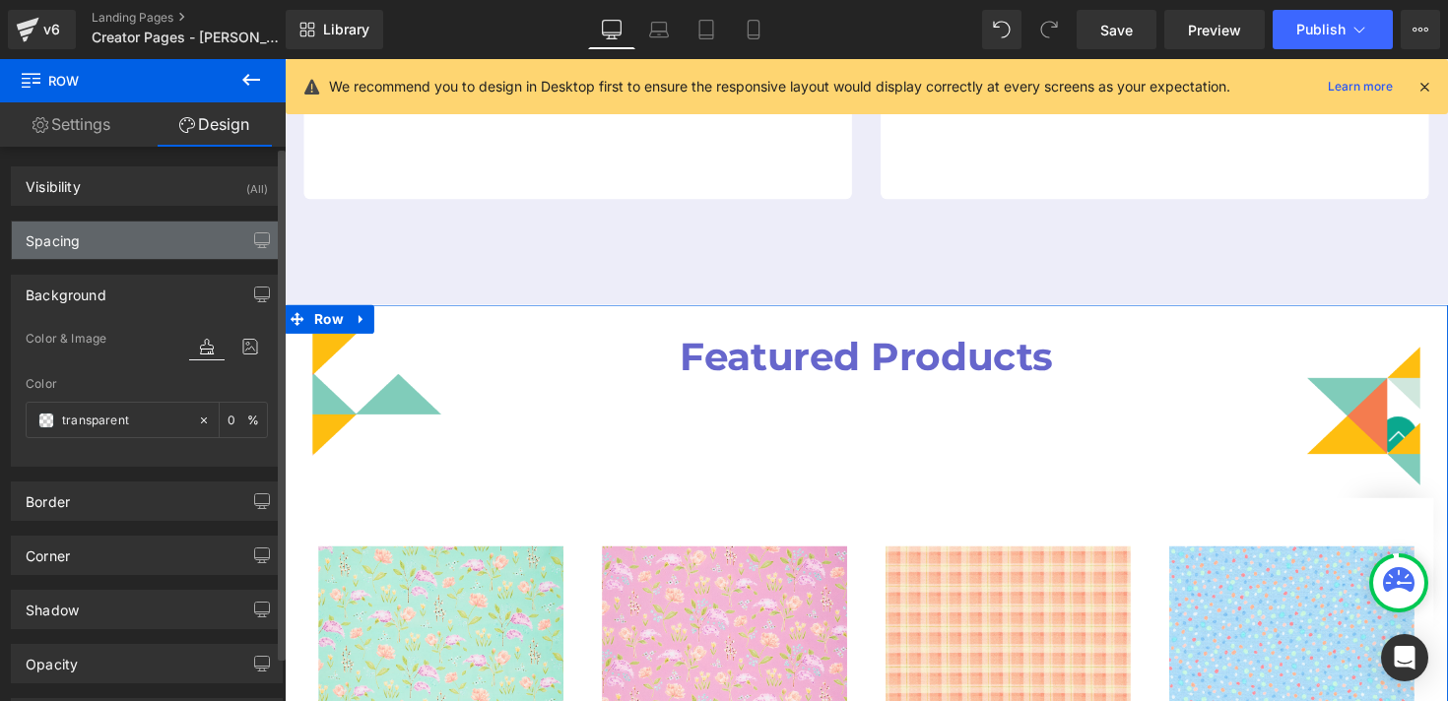
click at [127, 247] on div "Spacing" at bounding box center [147, 240] width 270 height 37
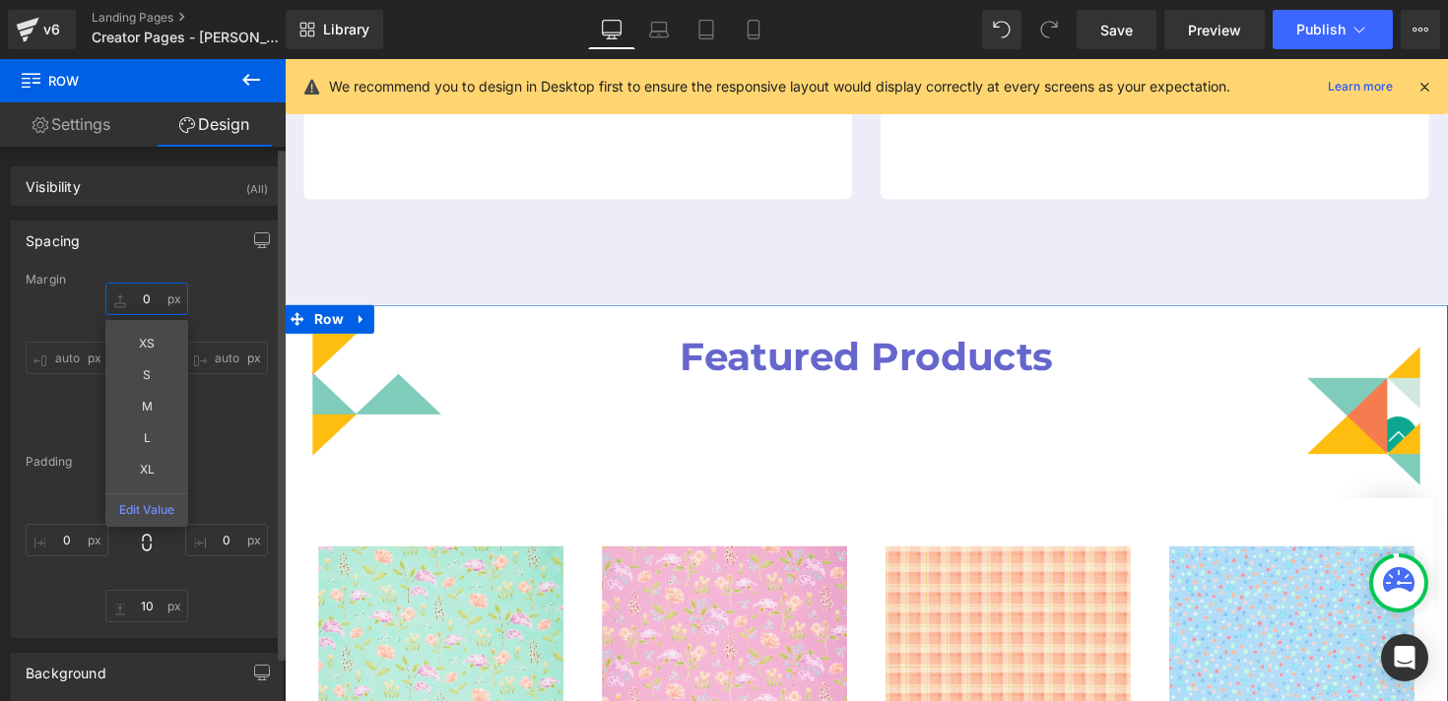
click at [144, 296] on input "0" at bounding box center [146, 299] width 83 height 33
type input "-50"
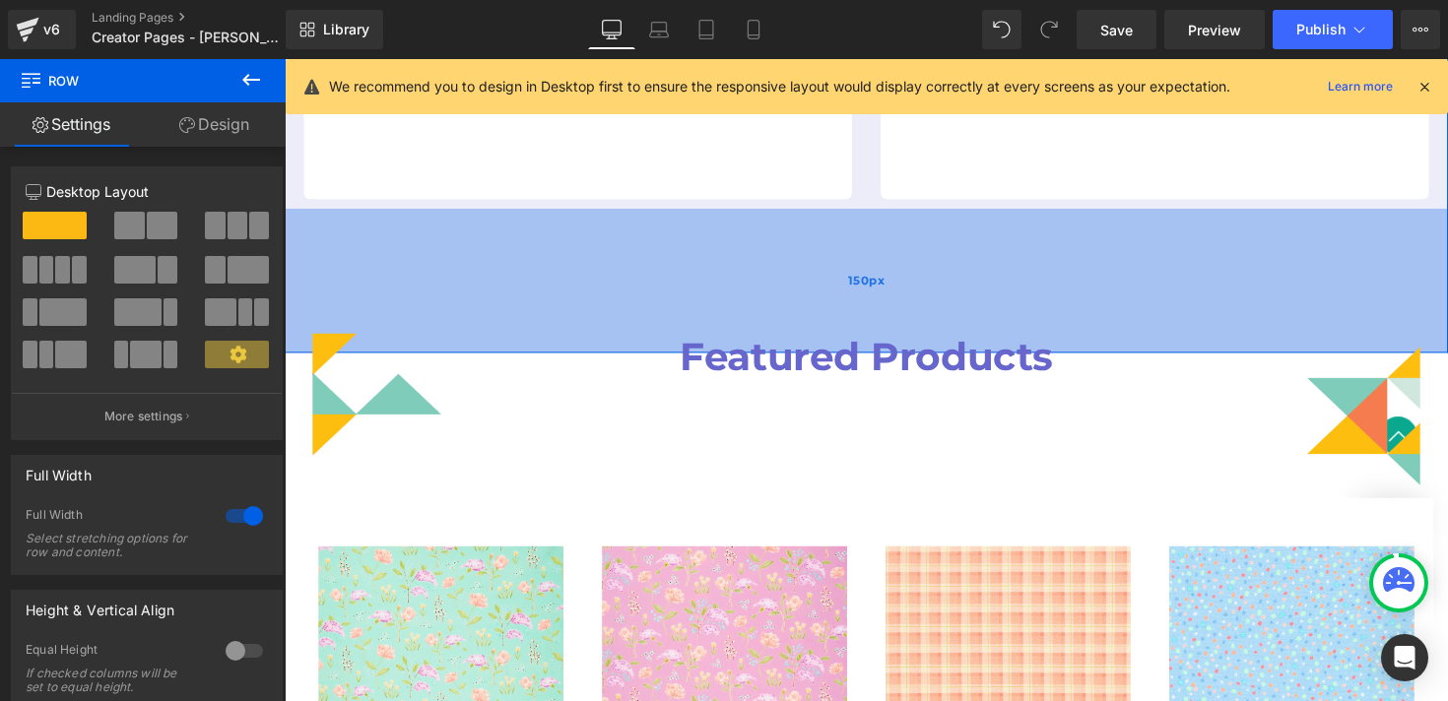
drag, startPoint x: 326, startPoint y: 193, endPoint x: 330, endPoint y: 242, distance: 49.4
click at [330, 242] on div "150px" at bounding box center [881, 287] width 1192 height 148
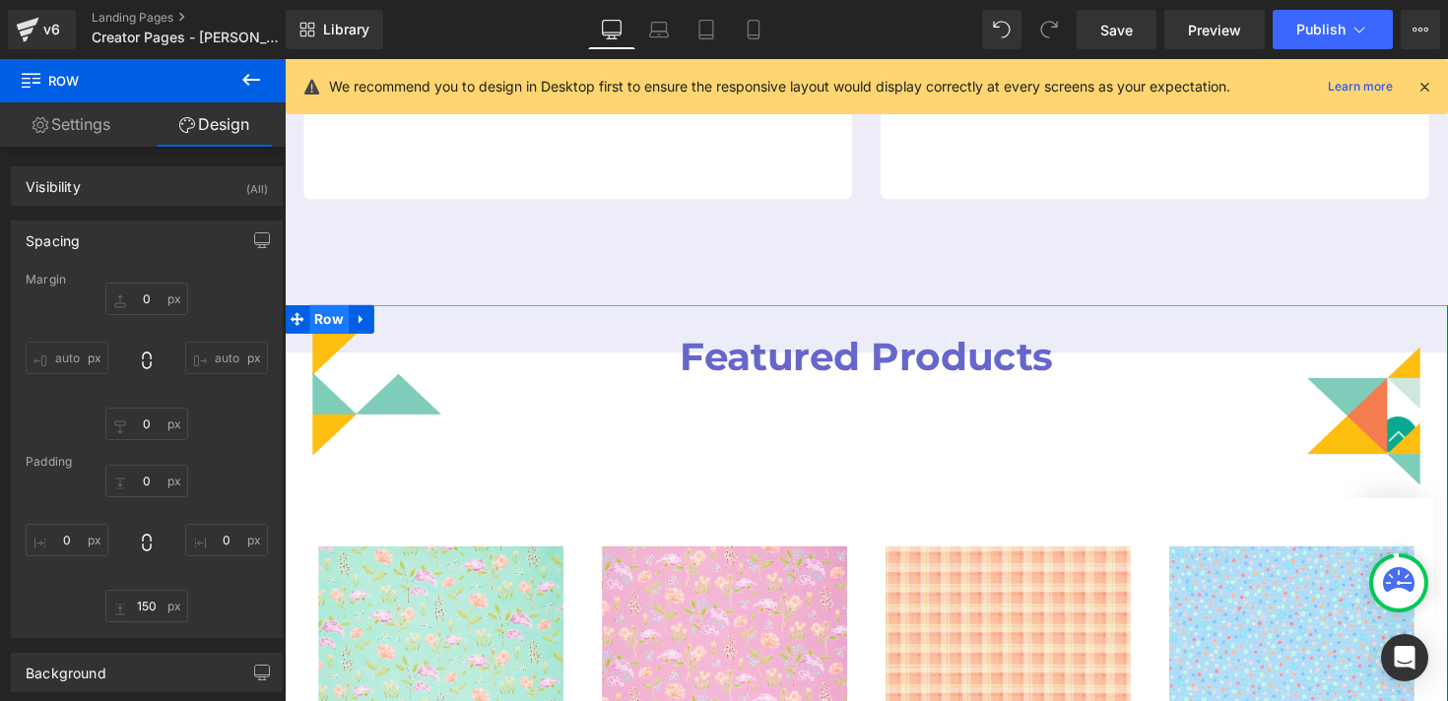
click at [339, 311] on span "Row" at bounding box center [330, 326] width 40 height 30
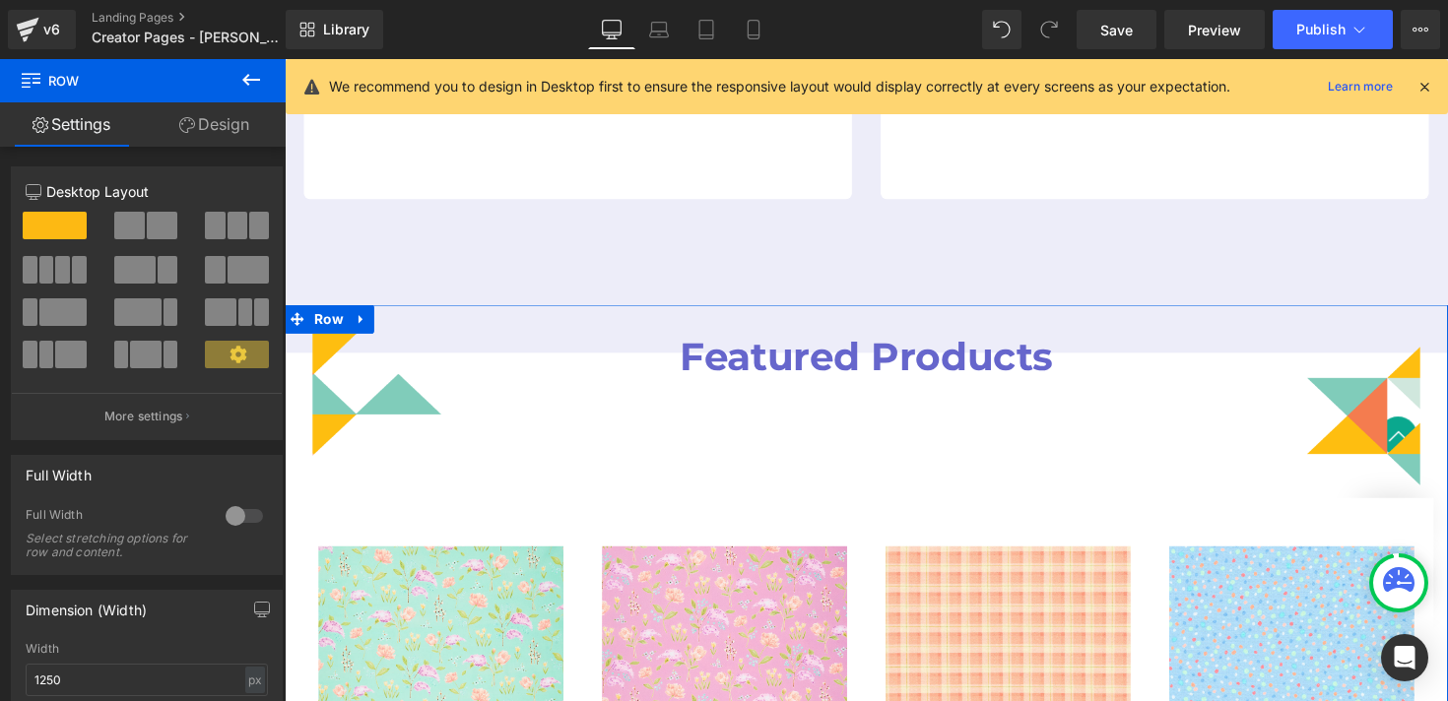
click at [223, 121] on link "Design" at bounding box center [214, 124] width 143 height 44
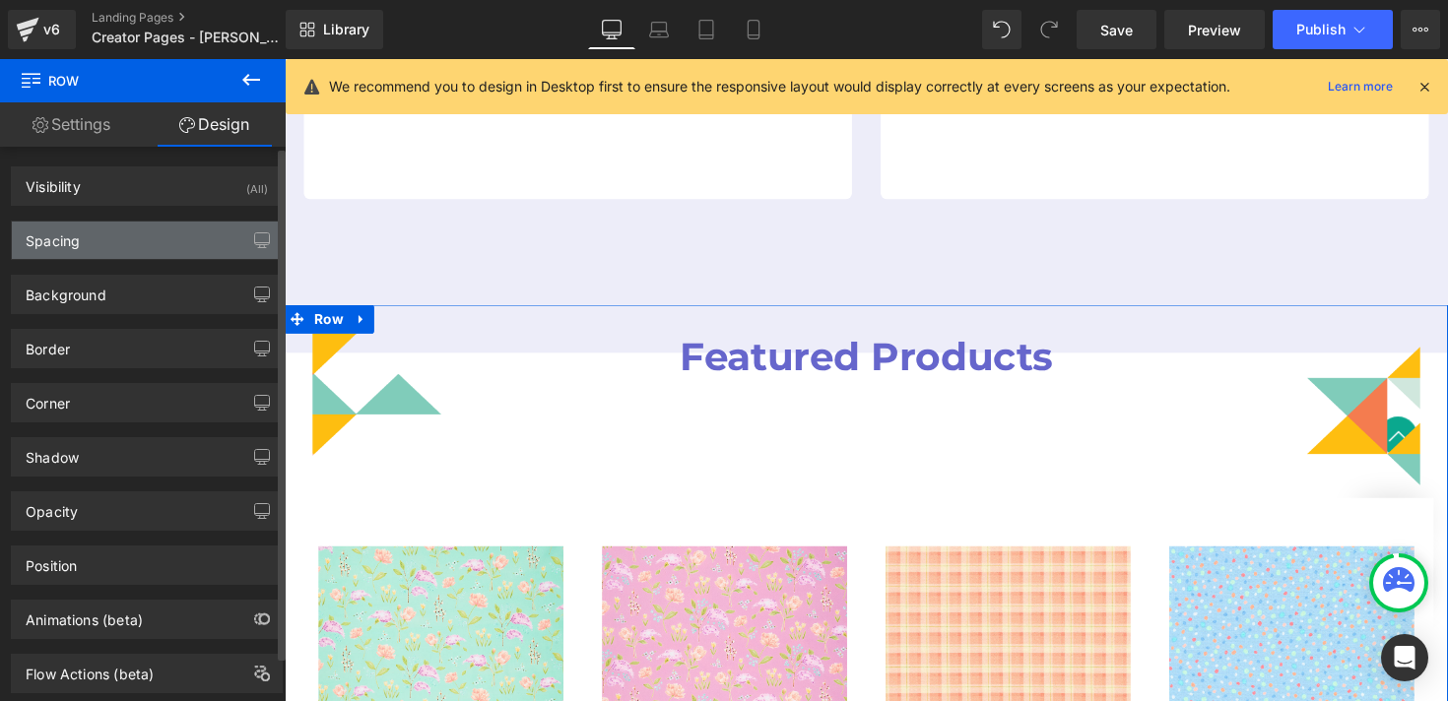
click at [112, 245] on div "Spacing" at bounding box center [147, 240] width 270 height 37
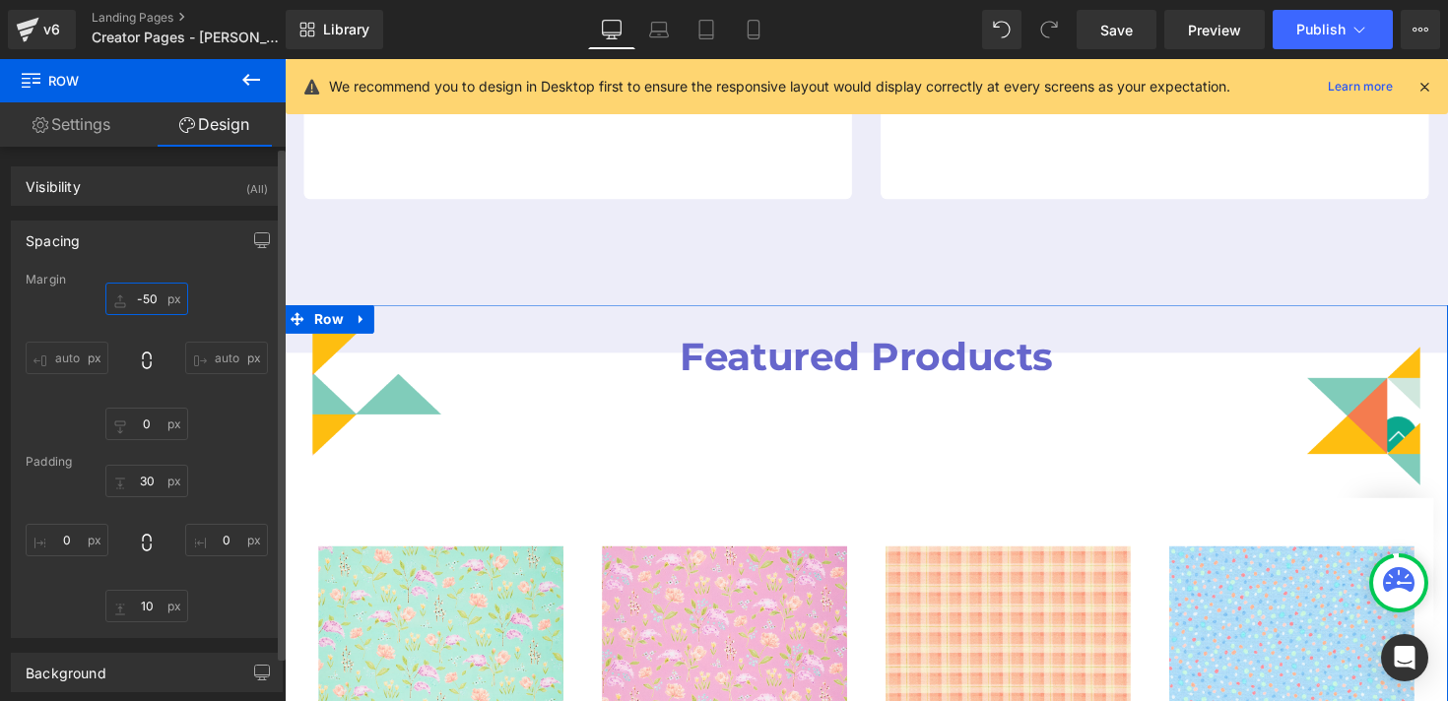
click at [140, 300] on input "-50" at bounding box center [146, 299] width 83 height 33
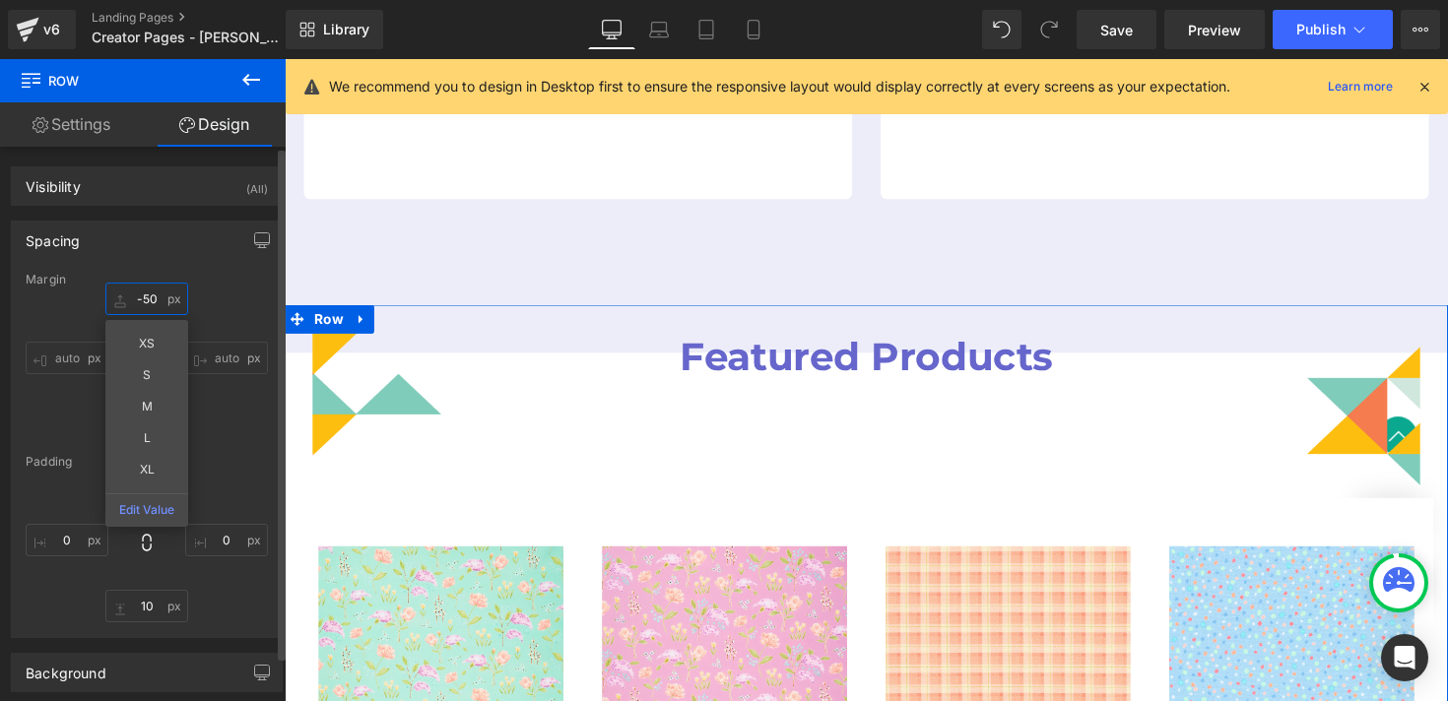
click at [142, 300] on input "-50" at bounding box center [146, 299] width 83 height 33
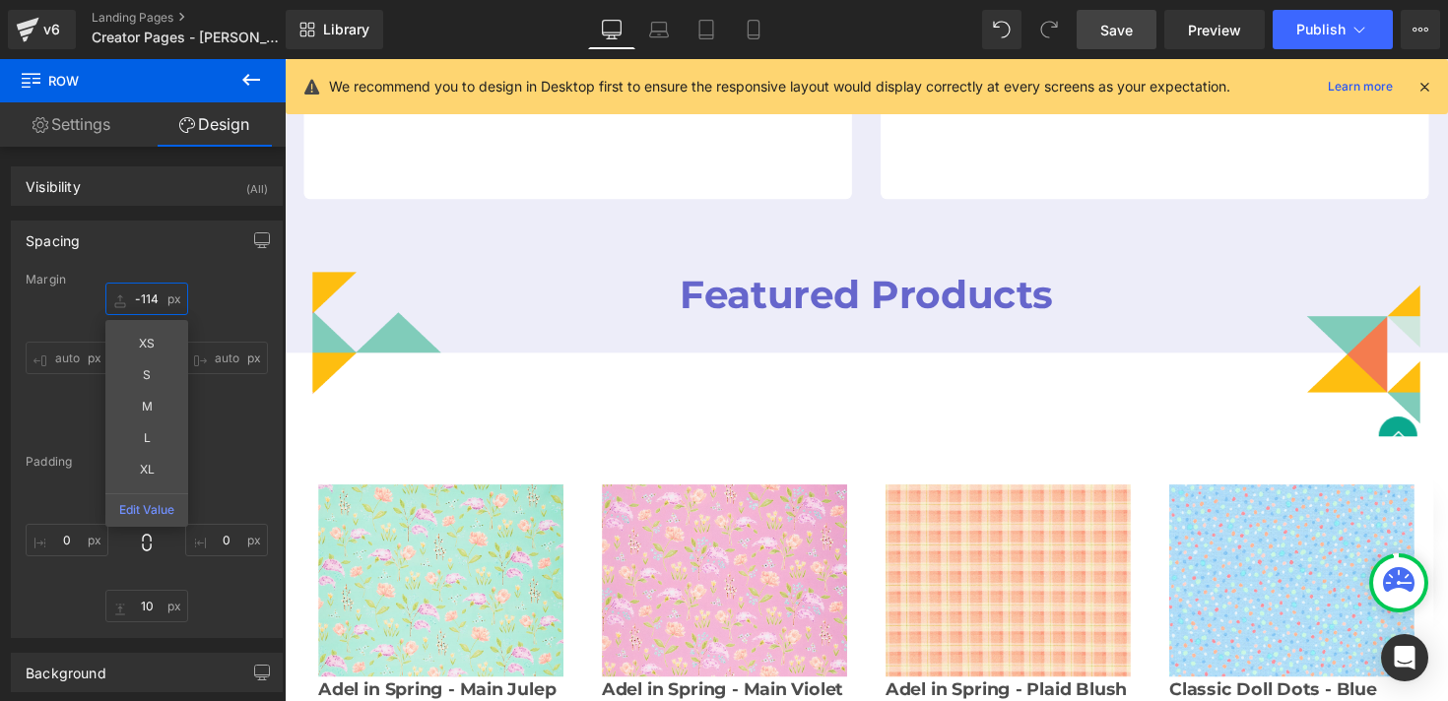
type input "-114"
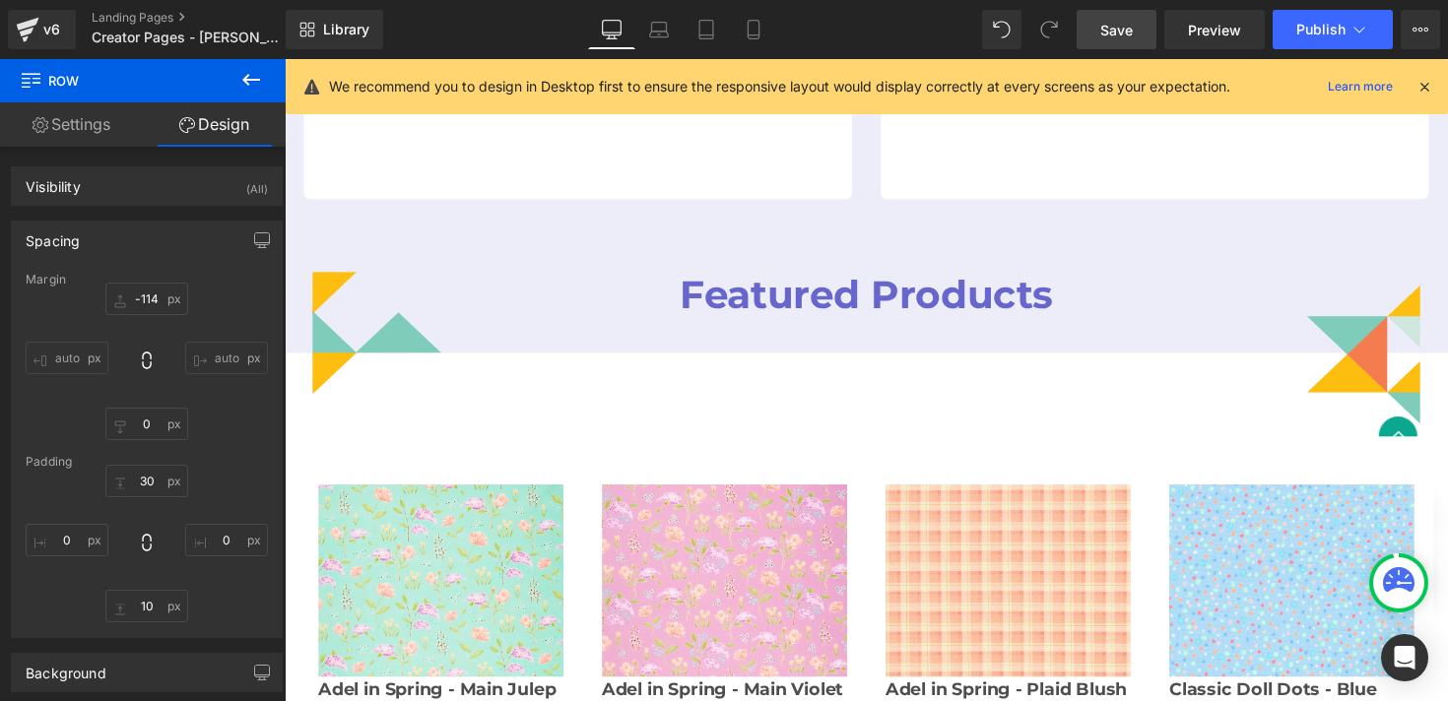
click at [1098, 29] on link "Save" at bounding box center [1117, 29] width 80 height 39
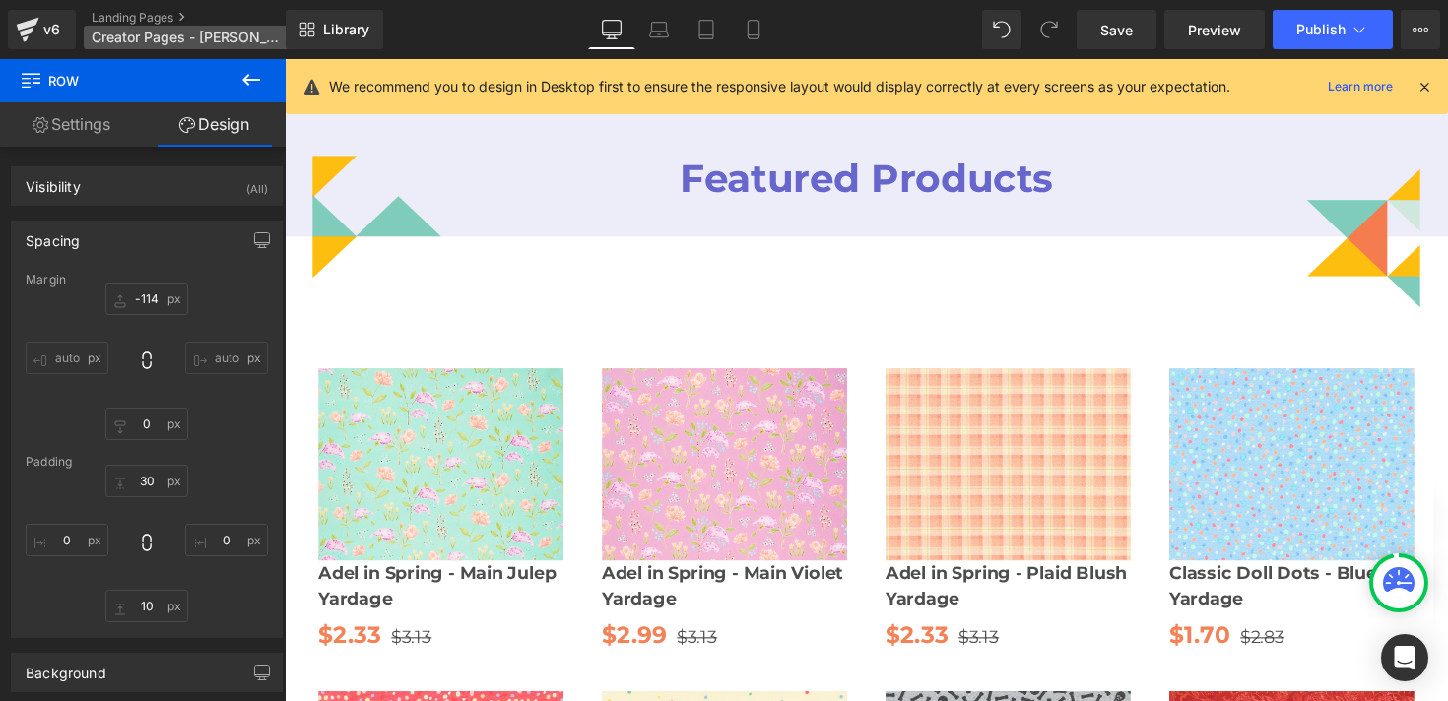
scroll to position [1367, 0]
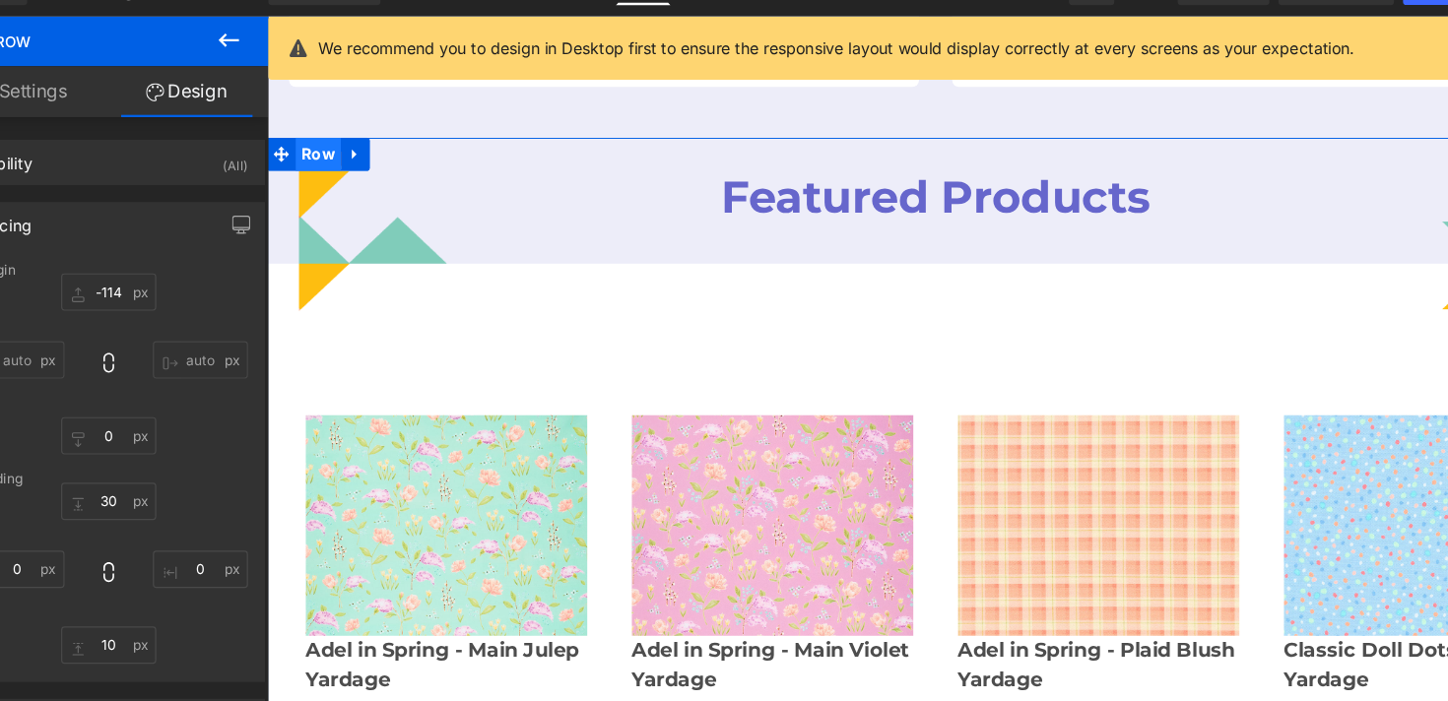
click at [328, 124] on span "Row" at bounding box center [313, 139] width 40 height 30
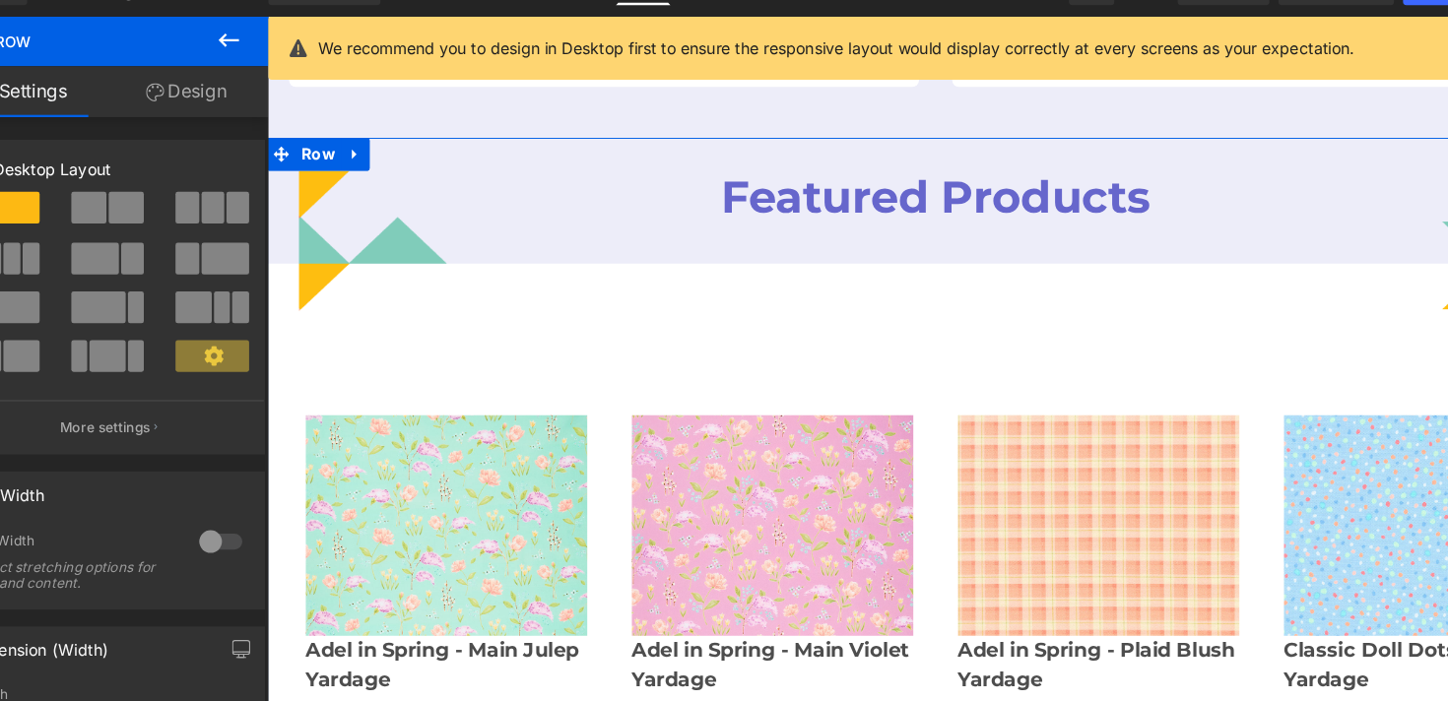
click at [238, 137] on link "Design" at bounding box center [214, 124] width 143 height 44
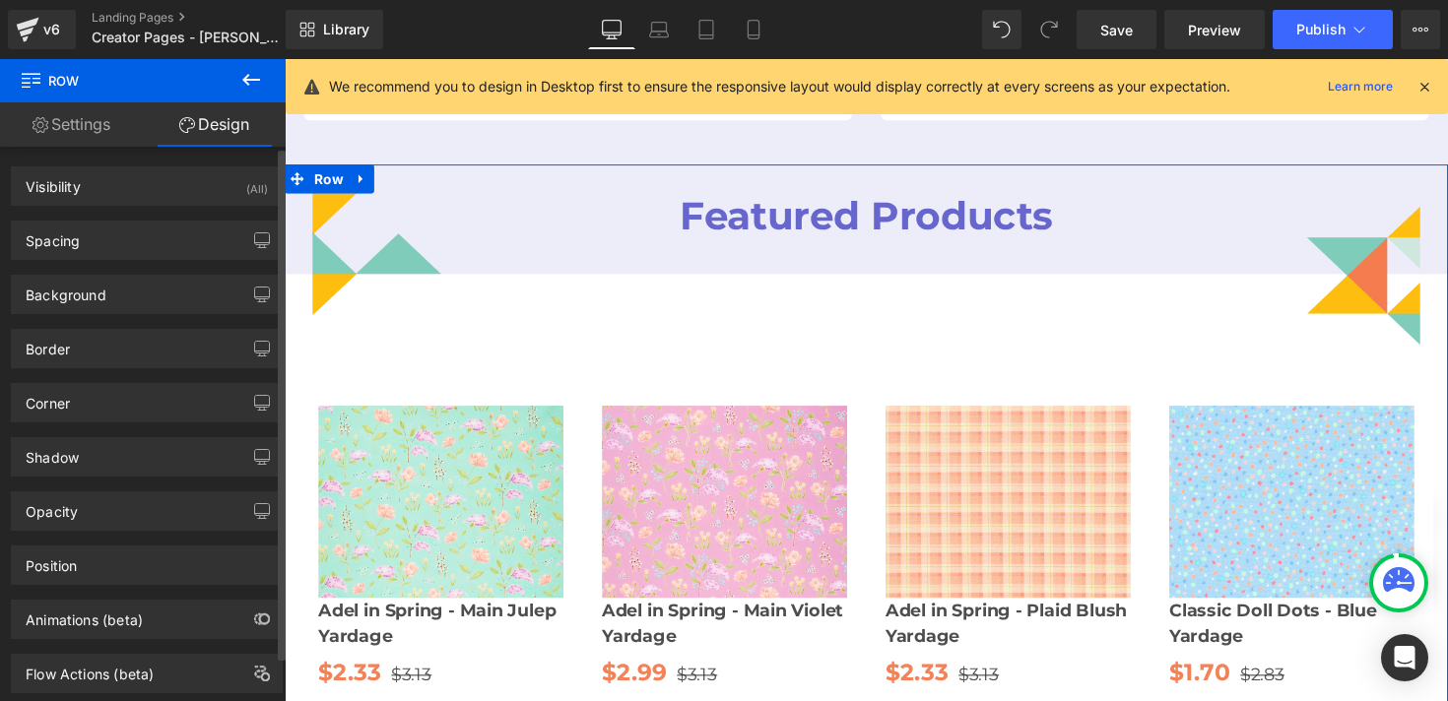
click at [136, 247] on div "Spacing" at bounding box center [147, 240] width 270 height 37
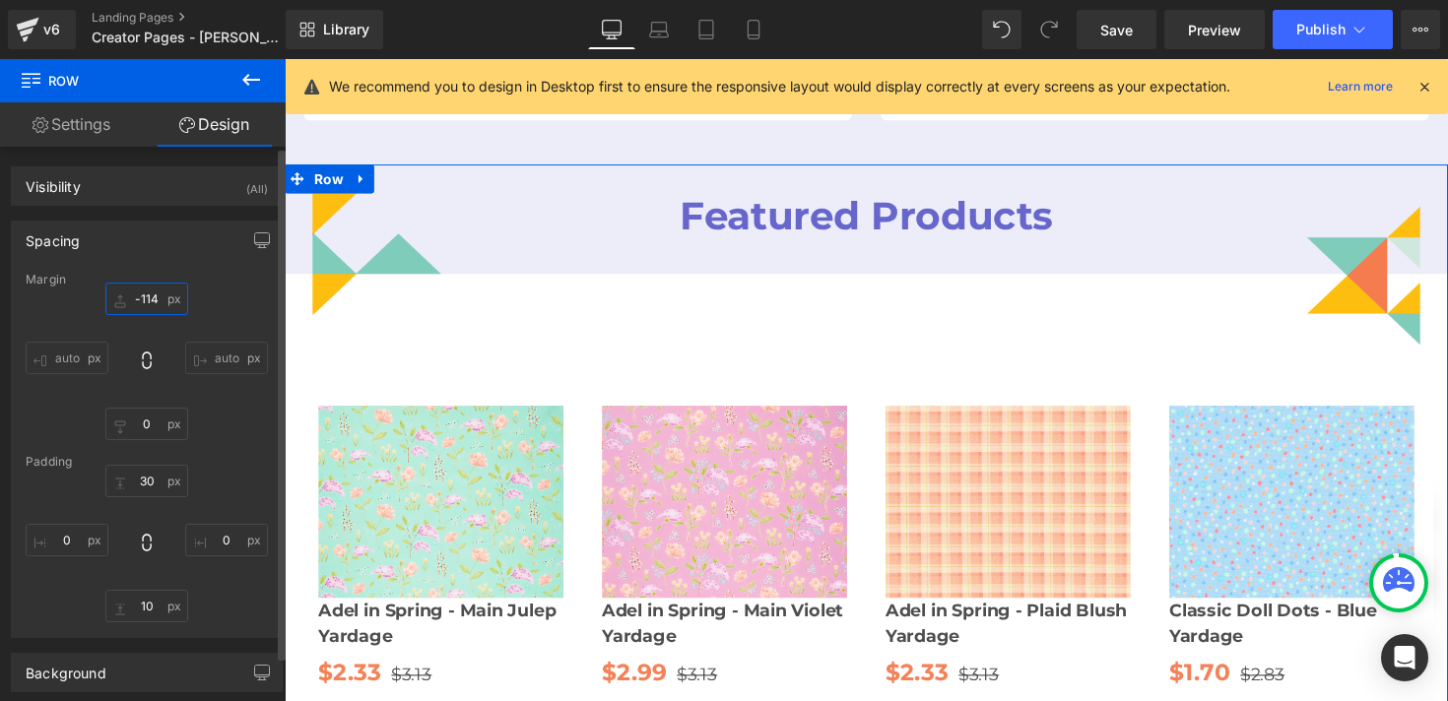
click at [154, 300] on input "-114" at bounding box center [146, 299] width 83 height 33
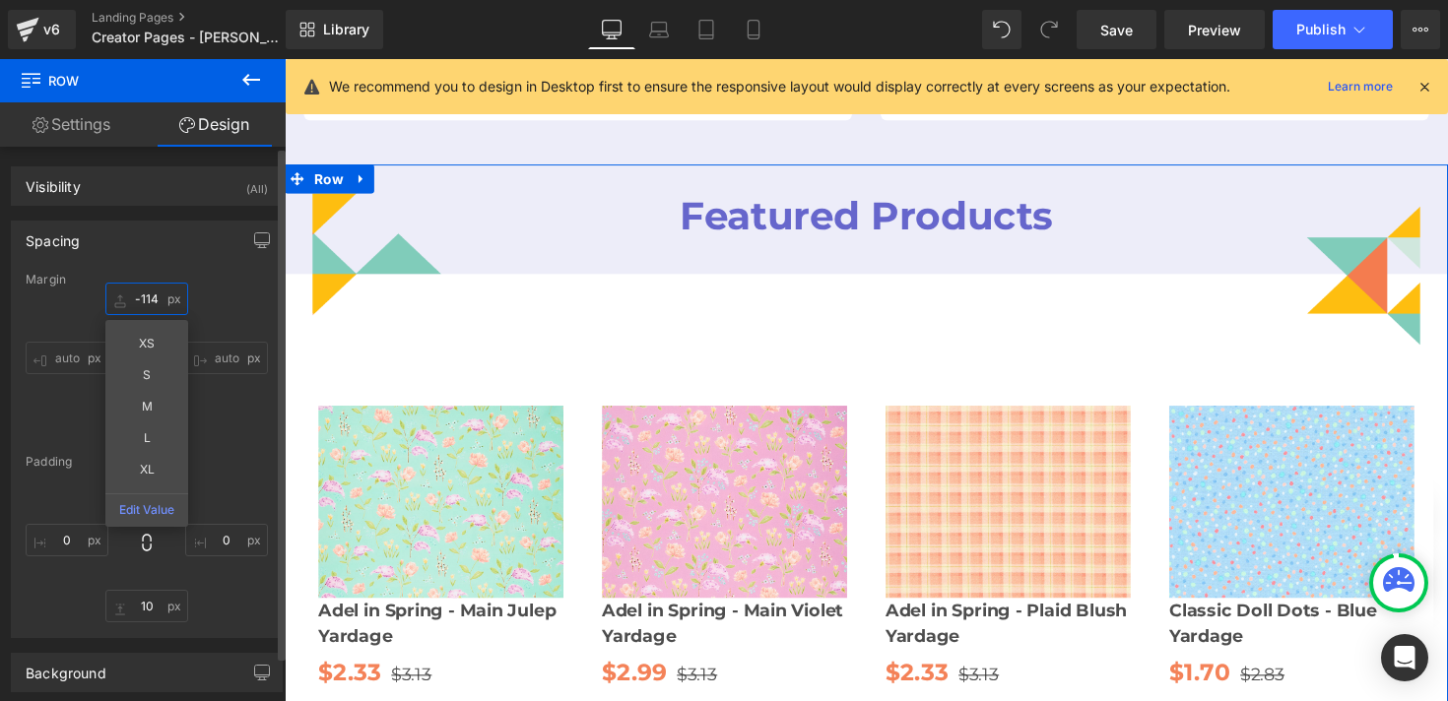
click at [155, 299] on input "-114" at bounding box center [146, 299] width 83 height 33
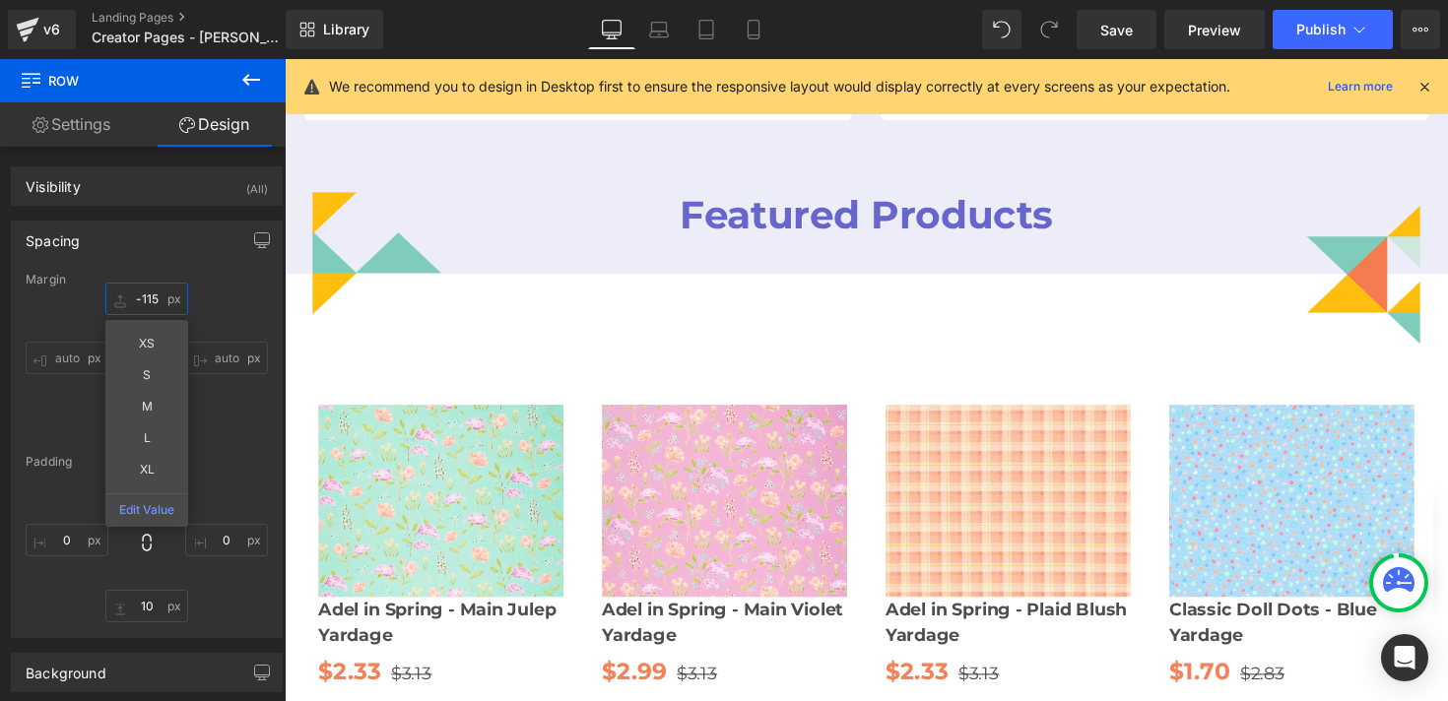
type input "-115"
click at [507, 39] on div "Library Desktop Desktop Laptop Tablet Mobile Save Preview Publish Scheduled Vie…" at bounding box center [867, 29] width 1163 height 39
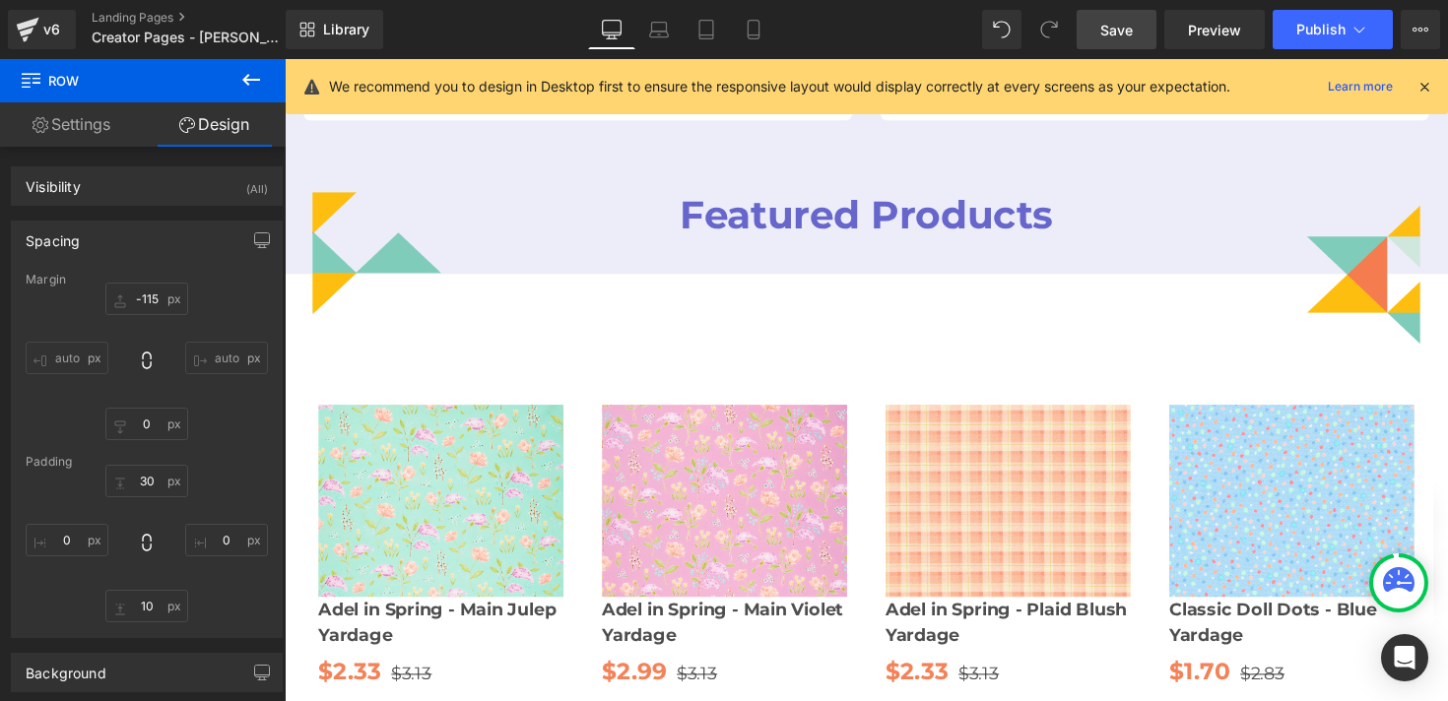
click at [1109, 36] on span "Save" at bounding box center [1116, 30] width 33 height 21
